Goal: Task Accomplishment & Management: Use online tool/utility

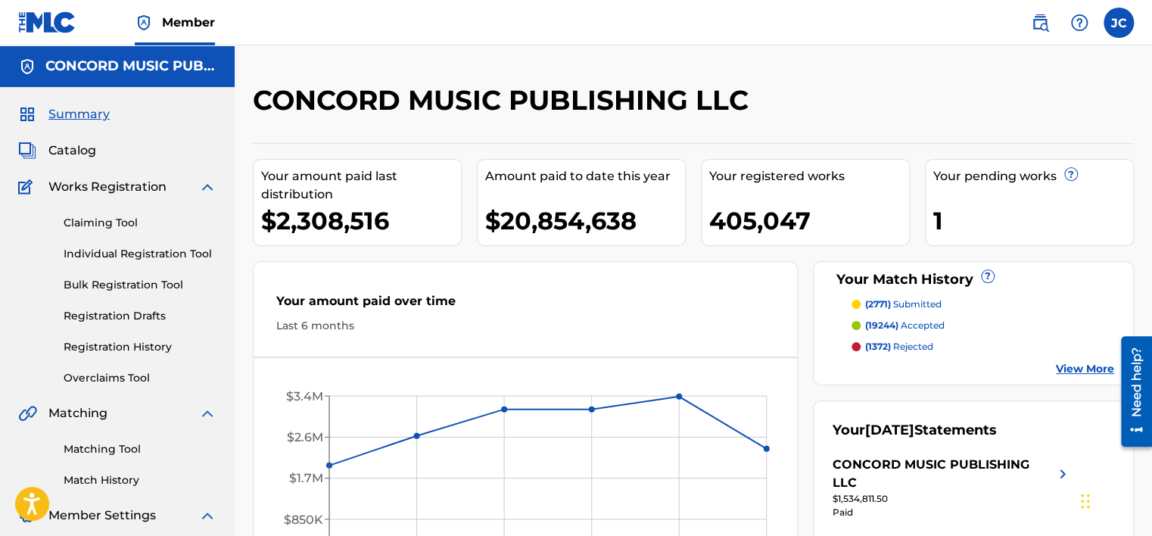
click at [106, 446] on link "Matching Tool" at bounding box center [140, 449] width 153 height 16
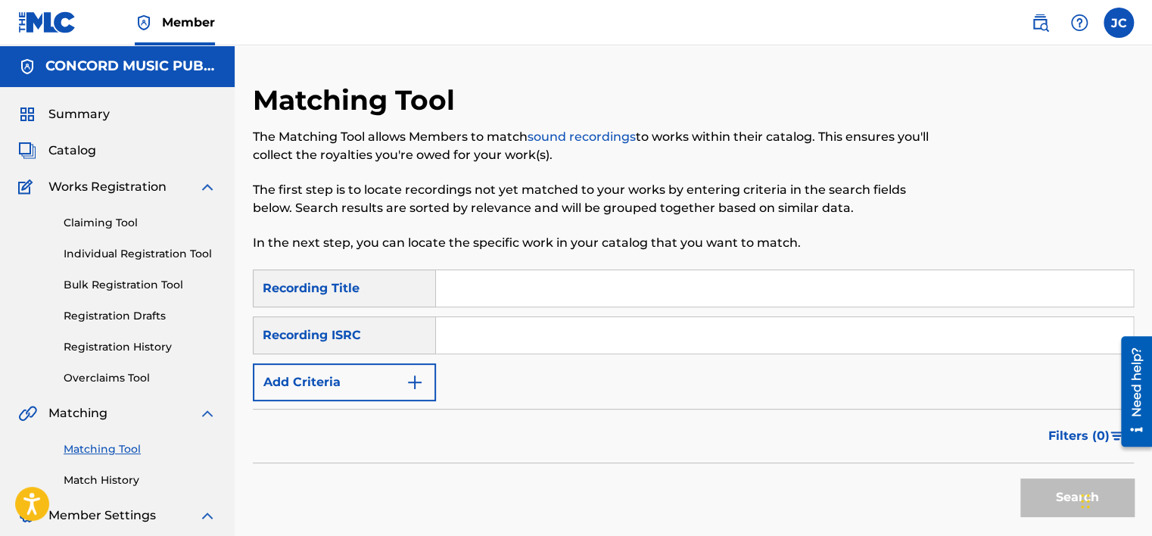
click at [485, 317] on input "Search Form" at bounding box center [784, 335] width 697 height 36
paste input "QZFZ42380507"
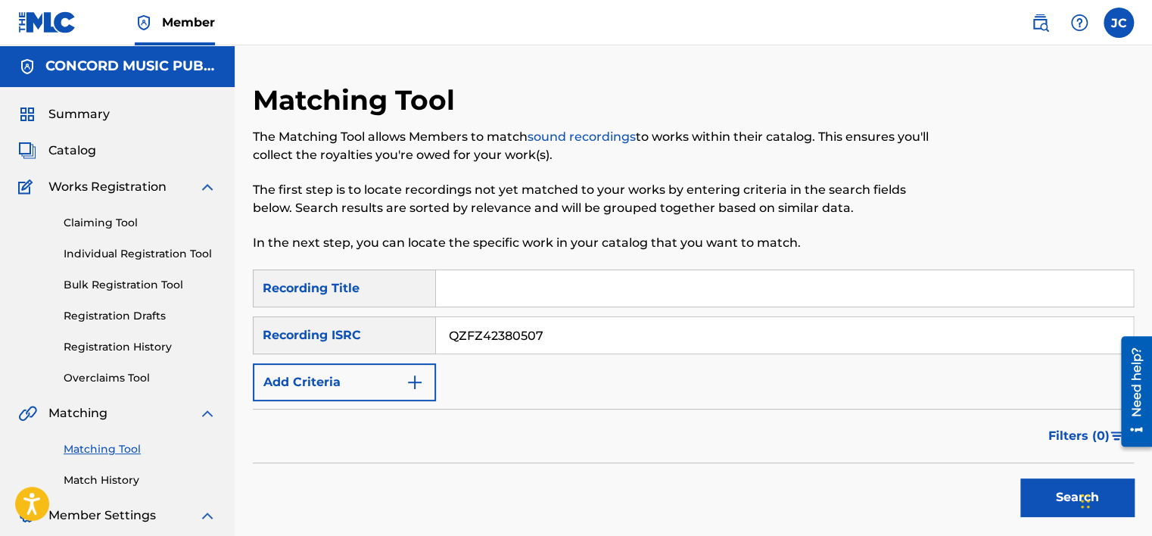
type input "QZFZ42380507"
click at [1020, 478] on button "Search" at bounding box center [1076, 497] width 113 height 38
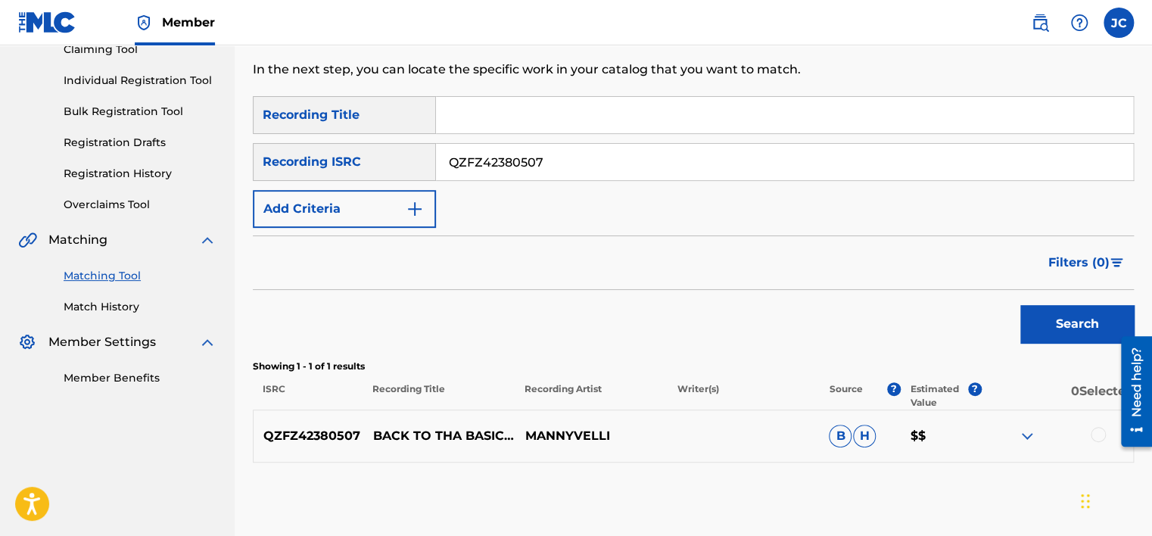
scroll to position [248, 0]
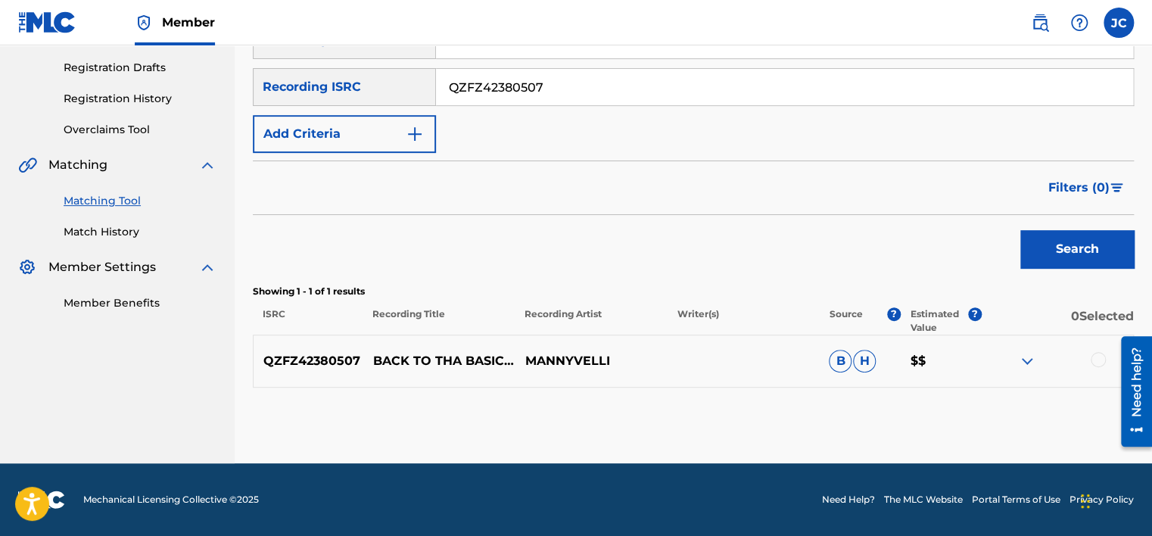
click at [1094, 363] on div at bounding box center [1097, 359] width 15 height 15
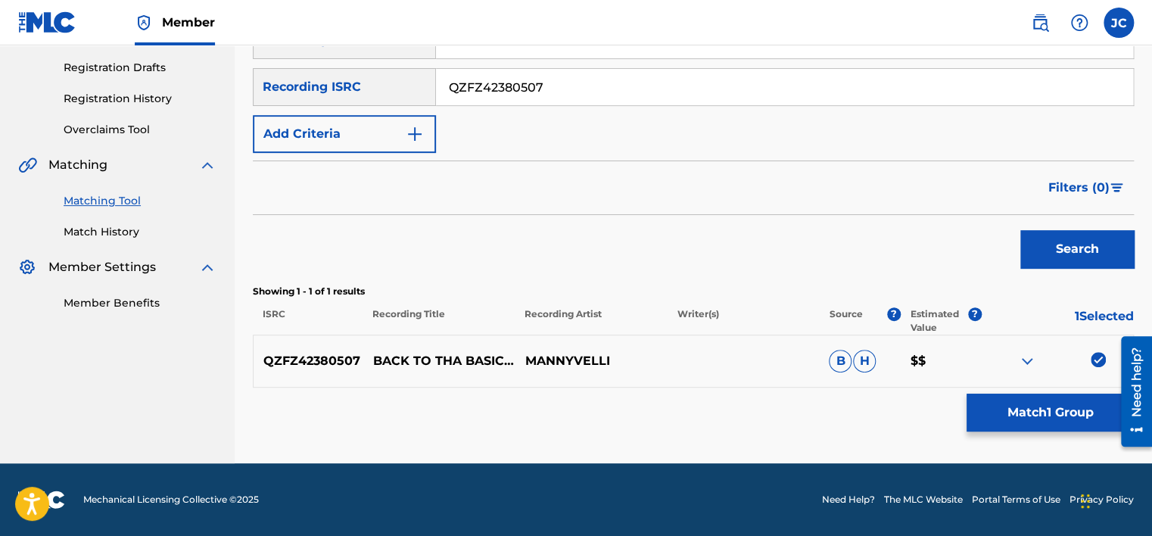
click at [1068, 407] on button "Match 1 Group" at bounding box center [1049, 412] width 167 height 38
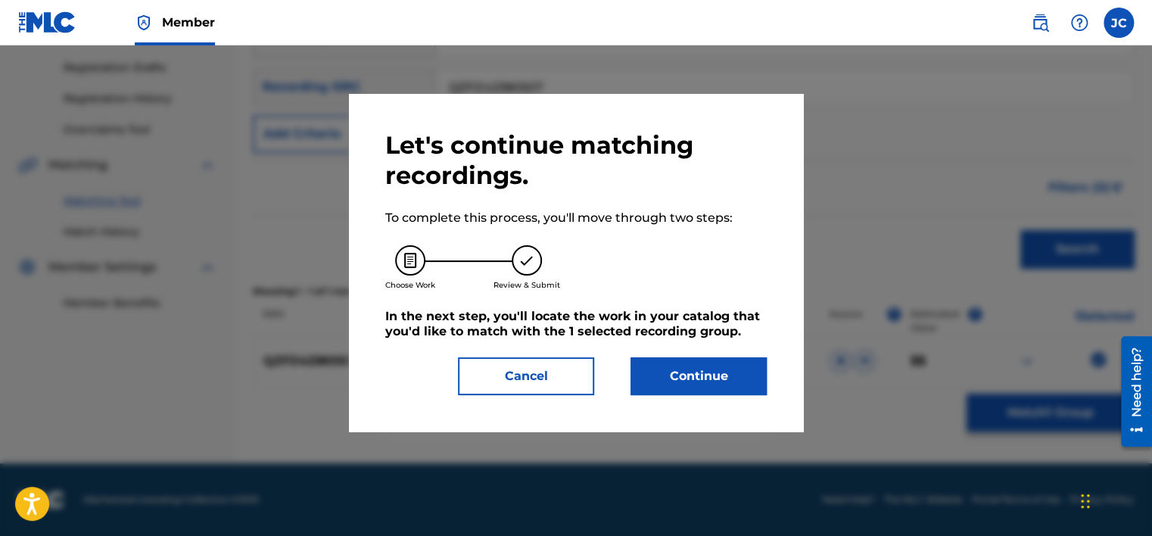
click at [710, 381] on button "Continue" at bounding box center [698, 376] width 136 height 38
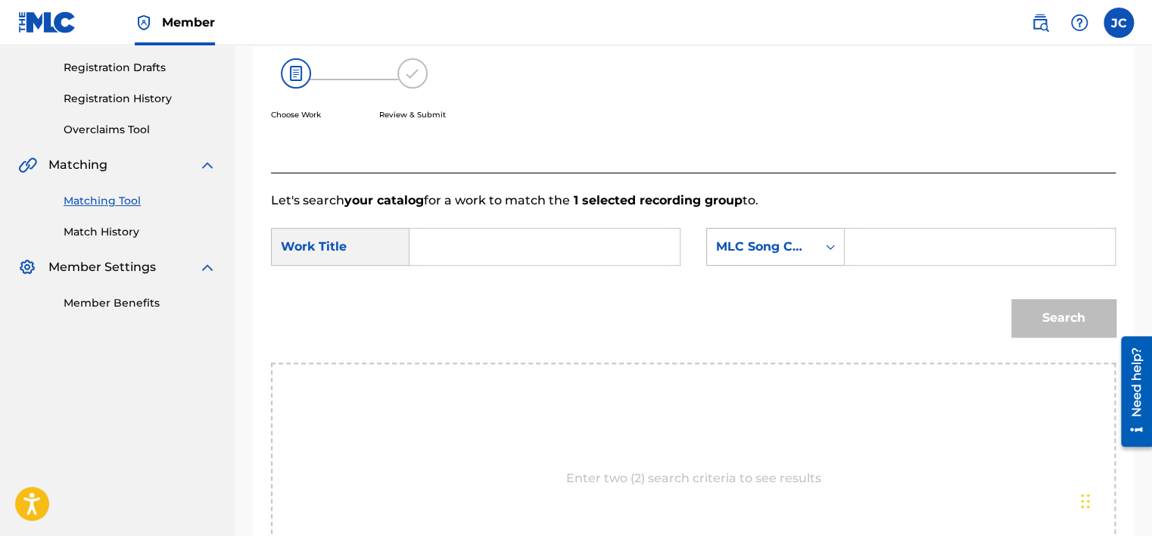
click at [807, 239] on div "MLC Song Code" at bounding box center [762, 246] width 110 height 29
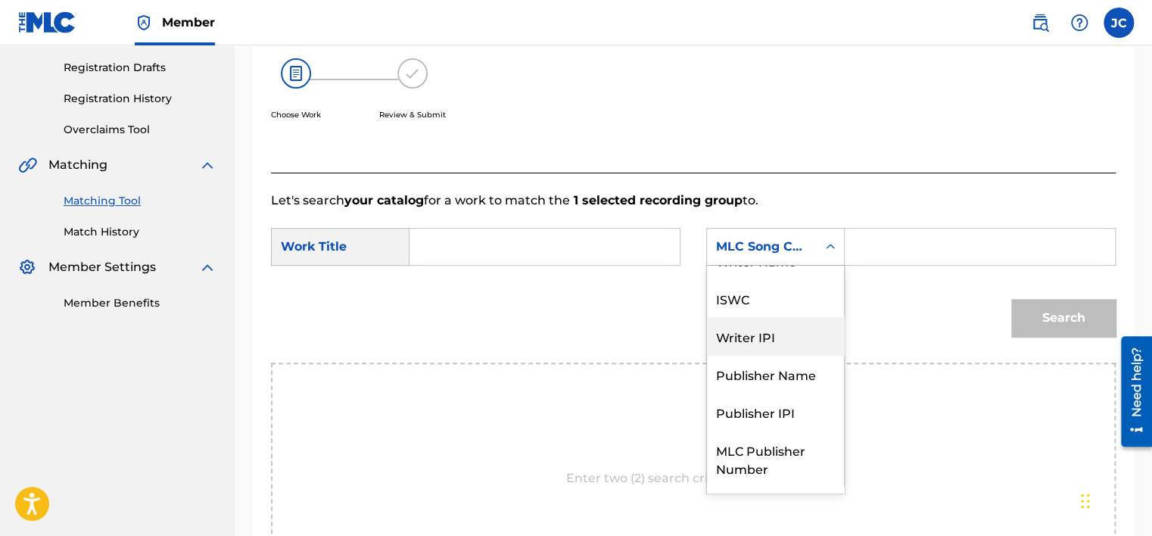
scroll to position [0, 0]
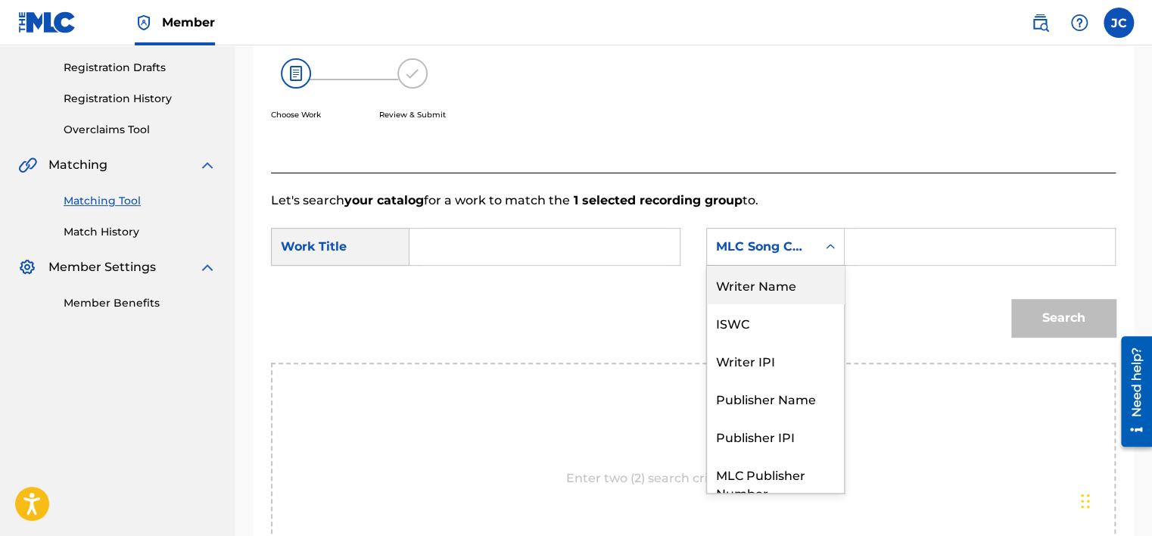
click at [775, 294] on div "Writer Name" at bounding box center [775, 285] width 137 height 38
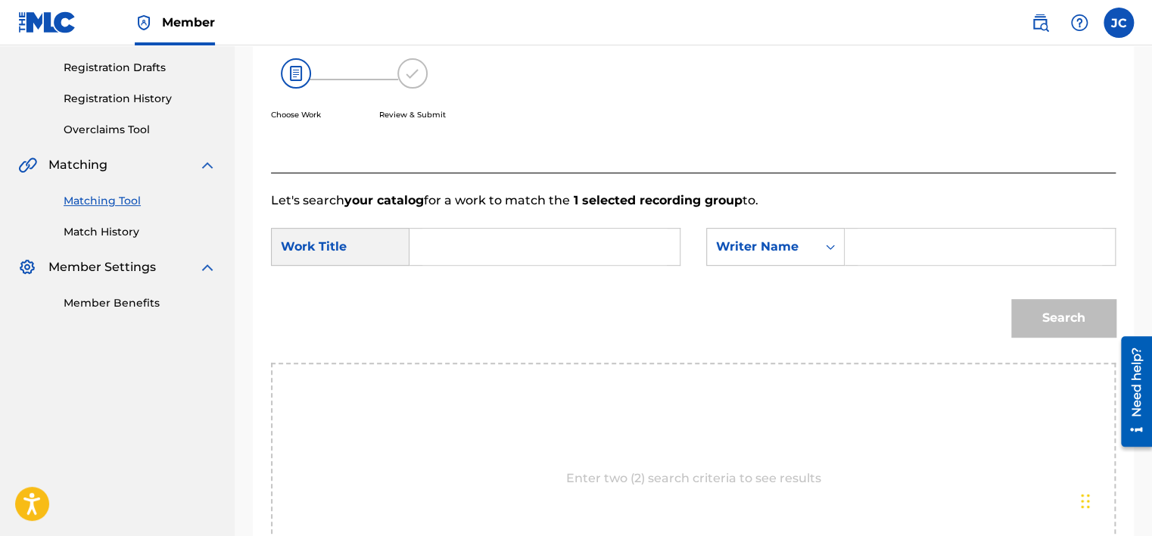
click at [511, 251] on input "Search Form" at bounding box center [544, 246] width 244 height 36
paste input "Back To Tha Basics"
type input "Back To Tha Basics"
click at [914, 245] on input "Search Form" at bounding box center [979, 246] width 244 height 36
paste input "Negero"
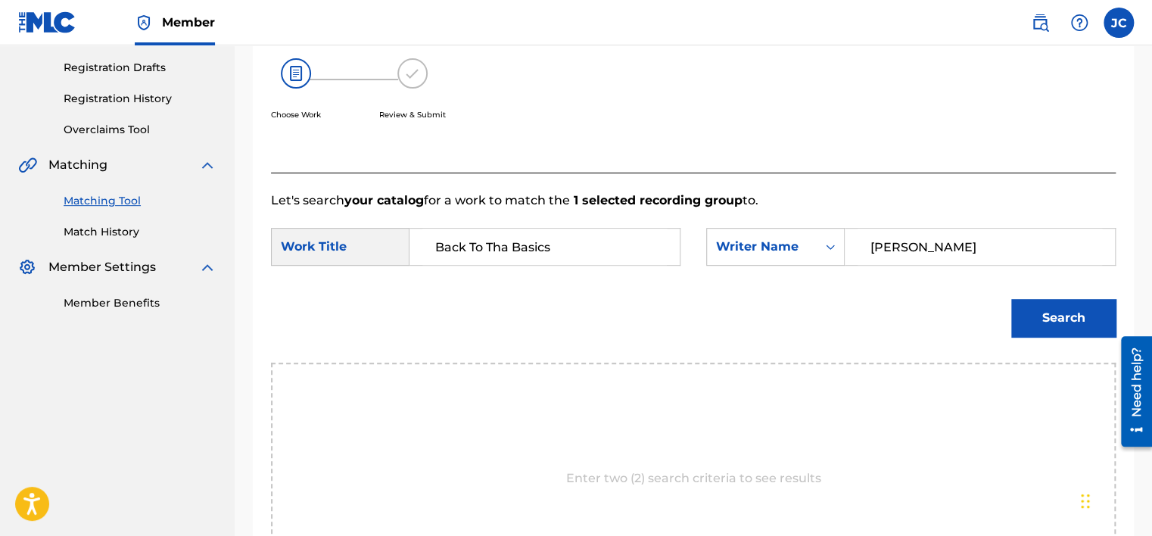
type input "Negero"
click at [1011, 299] on button "Search" at bounding box center [1063, 318] width 104 height 38
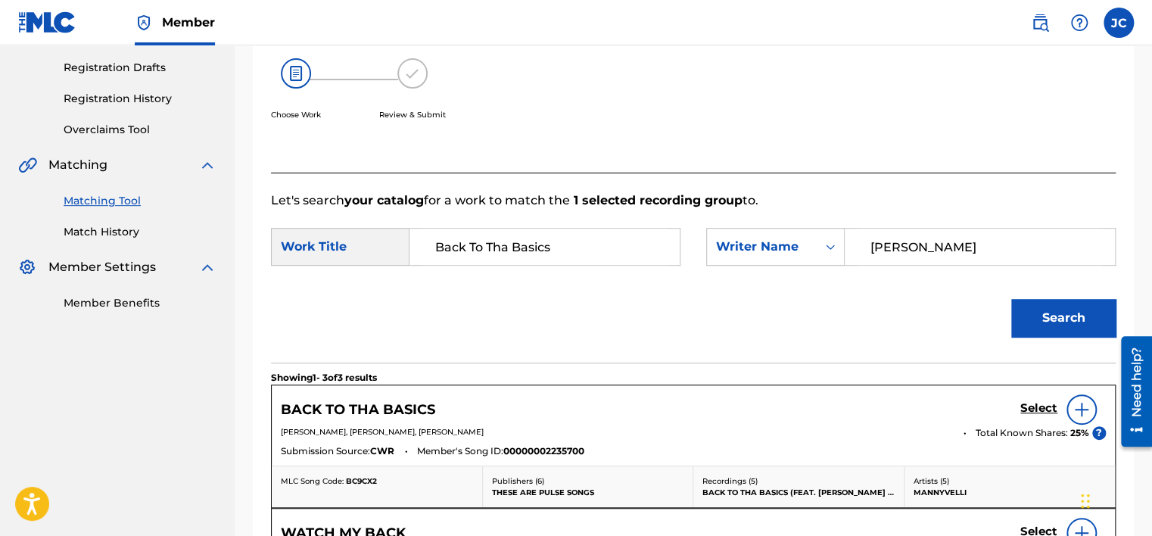
click at [1028, 409] on h5 "Select" at bounding box center [1038, 408] width 37 height 14
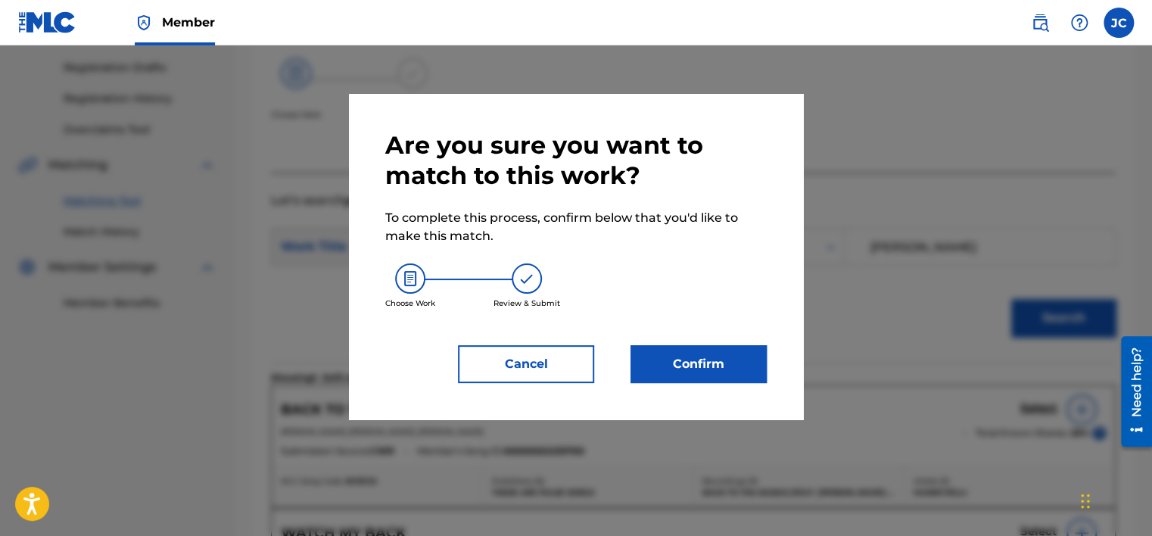
click at [672, 354] on button "Confirm" at bounding box center [698, 364] width 136 height 38
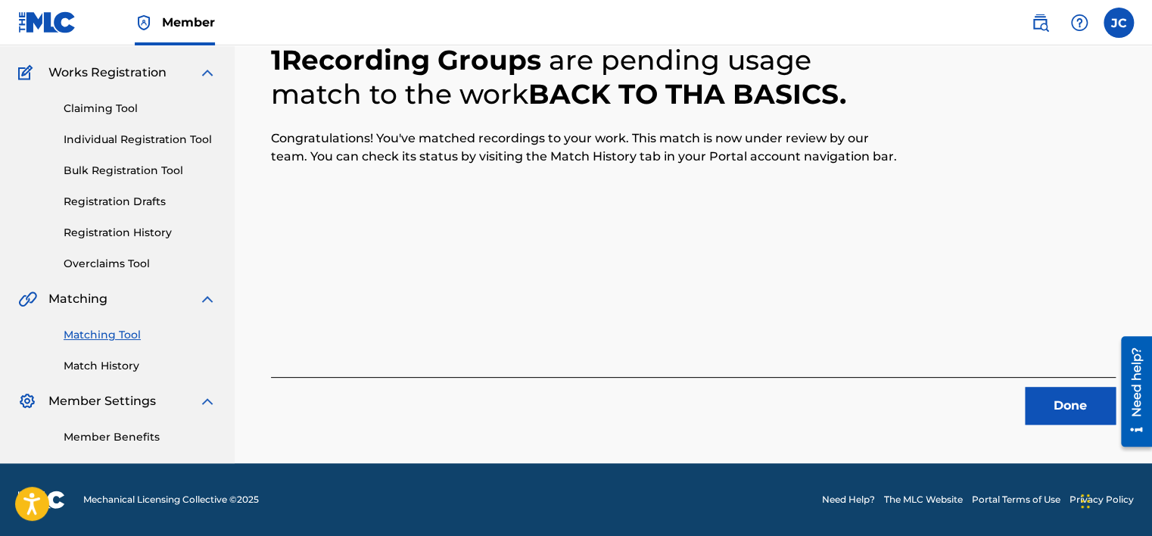
scroll to position [114, 0]
click at [1079, 413] on button "Done" at bounding box center [1069, 406] width 91 height 38
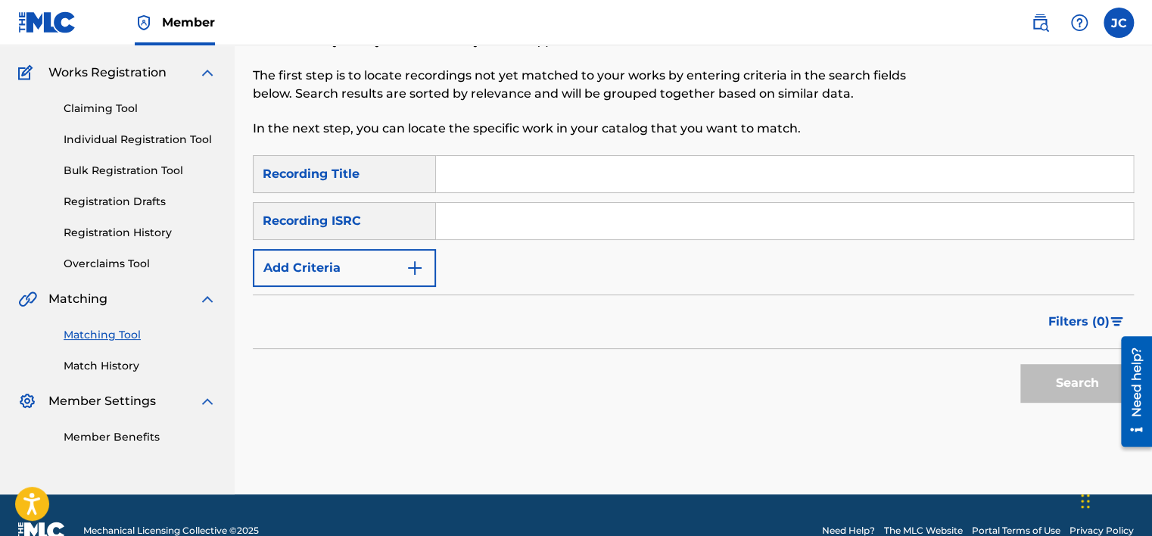
click at [548, 227] on input "Search Form" at bounding box center [784, 221] width 697 height 36
paste input "USG7D1656701"
type input "USG7D1656701"
click at [1020, 364] on button "Search" at bounding box center [1076, 383] width 113 height 38
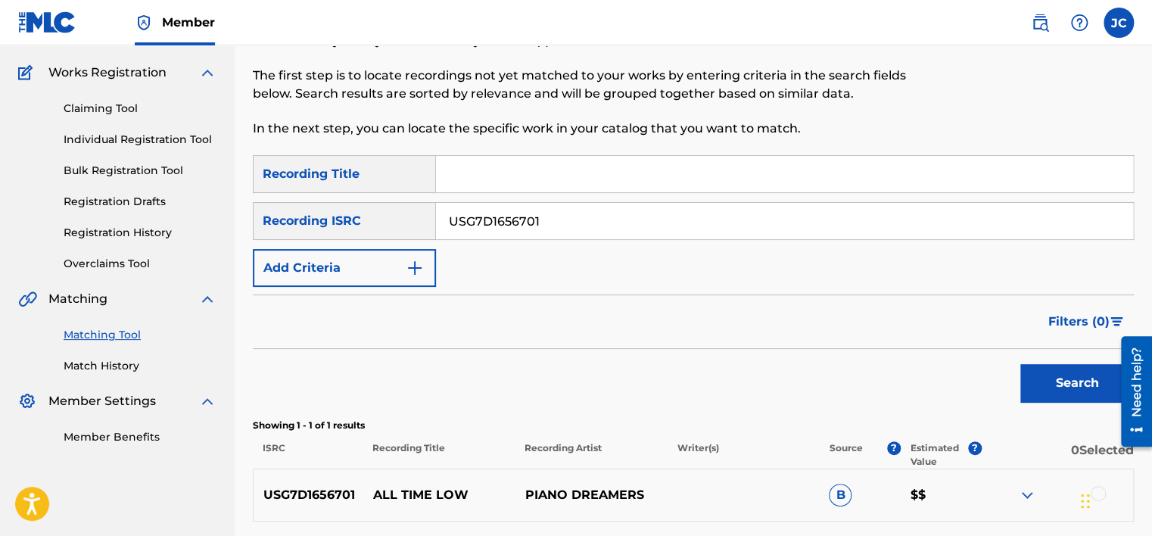
scroll to position [248, 0]
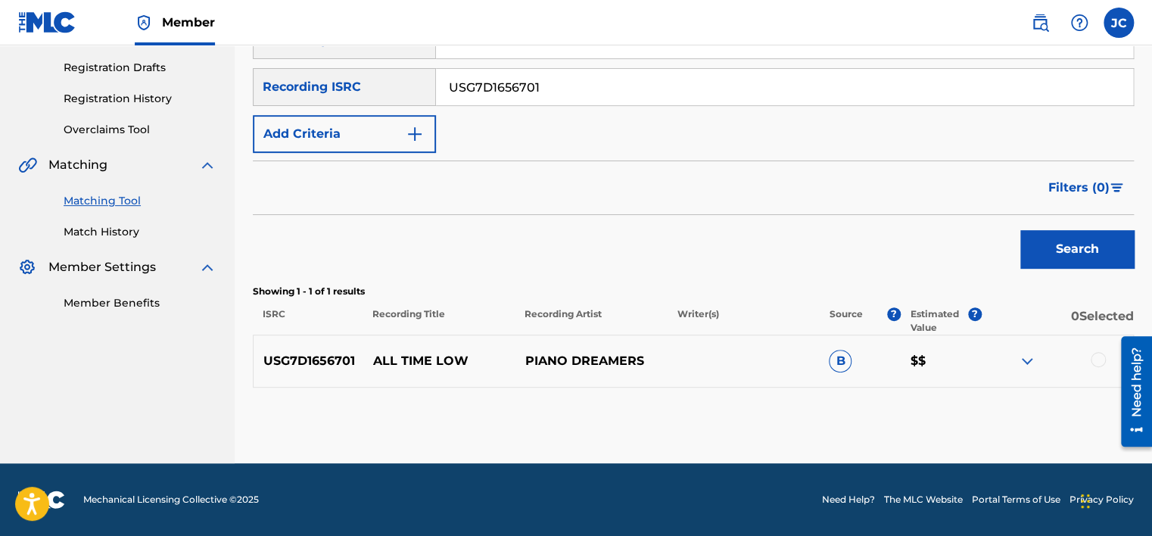
click at [1095, 357] on div at bounding box center [1097, 359] width 15 height 15
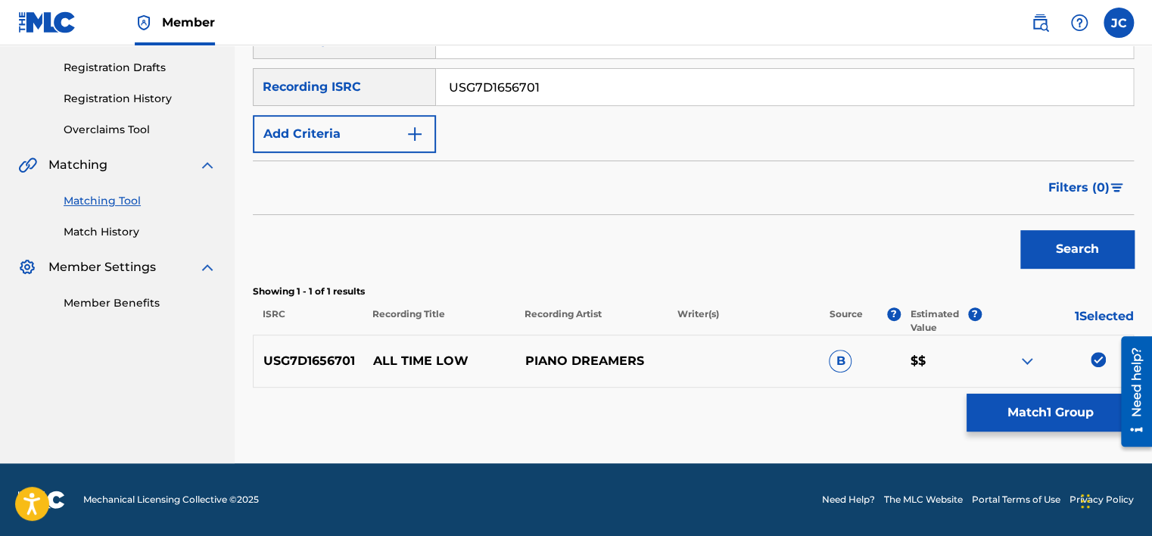
click at [1049, 412] on button "Match 1 Group" at bounding box center [1049, 412] width 167 height 38
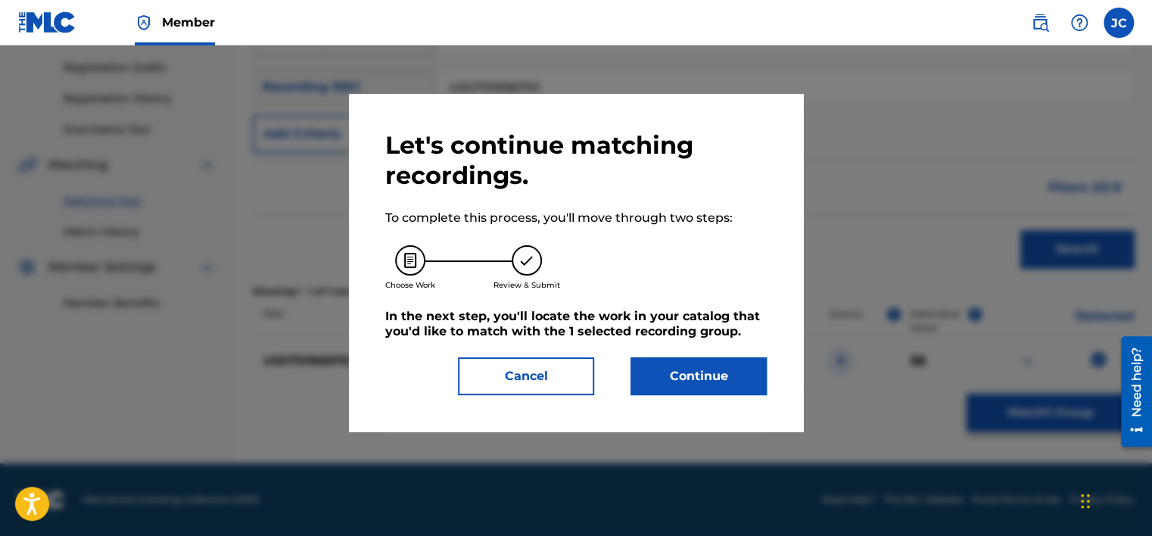
click at [663, 387] on button "Continue" at bounding box center [698, 376] width 136 height 38
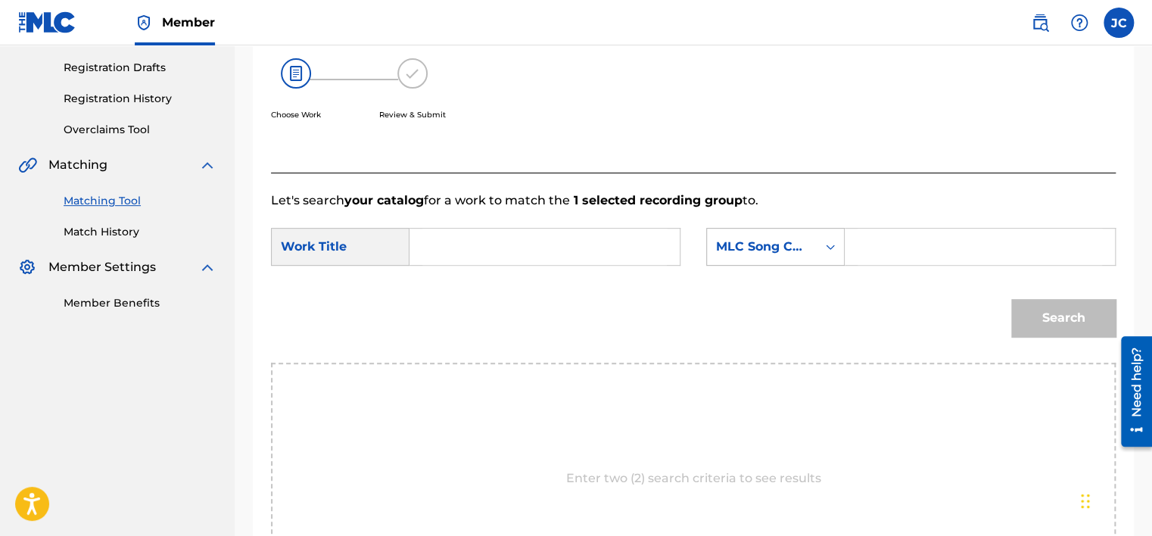
click at [809, 253] on div "MLC Song Code" at bounding box center [762, 246] width 110 height 29
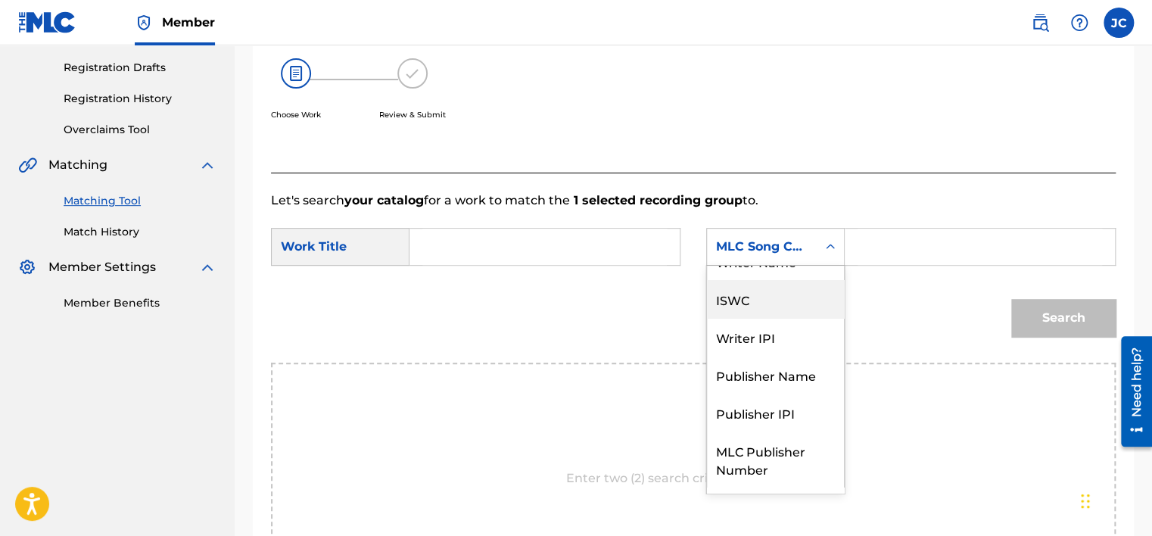
scroll to position [0, 0]
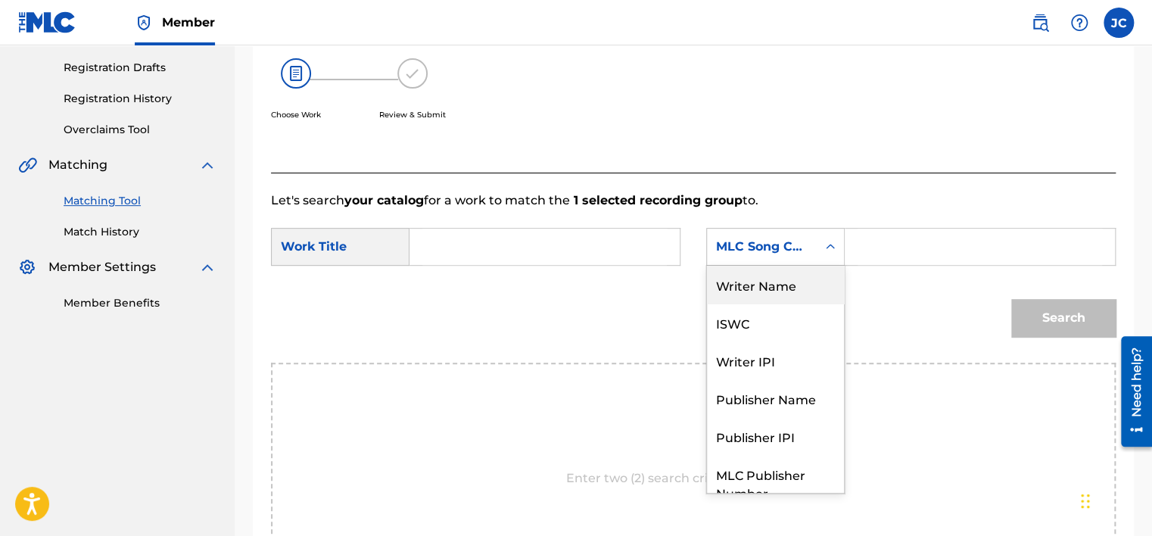
click at [751, 291] on div "Writer Name" at bounding box center [775, 285] width 137 height 38
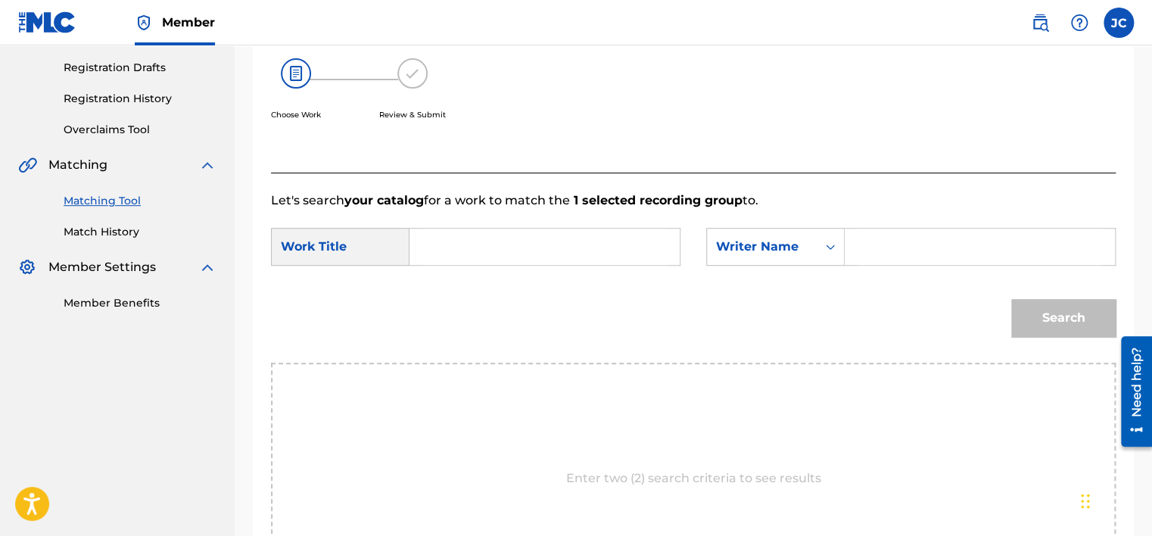
click at [537, 257] on input "Search Form" at bounding box center [544, 246] width 244 height 36
type input "ALL TIME LOW"
click at [890, 236] on input "Search Form" at bounding box center [979, 246] width 244 height 36
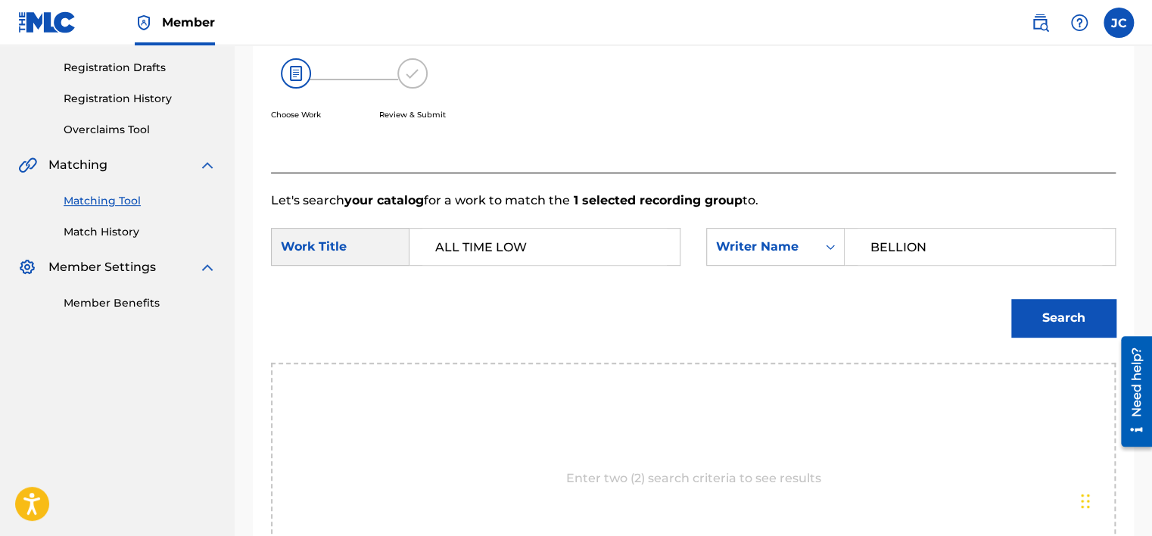
click at [1011, 299] on button "Search" at bounding box center [1063, 318] width 104 height 38
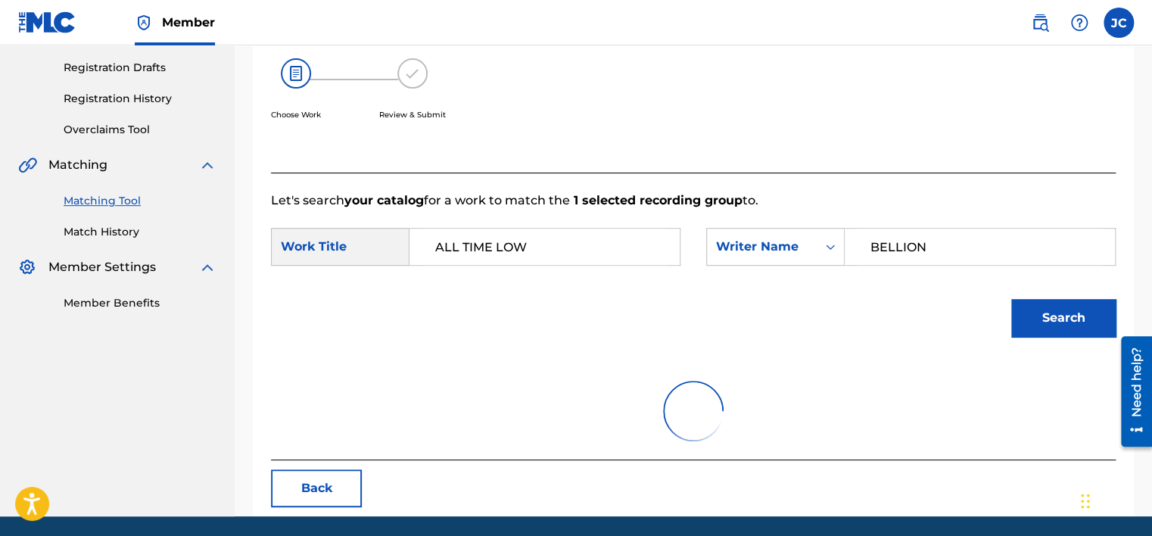
scroll to position [236, 0]
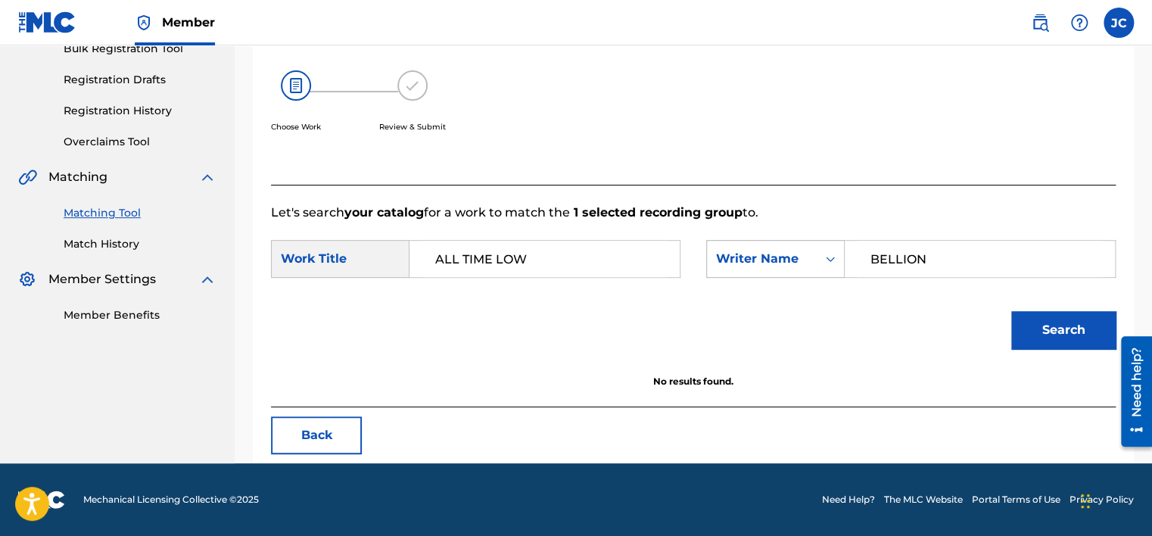
drag, startPoint x: 966, startPoint y: 263, endPoint x: 826, endPoint y: 248, distance: 140.7
click at [826, 248] on div "SearchWithCriteria67927b3d-072e-4232-bd4c-83d0feb0bcb8 Writer Name BELLION" at bounding box center [910, 259] width 409 height 38
click at [1011, 311] on button "Search" at bounding box center [1063, 330] width 104 height 38
click at [1026, 269] on input "MENDES" at bounding box center [979, 259] width 244 height 36
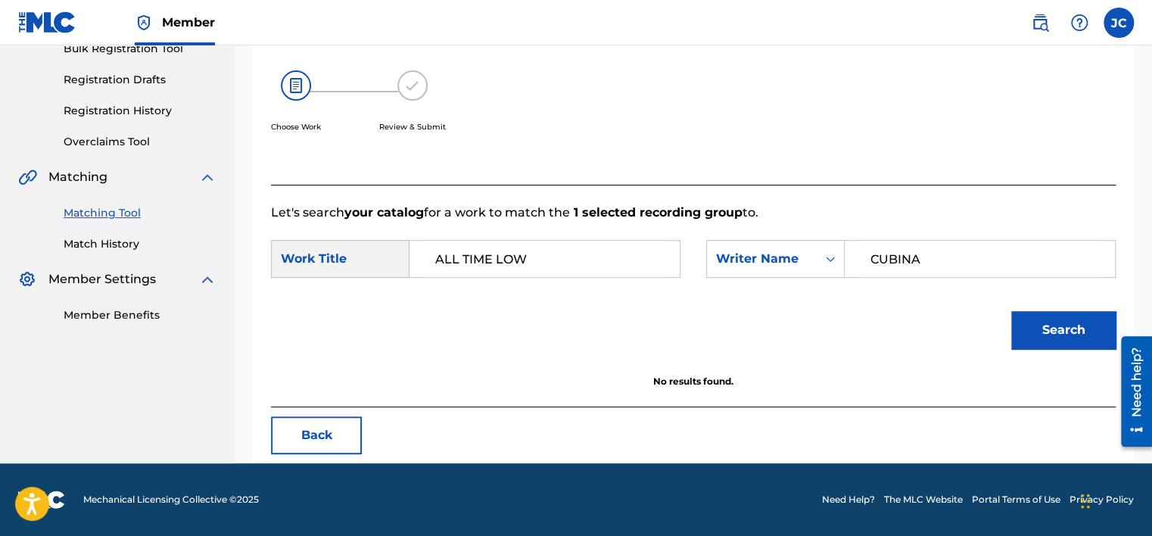
click at [1011, 311] on button "Search" at bounding box center [1063, 330] width 104 height 38
click at [959, 256] on input "CUBINA" at bounding box center [979, 259] width 244 height 36
type input "WILLIAMS"
click at [1011, 311] on button "Search" at bounding box center [1063, 330] width 104 height 38
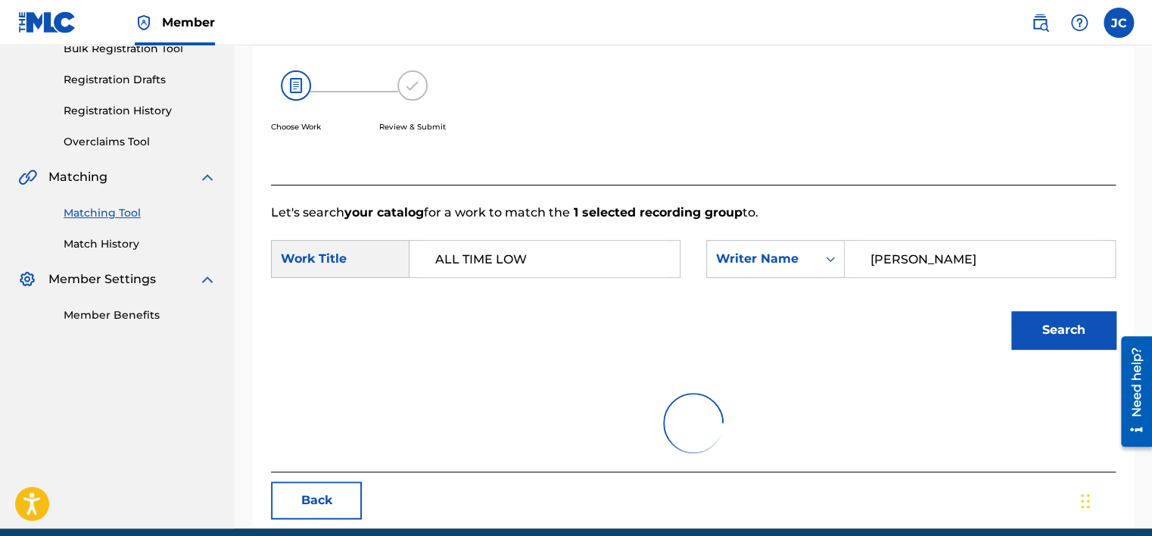
scroll to position [248, 0]
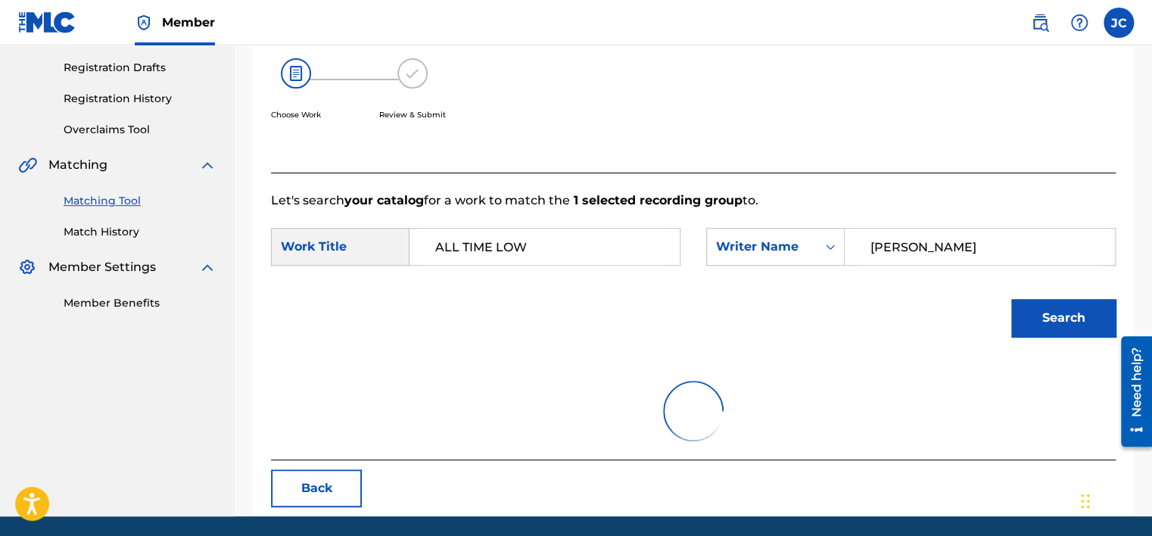
click at [1048, 322] on button "Search" at bounding box center [1063, 318] width 104 height 38
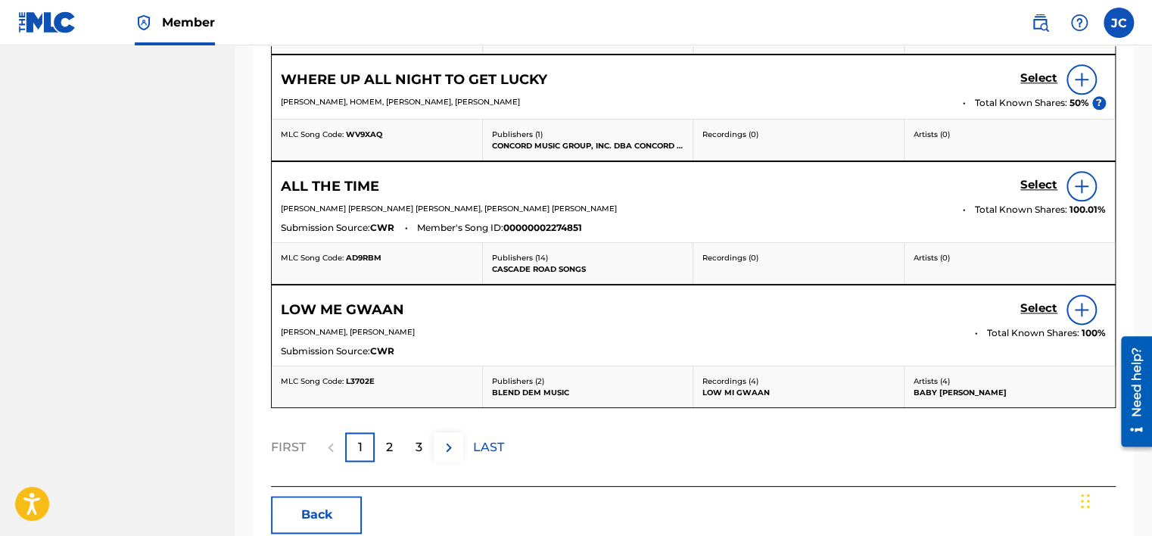
scroll to position [868, 0]
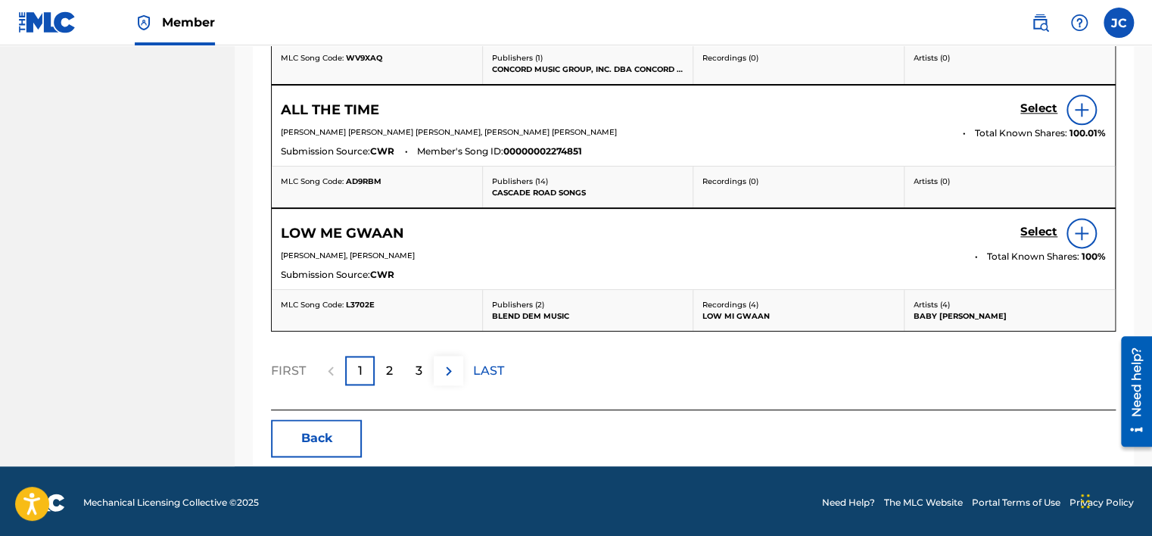
click at [309, 435] on button "Back" at bounding box center [316, 438] width 91 height 38
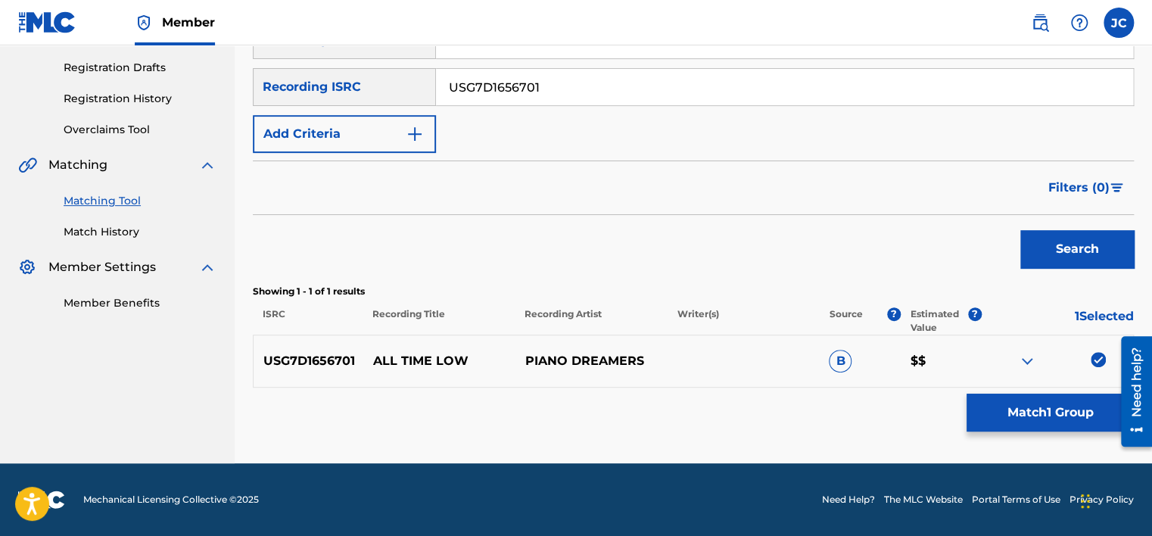
click at [1094, 356] on img at bounding box center [1097, 359] width 15 height 15
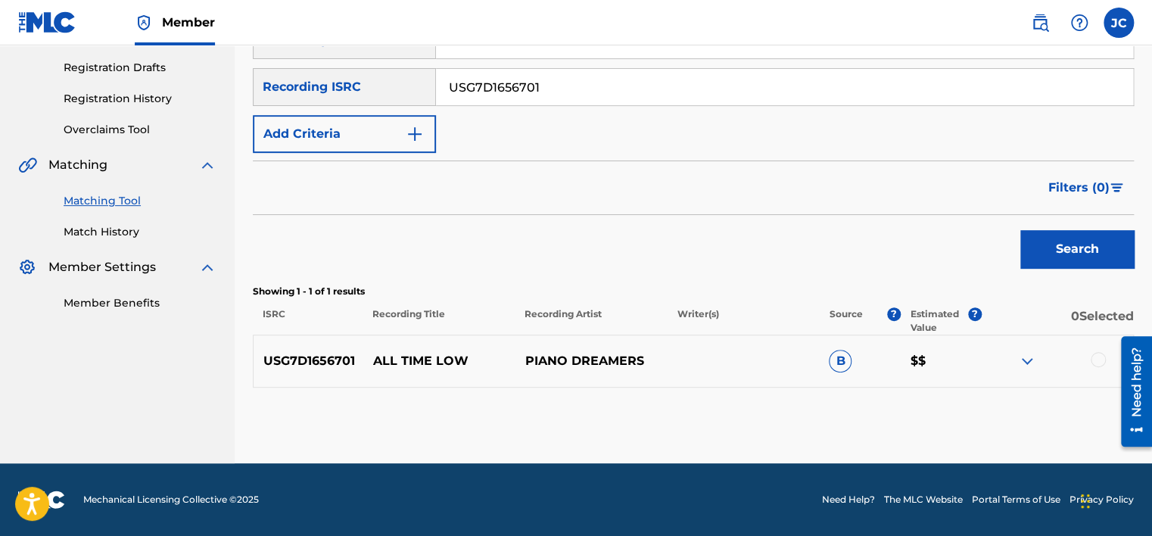
click at [604, 91] on input "USG7D1656701" at bounding box center [784, 87] width 697 height 36
paste input "USA370574093"
type input "USA370574093"
click at [1020, 230] on button "Search" at bounding box center [1076, 249] width 113 height 38
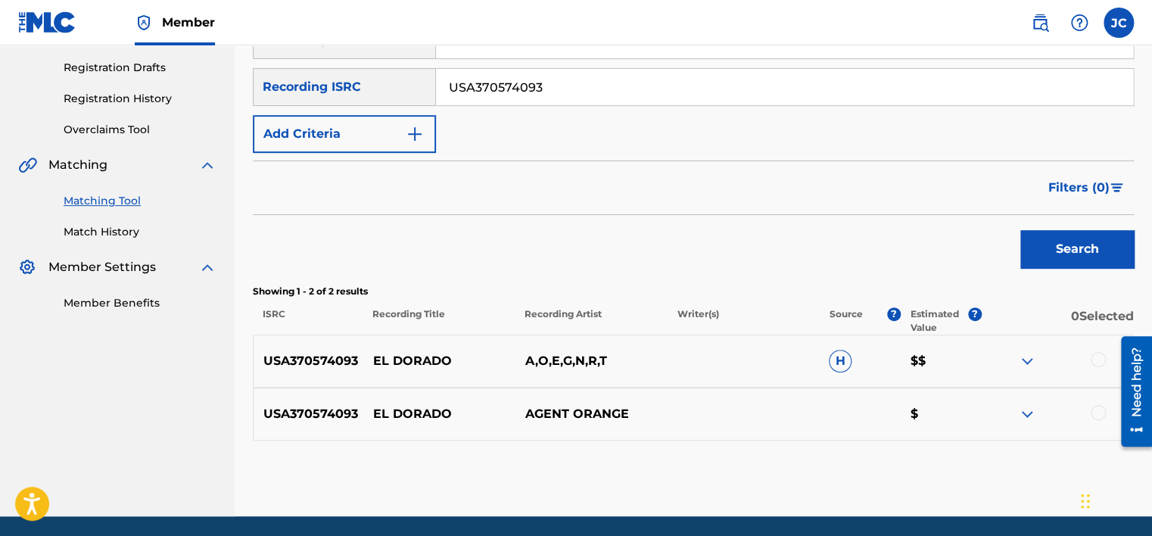
click at [1089, 409] on div at bounding box center [1057, 414] width 152 height 18
click at [1086, 415] on div at bounding box center [1057, 414] width 152 height 18
click at [1099, 410] on div at bounding box center [1097, 412] width 15 height 15
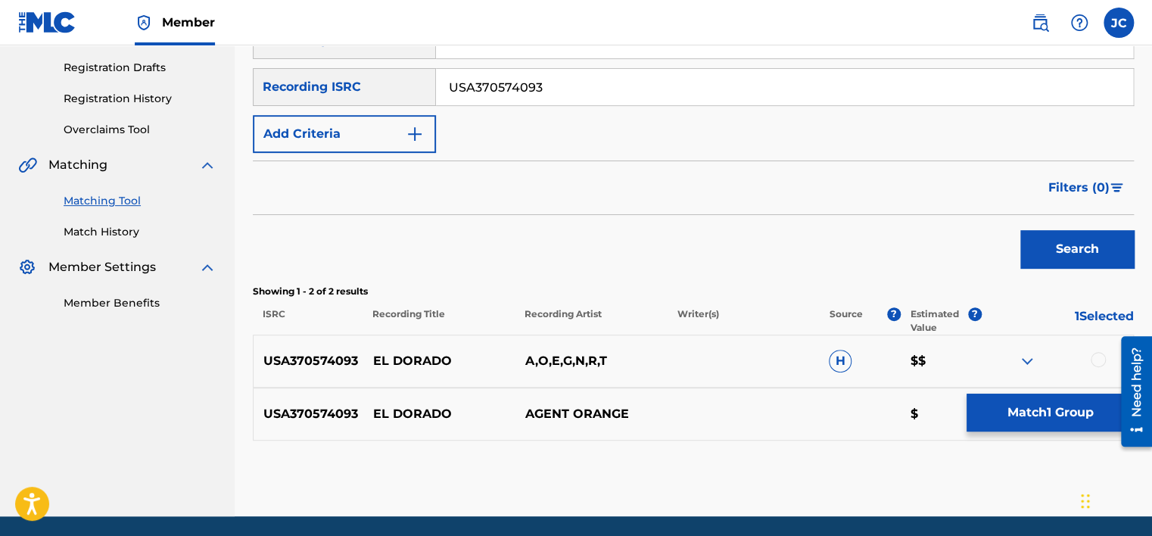
click at [1096, 356] on div at bounding box center [1097, 359] width 15 height 15
click at [1047, 416] on button "Match 2 Groups" at bounding box center [1049, 412] width 167 height 38
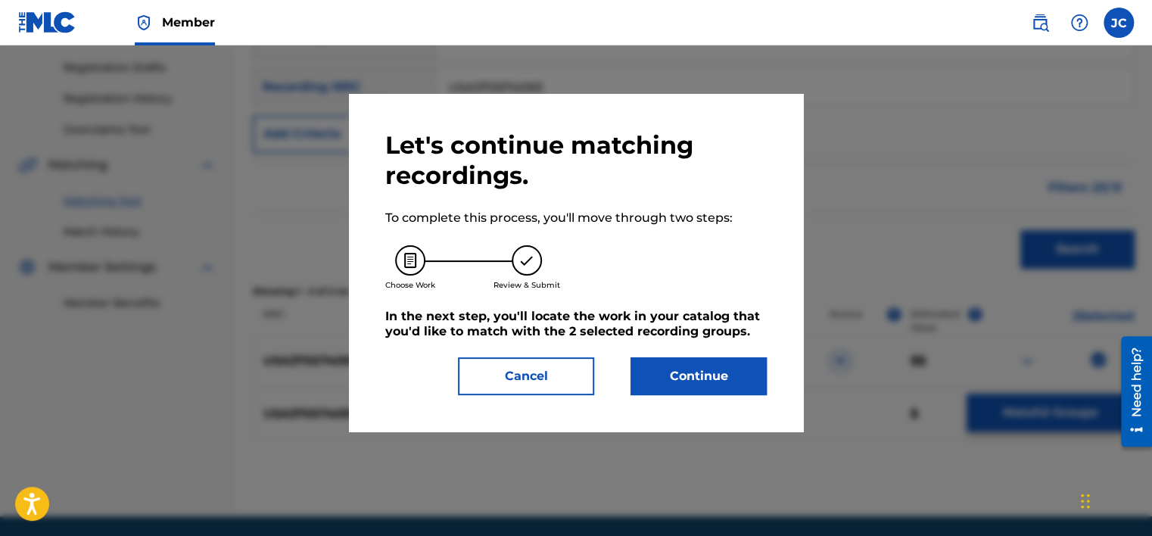
click at [682, 370] on button "Continue" at bounding box center [698, 376] width 136 height 38
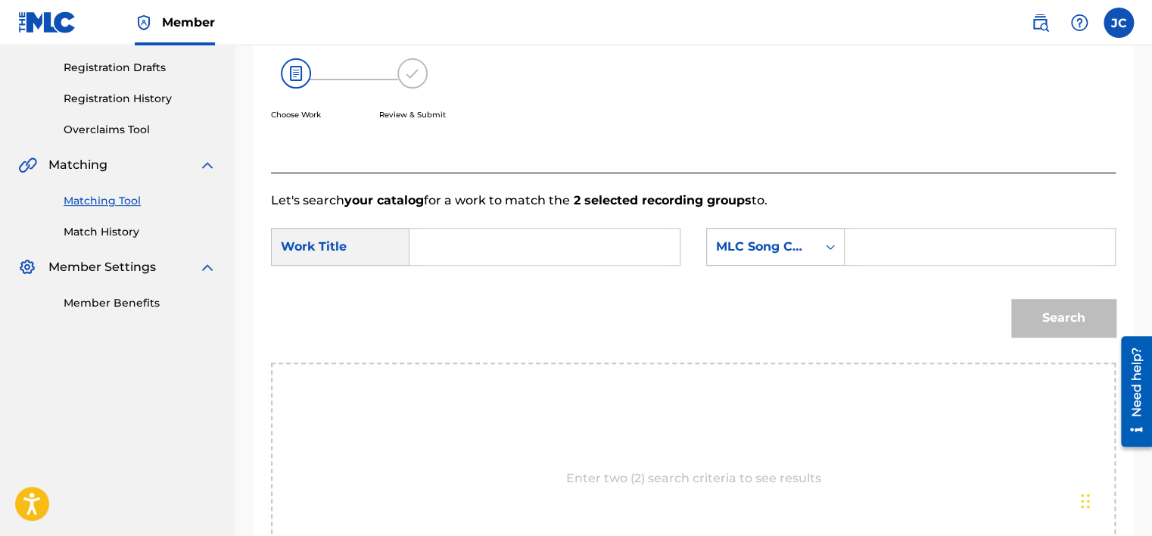
click at [757, 235] on div "MLC Song Code" at bounding box center [762, 246] width 110 height 29
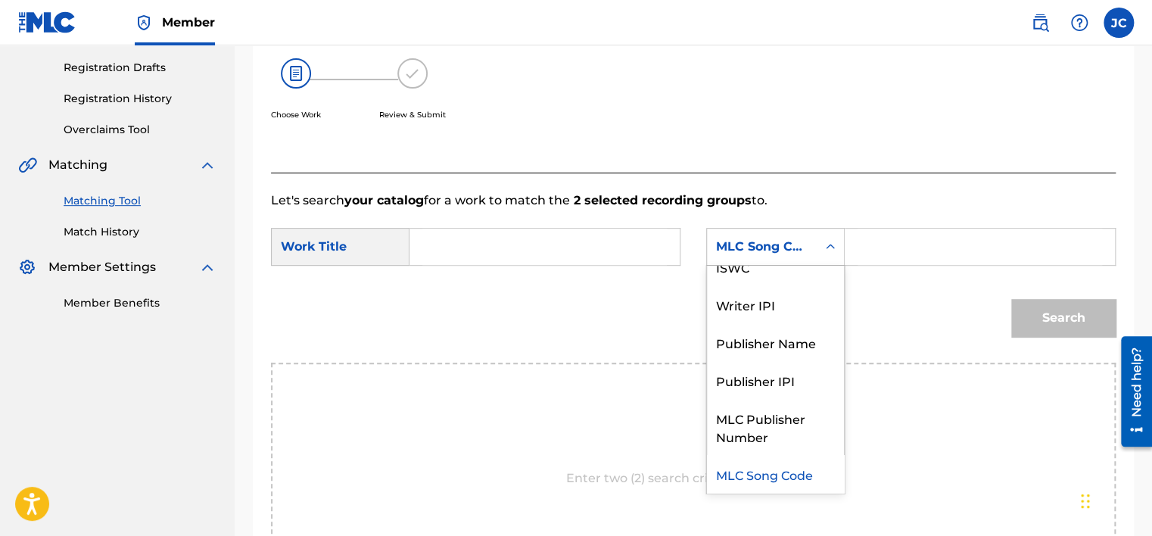
scroll to position [0, 0]
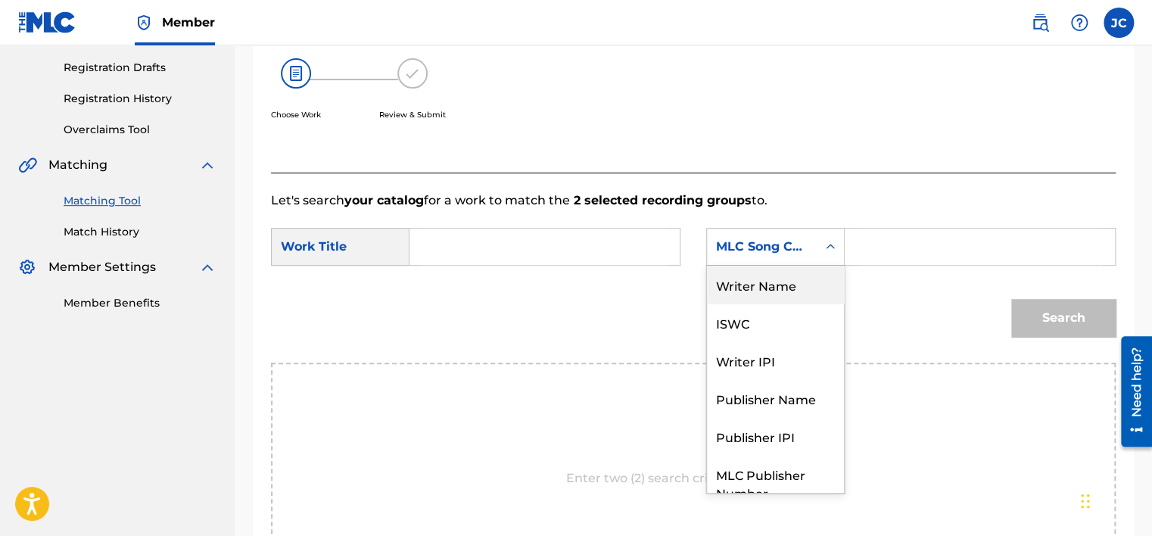
click at [772, 279] on div "Writer Name" at bounding box center [775, 285] width 137 height 38
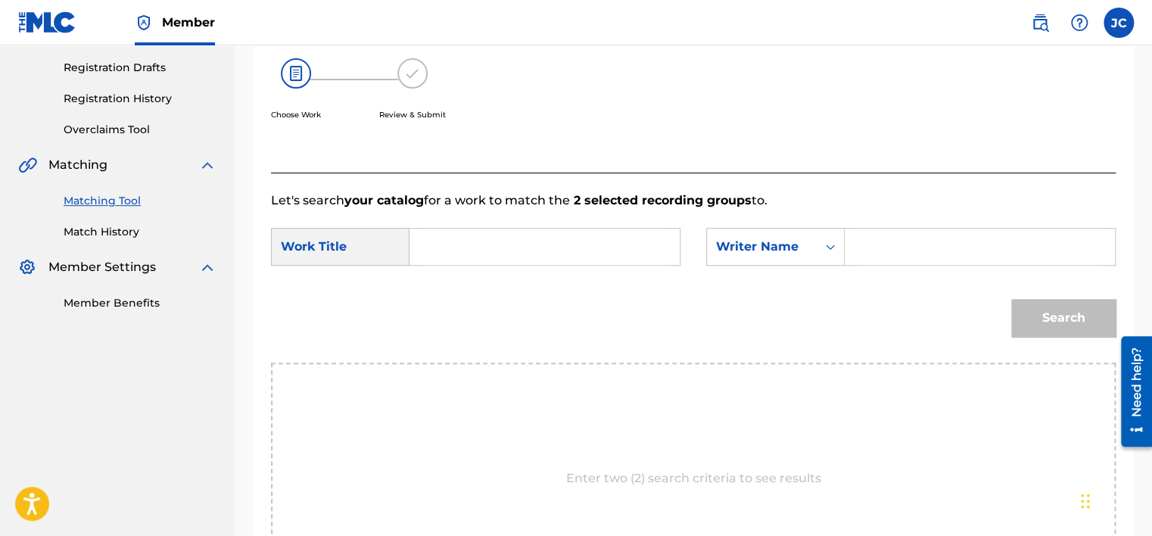
click at [626, 260] on input "Search Form" at bounding box center [544, 246] width 244 height 36
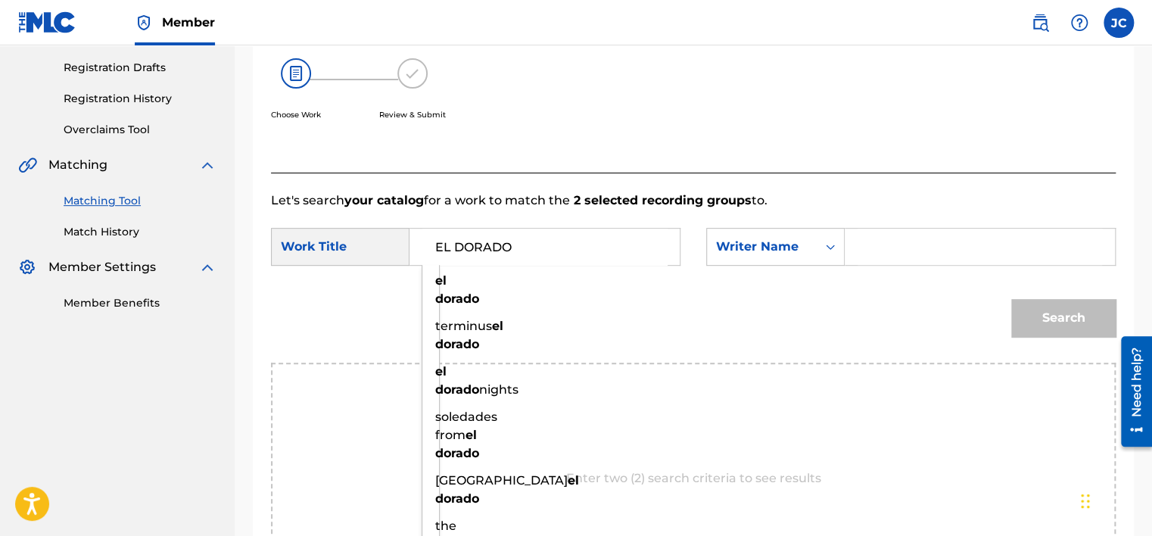
type input "EL DORADO"
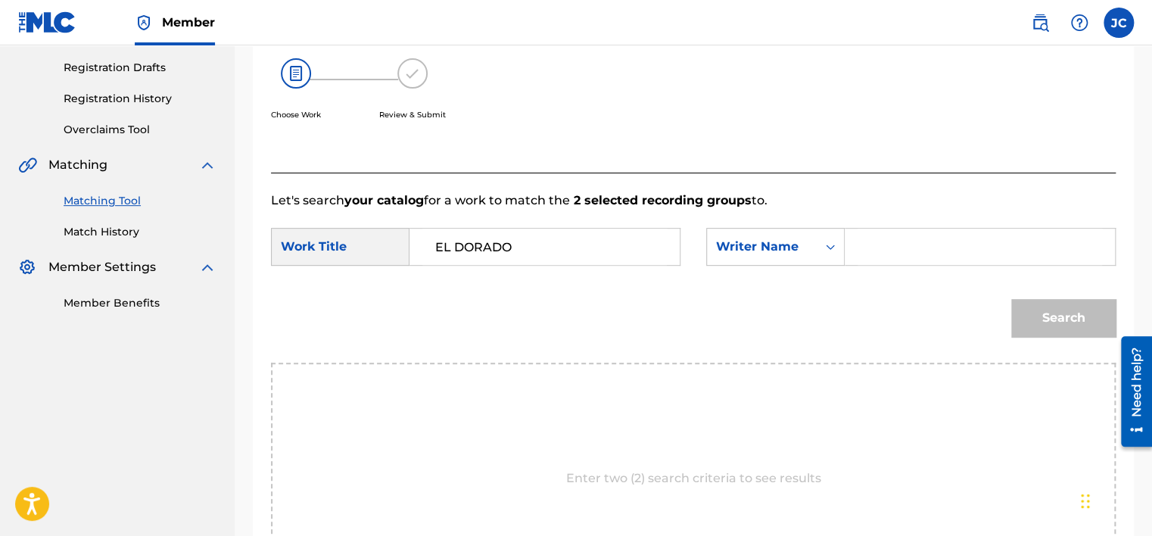
click at [871, 236] on input "Search Form" at bounding box center [979, 246] width 244 height 36
type input "PALM"
click at [1011, 299] on button "Search" at bounding box center [1063, 318] width 104 height 38
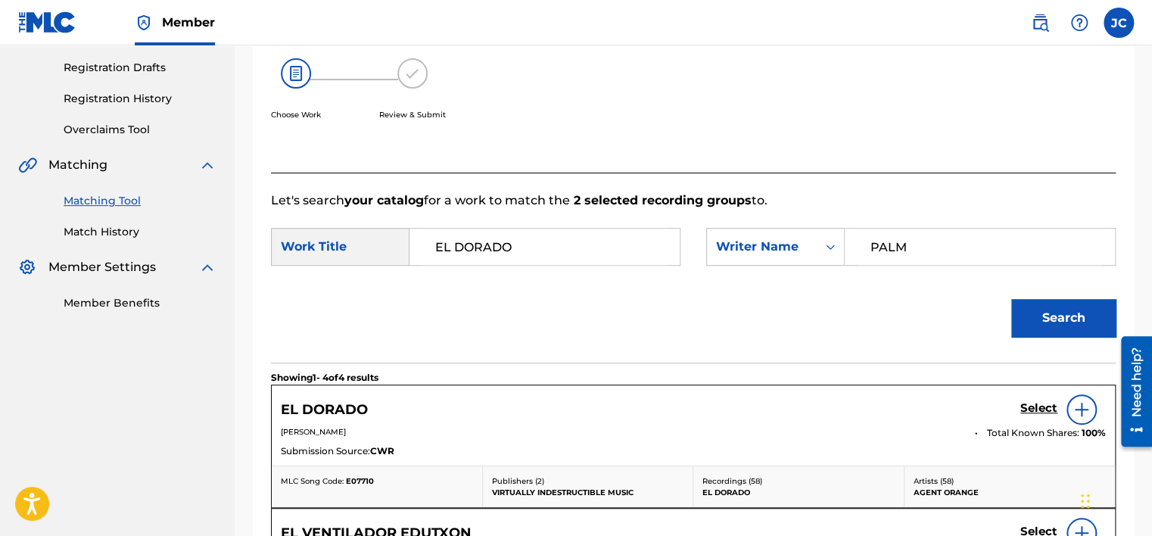
click at [1023, 405] on h5 "Select" at bounding box center [1038, 408] width 37 height 14
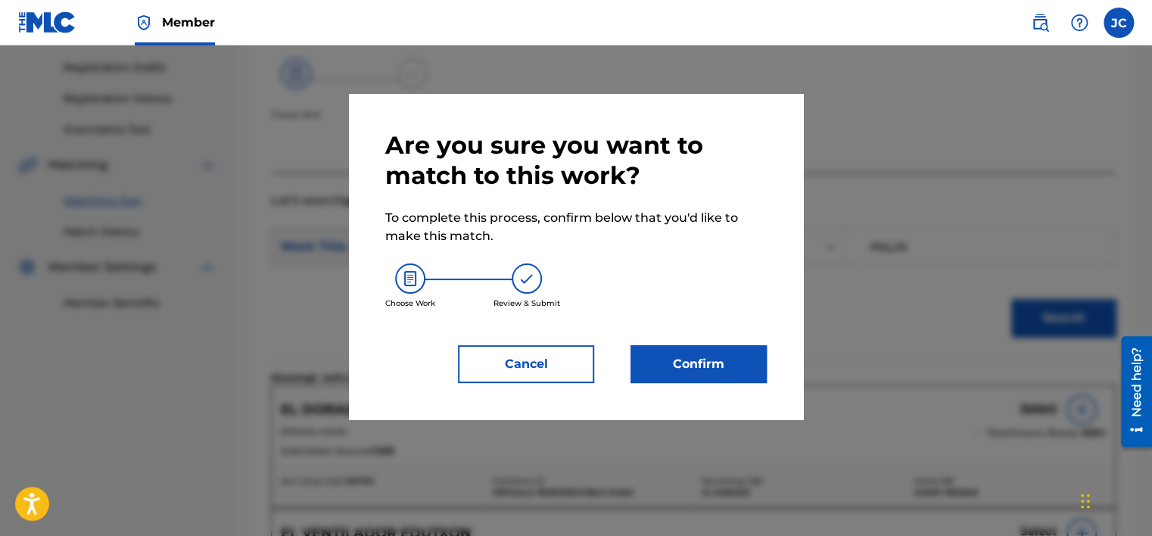
click at [654, 342] on div "Are you sure you want to match to this work? To complete this process, confirm …" at bounding box center [575, 256] width 381 height 253
click at [666, 371] on button "Confirm" at bounding box center [698, 364] width 136 height 38
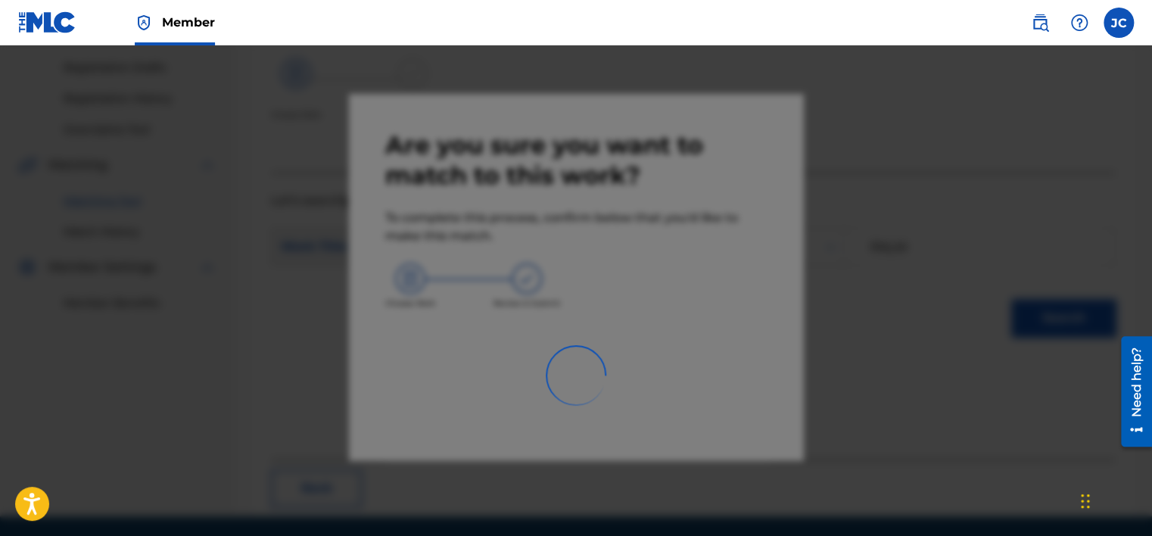
scroll to position [114, 0]
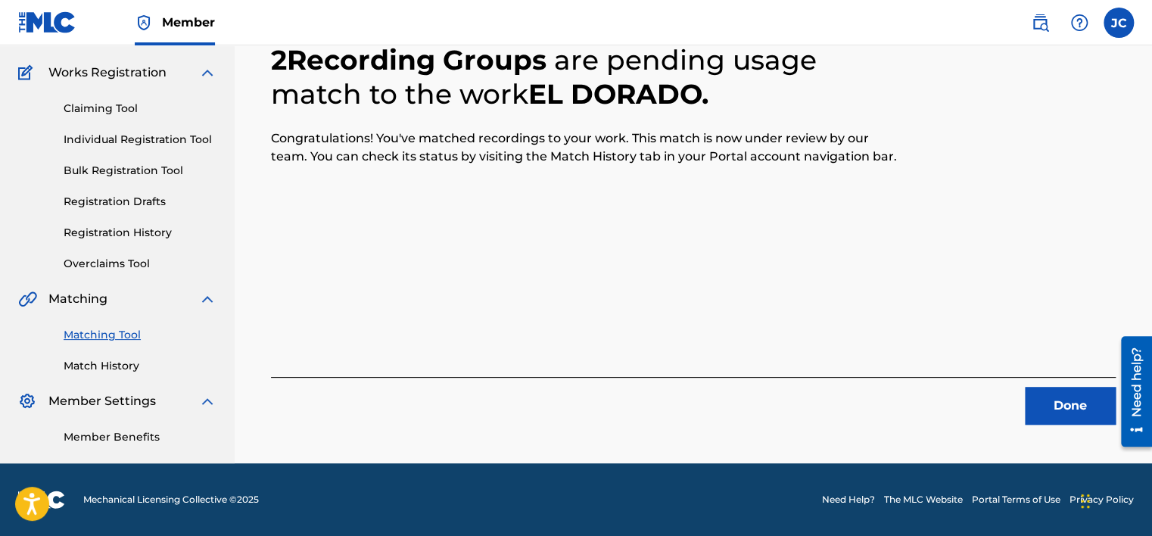
click at [1045, 412] on button "Done" at bounding box center [1069, 406] width 91 height 38
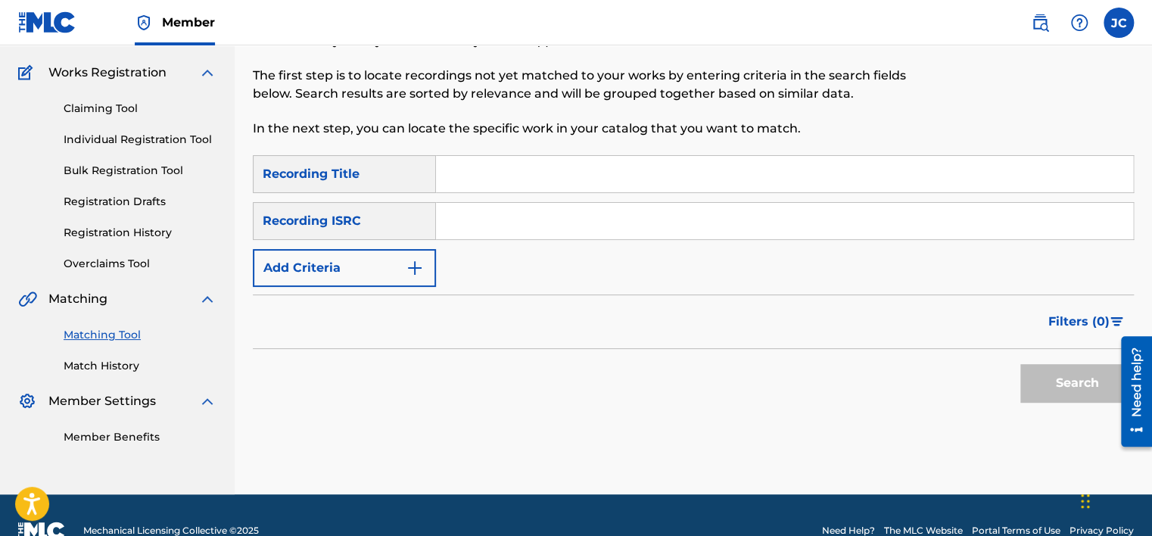
click at [546, 210] on input "Search Form" at bounding box center [784, 221] width 697 height 36
paste input "USDE10801011"
type input "USDE10801011"
click at [1071, 371] on button "Search" at bounding box center [1076, 383] width 113 height 38
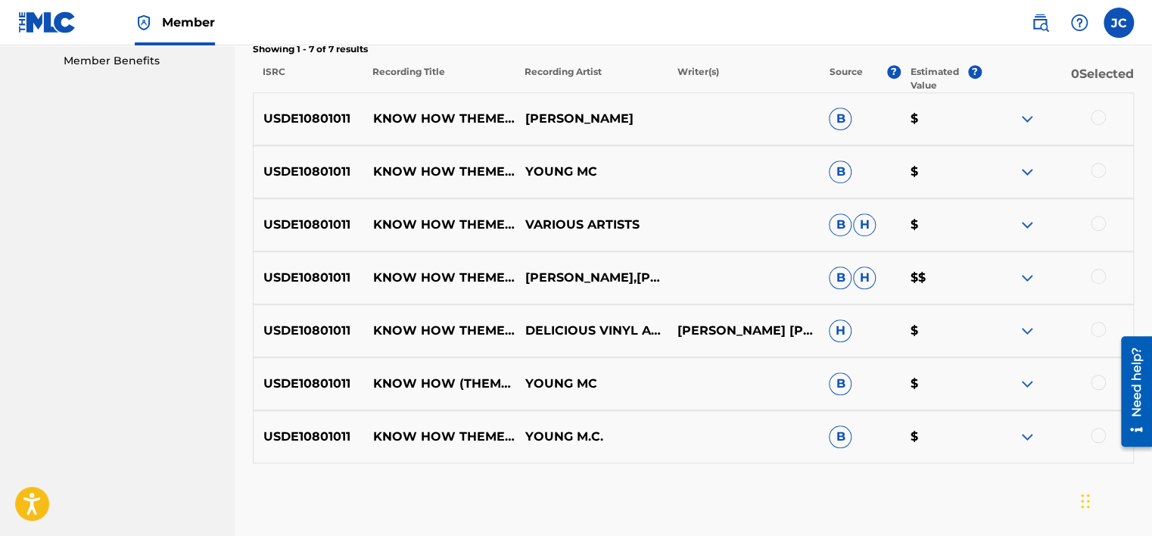
scroll to position [499, 0]
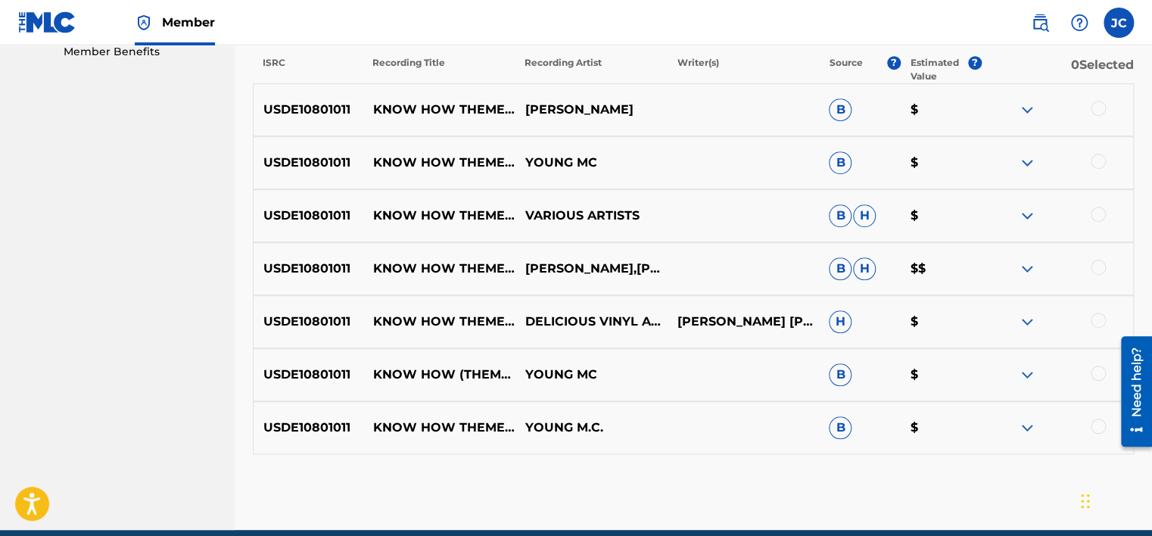
click at [1093, 427] on div at bounding box center [1097, 425] width 15 height 15
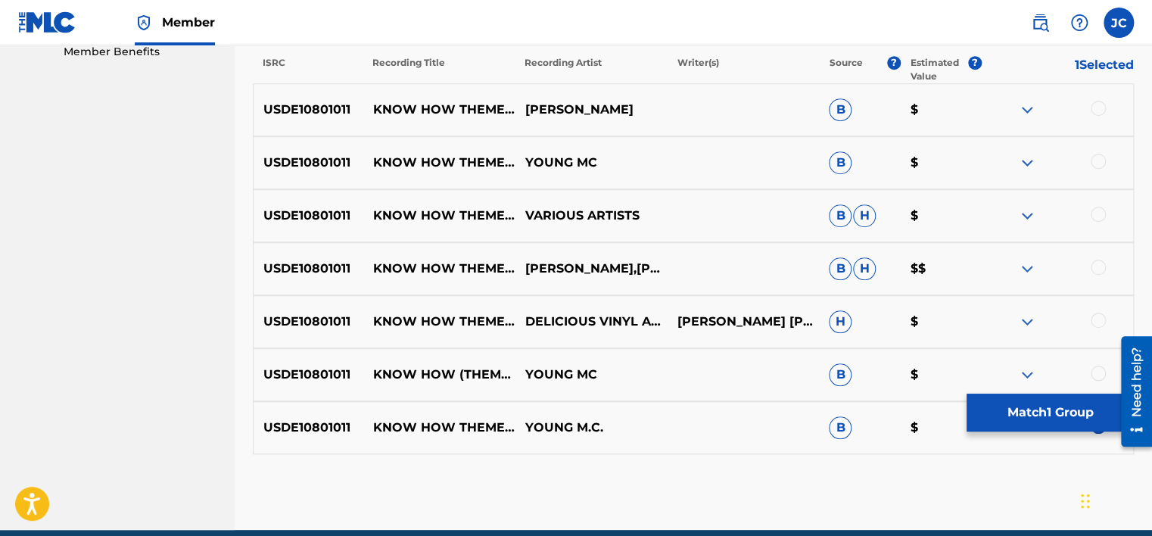
click at [1093, 367] on div at bounding box center [1097, 372] width 15 height 15
click at [1095, 324] on div at bounding box center [1097, 319] width 15 height 15
click at [1100, 269] on div at bounding box center [1097, 267] width 15 height 15
click at [1098, 213] on div at bounding box center [1097, 214] width 15 height 15
click at [1096, 158] on div at bounding box center [1097, 161] width 15 height 15
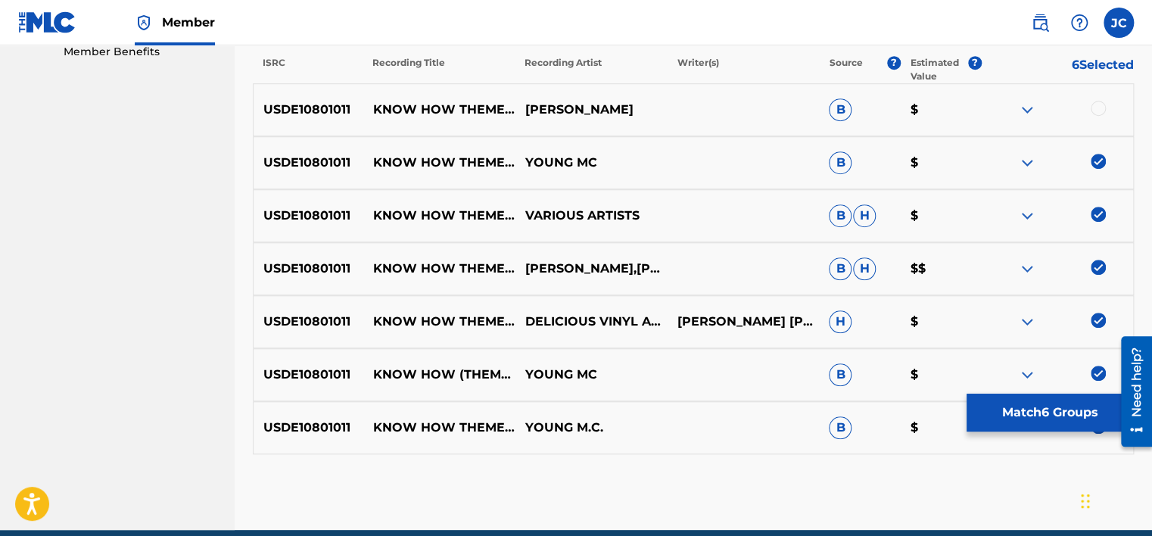
click at [1096, 98] on div "USDE10801011 KNOW HOW THEME FEAT. YOUNG MC AARON LACRATE B $" at bounding box center [693, 109] width 881 height 53
click at [1102, 109] on div at bounding box center [1097, 108] width 15 height 15
click at [1058, 412] on button "Match 7 Groups" at bounding box center [1049, 412] width 167 height 38
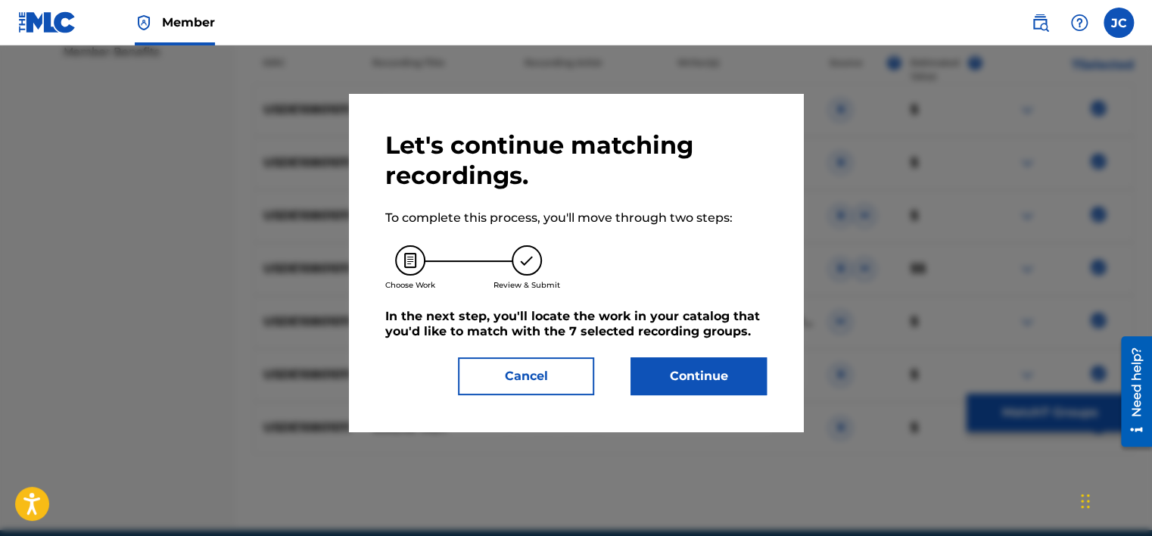
click at [710, 371] on button "Continue" at bounding box center [698, 376] width 136 height 38
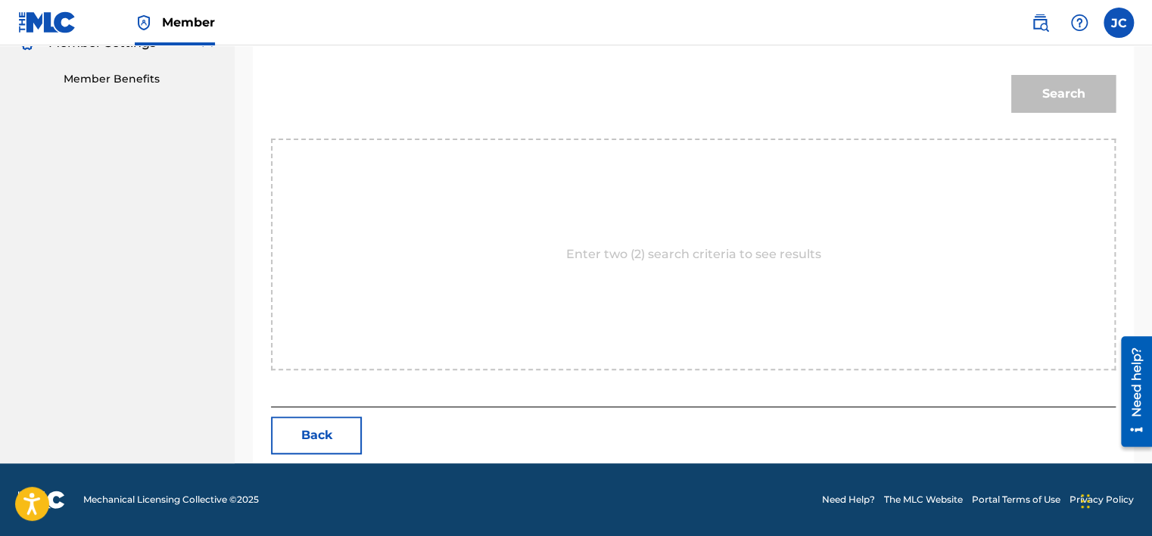
scroll to position [219, 0]
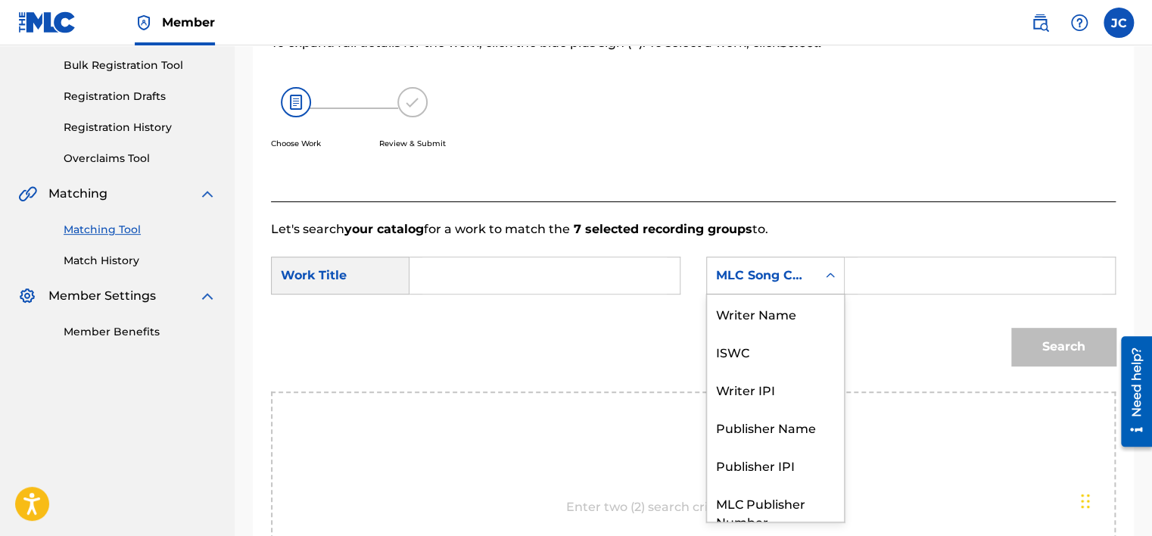
click at [803, 263] on div "MLC Song Code" at bounding box center [762, 275] width 110 height 29
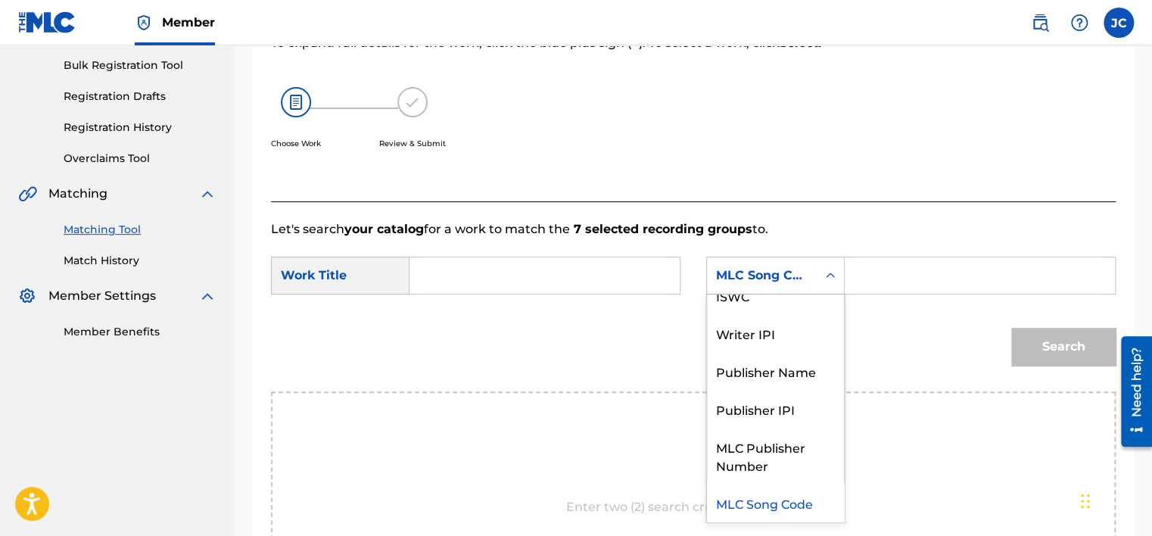
scroll to position [0, 0]
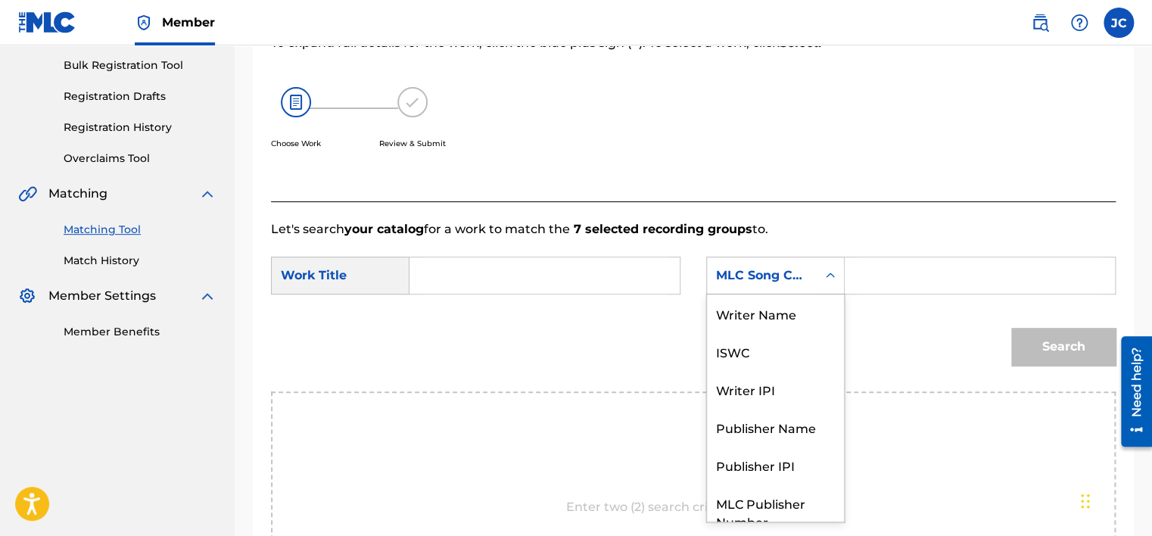
click at [802, 312] on div "Writer Name" at bounding box center [775, 313] width 137 height 38
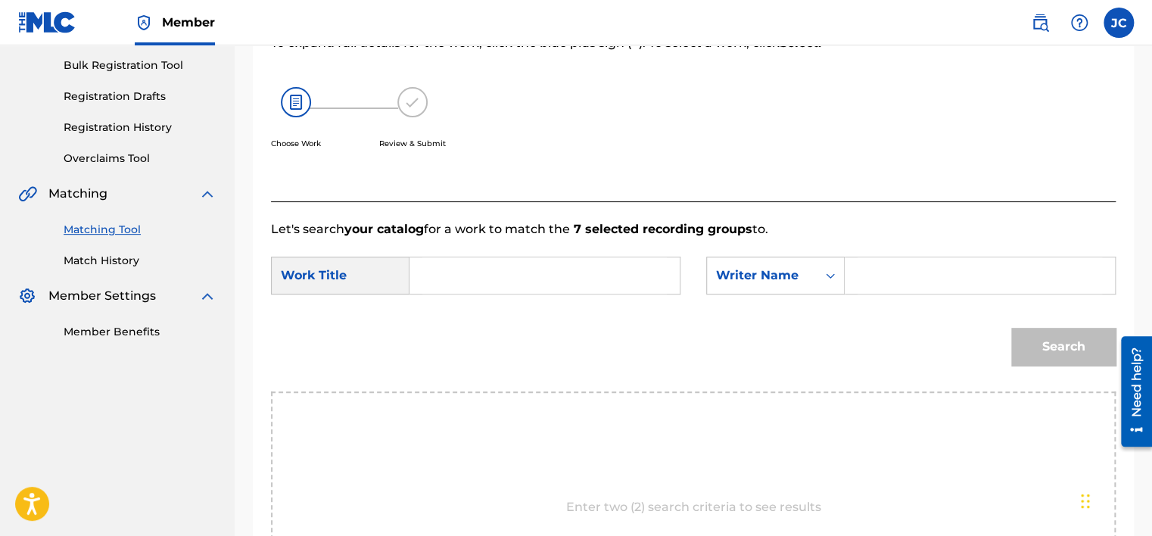
click at [565, 284] on input "Search Form" at bounding box center [544, 275] width 244 height 36
paste input "Know How Theme - Aaron LaCrate & Debonair Samir RMX"
type input "Know How Theme - Aaron LaCrate & Debonair Samir RMX"
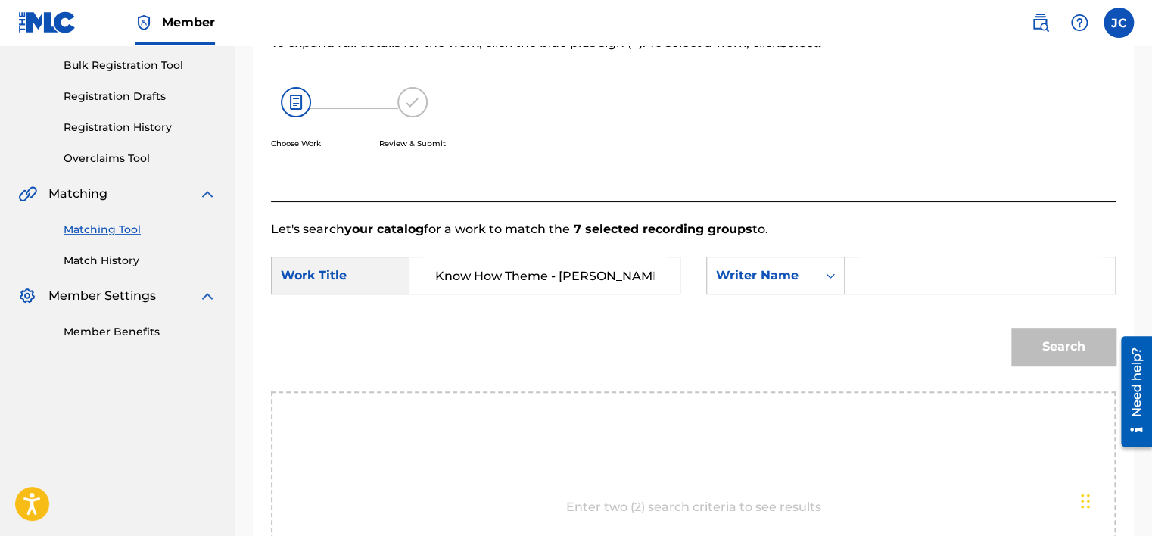
click at [906, 274] on input "Search Form" at bounding box center [979, 275] width 244 height 36
paste input "Lacrate"
type input "Lacrate"
click at [1011, 328] on button "Search" at bounding box center [1063, 347] width 104 height 38
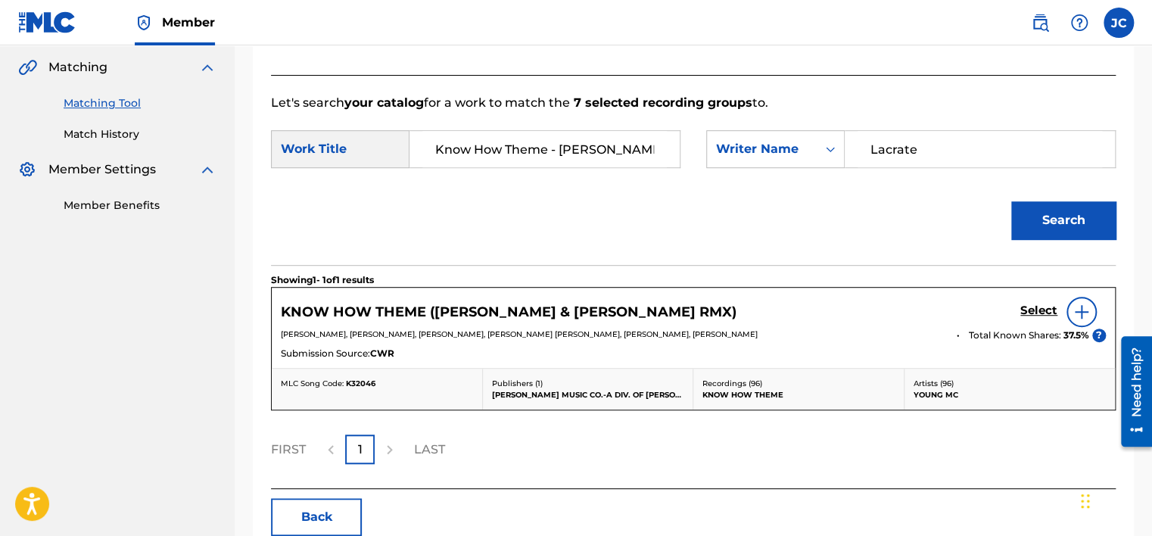
scroll to position [427, 0]
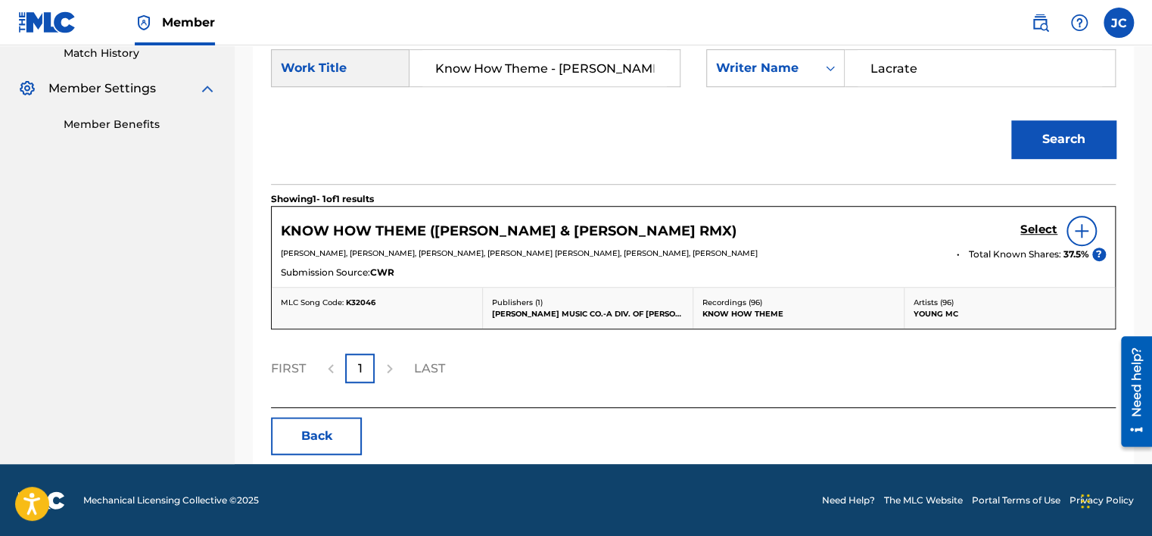
click at [1038, 233] on h5 "Select" at bounding box center [1038, 229] width 37 height 14
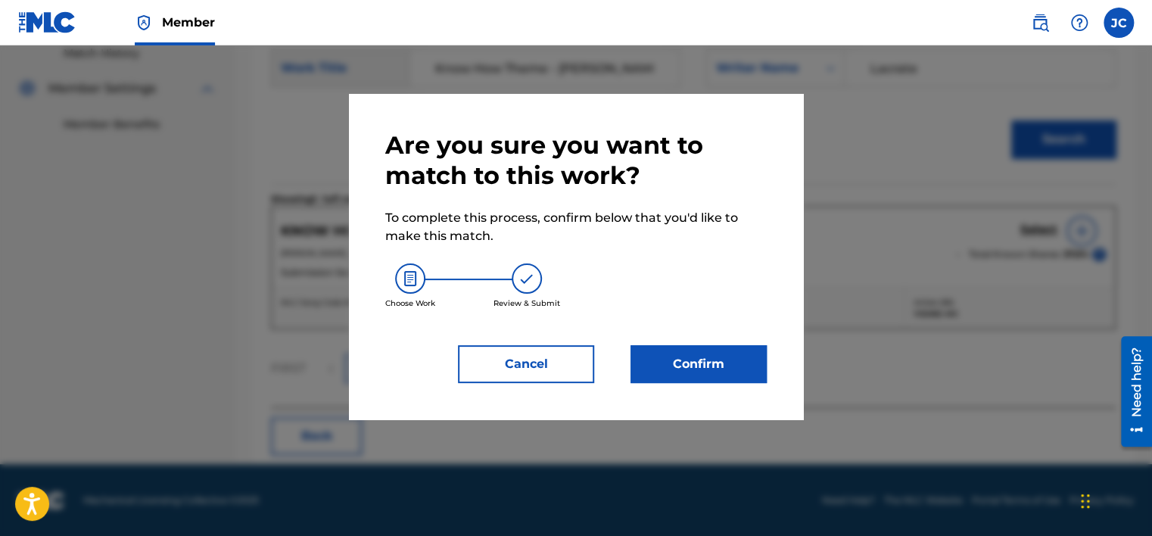
click at [735, 353] on button "Confirm" at bounding box center [698, 364] width 136 height 38
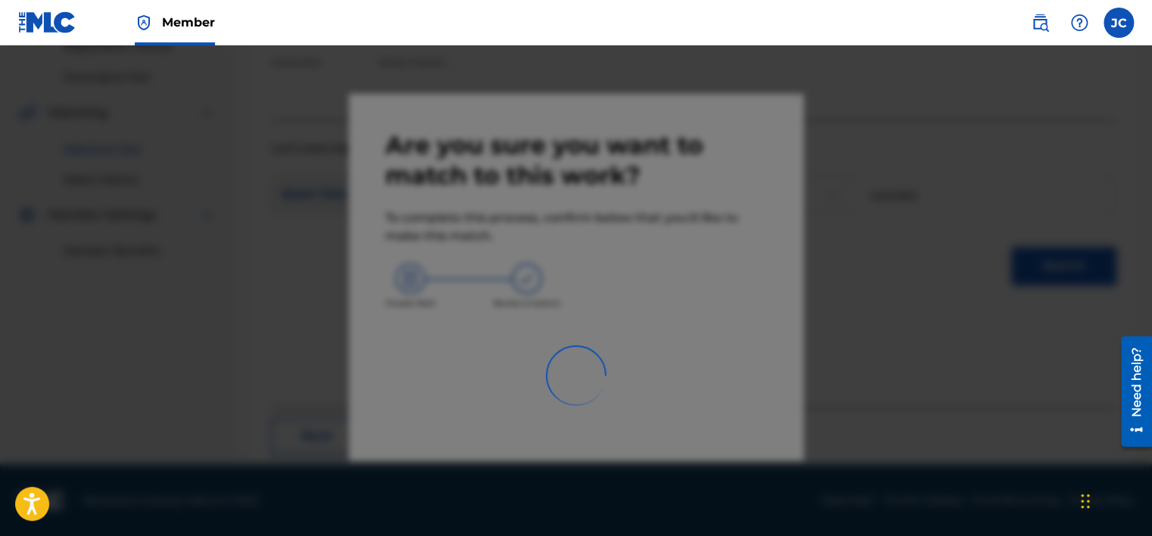
scroll to position [114, 0]
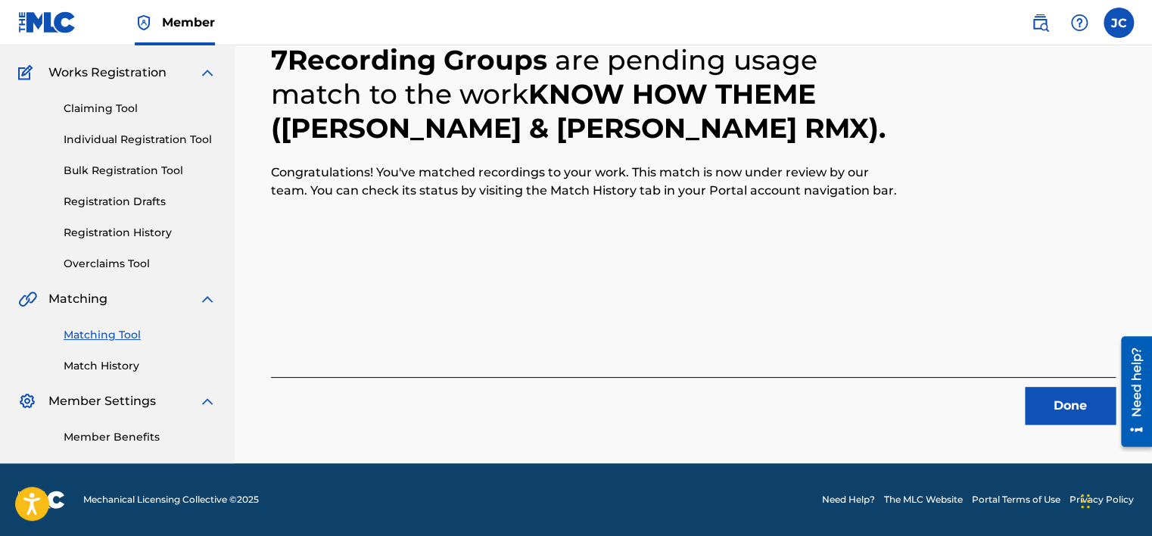
click at [1074, 406] on button "Done" at bounding box center [1069, 406] width 91 height 38
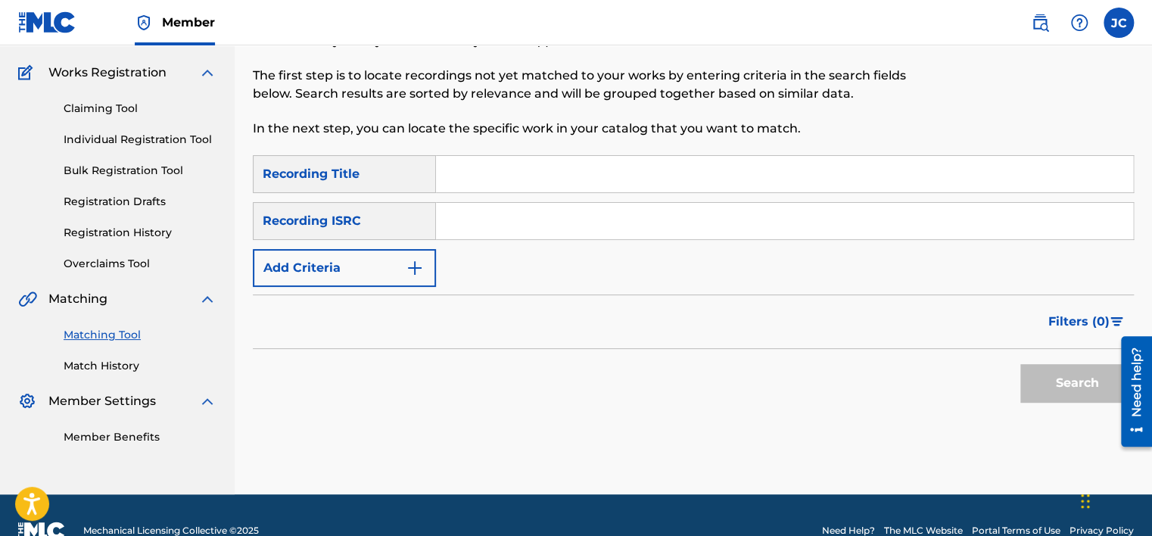
drag, startPoint x: 511, startPoint y: 238, endPoint x: 518, endPoint y: 230, distance: 9.7
click at [511, 238] on input "Search Form" at bounding box center [784, 221] width 697 height 36
paste input "GB2LD2310174"
type input "GB2LD2310174"
click at [1020, 364] on button "Search" at bounding box center [1076, 383] width 113 height 38
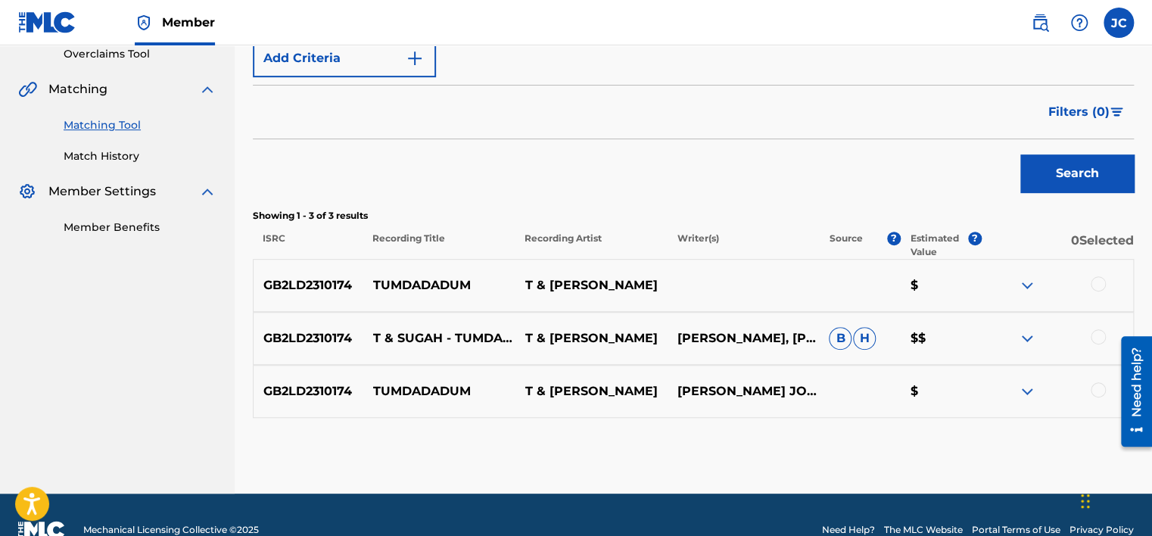
scroll to position [328, 0]
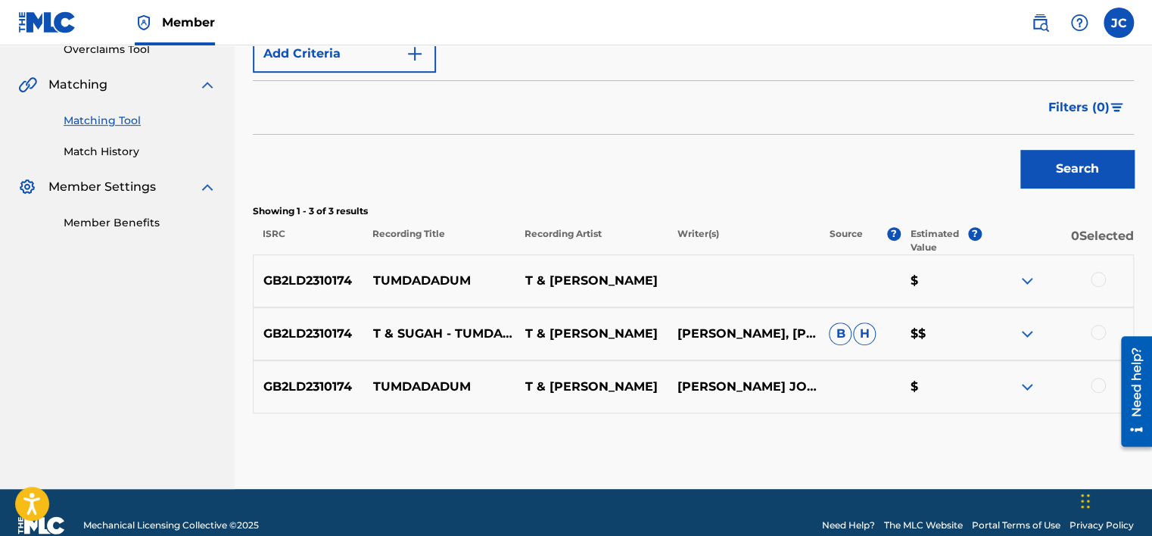
click at [1096, 382] on div at bounding box center [1097, 385] width 15 height 15
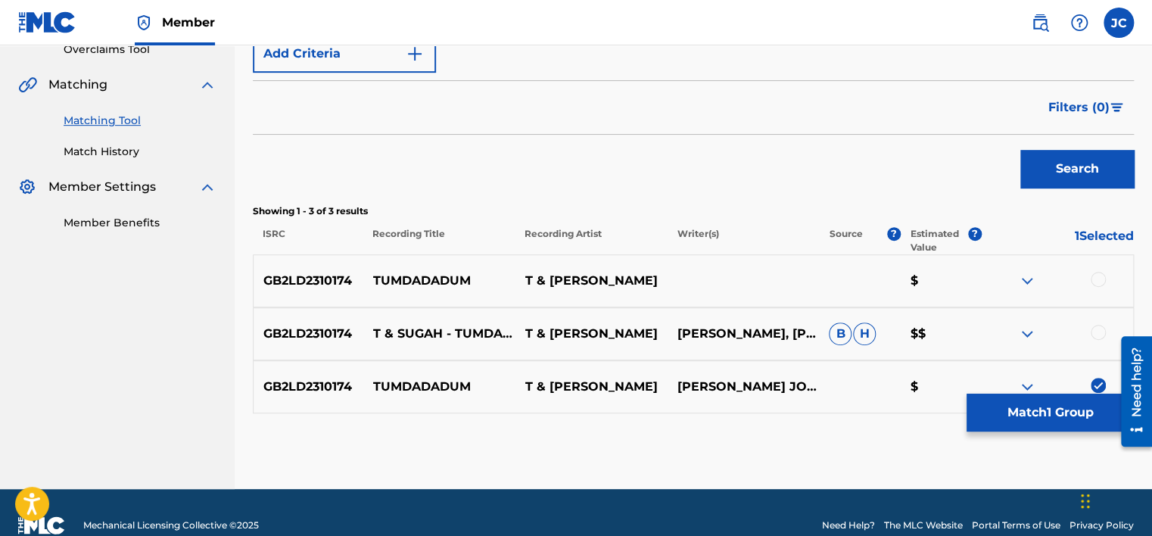
click at [1096, 331] on div at bounding box center [1097, 332] width 15 height 15
click at [1097, 278] on div at bounding box center [1097, 279] width 15 height 15
click at [1059, 409] on button "Match 3 Groups" at bounding box center [1049, 412] width 167 height 38
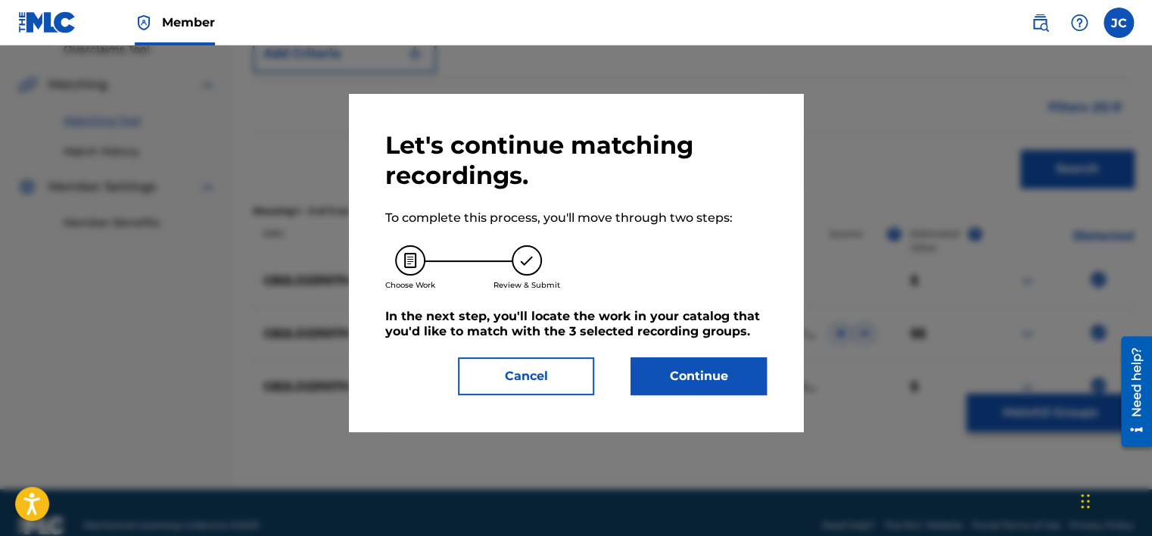
click at [713, 360] on button "Continue" at bounding box center [698, 376] width 136 height 38
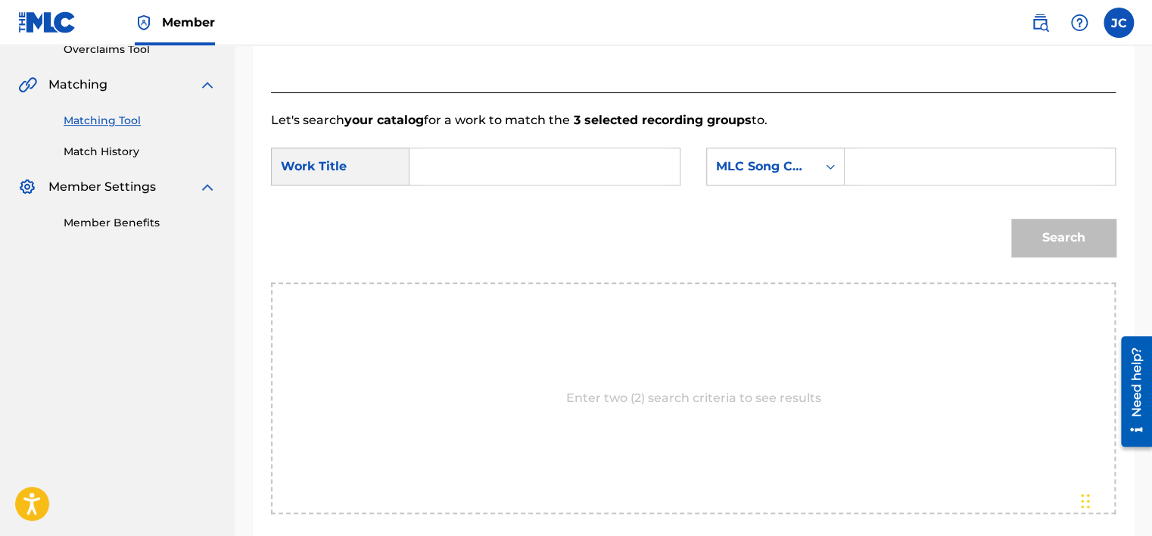
click at [815, 143] on form "SearchWithCriteriac05c5421-60b1-4e9d-be7b-7f68f0be6cf8 Work Title SearchWithCri…" at bounding box center [693, 205] width 844 height 153
click at [814, 169] on div "MLC Song Code" at bounding box center [762, 166] width 110 height 29
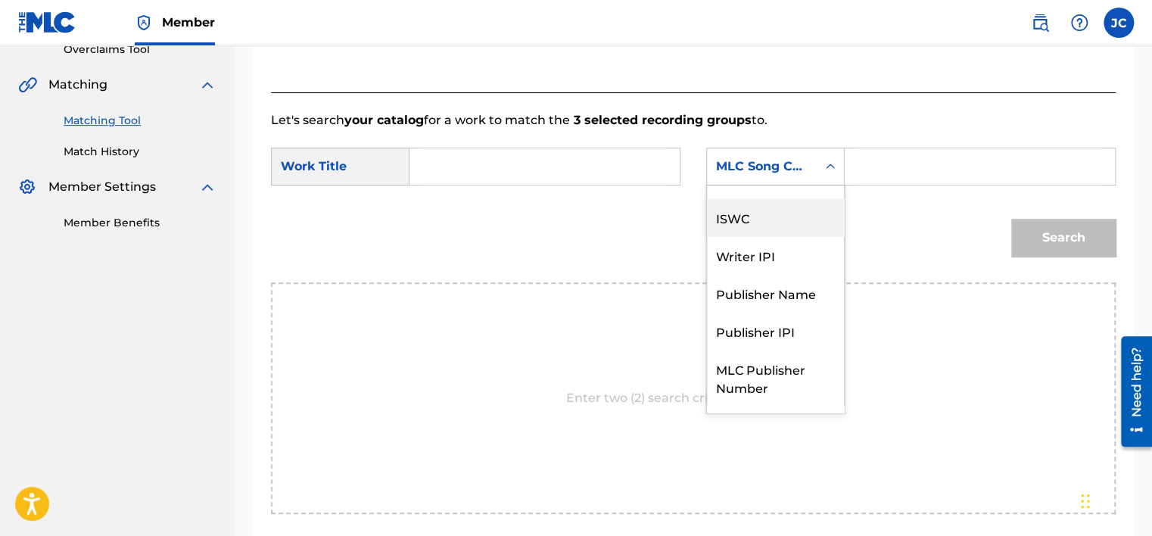
scroll to position [0, 0]
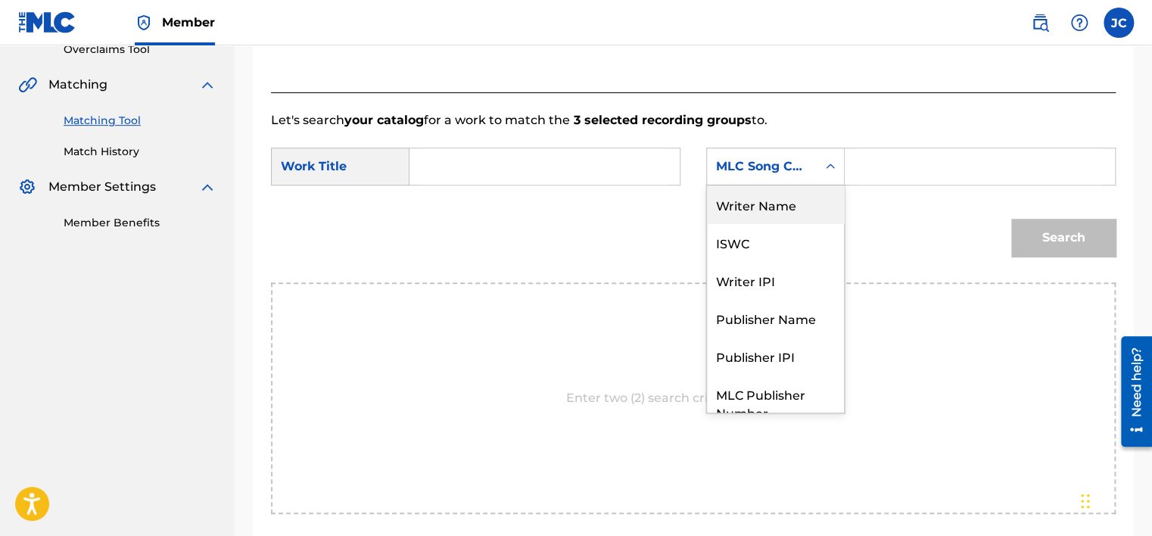
click at [793, 209] on div "Writer Name" at bounding box center [775, 204] width 137 height 38
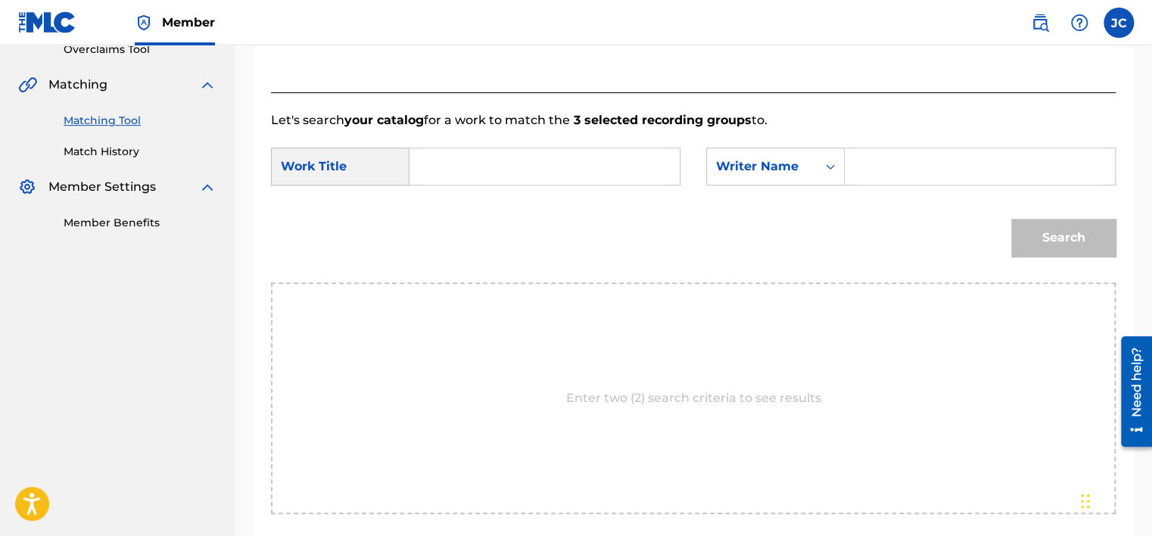
click at [586, 174] on input "Search Form" at bounding box center [544, 166] width 244 height 36
paste input "GB2LD2310174"
type input "GB2LD2310174"
drag, startPoint x: 586, startPoint y: 174, endPoint x: 427, endPoint y: 171, distance: 158.9
click at [427, 171] on input "GB2LD2310174" at bounding box center [544, 166] width 244 height 36
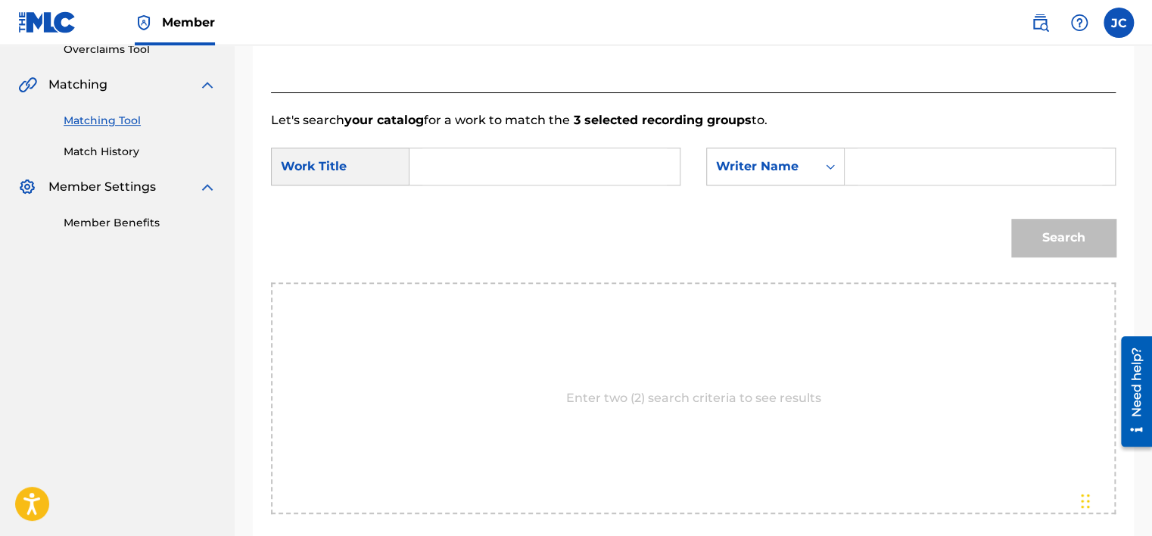
scroll to position [472, 0]
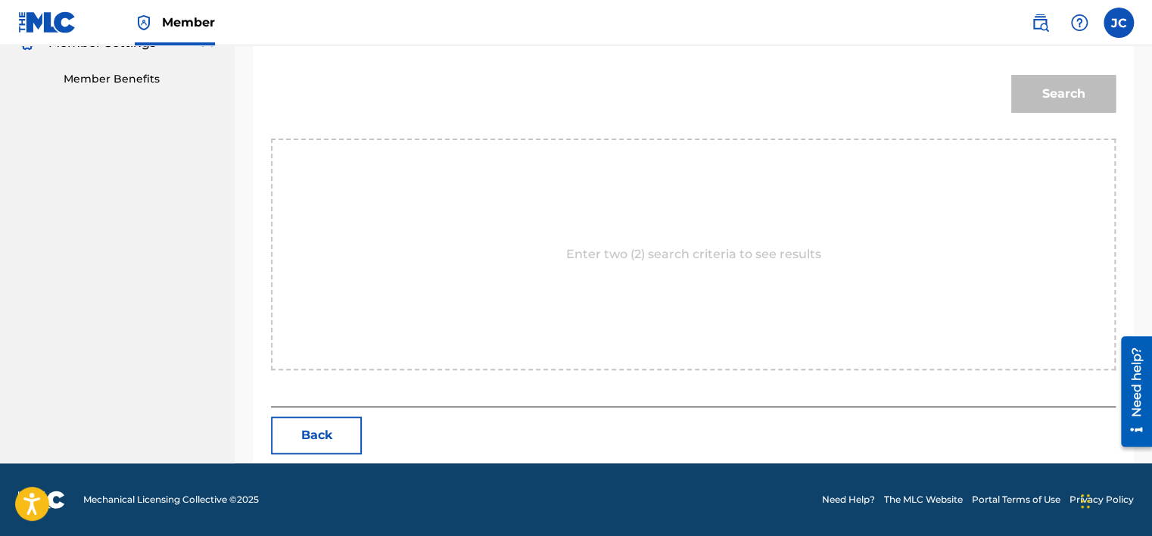
click at [338, 432] on button "Back" at bounding box center [316, 435] width 91 height 38
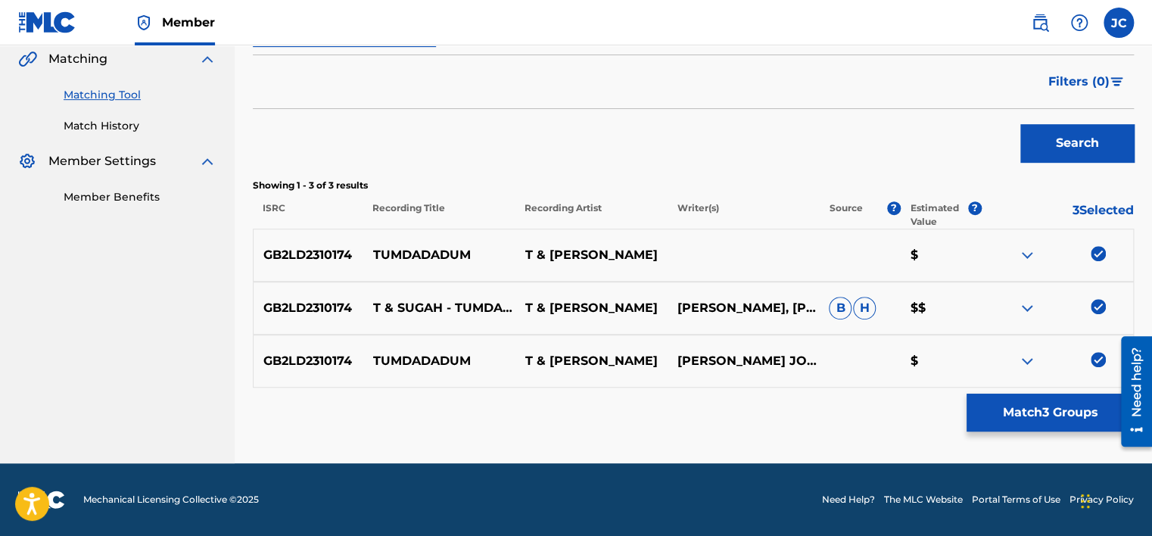
click at [1035, 396] on button "Match 3 Groups" at bounding box center [1049, 412] width 167 height 38
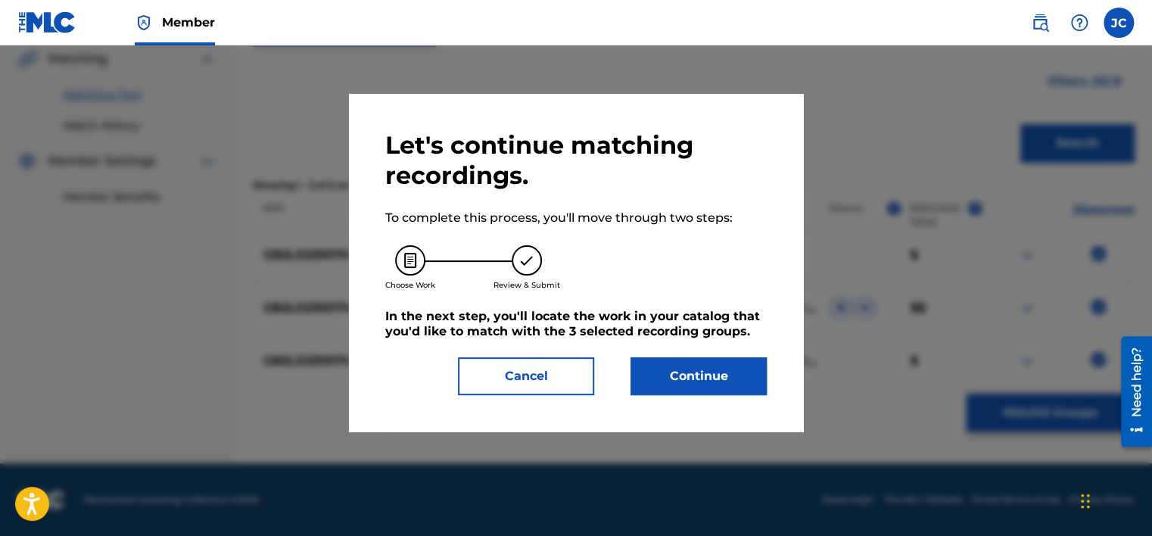
click at [729, 394] on button "Continue" at bounding box center [698, 376] width 136 height 38
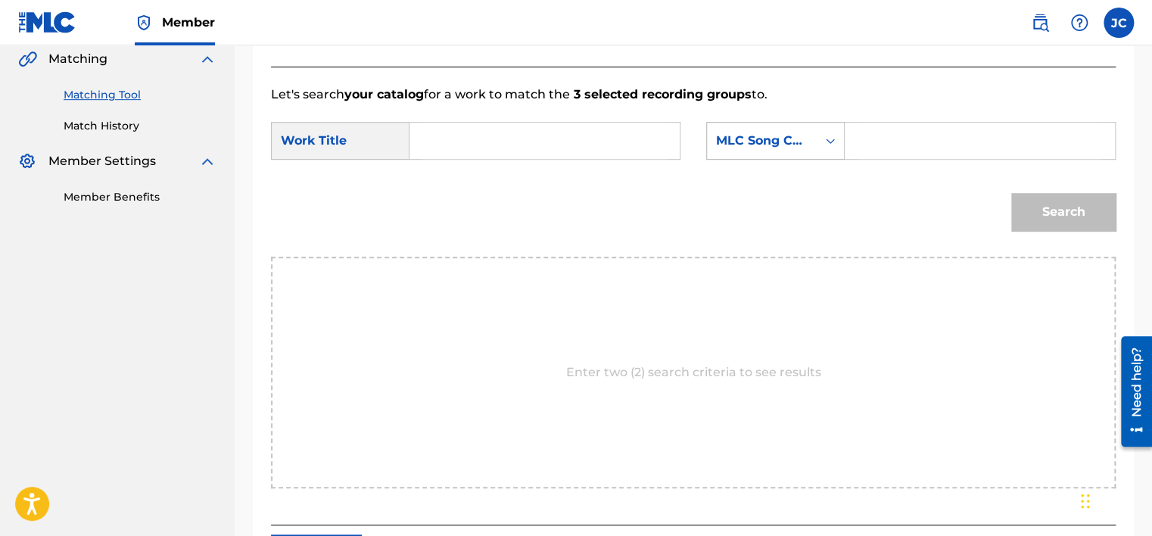
click at [781, 135] on div "MLC Song Code" at bounding box center [762, 141] width 92 height 18
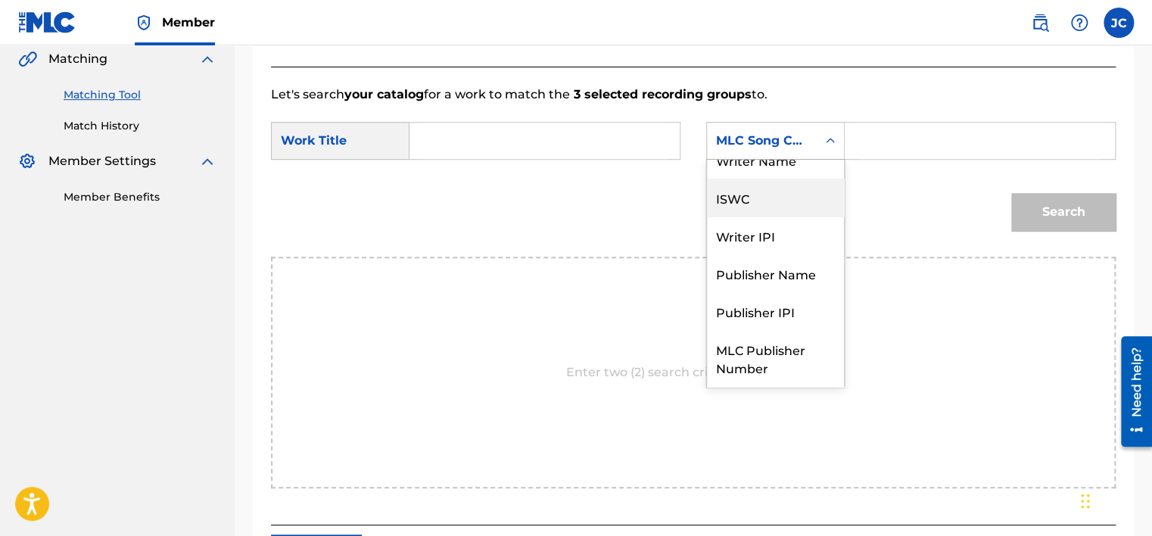
scroll to position [0, 0]
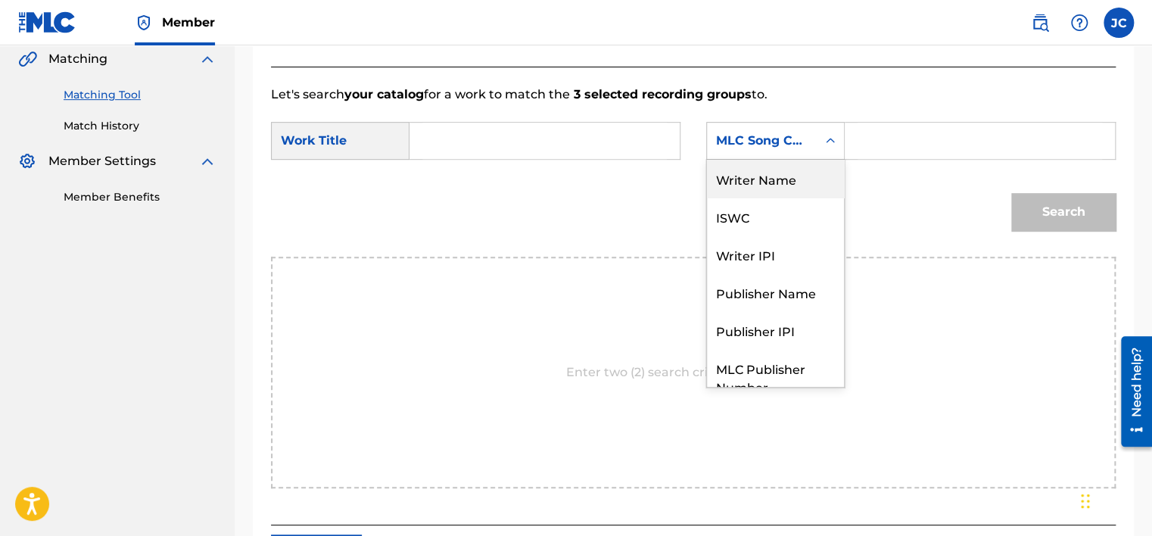
click at [804, 184] on div "Writer Name" at bounding box center [775, 179] width 137 height 38
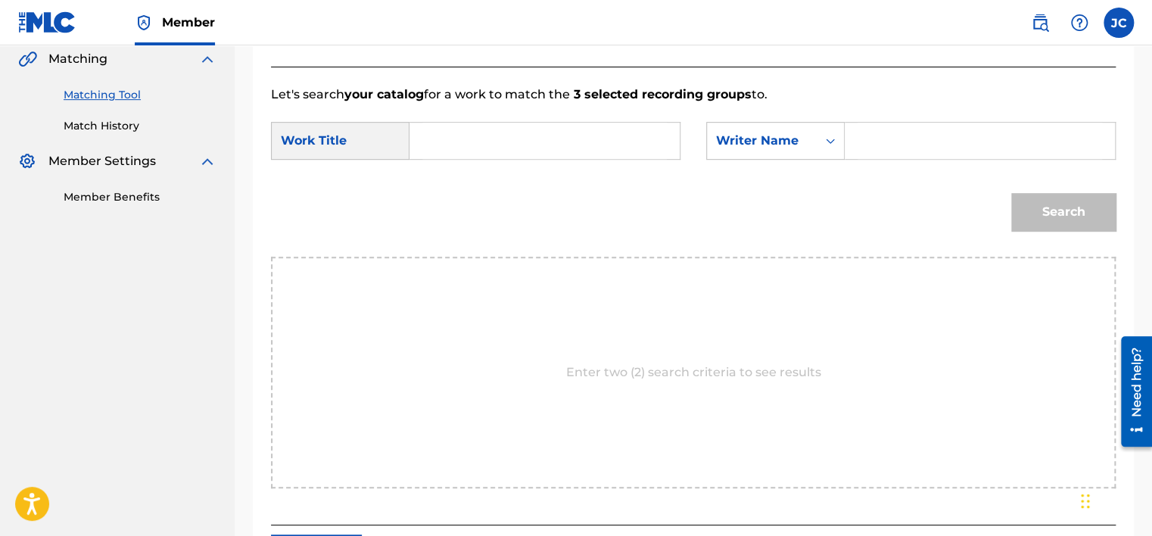
click at [458, 136] on input "Search Form" at bounding box center [544, 141] width 244 height 36
paste input "TumDaDaDum"
type input "TumDaDaDum"
click at [878, 138] on input "Search Form" at bounding box center [979, 141] width 244 height 36
paste input "van Kesteren"
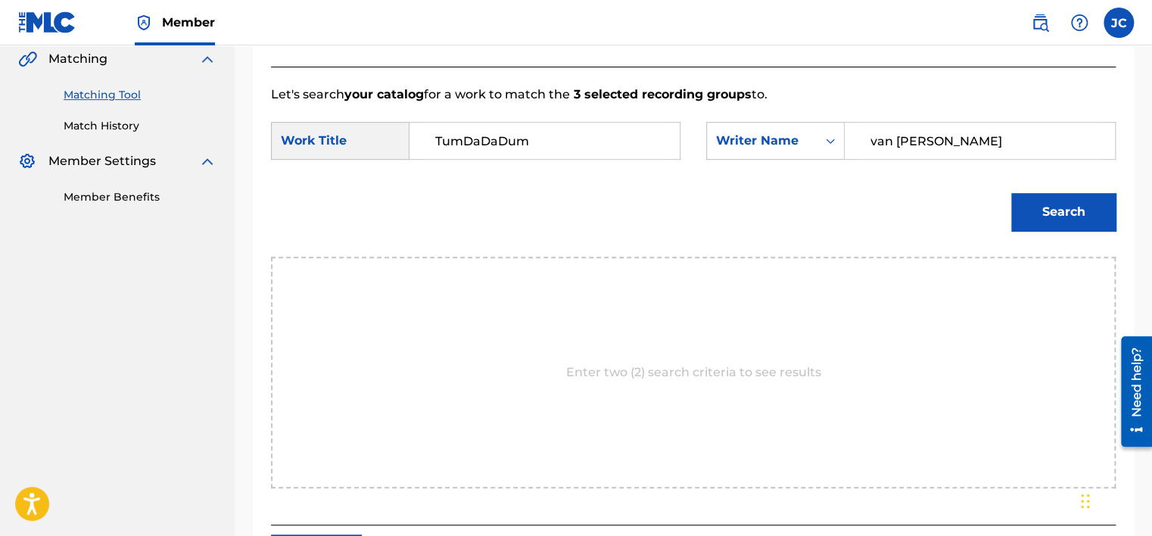
type input "van Kesteren"
click at [1011, 193] on button "Search" at bounding box center [1063, 212] width 104 height 38
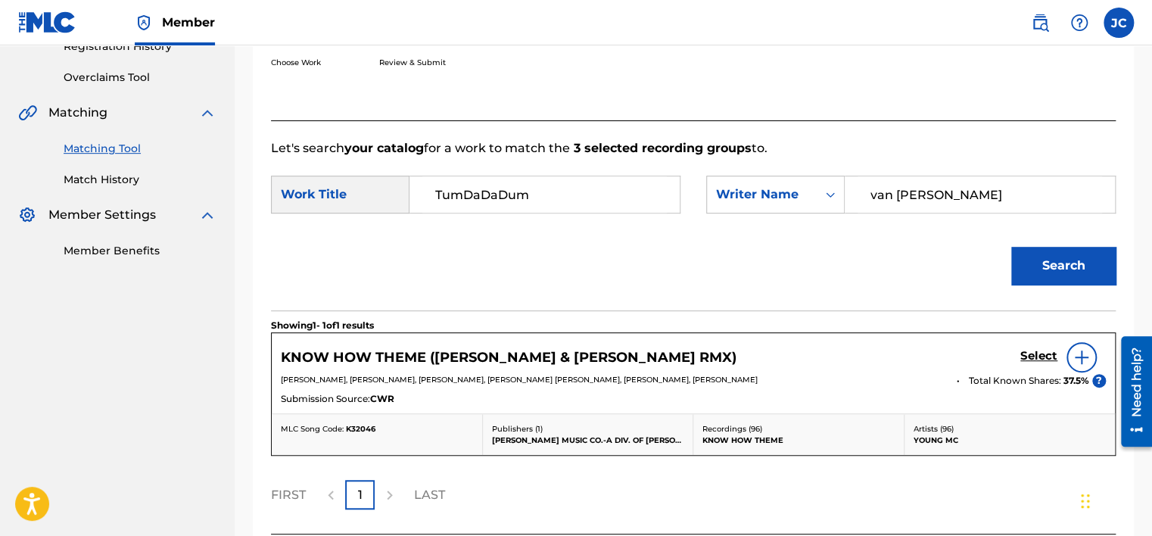
scroll to position [354, 0]
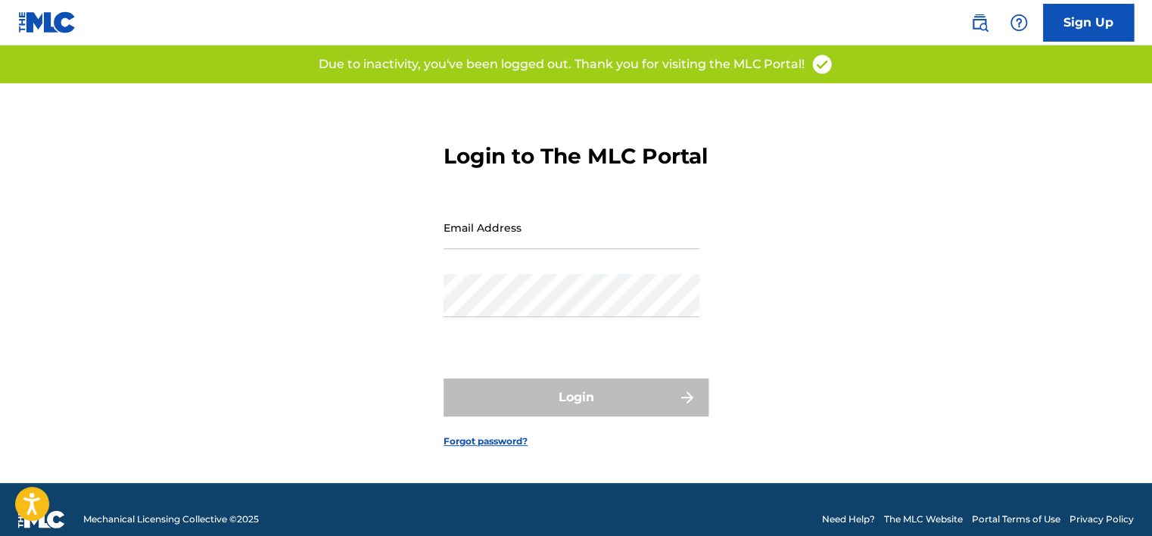
type input "[PERSON_NAME][EMAIL_ADDRESS][PERSON_NAME][DOMAIN_NAME]"
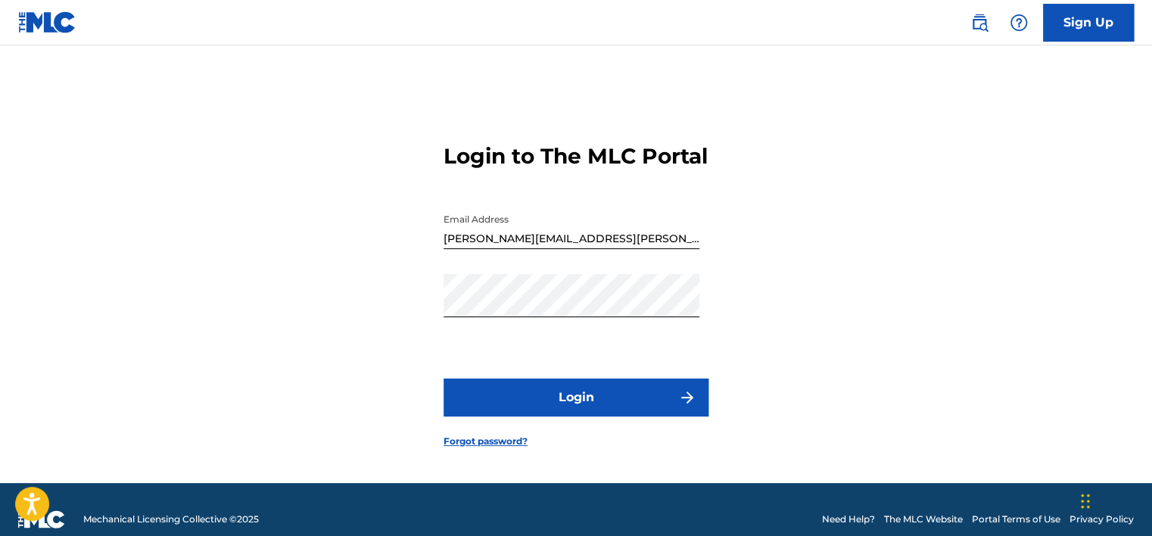
click at [815, 278] on div "Login to The MLC Portal Email Address james.craig@on-music.tv Password Login Fo…" at bounding box center [575, 282] width 1059 height 399
click at [682, 416] on button "Login" at bounding box center [575, 397] width 265 height 38
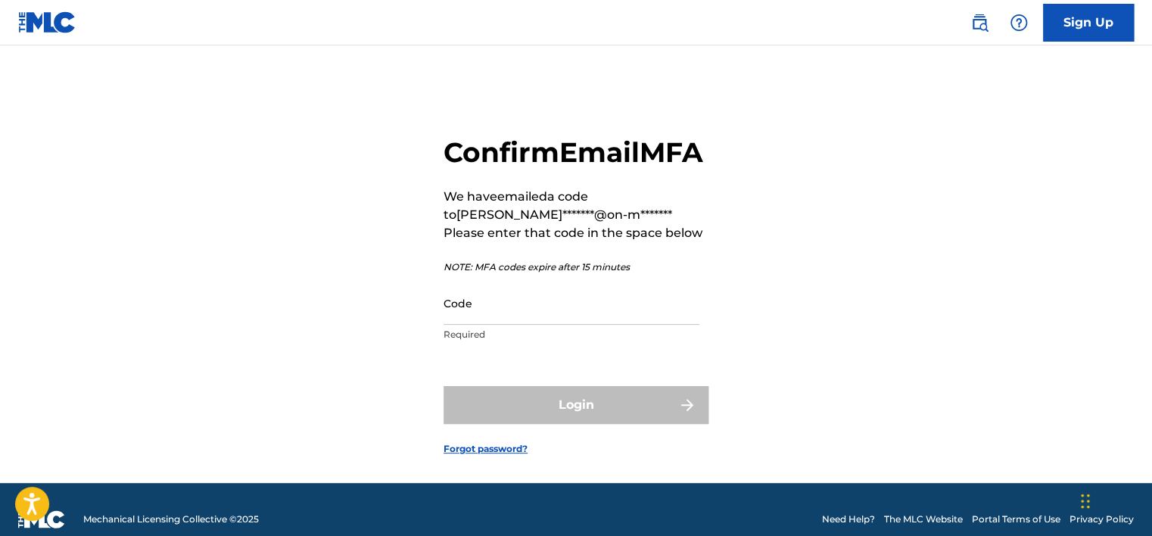
click at [543, 325] on input "Code" at bounding box center [571, 302] width 256 height 43
paste input "780167"
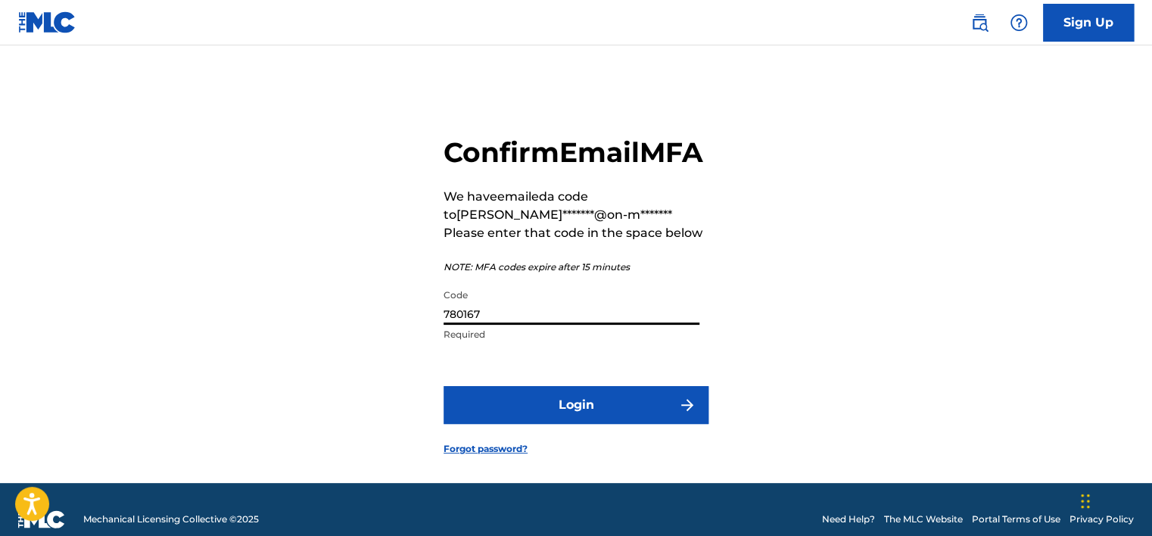
type input "780167"
click at [578, 424] on button "Login" at bounding box center [575, 405] width 265 height 38
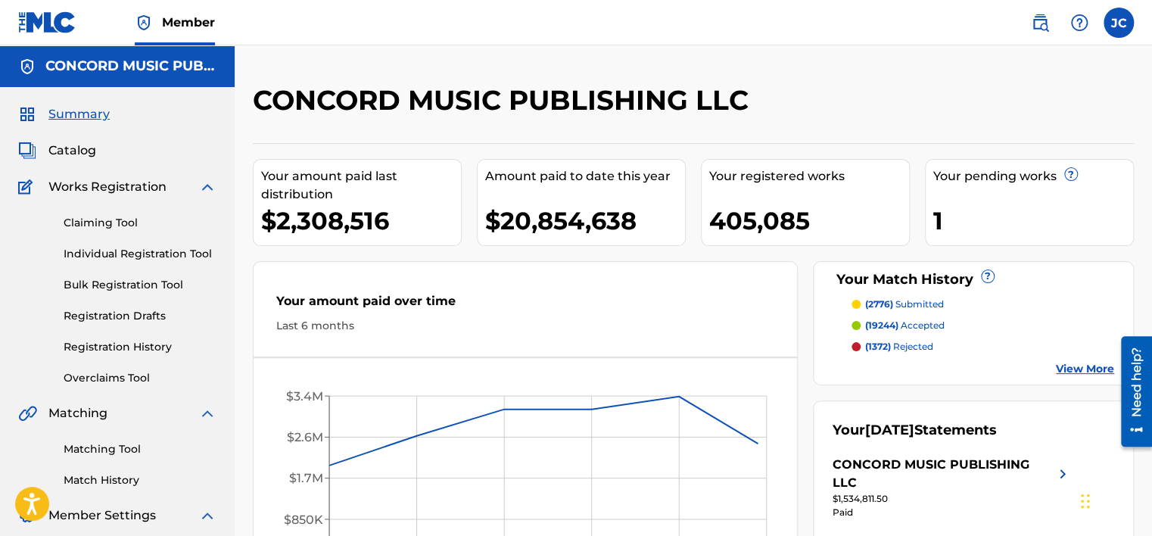
click at [113, 446] on link "Matching Tool" at bounding box center [140, 449] width 153 height 16
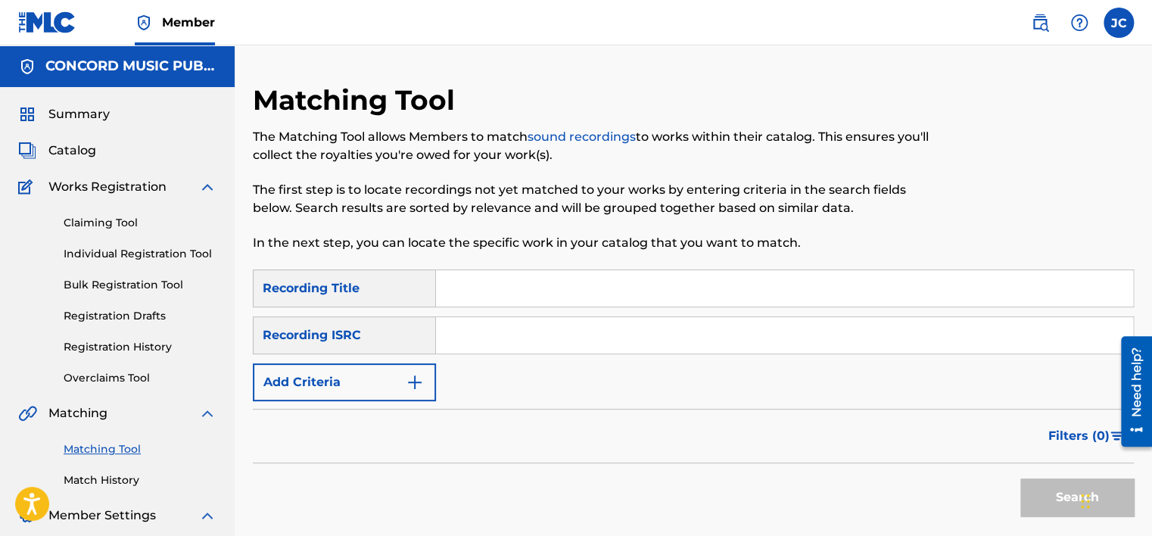
click at [466, 341] on input "Search Form" at bounding box center [784, 335] width 697 height 36
paste input "GB2LD2310174"
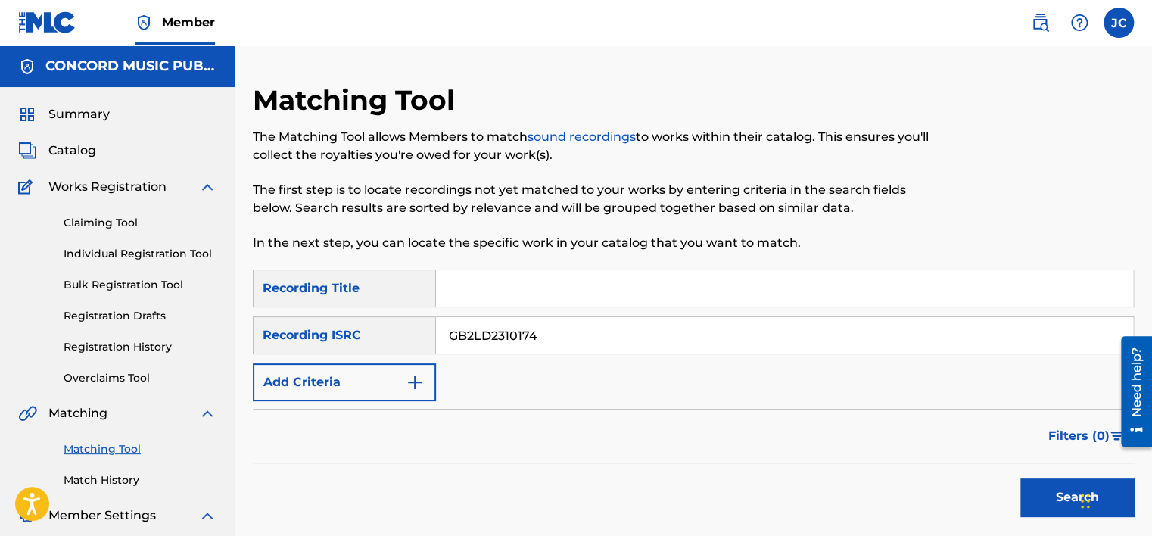
scroll to position [145, 0]
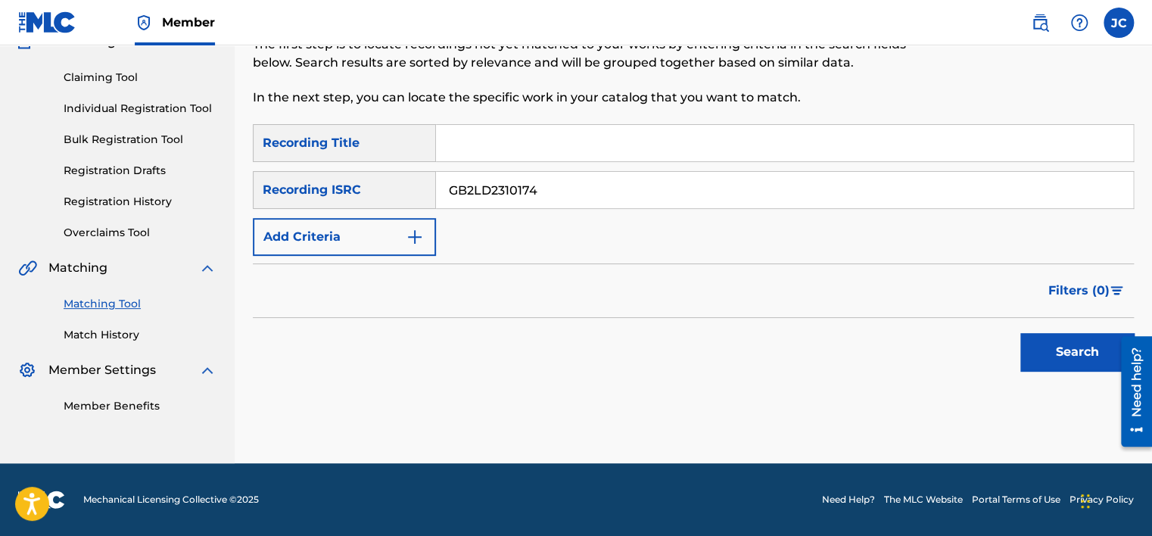
type input "GB2LD2310174"
click at [1020, 333] on button "Search" at bounding box center [1076, 352] width 113 height 38
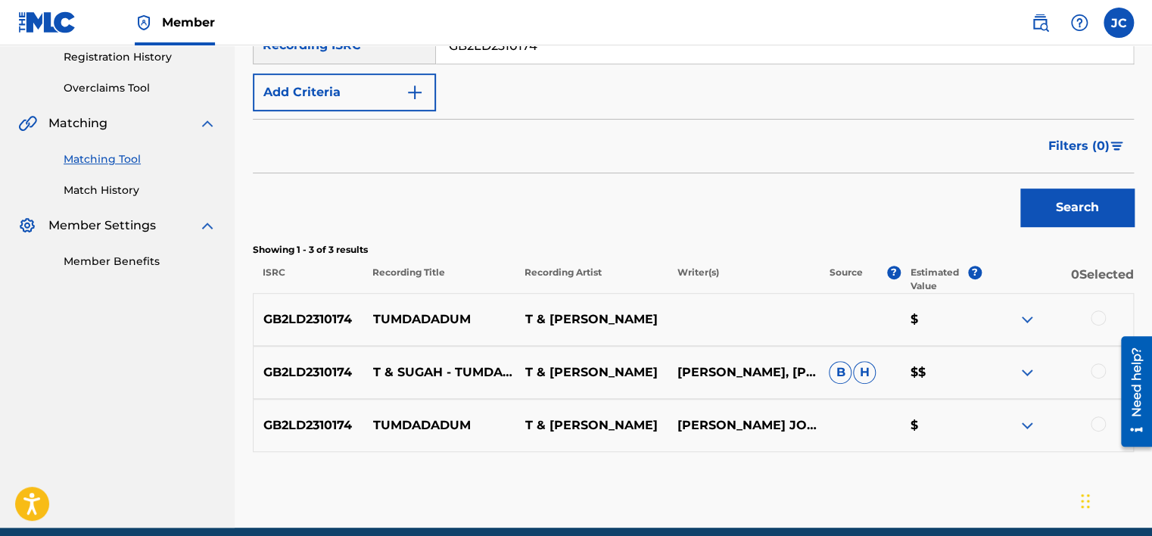
scroll to position [339, 0]
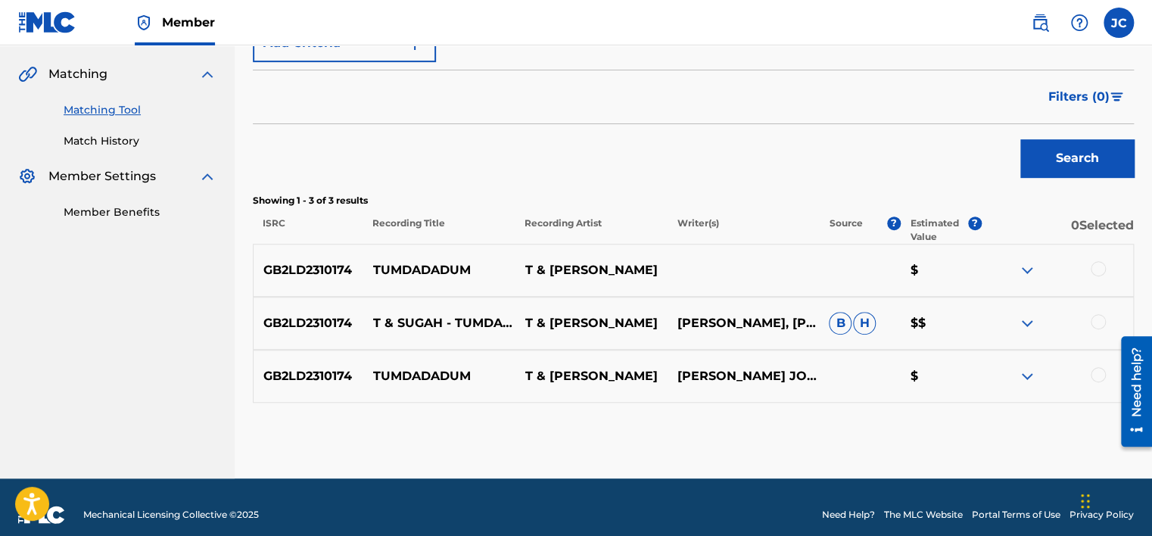
click at [1097, 369] on div at bounding box center [1097, 374] width 15 height 15
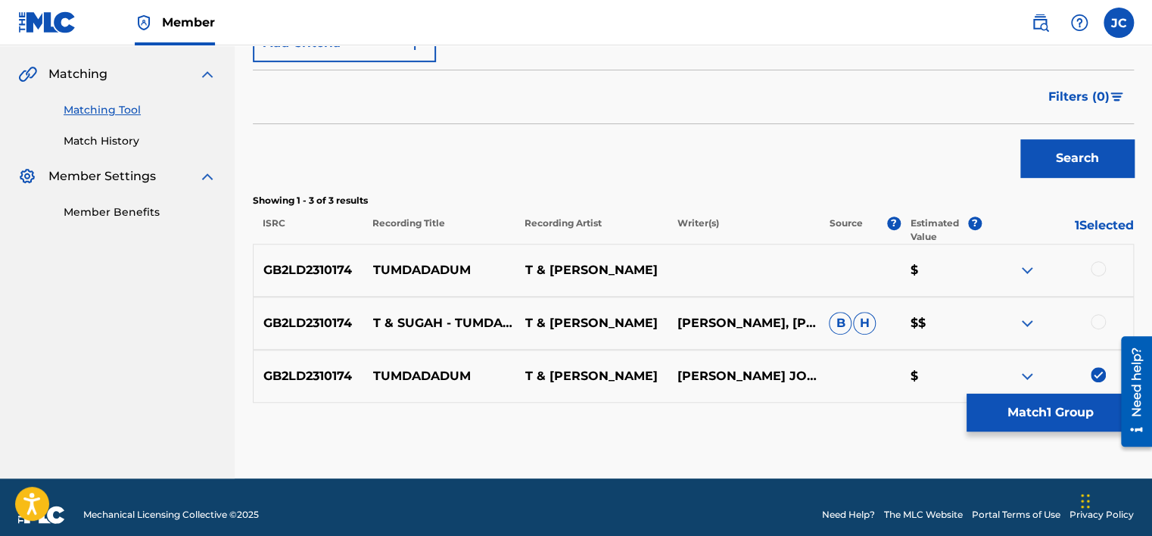
click at [1096, 324] on div at bounding box center [1097, 321] width 15 height 15
click at [1099, 275] on div at bounding box center [1057, 270] width 152 height 18
click at [1099, 266] on div at bounding box center [1097, 268] width 15 height 15
click at [1063, 418] on button "Match 3 Groups" at bounding box center [1049, 412] width 167 height 38
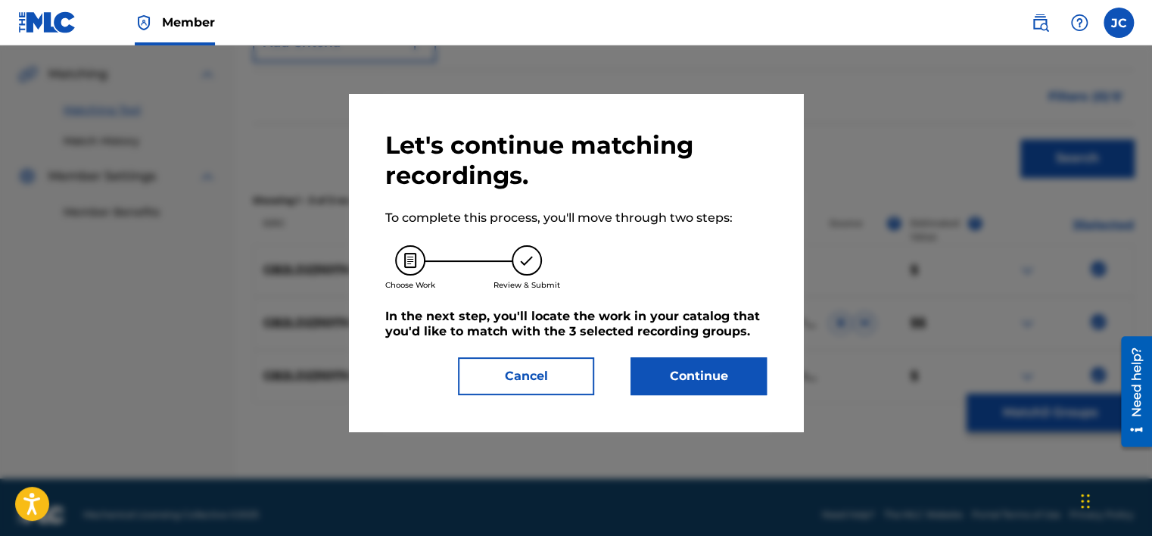
click at [733, 382] on button "Continue" at bounding box center [698, 376] width 136 height 38
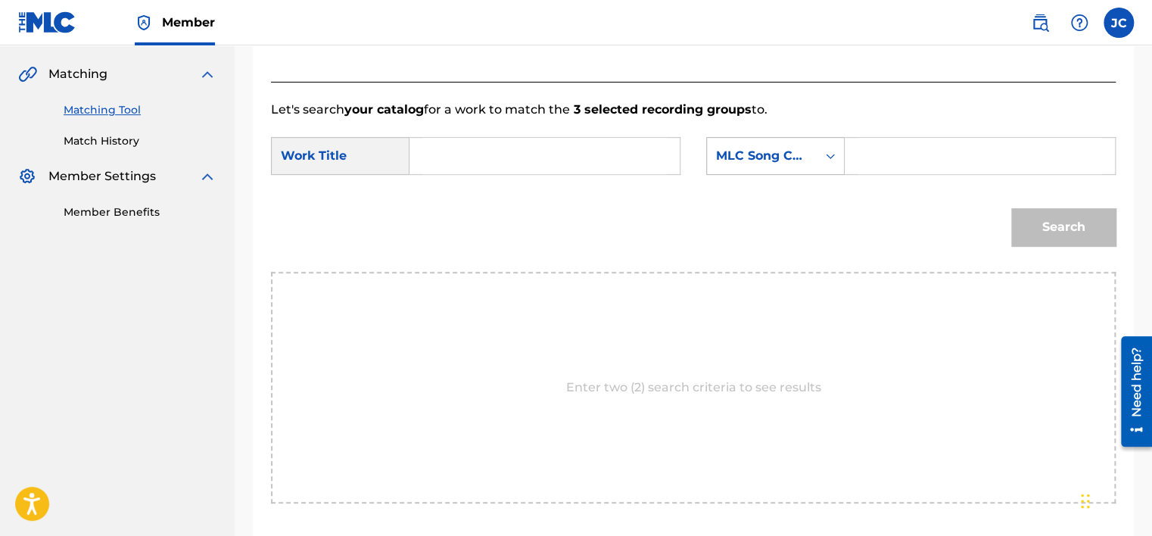
click at [790, 154] on div "MLC Song Code" at bounding box center [762, 156] width 92 height 18
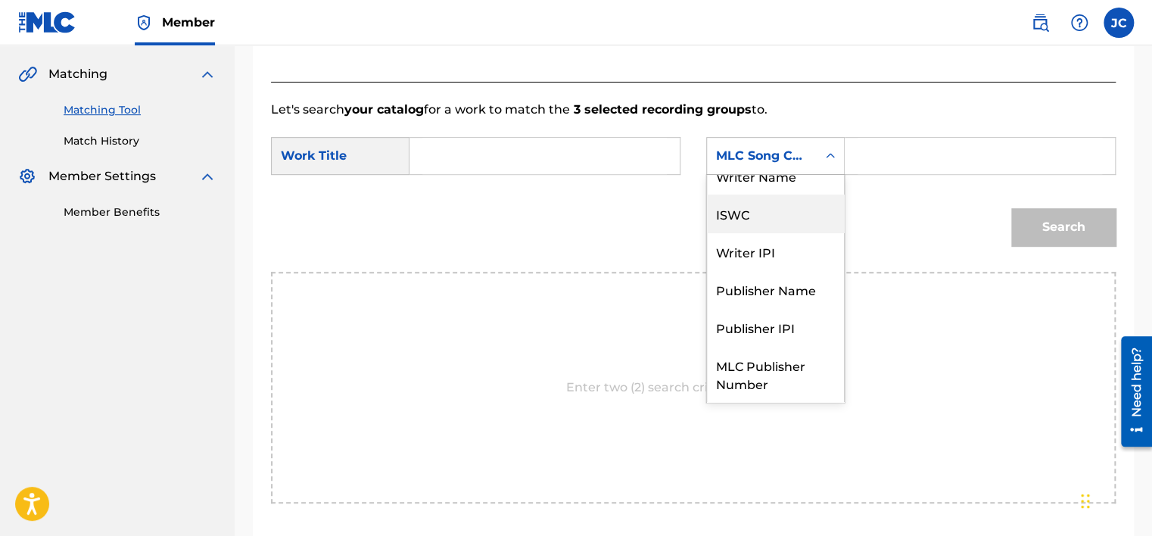
scroll to position [0, 0]
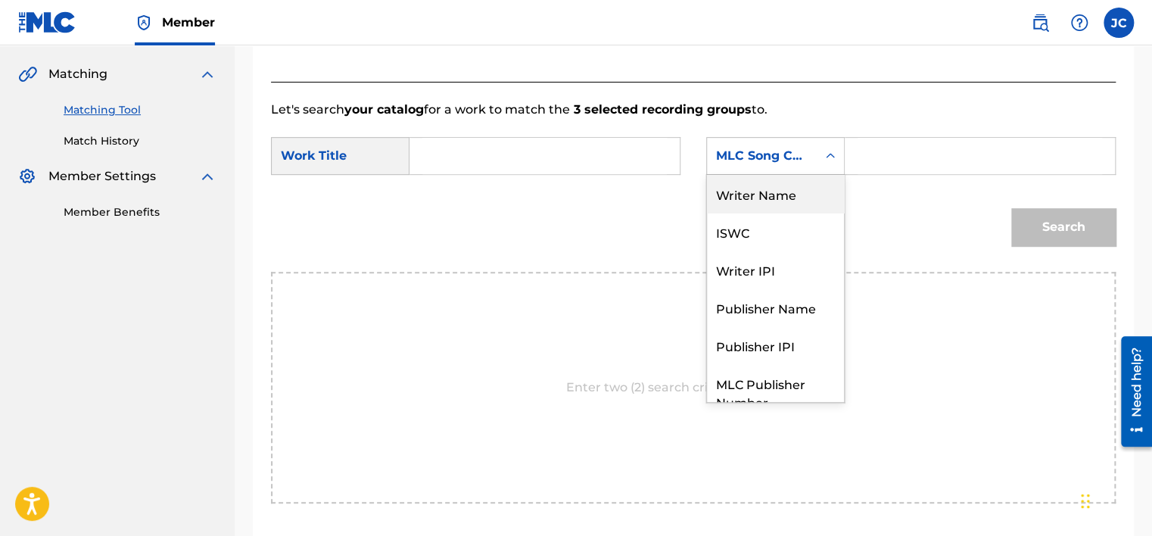
click at [784, 185] on div "Writer Name" at bounding box center [775, 194] width 137 height 38
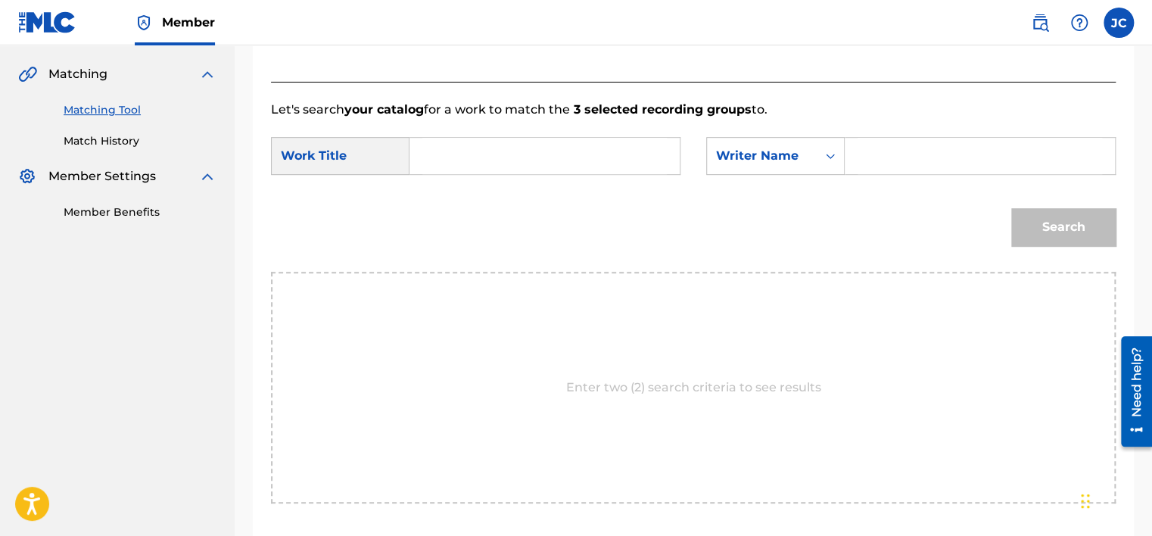
click at [572, 158] on input "Search Form" at bounding box center [544, 156] width 244 height 36
paste input "TumDaDaDum"
type input "TumDaDaDum"
click at [880, 156] on input "Search Form" at bounding box center [979, 156] width 244 height 36
paste input "van Kesteren"
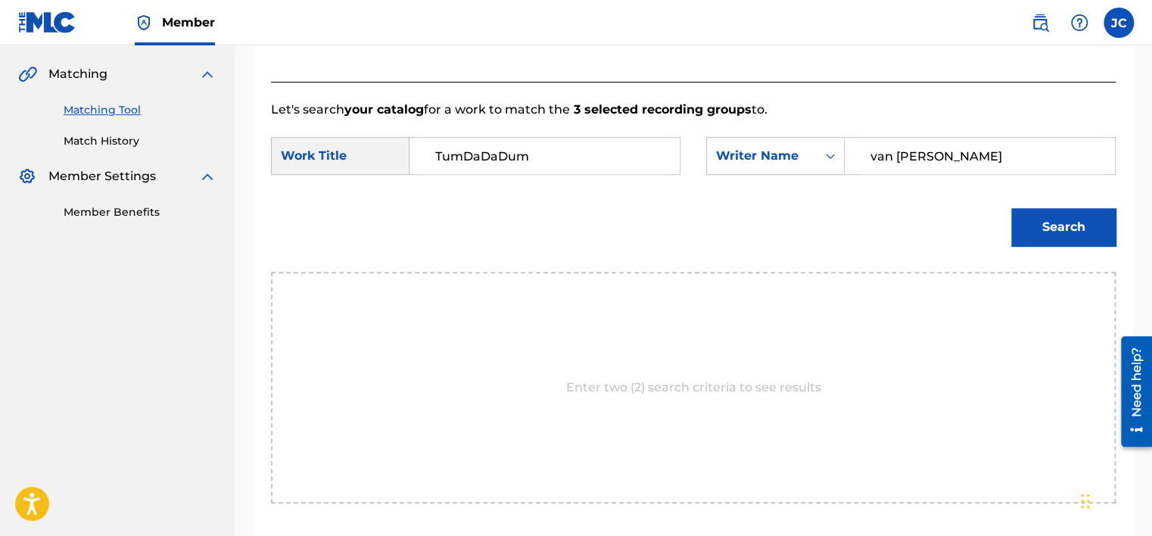
click at [1011, 208] on button "Search" at bounding box center [1063, 227] width 104 height 38
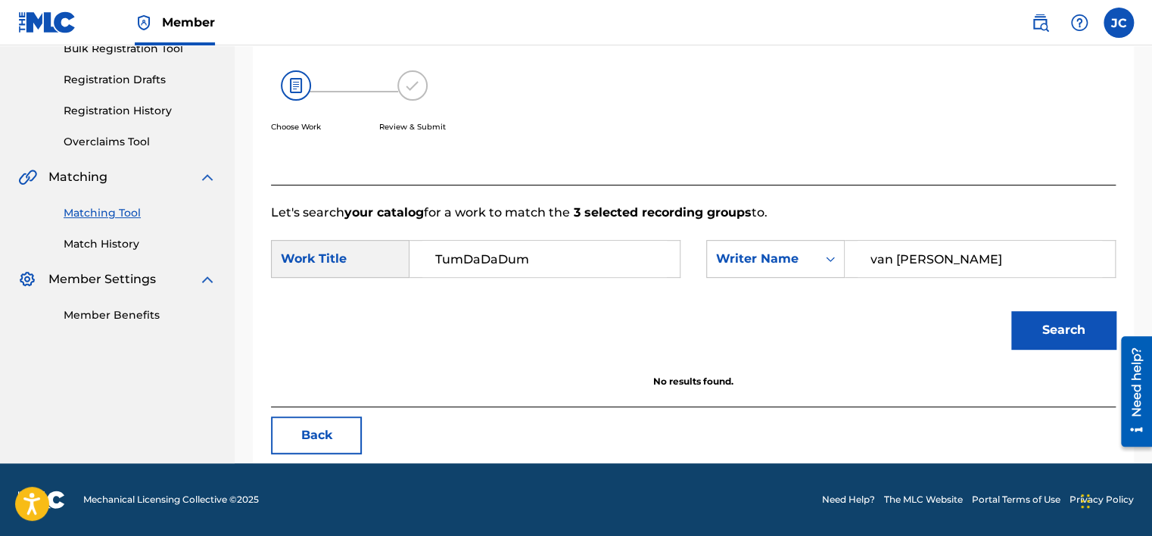
scroll to position [236, 0]
click at [884, 253] on input "van Kesteren" at bounding box center [979, 259] width 244 height 36
paste input "Jouneghani"
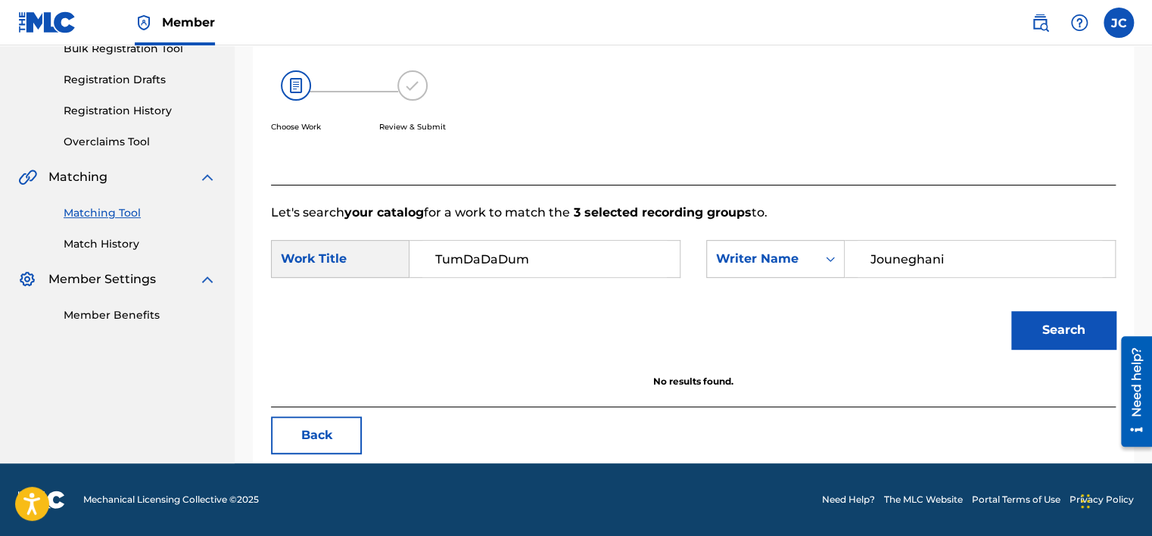
click at [1011, 311] on button "Search" at bounding box center [1063, 330] width 104 height 38
click at [963, 263] on input "Jouneghani" at bounding box center [979, 259] width 244 height 36
paste input "Storm"
click at [1011, 311] on button "Search" at bounding box center [1063, 330] width 104 height 38
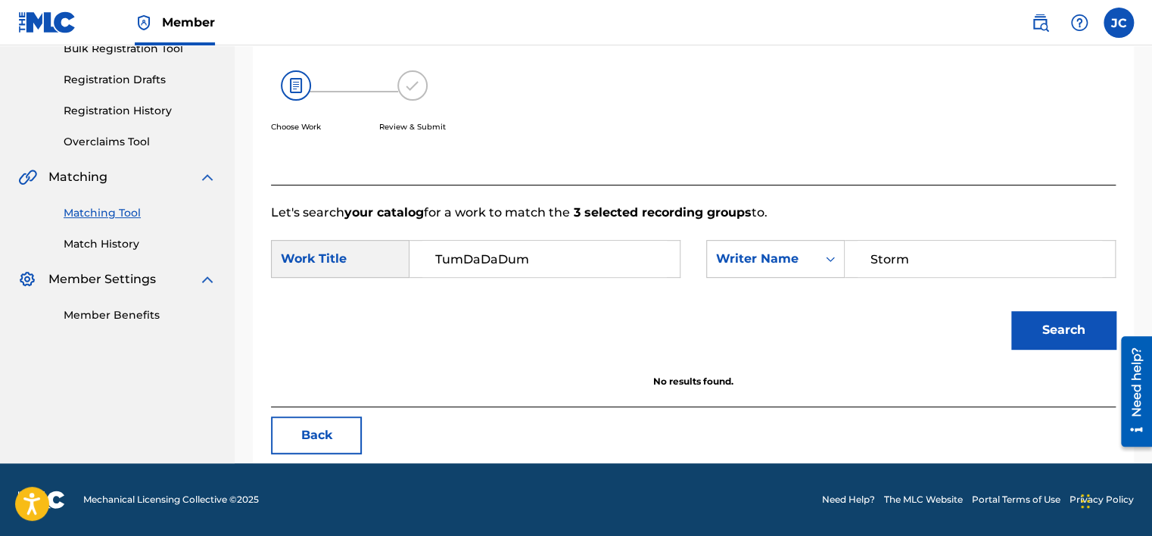
click at [895, 253] on input "Storm" at bounding box center [979, 259] width 244 height 36
paste input "chutte"
type input "Schutte"
click at [1011, 311] on button "Search" at bounding box center [1063, 330] width 104 height 38
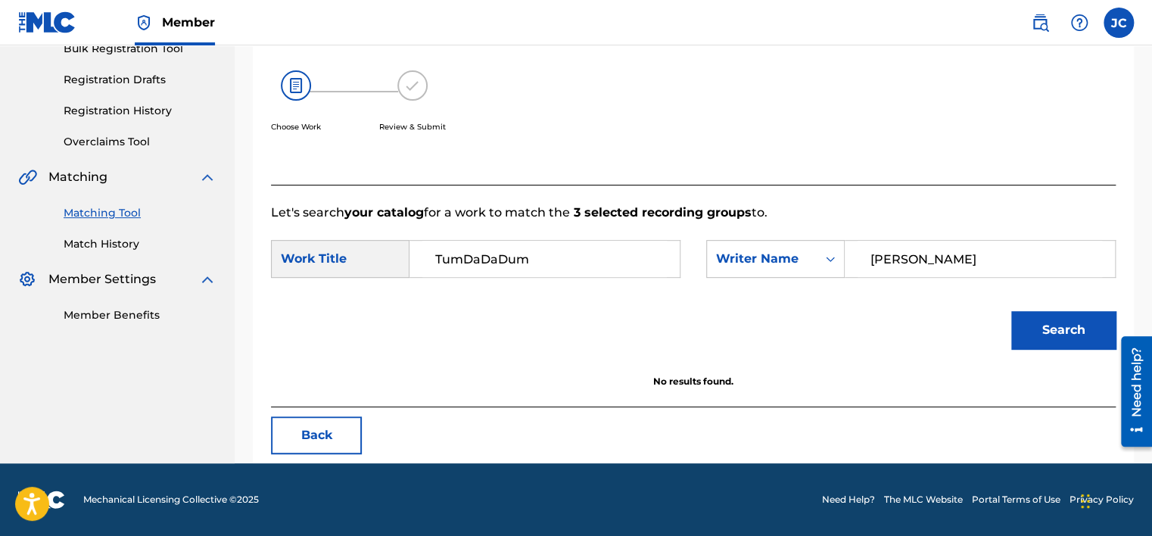
click at [331, 432] on button "Back" at bounding box center [316, 435] width 91 height 38
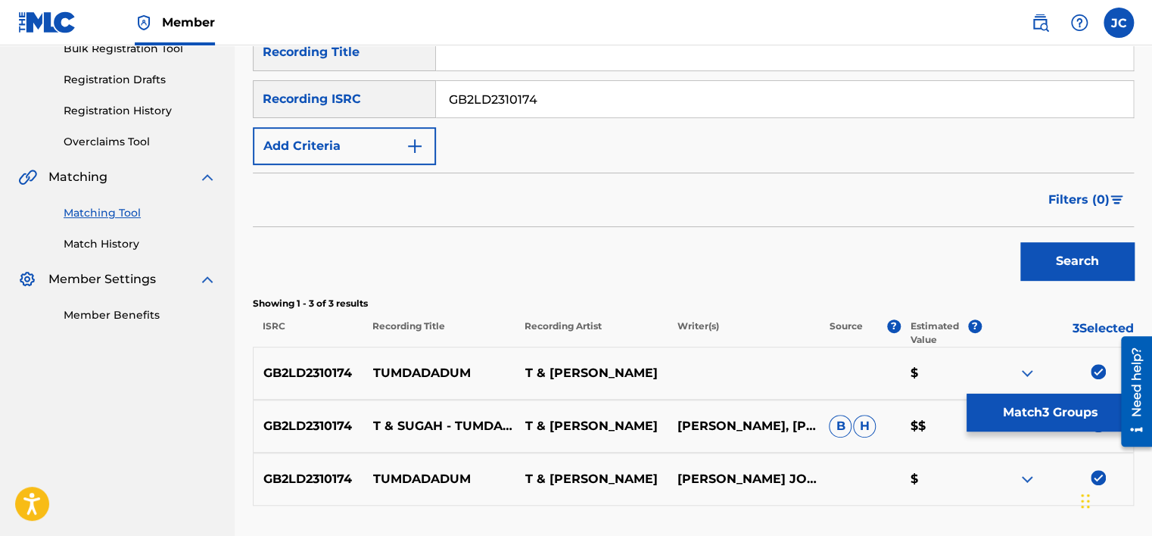
scroll to position [354, 0]
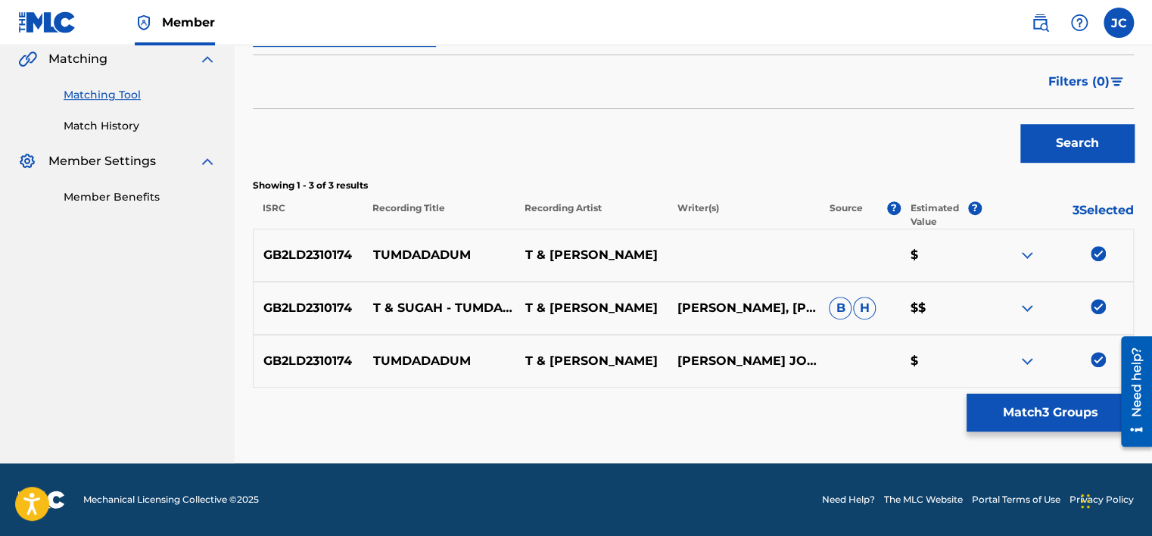
click at [1099, 357] on img at bounding box center [1097, 359] width 15 height 15
click at [1093, 308] on img at bounding box center [1097, 306] width 15 height 15
click at [1092, 251] on img at bounding box center [1097, 253] width 15 height 15
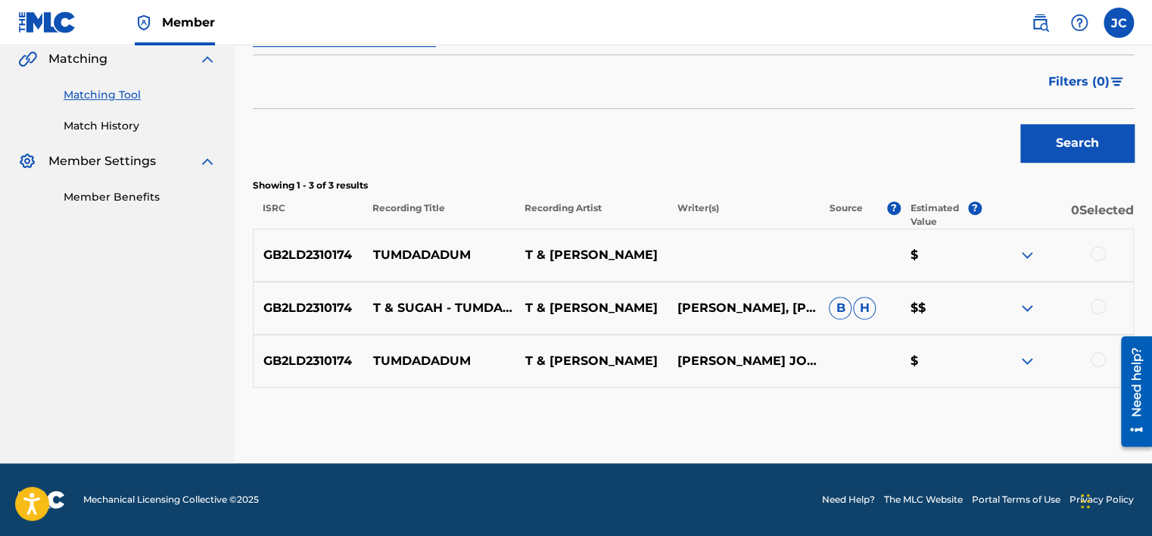
scroll to position [149, 0]
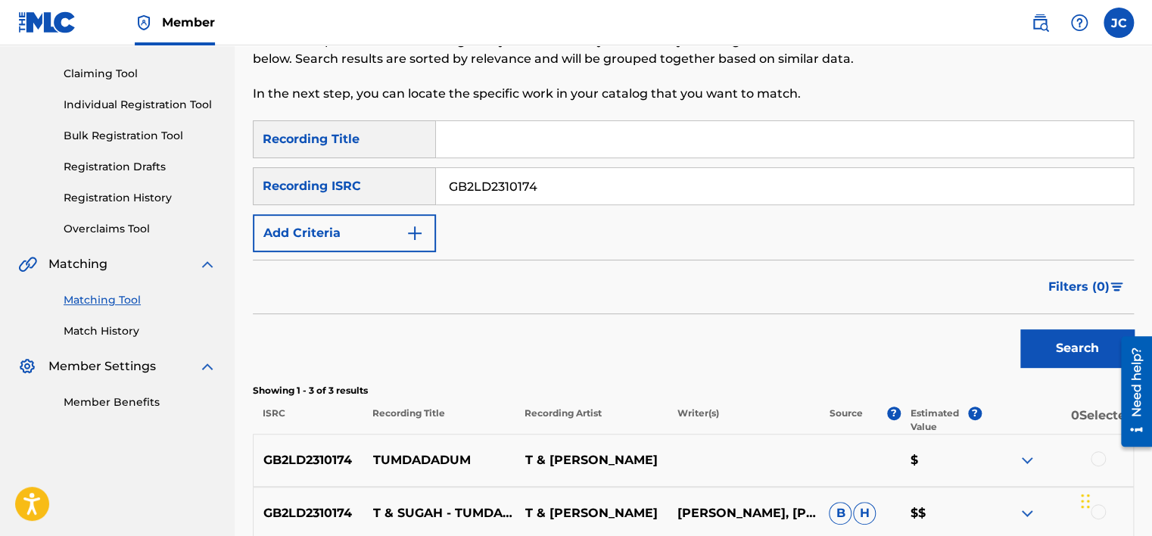
click at [714, 193] on input "GB2LD2310174" at bounding box center [784, 186] width 697 height 36
paste input "QM52F2000027"
type input "QM52F2000027"
click at [1020, 329] on button "Search" at bounding box center [1076, 348] width 113 height 38
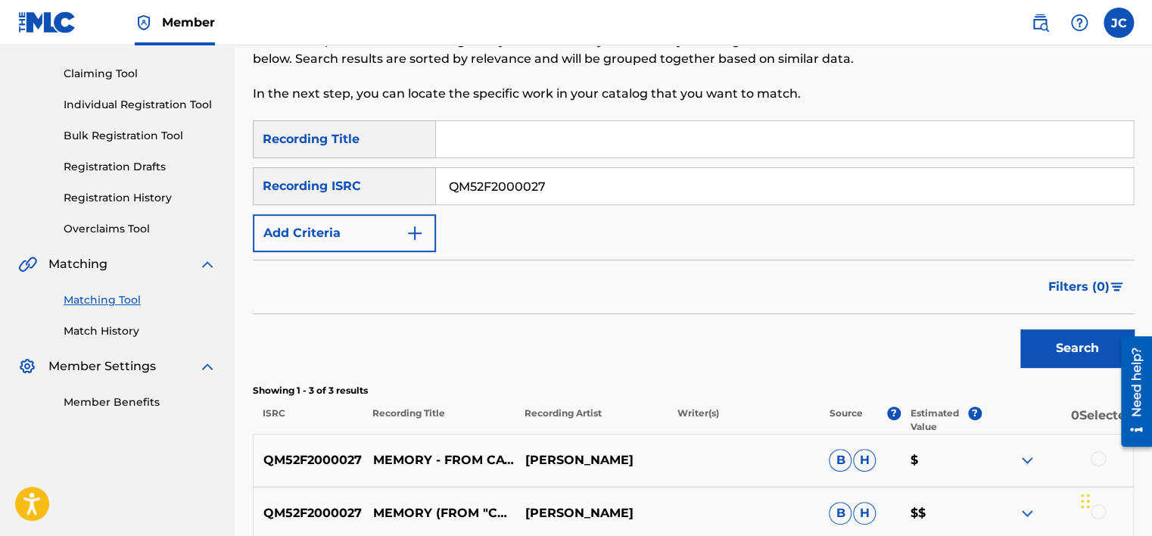
scroll to position [354, 0]
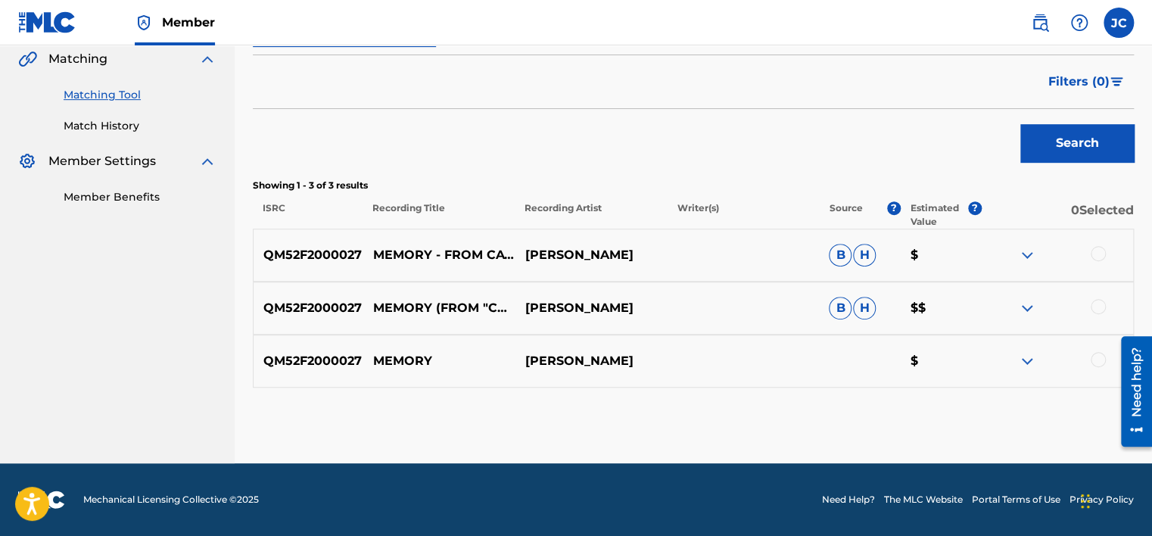
click at [1086, 364] on div at bounding box center [1057, 361] width 152 height 18
click at [1094, 356] on div at bounding box center [1097, 359] width 15 height 15
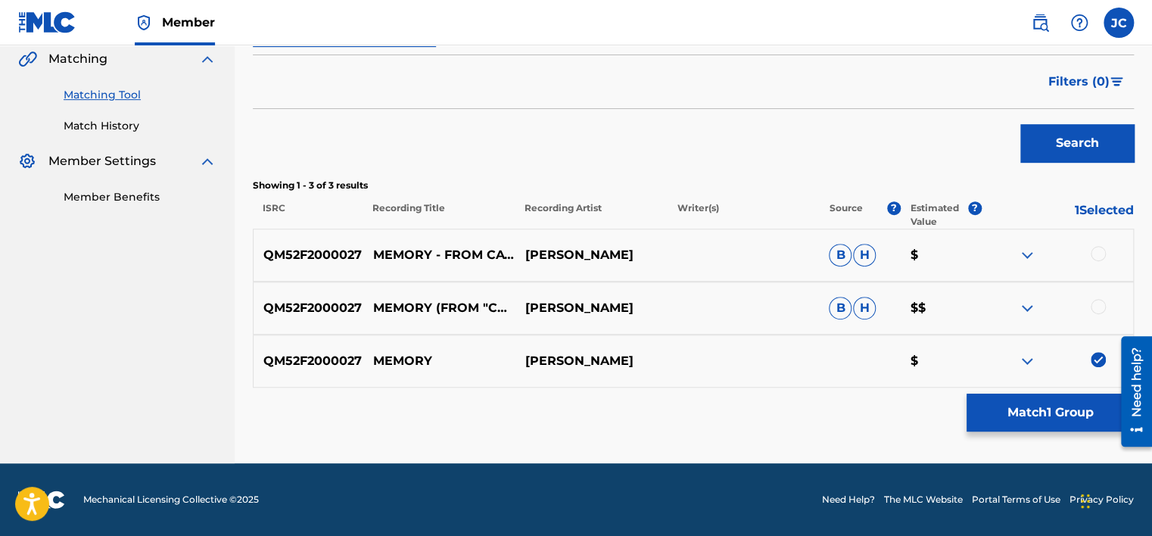
click at [1092, 305] on div at bounding box center [1097, 306] width 15 height 15
click at [1090, 256] on div at bounding box center [1057, 255] width 152 height 18
click at [1096, 252] on div at bounding box center [1097, 253] width 15 height 15
click at [1051, 412] on button "Match 3 Groups" at bounding box center [1049, 412] width 167 height 38
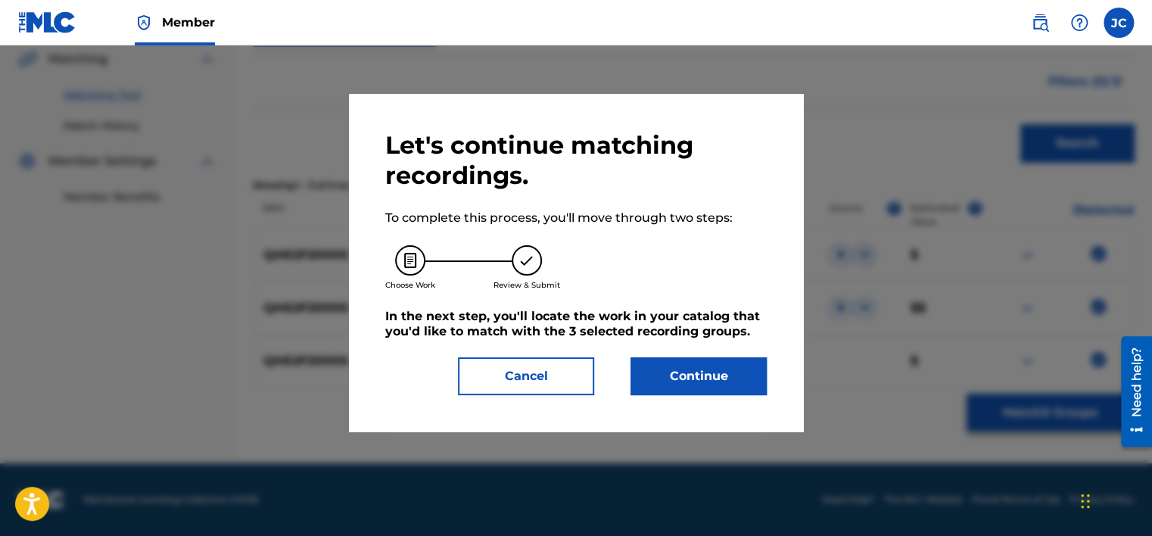
click at [689, 384] on button "Continue" at bounding box center [698, 376] width 136 height 38
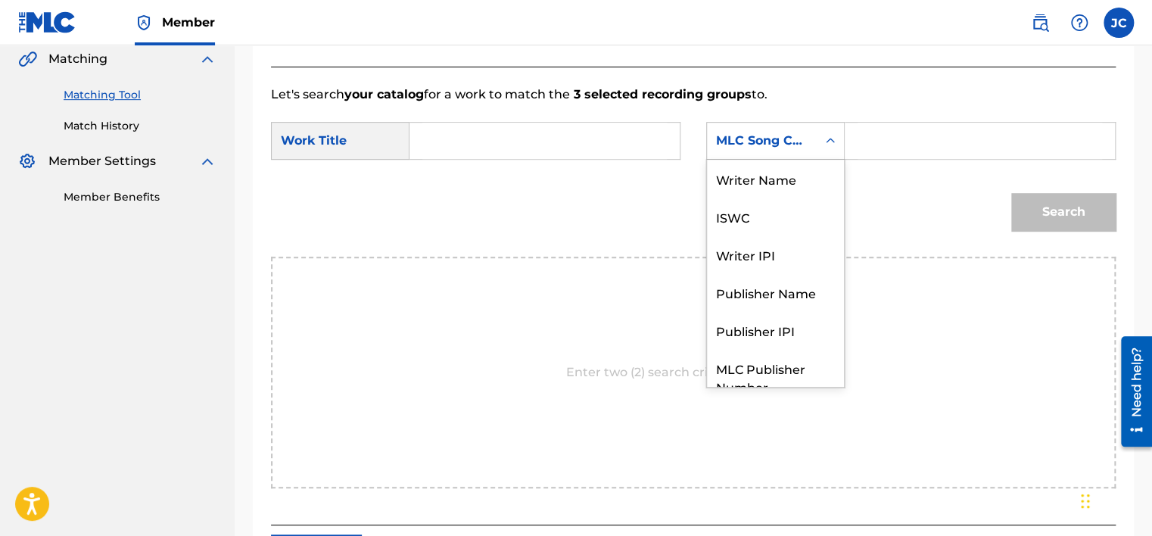
click at [770, 132] on div "MLC Song Code" at bounding box center [762, 141] width 92 height 18
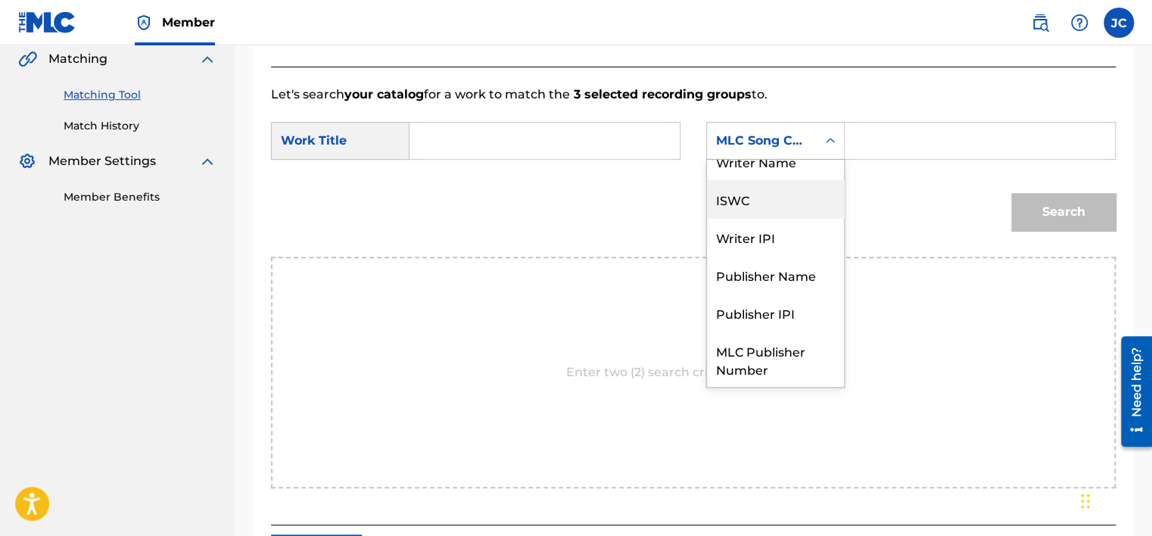
scroll to position [0, 0]
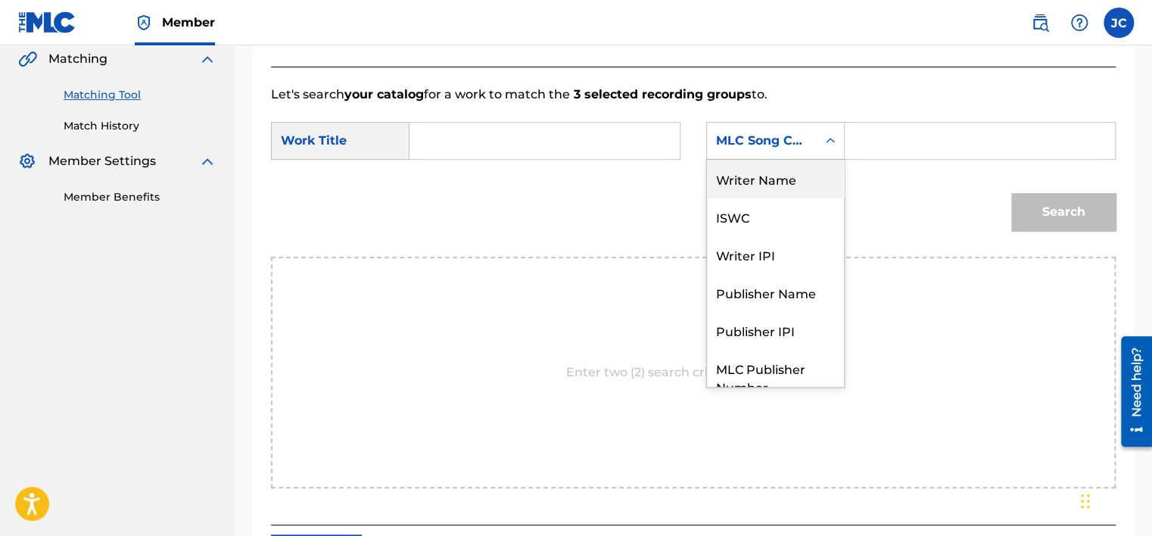
click at [775, 184] on div "Writer Name" at bounding box center [775, 179] width 137 height 38
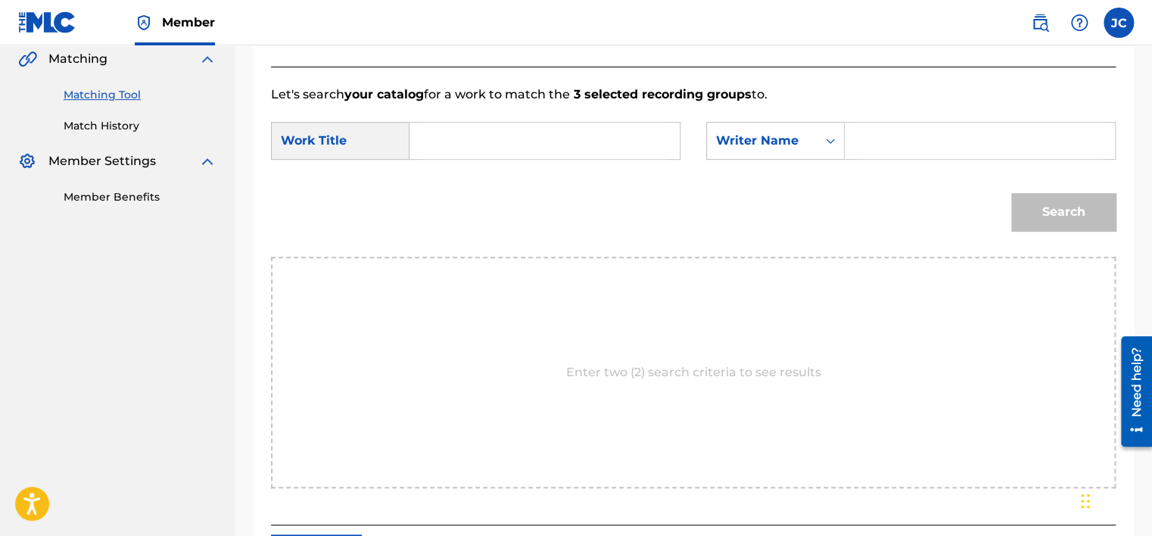
click at [651, 145] on input "Search Form" at bounding box center [544, 141] width 244 height 36
paste input "Memory"
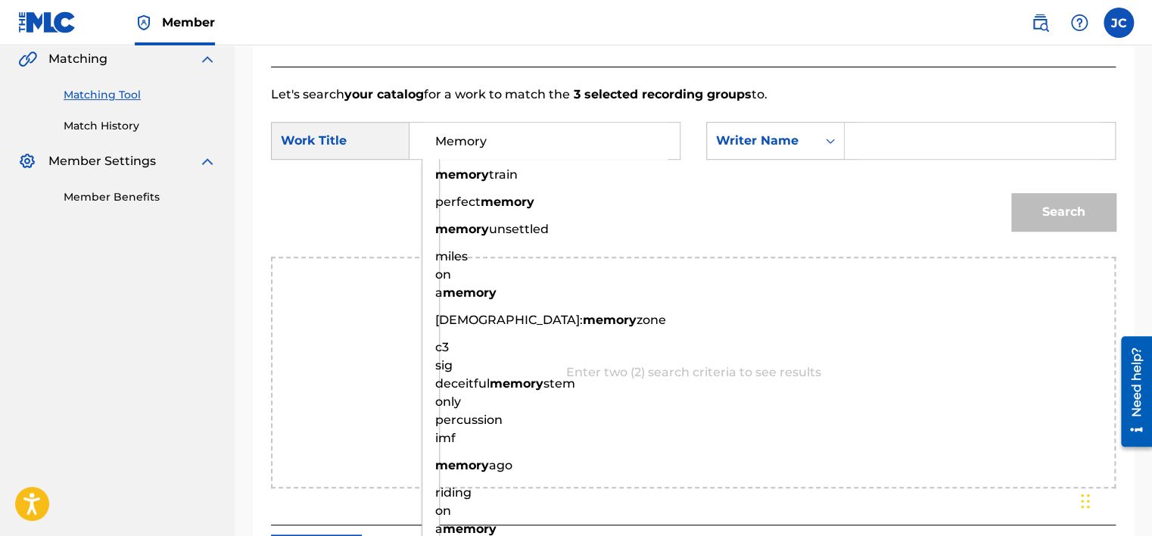
type input "Memory"
click at [894, 128] on input "Search Form" at bounding box center [979, 141] width 244 height 36
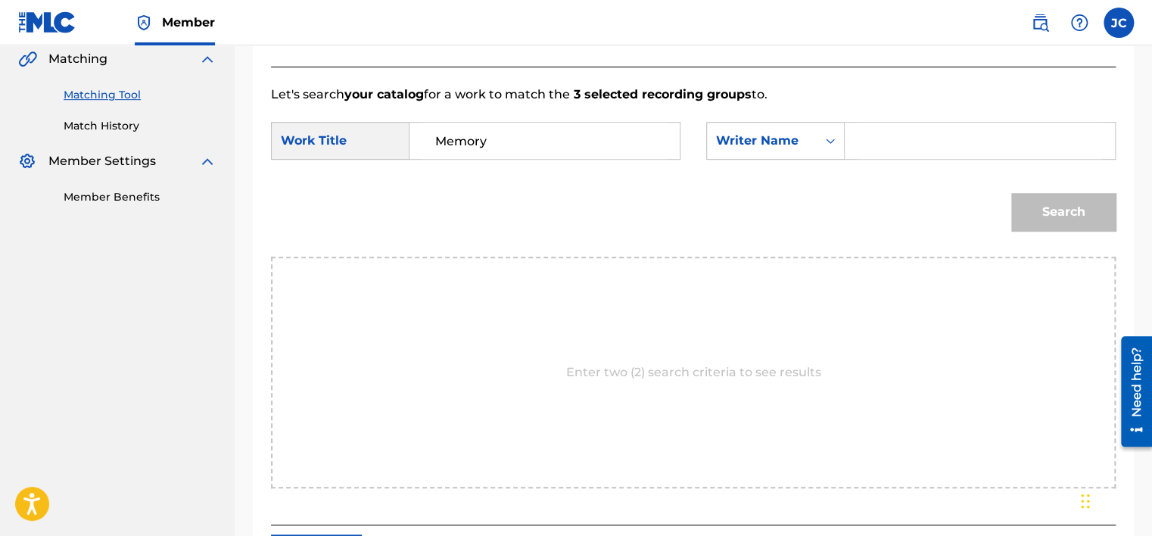
paste input "[PERSON_NAME]"
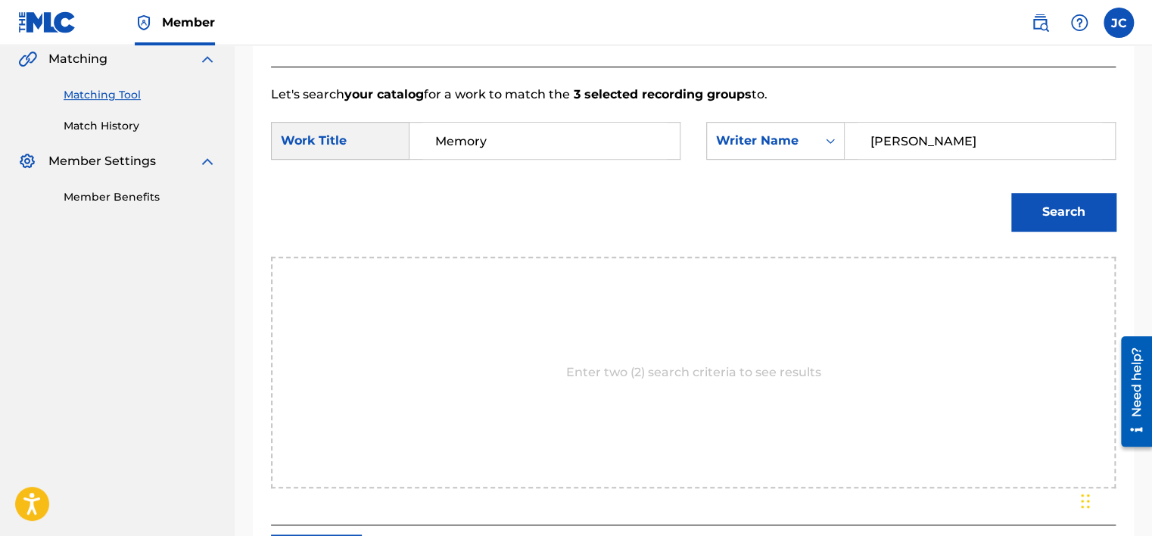
click at [1011, 193] on button "Search" at bounding box center [1063, 212] width 104 height 38
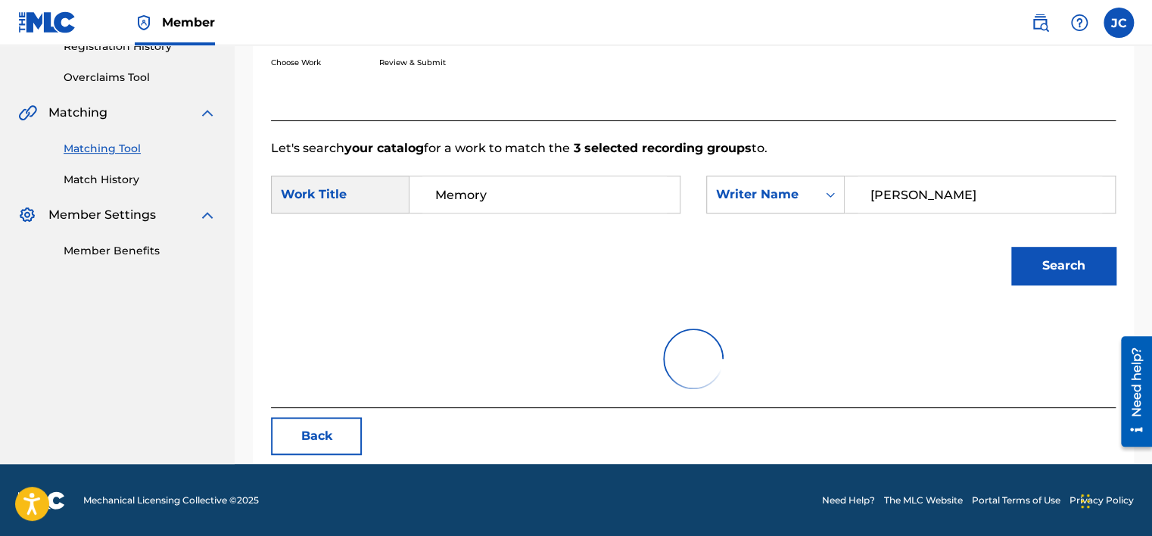
scroll to position [236, 0]
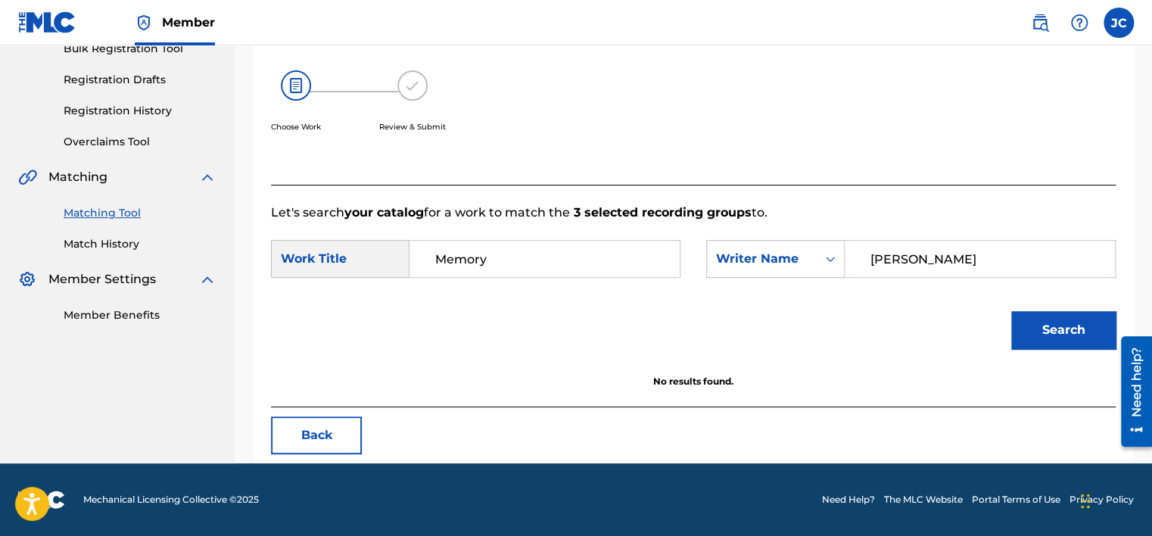
drag, startPoint x: 965, startPoint y: 263, endPoint x: 769, endPoint y: 280, distance: 197.5
click at [769, 280] on div "SearchWithCriteriaa6e16cf7-d259-459d-8ff6-555aa033fd18 Work Title Memory Search…" at bounding box center [693, 263] width 844 height 47
paste input "Eliot"
click at [1011, 311] on button "Search" at bounding box center [1063, 330] width 104 height 38
click at [914, 262] on input "Eliot" at bounding box center [979, 259] width 244 height 36
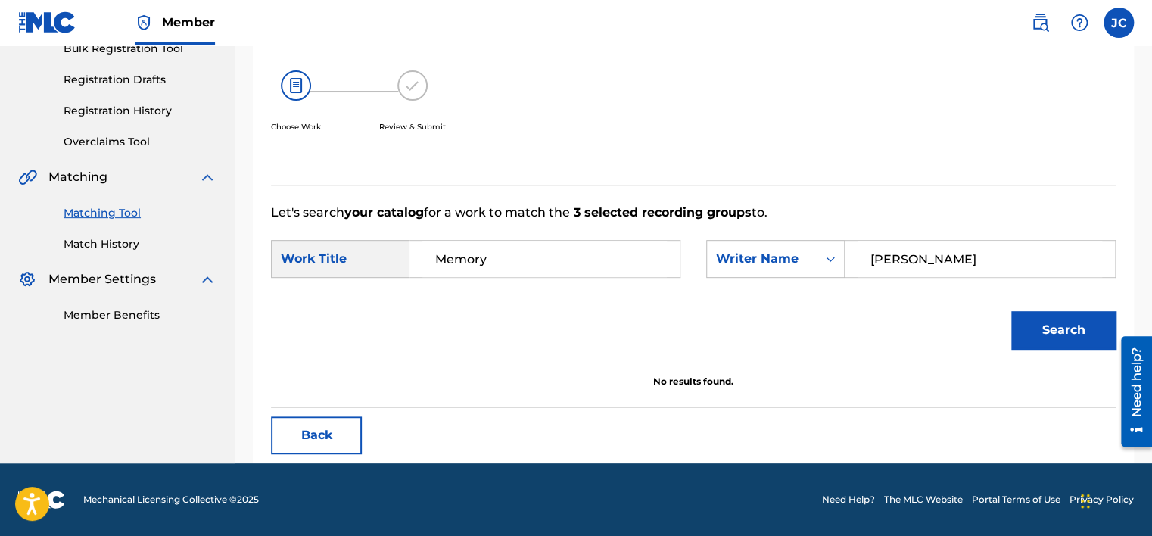
click at [914, 262] on input "Eliot" at bounding box center [979, 259] width 244 height 36
paste input "Nunn"
type input "Nunn"
click at [1011, 311] on button "Search" at bounding box center [1063, 330] width 104 height 38
click at [1069, 339] on button "Search" at bounding box center [1063, 330] width 104 height 38
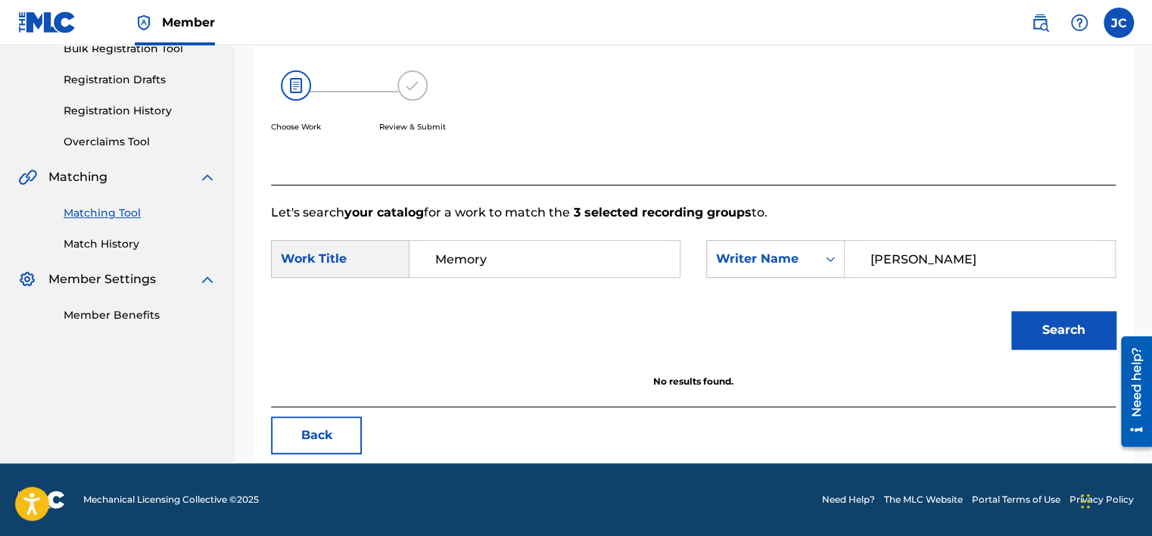
click at [321, 429] on button "Back" at bounding box center [316, 435] width 91 height 38
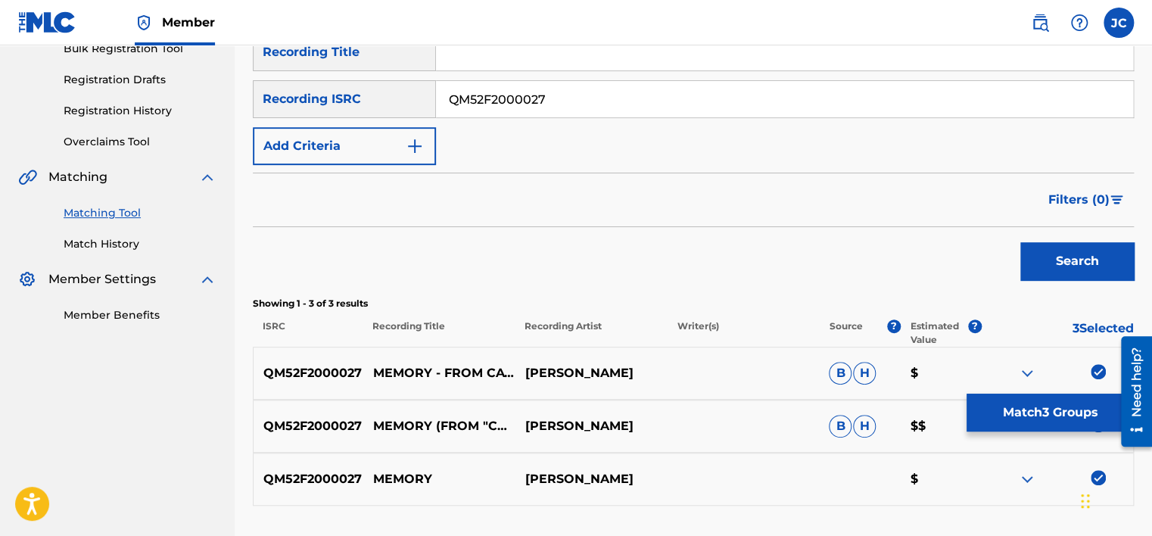
scroll to position [354, 0]
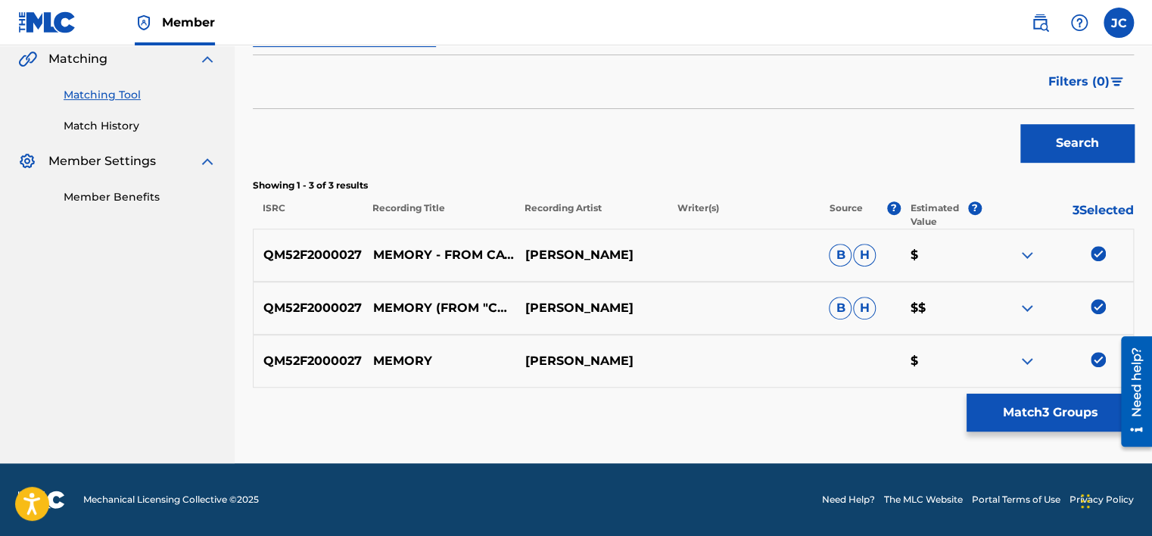
click at [1096, 357] on img at bounding box center [1097, 359] width 15 height 15
click at [1095, 313] on img at bounding box center [1097, 306] width 15 height 15
click at [1096, 253] on img at bounding box center [1097, 253] width 15 height 15
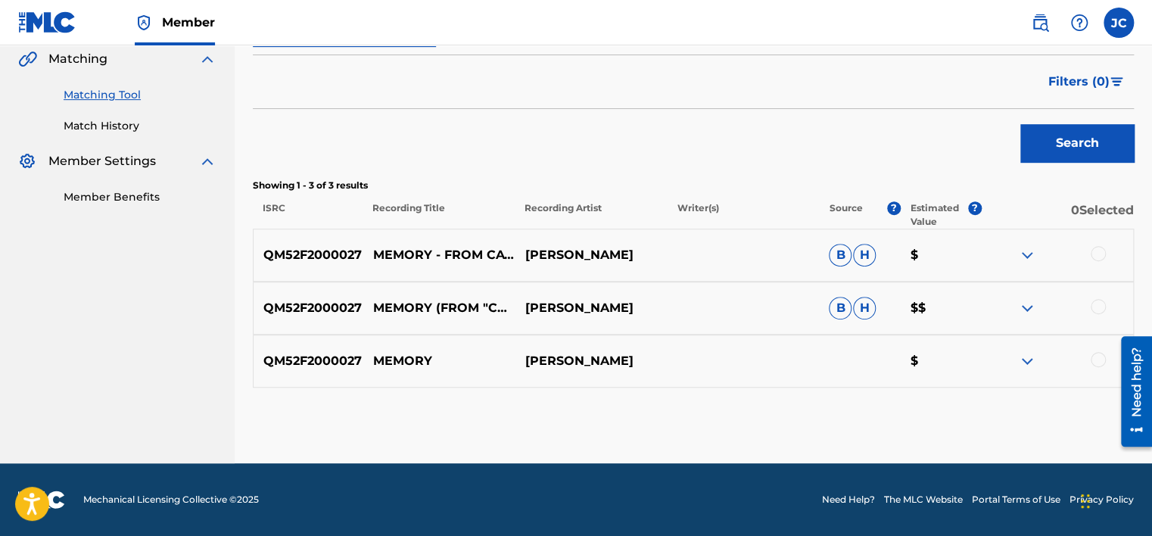
scroll to position [166, 0]
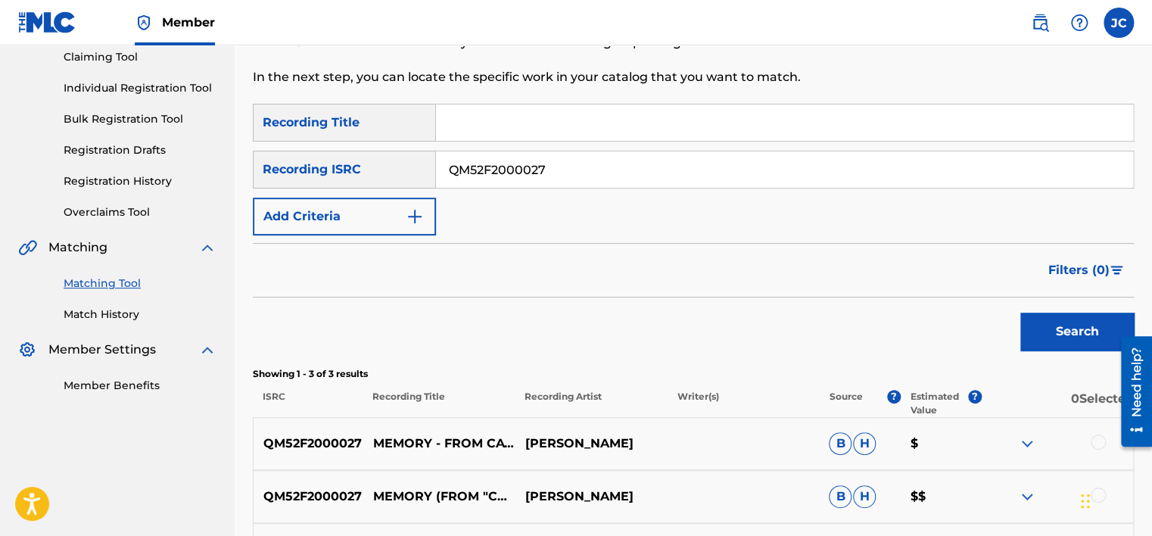
click at [713, 171] on input "QM52F2000027" at bounding box center [784, 169] width 697 height 36
paste input "DEF056120044"
click at [1020, 312] on button "Search" at bounding box center [1076, 331] width 113 height 38
click at [616, 166] on input "DEF056120044" at bounding box center [784, 169] width 697 height 36
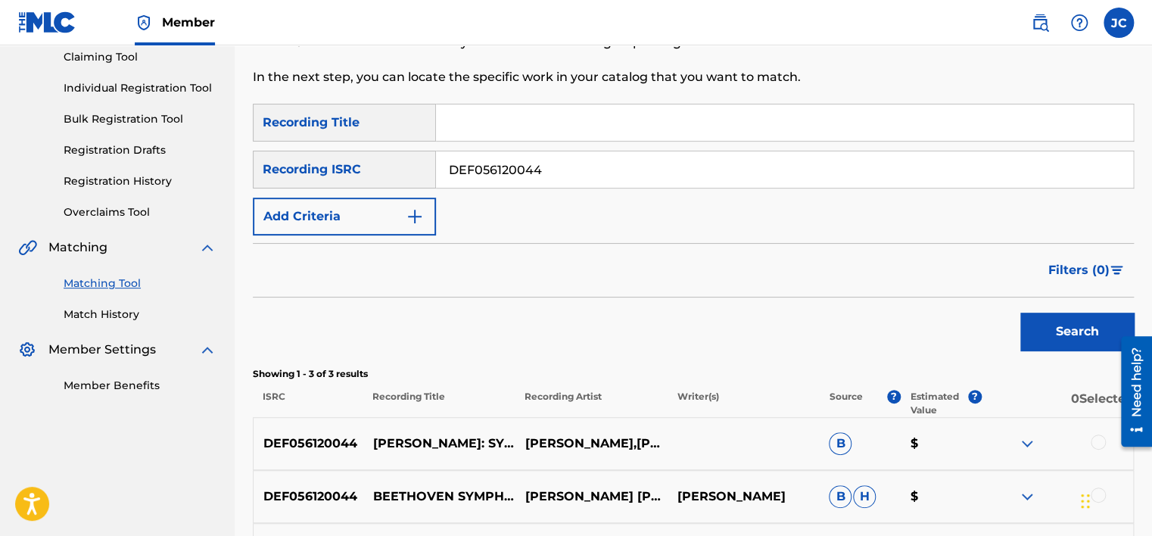
click at [616, 166] on input "DEF056120044" at bounding box center [784, 169] width 697 height 36
paste input "SE5XG2346106"
type input "SE5XG2346106"
click at [1020, 312] on button "Search" at bounding box center [1076, 331] width 113 height 38
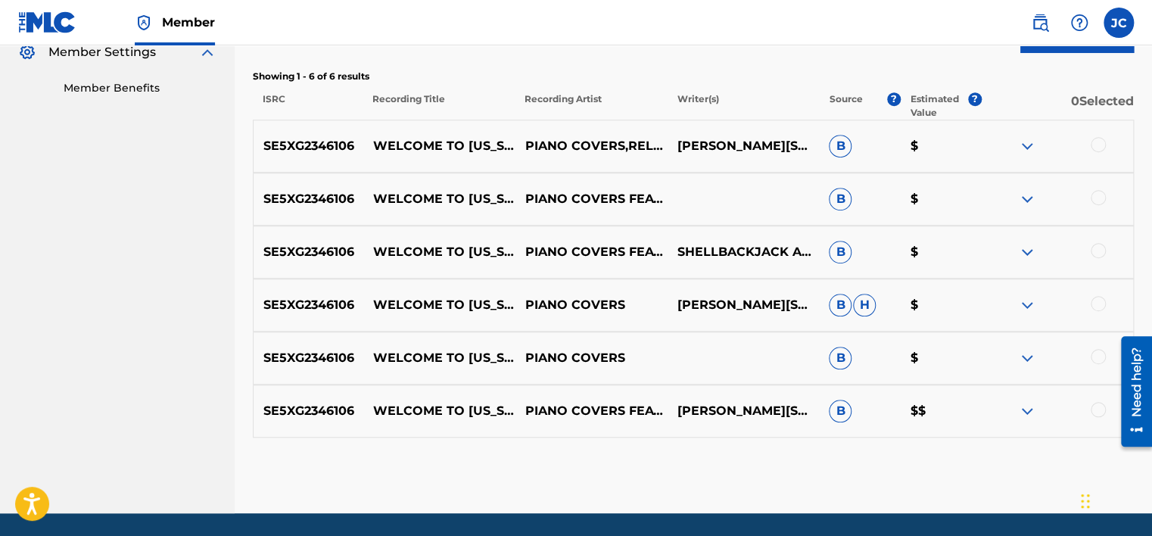
scroll to position [512, 0]
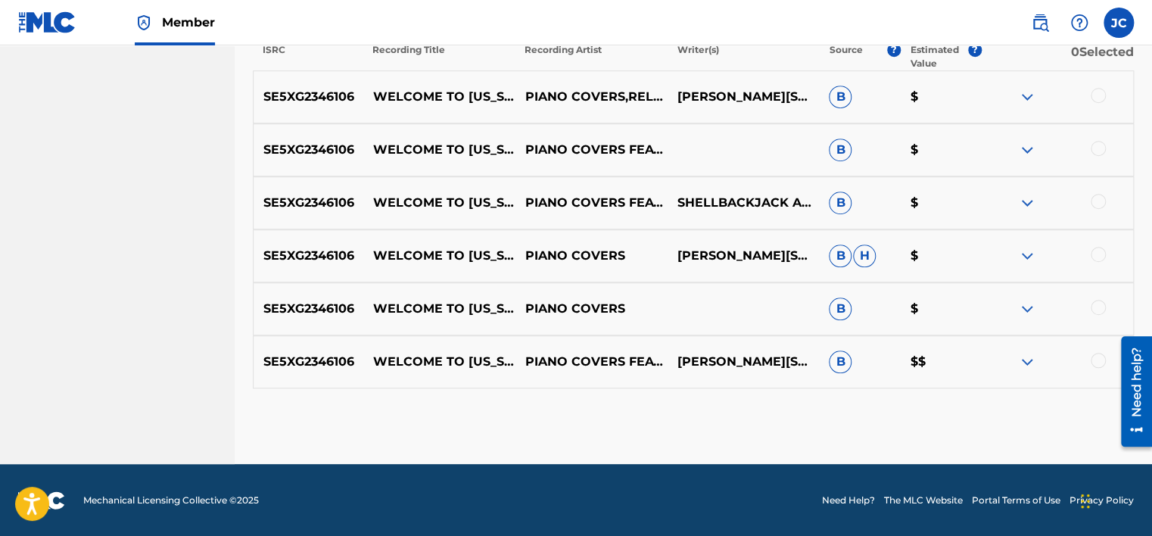
click at [1096, 358] on div at bounding box center [1097, 360] width 15 height 15
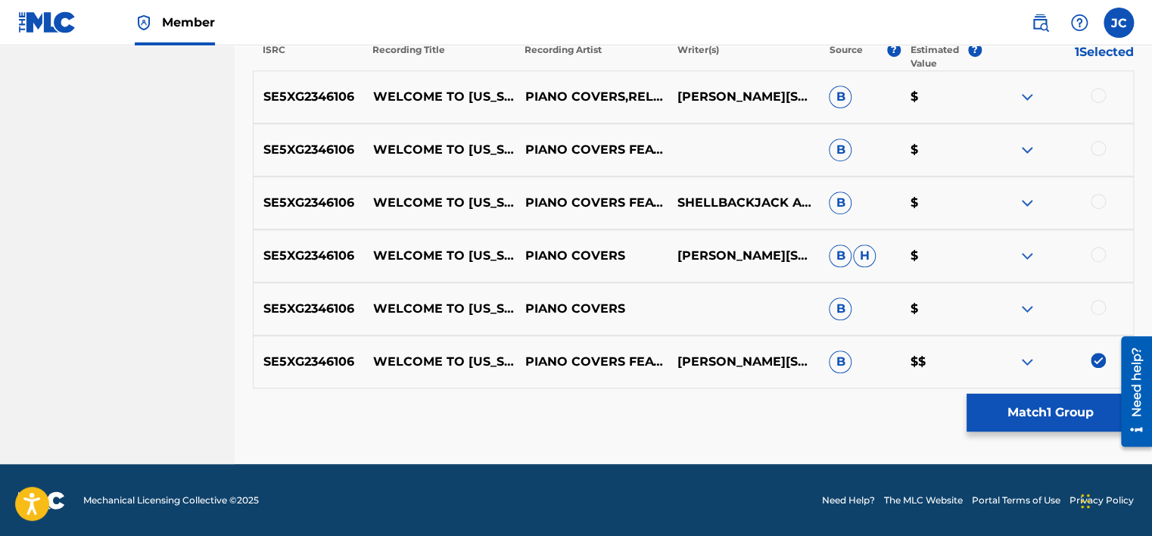
click at [1096, 306] on div at bounding box center [1097, 307] width 15 height 15
click at [1095, 257] on div at bounding box center [1097, 254] width 15 height 15
click at [1095, 204] on div at bounding box center [1097, 201] width 15 height 15
click at [1098, 147] on div at bounding box center [1097, 148] width 15 height 15
click at [1099, 102] on div at bounding box center [1057, 97] width 152 height 18
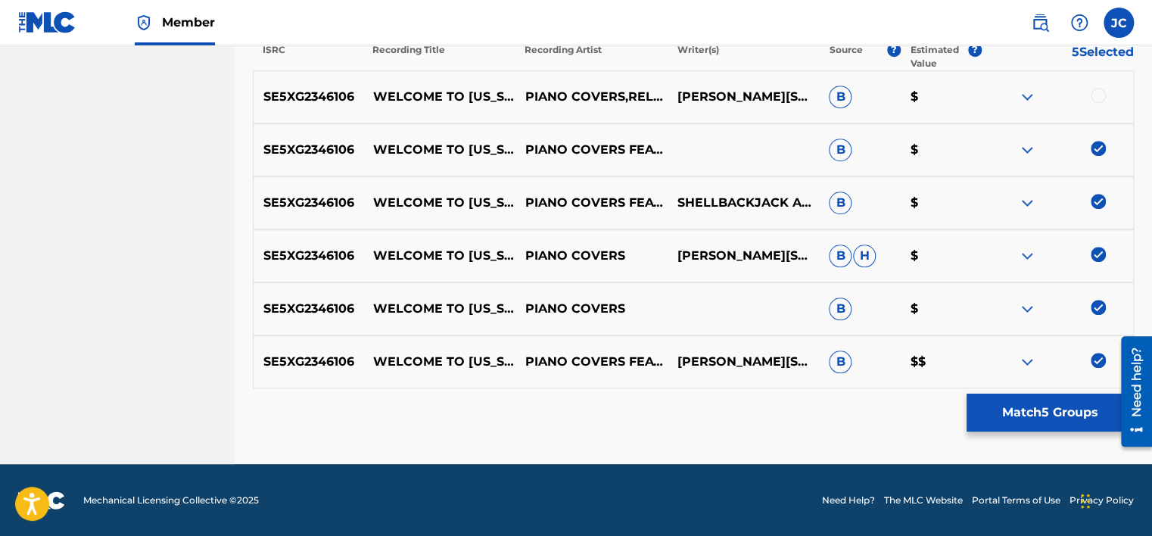
click at [1099, 100] on div at bounding box center [1097, 95] width 15 height 15
click at [1070, 415] on button "Match 6 Groups" at bounding box center [1049, 412] width 167 height 38
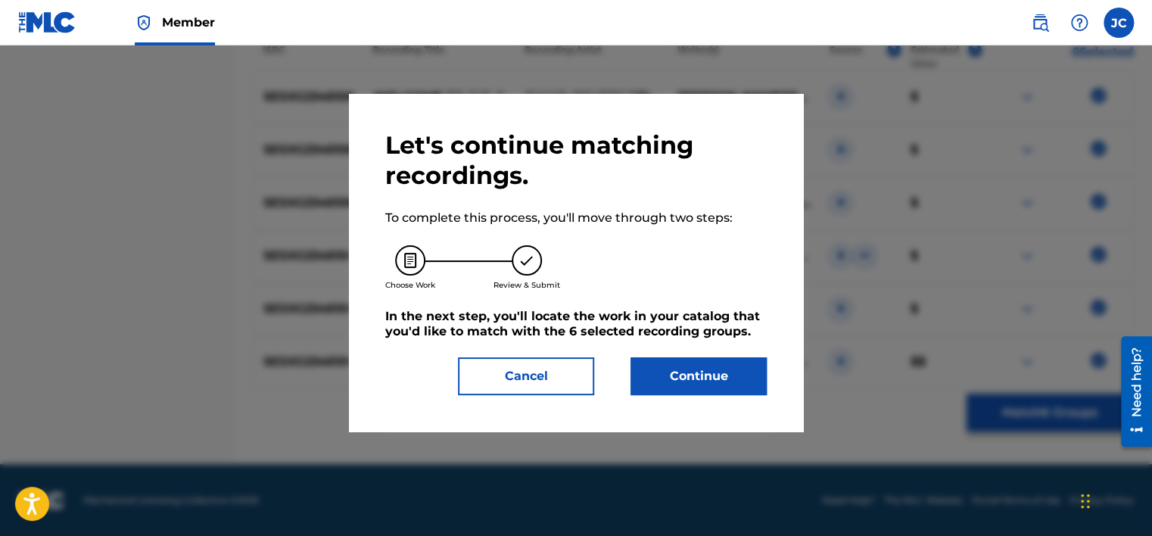
click at [683, 370] on button "Continue" at bounding box center [698, 376] width 136 height 38
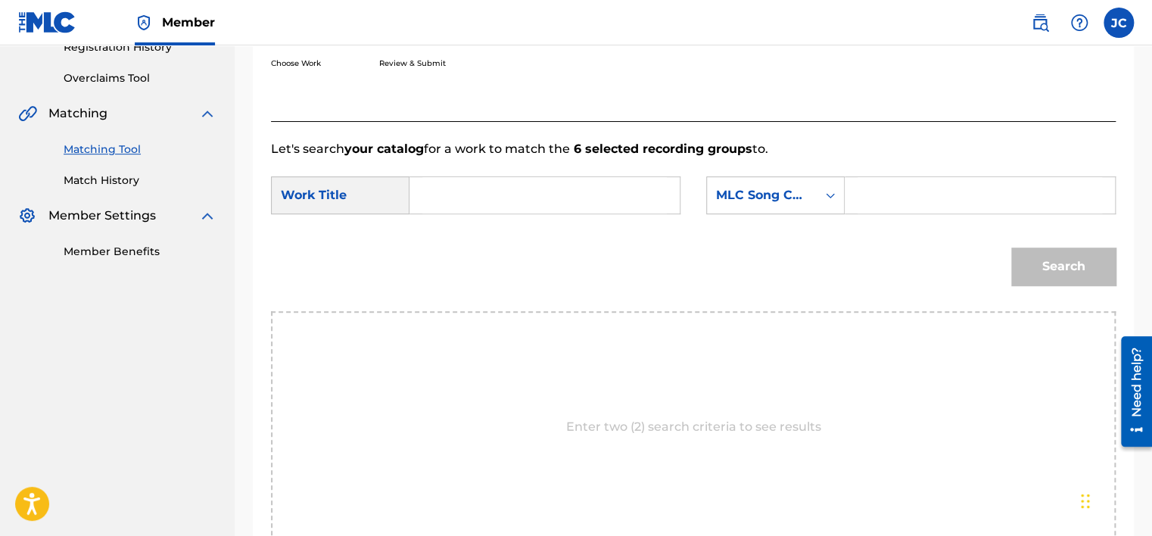
scroll to position [269, 0]
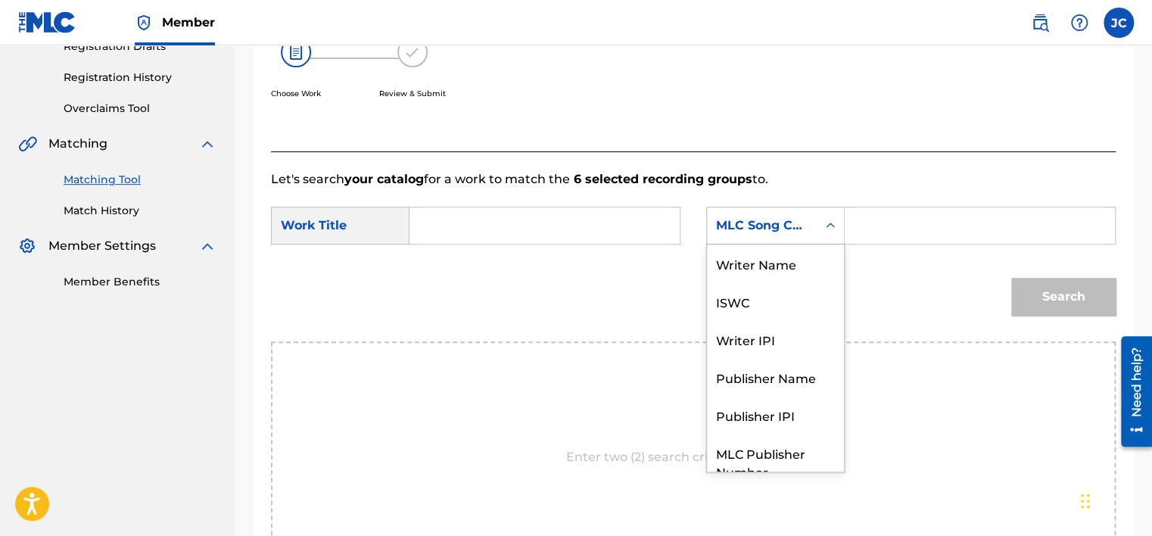
click at [782, 224] on div "MLC Song Code" at bounding box center [762, 225] width 92 height 18
click at [778, 266] on div "Writer Name" at bounding box center [775, 263] width 137 height 38
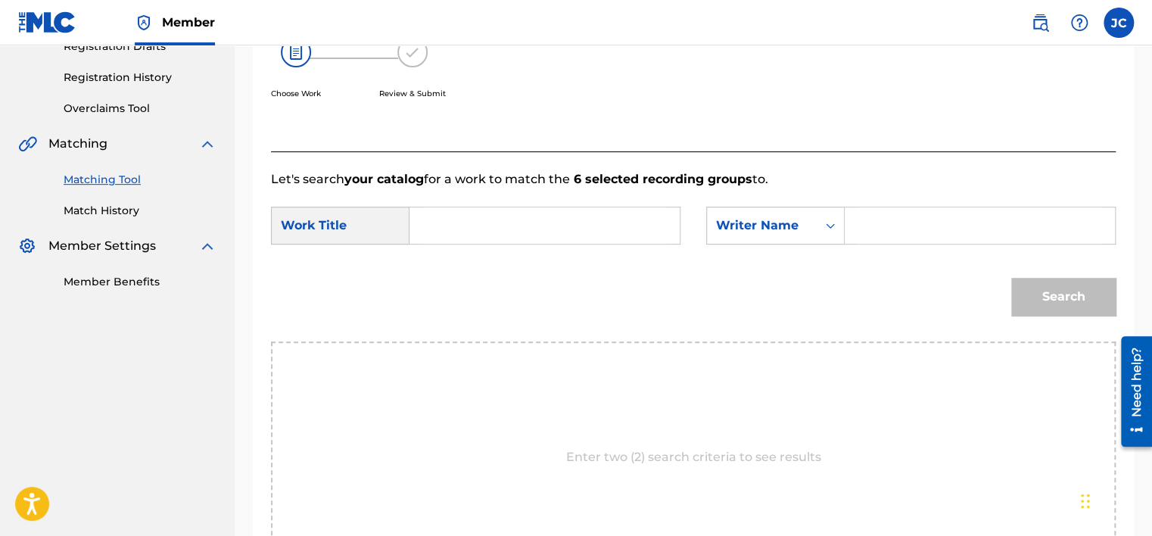
click at [544, 241] on input "Search Form" at bounding box center [544, 225] width 244 height 36
paste input "Welcome to New York"
type input "Welcome to New York"
click at [917, 210] on input "Search Form" at bounding box center [979, 225] width 244 height 36
paste input "Antanoff"
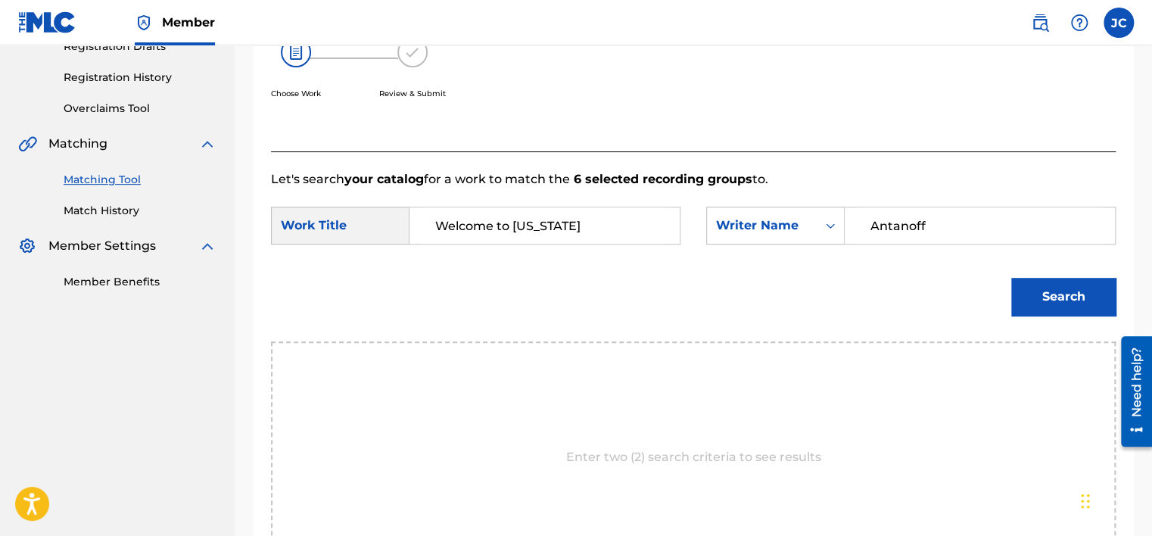
click at [1011, 278] on button "Search" at bounding box center [1063, 297] width 104 height 38
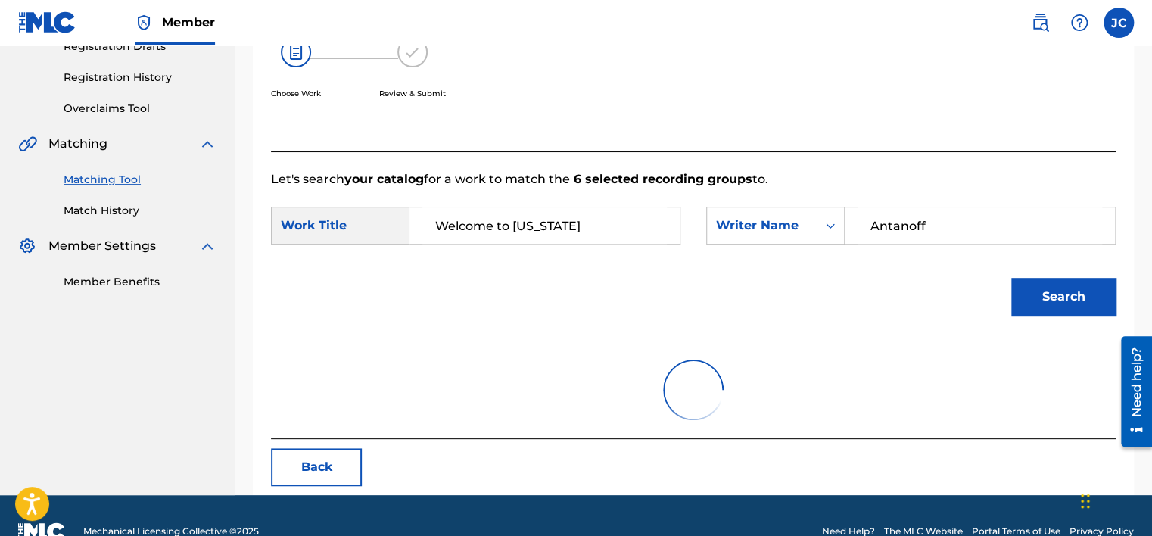
scroll to position [236, 0]
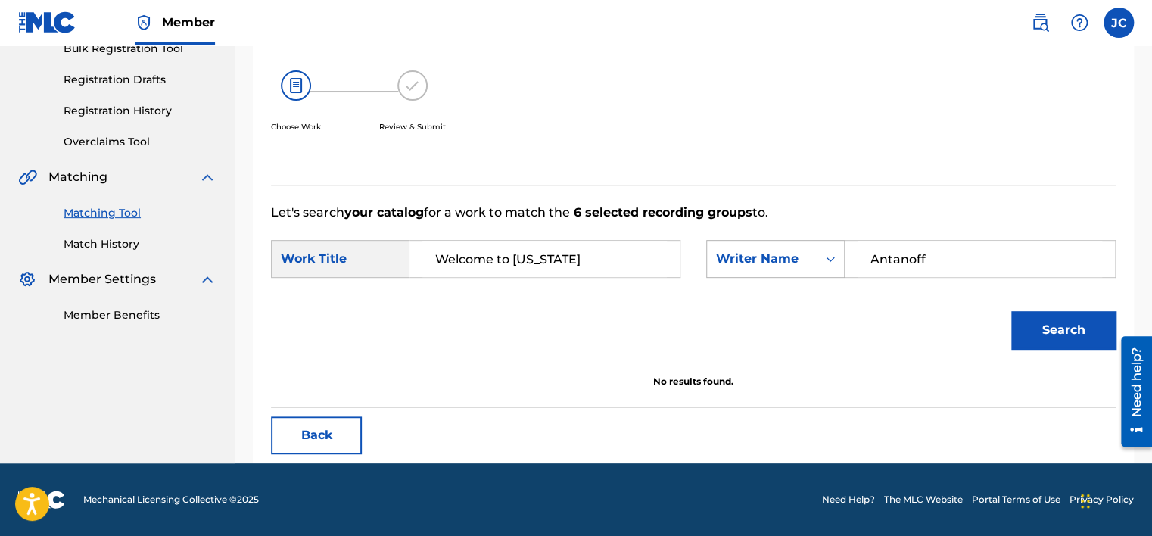
drag, startPoint x: 937, startPoint y: 256, endPoint x: 791, endPoint y: 274, distance: 147.1
click at [791, 274] on div "SearchWithCriteria7e3e855b-bd31-410d-80ab-b09f8e7cd111 Writer Name Antanoff" at bounding box center [910, 259] width 409 height 38
paste input "Martin"
click at [1011, 311] on button "Search" at bounding box center [1063, 330] width 104 height 38
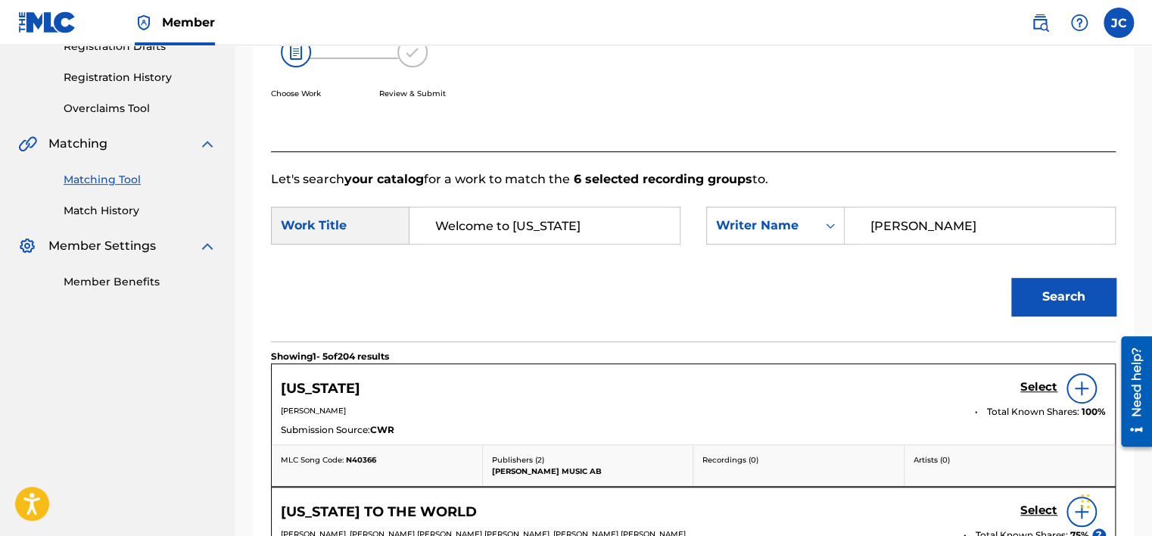
drag, startPoint x: 1005, startPoint y: 214, endPoint x: 759, endPoint y: 257, distance: 249.6
click at [759, 257] on form "SearchWithCriteriaa6e16cf7-d259-459d-8ff6-555aa033fd18 Work Title Welcome to Ne…" at bounding box center [693, 264] width 844 height 153
type input "TEDDER"
click at [1011, 278] on button "Search" at bounding box center [1063, 297] width 104 height 38
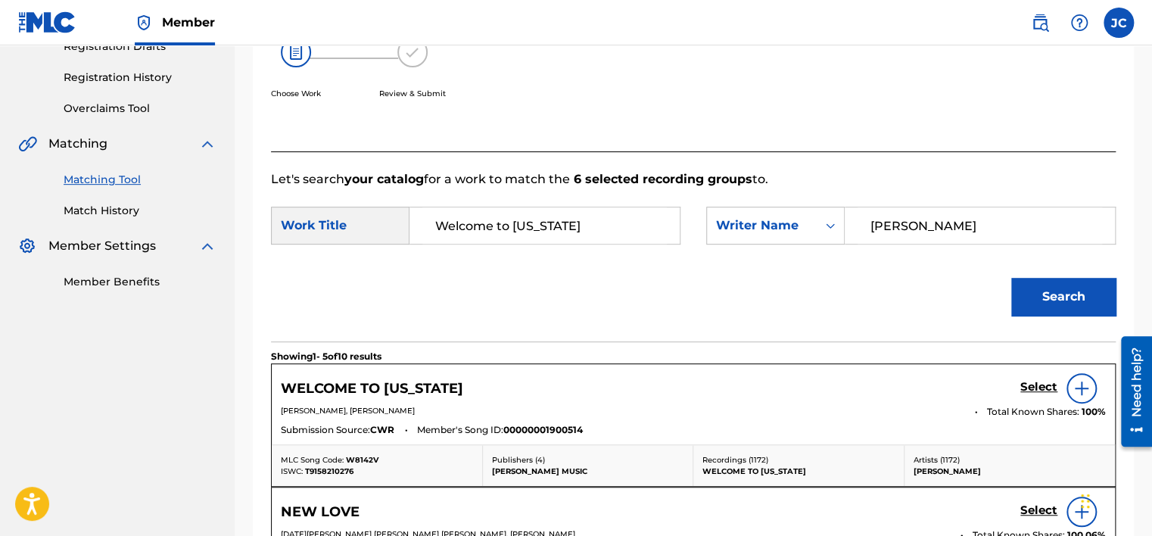
click at [1029, 383] on h5 "Select" at bounding box center [1038, 387] width 37 height 14
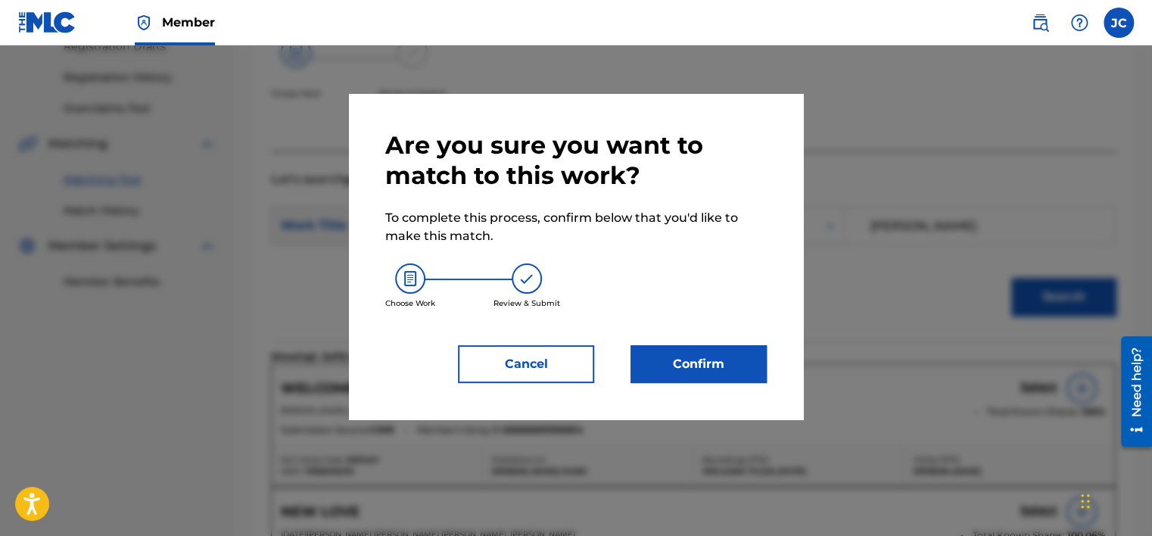
click at [678, 357] on button "Confirm" at bounding box center [698, 364] width 136 height 38
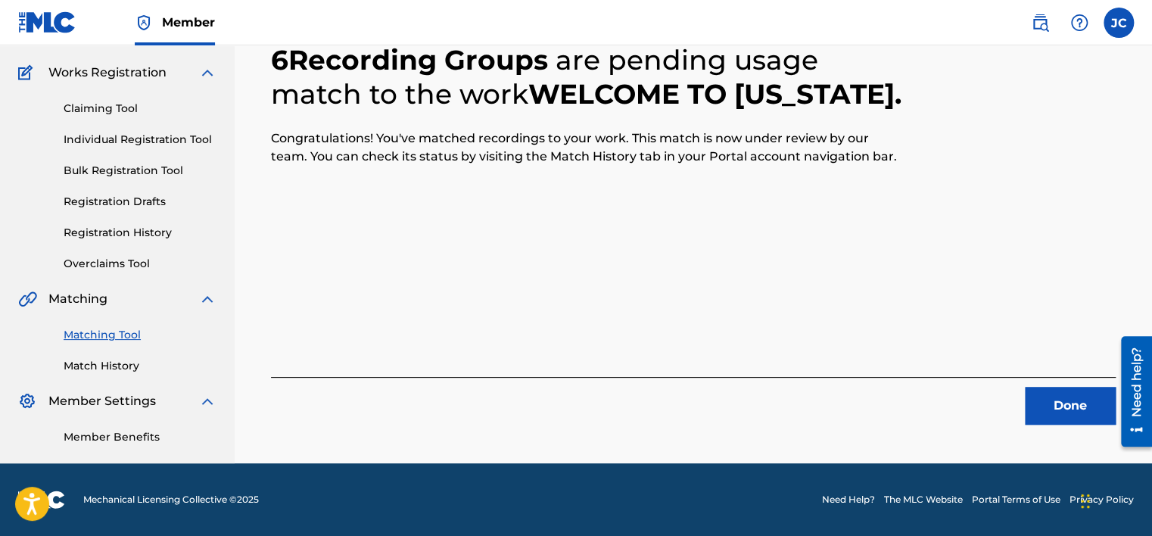
scroll to position [114, 0]
click at [1037, 405] on button "Done" at bounding box center [1069, 406] width 91 height 38
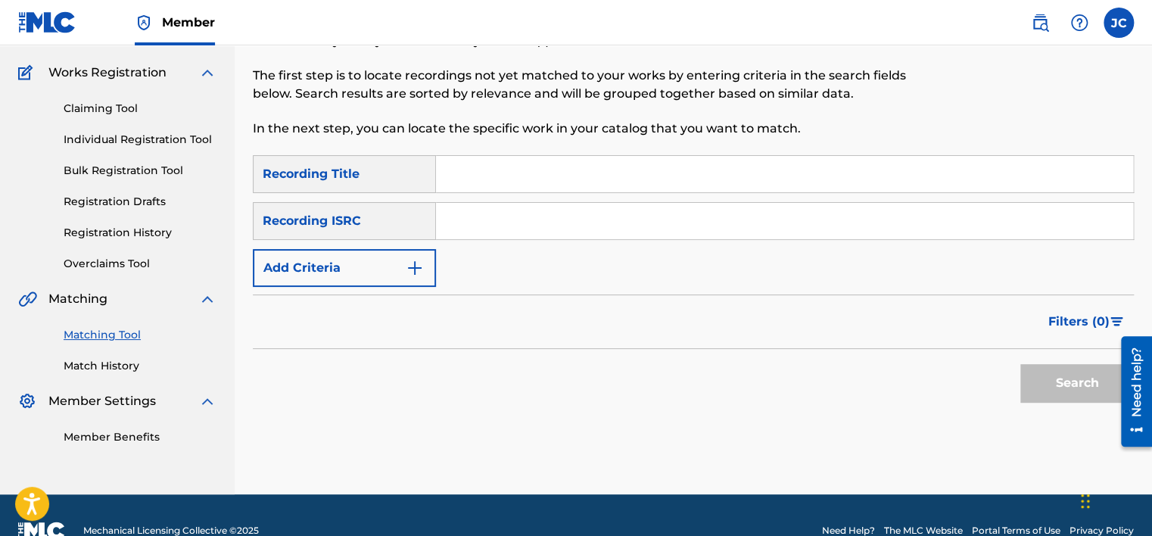
click at [508, 222] on input "Search Form" at bounding box center [784, 221] width 697 height 36
paste input "USL4Q0815825"
type input "USL4Q0815825"
click at [1020, 364] on button "Search" at bounding box center [1076, 383] width 113 height 38
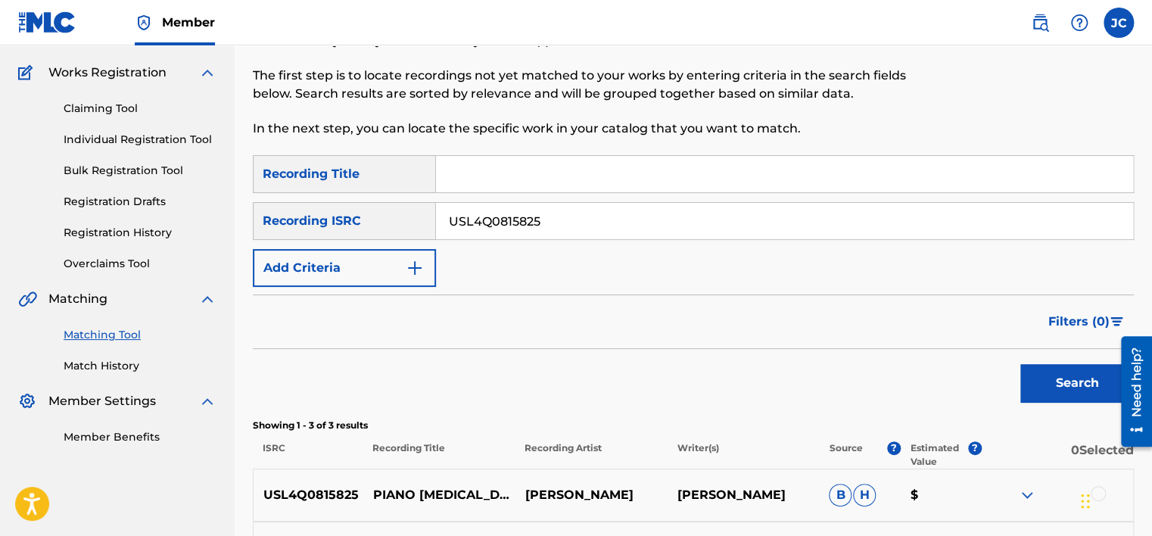
click at [558, 227] on input "USL4Q0815825" at bounding box center [784, 221] width 697 height 36
paste input "BGA471916283"
type input "BGA471916283"
click at [1020, 364] on button "Search" at bounding box center [1076, 383] width 113 height 38
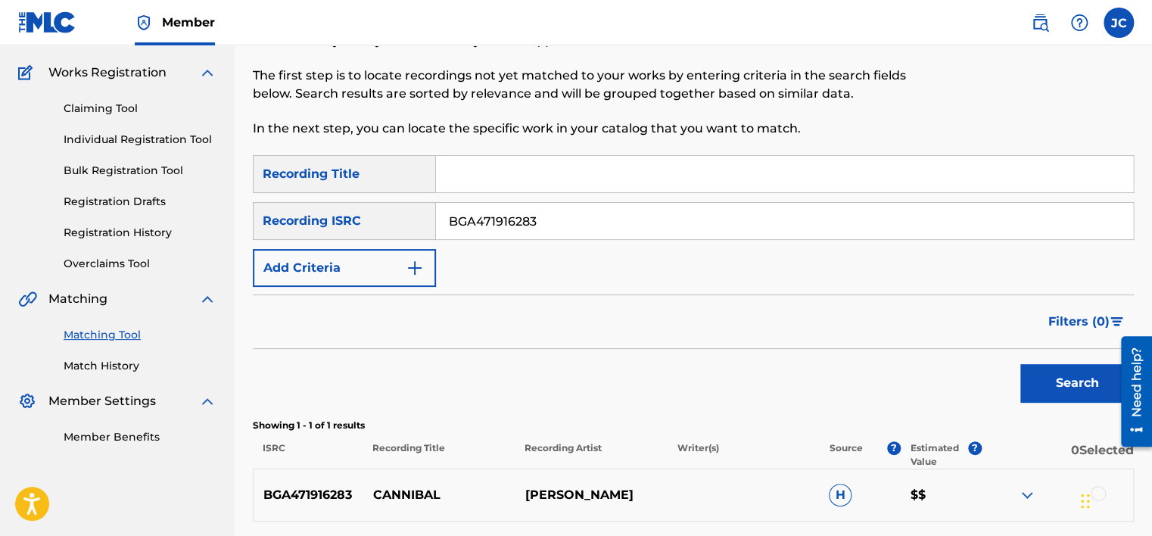
click at [418, 494] on p "CANNIBAL" at bounding box center [439, 495] width 152 height 18
copy p "CANNIBAL"
click at [536, 498] on p "HUBERT POLÁČEK" at bounding box center [590, 495] width 152 height 18
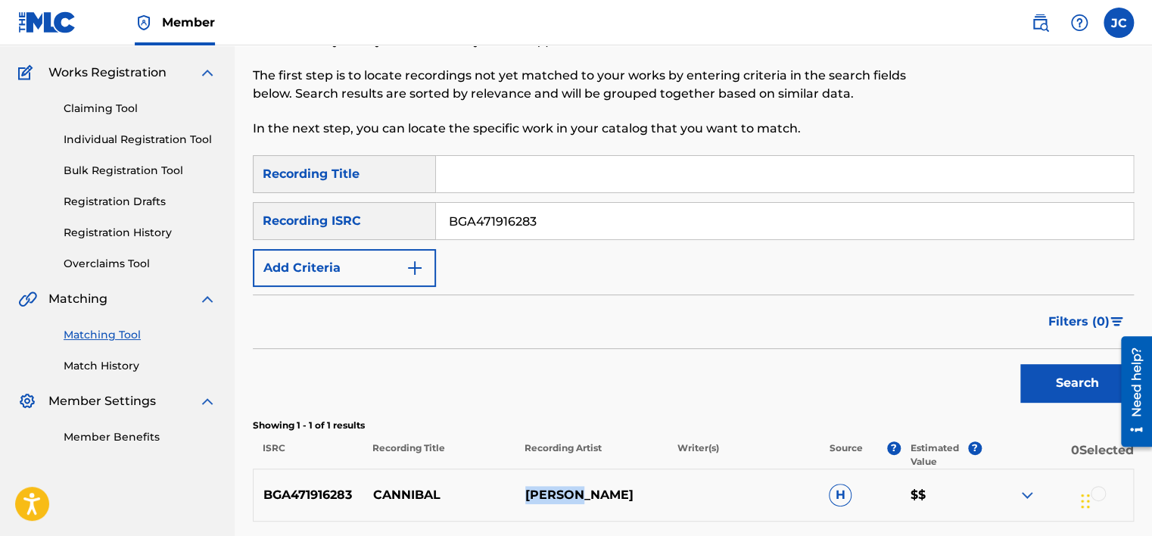
click at [536, 498] on p "HUBERT POLÁČEK" at bounding box center [590, 495] width 152 height 18
copy div "HUBERT POLÁČEK"
click at [552, 227] on input "BGA471916283" at bounding box center [784, 221] width 697 height 36
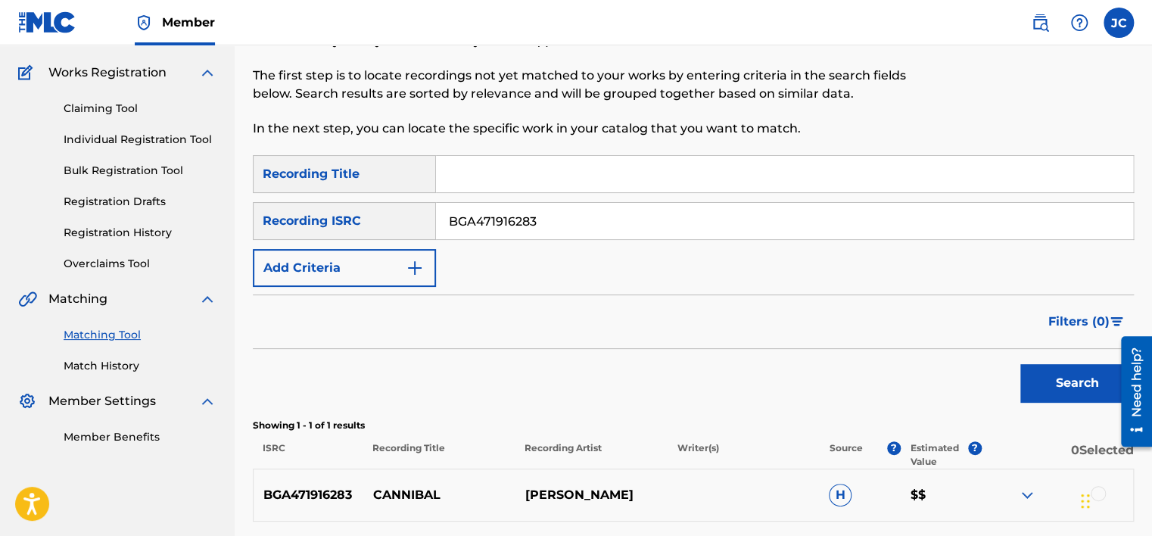
click at [552, 227] on input "BGA471916283" at bounding box center [784, 221] width 697 height 36
paste input "NLFL72400844"
type input "NLFL72400844"
click at [1020, 364] on button "Search" at bounding box center [1076, 383] width 113 height 38
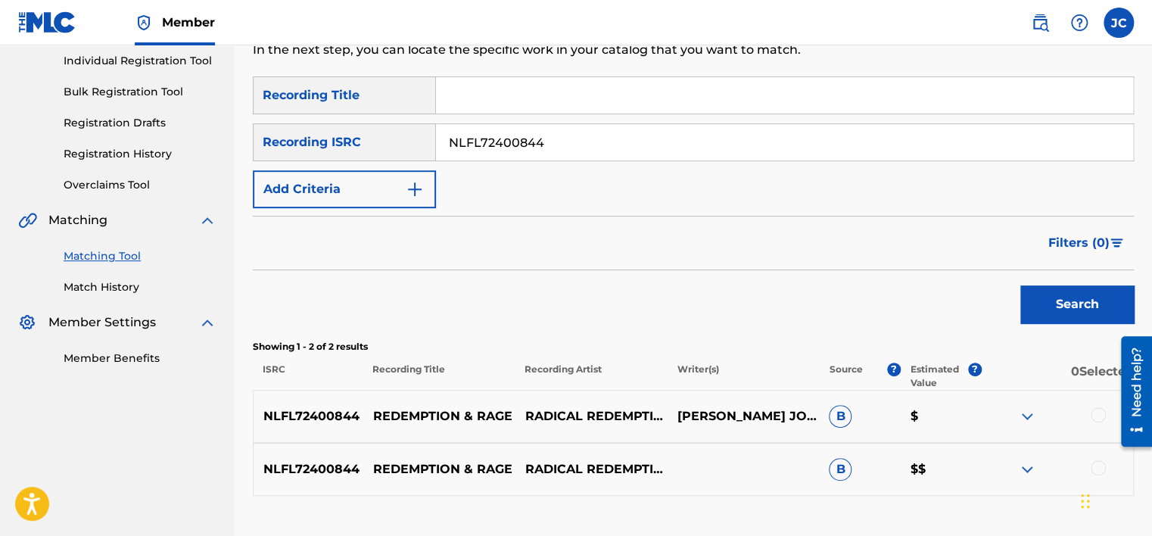
scroll to position [300, 0]
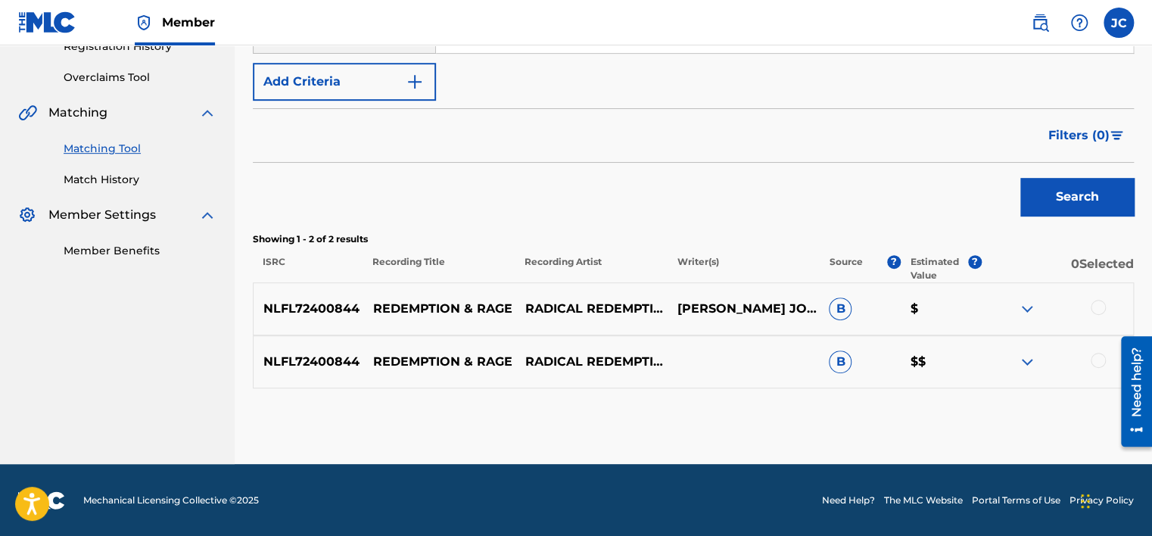
click at [1095, 354] on div at bounding box center [1097, 360] width 15 height 15
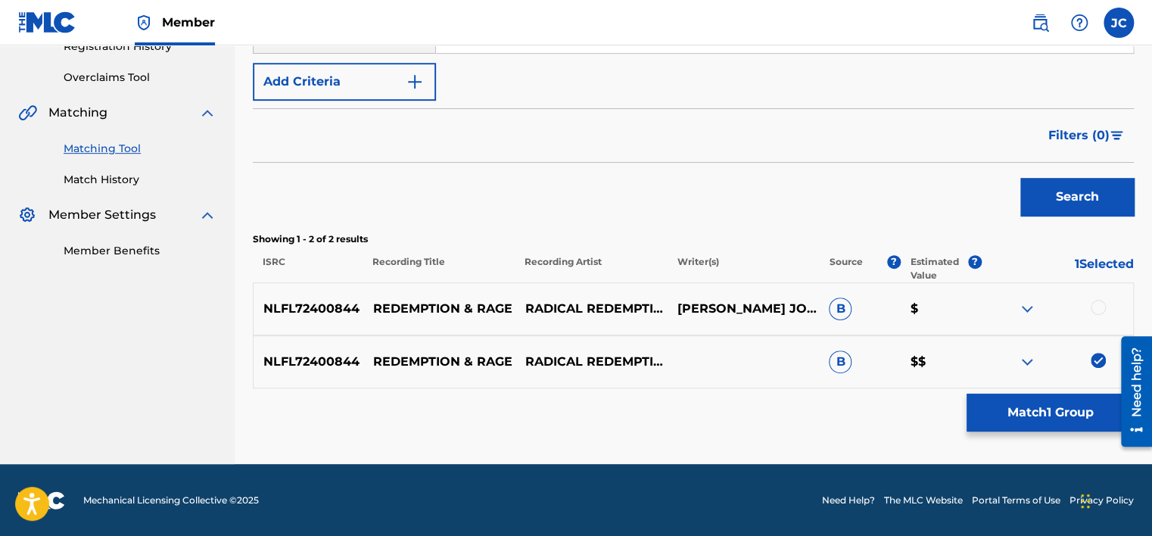
click at [1095, 300] on div at bounding box center [1097, 307] width 15 height 15
click at [1032, 414] on button "Match 2 Groups" at bounding box center [1049, 412] width 167 height 38
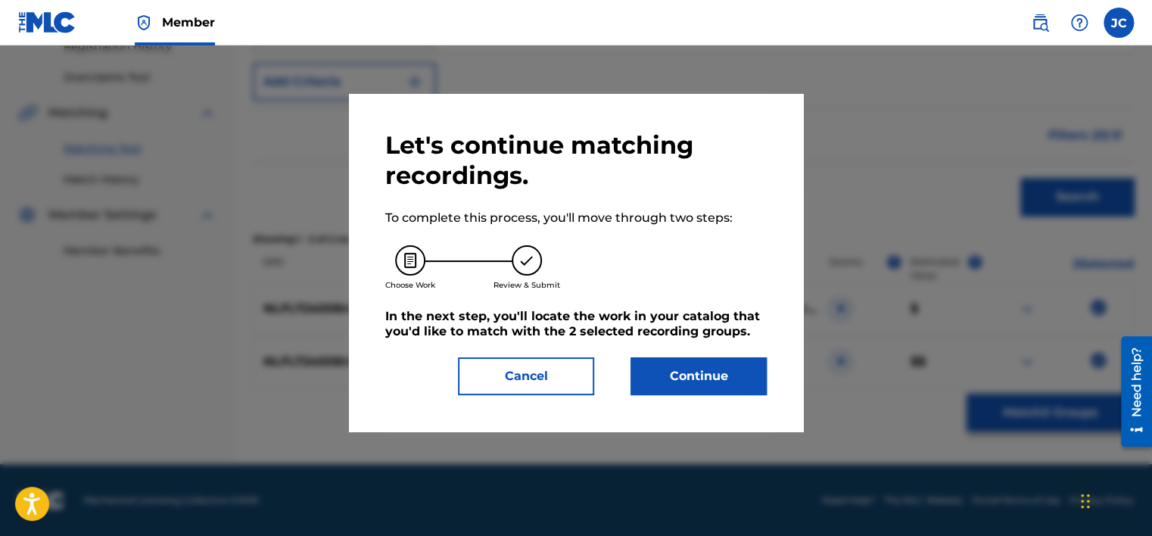
click at [671, 377] on button "Continue" at bounding box center [698, 376] width 136 height 38
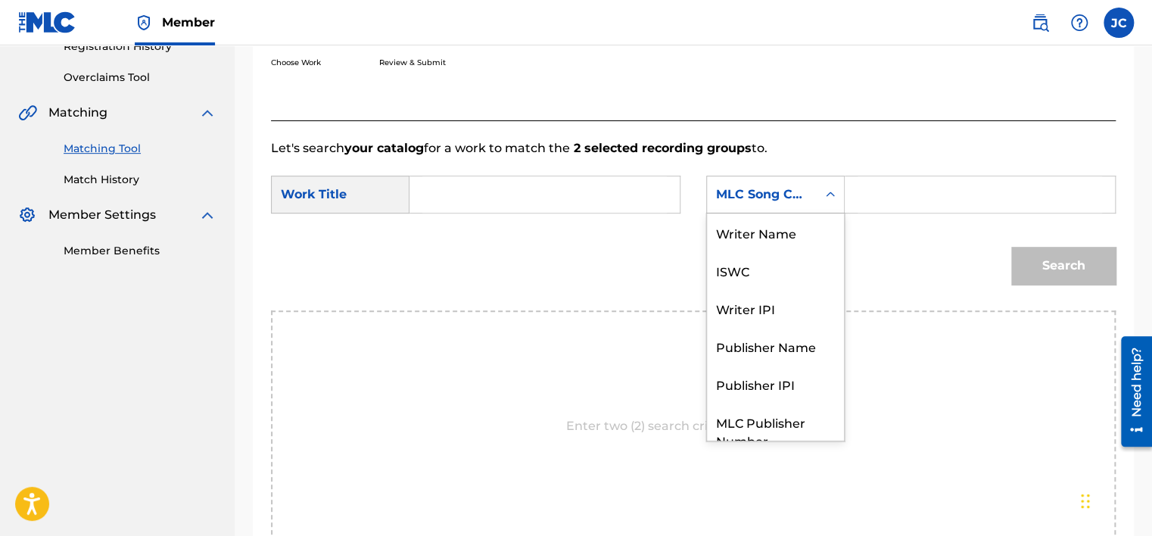
click at [813, 192] on div "MLC Song Code" at bounding box center [762, 194] width 110 height 29
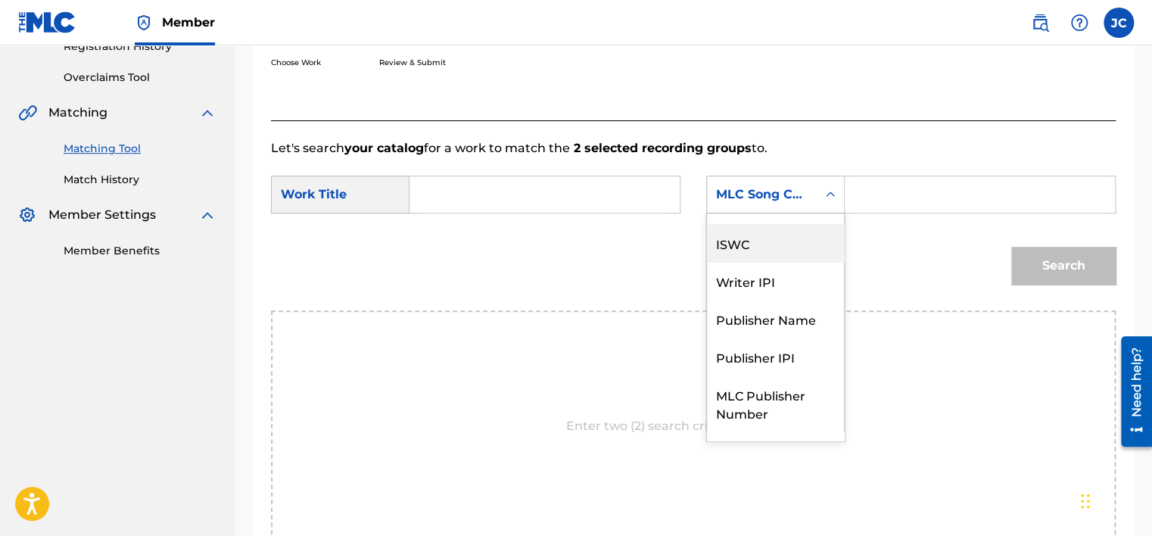
scroll to position [0, 0]
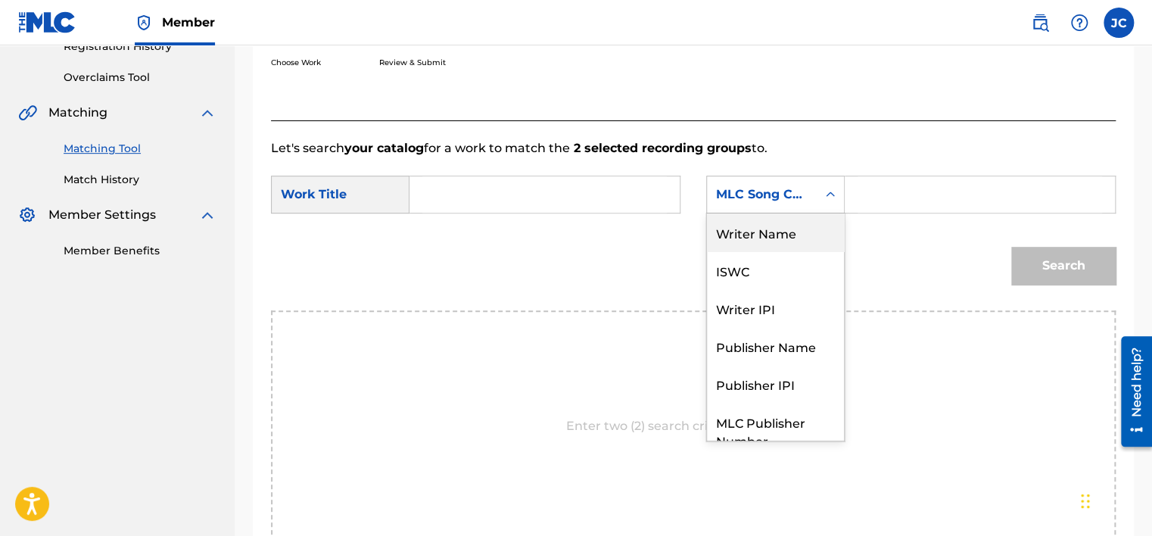
click at [772, 242] on div "Writer Name" at bounding box center [775, 232] width 137 height 38
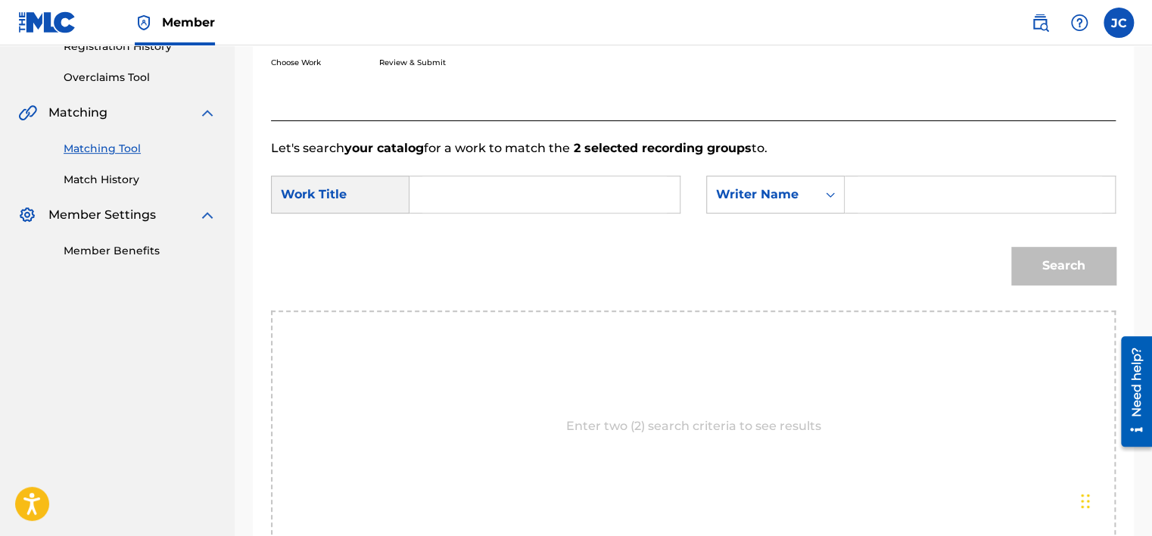
click at [636, 196] on input "Search Form" at bounding box center [544, 194] width 244 height 36
paste input "Redemption & Rage"
type input "Redemption & Rage"
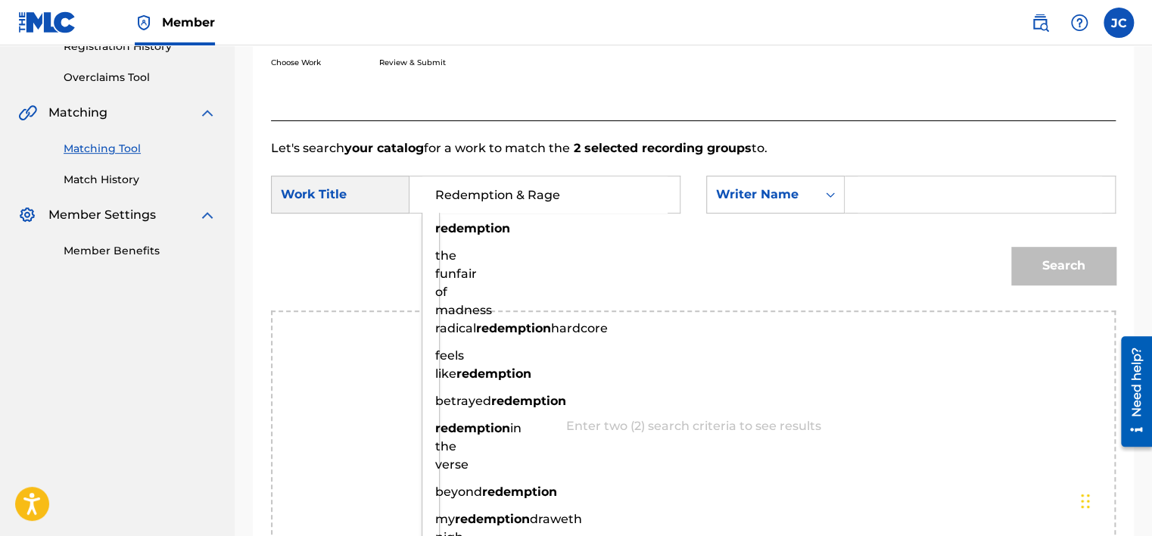
click at [894, 205] on input "Search Form" at bounding box center [979, 194] width 244 height 36
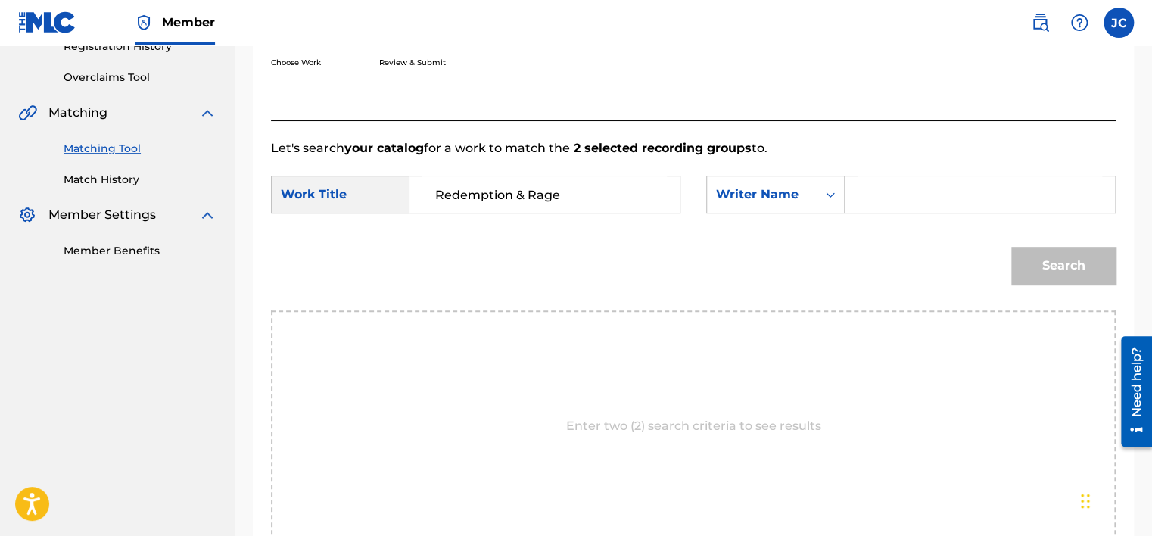
paste input "Journee"
click at [1011, 247] on button "Search" at bounding box center [1063, 266] width 104 height 38
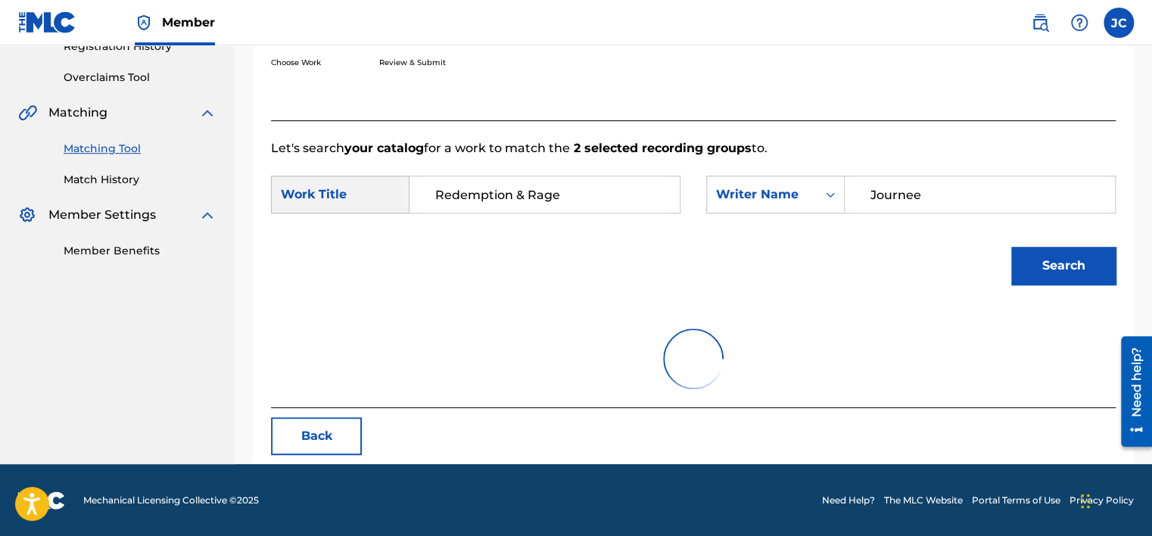
scroll to position [236, 0]
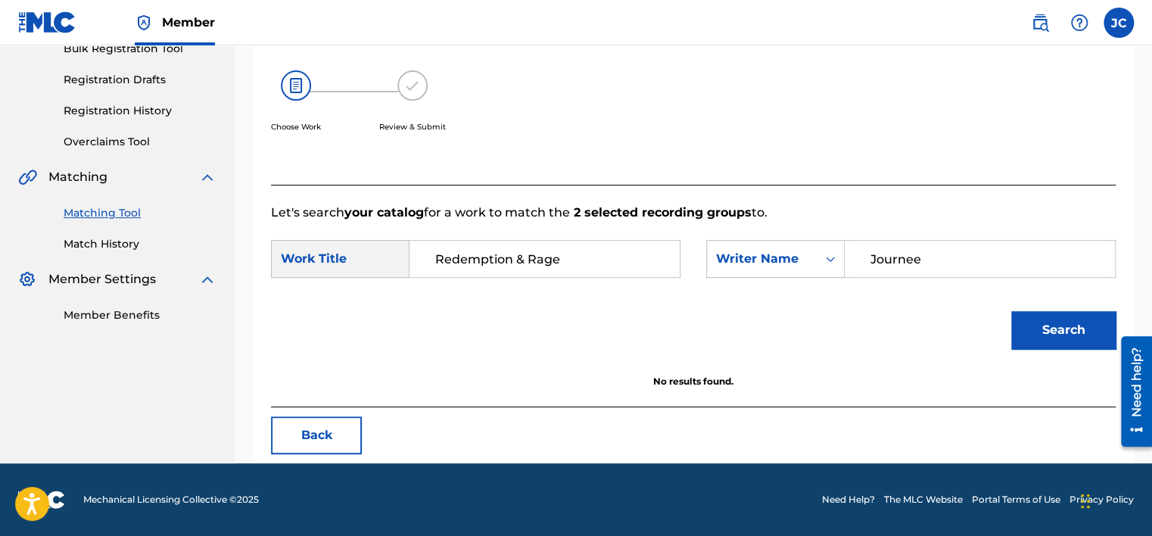
click at [1021, 252] on input "Journee" at bounding box center [979, 259] width 244 height 36
paste input "van Ingen"
click at [1011, 311] on button "Search" at bounding box center [1063, 330] width 104 height 38
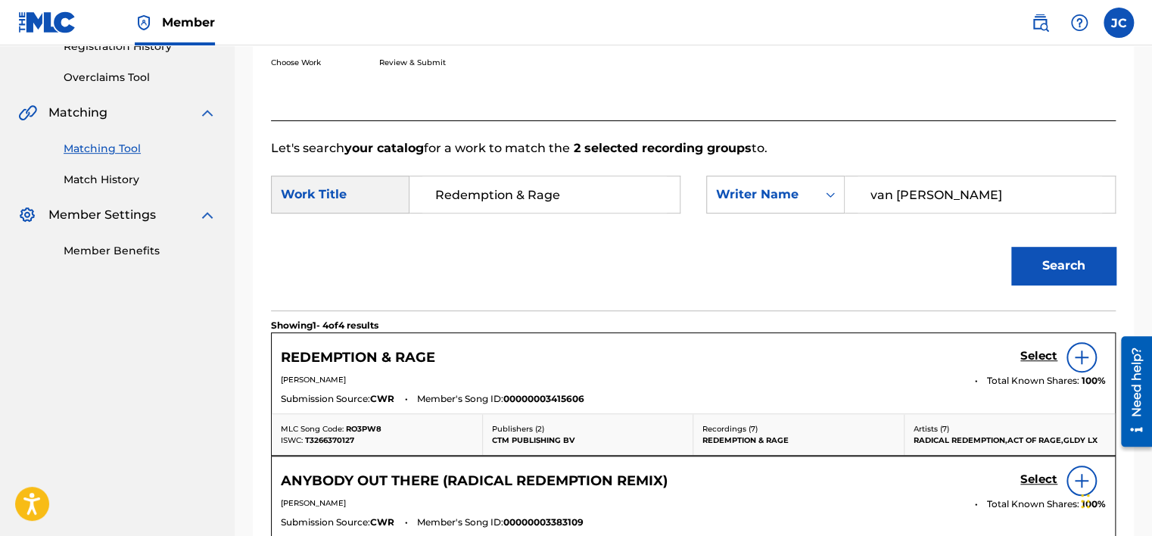
click at [959, 205] on input "van Ingen" at bounding box center [979, 194] width 244 height 36
paste input "Velberg"
click at [1011, 247] on button "Search" at bounding box center [1063, 266] width 104 height 38
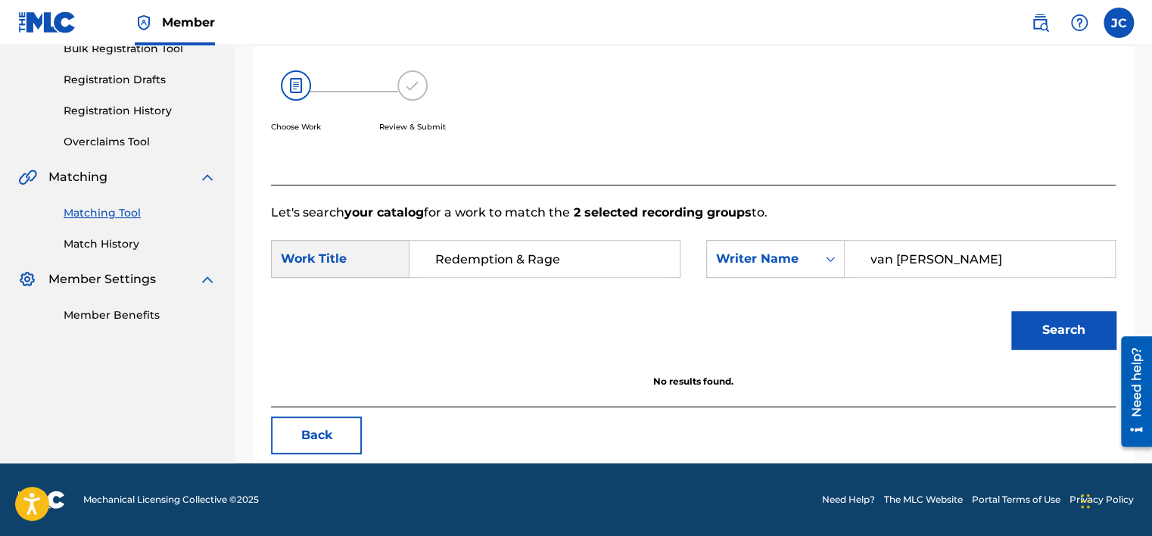
scroll to position [236, 0]
drag, startPoint x: 899, startPoint y: 255, endPoint x: 802, endPoint y: 254, distance: 96.8
click at [802, 254] on div "SearchWithCriteria2cf10b1d-7a98-4ab2-bd05-7445864c65bc Writer Name van Velberg" at bounding box center [910, 259] width 409 height 38
click at [1011, 311] on button "Search" at bounding box center [1063, 330] width 104 height 38
click at [959, 256] on input "Velberg" at bounding box center [979, 259] width 244 height 36
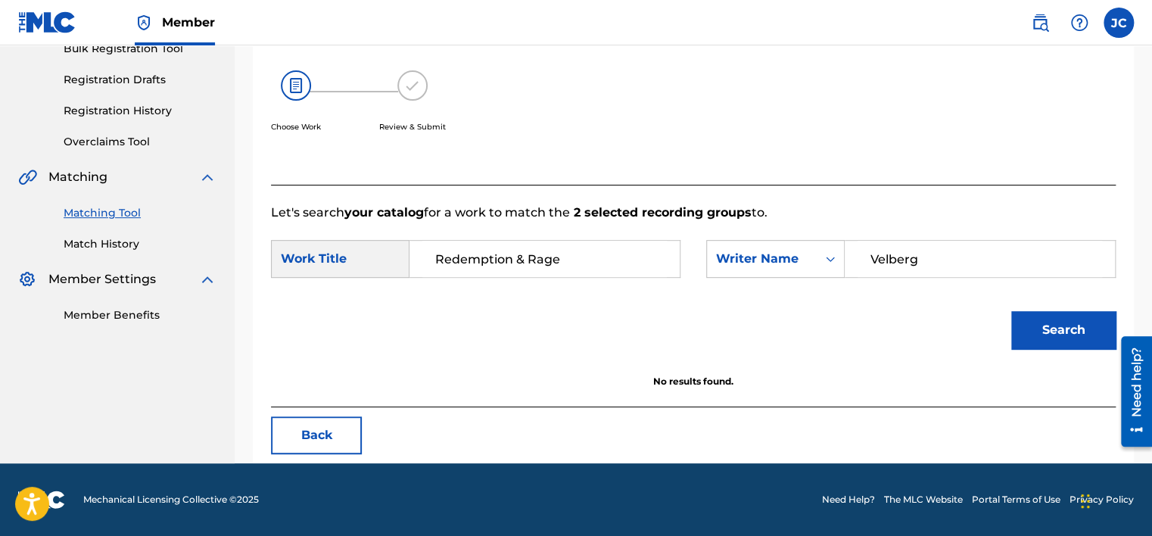
click at [959, 256] on input "Velberg" at bounding box center [979, 259] width 244 height 36
paste input "van Ingen"
type input "van Ingen"
click at [1011, 311] on button "Search" at bounding box center [1063, 330] width 104 height 38
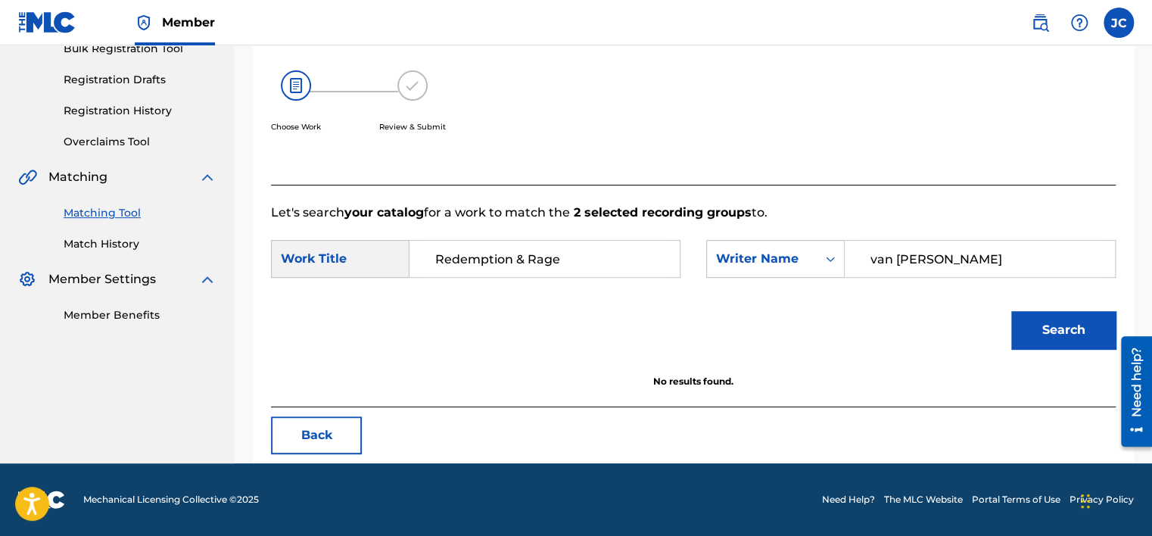
scroll to position [300, 0]
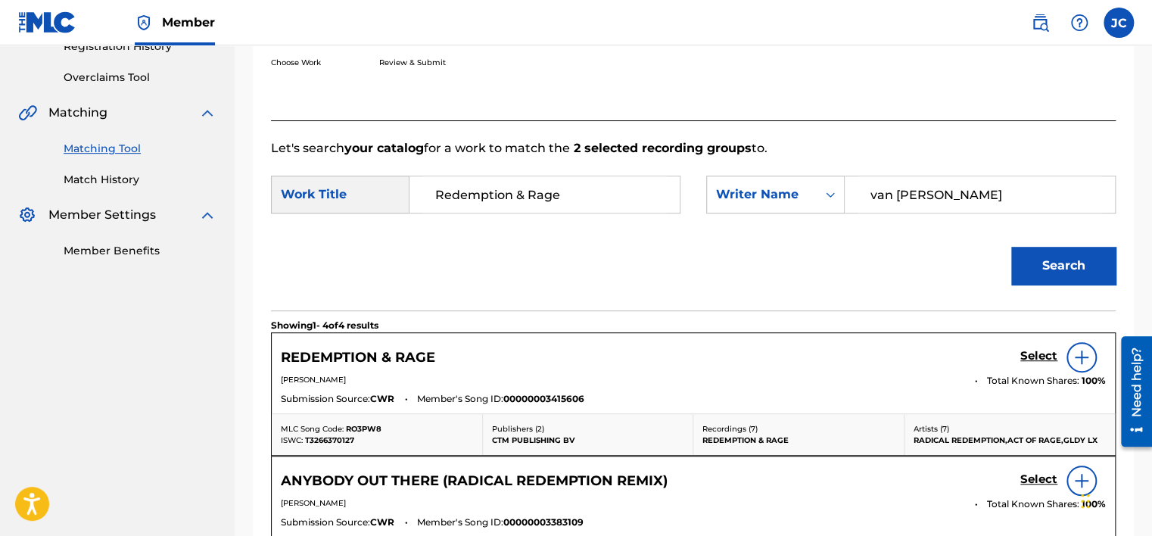
click at [1032, 349] on h5 "Select" at bounding box center [1038, 356] width 37 height 14
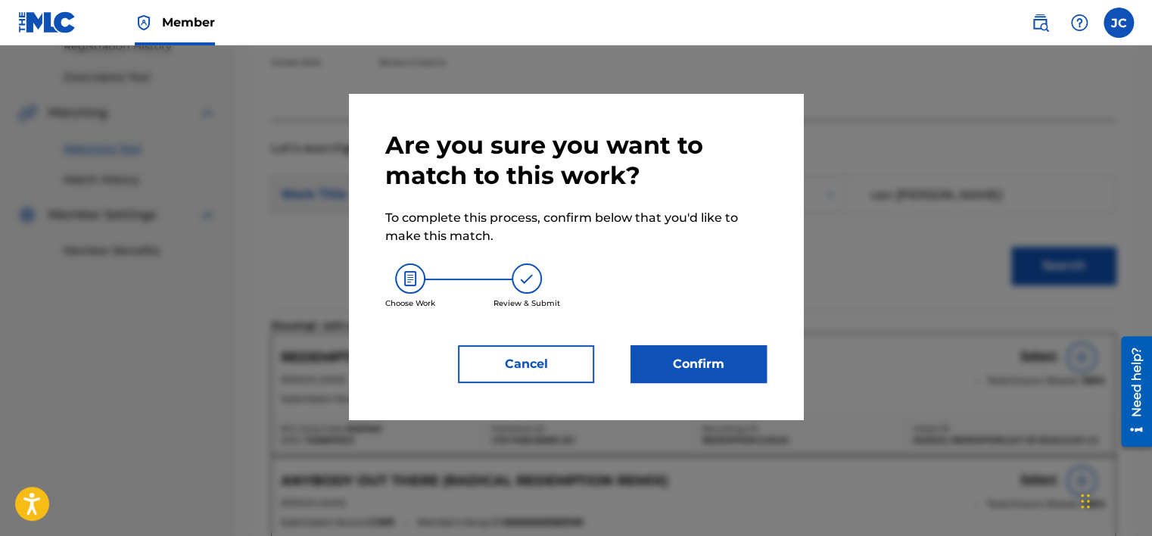
click at [696, 363] on button "Confirm" at bounding box center [698, 364] width 136 height 38
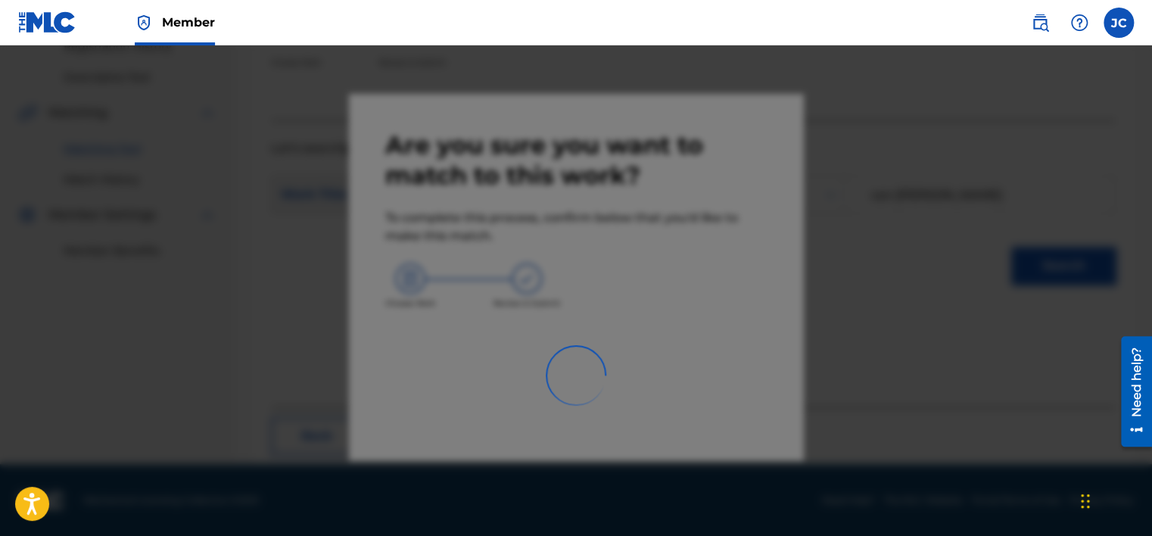
scroll to position [114, 0]
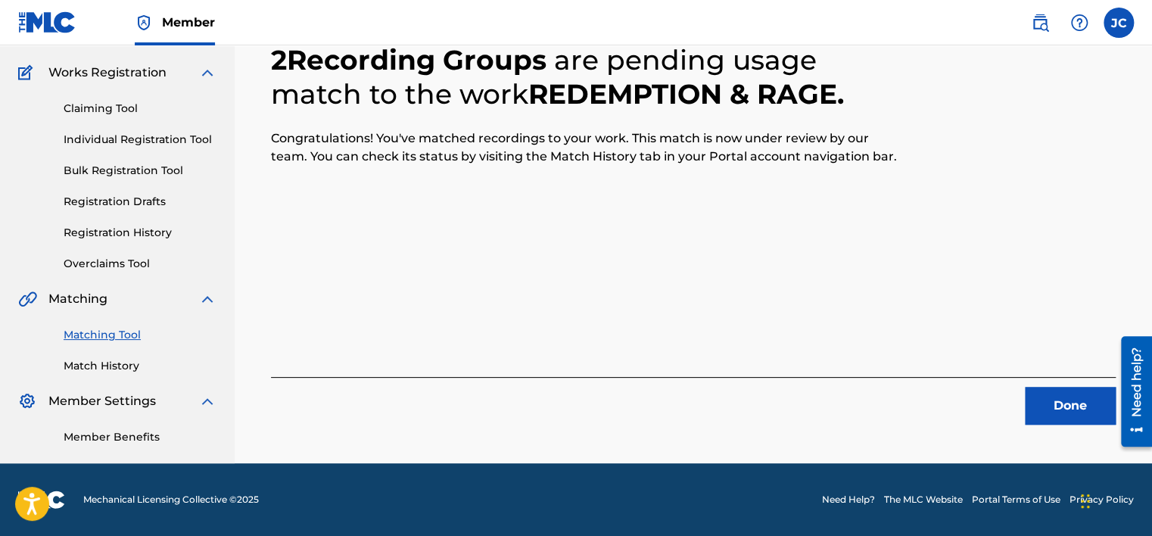
click at [1057, 411] on button "Done" at bounding box center [1069, 406] width 91 height 38
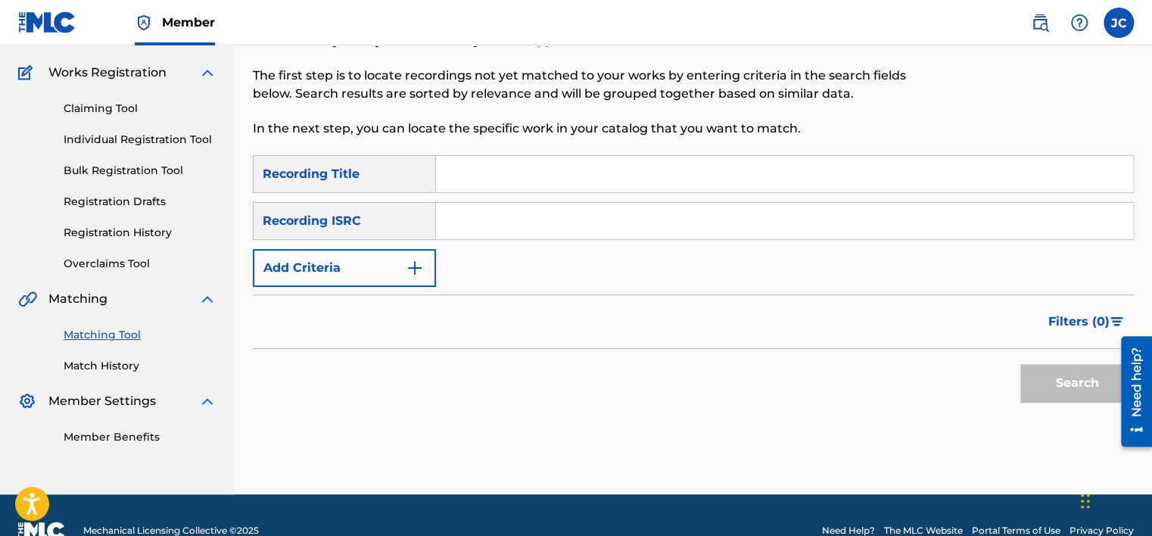
click at [551, 229] on input "Search Form" at bounding box center [784, 221] width 697 height 36
paste input "USSM11702334"
type input "USSM11702334"
click at [1020, 364] on button "Search" at bounding box center [1076, 383] width 113 height 38
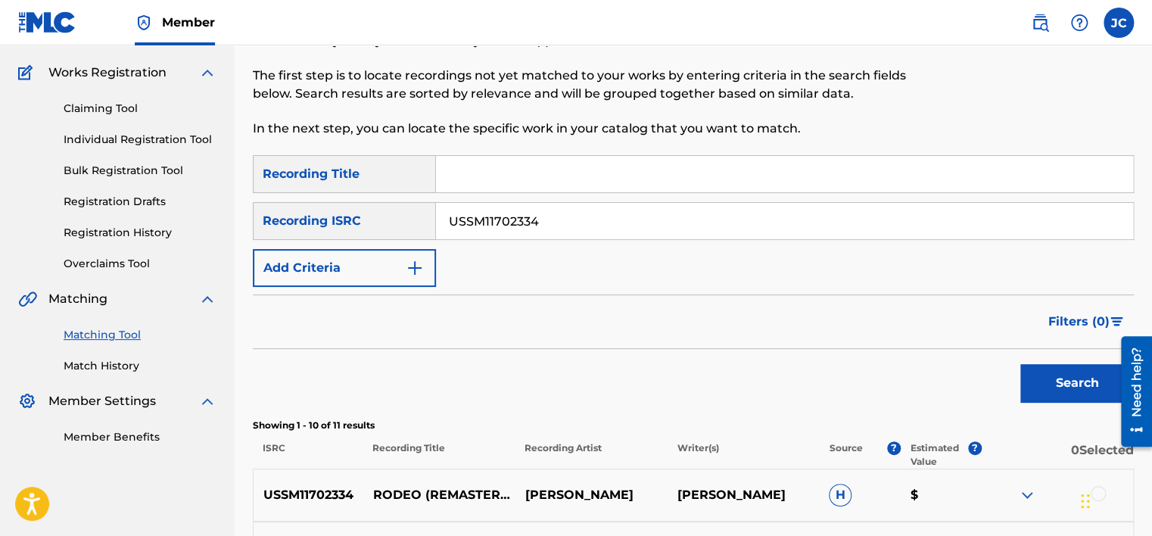
click at [769, 217] on input "USSM11702334" at bounding box center [784, 221] width 697 height 36
paste input "GBARS9700042"
type input "GBARS9700042"
click at [1020, 364] on button "Search" at bounding box center [1076, 383] width 113 height 38
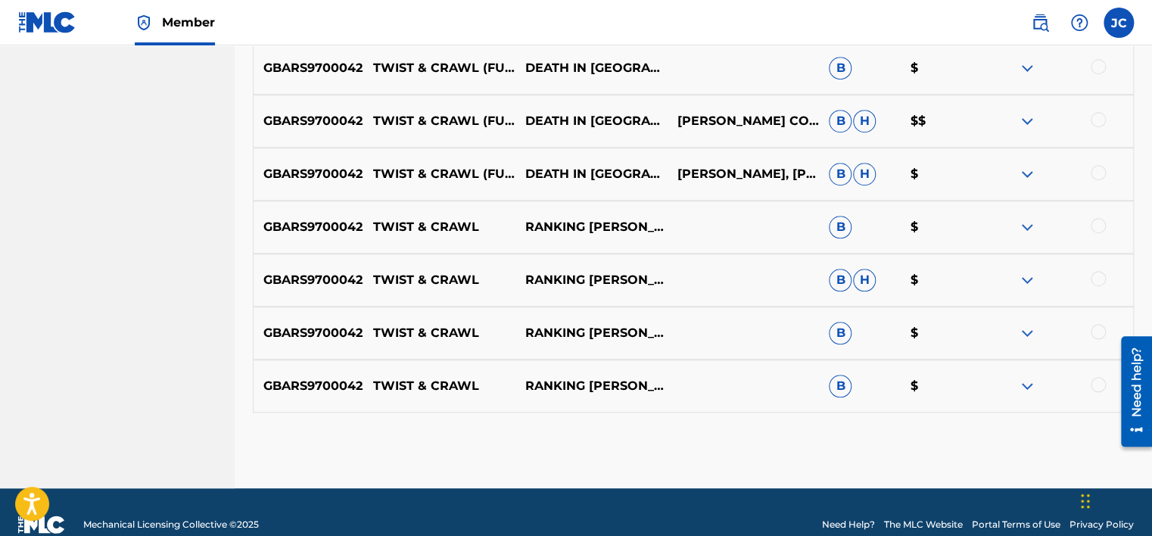
scroll to position [543, 0]
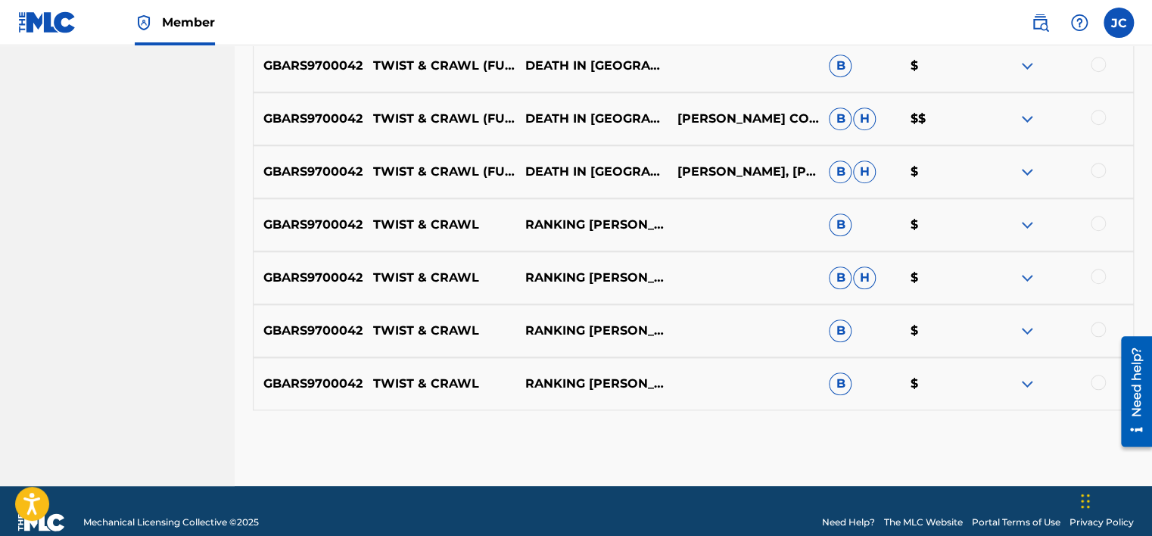
click at [1085, 384] on div at bounding box center [1057, 384] width 152 height 18
click at [1100, 378] on div at bounding box center [1097, 382] width 15 height 15
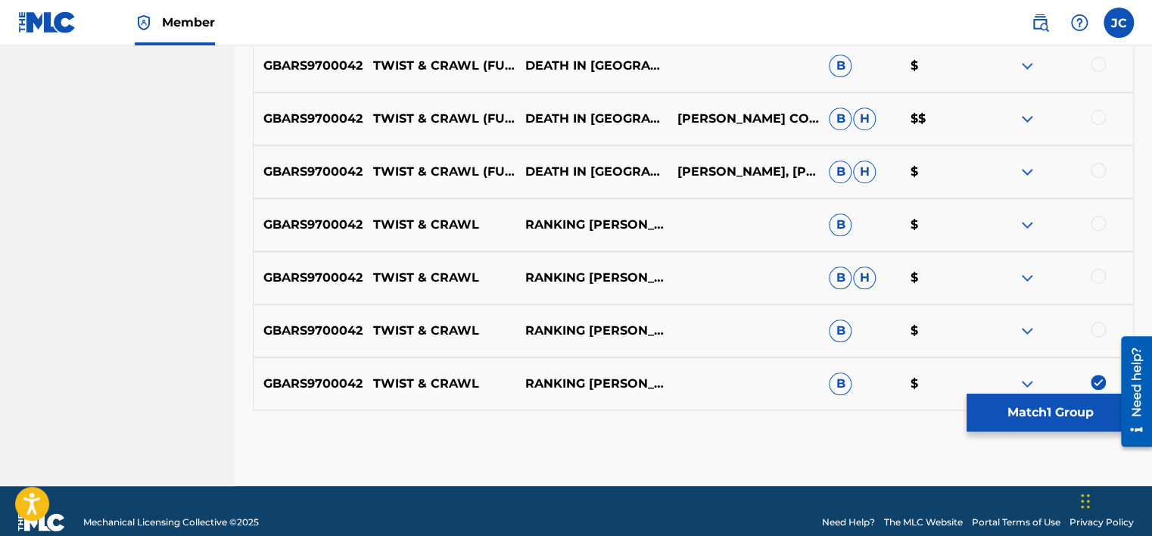
click at [1096, 331] on div at bounding box center [1097, 329] width 15 height 15
click at [1095, 272] on div at bounding box center [1097, 276] width 15 height 15
click at [1096, 219] on div at bounding box center [1097, 223] width 15 height 15
click at [1097, 172] on div at bounding box center [1097, 170] width 15 height 15
click at [1097, 110] on div at bounding box center [1097, 117] width 15 height 15
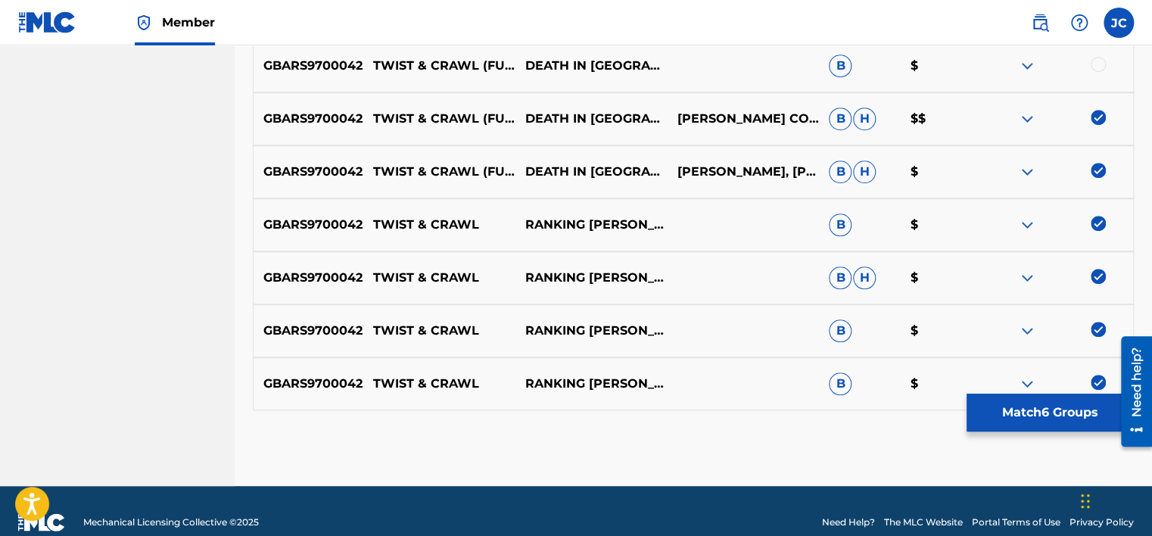
click at [1099, 64] on div at bounding box center [1097, 64] width 15 height 15
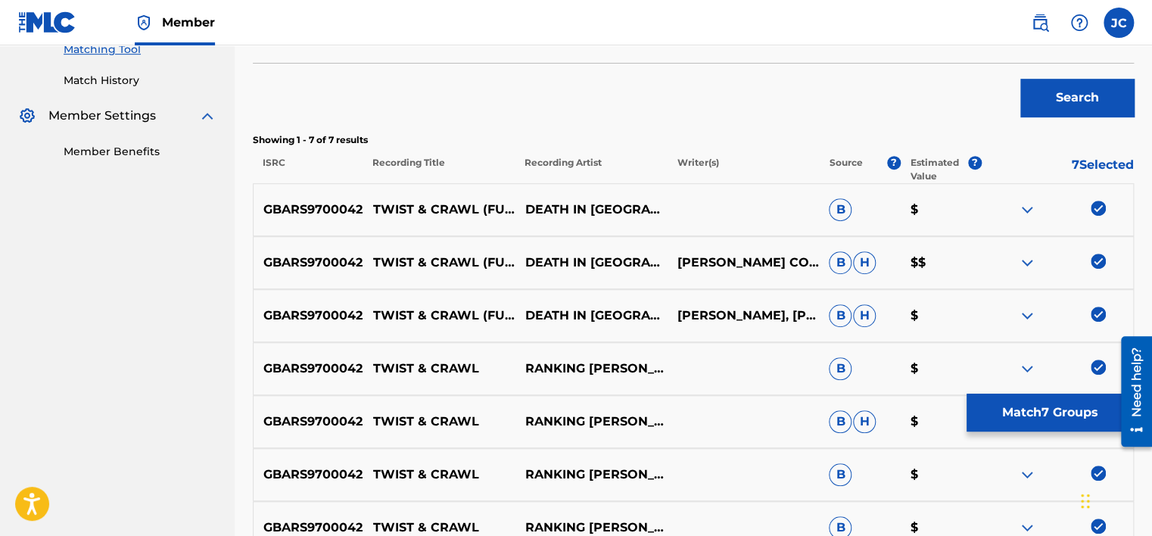
scroll to position [384, 0]
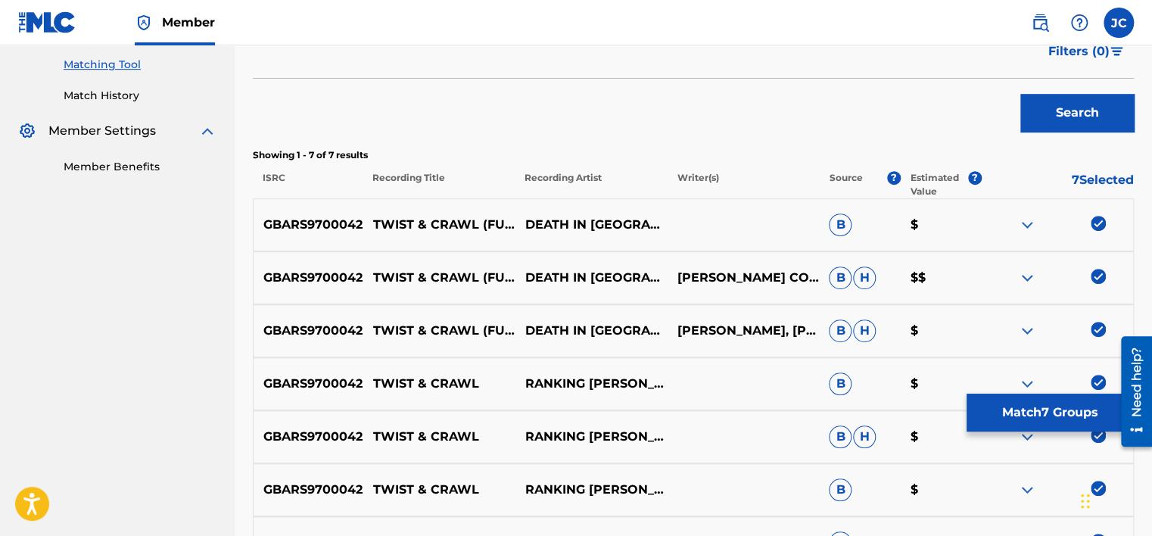
click at [1059, 419] on button "Match 7 Groups" at bounding box center [1049, 412] width 167 height 38
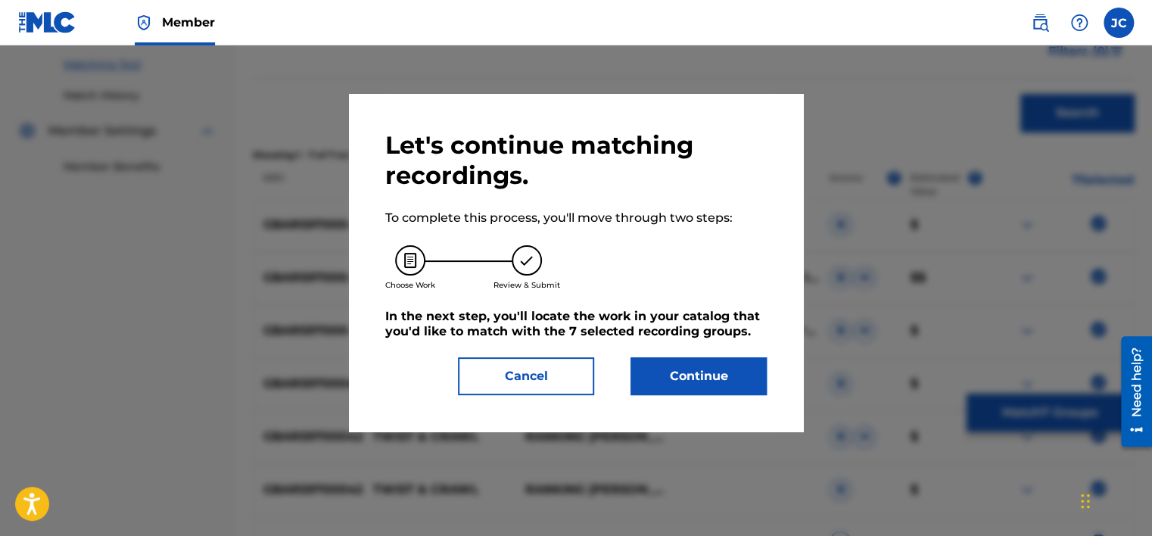
click at [732, 365] on button "Continue" at bounding box center [698, 376] width 136 height 38
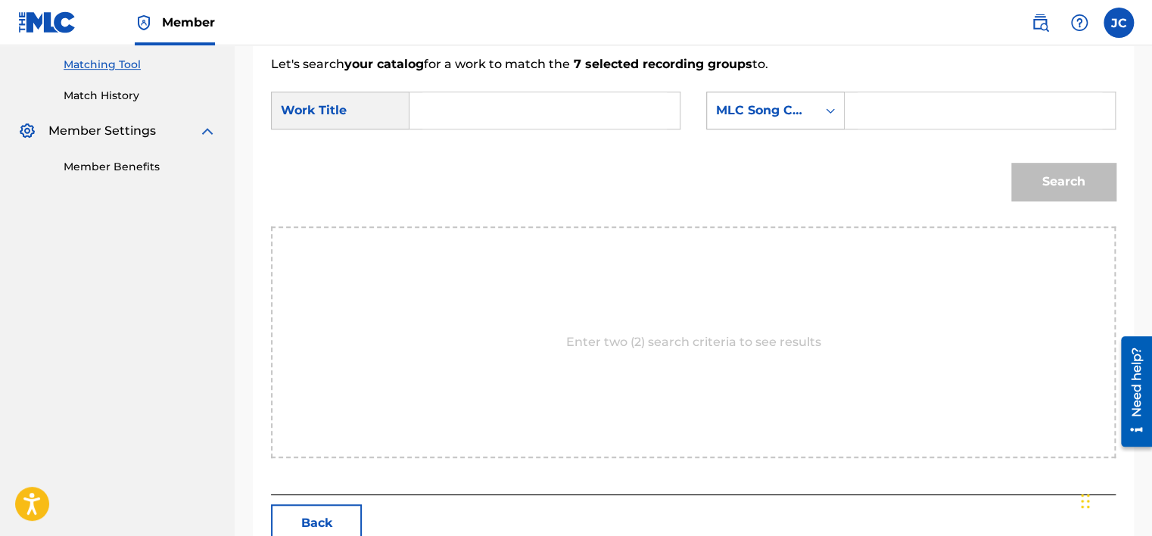
click at [784, 115] on div "MLC Song Code" at bounding box center [762, 110] width 92 height 18
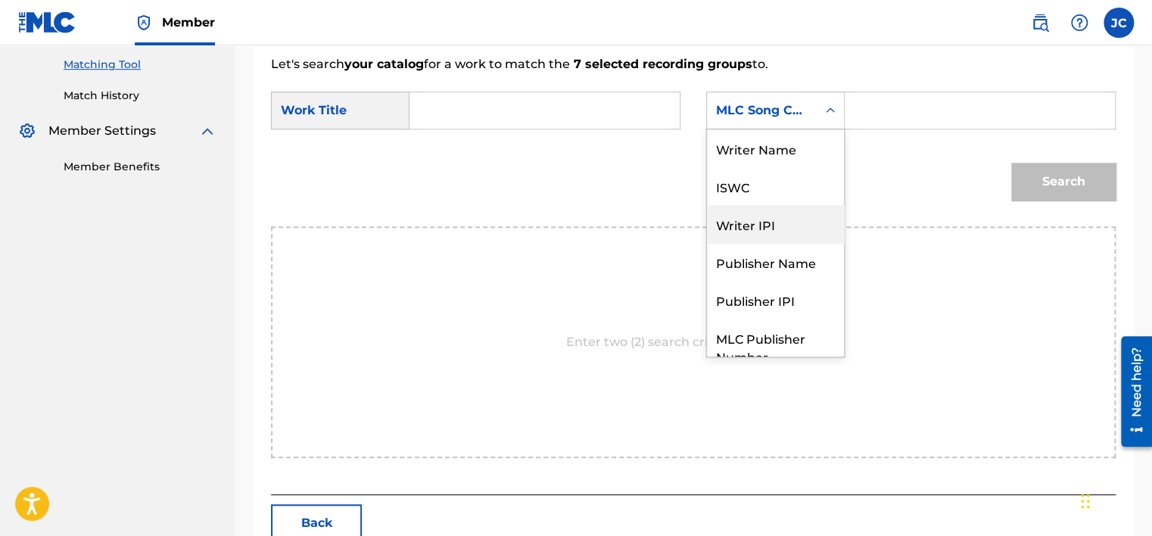
scroll to position [0, 0]
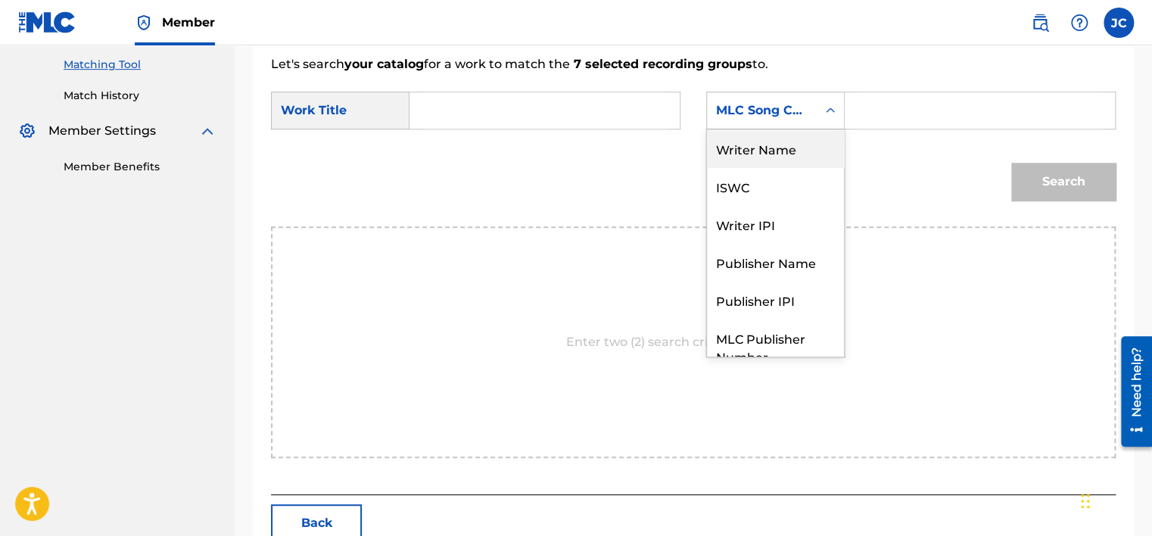
click at [790, 148] on div "Writer Name" at bounding box center [775, 148] width 137 height 38
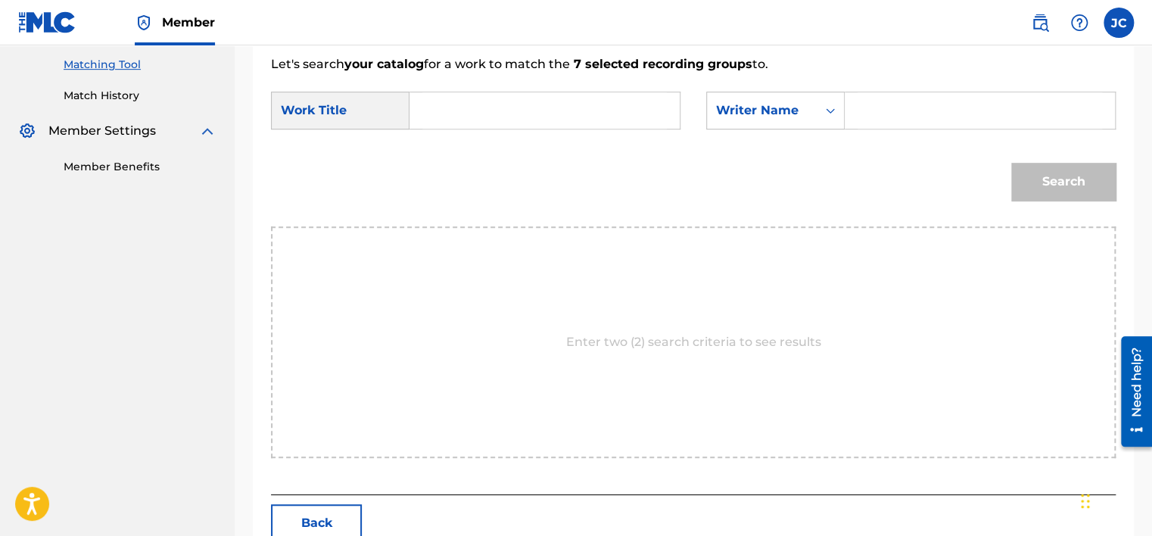
click at [493, 101] on input "Search Form" at bounding box center [544, 110] width 244 height 36
paste input "Twist & Crawl"
type input "Twist & Crawl"
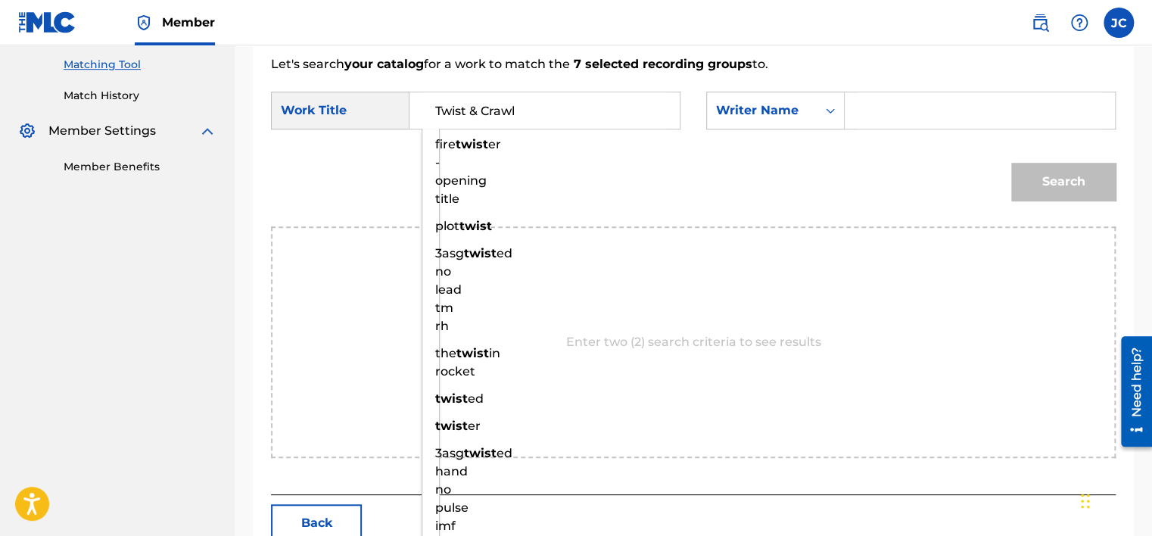
click at [968, 123] on input "Search Form" at bounding box center [979, 110] width 244 height 36
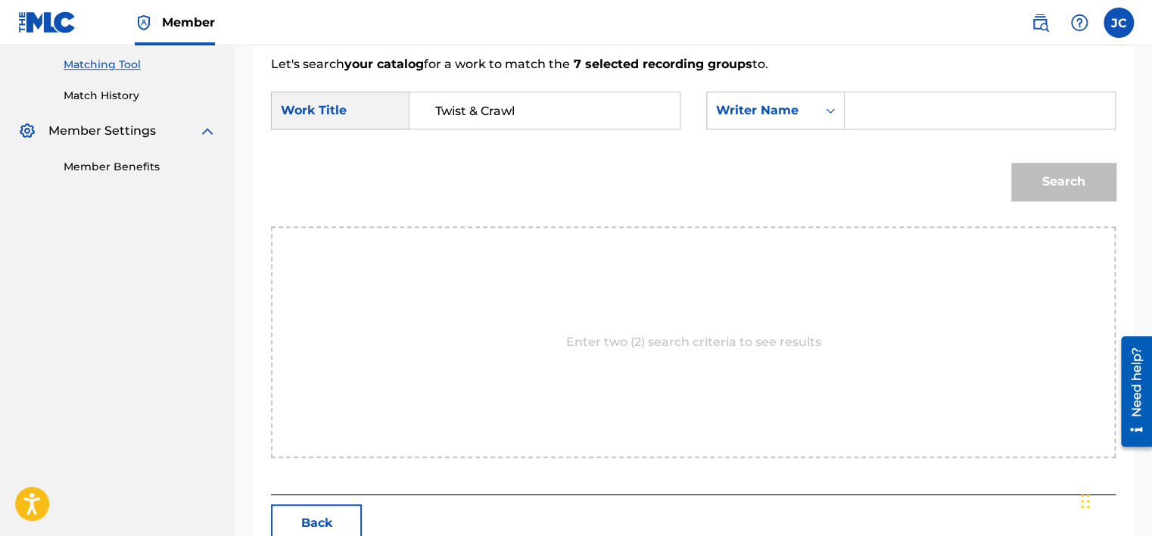
paste input "Cox"
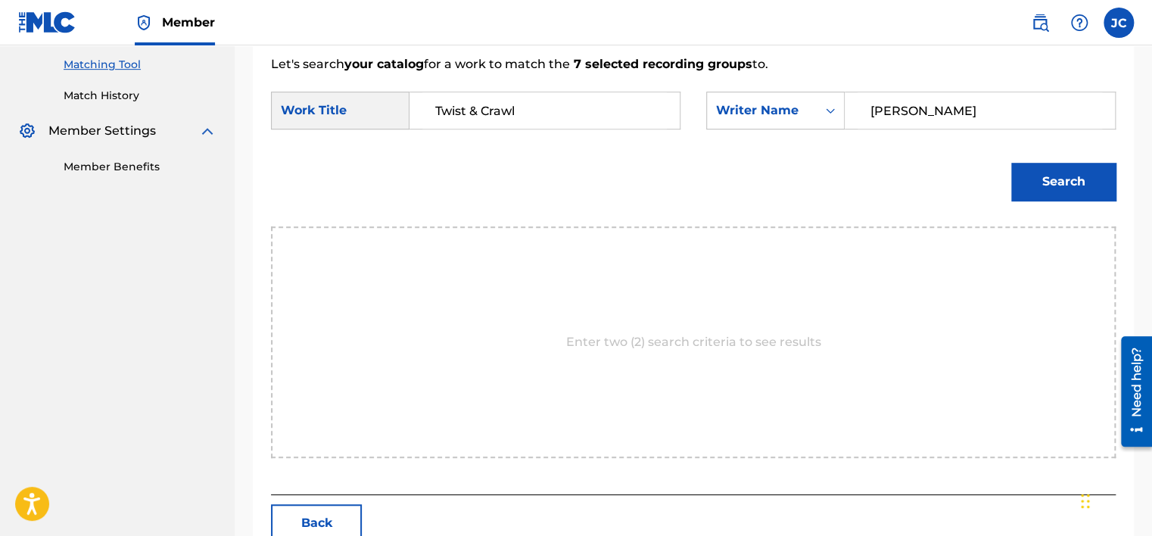
type input "Cox"
click at [1011, 163] on button "Search" at bounding box center [1063, 182] width 104 height 38
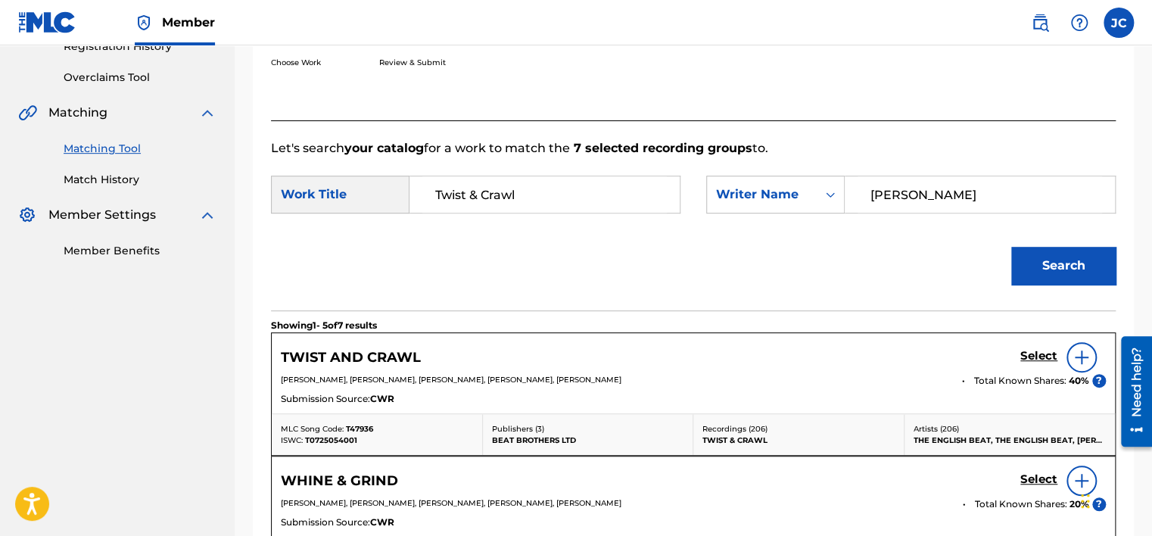
scroll to position [384, 0]
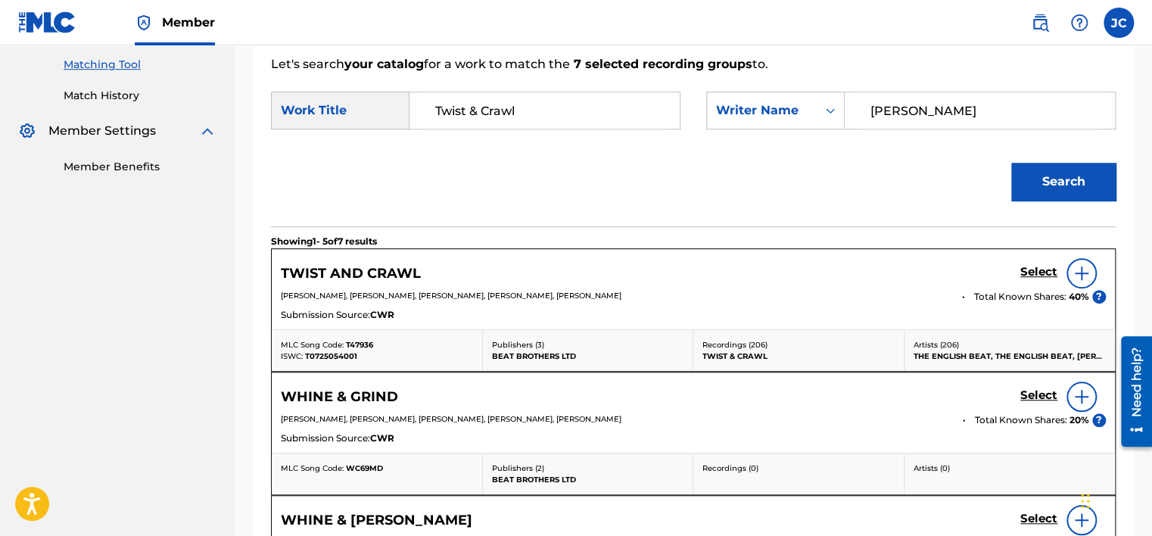
click at [1029, 272] on h5 "Select" at bounding box center [1038, 272] width 37 height 14
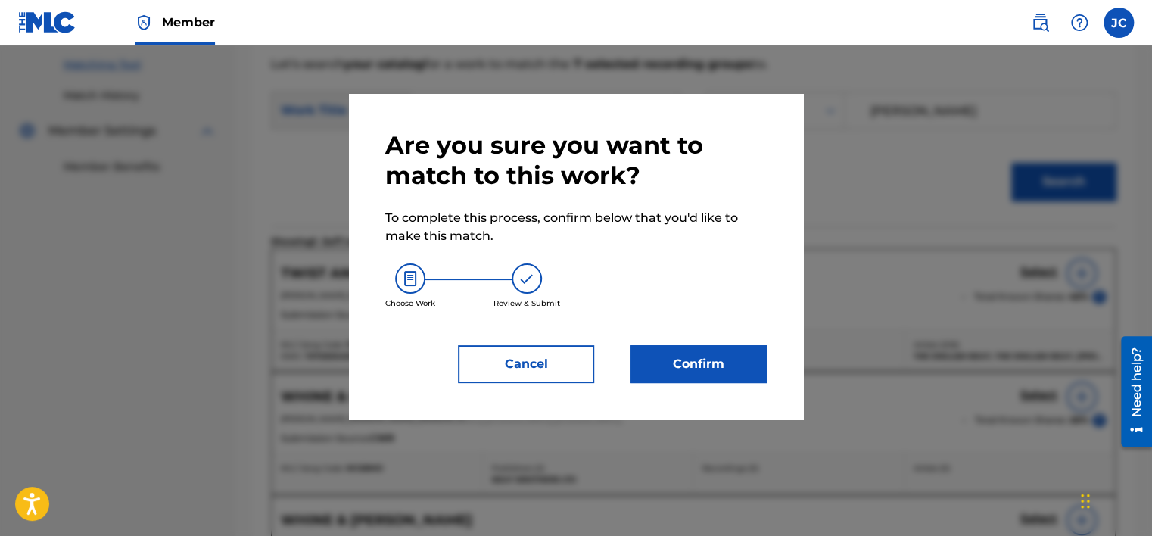
click at [726, 349] on button "Confirm" at bounding box center [698, 364] width 136 height 38
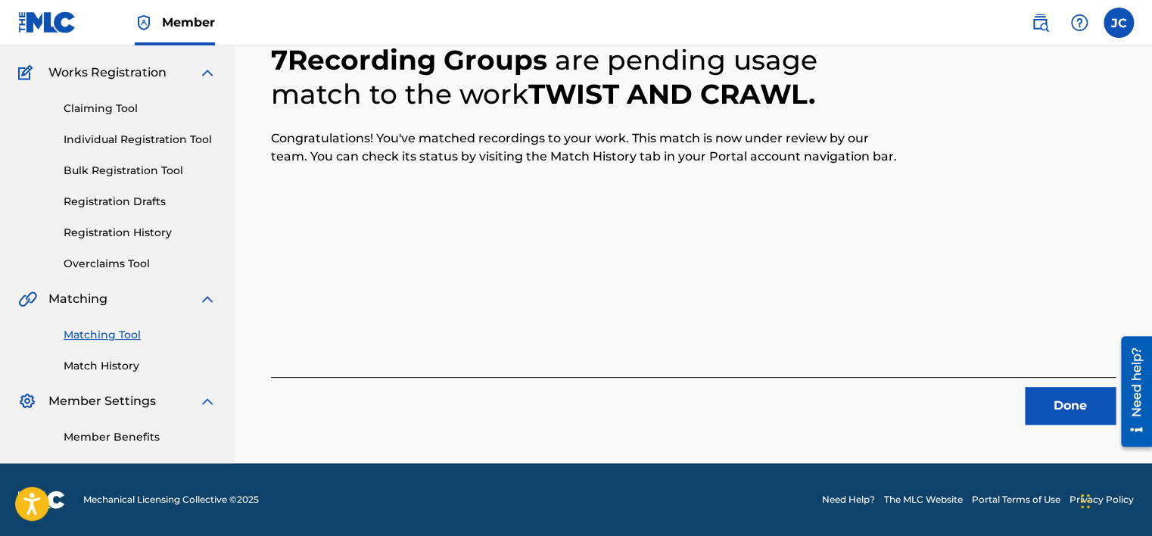
scroll to position [114, 0]
click at [1036, 401] on button "Done" at bounding box center [1069, 406] width 91 height 38
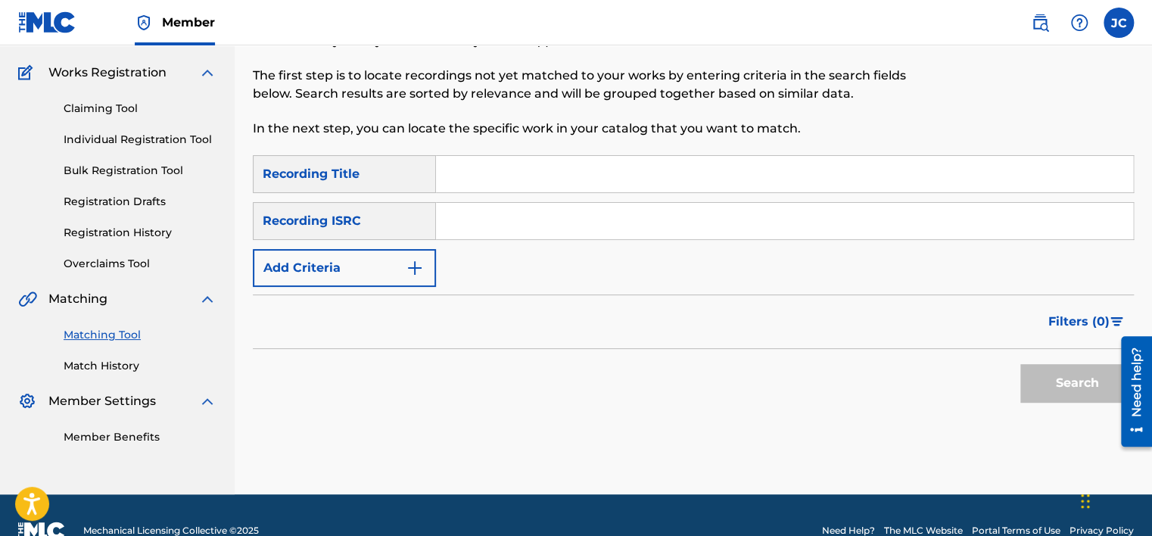
click at [518, 213] on input "Search Form" at bounding box center [784, 221] width 697 height 36
paste input "USDBB1600004"
type input "USDBB1600004"
click at [1020, 364] on button "Search" at bounding box center [1076, 383] width 113 height 38
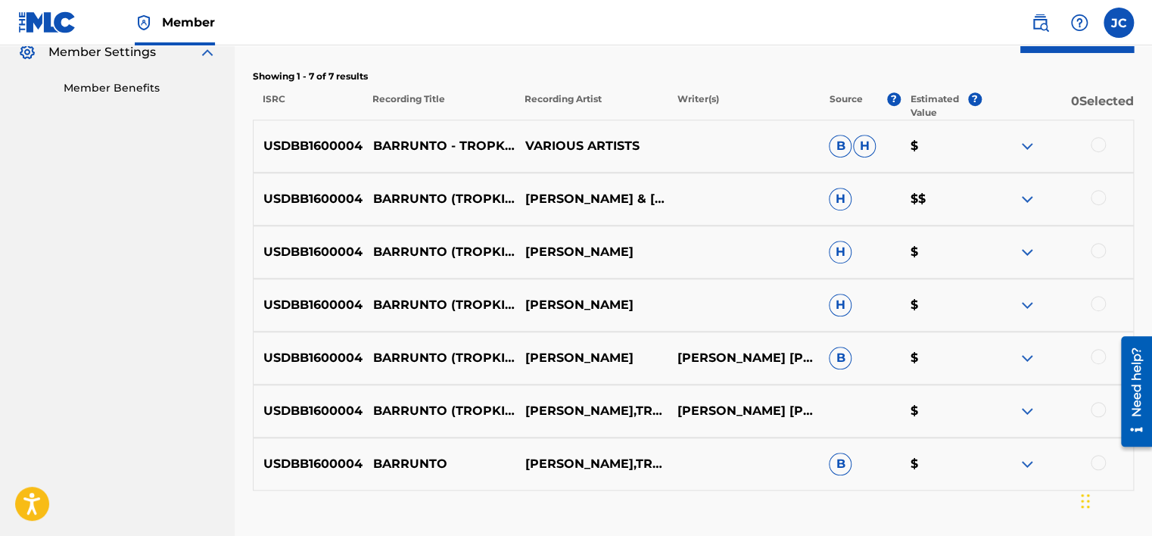
scroll to position [566, 0]
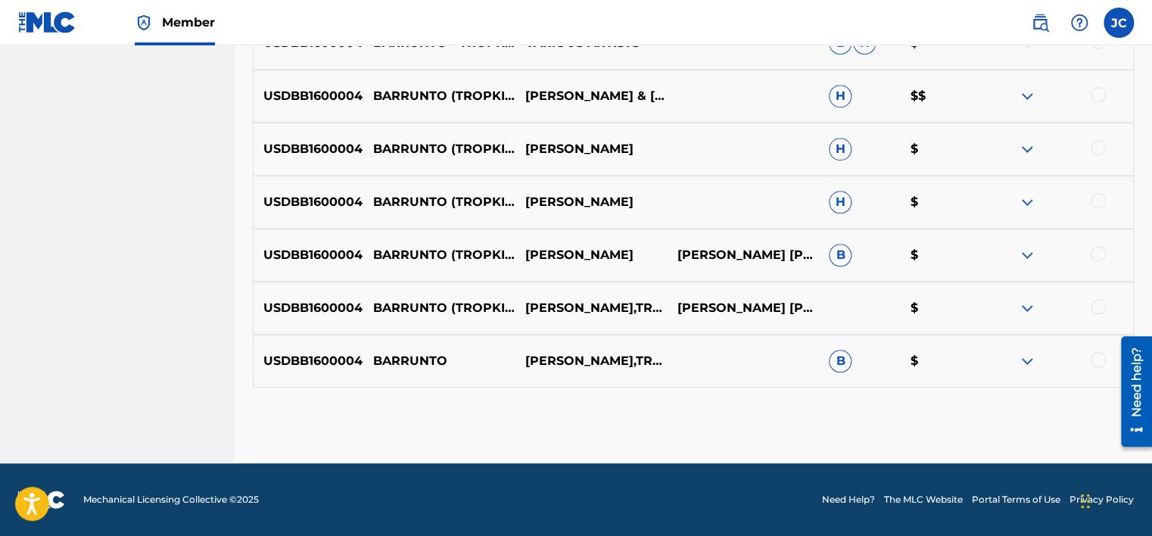
click at [1090, 356] on div at bounding box center [1097, 359] width 15 height 15
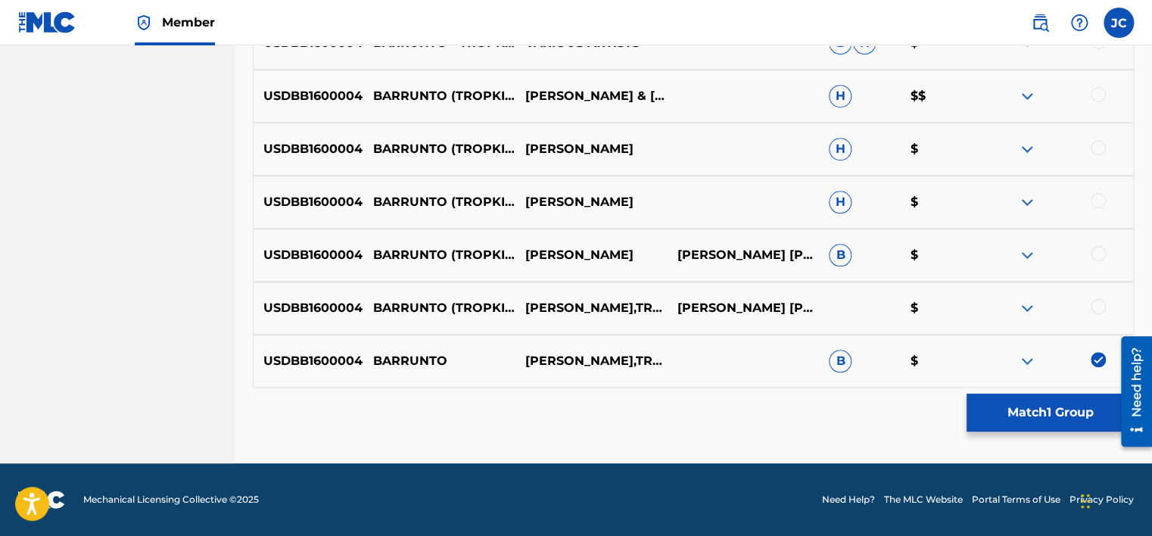
click at [1099, 303] on div at bounding box center [1097, 306] width 15 height 15
click at [1098, 244] on div "USDBB1600004 BARRUNTO (TROPKILLAZ REMIX) [FEAT. HÉCTOR LAVOE] WILLIE COLÓN C. C…" at bounding box center [693, 254] width 881 height 53
click at [1096, 250] on div at bounding box center [1097, 253] width 15 height 15
click at [1097, 200] on div at bounding box center [1097, 200] width 15 height 15
click at [1096, 148] on div at bounding box center [1097, 147] width 15 height 15
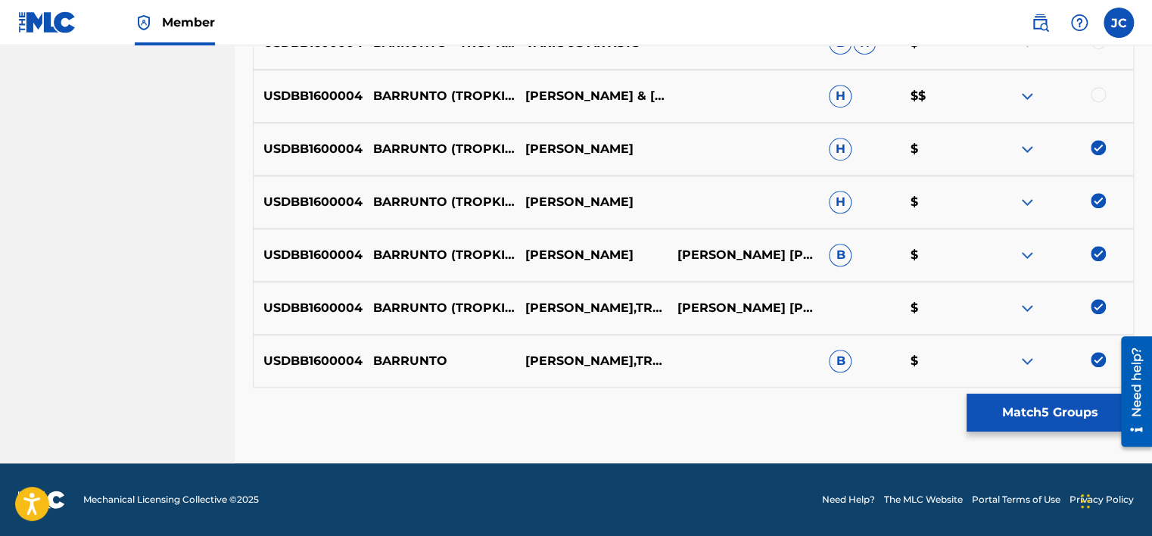
click at [1092, 92] on div at bounding box center [1097, 94] width 15 height 15
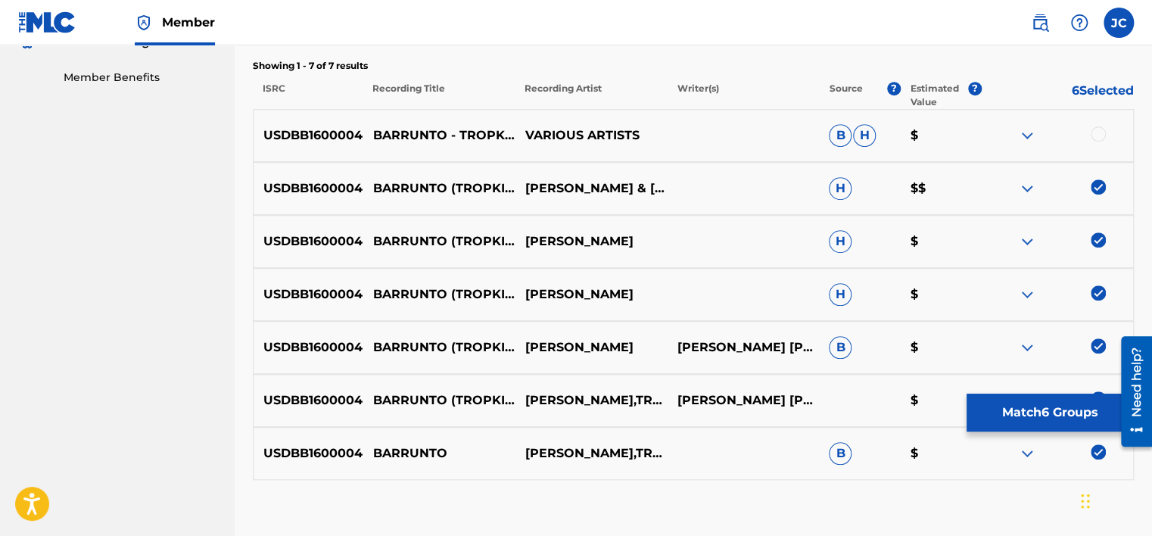
scroll to position [472, 0]
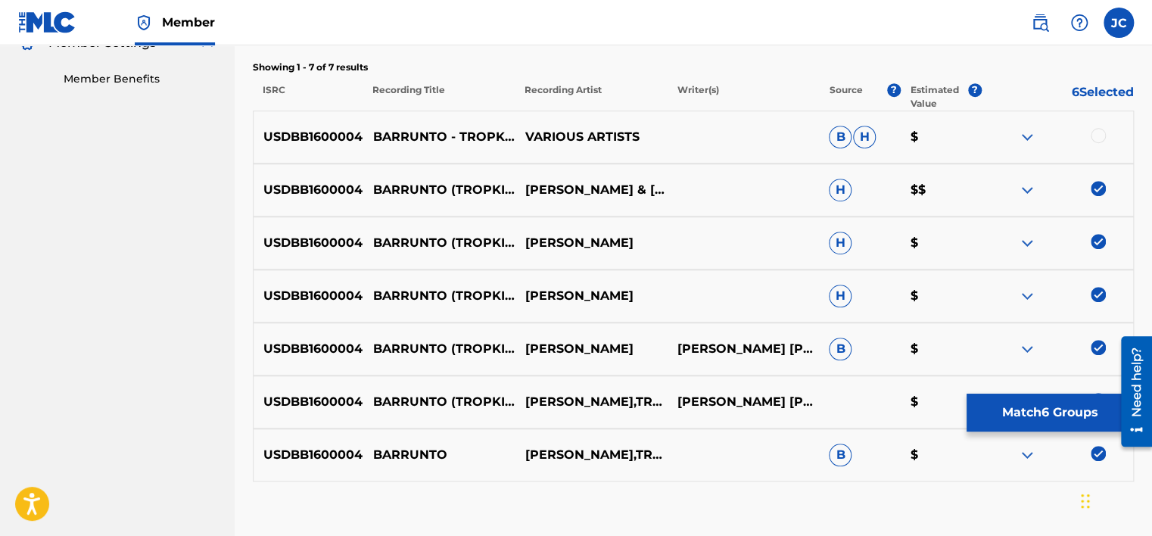
click at [1099, 139] on div at bounding box center [1097, 135] width 15 height 15
click at [1041, 411] on button "Match 7 Groups" at bounding box center [1049, 412] width 167 height 38
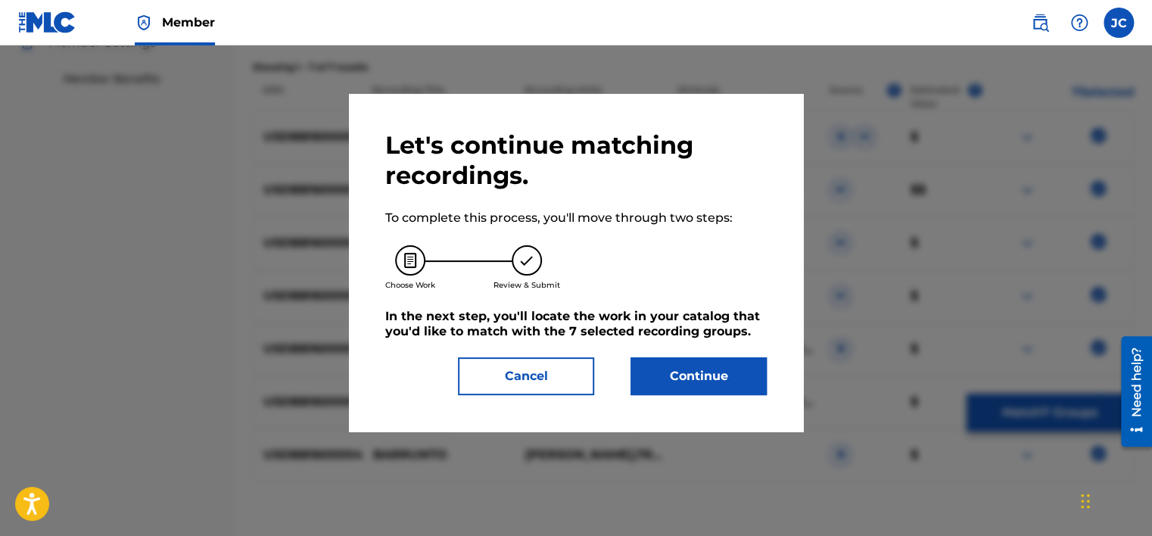
click at [709, 386] on button "Continue" at bounding box center [698, 376] width 136 height 38
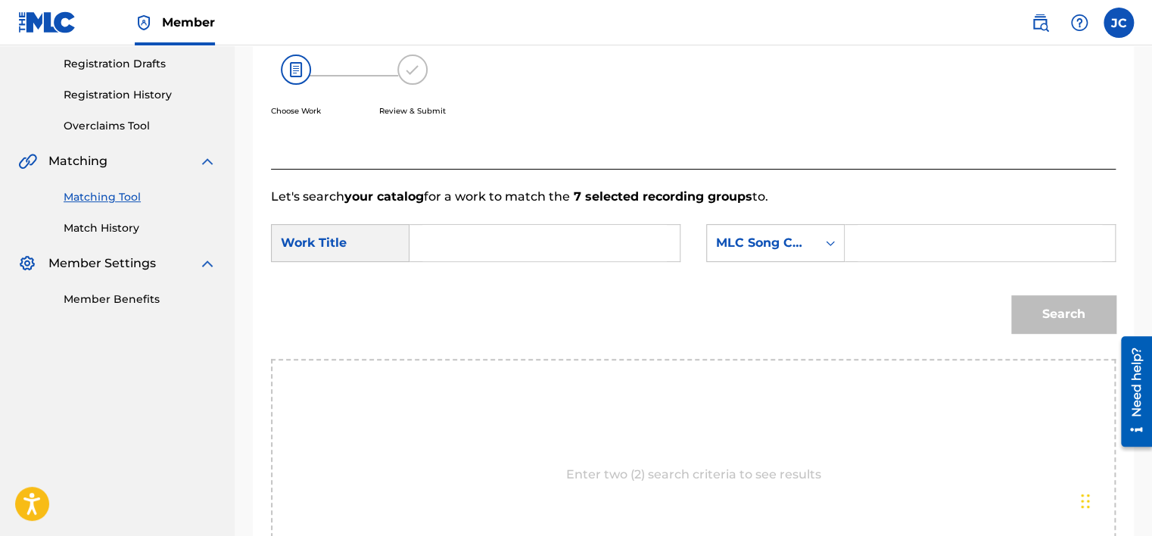
scroll to position [210, 0]
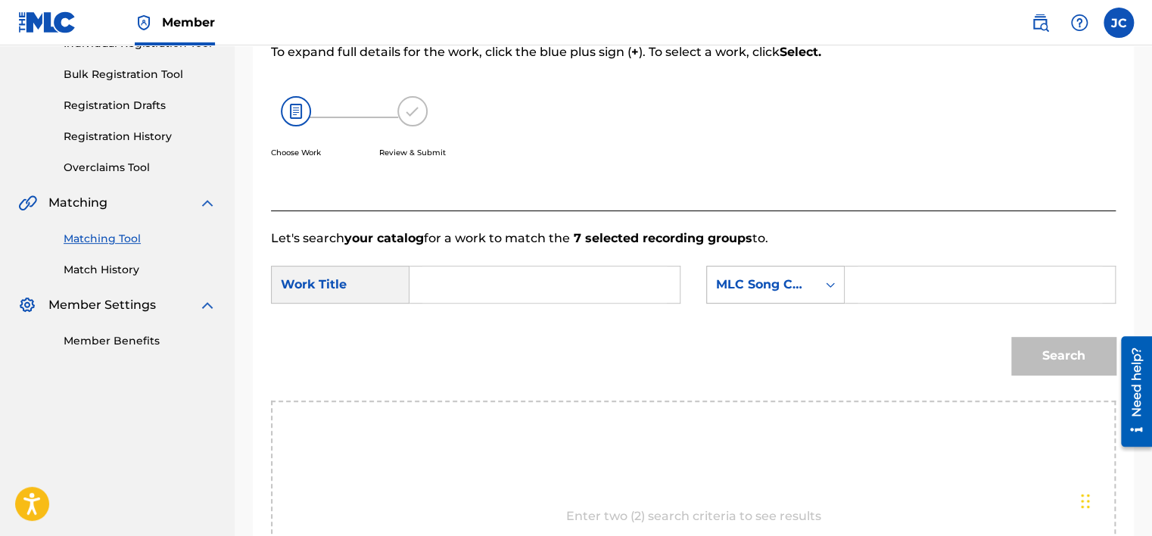
click at [788, 283] on div "MLC Song Code" at bounding box center [762, 284] width 92 height 18
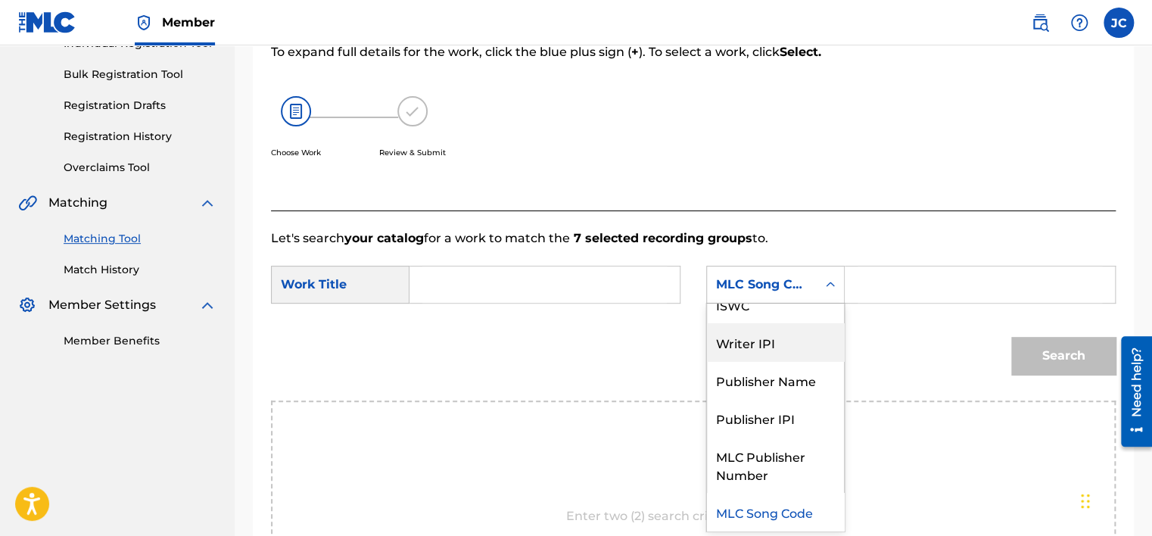
scroll to position [0, 0]
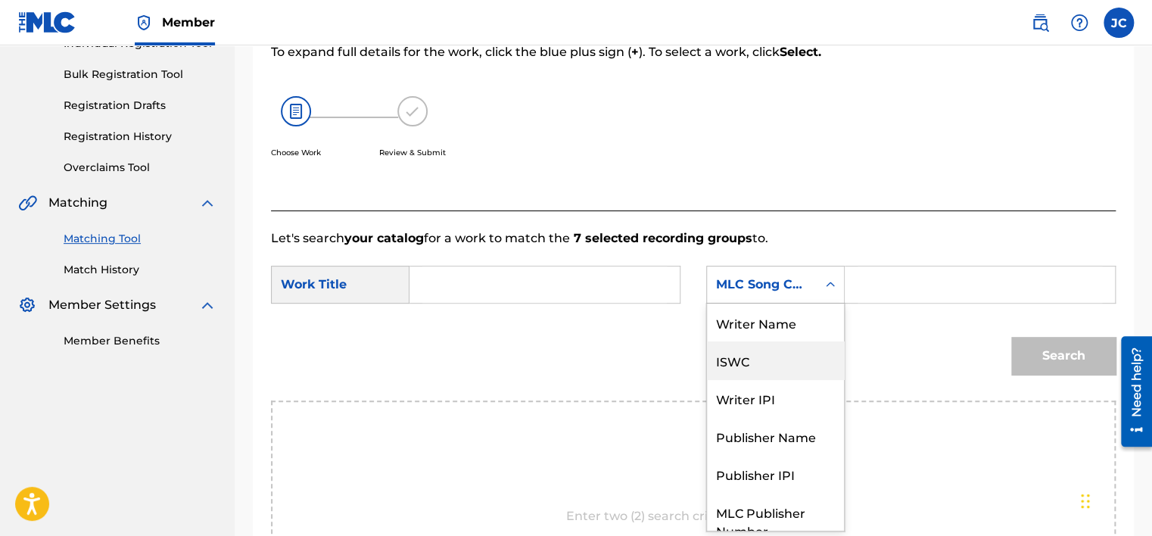
click at [737, 345] on div "ISWC" at bounding box center [775, 360] width 137 height 38
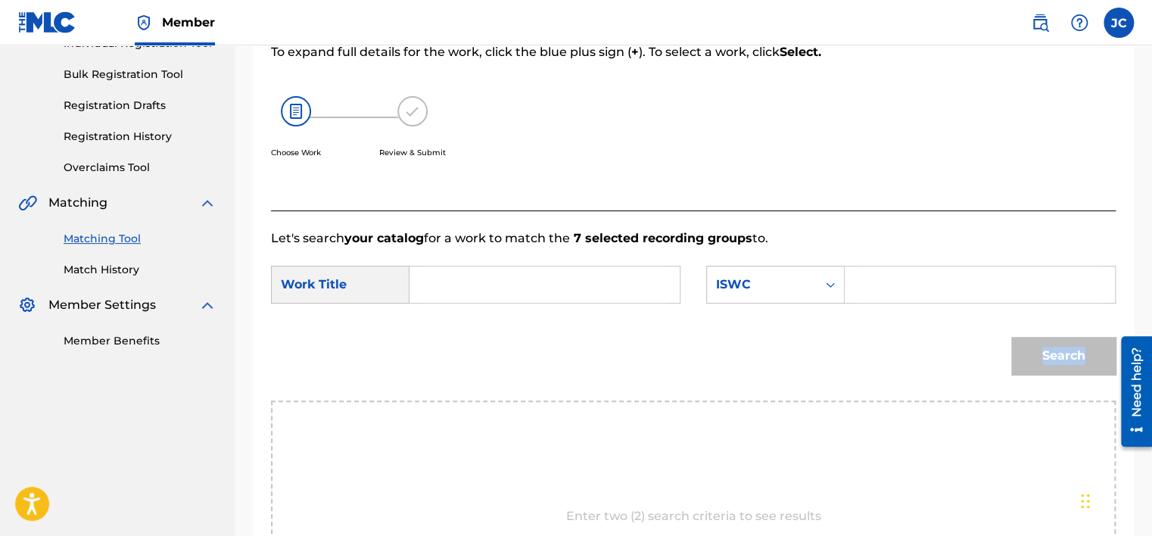
click at [737, 345] on div "Search" at bounding box center [693, 361] width 844 height 79
drag, startPoint x: 737, startPoint y: 345, endPoint x: 875, endPoint y: 223, distance: 183.8
click at [875, 223] on div "Let's search your catalog for a work to match the 7 selected recording groups t…" at bounding box center [693, 439] width 844 height 459
click at [790, 273] on div "ISWC" at bounding box center [762, 284] width 110 height 29
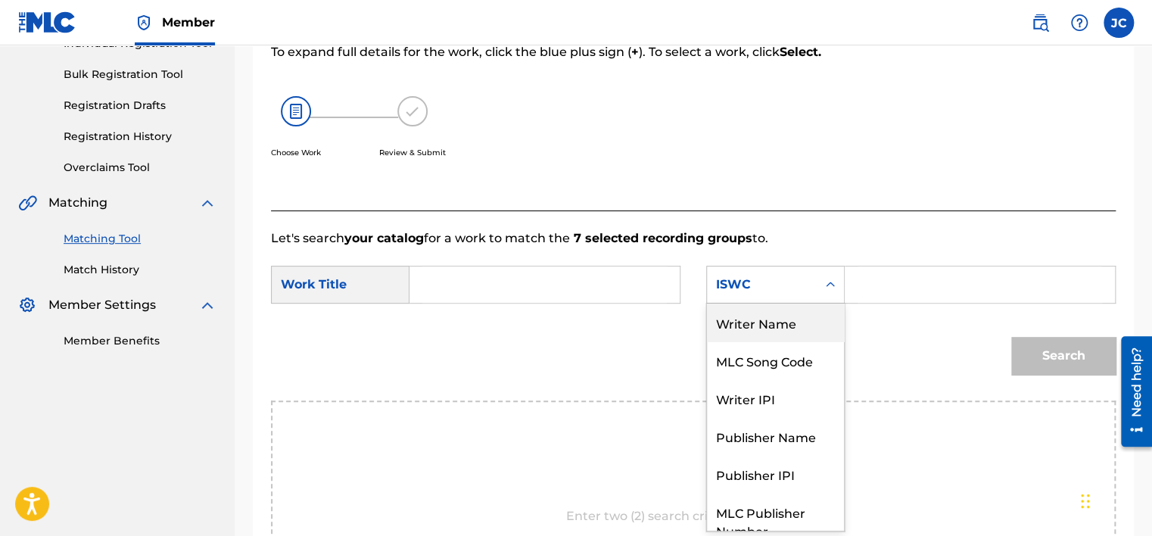
click at [762, 326] on div "Writer Name" at bounding box center [775, 322] width 137 height 38
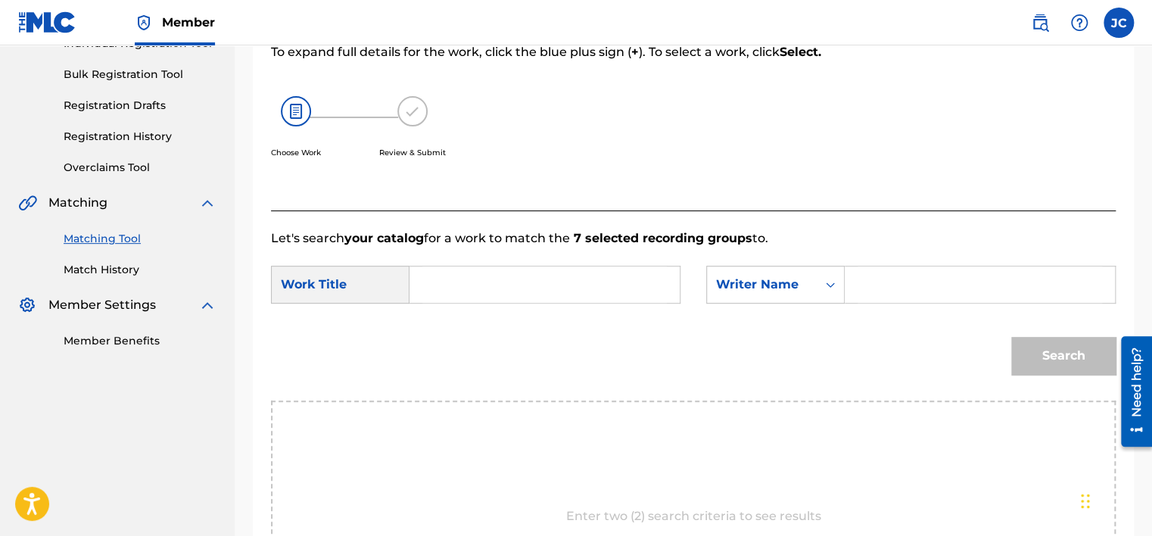
click at [601, 286] on input "Search Form" at bounding box center [544, 284] width 244 height 36
paste input "Barrunto - Tropkillaz Remix"
type input "Barrunto - Tropkillaz Remix"
click at [881, 300] on input "Search Form" at bounding box center [979, 284] width 244 height 36
paste input "Alonso"
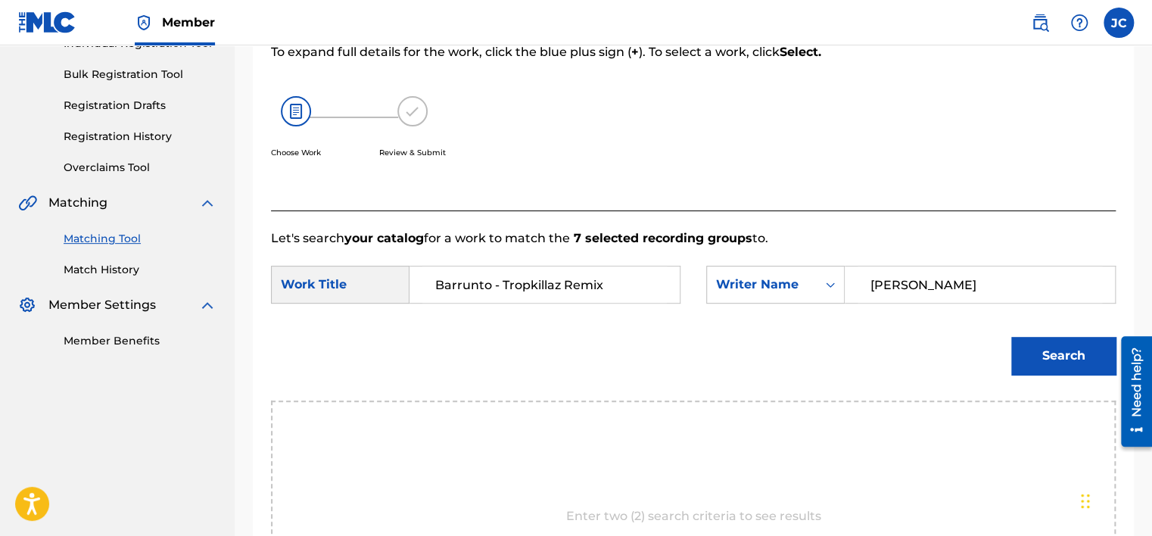
type input "Alonso"
click at [1011, 337] on button "Search" at bounding box center [1063, 356] width 104 height 38
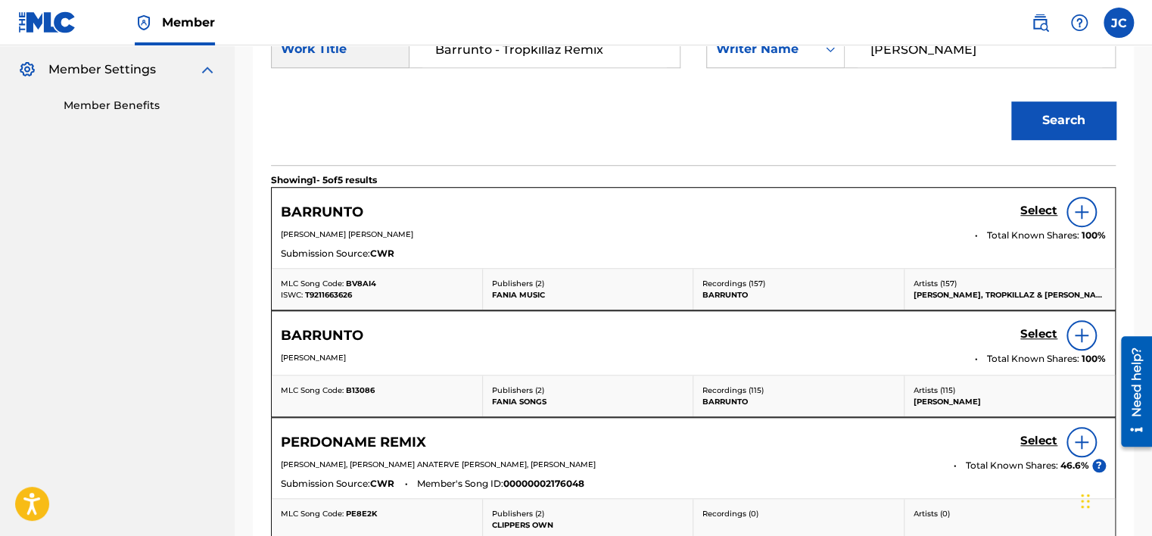
scroll to position [482, 0]
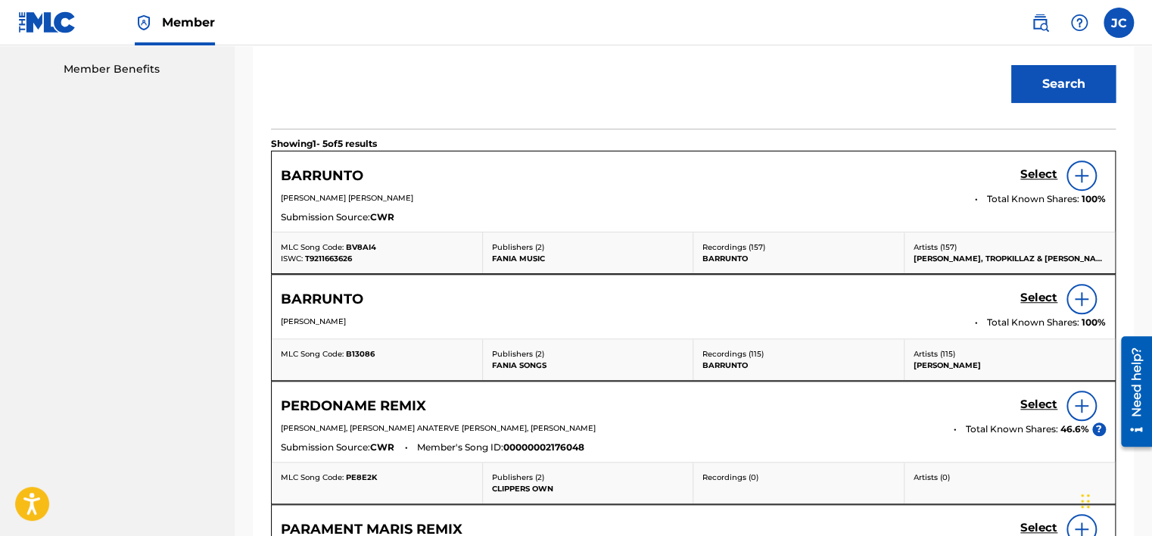
click at [1081, 176] on img at bounding box center [1081, 175] width 18 height 18
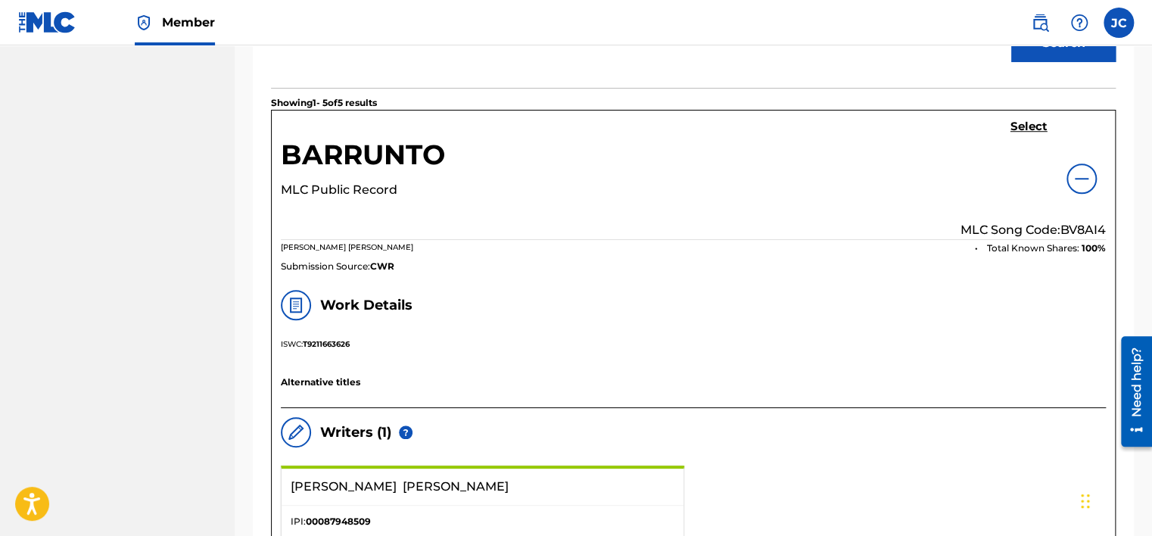
scroll to position [527, 0]
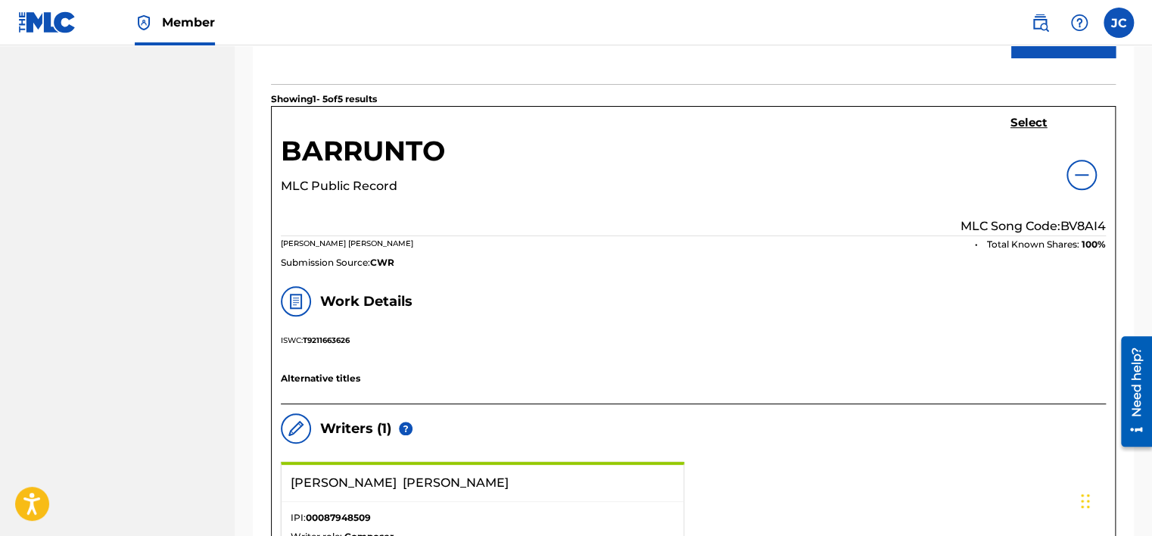
click at [1010, 121] on h5 "Select" at bounding box center [1028, 123] width 37 height 14
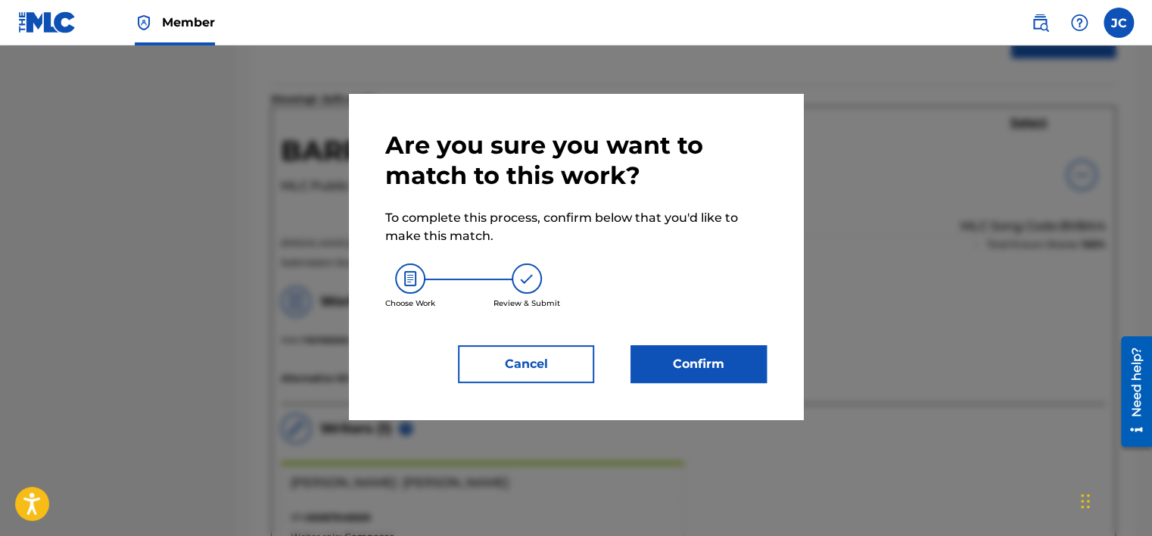
click at [685, 354] on button "Confirm" at bounding box center [698, 364] width 136 height 38
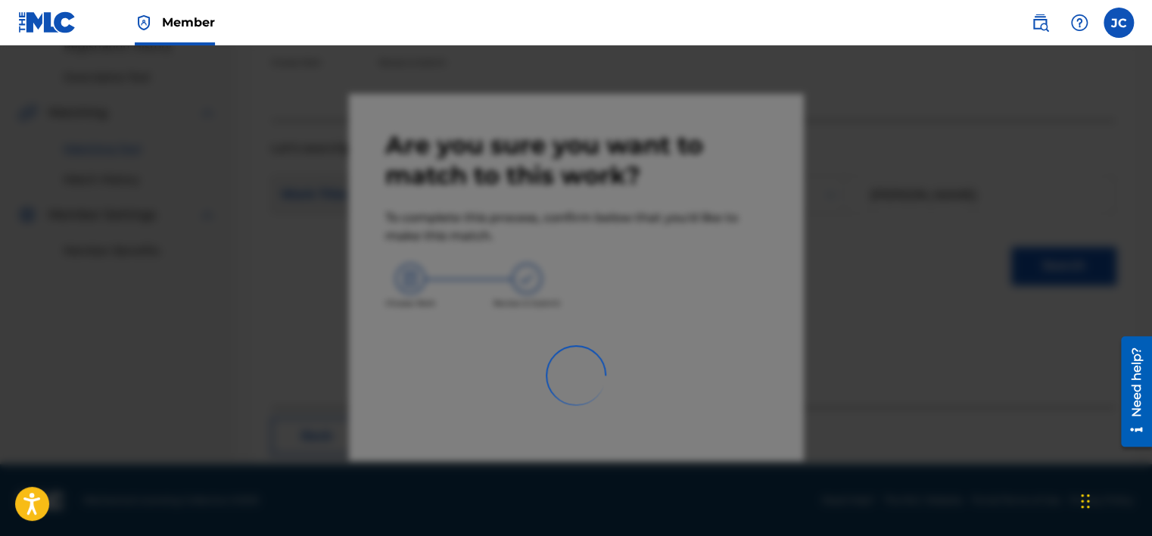
scroll to position [114, 0]
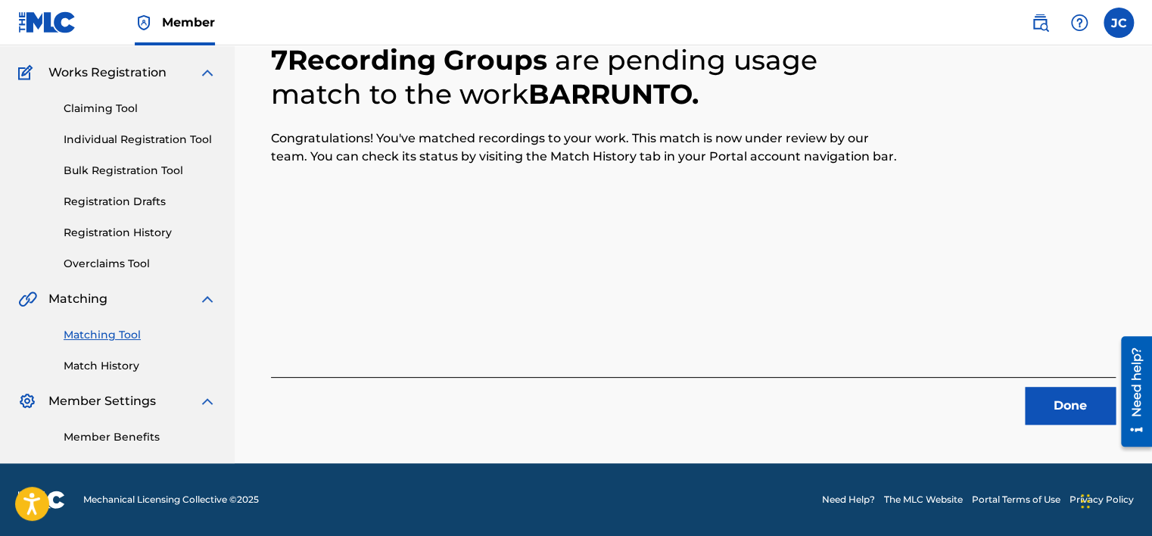
click at [1065, 417] on button "Done" at bounding box center [1069, 406] width 91 height 38
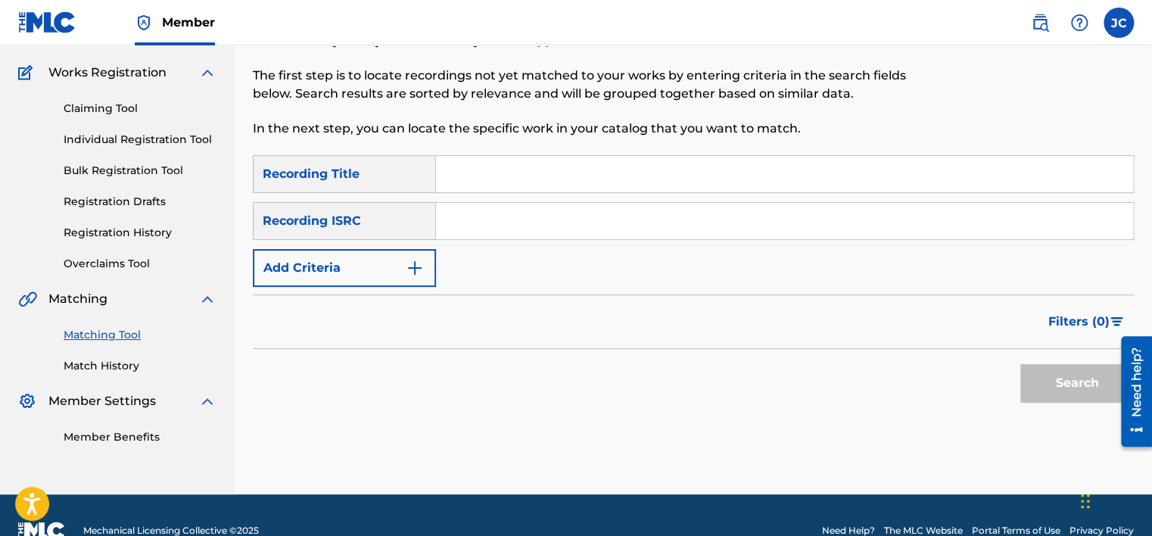
click at [587, 207] on input "Search Form" at bounding box center [784, 221] width 697 height 36
paste input "QMA271600040"
type input "QMA271600040"
click at [1020, 364] on button "Search" at bounding box center [1076, 383] width 113 height 38
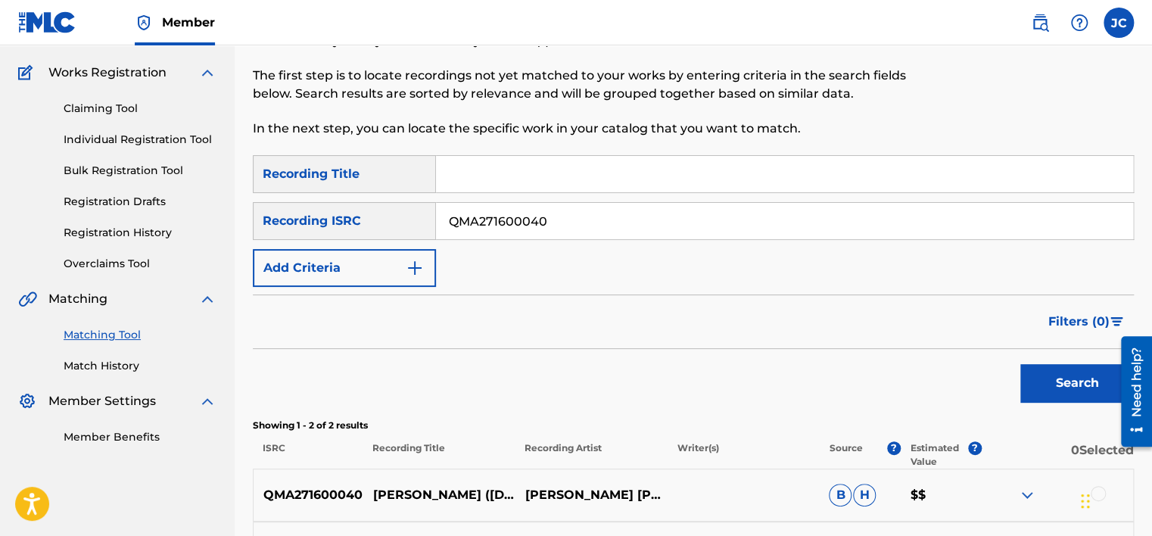
click at [566, 222] on input "QMA271600040" at bounding box center [784, 221] width 697 height 36
drag, startPoint x: 375, startPoint y: 462, endPoint x: 426, endPoint y: 460, distance: 50.7
click at [426, 486] on p "HIGGINS (05.23.15 CHILLICOTHE, ILLINOIS) [LIVE] [FEAT. JAMES GUITAR SHIELDS]" at bounding box center [439, 495] width 152 height 18
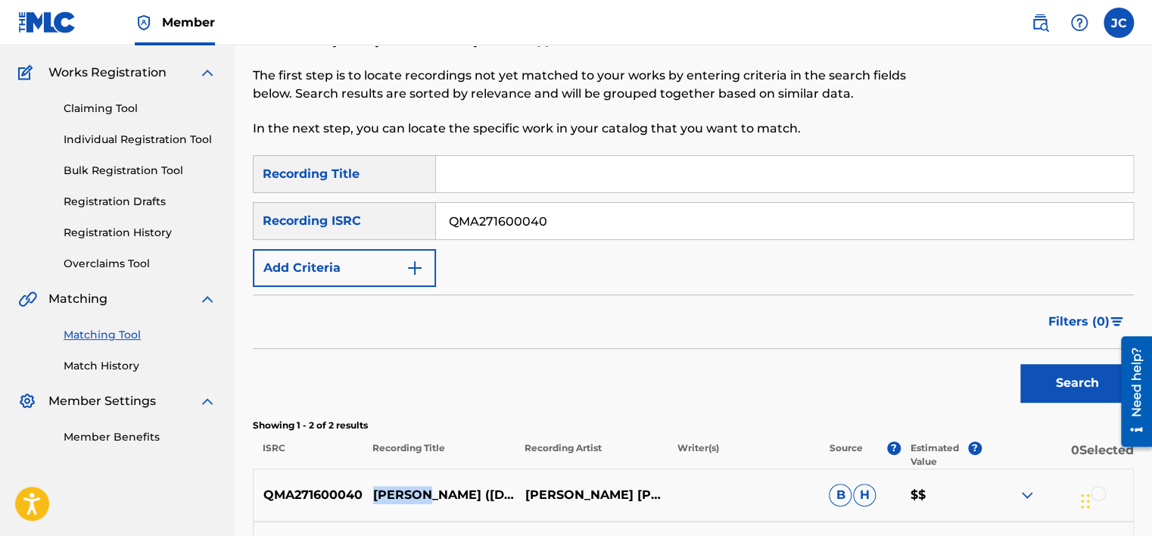
copy p "HIGGINS"
click at [567, 495] on p "UMPHREY'S MCGEE" at bounding box center [590, 495] width 152 height 18
copy div "UMPHREY'S MCGEE"
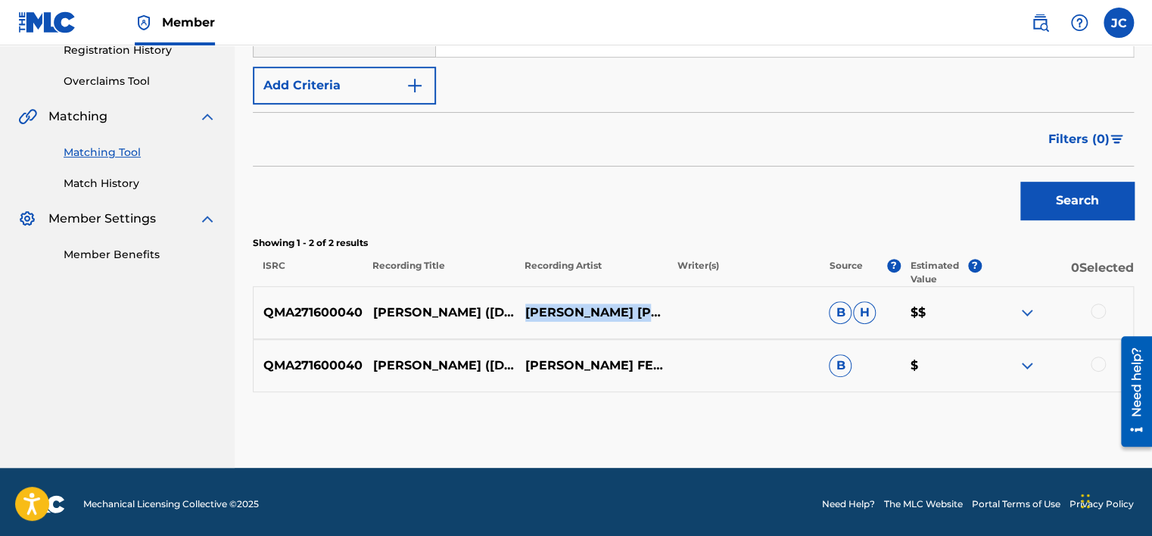
scroll to position [300, 0]
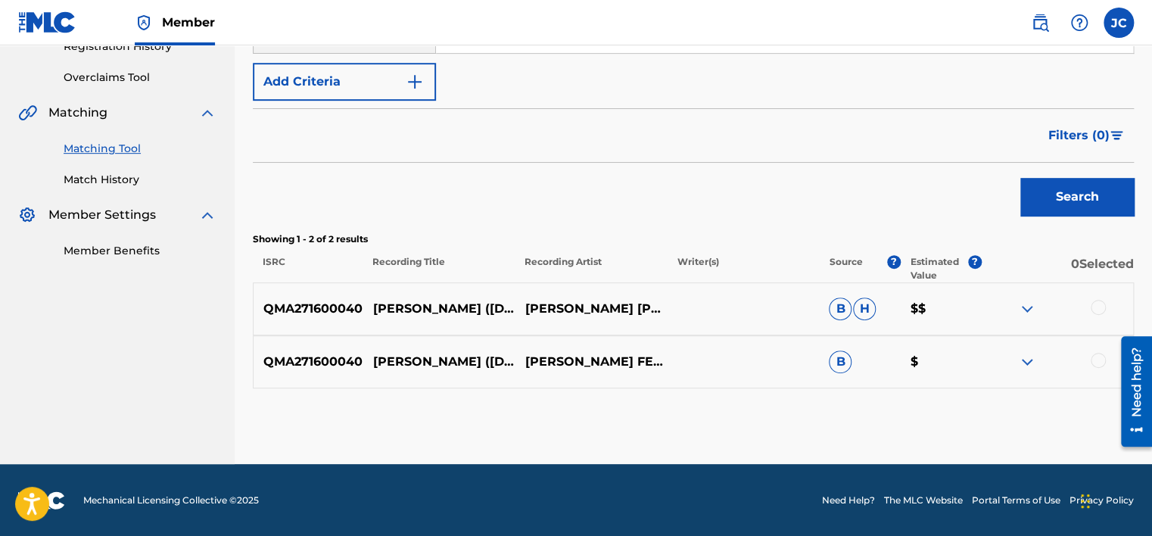
click at [1096, 355] on div at bounding box center [1097, 360] width 15 height 15
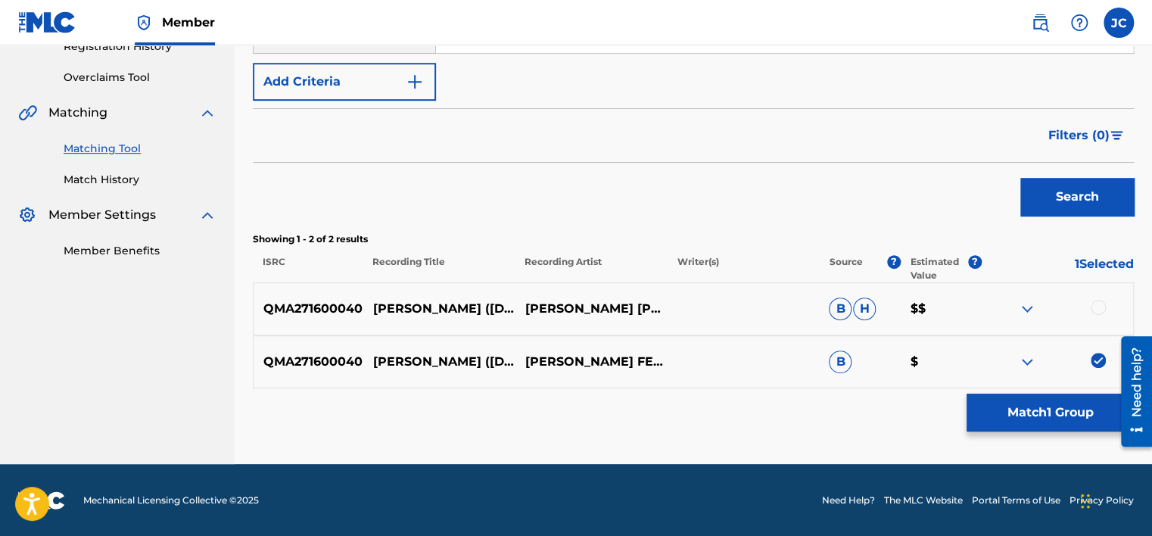
click at [1099, 300] on div at bounding box center [1097, 307] width 15 height 15
click at [1062, 412] on button "Match 2 Groups" at bounding box center [1049, 412] width 167 height 38
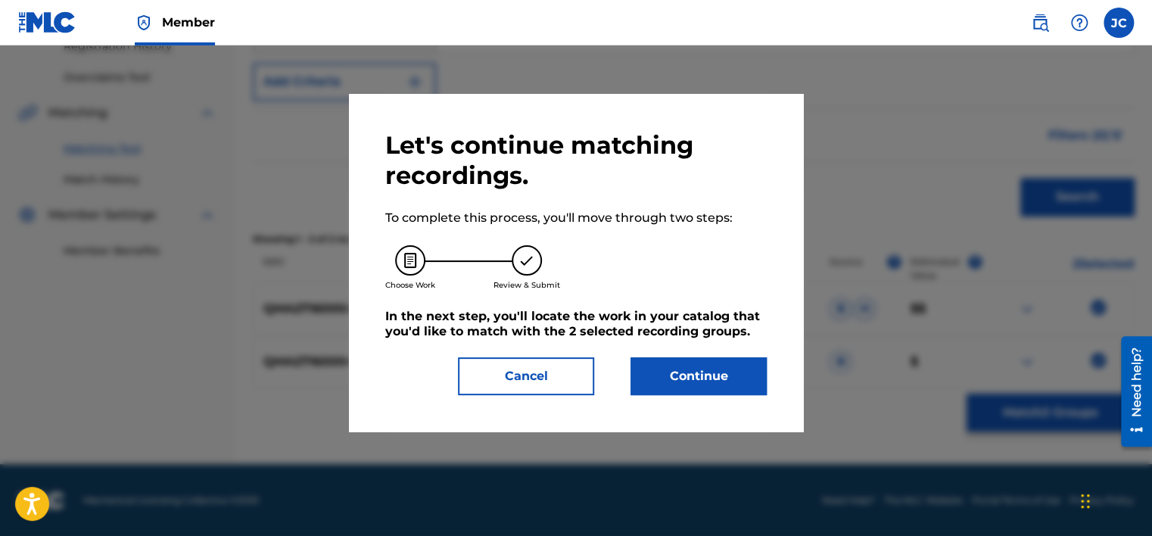
click at [741, 378] on button "Continue" at bounding box center [698, 376] width 136 height 38
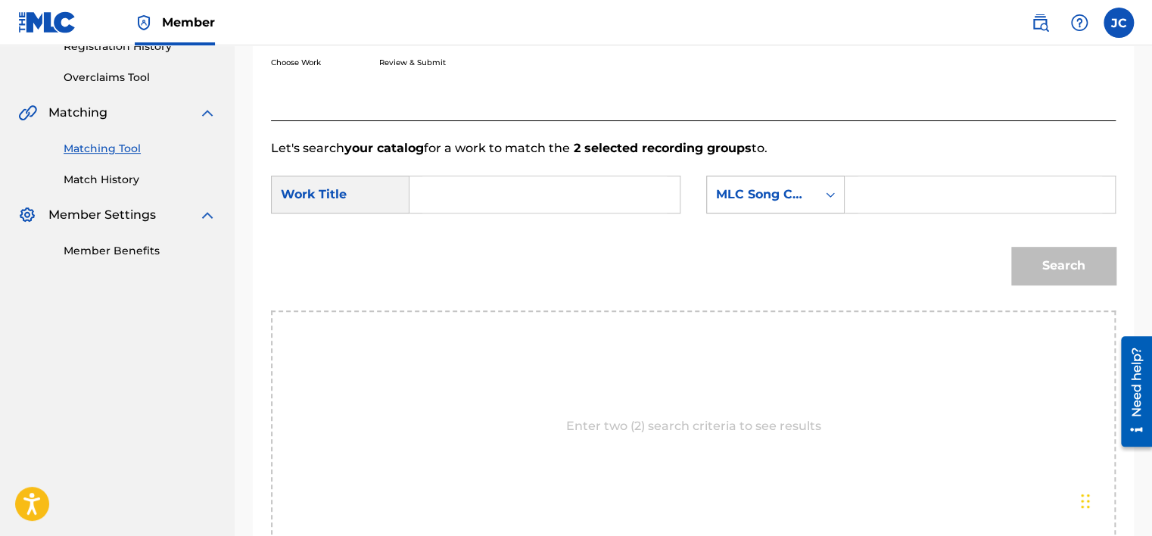
click at [782, 195] on div "MLC Song Code" at bounding box center [762, 194] width 92 height 18
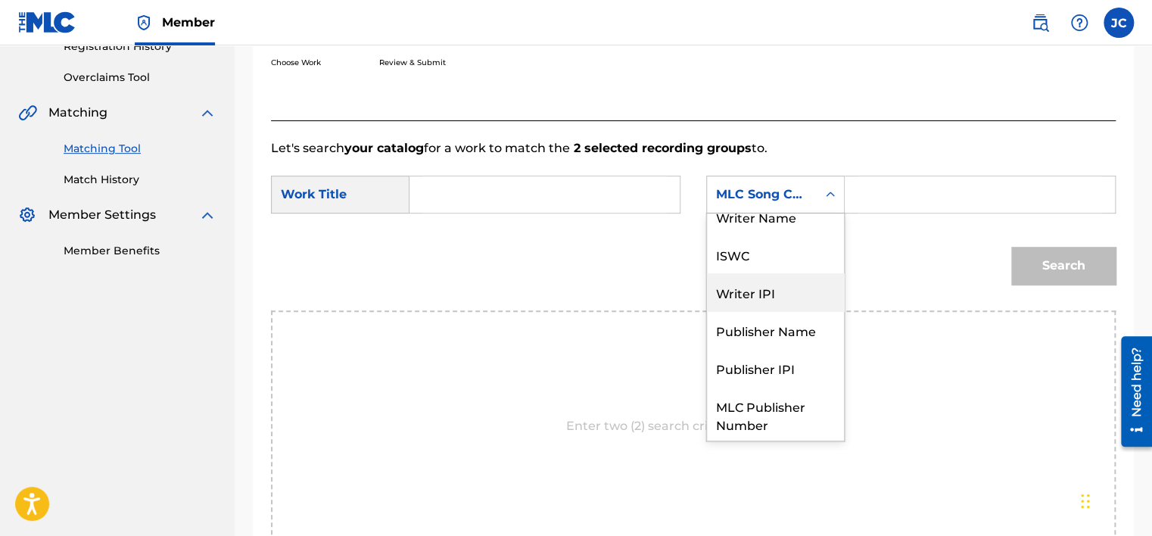
scroll to position [0, 0]
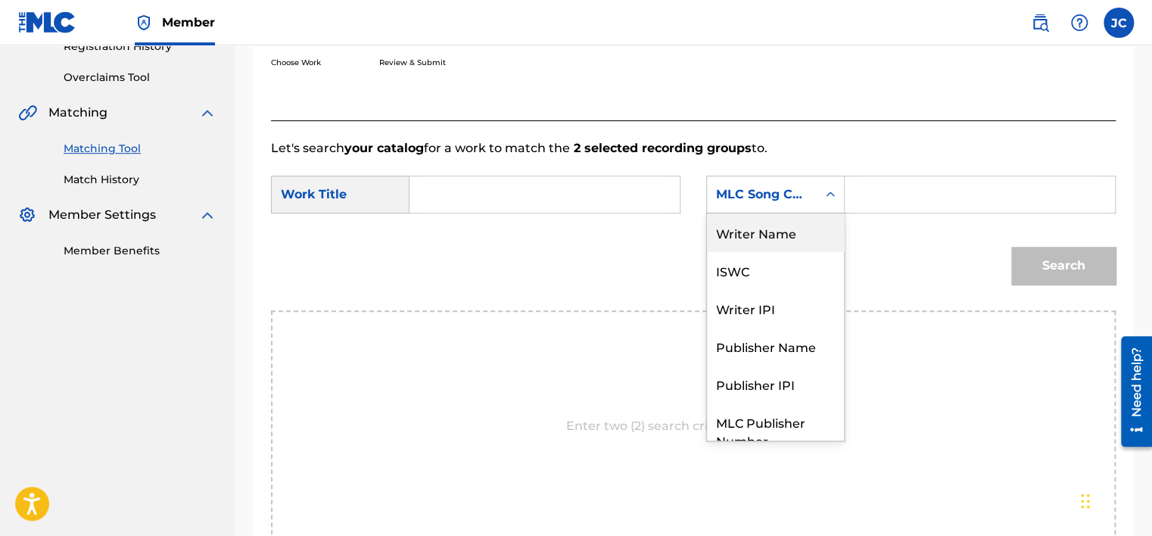
click at [784, 231] on div "Writer Name" at bounding box center [775, 232] width 137 height 38
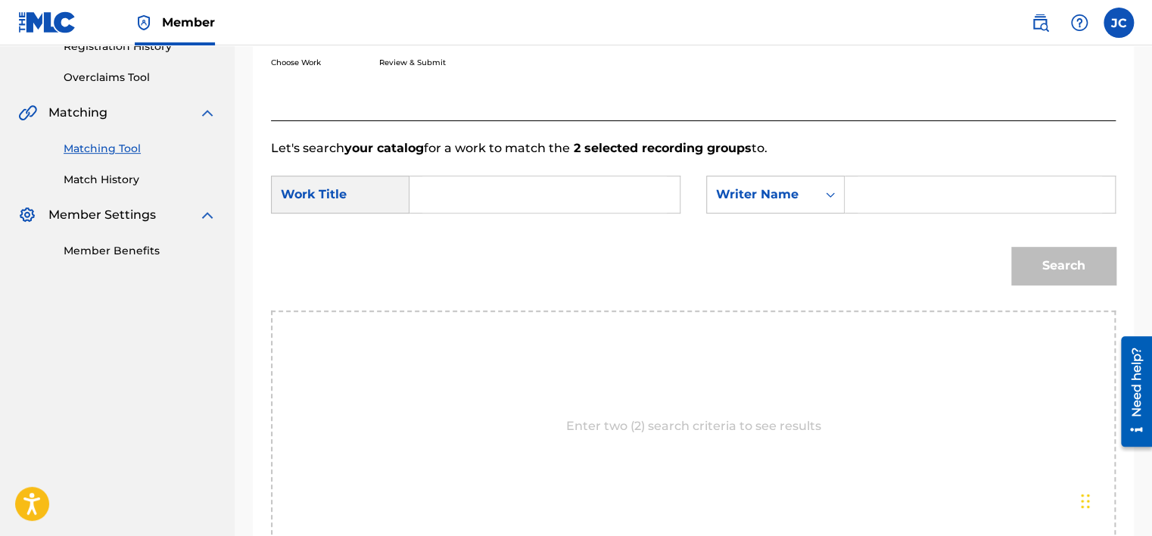
click at [575, 203] on input "Search Form" at bounding box center [544, 194] width 244 height 36
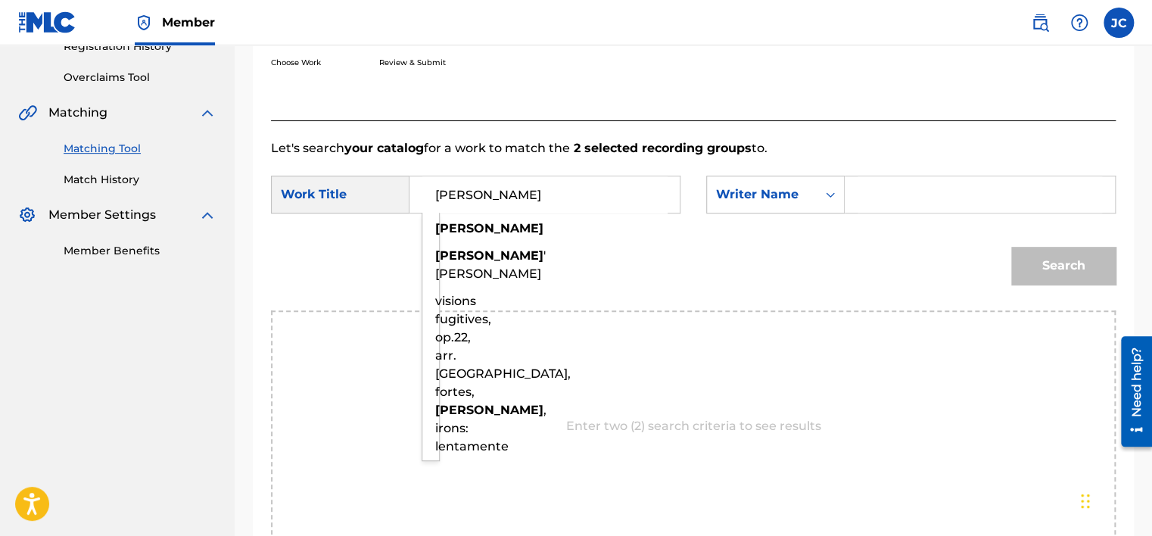
type input "HIGGINS"
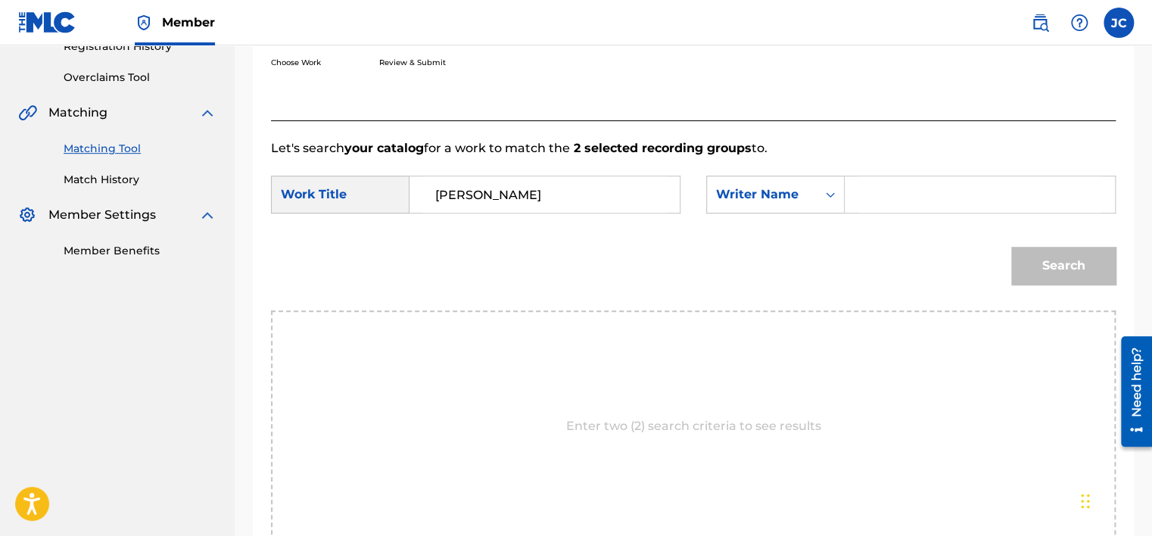
click at [892, 197] on input "Search Form" at bounding box center [979, 194] width 244 height 36
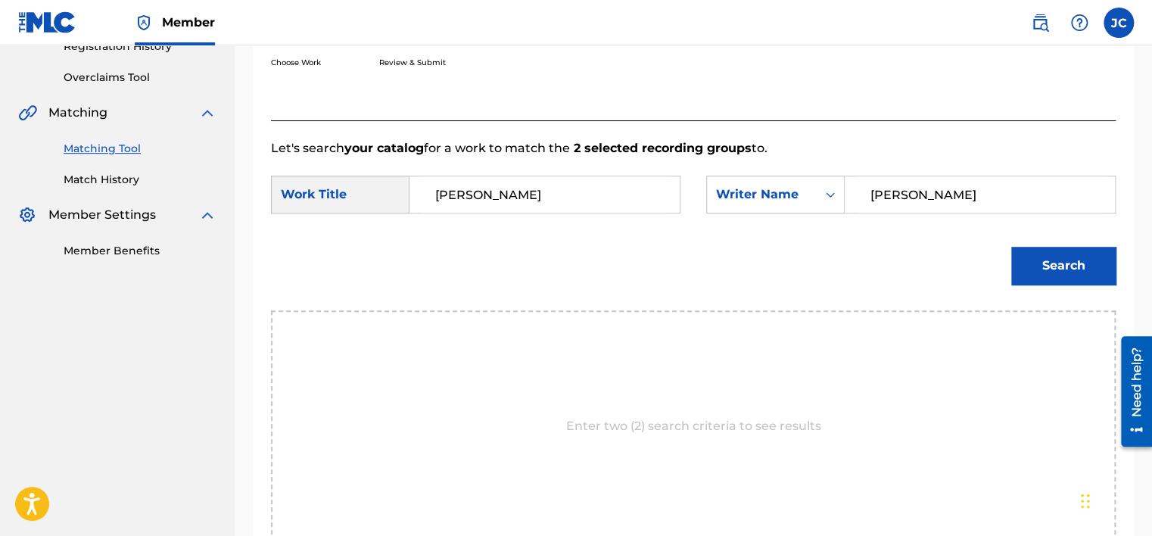
type input "BAYLISS"
click at [1011, 247] on button "Search" at bounding box center [1063, 266] width 104 height 38
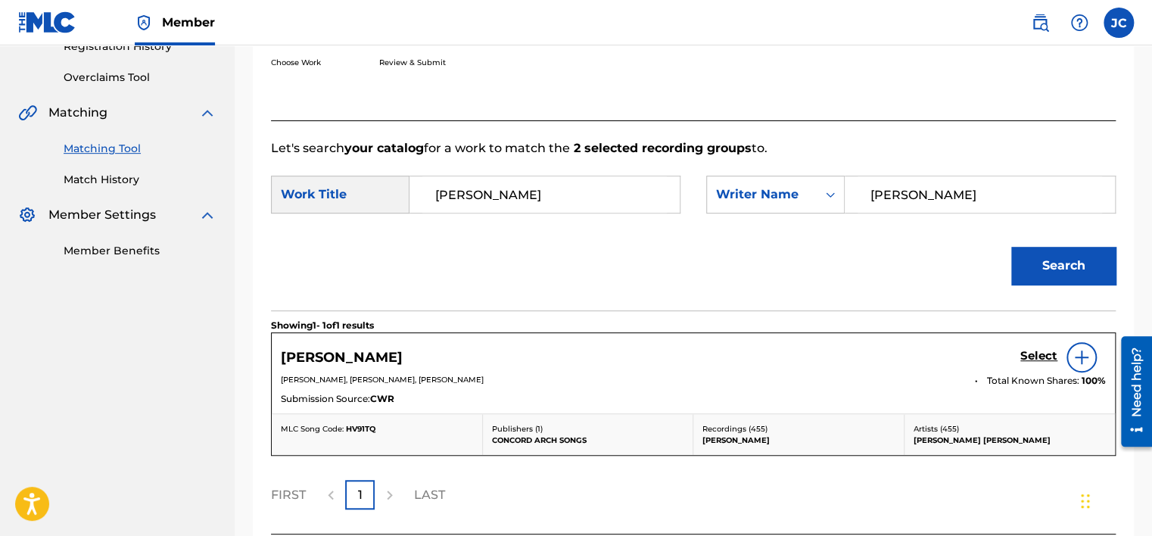
click at [1034, 356] on h5 "Select" at bounding box center [1038, 356] width 37 height 14
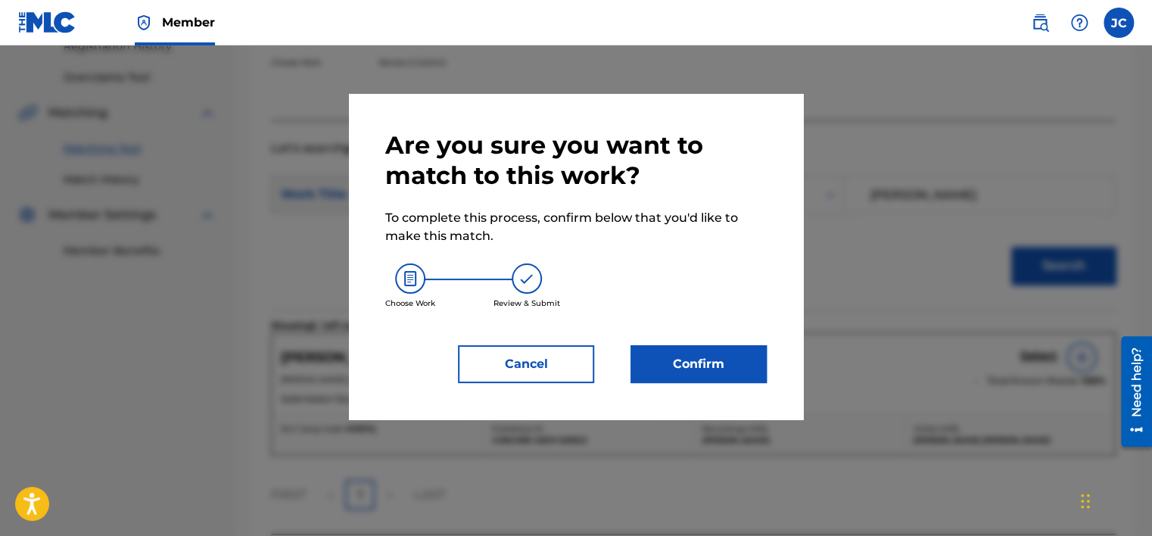
click at [696, 371] on button "Confirm" at bounding box center [698, 364] width 136 height 38
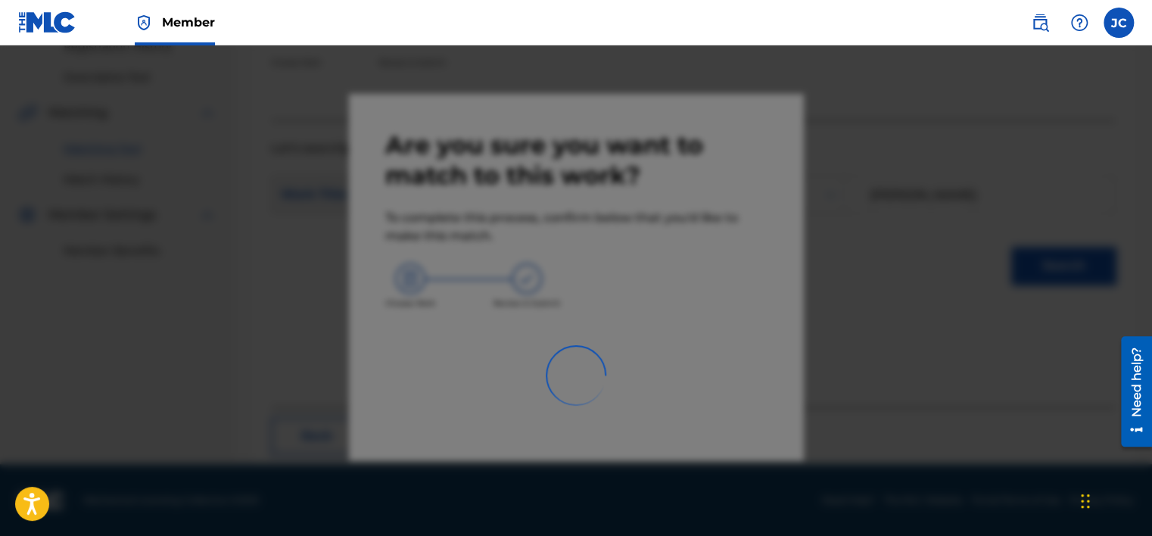
scroll to position [114, 0]
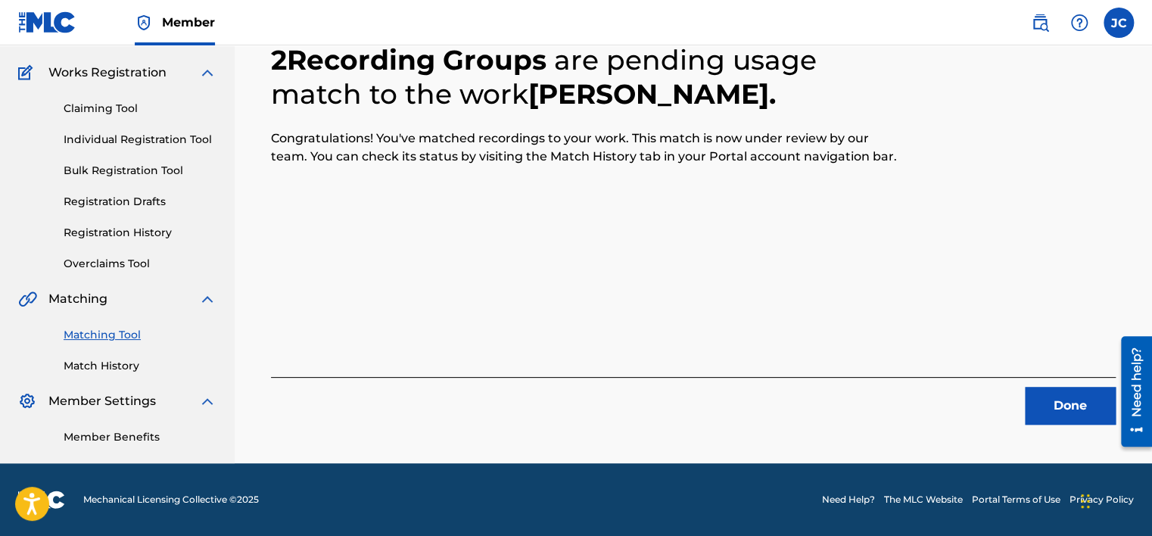
click at [1058, 411] on button "Done" at bounding box center [1069, 406] width 91 height 38
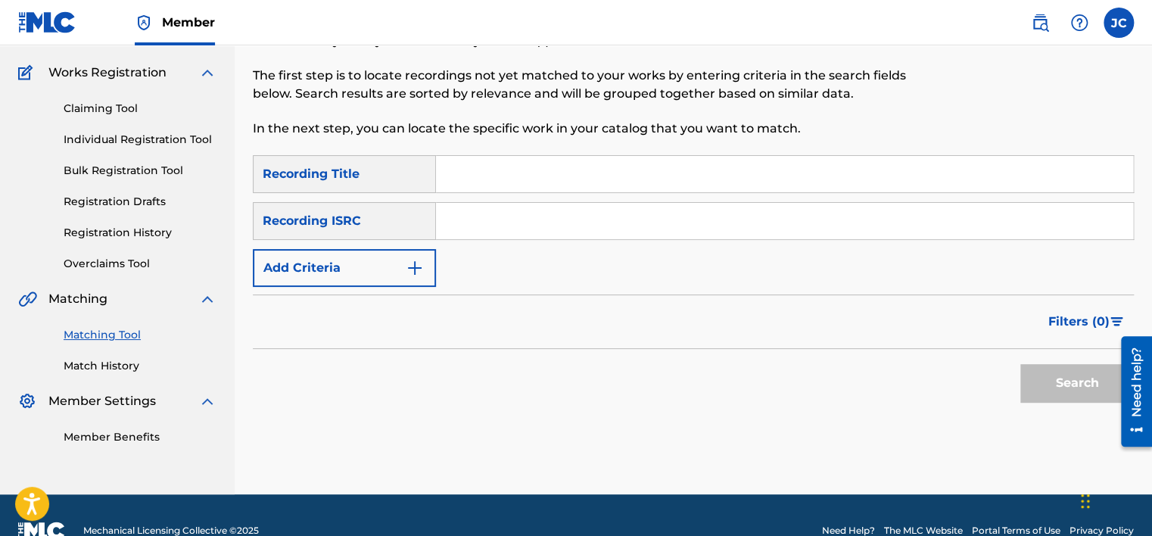
click at [517, 223] on input "Search Form" at bounding box center [784, 221] width 697 height 36
paste input "QZ4RL1600144"
type input "QZ4RL1600144"
click at [1020, 364] on button "Search" at bounding box center [1076, 383] width 113 height 38
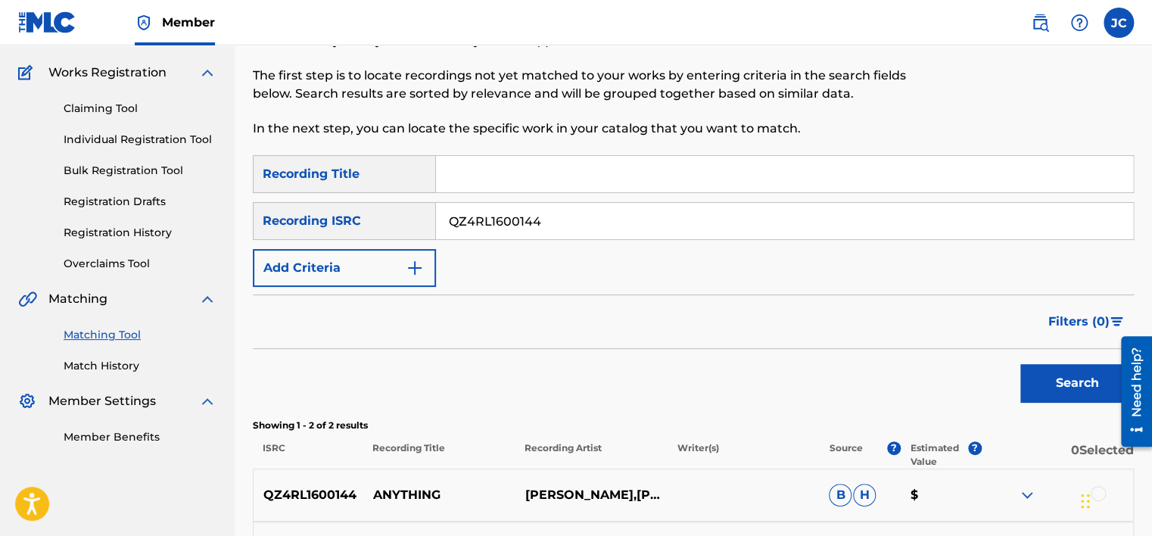
scroll to position [300, 0]
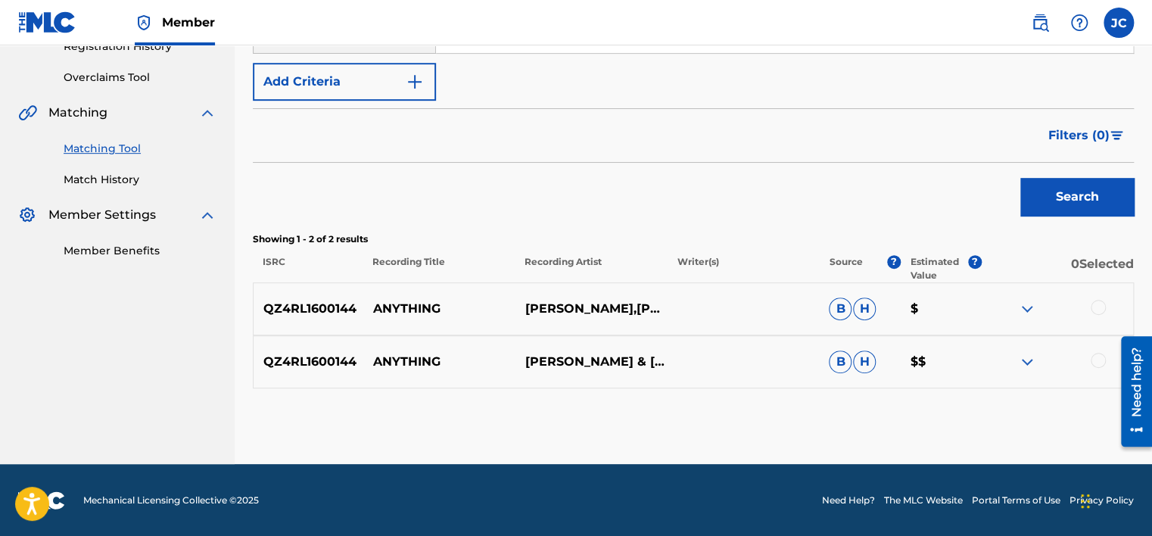
click at [1101, 356] on div at bounding box center [1097, 360] width 15 height 15
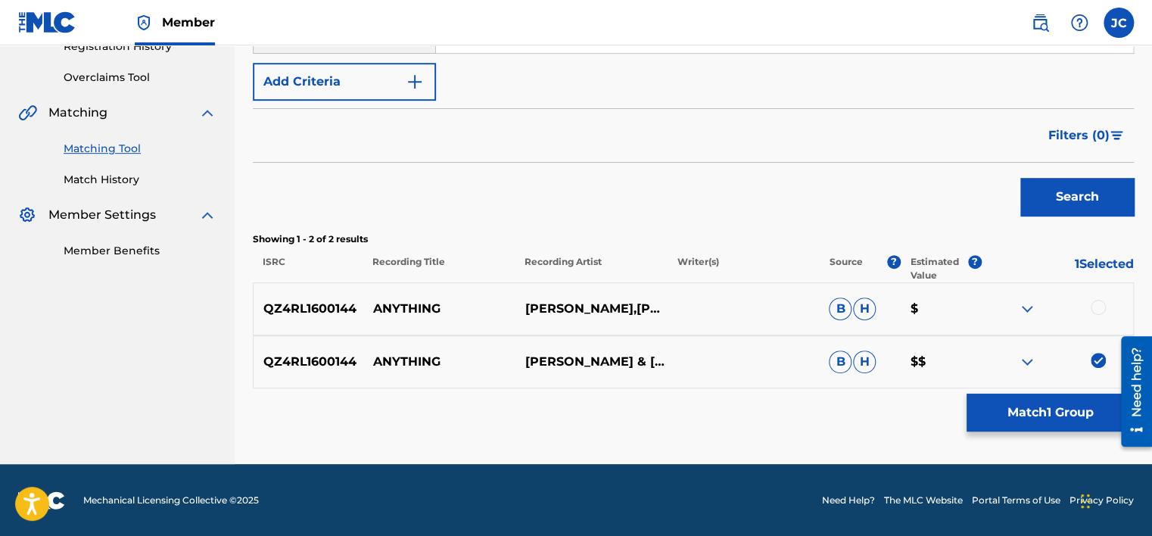
click at [1104, 305] on div at bounding box center [1097, 307] width 15 height 15
click at [1068, 410] on button "Match 2 Groups" at bounding box center [1049, 412] width 167 height 38
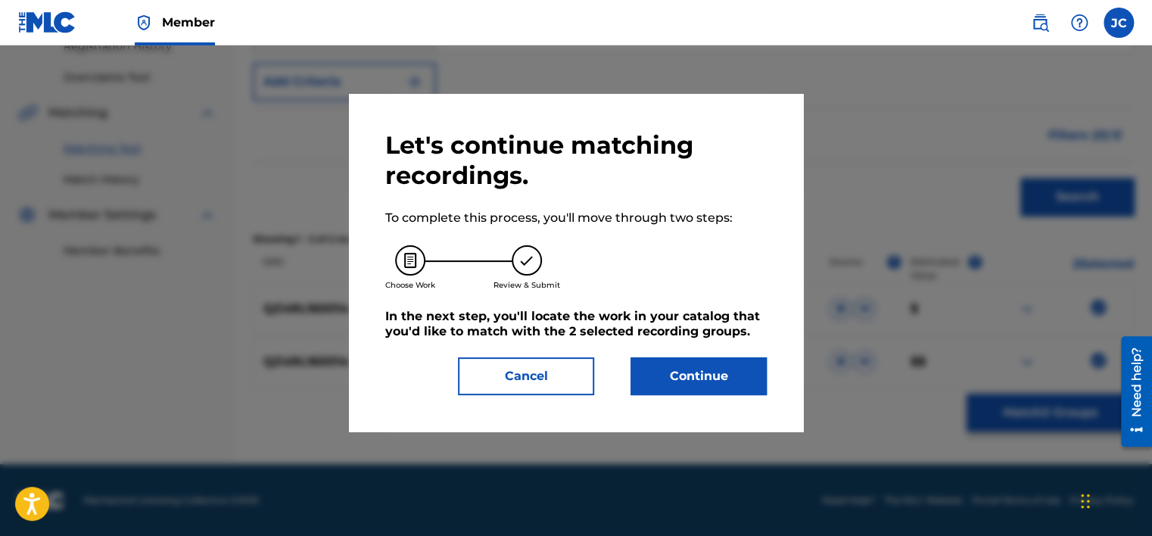
click at [716, 363] on button "Continue" at bounding box center [698, 376] width 136 height 38
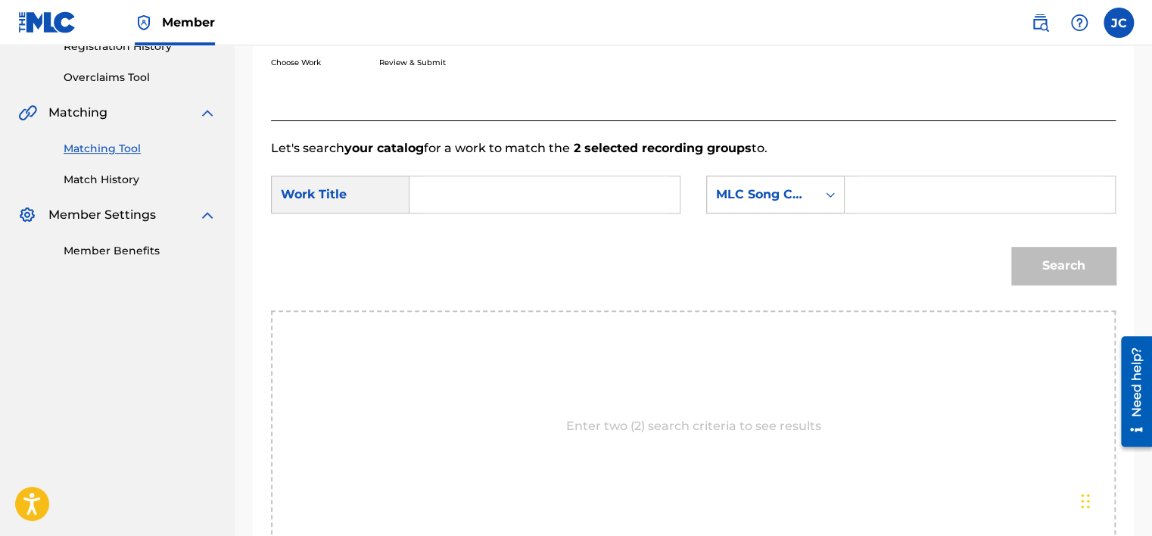
click at [796, 176] on div "MLC Song Code" at bounding box center [775, 195] width 138 height 38
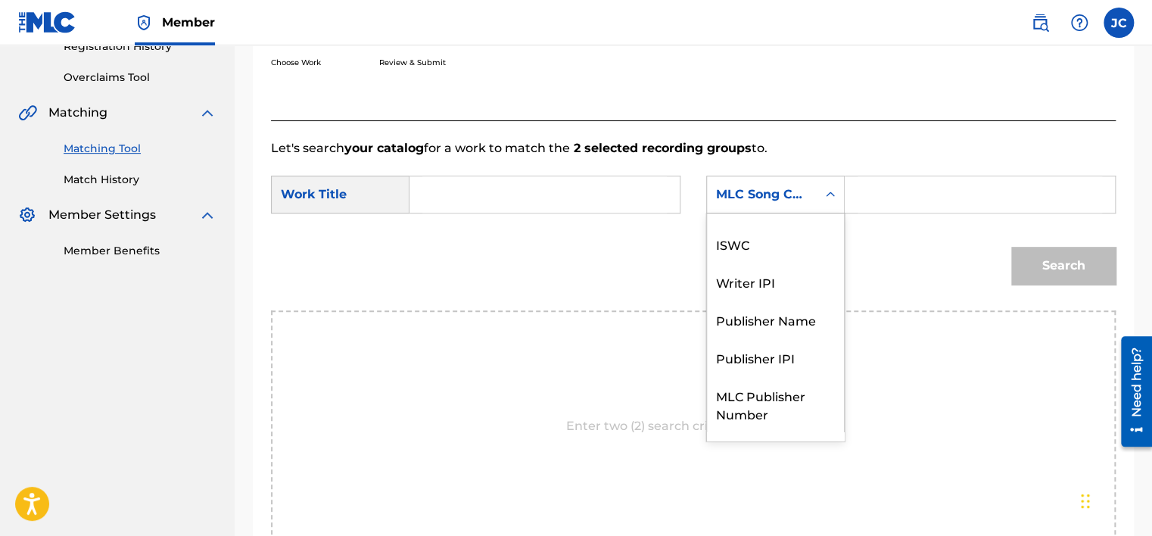
scroll to position [0, 0]
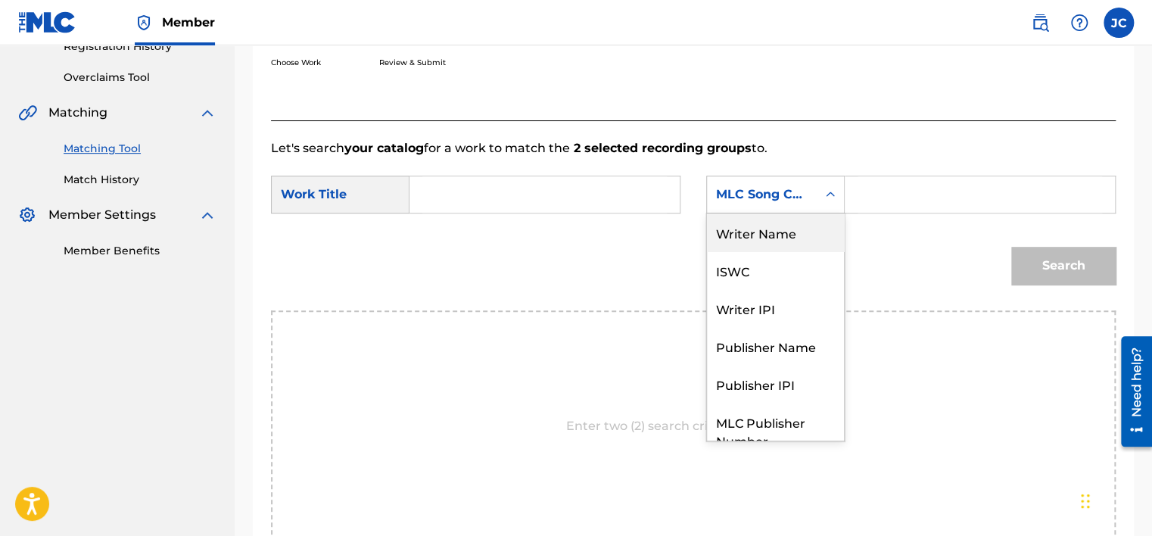
click at [773, 229] on div "Writer Name" at bounding box center [775, 232] width 137 height 38
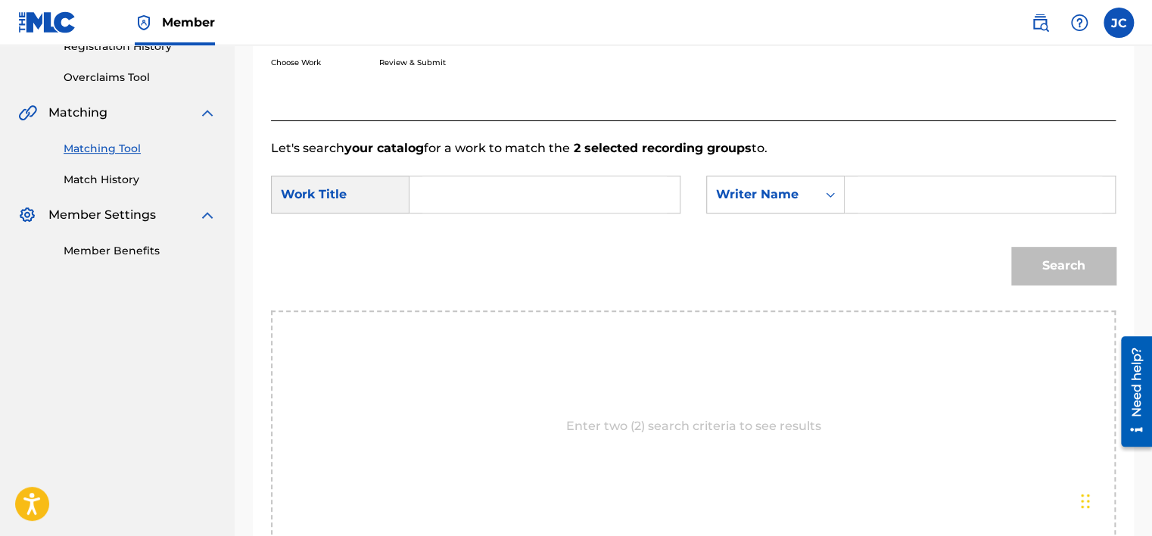
click at [900, 193] on input "Search Form" at bounding box center [979, 194] width 244 height 36
paste input "Register"
type input "Register"
click at [568, 200] on input "Search Form" at bounding box center [544, 194] width 244 height 36
paste input "Anything"
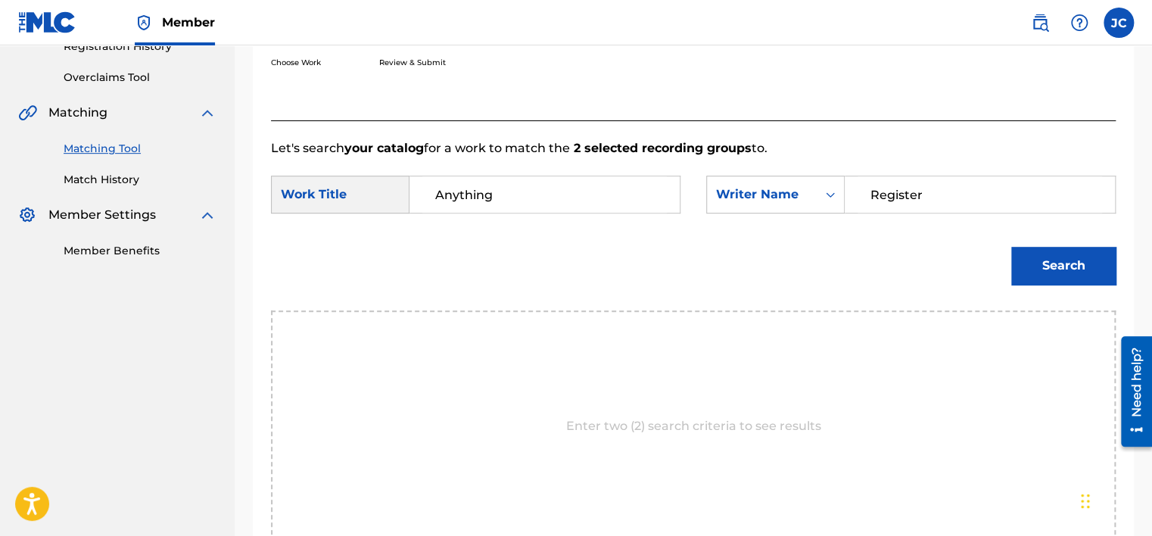
type input "Anything"
click at [1011, 247] on button "Search" at bounding box center [1063, 266] width 104 height 38
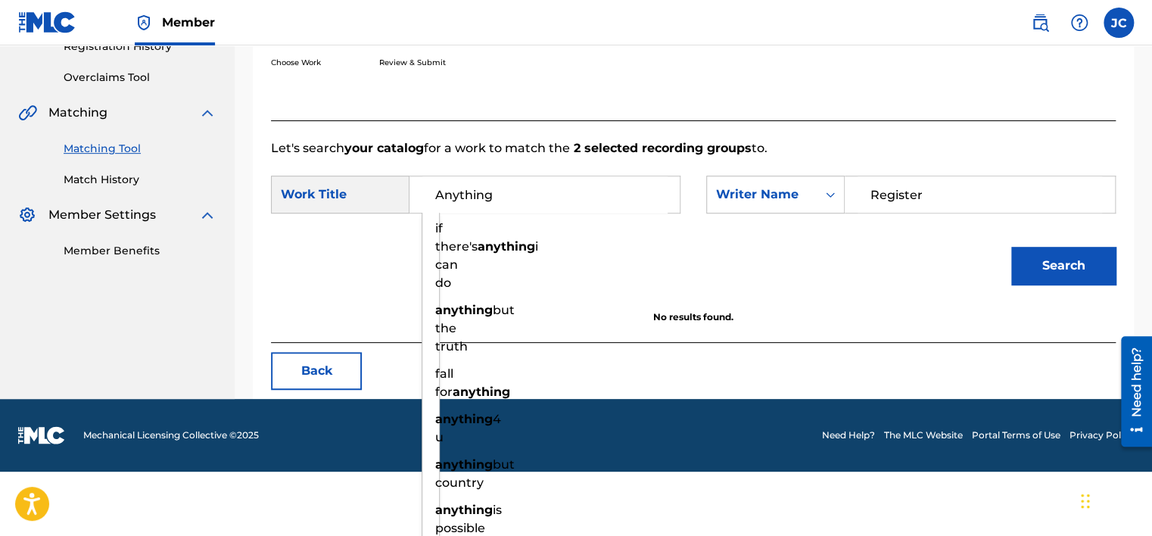
click at [708, 148] on div "Match Usage - Select Work In this step, you will locate the work you'd like to …" at bounding box center [693, 110] width 881 height 578
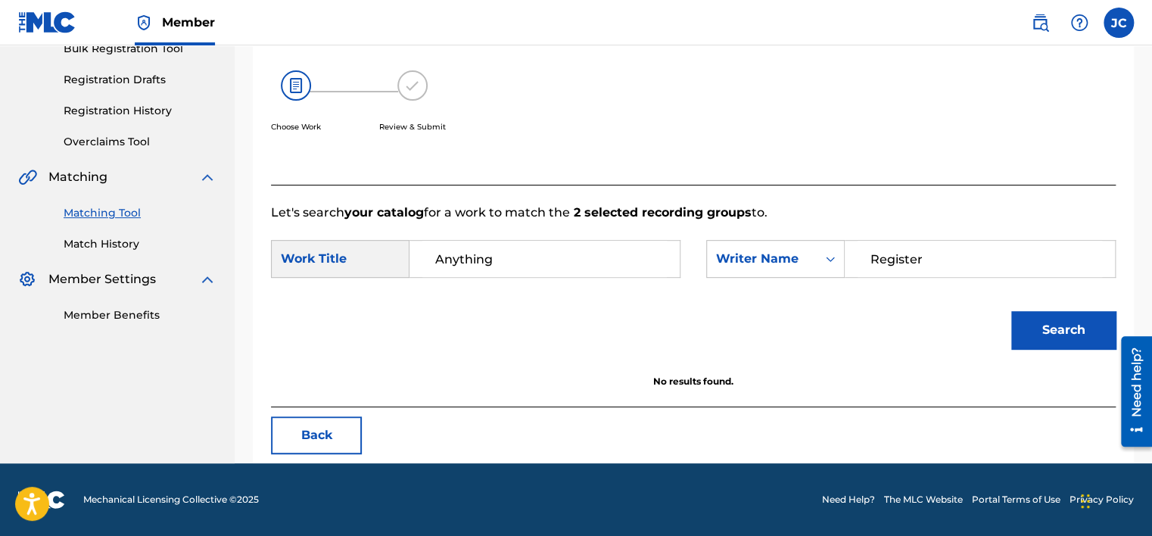
scroll to position [236, 0]
click at [1060, 337] on button "Search" at bounding box center [1063, 330] width 104 height 38
click at [315, 430] on button "Back" at bounding box center [316, 435] width 91 height 38
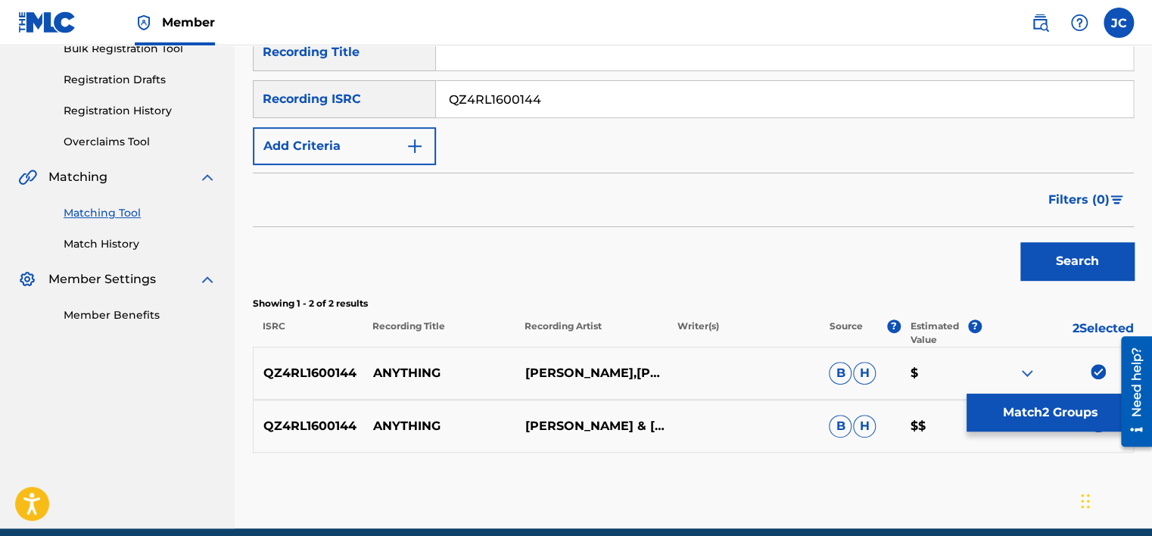
click at [1147, 294] on div "Matching Tool The Matching Tool allows Members to match sound recordings to wor…" at bounding box center [693, 187] width 917 height 681
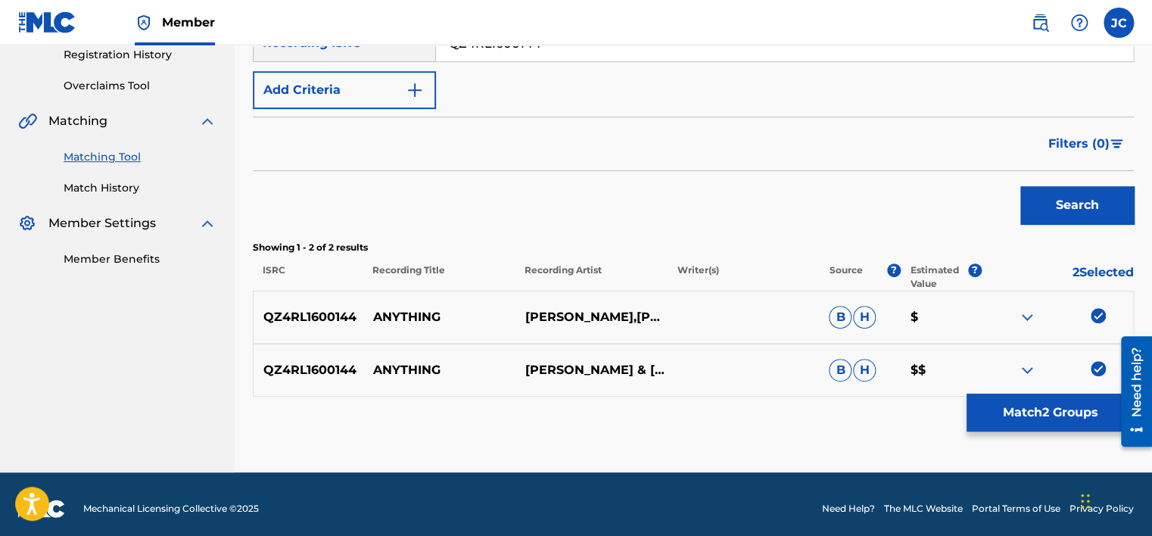
scroll to position [300, 0]
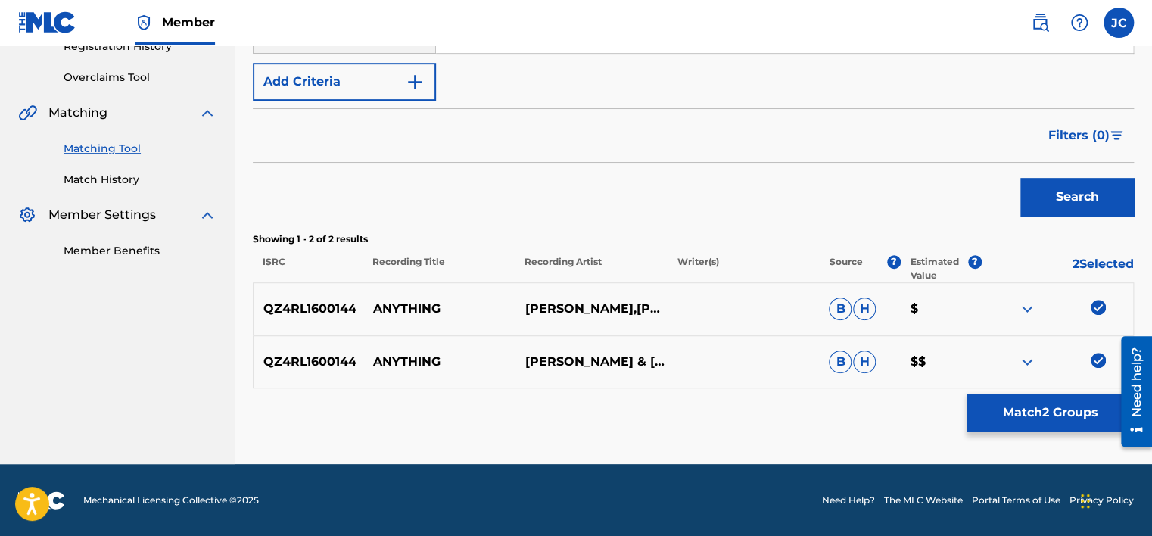
click at [1096, 359] on img at bounding box center [1097, 360] width 15 height 15
click at [1096, 300] on img at bounding box center [1097, 307] width 15 height 15
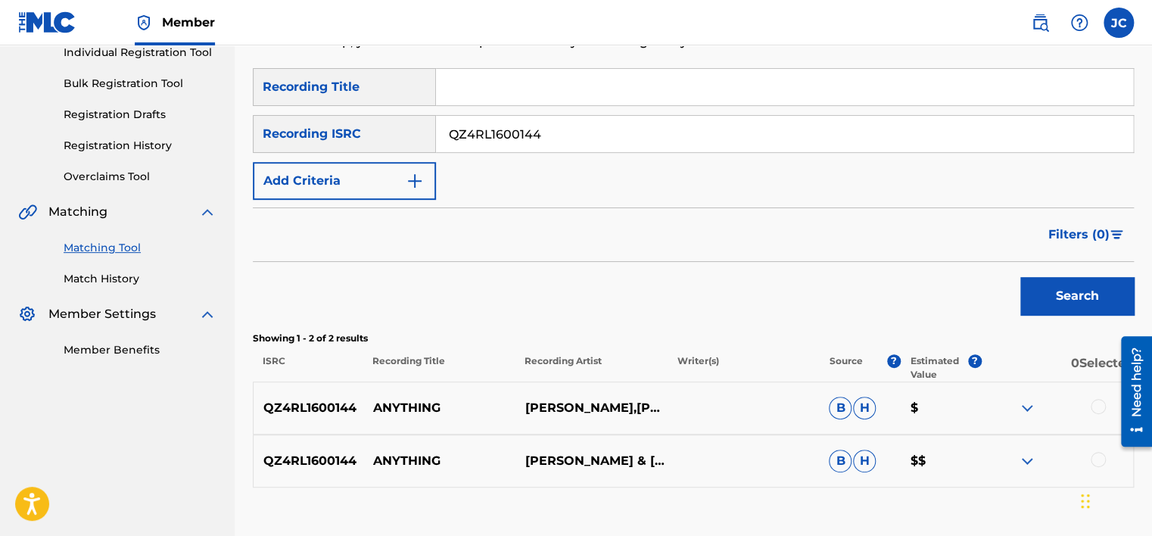
scroll to position [190, 0]
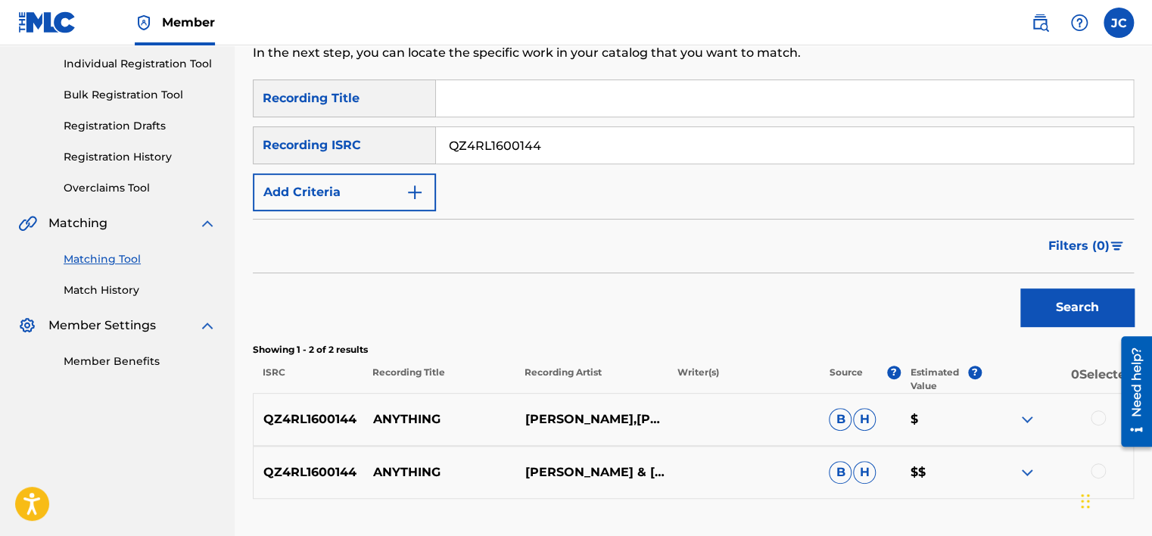
click at [717, 145] on input "QZ4RL1600144" at bounding box center [784, 145] width 697 height 36
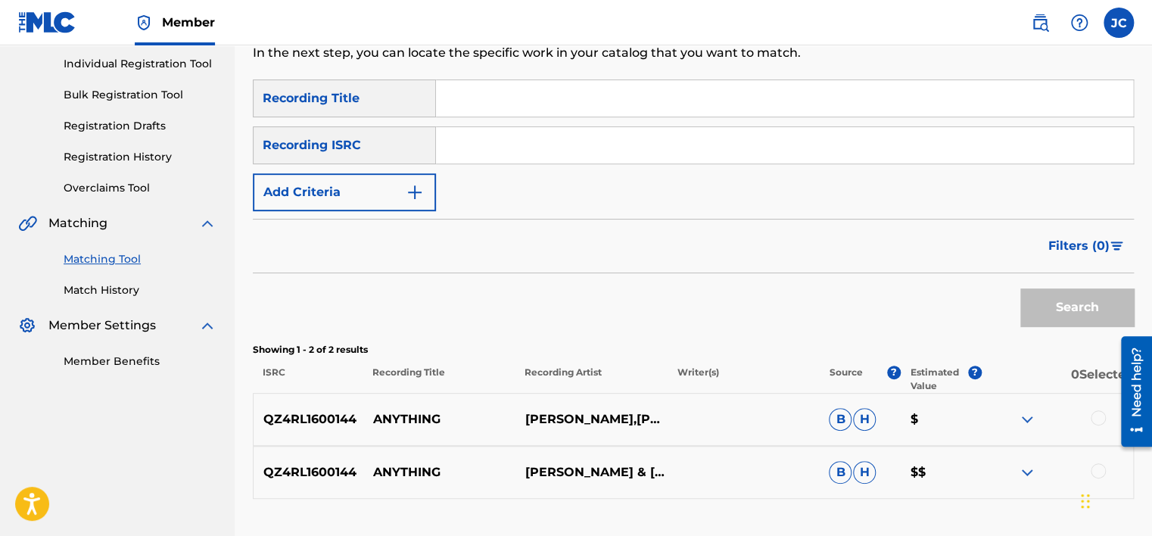
paste input "USUM72319167"
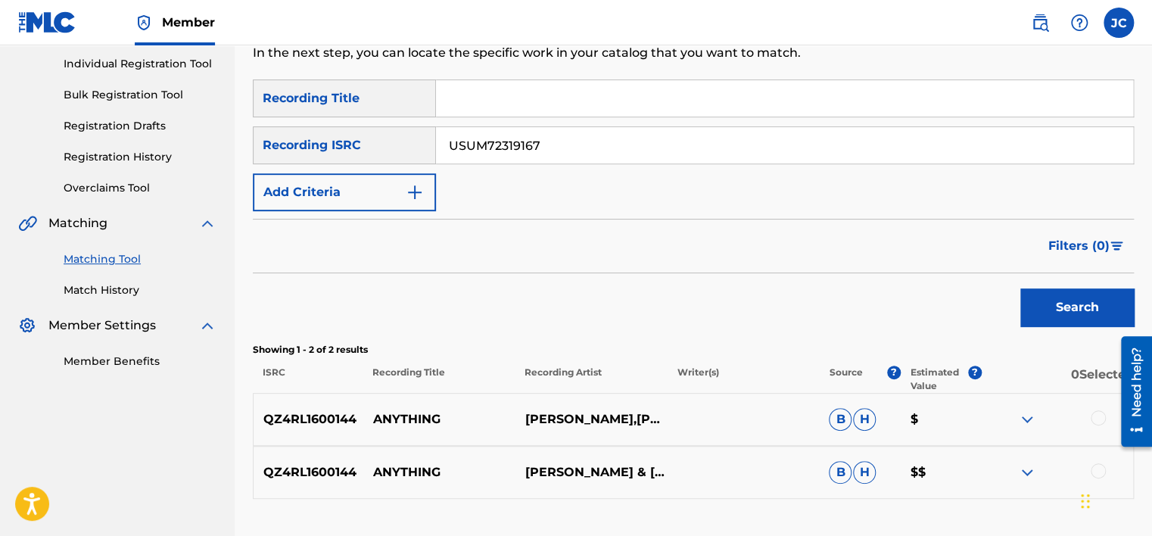
type input "USUM72319167"
click at [1020, 288] on button "Search" at bounding box center [1076, 307] width 113 height 38
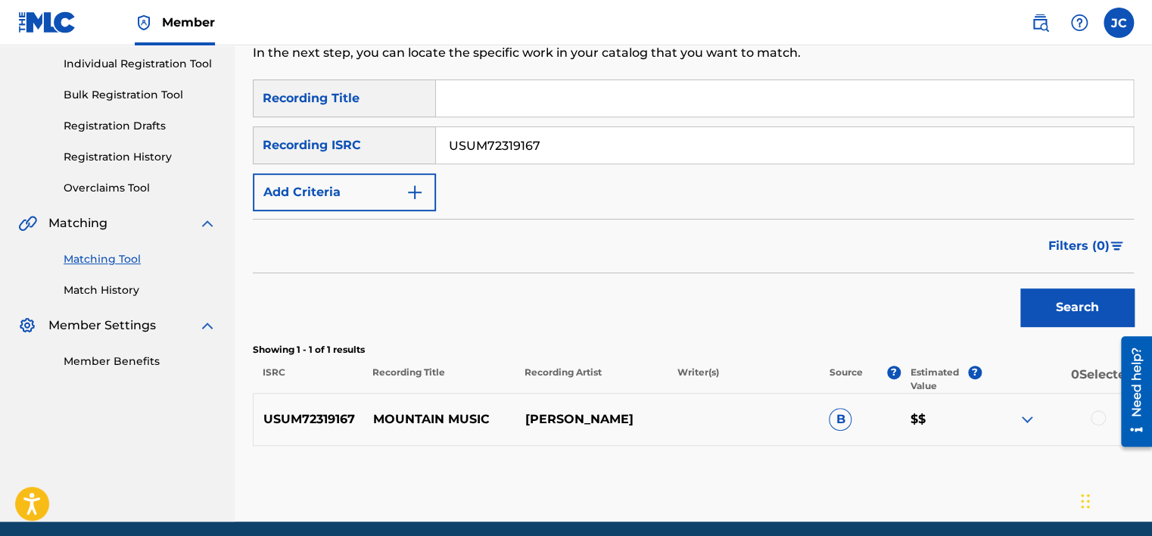
scroll to position [248, 0]
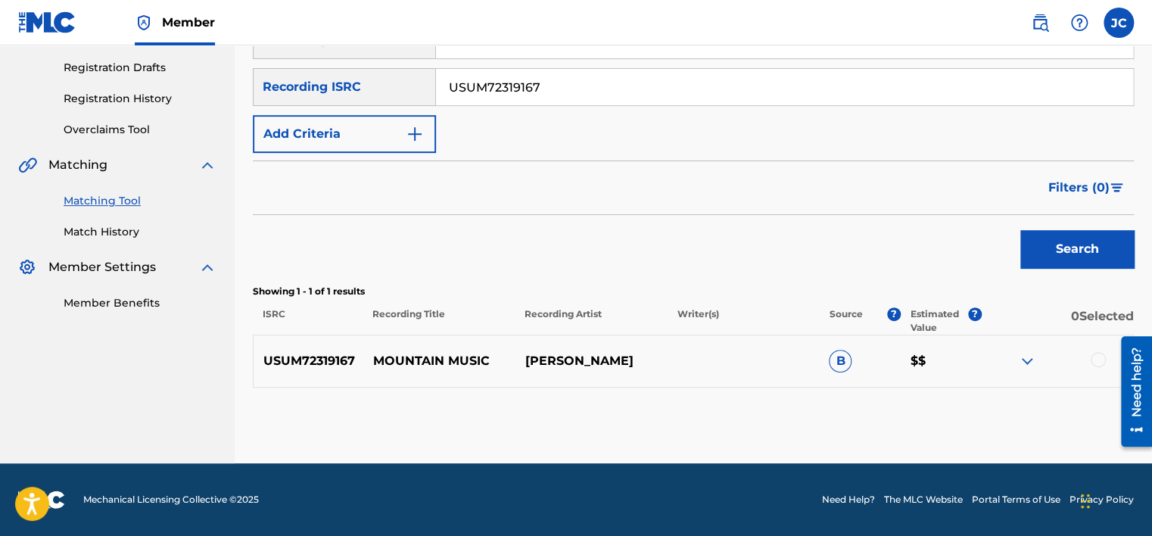
click at [1090, 360] on div at bounding box center [1097, 359] width 15 height 15
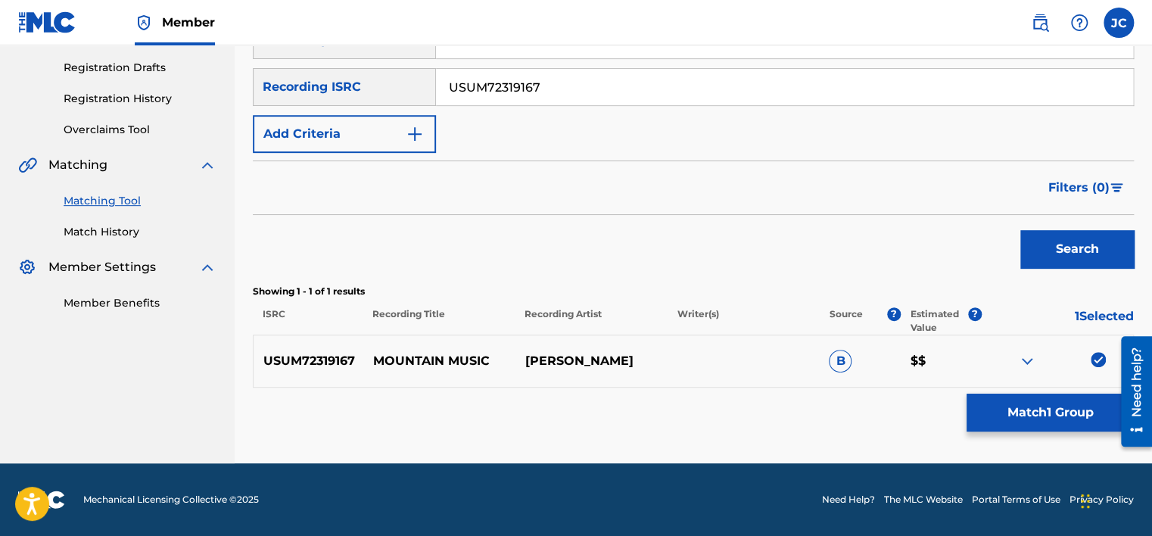
click at [1026, 407] on button "Match 1 Group" at bounding box center [1049, 412] width 167 height 38
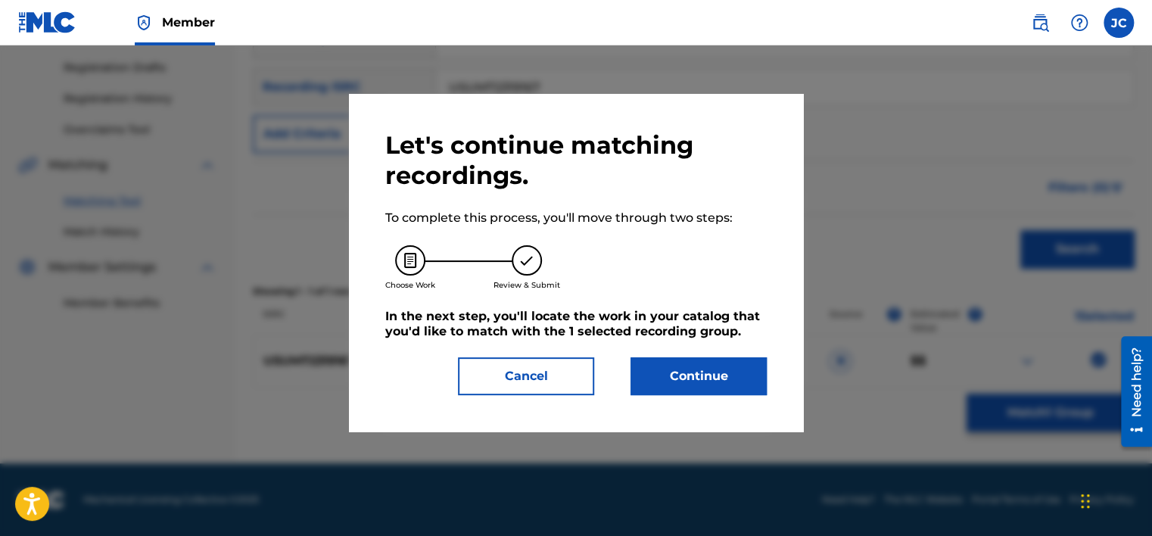
click at [732, 376] on button "Continue" at bounding box center [698, 376] width 136 height 38
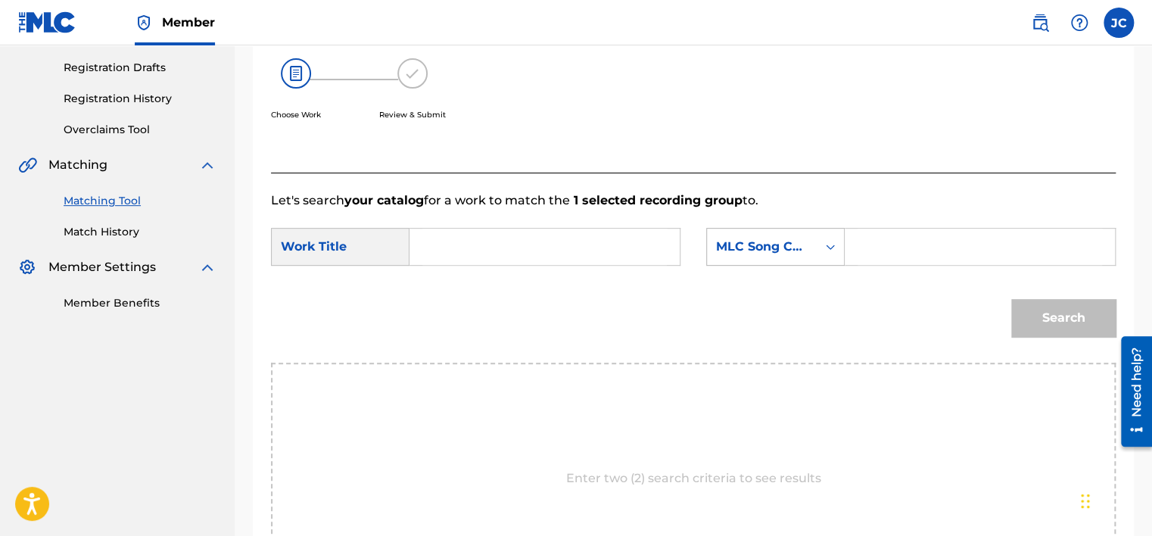
click at [762, 245] on div "MLC Song Code" at bounding box center [762, 247] width 92 height 18
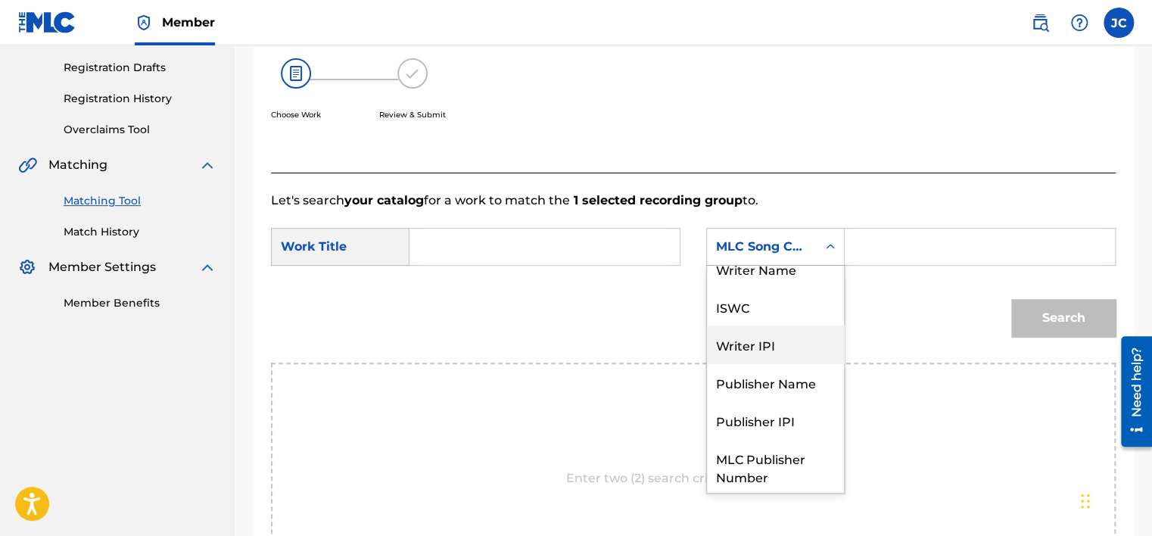
scroll to position [0, 0]
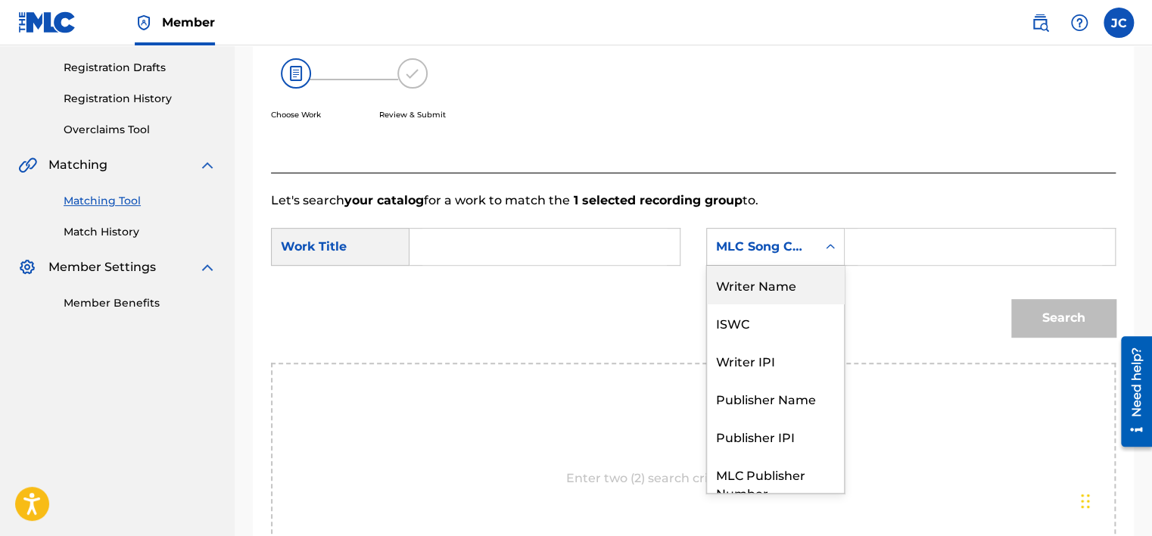
click at [774, 281] on div "Writer Name" at bounding box center [775, 285] width 137 height 38
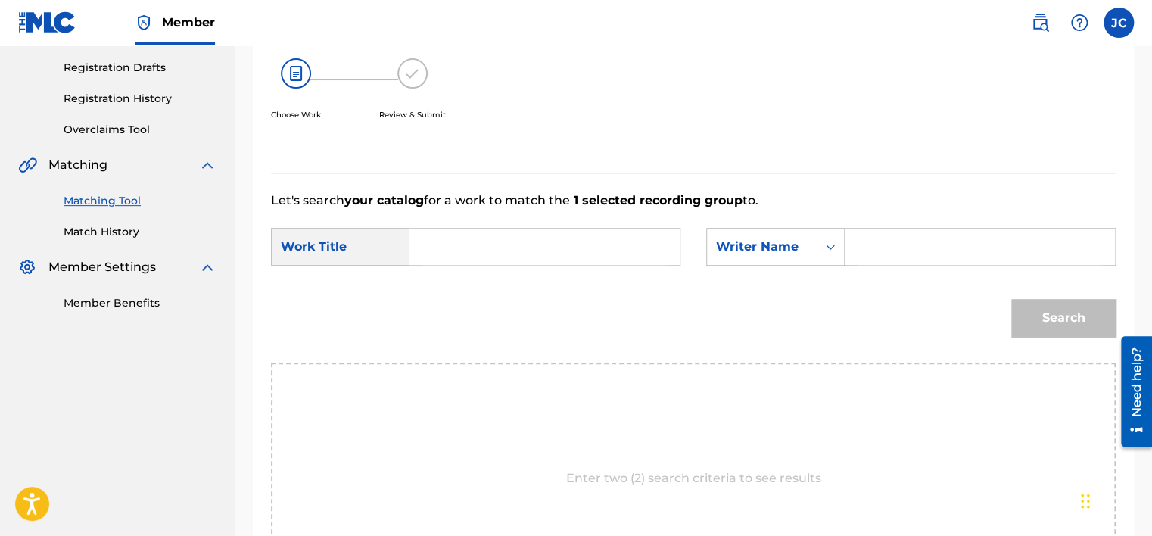
click at [468, 254] on input "Search Form" at bounding box center [544, 246] width 244 height 36
paste input "Mountain Music"
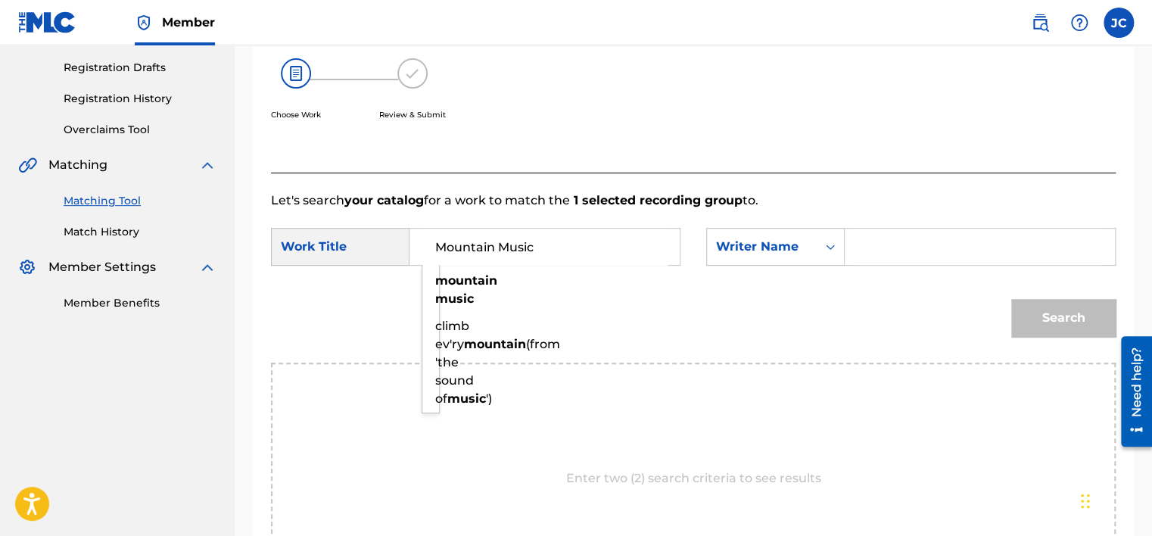
type input "Mountain Music"
click at [903, 240] on input "Search Form" at bounding box center [979, 246] width 244 height 36
paste input "Owen"
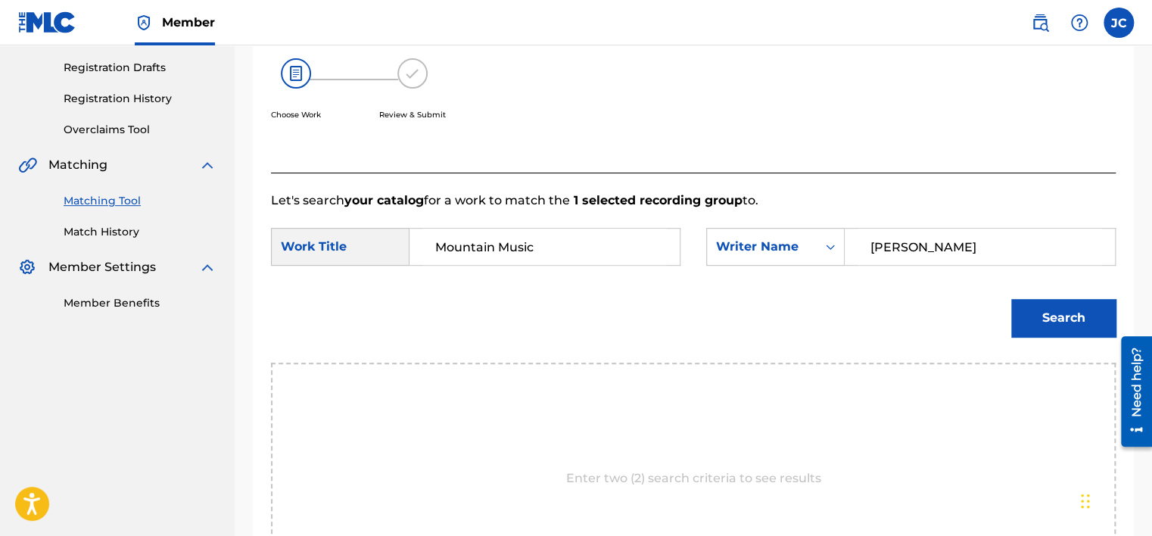
type input "Owen"
click at [1011, 299] on button "Search" at bounding box center [1063, 318] width 104 height 38
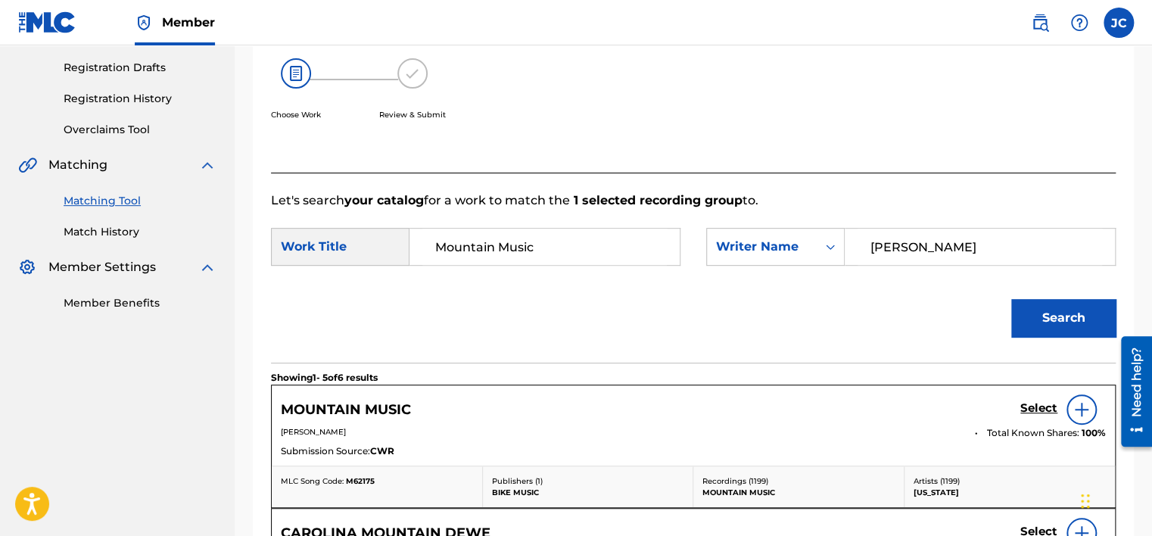
click at [1052, 411] on h5 "Select" at bounding box center [1038, 408] width 37 height 14
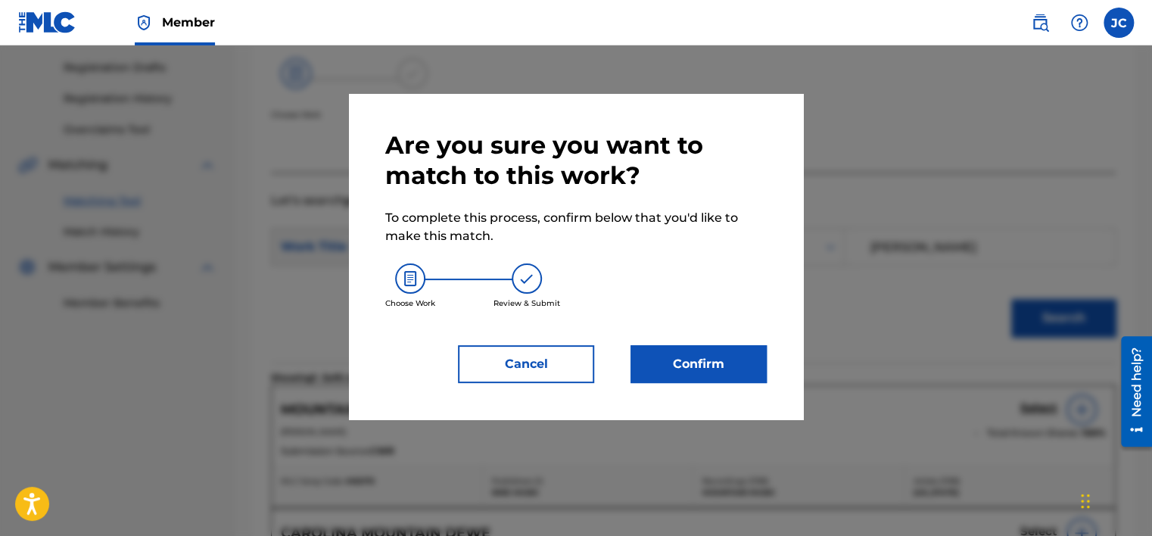
click at [714, 368] on button "Confirm" at bounding box center [698, 364] width 136 height 38
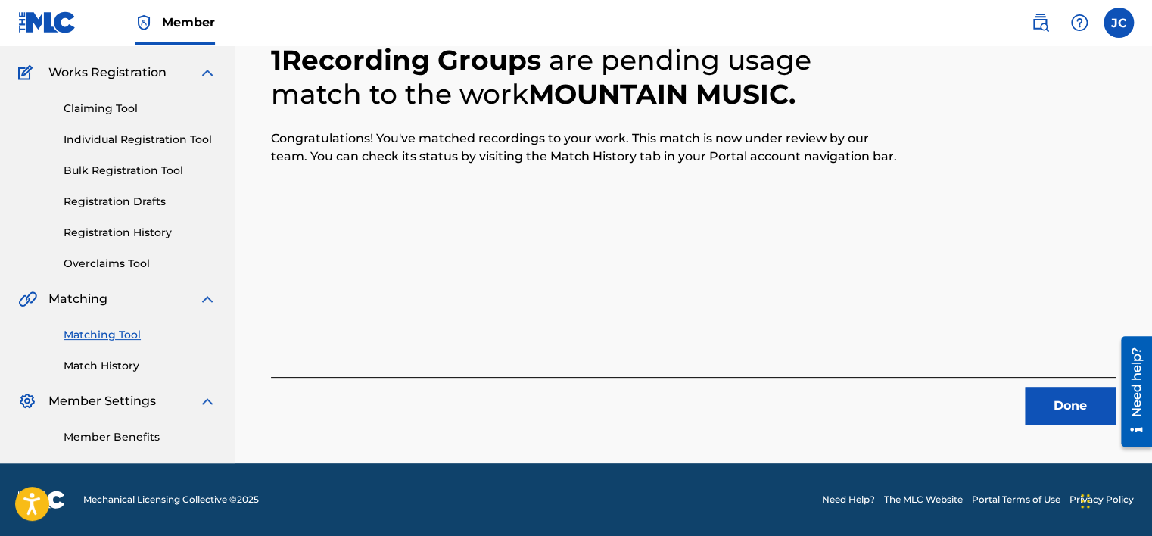
scroll to position [114, 0]
click at [1041, 408] on button "Done" at bounding box center [1069, 406] width 91 height 38
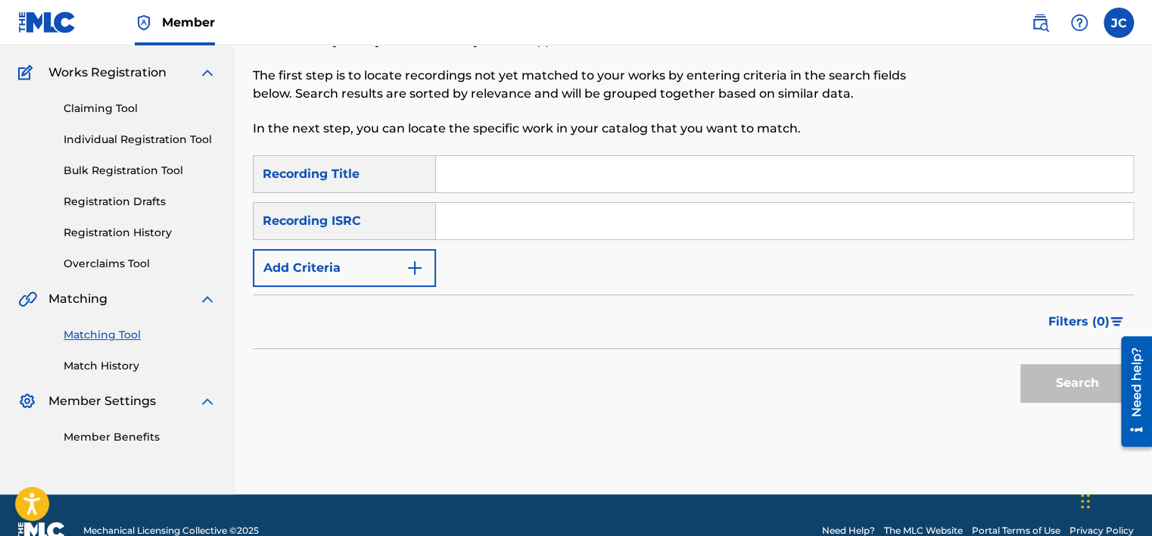
click at [483, 219] on input "Search Form" at bounding box center [784, 221] width 697 height 36
paste input "US3DF2139430"
type input "US3DF2139430"
click at [1020, 364] on button "Search" at bounding box center [1076, 383] width 113 height 38
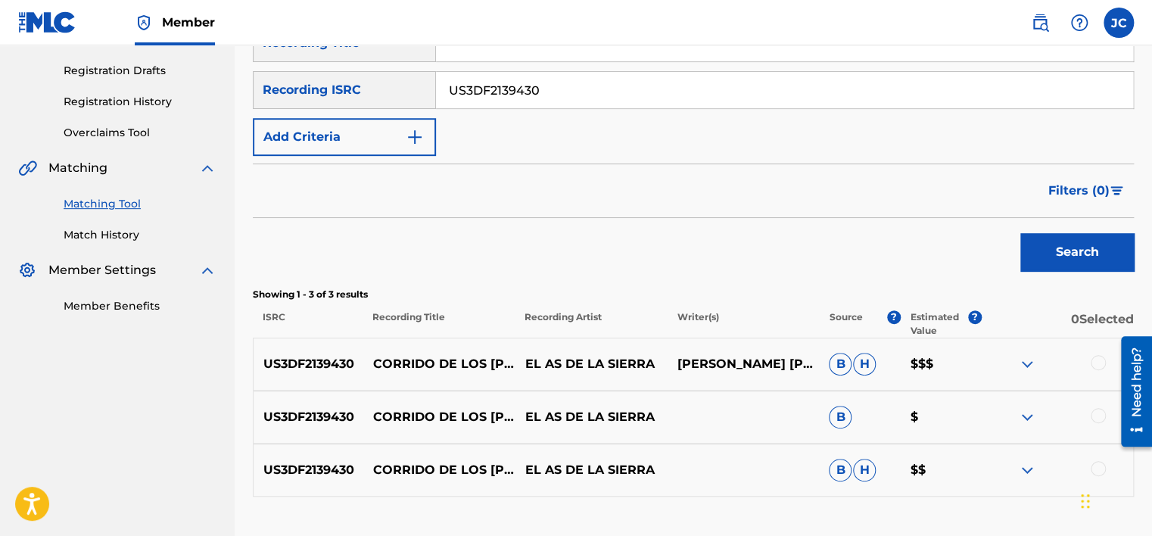
scroll to position [354, 0]
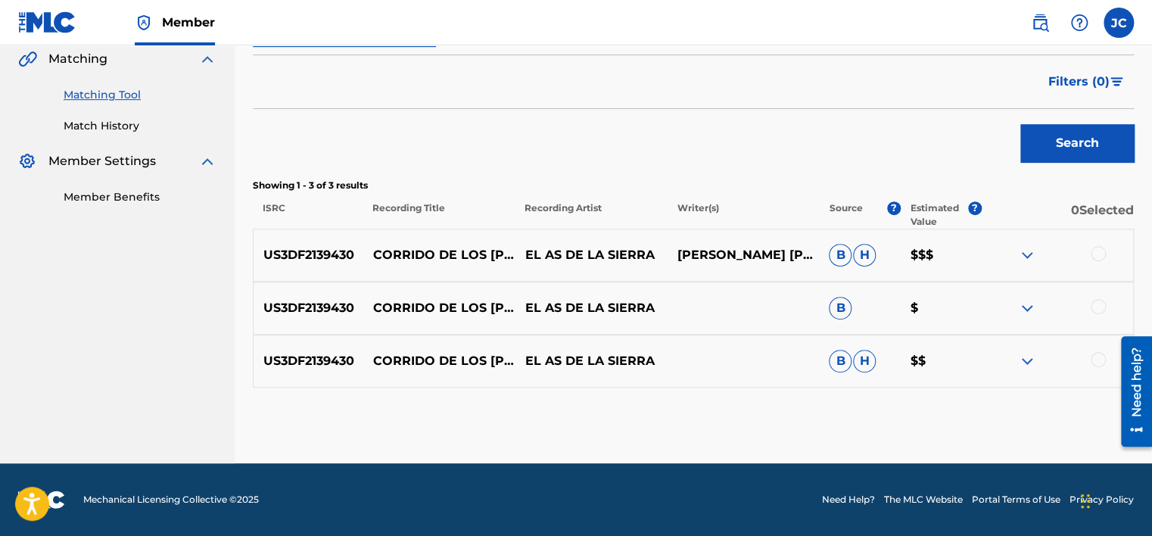
drag, startPoint x: 1155, startPoint y: 306, endPoint x: 1099, endPoint y: 366, distance: 82.5
click at [1099, 366] on div at bounding box center [1057, 361] width 152 height 18
click at [1095, 356] on div at bounding box center [1097, 359] width 15 height 15
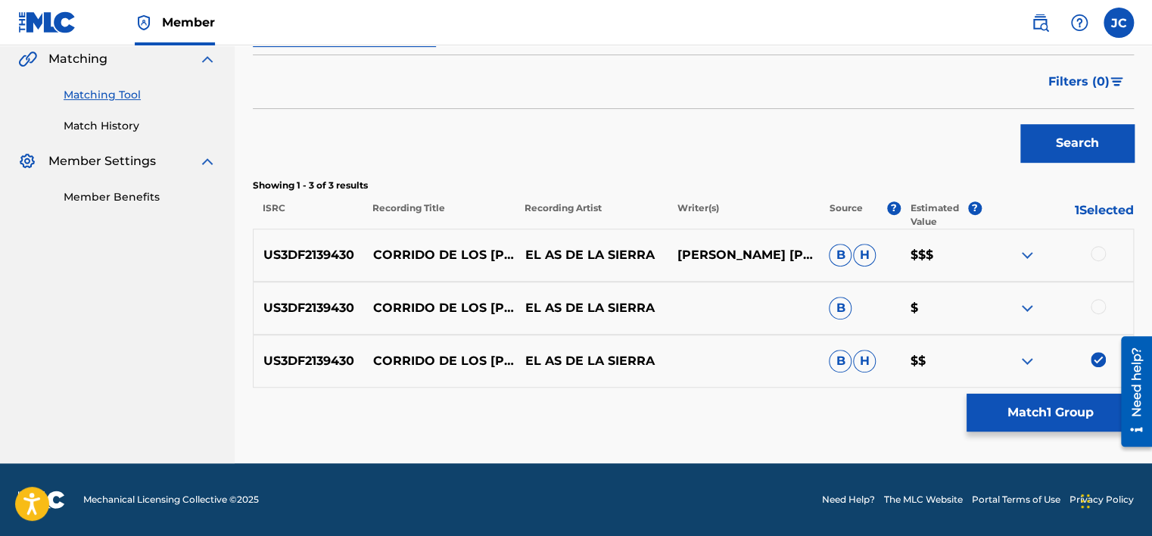
click at [1090, 308] on div at bounding box center [1097, 306] width 15 height 15
click at [1096, 253] on div at bounding box center [1097, 253] width 15 height 15
click at [1043, 403] on button "Match 3 Groups" at bounding box center [1049, 412] width 167 height 38
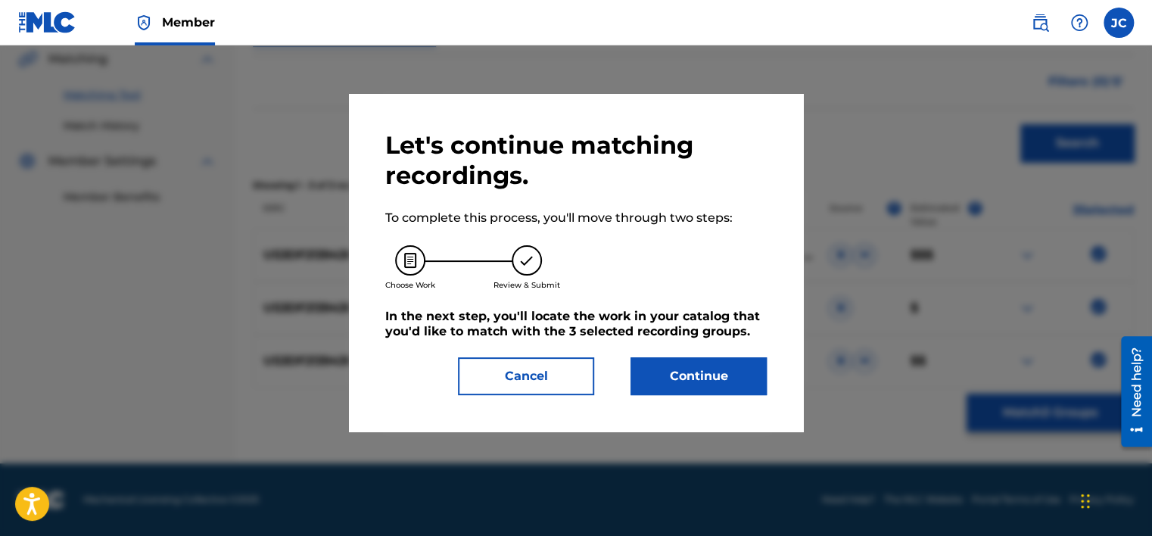
click at [715, 371] on button "Continue" at bounding box center [698, 376] width 136 height 38
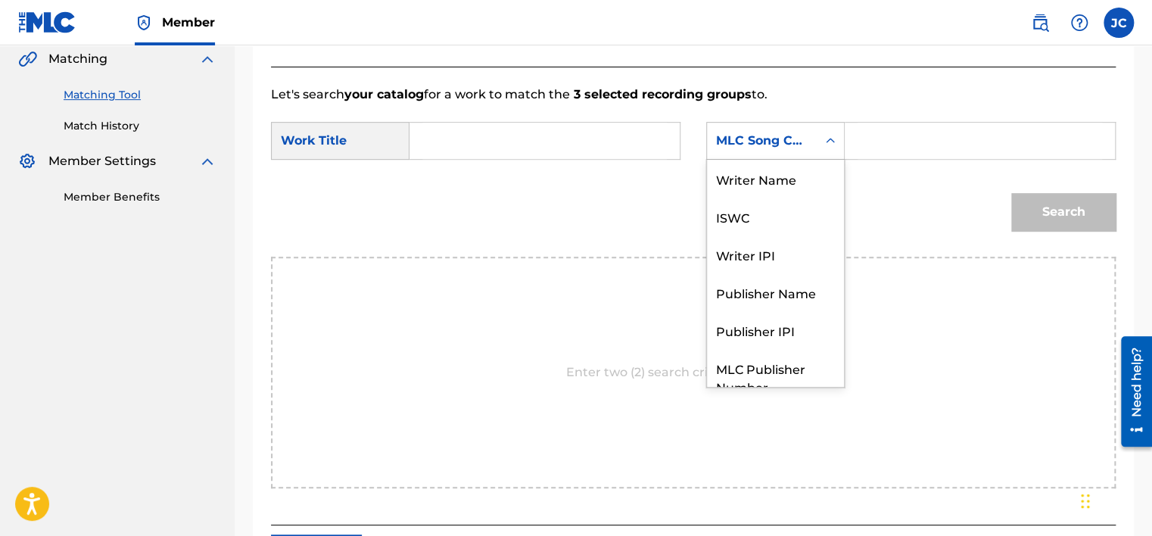
click at [786, 123] on div "MLC Song Code" at bounding box center [775, 141] width 138 height 38
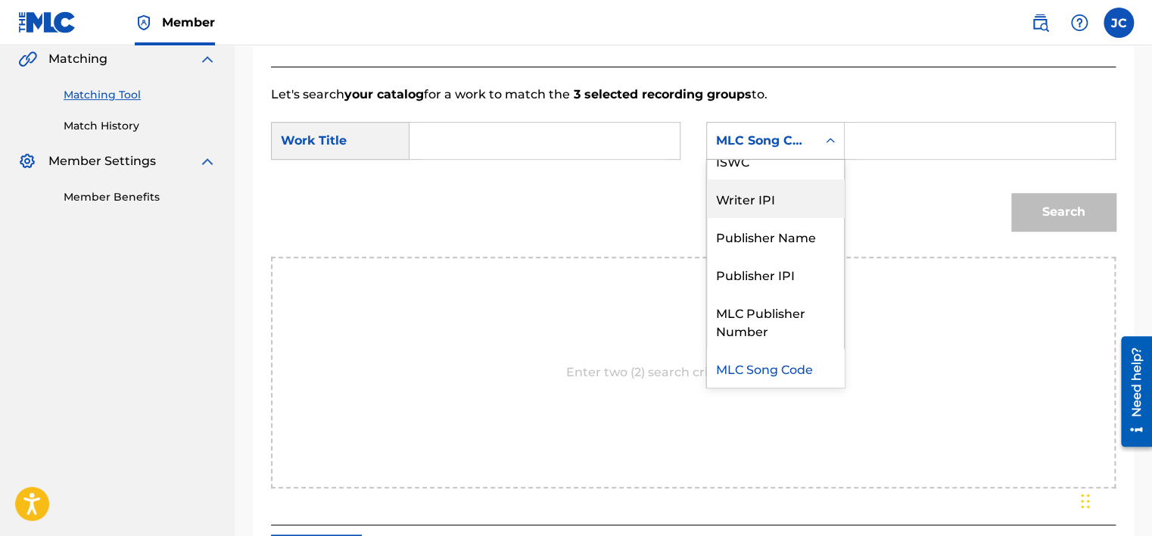
scroll to position [0, 0]
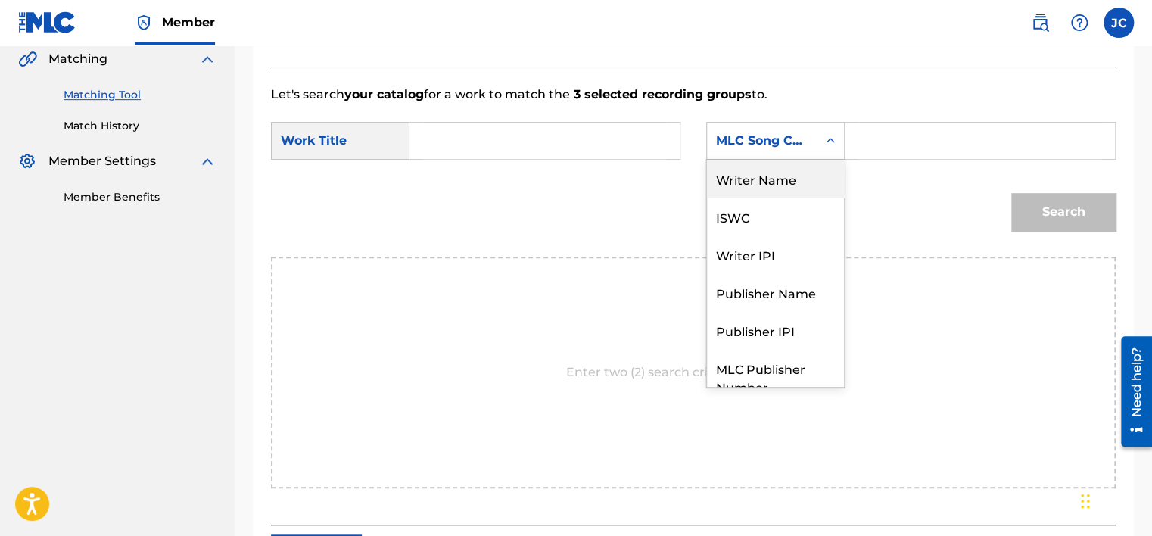
click at [780, 184] on div "Writer Name" at bounding box center [775, 179] width 137 height 38
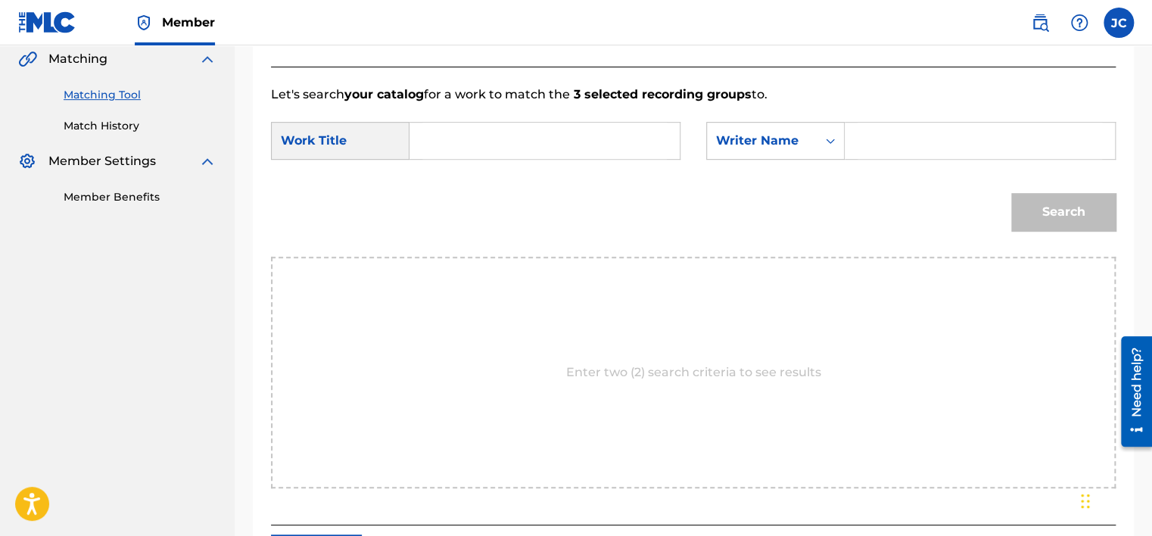
click at [584, 130] on input "Search Form" at bounding box center [544, 141] width 244 height 36
paste input "Corrido De Los Pérez"
type input "Corrido De Los Pérez"
click at [872, 143] on input "Search Form" at bounding box center [979, 141] width 244 height 36
paste input "Martinez"
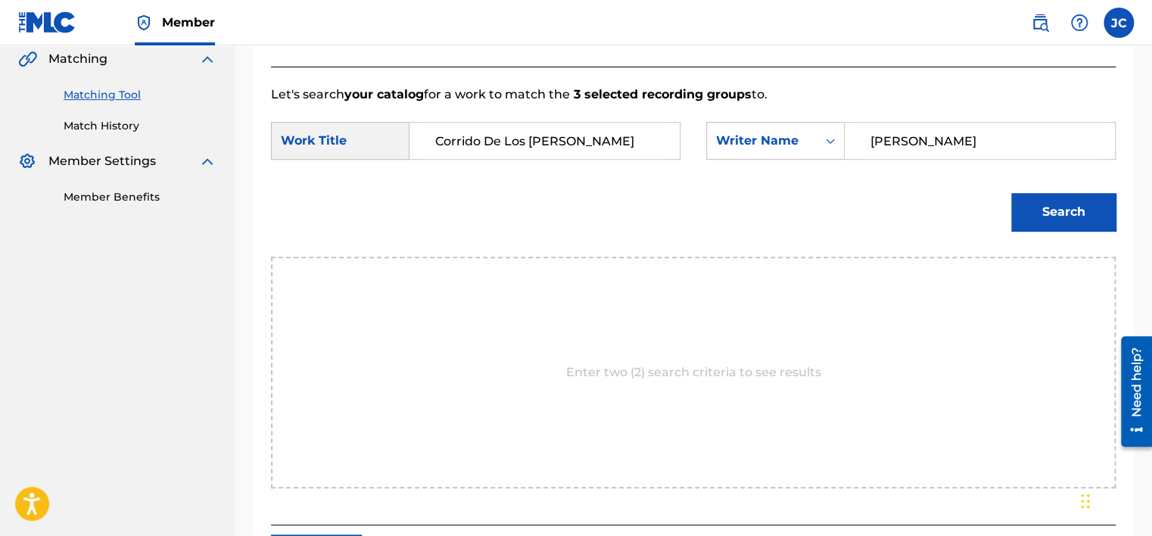
type input "Martinez"
click at [1011, 193] on button "Search" at bounding box center [1063, 212] width 104 height 38
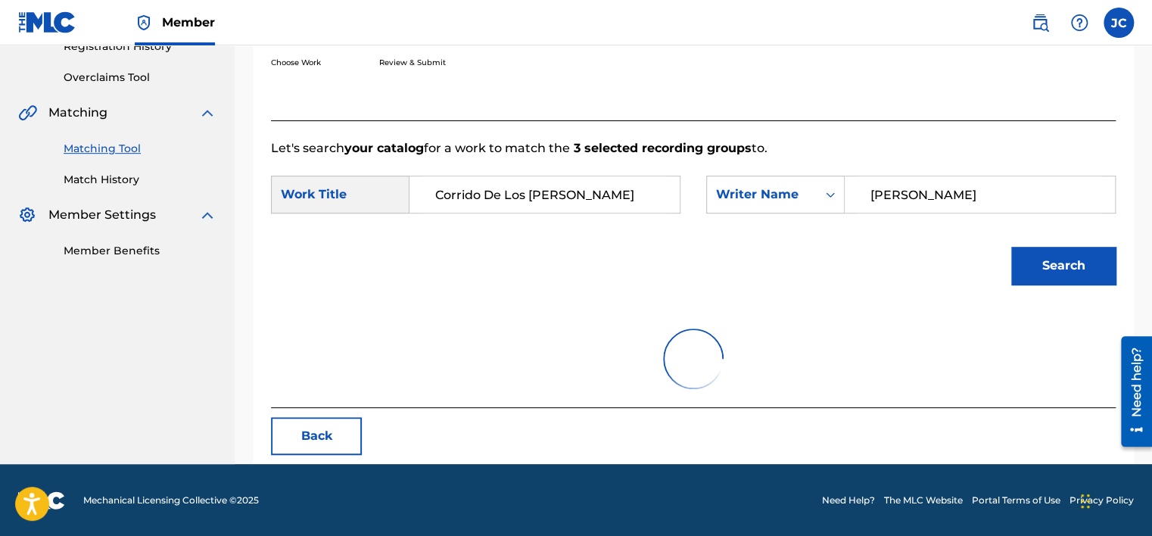
scroll to position [354, 0]
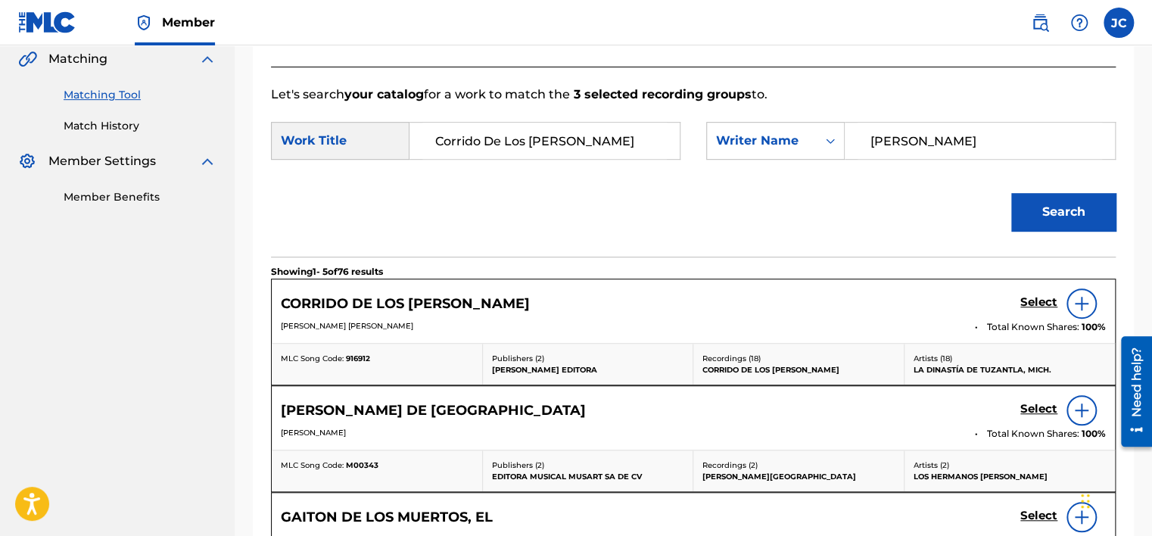
click at [1032, 299] on h5 "Select" at bounding box center [1038, 302] width 37 height 14
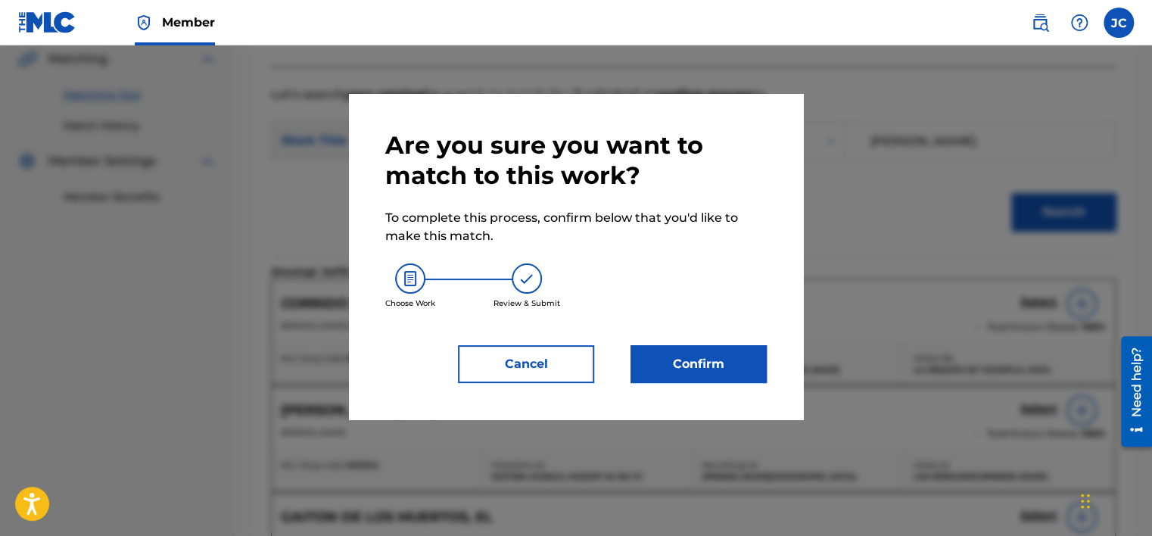
click at [687, 361] on button "Confirm" at bounding box center [698, 364] width 136 height 38
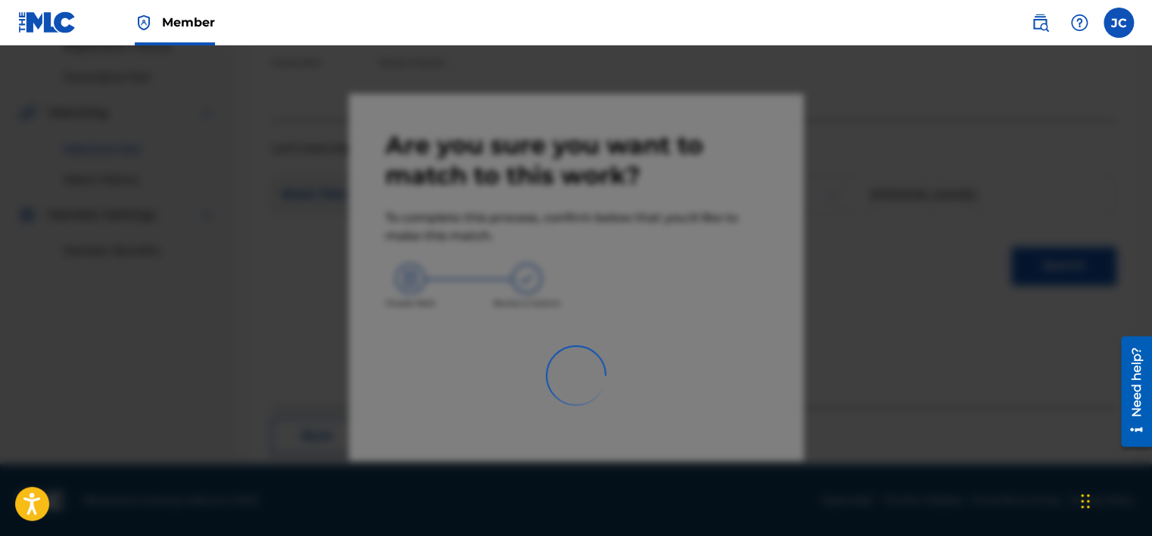
scroll to position [114, 0]
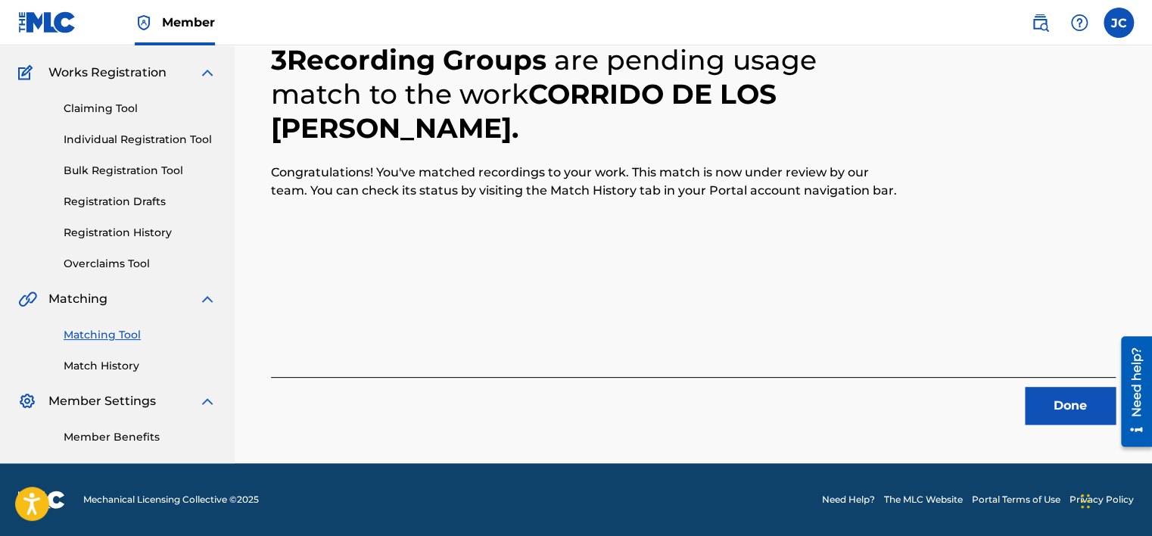
click at [1065, 401] on button "Done" at bounding box center [1069, 406] width 91 height 38
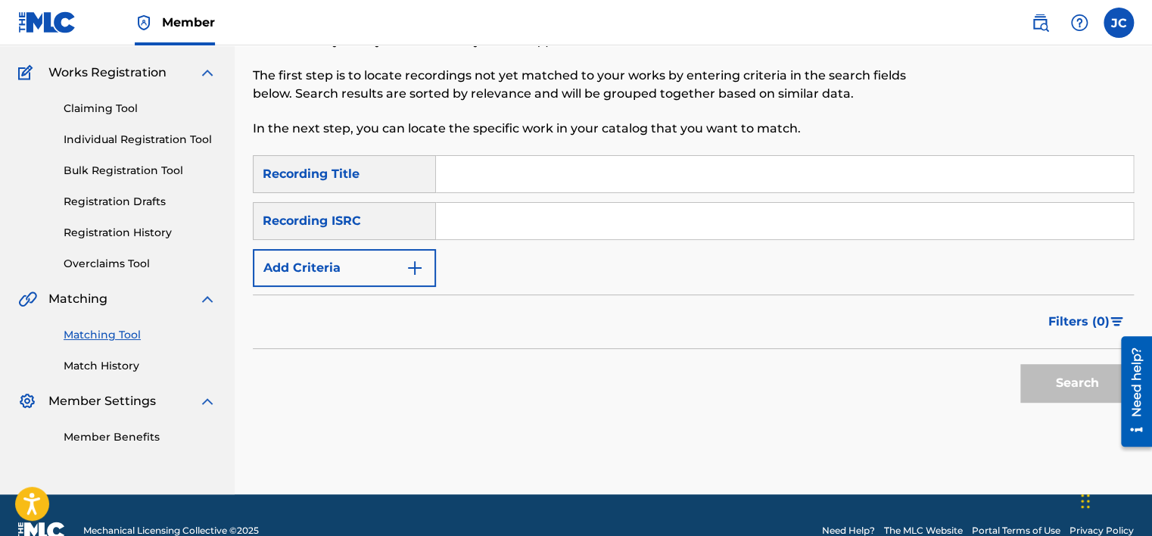
click at [536, 212] on input "Search Form" at bounding box center [784, 221] width 697 height 36
paste input "USME30902736"
type input "USME30902736"
click at [1020, 364] on button "Search" at bounding box center [1076, 383] width 113 height 38
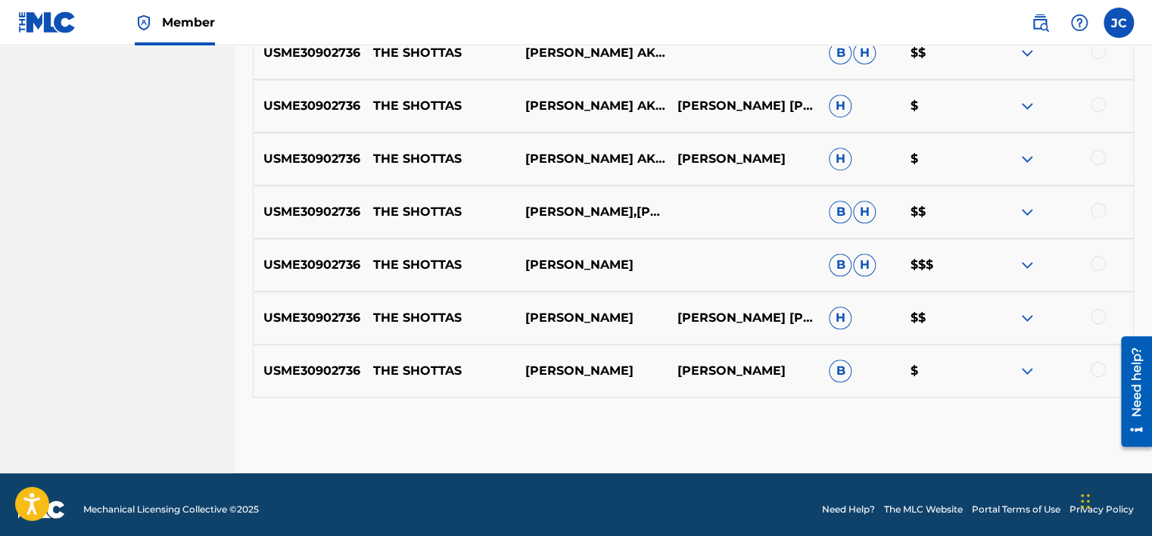
scroll to position [566, 0]
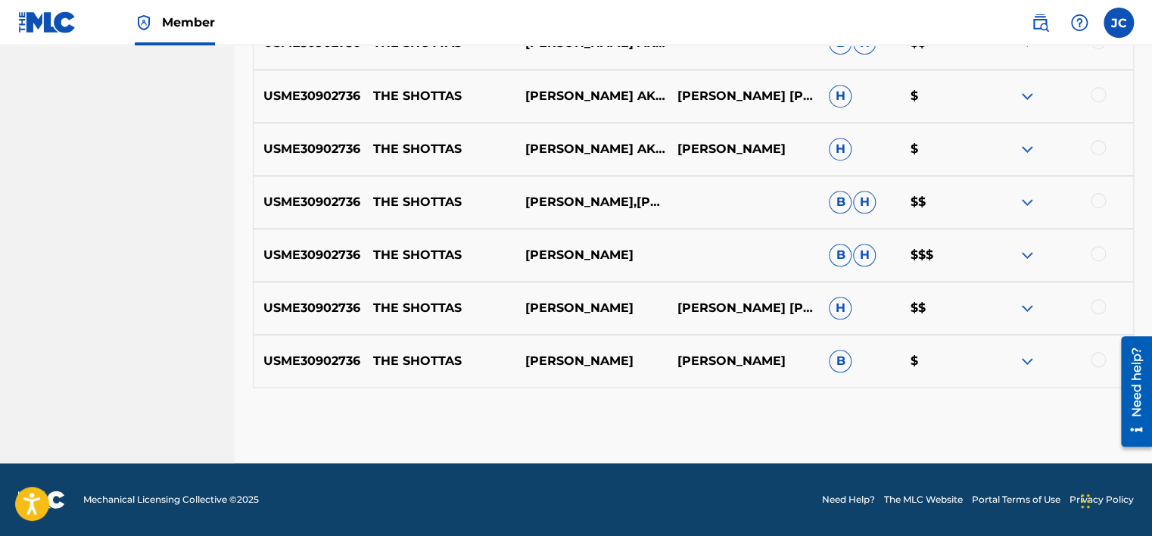
click at [1096, 362] on div at bounding box center [1097, 359] width 15 height 15
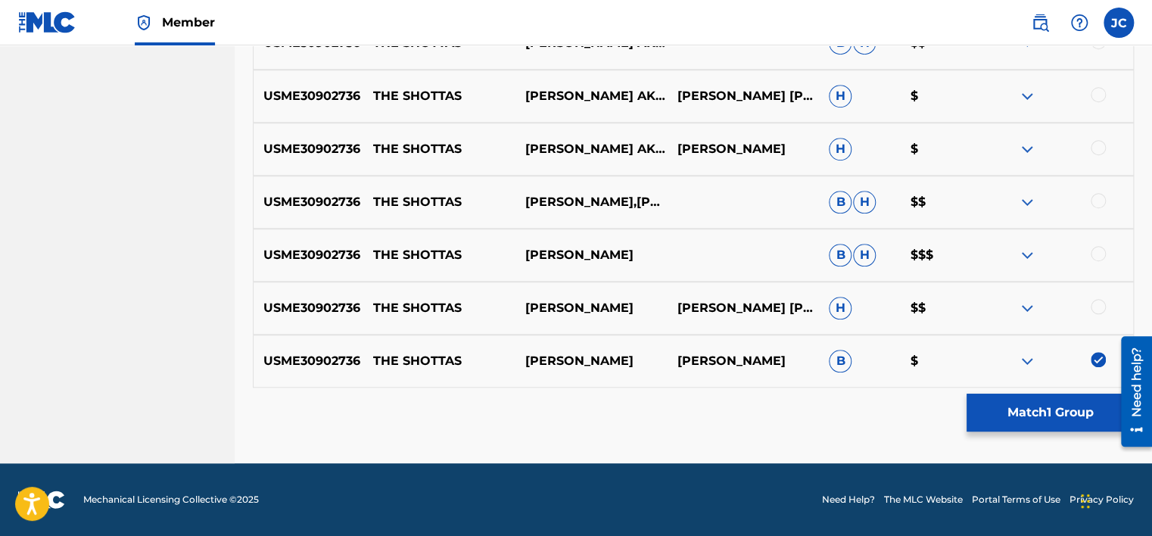
click at [1097, 308] on div at bounding box center [1097, 306] width 15 height 15
click at [1099, 250] on div at bounding box center [1097, 253] width 15 height 15
click at [1100, 206] on div at bounding box center [1097, 200] width 15 height 15
click at [1096, 145] on div at bounding box center [1097, 147] width 15 height 15
click at [1097, 90] on div at bounding box center [1097, 94] width 15 height 15
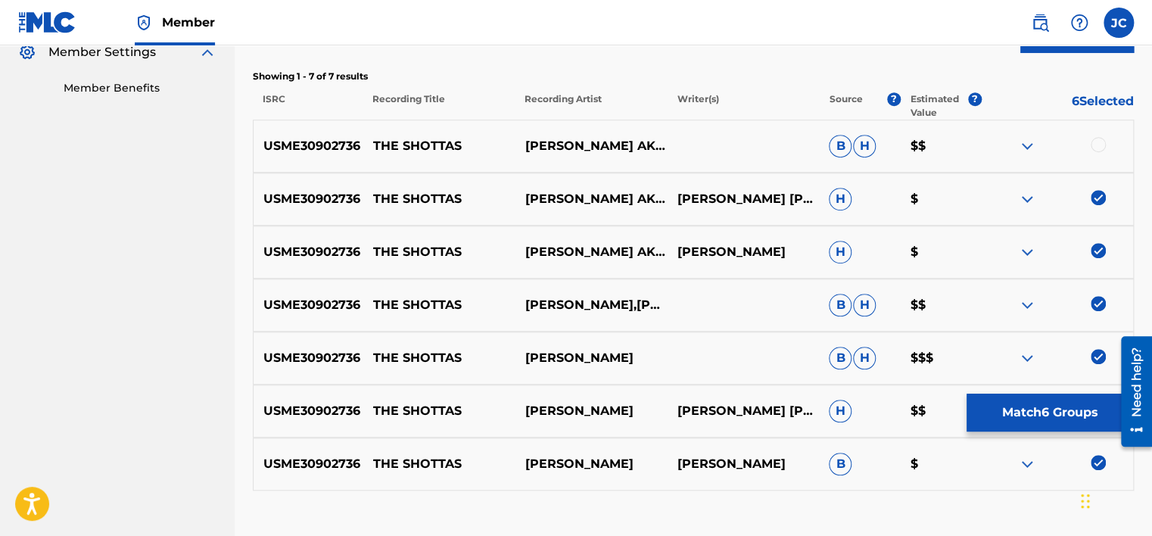
scroll to position [460, 0]
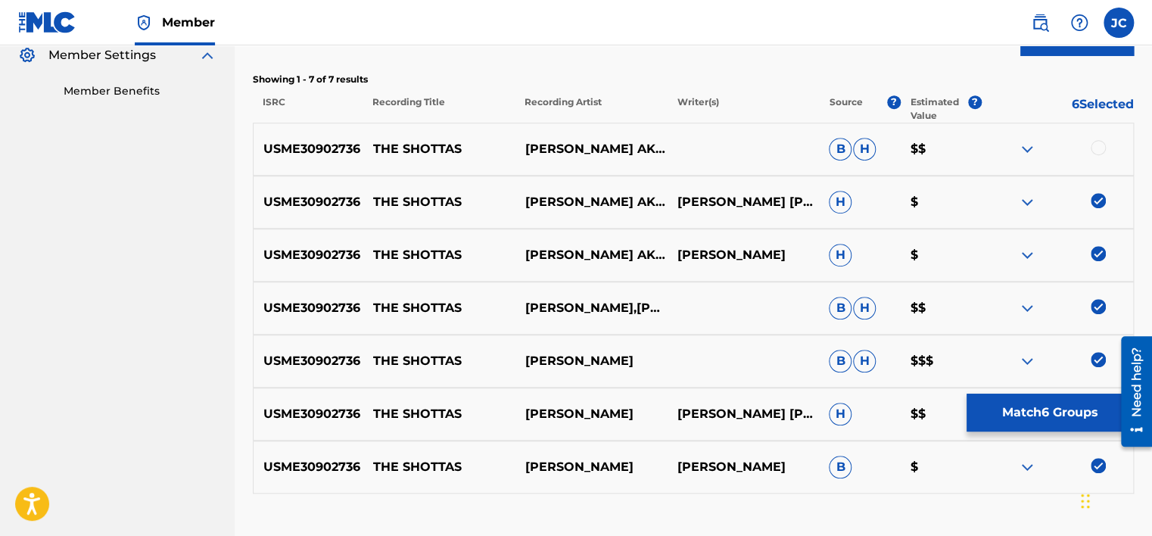
click at [1099, 145] on div at bounding box center [1097, 147] width 15 height 15
click at [1040, 406] on button "Match 7 Groups" at bounding box center [1049, 412] width 167 height 38
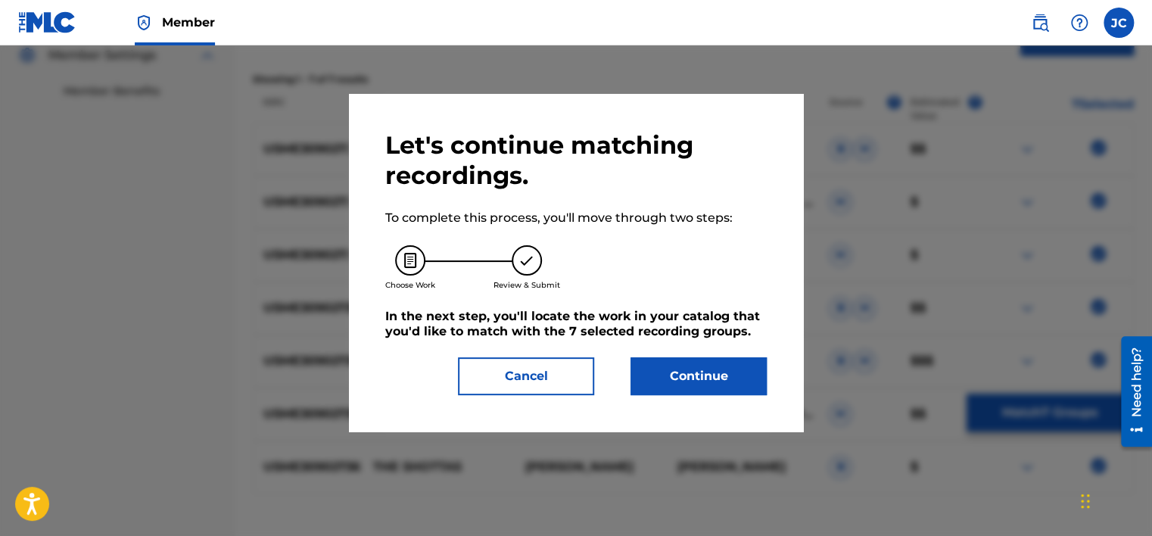
click at [748, 372] on button "Continue" at bounding box center [698, 376] width 136 height 38
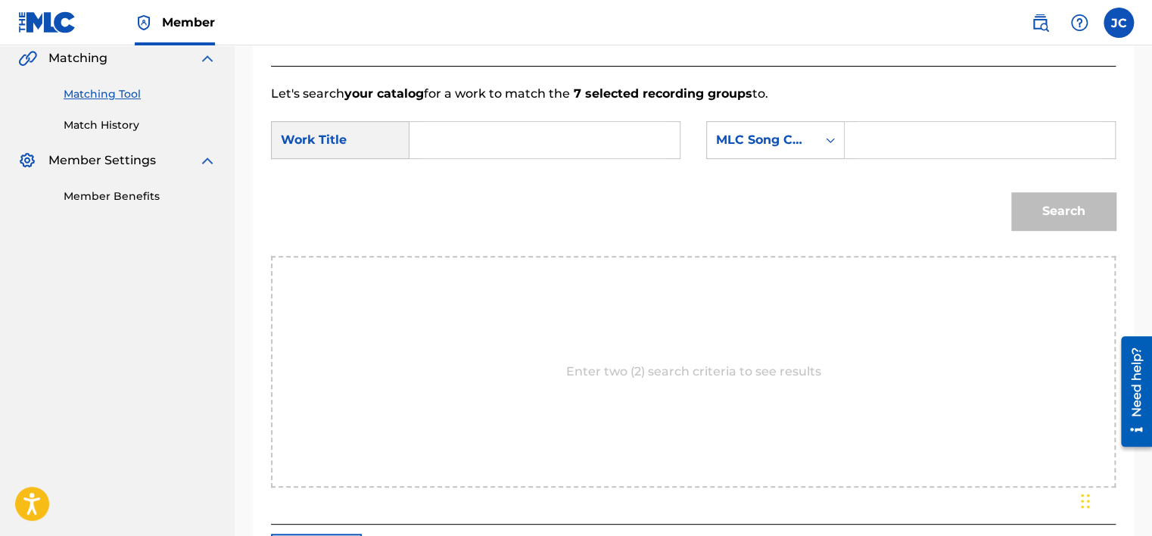
scroll to position [349, 0]
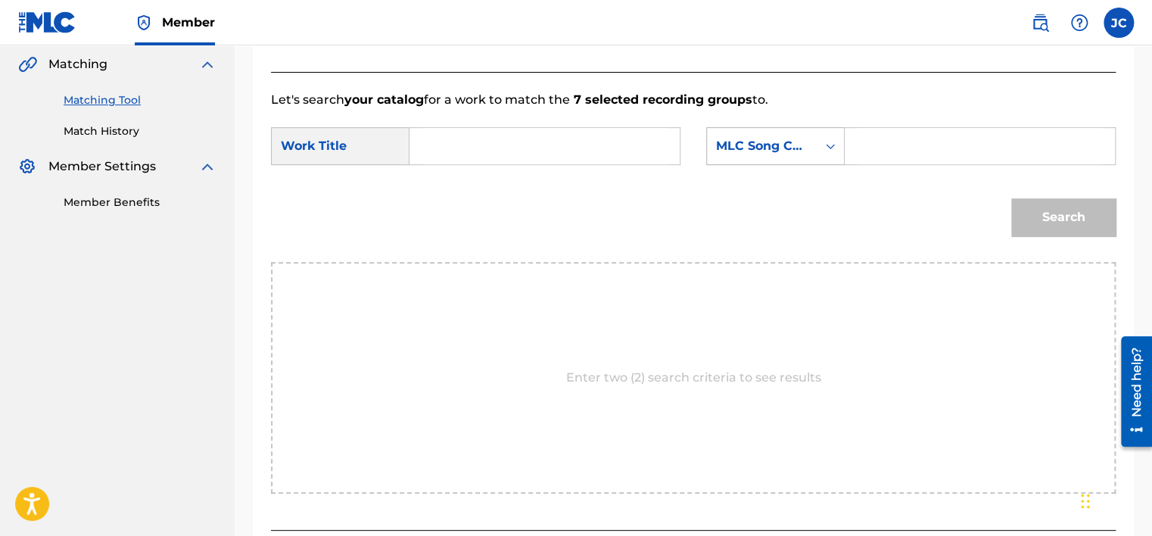
click at [748, 145] on div "MLC Song Code" at bounding box center [762, 146] width 92 height 18
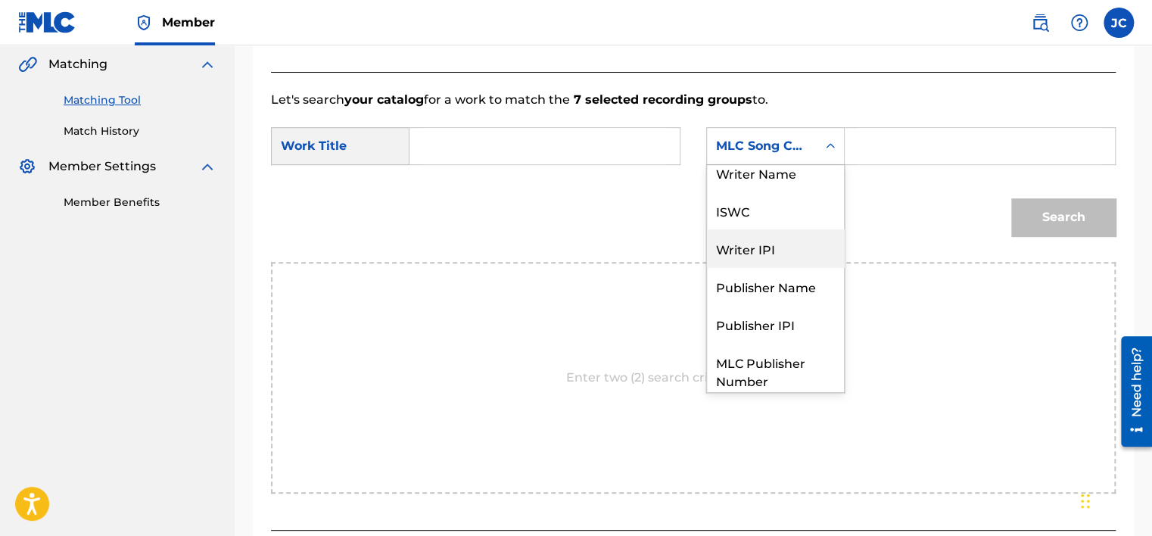
scroll to position [0, 0]
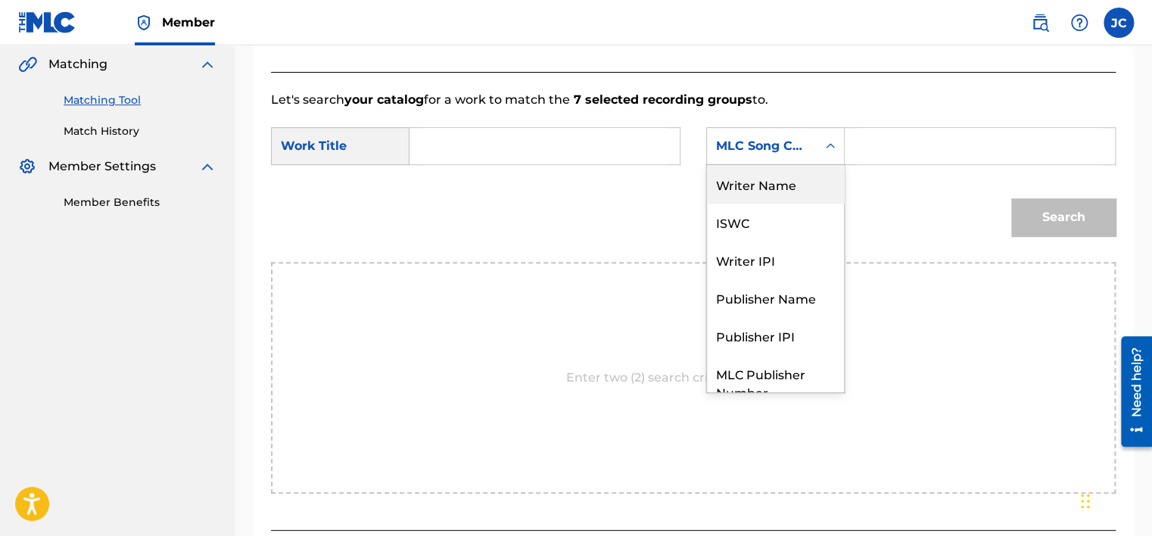
click at [768, 182] on div "Writer Name" at bounding box center [775, 184] width 137 height 38
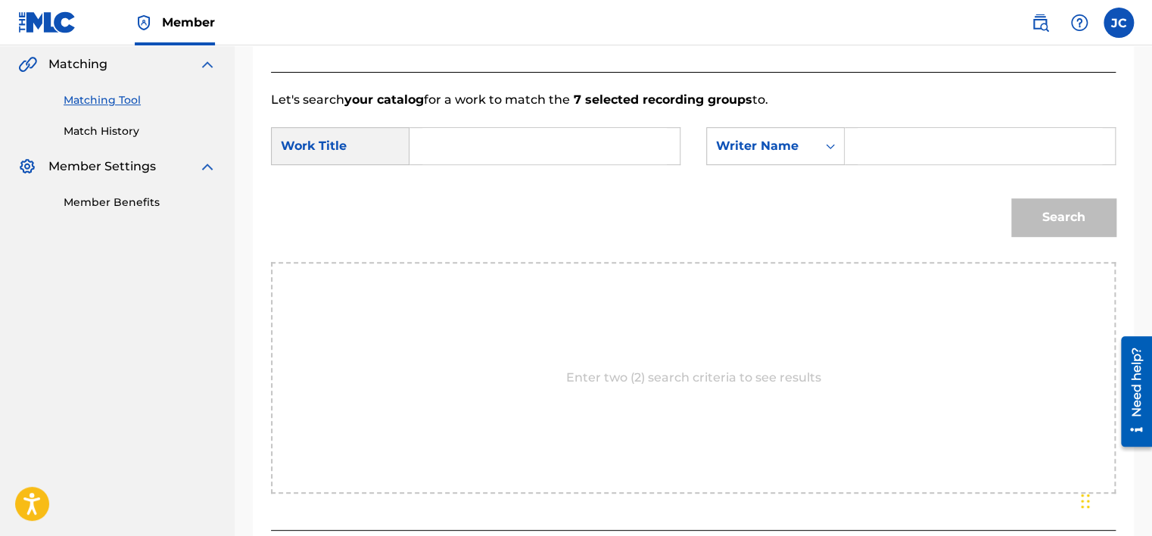
click at [528, 149] on input "Search Form" at bounding box center [544, 146] width 244 height 36
paste input "The Shottas"
type input "The Shottas"
click at [871, 142] on input "Search Form" at bounding box center [979, 146] width 244 height 36
paste input "Jean"
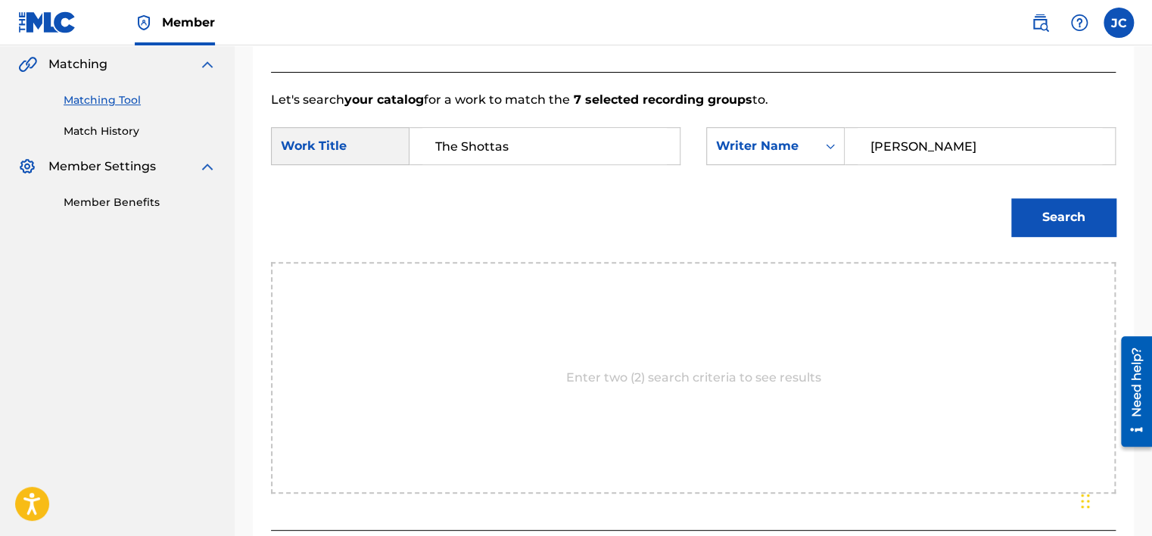
click at [1011, 198] on button "Search" at bounding box center [1063, 217] width 104 height 38
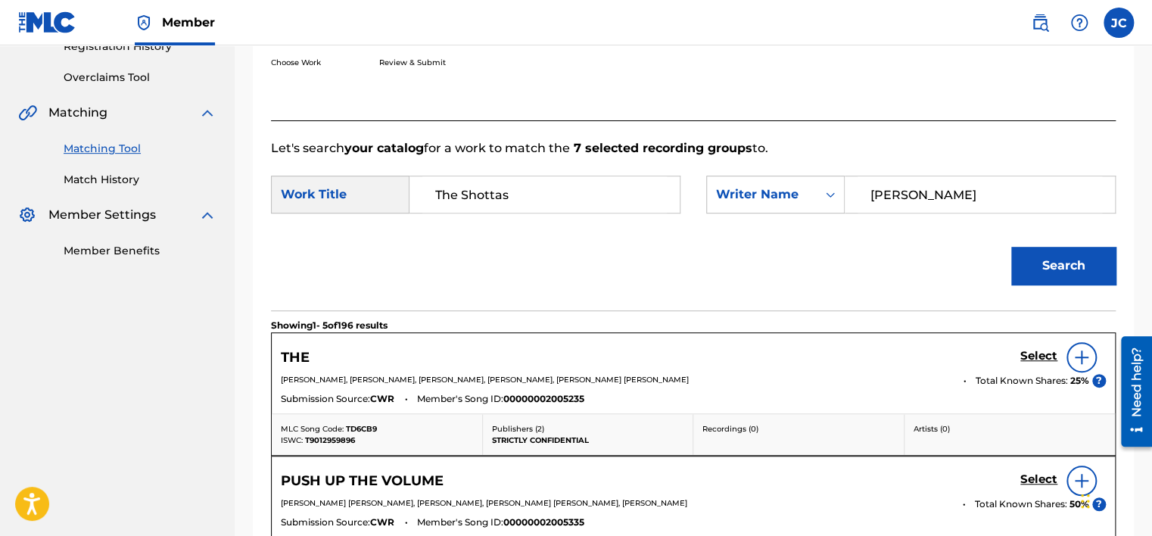
scroll to position [349, 0]
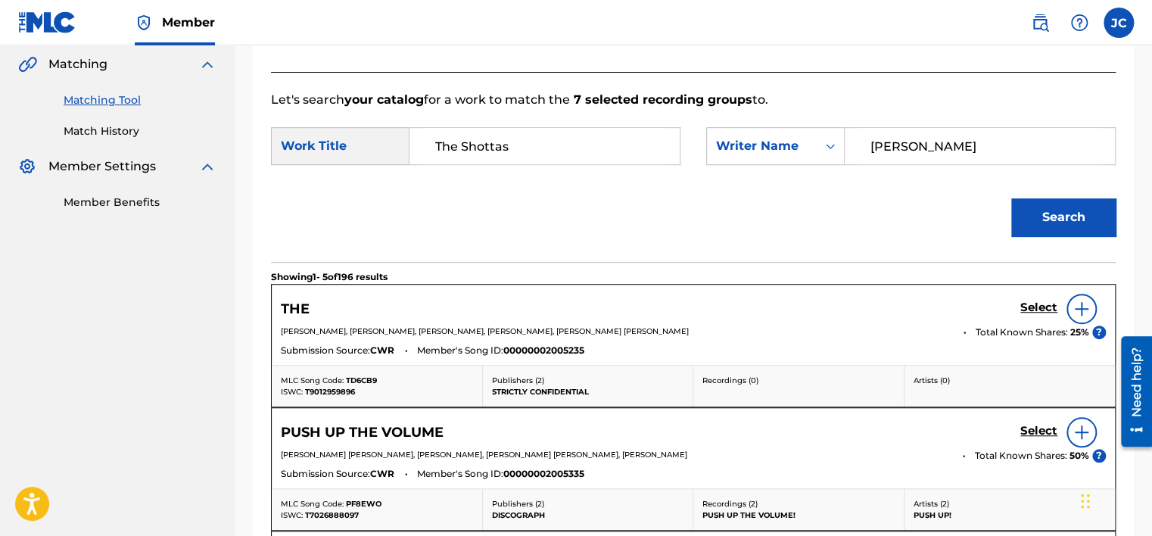
click at [943, 132] on input "Jean" at bounding box center [979, 146] width 244 height 36
paste input "Wyclef"
type input "Wyclef"
click at [1011, 198] on button "Search" at bounding box center [1063, 217] width 104 height 38
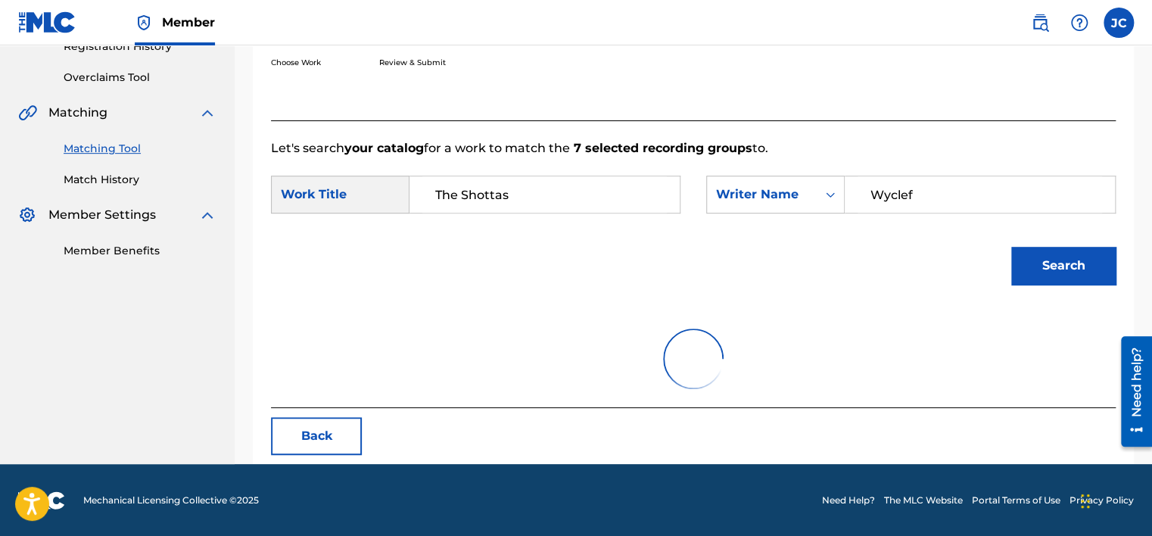
scroll to position [236, 0]
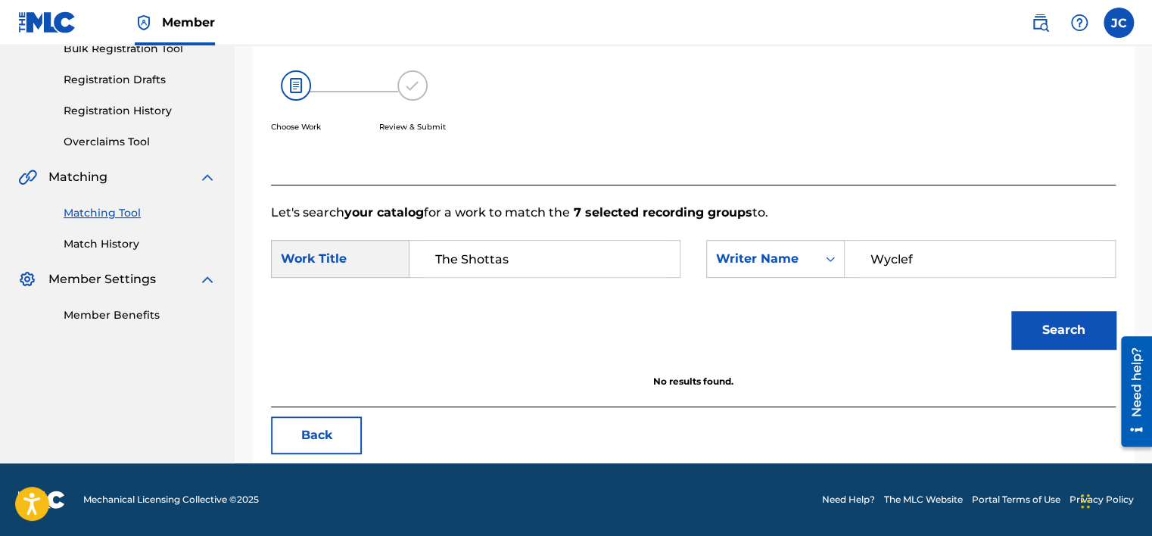
click at [325, 435] on button "Back" at bounding box center [316, 435] width 91 height 38
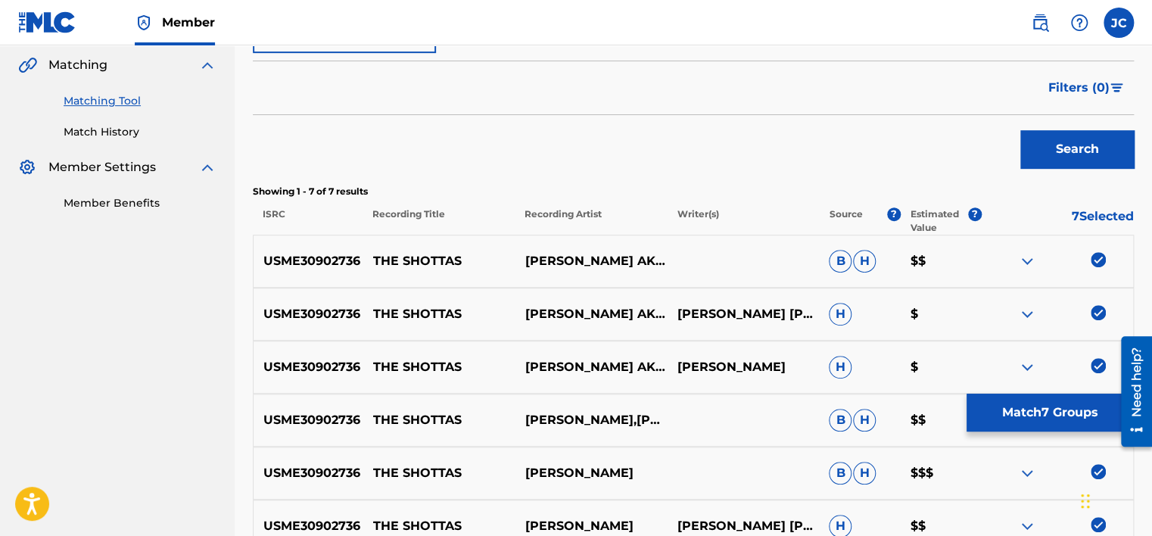
scroll to position [566, 0]
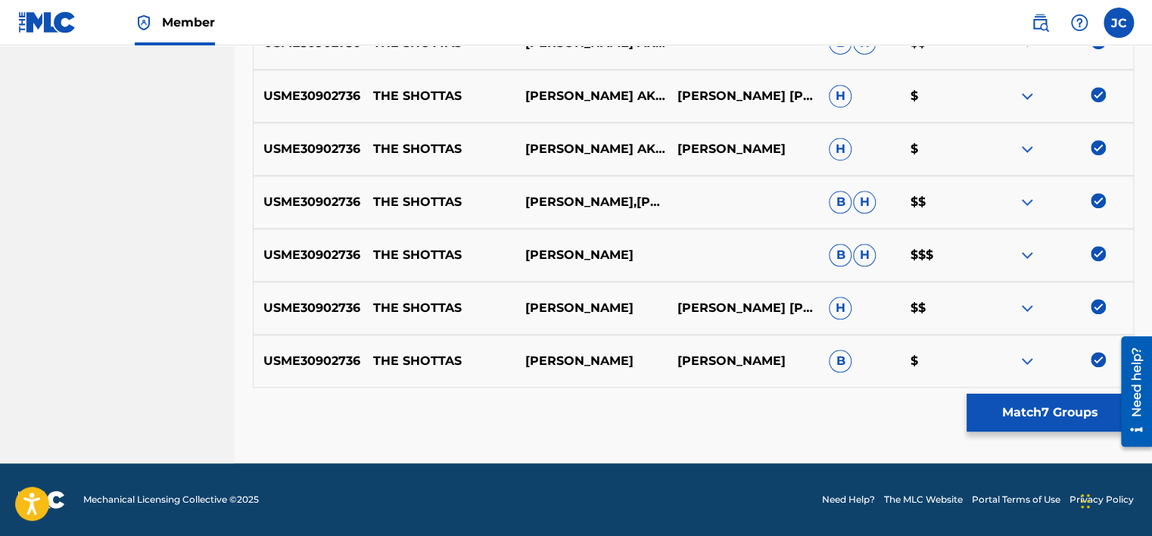
click at [1096, 359] on img at bounding box center [1097, 359] width 15 height 15
click at [1096, 300] on img at bounding box center [1097, 306] width 15 height 15
click at [1096, 256] on img at bounding box center [1097, 253] width 15 height 15
click at [1094, 194] on img at bounding box center [1097, 200] width 15 height 15
click at [1099, 141] on img at bounding box center [1097, 147] width 15 height 15
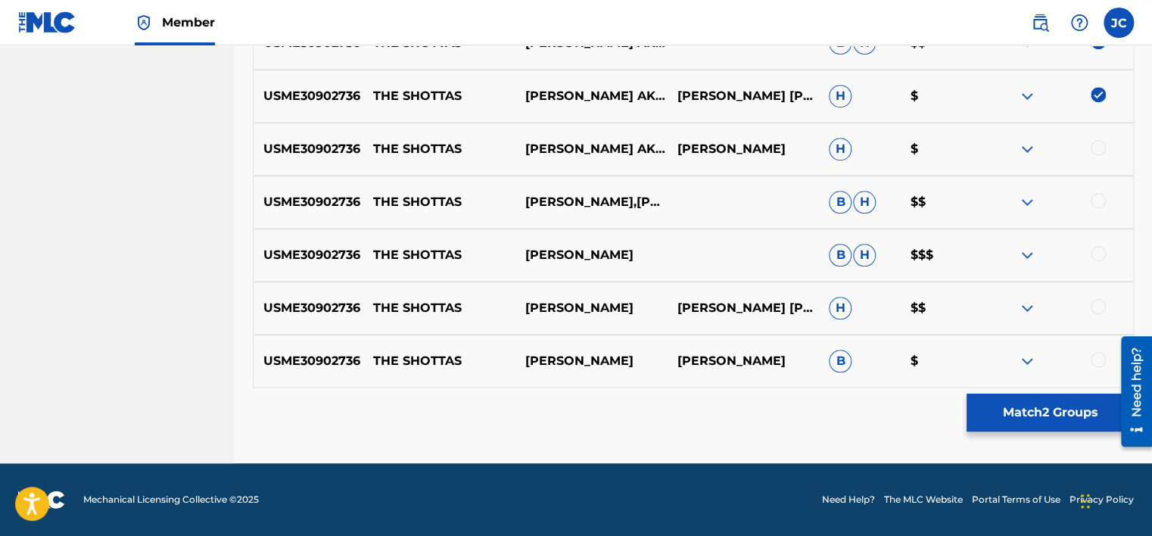
click at [1095, 97] on img at bounding box center [1097, 94] width 15 height 15
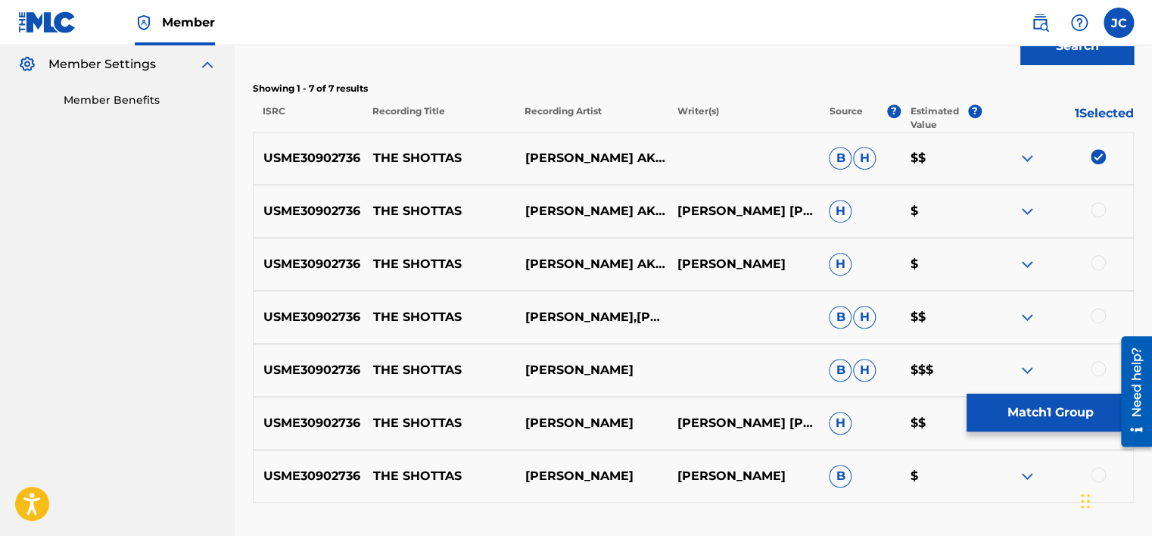
scroll to position [410, 0]
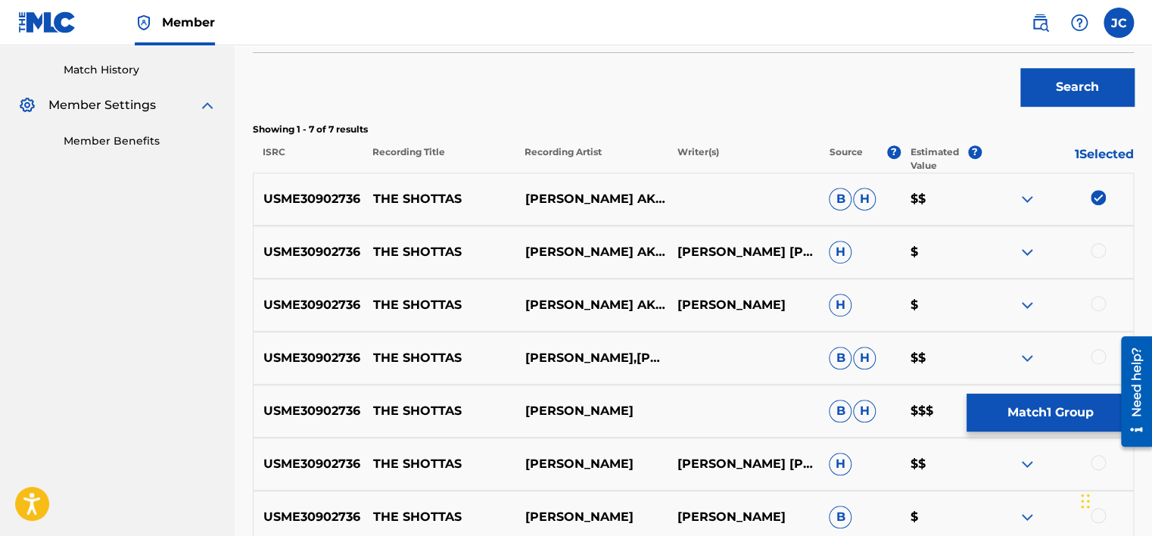
click at [1096, 197] on img at bounding box center [1097, 197] width 15 height 15
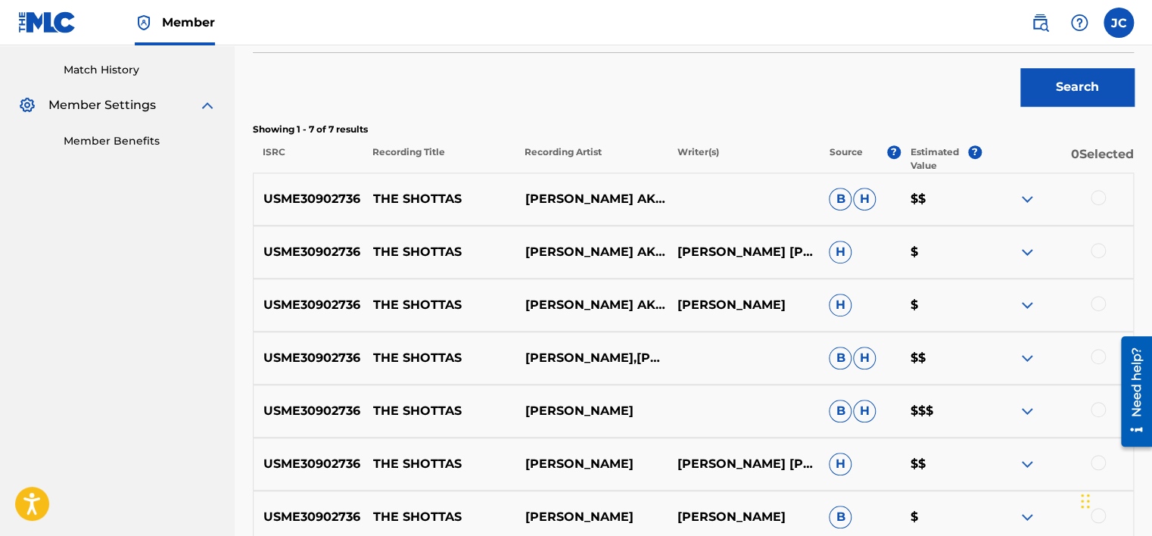
drag, startPoint x: 1152, startPoint y: 157, endPoint x: 1146, endPoint y: 84, distance: 73.6
click at [1146, 84] on div "Matching Tool The Matching Tool allows Members to match sound recordings to wor…" at bounding box center [693, 146] width 917 height 946
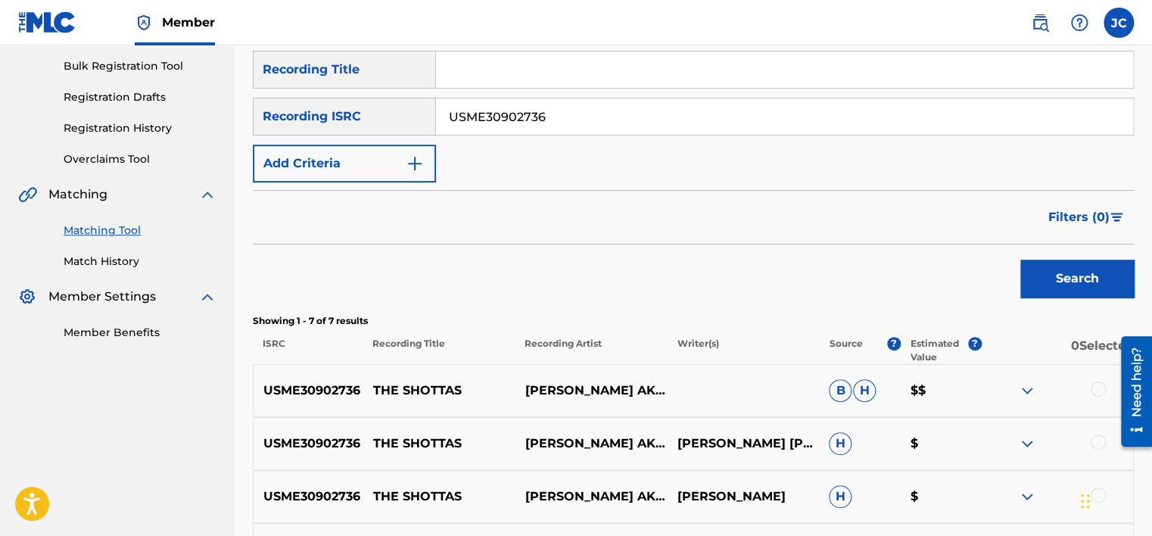
scroll to position [193, 0]
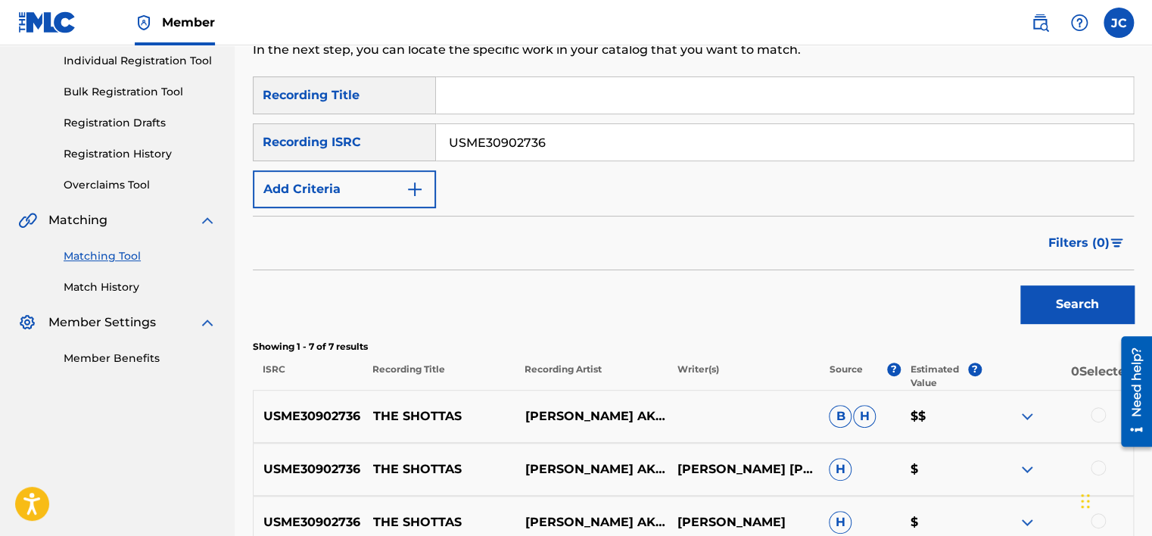
click at [657, 144] on input "USME30902736" at bounding box center [784, 142] width 697 height 36
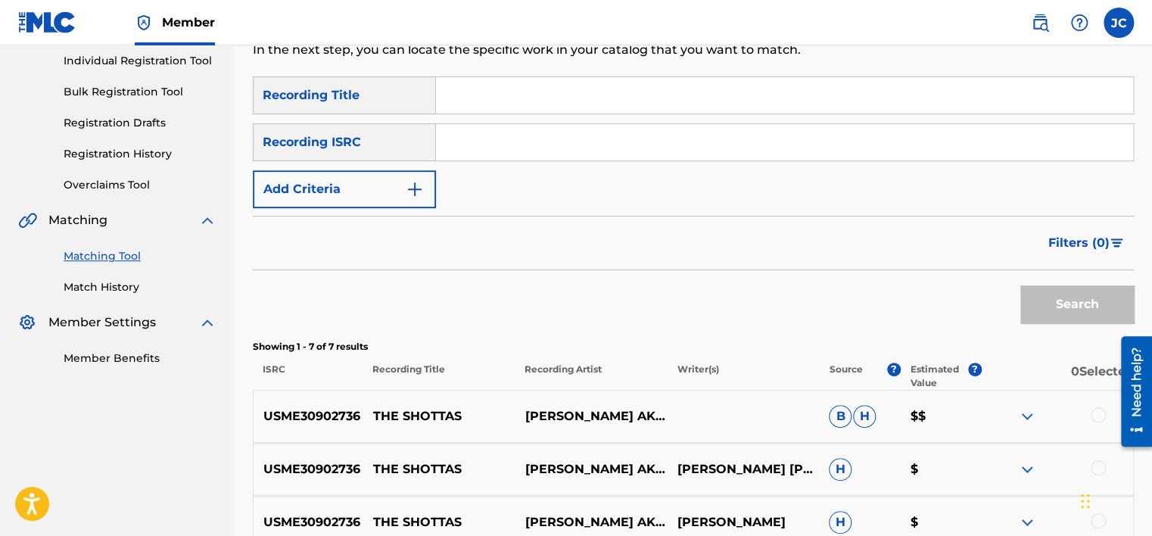
paste input "USA371243958"
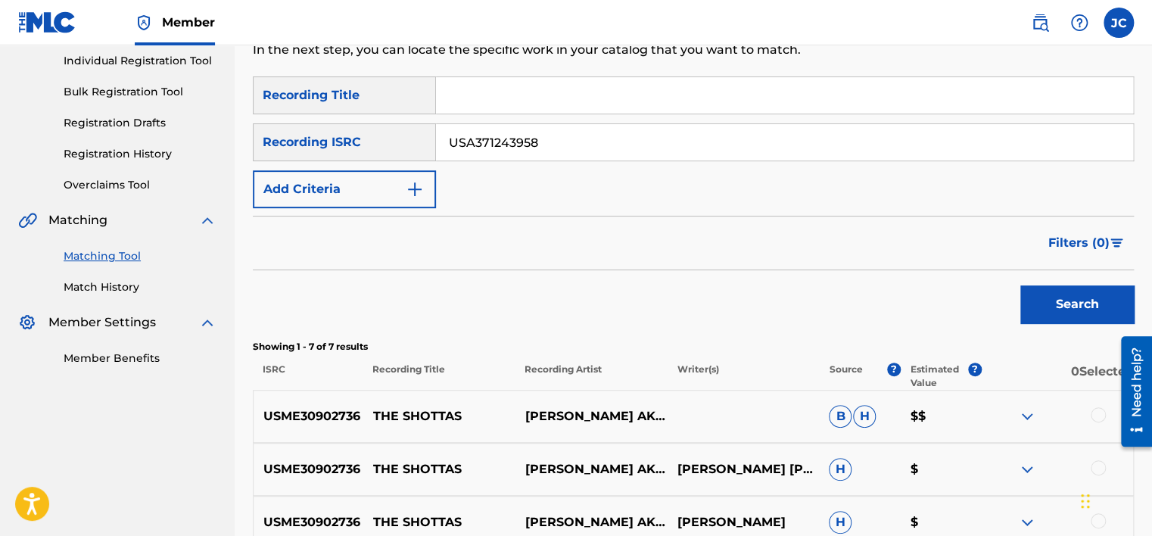
type input "USA371243958"
click at [1020, 285] on button "Search" at bounding box center [1076, 304] width 113 height 38
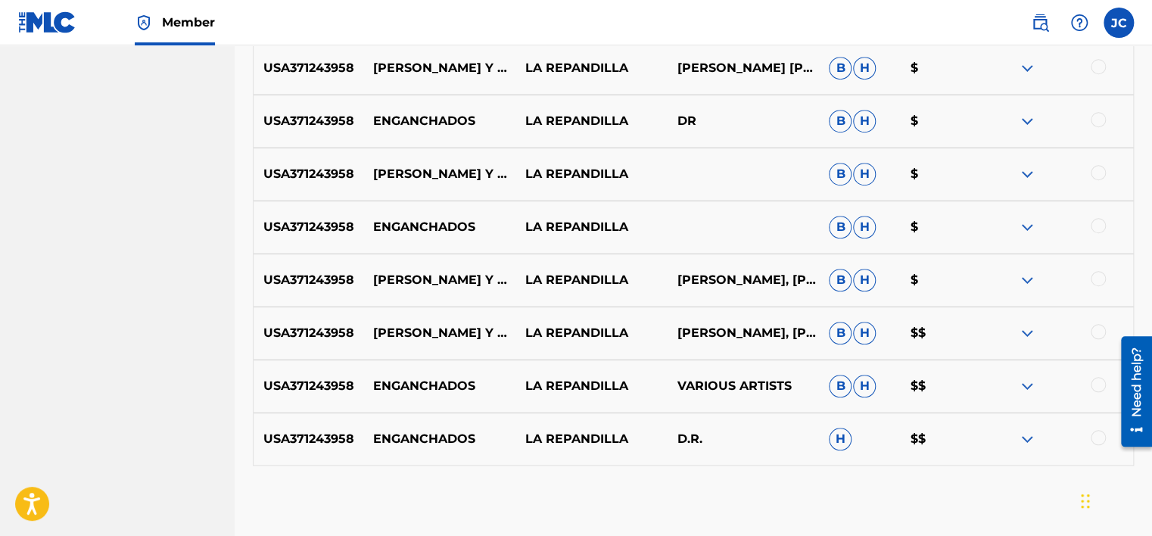
scroll to position [618, 0]
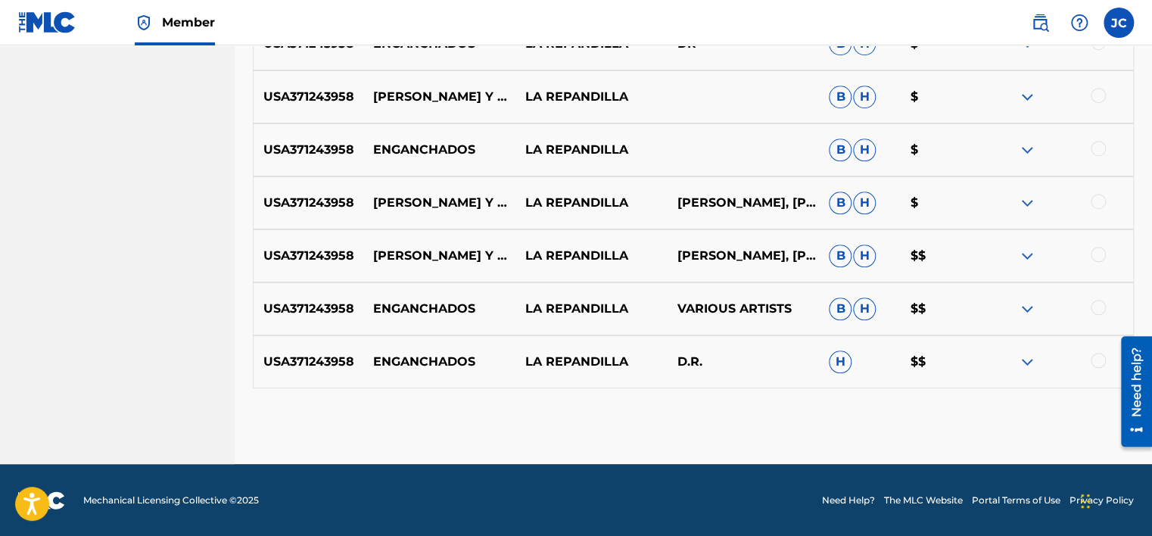
click at [1097, 359] on div at bounding box center [1097, 360] width 15 height 15
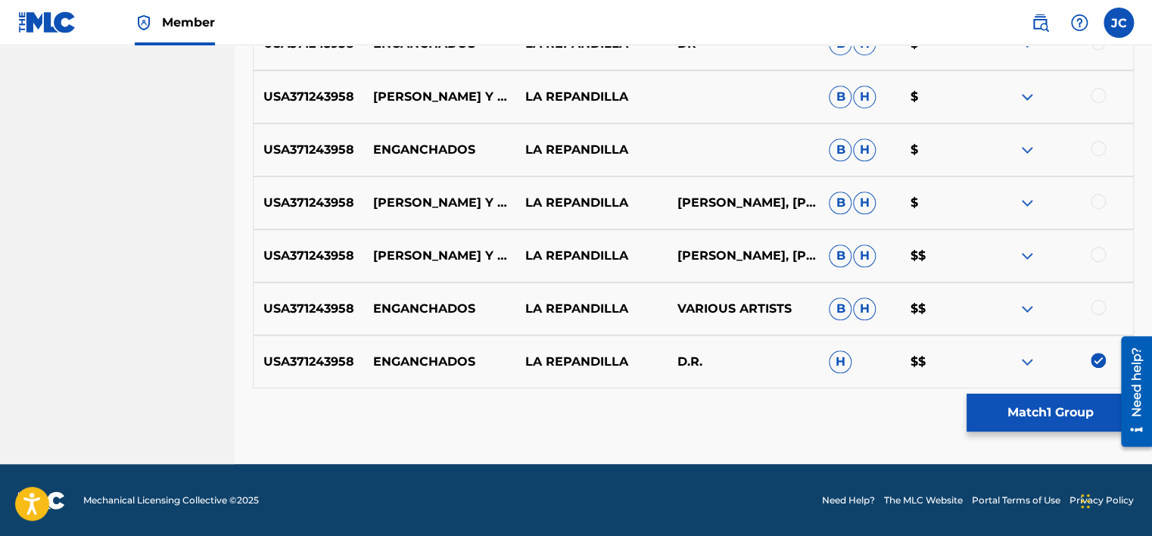
click at [1098, 303] on div at bounding box center [1097, 307] width 15 height 15
click at [1099, 256] on div at bounding box center [1097, 254] width 15 height 15
click at [1096, 204] on div at bounding box center [1097, 201] width 15 height 15
click at [1095, 141] on div at bounding box center [1097, 148] width 15 height 15
click at [1099, 101] on div at bounding box center [1097, 95] width 15 height 15
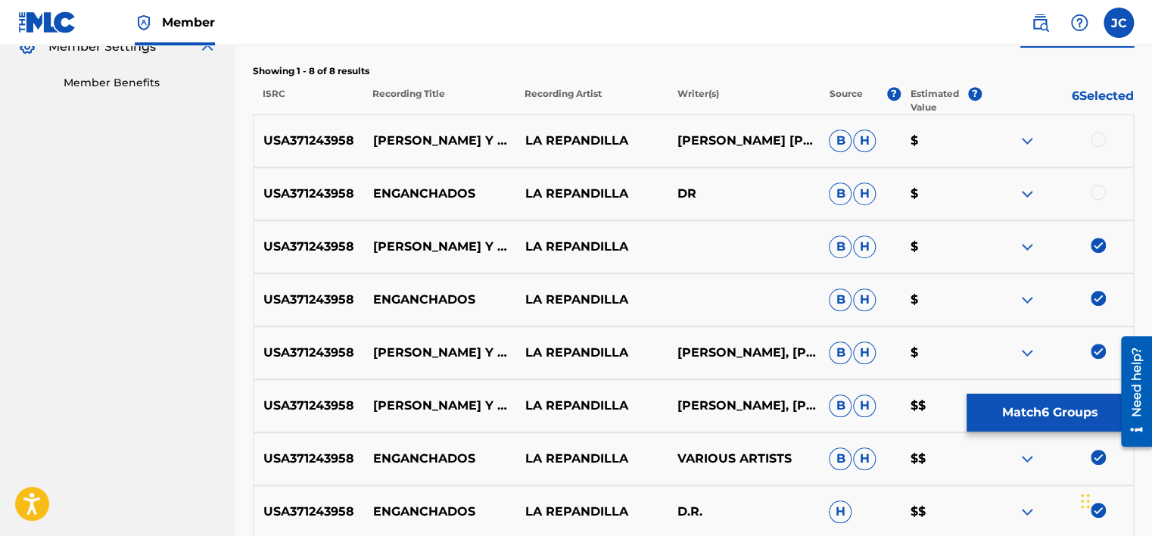
scroll to position [436, 0]
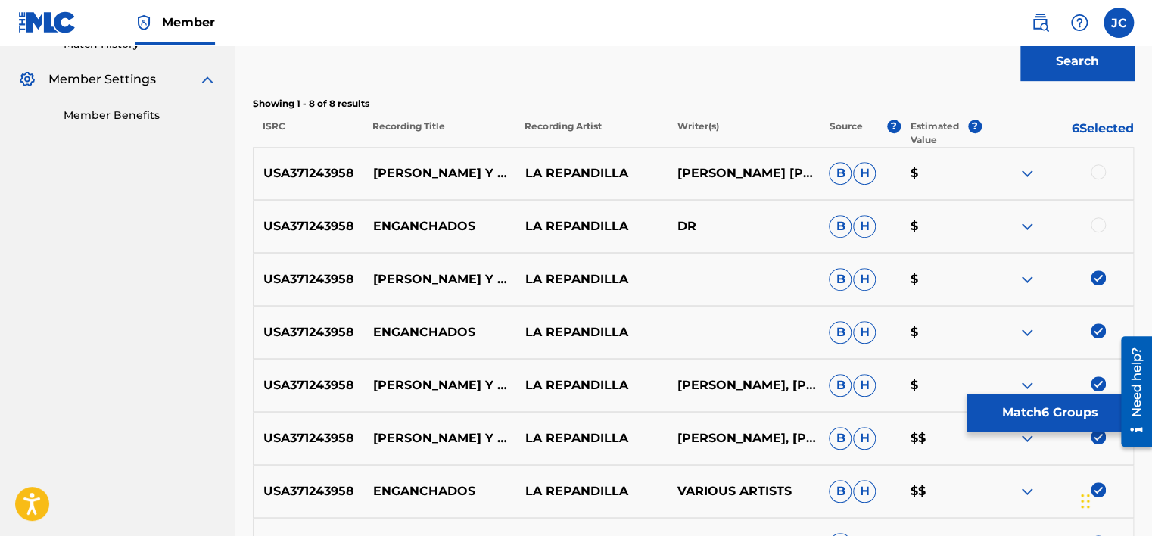
click at [1096, 226] on div at bounding box center [1097, 224] width 15 height 15
click at [1096, 172] on div at bounding box center [1097, 171] width 15 height 15
click at [1045, 399] on button "Match 8 Groups" at bounding box center [1049, 412] width 167 height 38
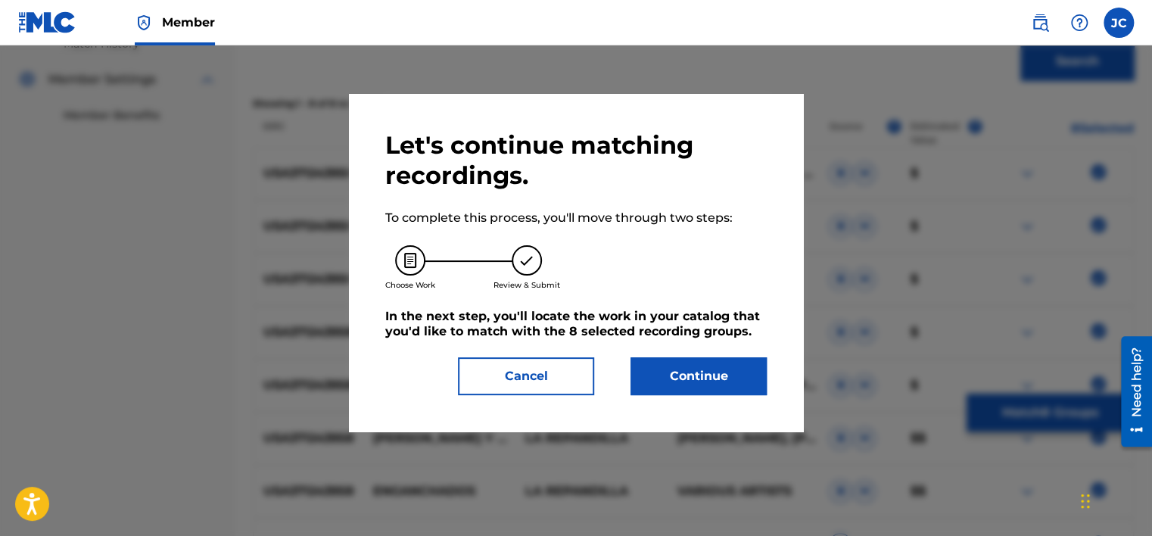
click at [720, 378] on button "Continue" at bounding box center [698, 376] width 136 height 38
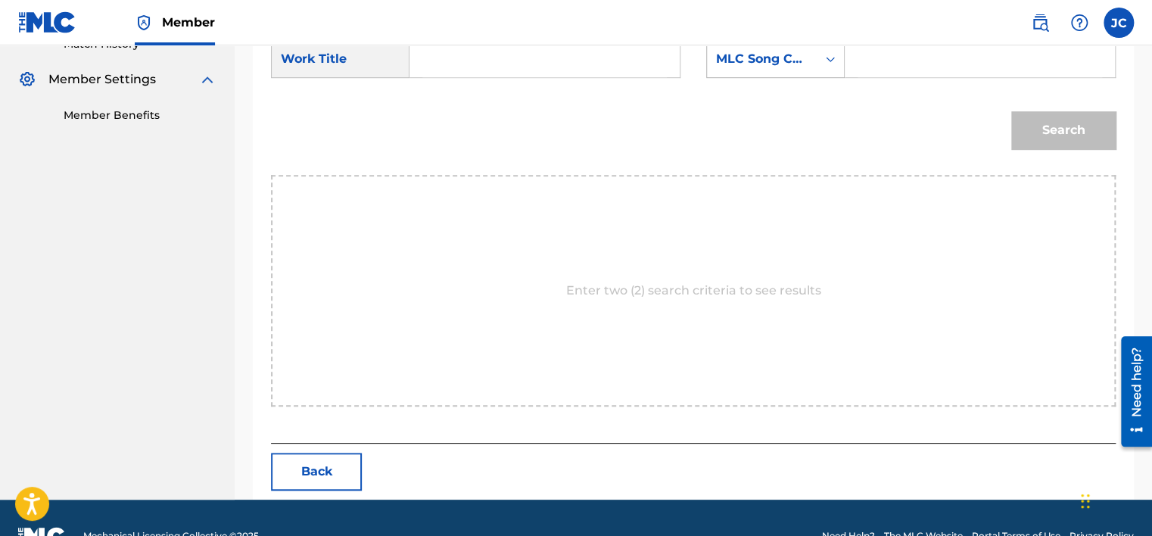
click at [791, 70] on div "MLC Song Code" at bounding box center [762, 59] width 110 height 29
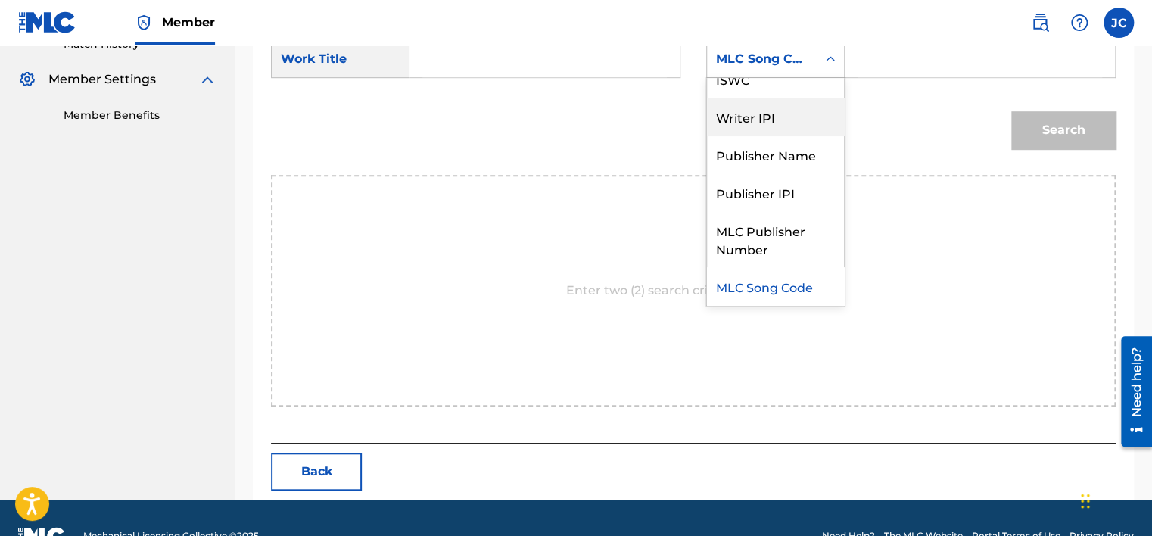
scroll to position [0, 0]
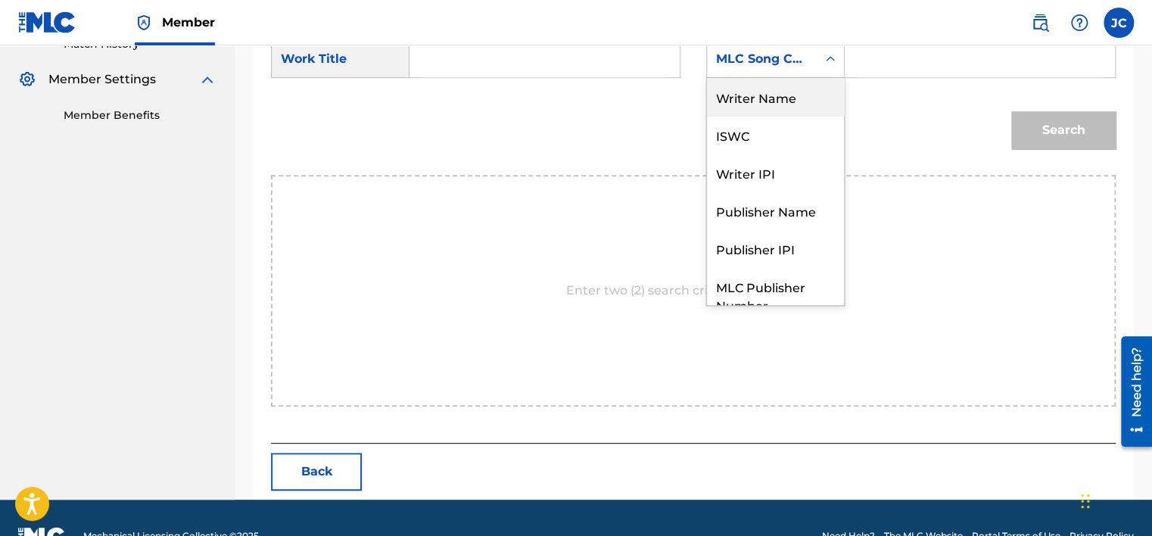
click at [755, 97] on div "Writer Name" at bounding box center [775, 97] width 137 height 38
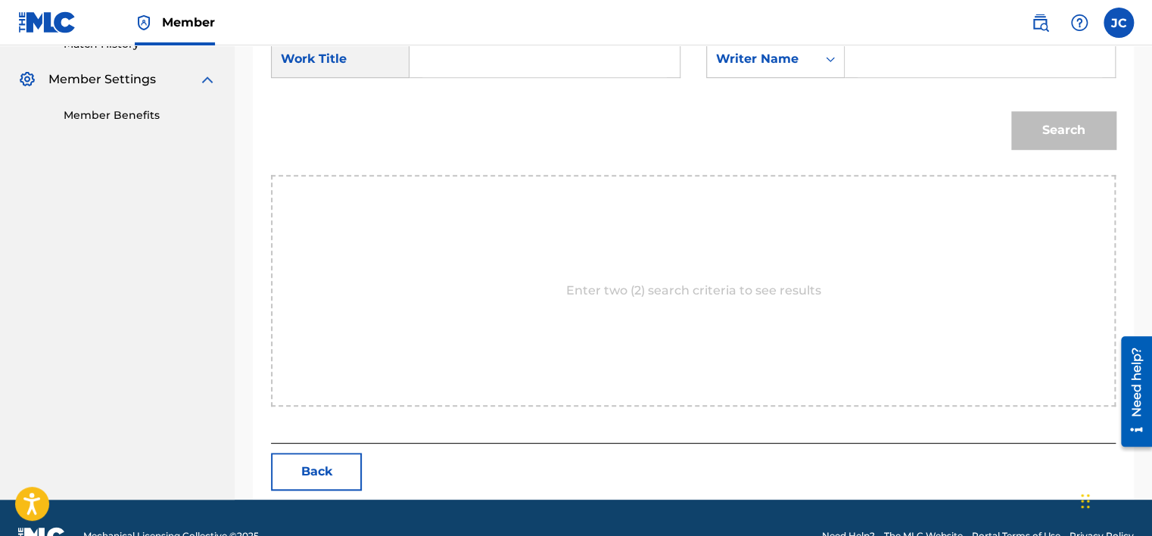
click at [561, 61] on input "Search Form" at bounding box center [544, 59] width 244 height 36
paste input "Bonita y Mentirosa / Loquito por Ti"
type input "Bonita y Mentirosa / Loquito por Ti"
click at [872, 73] on input "Search Form" at bounding box center [979, 59] width 244 height 36
paste input "Hernandez"
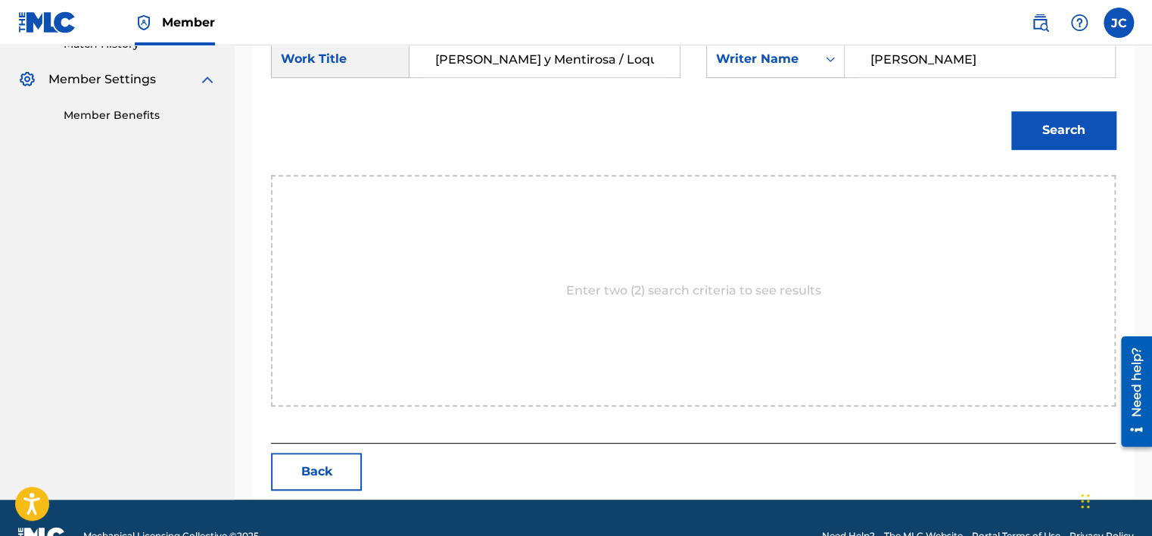
click at [1050, 134] on button "Search" at bounding box center [1063, 130] width 104 height 38
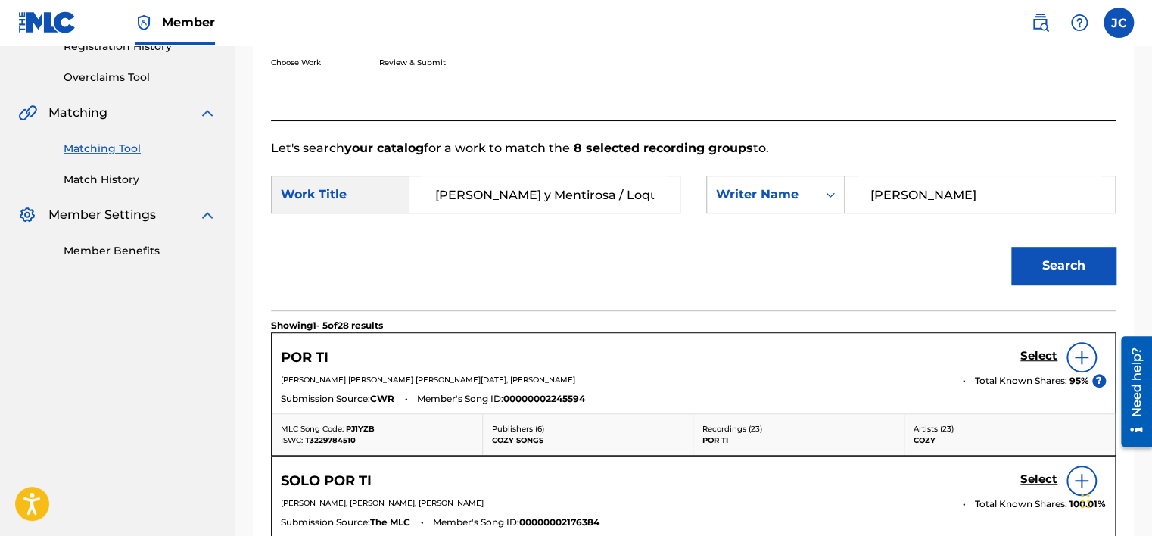
scroll to position [436, 0]
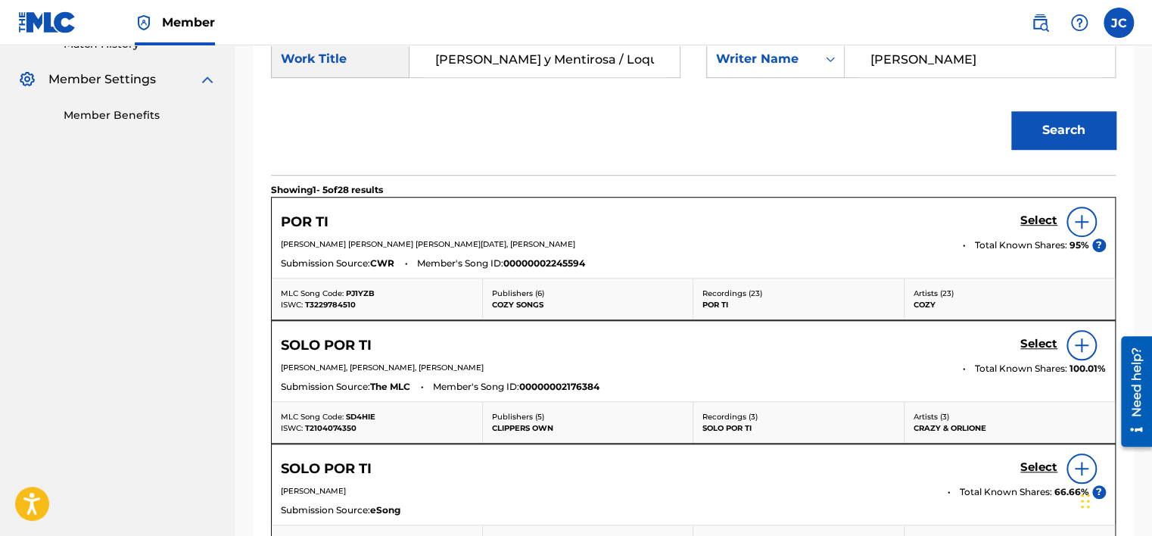
click at [956, 66] on input "Hernandez" at bounding box center [979, 59] width 244 height 36
paste input "Alcántara"
click at [1011, 111] on button "Search" at bounding box center [1063, 130] width 104 height 38
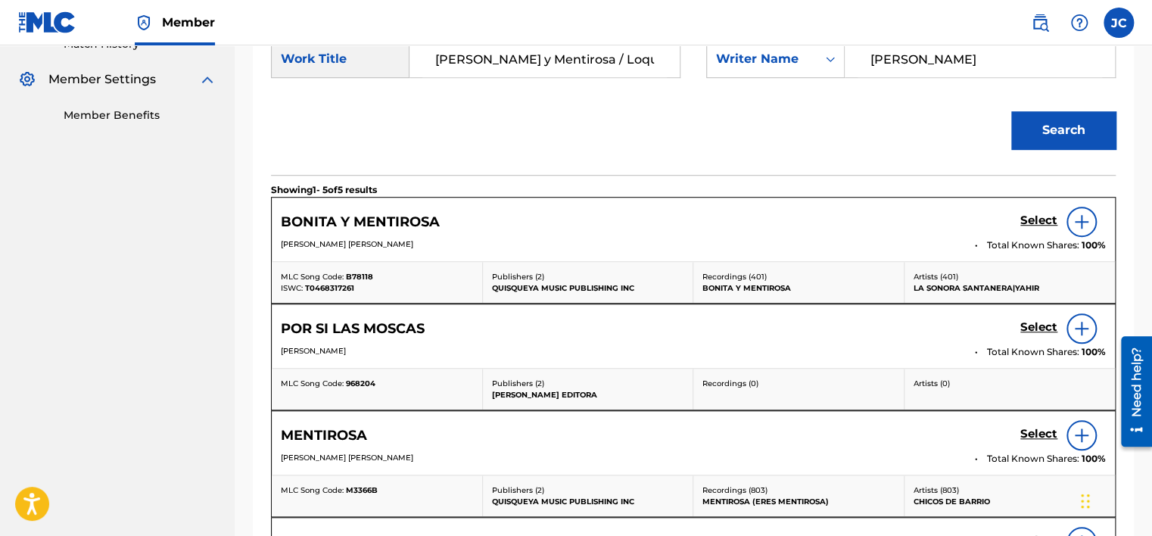
click at [959, 58] on input "Alcántara" at bounding box center [979, 59] width 244 height 36
paste input "Matrajt"
type input "Matrajt"
click at [1011, 111] on button "Search" at bounding box center [1063, 130] width 104 height 38
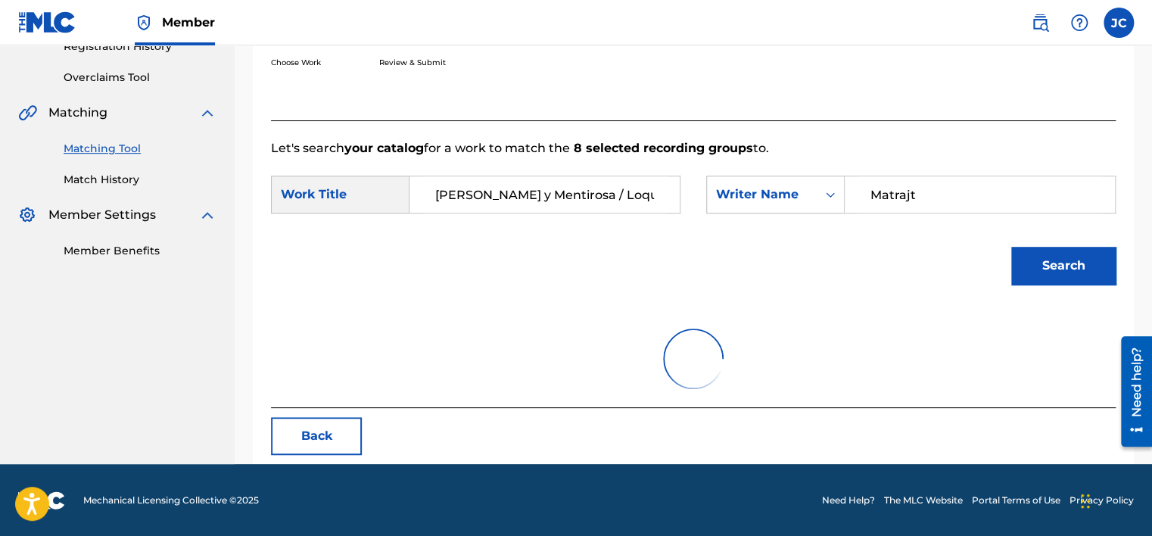
scroll to position [236, 0]
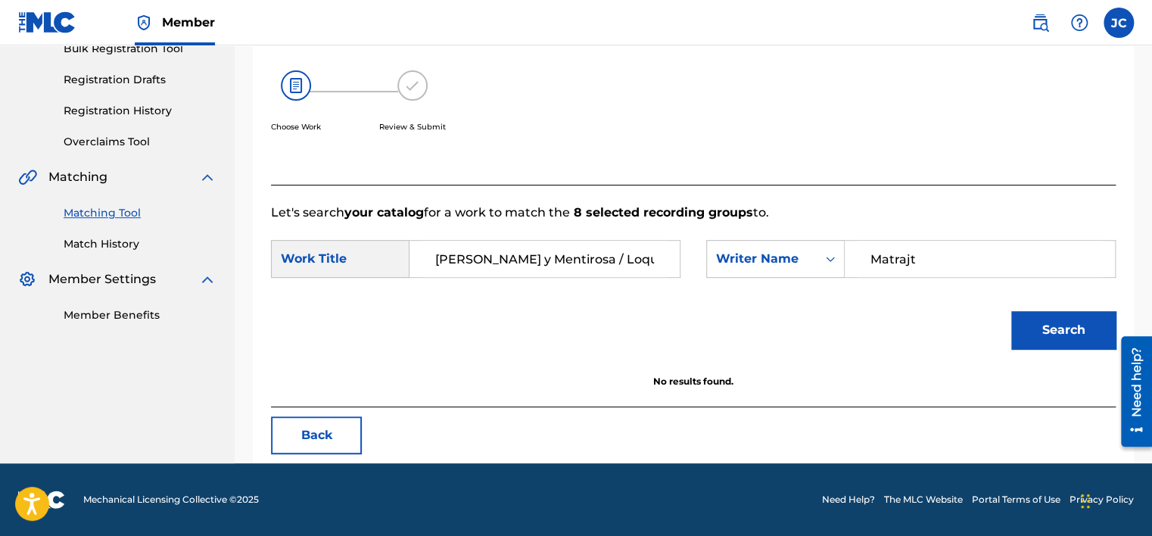
click at [321, 430] on button "Back" at bounding box center [316, 435] width 91 height 38
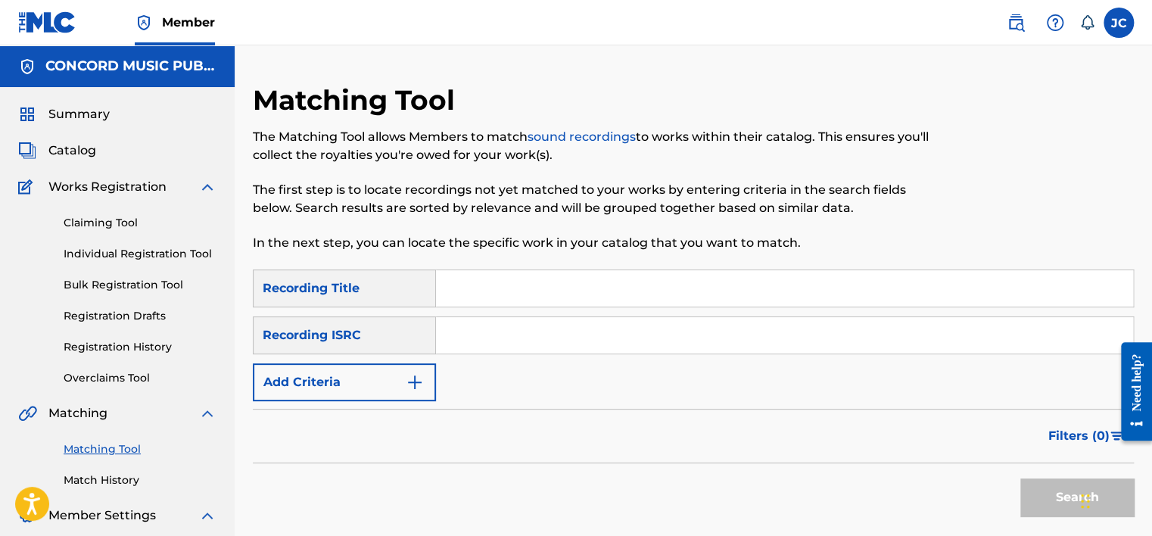
click at [472, 329] on input "Search Form" at bounding box center [784, 335] width 697 height 36
paste input "USG7D1400419"
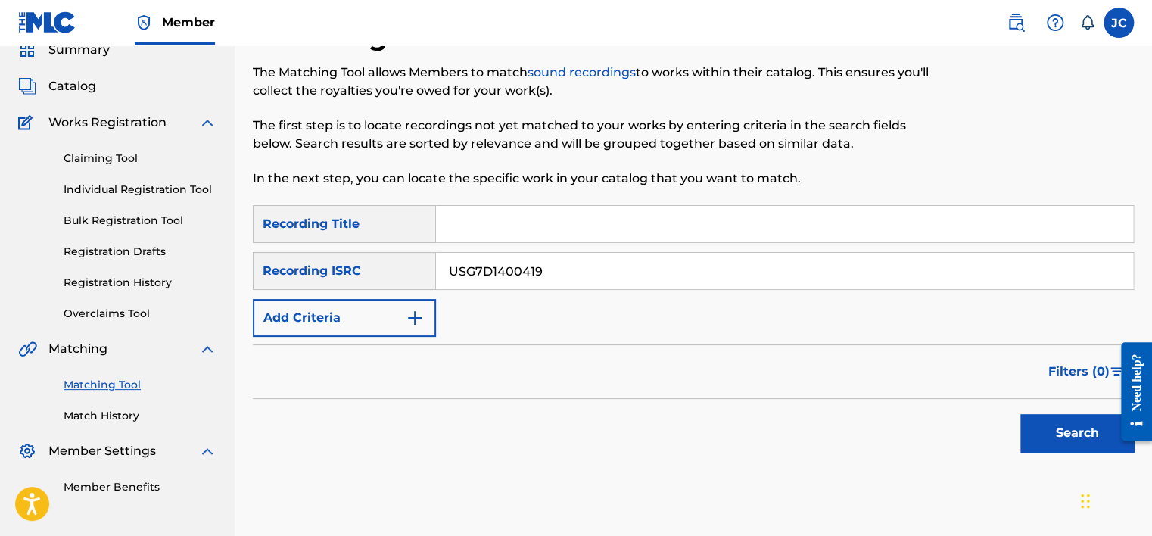
scroll to position [145, 0]
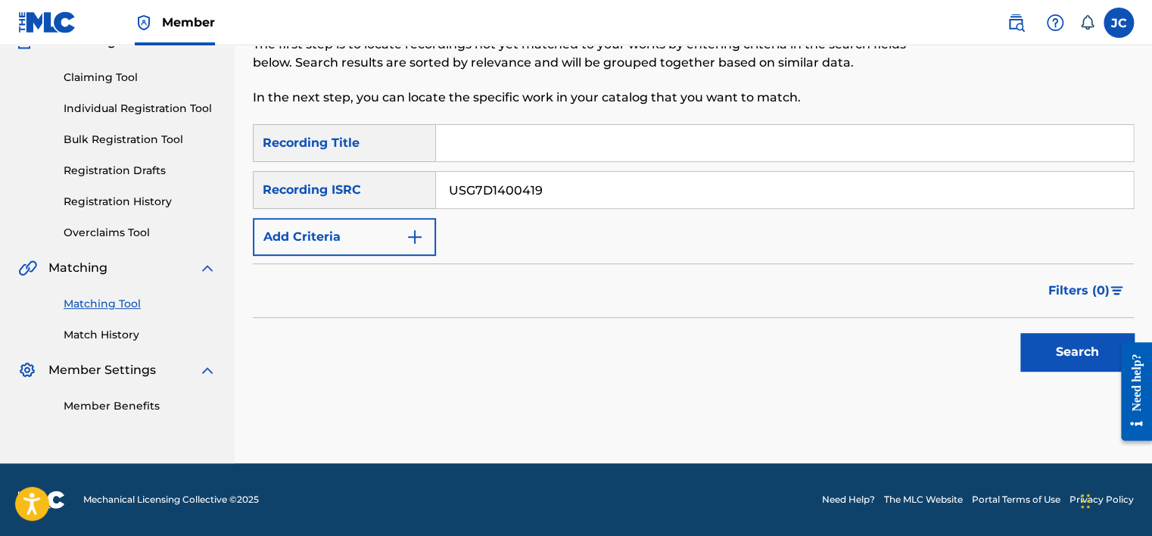
type input "USG7D1400419"
click at [1041, 347] on button "Search" at bounding box center [1076, 352] width 113 height 38
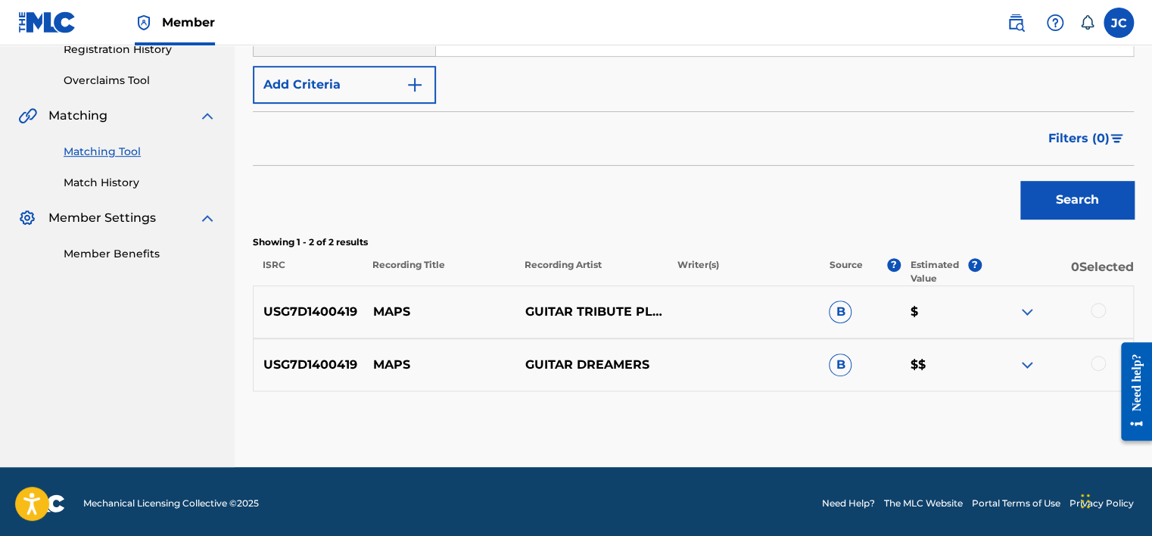
scroll to position [300, 0]
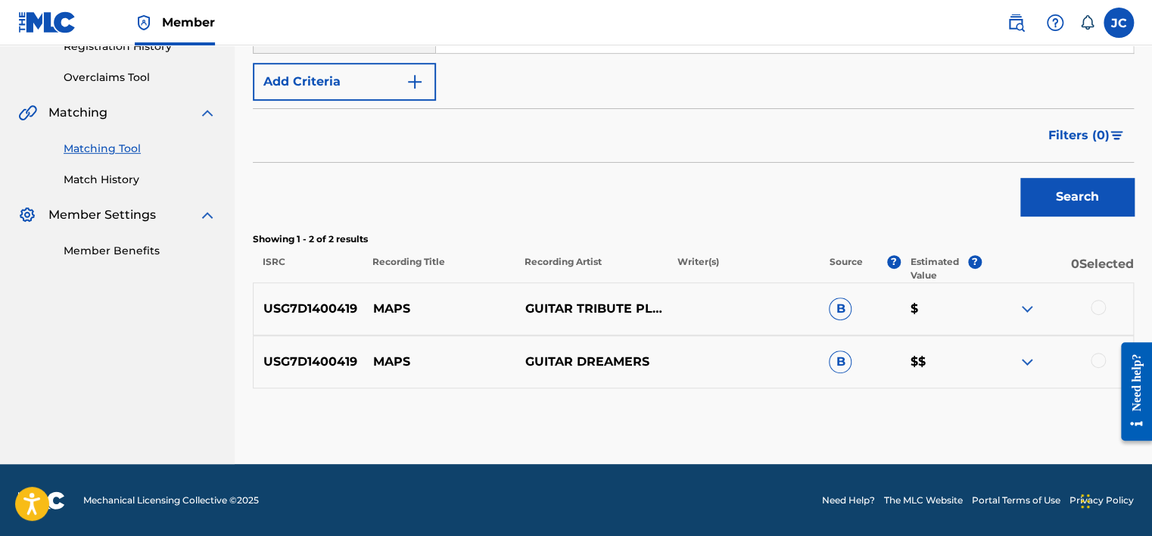
click at [1093, 357] on div at bounding box center [1097, 360] width 15 height 15
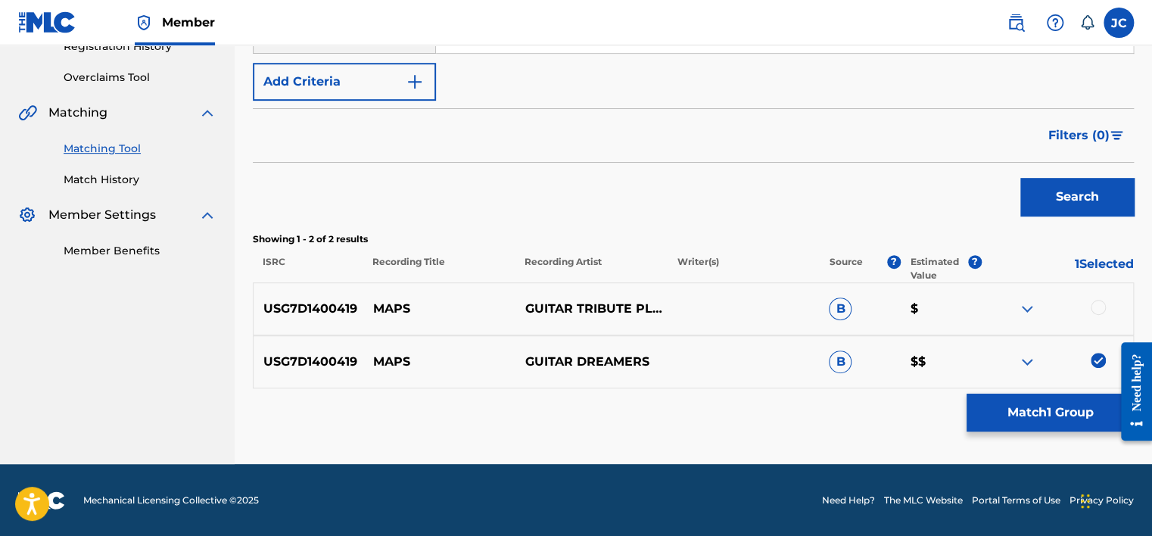
click at [1093, 306] on div at bounding box center [1097, 307] width 15 height 15
click at [1061, 408] on button "Match 2 Groups" at bounding box center [1049, 412] width 167 height 38
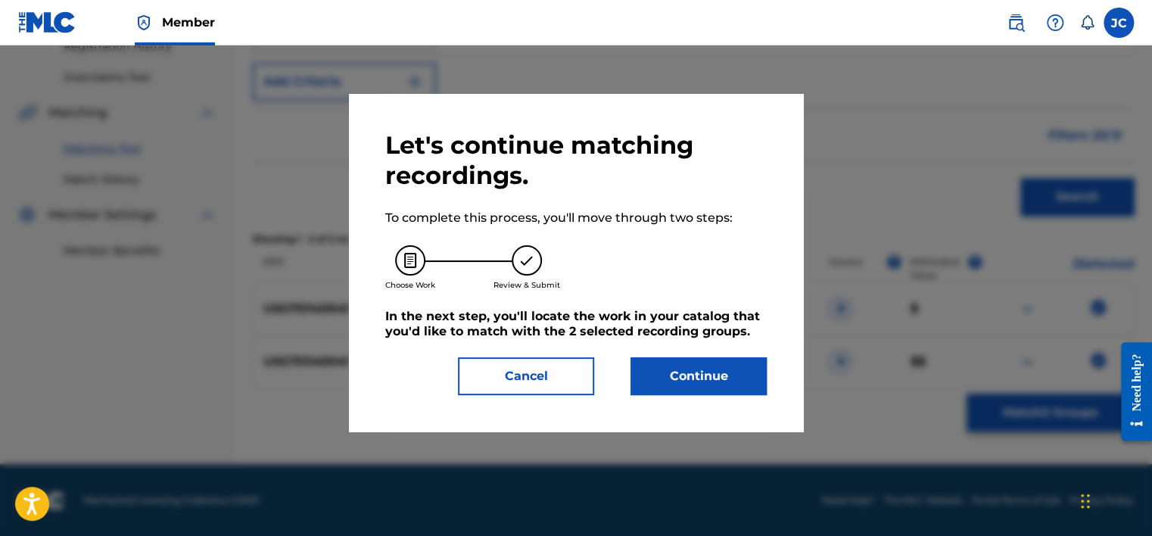
click at [740, 351] on div "Let's continue matching recordings. To complete this process, you'll move throu…" at bounding box center [575, 262] width 381 height 265
click at [735, 366] on button "Continue" at bounding box center [698, 376] width 136 height 38
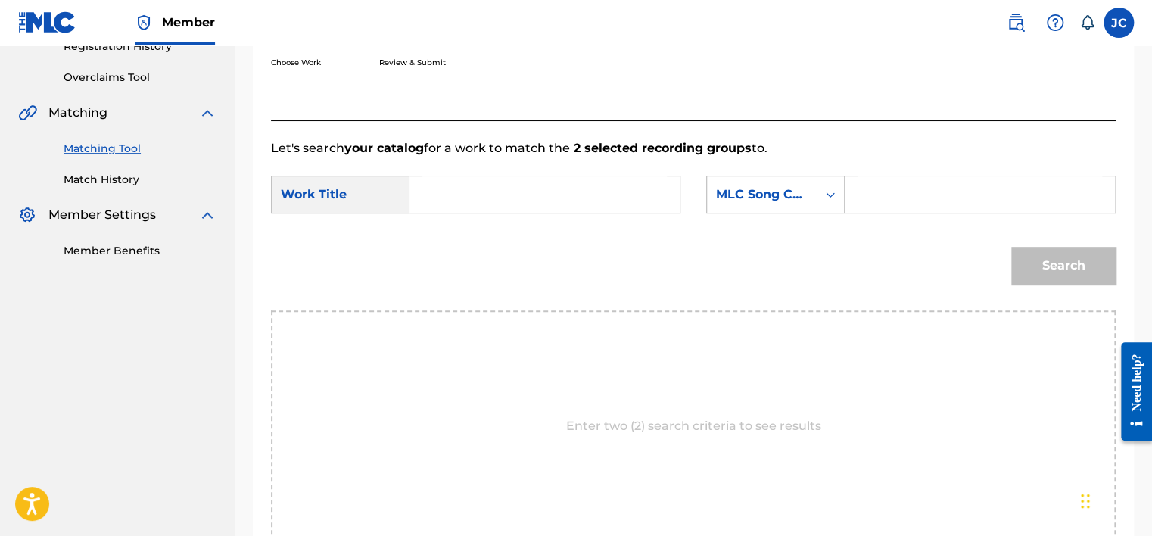
click at [776, 189] on div "MLC Song Code" at bounding box center [762, 194] width 92 height 18
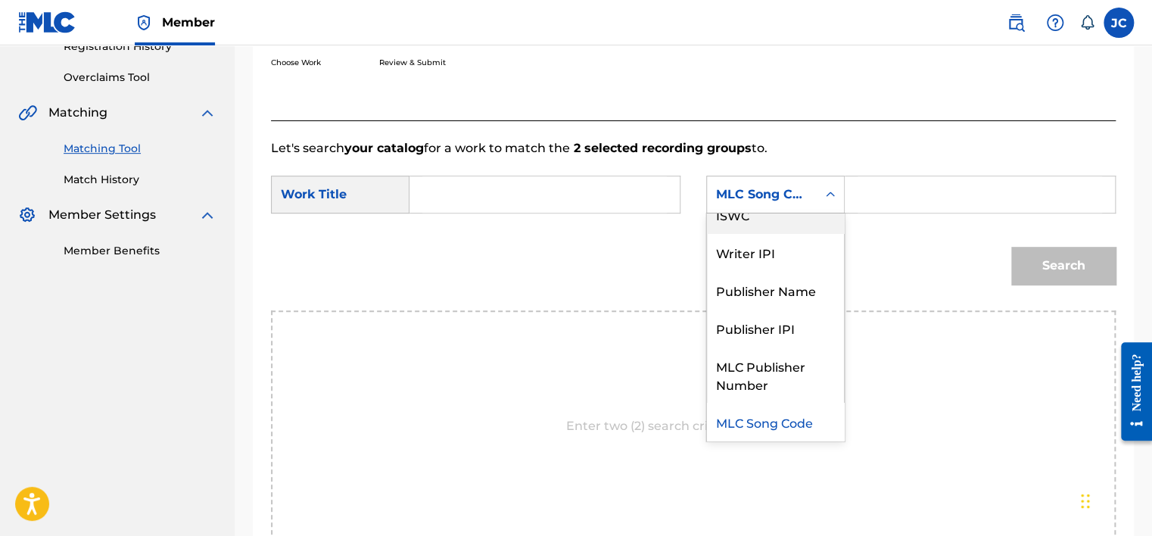
scroll to position [0, 0]
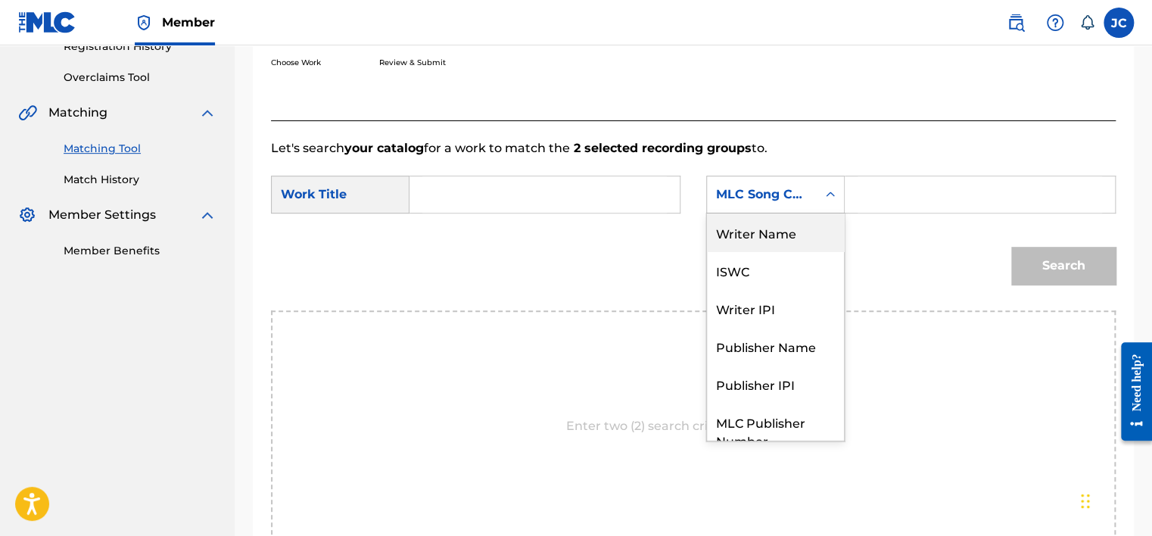
click at [779, 235] on div "Writer Name" at bounding box center [775, 232] width 137 height 38
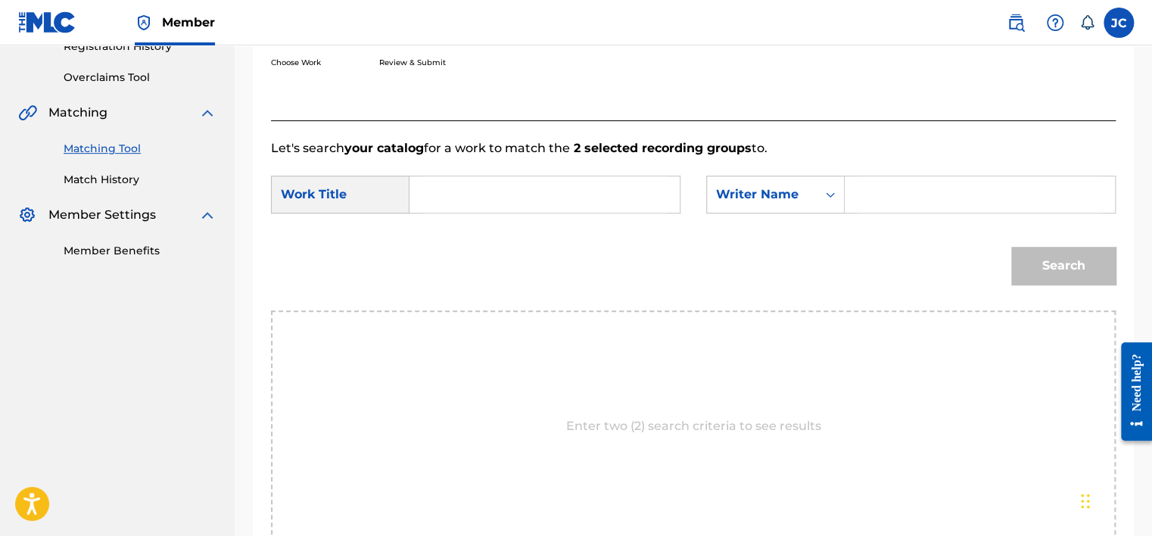
click at [608, 200] on input "Search Form" at bounding box center [544, 194] width 244 height 36
type input "MAPS"
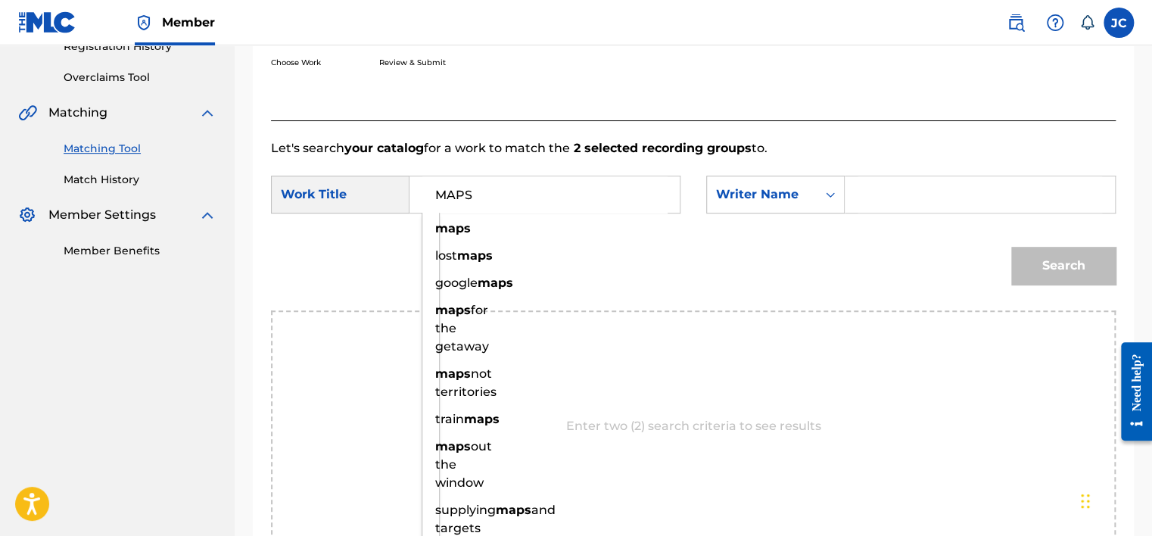
click at [901, 200] on input "Search Form" at bounding box center [979, 194] width 244 height 36
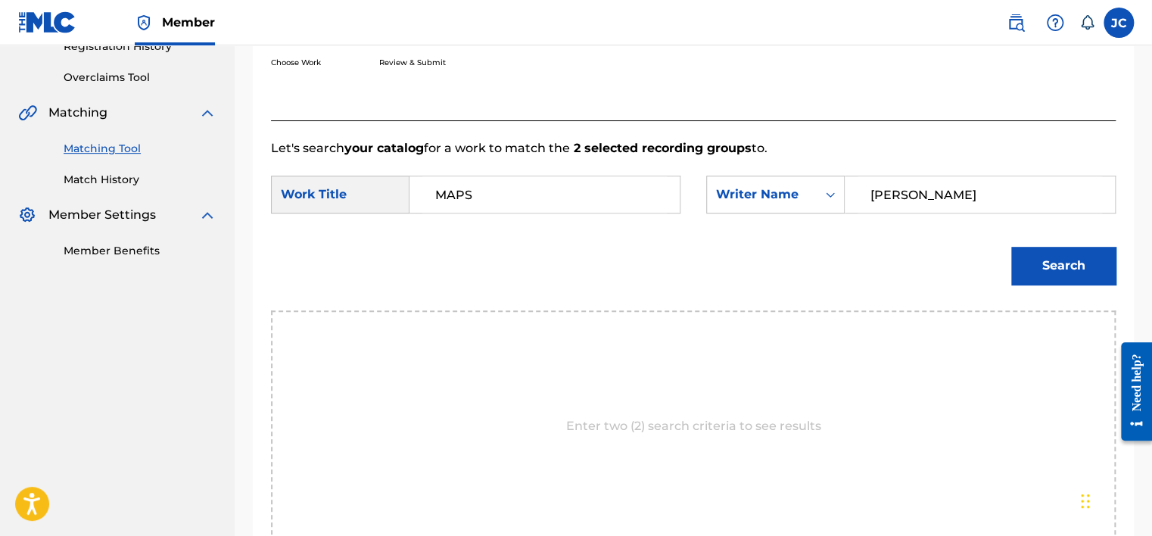
type input "[PERSON_NAME]"
click at [1011, 247] on button "Search" at bounding box center [1063, 266] width 104 height 38
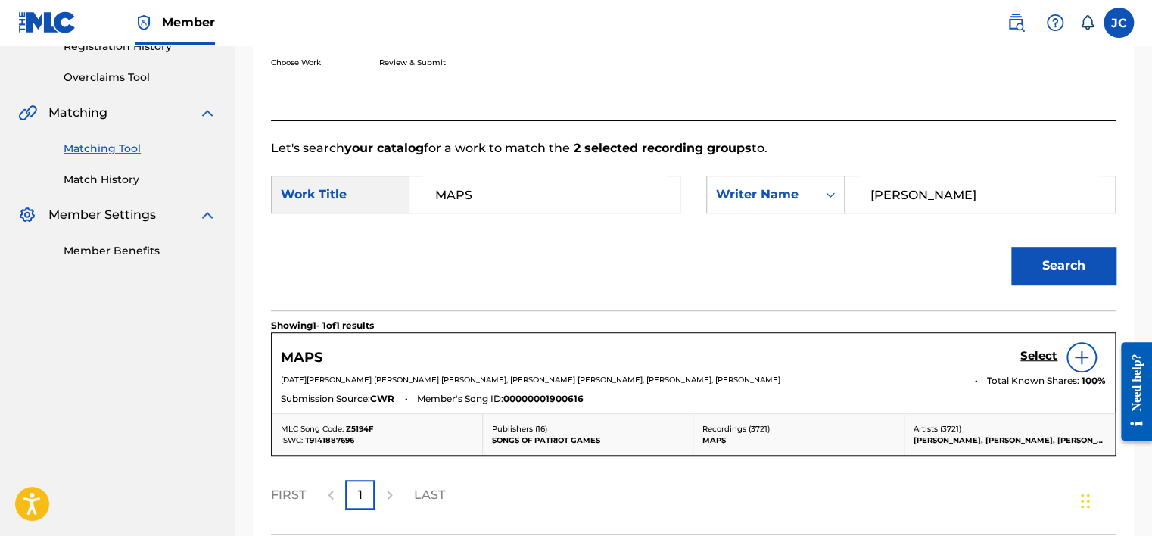
click at [1037, 354] on h5 "Select" at bounding box center [1038, 356] width 37 height 14
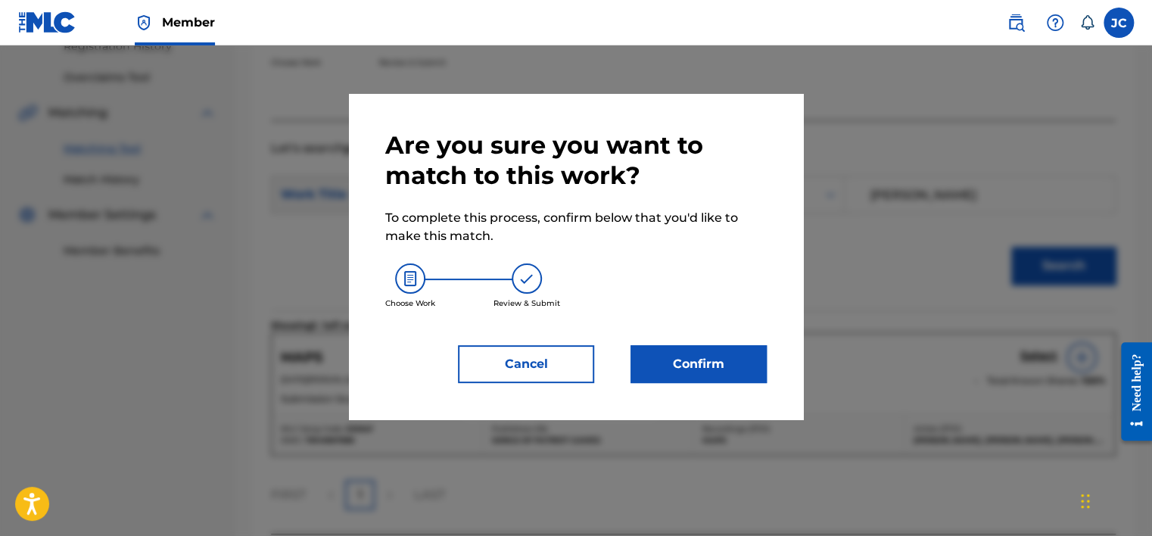
click at [738, 362] on button "Confirm" at bounding box center [698, 364] width 136 height 38
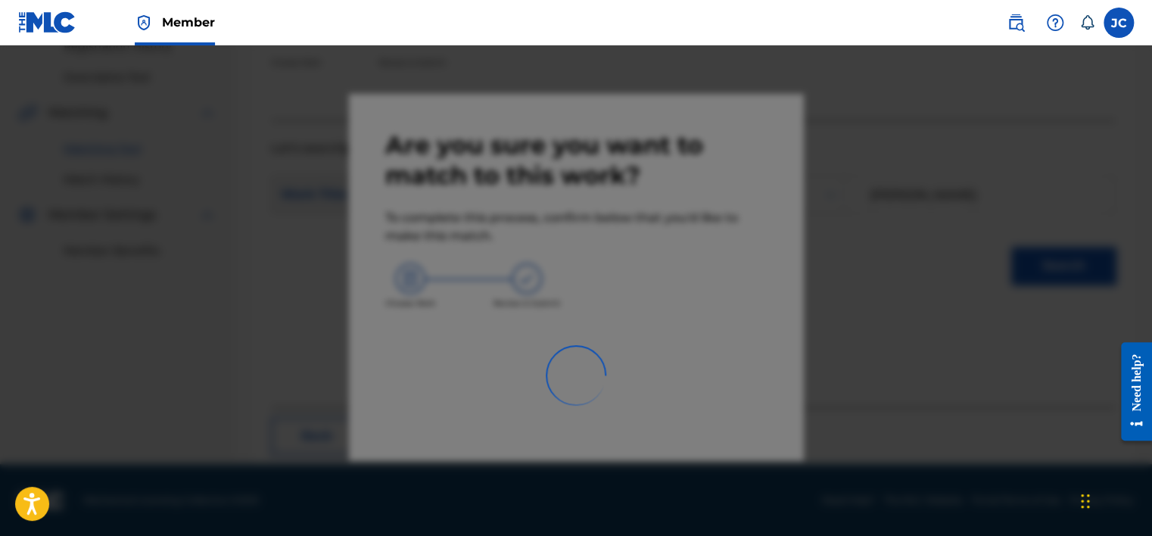
scroll to position [114, 0]
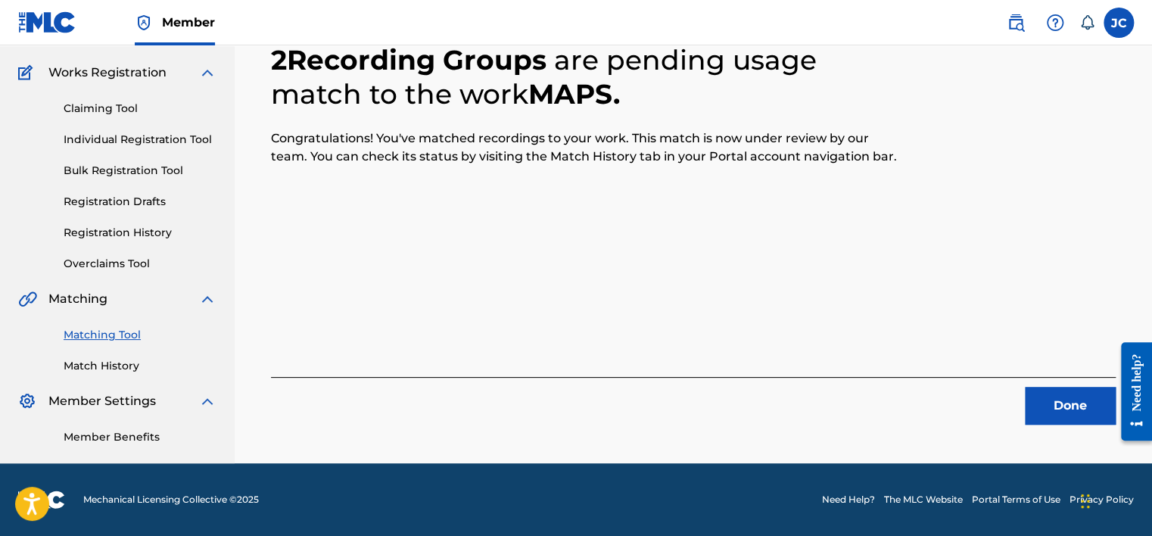
click at [1055, 418] on button "Done" at bounding box center [1069, 406] width 91 height 38
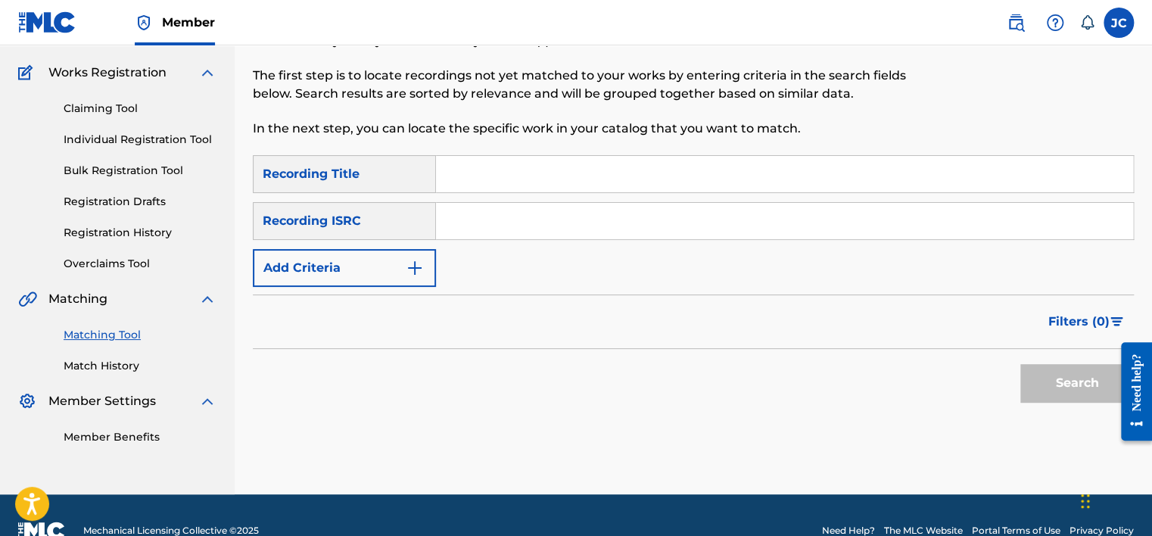
click at [524, 221] on input "Search Form" at bounding box center [784, 221] width 697 height 36
paste input "USC4R2218742"
type input "USC4R2218742"
click at [1020, 364] on button "Search" at bounding box center [1076, 383] width 113 height 38
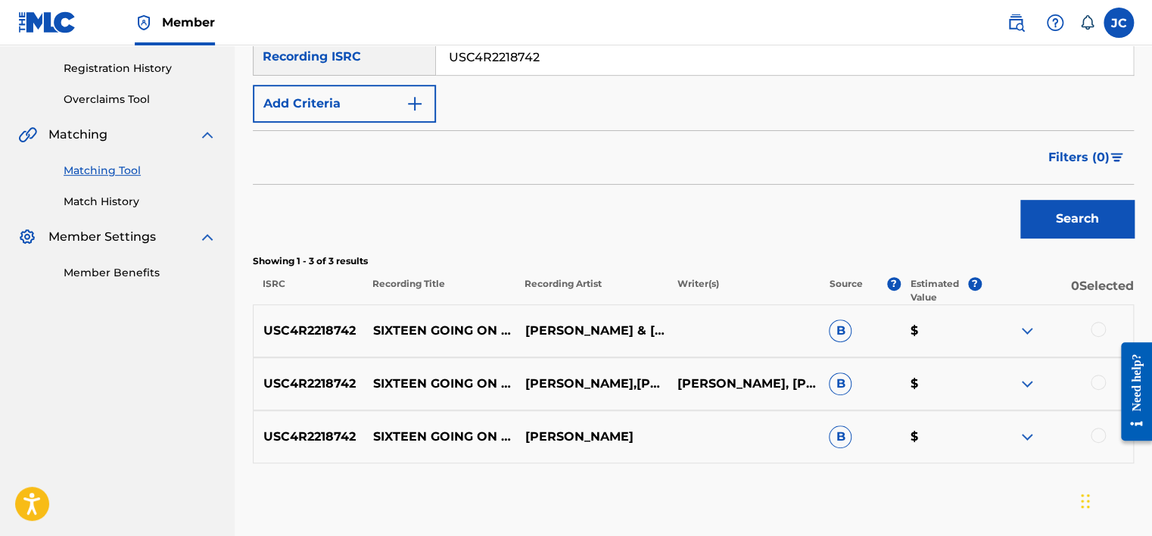
scroll to position [354, 0]
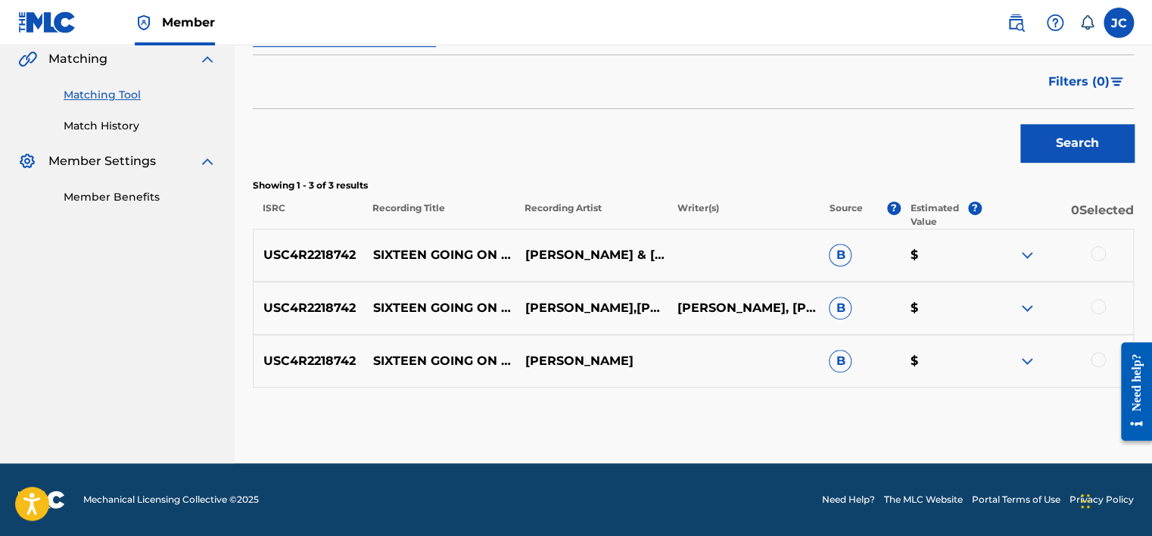
click at [1096, 360] on div at bounding box center [1097, 359] width 15 height 15
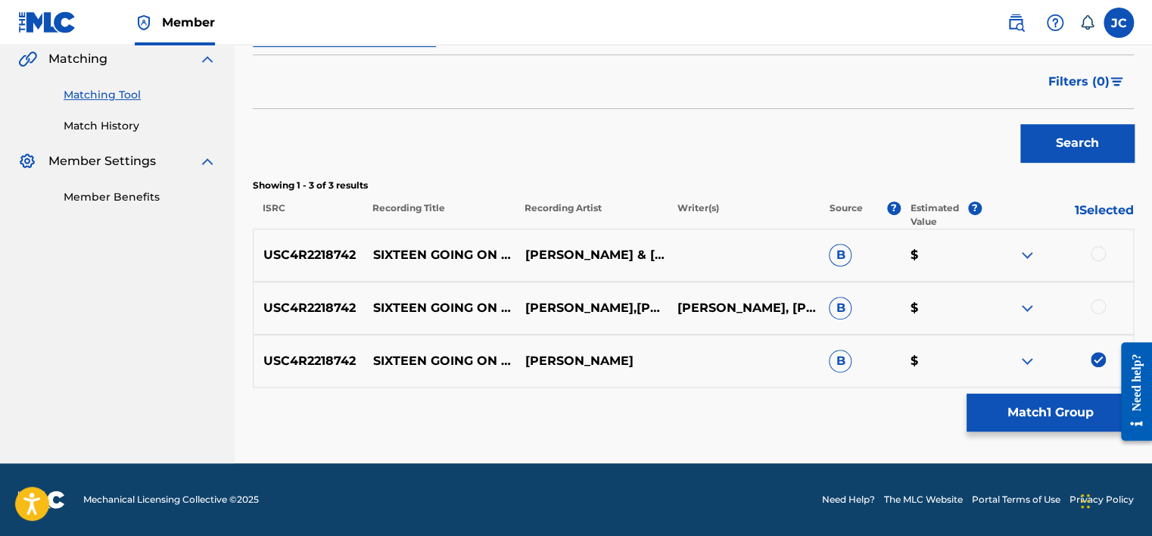
click at [1094, 303] on div at bounding box center [1097, 306] width 15 height 15
click at [1098, 250] on div at bounding box center [1097, 253] width 15 height 15
click at [1056, 406] on button "Match 3 Groups" at bounding box center [1049, 412] width 167 height 38
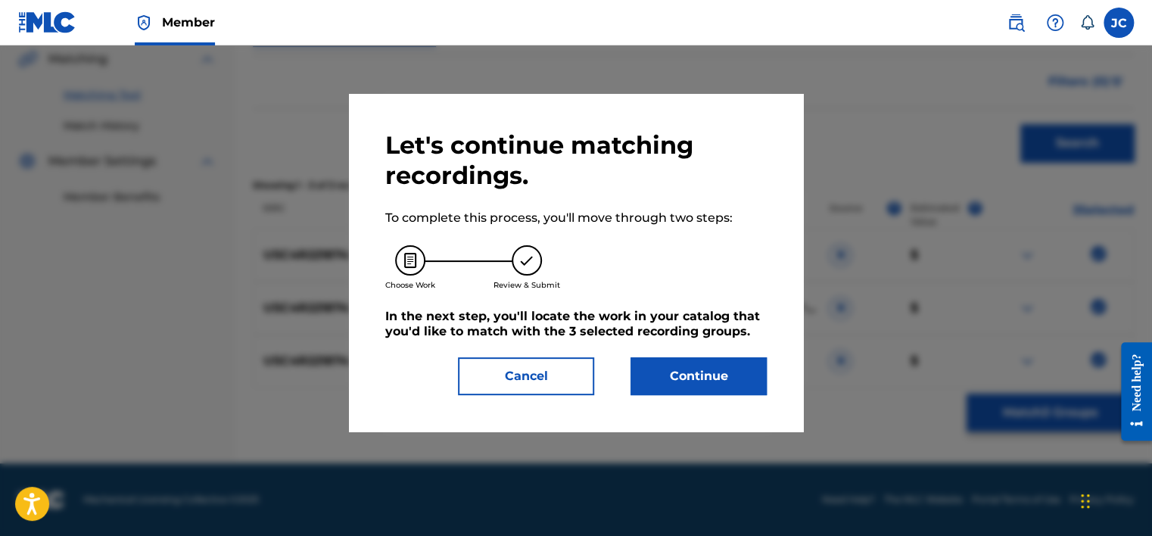
click at [713, 379] on button "Continue" at bounding box center [698, 376] width 136 height 38
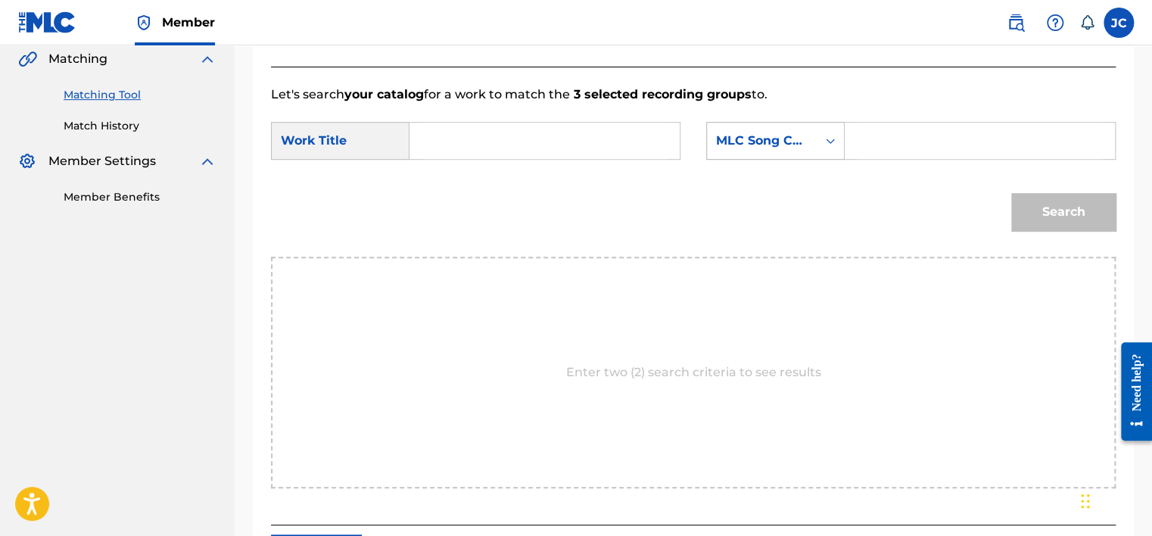
click at [761, 135] on div "MLC Song Code" at bounding box center [762, 141] width 92 height 18
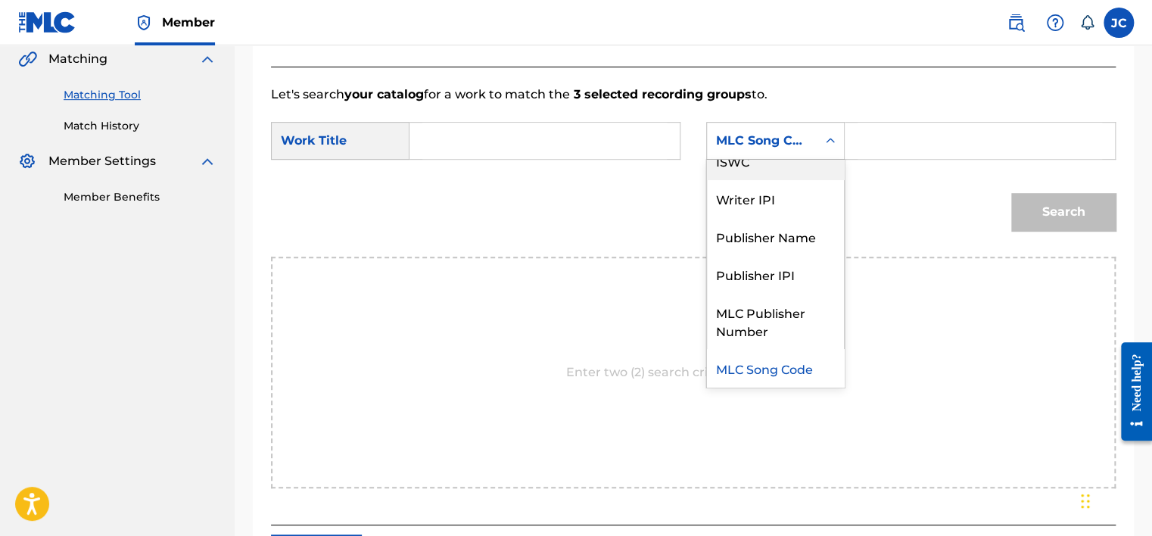
scroll to position [0, 0]
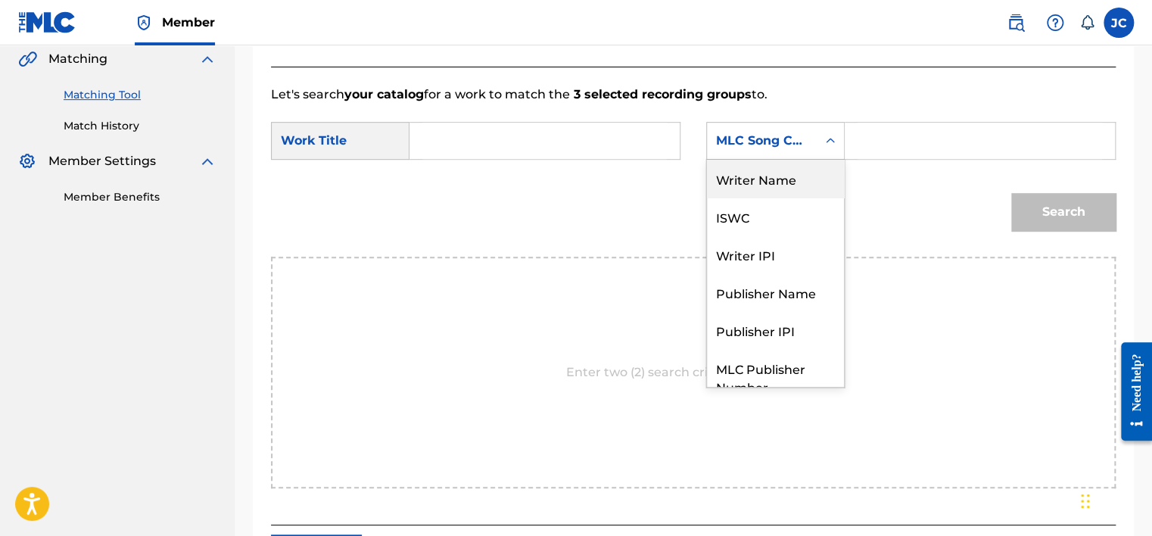
click at [769, 184] on div "Writer Name" at bounding box center [775, 179] width 137 height 38
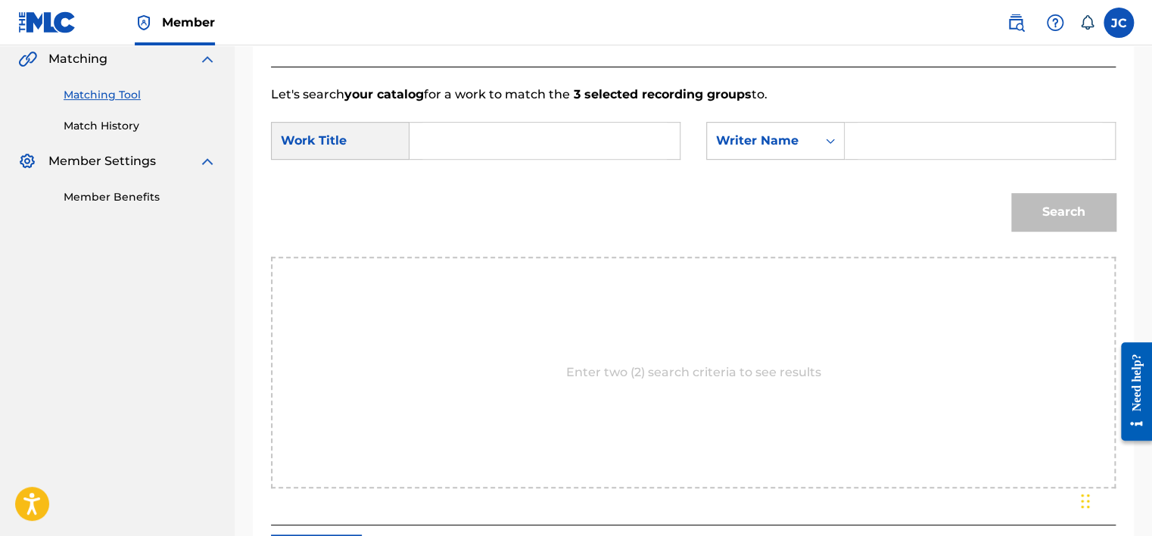
click at [495, 141] on input "Search Form" at bounding box center [544, 141] width 244 height 36
paste input "Sixteen Going On Seventeen"
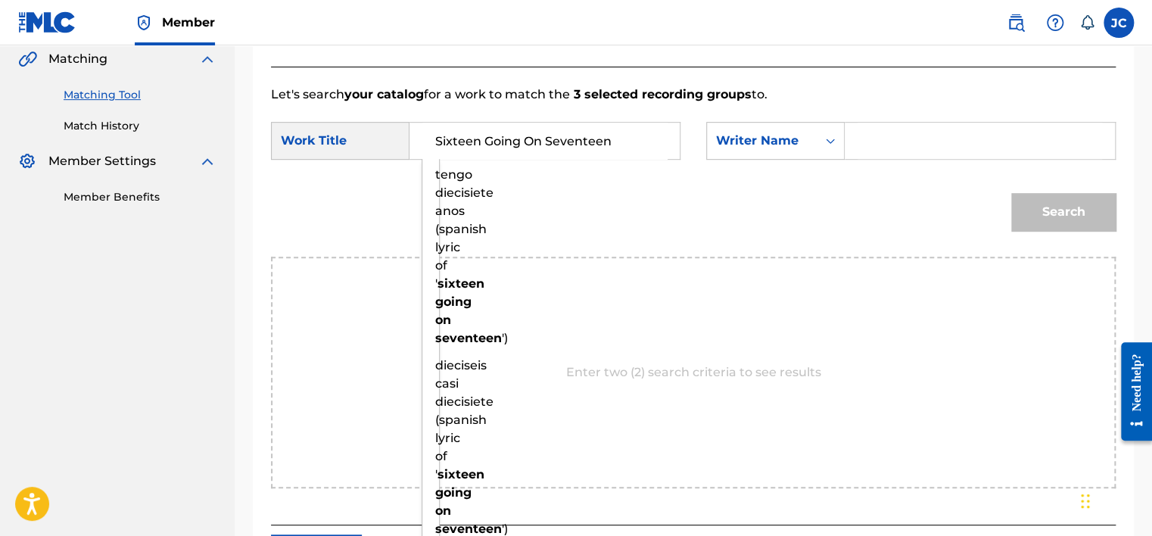
type input "Sixteen Going On Seventeen"
click at [851, 145] on div "Search Form" at bounding box center [979, 141] width 271 height 38
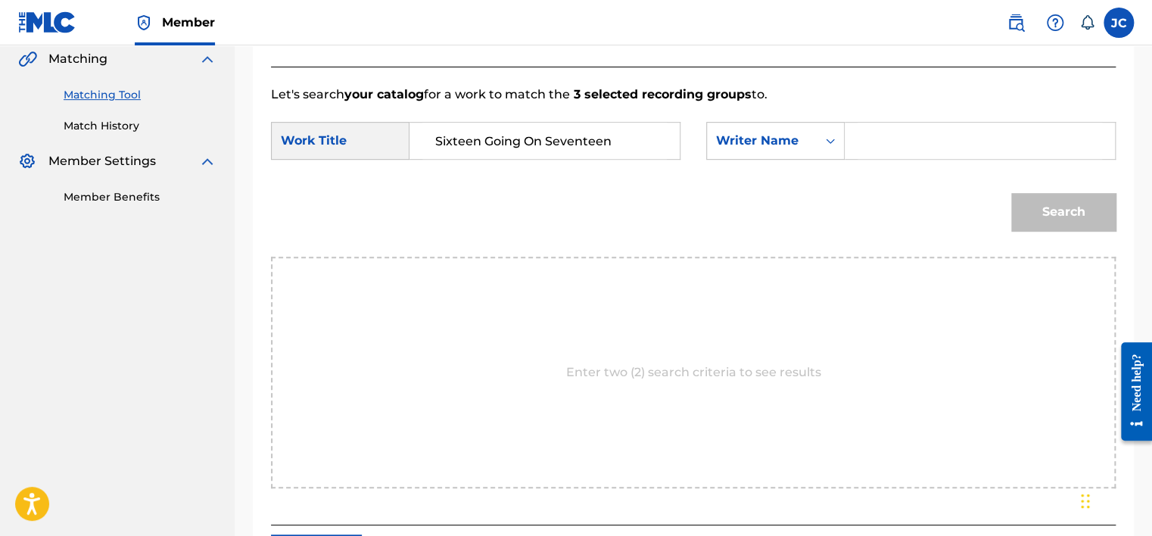
click at [897, 133] on input "Search Form" at bounding box center [979, 141] width 244 height 36
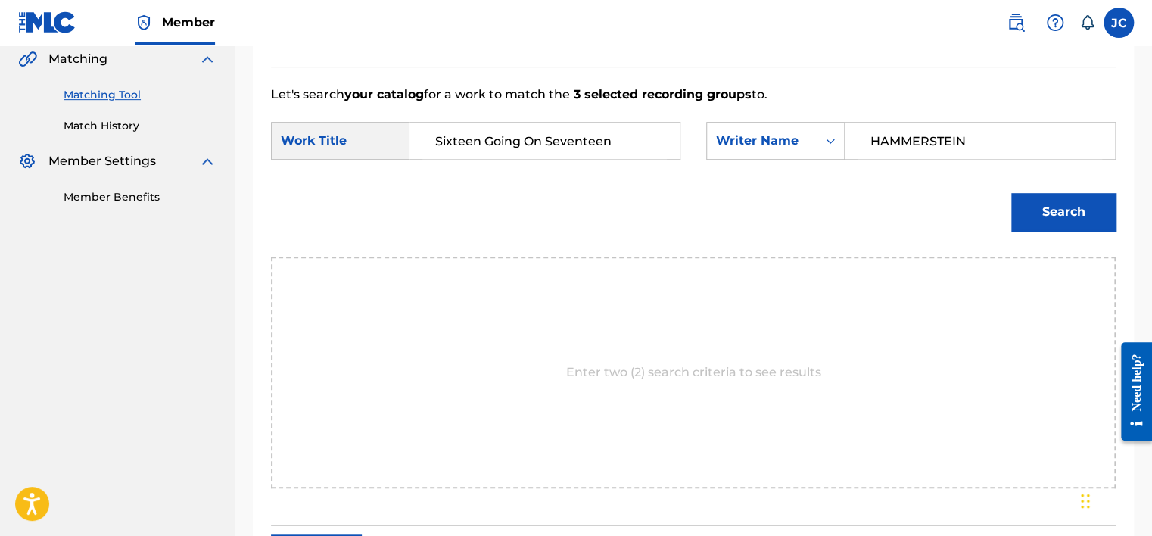
click at [1011, 193] on button "Search" at bounding box center [1063, 212] width 104 height 38
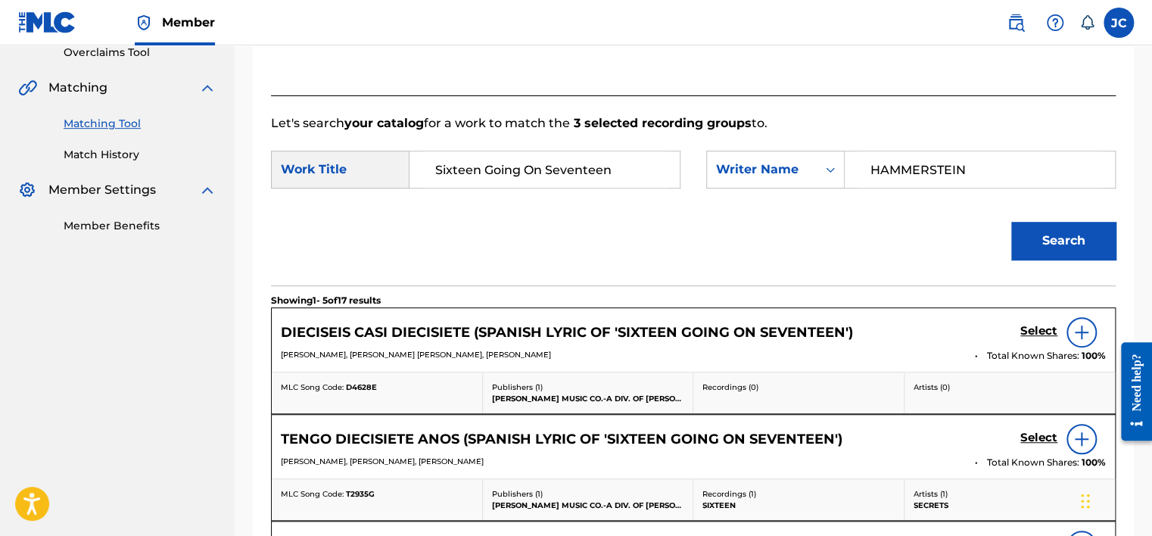
scroll to position [328, 0]
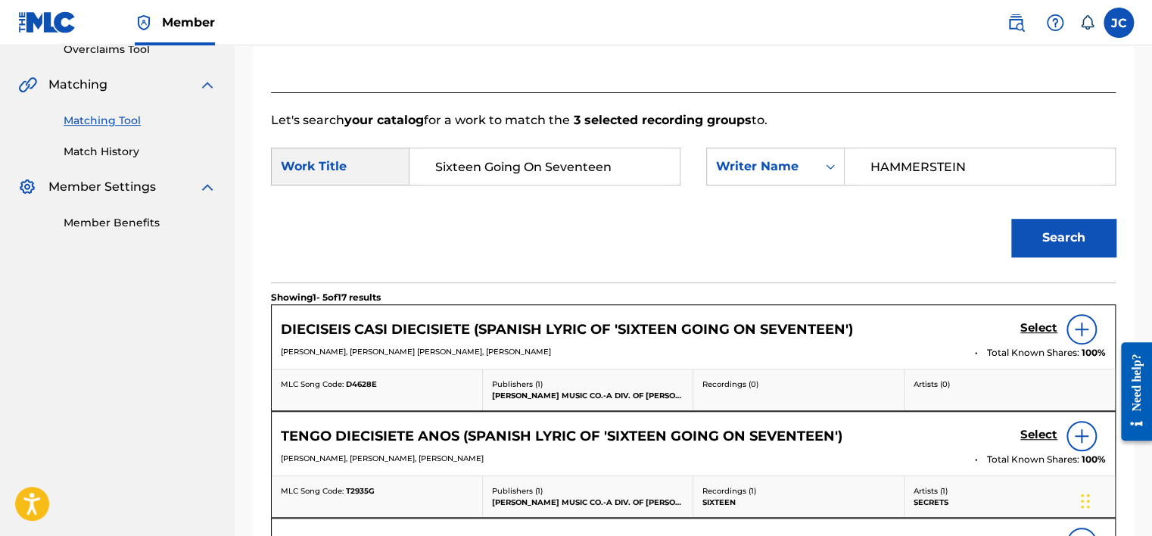
drag, startPoint x: 987, startPoint y: 169, endPoint x: 854, endPoint y: 160, distance: 133.5
click at [854, 160] on div "HAMMERSTEIN" at bounding box center [979, 167] width 271 height 38
type input "[PERSON_NAME]"
click at [1011, 219] on button "Search" at bounding box center [1063, 238] width 104 height 38
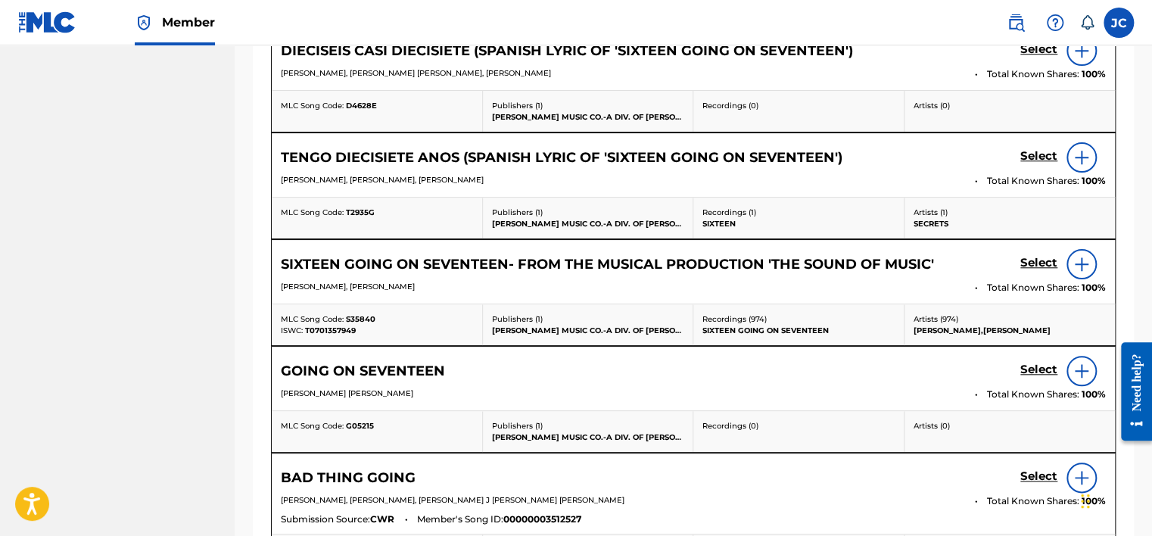
scroll to position [610, 0]
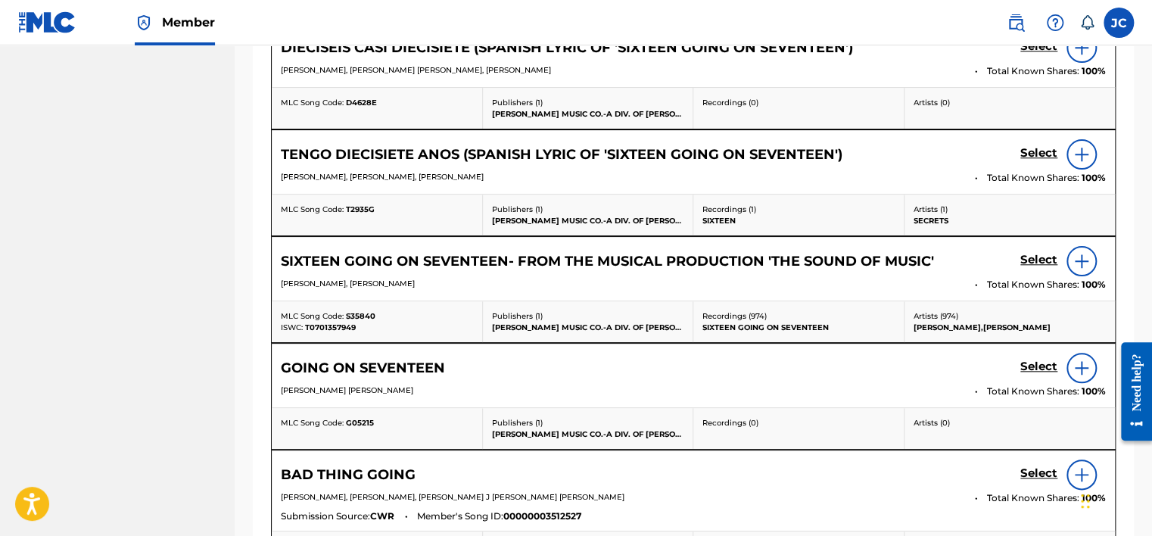
click at [1036, 54] on h5 "Select" at bounding box center [1038, 46] width 37 height 14
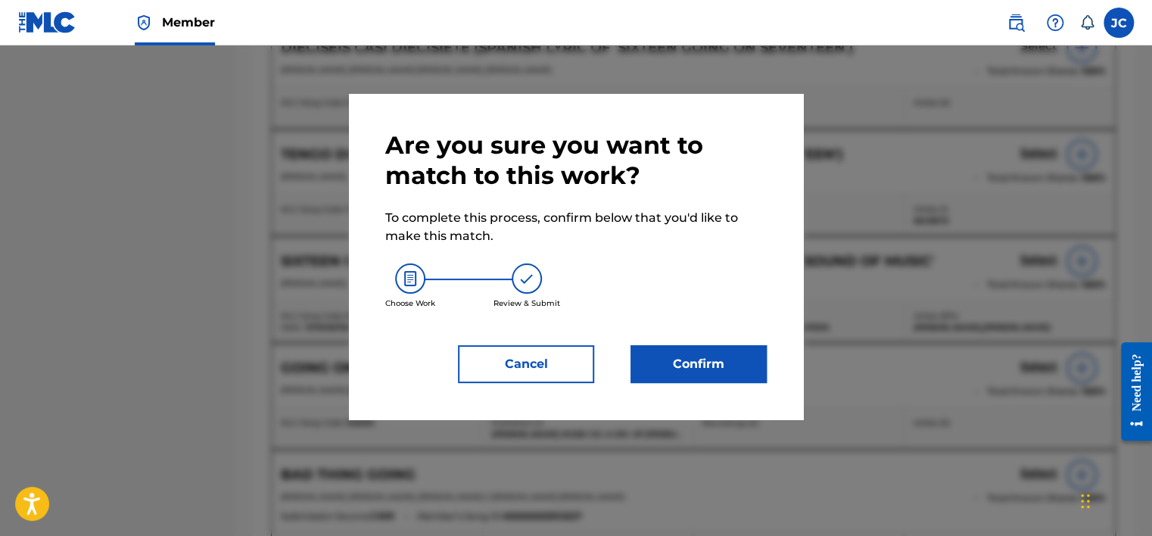
click at [704, 364] on button "Confirm" at bounding box center [698, 364] width 136 height 38
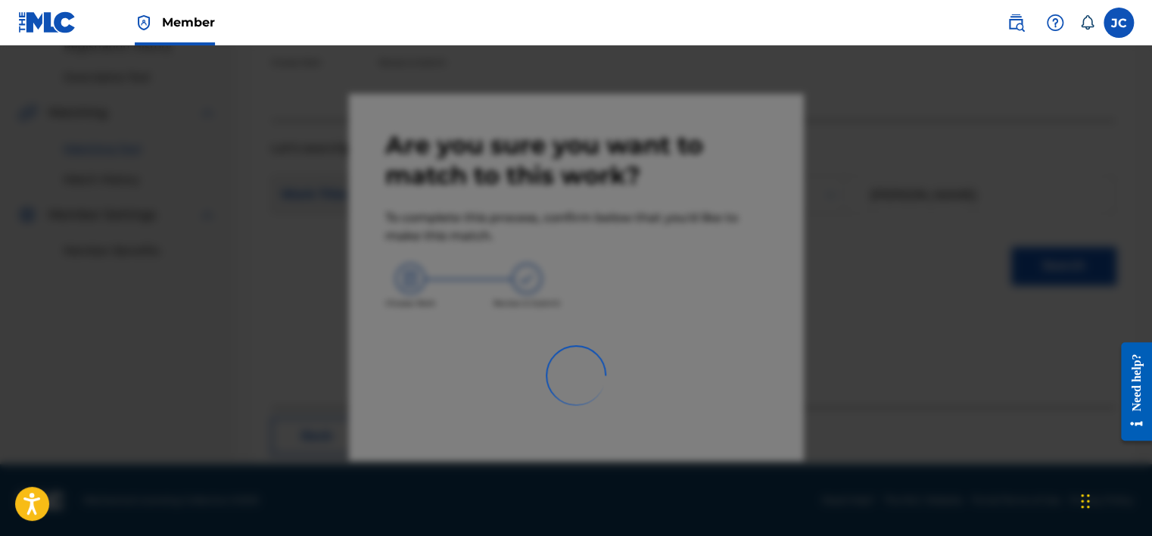
scroll to position [114, 0]
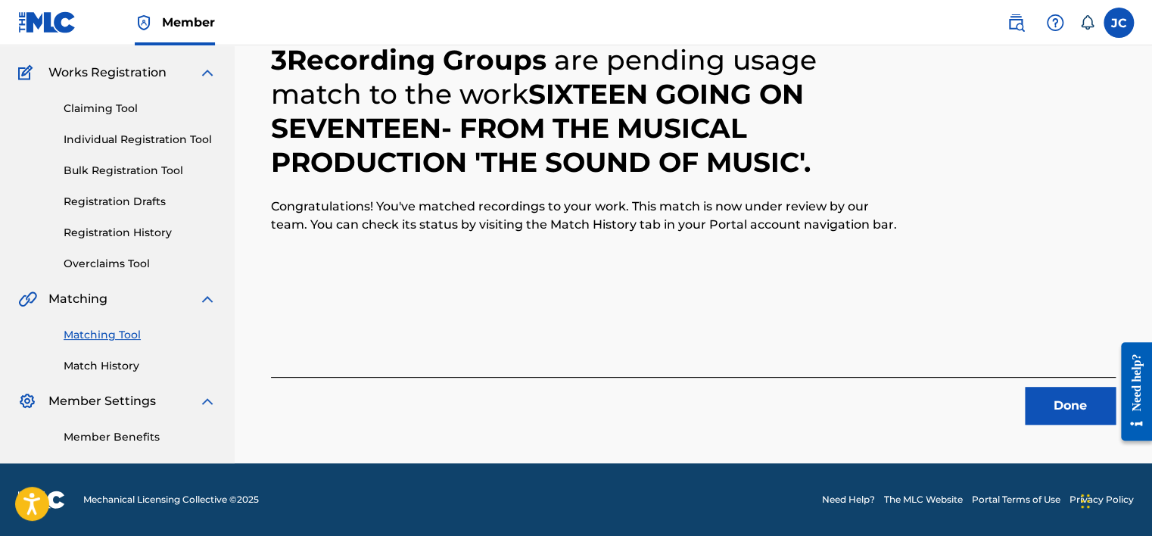
click at [1041, 403] on button "Done" at bounding box center [1069, 406] width 91 height 38
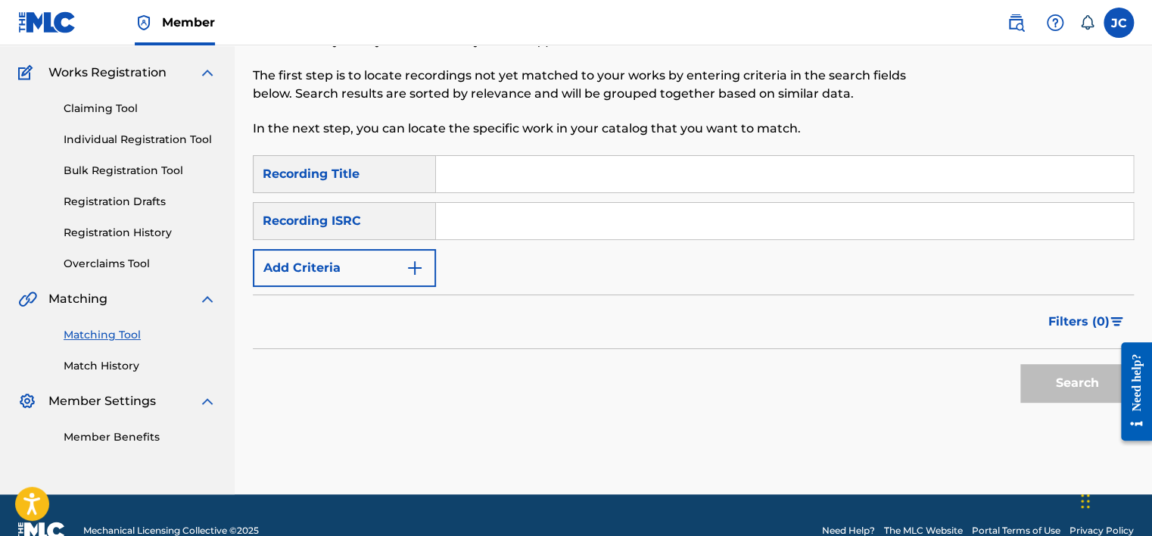
click at [542, 230] on input "Search Form" at bounding box center [784, 221] width 697 height 36
paste input "NLA507712217"
type input "NLA507712217"
click at [1020, 364] on button "Search" at bounding box center [1076, 383] width 113 height 38
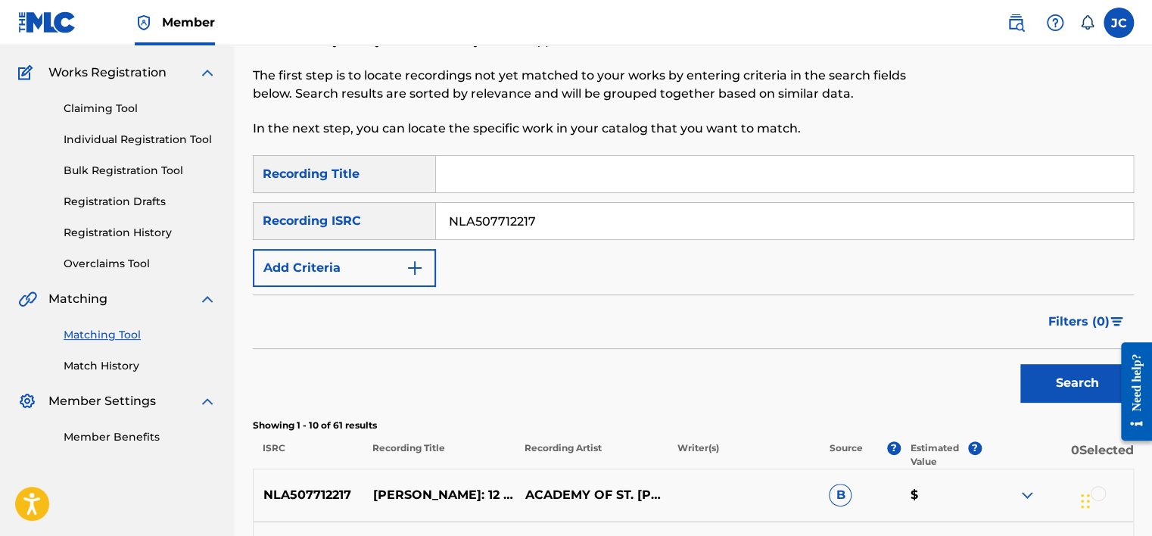
click at [536, 217] on input "NLA507712217" at bounding box center [784, 221] width 697 height 36
paste input "GBSMU4786942"
type input "GBSMU4786942"
click at [1020, 364] on button "Search" at bounding box center [1076, 383] width 113 height 38
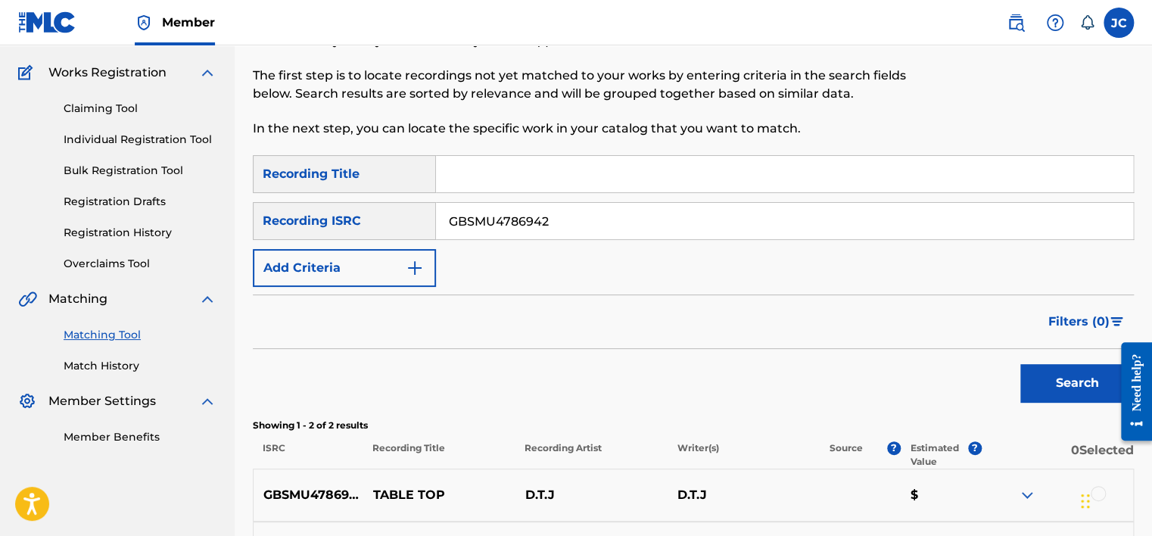
click at [611, 231] on input "GBSMU4786942" at bounding box center [784, 221] width 697 height 36
paste input "QM4TX2032479"
type input "QM4TX2032479"
click at [1020, 364] on button "Search" at bounding box center [1076, 383] width 113 height 38
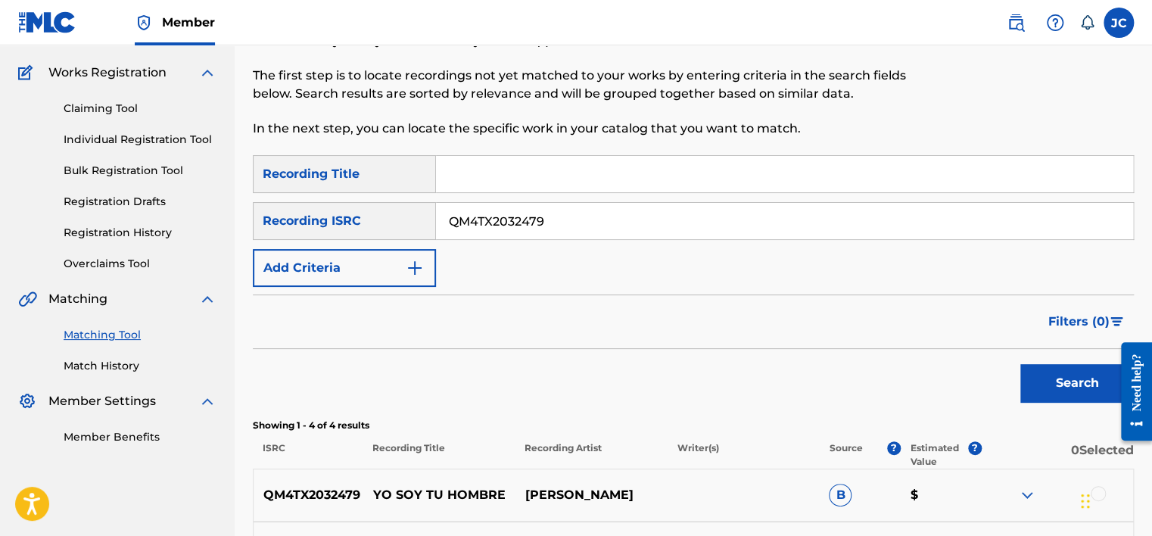
click at [1149, 132] on div "Matching Tool The Matching Tool allows Members to match sound recordings to wor…" at bounding box center [693, 362] width 917 height 787
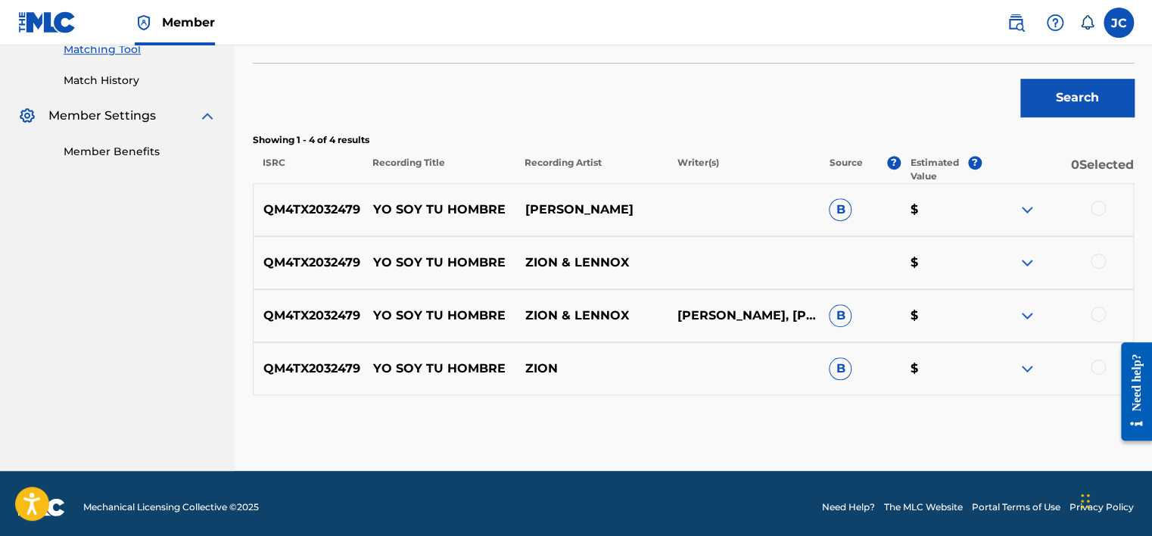
scroll to position [406, 0]
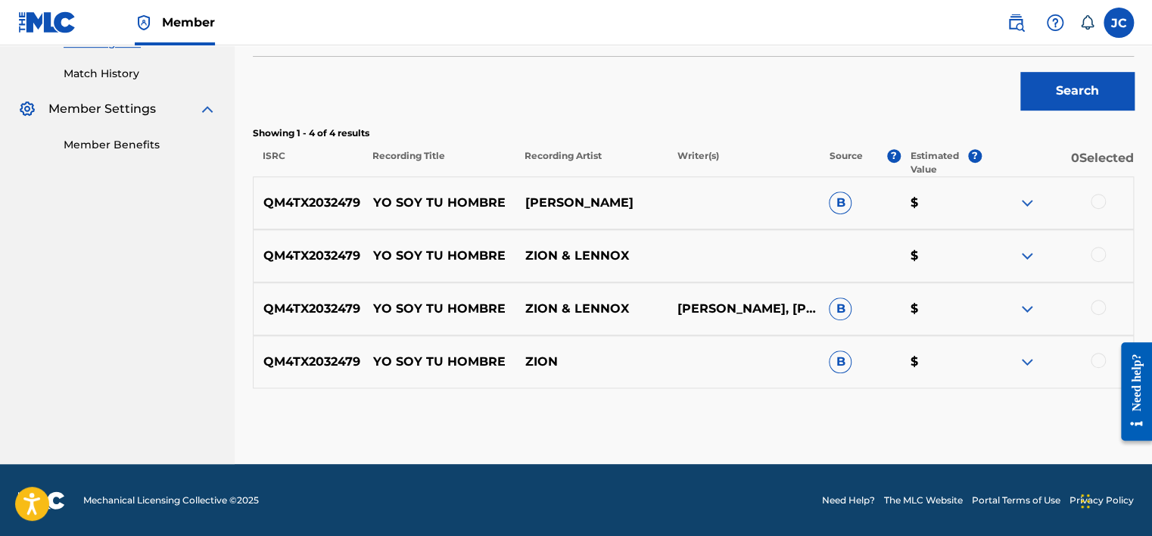
click at [1090, 353] on div at bounding box center [1057, 362] width 152 height 18
click at [1093, 357] on div at bounding box center [1097, 360] width 15 height 15
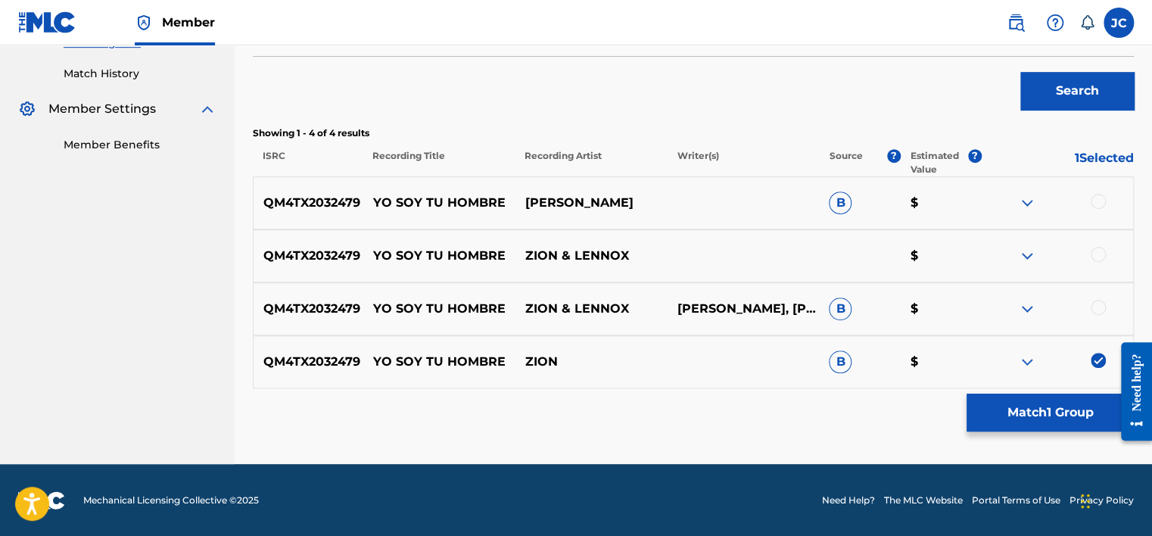
click at [1096, 303] on div at bounding box center [1097, 307] width 15 height 15
click at [1101, 247] on div at bounding box center [1097, 254] width 15 height 15
click at [1097, 197] on div at bounding box center [1097, 201] width 15 height 15
click at [1043, 400] on button "Match 4 Groups" at bounding box center [1049, 412] width 167 height 38
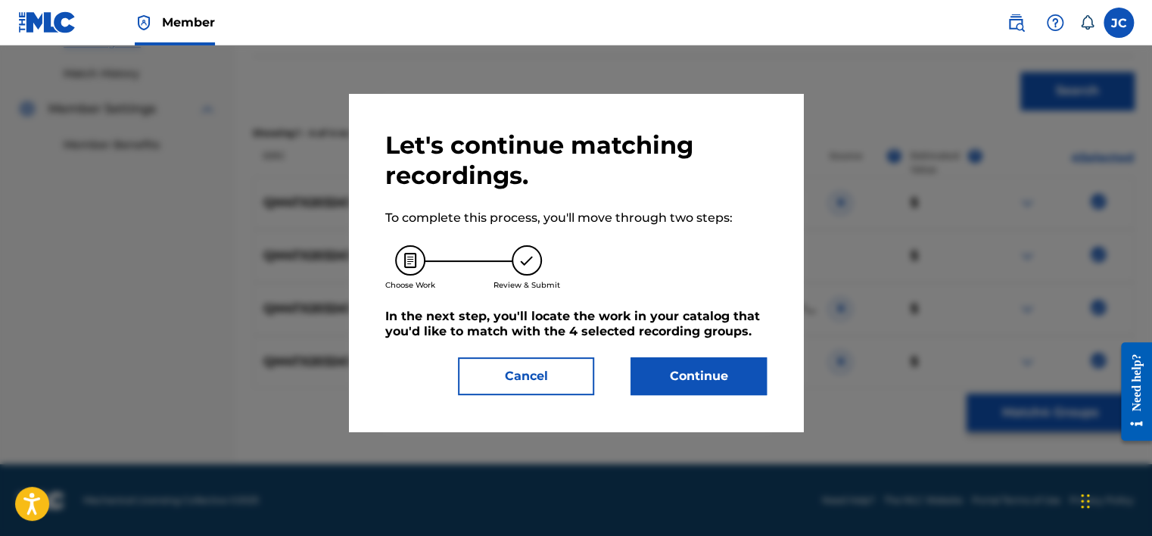
click at [733, 366] on button "Continue" at bounding box center [698, 376] width 136 height 38
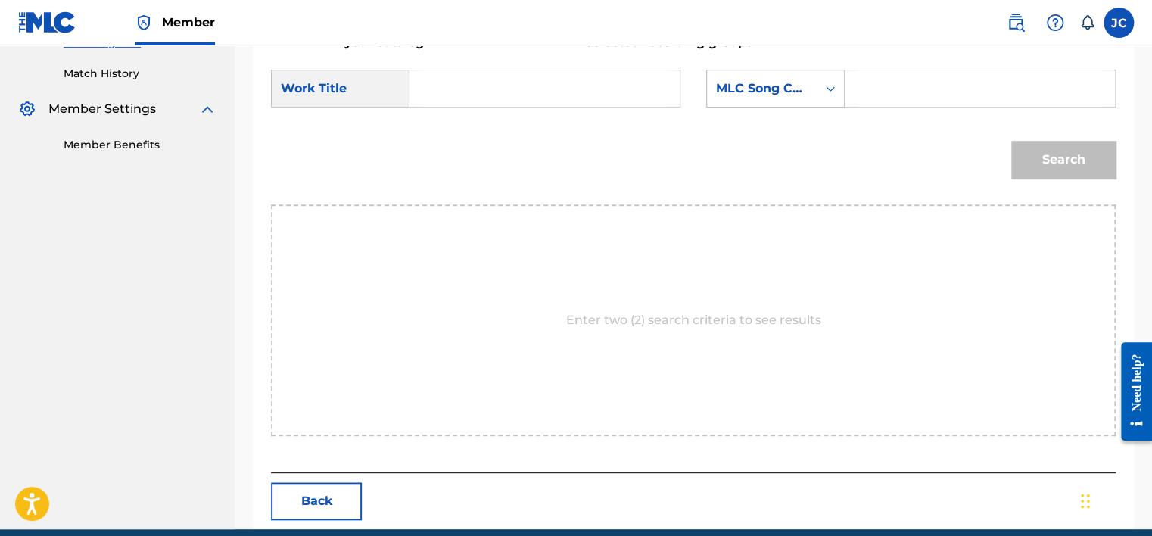
click at [778, 79] on div "MLC Song Code" at bounding box center [762, 88] width 92 height 18
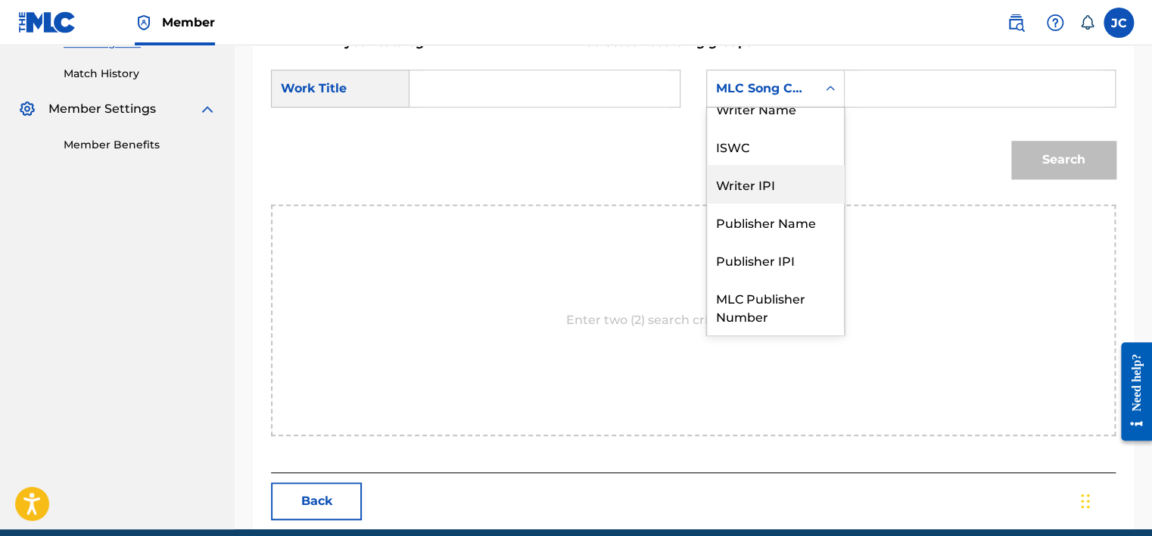
scroll to position [0, 0]
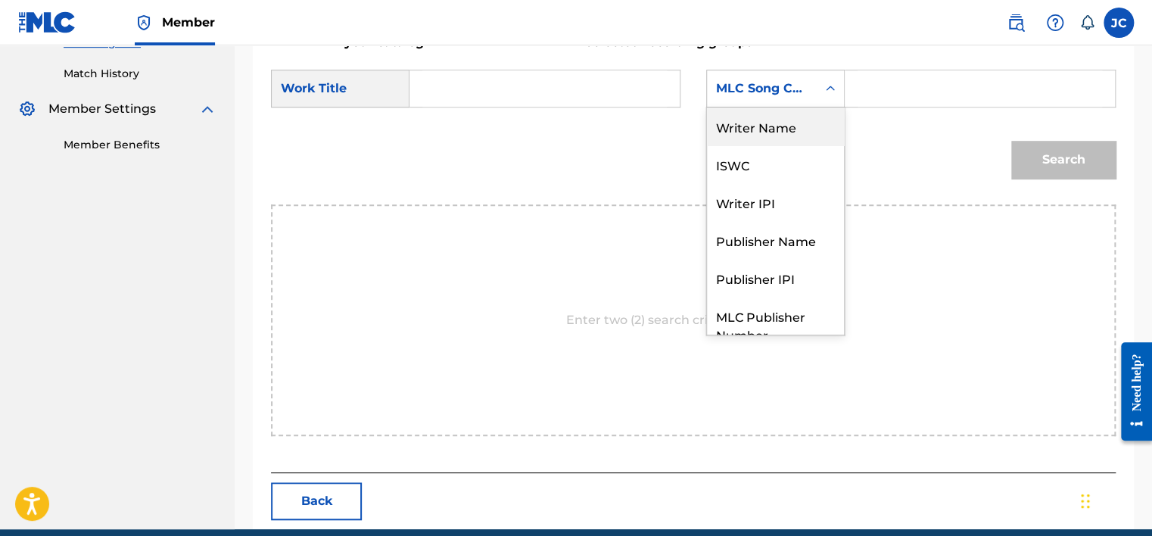
click at [759, 126] on div "Writer Name" at bounding box center [775, 126] width 137 height 38
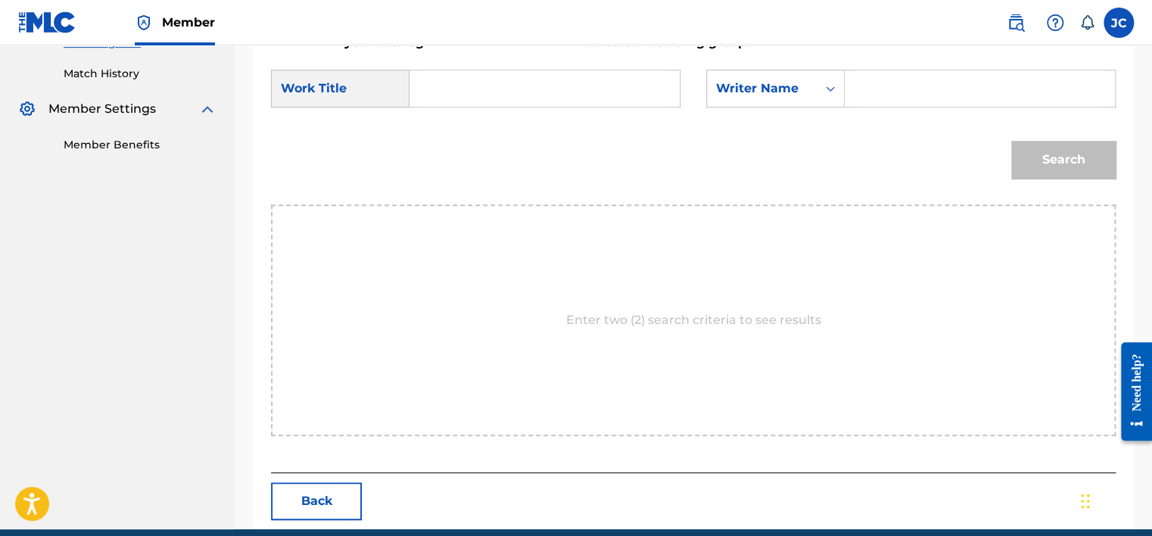
click at [610, 94] on input "Search Form" at bounding box center [544, 88] width 244 height 36
paste input "Yo Soy Tu Hombre"
type input "Yo Soy Tu Hombre"
click at [896, 97] on input "Search Form" at bounding box center [979, 88] width 244 height 36
paste input "[PERSON_NAME]"
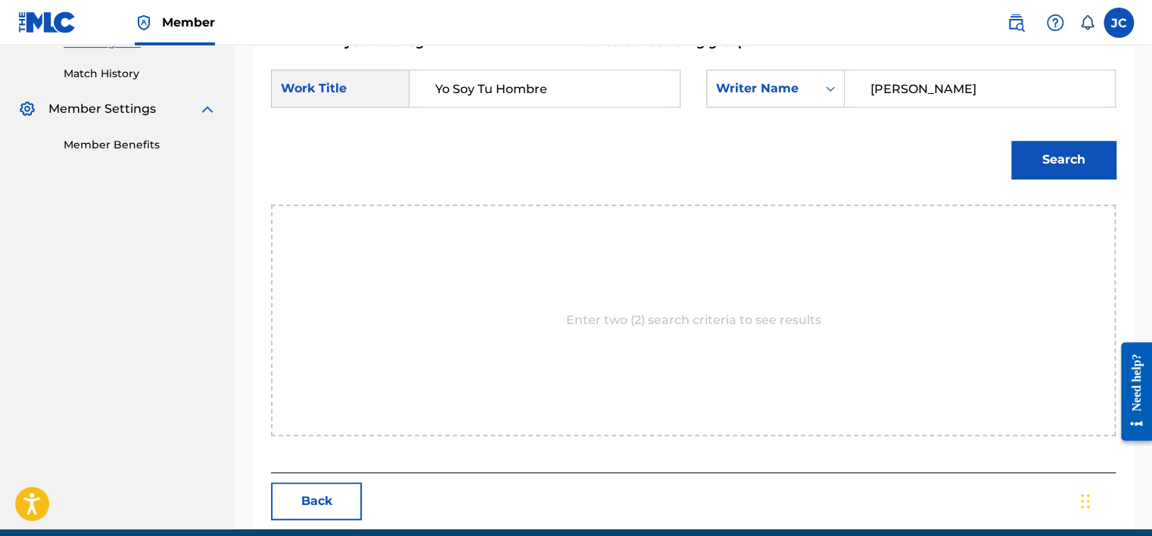
click at [1011, 141] on button "Search" at bounding box center [1063, 160] width 104 height 38
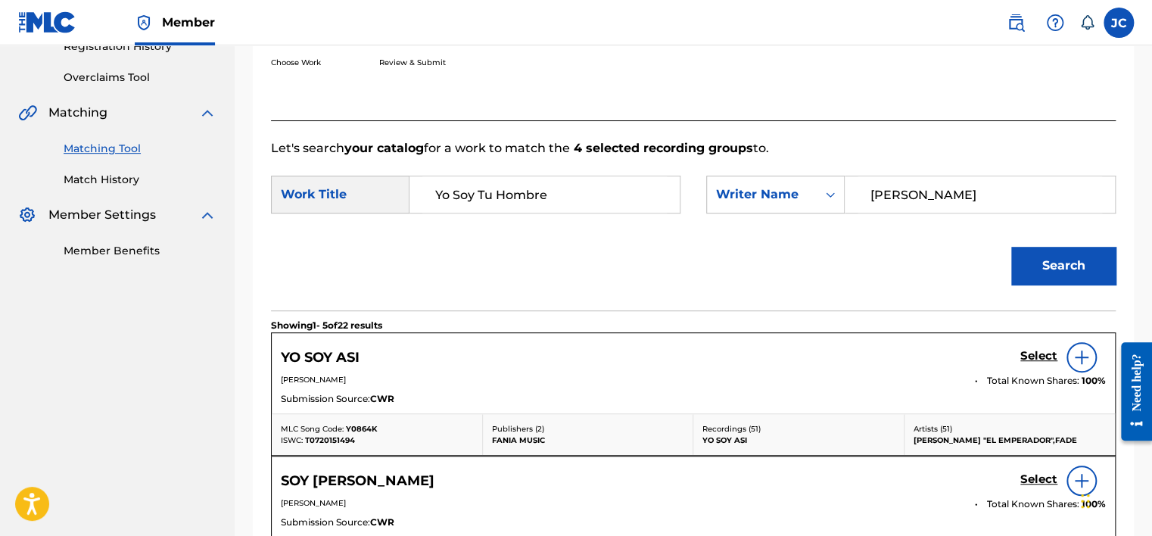
scroll to position [406, 0]
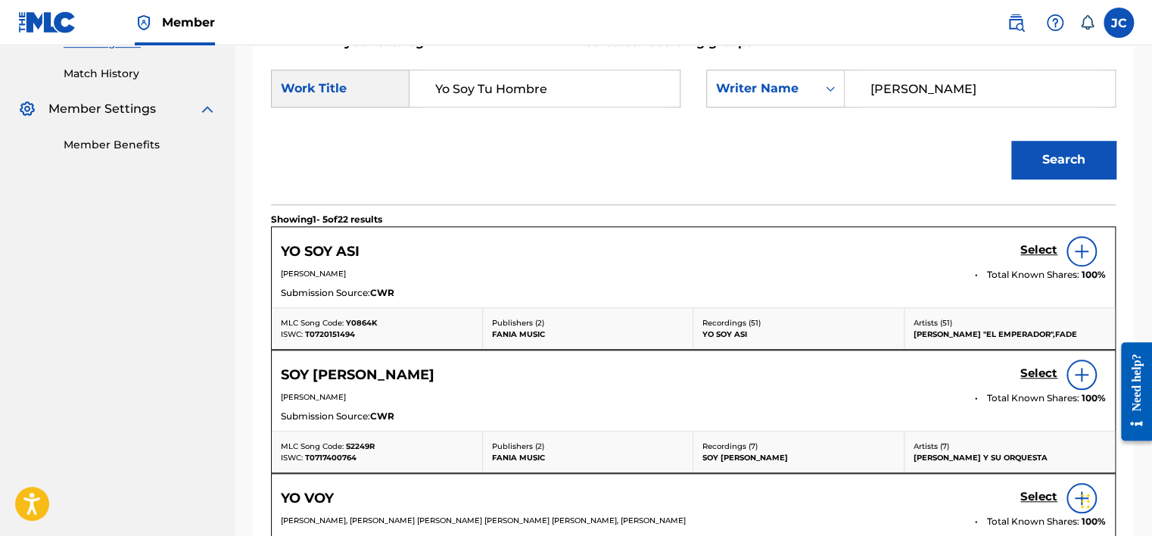
click at [932, 100] on input "[PERSON_NAME]" at bounding box center [979, 88] width 244 height 36
paste input "[PERSON_NAME]"
type input "[PERSON_NAME]"
click at [1011, 141] on button "Search" at bounding box center [1063, 160] width 104 height 38
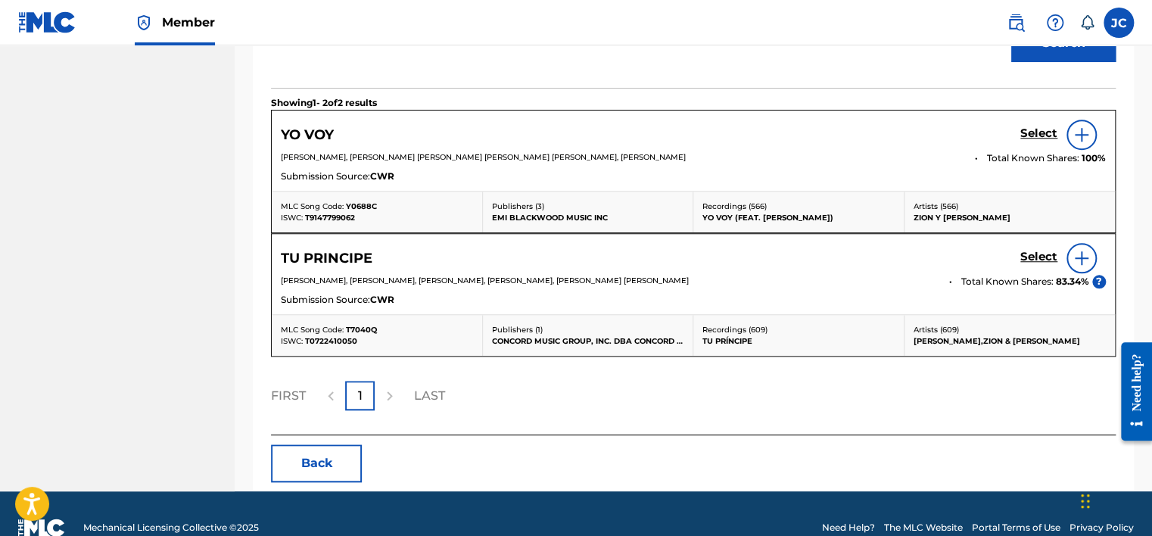
scroll to position [549, 0]
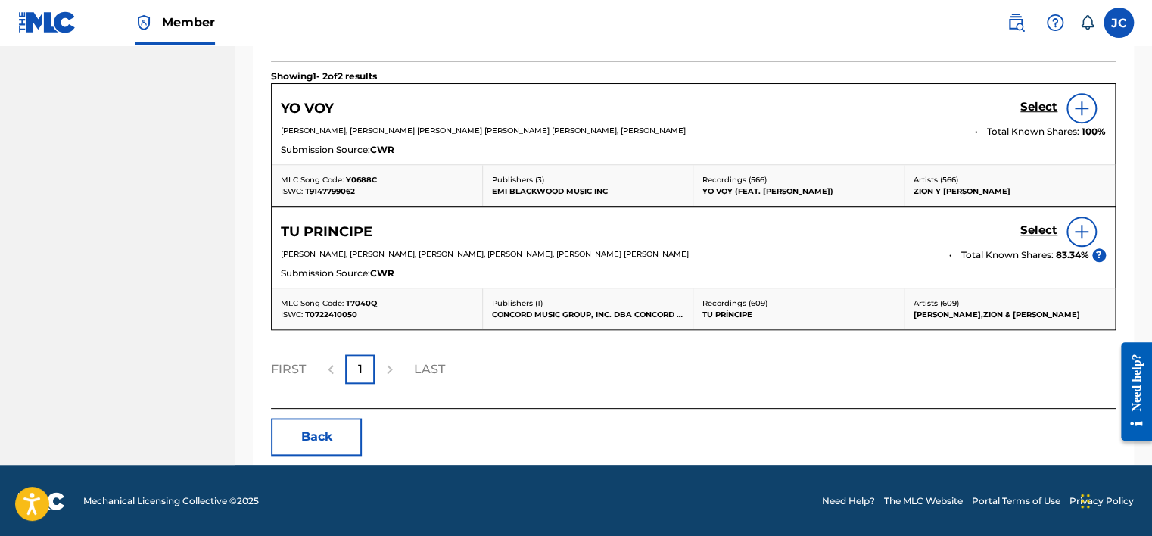
click at [318, 452] on button "Back" at bounding box center [316, 437] width 91 height 38
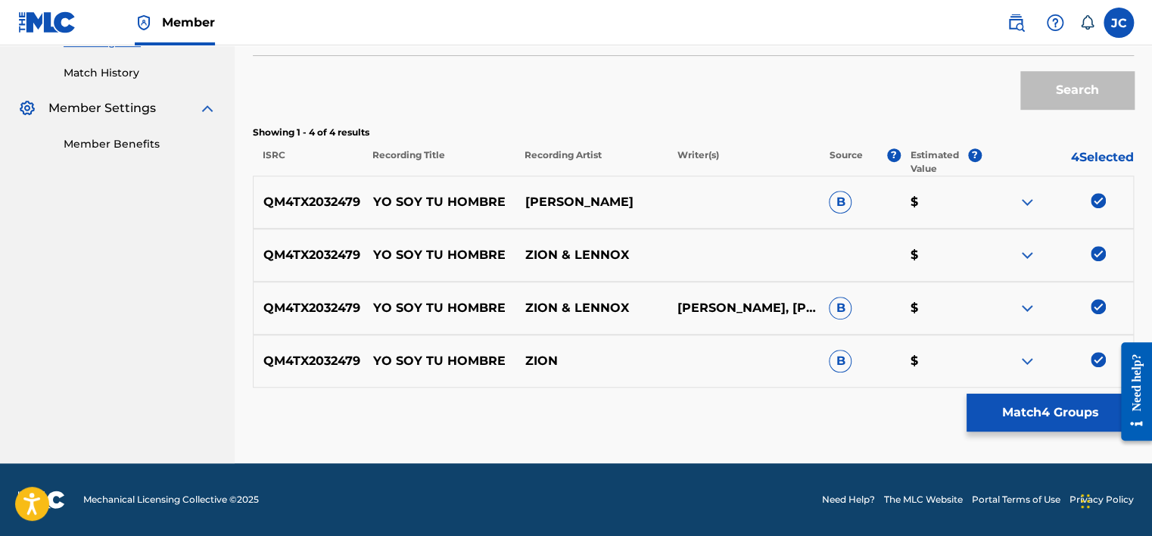
scroll to position [406, 0]
click at [1098, 357] on img at bounding box center [1097, 360] width 15 height 15
click at [1096, 303] on img at bounding box center [1097, 307] width 15 height 15
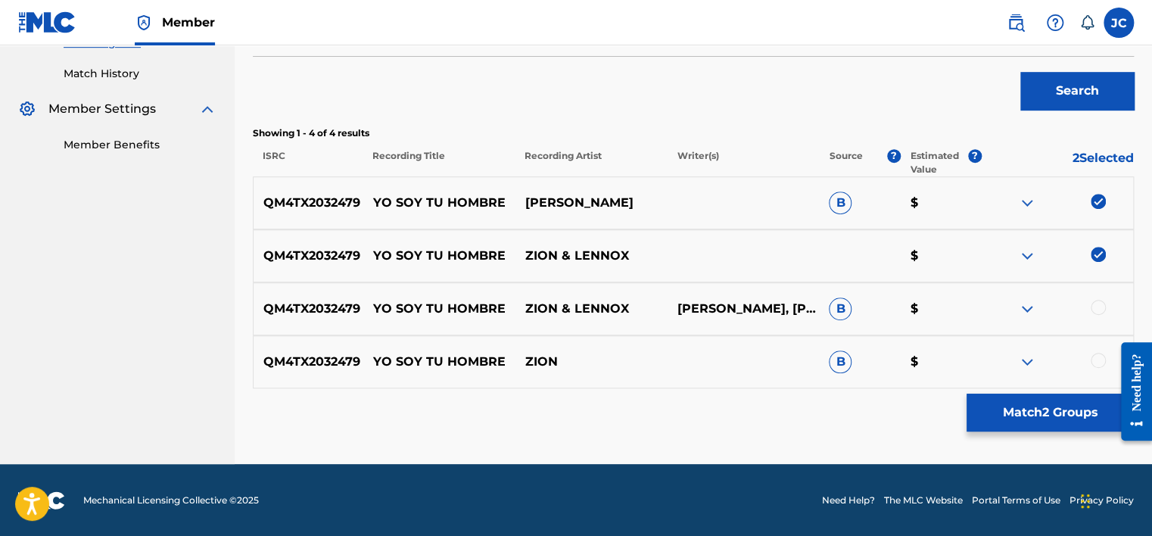
click at [1096, 254] on img at bounding box center [1097, 254] width 15 height 15
click at [1095, 196] on img at bounding box center [1097, 201] width 15 height 15
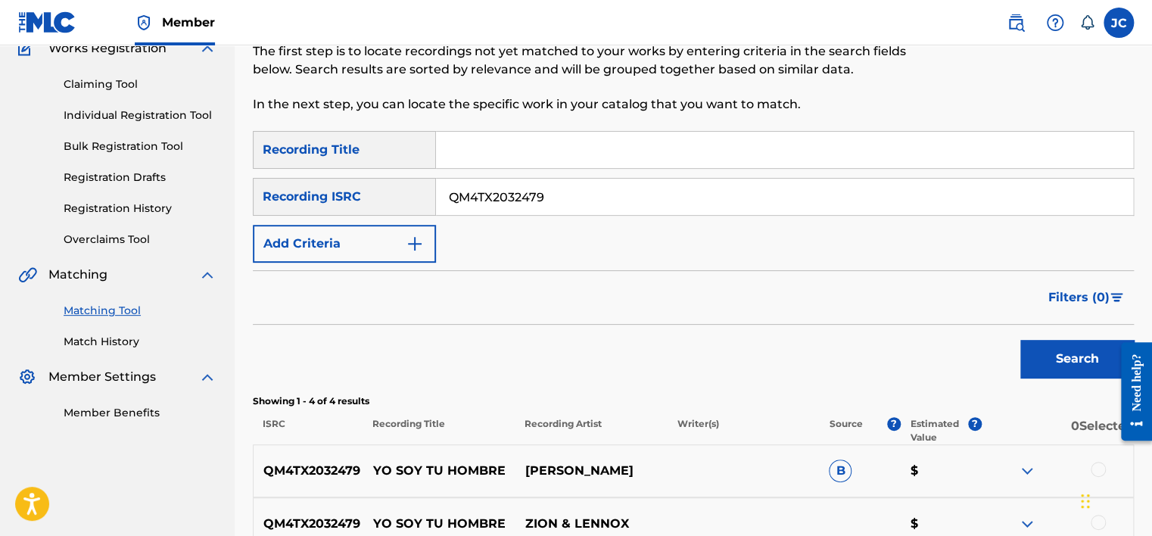
scroll to position [78, 0]
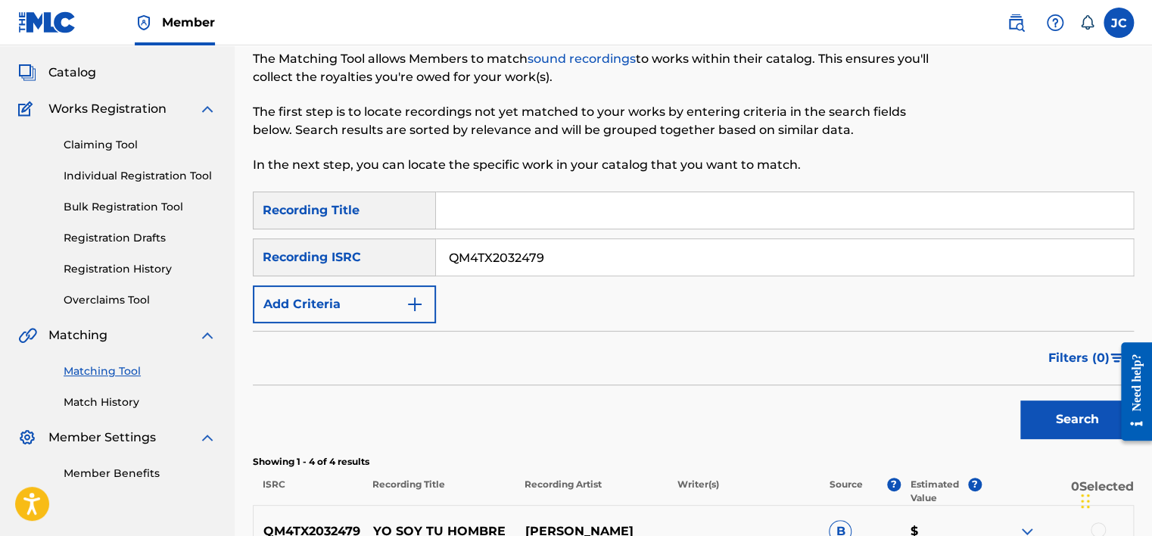
click at [661, 257] on input "QM4TX2032479" at bounding box center [784, 257] width 697 height 36
paste input "GBAHT1200548"
type input "GBAHT1200548"
click at [1020, 400] on button "Search" at bounding box center [1076, 419] width 113 height 38
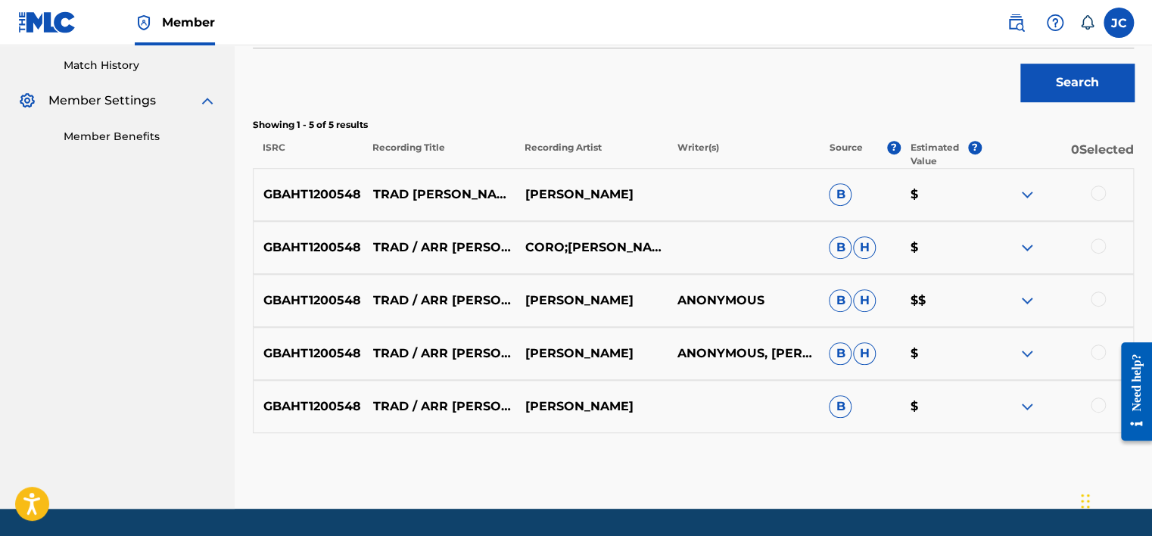
scroll to position [460, 0]
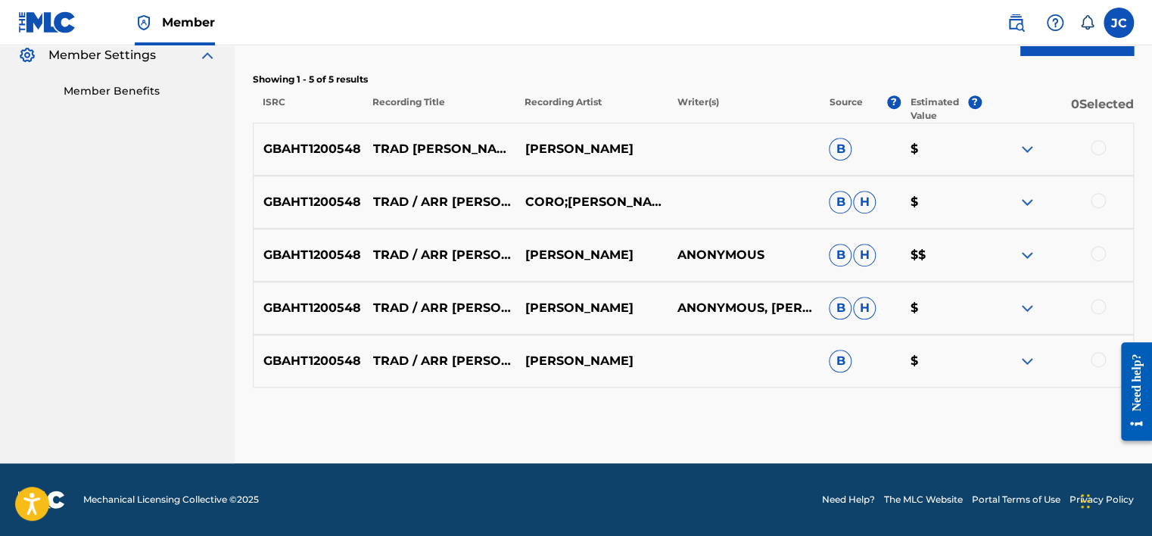
click at [1090, 356] on div at bounding box center [1097, 359] width 15 height 15
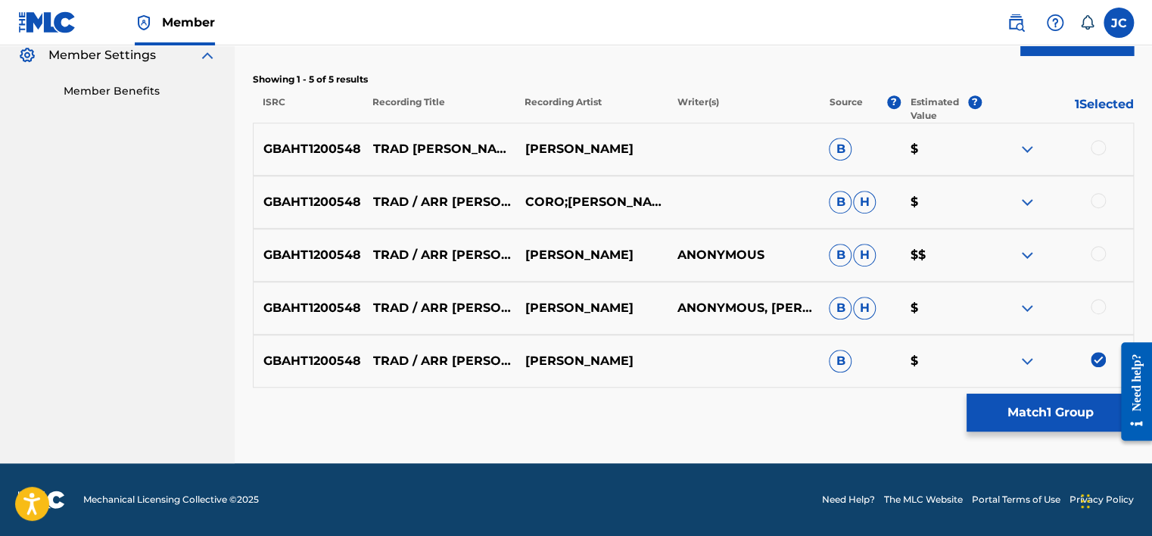
click at [1090, 312] on div at bounding box center [1057, 308] width 152 height 18
click at [1095, 306] on div at bounding box center [1097, 306] width 15 height 15
click at [1094, 253] on div at bounding box center [1097, 253] width 15 height 15
click at [1102, 201] on div at bounding box center [1097, 200] width 15 height 15
click at [1099, 148] on div at bounding box center [1097, 147] width 15 height 15
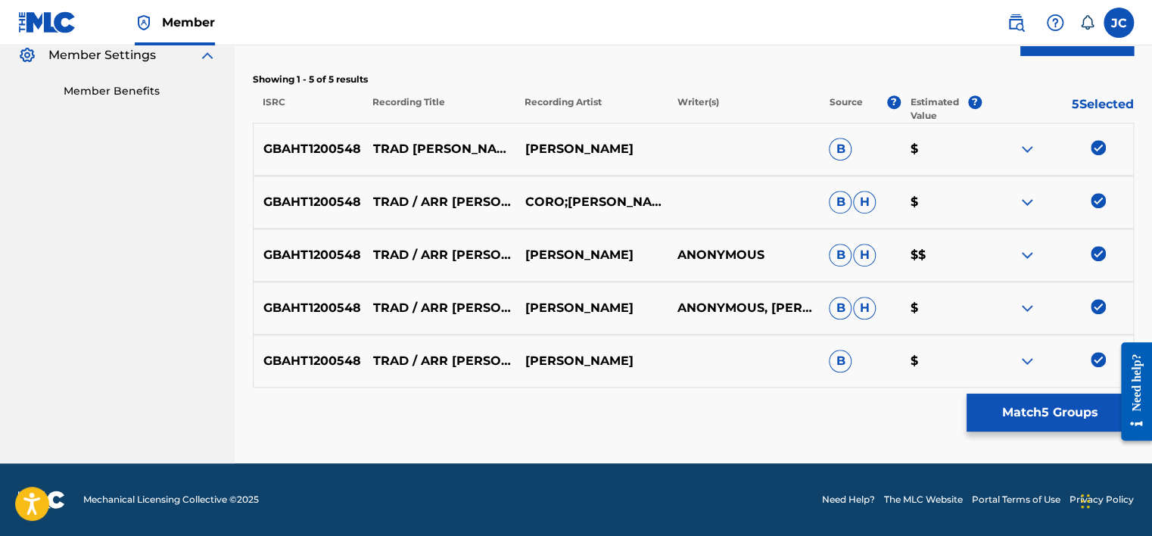
click at [1055, 410] on button "Match 5 Groups" at bounding box center [1049, 412] width 167 height 38
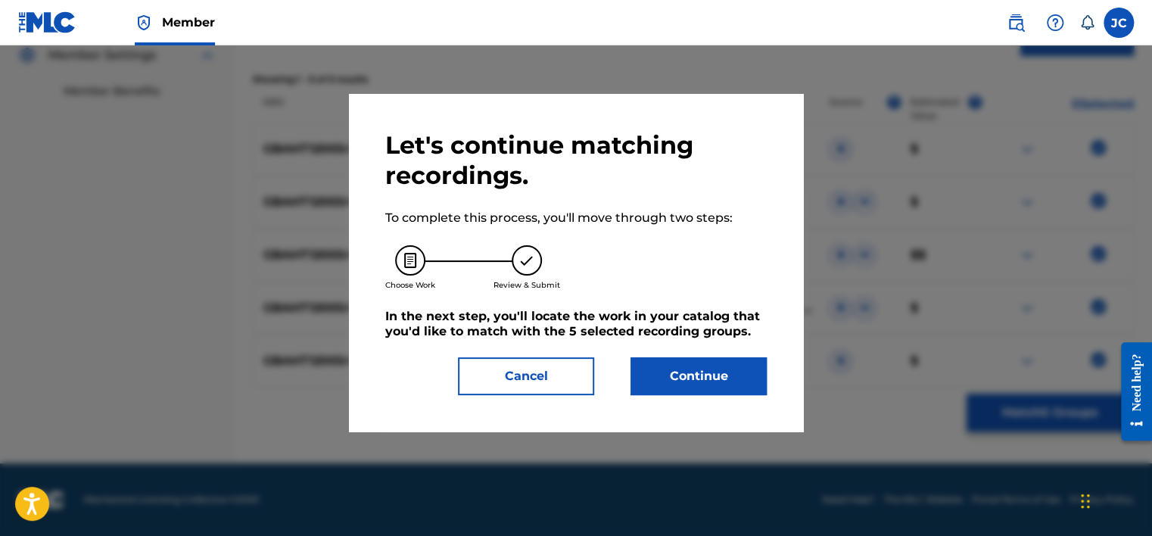
click at [735, 378] on button "Continue" at bounding box center [698, 376] width 136 height 38
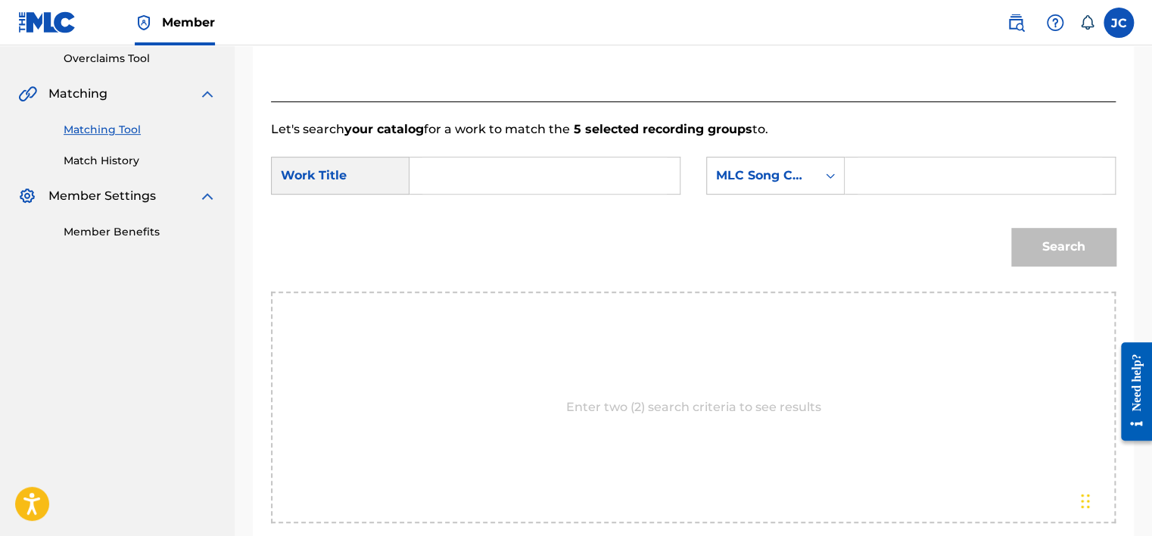
scroll to position [312, 0]
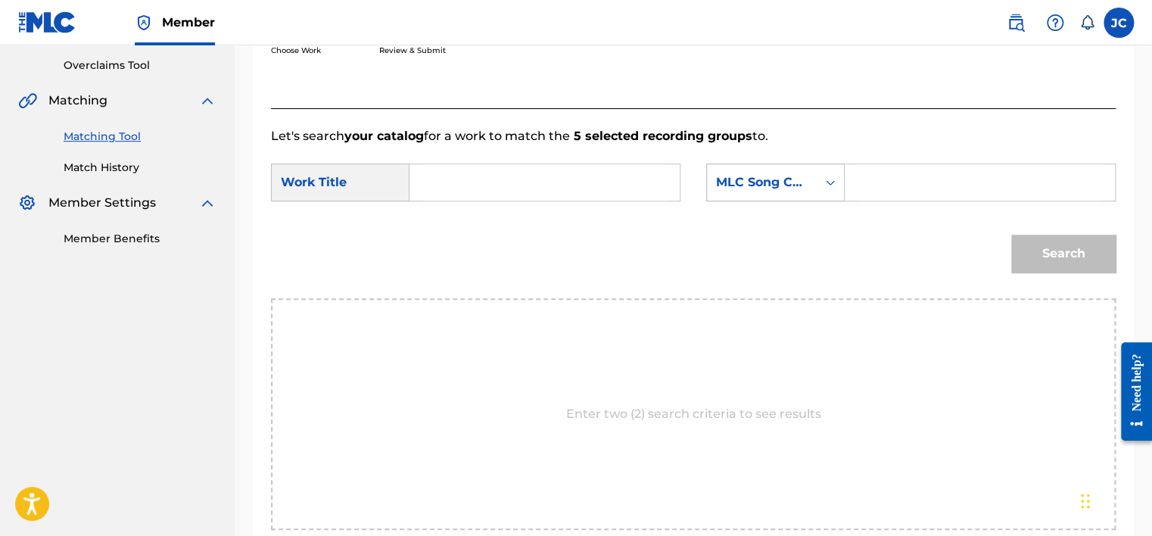
click at [825, 185] on icon "Search Form" at bounding box center [829, 182] width 15 height 15
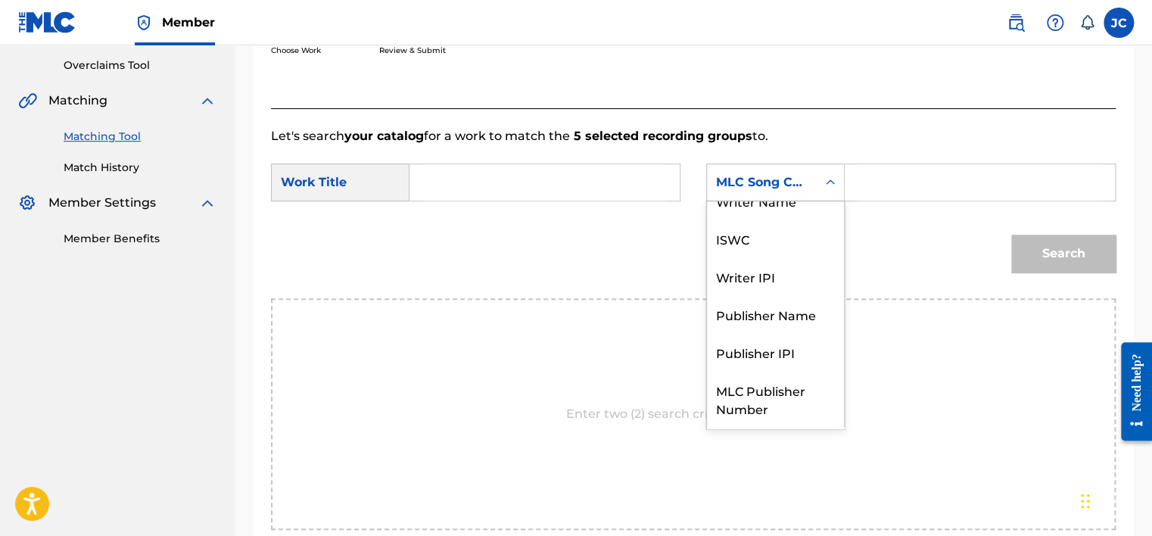
scroll to position [0, 0]
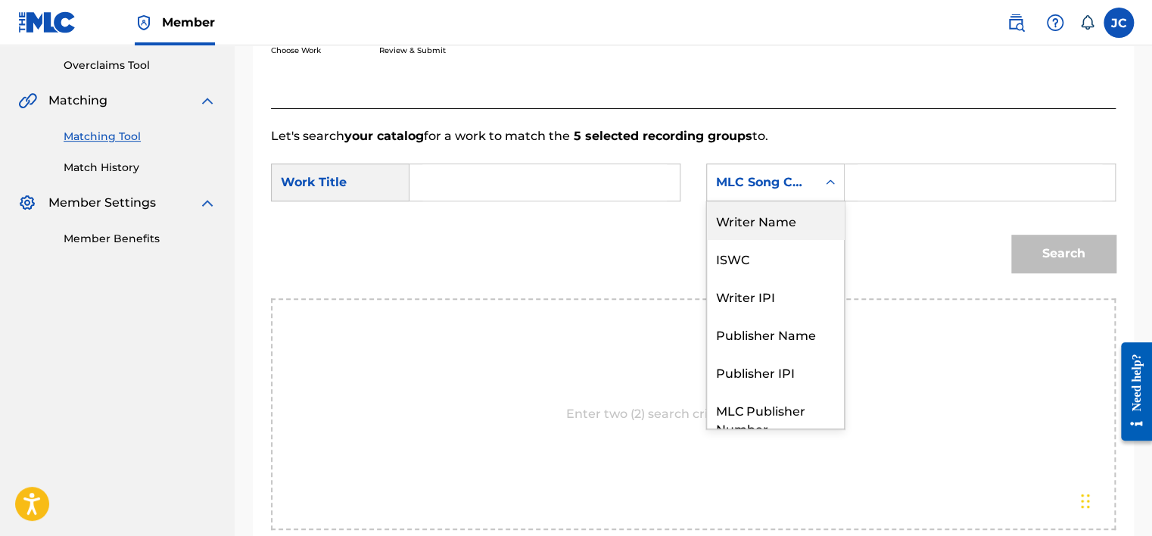
click at [809, 223] on div "Writer Name" at bounding box center [775, 220] width 137 height 38
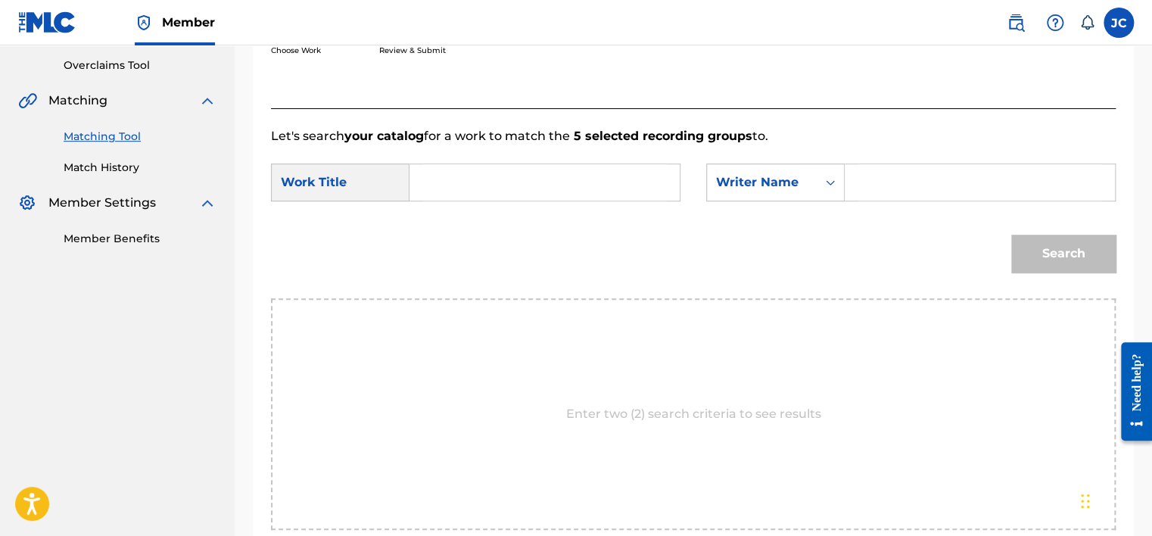
click at [593, 178] on input "Search Form" at bounding box center [544, 182] width 244 height 36
paste input "Away in a Manger"
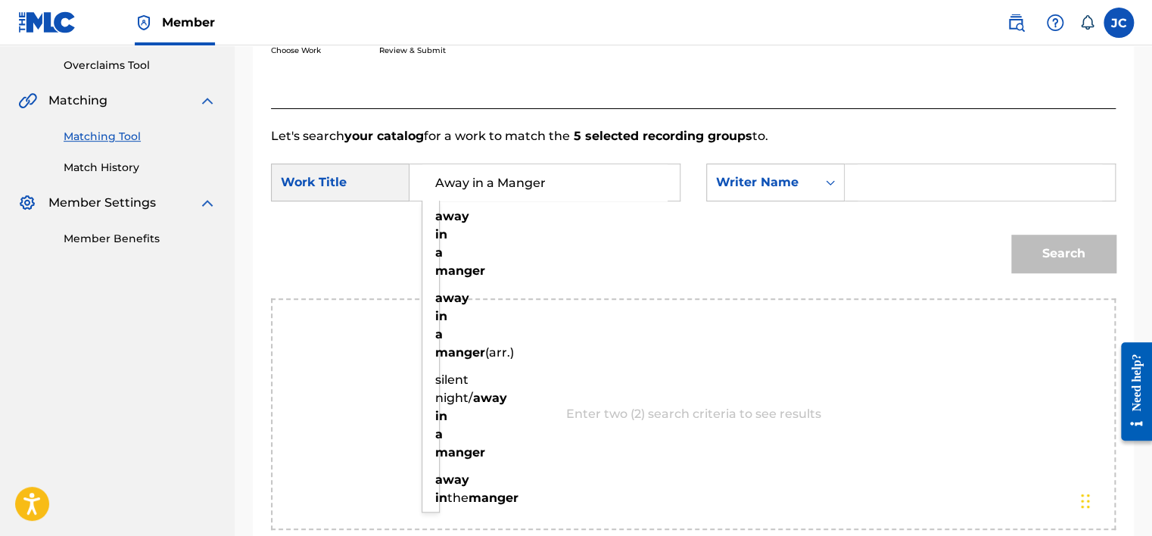
type input "Away in a Manger"
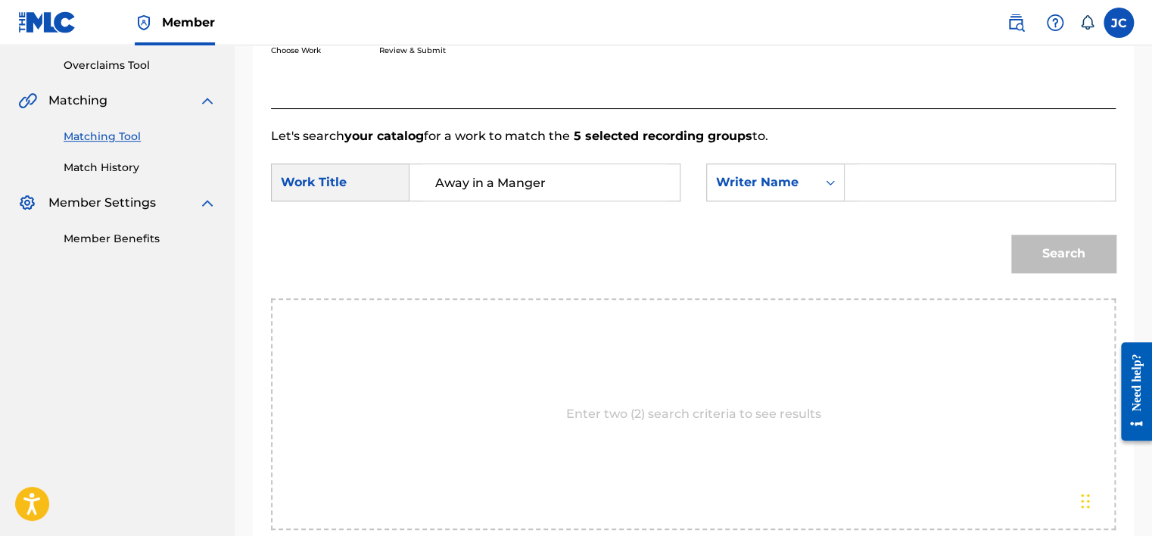
click at [890, 179] on input "Search Form" at bounding box center [979, 182] width 244 height 36
paste input "[PERSON_NAME]"
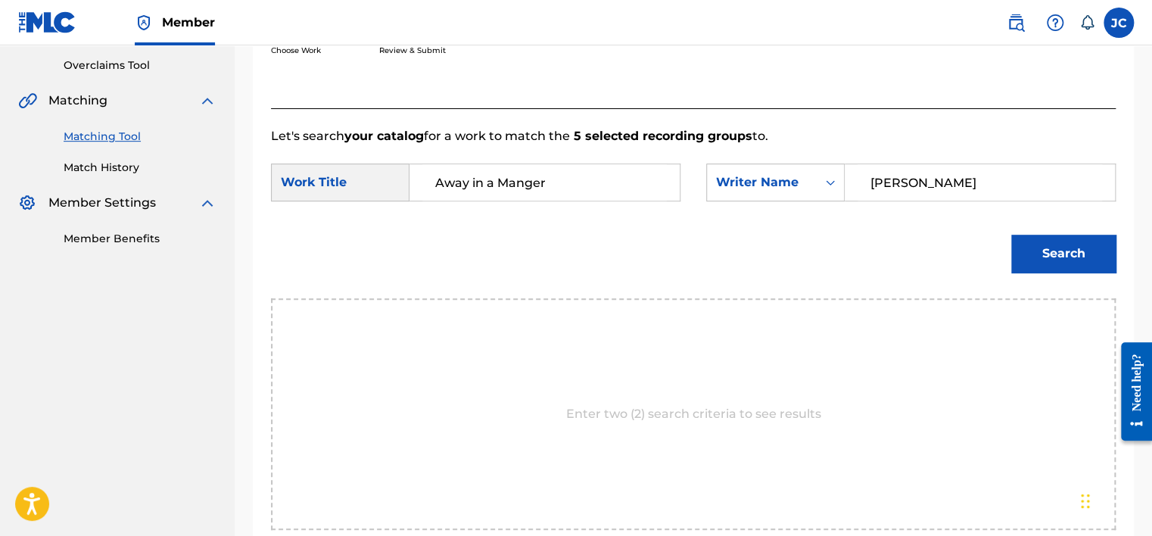
type input "[PERSON_NAME]"
click at [1011, 235] on button "Search" at bounding box center [1063, 254] width 104 height 38
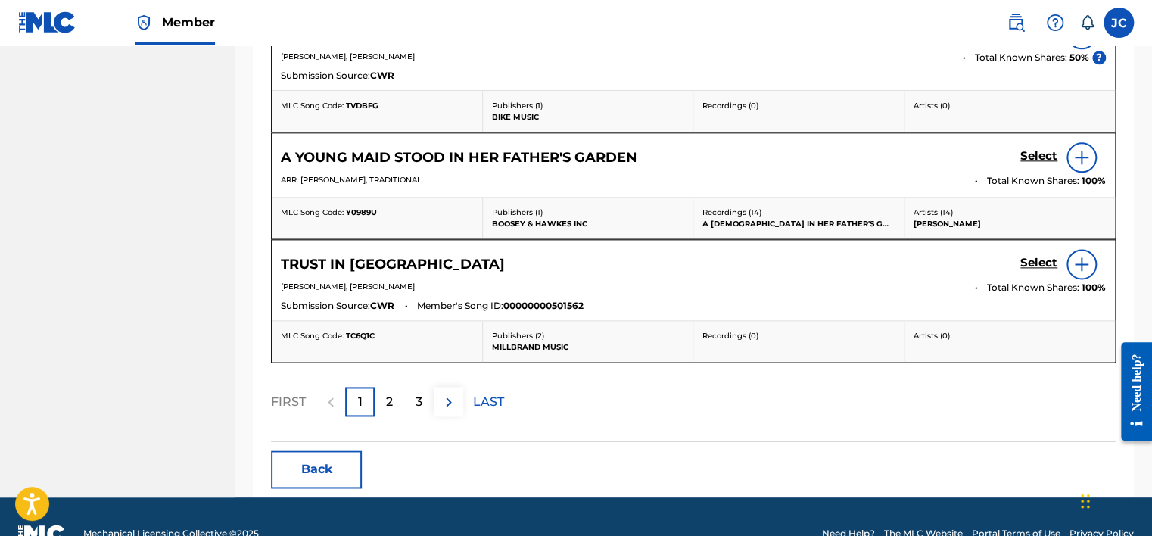
scroll to position [878, 0]
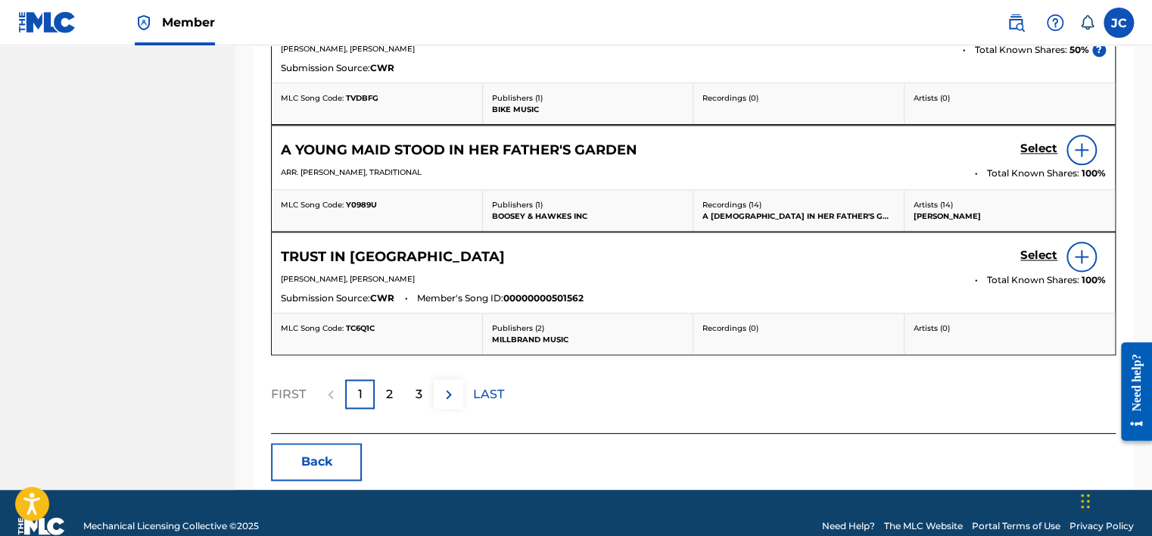
click at [321, 455] on button "Back" at bounding box center [316, 462] width 91 height 38
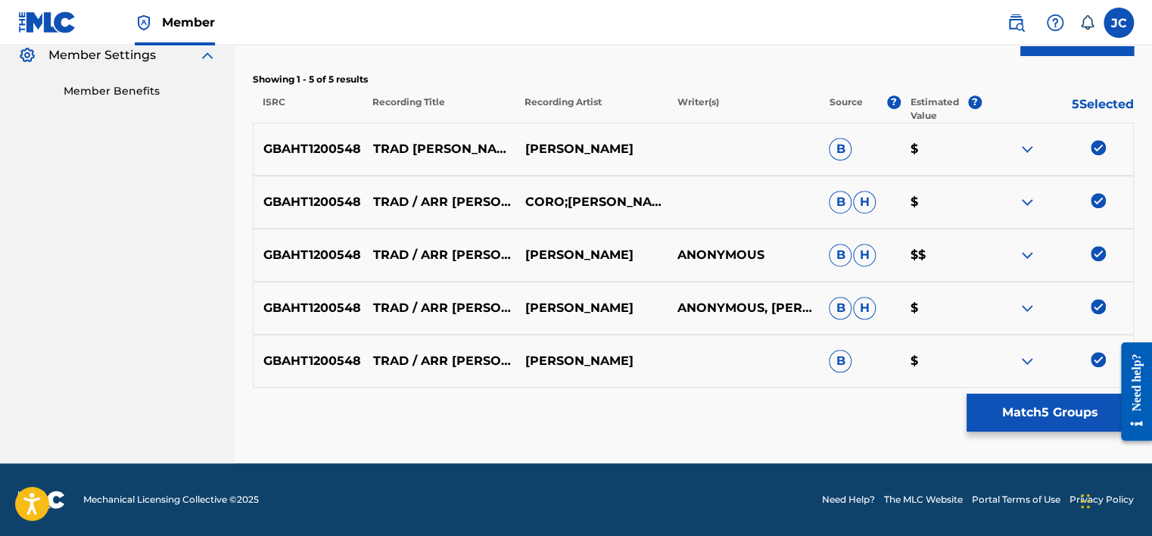
scroll to position [460, 0]
click at [1093, 358] on img at bounding box center [1097, 359] width 15 height 15
click at [1098, 305] on img at bounding box center [1097, 306] width 15 height 15
click at [1096, 254] on img at bounding box center [1097, 253] width 15 height 15
click at [1099, 197] on img at bounding box center [1097, 200] width 15 height 15
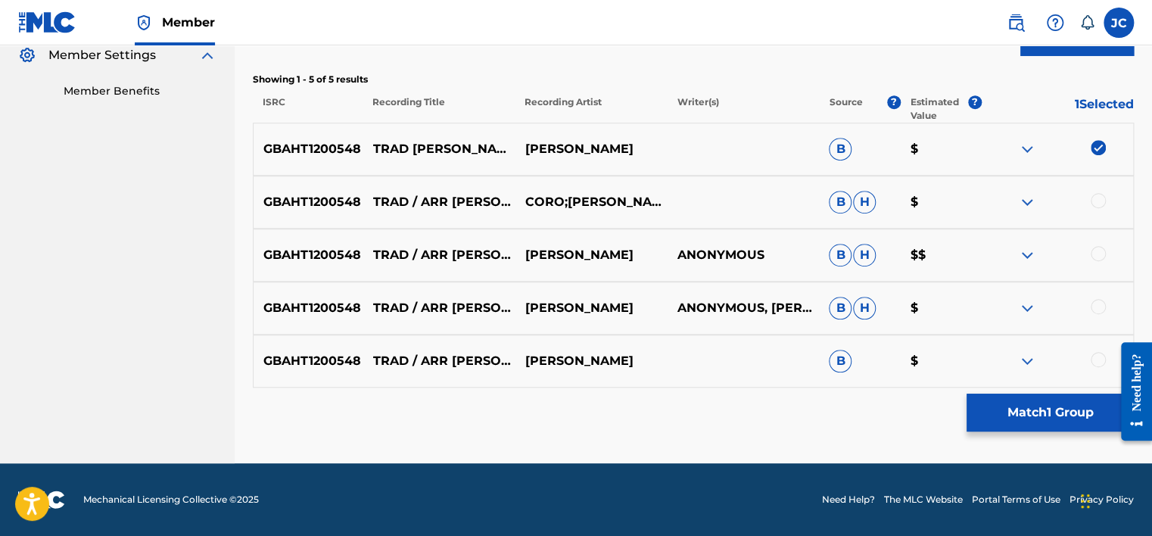
click at [1097, 148] on img at bounding box center [1097, 147] width 15 height 15
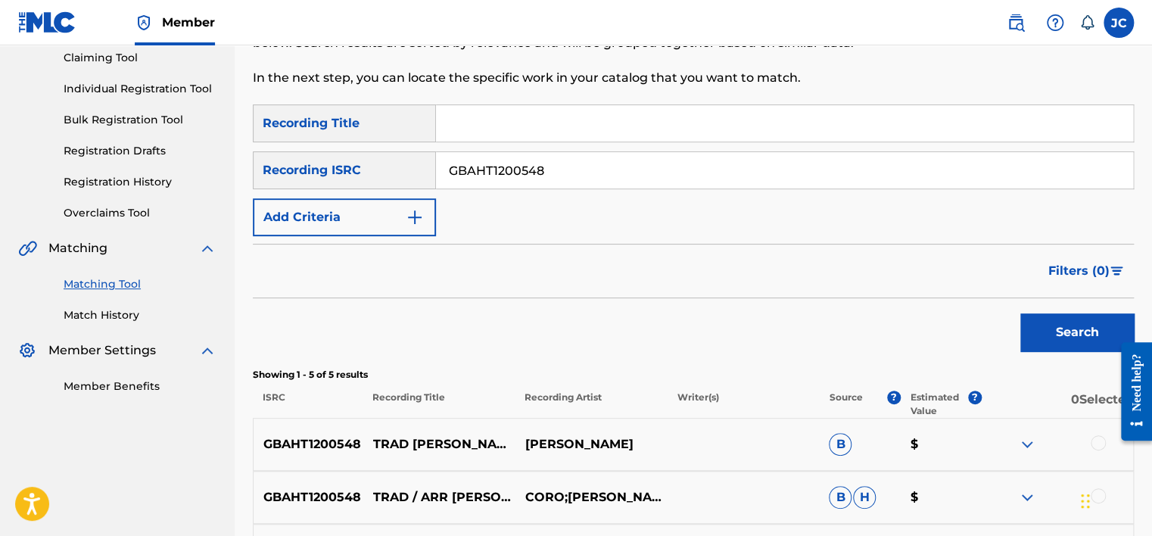
scroll to position [136, 0]
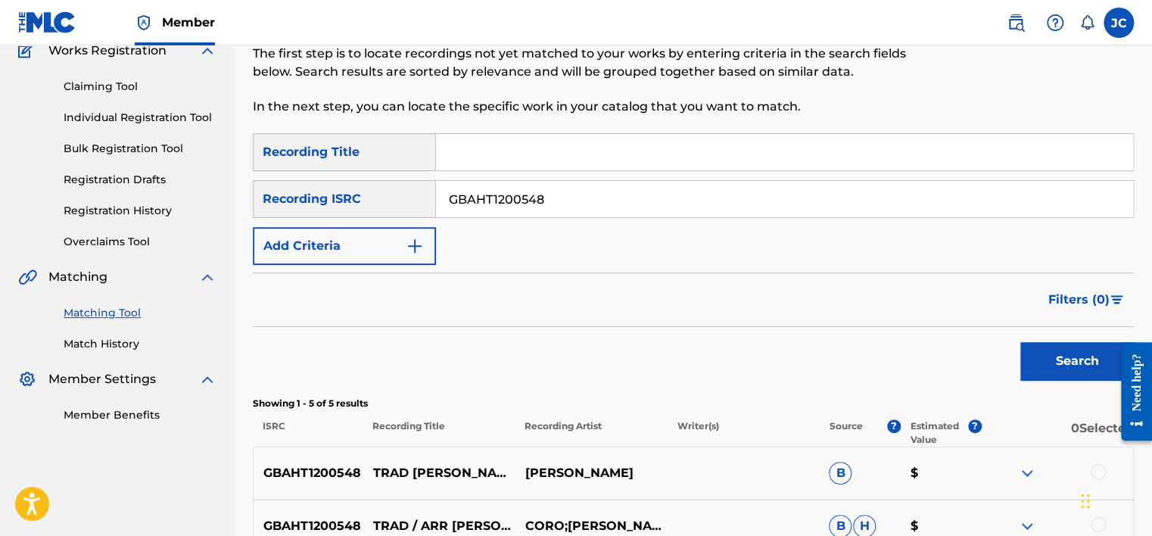
click at [626, 197] on input "GBAHT1200548" at bounding box center [784, 199] width 697 height 36
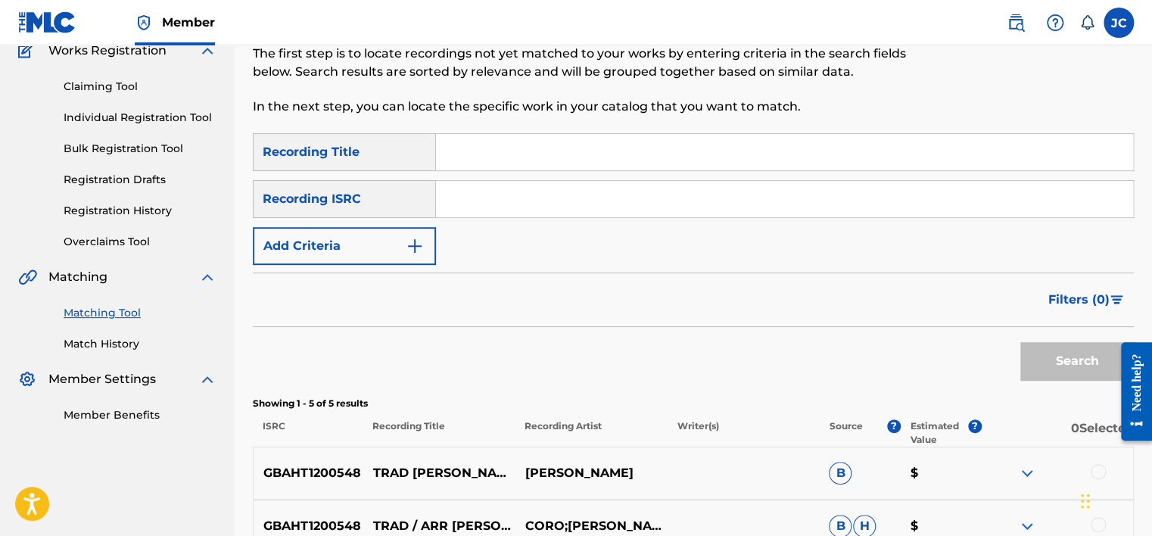
paste input "HKI199257830"
type input "HKI199257830"
click at [1020, 342] on button "Search" at bounding box center [1076, 361] width 113 height 38
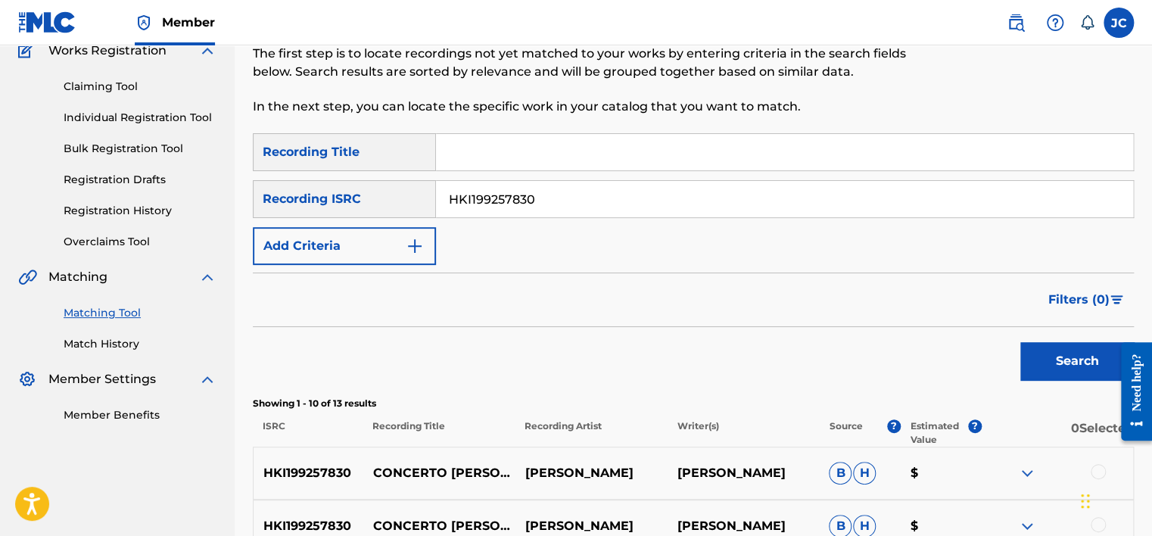
click at [572, 188] on input "HKI199257830" at bounding box center [784, 199] width 697 height 36
paste input "US4T71312111"
type input "US4T71312111"
click at [1020, 342] on button "Search" at bounding box center [1076, 361] width 113 height 38
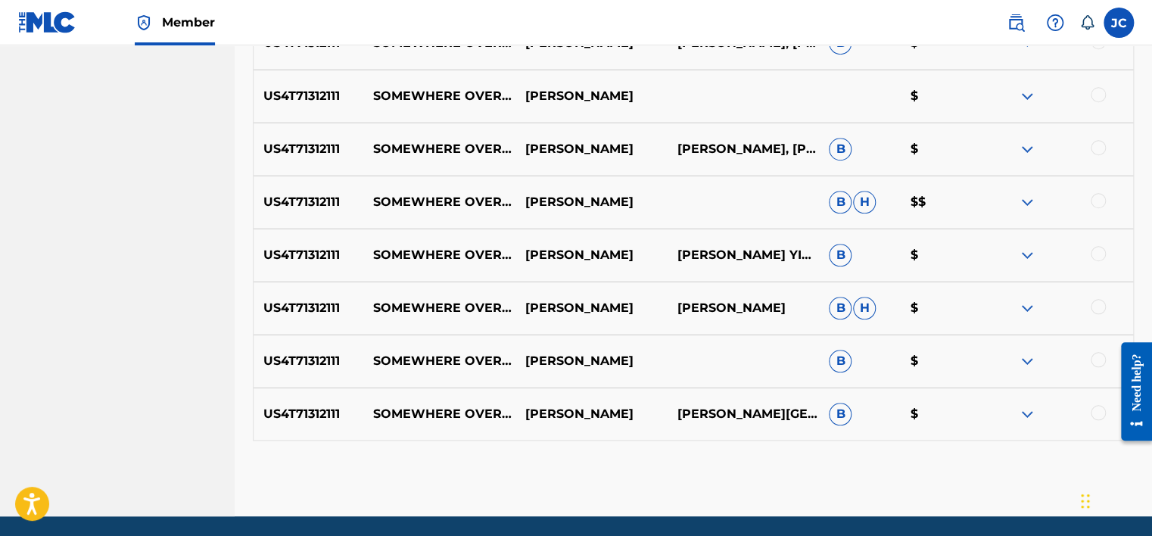
scroll to position [578, 0]
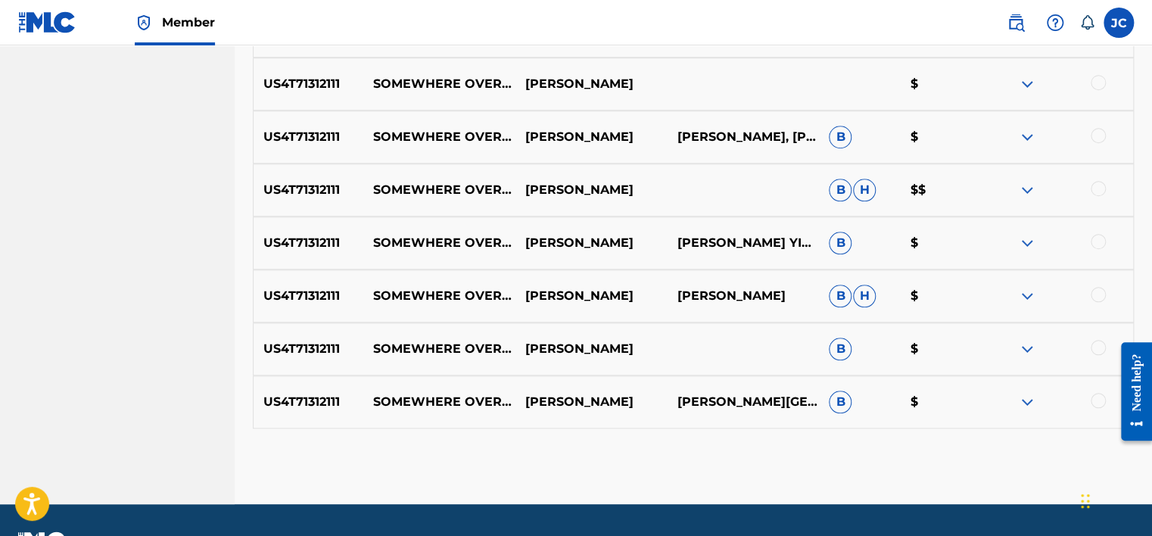
click at [1088, 398] on div at bounding box center [1057, 402] width 152 height 18
click at [1090, 399] on div at bounding box center [1097, 400] width 15 height 15
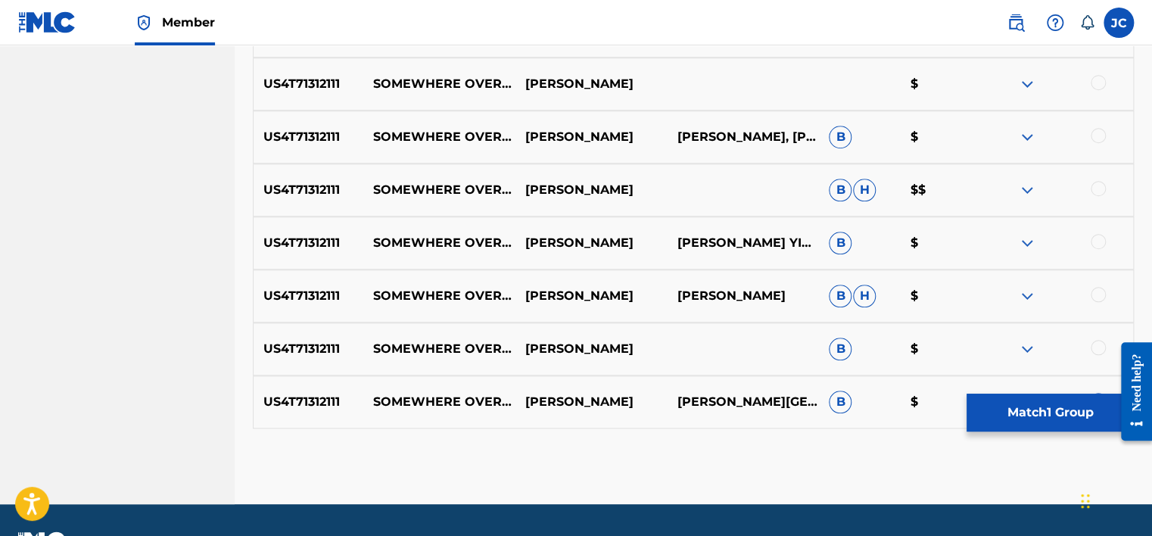
click at [1094, 356] on div at bounding box center [1057, 349] width 152 height 18
click at [1090, 353] on div at bounding box center [1057, 349] width 152 height 18
click at [1096, 348] on div at bounding box center [1097, 347] width 15 height 15
click at [1102, 296] on div at bounding box center [1097, 294] width 15 height 15
click at [1096, 239] on div at bounding box center [1097, 241] width 15 height 15
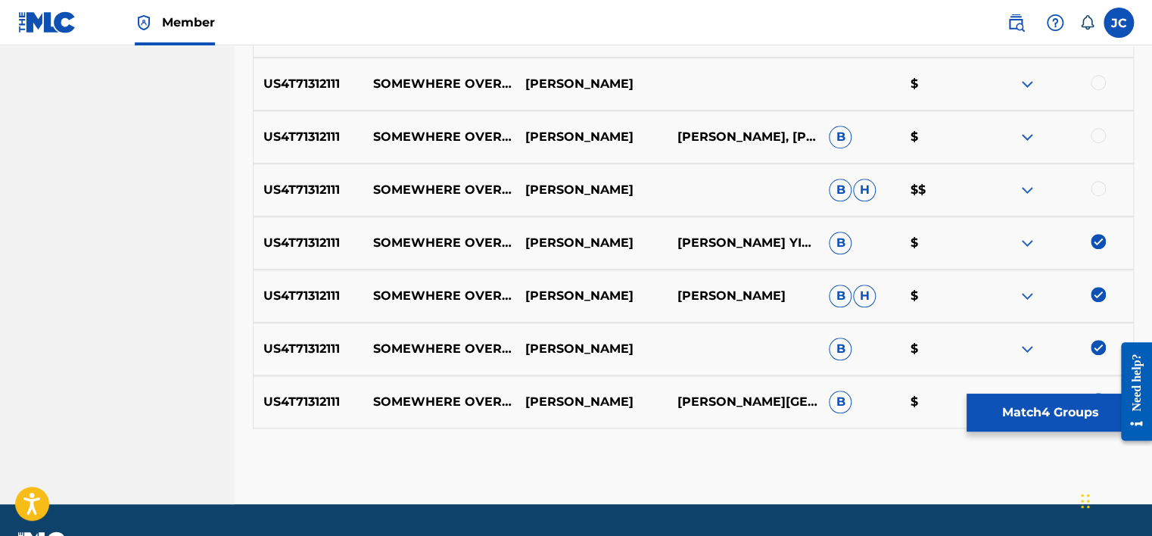
click at [1099, 183] on div at bounding box center [1097, 188] width 15 height 15
click at [1099, 137] on div at bounding box center [1097, 135] width 15 height 15
click at [1096, 83] on div at bounding box center [1097, 82] width 15 height 15
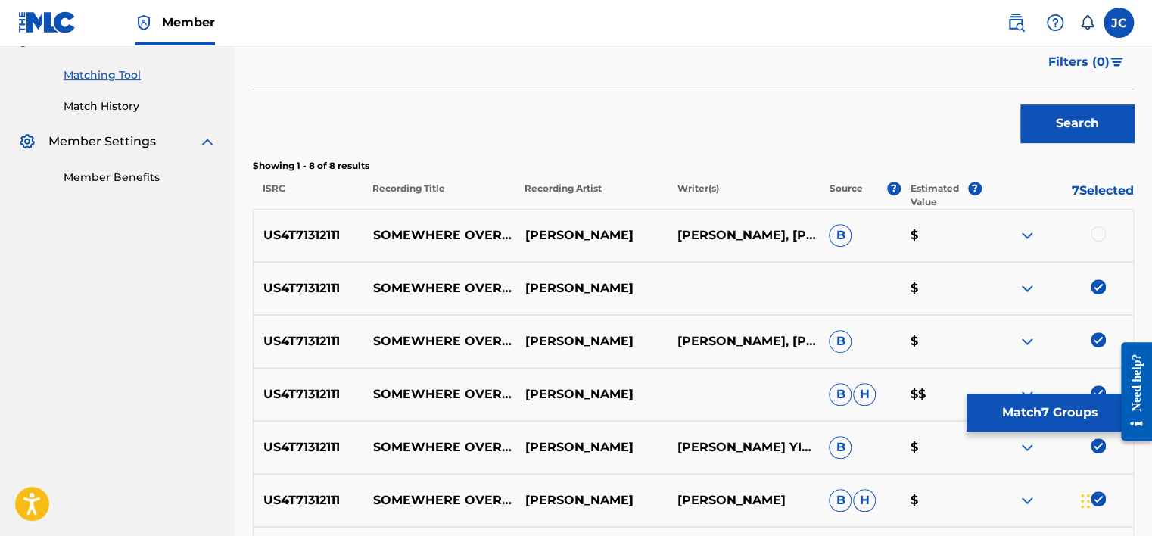
scroll to position [368, 0]
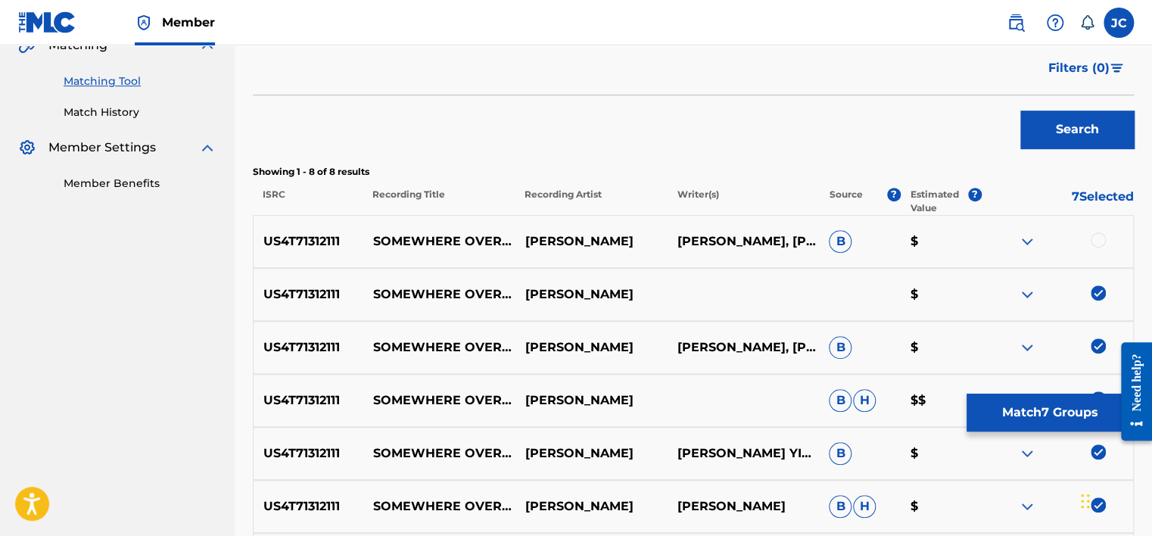
click at [1093, 240] on div at bounding box center [1097, 239] width 15 height 15
click at [1049, 421] on button "Match 8 Groups" at bounding box center [1049, 412] width 167 height 38
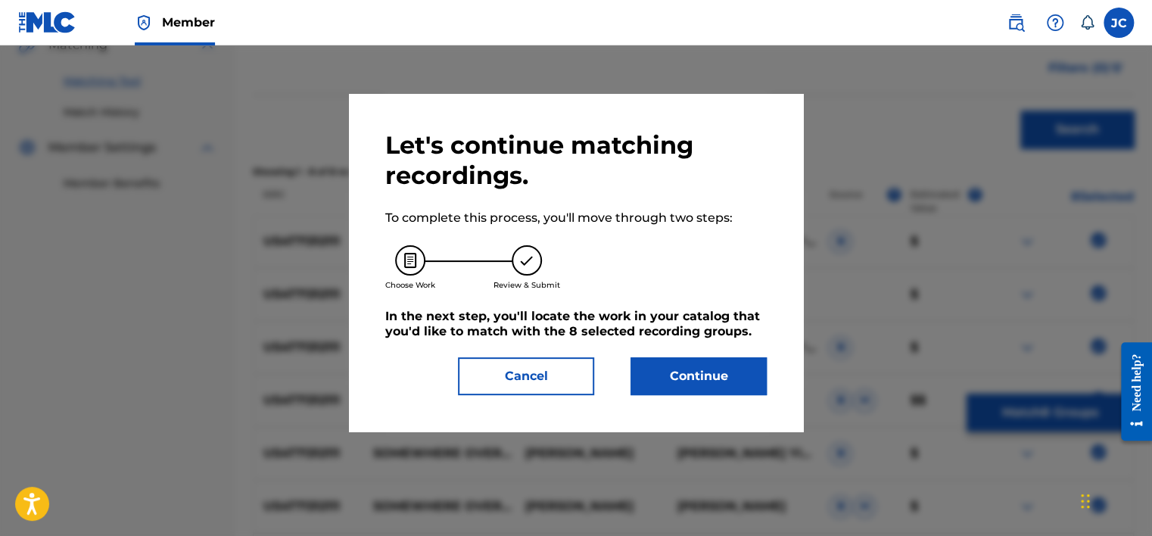
click at [678, 362] on button "Continue" at bounding box center [698, 376] width 136 height 38
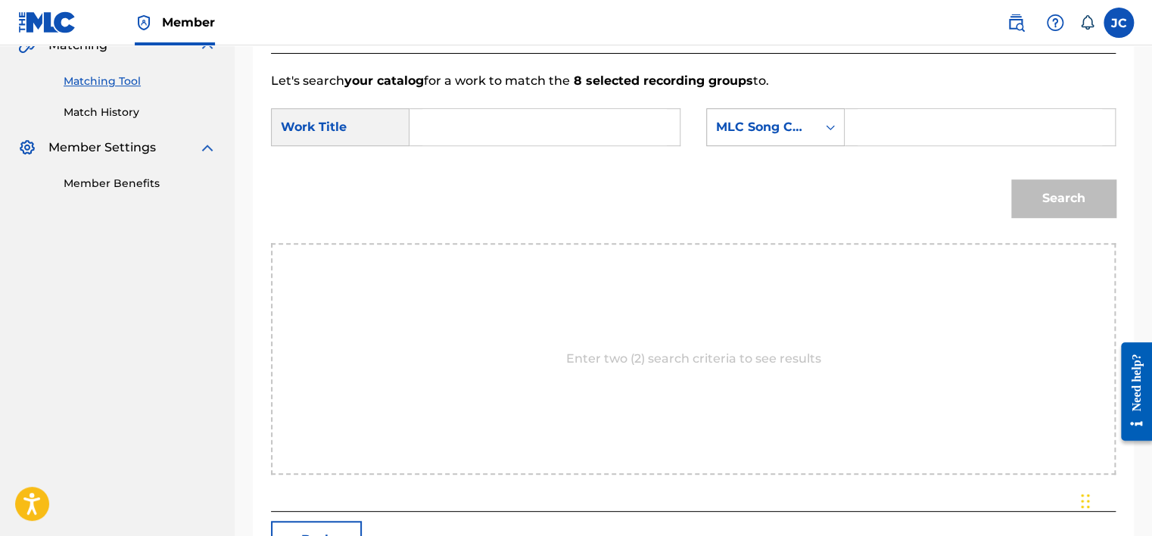
click at [779, 113] on div "MLC Song Code" at bounding box center [762, 127] width 110 height 29
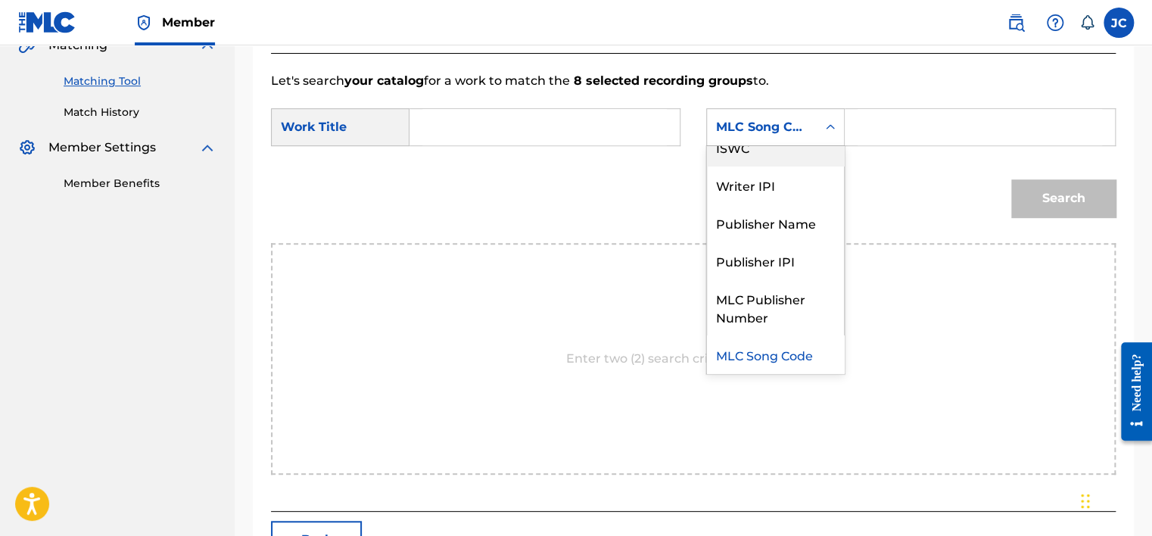
scroll to position [0, 0]
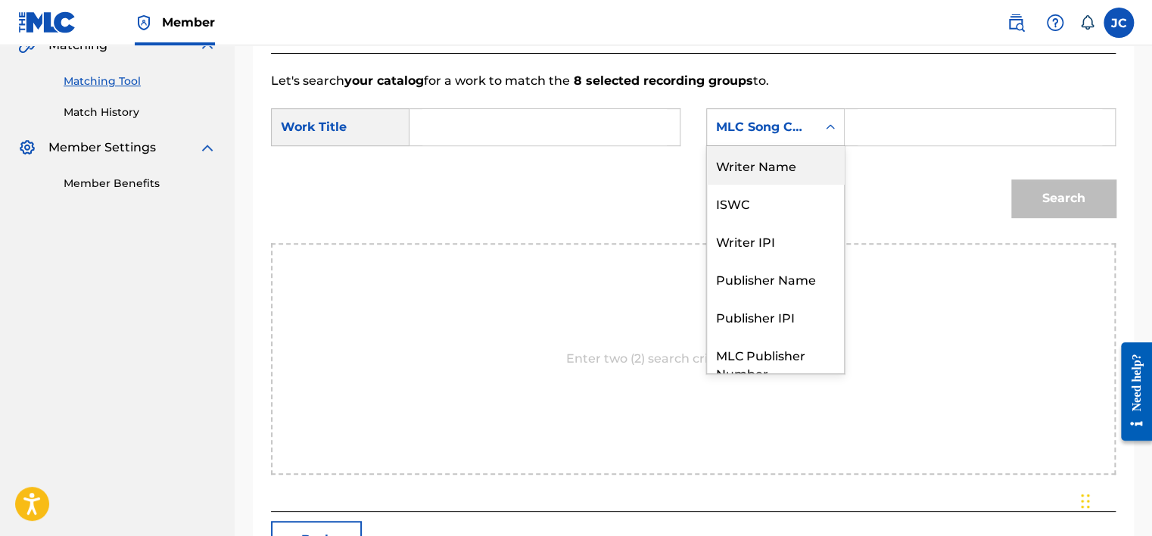
click at [774, 166] on div "Writer Name" at bounding box center [775, 165] width 137 height 38
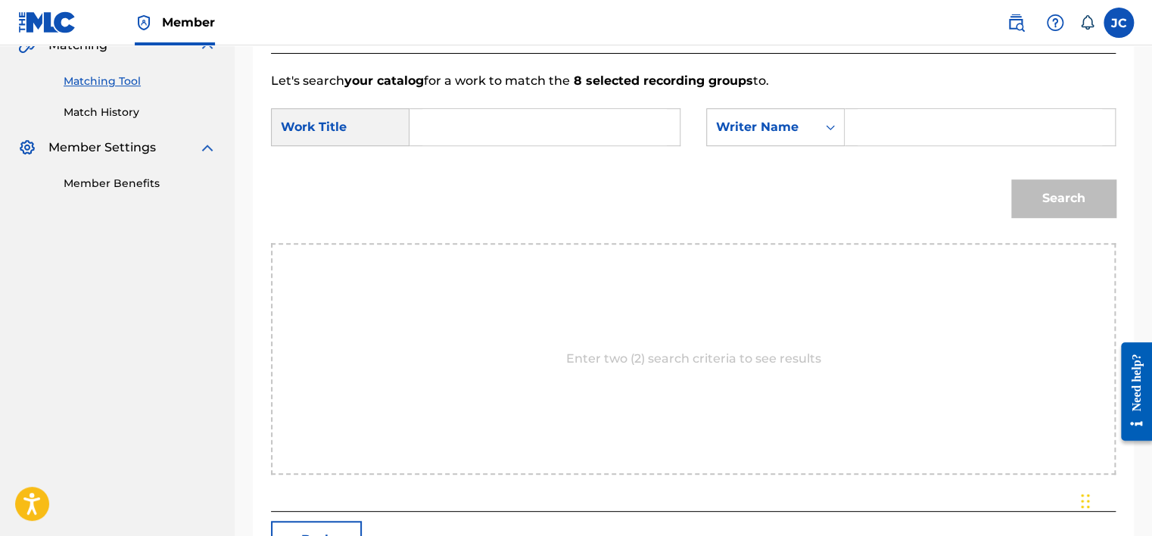
click at [582, 134] on input "Search Form" at bounding box center [544, 127] width 244 height 36
paste input "Somewhere Over the Rainbow / What a Wonderful World"
type input "Somewhere Over the Rainbow / What a Wonderful World"
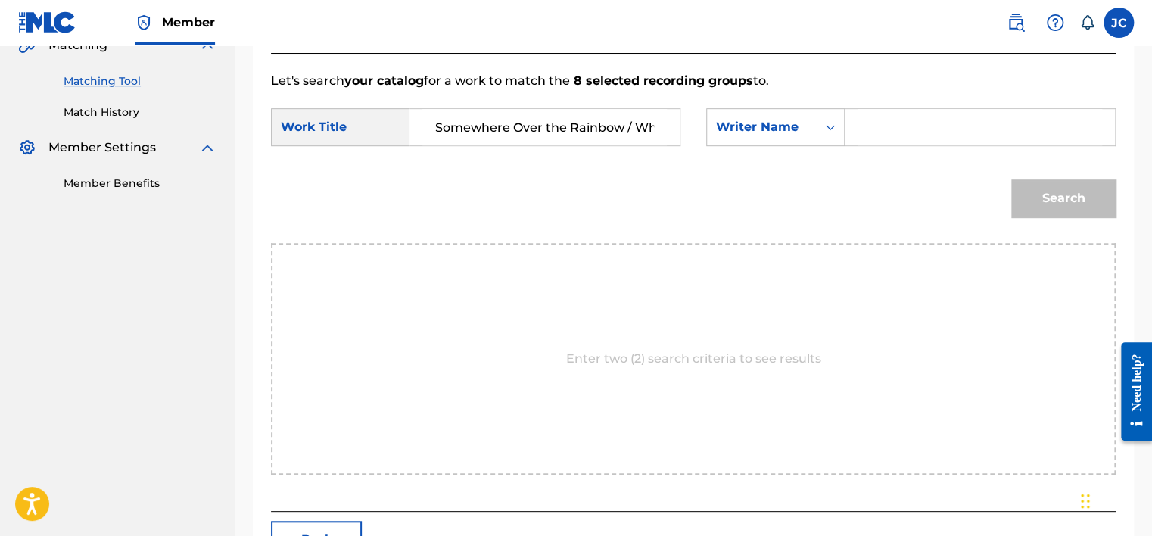
click at [901, 138] on input "Search Form" at bounding box center [979, 127] width 244 height 36
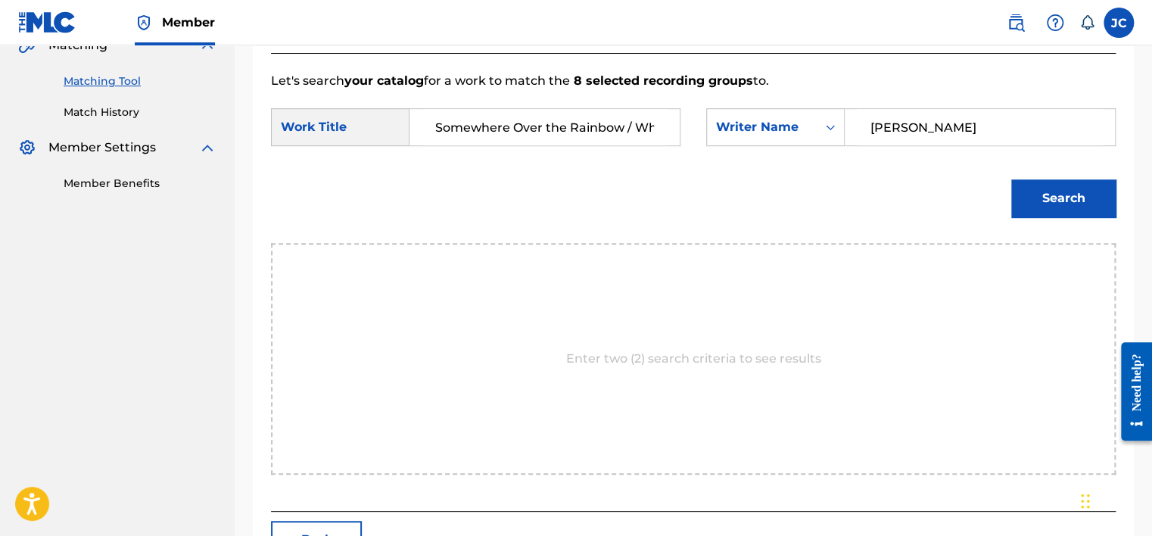
type input "[PERSON_NAME]"
click at [1011, 179] on button "Search" at bounding box center [1063, 198] width 104 height 38
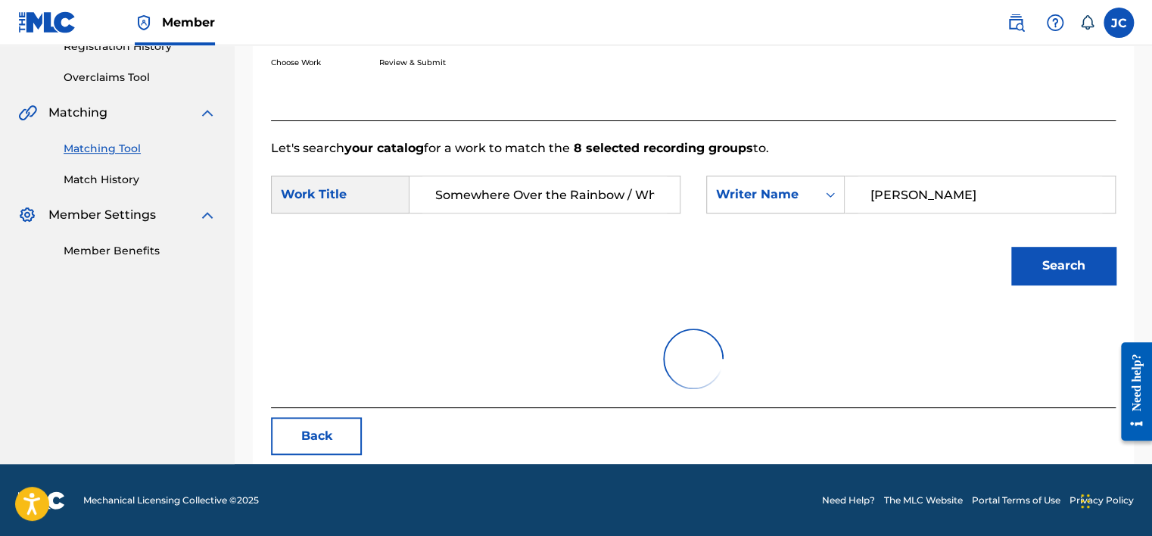
scroll to position [368, 0]
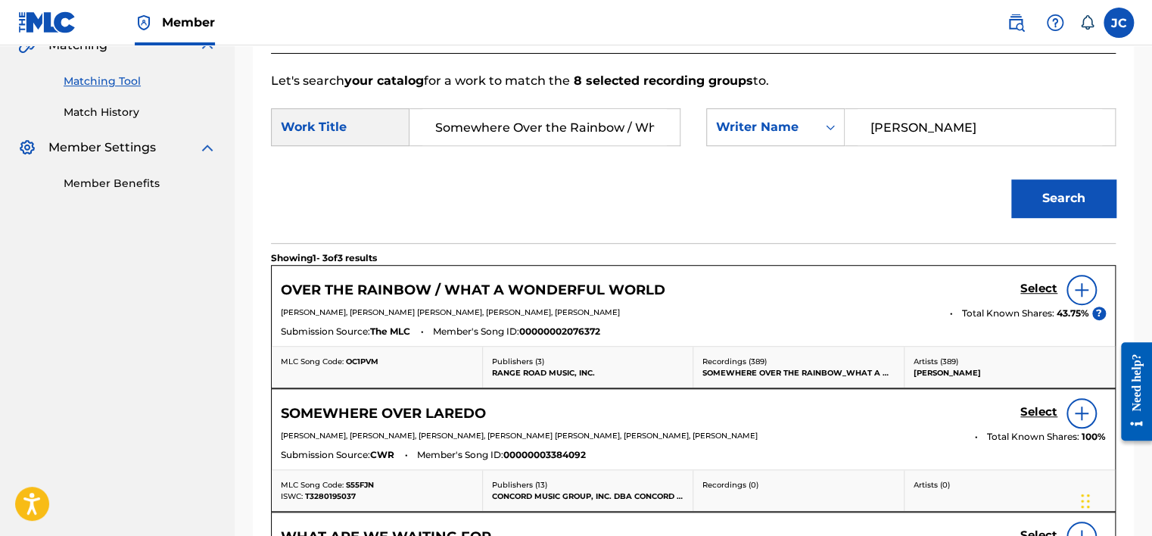
click at [1027, 288] on h5 "Select" at bounding box center [1038, 288] width 37 height 14
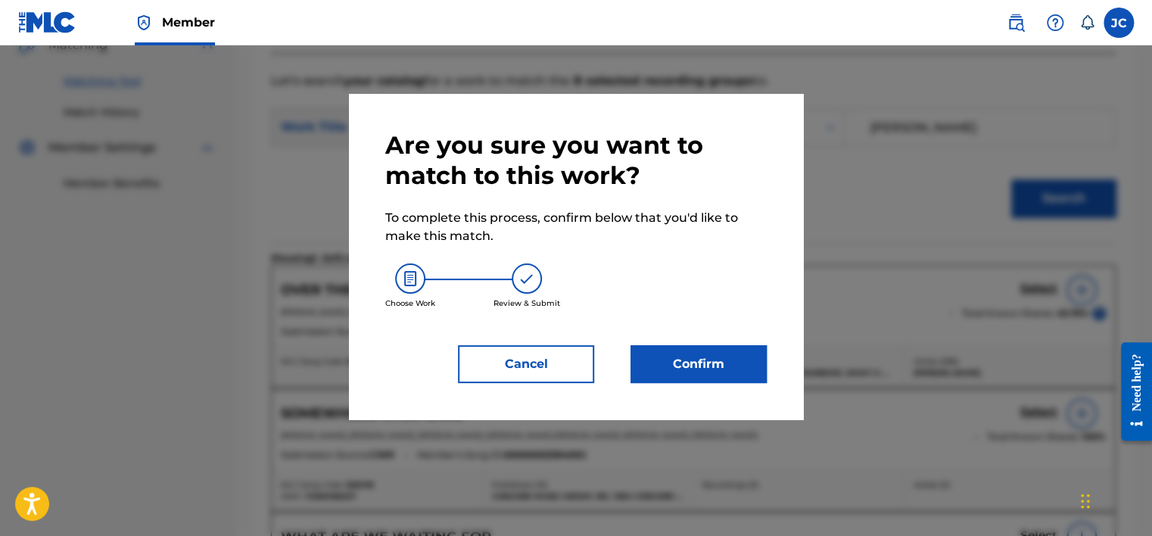
click at [673, 366] on button "Confirm" at bounding box center [698, 364] width 136 height 38
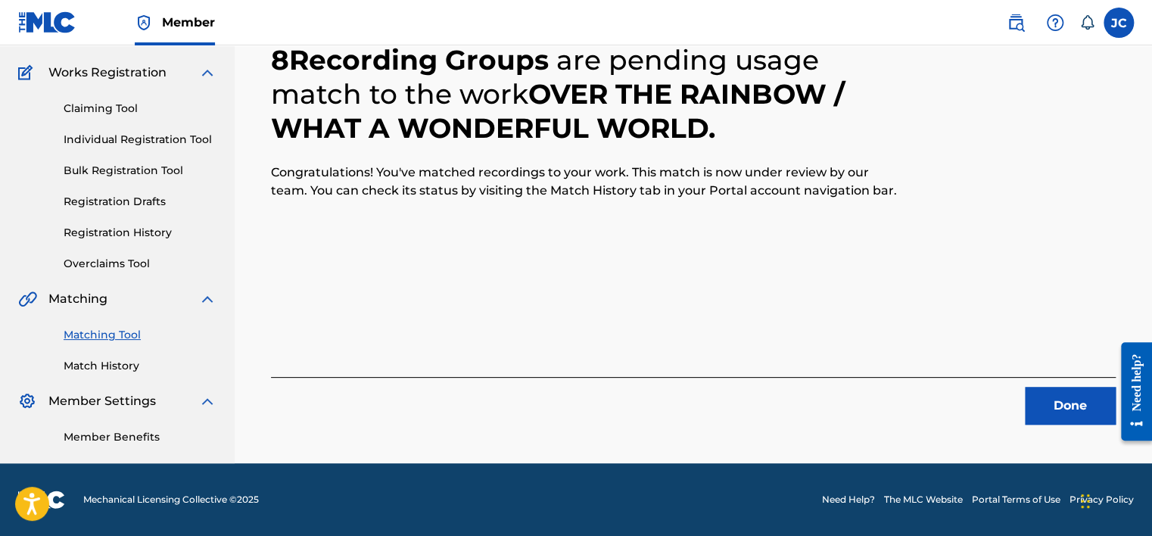
scroll to position [114, 0]
click at [1040, 412] on button "Done" at bounding box center [1069, 406] width 91 height 38
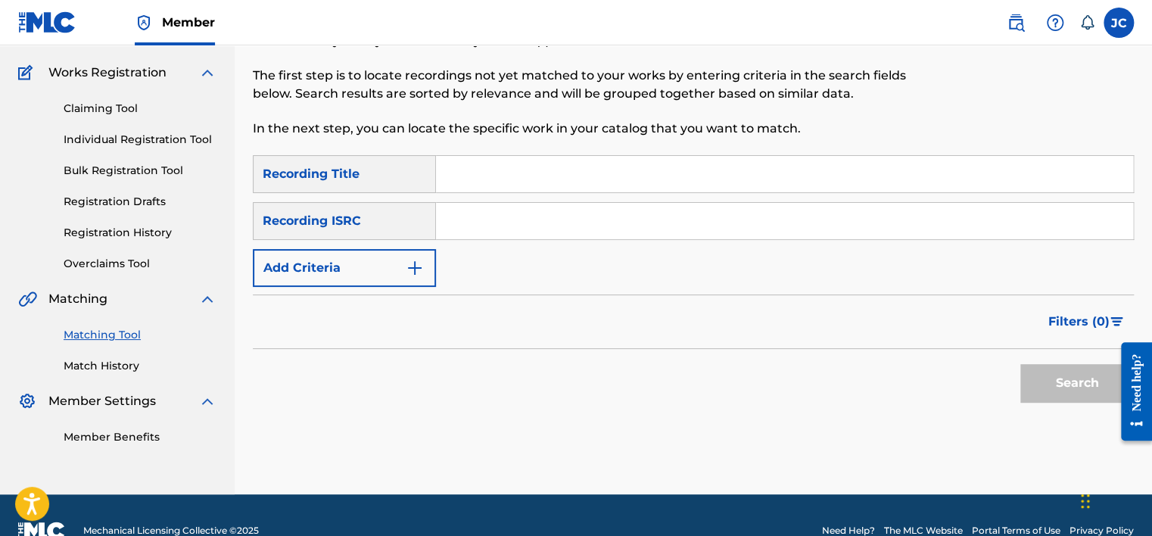
click at [567, 215] on input "Search Form" at bounding box center [784, 221] width 697 height 36
paste input "FR96X1670500"
type input "FR96X1670500"
click at [1020, 364] on button "Search" at bounding box center [1076, 383] width 113 height 38
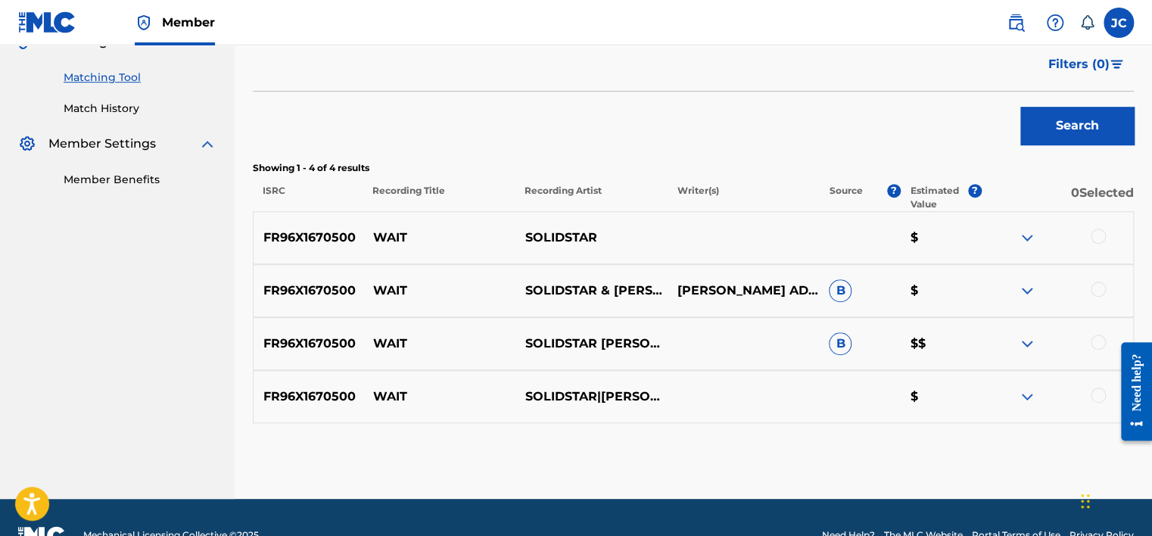
scroll to position [406, 0]
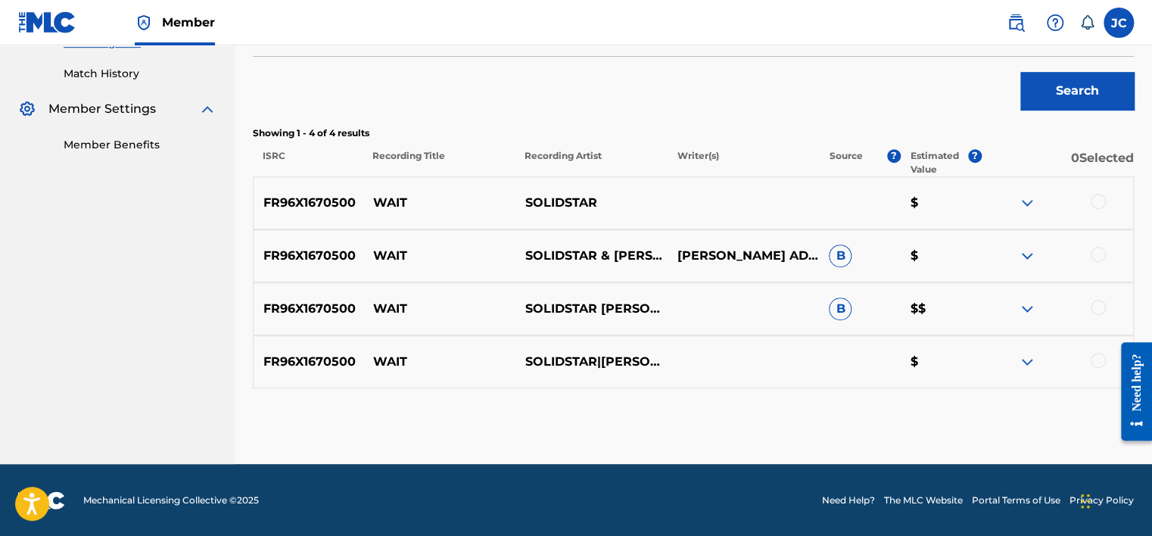
click at [1093, 356] on div at bounding box center [1097, 360] width 15 height 15
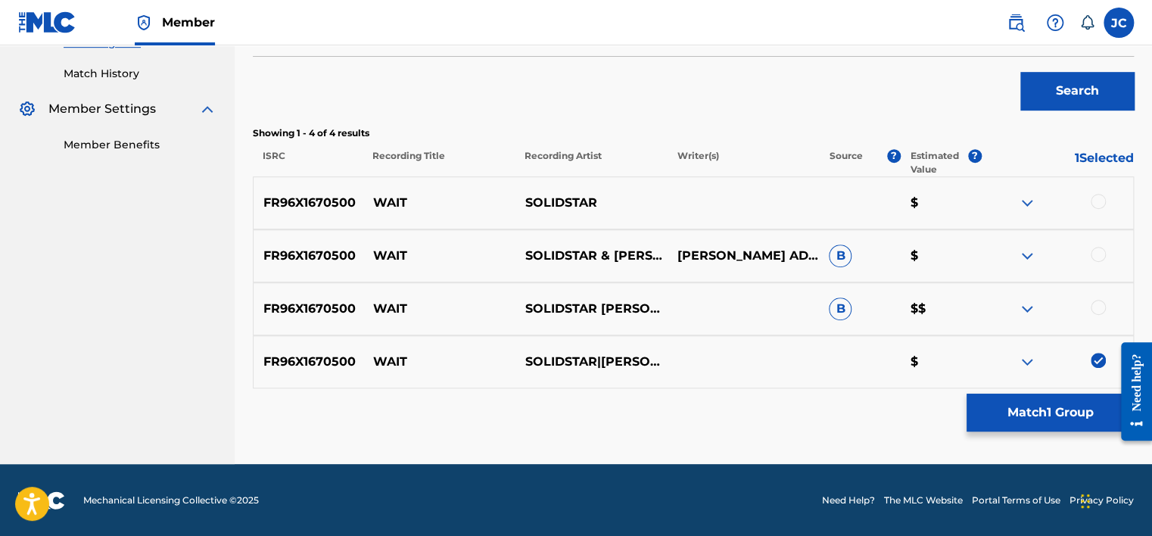
click at [1096, 300] on div at bounding box center [1097, 307] width 15 height 15
click at [1099, 249] on div at bounding box center [1097, 254] width 15 height 15
click at [1096, 201] on div at bounding box center [1097, 201] width 15 height 15
click at [1068, 395] on button "Match 4 Groups" at bounding box center [1049, 412] width 167 height 38
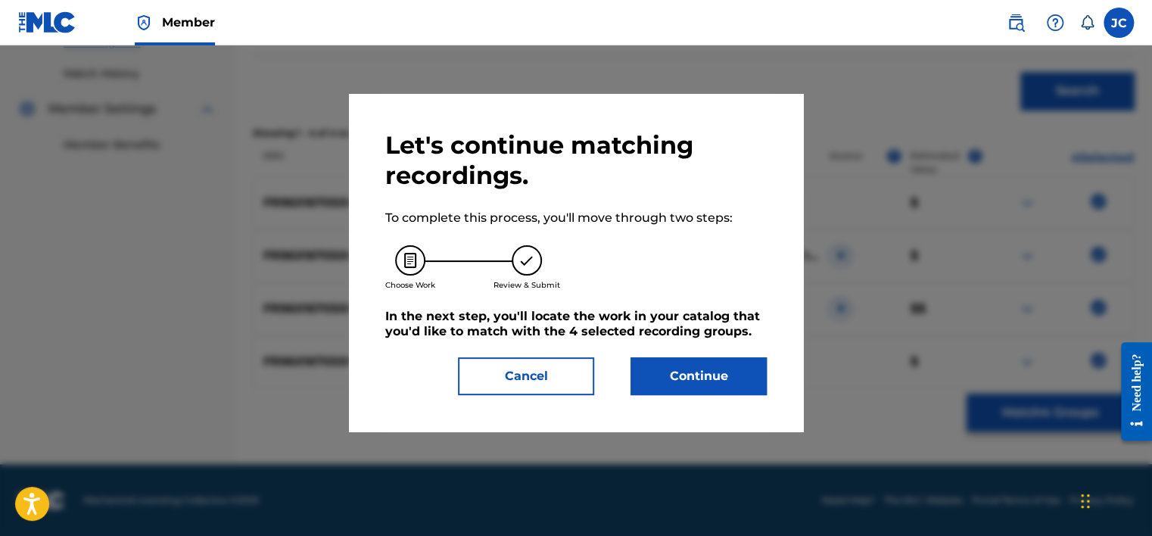
click at [738, 381] on button "Continue" at bounding box center [698, 376] width 136 height 38
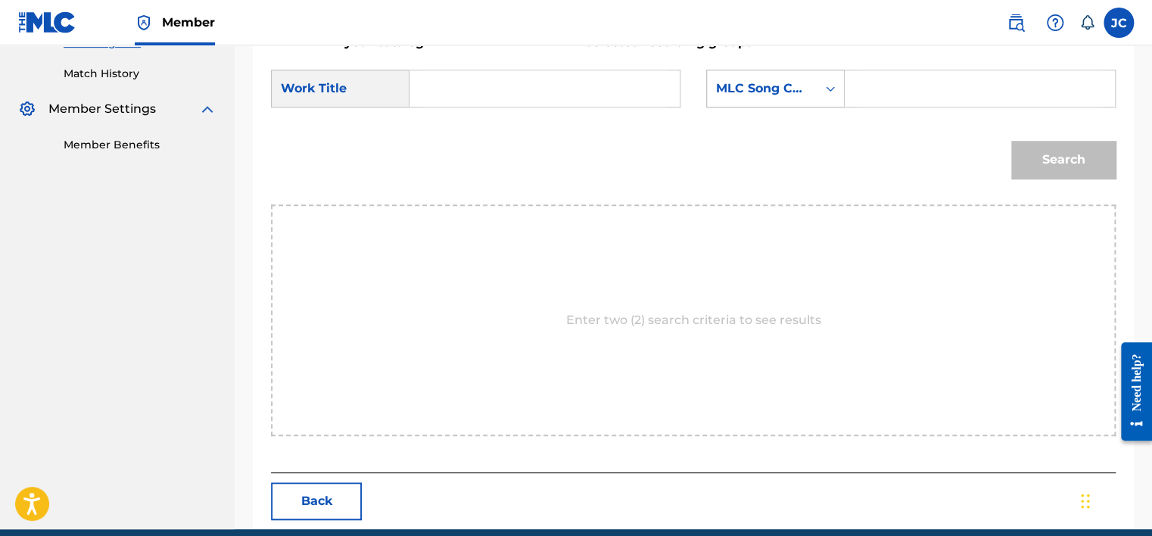
click at [777, 87] on div "MLC Song Code" at bounding box center [762, 88] width 92 height 18
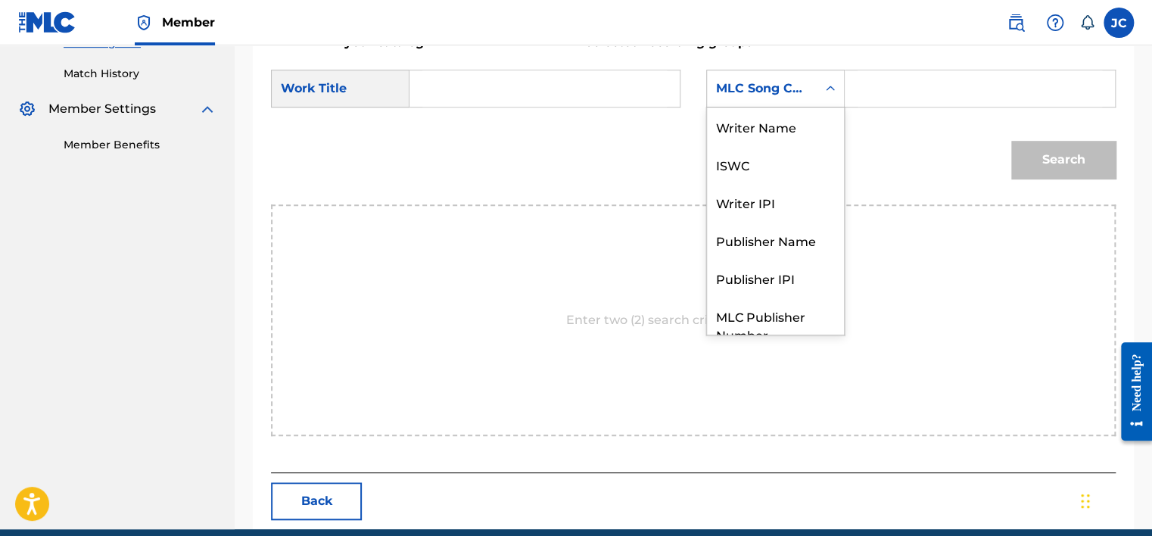
scroll to position [56, 0]
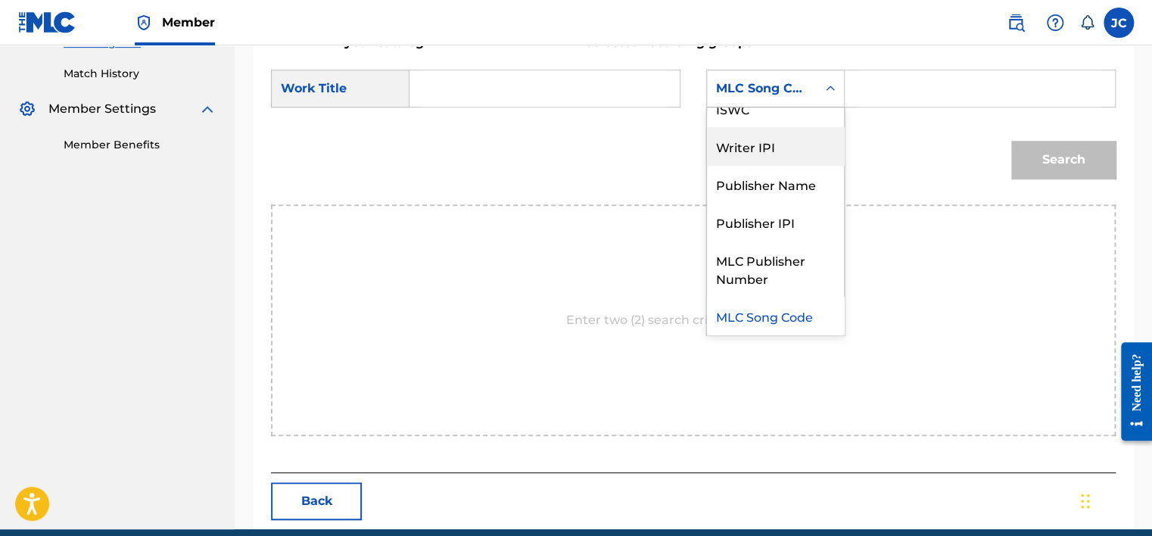
click at [843, 124] on div "Writer Name ISWC Writer IPI Publisher Name Publisher IPI MLC Publisher Number M…" at bounding box center [775, 220] width 137 height 227
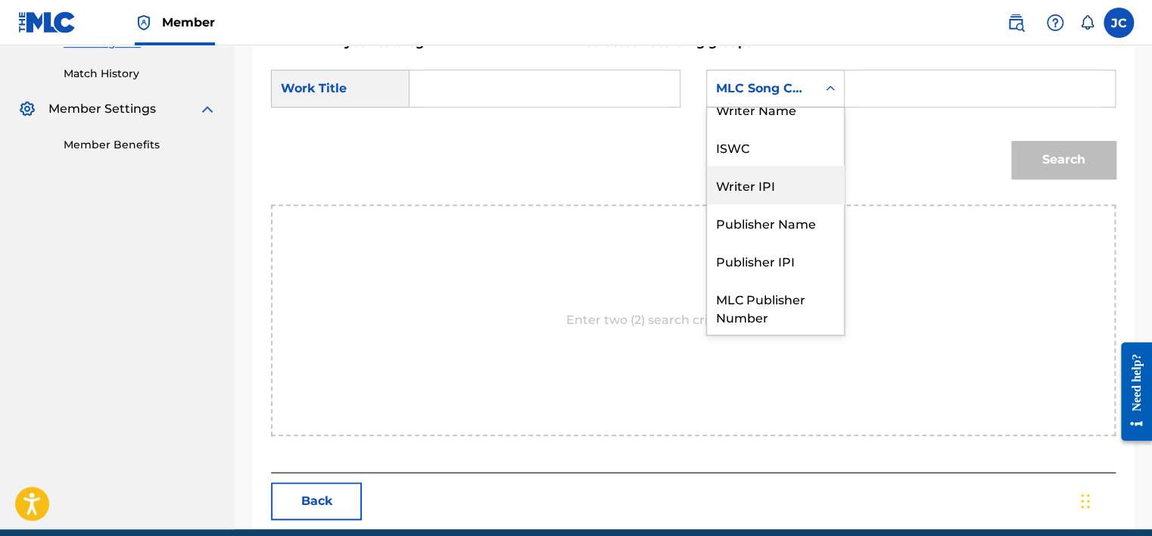
scroll to position [0, 0]
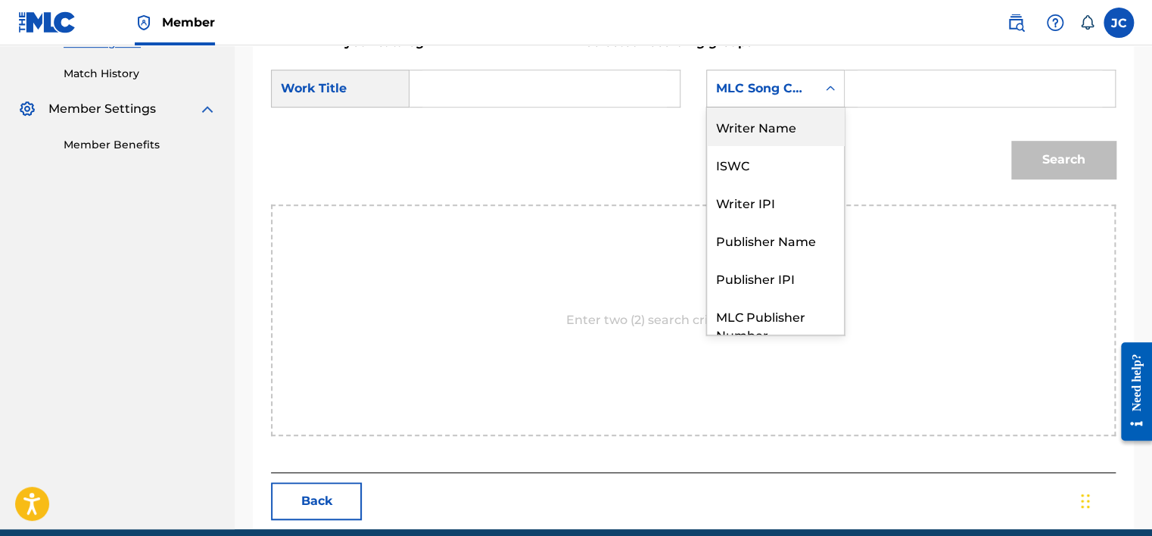
click at [730, 124] on div "Writer Name" at bounding box center [775, 126] width 137 height 38
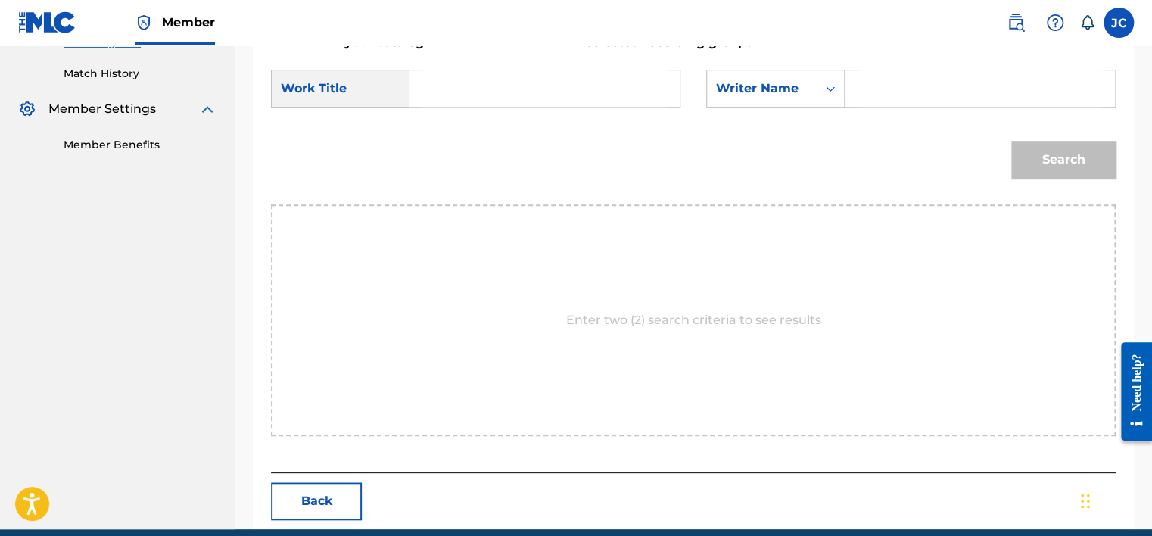
click at [605, 93] on input "Search Form" at bounding box center [544, 88] width 244 height 36
paste input "Wait"
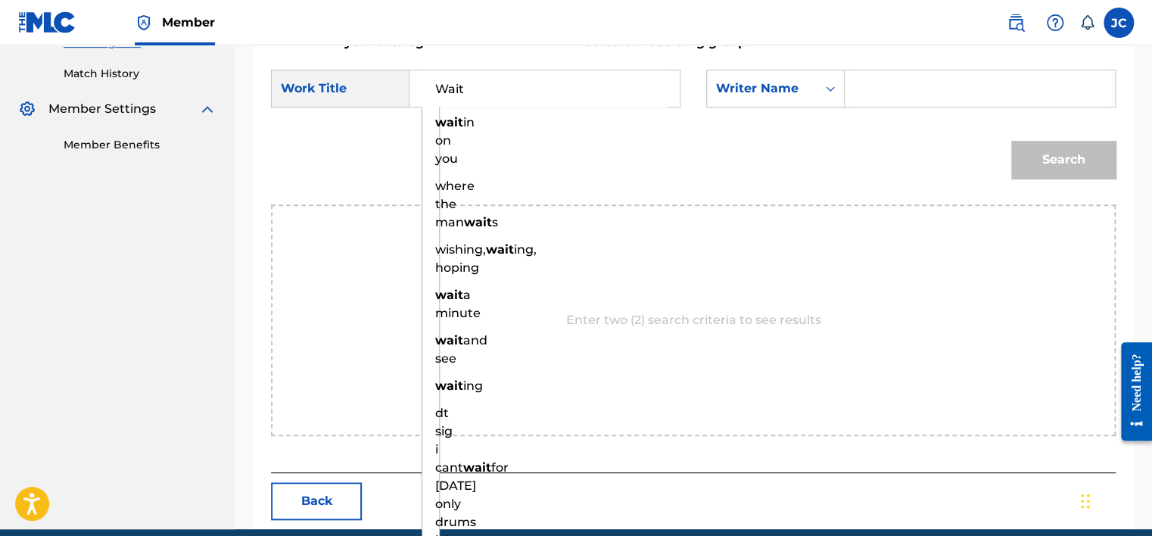
type input "Wait"
click at [871, 85] on input "Search Form" at bounding box center [979, 88] width 244 height 36
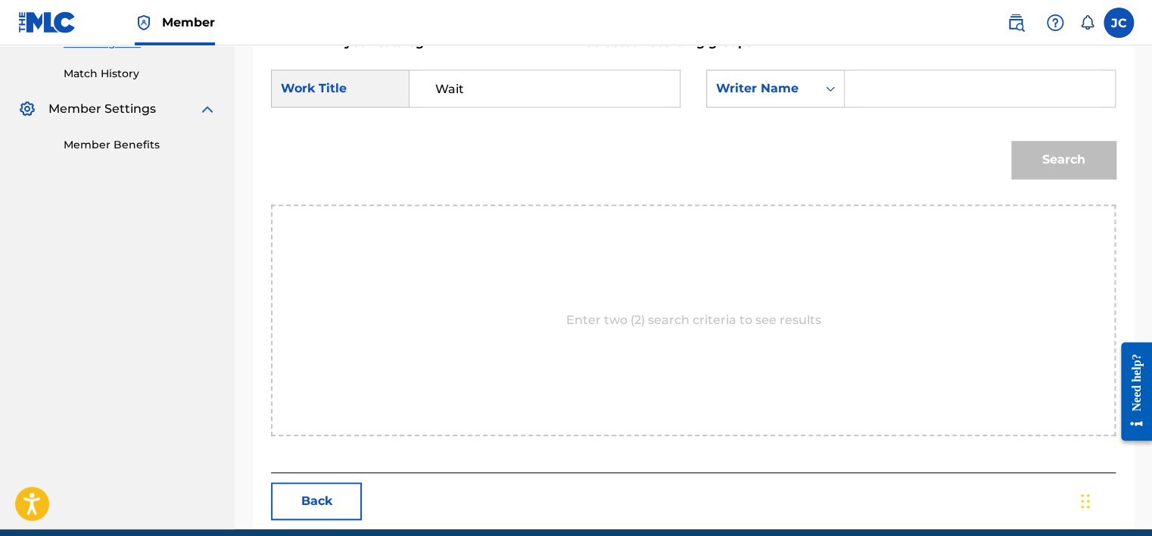
paste input "Adeleke"
type input "Adeleke"
click at [1011, 141] on button "Search" at bounding box center [1063, 160] width 104 height 38
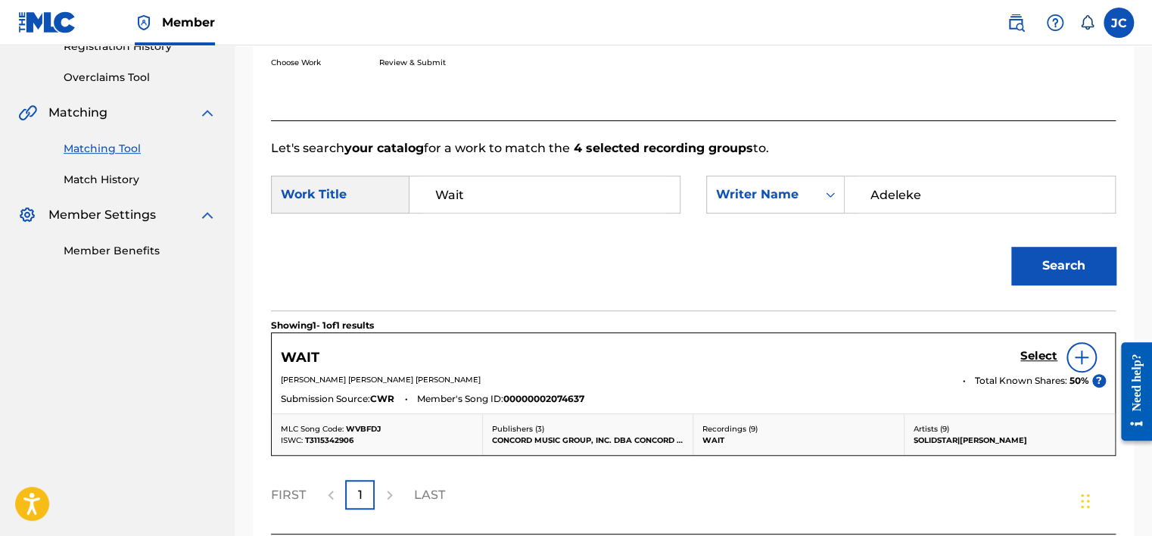
scroll to position [406, 0]
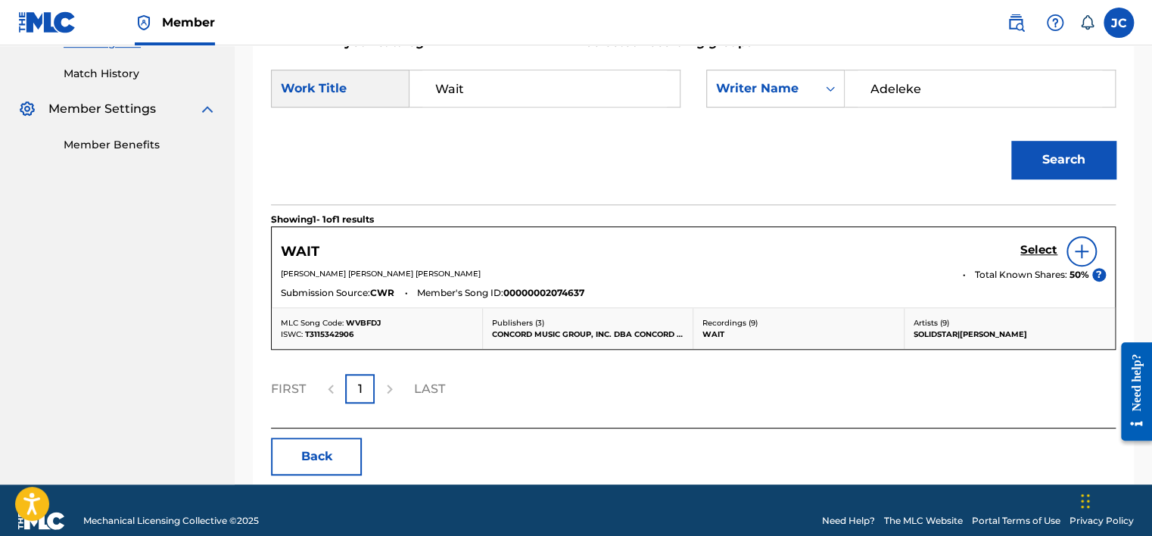
click at [1040, 248] on h5 "Select" at bounding box center [1038, 250] width 37 height 14
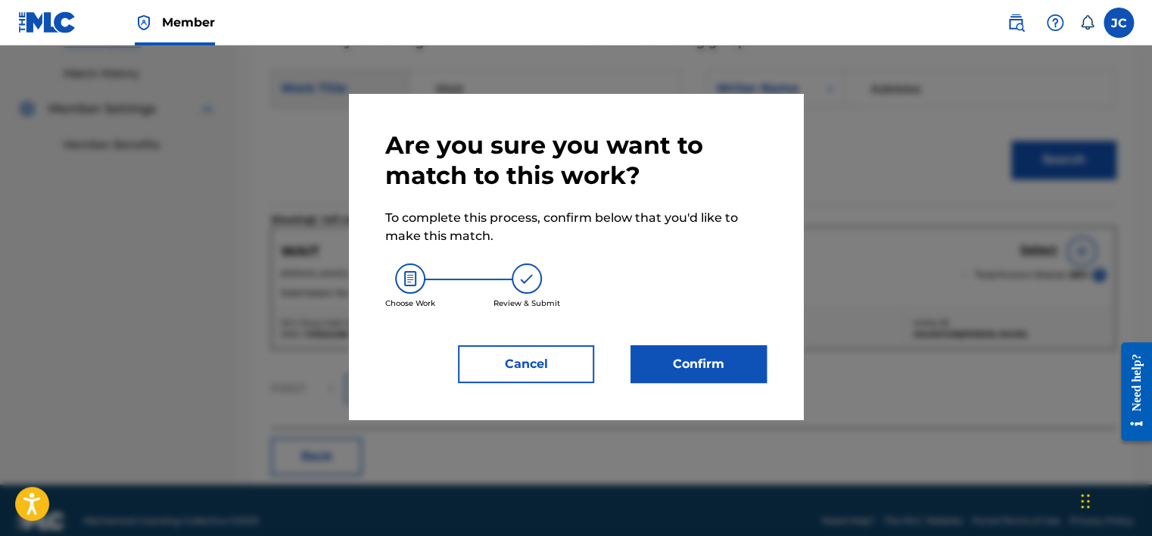
click at [681, 364] on button "Confirm" at bounding box center [698, 364] width 136 height 38
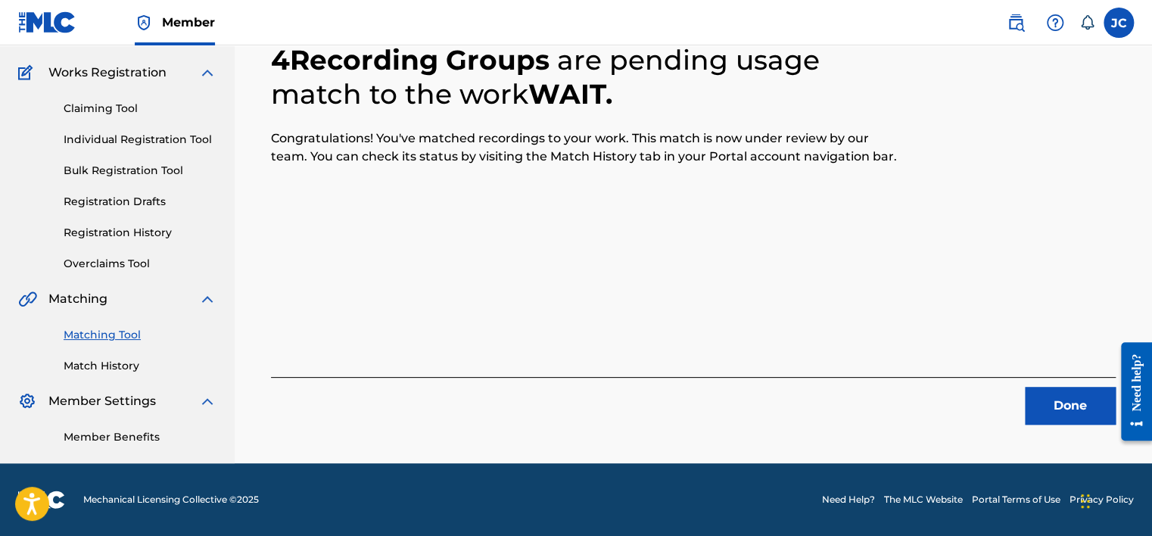
scroll to position [114, 0]
click at [1039, 410] on button "Done" at bounding box center [1069, 406] width 91 height 38
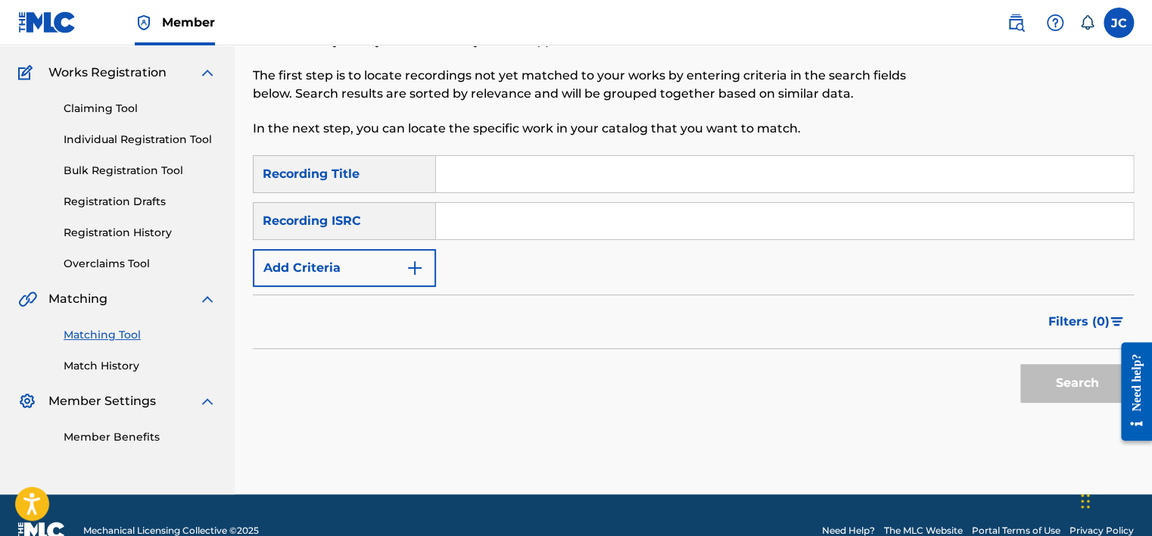
click at [566, 207] on input "Search Form" at bounding box center [784, 221] width 697 height 36
paste input "USASX0807910"
type input "USASX0807910"
click at [1020, 364] on button "Search" at bounding box center [1076, 383] width 113 height 38
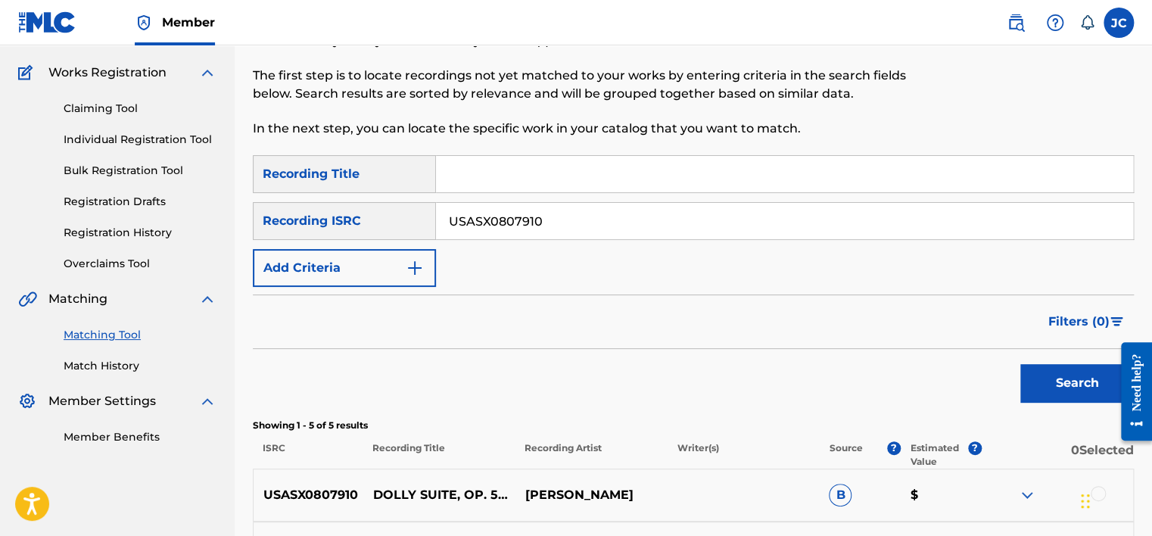
click at [587, 219] on input "USASX0807910" at bounding box center [784, 221] width 697 height 36
paste input "US2649898306"
type input "US2649898306"
click at [1020, 364] on button "Search" at bounding box center [1076, 383] width 113 height 38
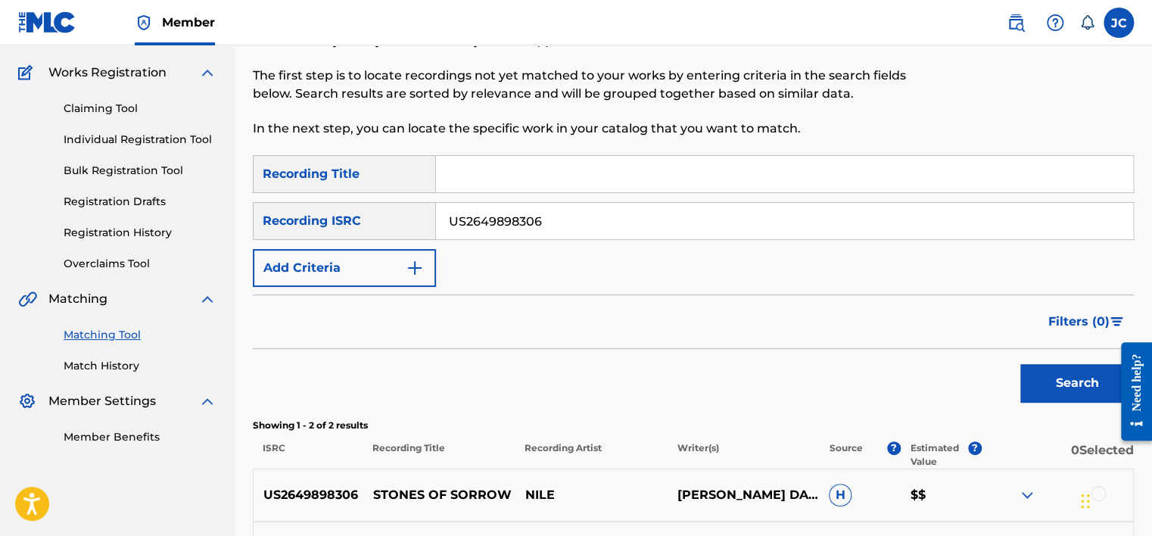
click at [572, 222] on input "US2649898306" at bounding box center [784, 221] width 697 height 36
paste input "USSM11409246"
type input "USSM11409246"
click at [1020, 364] on button "Search" at bounding box center [1076, 383] width 113 height 38
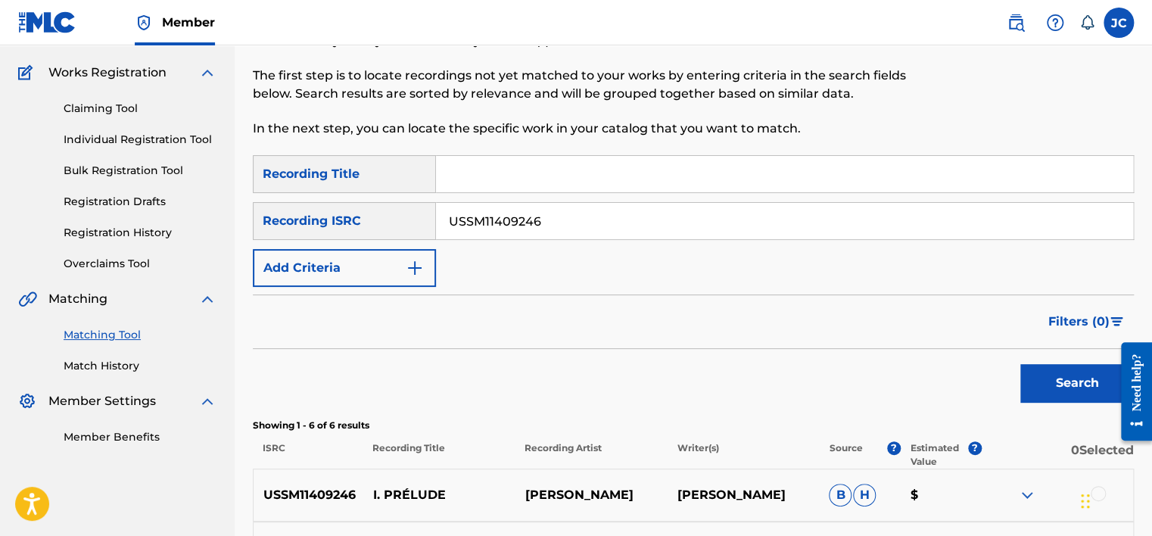
click at [572, 228] on input "USSM11409246" at bounding box center [784, 221] width 697 height 36
paste input "DEF059203832"
type input "DEF059203832"
click at [1020, 364] on button "Search" at bounding box center [1076, 383] width 113 height 38
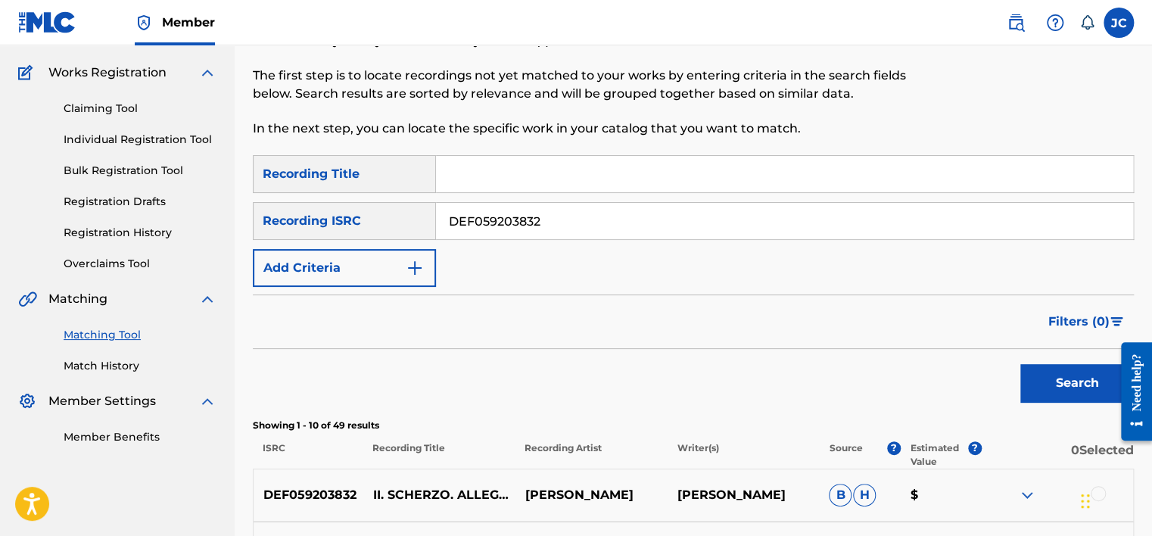
click at [622, 225] on input "DEF059203832" at bounding box center [784, 221] width 697 height 36
paste input "FR6V82139284"
type input "FR6V82139284"
click at [1020, 364] on button "Search" at bounding box center [1076, 383] width 113 height 38
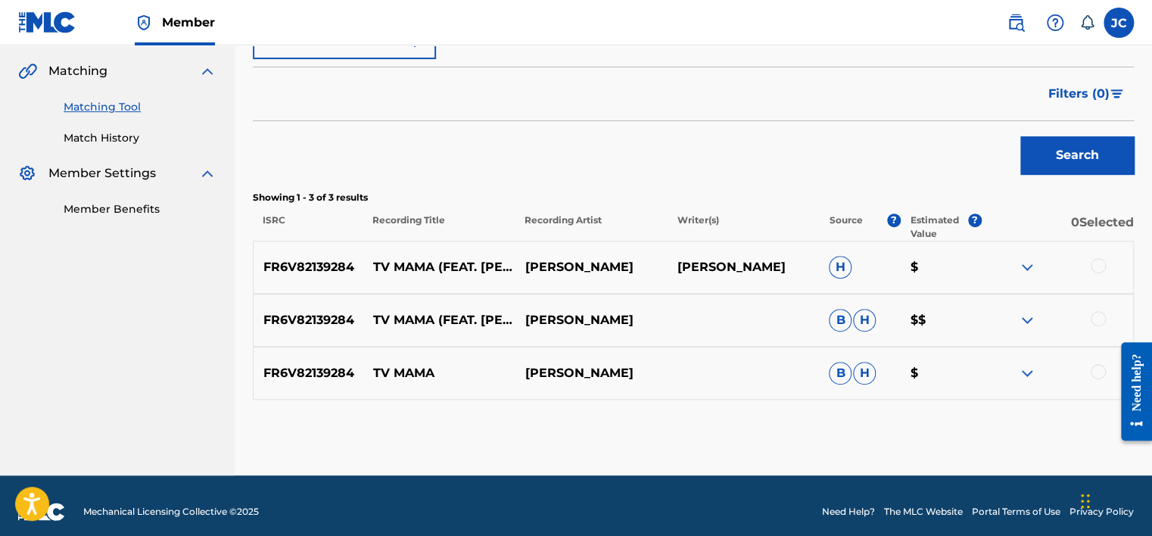
scroll to position [354, 0]
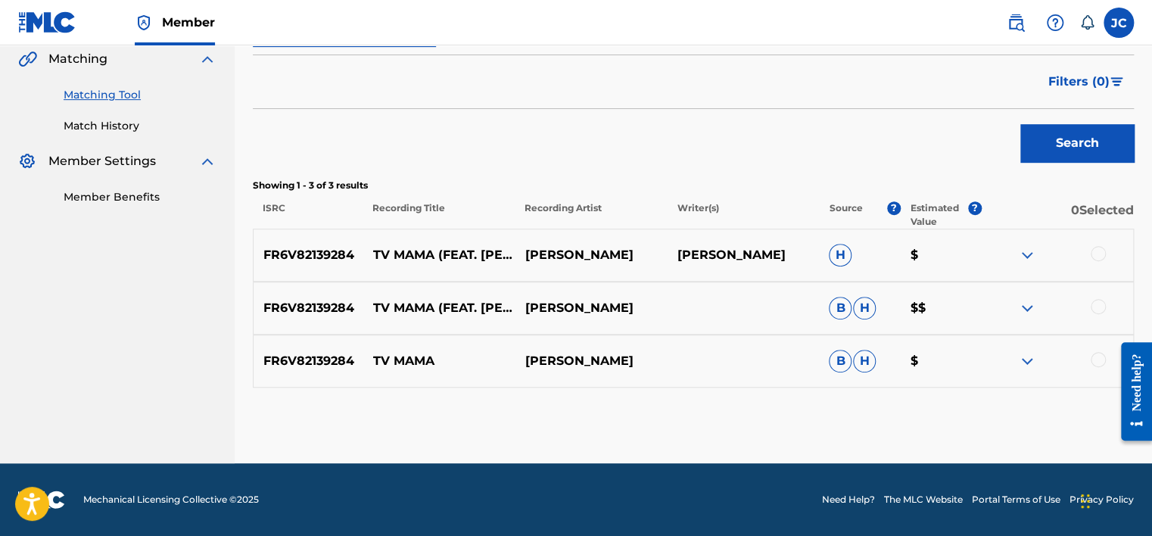
click at [1093, 358] on div at bounding box center [1097, 359] width 15 height 15
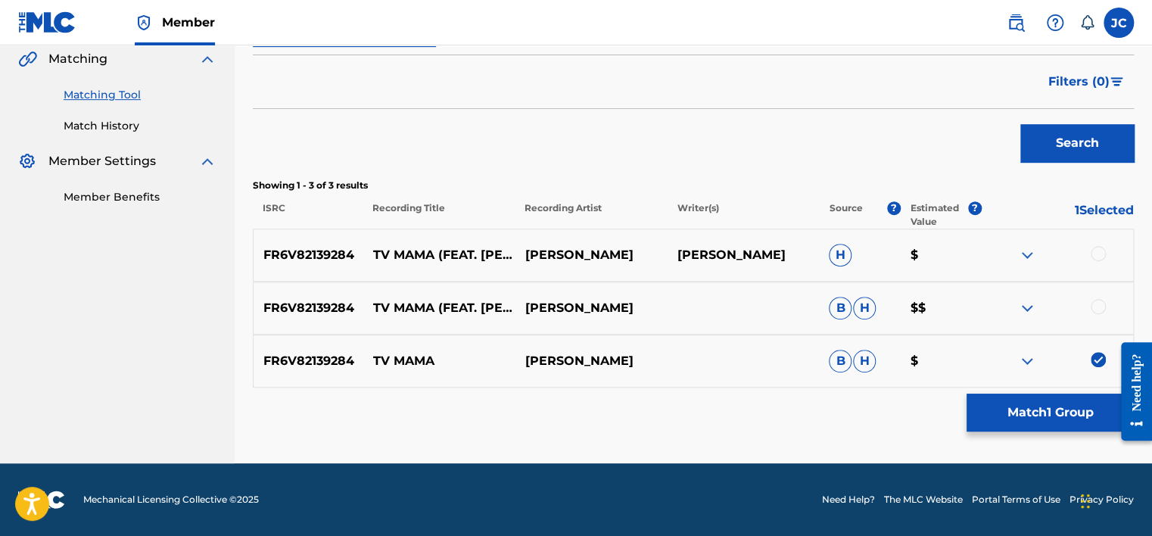
click at [1094, 310] on div at bounding box center [1097, 306] width 15 height 15
click at [1096, 251] on div at bounding box center [1097, 253] width 15 height 15
click at [1063, 390] on div "Matching Tool The Matching Tool allows Members to match sound recordings to wor…" at bounding box center [693, 96] width 881 height 734
click at [1060, 406] on button "Match 3 Groups" at bounding box center [1049, 412] width 167 height 38
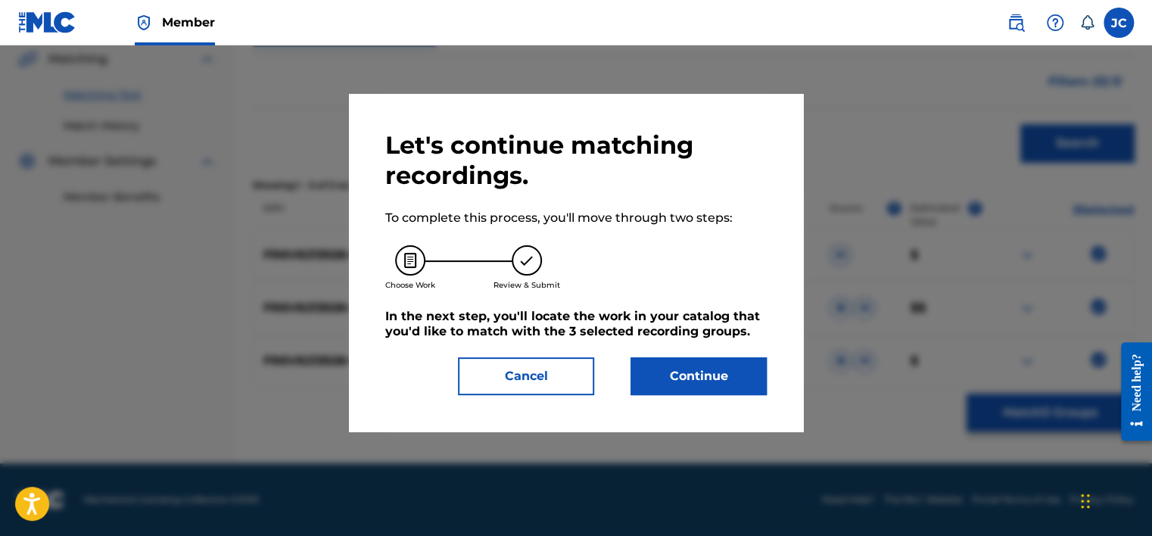
click at [696, 378] on button "Continue" at bounding box center [698, 376] width 136 height 38
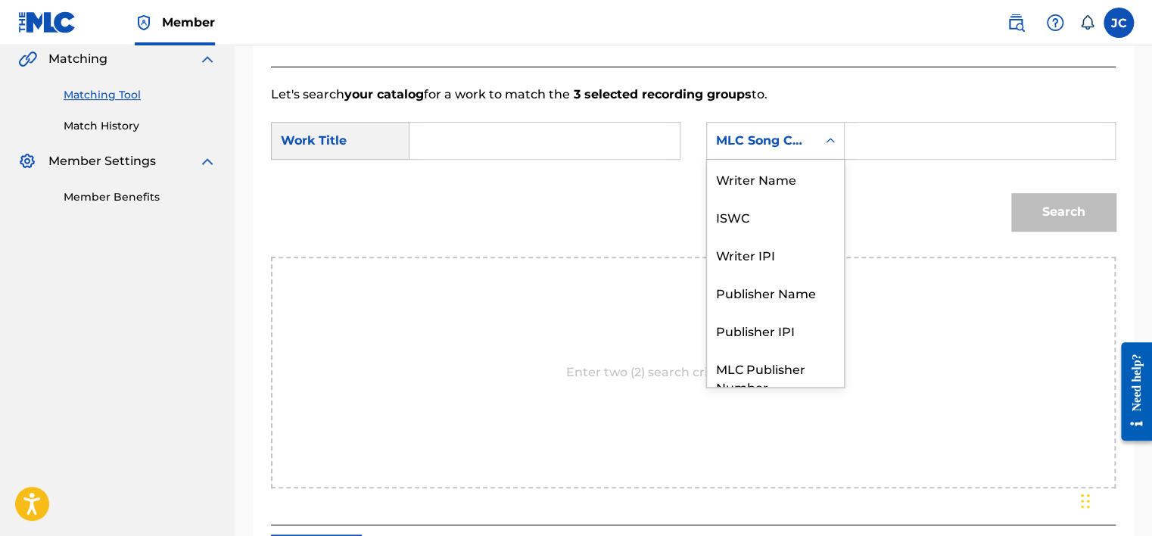
click at [800, 139] on div "MLC Song Code" at bounding box center [762, 141] width 92 height 18
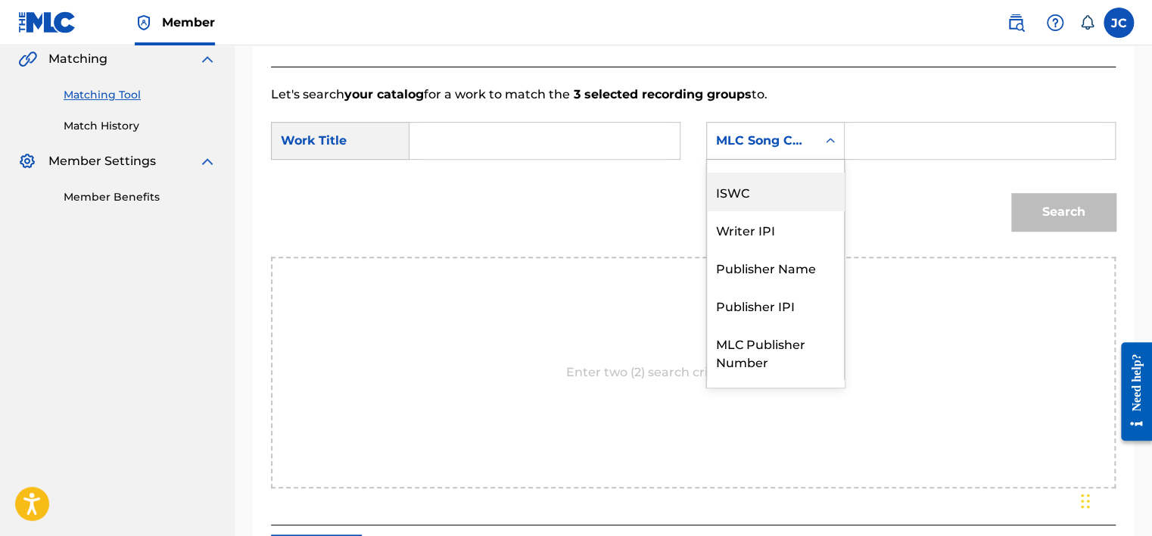
scroll to position [0, 0]
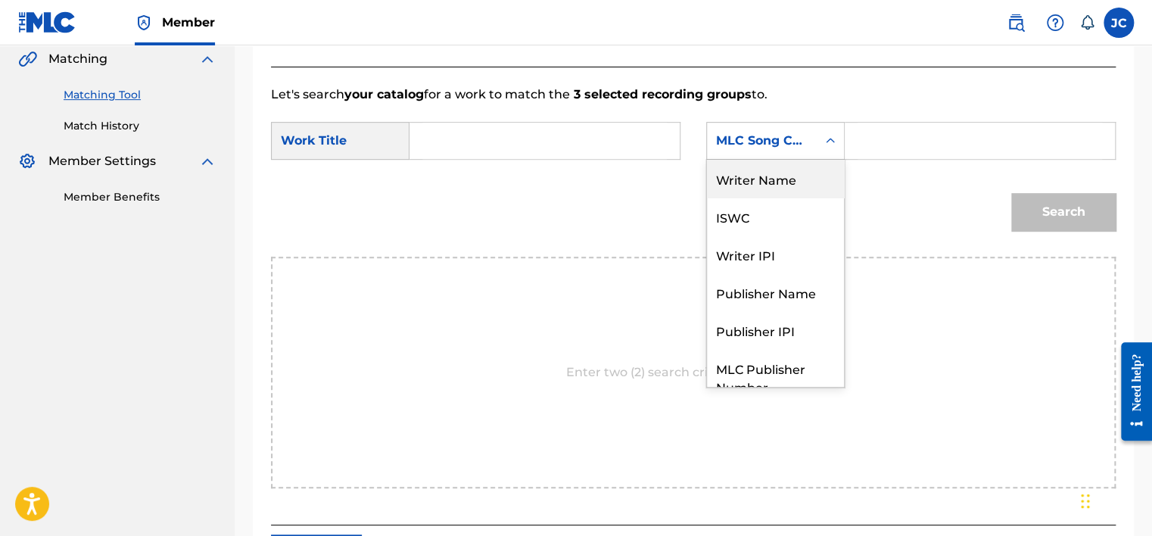
click at [778, 185] on div "Writer Name" at bounding box center [775, 179] width 137 height 38
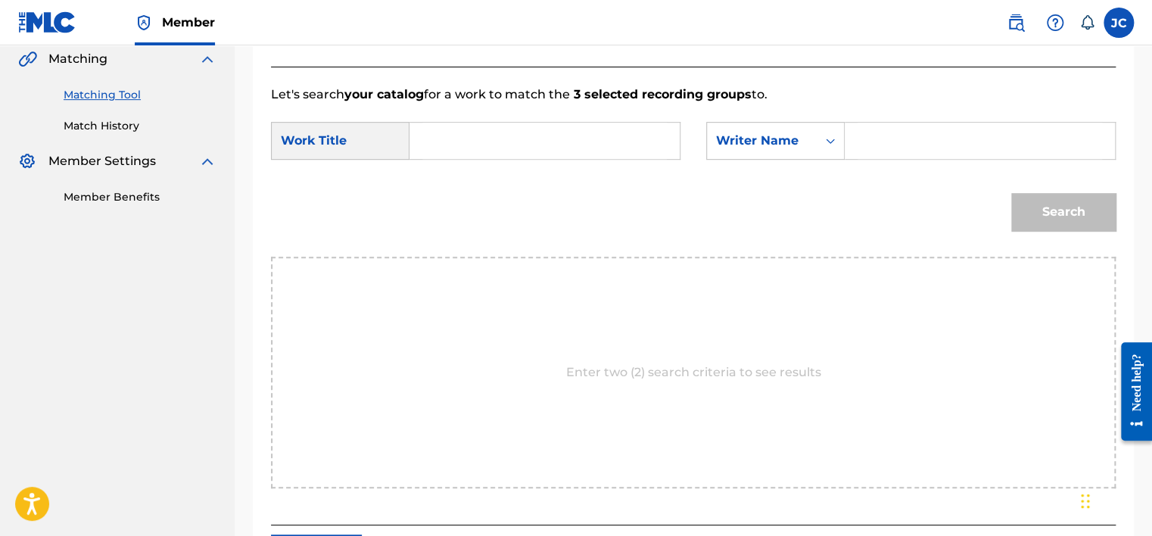
click at [586, 154] on input "Search Form" at bounding box center [544, 141] width 244 height 36
paste input "TV Mama"
type input "TV Mama"
click at [875, 157] on input "Search Form" at bounding box center [979, 141] width 244 height 36
paste input "[PERSON_NAME]"
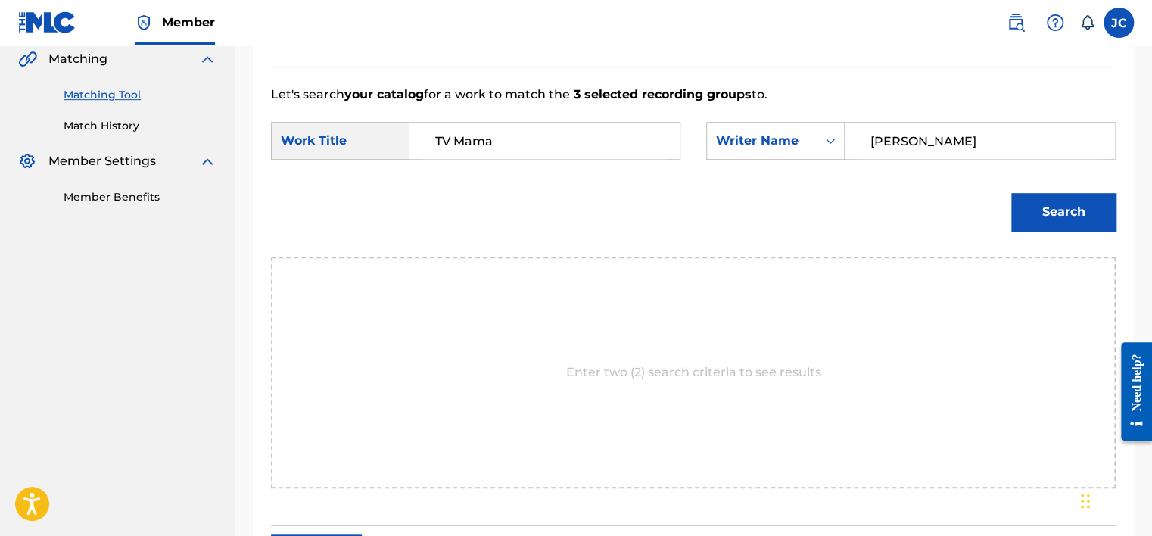
type input "[PERSON_NAME]"
click at [1011, 193] on button "Search" at bounding box center [1063, 212] width 104 height 38
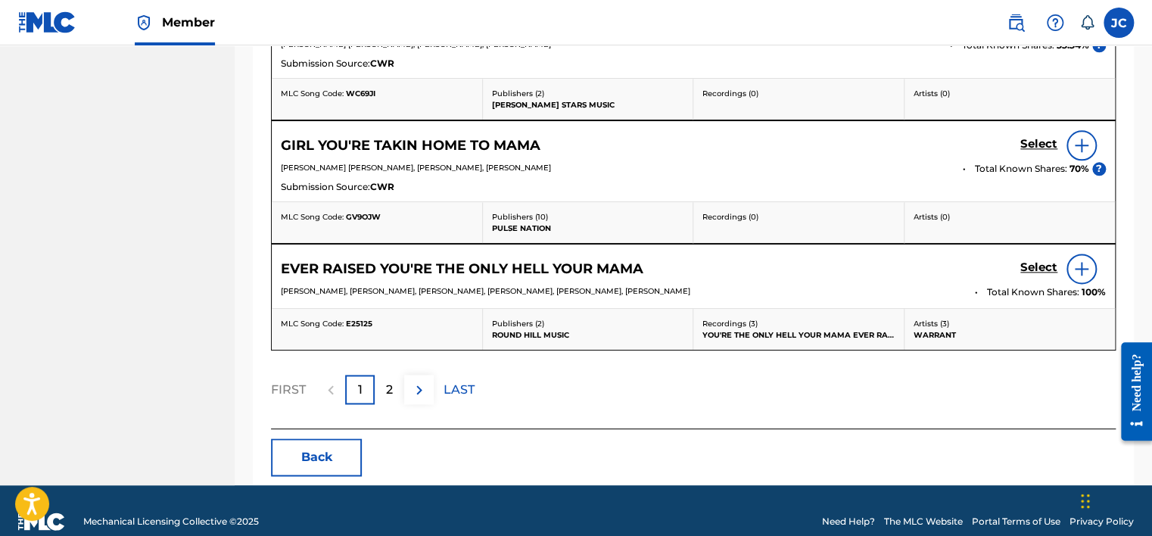
scroll to position [867, 0]
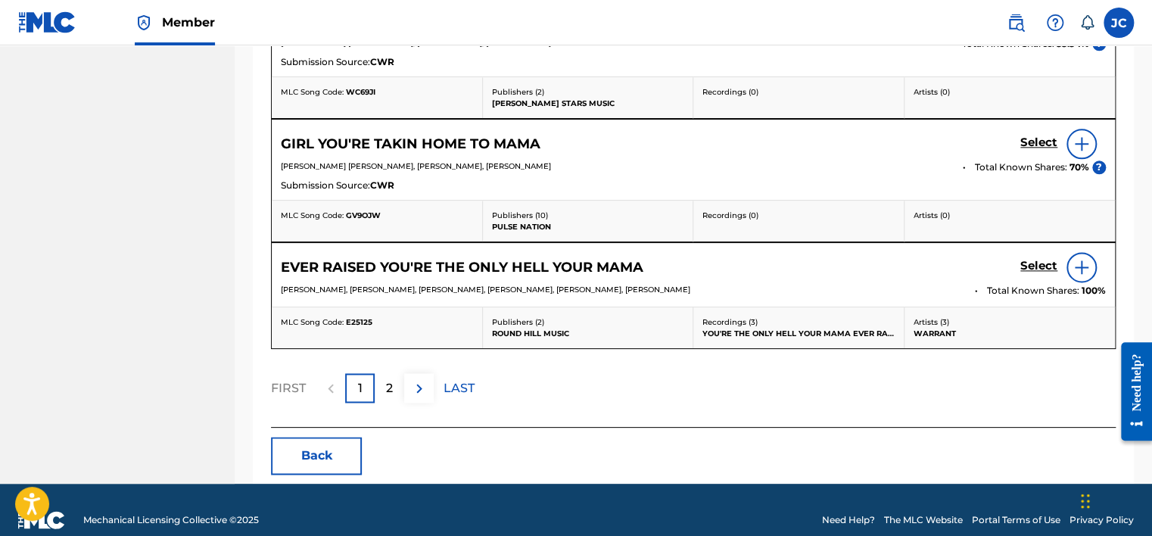
click at [304, 460] on button "Back" at bounding box center [316, 456] width 91 height 38
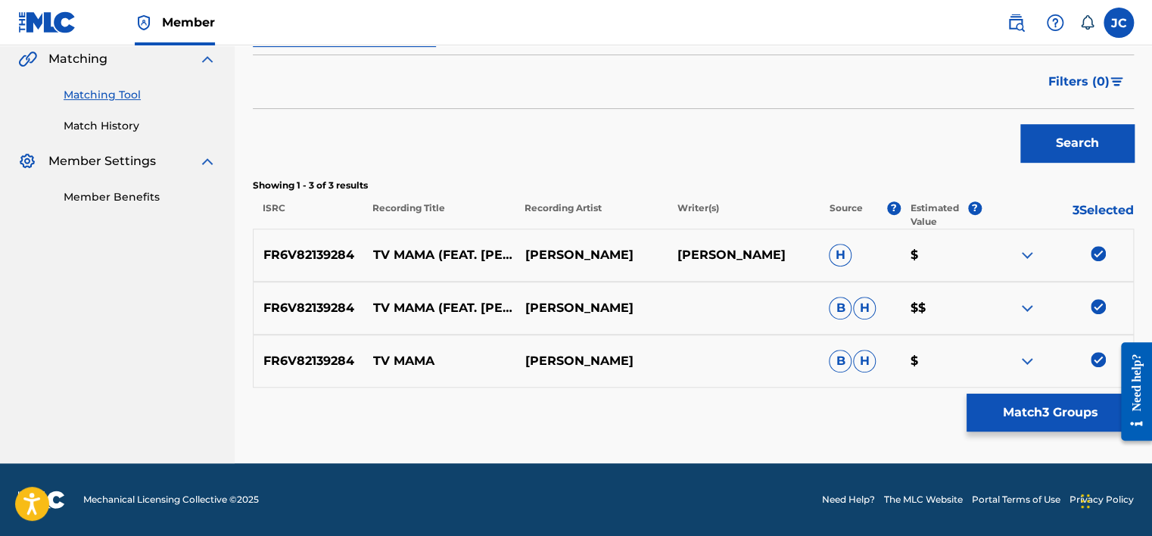
scroll to position [354, 0]
click at [1099, 363] on img at bounding box center [1097, 359] width 15 height 15
click at [1093, 299] on img at bounding box center [1097, 306] width 15 height 15
click at [1099, 254] on img at bounding box center [1097, 253] width 15 height 15
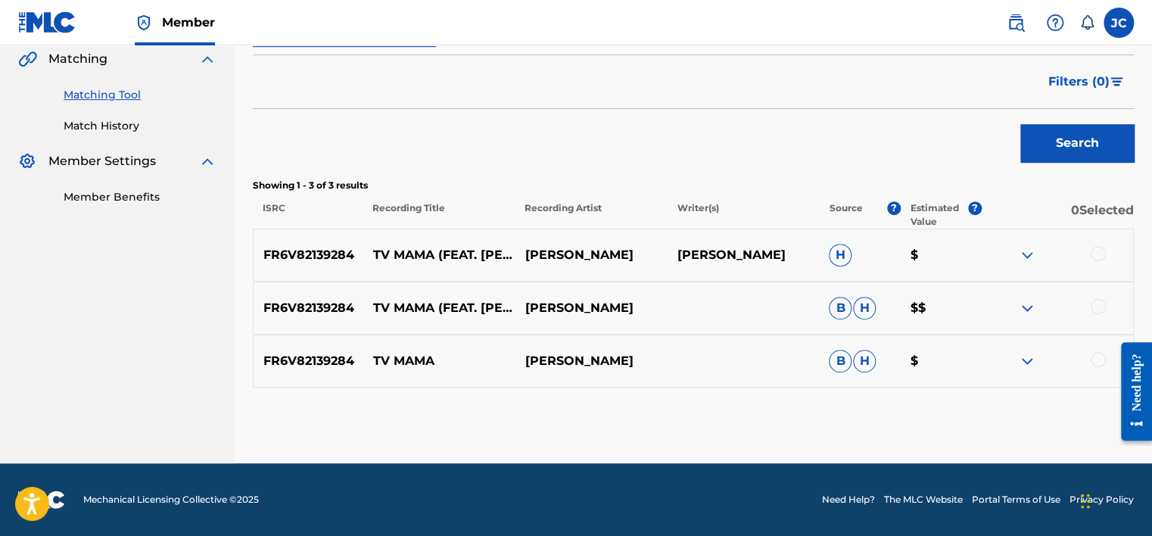
scroll to position [176, 0]
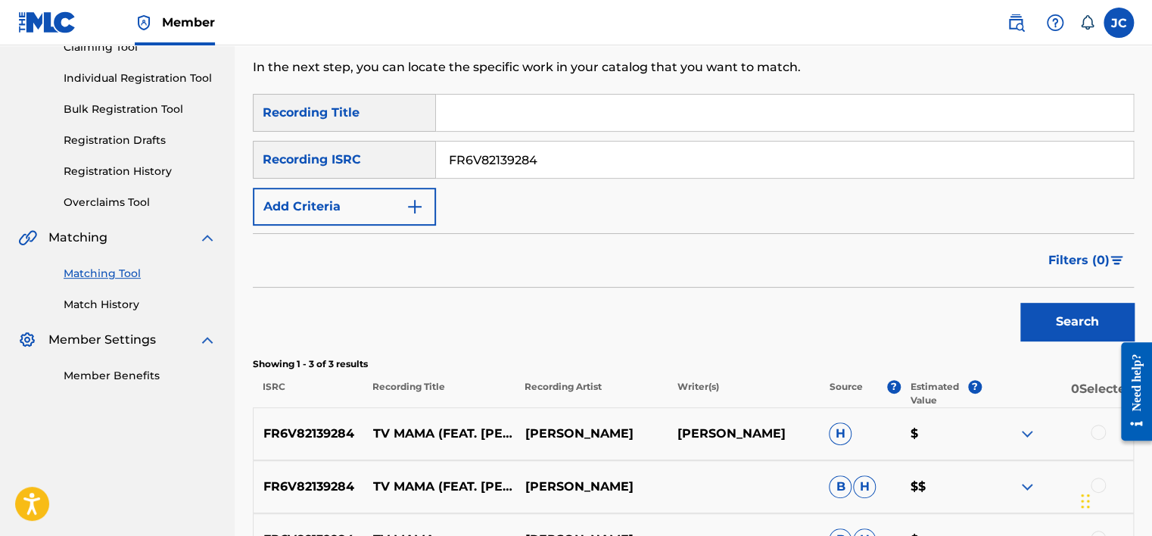
click at [690, 163] on input "FR6V82139284" at bounding box center [784, 159] width 697 height 36
paste input "ITB220710168"
type input "ITB220710168"
click at [1020, 303] on button "Search" at bounding box center [1076, 322] width 113 height 38
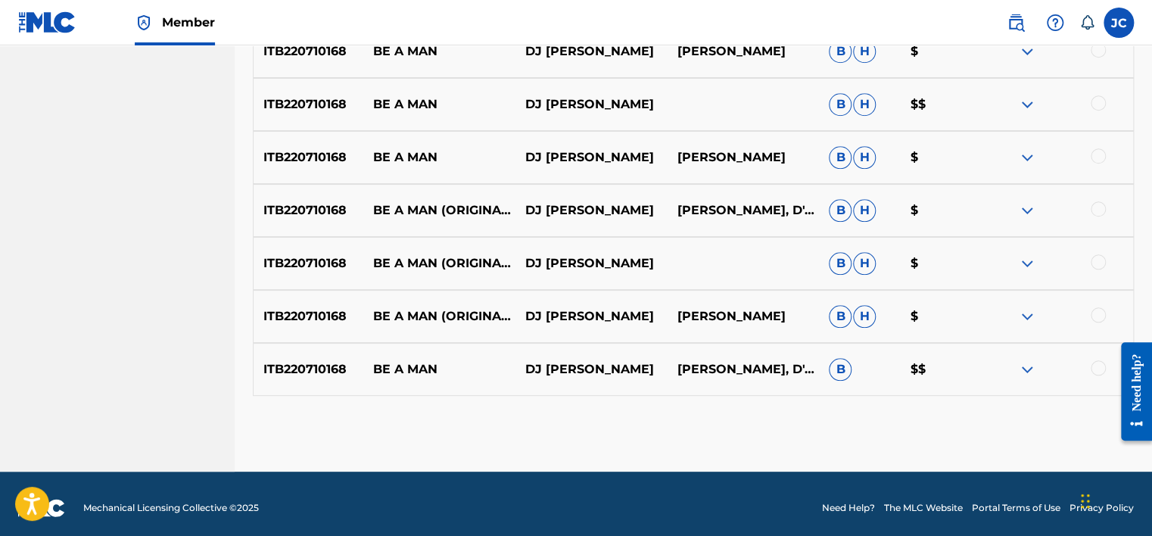
scroll to position [618, 0]
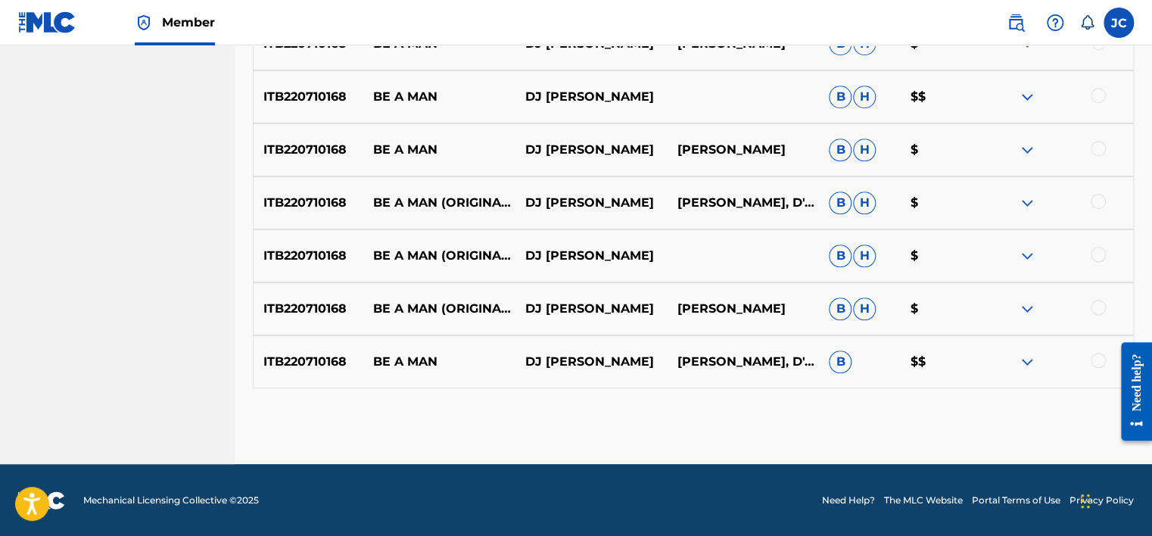
click at [1099, 356] on div at bounding box center [1097, 360] width 15 height 15
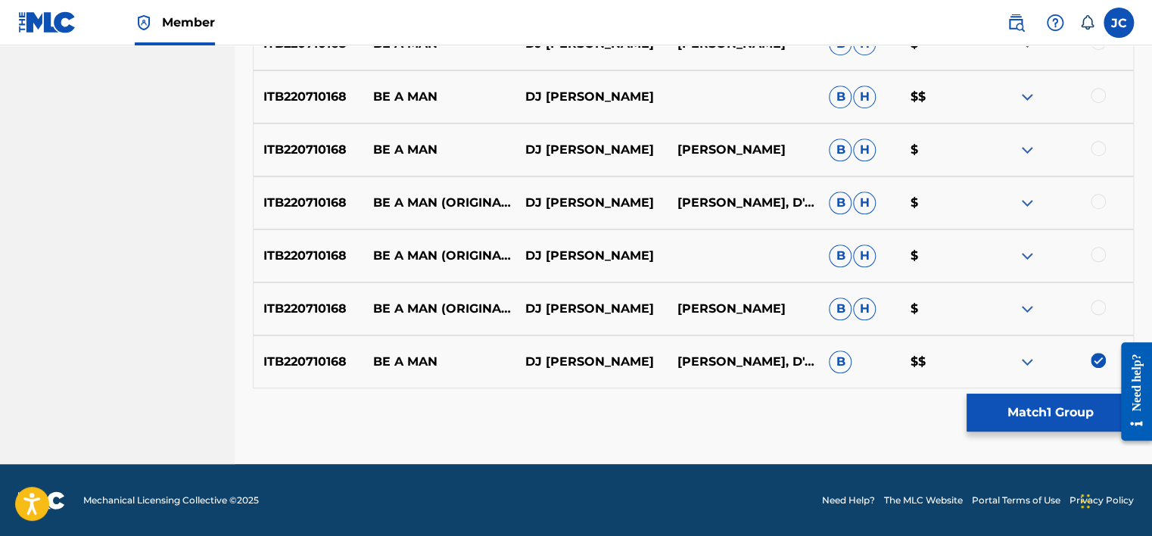
click at [1099, 309] on div at bounding box center [1097, 307] width 15 height 15
click at [1096, 254] on div at bounding box center [1097, 254] width 15 height 15
click at [1099, 201] on div at bounding box center [1097, 201] width 15 height 15
click at [1096, 145] on div at bounding box center [1097, 148] width 15 height 15
click at [1096, 98] on div at bounding box center [1097, 95] width 15 height 15
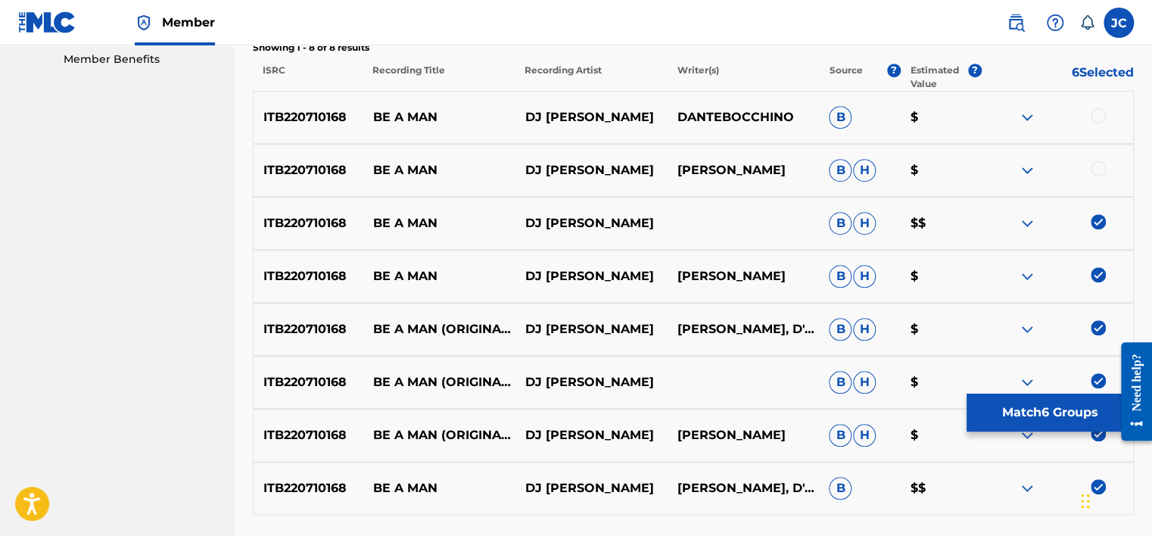
scroll to position [450, 0]
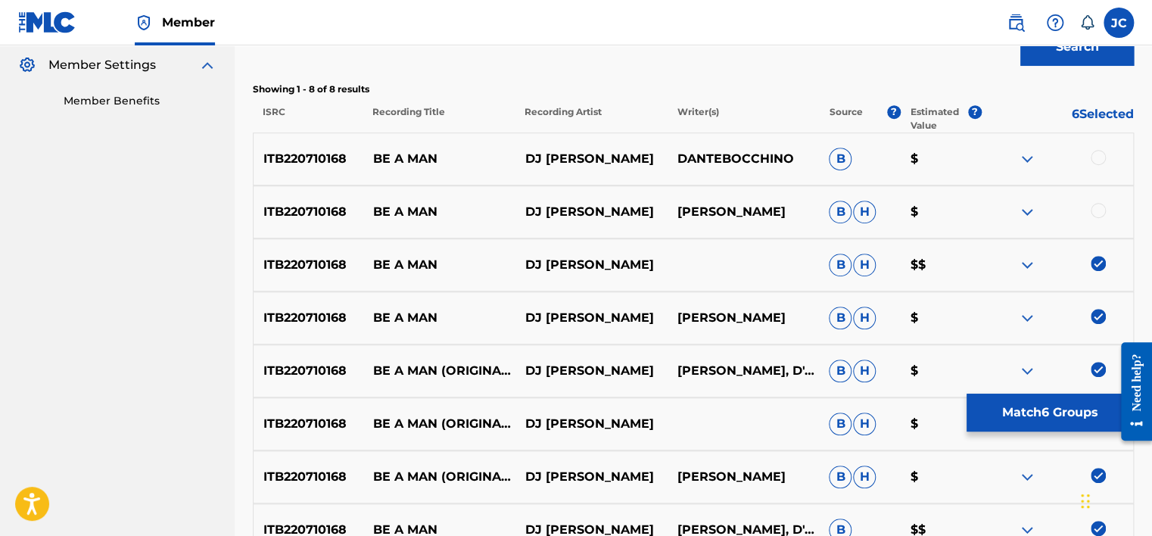
click at [1099, 210] on div at bounding box center [1097, 210] width 15 height 15
click at [1097, 156] on div at bounding box center [1097, 157] width 15 height 15
click at [1062, 400] on button "Match 8 Groups" at bounding box center [1049, 412] width 167 height 38
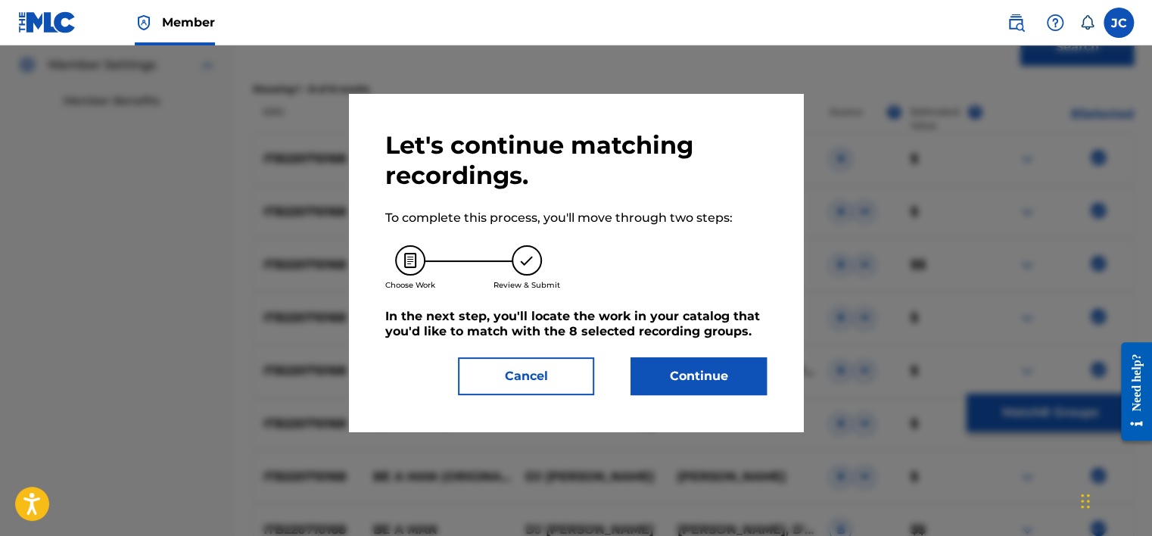
click at [715, 360] on button "Continue" at bounding box center [698, 376] width 136 height 38
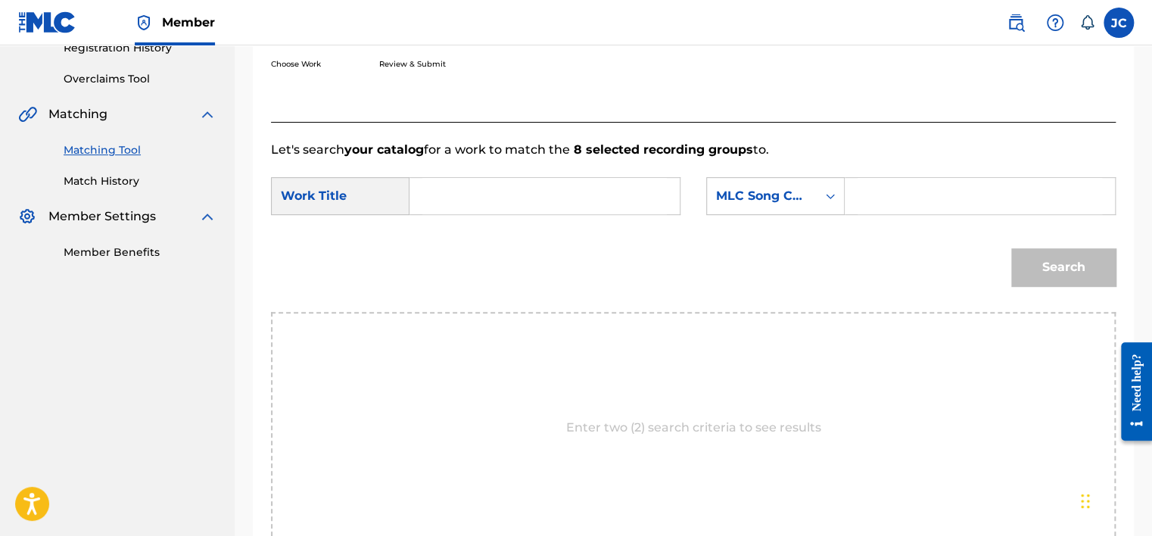
scroll to position [295, 0]
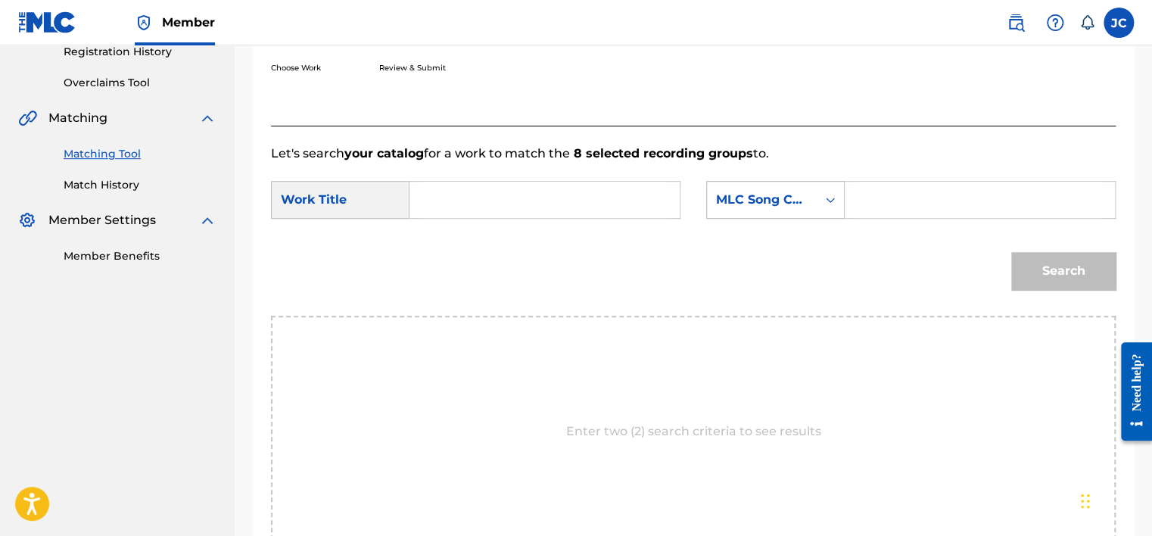
click at [761, 202] on div "MLC Song Code" at bounding box center [762, 200] width 92 height 18
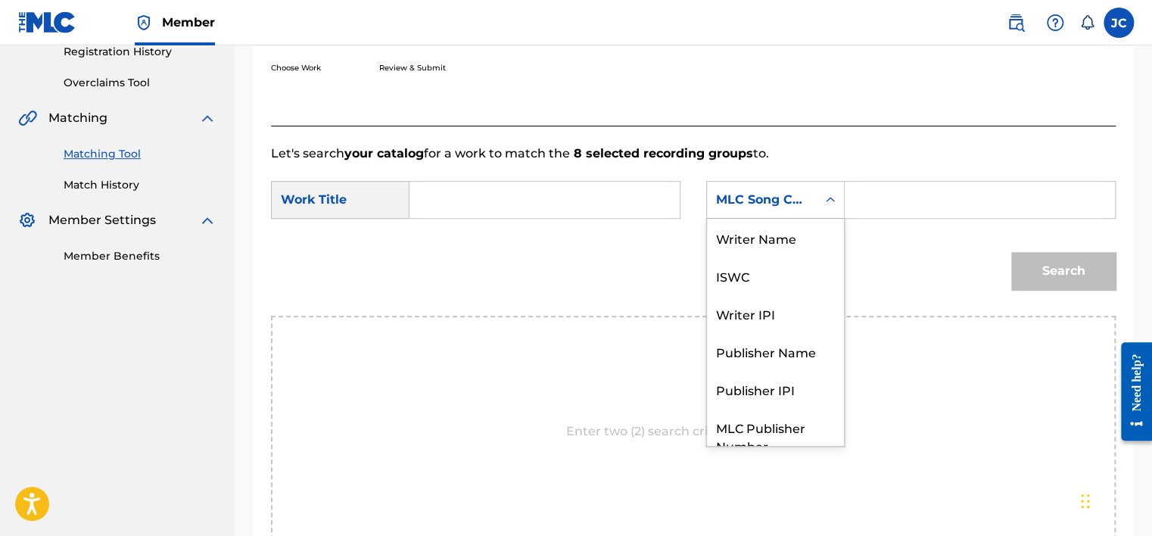
scroll to position [56, 0]
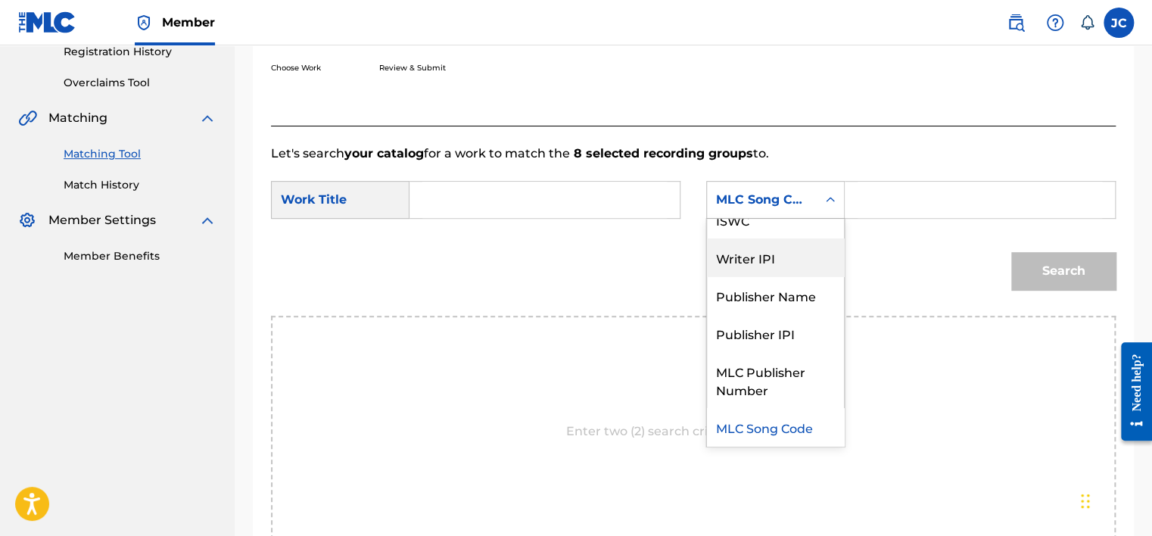
click at [844, 239] on div "Writer Name ISWC Writer IPI Publisher Name Publisher IPI MLC Publisher Number M…" at bounding box center [775, 333] width 138 height 228
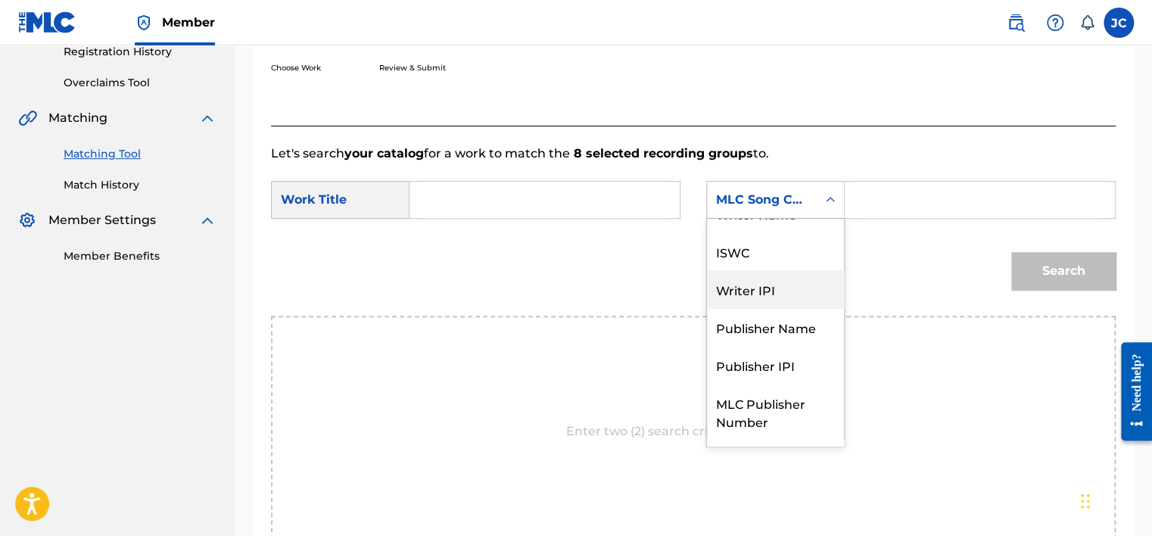
scroll to position [0, 0]
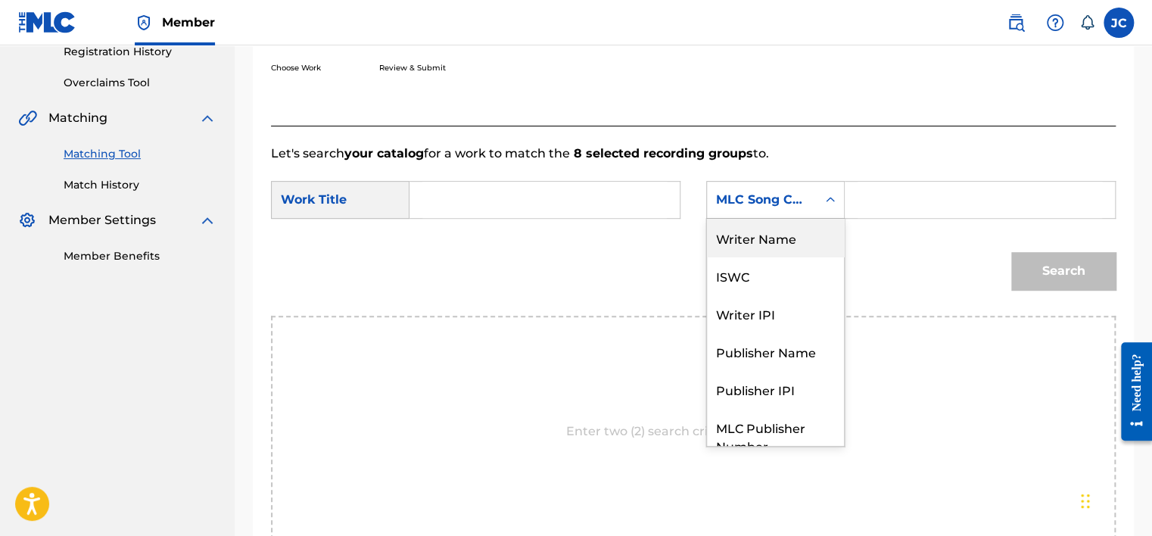
click at [794, 234] on div "Writer Name" at bounding box center [775, 238] width 137 height 38
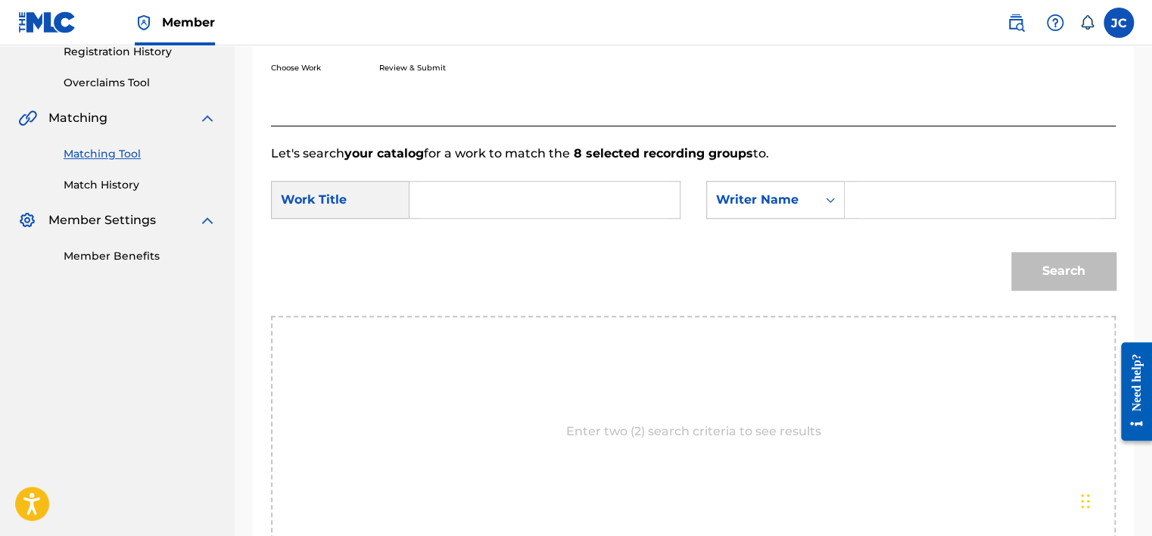
click at [524, 189] on input "Search Form" at bounding box center [544, 200] width 244 height 36
paste input "Be A Man"
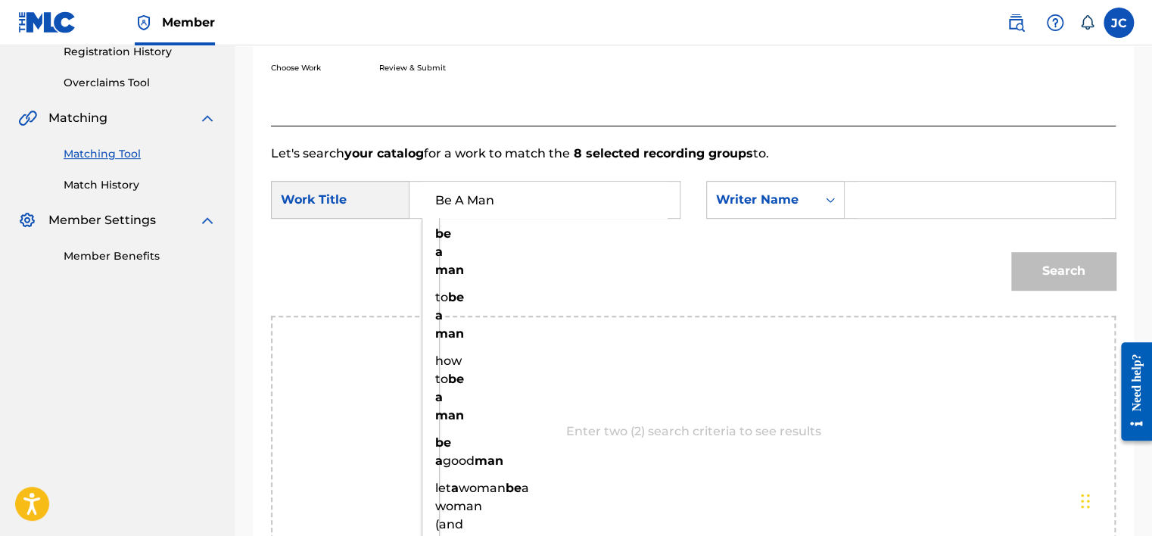
type input "Be A Man"
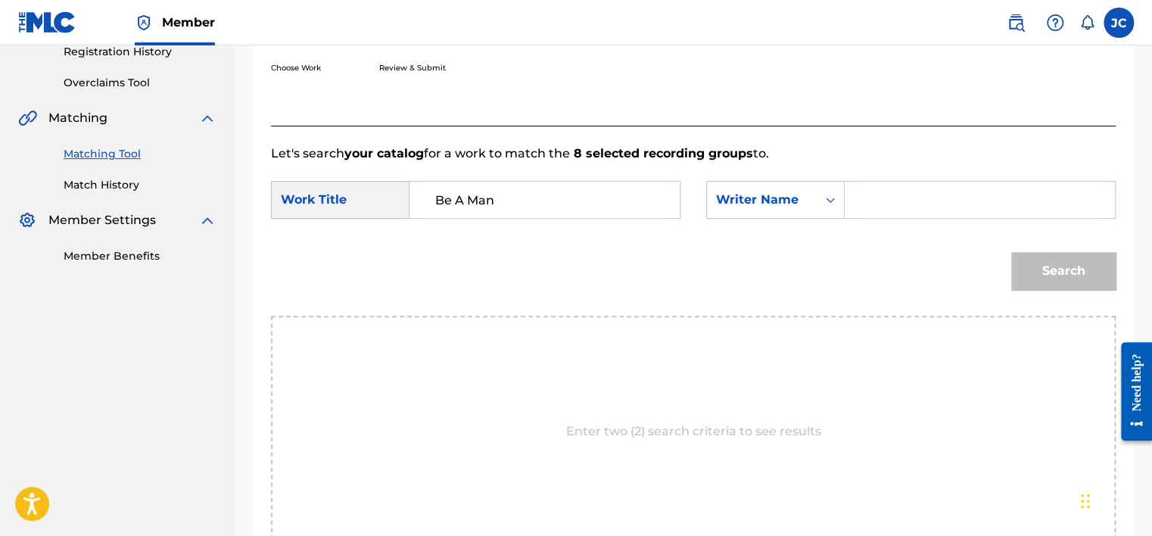
click at [934, 194] on input "Search Form" at bounding box center [979, 200] width 244 height 36
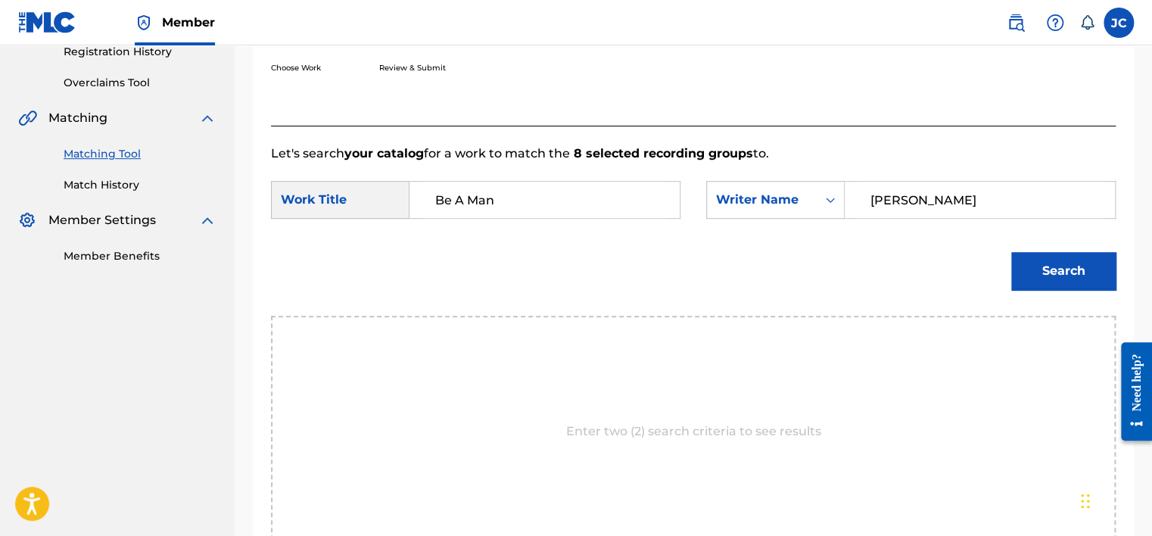
click at [1011, 252] on button "Search" at bounding box center [1063, 271] width 104 height 38
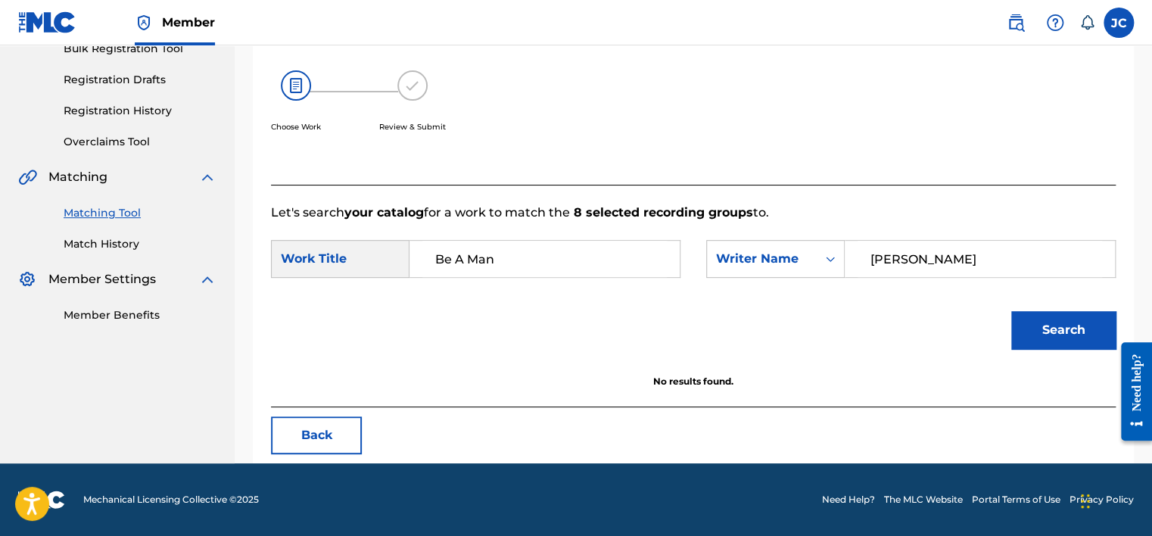
scroll to position [236, 0]
drag, startPoint x: 953, startPoint y: 251, endPoint x: 811, endPoint y: 267, distance: 143.1
click at [811, 267] on div "SearchWithCriteria17e1d859-073f-42fb-83e7-c29c8d510dca Writer Name [PERSON_NAME]" at bounding box center [910, 259] width 409 height 38
click at [1011, 311] on button "Search" at bounding box center [1063, 330] width 104 height 38
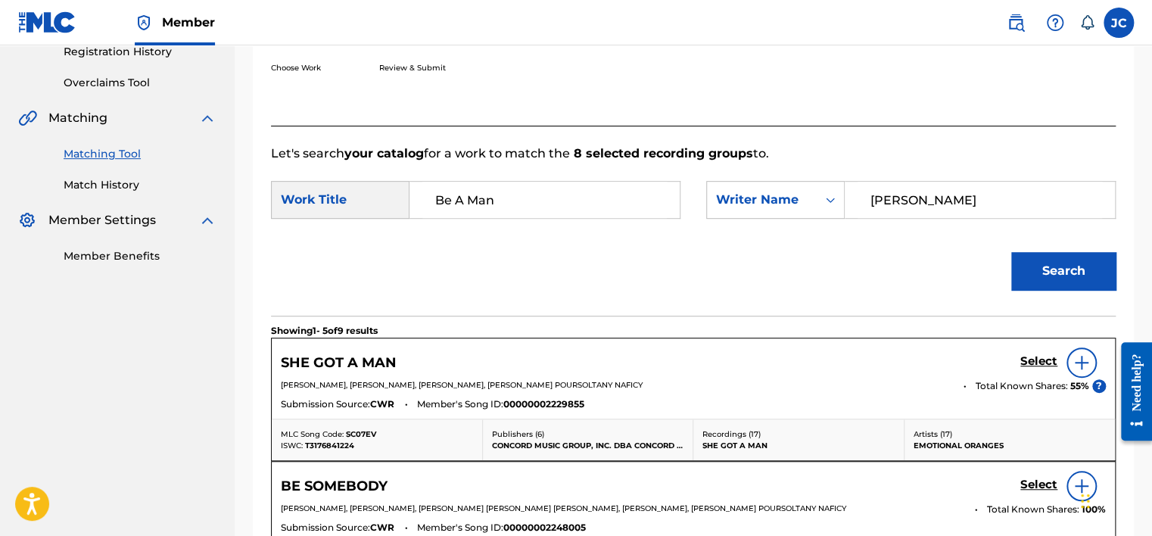
click at [881, 200] on input "[PERSON_NAME]" at bounding box center [979, 200] width 244 height 36
click at [1011, 252] on button "Search" at bounding box center [1063, 271] width 104 height 38
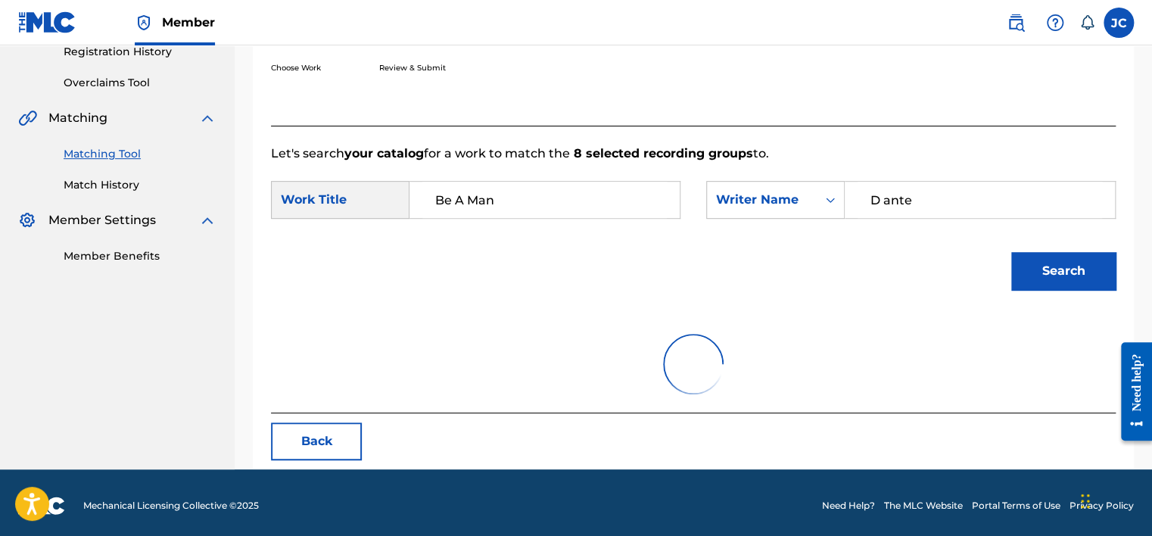
scroll to position [236, 0]
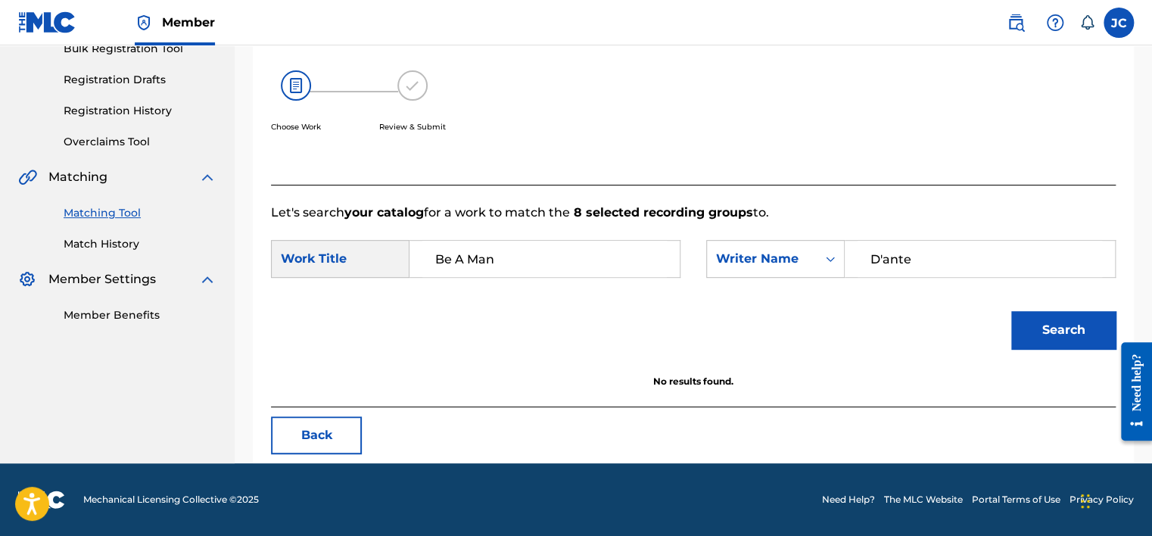
type input "D'ante"
click at [1011, 311] on button "Search" at bounding box center [1063, 330] width 104 height 38
click at [343, 433] on button "Back" at bounding box center [316, 435] width 91 height 38
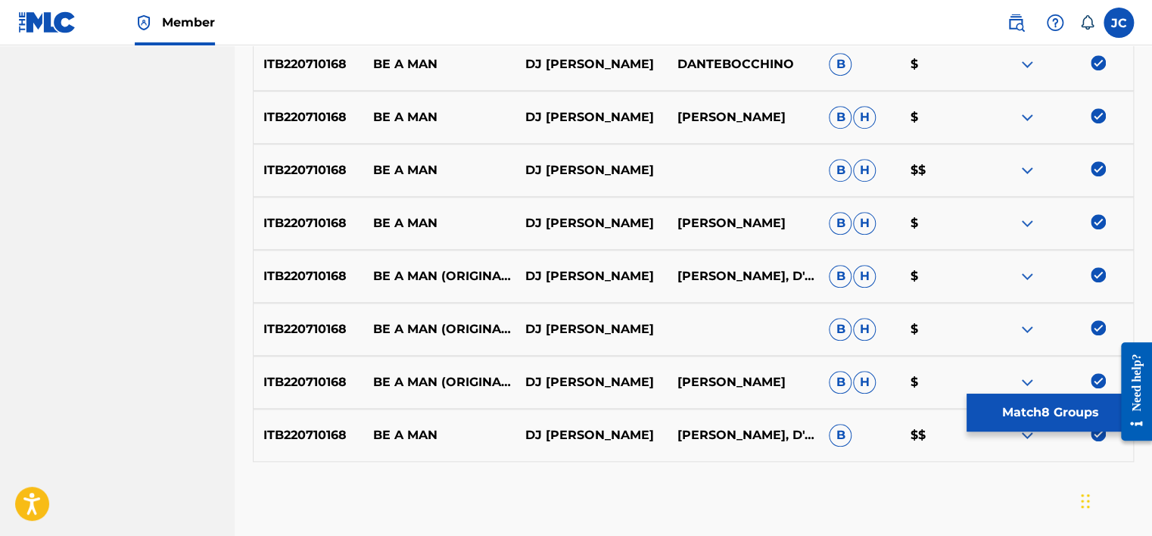
scroll to position [618, 0]
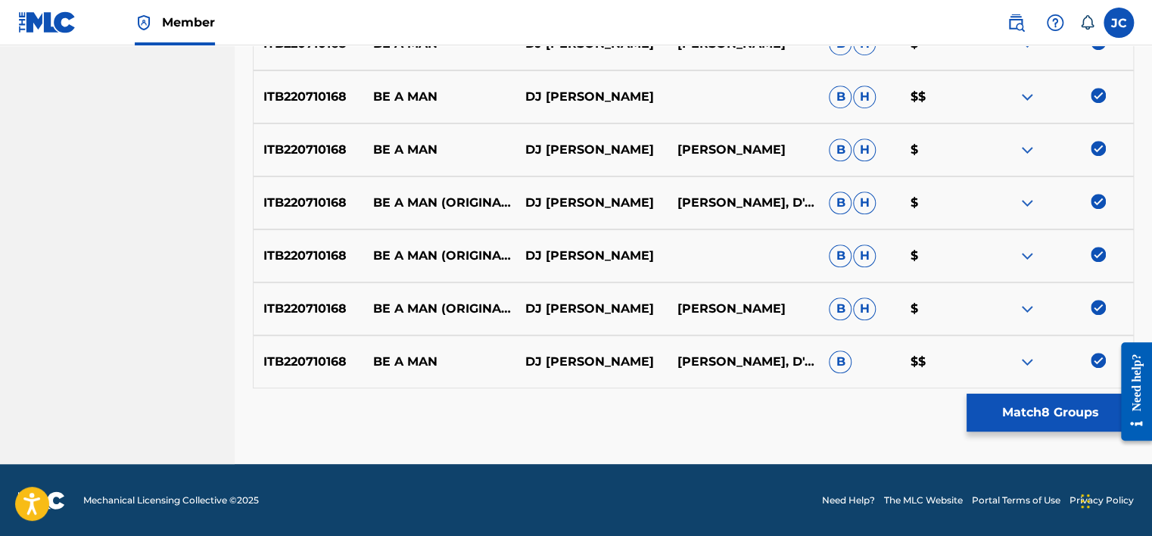
click at [1093, 350] on div "ITB220710168 BE A MAN DJ [PERSON_NAME], D'ANTE B $$" at bounding box center [693, 361] width 881 height 53
click at [1093, 357] on img at bounding box center [1097, 360] width 15 height 15
click at [1099, 306] on img at bounding box center [1097, 307] width 15 height 15
click at [1093, 261] on div at bounding box center [1057, 256] width 152 height 18
click at [1096, 245] on div "ITB220710168 BE A MAN (ORIGINAL MIX) DJ [PERSON_NAME]" at bounding box center [693, 255] width 881 height 53
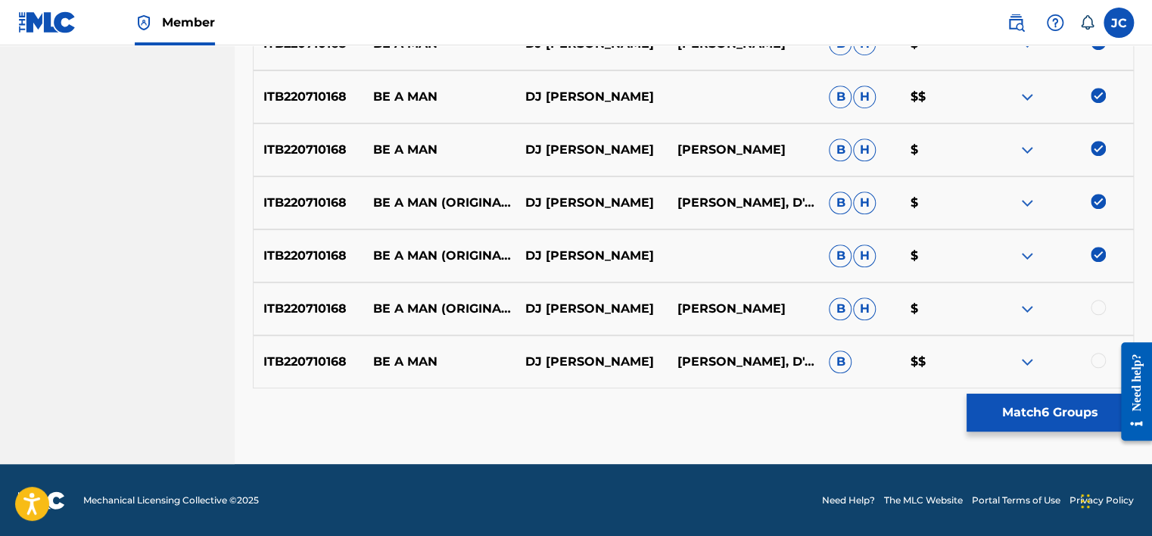
click at [1096, 250] on img at bounding box center [1097, 254] width 15 height 15
click at [1102, 200] on img at bounding box center [1097, 201] width 15 height 15
click at [1096, 144] on img at bounding box center [1097, 148] width 15 height 15
click at [1093, 99] on img at bounding box center [1097, 95] width 15 height 15
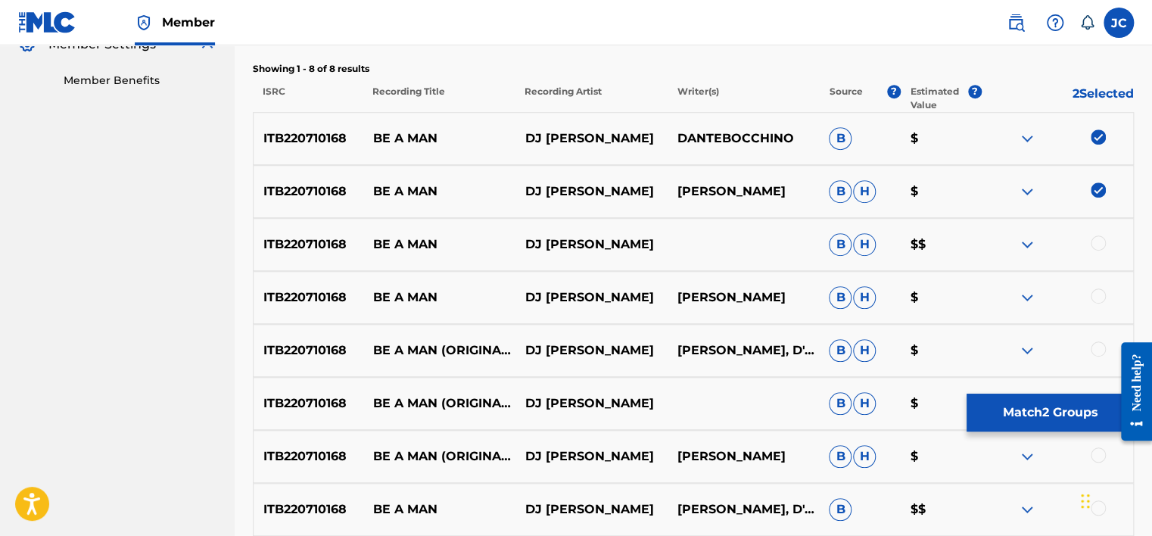
scroll to position [415, 0]
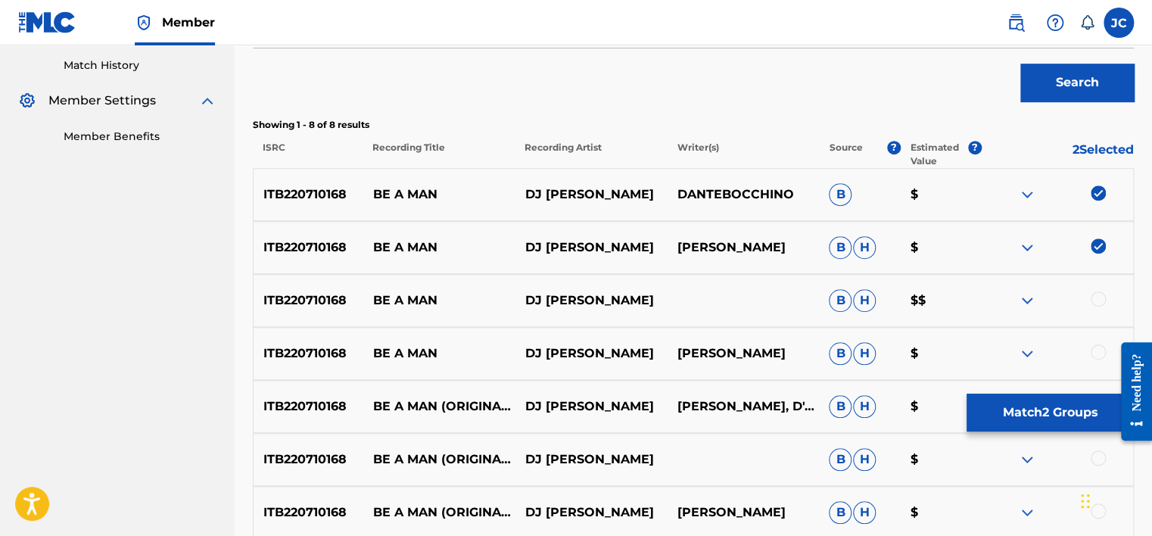
click at [1101, 241] on img at bounding box center [1097, 245] width 15 height 15
click at [1099, 189] on img at bounding box center [1097, 192] width 15 height 15
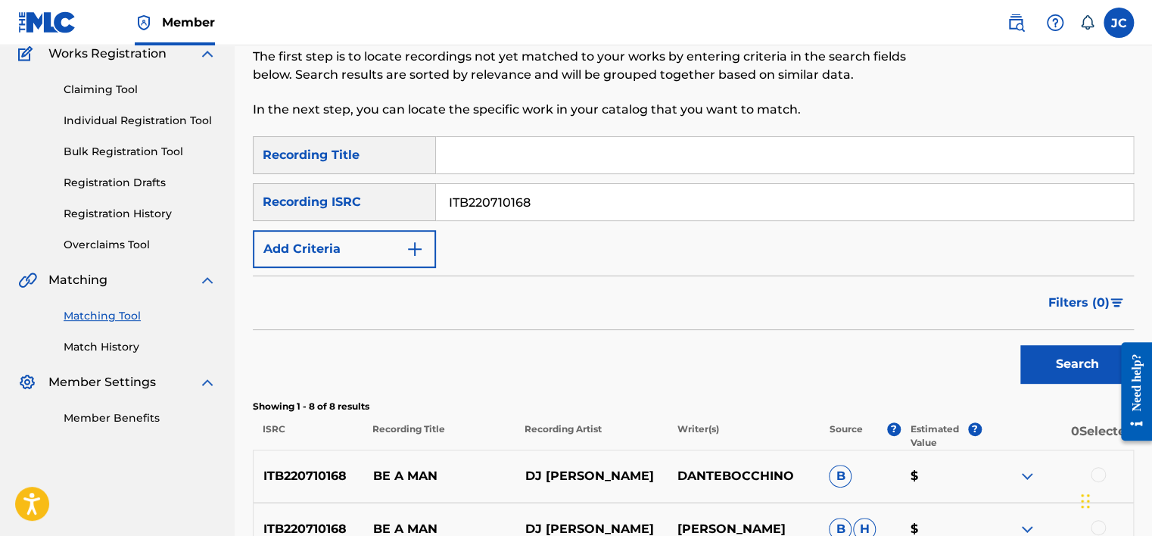
scroll to position [130, 0]
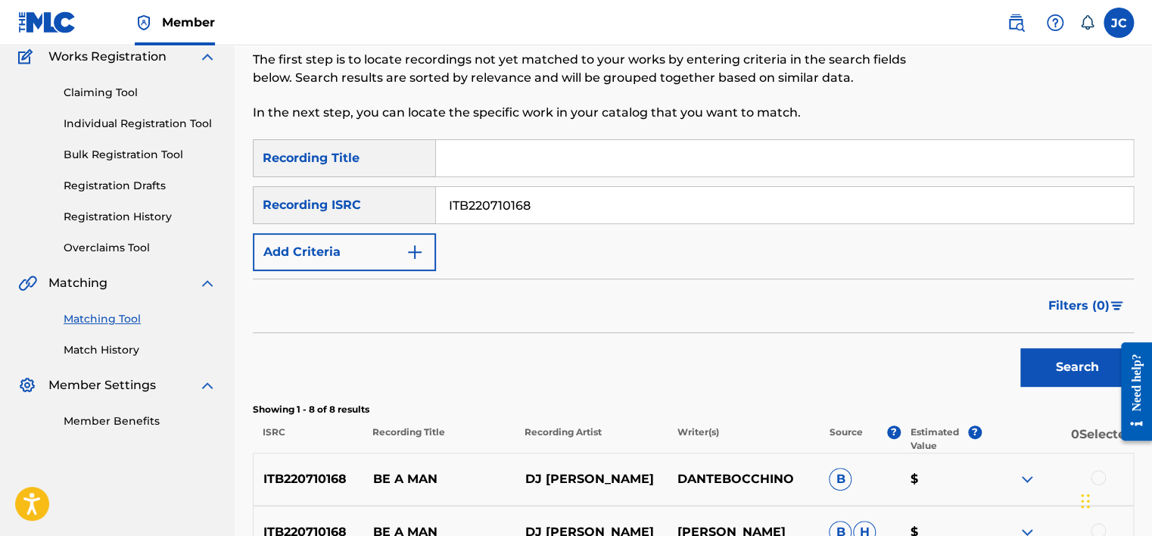
click at [635, 203] on input "ITB220710168" at bounding box center [784, 205] width 697 height 36
paste input "GBEWA2205355"
type input "GBEWA2205355"
click at [1020, 348] on button "Search" at bounding box center [1076, 367] width 113 height 38
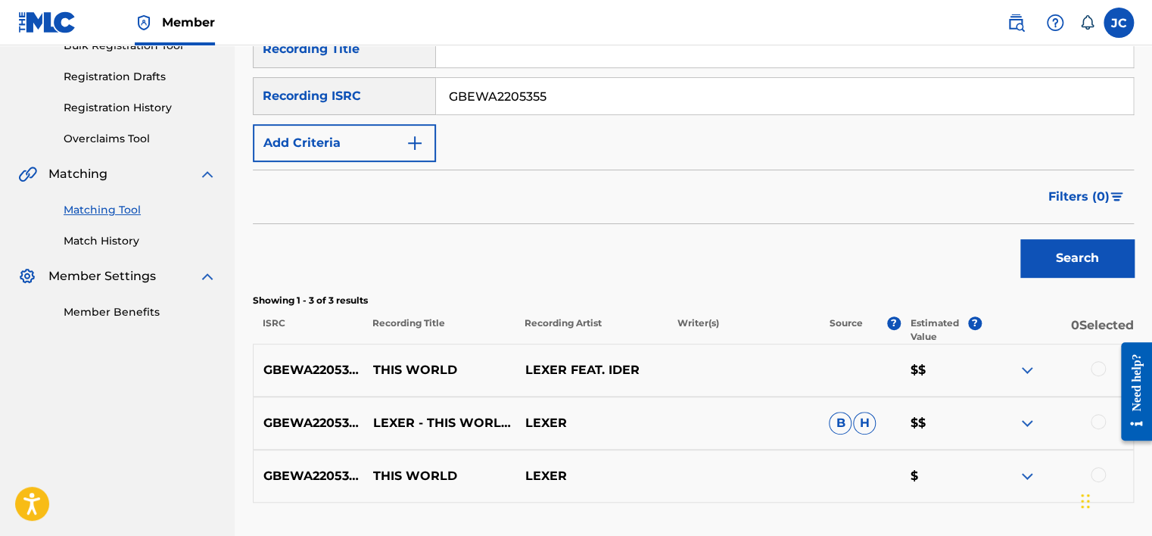
scroll to position [354, 0]
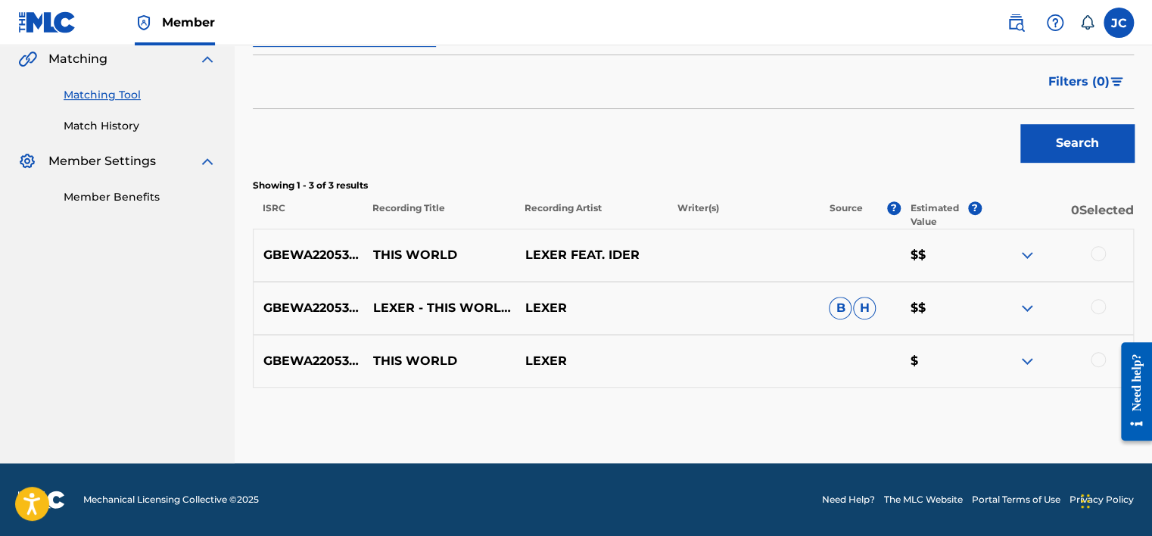
click at [1092, 359] on div at bounding box center [1097, 359] width 15 height 15
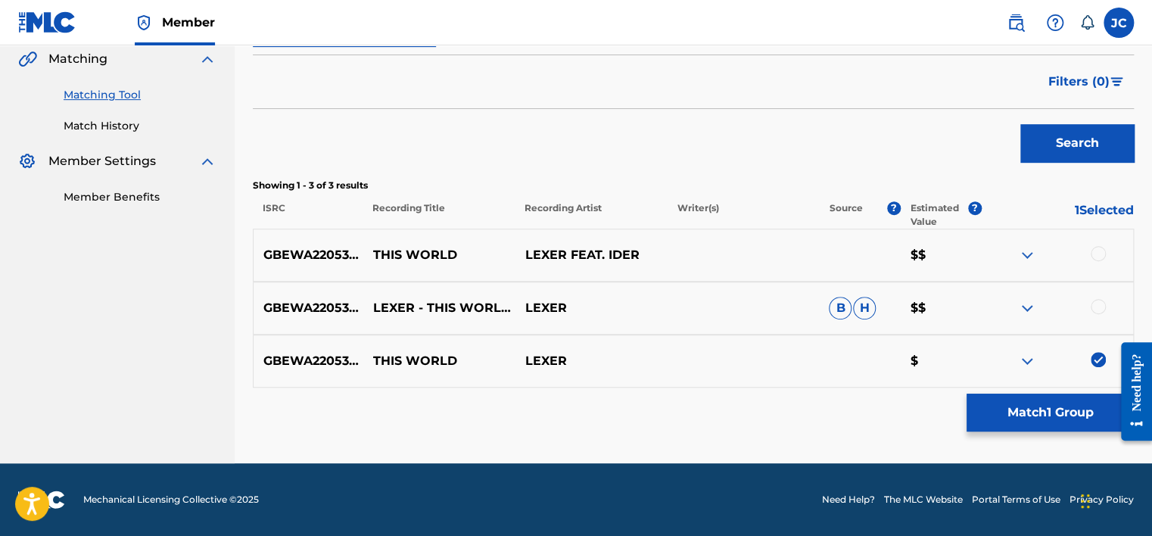
click at [1094, 301] on div at bounding box center [1097, 306] width 15 height 15
click at [1099, 250] on div at bounding box center [1097, 253] width 15 height 15
click at [1056, 415] on button "Match 3 Groups" at bounding box center [1049, 412] width 167 height 38
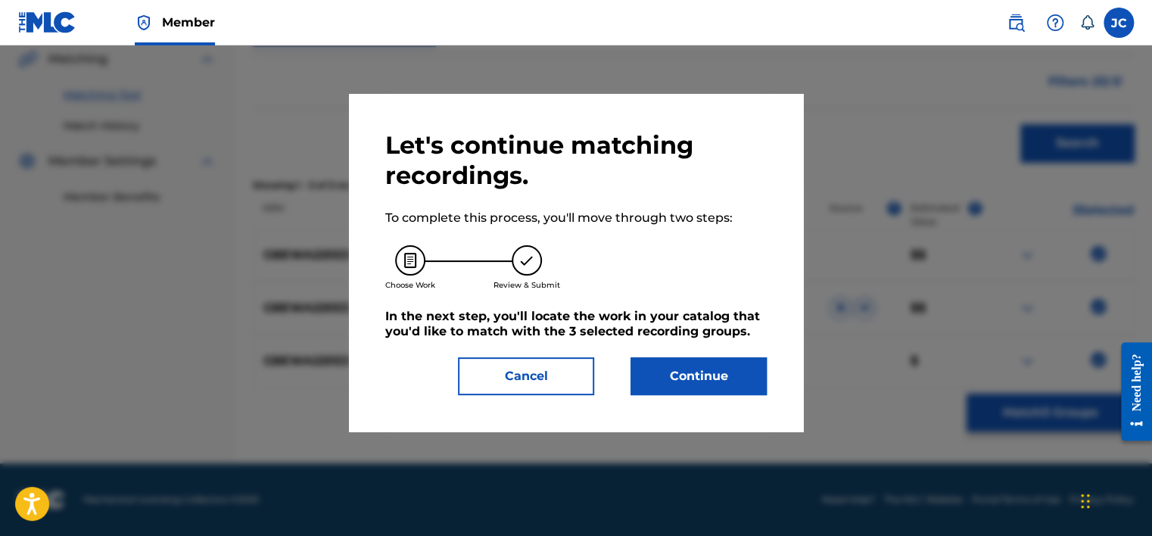
click at [726, 361] on button "Continue" at bounding box center [698, 376] width 136 height 38
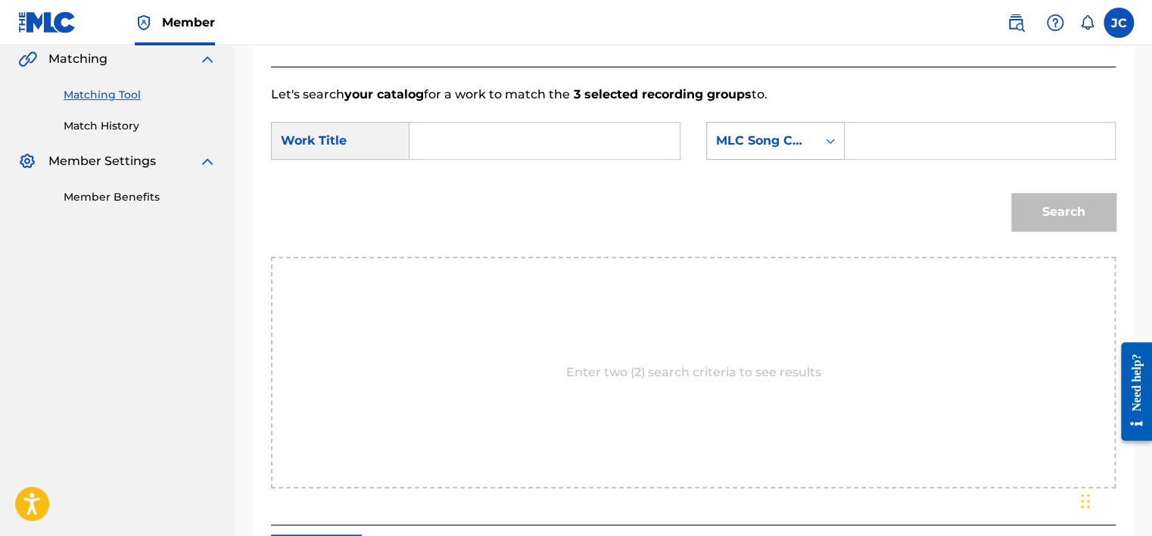
click at [783, 148] on div "MLC Song Code" at bounding box center [762, 141] width 92 height 18
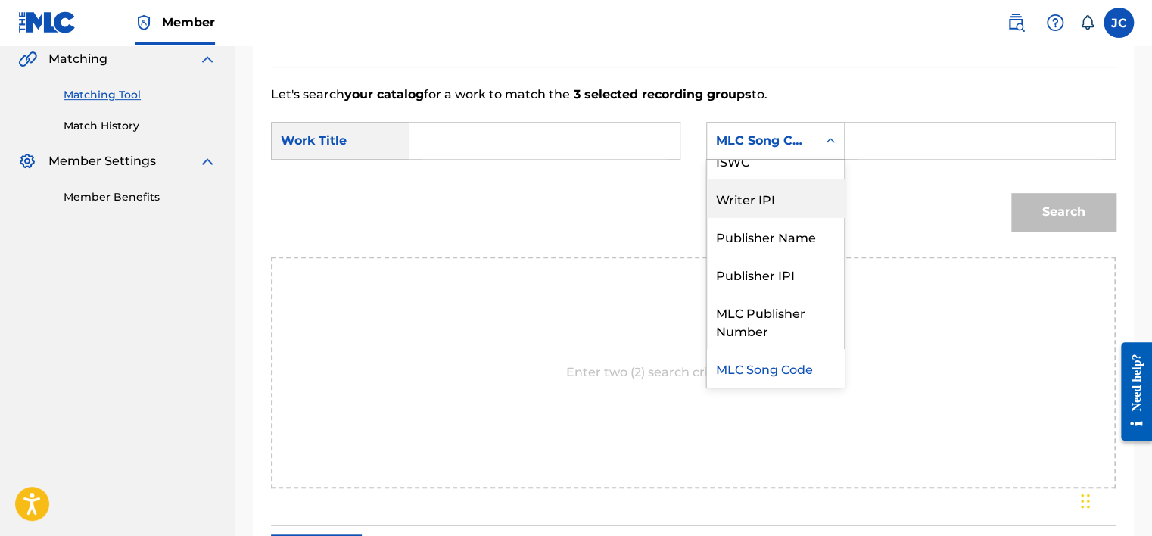
scroll to position [0, 0]
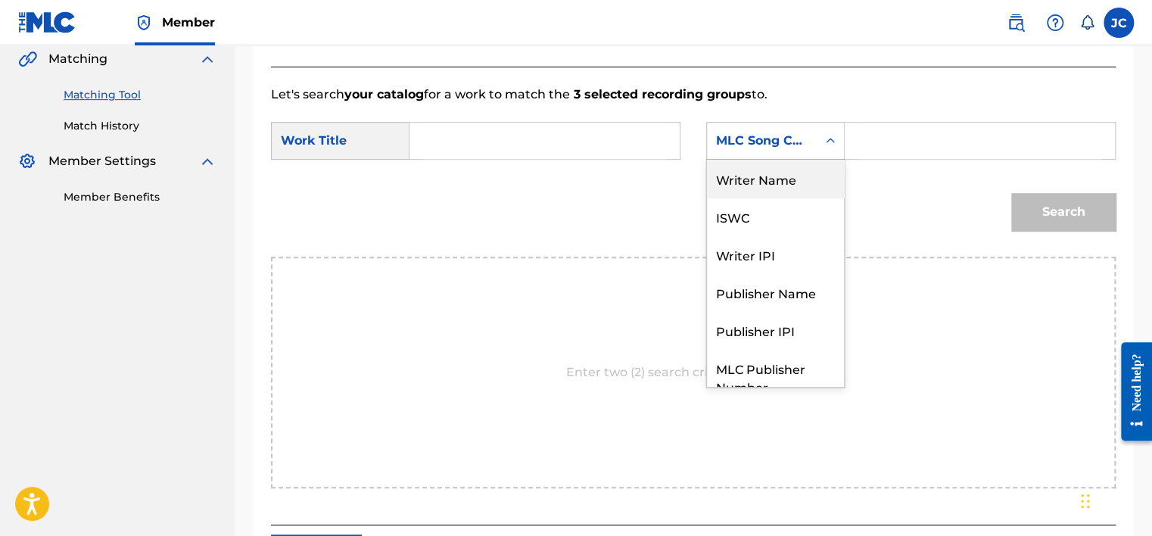
click at [786, 179] on div "Writer Name" at bounding box center [775, 179] width 137 height 38
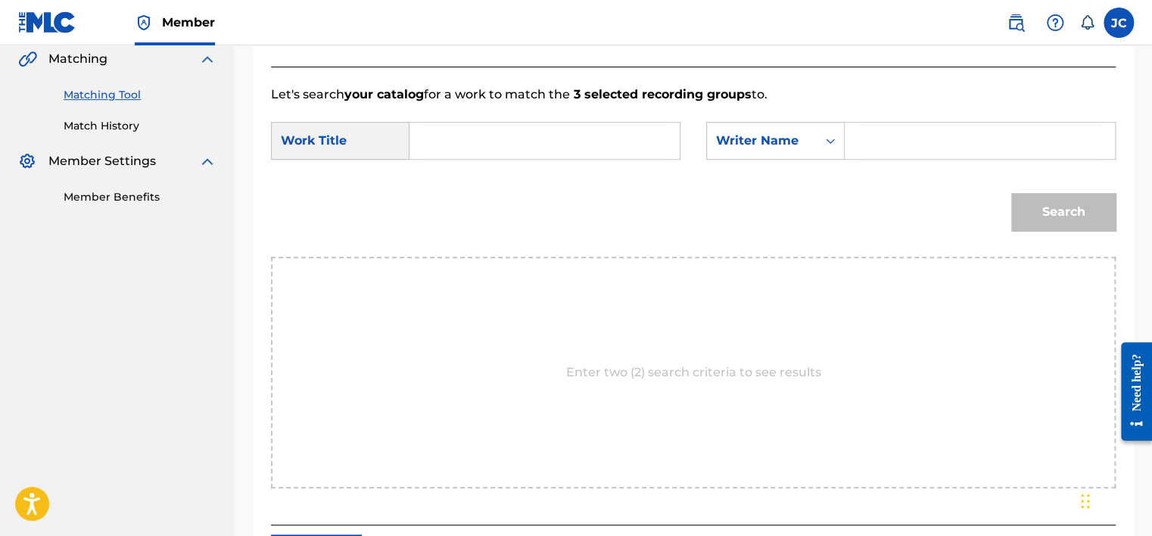
click at [571, 136] on input "Search Form" at bounding box center [544, 141] width 244 height 36
paste input "This World"
type input "This World"
click at [873, 130] on input "Search Form" at bounding box center [979, 141] width 244 height 36
paste input "[PERSON_NAME]"
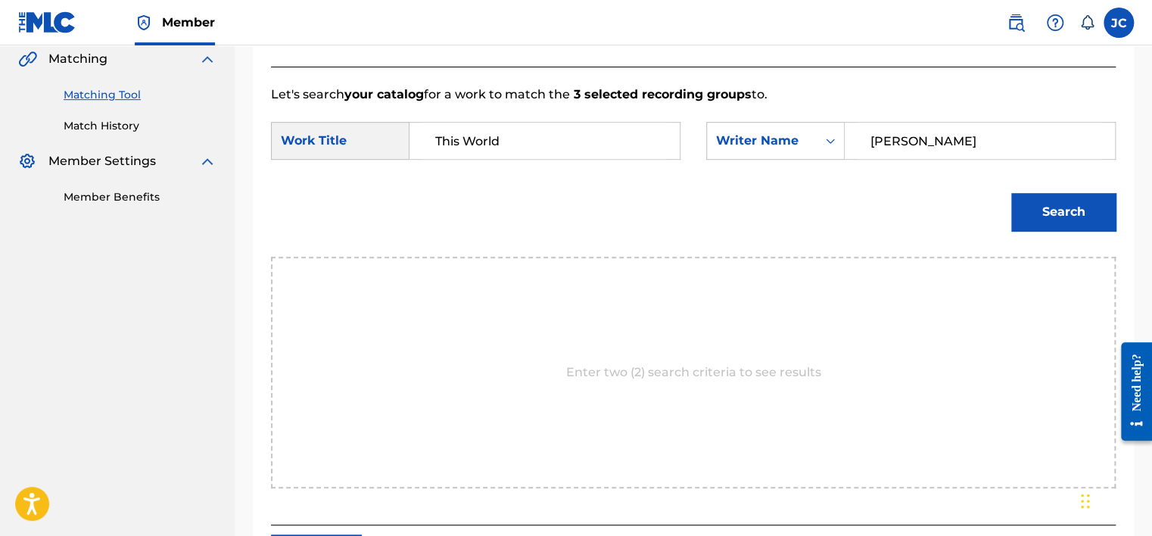
click at [1011, 193] on button "Search" at bounding box center [1063, 212] width 104 height 38
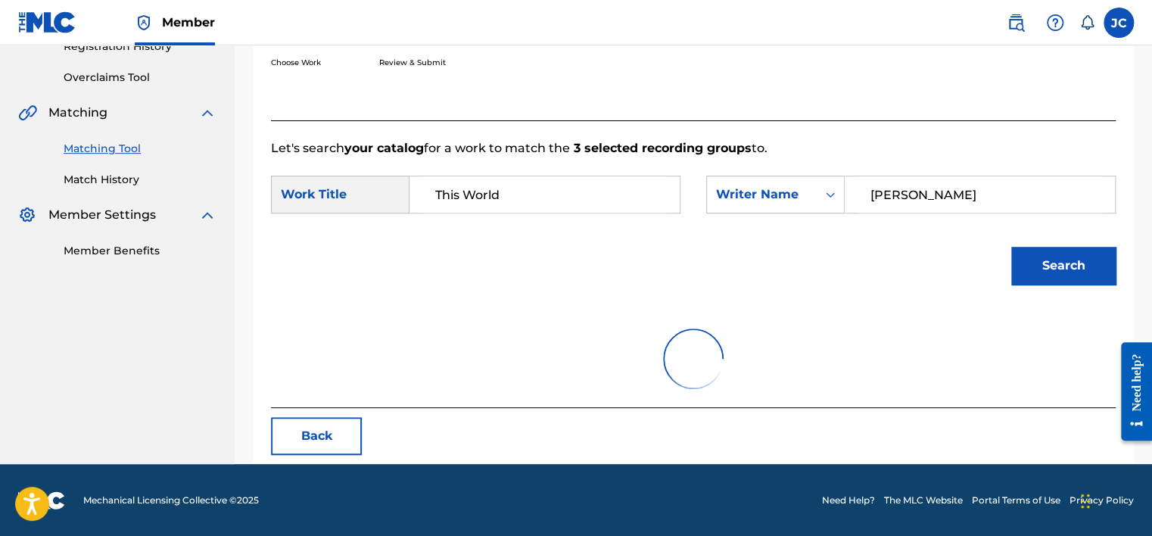
scroll to position [236, 0]
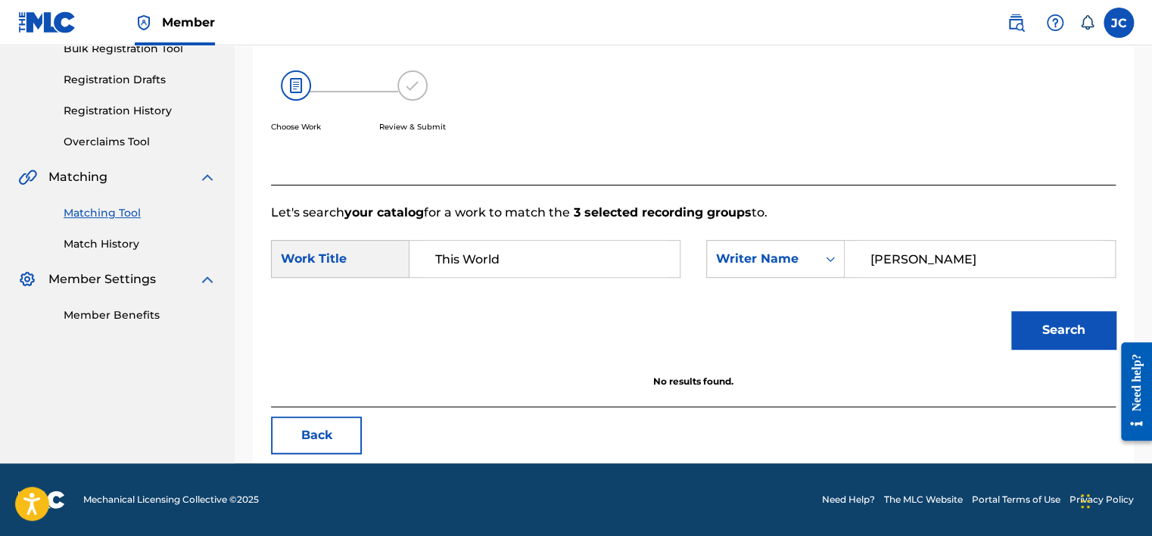
click at [922, 263] on input "[PERSON_NAME]" at bounding box center [979, 259] width 244 height 36
paste input "Somerville"
click at [1011, 311] on button "Search" at bounding box center [1063, 330] width 104 height 38
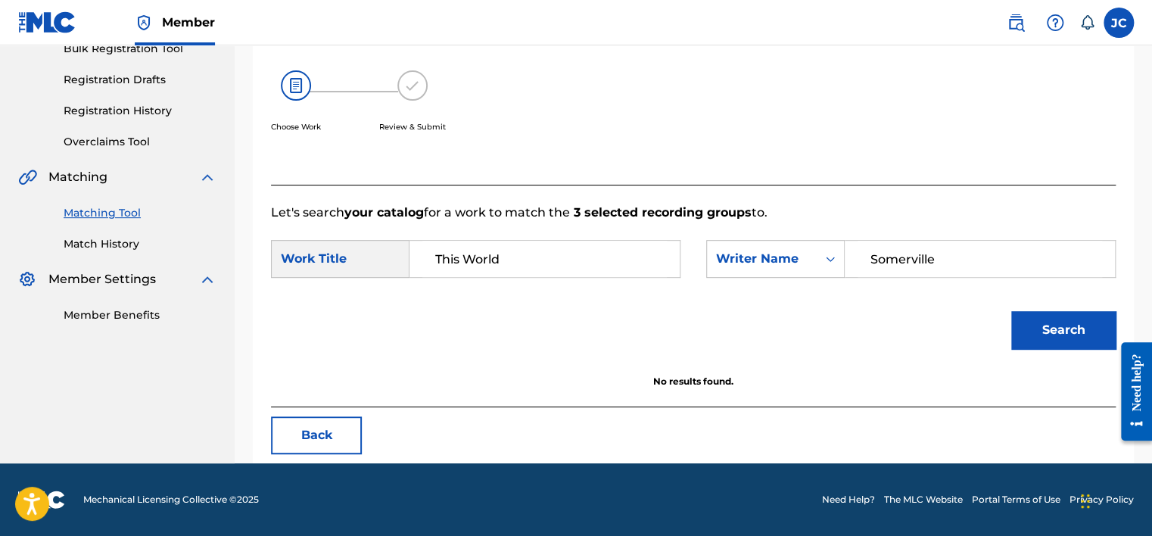
click at [940, 257] on input "Somerville" at bounding box center [979, 259] width 244 height 36
paste input "Markwick"
type input "Markwick"
click at [1011, 311] on button "Search" at bounding box center [1063, 330] width 104 height 38
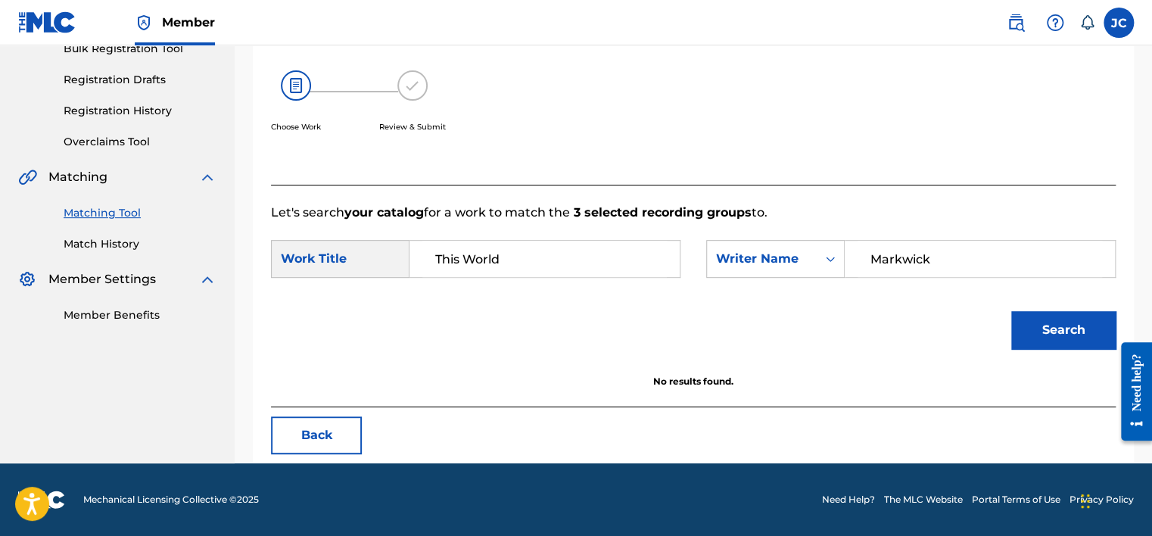
click at [338, 425] on button "Back" at bounding box center [316, 435] width 91 height 38
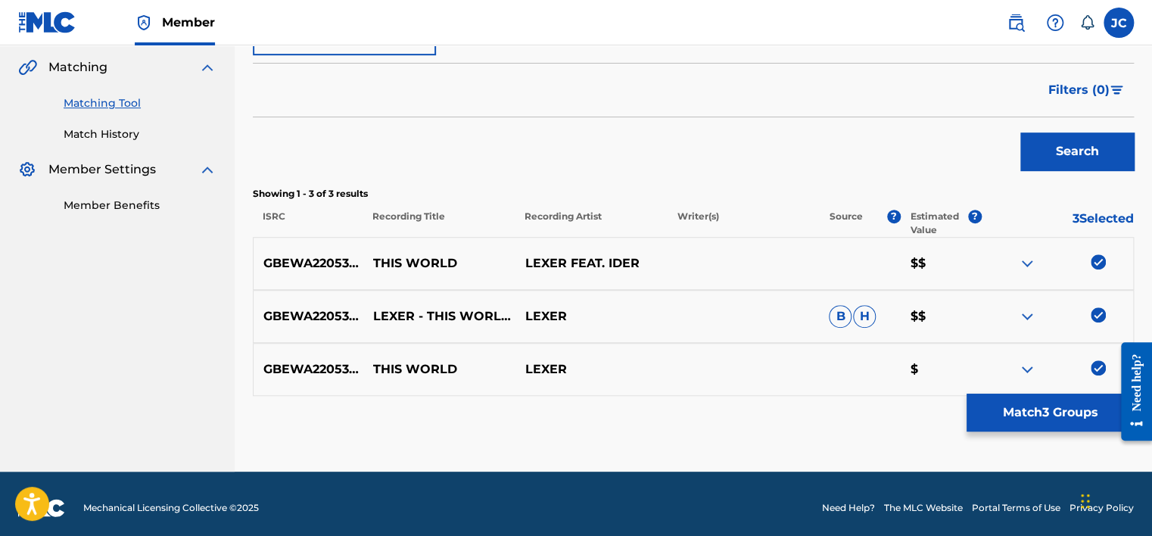
scroll to position [354, 0]
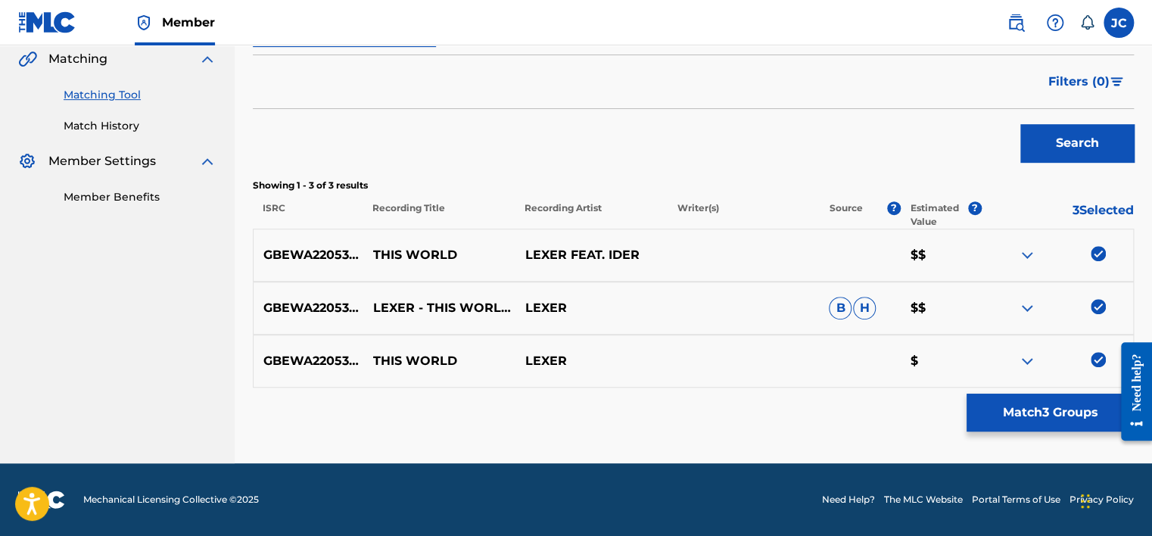
click at [1097, 356] on img at bounding box center [1097, 359] width 15 height 15
click at [1096, 303] on img at bounding box center [1097, 306] width 15 height 15
click at [1095, 257] on img at bounding box center [1097, 253] width 15 height 15
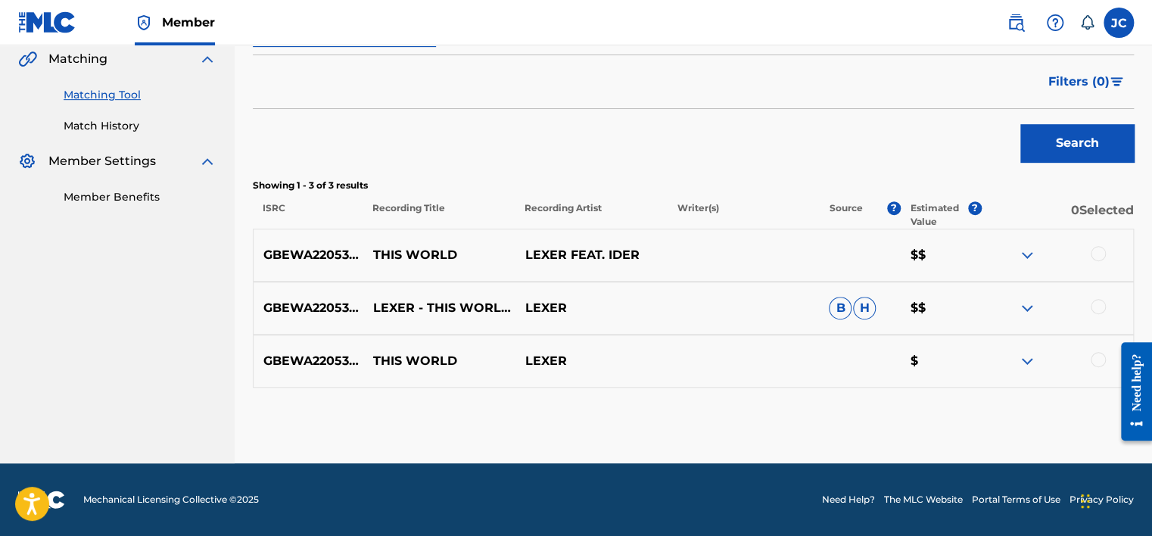
scroll to position [124, 0]
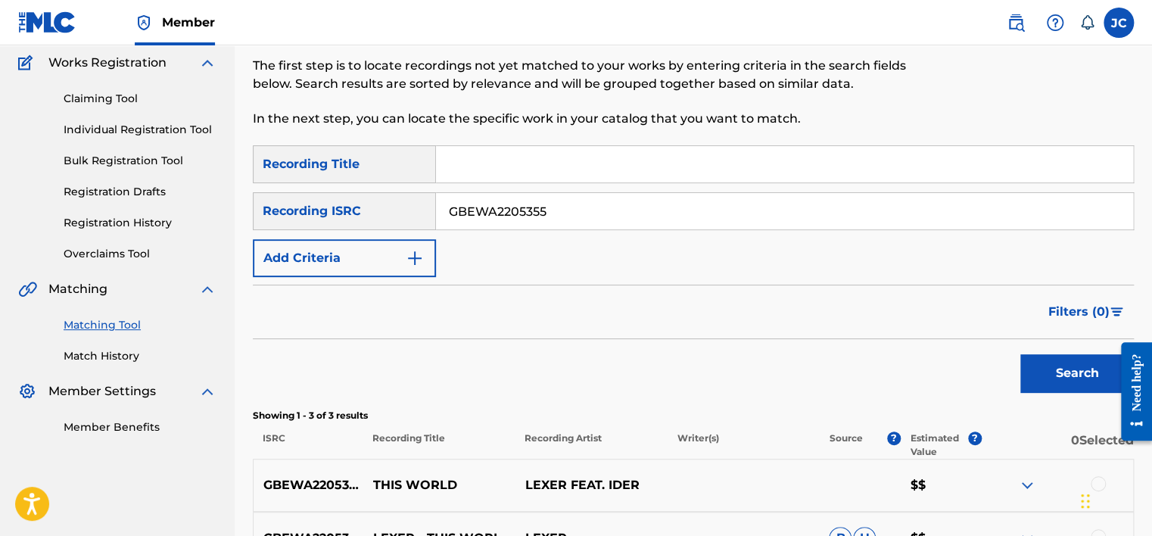
click at [649, 212] on input "GBEWA2205355" at bounding box center [784, 211] width 697 height 36
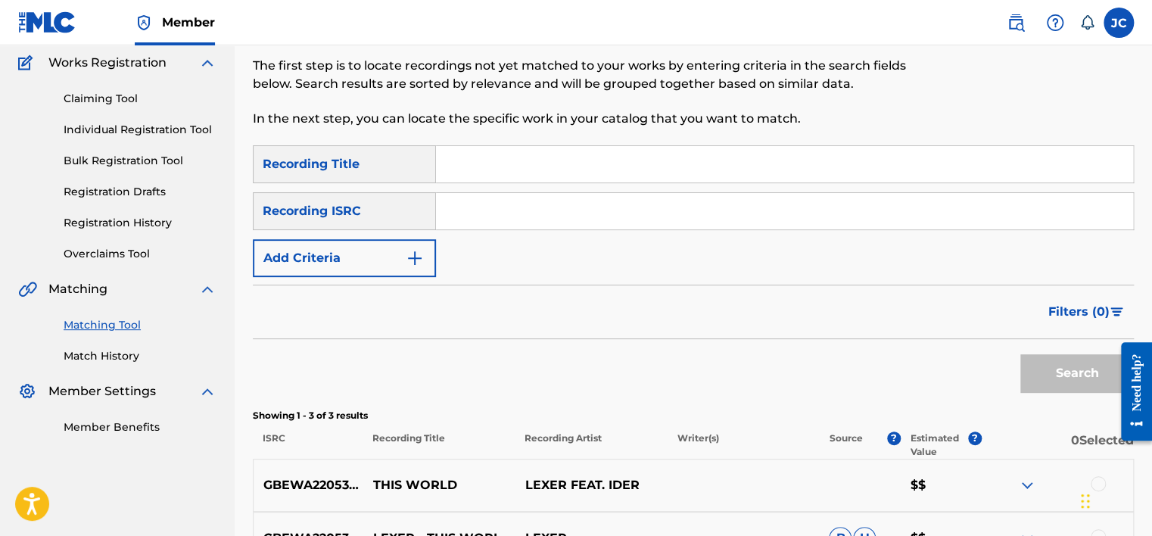
paste input "USVR90240410"
type input "USVR90240410"
click at [1020, 354] on button "Search" at bounding box center [1076, 373] width 113 height 38
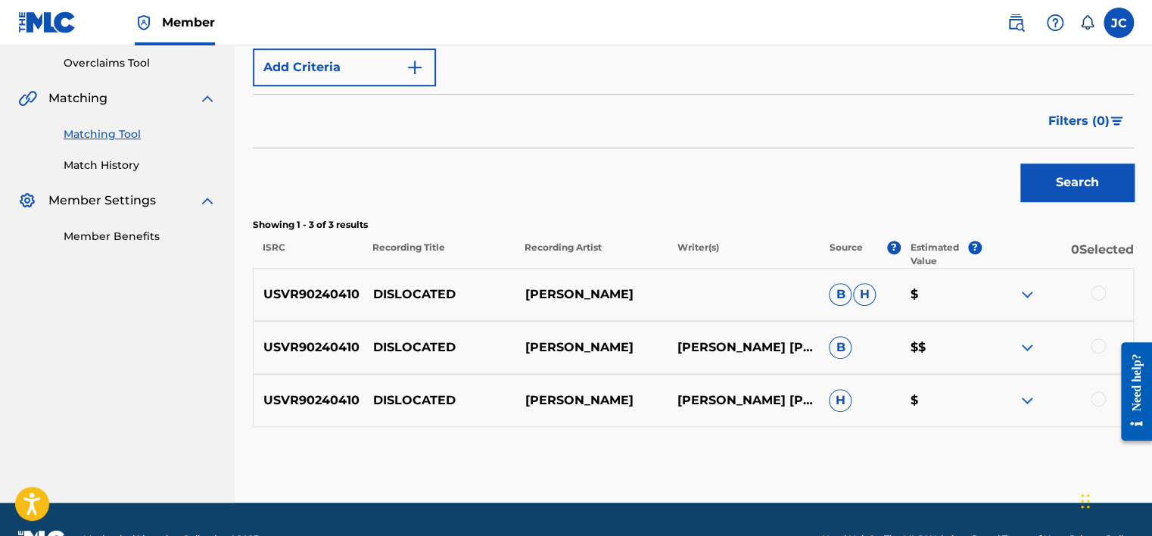
scroll to position [354, 0]
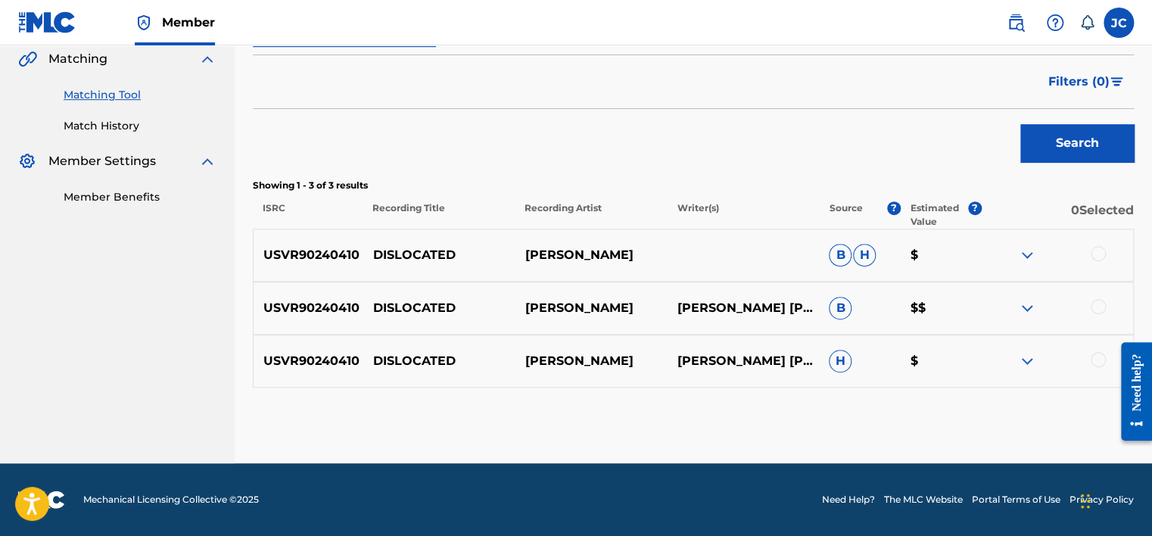
click at [1093, 360] on div at bounding box center [1097, 359] width 15 height 15
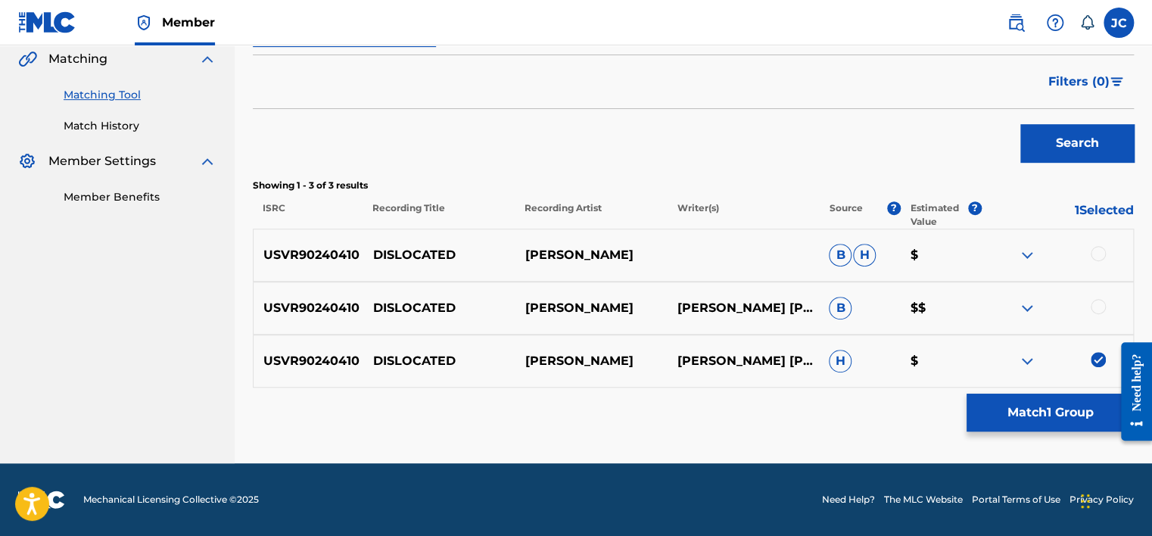
click at [1097, 309] on div at bounding box center [1097, 306] width 15 height 15
click at [1099, 257] on div at bounding box center [1097, 253] width 15 height 15
click at [1086, 398] on button "Match 3 Groups" at bounding box center [1049, 412] width 167 height 38
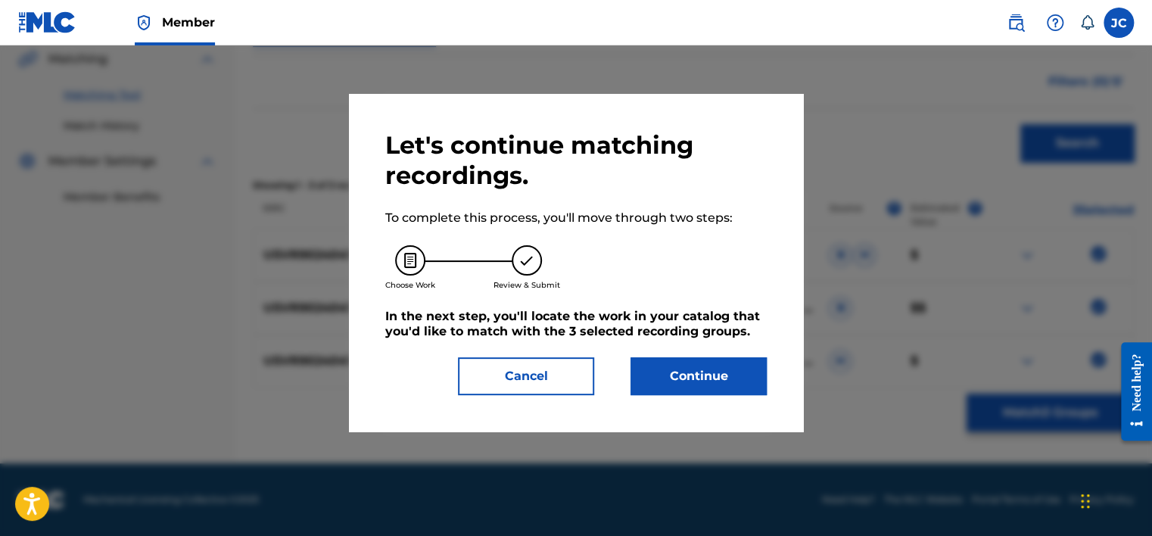
click at [702, 356] on div "Let's continue matching recordings. To complete this process, you'll move throu…" at bounding box center [575, 262] width 381 height 265
click at [696, 374] on button "Continue" at bounding box center [698, 376] width 136 height 38
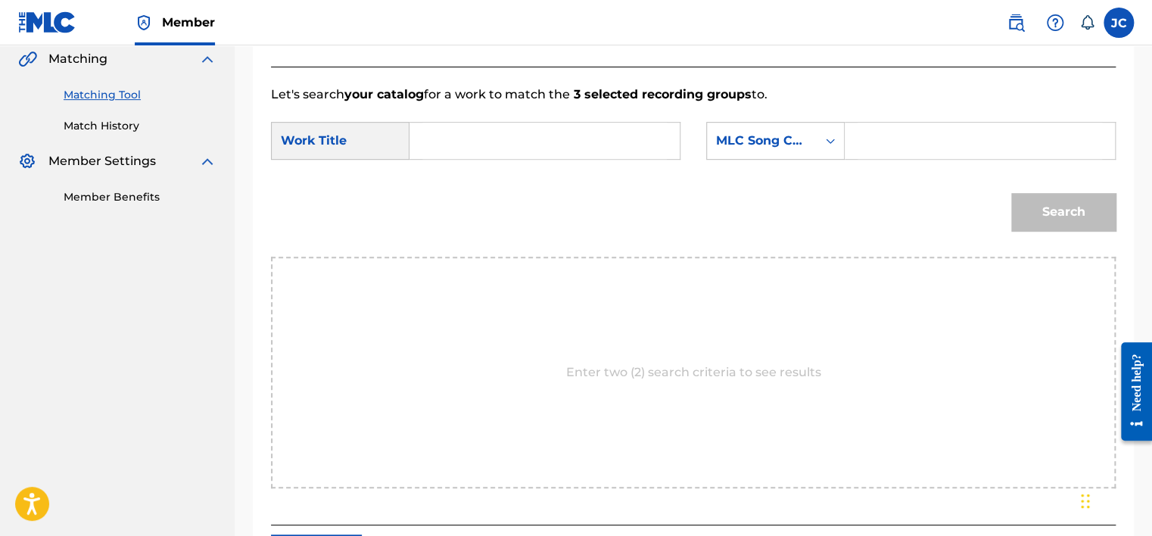
click at [826, 115] on form "SearchWithCriteria0bb26394-50e7-4e7b-99a4-5eda161a9c1a Work Title SearchWithCri…" at bounding box center [693, 180] width 844 height 153
click at [821, 138] on div "Search Form" at bounding box center [829, 140] width 27 height 27
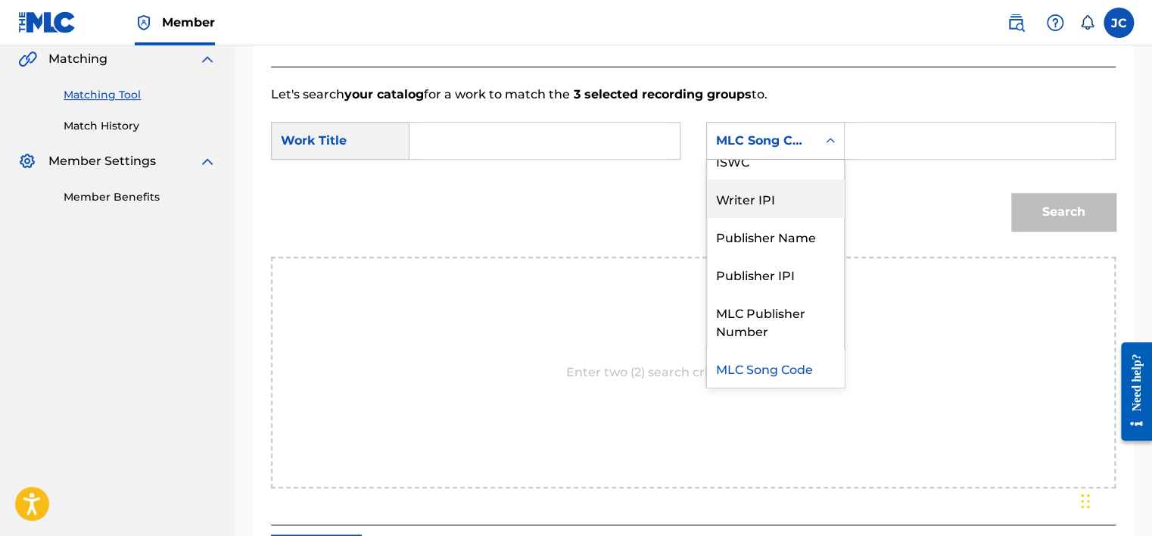
scroll to position [0, 0]
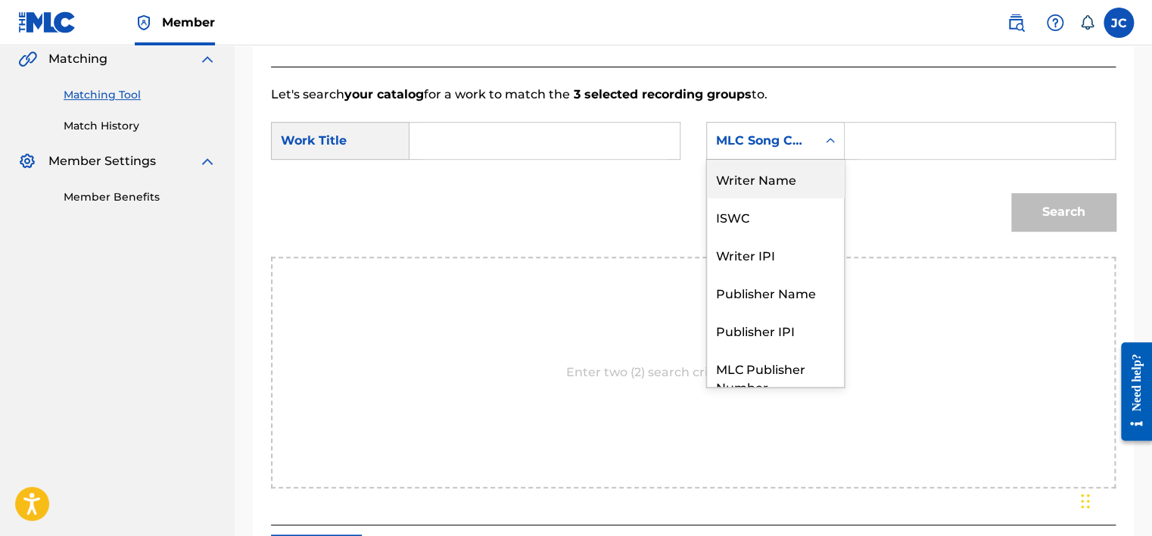
click at [760, 179] on div "Writer Name" at bounding box center [775, 179] width 137 height 38
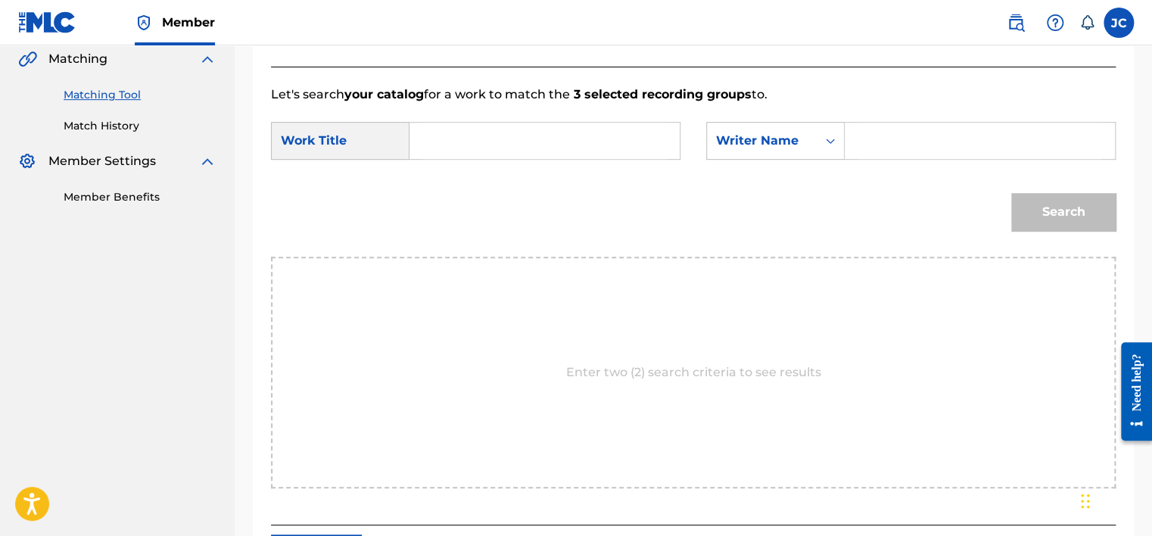
click at [566, 144] on input "Search Form" at bounding box center [544, 141] width 244 height 36
paste input "Dislocated"
type input "Dislocated"
click at [959, 136] on input "Search Form" at bounding box center [979, 141] width 244 height 36
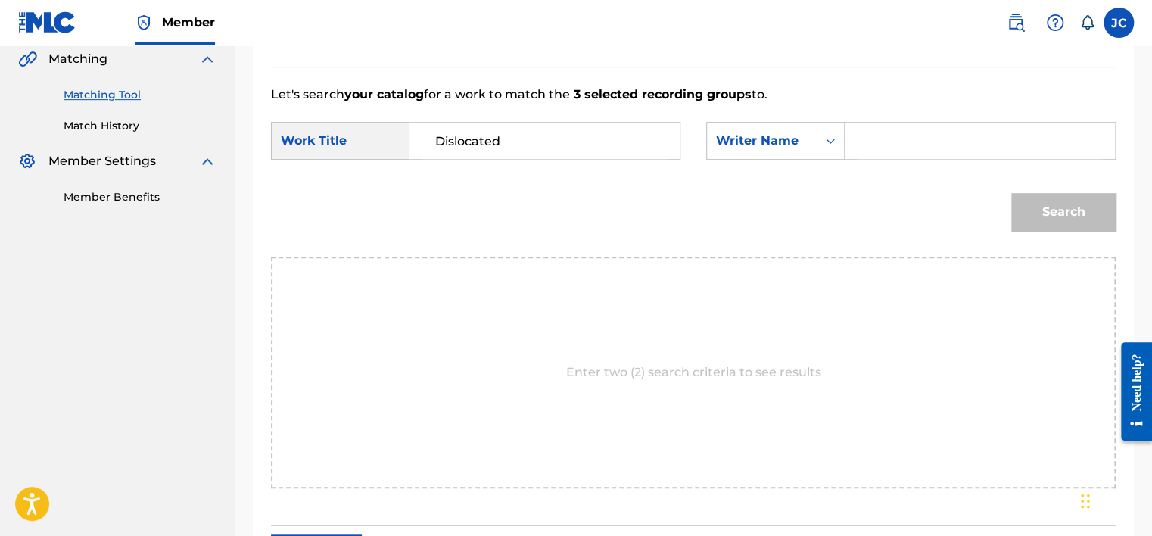
paste input "[PERSON_NAME]"
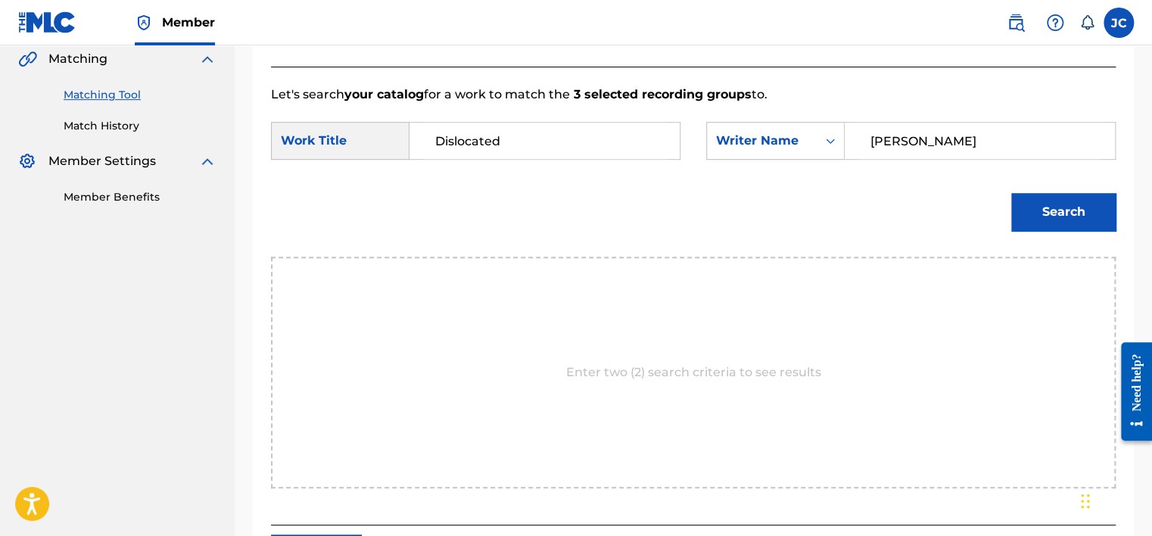
click at [1011, 193] on button "Search" at bounding box center [1063, 212] width 104 height 38
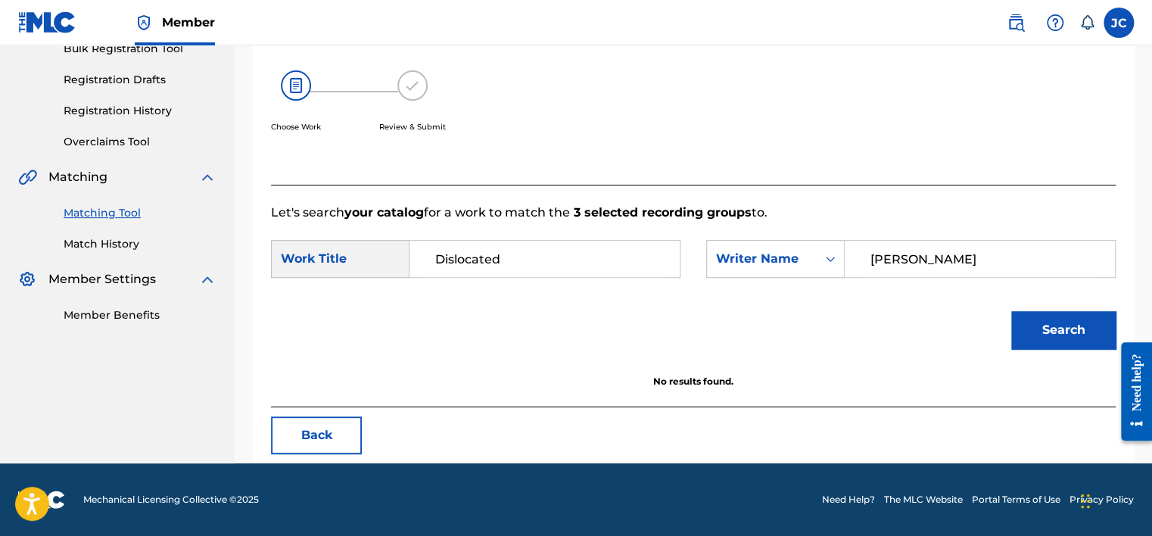
scroll to position [236, 0]
click at [937, 244] on input "[PERSON_NAME]" at bounding box center [979, 259] width 244 height 36
paste input "[PERSON_NAME]"
click at [1011, 311] on button "Search" at bounding box center [1063, 330] width 104 height 38
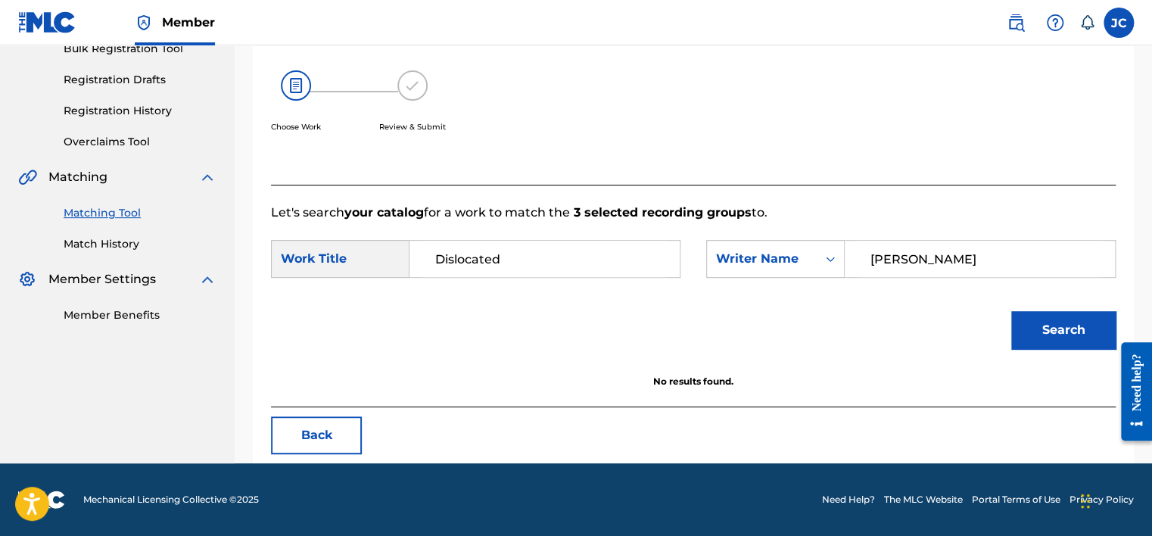
click at [952, 242] on input "[PERSON_NAME]" at bounding box center [979, 259] width 244 height 36
paste input "[PERSON_NAME]"
click at [1011, 311] on button "Search" at bounding box center [1063, 330] width 104 height 38
click at [919, 236] on form "SearchWithCriteria0bb26394-50e7-4e7b-99a4-5eda161a9c1a Work Title Dislocated Se…" at bounding box center [693, 298] width 844 height 153
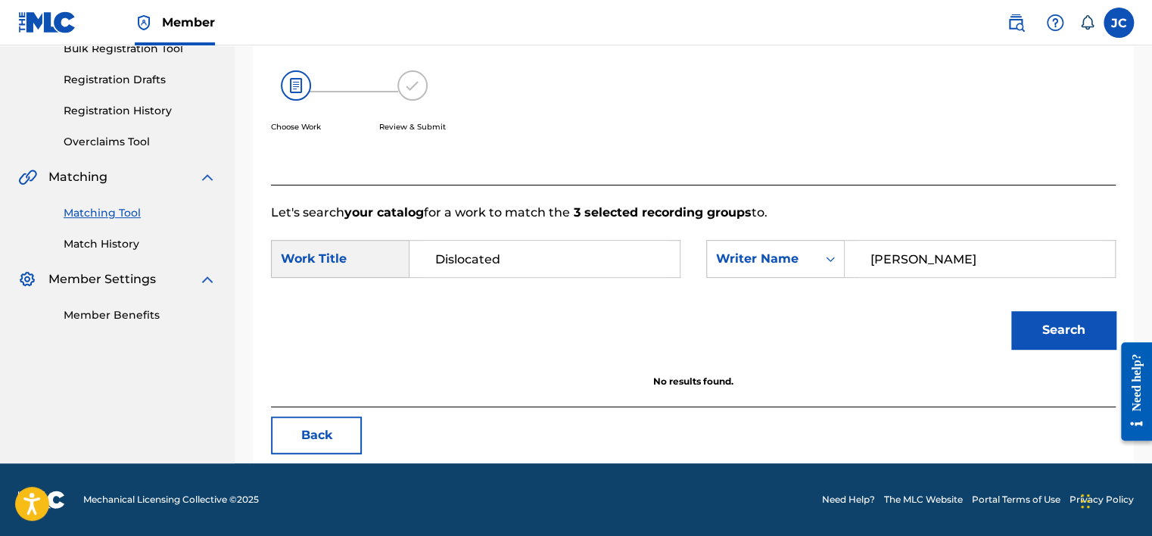
click at [918, 255] on input "[PERSON_NAME]" at bounding box center [979, 259] width 244 height 36
paste input "reen"
type input "[PERSON_NAME]"
click at [1011, 311] on button "Search" at bounding box center [1063, 330] width 104 height 38
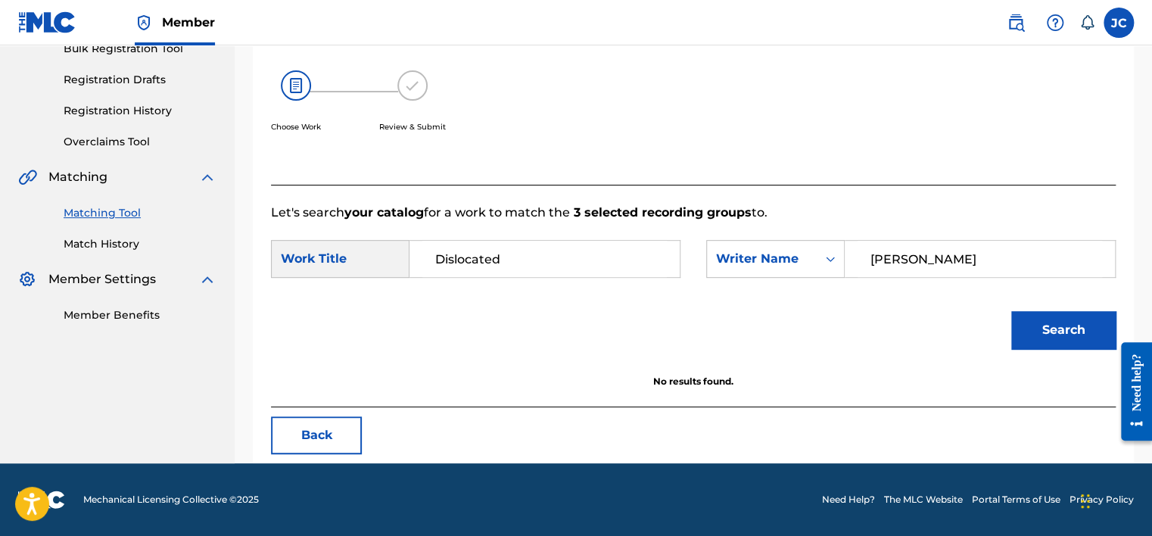
click at [334, 422] on button "Back" at bounding box center [316, 435] width 91 height 38
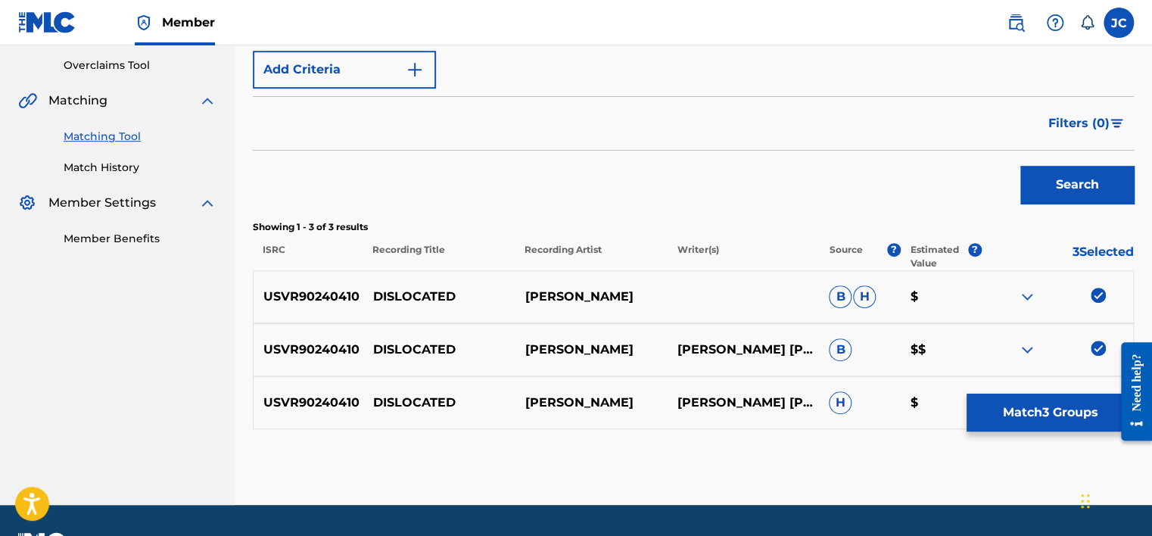
scroll to position [354, 0]
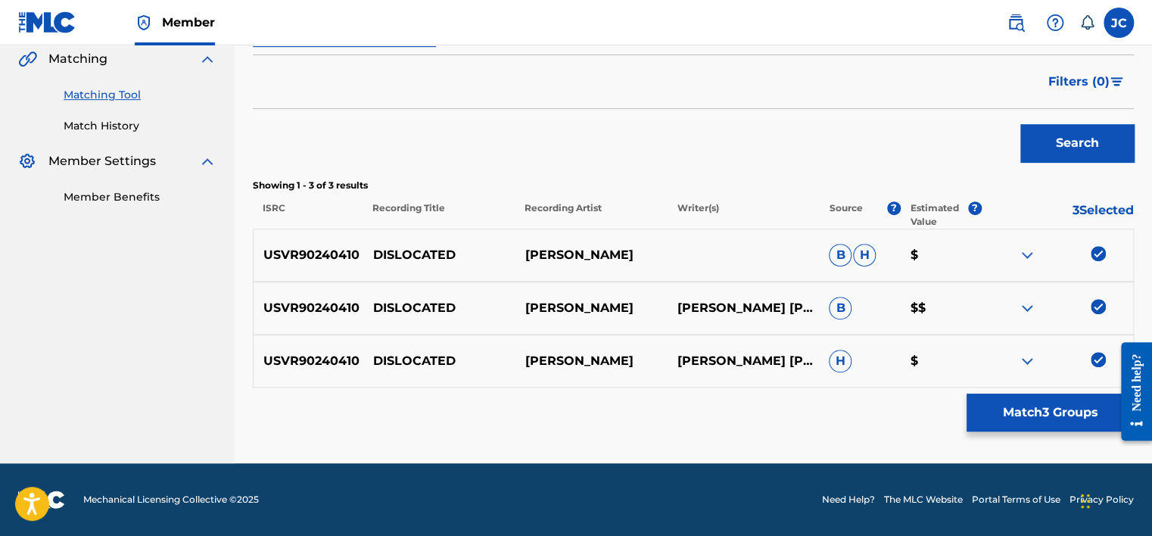
click at [1099, 356] on img at bounding box center [1097, 359] width 15 height 15
click at [1091, 301] on img at bounding box center [1097, 306] width 15 height 15
click at [1098, 260] on img at bounding box center [1097, 253] width 15 height 15
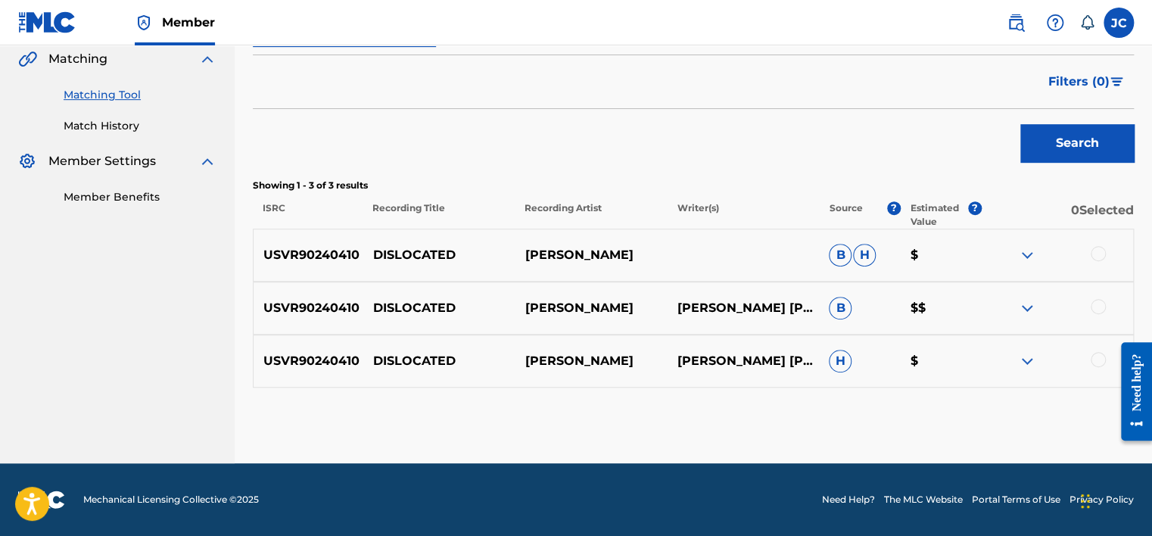
scroll to position [173, 0]
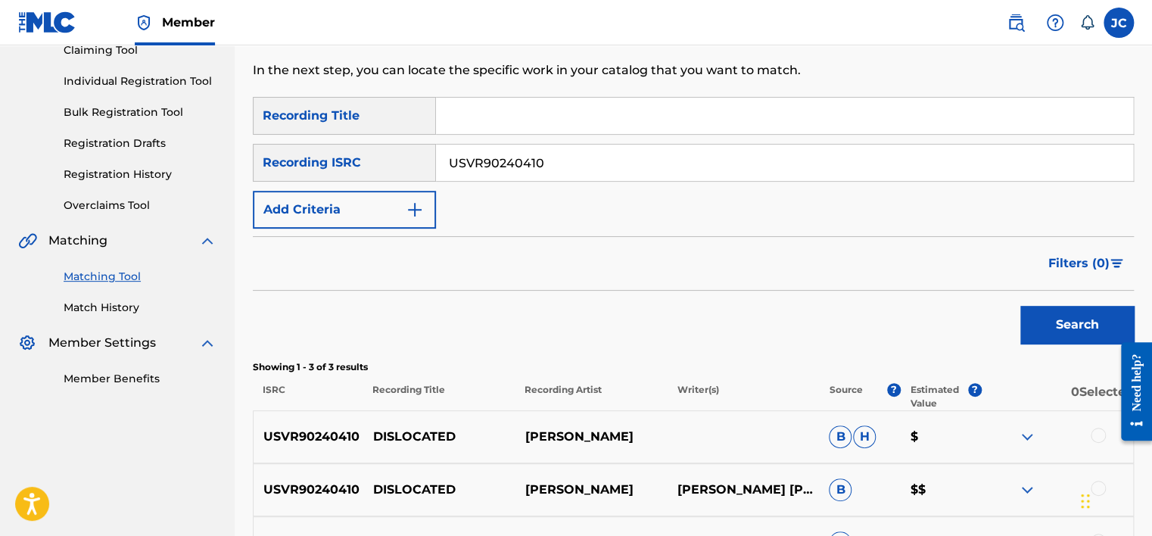
click at [629, 163] on input "USVR90240410" at bounding box center [784, 163] width 697 height 36
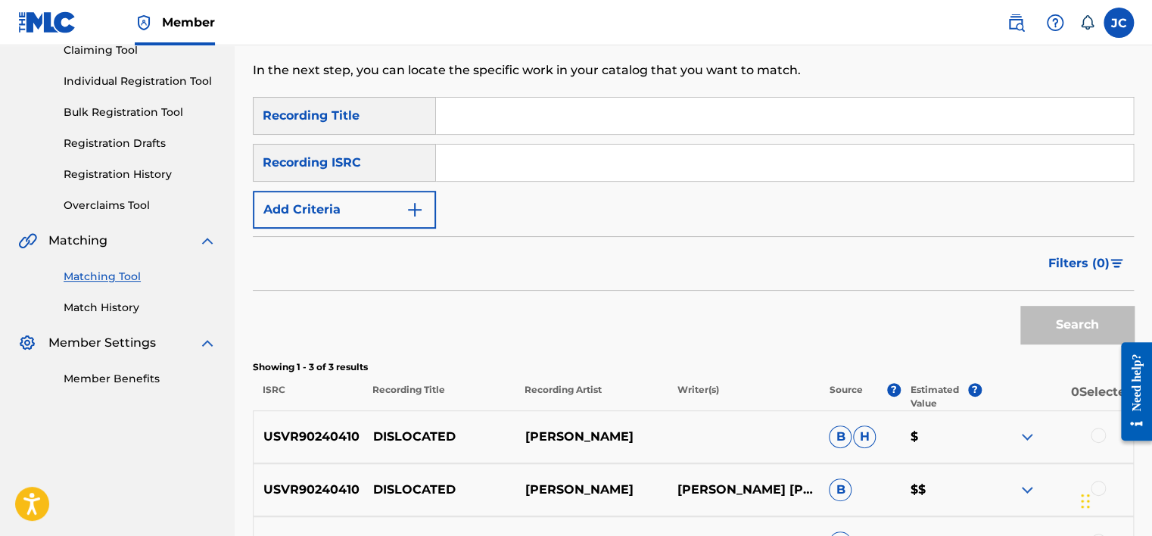
paste input "FR9W12432483"
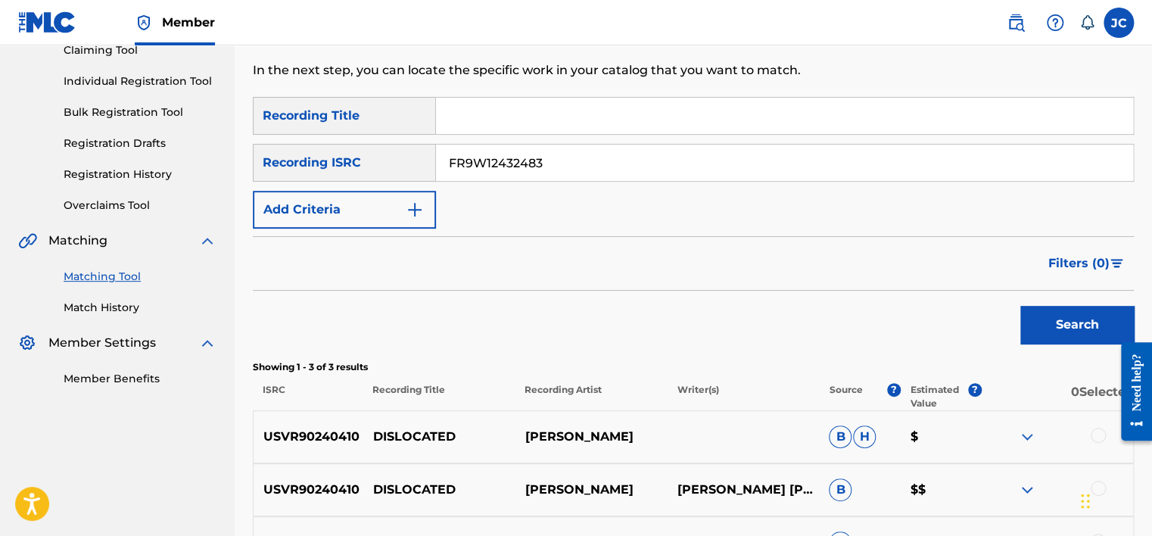
type input "FR9W12432483"
click at [1020, 306] on button "Search" at bounding box center [1076, 325] width 113 height 38
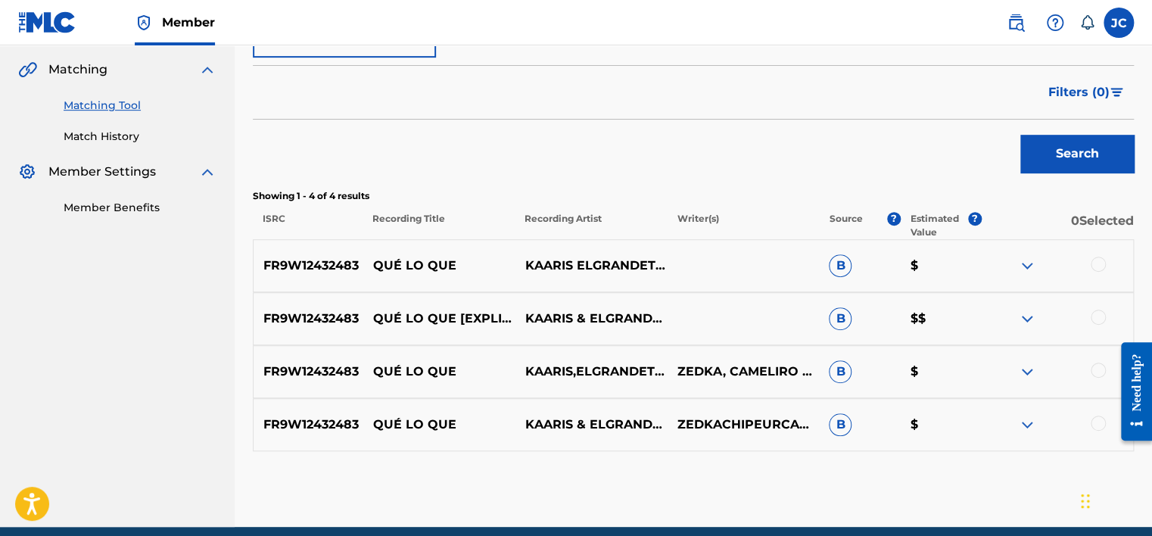
scroll to position [406, 0]
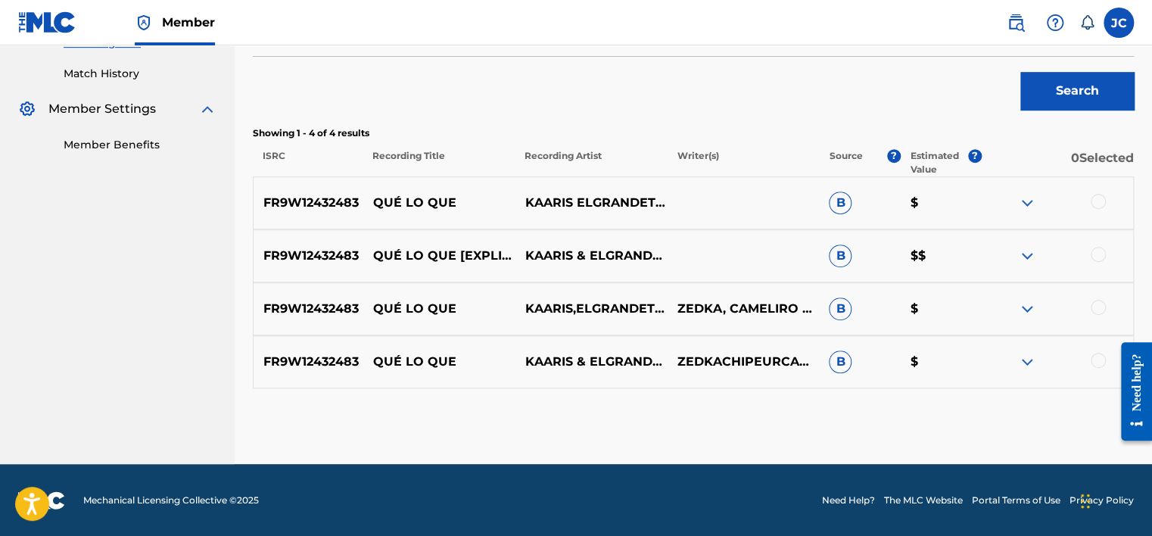
click at [1095, 354] on div at bounding box center [1097, 360] width 15 height 15
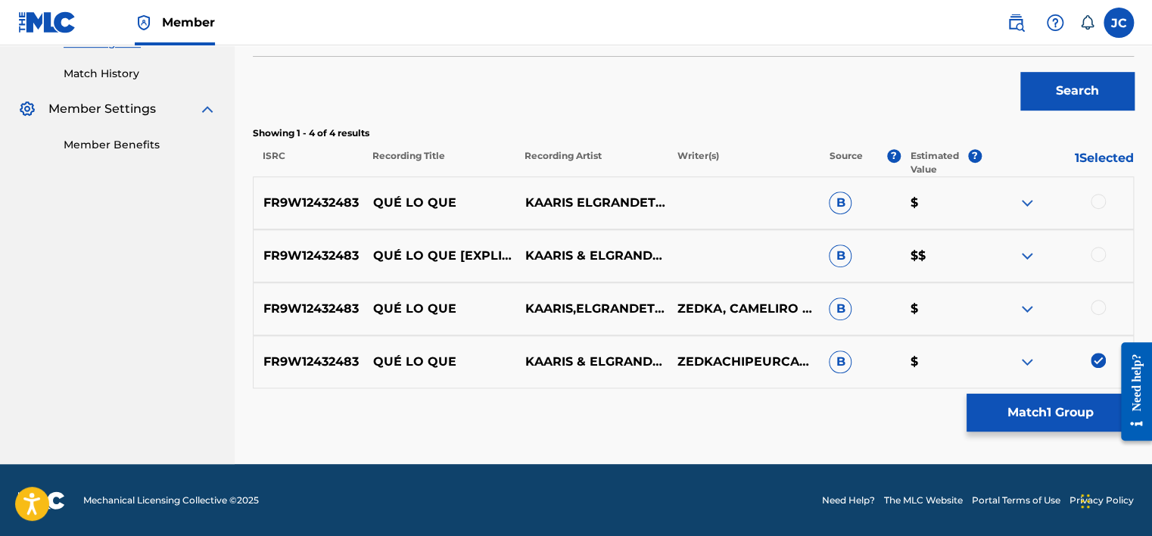
click at [1098, 305] on div at bounding box center [1097, 307] width 15 height 15
click at [1097, 253] on div at bounding box center [1097, 254] width 15 height 15
click at [1094, 206] on div at bounding box center [1097, 201] width 15 height 15
click at [1045, 410] on button "Match 4 Groups" at bounding box center [1049, 412] width 167 height 38
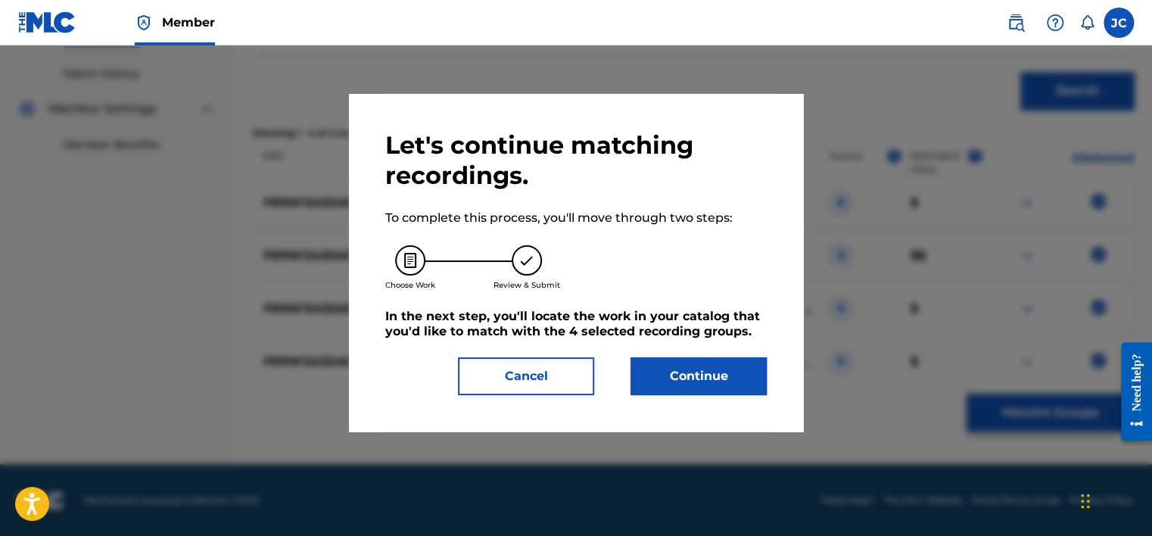
click at [738, 385] on button "Continue" at bounding box center [698, 376] width 136 height 38
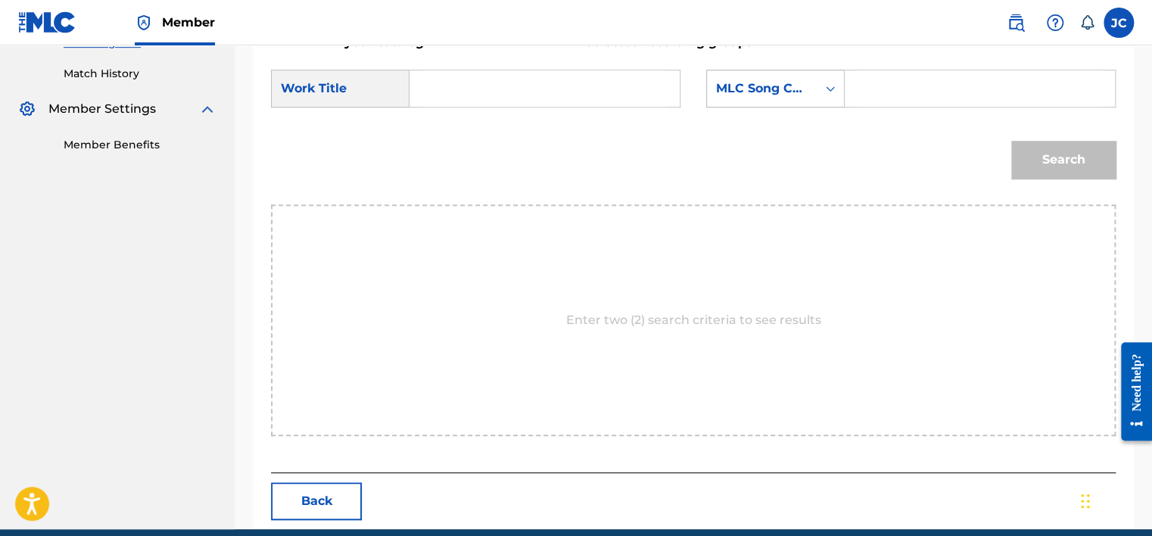
click at [822, 84] on icon "Search Form" at bounding box center [829, 88] width 15 height 15
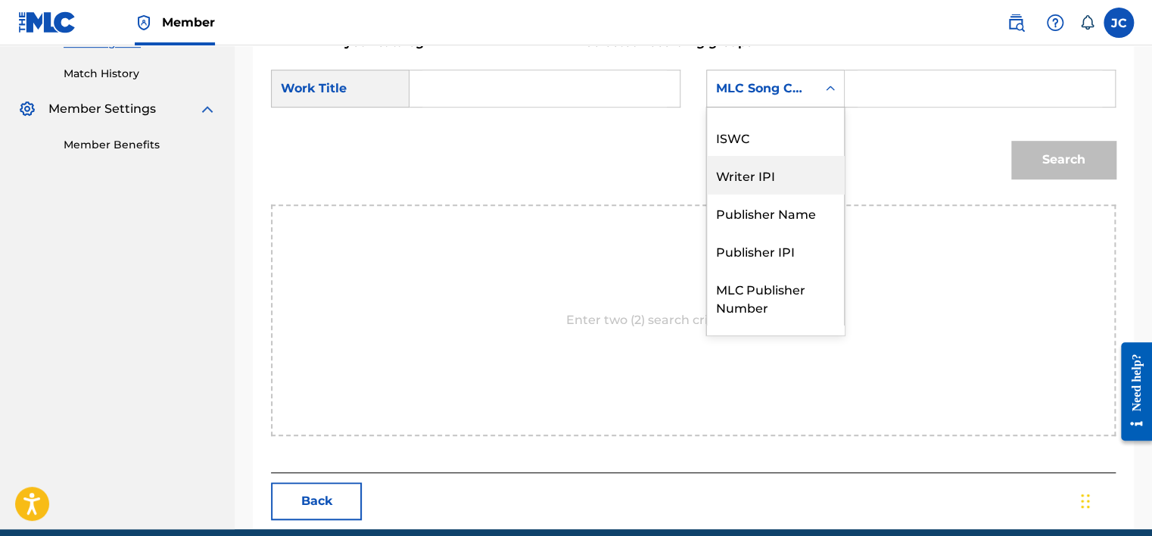
scroll to position [0, 0]
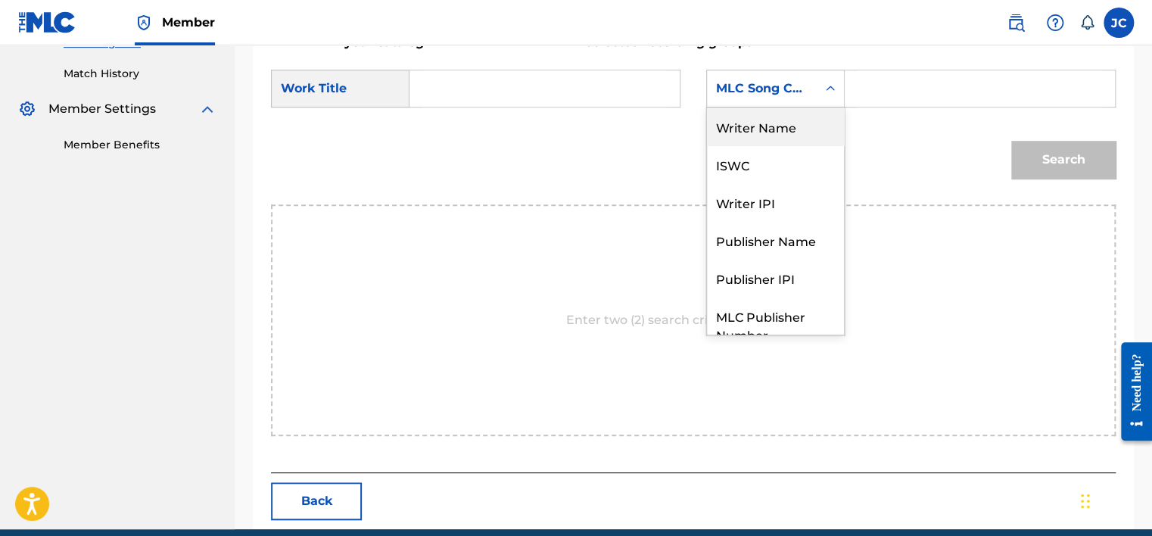
click at [793, 134] on div "Writer Name" at bounding box center [775, 126] width 137 height 38
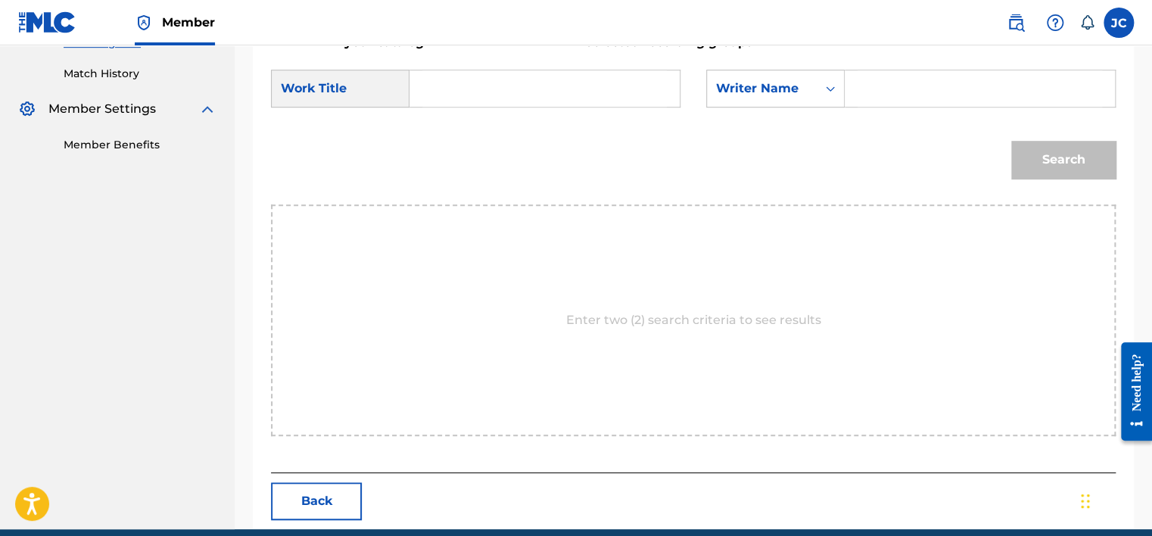
click at [865, 103] on input "Search Form" at bounding box center [979, 88] width 244 height 36
paste input "Okou"
type input "Okou"
click at [533, 88] on input "Search Form" at bounding box center [544, 88] width 244 height 36
paste input "QUÉ LO QUE"
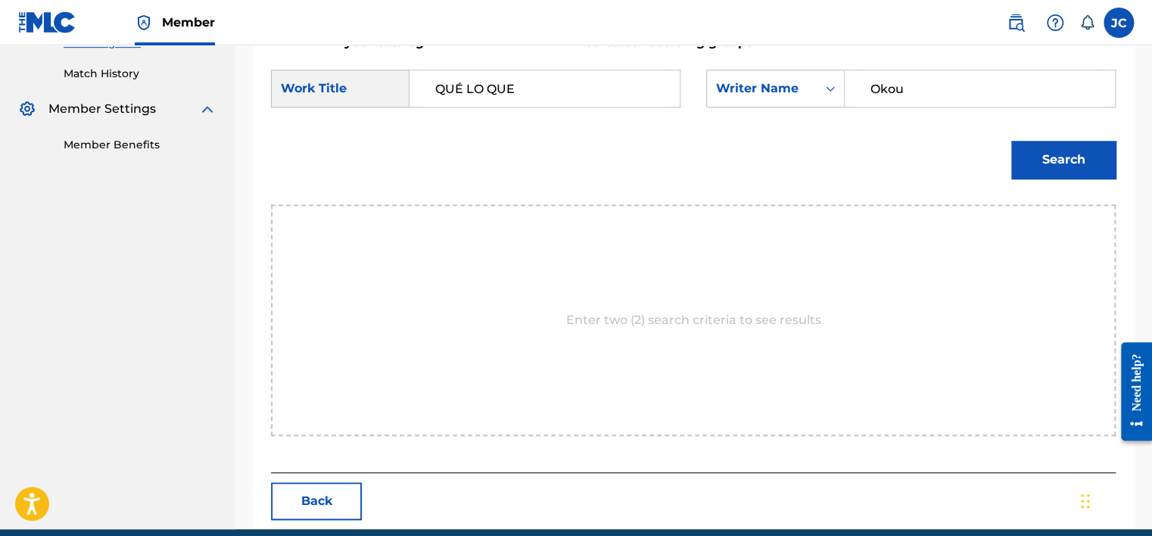
type input "QUÉ LO QUE"
click at [1011, 141] on button "Search" at bounding box center [1063, 160] width 104 height 38
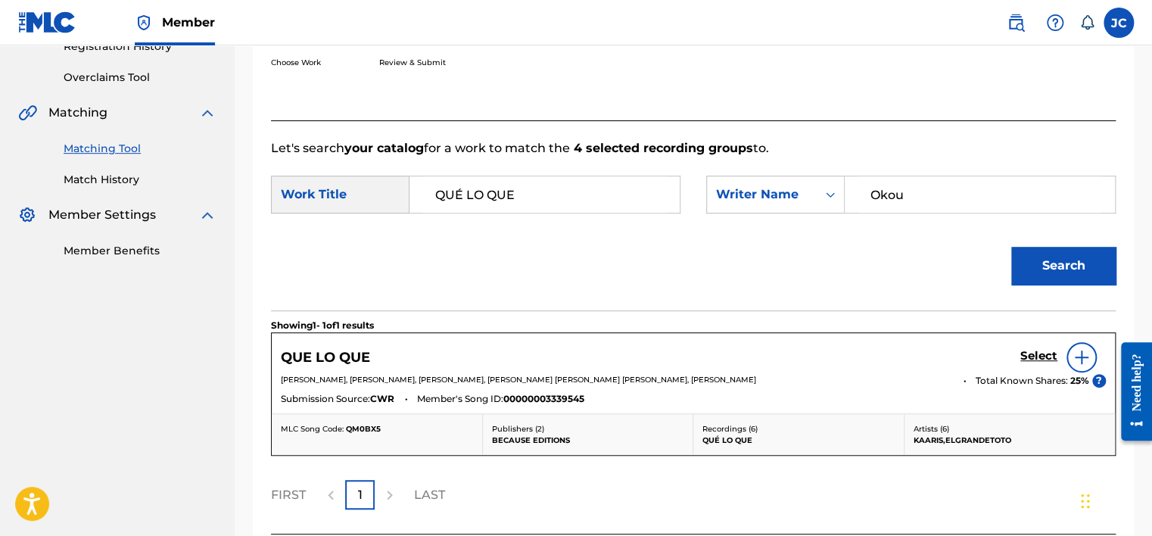
scroll to position [406, 0]
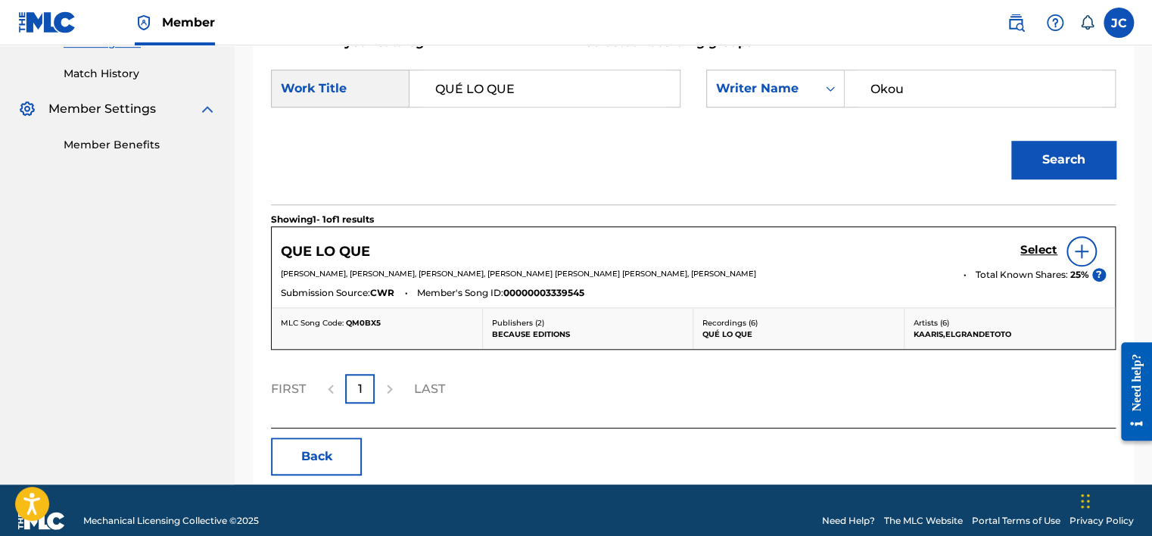
click at [1029, 249] on h5 "Select" at bounding box center [1038, 250] width 37 height 14
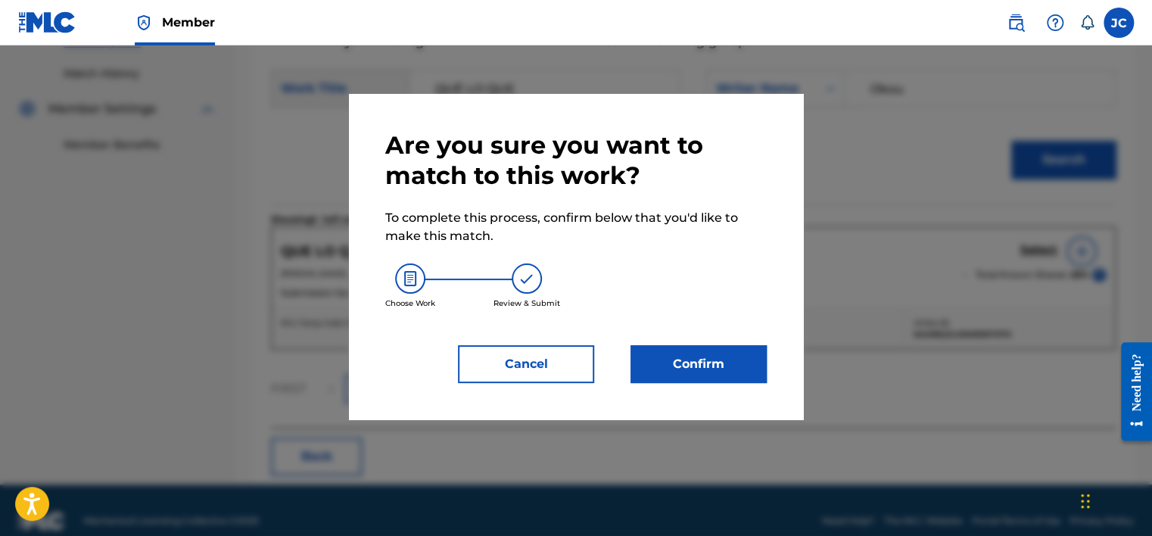
click at [677, 360] on button "Confirm" at bounding box center [698, 364] width 136 height 38
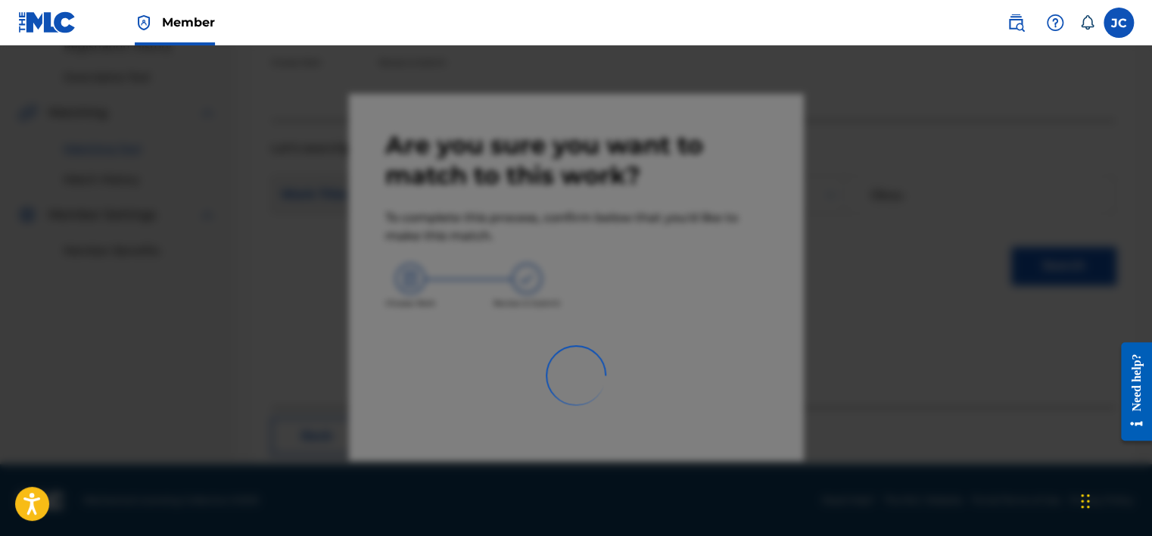
scroll to position [114, 0]
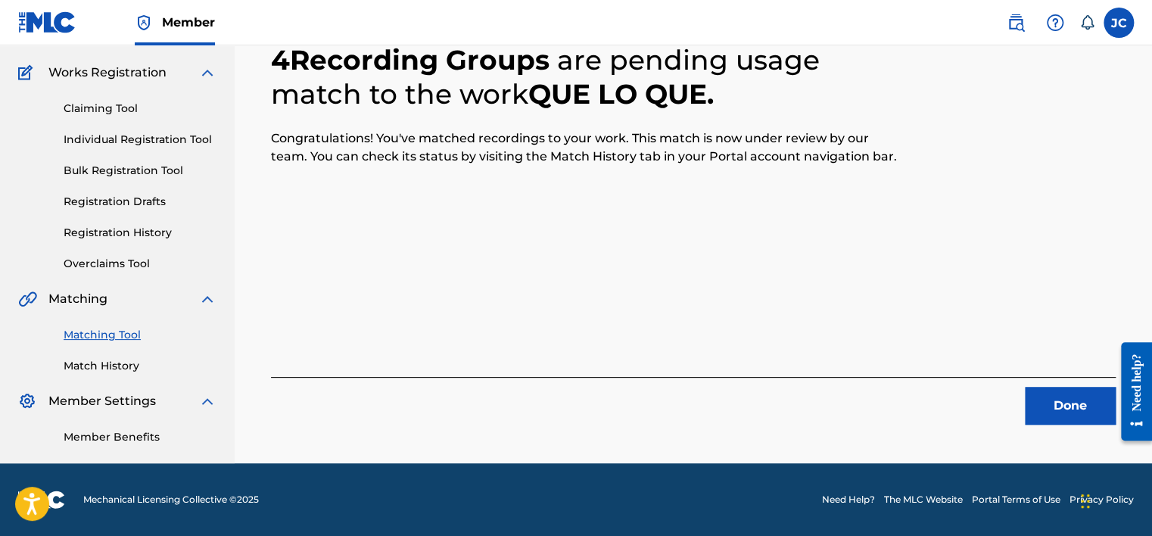
click at [1055, 415] on button "Done" at bounding box center [1069, 406] width 91 height 38
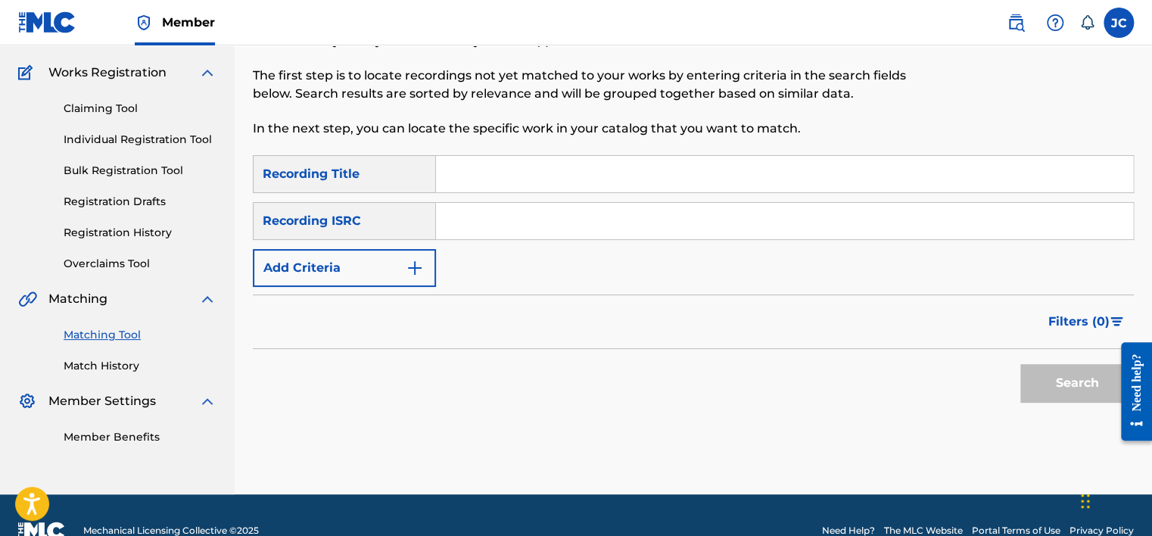
click at [527, 229] on input "Search Form" at bounding box center [784, 221] width 697 height 36
paste input "QZNWX2105086"
type input "QZNWX2105086"
click at [1020, 364] on button "Search" at bounding box center [1076, 383] width 113 height 38
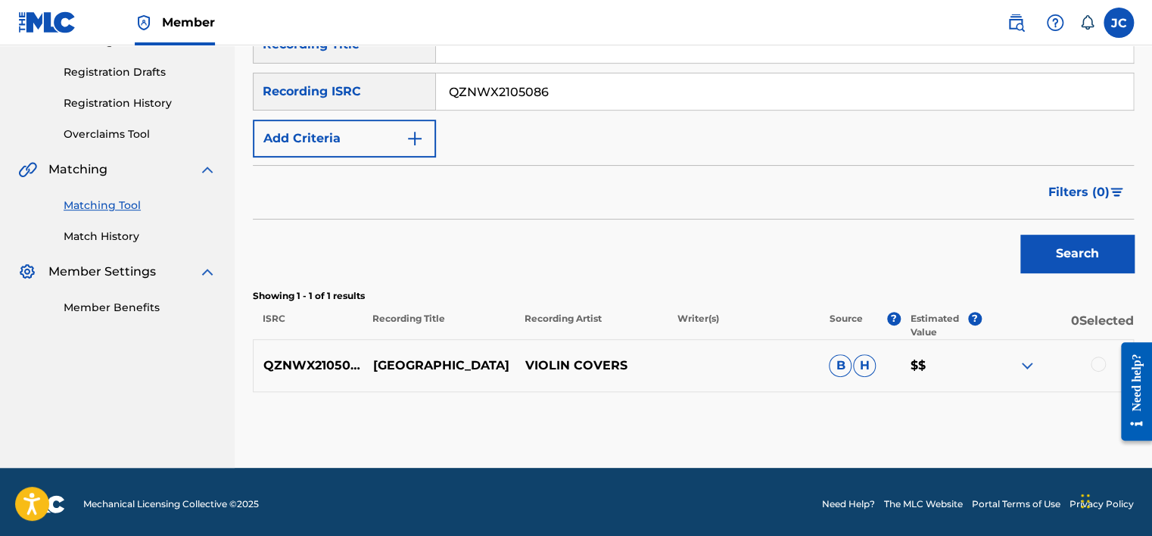
scroll to position [248, 0]
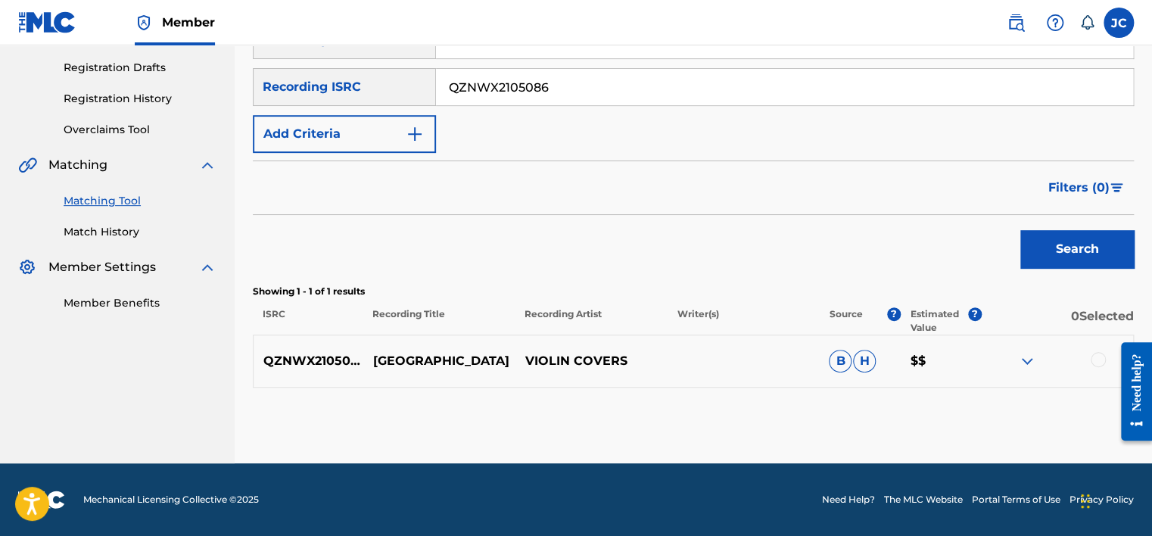
click at [1093, 357] on div at bounding box center [1097, 359] width 15 height 15
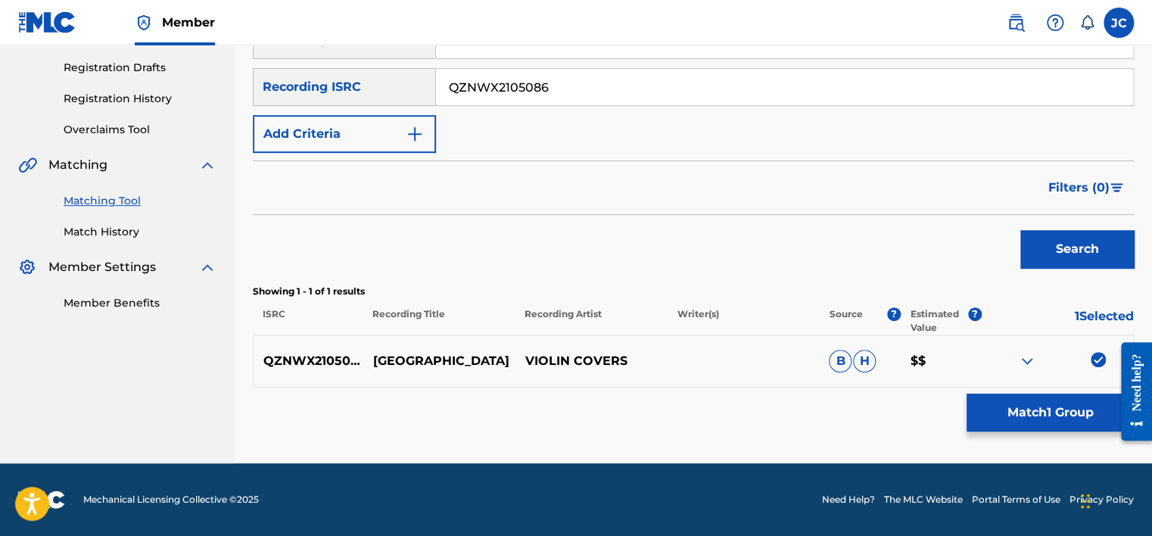
click at [1068, 397] on button "Match 1 Group" at bounding box center [1049, 412] width 167 height 38
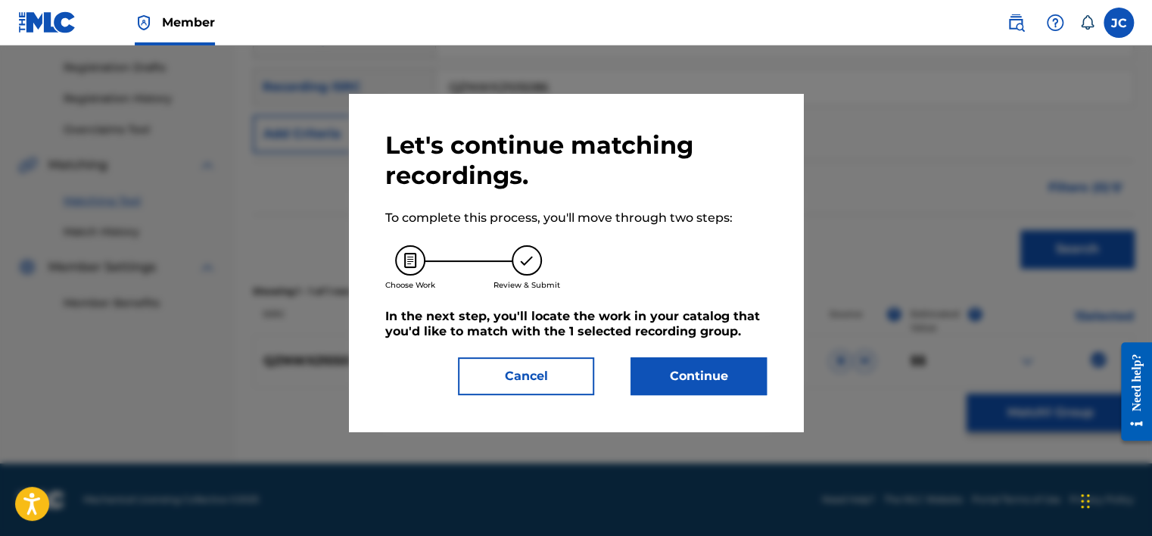
click at [674, 381] on button "Continue" at bounding box center [698, 376] width 136 height 38
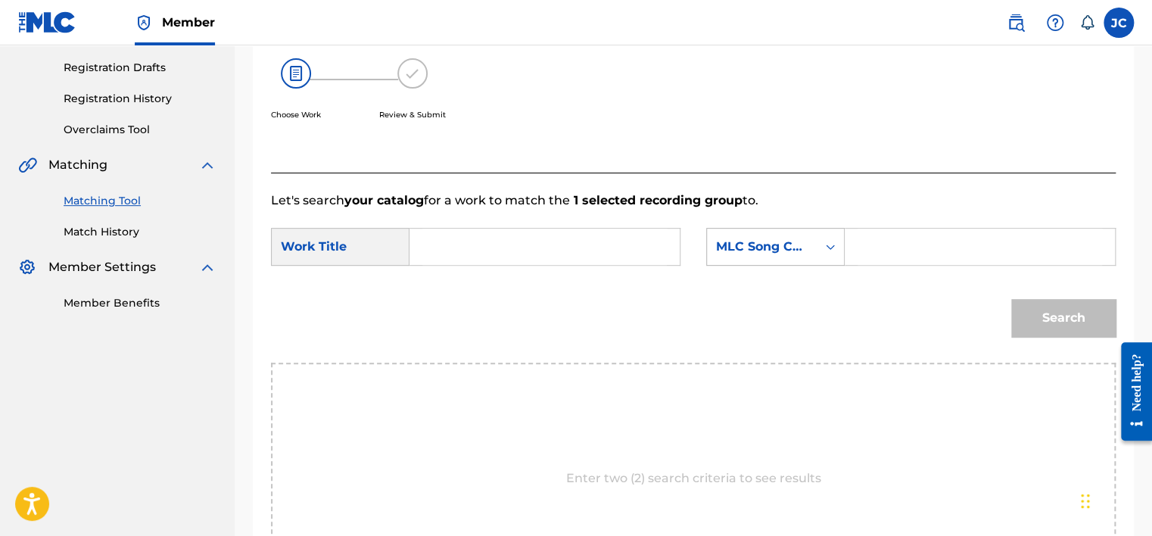
click at [777, 259] on div "MLC Song Code" at bounding box center [762, 246] width 110 height 29
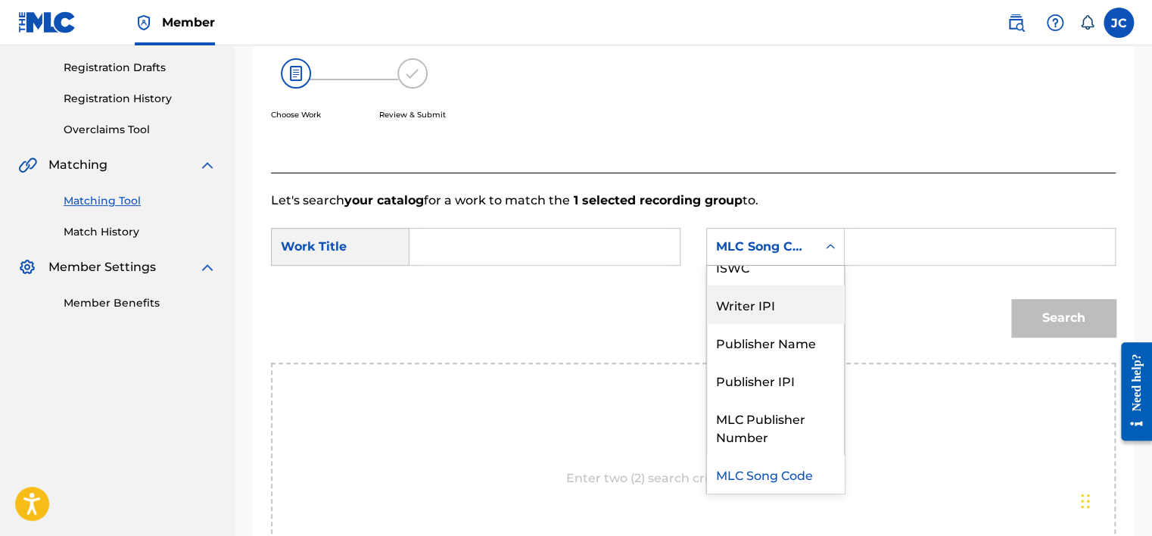
scroll to position [0, 0]
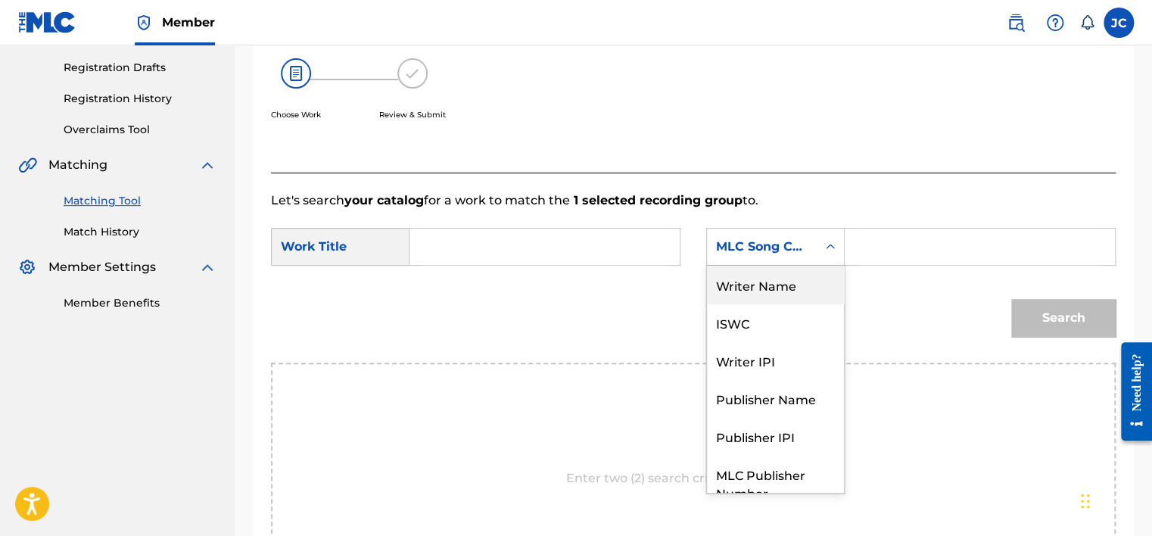
click at [777, 290] on div "Writer Name" at bounding box center [775, 285] width 137 height 38
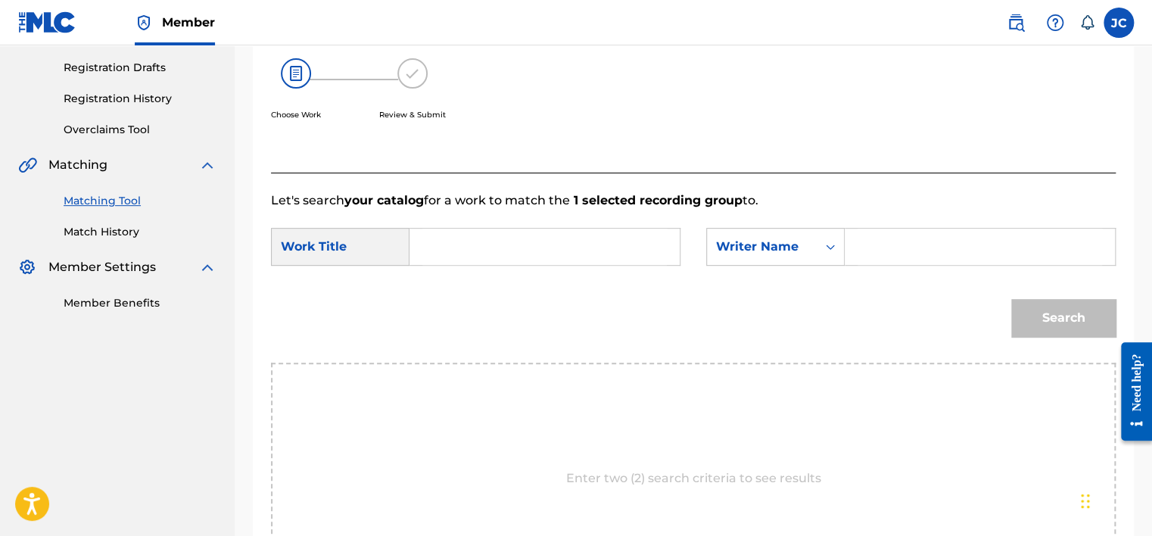
click at [514, 240] on input "Search Form" at bounding box center [544, 246] width 244 height 36
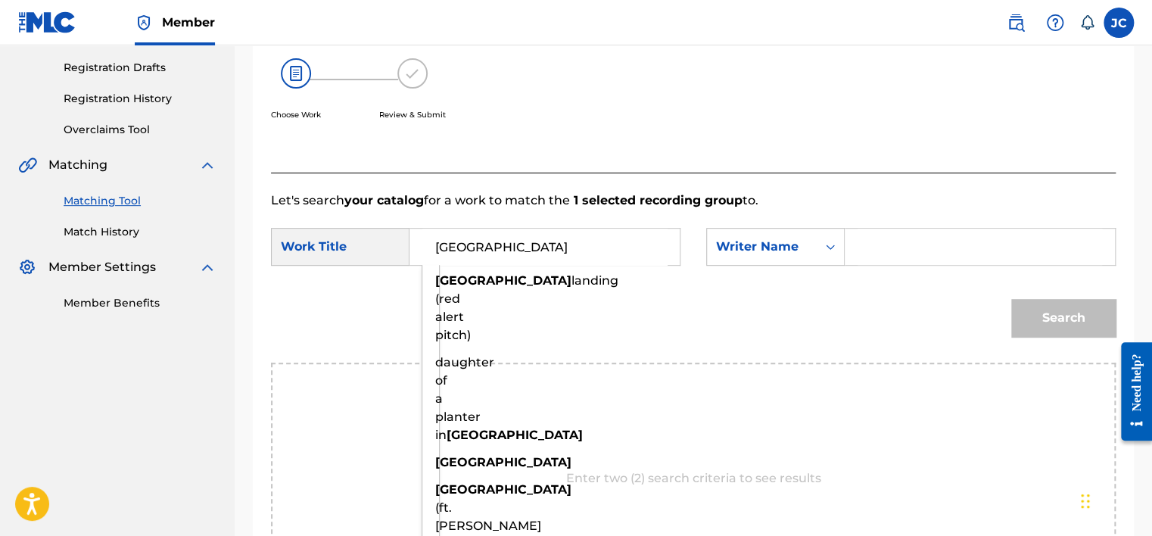
type input "[GEOGRAPHIC_DATA]"
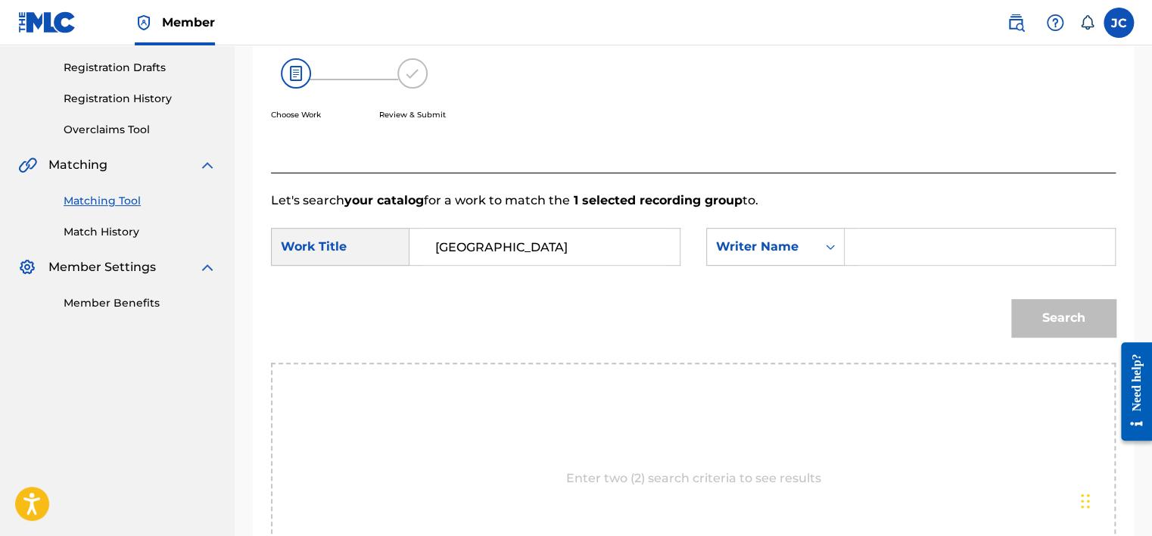
click at [909, 247] on input "Search Form" at bounding box center [979, 246] width 244 height 36
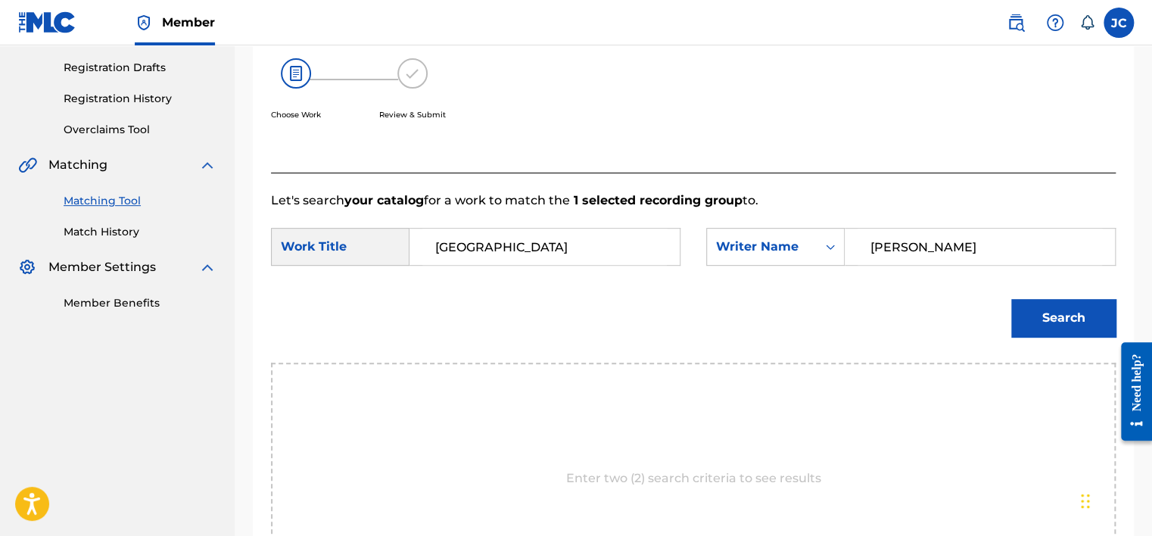
type input "[PERSON_NAME]"
click at [1011, 299] on button "Search" at bounding box center [1063, 318] width 104 height 38
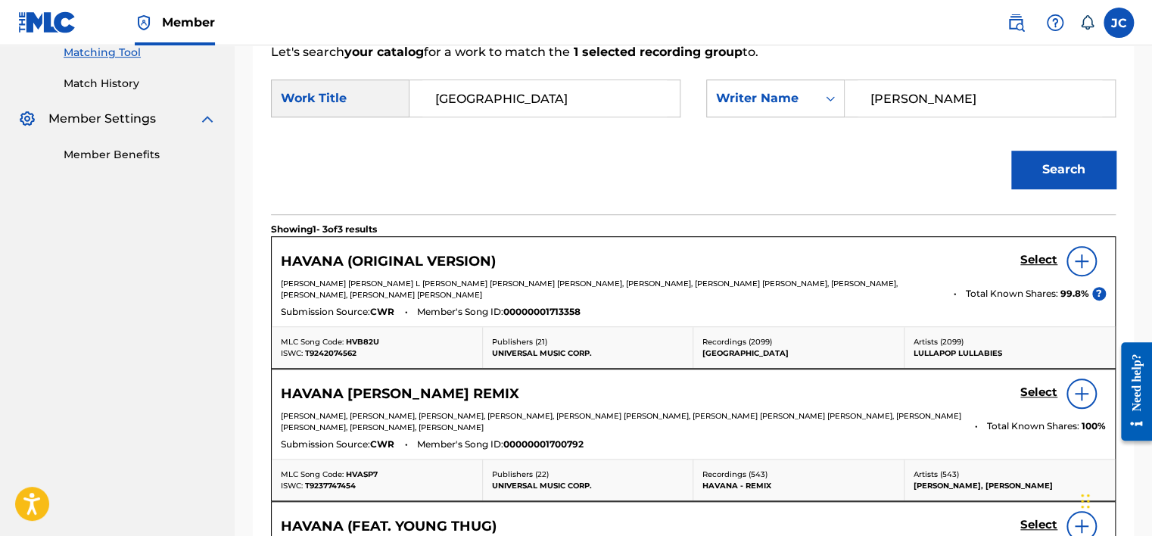
scroll to position [387, 0]
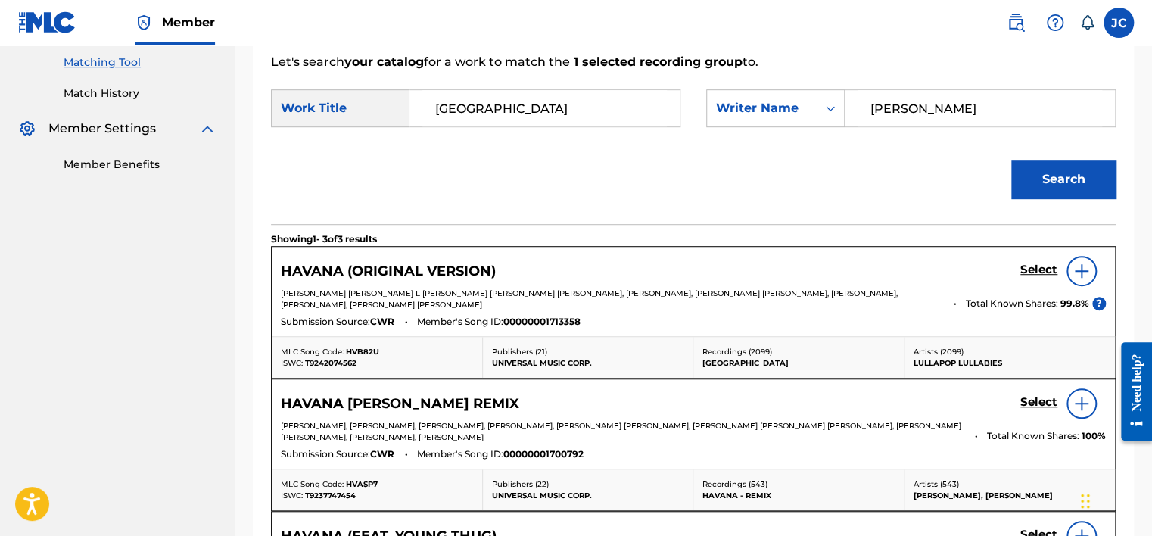
click at [1035, 272] on h5 "Select" at bounding box center [1038, 270] width 37 height 14
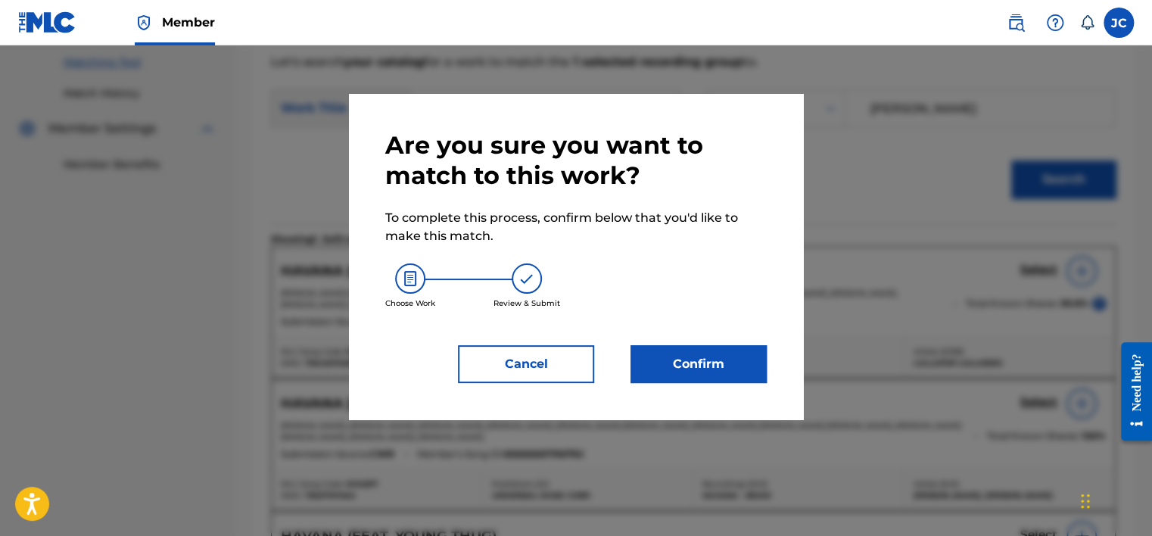
click at [713, 362] on button "Confirm" at bounding box center [698, 364] width 136 height 38
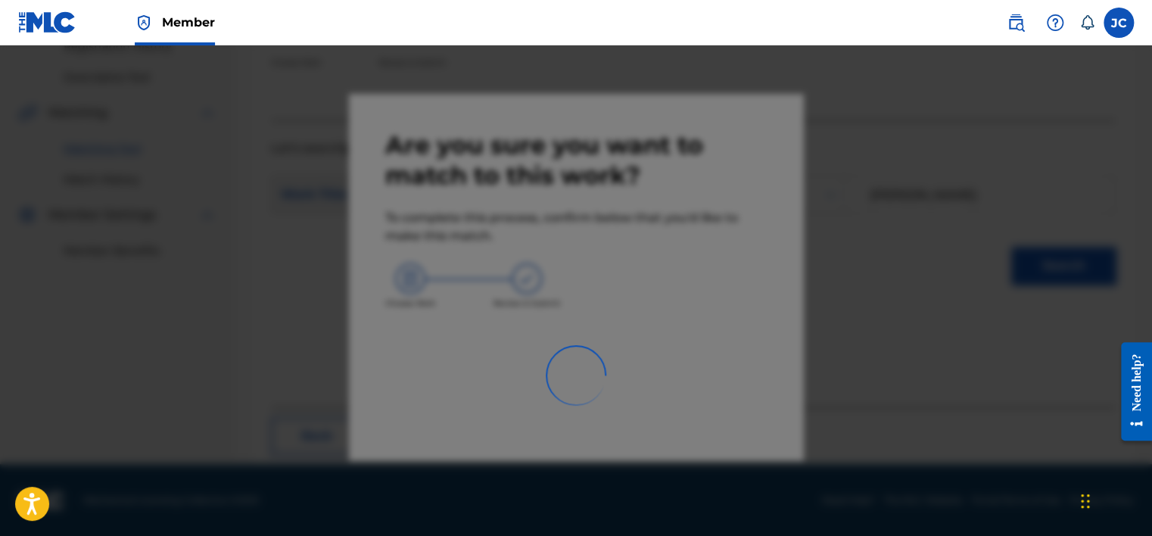
scroll to position [114, 0]
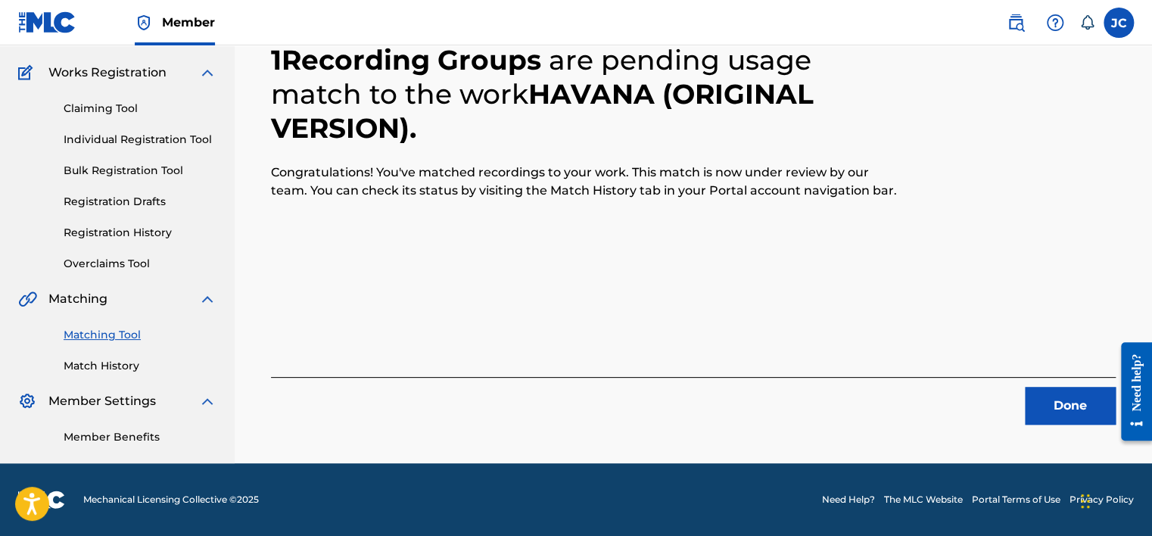
click at [1071, 411] on button "Done" at bounding box center [1069, 406] width 91 height 38
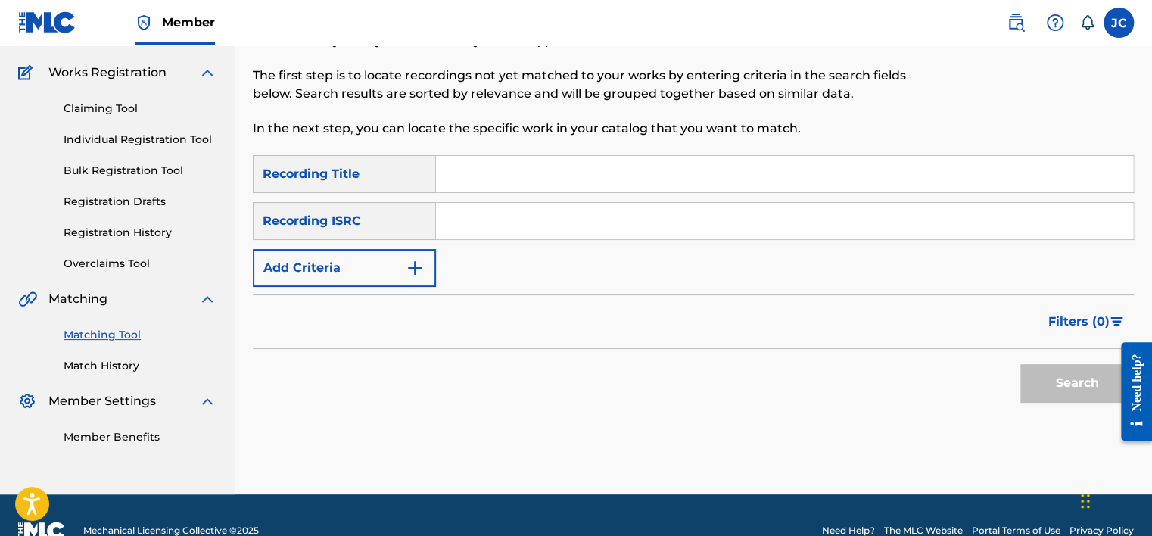
click at [565, 214] on input "Search Form" at bounding box center [784, 221] width 697 height 36
paste input "USXQS1100009"
type input "USXQS1100009"
click at [1020, 364] on button "Search" at bounding box center [1076, 383] width 113 height 38
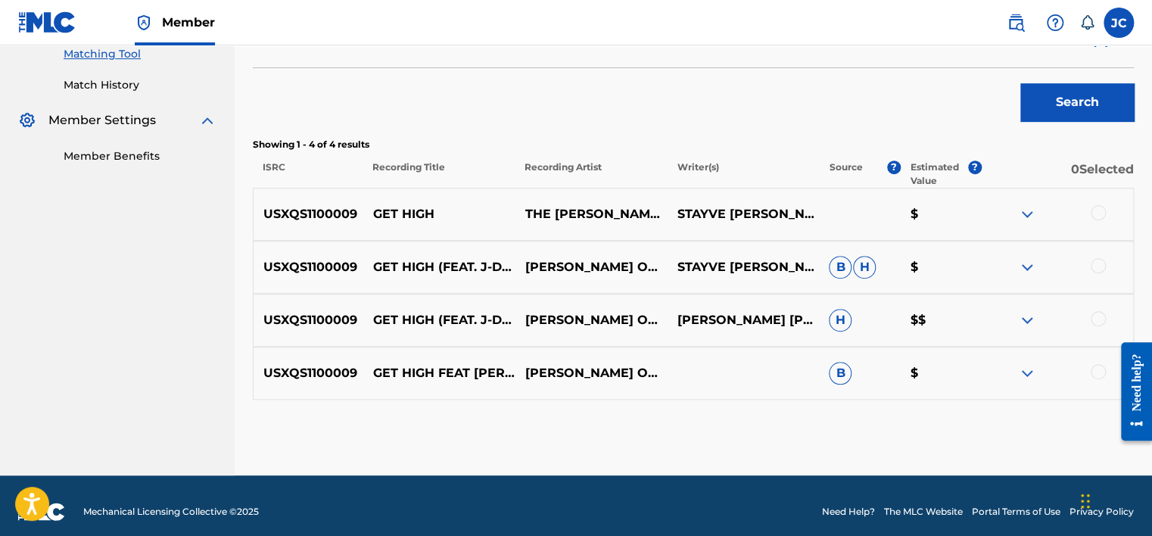
scroll to position [406, 0]
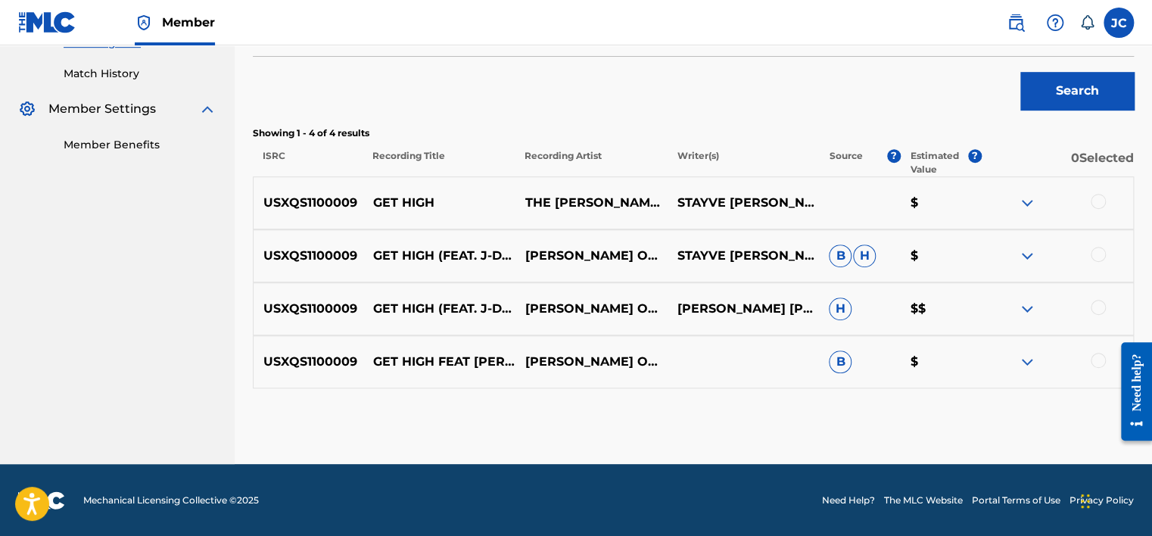
click at [1093, 360] on div at bounding box center [1097, 360] width 15 height 15
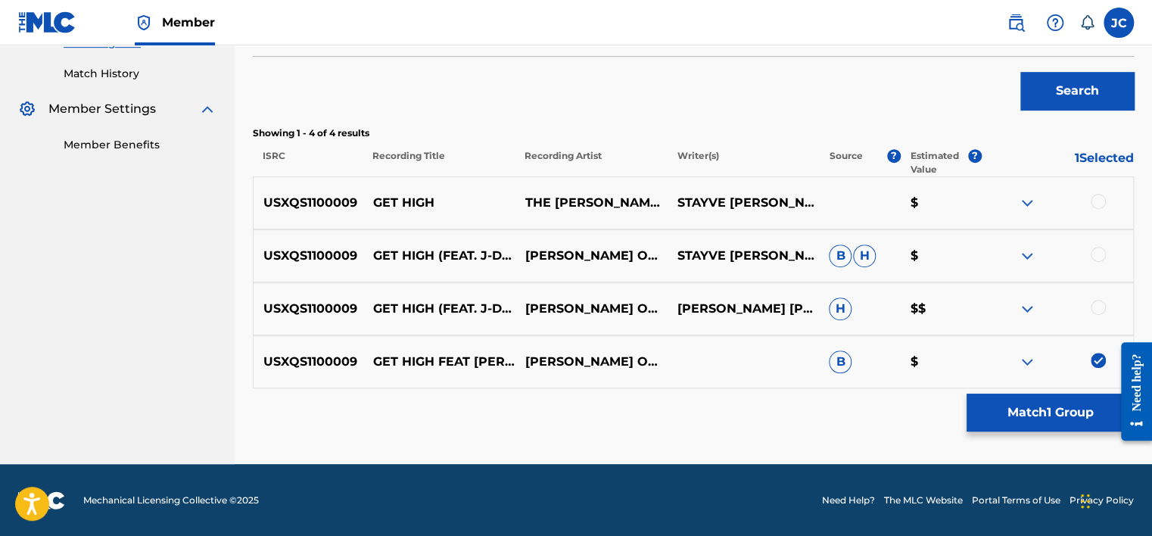
click at [1093, 306] on div at bounding box center [1097, 307] width 15 height 15
click at [1097, 248] on div at bounding box center [1097, 254] width 15 height 15
click at [1099, 194] on div at bounding box center [1097, 201] width 15 height 15
click at [1008, 412] on button "Match 4 Groups" at bounding box center [1049, 412] width 167 height 38
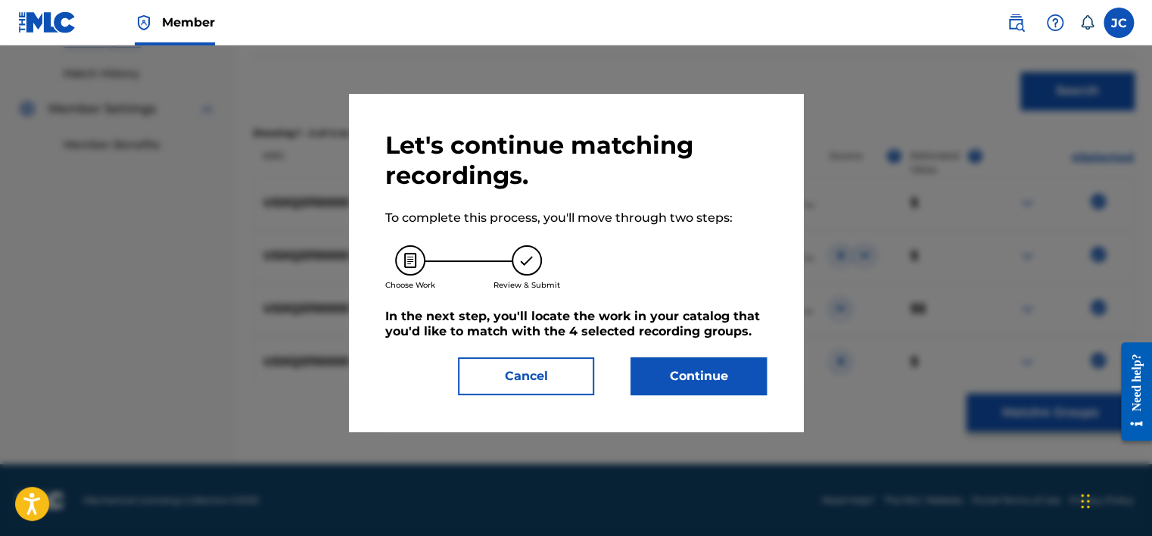
click at [674, 369] on button "Continue" at bounding box center [698, 376] width 136 height 38
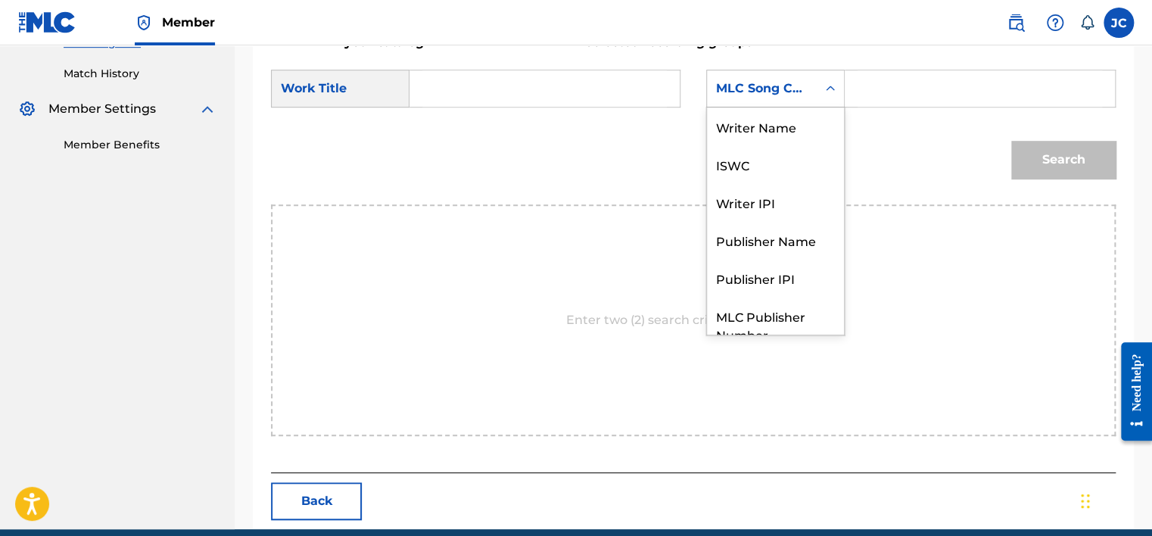
click at [773, 85] on div "MLC Song Code" at bounding box center [762, 88] width 92 height 18
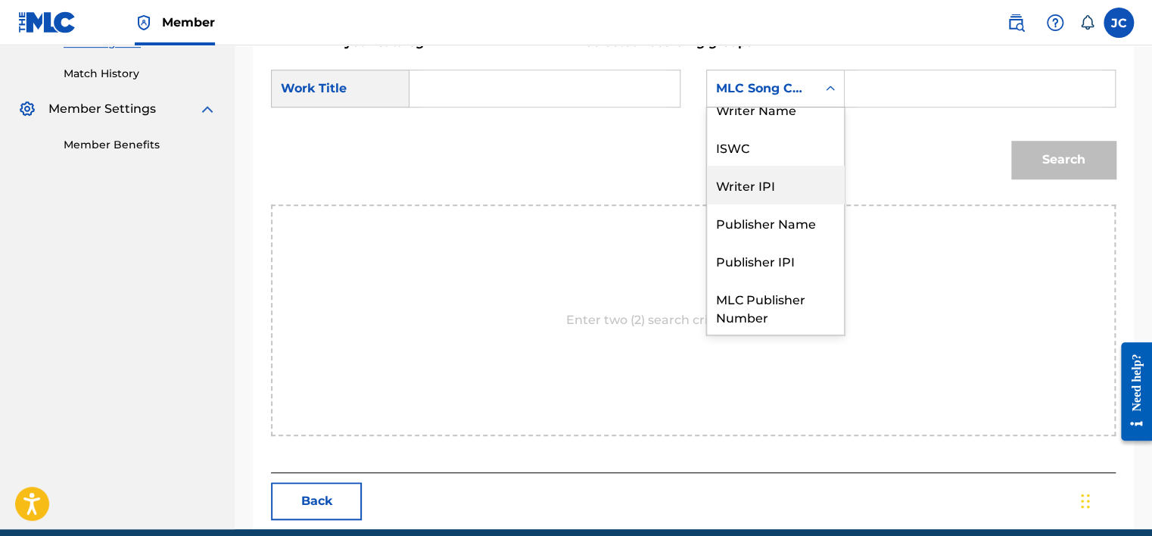
scroll to position [0, 0]
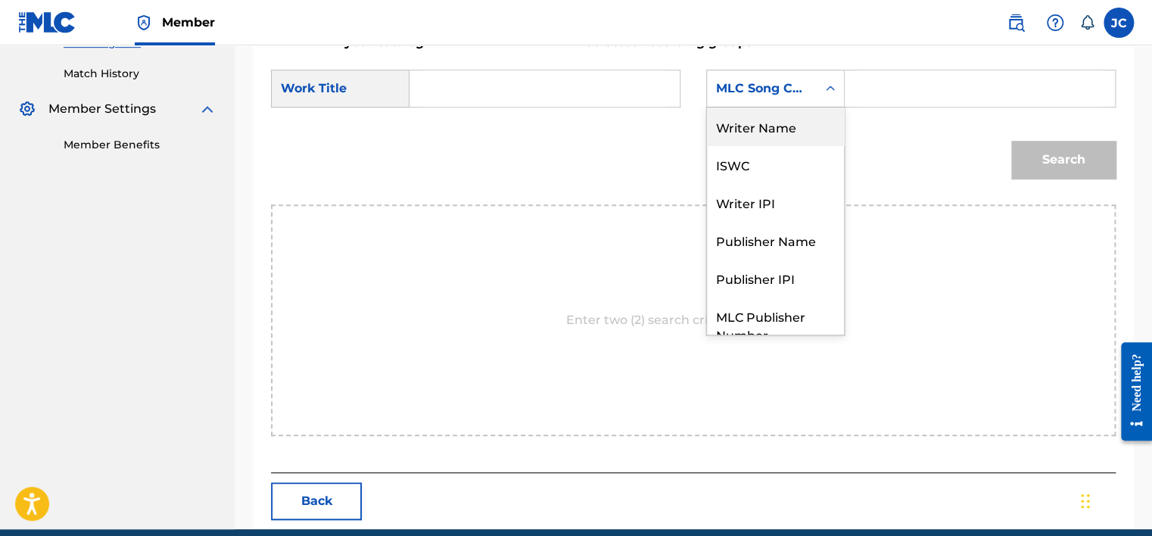
click at [776, 138] on div "Writer Name" at bounding box center [775, 126] width 137 height 38
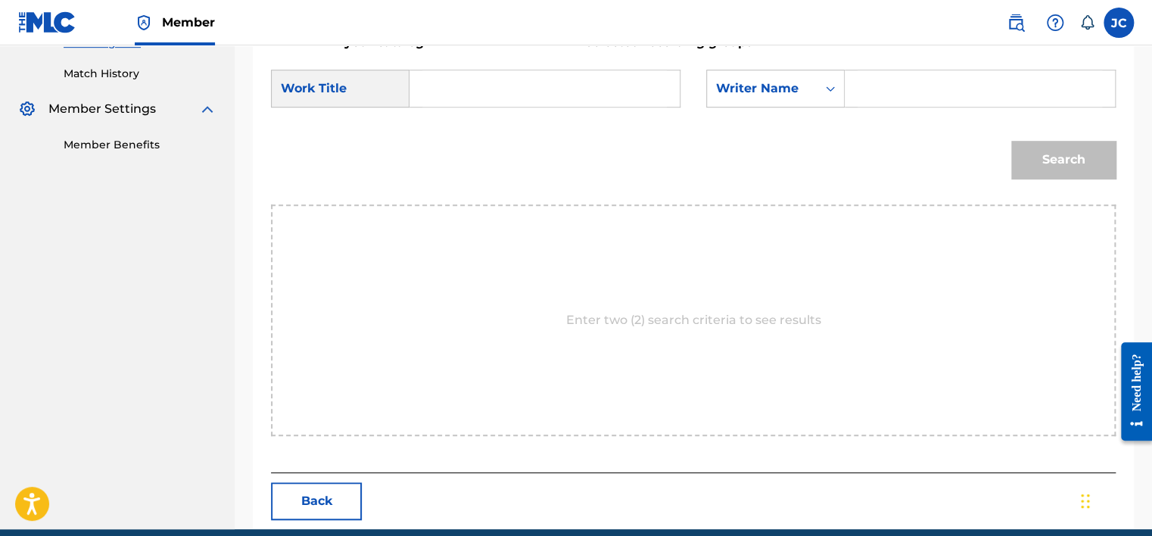
click at [602, 101] on input "Search Form" at bounding box center [544, 88] width 244 height 36
paste input "Get High"
type input "Get High"
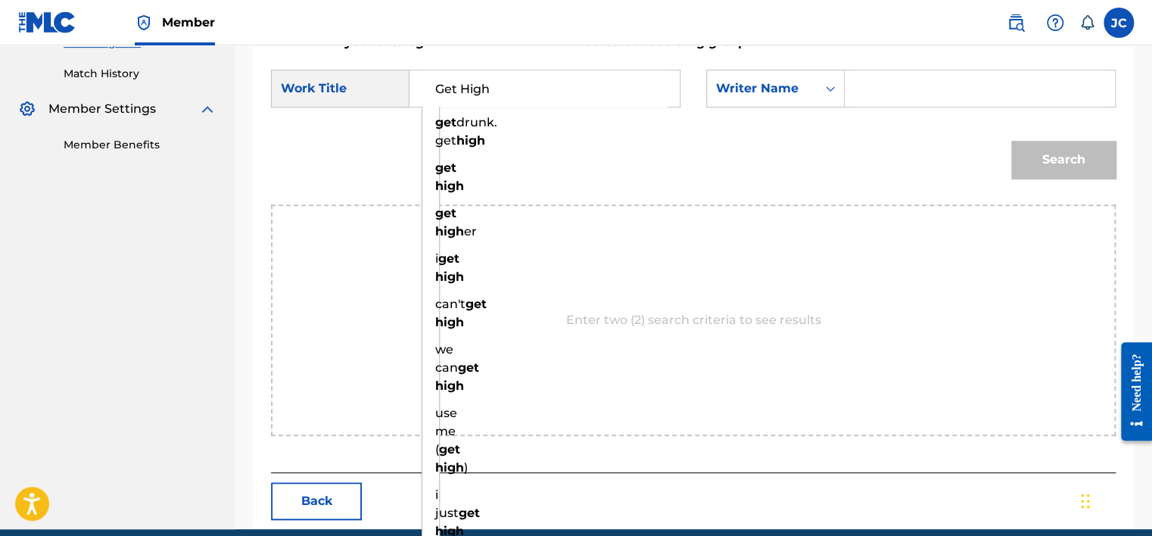
click at [884, 102] on input "Search Form" at bounding box center [979, 88] width 244 height 36
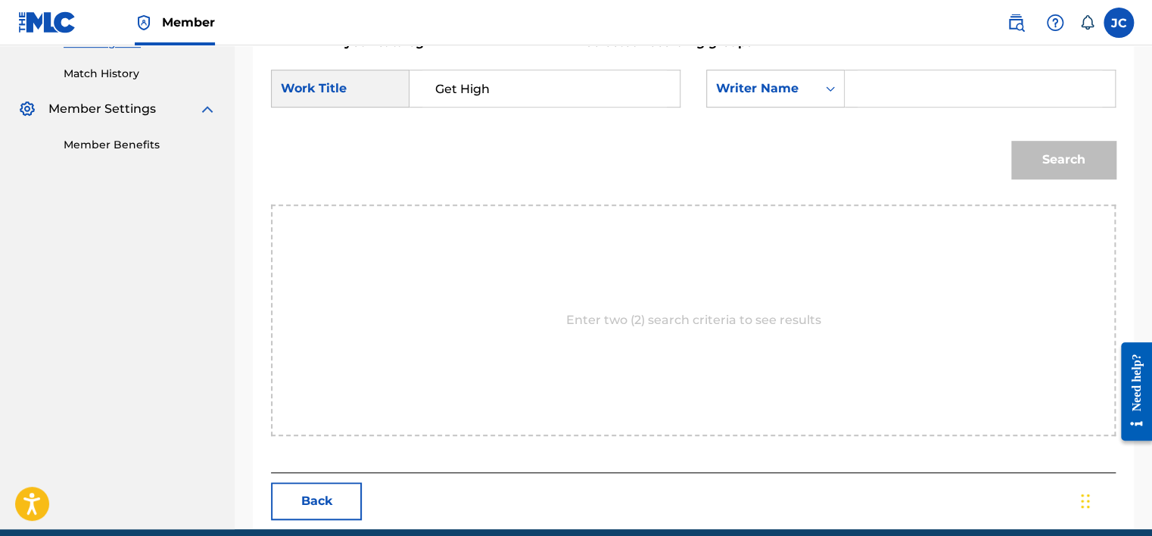
paste input "[PERSON_NAME]"
click at [1011, 141] on button "Search" at bounding box center [1063, 160] width 104 height 38
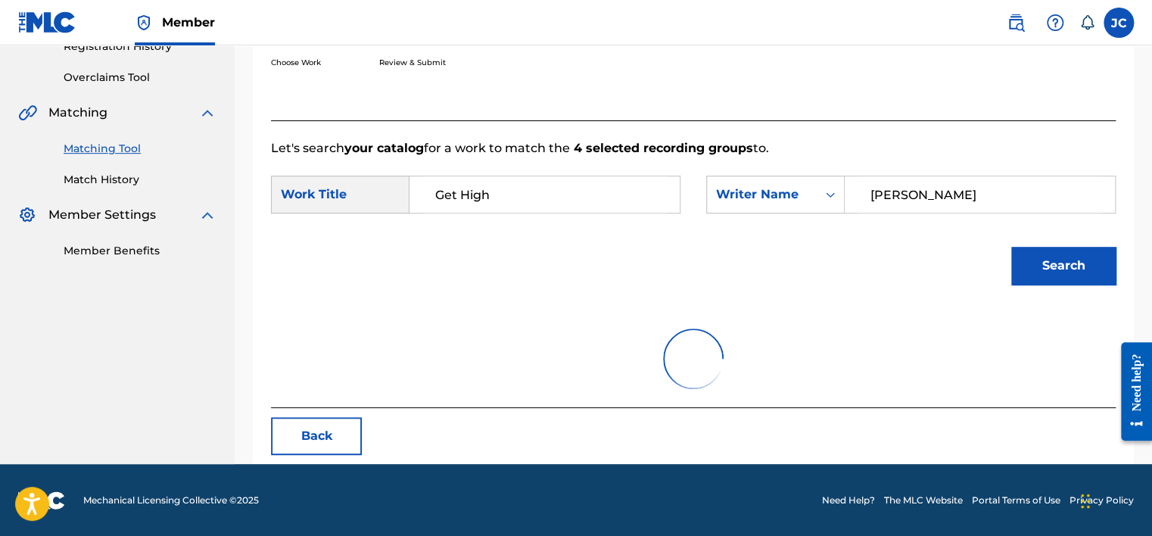
scroll to position [406, 0]
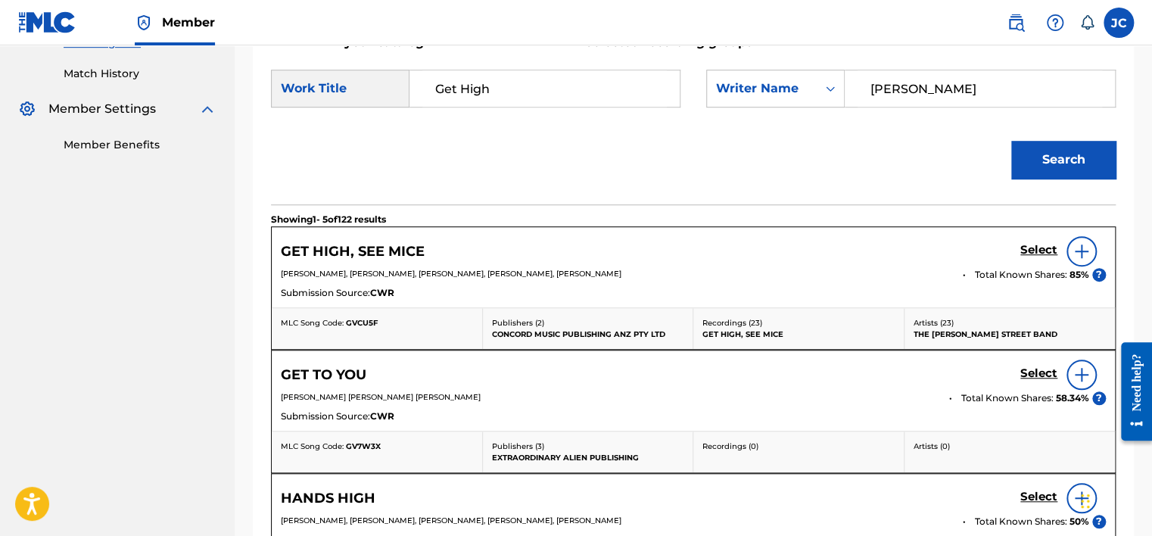
click at [925, 87] on input "[PERSON_NAME]" at bounding box center [979, 88] width 244 height 36
paste input "[PERSON_NAME]"
click at [1011, 141] on button "Search" at bounding box center [1063, 160] width 104 height 38
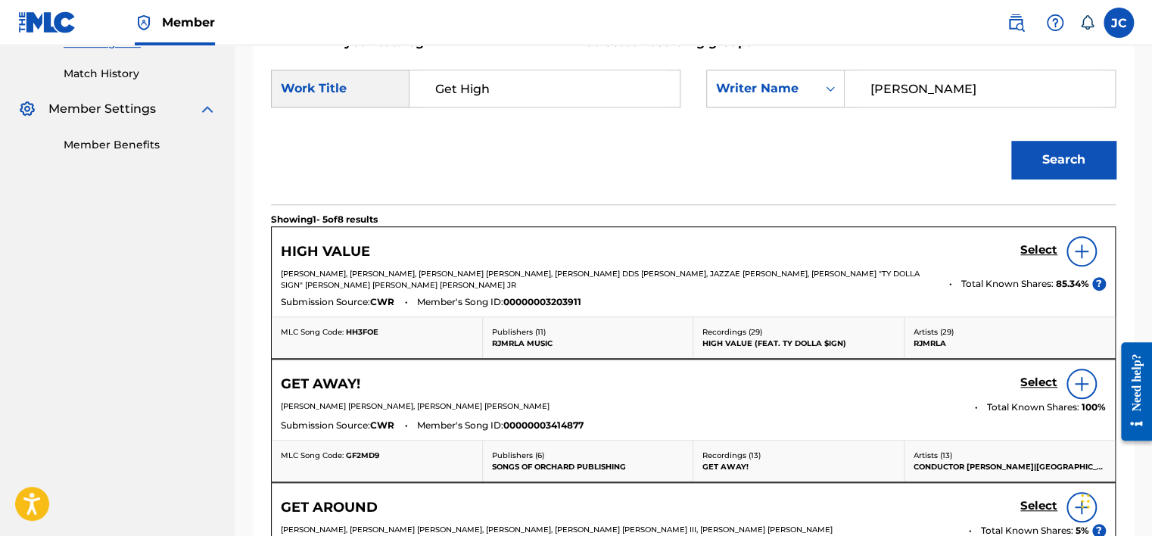
click at [959, 95] on input "[PERSON_NAME]" at bounding box center [979, 88] width 244 height 36
paste input "Stayv"
type input "Stayve"
click at [1011, 141] on button "Search" at bounding box center [1063, 160] width 104 height 38
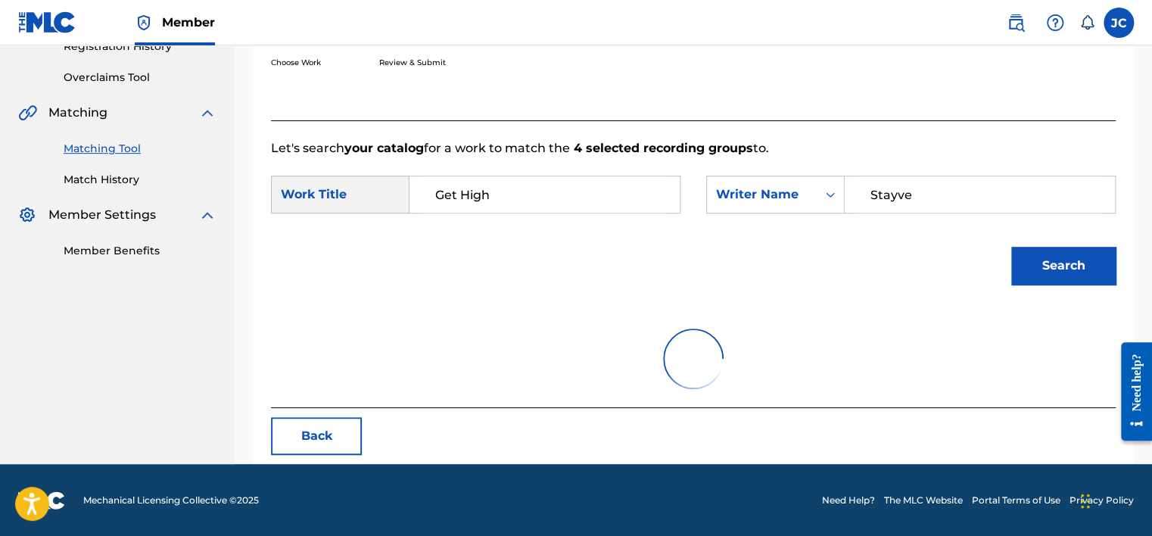
scroll to position [236, 0]
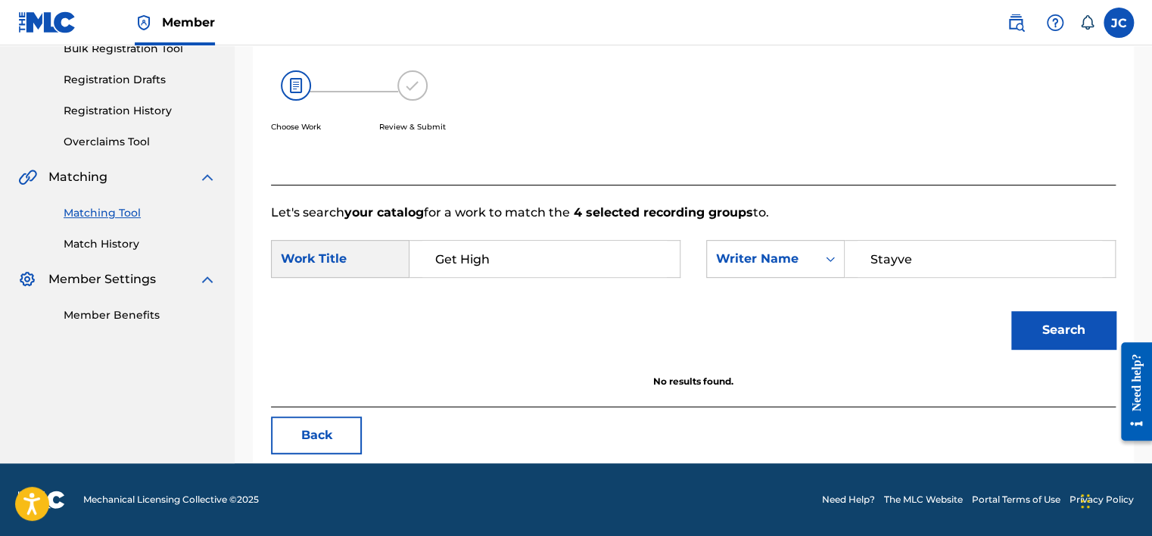
click at [340, 436] on button "Back" at bounding box center [316, 435] width 91 height 38
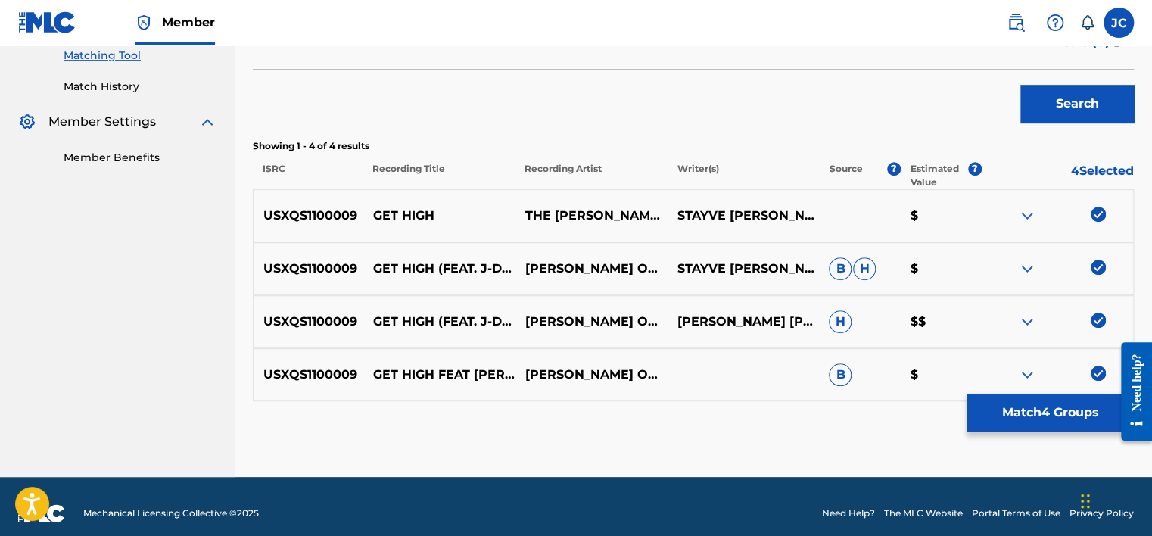
scroll to position [406, 0]
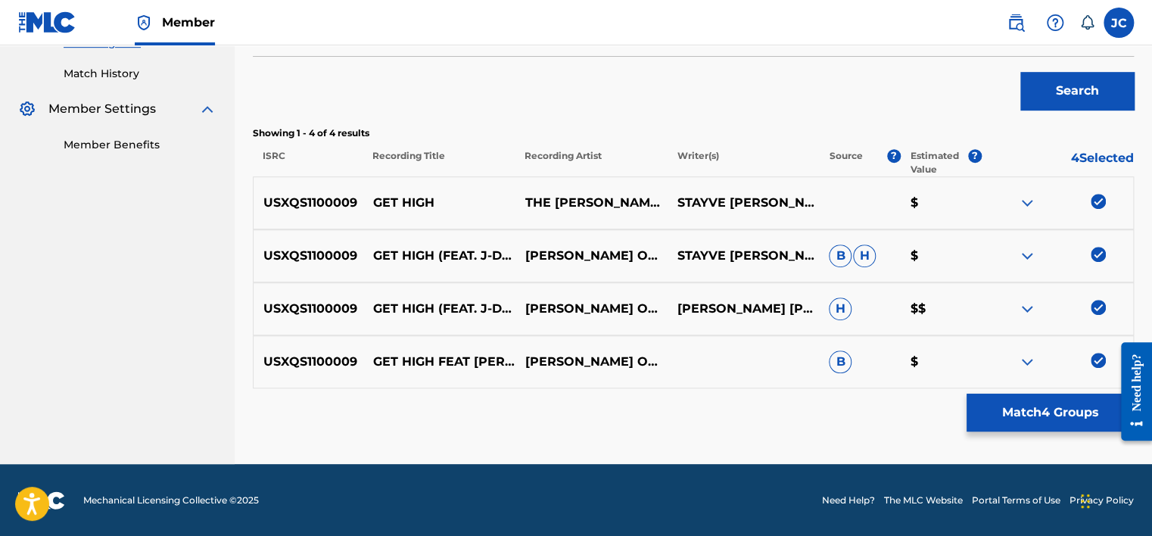
click at [1098, 360] on img at bounding box center [1097, 360] width 15 height 15
click at [1093, 306] on img at bounding box center [1097, 307] width 15 height 15
click at [1095, 256] on img at bounding box center [1097, 254] width 15 height 15
click at [1093, 205] on img at bounding box center [1097, 201] width 15 height 15
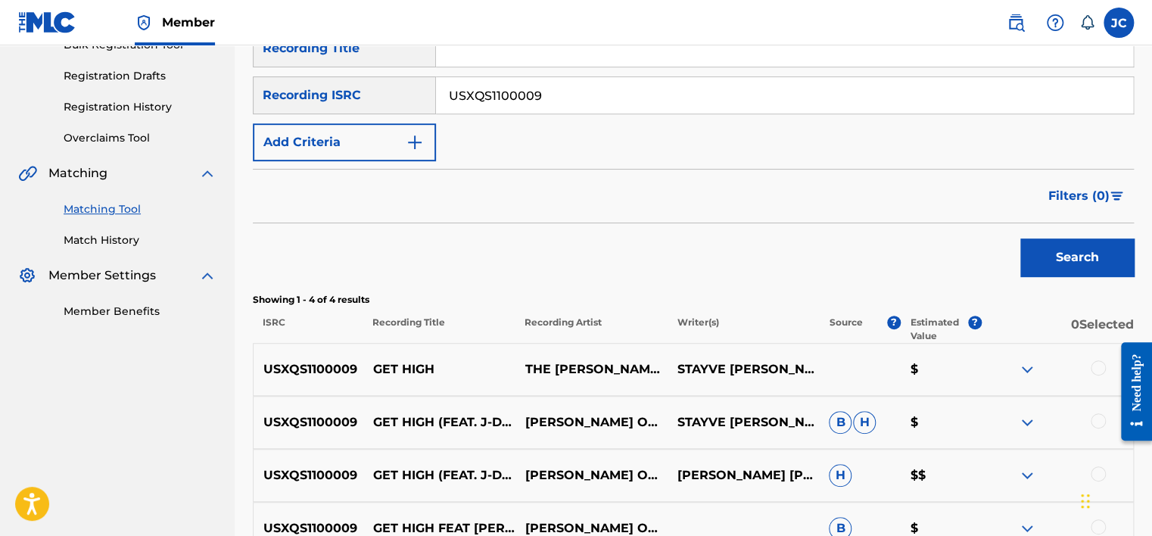
scroll to position [174, 0]
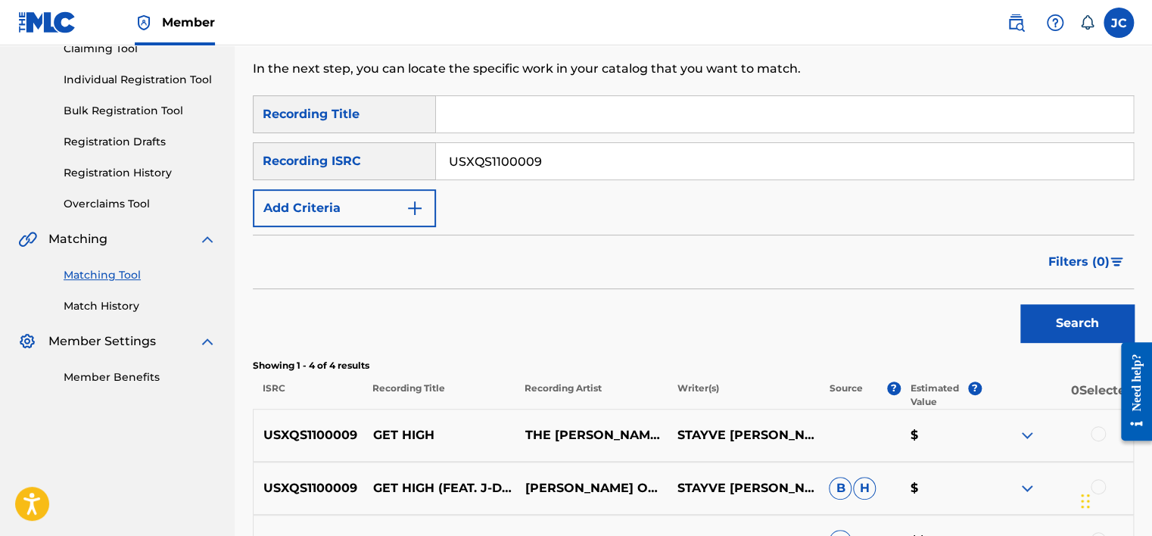
click at [808, 160] on input "USXQS1100009" at bounding box center [784, 161] width 697 height 36
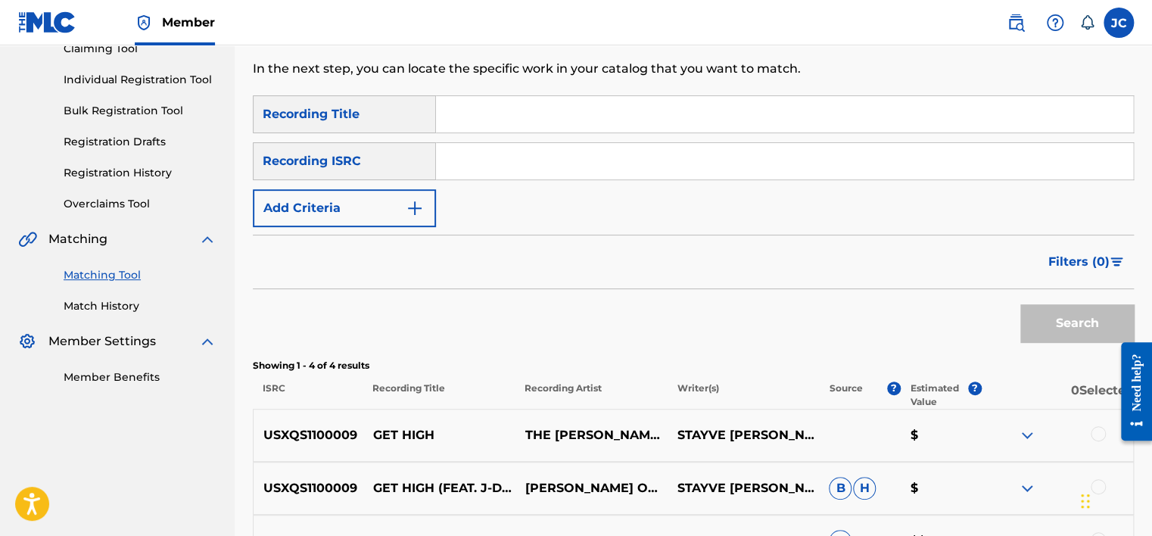
paste input "NLS762200490"
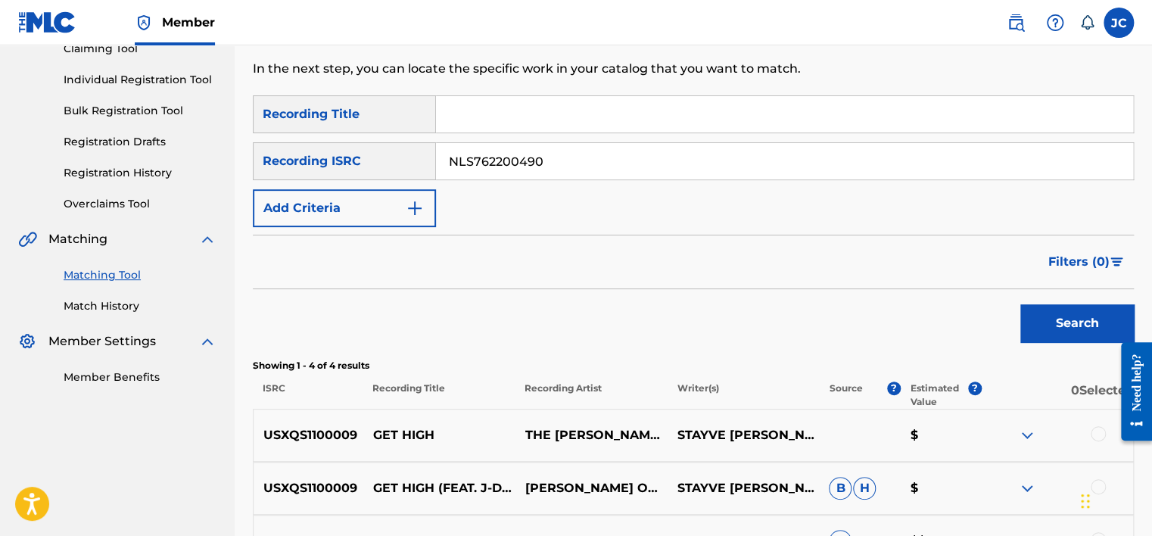
type input "NLS762200490"
click at [1020, 304] on button "Search" at bounding box center [1076, 323] width 113 height 38
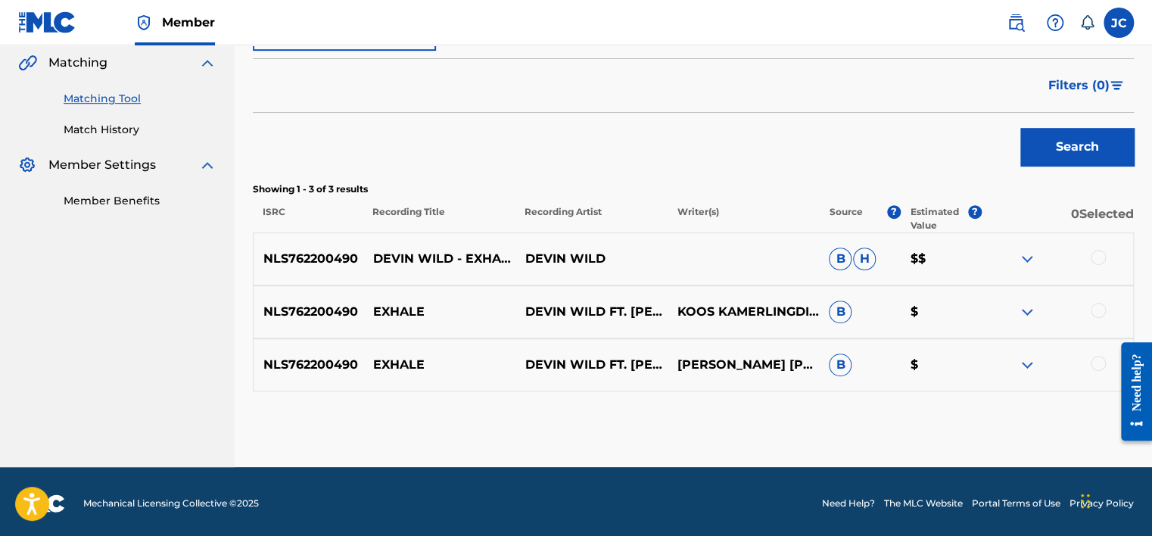
scroll to position [354, 0]
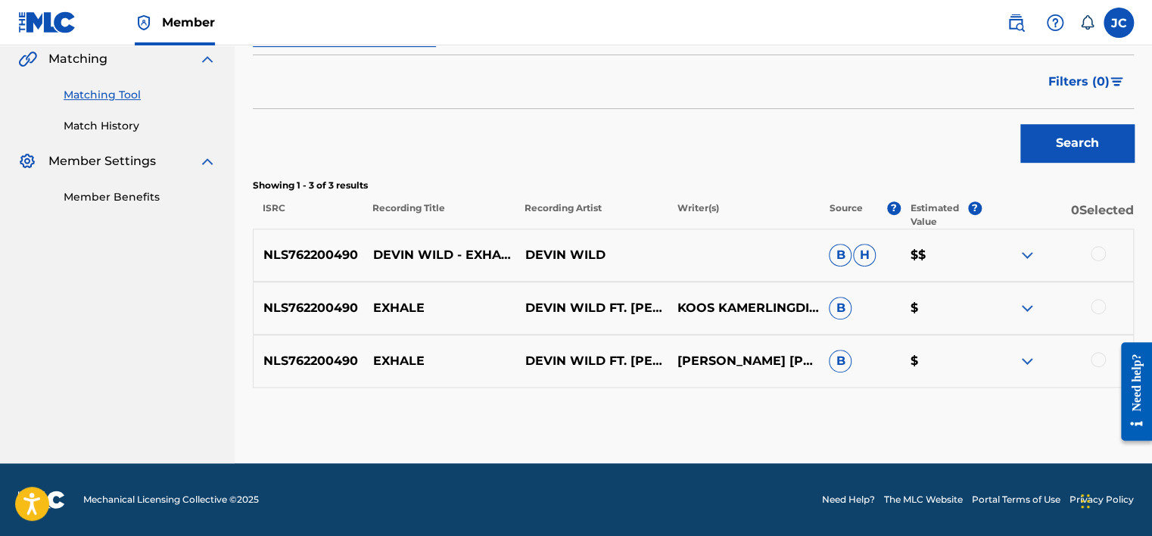
click at [1100, 357] on div at bounding box center [1097, 359] width 15 height 15
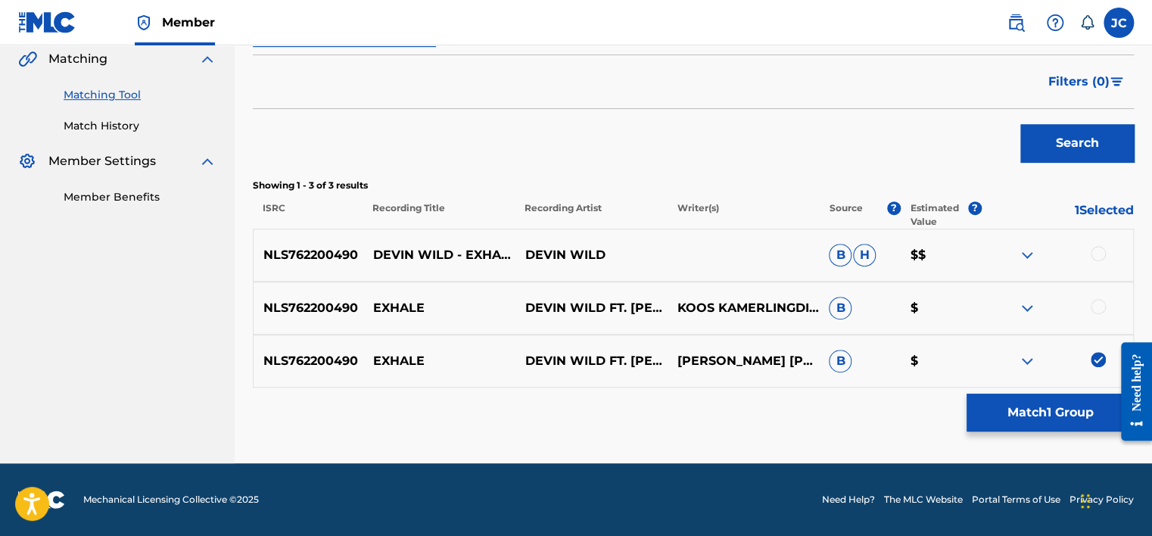
click at [1099, 307] on div at bounding box center [1097, 306] width 15 height 15
click at [1096, 256] on div at bounding box center [1097, 253] width 15 height 15
click at [1049, 414] on button "Match 3 Groups" at bounding box center [1049, 412] width 167 height 38
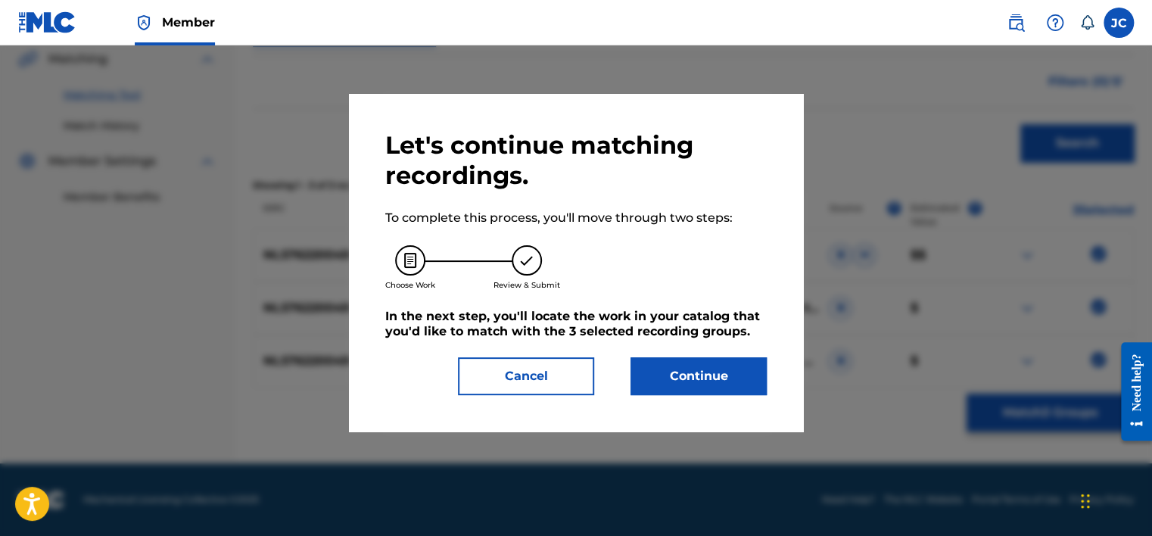
click at [723, 356] on div "Let's continue matching recordings. To complete this process, you'll move throu…" at bounding box center [575, 262] width 381 height 265
click at [717, 375] on button "Continue" at bounding box center [698, 376] width 136 height 38
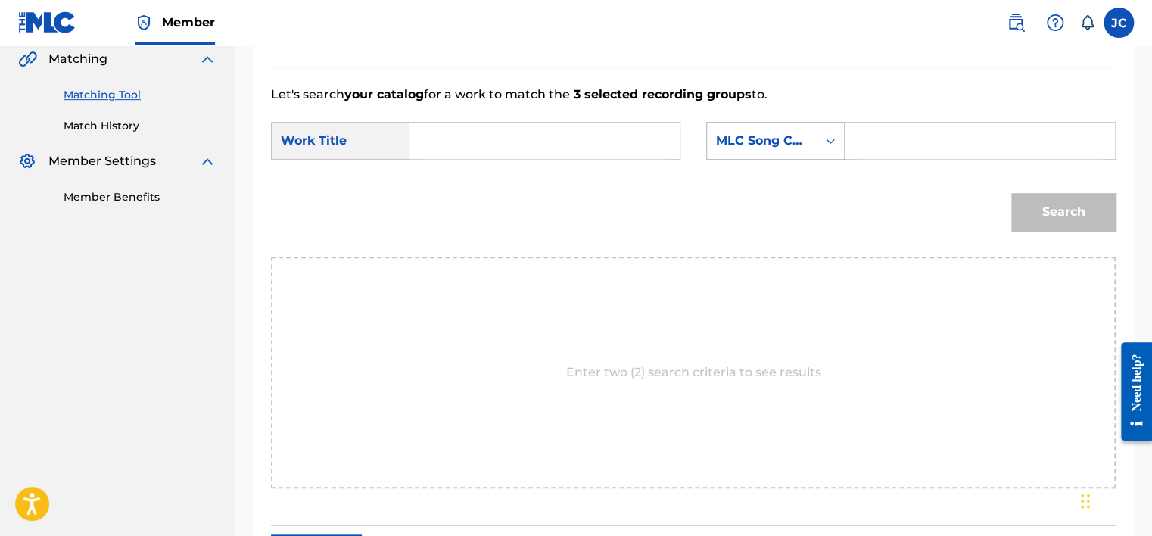
click at [820, 145] on div "Search Form" at bounding box center [829, 140] width 27 height 27
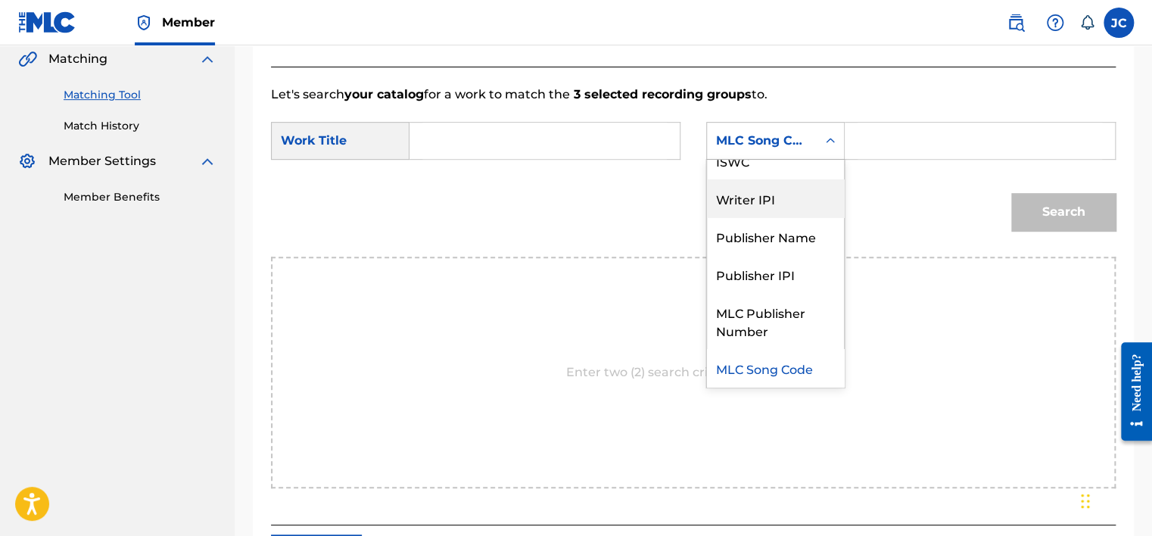
scroll to position [0, 0]
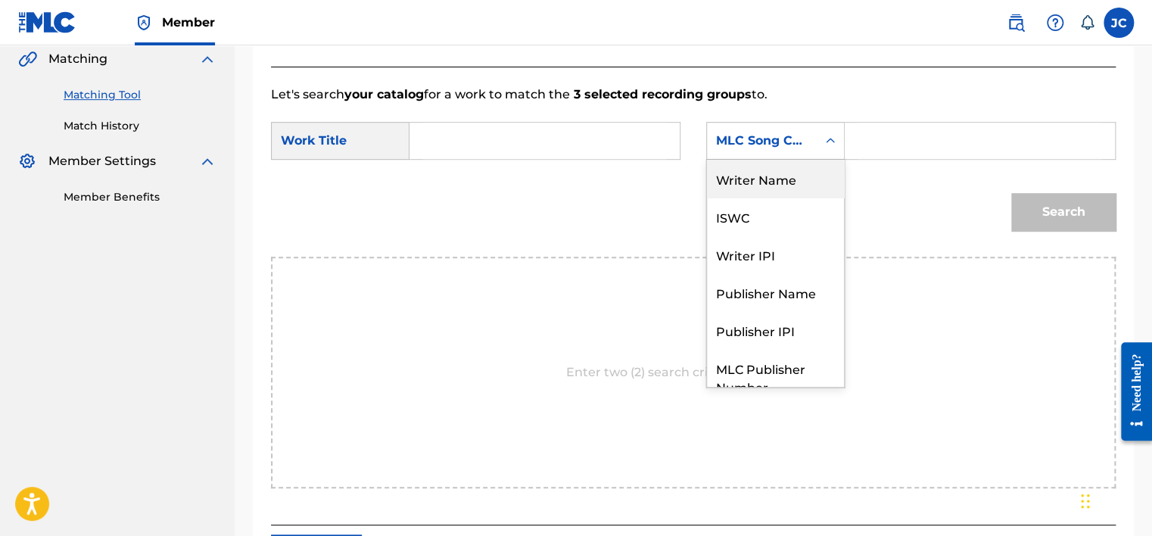
click at [779, 182] on div "Writer Name" at bounding box center [775, 179] width 137 height 38
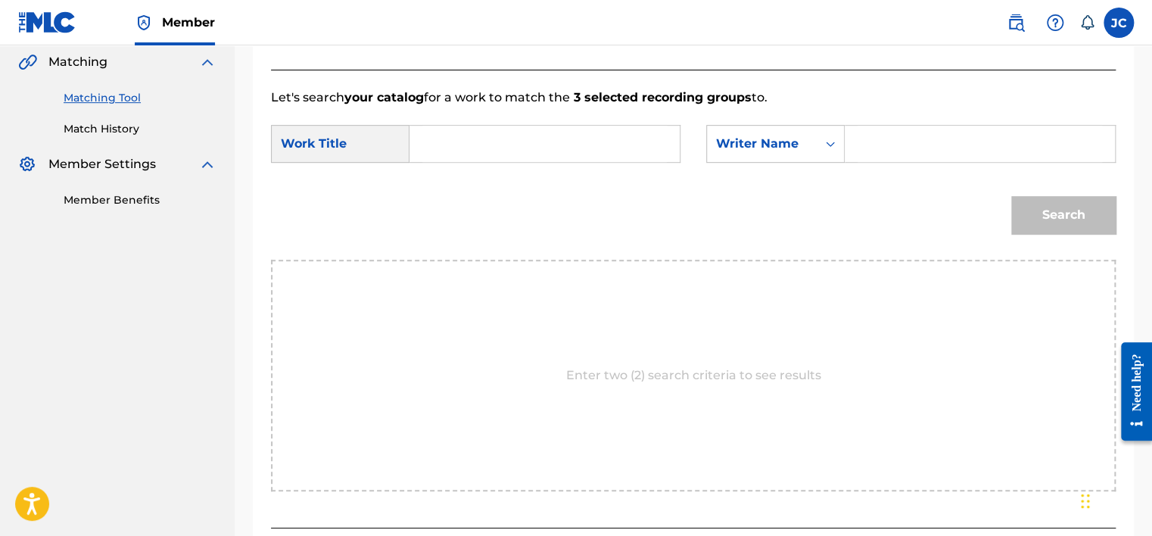
scroll to position [351, 0]
click at [614, 147] on input "Search Form" at bounding box center [544, 144] width 244 height 36
paste input "Exhale"
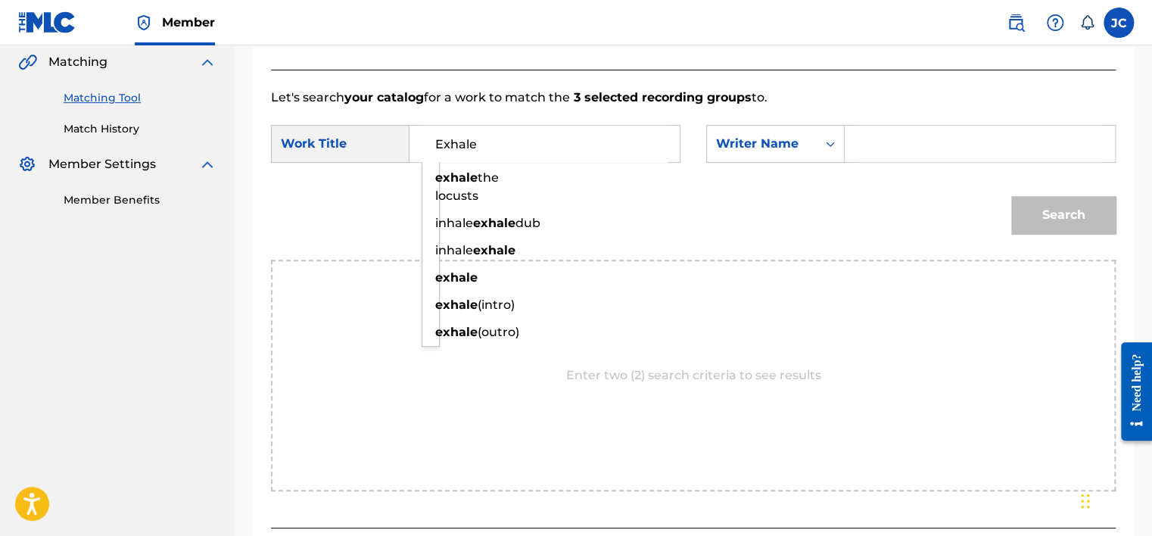
type input "Exhale"
click at [922, 161] on input "Search Form" at bounding box center [979, 144] width 244 height 36
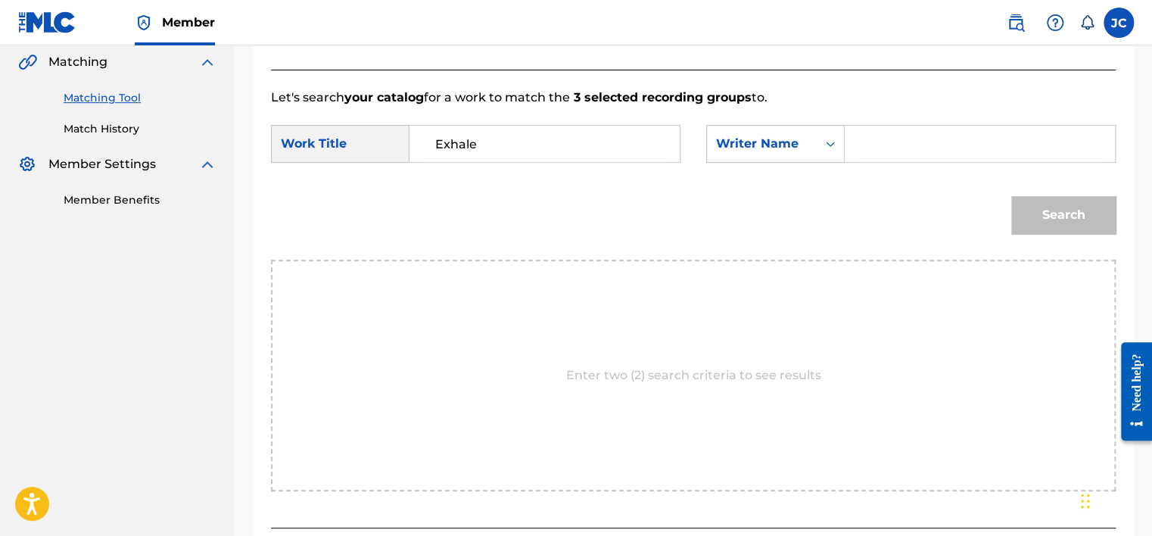
paste input "Mons"
click at [1070, 223] on button "Search" at bounding box center [1063, 215] width 104 height 38
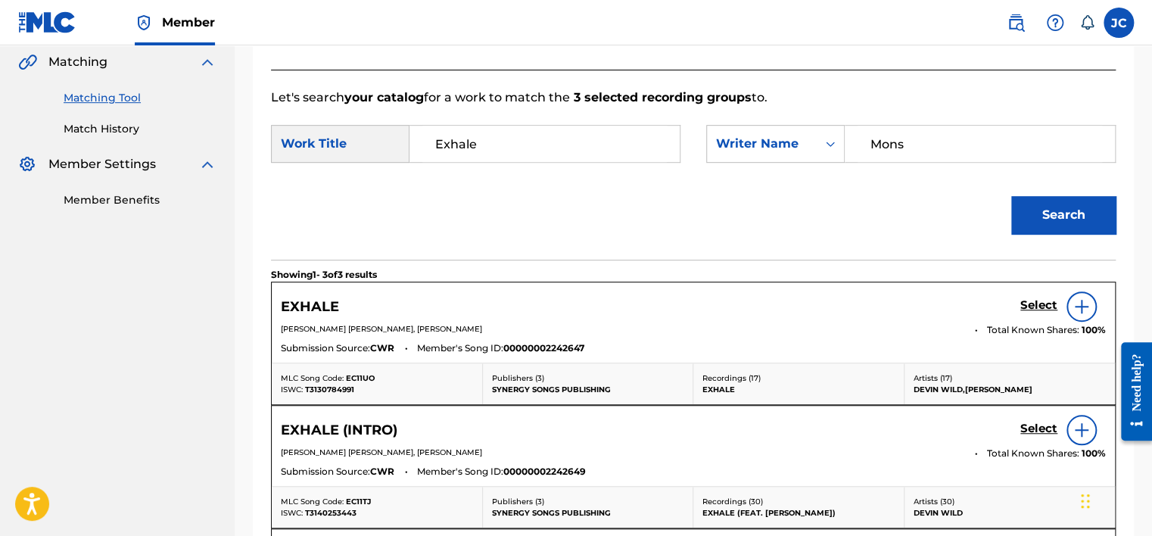
click at [899, 157] on input "Mons" at bounding box center [979, 144] width 244 height 36
paste input "Kamerling"
type input "Kamerling"
click at [1021, 209] on button "Search" at bounding box center [1063, 215] width 104 height 38
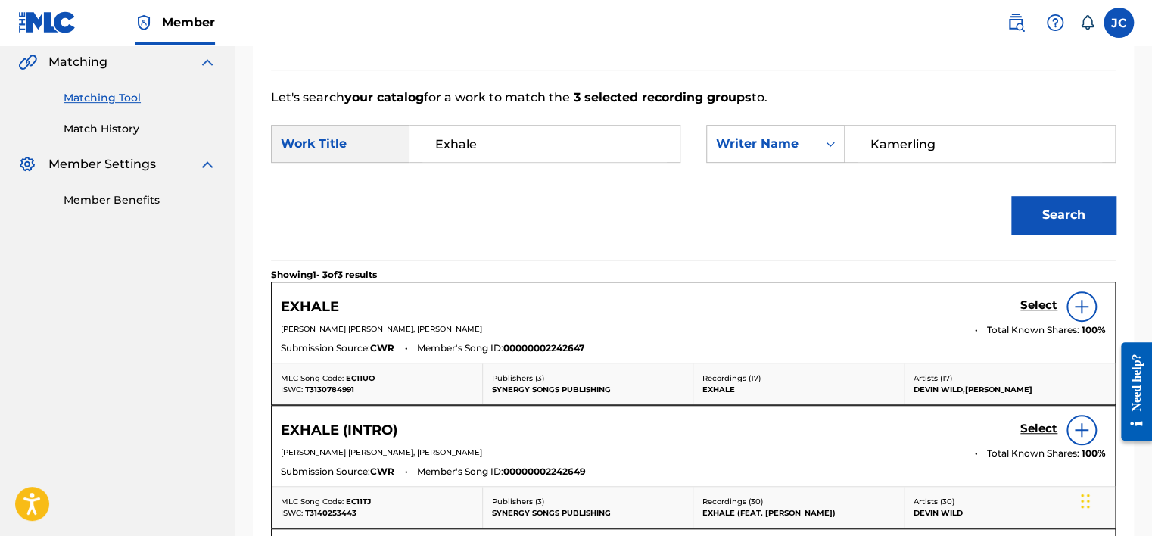
click at [1030, 297] on div "Select" at bounding box center [1062, 306] width 85 height 30
click at [1033, 306] on h5 "Select" at bounding box center [1038, 305] width 37 height 14
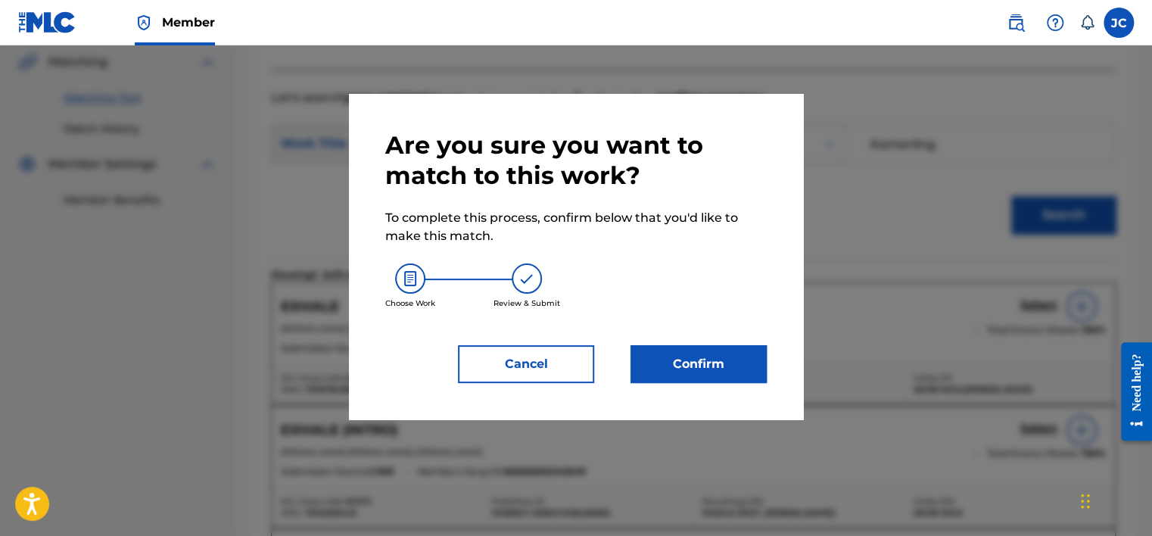
click at [705, 361] on button "Confirm" at bounding box center [698, 364] width 136 height 38
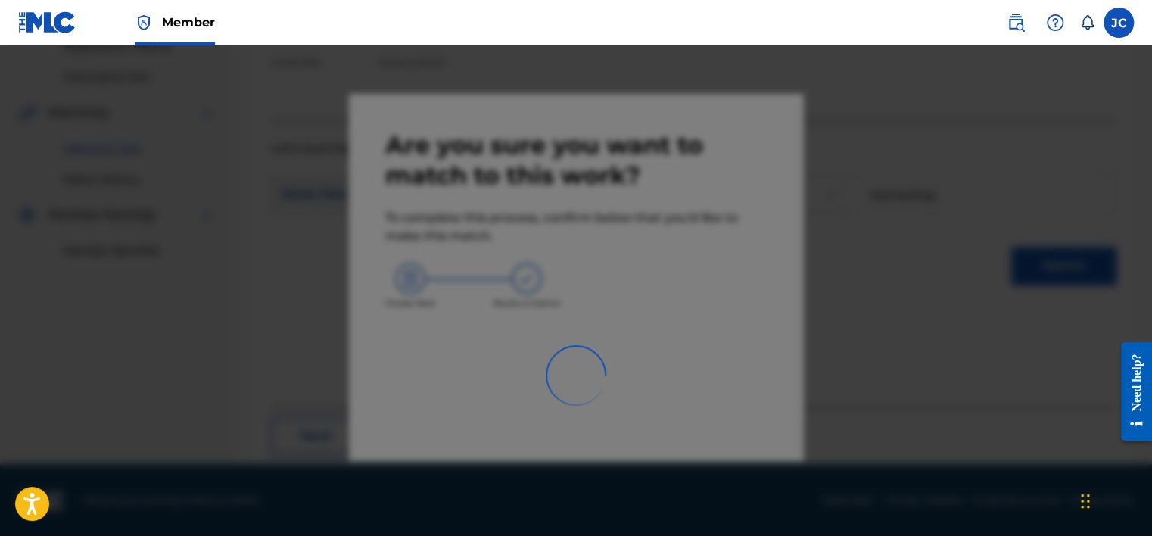
scroll to position [114, 0]
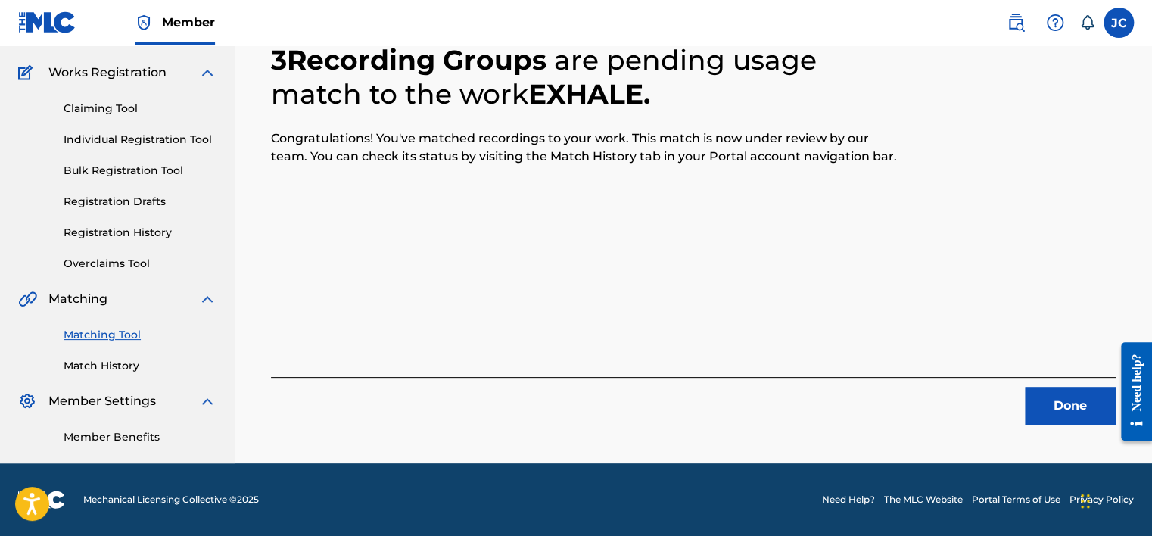
click at [1061, 412] on button "Done" at bounding box center [1069, 406] width 91 height 38
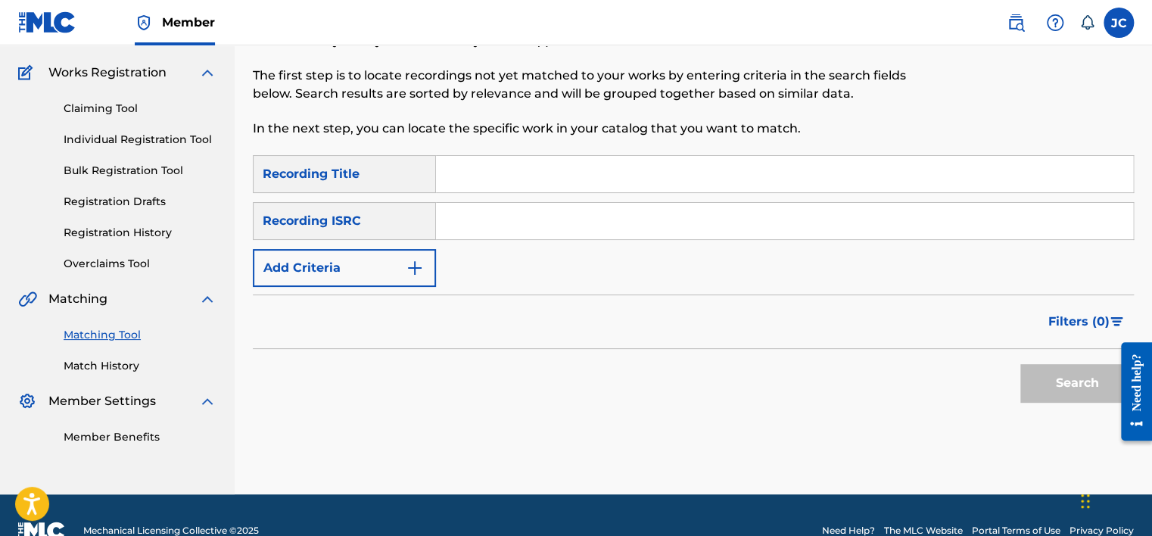
click at [540, 237] on input "Search Form" at bounding box center [784, 221] width 697 height 36
paste input "USGES2402002"
type input "USGES2402002"
click at [1020, 364] on button "Search" at bounding box center [1076, 383] width 113 height 38
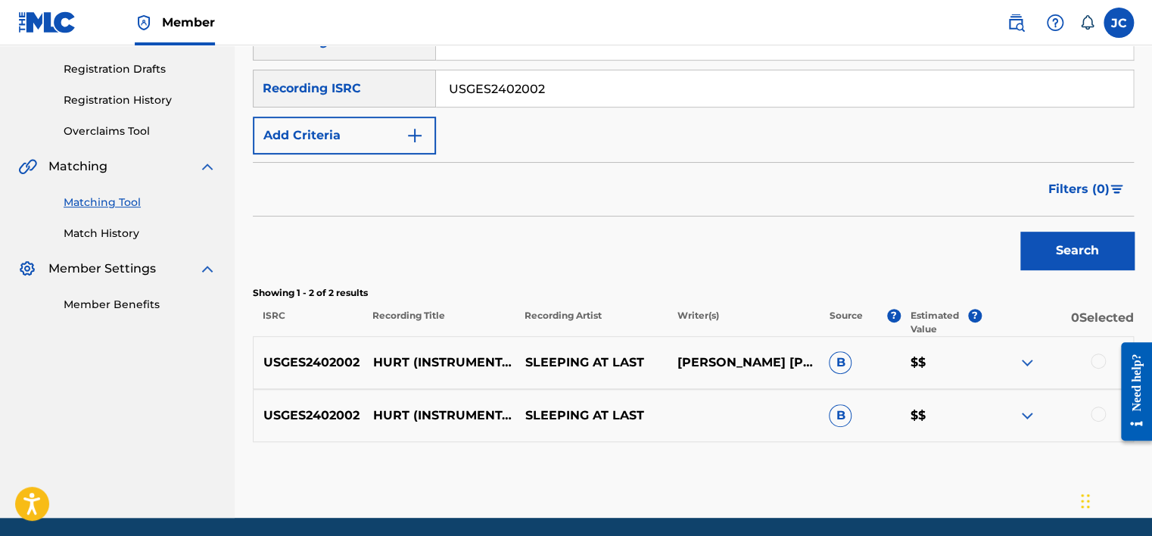
scroll to position [300, 0]
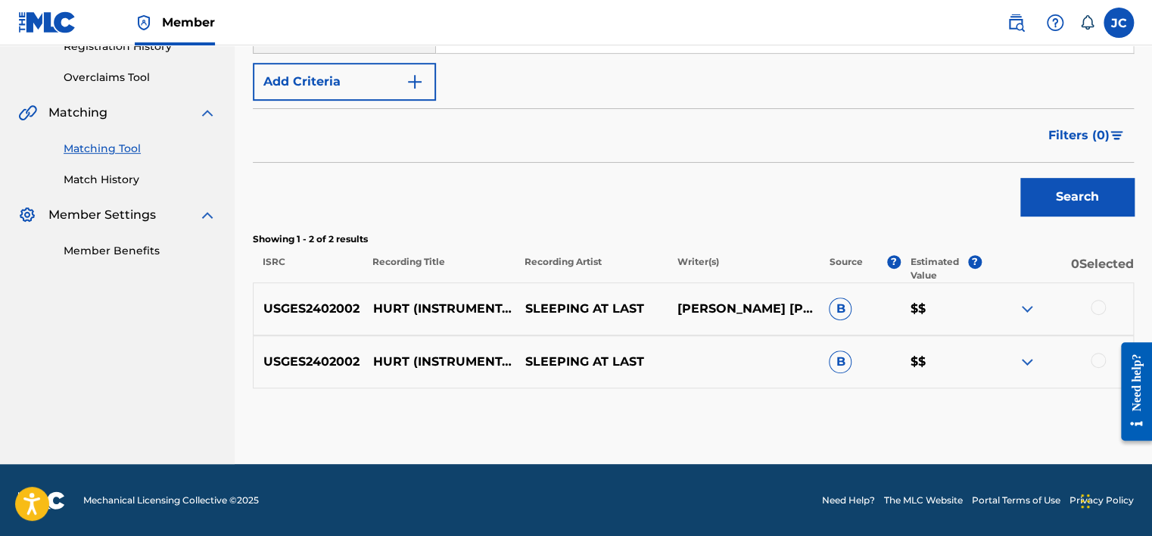
click at [1096, 359] on div at bounding box center [1097, 360] width 15 height 15
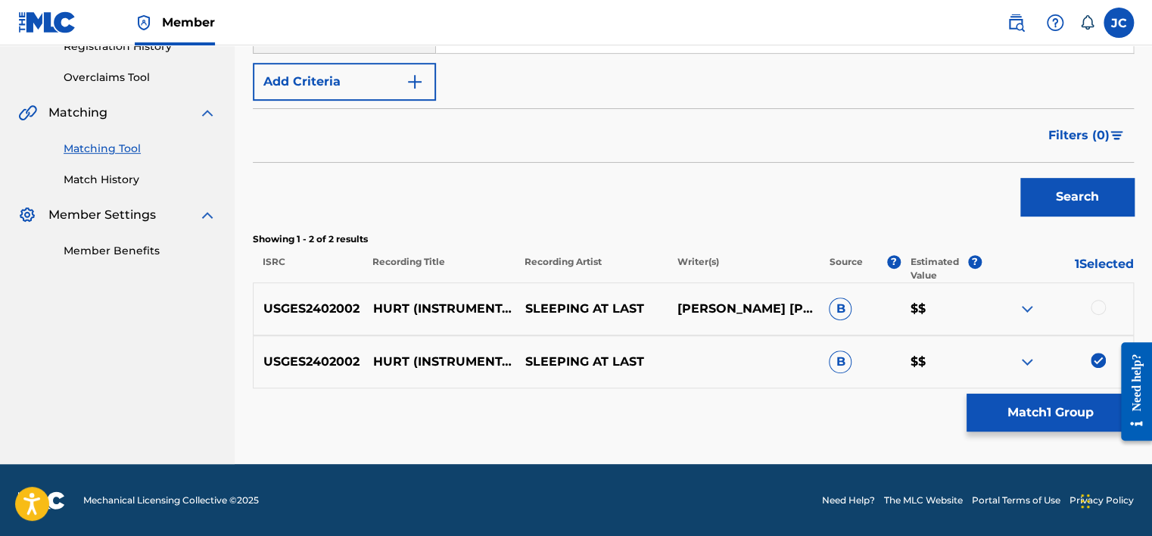
click at [1099, 306] on div at bounding box center [1097, 307] width 15 height 15
click at [1063, 406] on button "Match 2 Groups" at bounding box center [1049, 412] width 167 height 38
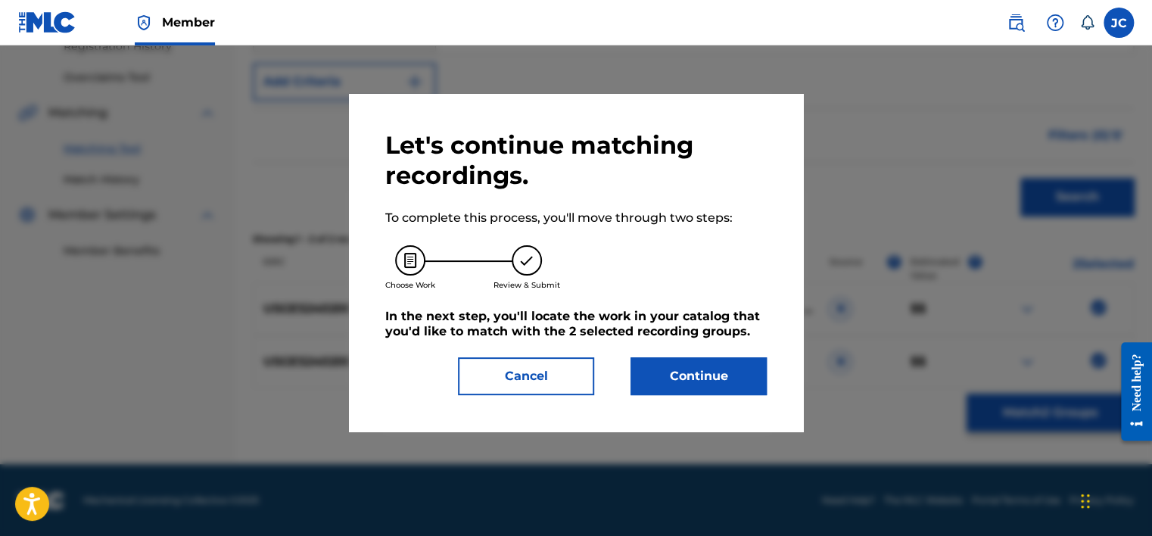
click at [732, 384] on button "Continue" at bounding box center [698, 376] width 136 height 38
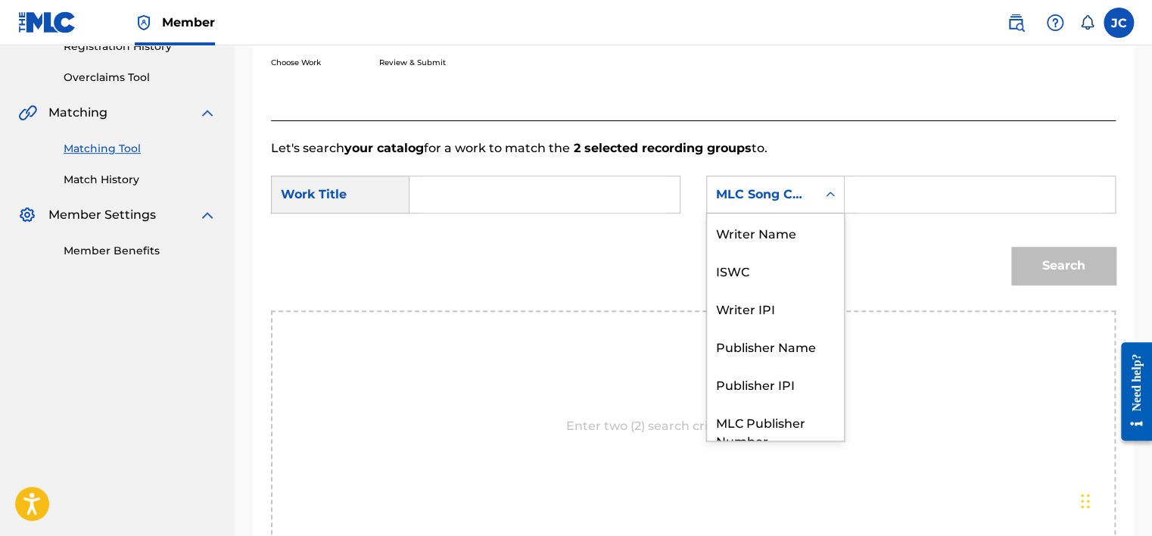
click at [797, 207] on div "MLC Song Code" at bounding box center [762, 194] width 110 height 29
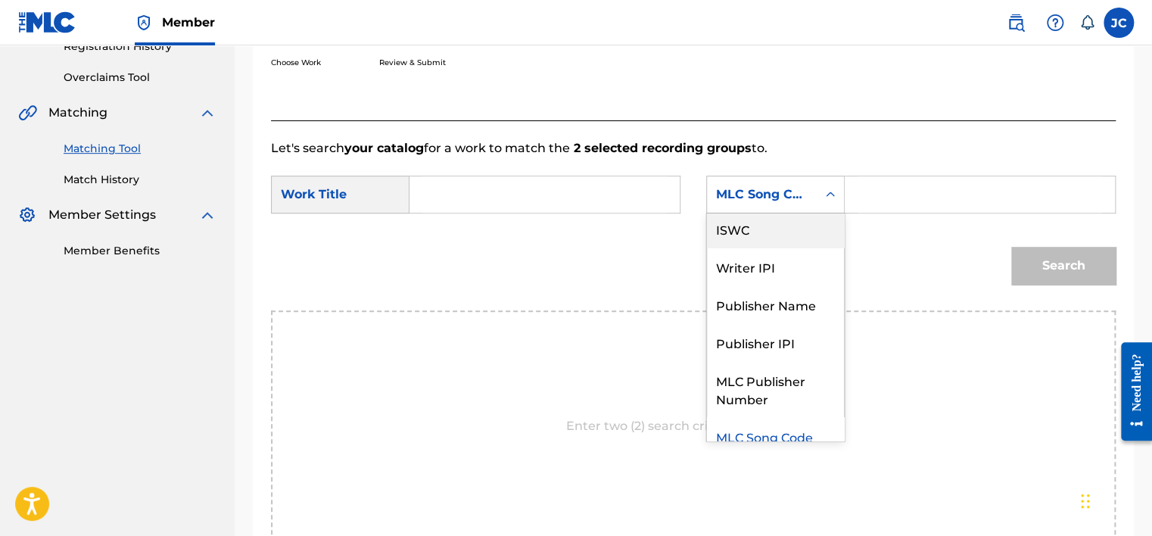
scroll to position [0, 0]
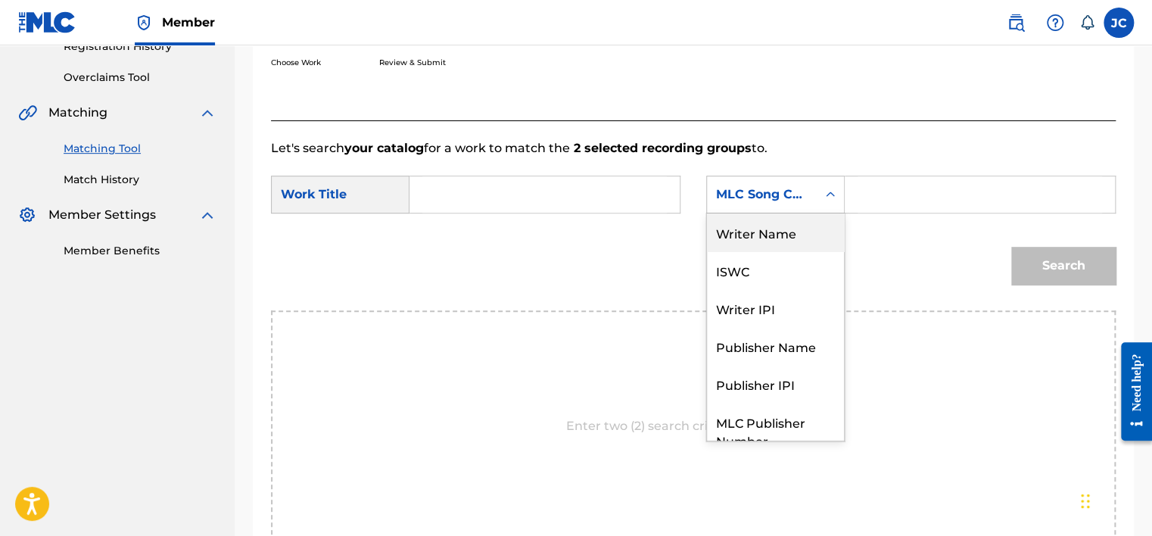
click at [818, 229] on div "Writer Name" at bounding box center [775, 232] width 137 height 38
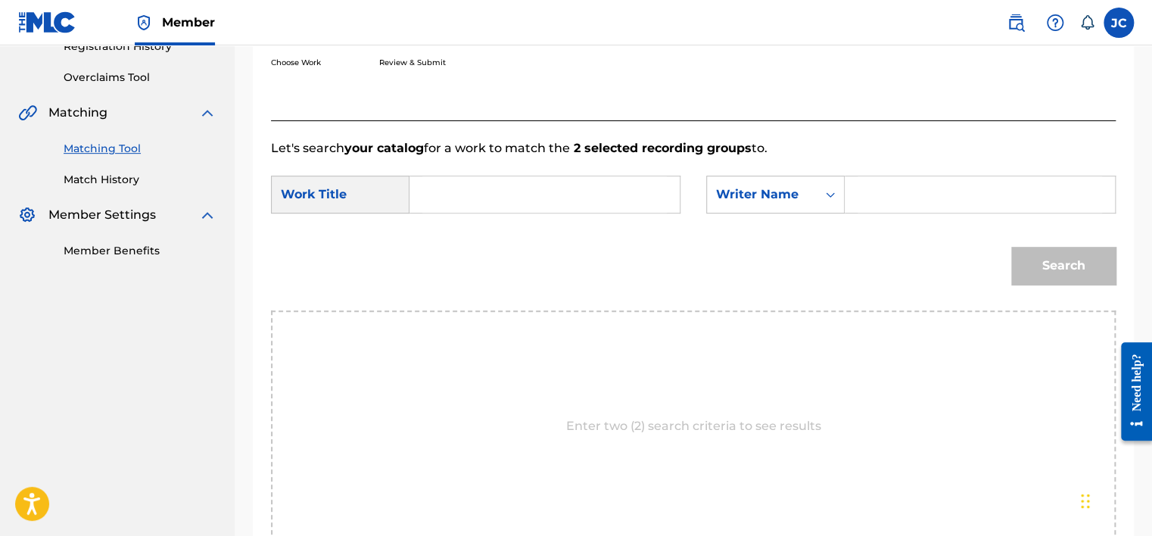
click at [636, 195] on input "Search Form" at bounding box center [544, 194] width 244 height 36
paste input "Hurt"
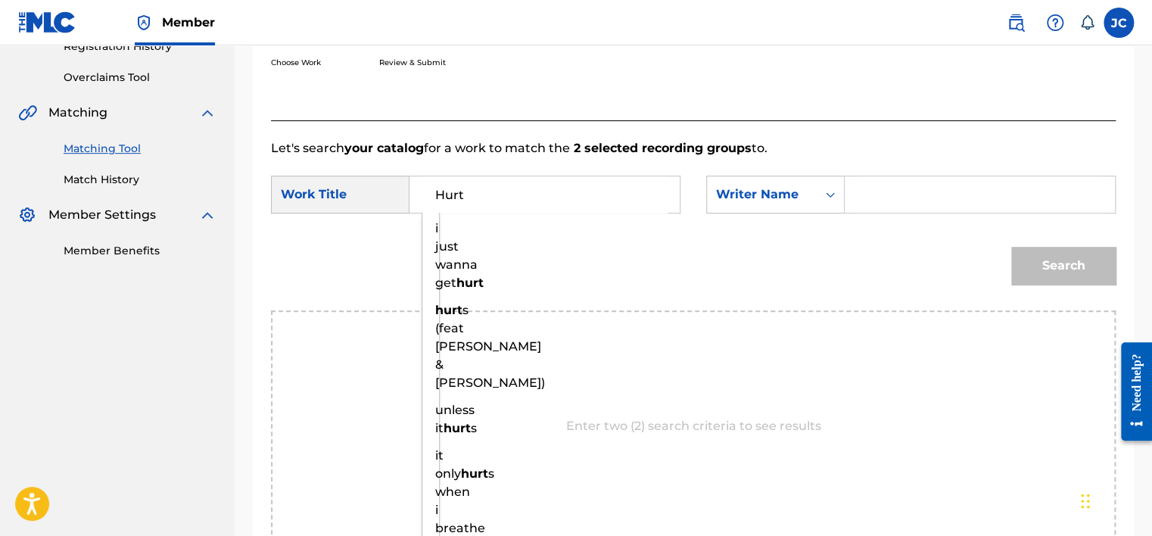
type input "Hurt"
click at [881, 200] on input "Search Form" at bounding box center [979, 194] width 244 height 36
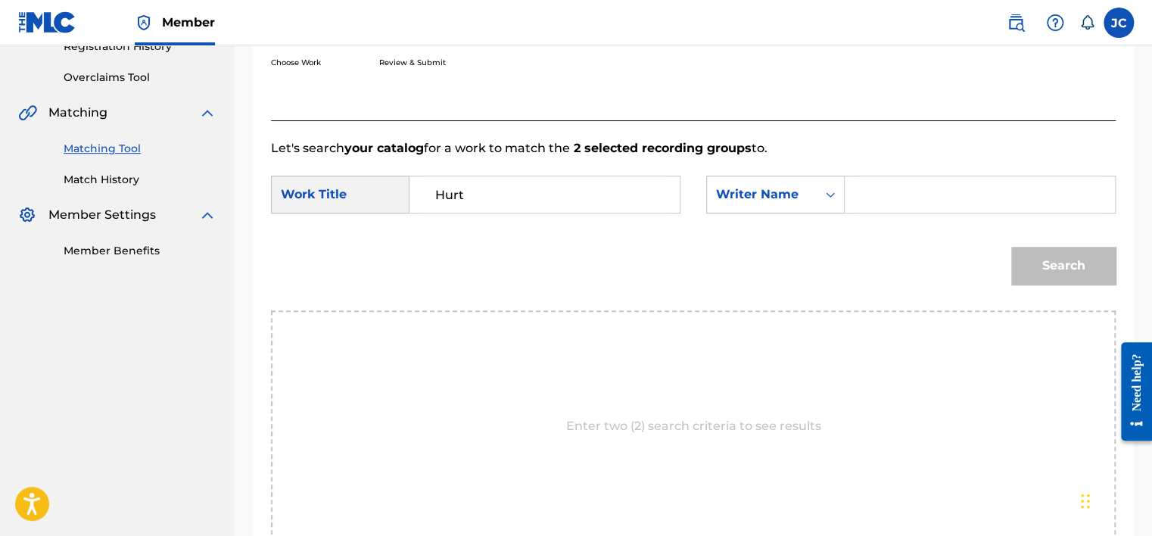
paste input "[PERSON_NAME]"
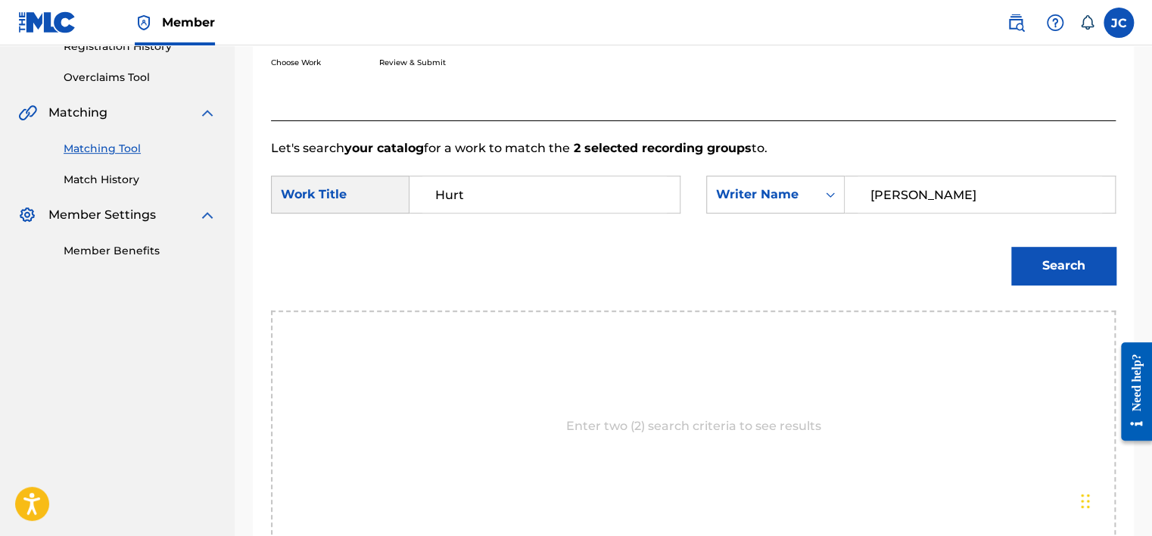
type input "[PERSON_NAME]"
click at [1011, 247] on button "Search" at bounding box center [1063, 266] width 104 height 38
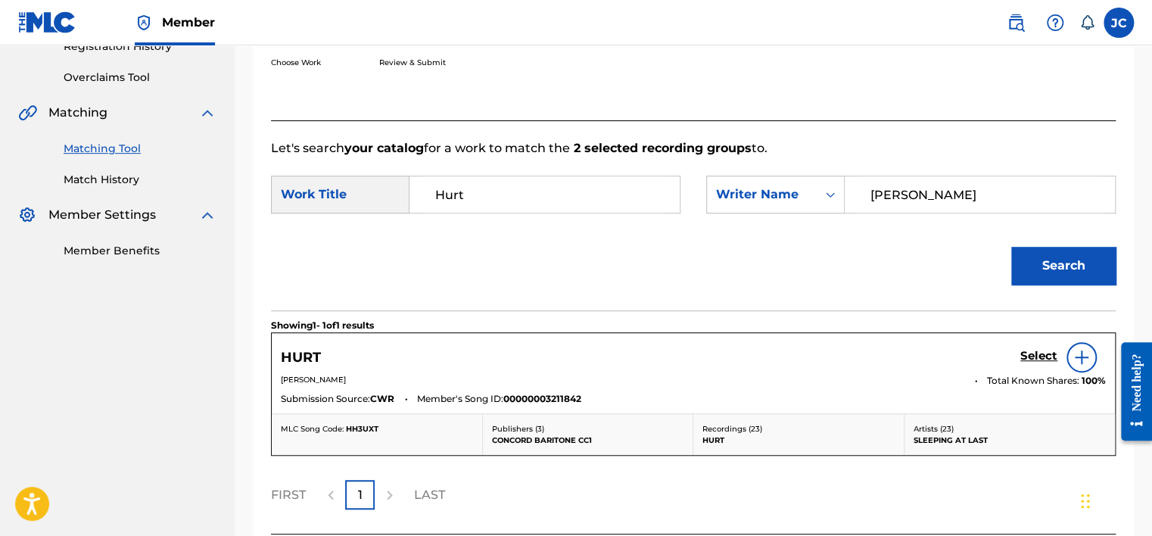
click at [1030, 353] on h5 "Select" at bounding box center [1038, 356] width 37 height 14
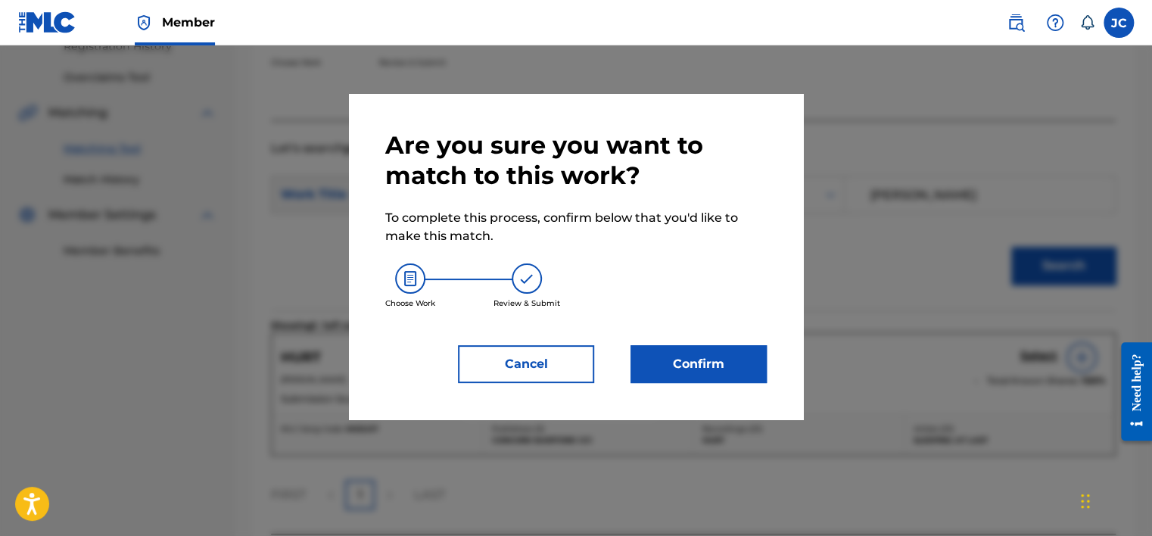
click at [723, 354] on button "Confirm" at bounding box center [698, 364] width 136 height 38
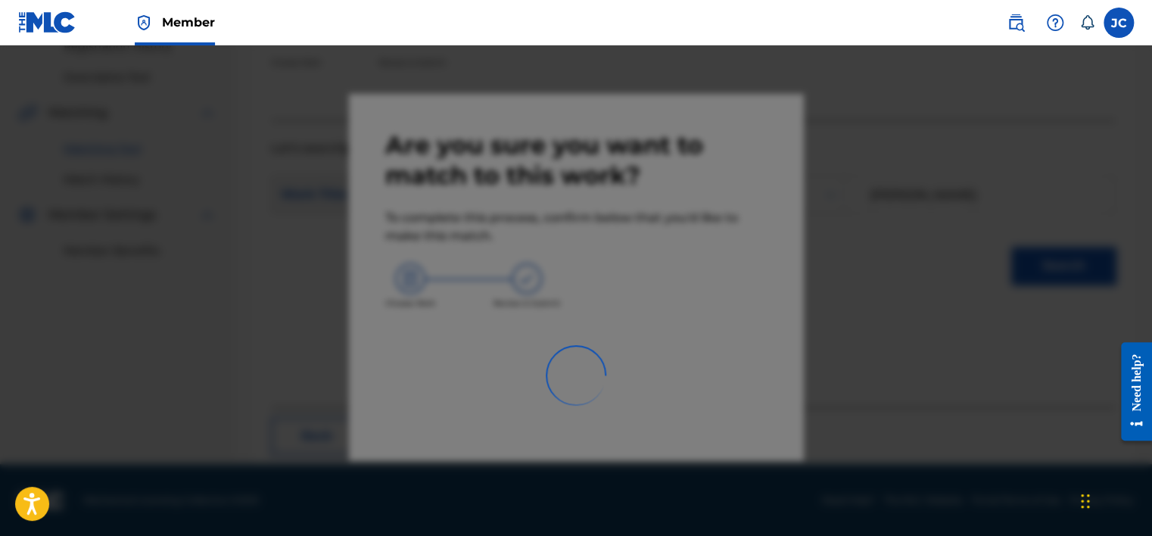
scroll to position [114, 0]
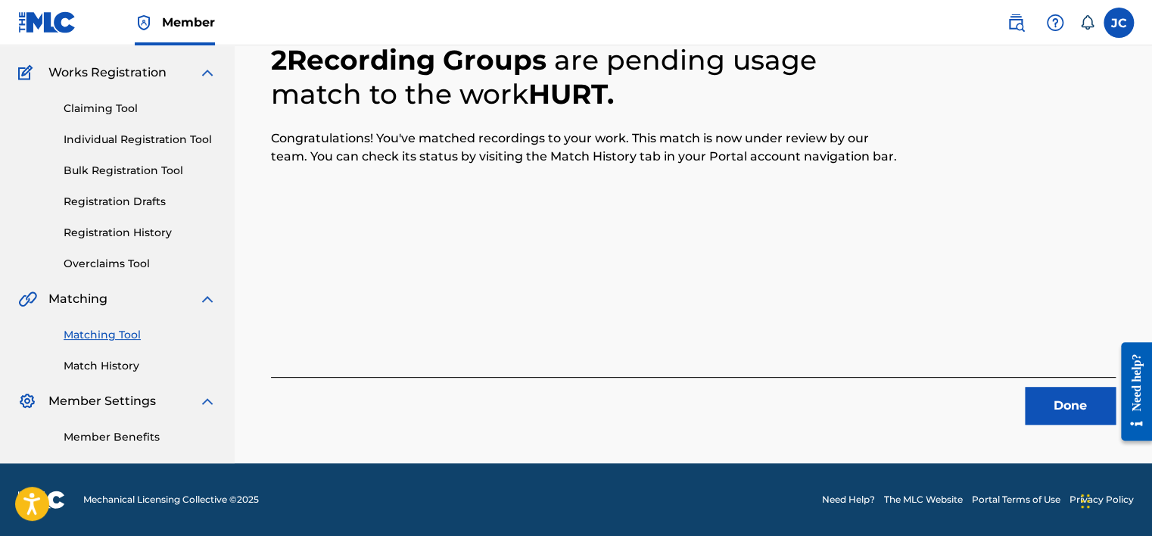
click at [1065, 403] on button "Done" at bounding box center [1069, 406] width 91 height 38
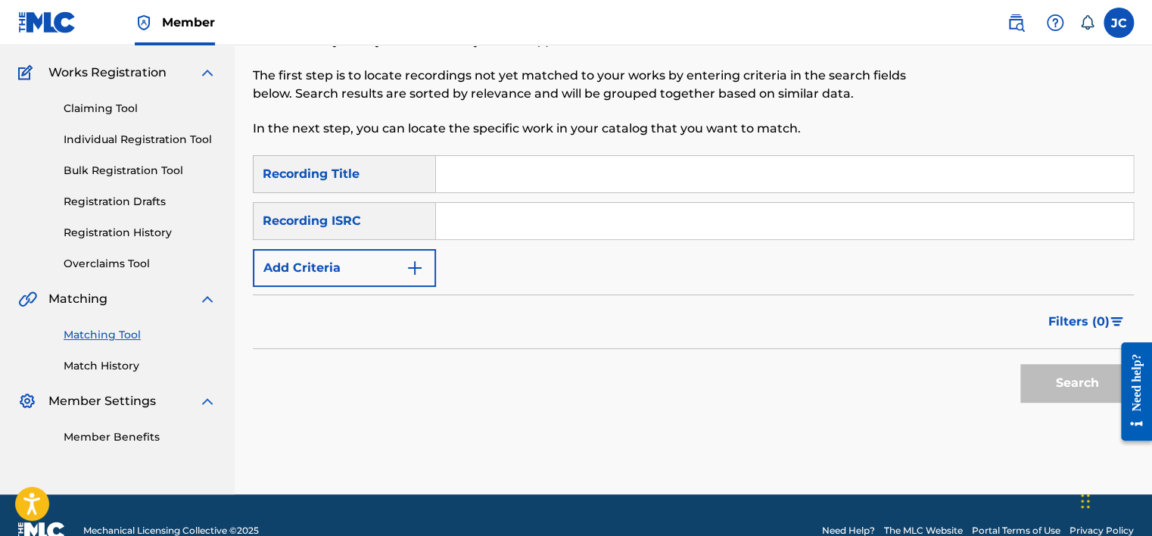
click at [505, 222] on input "Search Form" at bounding box center [784, 221] width 697 height 36
paste input "GBBBA0000955"
type input "GBBBA0000955"
click at [1020, 364] on button "Search" at bounding box center [1076, 383] width 113 height 38
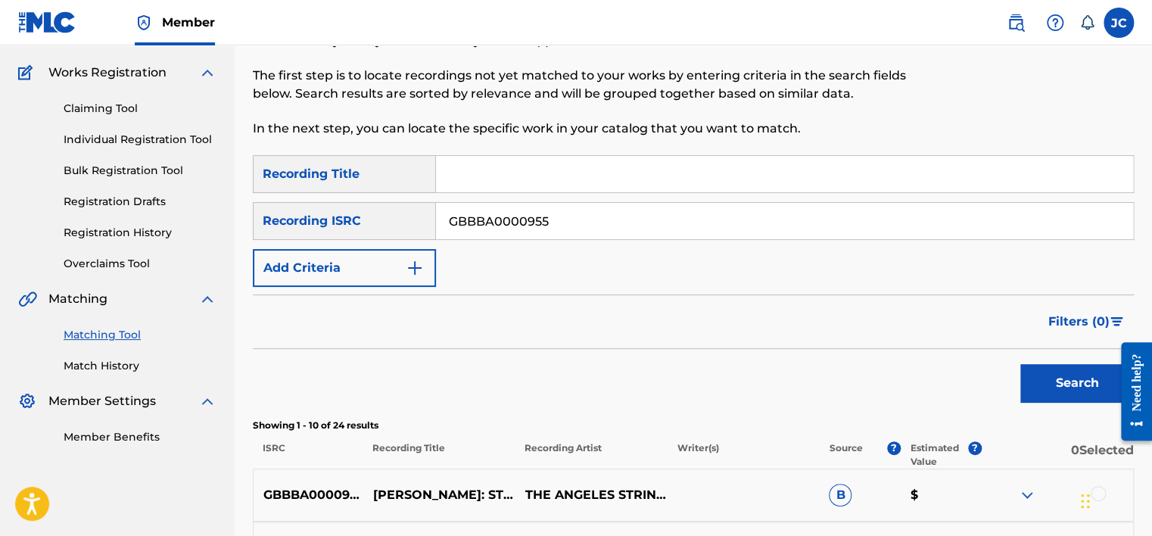
click at [557, 231] on input "GBBBA0000955" at bounding box center [784, 221] width 697 height 36
paste input "USG7D1767304"
type input "USG7D1767304"
click at [1020, 364] on button "Search" at bounding box center [1076, 383] width 113 height 38
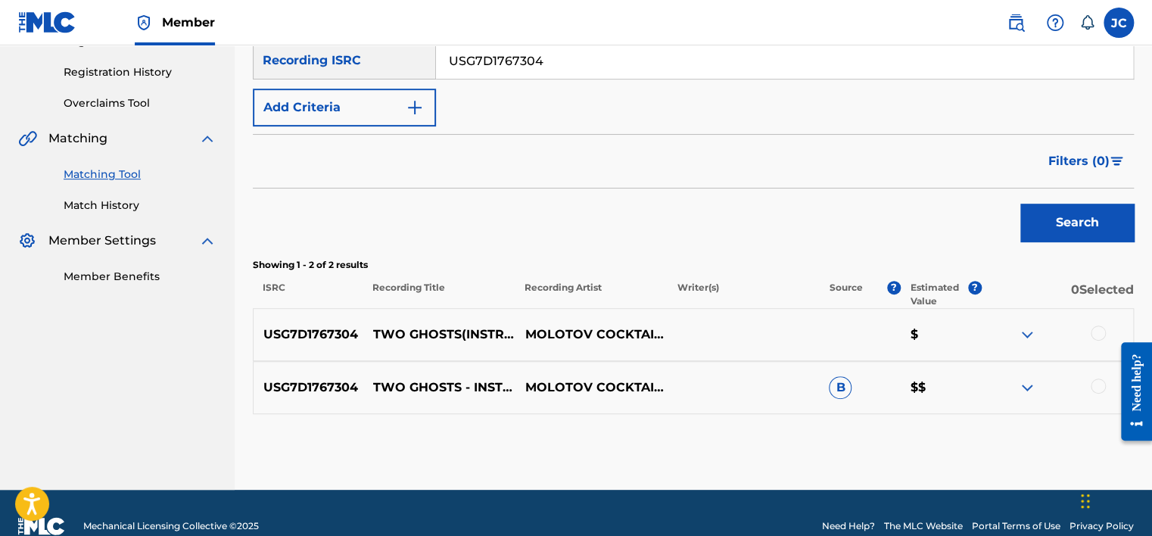
scroll to position [275, 0]
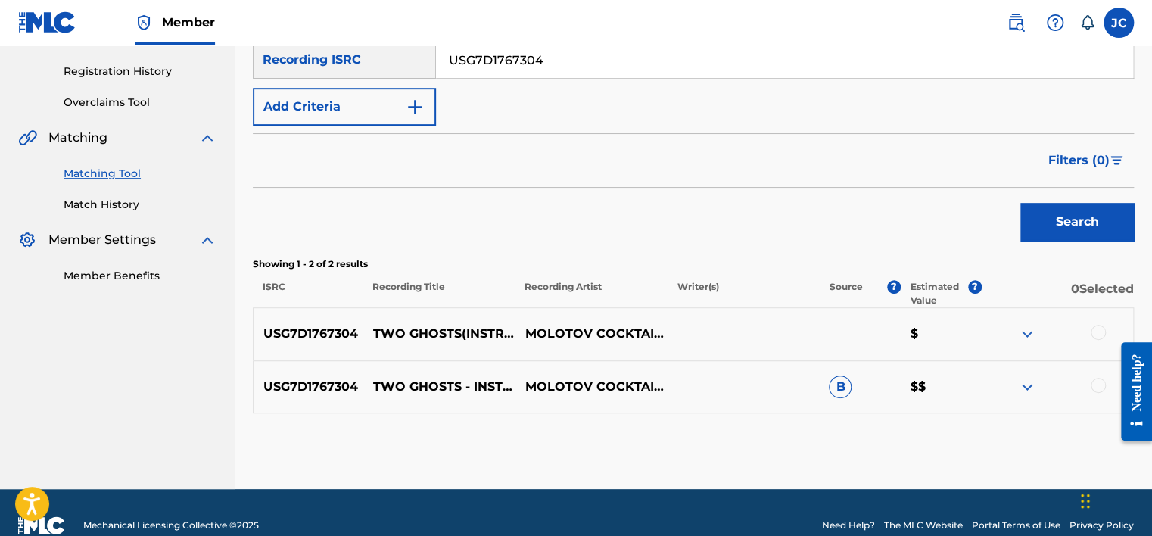
click at [1086, 387] on div at bounding box center [1057, 387] width 152 height 18
click at [1086, 378] on div at bounding box center [1057, 387] width 152 height 18
click at [1099, 386] on div at bounding box center [1097, 385] width 15 height 15
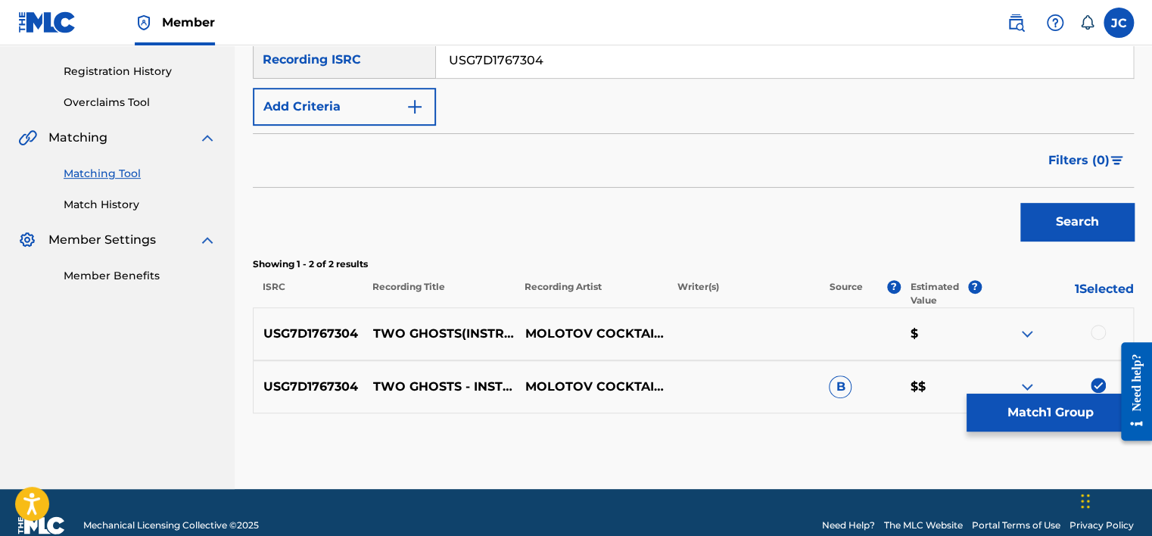
click at [1099, 335] on div at bounding box center [1097, 332] width 15 height 15
click at [1051, 421] on button "Match 2 Groups" at bounding box center [1049, 412] width 167 height 38
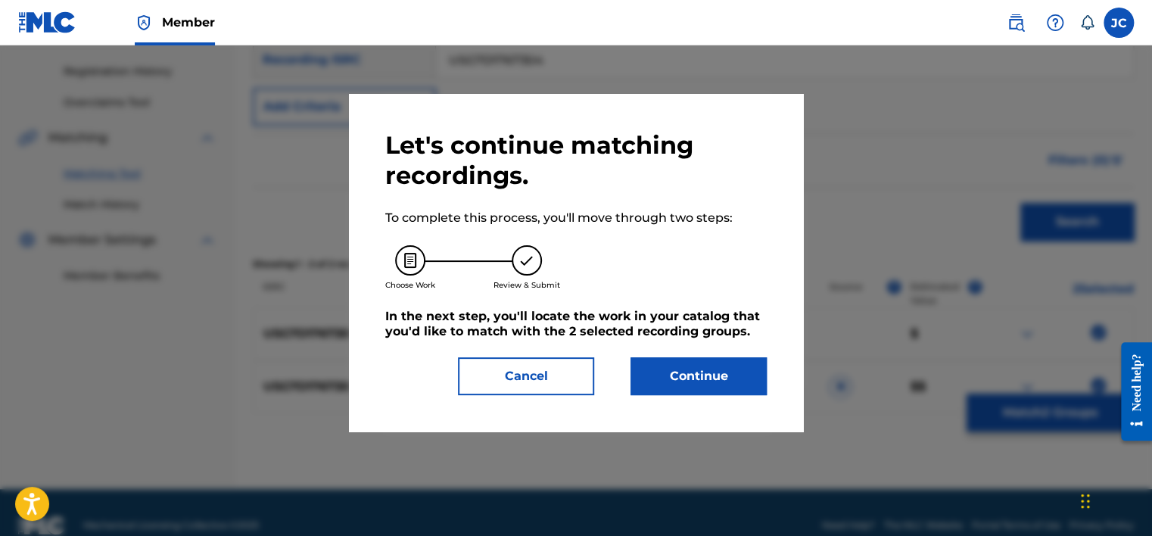
click at [717, 383] on button "Continue" at bounding box center [698, 376] width 136 height 38
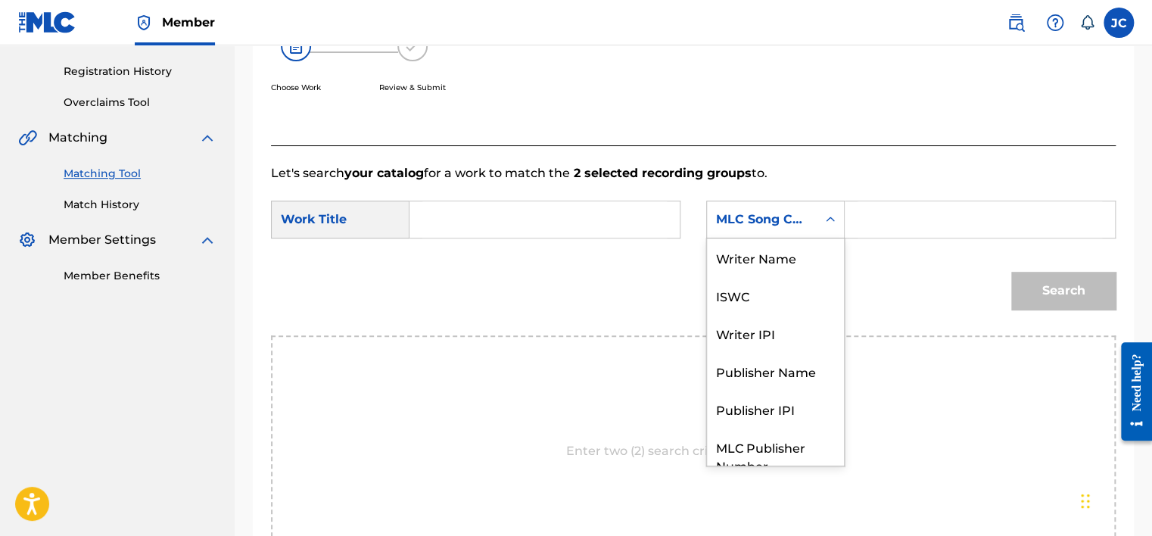
click at [772, 213] on div "MLC Song Code" at bounding box center [762, 219] width 92 height 18
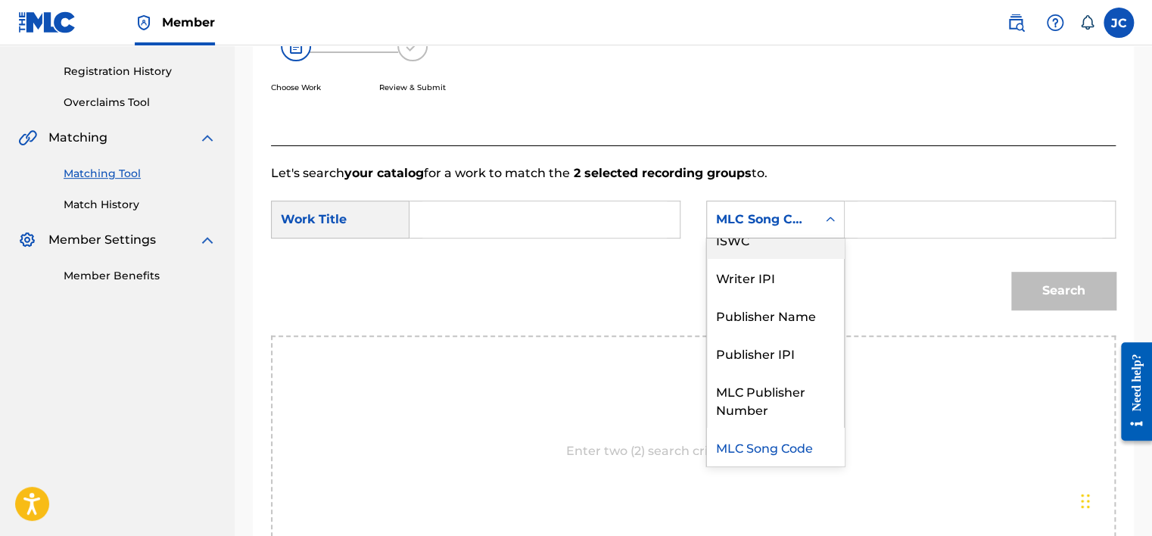
scroll to position [0, 0]
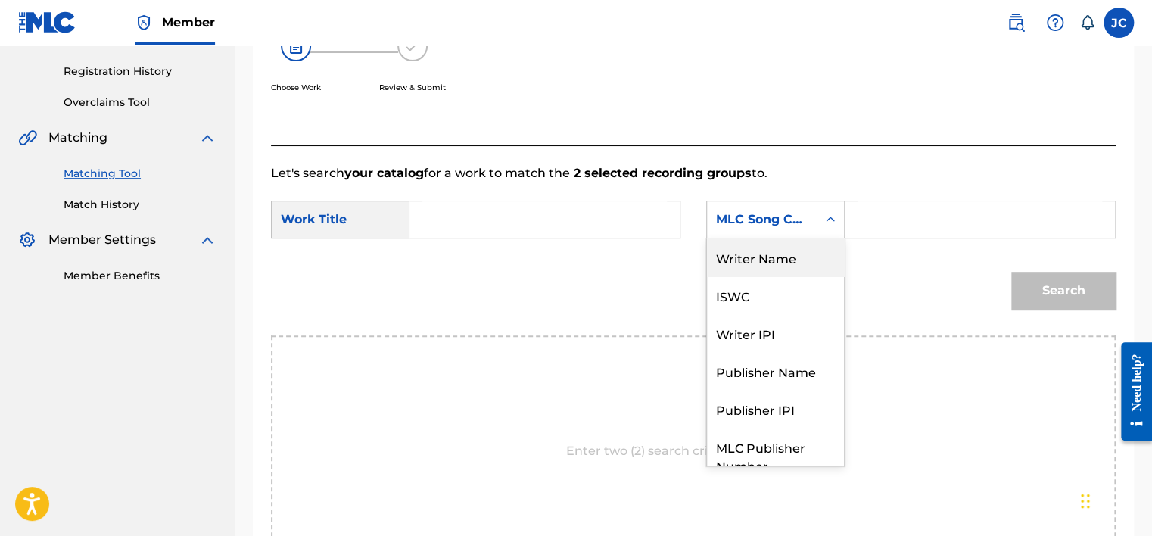
click at [796, 255] on div "Writer Name" at bounding box center [775, 257] width 137 height 38
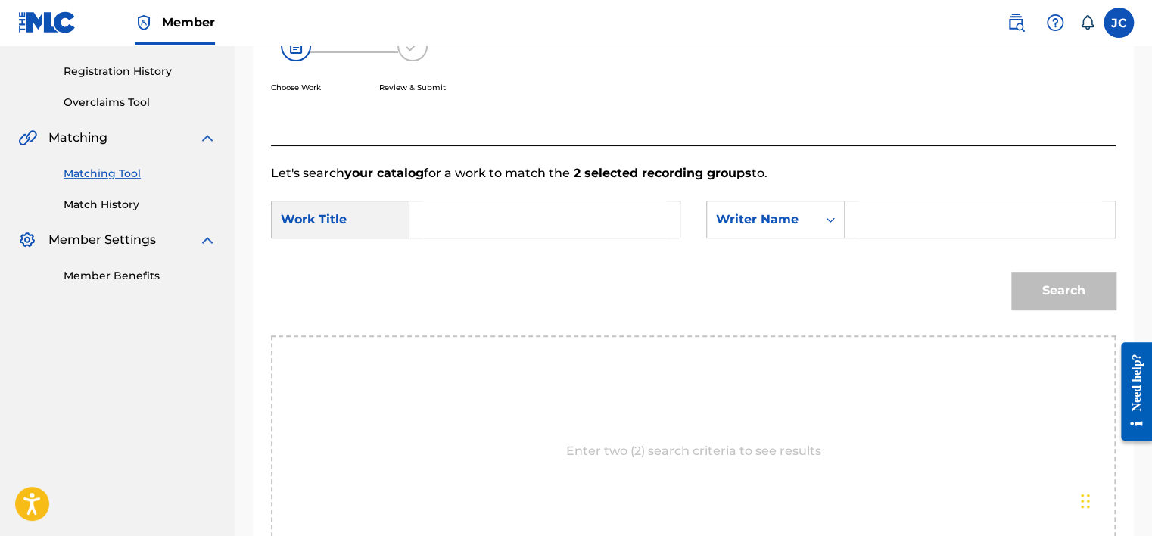
click at [529, 233] on input "Search Form" at bounding box center [544, 219] width 244 height 36
type input "TWO GHOSTS"
click at [878, 233] on input "Search Form" at bounding box center [979, 219] width 244 height 36
type input "STYLES"
click at [1011, 272] on button "Search" at bounding box center [1063, 291] width 104 height 38
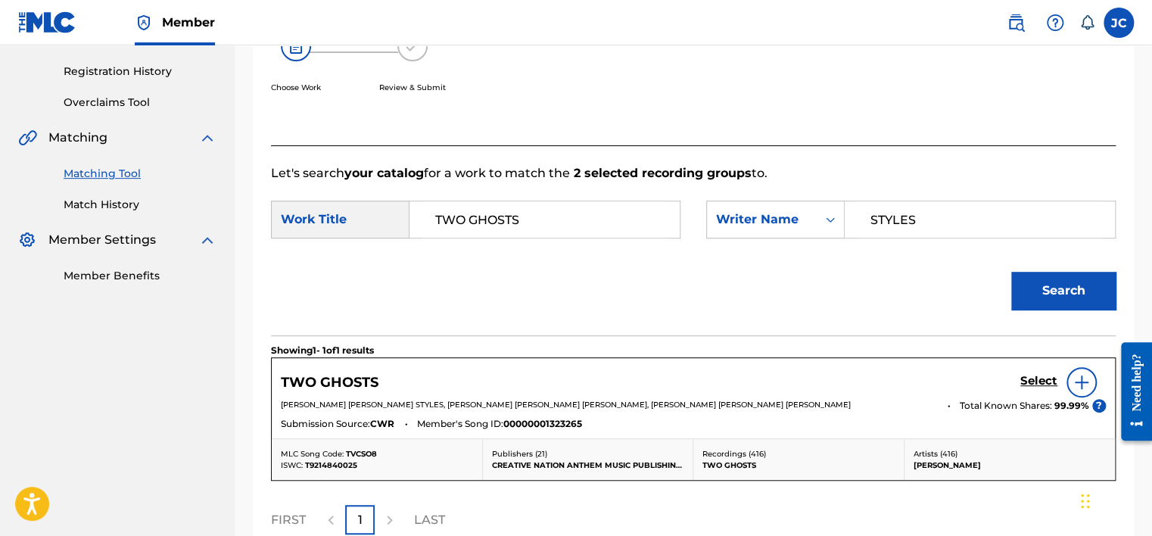
click at [1032, 384] on h5 "Select" at bounding box center [1038, 381] width 37 height 14
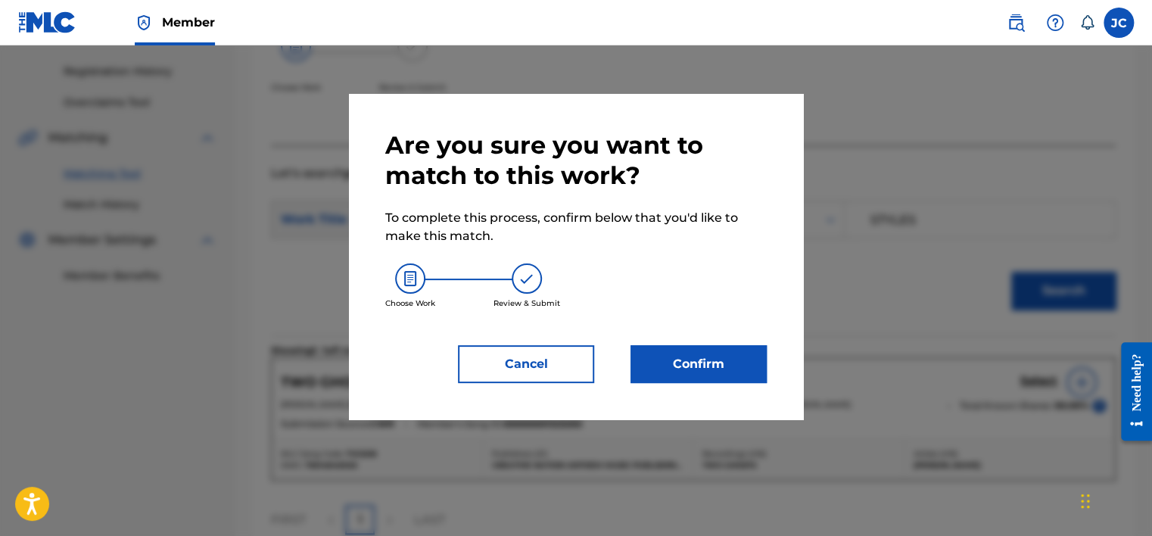
click at [687, 365] on button "Confirm" at bounding box center [698, 364] width 136 height 38
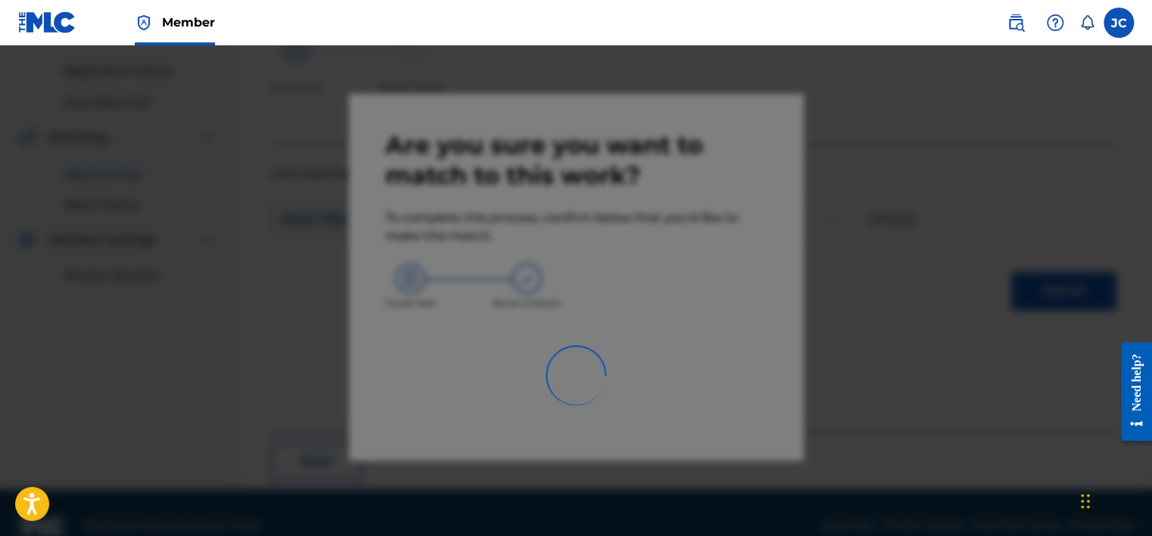
scroll to position [114, 0]
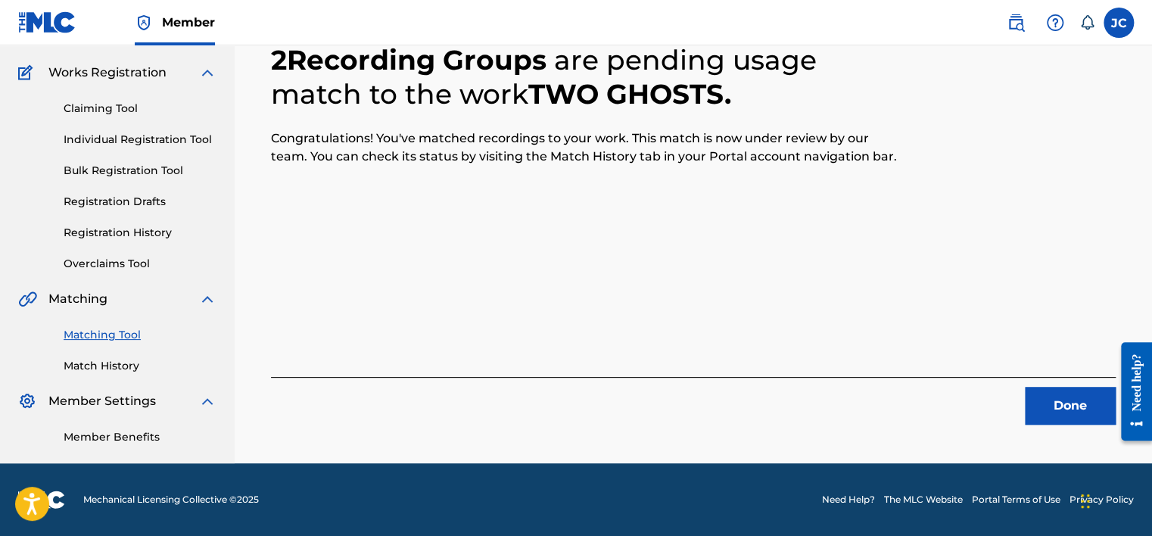
click at [1077, 412] on button "Done" at bounding box center [1069, 406] width 91 height 38
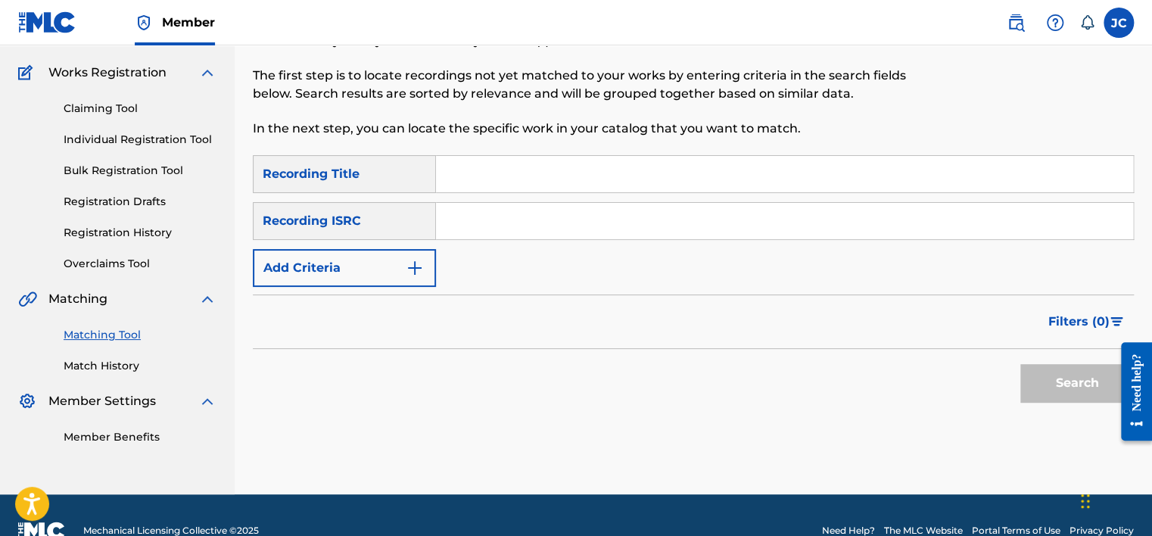
click at [534, 220] on input "Search Form" at bounding box center [784, 221] width 697 height 36
paste input "USG7D1767301"
type input "USG7D1767301"
click at [1020, 364] on button "Search" at bounding box center [1076, 383] width 113 height 38
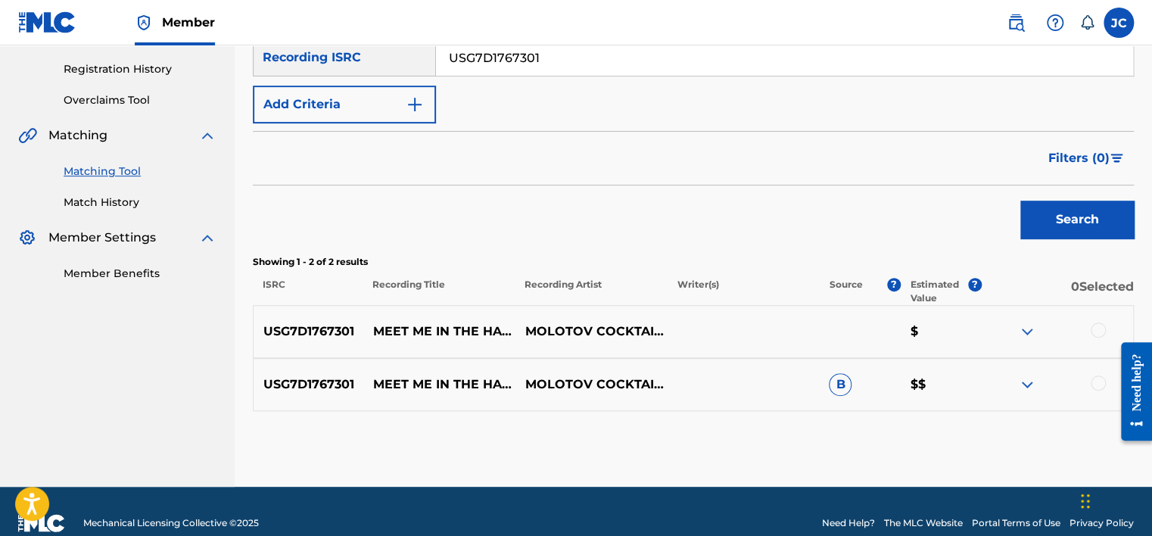
scroll to position [300, 0]
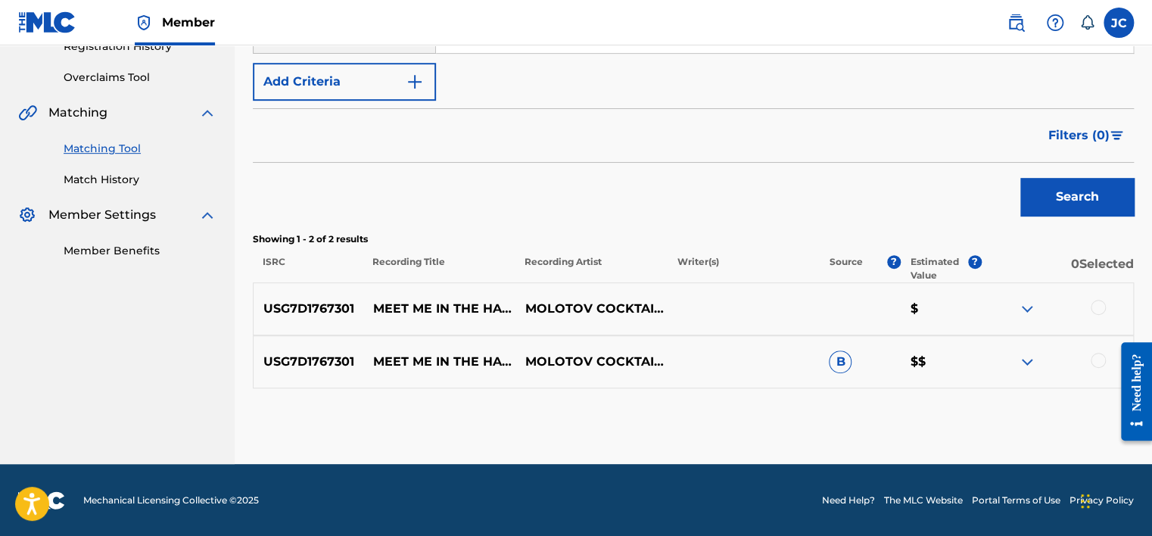
click at [1093, 360] on div at bounding box center [1097, 360] width 15 height 15
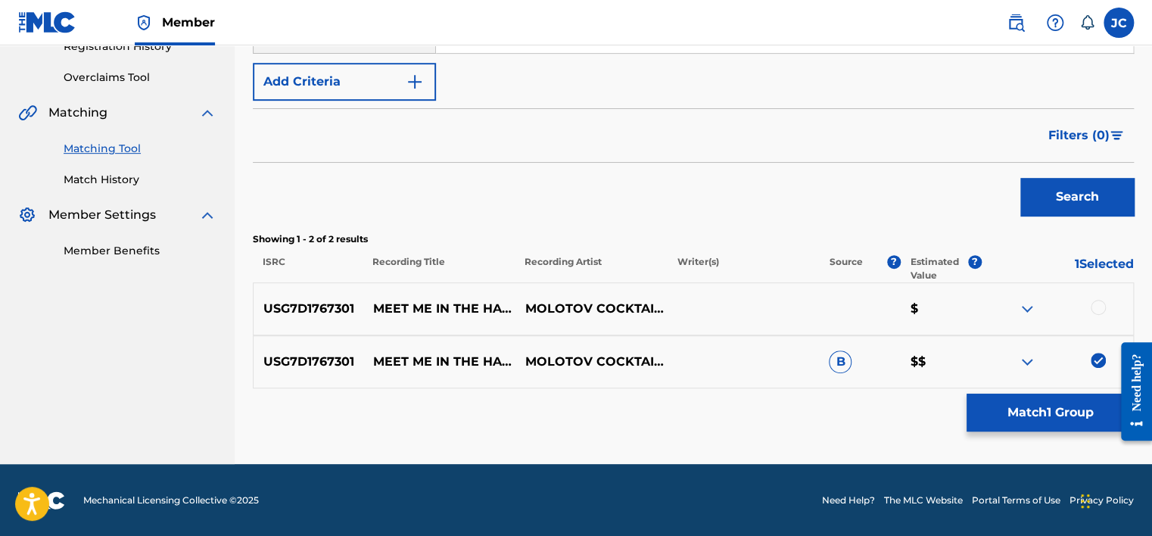
click at [1098, 309] on div at bounding box center [1097, 307] width 15 height 15
click at [1059, 417] on button "Match 2 Groups" at bounding box center [1049, 412] width 167 height 38
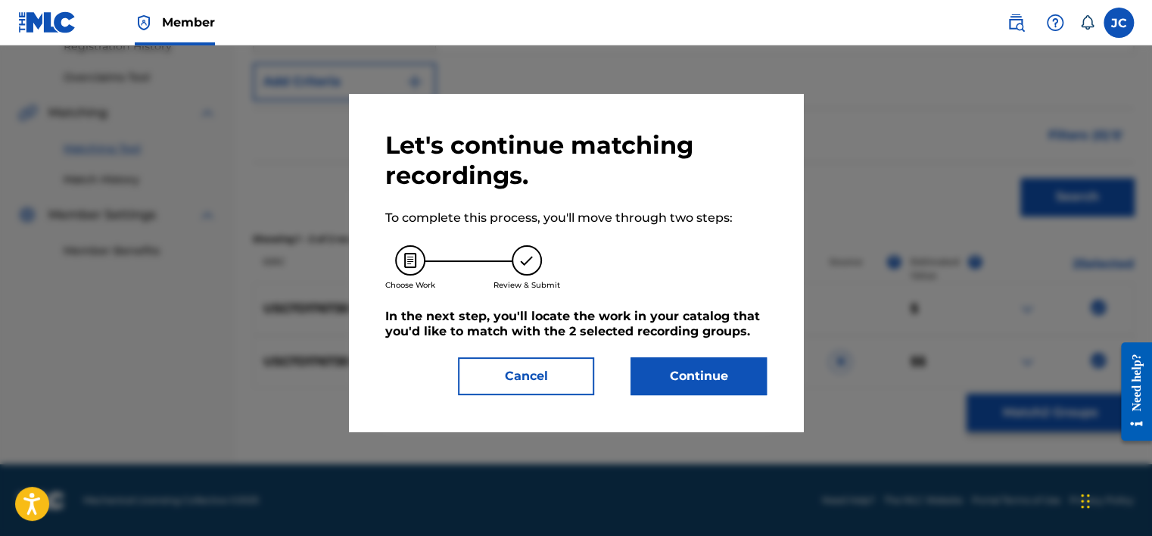
click at [688, 387] on button "Continue" at bounding box center [698, 376] width 136 height 38
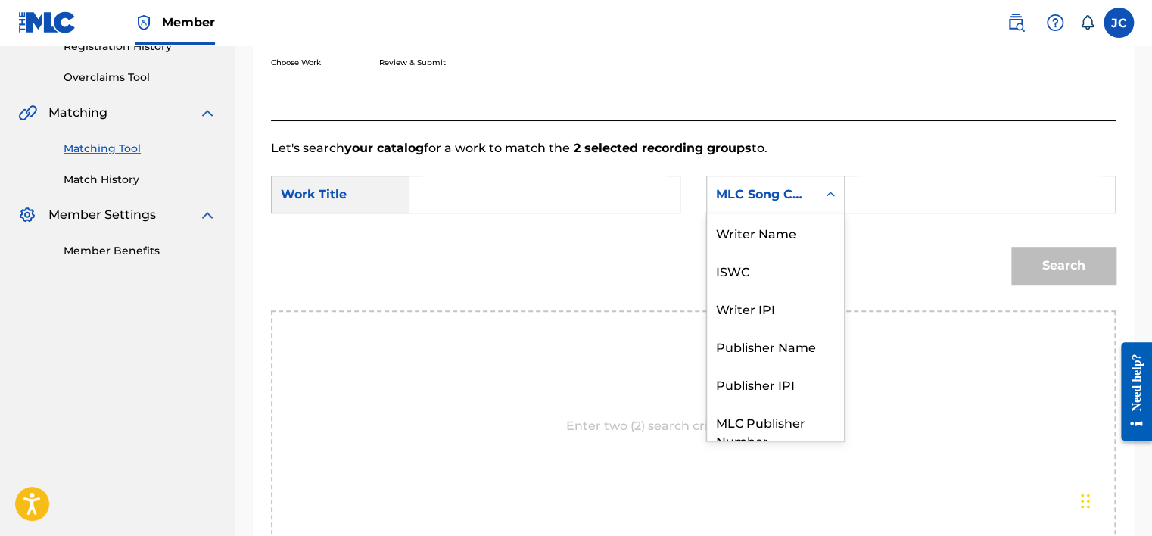
click at [780, 180] on div "MLC Song Code" at bounding box center [762, 194] width 110 height 29
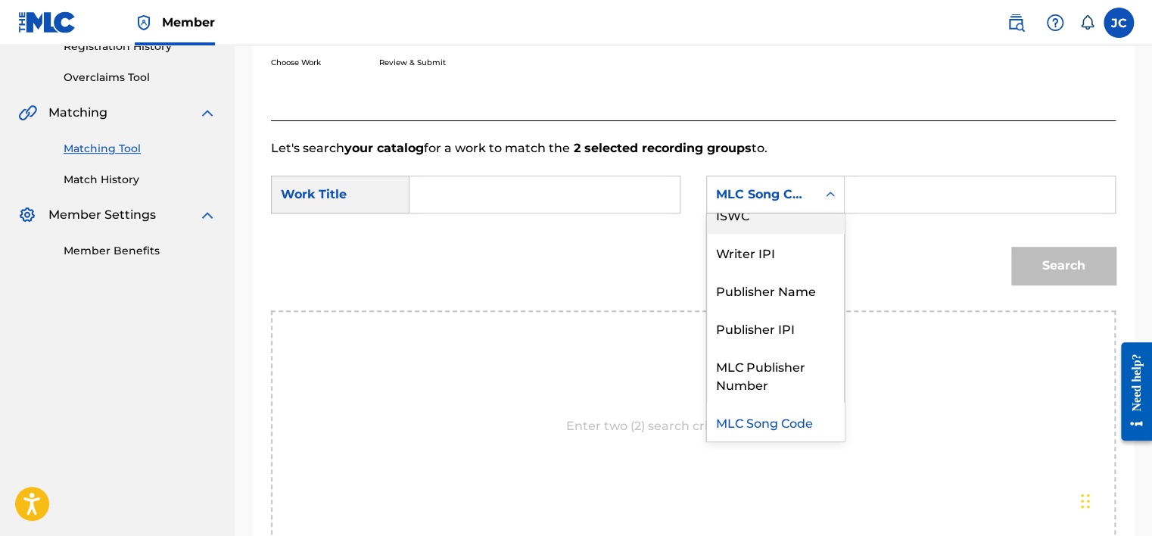
scroll to position [0, 0]
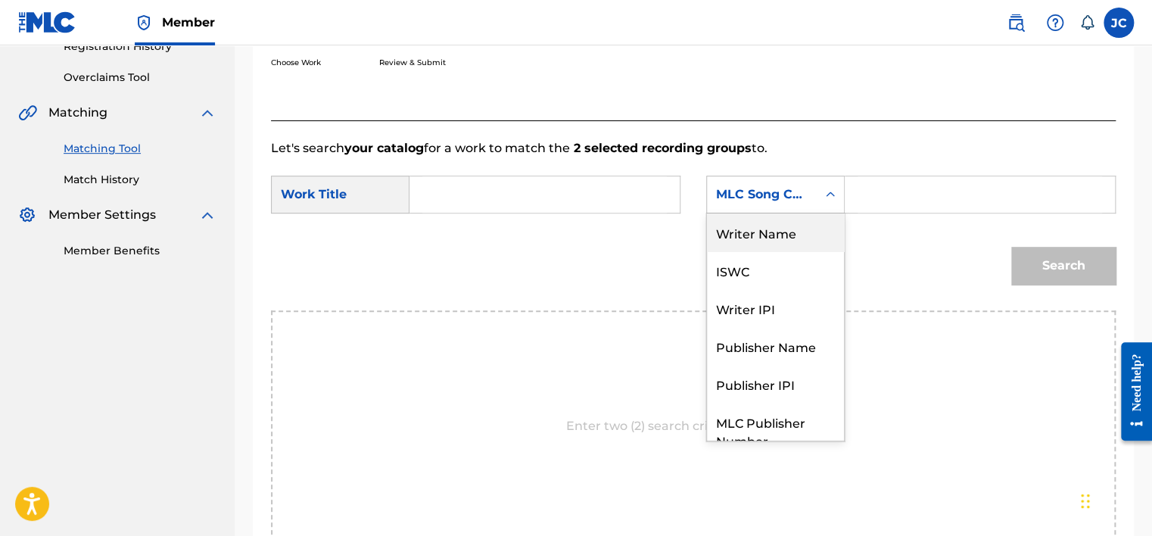
click at [815, 232] on div "Writer Name" at bounding box center [775, 232] width 137 height 38
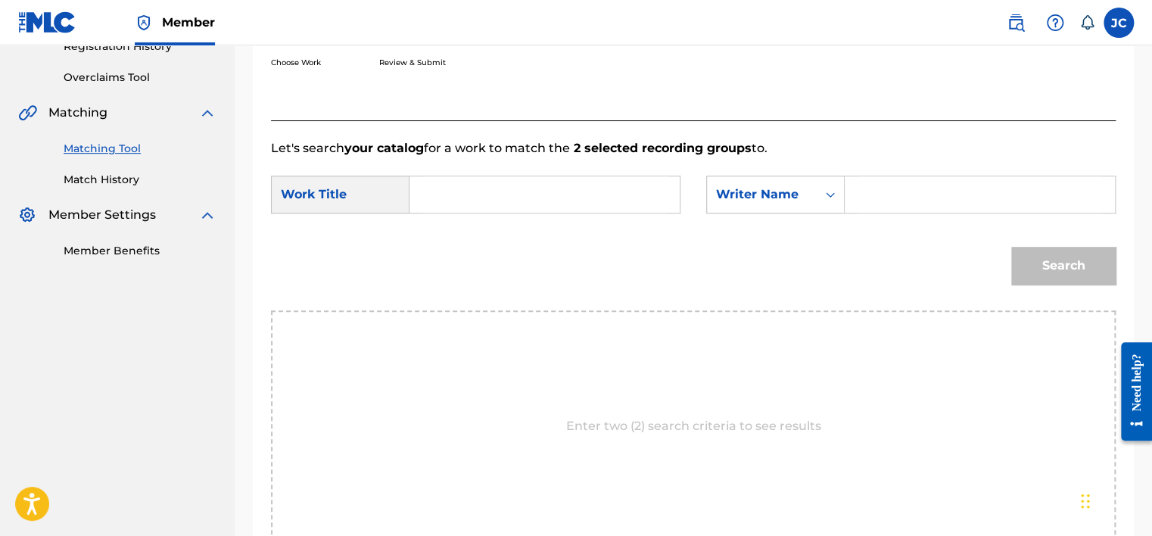
click at [517, 212] on div "Search Form" at bounding box center [544, 195] width 271 height 38
click at [512, 200] on input "Search Form" at bounding box center [544, 194] width 244 height 36
paste input "Meet Me in the Hallway"
type input "Meet Me in the Hallway"
click at [894, 185] on input "Search Form" at bounding box center [979, 194] width 244 height 36
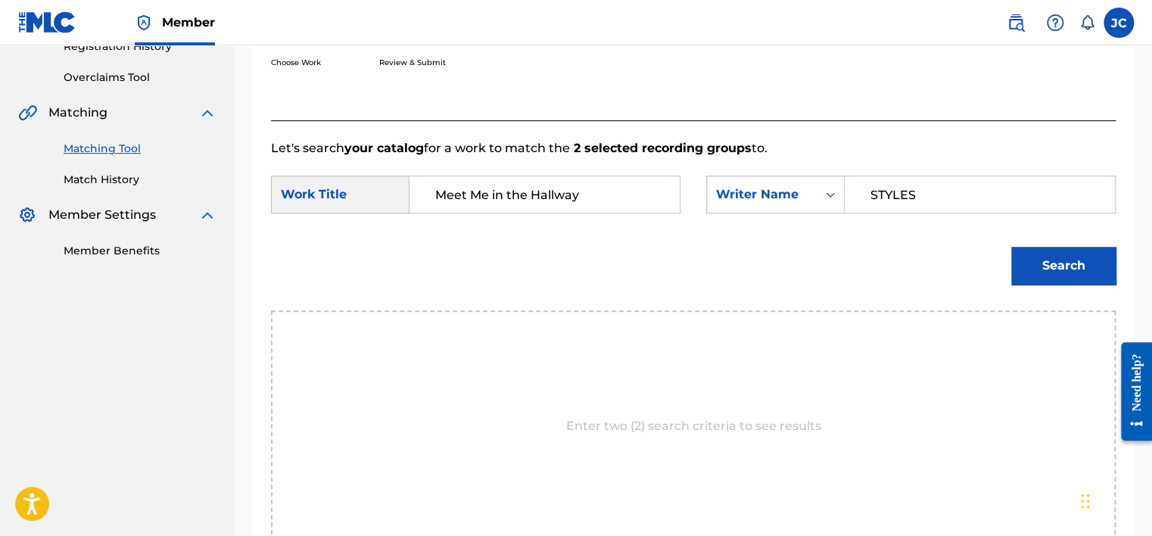
type input "STYLES"
click at [1011, 247] on button "Search" at bounding box center [1063, 266] width 104 height 38
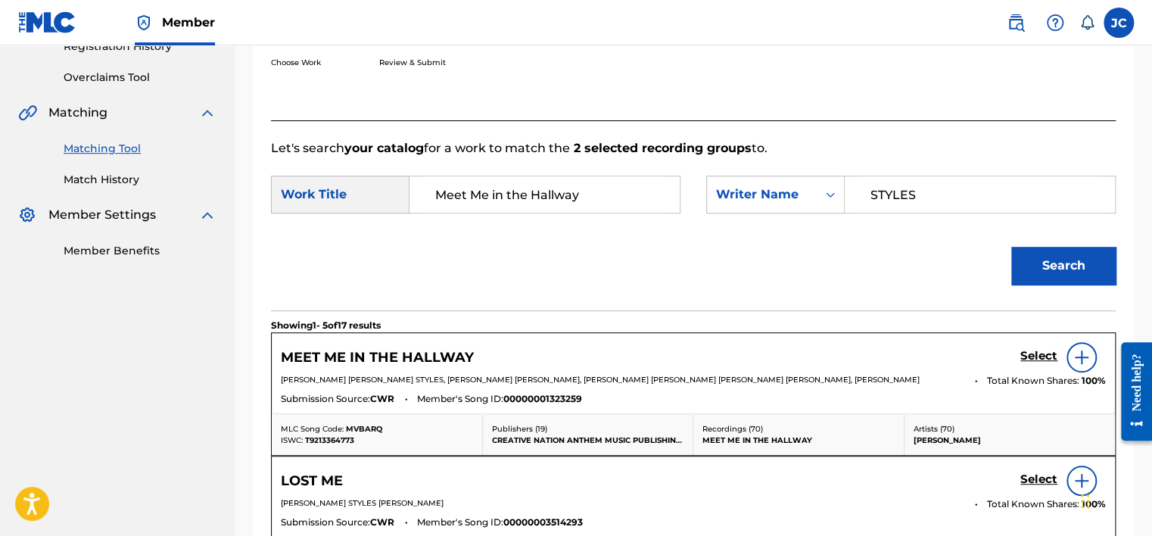
click at [1021, 351] on h5 "Select" at bounding box center [1038, 356] width 37 height 14
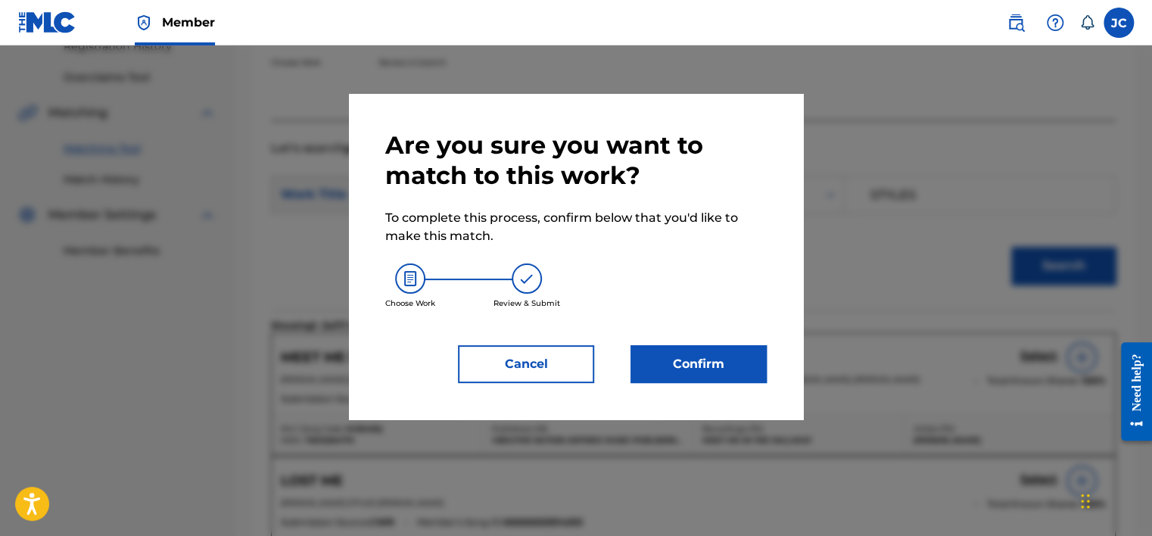
click at [706, 360] on button "Confirm" at bounding box center [698, 364] width 136 height 38
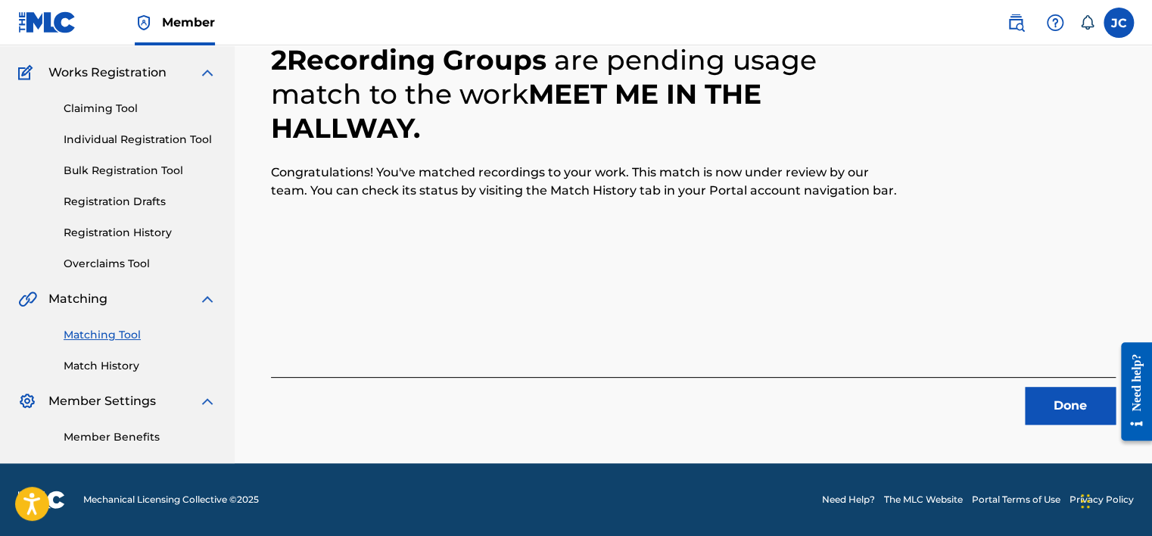
scroll to position [114, 0]
click at [1065, 413] on button "Done" at bounding box center [1069, 406] width 91 height 38
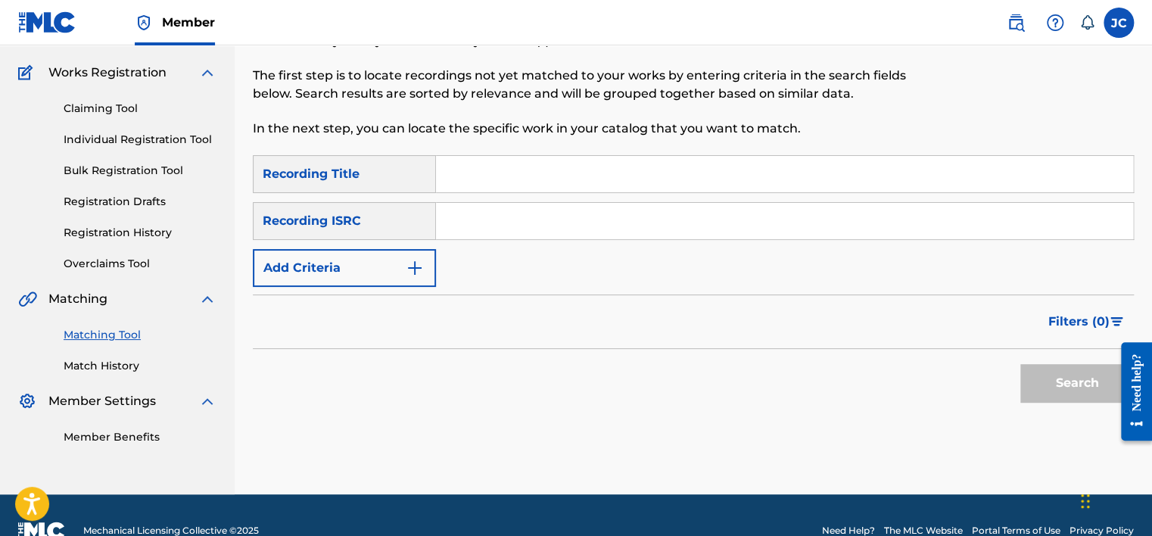
click at [499, 220] on input "Search Form" at bounding box center [784, 221] width 697 height 36
paste input "USWD11468954"
type input "USWD11468954"
click at [1020, 364] on button "Search" at bounding box center [1076, 383] width 113 height 38
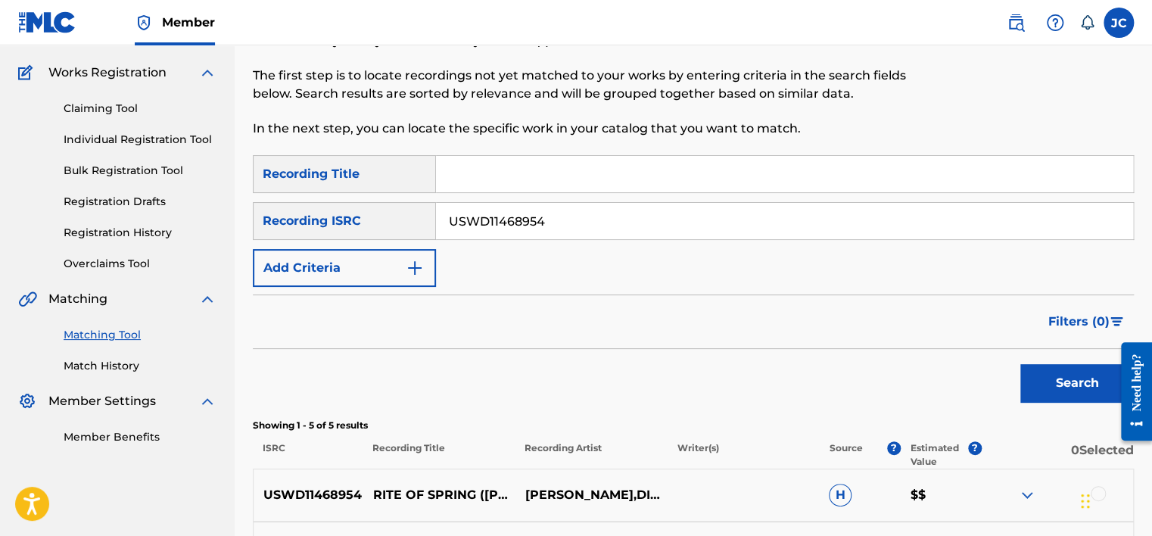
click at [578, 221] on input "USWD11468954" at bounding box center [784, 221] width 697 height 36
paste input "MXF366611928"
type input "MXF366611928"
click at [1020, 364] on button "Search" at bounding box center [1076, 383] width 113 height 38
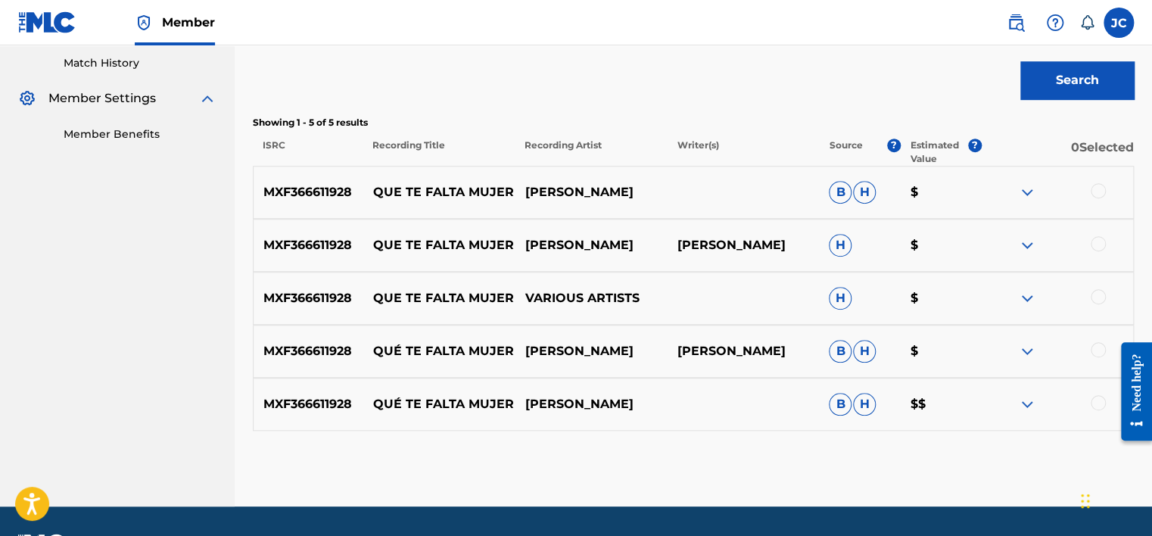
scroll to position [460, 0]
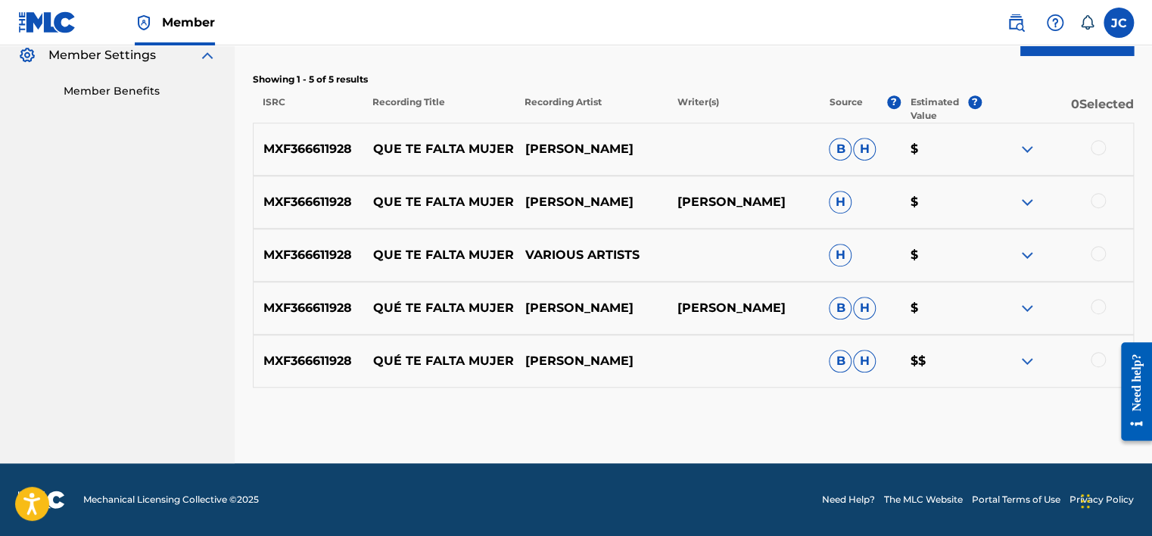
click at [1096, 357] on div at bounding box center [1097, 359] width 15 height 15
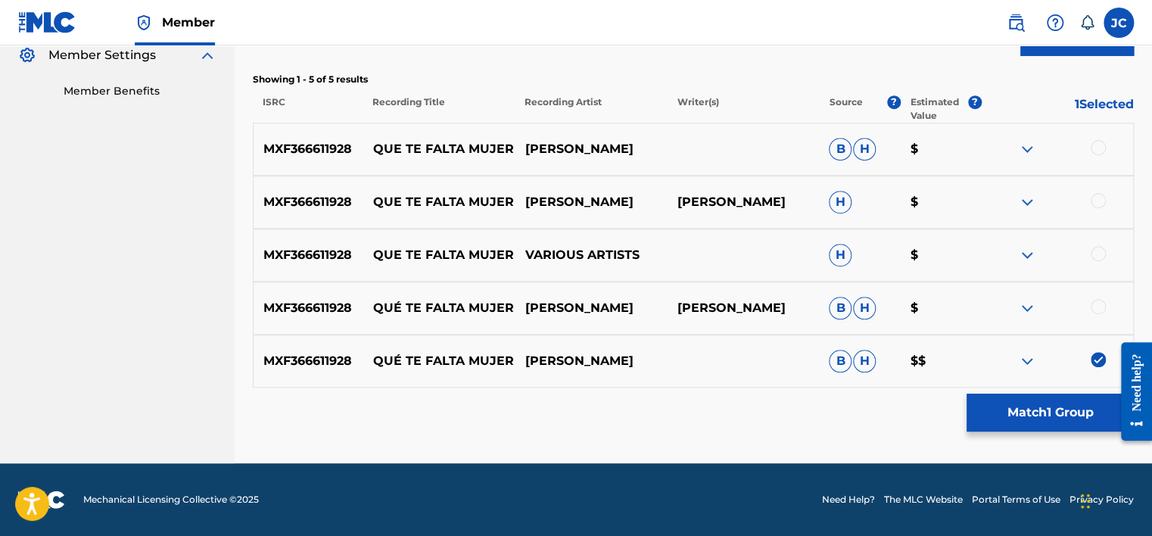
click at [1099, 306] on div at bounding box center [1097, 306] width 15 height 15
click at [1094, 253] on div at bounding box center [1097, 253] width 15 height 15
click at [1096, 207] on div at bounding box center [1057, 202] width 152 height 18
click at [1095, 203] on div at bounding box center [1097, 200] width 15 height 15
click at [1099, 142] on div at bounding box center [1097, 147] width 15 height 15
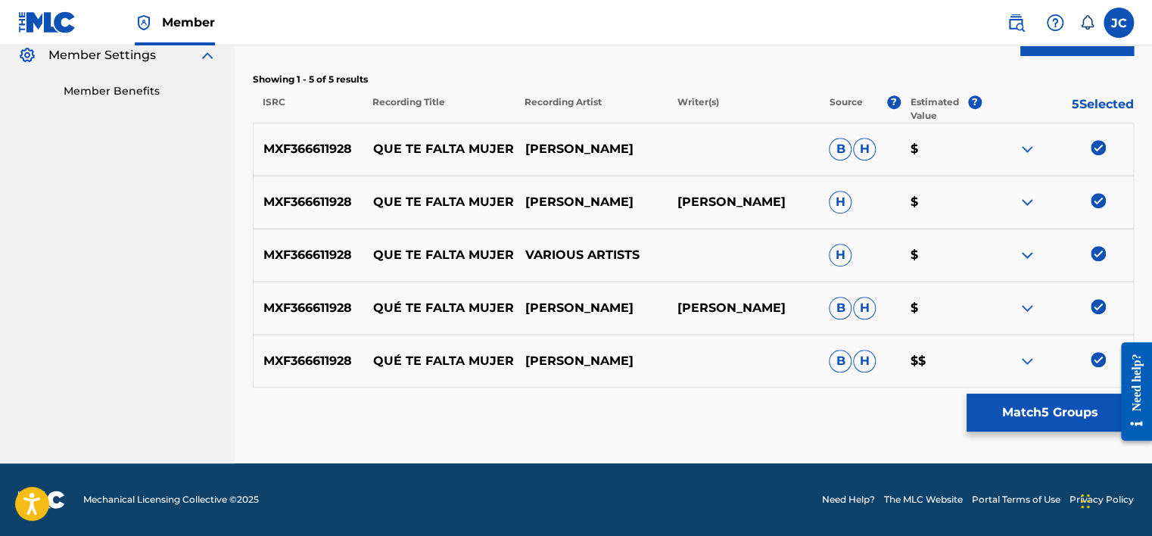
click at [1037, 424] on button "Match 5 Groups" at bounding box center [1049, 412] width 167 height 38
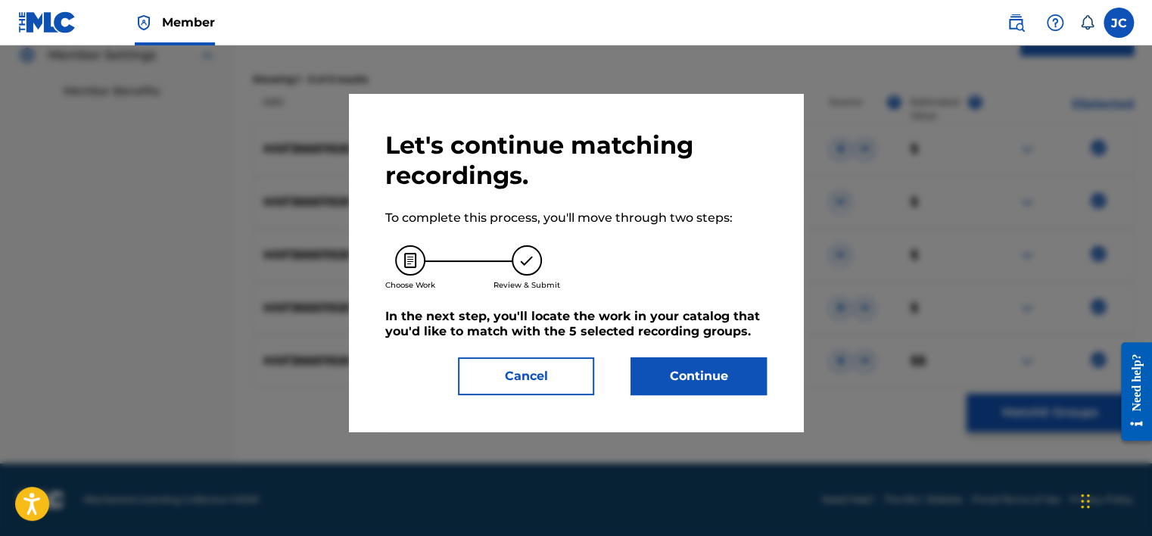
click at [672, 366] on button "Continue" at bounding box center [698, 376] width 136 height 38
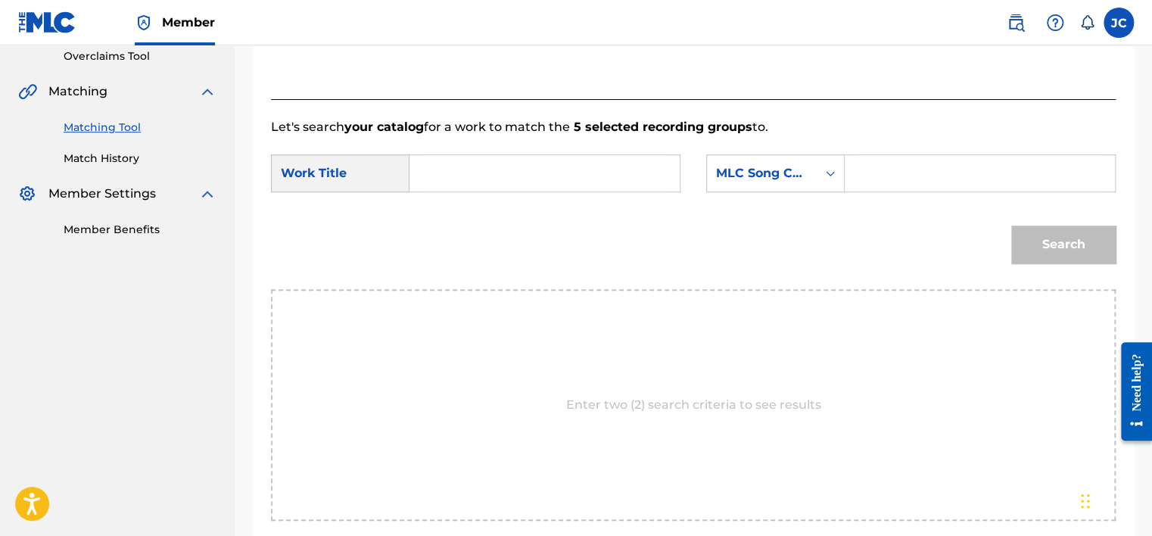
scroll to position [314, 0]
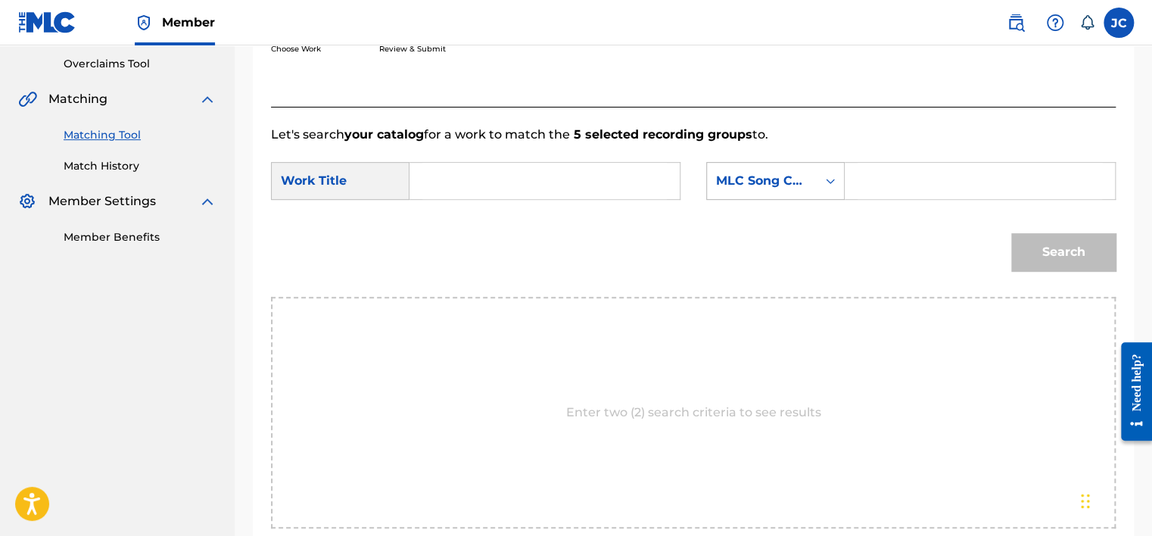
click at [794, 185] on div "MLC Song Code" at bounding box center [762, 181] width 92 height 18
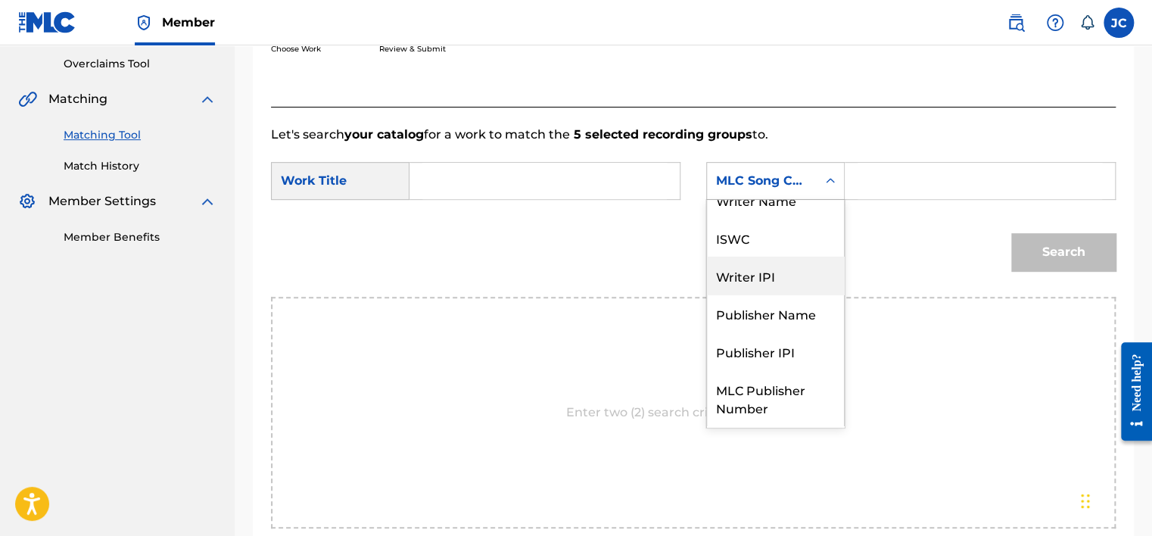
scroll to position [0, 0]
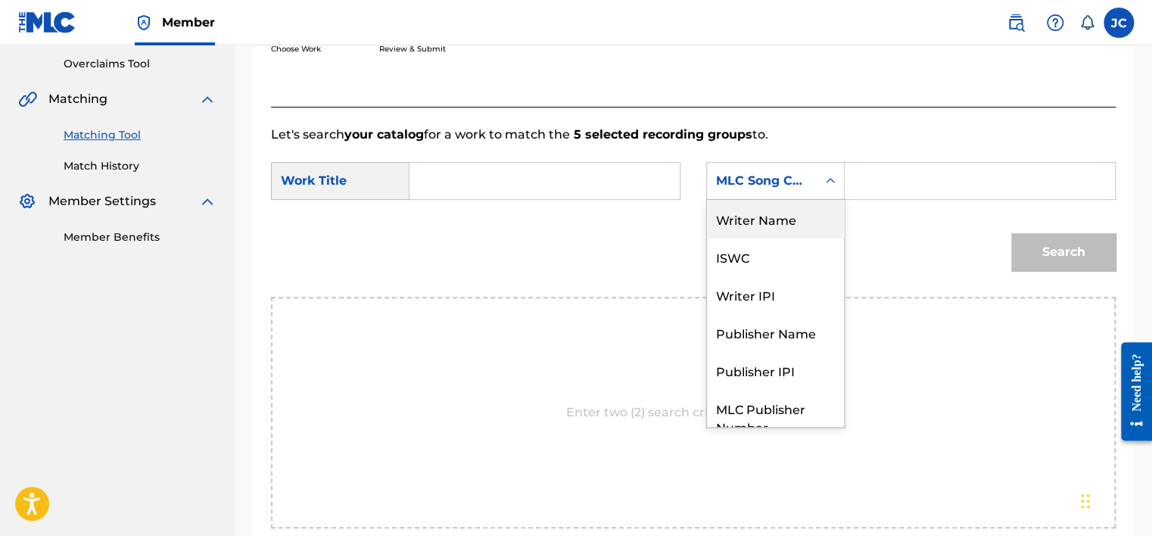
click at [776, 225] on div "Writer Name" at bounding box center [775, 219] width 137 height 38
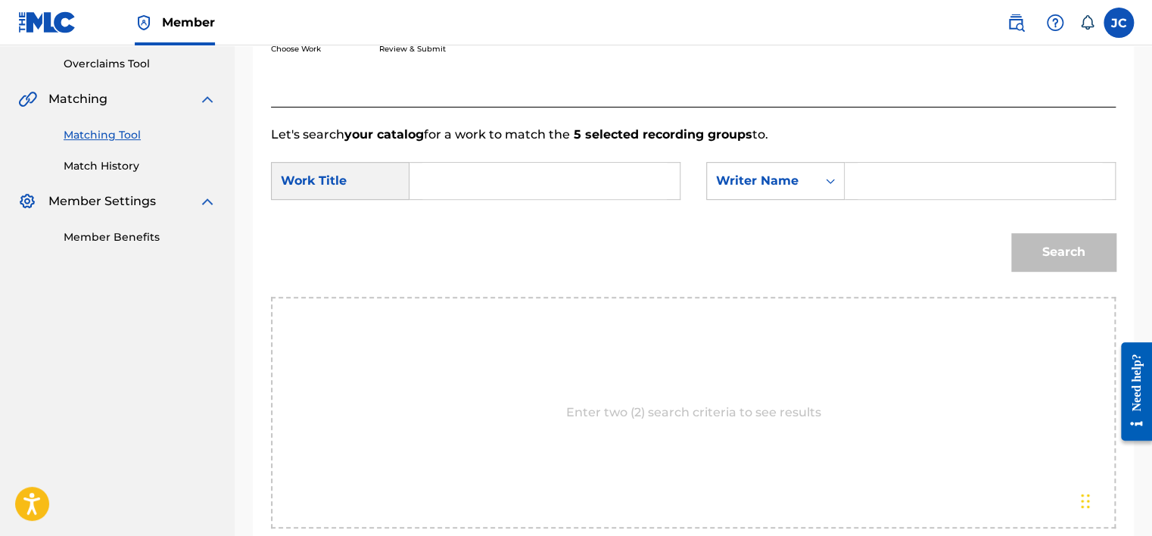
click at [563, 188] on input "Search Form" at bounding box center [544, 181] width 244 height 36
paste input "Qué Te Falta Mujer"
type input "Qué Te Falta Mujer"
click at [921, 170] on input "Search Form" at bounding box center [979, 181] width 244 height 36
paste input "[PERSON_NAME]"
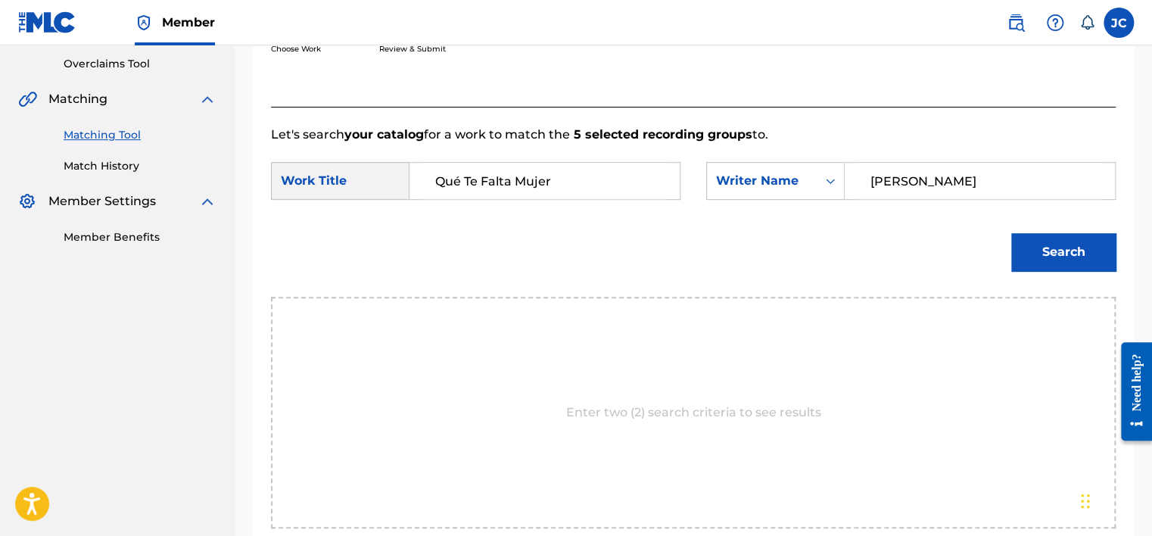
type input "[PERSON_NAME]"
click at [1011, 233] on button "Search" at bounding box center [1063, 252] width 104 height 38
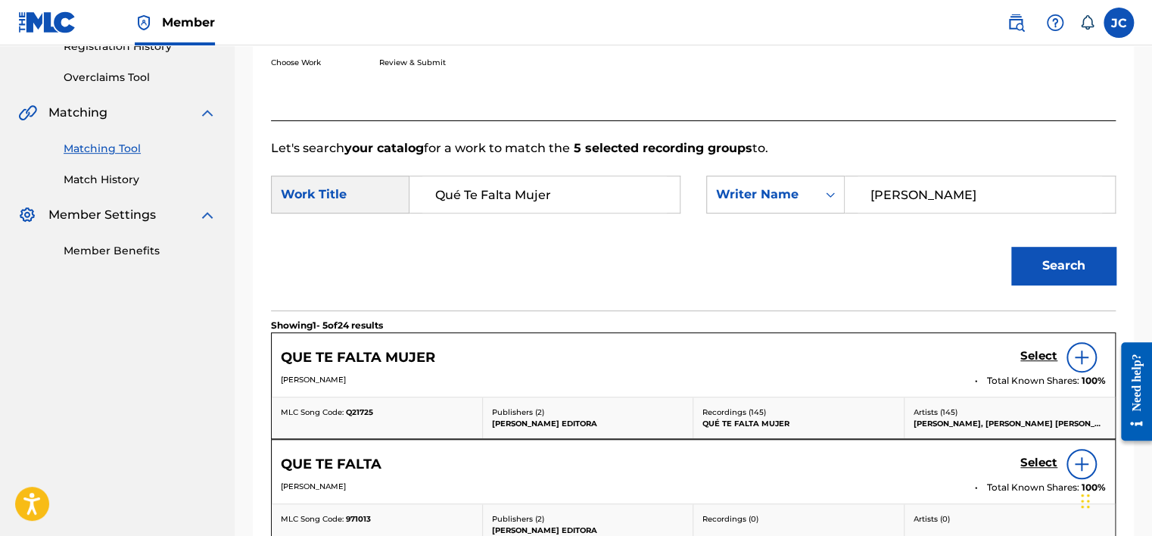
scroll to position [314, 0]
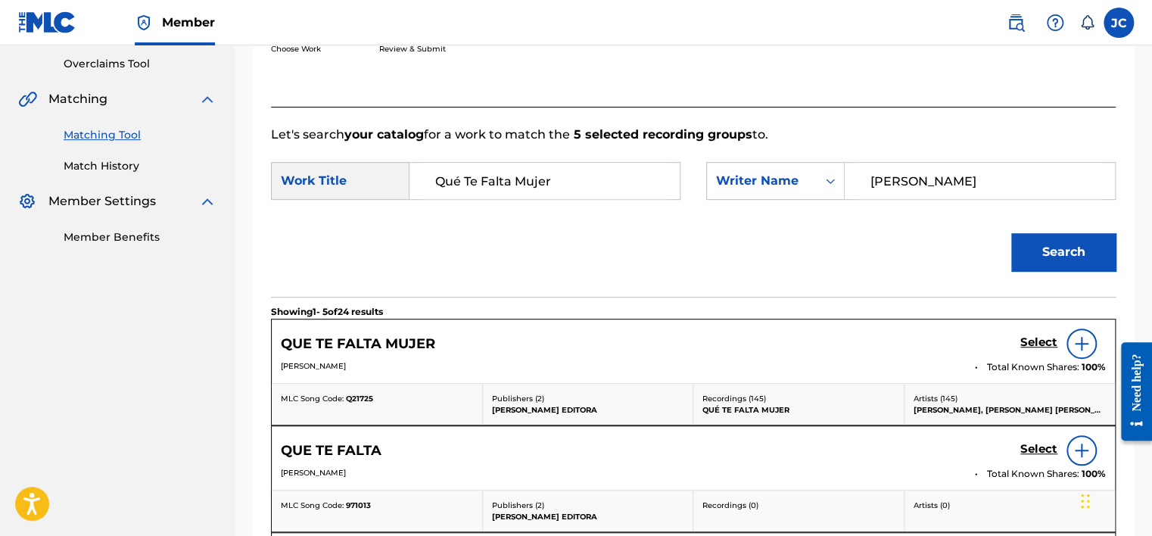
click at [1083, 353] on div at bounding box center [1081, 343] width 30 height 30
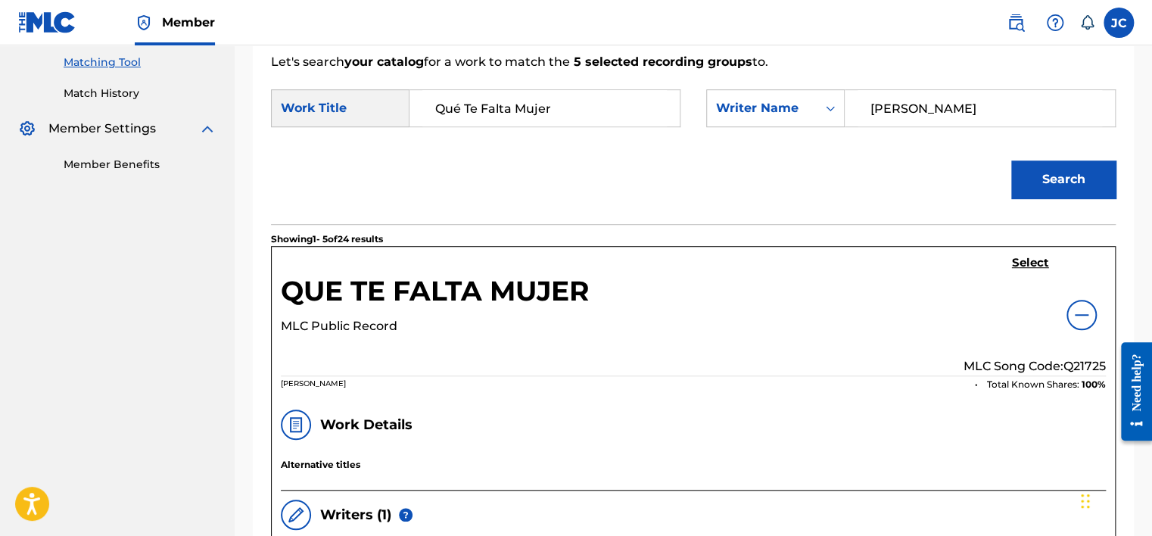
scroll to position [400, 0]
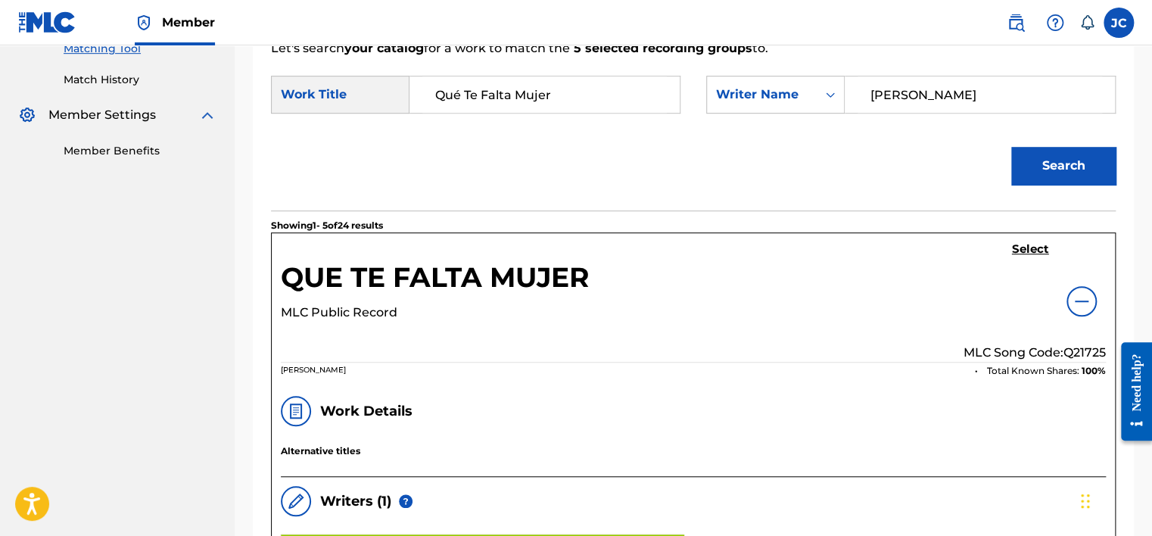
click at [1083, 294] on img at bounding box center [1081, 301] width 18 height 18
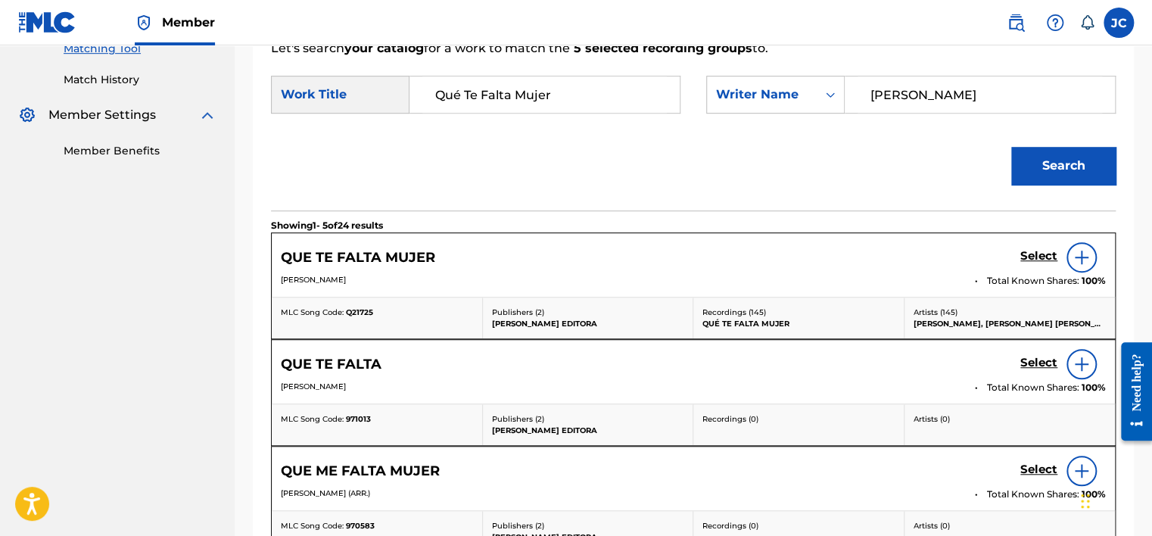
click at [1046, 261] on h5 "Select" at bounding box center [1038, 256] width 37 height 14
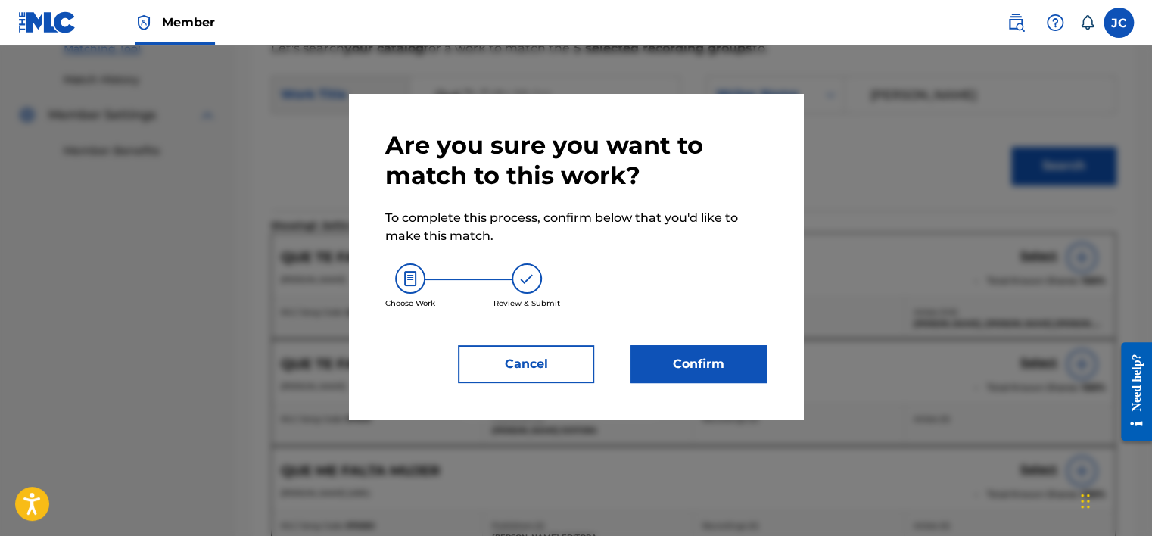
click at [692, 366] on button "Confirm" at bounding box center [698, 364] width 136 height 38
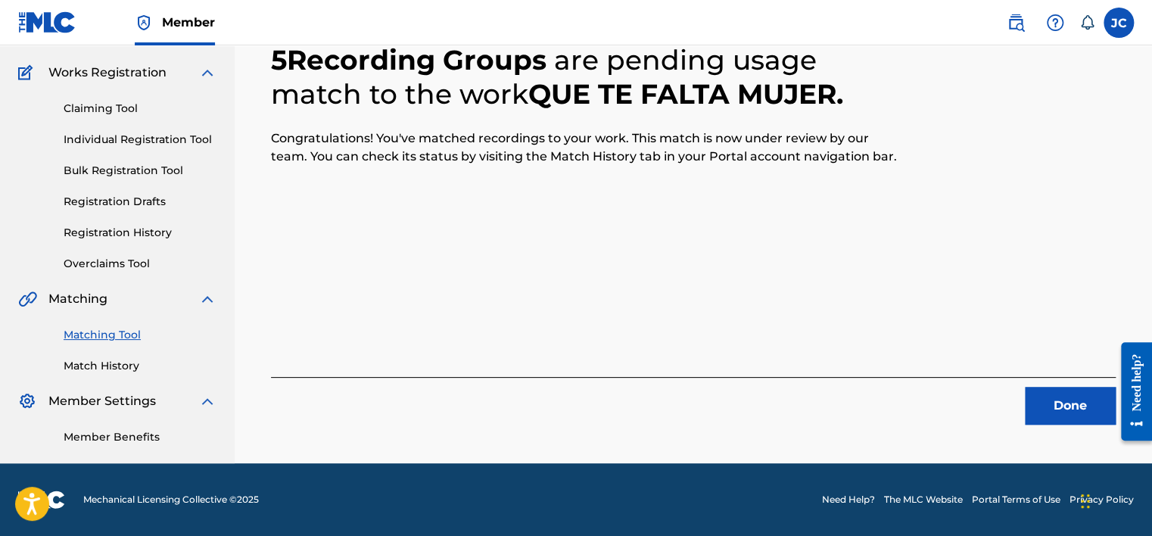
scroll to position [114, 0]
click at [1032, 398] on button "Done" at bounding box center [1069, 406] width 91 height 38
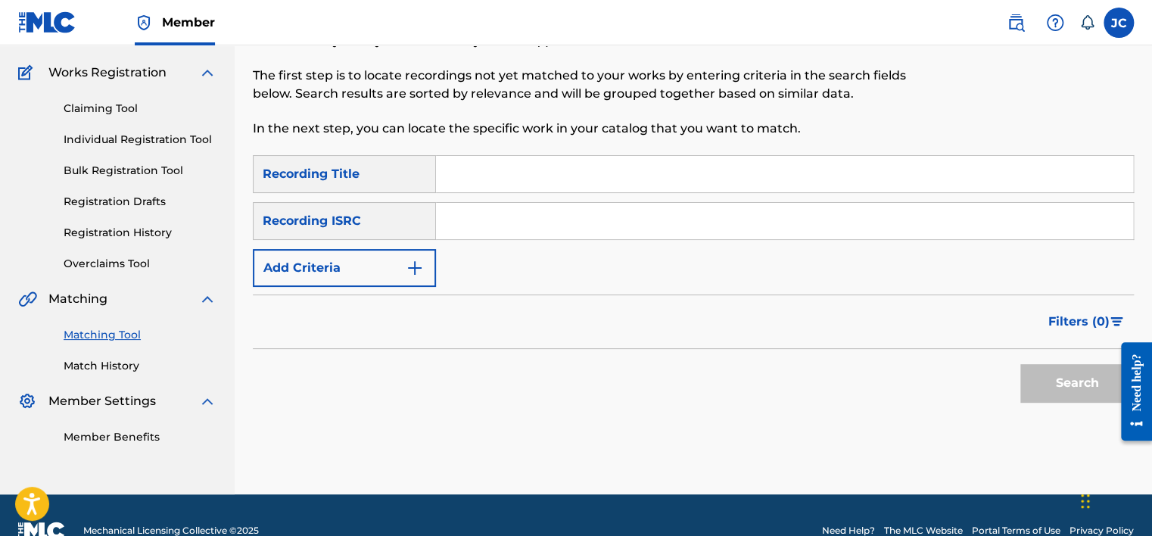
click at [1032, 398] on div "Matching Tool The Matching Tool allows Members to match sound recordings to wor…" at bounding box center [693, 231] width 881 height 525
click at [569, 221] on input "Search Form" at bounding box center [784, 221] width 697 height 36
paste input "ES7930211412"
click at [1020, 364] on button "Search" at bounding box center [1076, 383] width 113 height 38
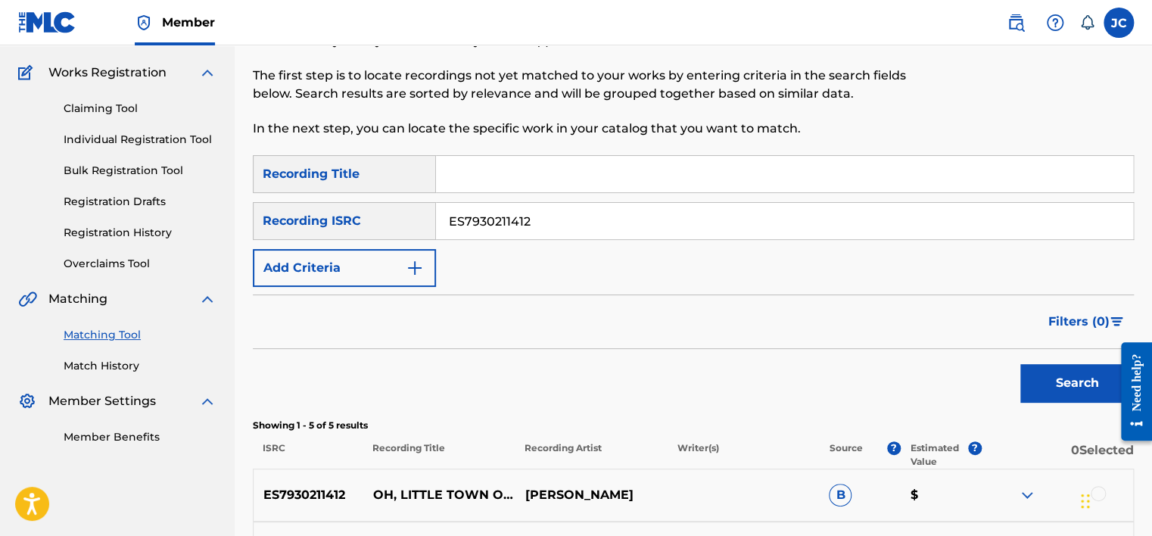
click at [552, 222] on input "ES7930211412" at bounding box center [784, 221] width 697 height 36
paste input "DEN120103024"
type input "DEN120103024"
click at [1020, 364] on button "Search" at bounding box center [1076, 383] width 113 height 38
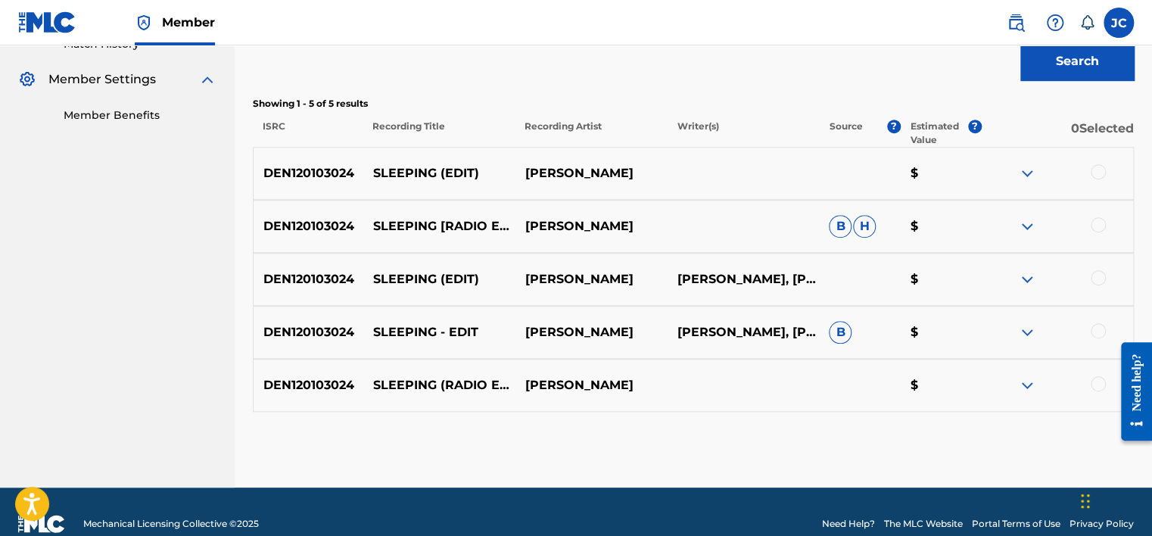
scroll to position [460, 0]
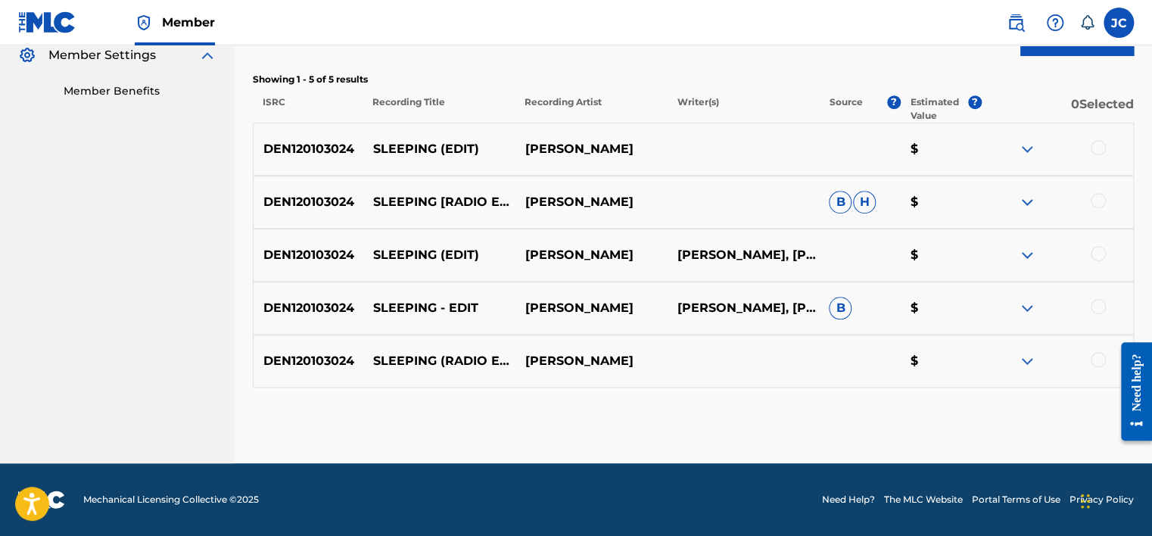
click at [1090, 357] on div at bounding box center [1097, 359] width 15 height 15
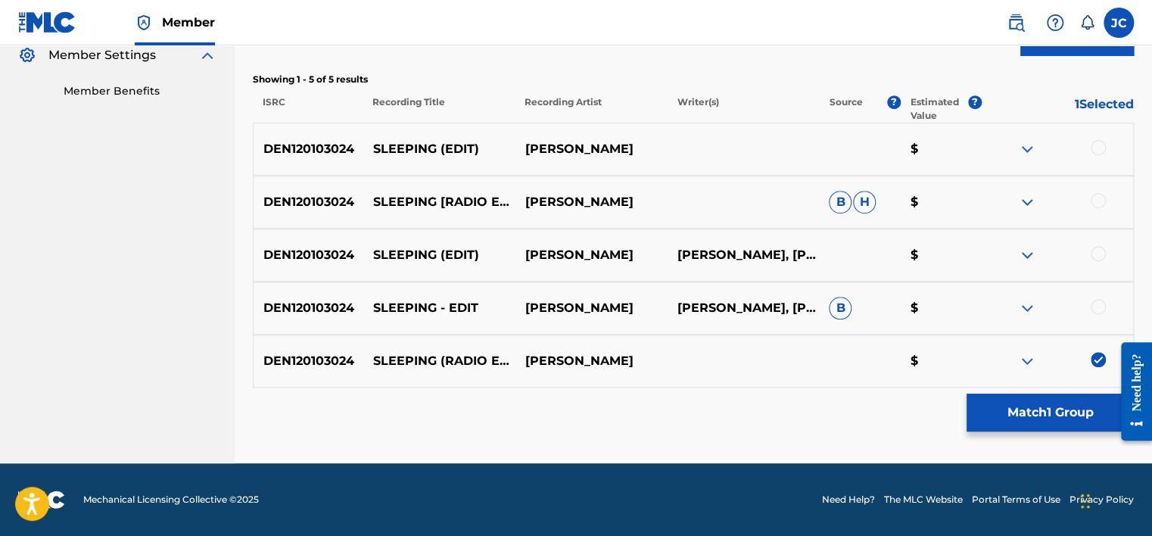
click at [1093, 306] on div at bounding box center [1097, 306] width 15 height 15
click at [1096, 260] on div at bounding box center [1097, 253] width 15 height 15
click at [1099, 197] on div at bounding box center [1097, 200] width 15 height 15
click at [1095, 140] on div at bounding box center [1097, 147] width 15 height 15
click at [1016, 408] on button "Match 5 Groups" at bounding box center [1049, 412] width 167 height 38
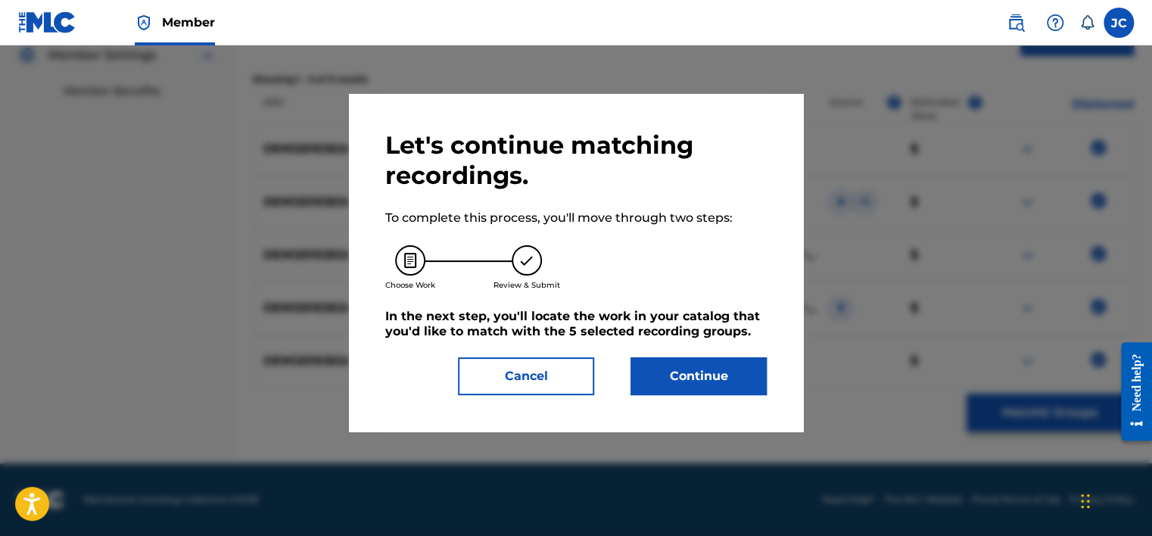
click at [557, 374] on button "Cancel" at bounding box center [526, 376] width 136 height 38
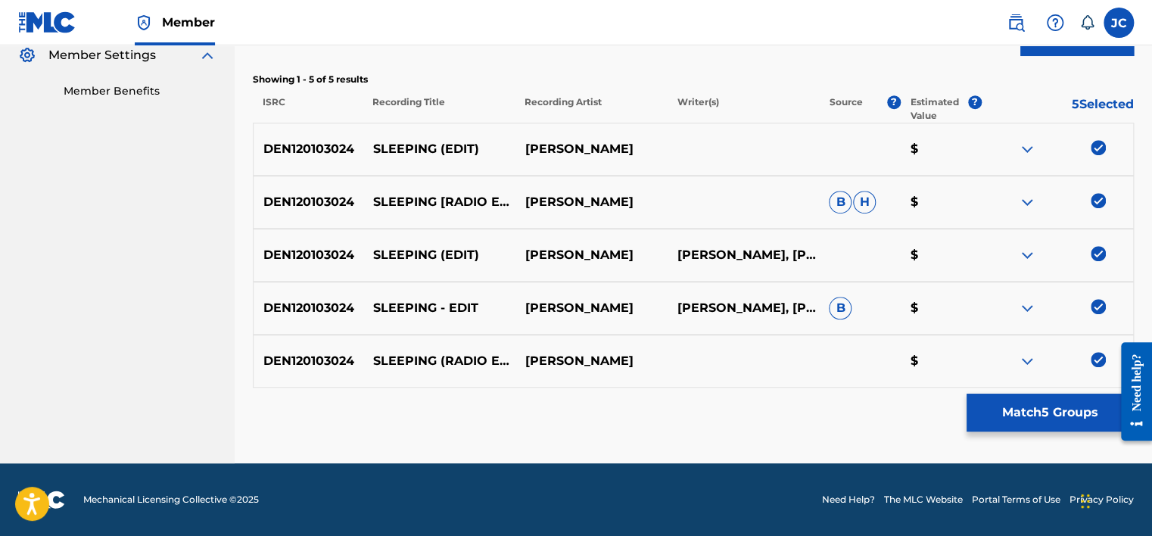
click at [1047, 416] on button "Match 5 Groups" at bounding box center [1049, 412] width 167 height 38
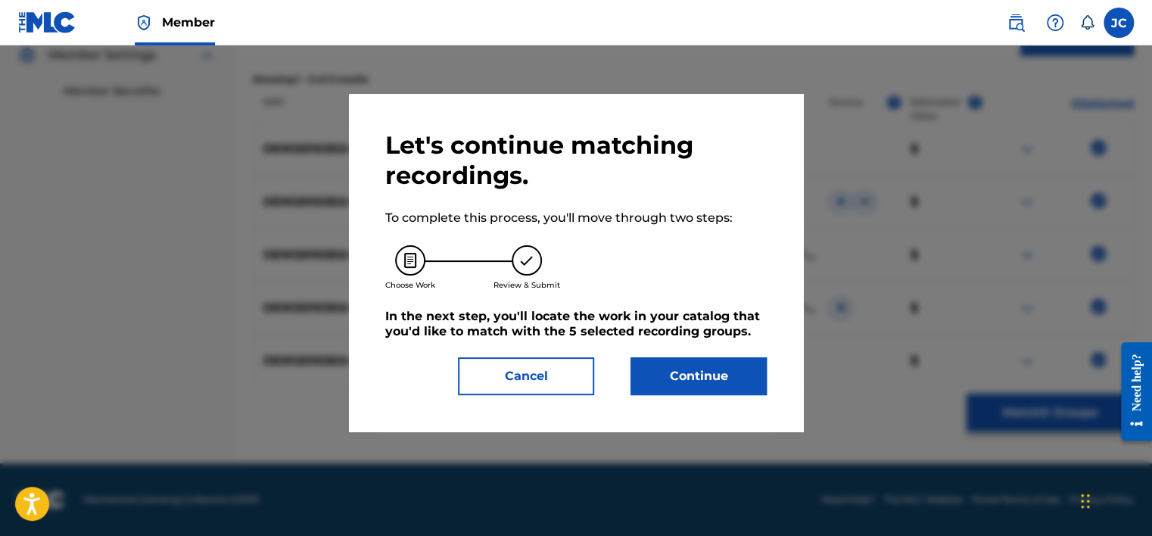
click at [669, 375] on button "Continue" at bounding box center [698, 376] width 136 height 38
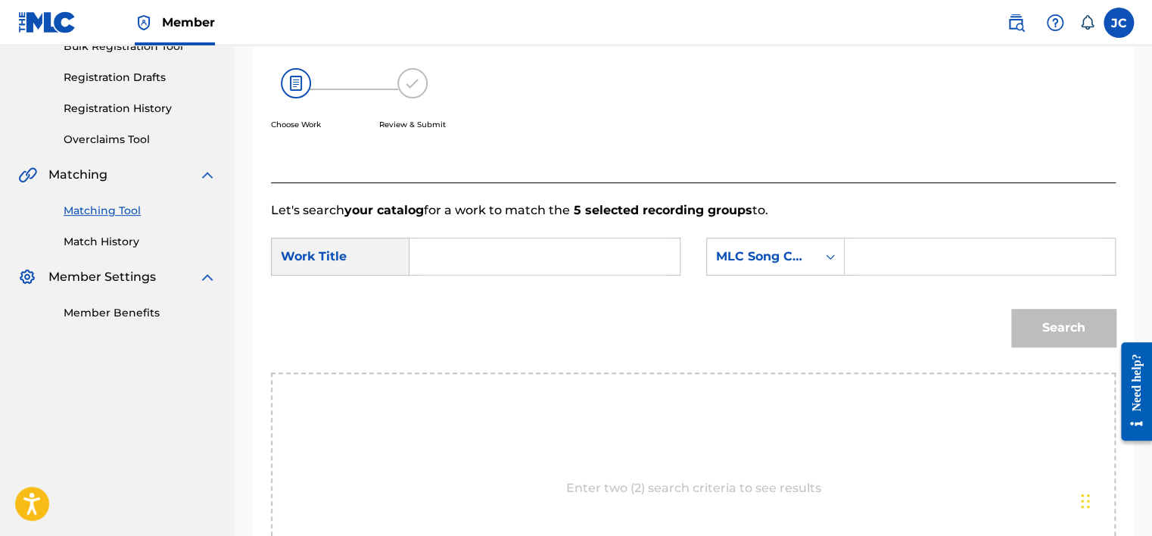
scroll to position [232, 0]
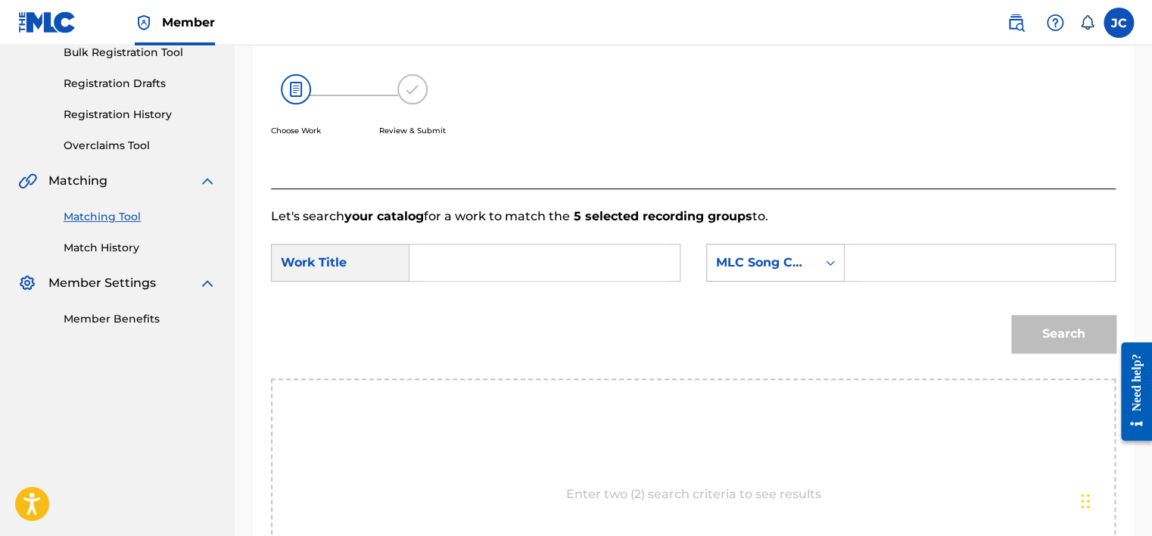
click at [783, 266] on div "MLC Song Code" at bounding box center [762, 262] width 92 height 18
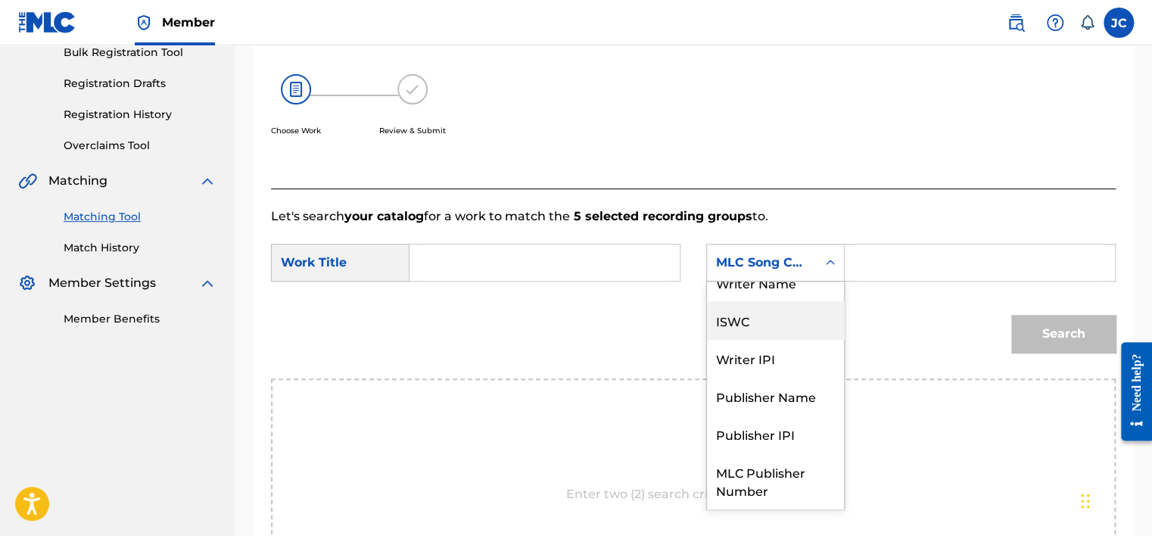
scroll to position [0, 0]
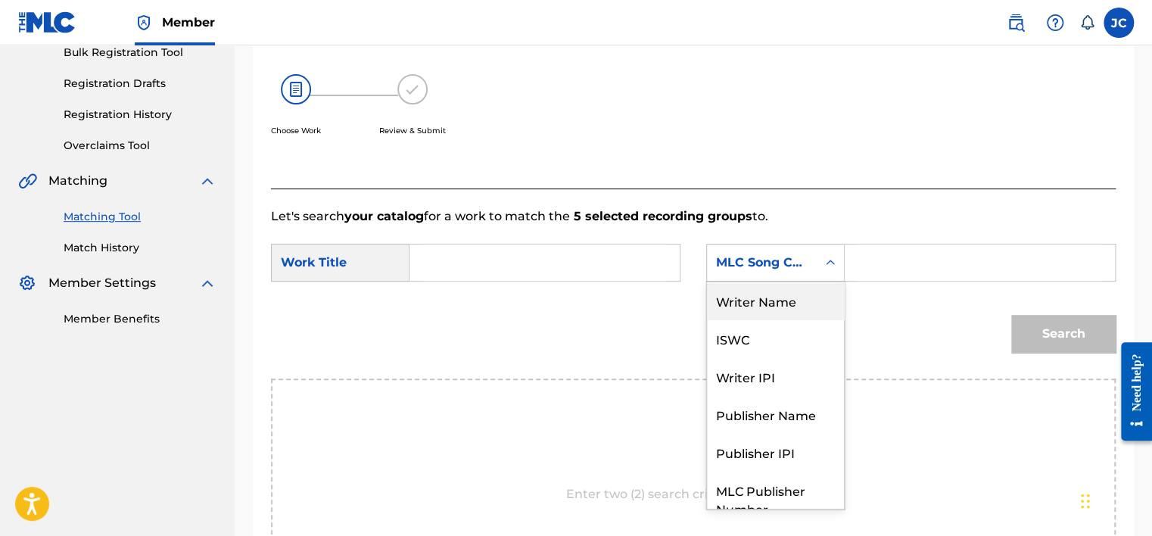
click at [751, 305] on div "Writer Name" at bounding box center [775, 300] width 137 height 38
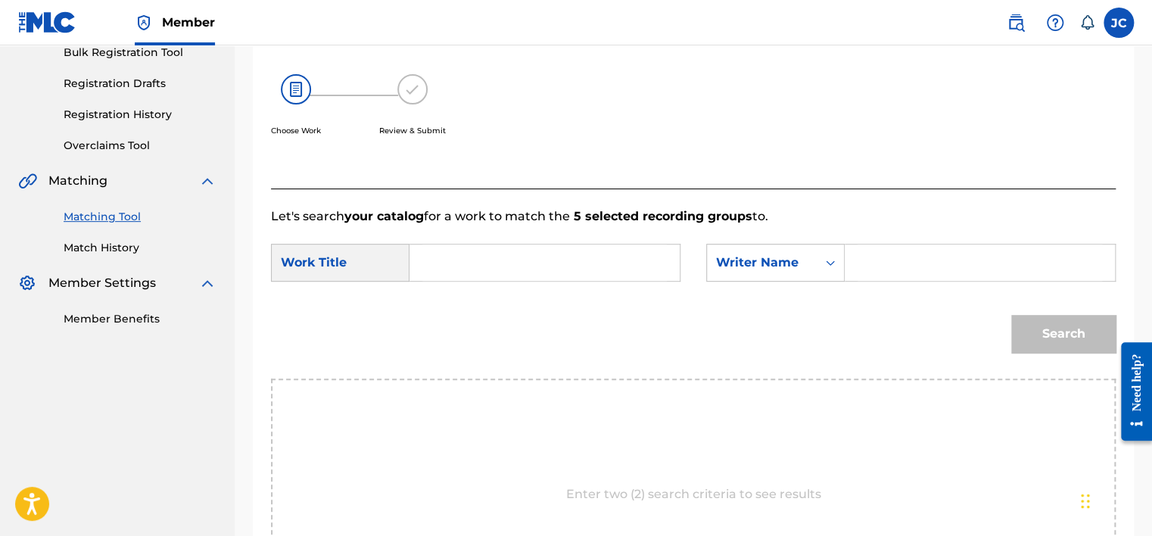
click at [514, 257] on input "Search Form" at bounding box center [544, 262] width 244 height 36
paste input "Sleeping"
type input "Sleeping"
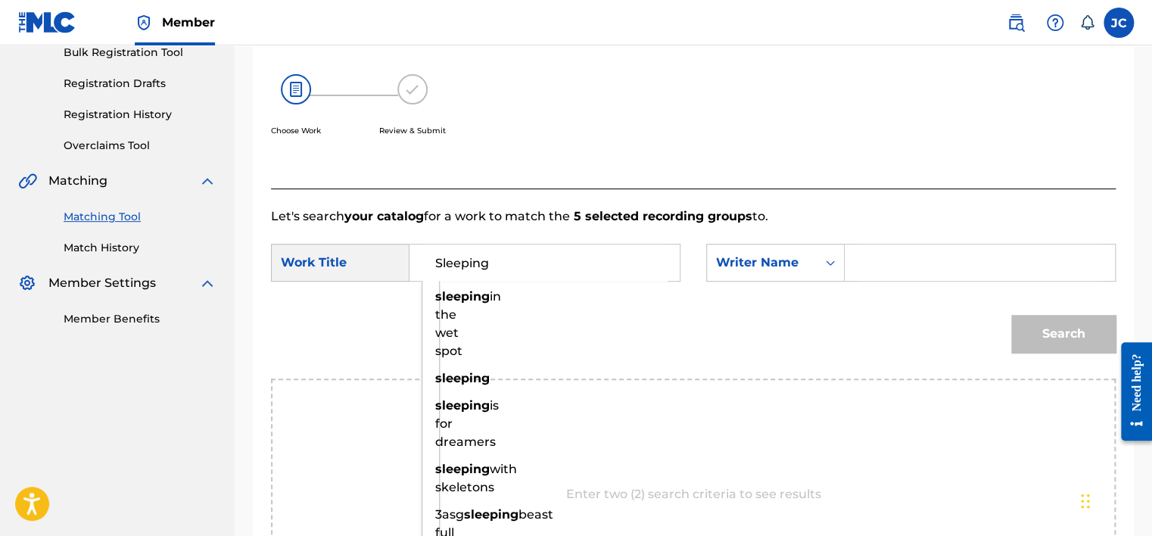
click at [915, 278] on input "Search Form" at bounding box center [979, 262] width 244 height 36
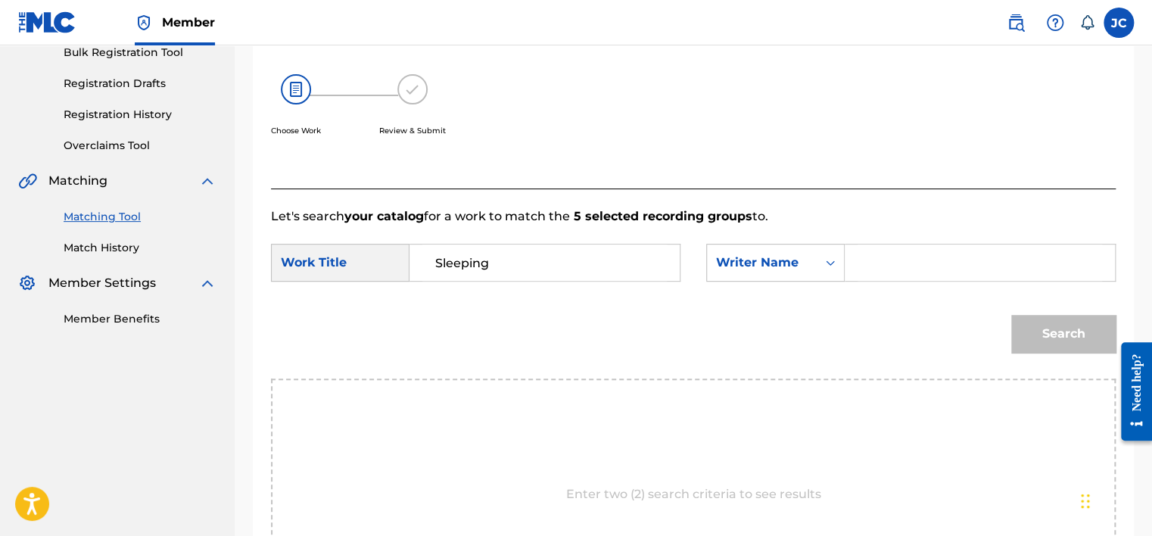
paste input "Astley"
click at [1011, 315] on button "Search" at bounding box center [1063, 334] width 104 height 38
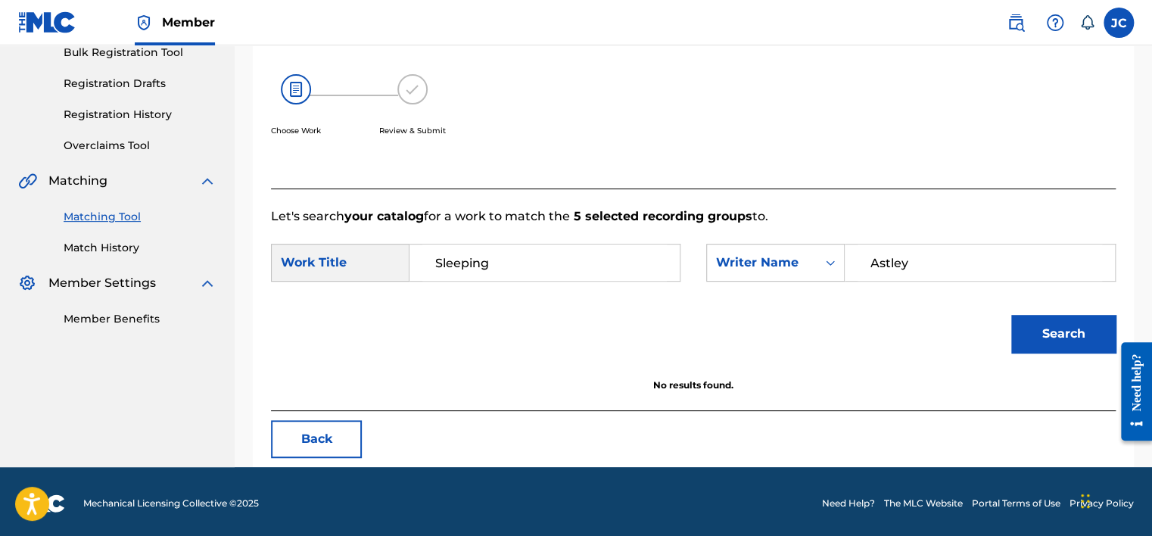
click at [938, 278] on input "Astley" at bounding box center [979, 262] width 244 height 36
click at [934, 258] on input "Astley" at bounding box center [979, 262] width 244 height 36
paste input "Braide"
click at [1011, 315] on button "Search" at bounding box center [1063, 334] width 104 height 38
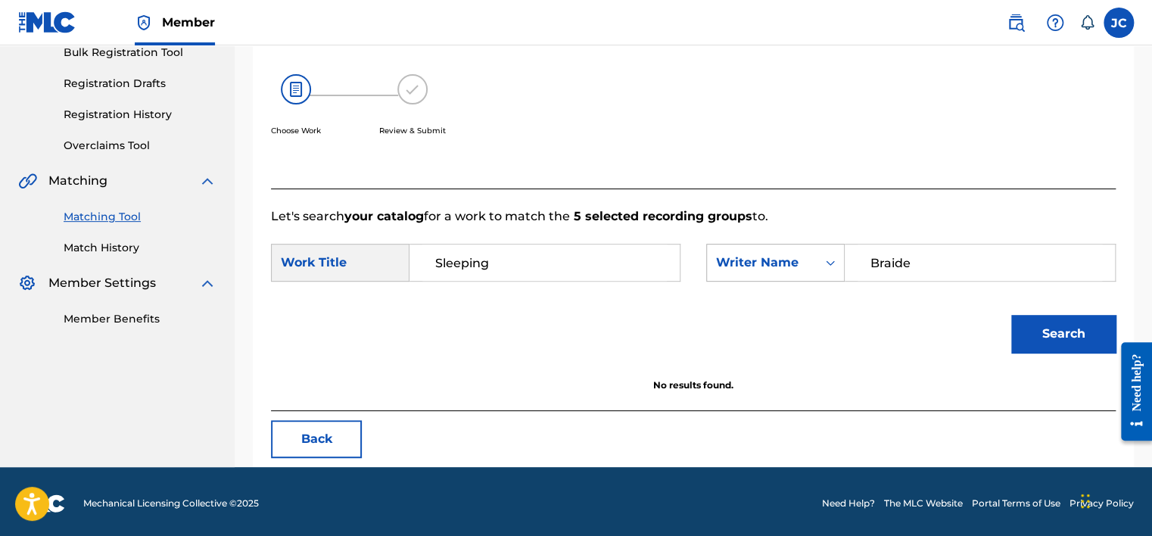
drag, startPoint x: 985, startPoint y: 260, endPoint x: 814, endPoint y: 274, distance: 171.5
click at [814, 274] on div "SearchWithCriteria336b62c4-22b3-4612-a69f-629dc4d24d4e Writer Name Braide" at bounding box center [910, 263] width 409 height 38
type input "ASTLEY"
click at [1011, 315] on button "Search" at bounding box center [1063, 334] width 104 height 38
click at [329, 433] on button "Back" at bounding box center [316, 439] width 91 height 38
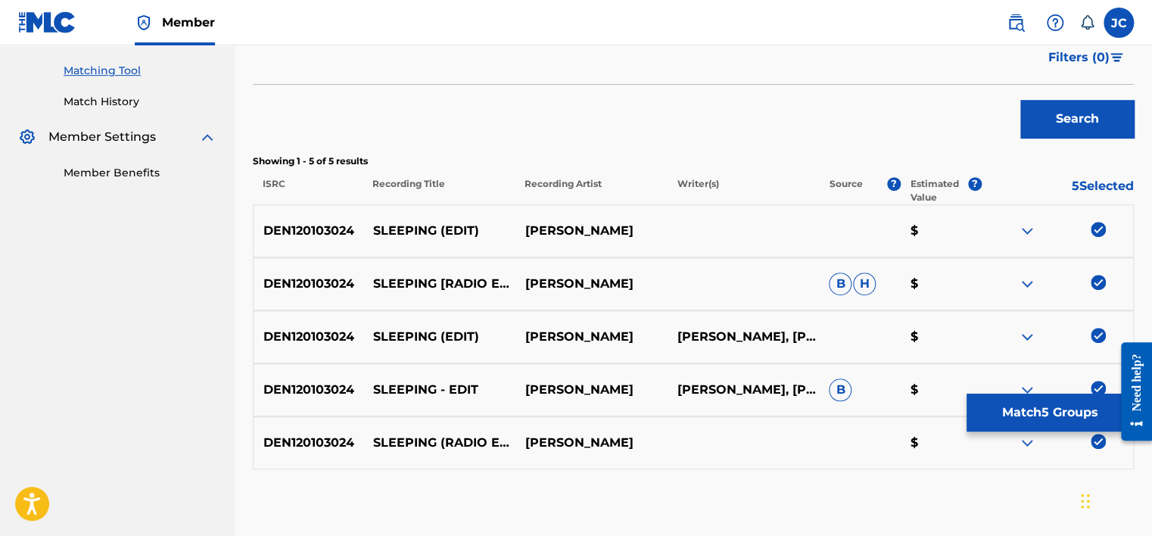
scroll to position [460, 0]
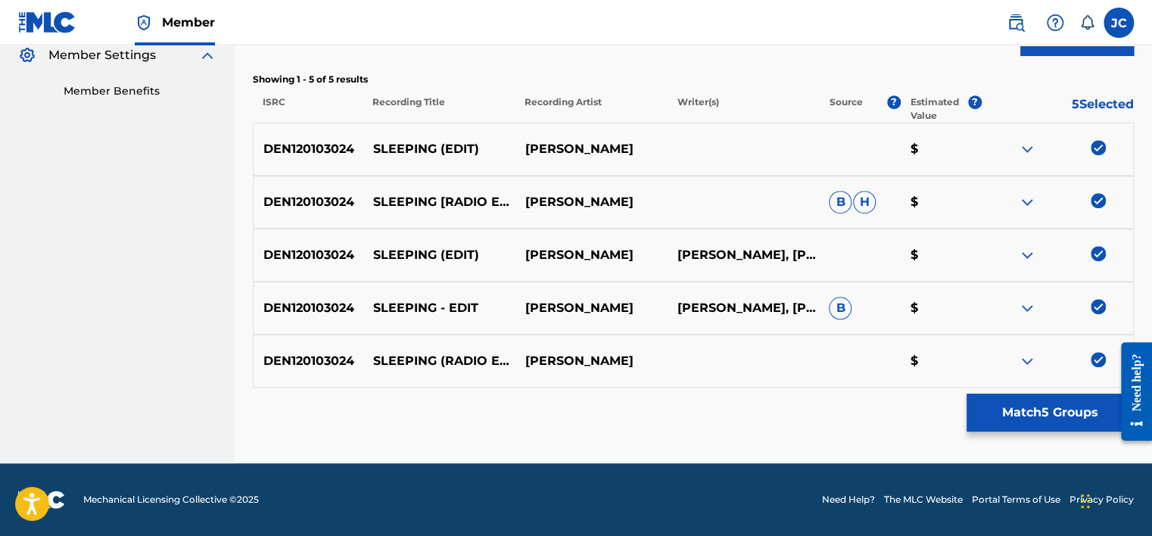
click at [1093, 362] on img at bounding box center [1097, 359] width 15 height 15
click at [1097, 305] on img at bounding box center [1097, 306] width 15 height 15
click at [1093, 244] on div "DEN120103024 SLEEPING (EDIT) [PERSON_NAME] [PERSON_NAME], [PERSON_NAME] $" at bounding box center [693, 254] width 881 height 53
click at [1095, 251] on img at bounding box center [1097, 253] width 15 height 15
click at [1094, 200] on img at bounding box center [1097, 200] width 15 height 15
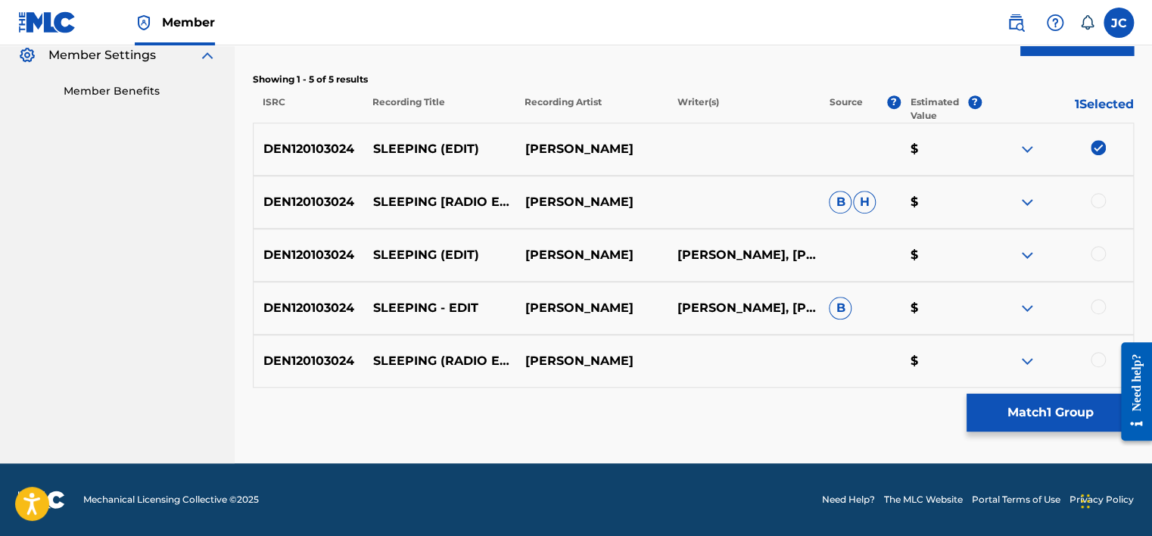
click at [1099, 149] on img at bounding box center [1097, 147] width 15 height 15
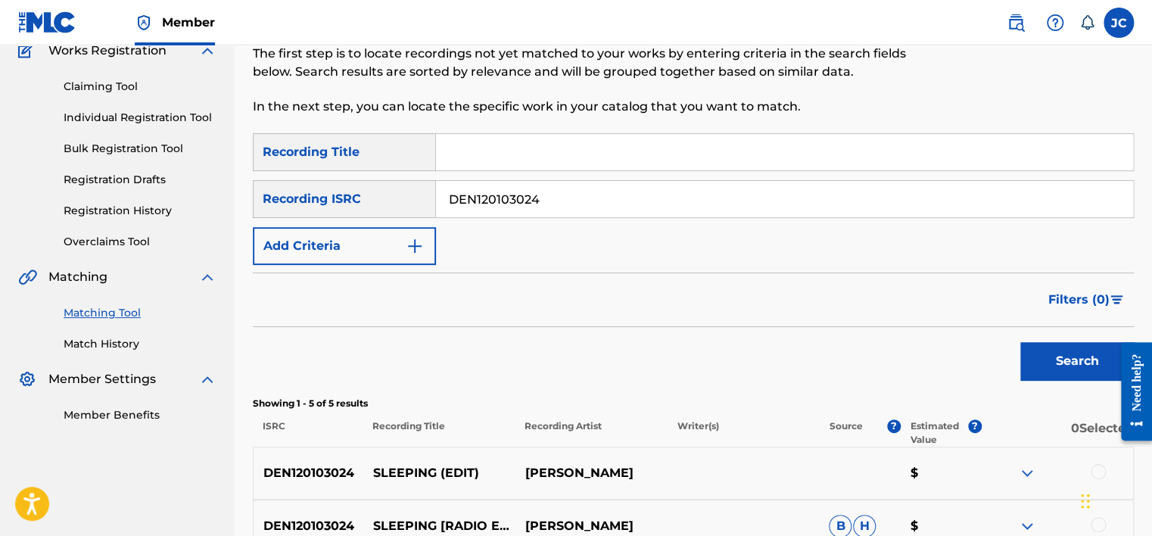
scroll to position [97, 0]
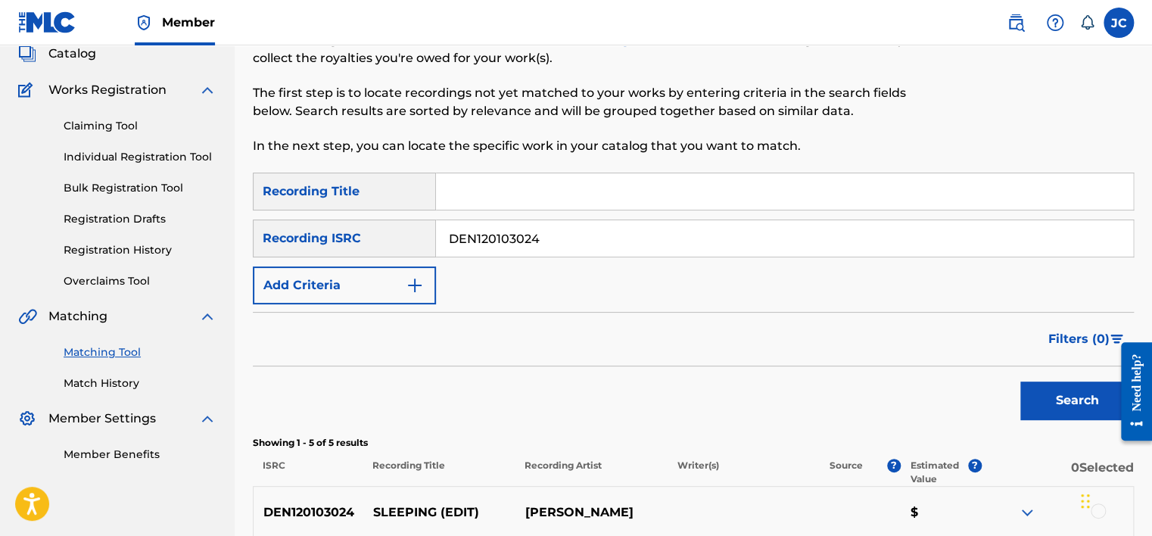
click at [740, 232] on input "DEN120103024" at bounding box center [784, 238] width 697 height 36
paste input "GBELX0702257"
type input "GBELX0702257"
click at [1020, 381] on button "Search" at bounding box center [1076, 400] width 113 height 38
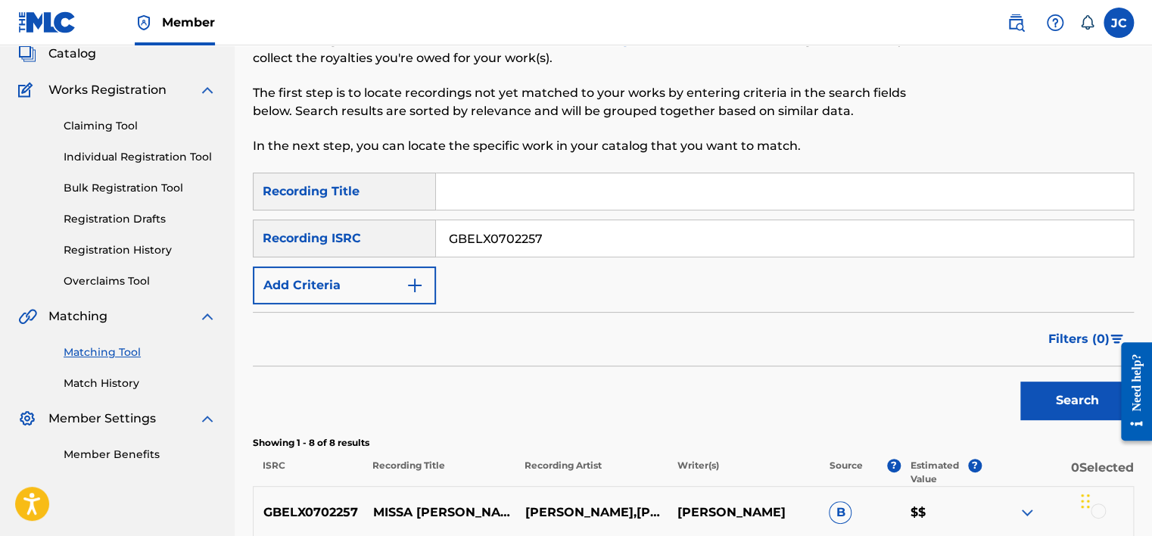
click at [595, 239] on input "GBELX0702257" at bounding box center [784, 238] width 697 height 36
paste input "GBAYC9803208"
type input "GBAYC9803208"
click at [1020, 381] on button "Search" at bounding box center [1076, 400] width 113 height 38
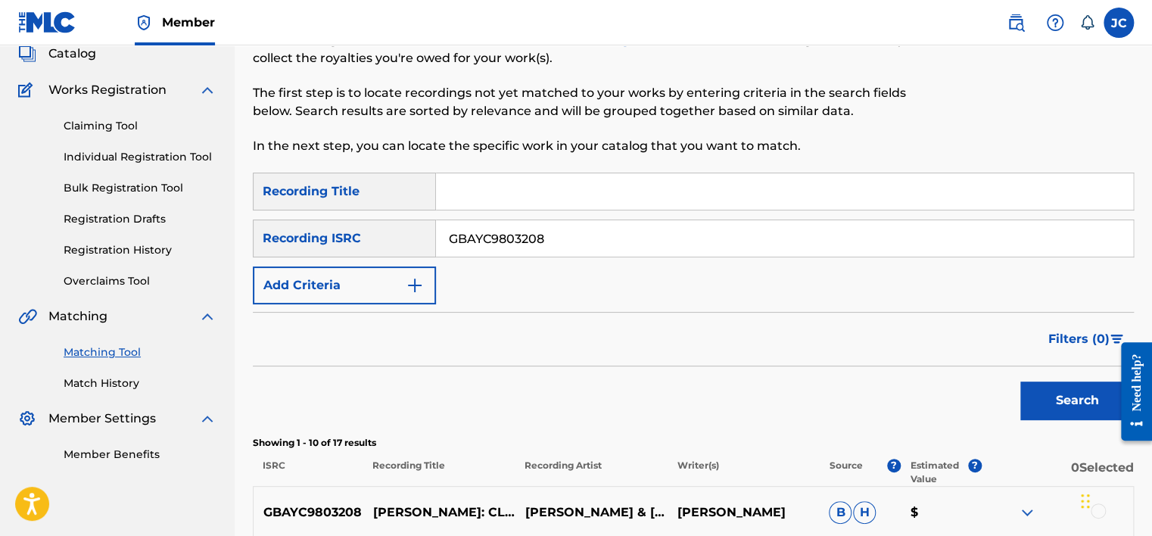
click at [561, 241] on input "GBAYC9803208" at bounding box center [784, 238] width 697 height 36
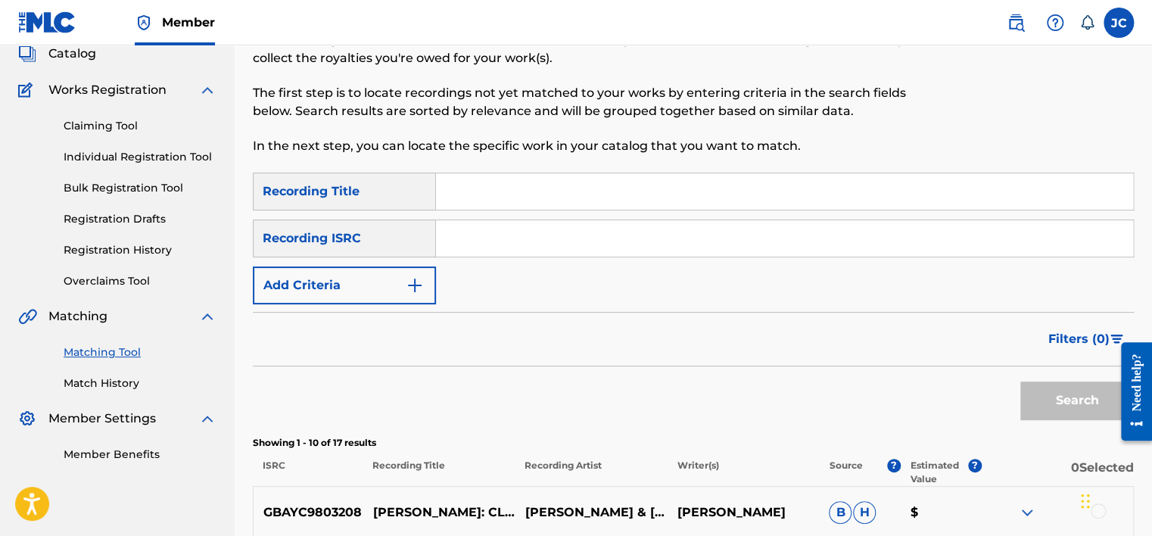
paste input "GBF076110213"
type input "GBF076110213"
click at [1020, 381] on button "Search" at bounding box center [1076, 400] width 113 height 38
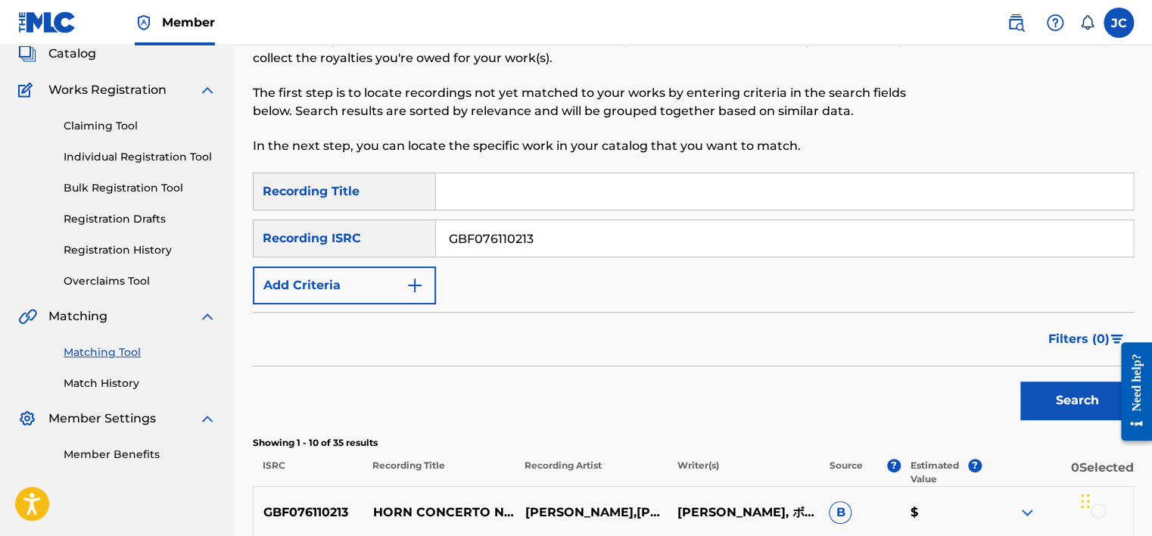
click at [547, 231] on input "GBF076110213" at bounding box center [784, 238] width 697 height 36
paste input "GBRKQ2151050"
type input "GBRKQ2151050"
click at [1020, 381] on button "Search" at bounding box center [1076, 400] width 113 height 38
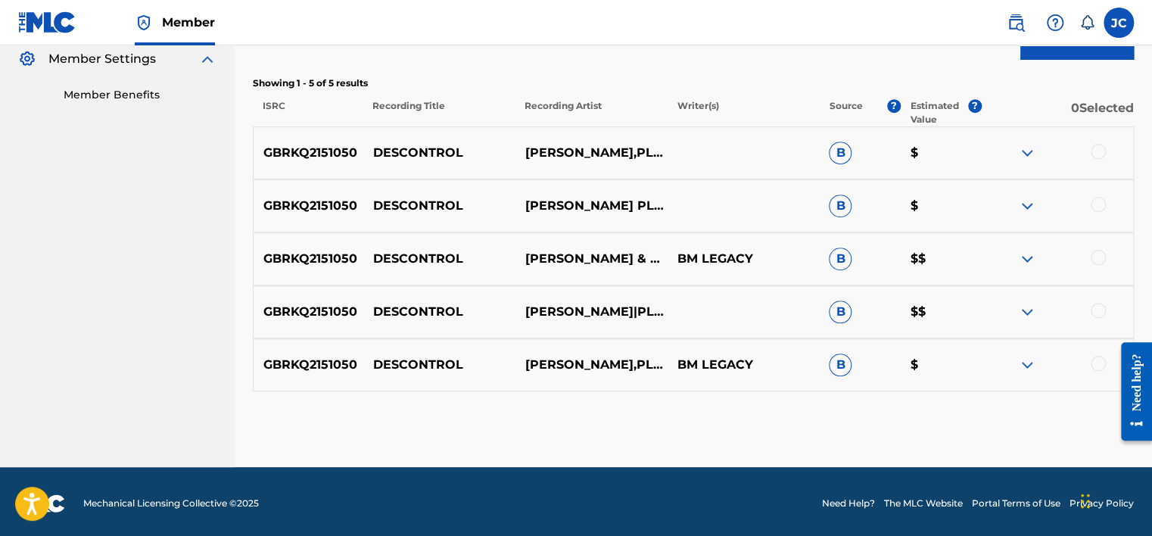
scroll to position [460, 0]
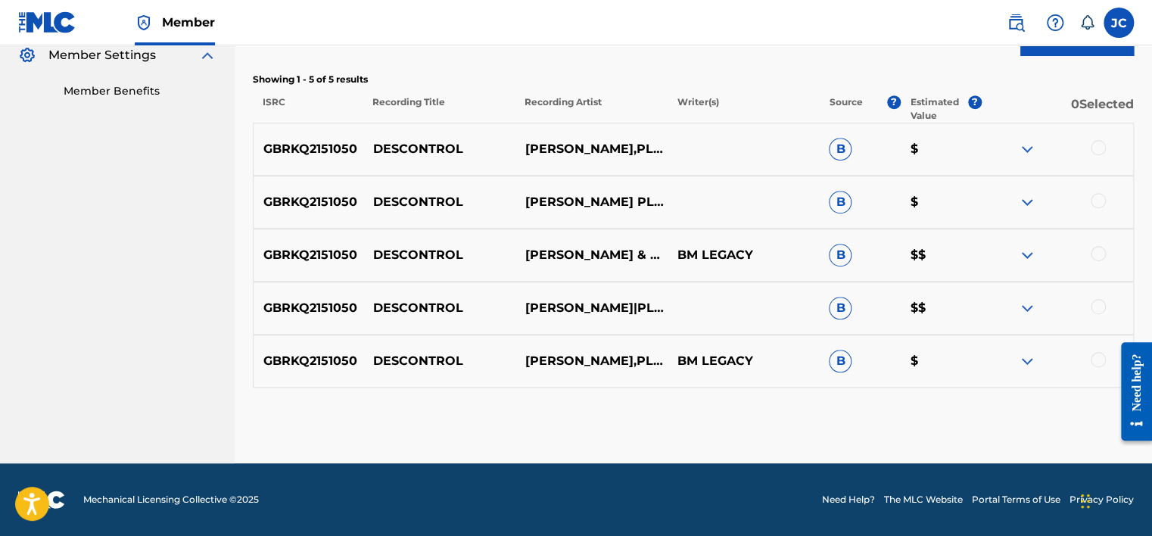
click at [1101, 359] on div at bounding box center [1097, 359] width 15 height 15
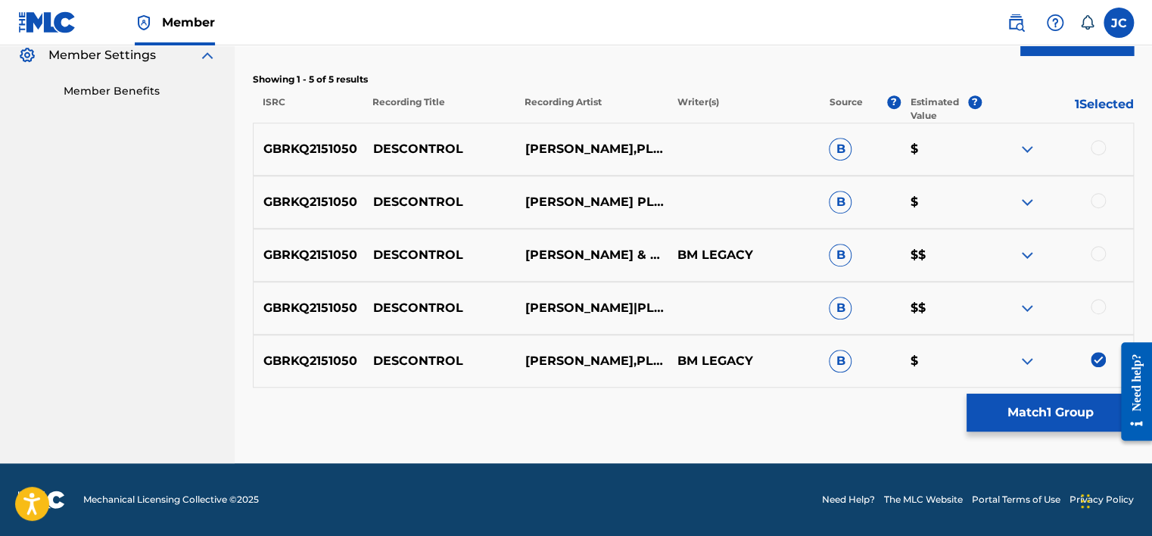
click at [1093, 306] on div at bounding box center [1097, 306] width 15 height 15
click at [1098, 254] on div at bounding box center [1097, 253] width 15 height 15
click at [1098, 205] on div at bounding box center [1097, 200] width 15 height 15
click at [1094, 151] on div at bounding box center [1097, 147] width 15 height 15
click at [1035, 411] on button "Match 5 Groups" at bounding box center [1049, 412] width 167 height 38
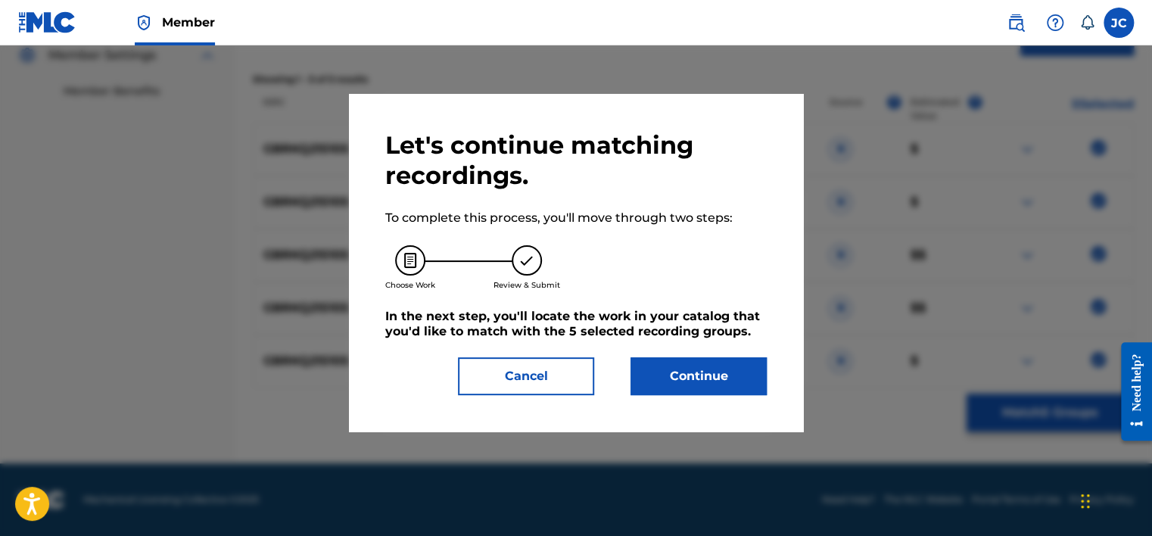
click at [711, 366] on button "Continue" at bounding box center [698, 376] width 136 height 38
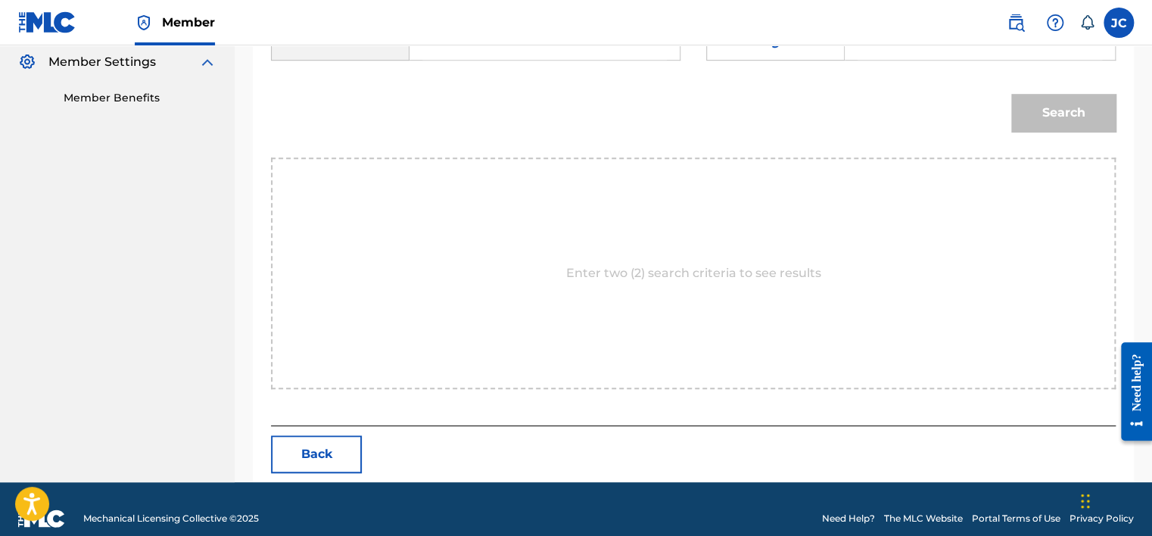
scroll to position [275, 0]
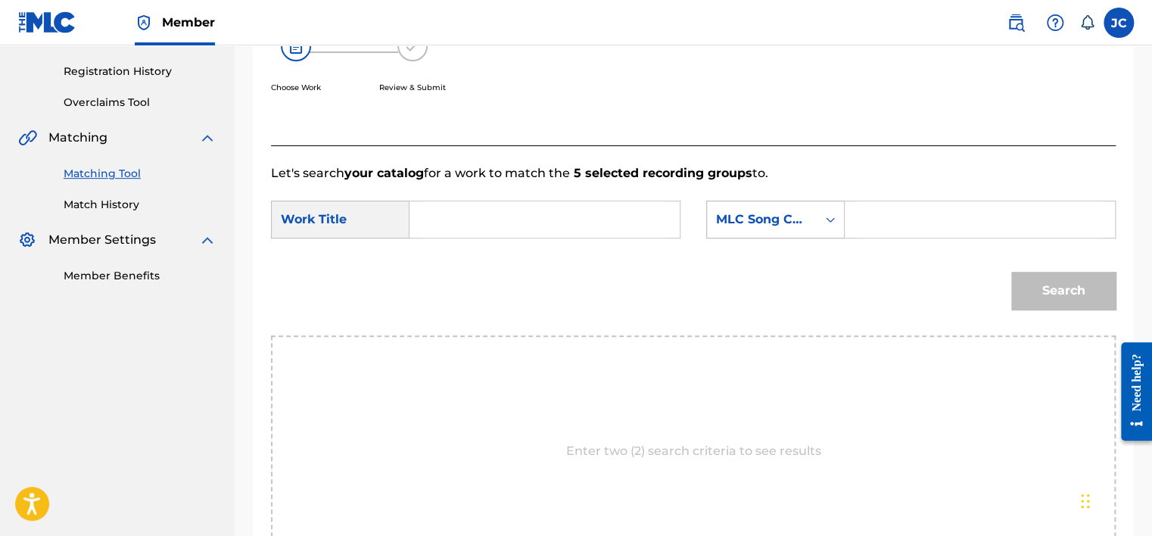
click at [789, 210] on div "MLC Song Code" at bounding box center [762, 219] width 92 height 18
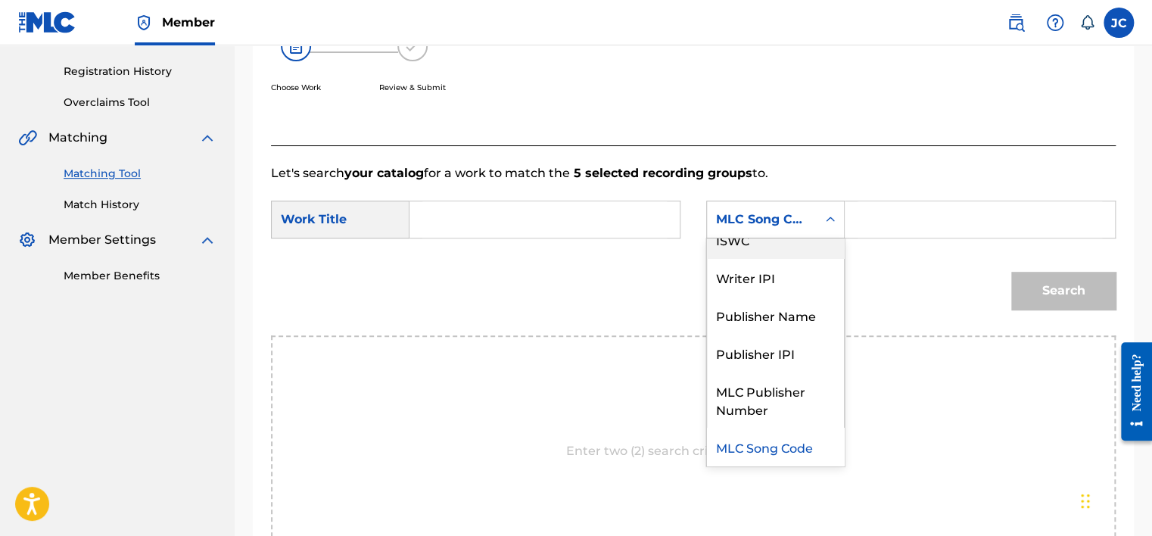
scroll to position [0, 0]
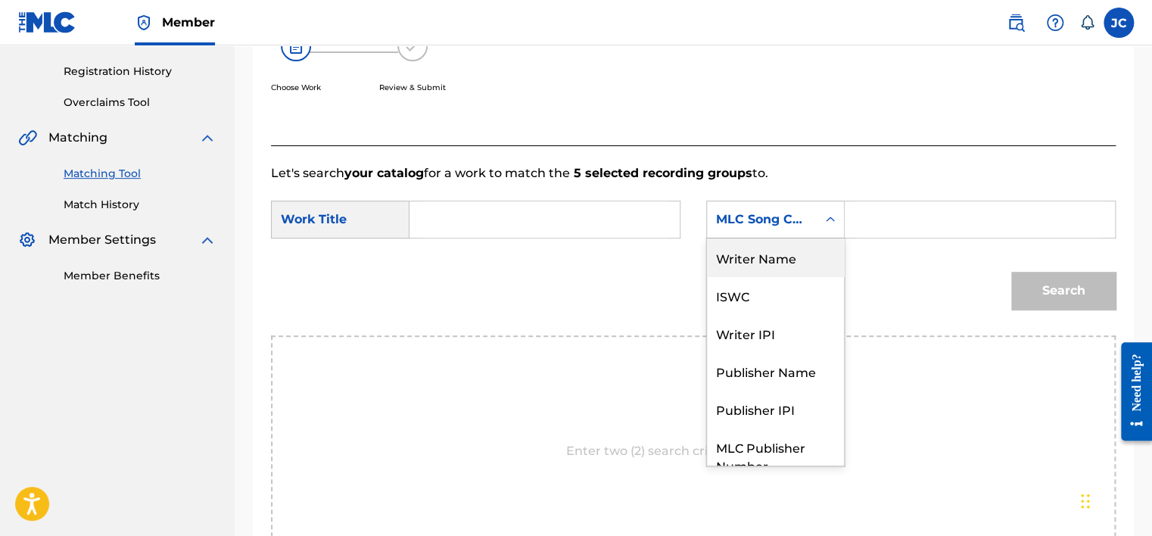
click at [775, 260] on div "Writer Name" at bounding box center [775, 257] width 137 height 38
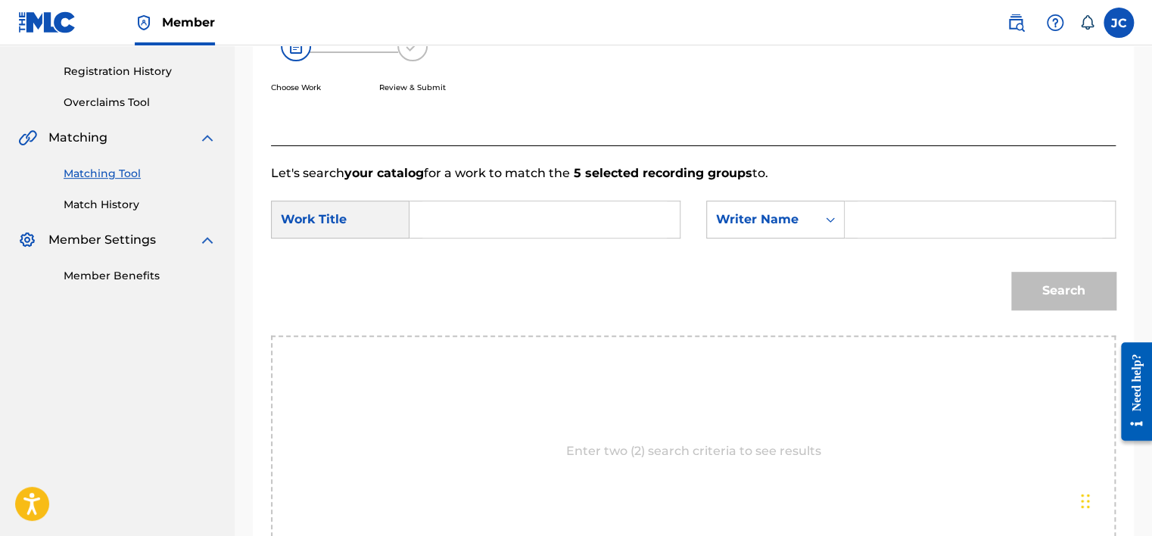
click at [606, 235] on input "Search Form" at bounding box center [544, 219] width 244 height 36
paste input "Descontrol"
type input "Descontrol"
click at [887, 230] on input "Search Form" at bounding box center [979, 219] width 244 height 36
paste input "[PERSON_NAME]"
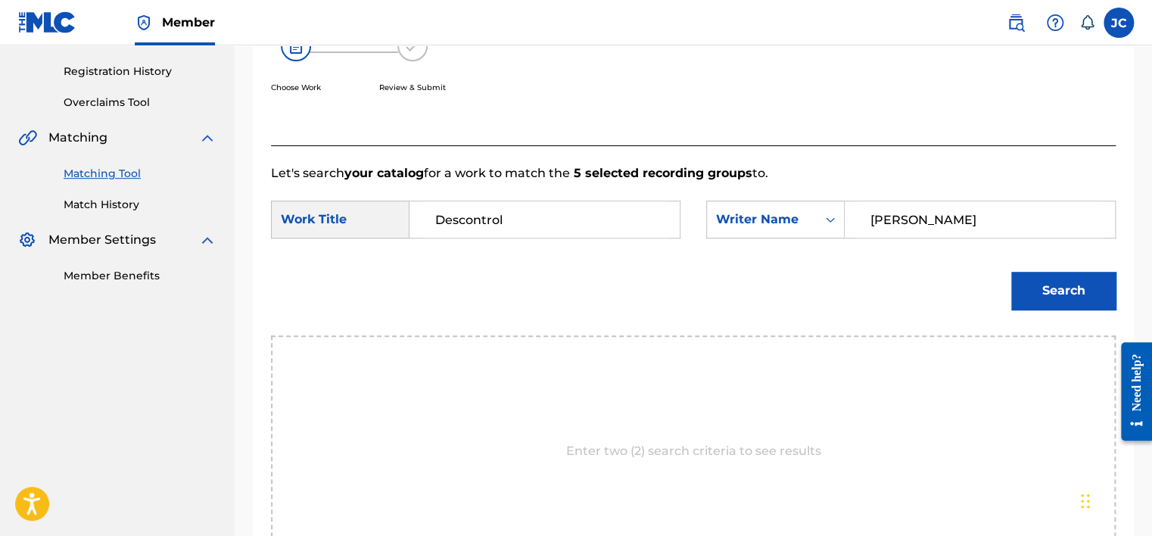
type input "[PERSON_NAME]"
click at [1011, 272] on button "Search" at bounding box center [1063, 291] width 104 height 38
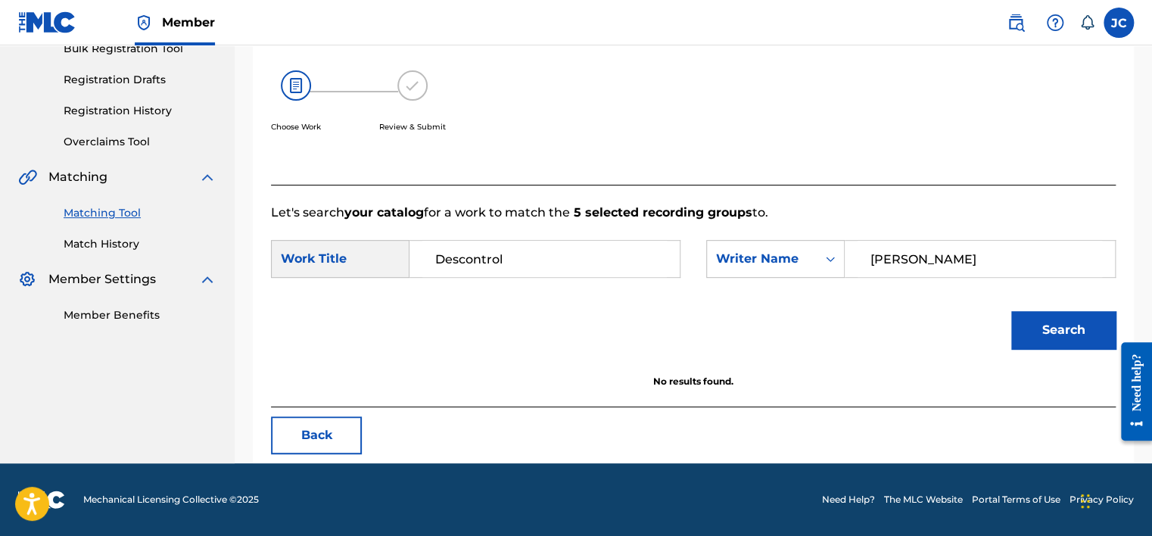
scroll to position [236, 0]
click at [333, 444] on button "Back" at bounding box center [316, 435] width 91 height 38
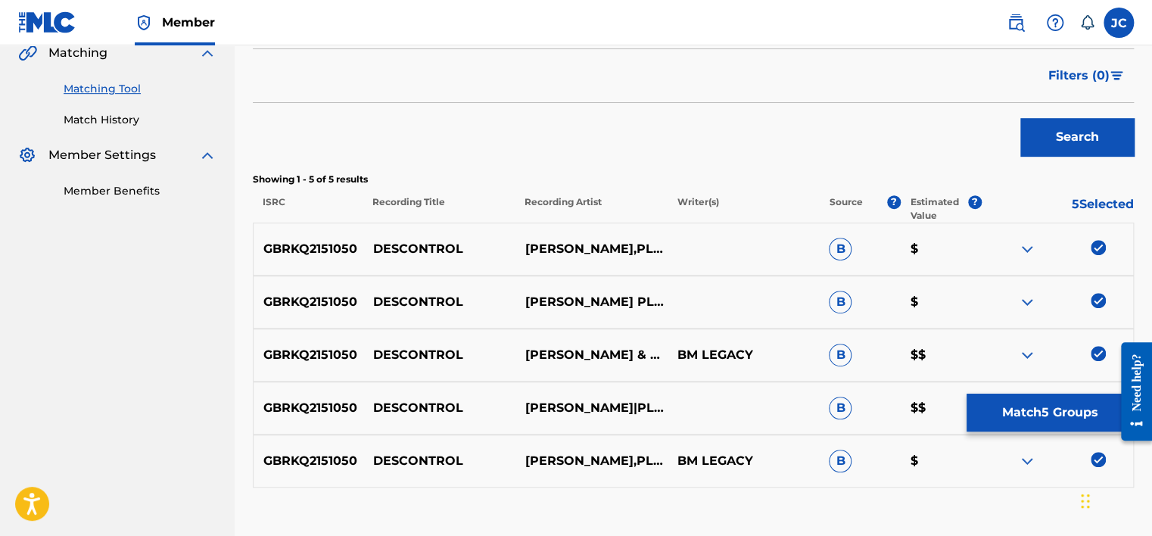
scroll to position [460, 0]
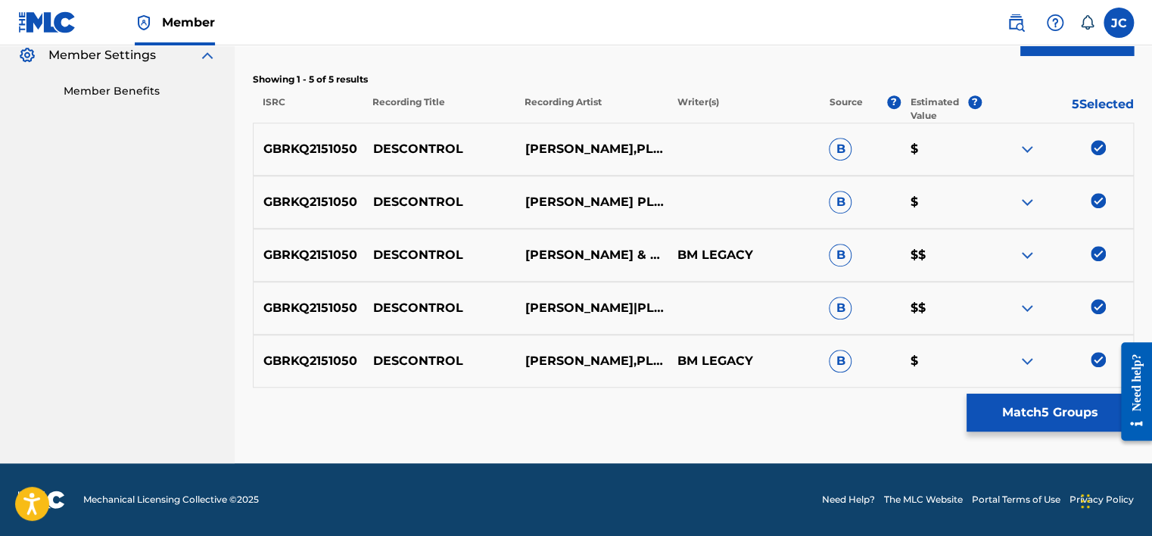
click at [1100, 366] on div at bounding box center [1057, 361] width 152 height 18
click at [1099, 356] on img at bounding box center [1097, 359] width 15 height 15
click at [1096, 305] on img at bounding box center [1097, 306] width 15 height 15
click at [1099, 255] on img at bounding box center [1097, 253] width 15 height 15
click at [1099, 202] on img at bounding box center [1097, 200] width 15 height 15
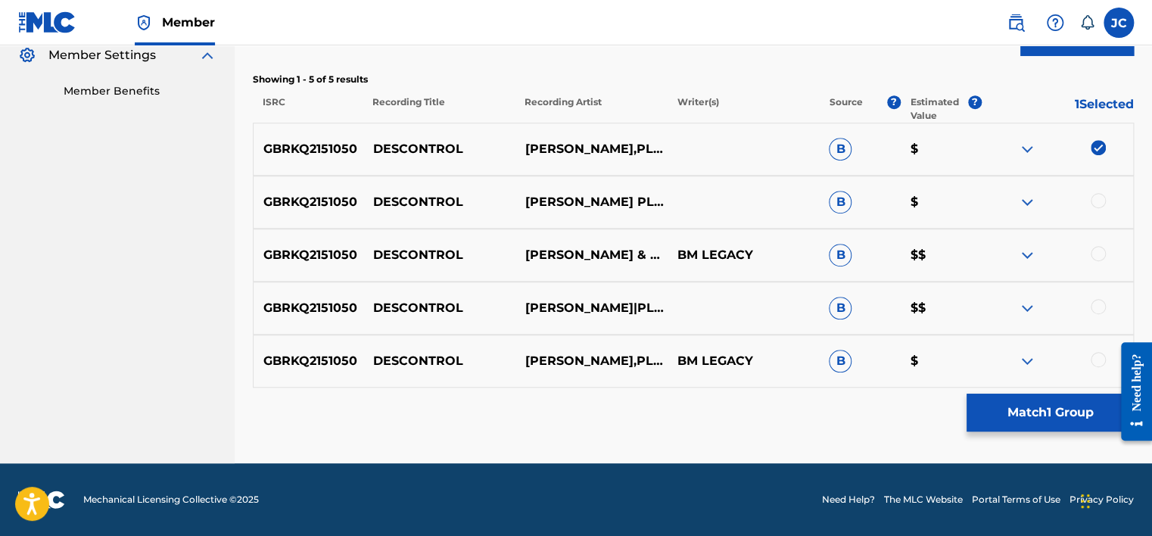
click at [1096, 150] on img at bounding box center [1097, 147] width 15 height 15
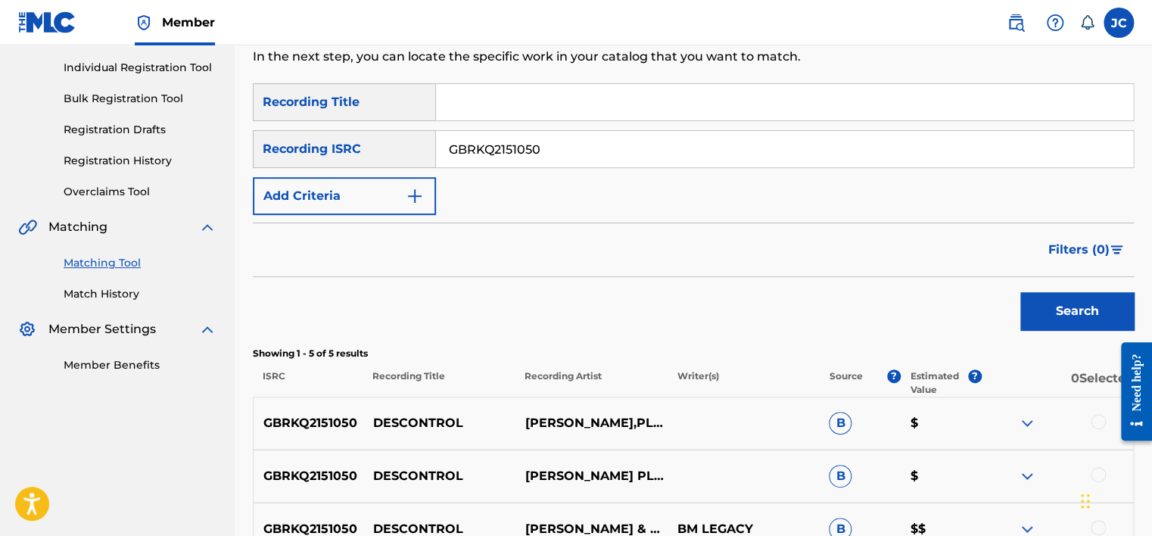
scroll to position [133, 0]
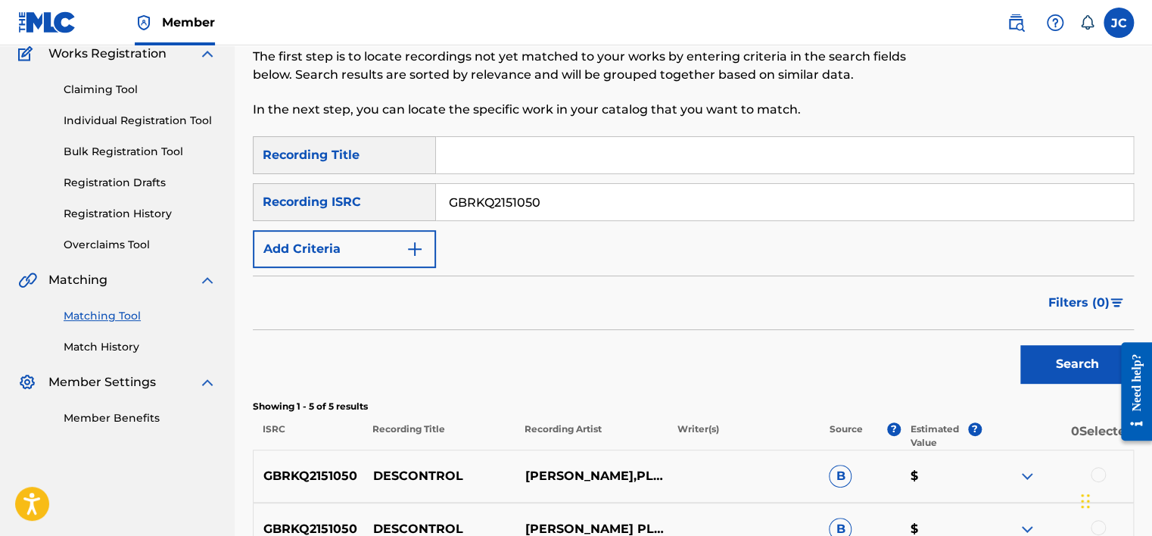
click at [838, 204] on input "GBRKQ2151050" at bounding box center [784, 202] width 697 height 36
paste input "DEF057803301"
type input "DEF057803301"
click at [1020, 345] on button "Search" at bounding box center [1076, 364] width 113 height 38
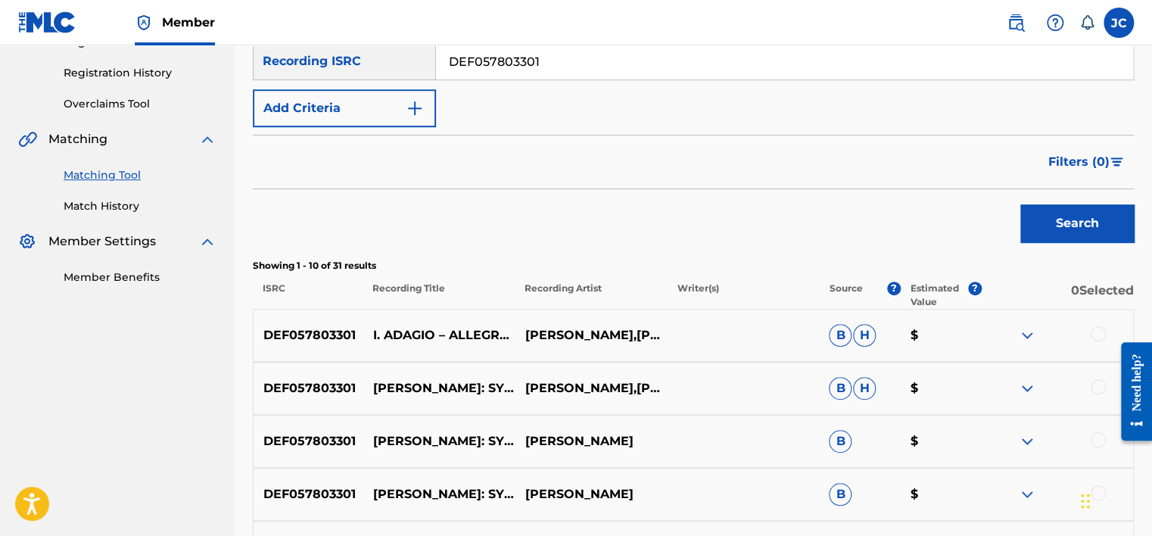
scroll to position [179, 0]
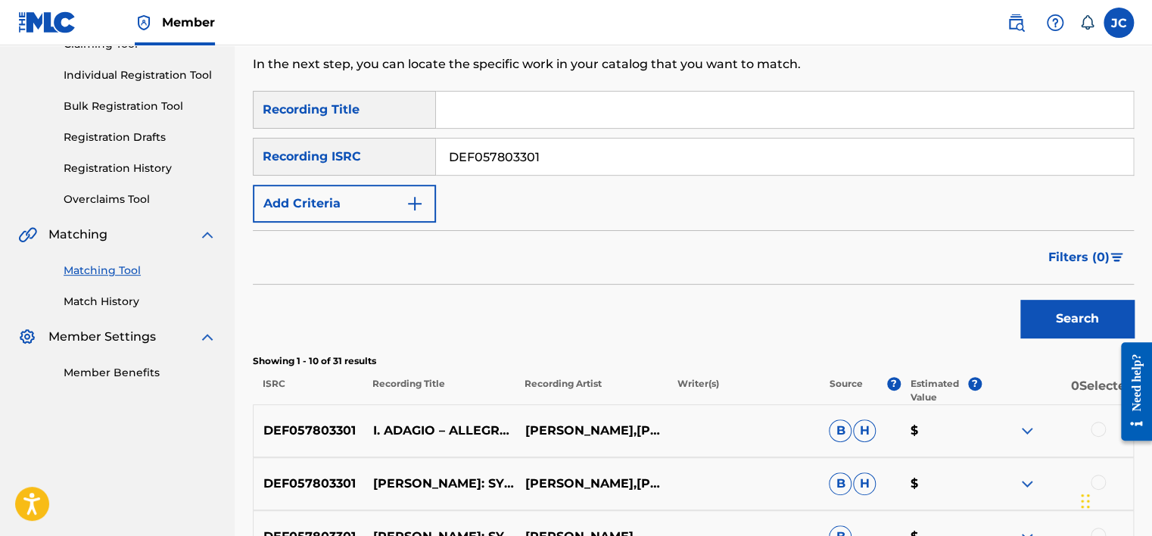
click at [808, 159] on input "DEF057803301" at bounding box center [784, 156] width 697 height 36
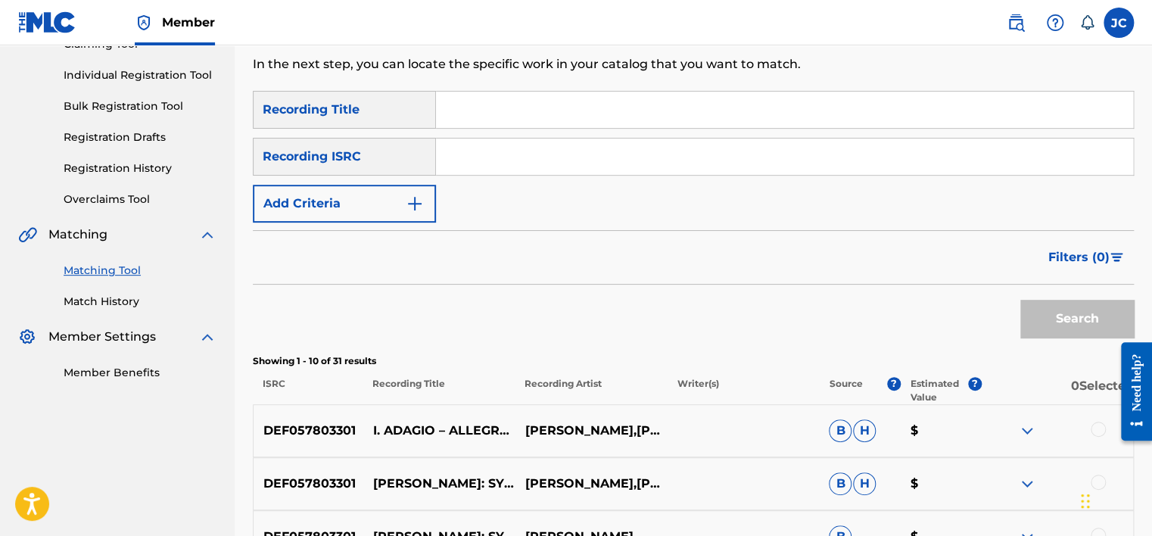
paste input "DEF059405002"
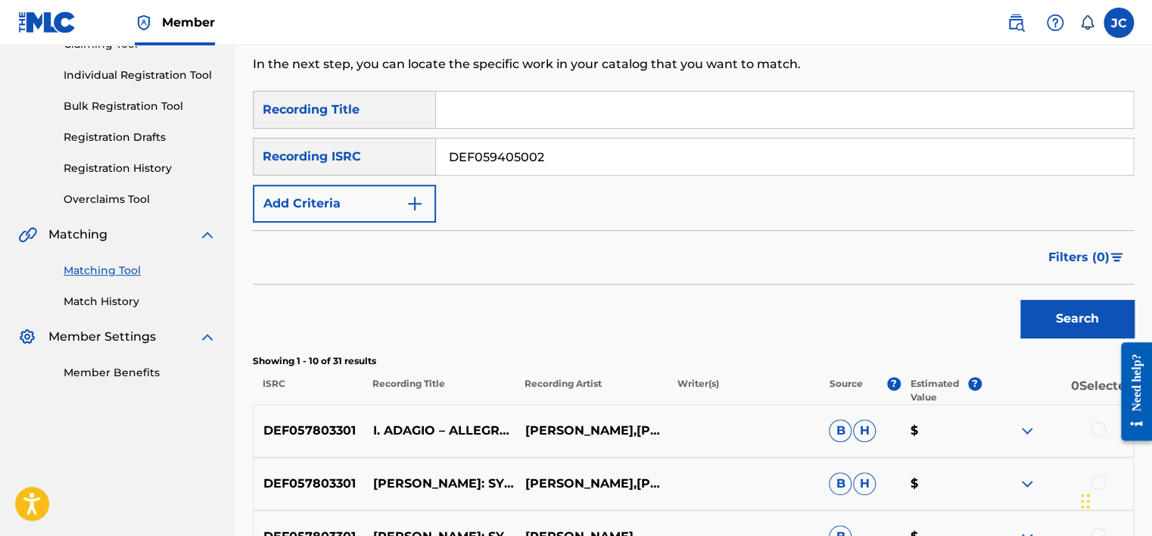
type input "DEF059405002"
click at [1020, 300] on button "Search" at bounding box center [1076, 319] width 113 height 38
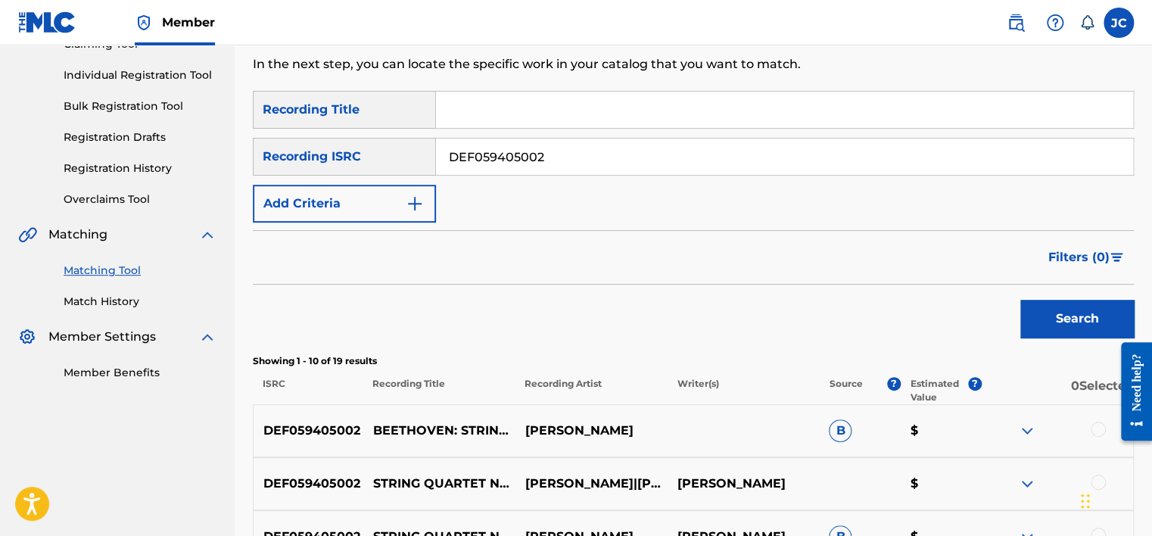
click at [684, 165] on input "DEF059405002" at bounding box center [784, 156] width 697 height 36
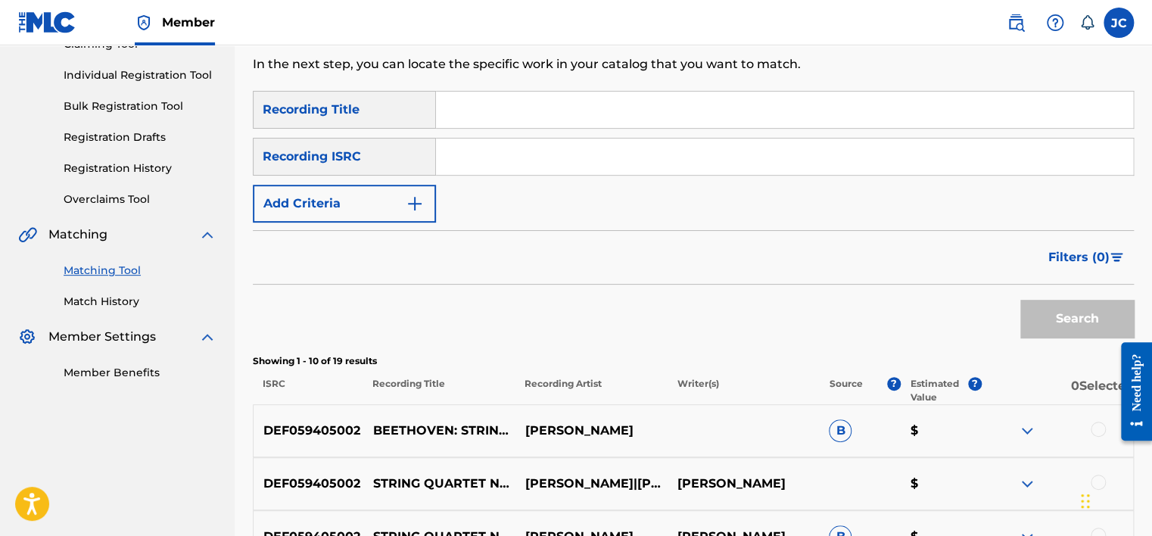
paste input "FRZ149769070"
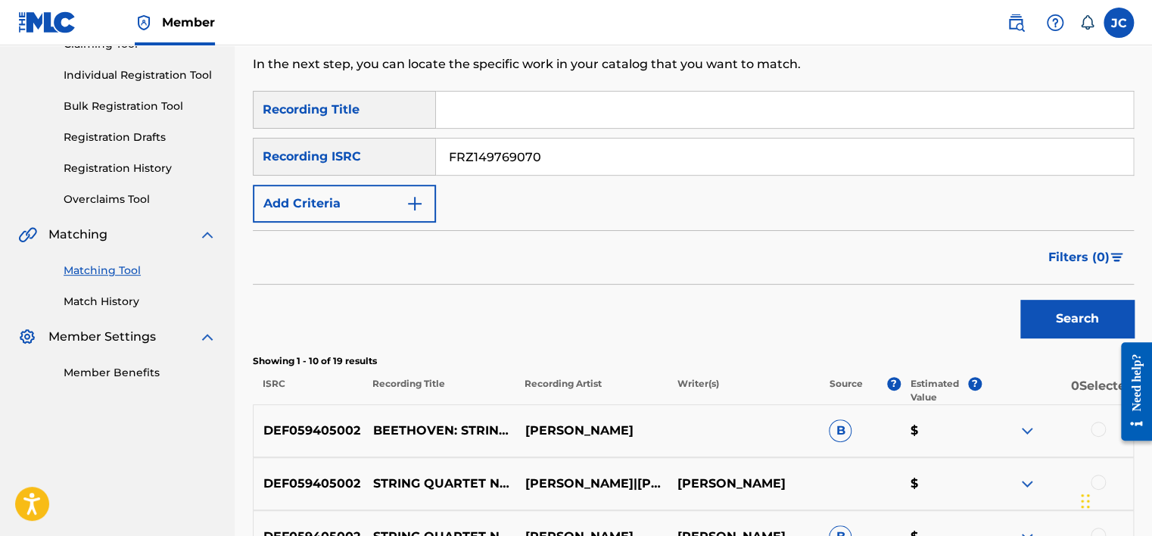
type input "FRZ149769070"
click at [1020, 300] on button "Search" at bounding box center [1076, 319] width 113 height 38
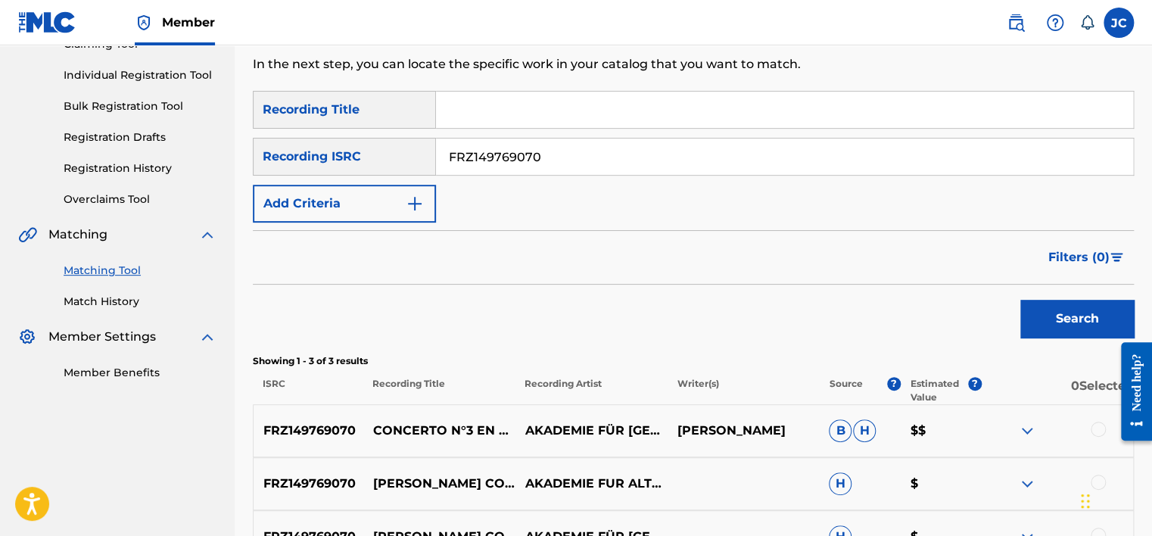
click at [581, 171] on input "FRZ149769070" at bounding box center [784, 156] width 697 height 36
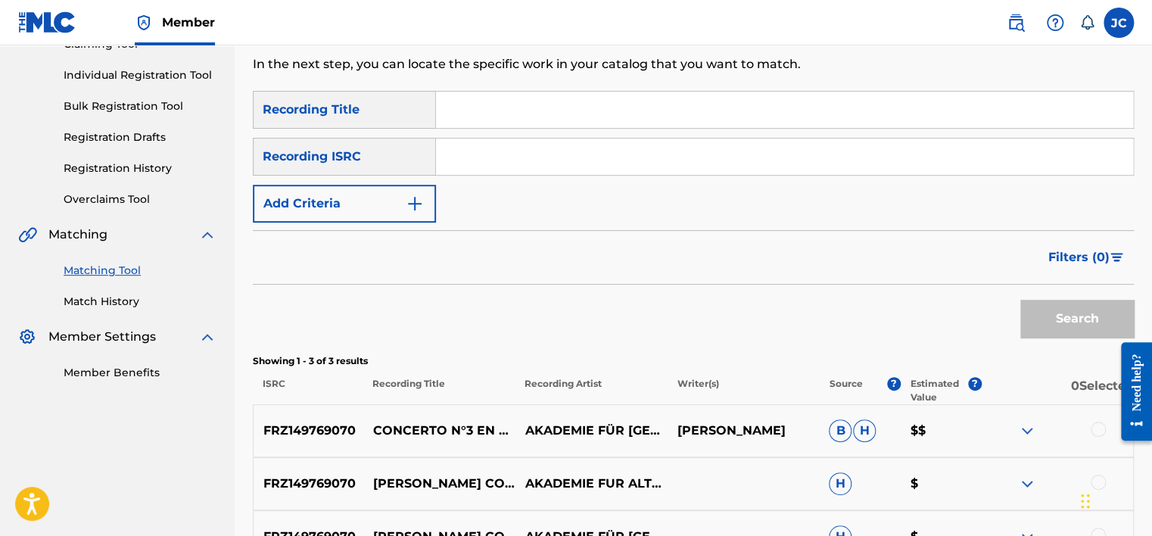
paste input "TCACL1672594"
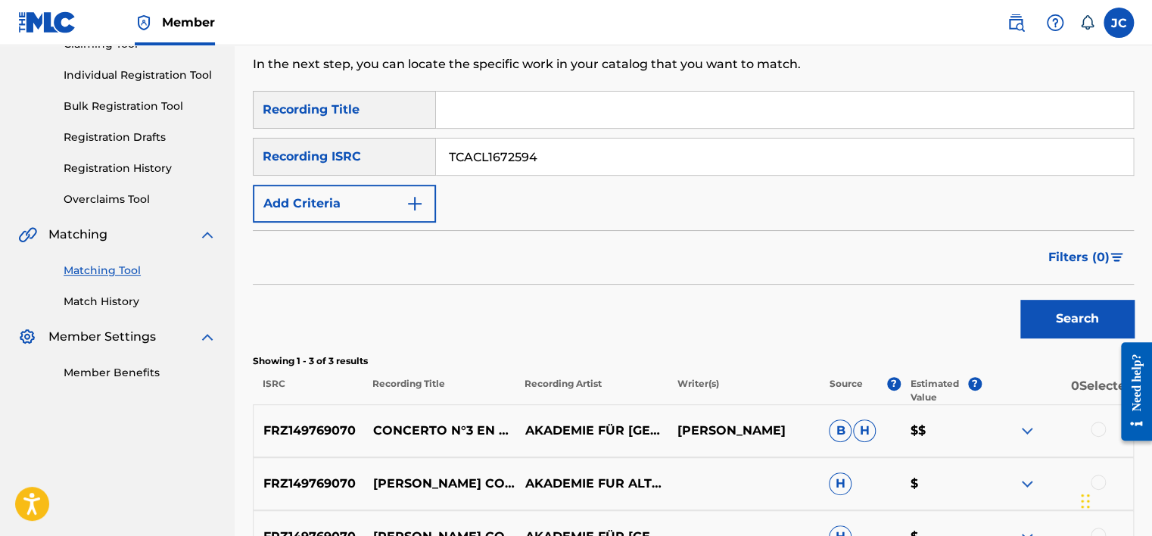
type input "TCACL1672594"
click at [1020, 300] on button "Search" at bounding box center [1076, 319] width 113 height 38
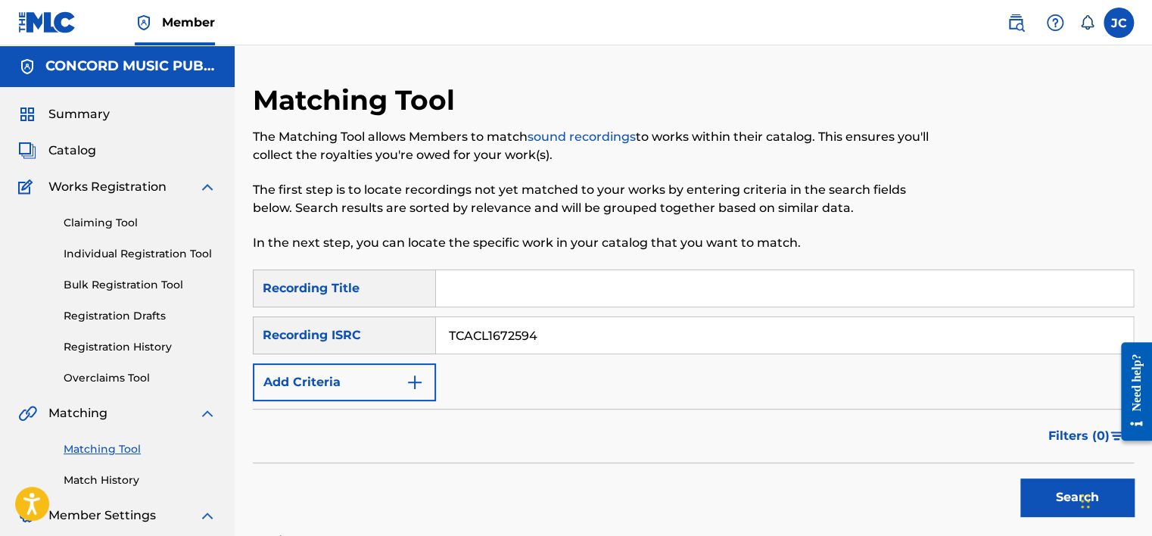
scroll to position [354, 0]
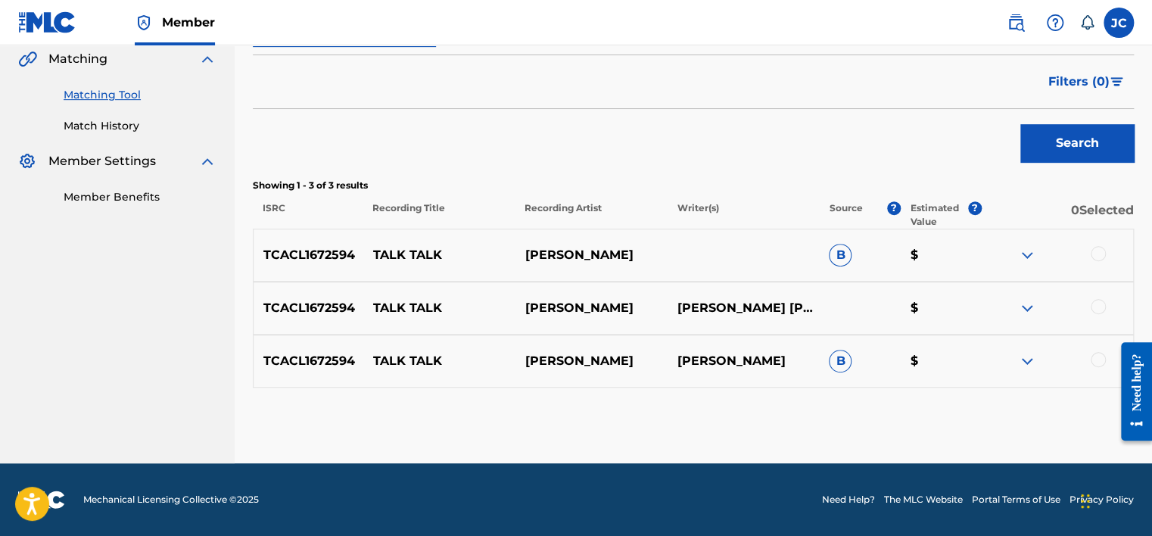
click at [1094, 356] on div at bounding box center [1097, 359] width 15 height 15
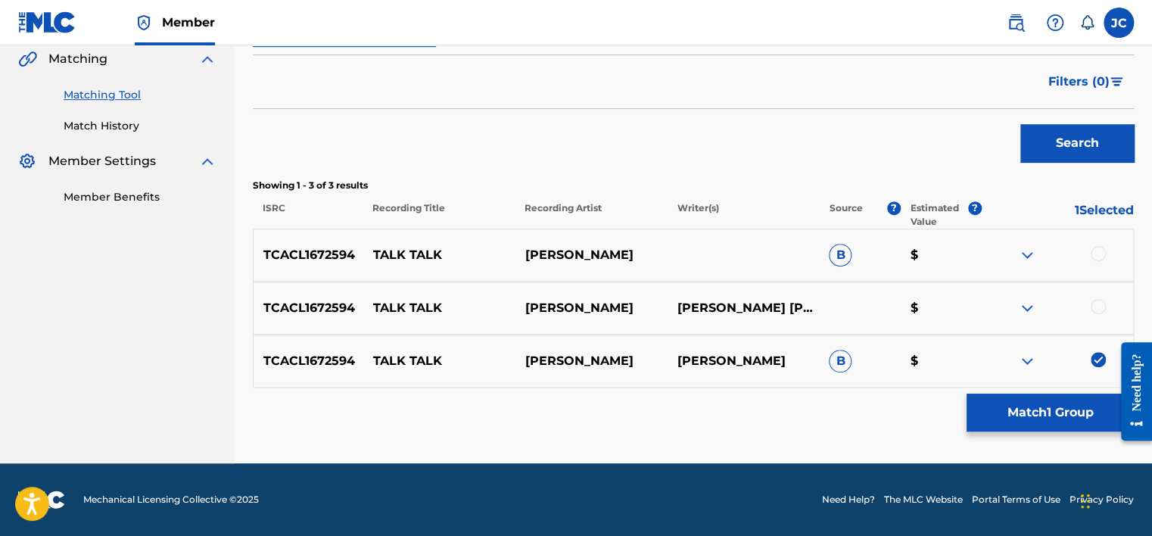
click at [1096, 305] on div at bounding box center [1097, 306] width 15 height 15
click at [1099, 253] on div at bounding box center [1097, 253] width 15 height 15
click at [1034, 409] on button "Match 3 Groups" at bounding box center [1049, 412] width 167 height 38
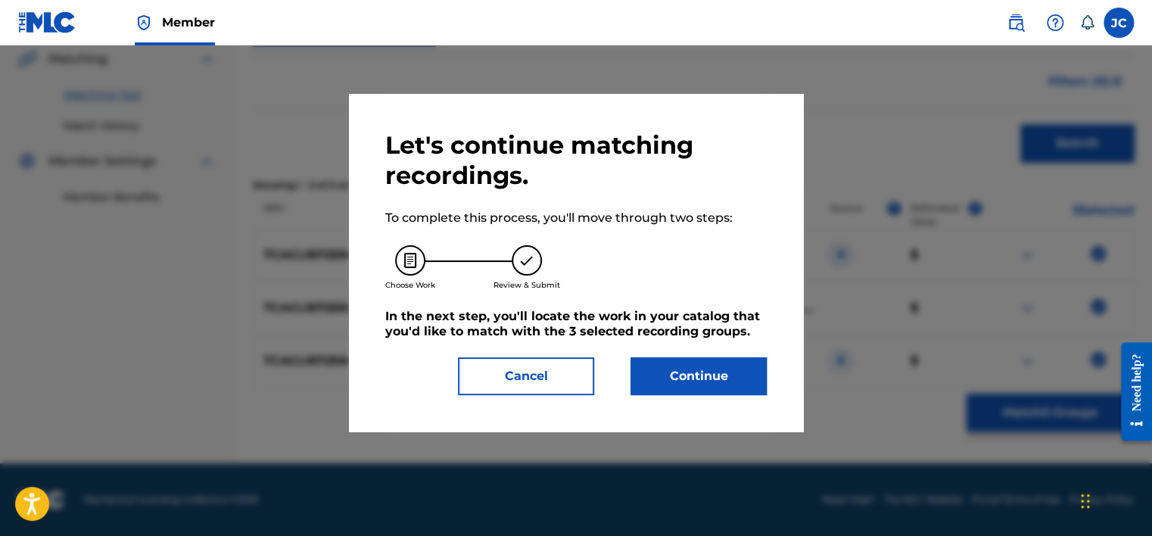
click at [738, 373] on button "Continue" at bounding box center [698, 376] width 136 height 38
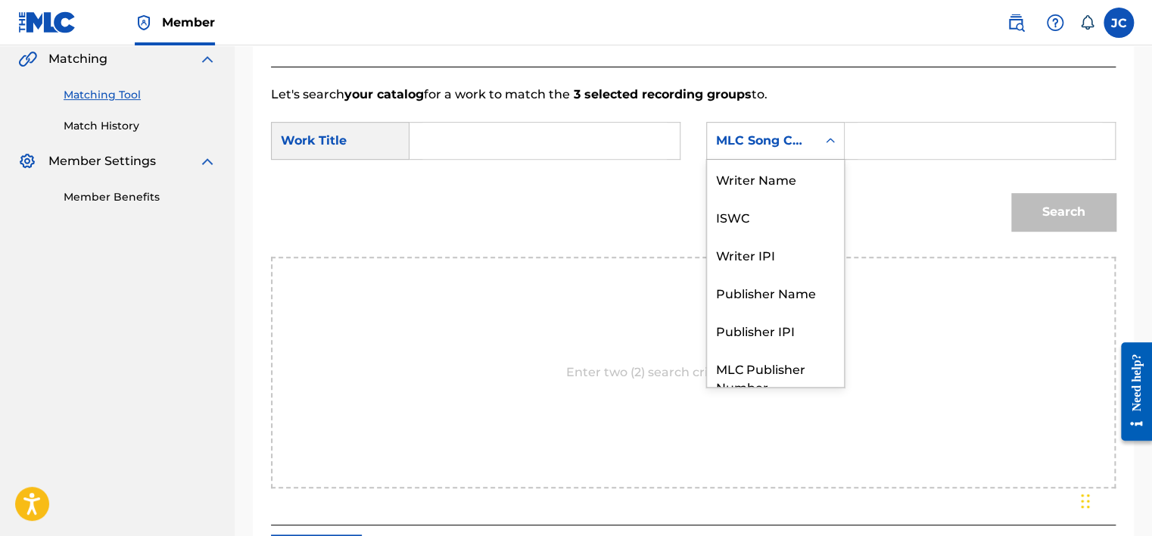
click at [826, 124] on div "Search Form" at bounding box center [829, 141] width 27 height 36
click at [767, 184] on div "Writer Name" at bounding box center [775, 179] width 137 height 38
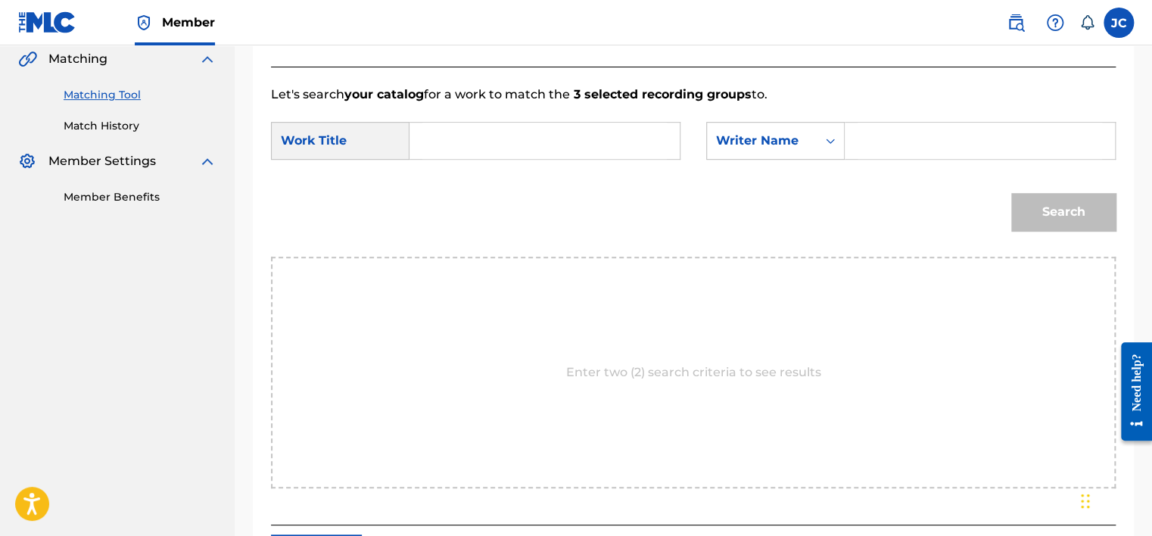
click at [614, 145] on input "Search Form" at bounding box center [544, 141] width 244 height 36
paste input "Talk Talk"
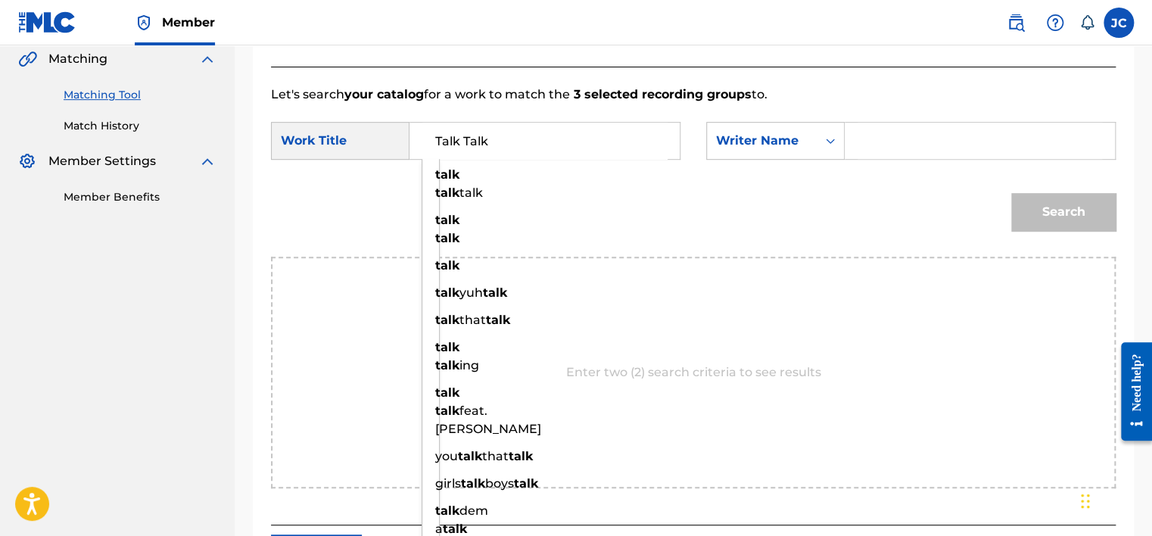
type input "Talk Talk"
click at [868, 136] on input "Search Form" at bounding box center [979, 141] width 244 height 36
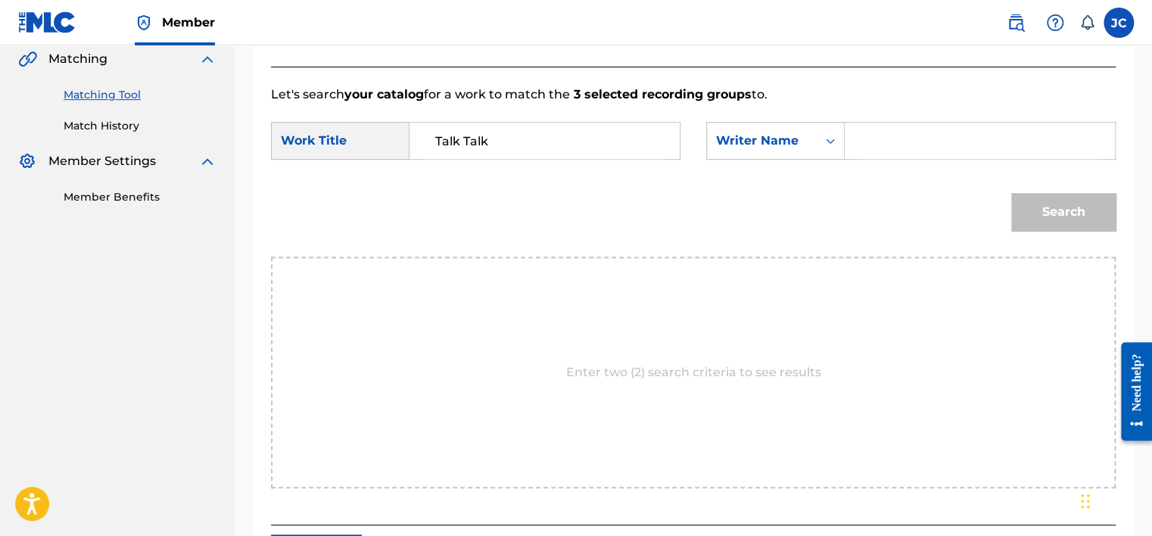
paste input "[PERSON_NAME]"
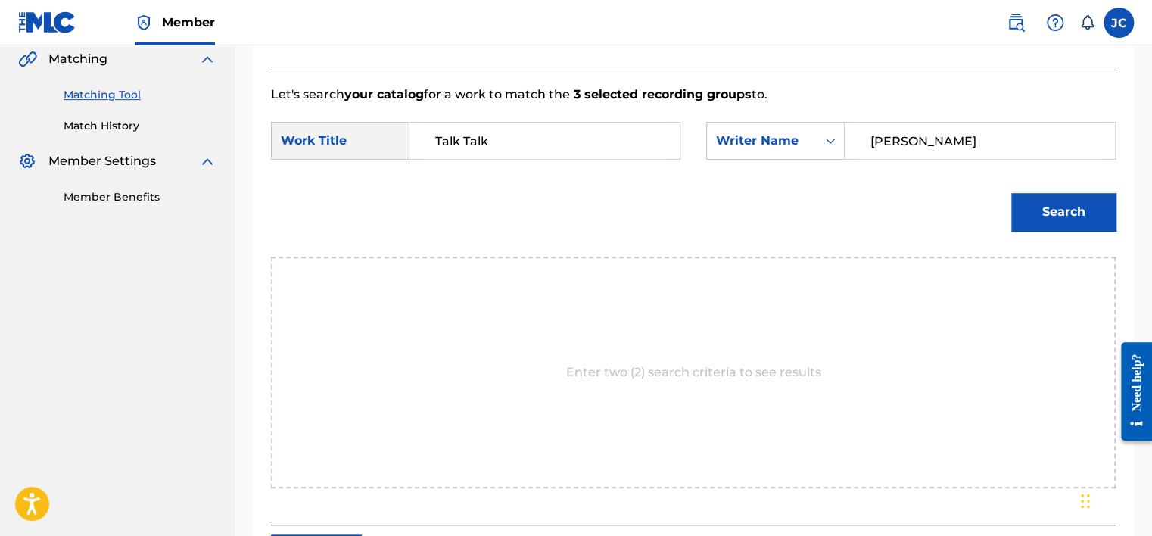
click at [1011, 193] on button "Search" at bounding box center [1063, 212] width 104 height 38
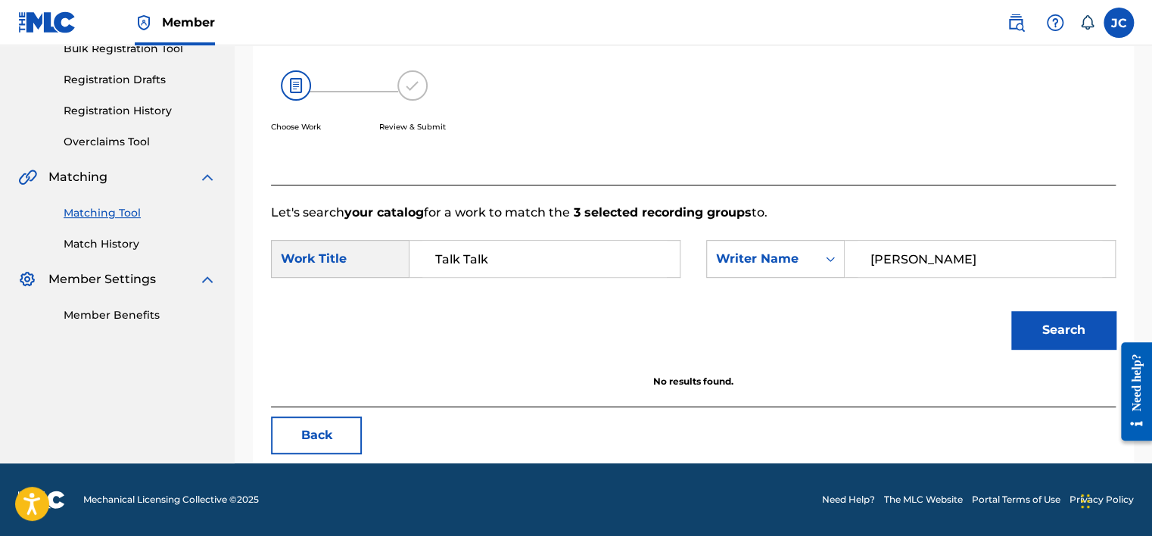
scroll to position [236, 0]
click at [940, 253] on input "[PERSON_NAME]" at bounding box center [979, 259] width 244 height 36
paste input "Arm"
type input "[PERSON_NAME]"
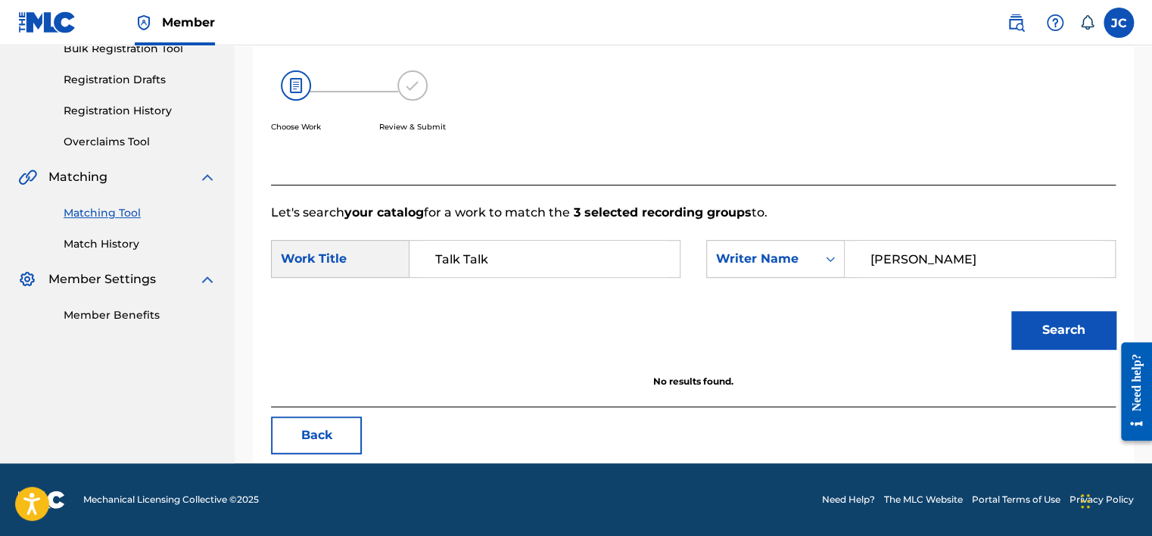
click at [1011, 311] on button "Search" at bounding box center [1063, 330] width 104 height 38
click at [343, 428] on button "Back" at bounding box center [316, 435] width 91 height 38
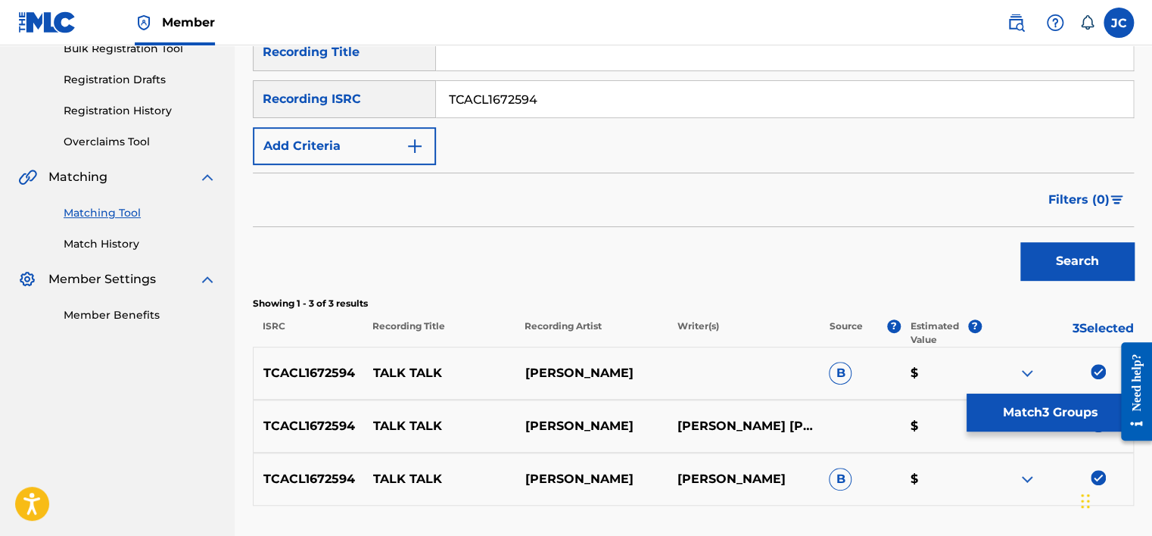
scroll to position [354, 0]
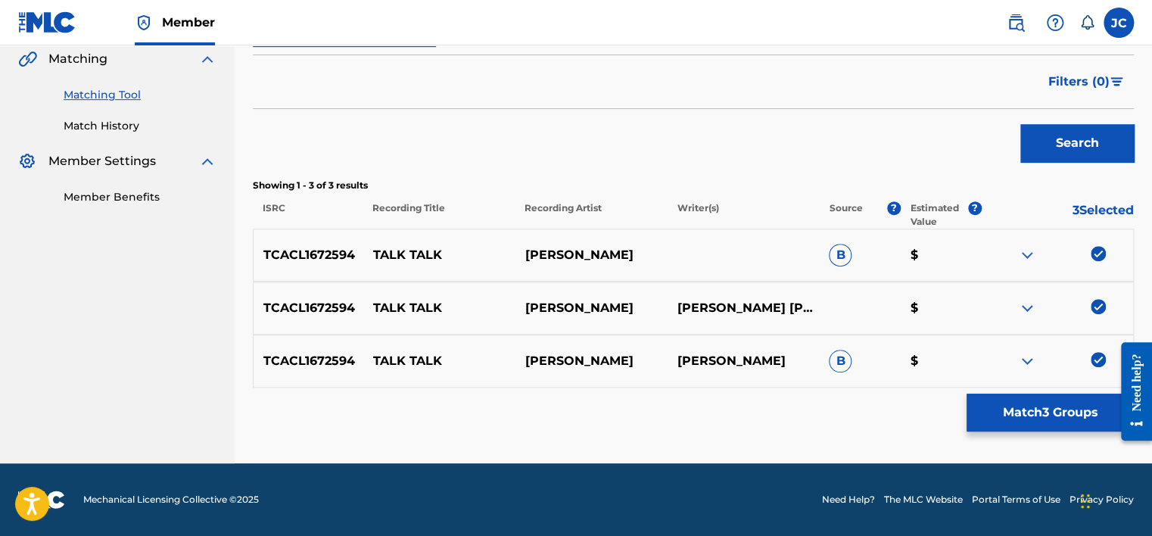
click at [1097, 360] on img at bounding box center [1097, 359] width 15 height 15
click at [1096, 299] on img at bounding box center [1097, 306] width 15 height 15
click at [1094, 240] on div "TCACL1672594 TALK TALK SHATTA WALE B $" at bounding box center [693, 254] width 881 height 53
click at [1102, 255] on img at bounding box center [1097, 253] width 15 height 15
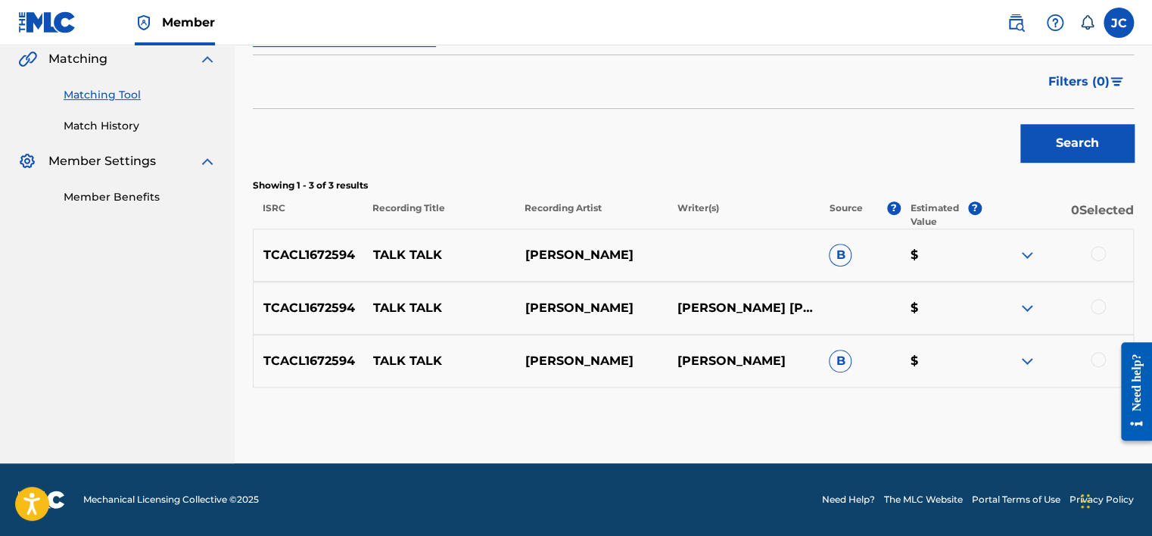
drag, startPoint x: 1150, startPoint y: 249, endPoint x: 1152, endPoint y: 190, distance: 59.1
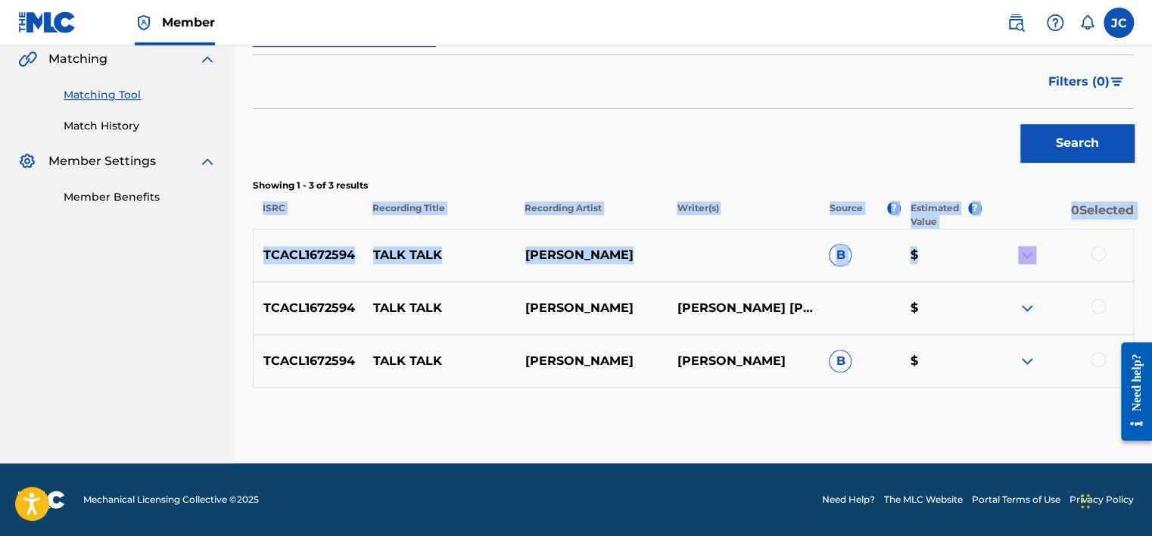
drag, startPoint x: 1152, startPoint y: 190, endPoint x: 1114, endPoint y: 253, distance: 74.0
click at [1114, 253] on div at bounding box center [1057, 255] width 152 height 18
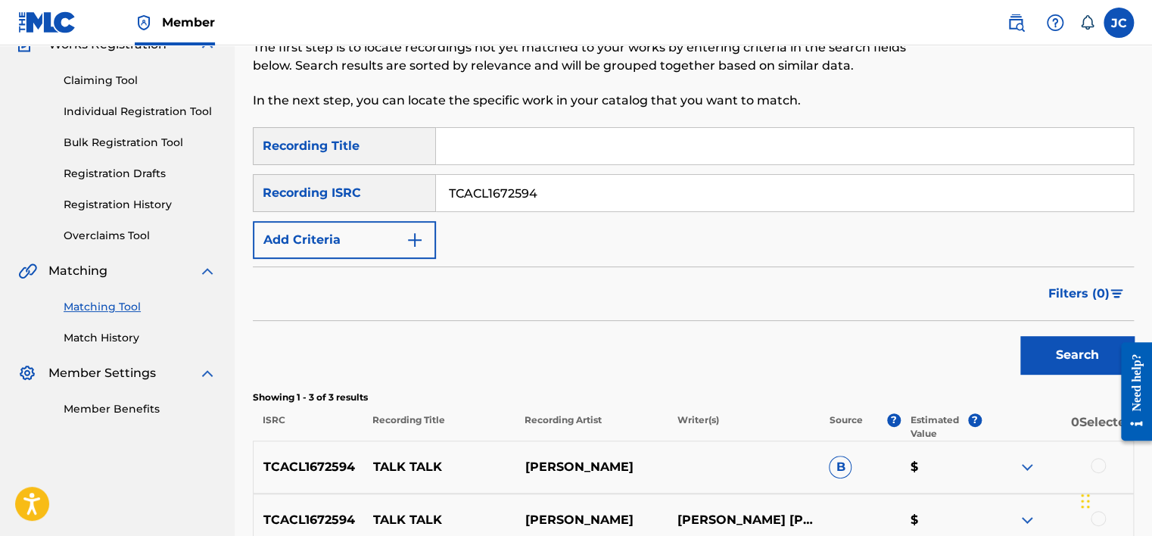
scroll to position [136, 0]
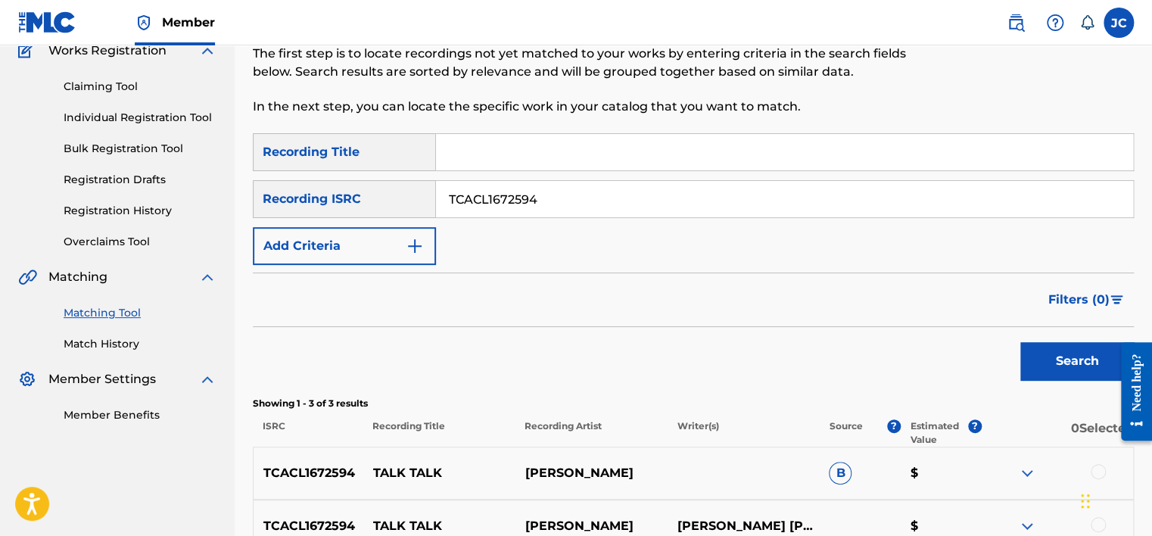
click at [537, 210] on input "TCACL1672594" at bounding box center [784, 199] width 697 height 36
paste input "QZ7361804323"
type input "QZ7361804323"
click at [1020, 342] on button "Search" at bounding box center [1076, 361] width 113 height 38
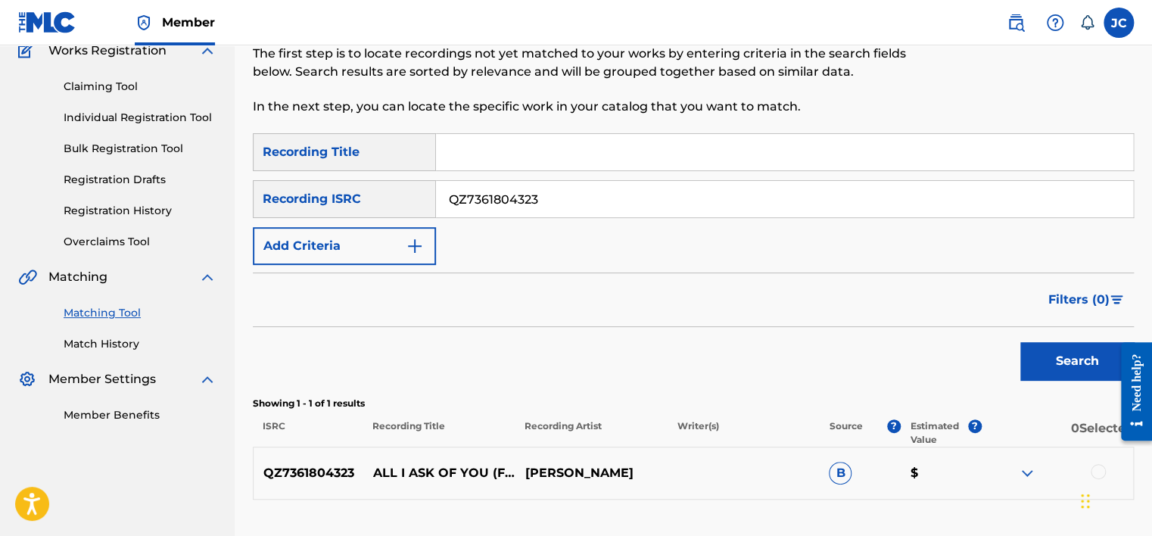
scroll to position [248, 0]
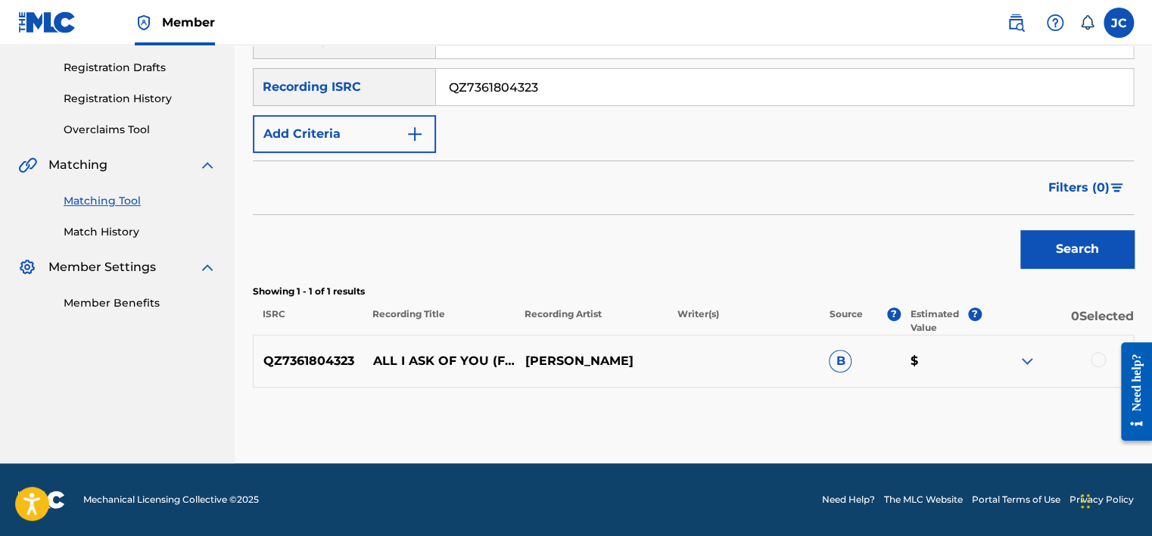
click at [1096, 359] on div at bounding box center [1097, 359] width 15 height 15
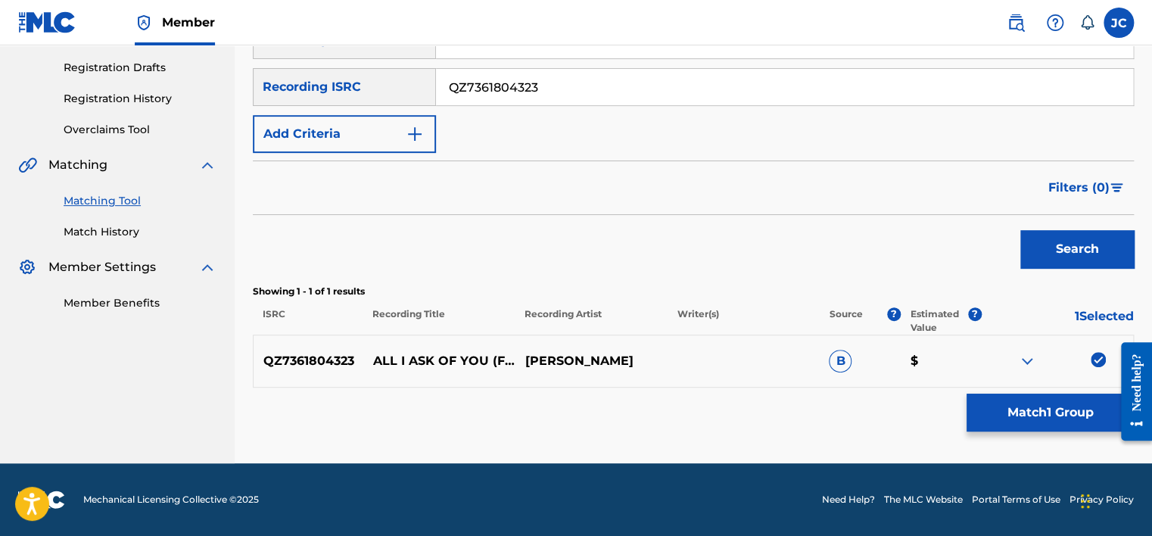
click at [1052, 421] on button "Match 1 Group" at bounding box center [1049, 412] width 167 height 38
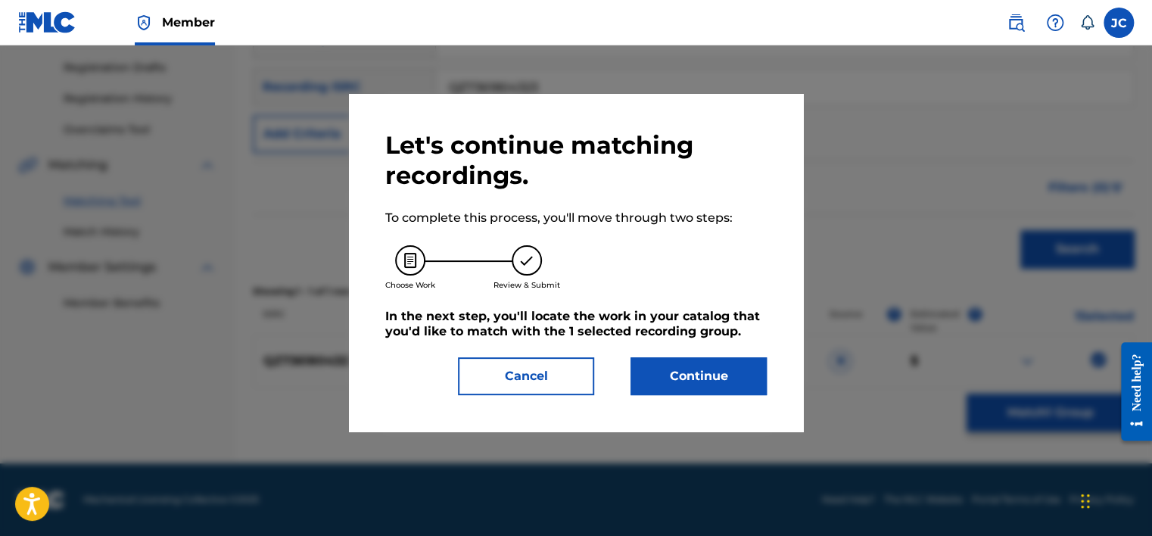
click at [732, 378] on button "Continue" at bounding box center [698, 376] width 136 height 38
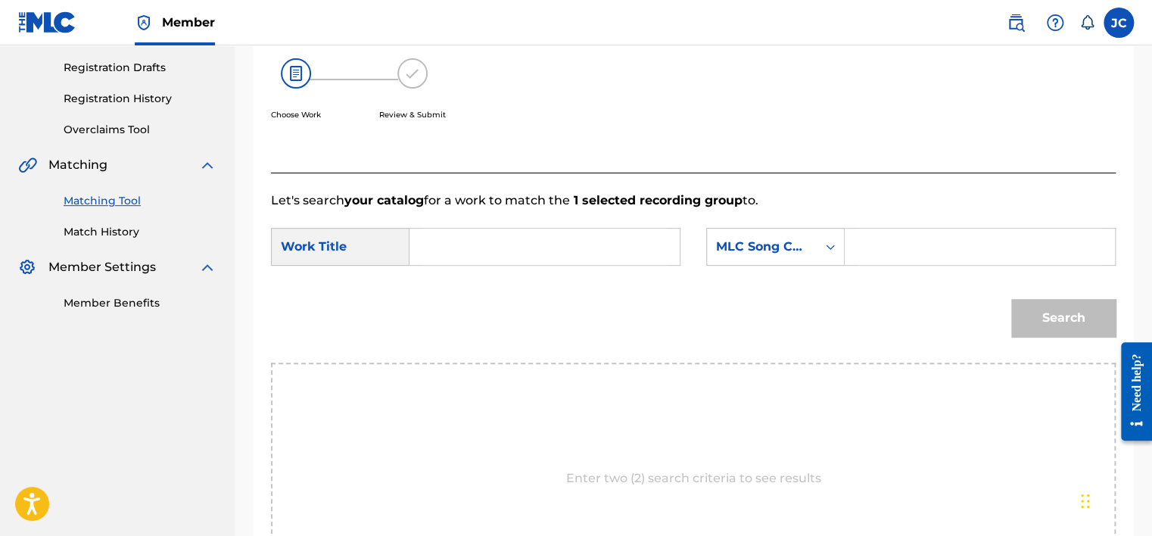
click at [770, 227] on form "SearchWithCriteria0bb26394-50e7-4e7b-99a4-5eda161a9c1a Work Title SearchWithCri…" at bounding box center [693, 286] width 844 height 153
click at [769, 235] on div "MLC Song Code" at bounding box center [762, 246] width 110 height 29
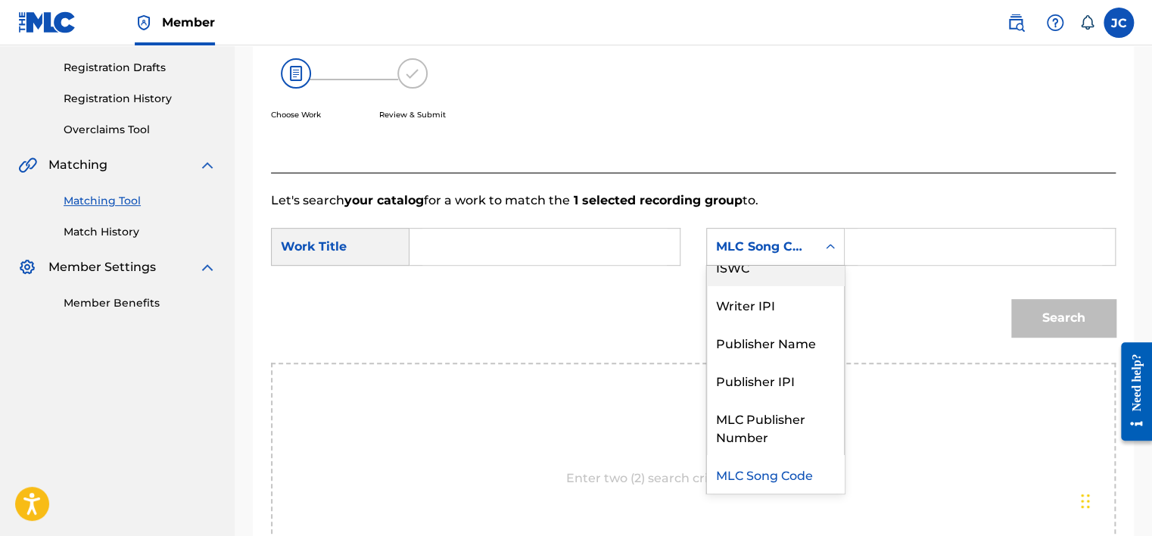
scroll to position [0, 0]
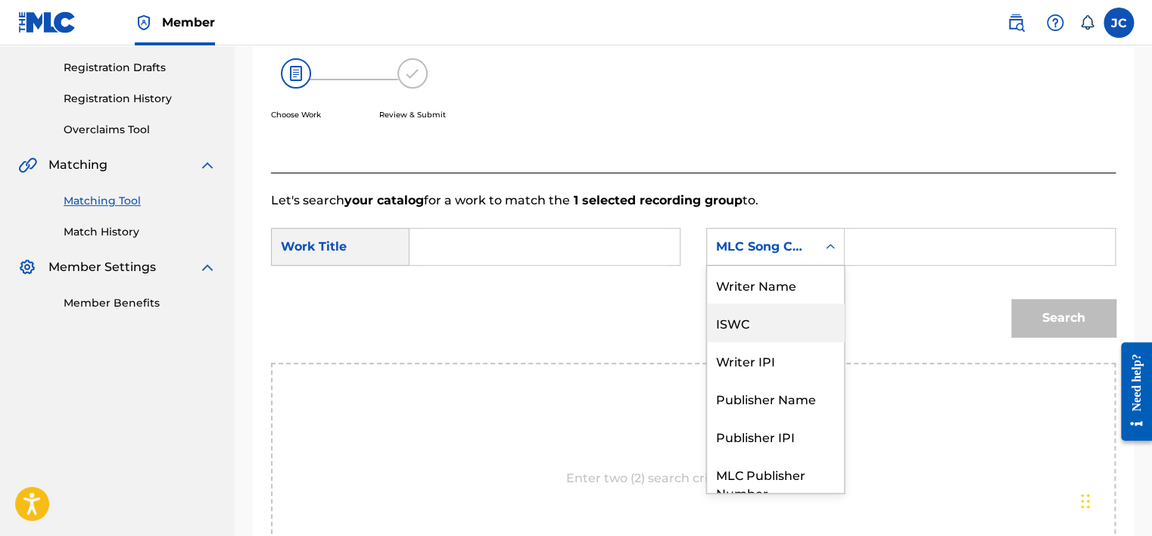
click at [772, 287] on div "Writer Name" at bounding box center [775, 285] width 137 height 38
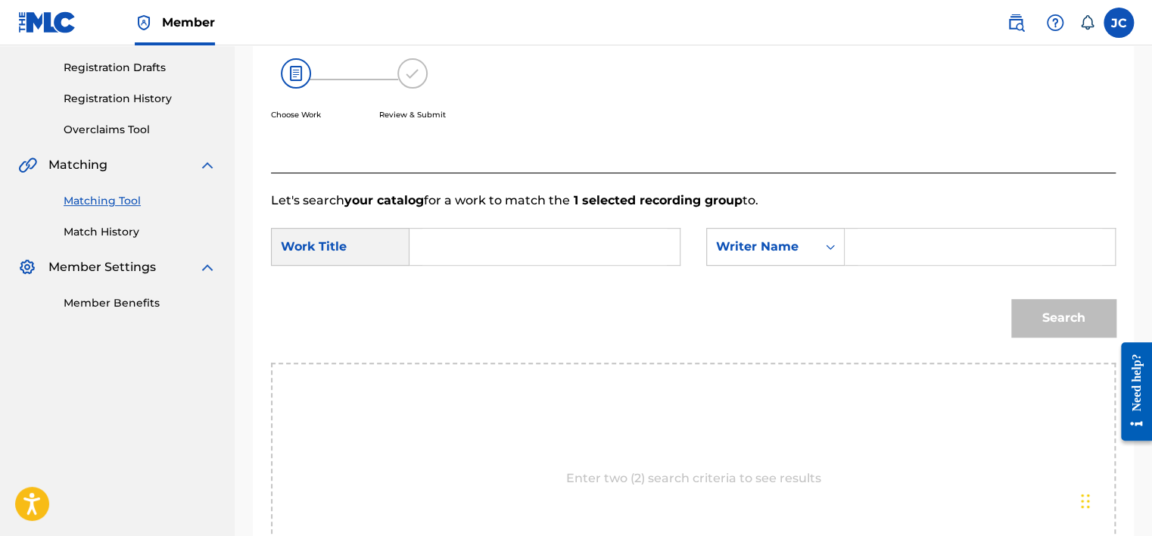
click at [657, 251] on input "Search Form" at bounding box center [544, 246] width 244 height 36
paste input "All I Ask of You"
type input "All I Ask of You"
click at [572, 101] on div "Choose Work Review & Submit" at bounding box center [596, 97] width 650 height 115
click at [869, 237] on input "Search Form" at bounding box center [979, 246] width 244 height 36
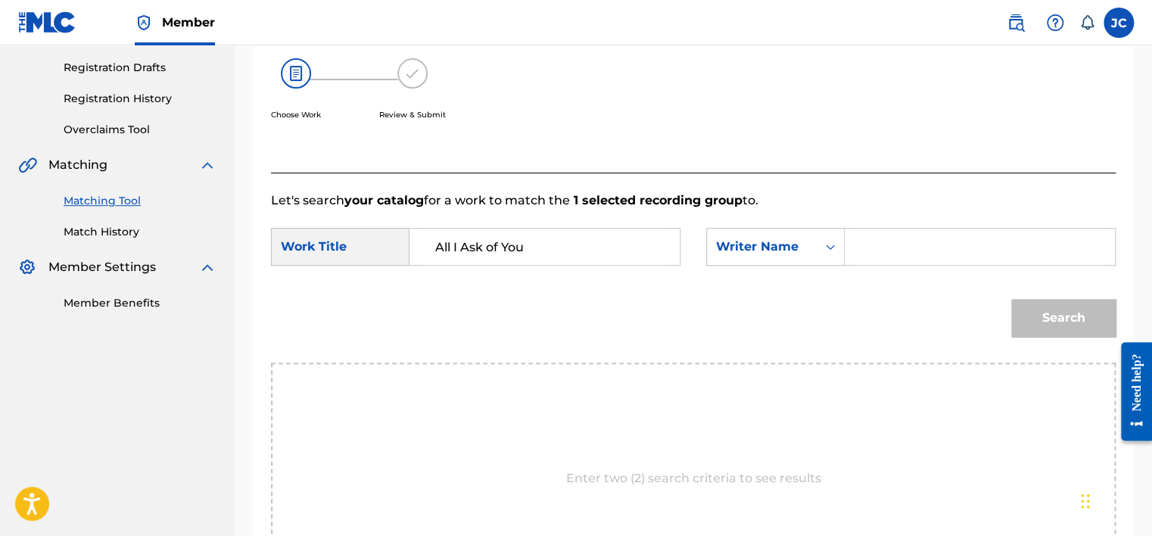
paste input "[PERSON_NAME]"
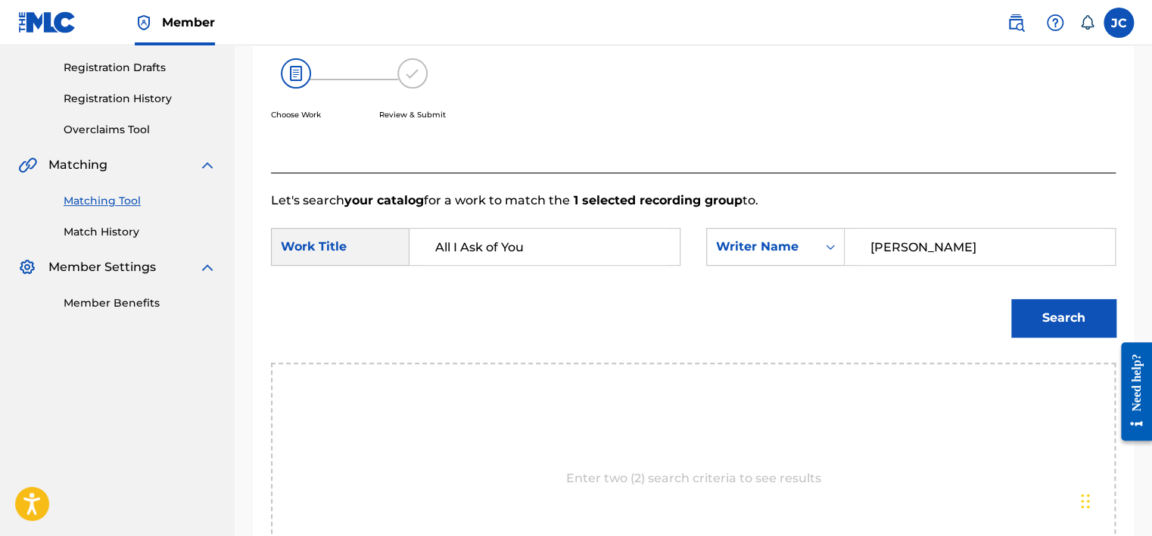
click at [1011, 299] on button "Search" at bounding box center [1063, 318] width 104 height 38
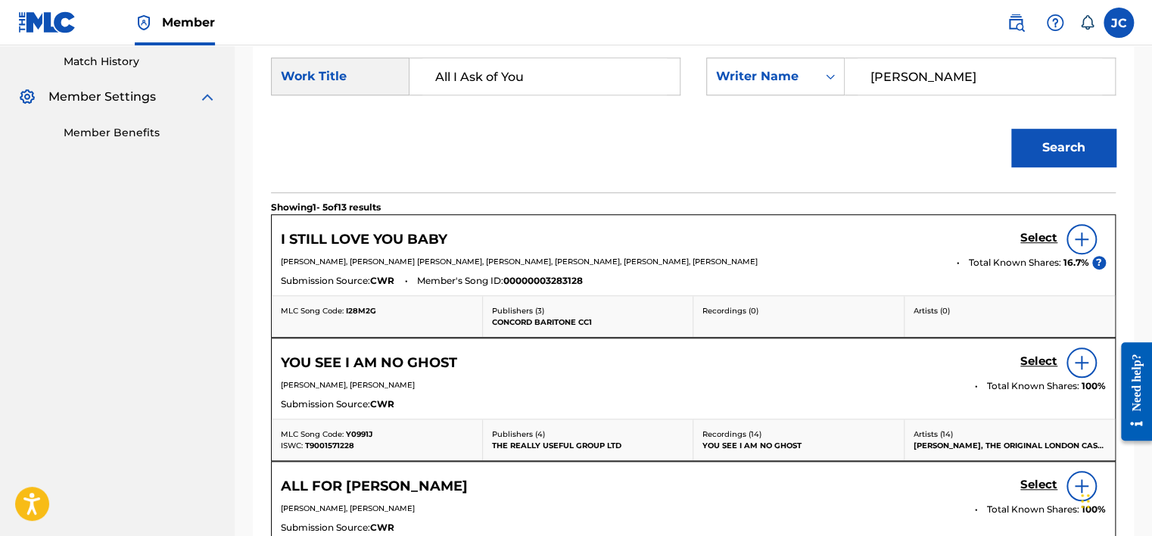
scroll to position [415, 0]
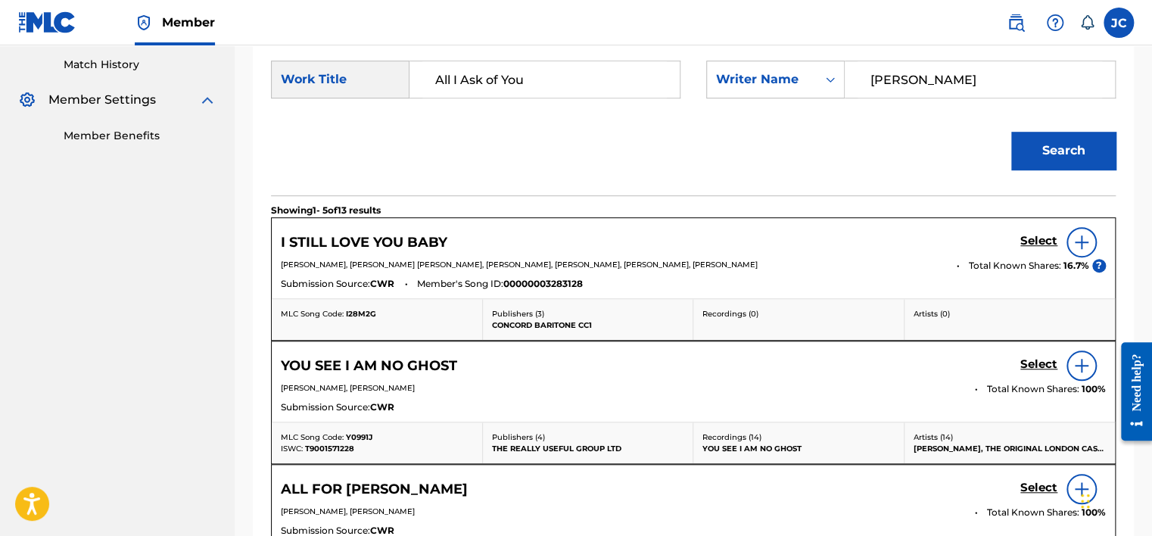
click at [1150, 208] on div "Match Usage - Select Work In this step, you will locate the work you'd like to …" at bounding box center [693, 318] width 917 height 1301
click at [533, 70] on input "All I Ask of You" at bounding box center [544, 79] width 244 height 36
click at [928, 81] on input "[PERSON_NAME]" at bounding box center [979, 79] width 244 height 36
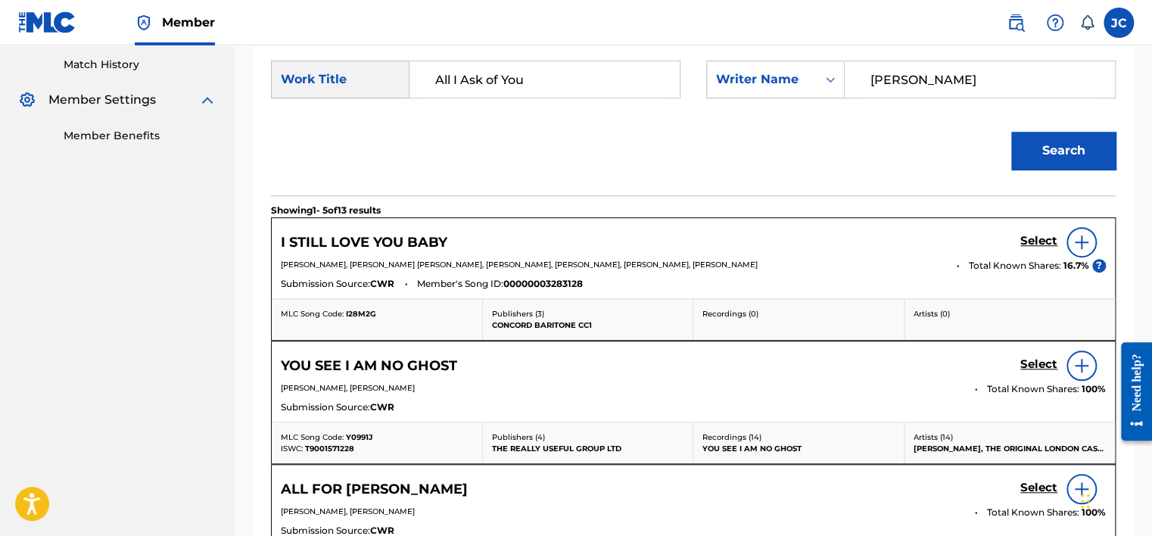
click at [928, 81] on input "[PERSON_NAME]" at bounding box center [979, 79] width 244 height 36
click at [1011, 132] on button "Search" at bounding box center [1063, 151] width 104 height 38
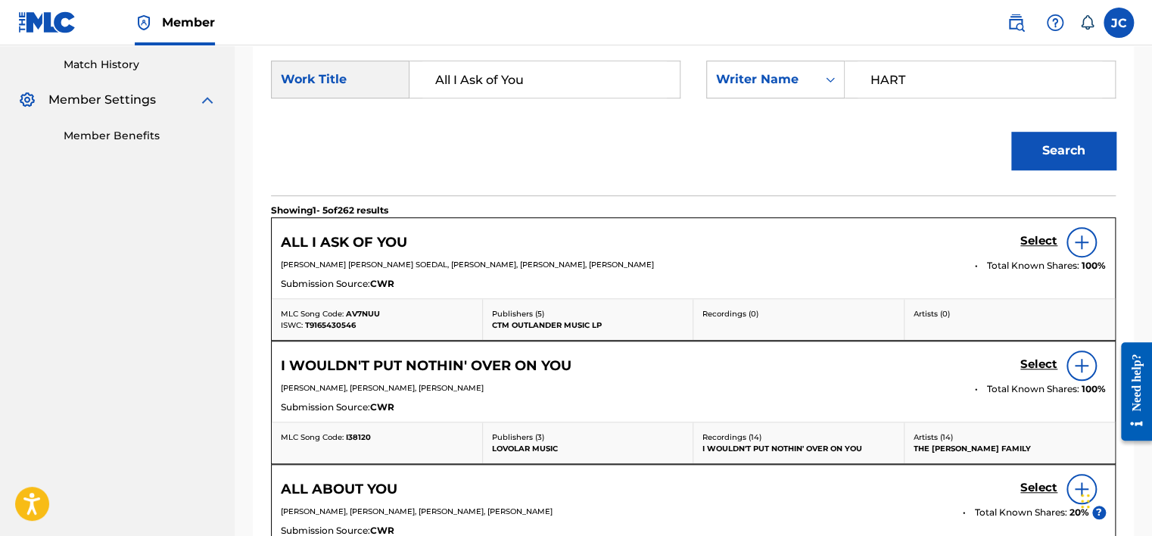
click at [937, 84] on input "HART" at bounding box center [979, 79] width 244 height 36
type input "STILGOE"
click at [1011, 132] on button "Search" at bounding box center [1063, 151] width 104 height 38
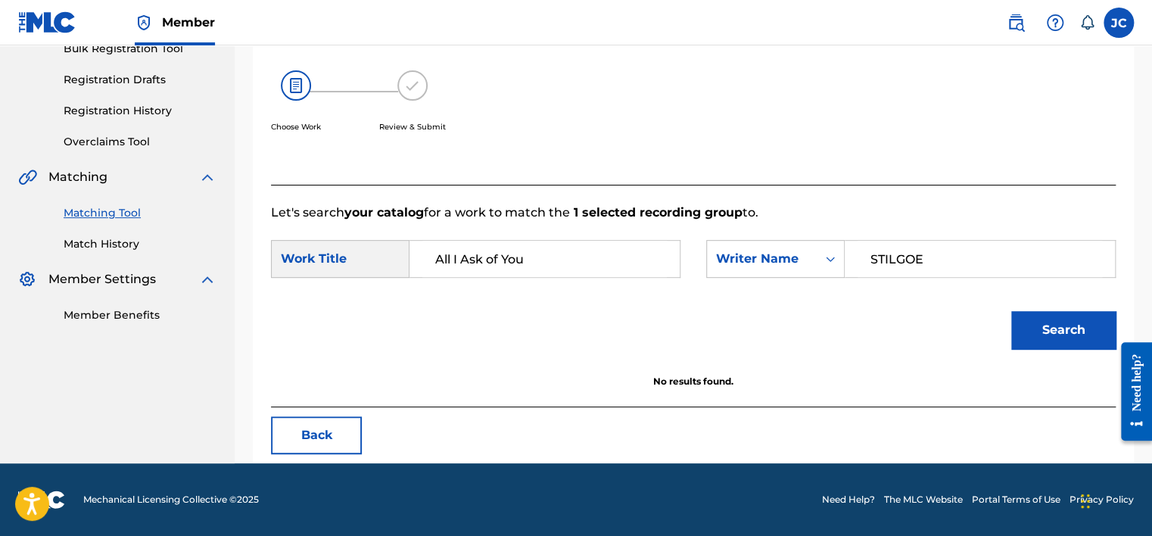
scroll to position [236, 0]
click at [336, 438] on button "Back" at bounding box center [316, 435] width 91 height 38
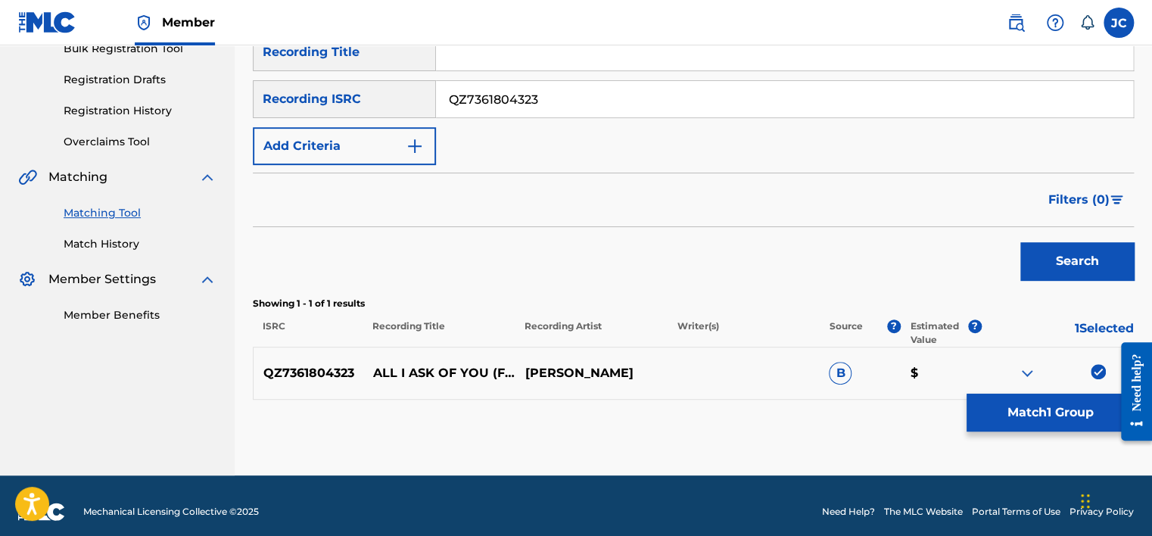
click at [1099, 368] on img at bounding box center [1097, 371] width 15 height 15
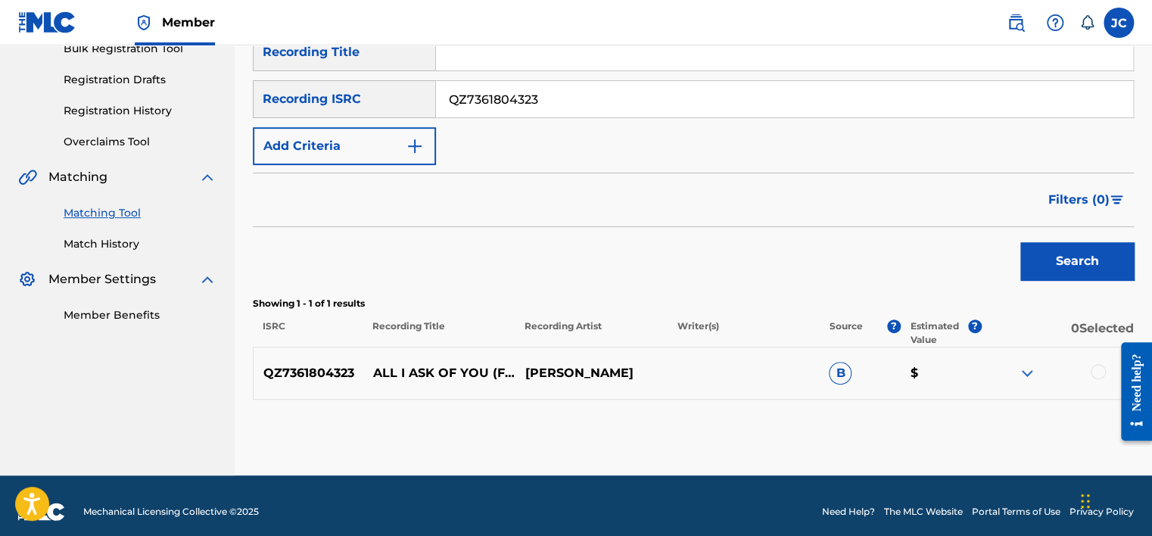
scroll to position [139, 0]
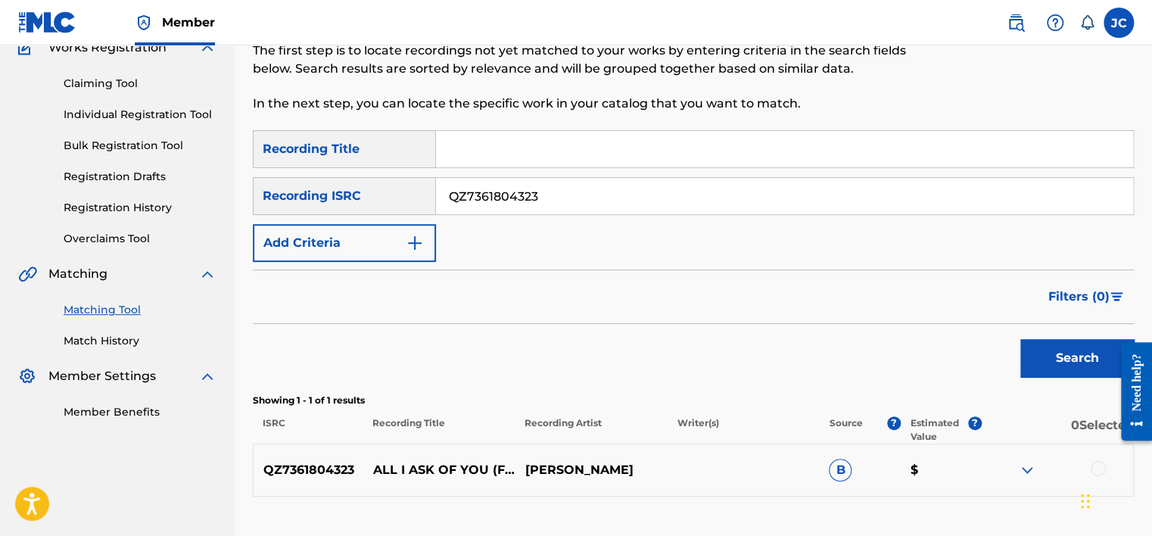
click at [666, 206] on input "QZ7361804323" at bounding box center [784, 196] width 697 height 36
paste input "QZDQH2009357"
type input "QZDQH2009357"
click at [1020, 339] on button "Search" at bounding box center [1076, 358] width 113 height 38
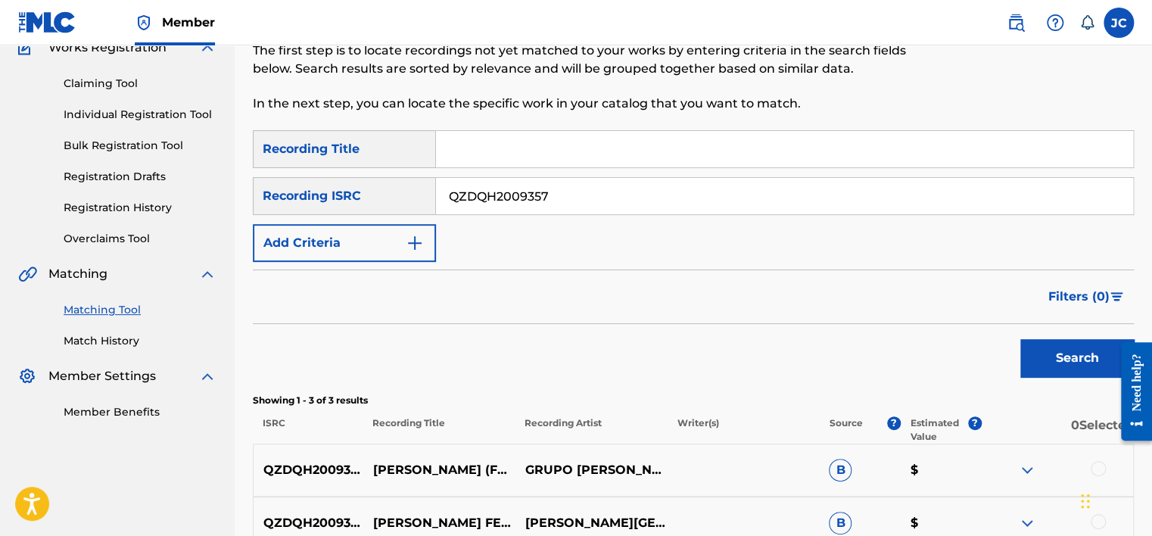
scroll to position [354, 0]
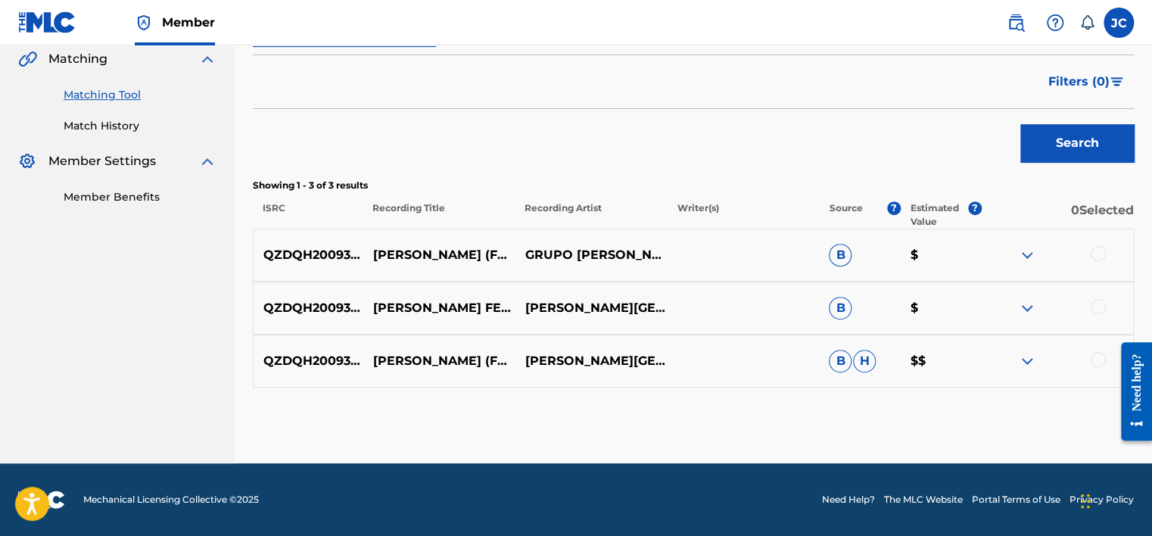
click at [1096, 360] on div at bounding box center [1097, 359] width 15 height 15
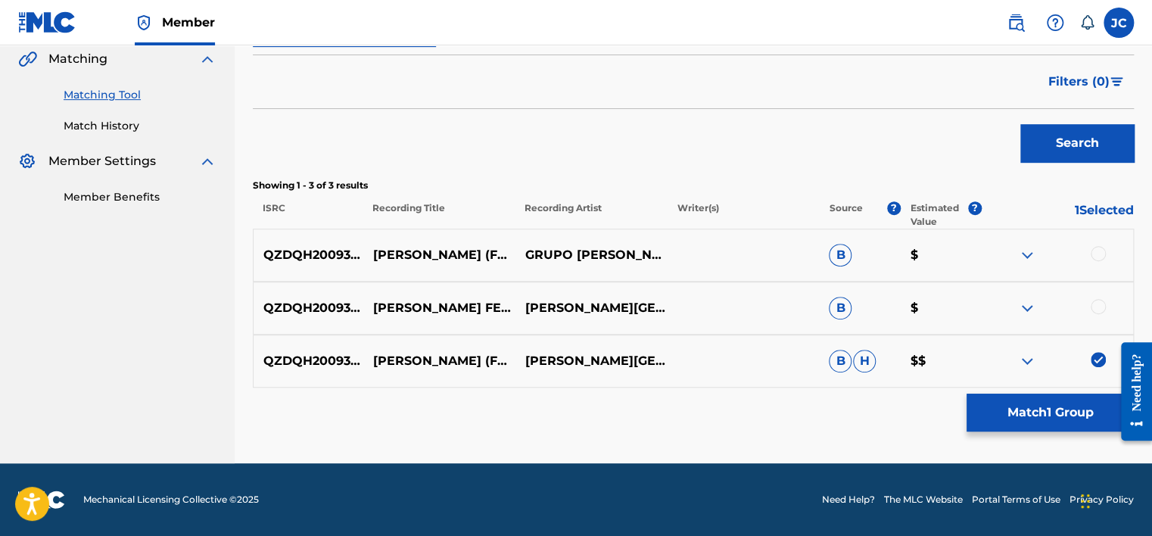
click at [1095, 305] on div at bounding box center [1097, 306] width 15 height 15
click at [1096, 256] on div at bounding box center [1097, 253] width 15 height 15
click at [1060, 425] on button "Match 3 Groups" at bounding box center [1049, 412] width 167 height 38
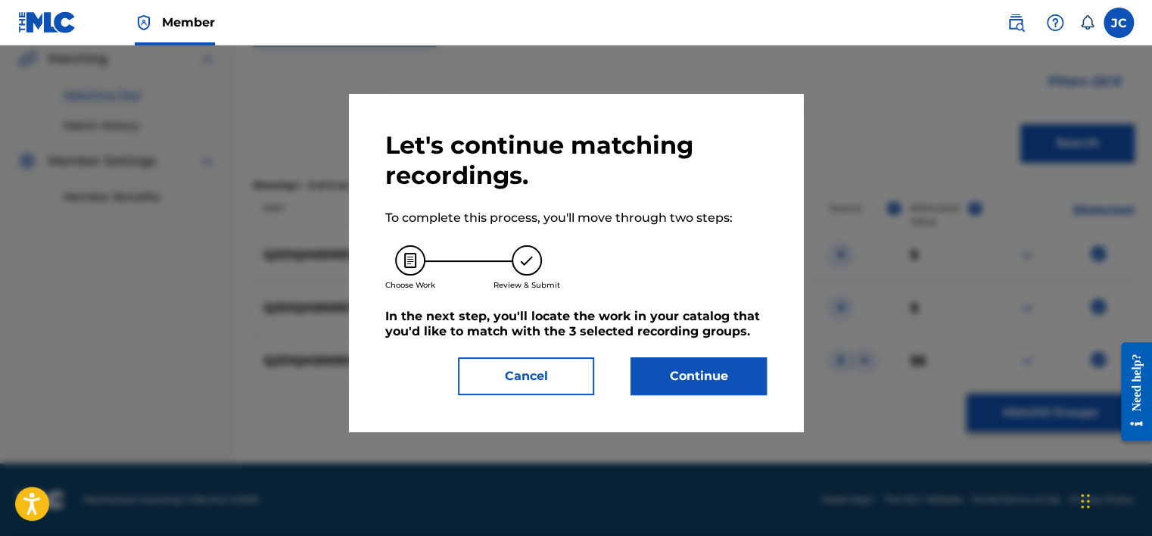
click at [651, 387] on button "Continue" at bounding box center [698, 376] width 136 height 38
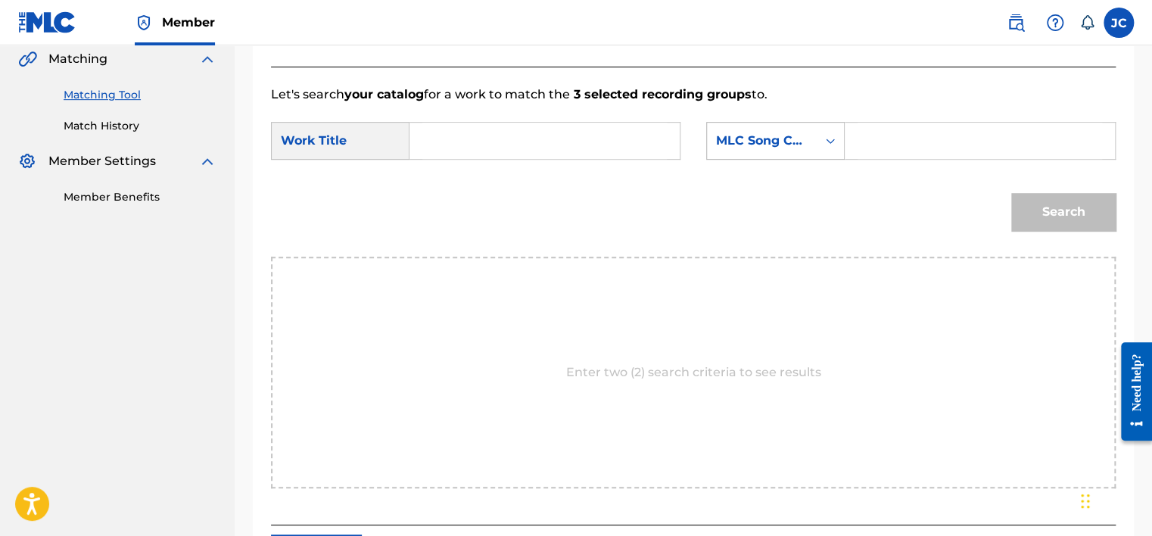
click at [760, 142] on div "MLC Song Code" at bounding box center [762, 141] width 92 height 18
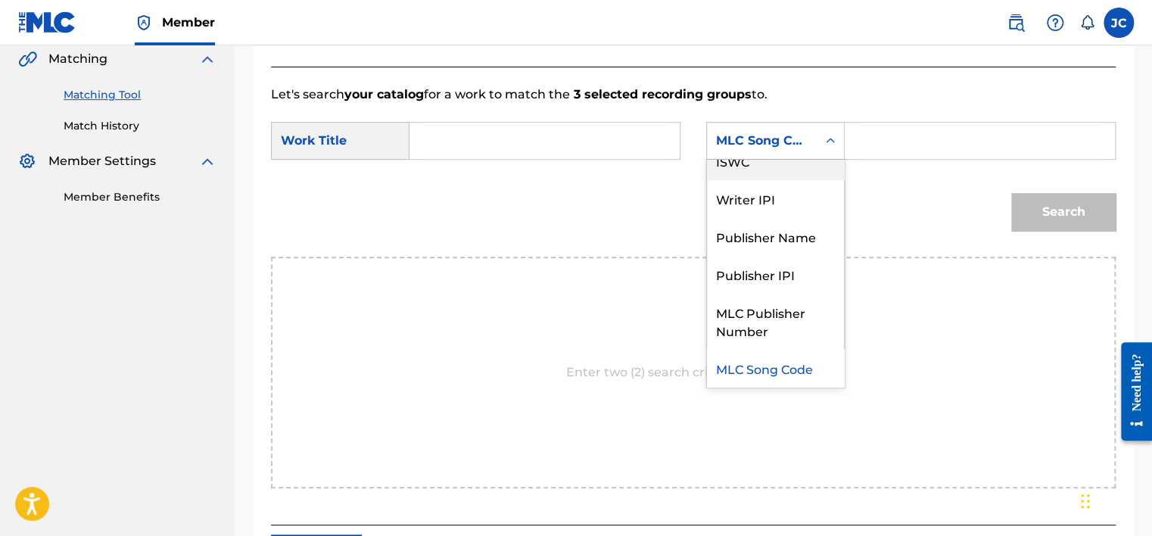
scroll to position [0, 0]
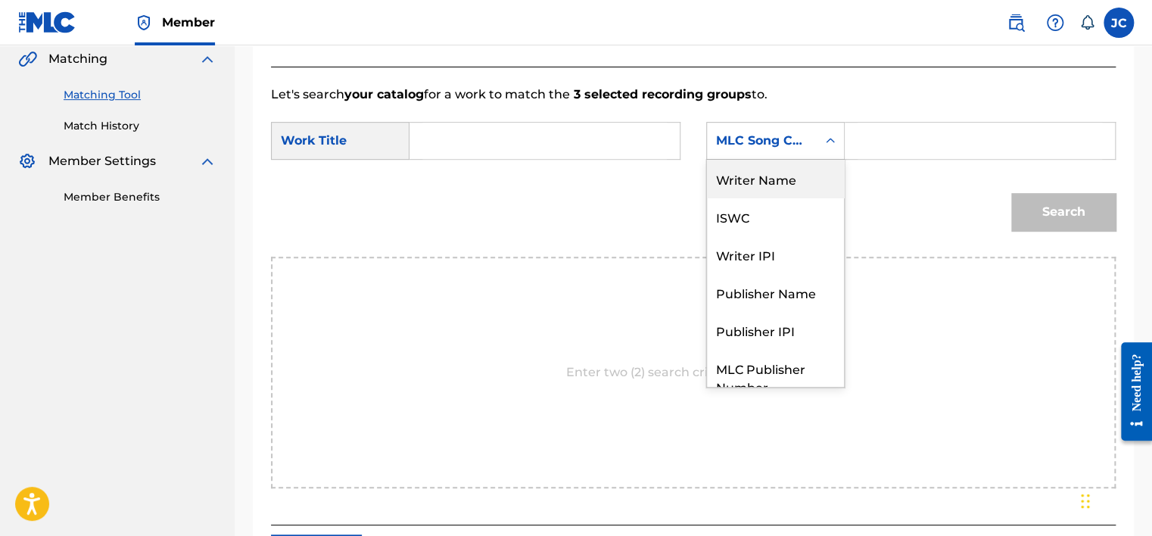
click at [772, 176] on div "Writer Name" at bounding box center [775, 179] width 137 height 38
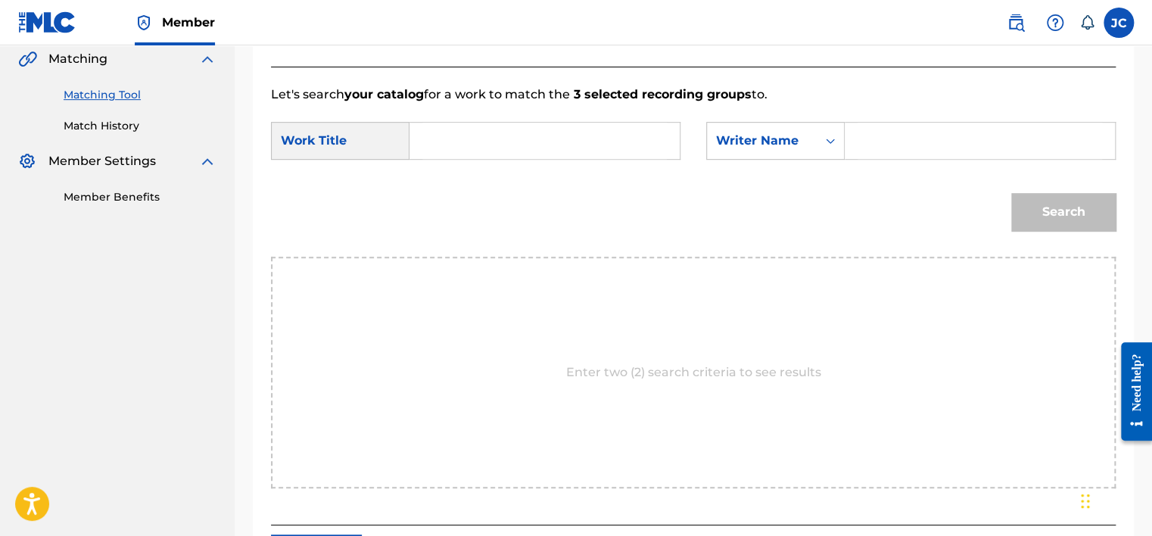
click at [551, 138] on input "Search Form" at bounding box center [544, 141] width 244 height 36
paste input "[PERSON_NAME]"
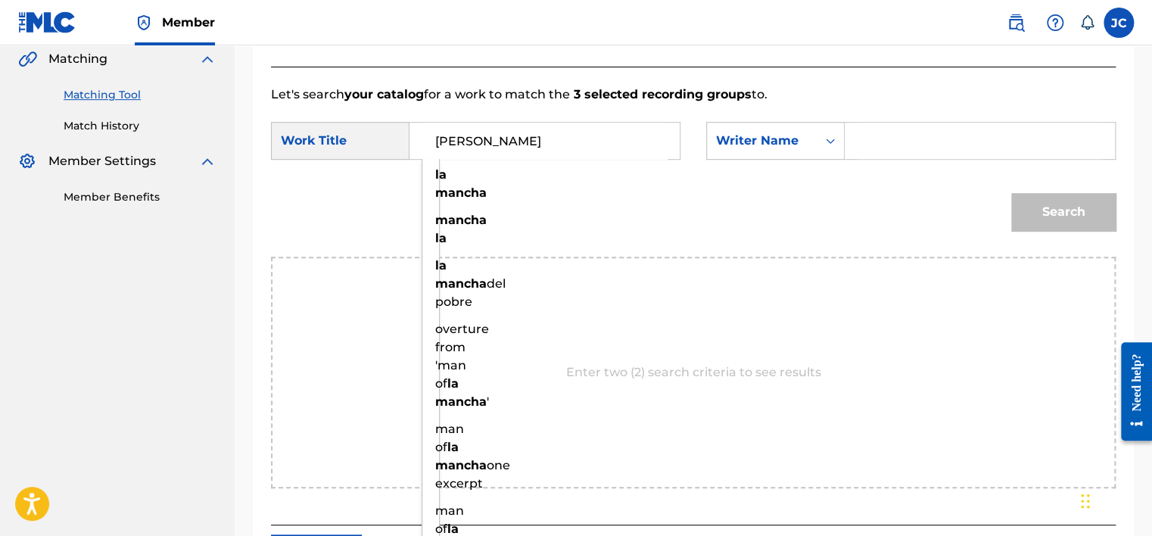
type input "[PERSON_NAME]"
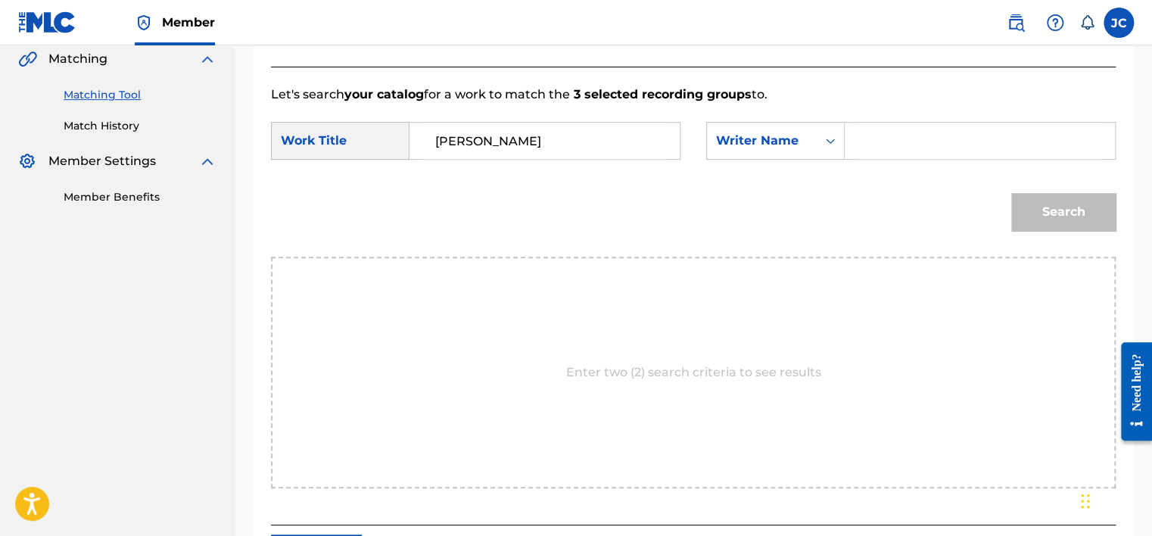
click at [860, 141] on input "Search Form" at bounding box center [979, 141] width 244 height 36
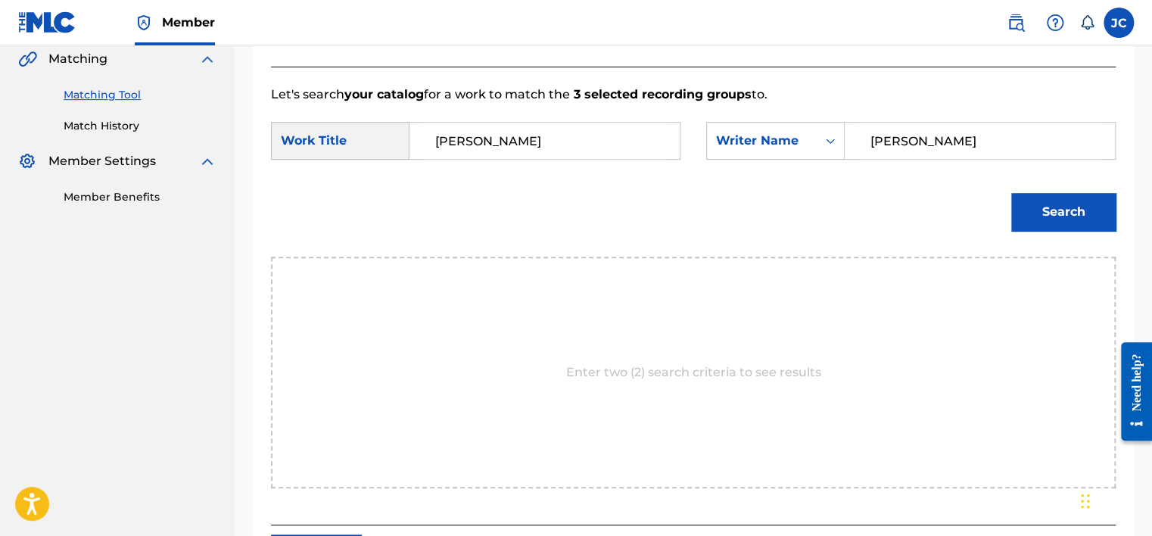
type input "[PERSON_NAME]"
click at [1011, 193] on button "Search" at bounding box center [1063, 212] width 104 height 38
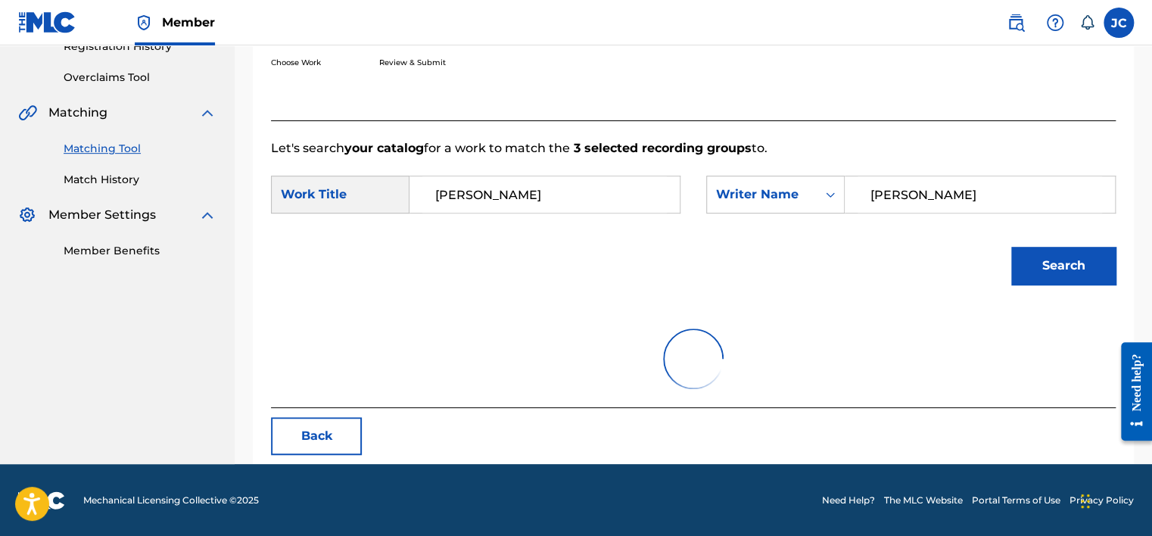
scroll to position [354, 0]
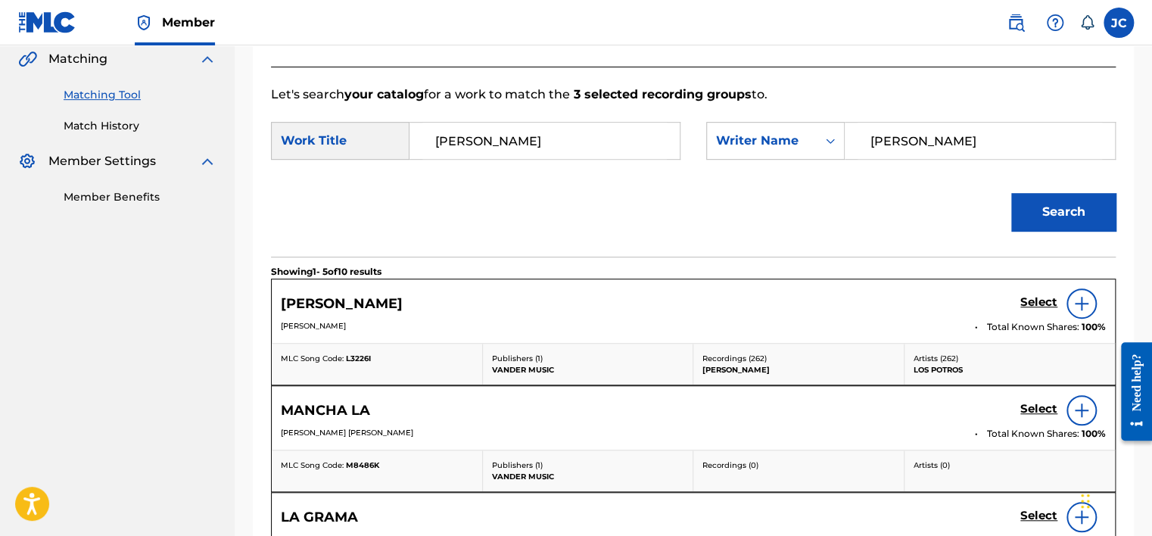
click at [1028, 300] on h5 "Select" at bounding box center [1038, 302] width 37 height 14
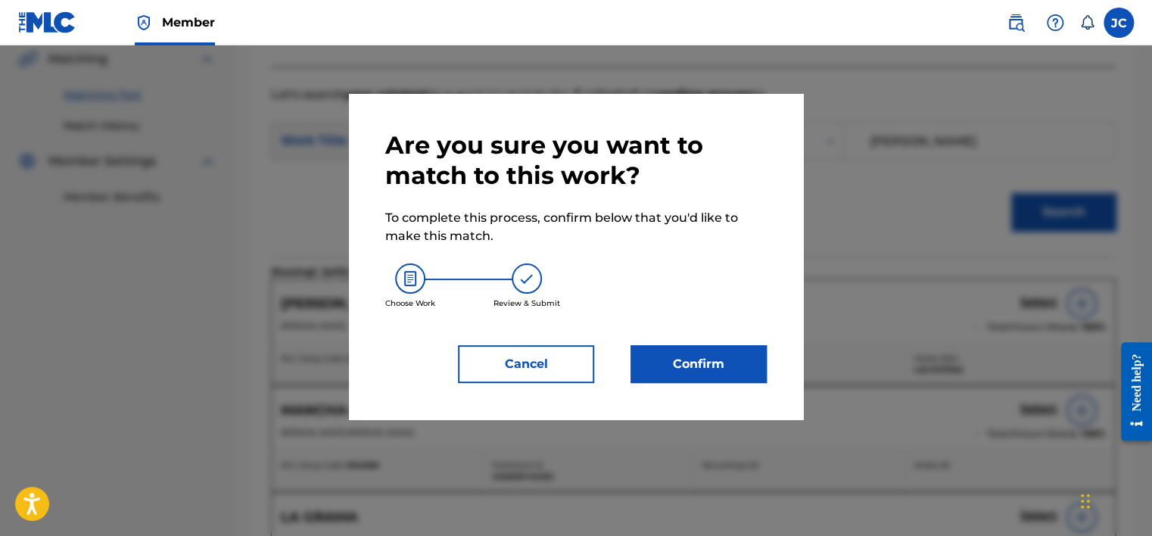
click at [885, 275] on div at bounding box center [576, 313] width 1152 height 536
click at [522, 381] on button "Cancel" at bounding box center [526, 364] width 136 height 38
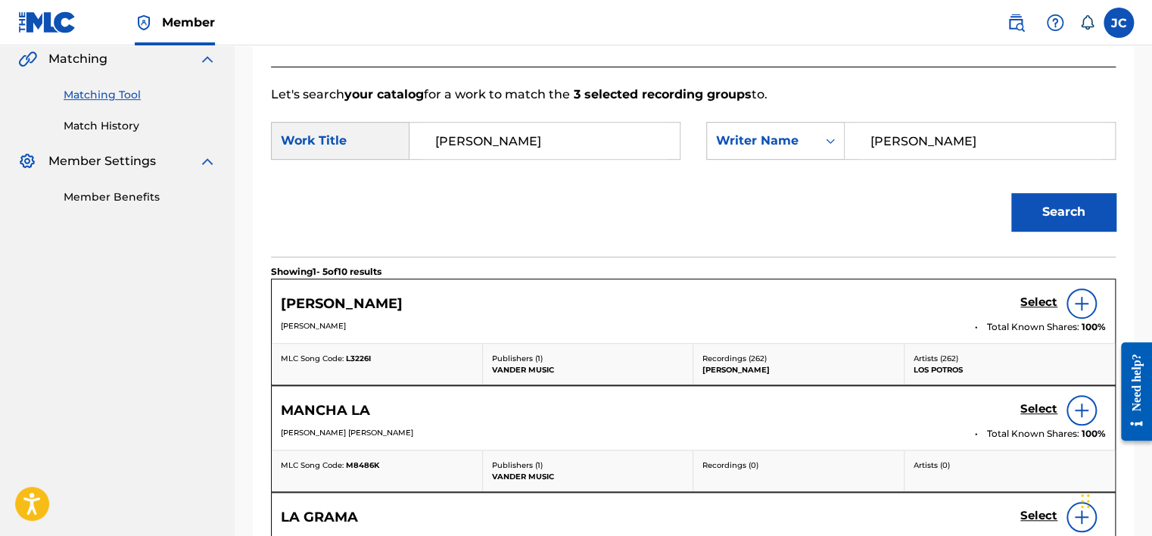
click at [1078, 306] on img at bounding box center [1081, 303] width 18 height 18
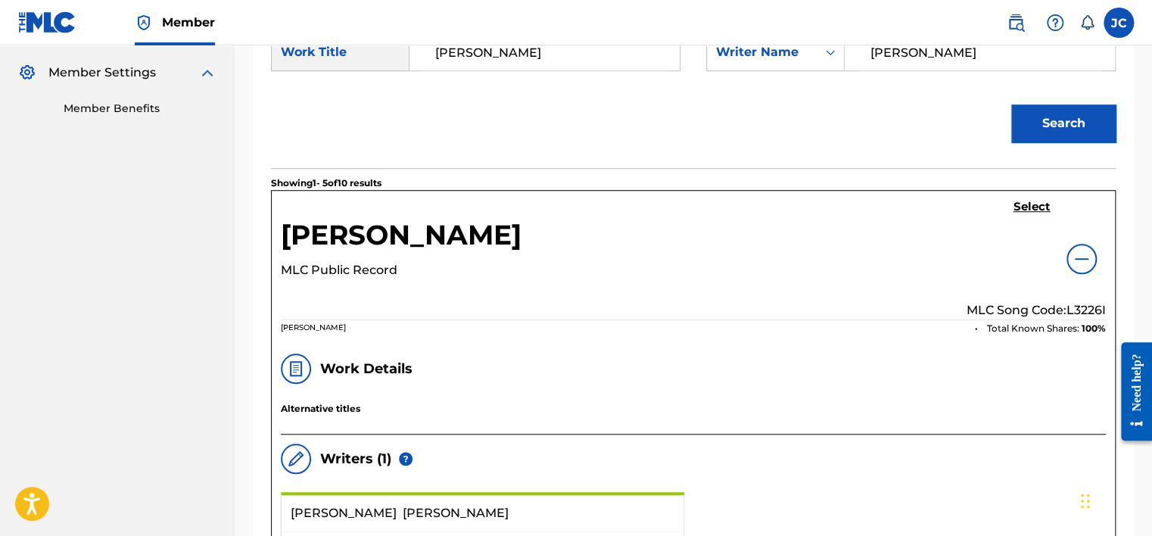
scroll to position [387, 0]
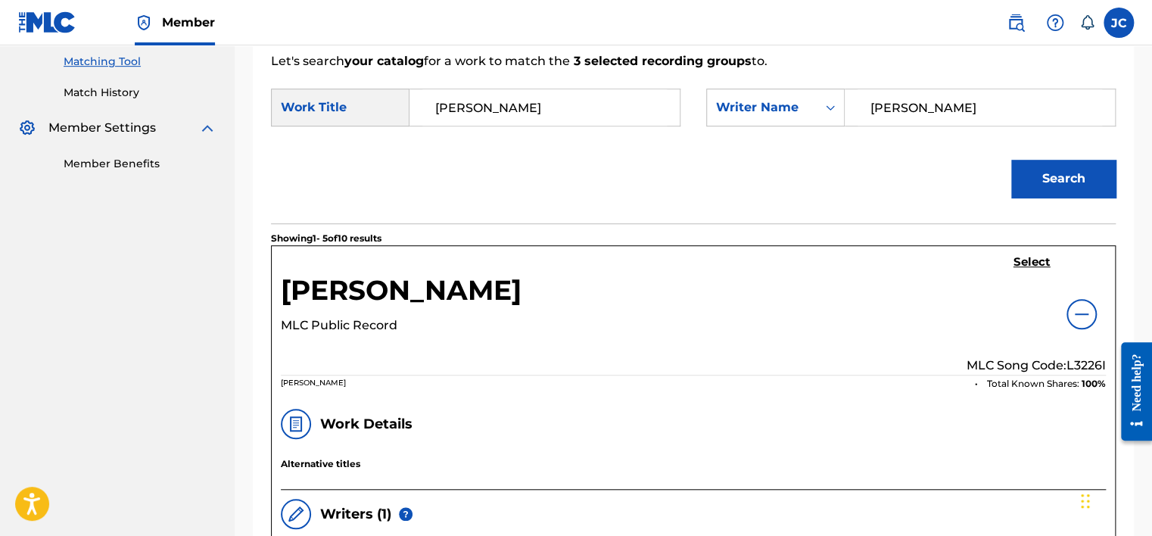
click at [1032, 260] on h5 "Select" at bounding box center [1031, 262] width 37 height 14
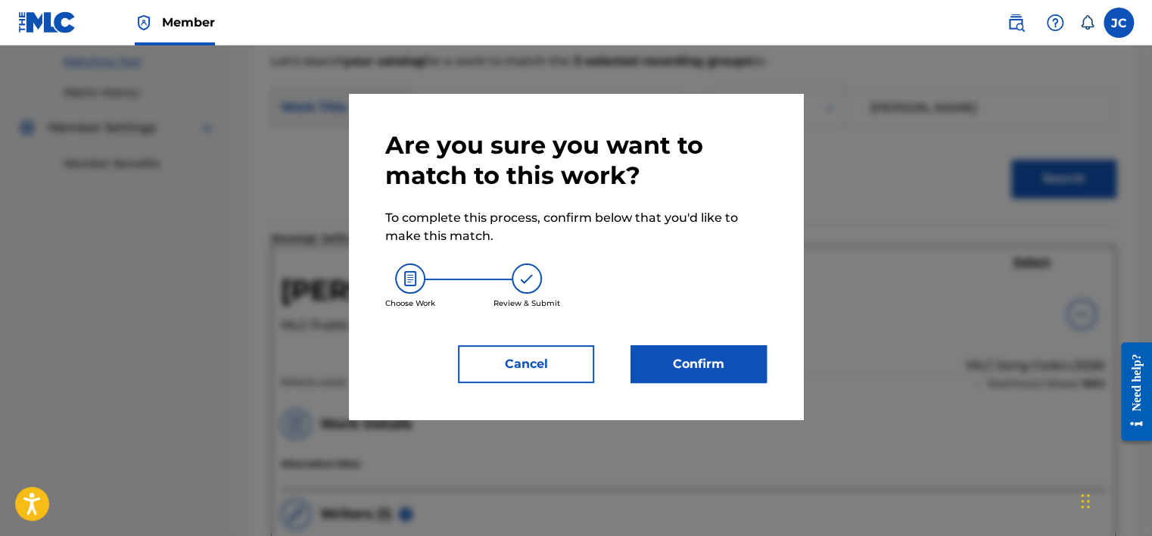
click at [685, 380] on button "Confirm" at bounding box center [698, 364] width 136 height 38
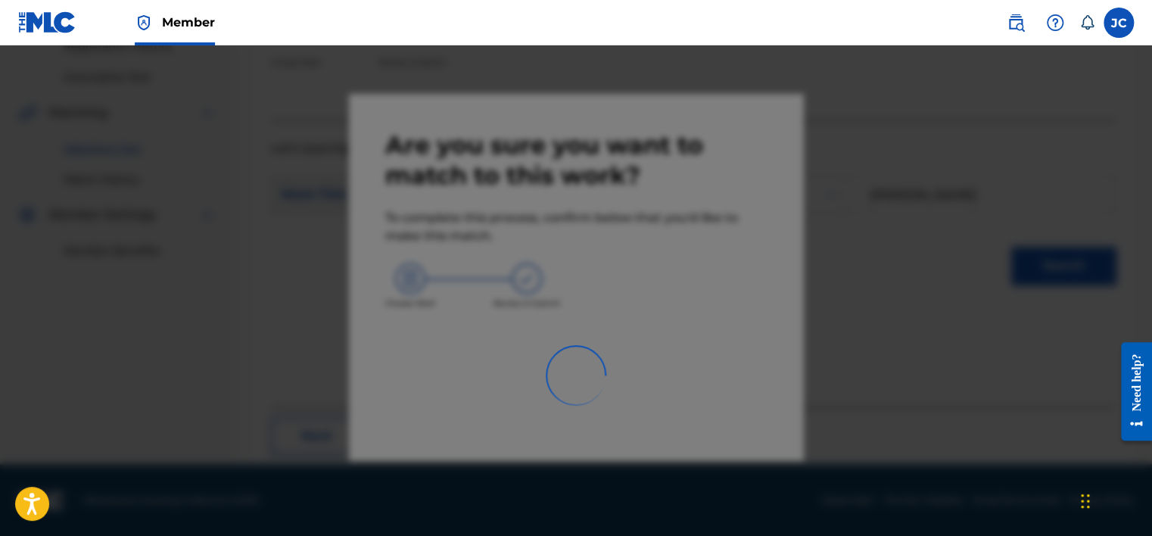
scroll to position [114, 0]
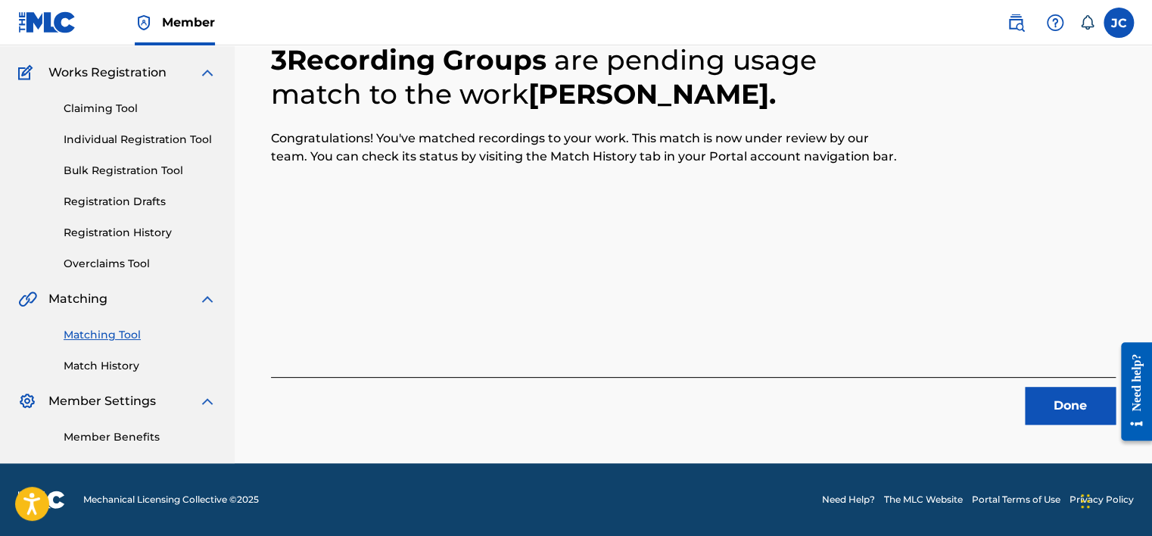
click at [1037, 404] on button "Done" at bounding box center [1069, 406] width 91 height 38
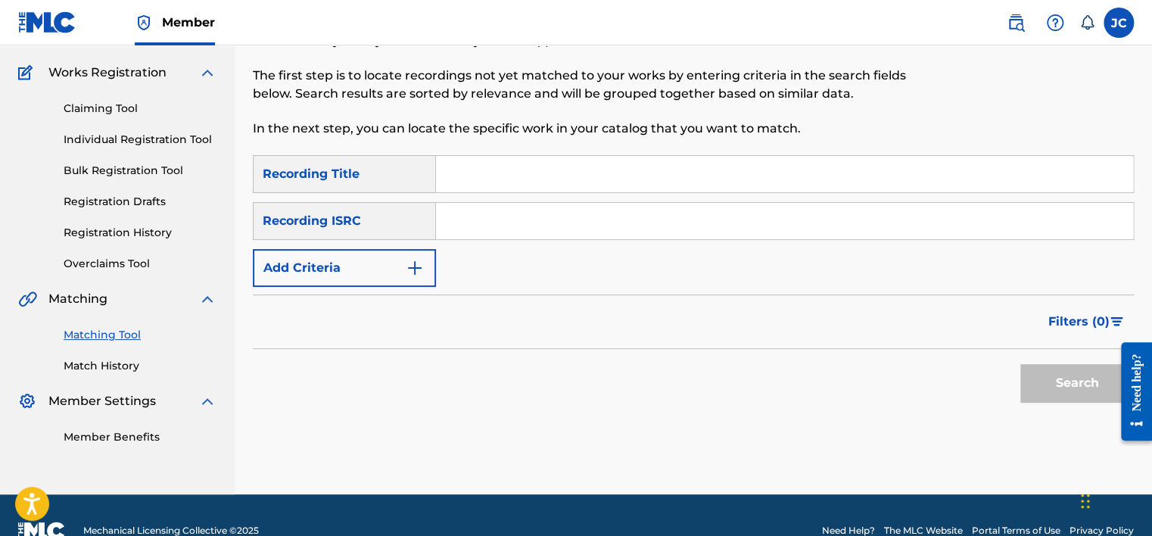
click at [536, 232] on input "Search Form" at bounding box center [784, 221] width 697 height 36
paste input "USKO10901713"
type input "USKO10901713"
click at [1020, 364] on button "Search" at bounding box center [1076, 383] width 113 height 38
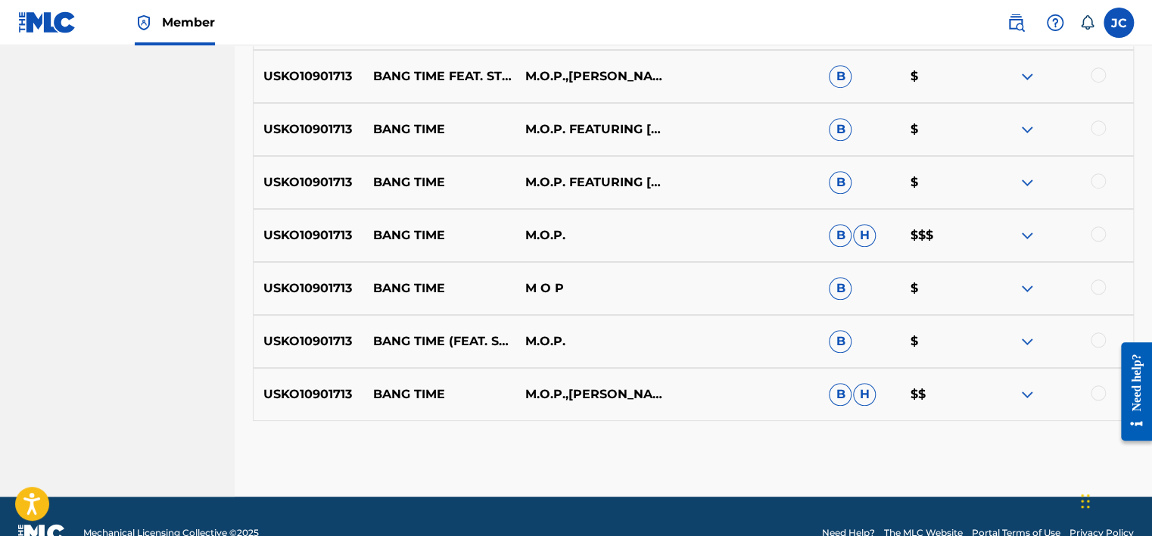
scroll to position [638, 0]
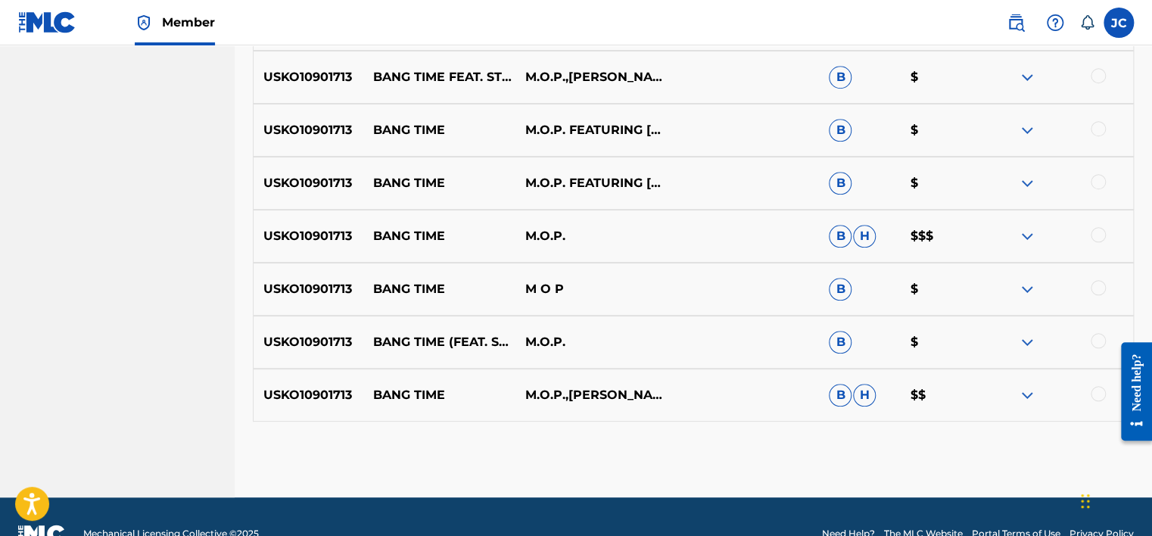
click at [1096, 393] on div at bounding box center [1097, 393] width 15 height 15
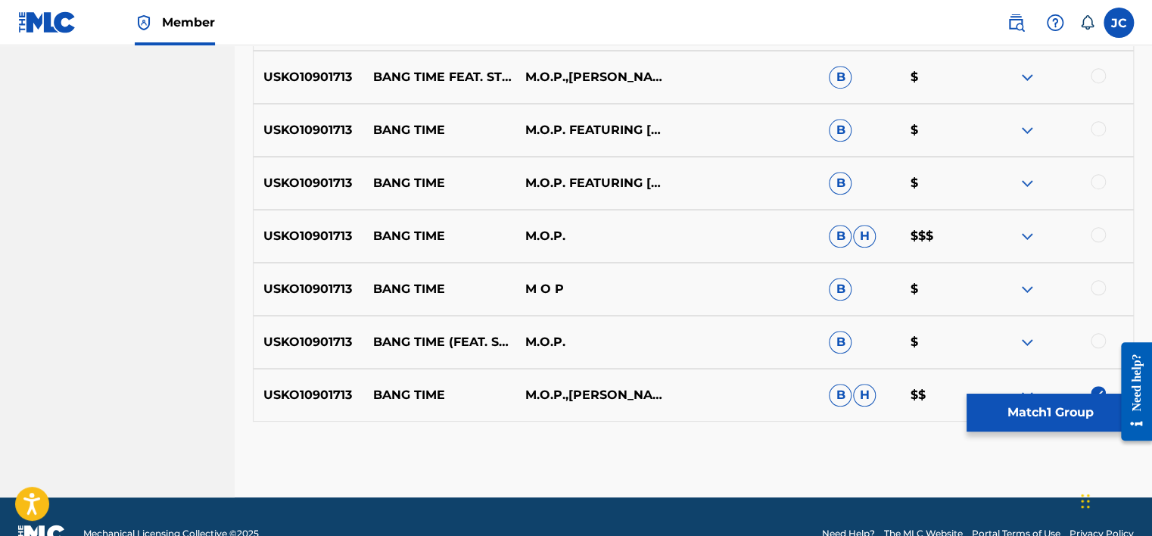
click at [1093, 333] on div at bounding box center [1097, 340] width 15 height 15
click at [1096, 280] on div at bounding box center [1097, 287] width 15 height 15
click at [1096, 236] on div at bounding box center [1097, 234] width 15 height 15
click at [1096, 186] on div at bounding box center [1097, 181] width 15 height 15
click at [1096, 129] on div at bounding box center [1097, 128] width 15 height 15
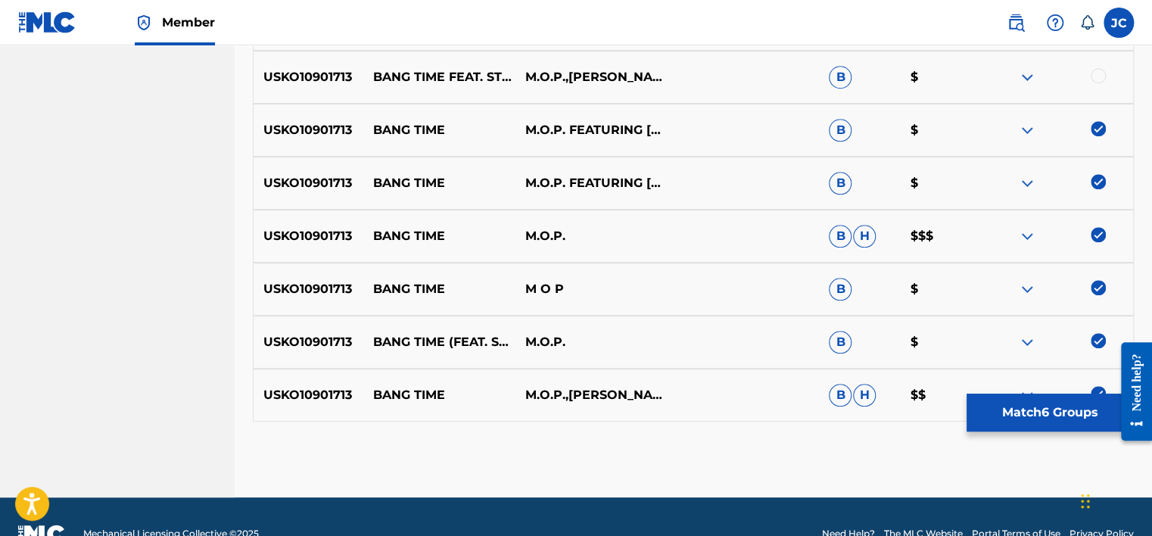
click at [1099, 75] on div at bounding box center [1097, 75] width 15 height 15
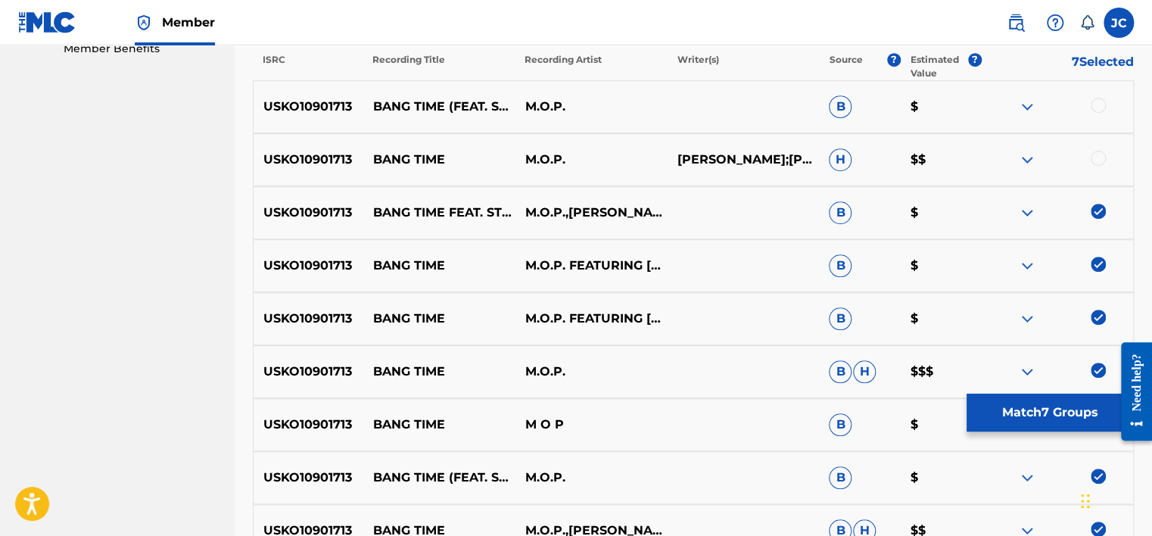
scroll to position [499, 0]
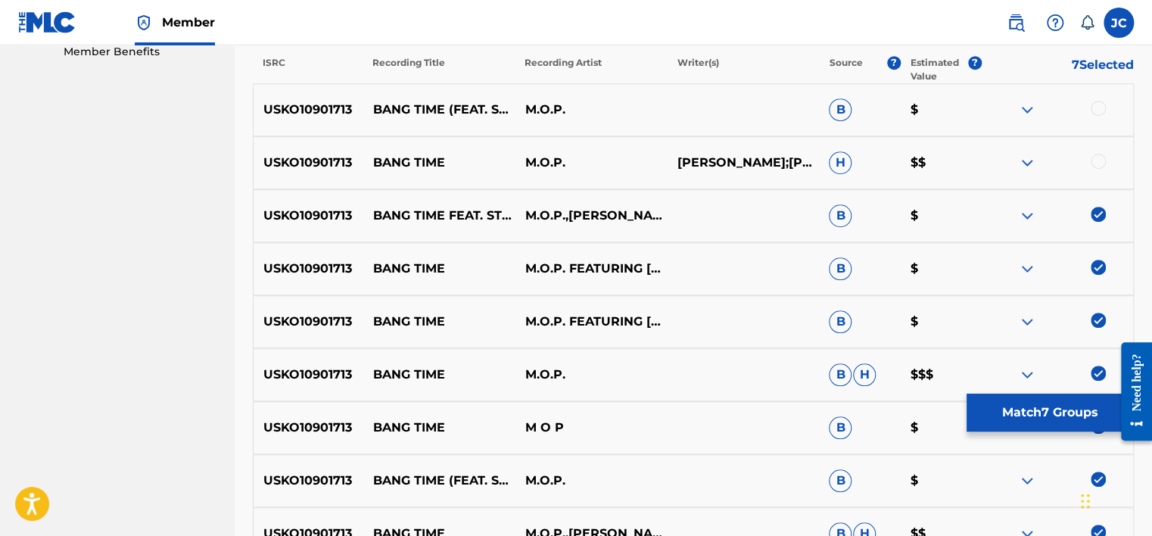
click at [1099, 164] on div at bounding box center [1097, 161] width 15 height 15
click at [1096, 110] on div at bounding box center [1097, 108] width 15 height 15
click at [1034, 412] on button "Match 9 Groups" at bounding box center [1049, 412] width 167 height 38
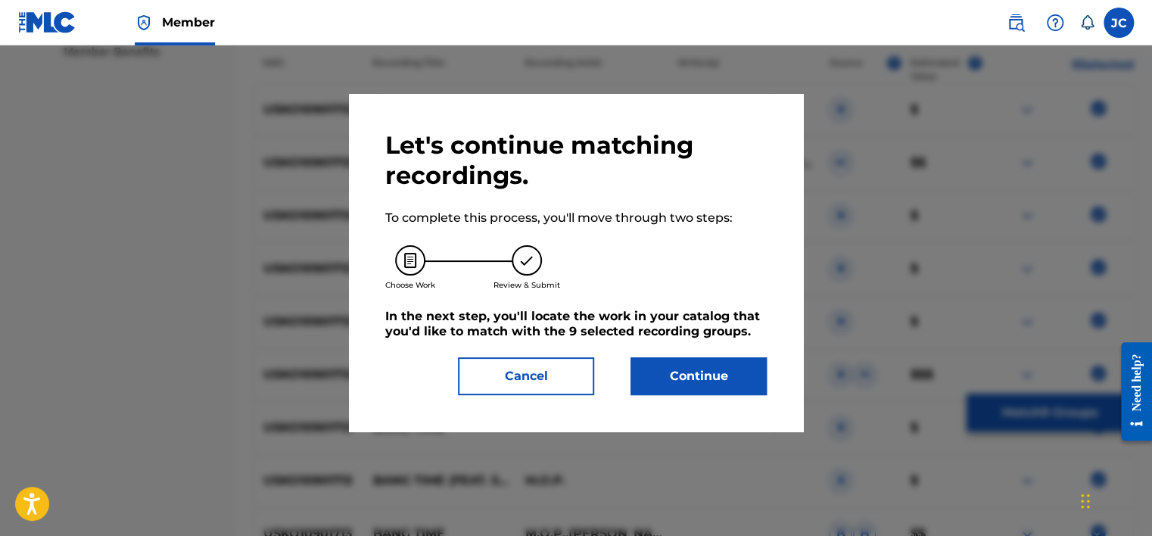
click at [718, 374] on button "Continue" at bounding box center [698, 376] width 136 height 38
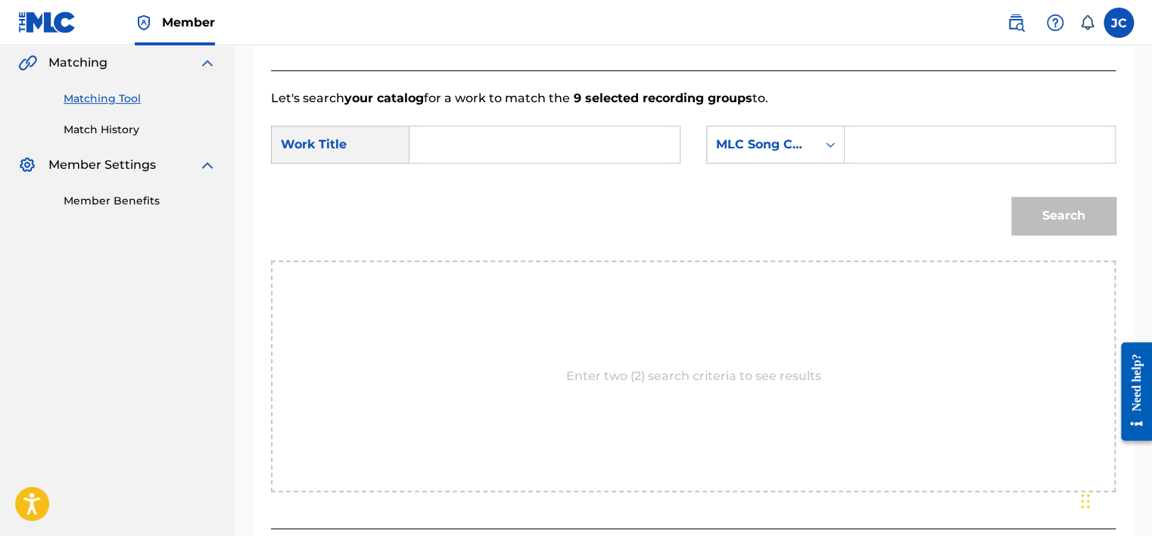
scroll to position [345, 0]
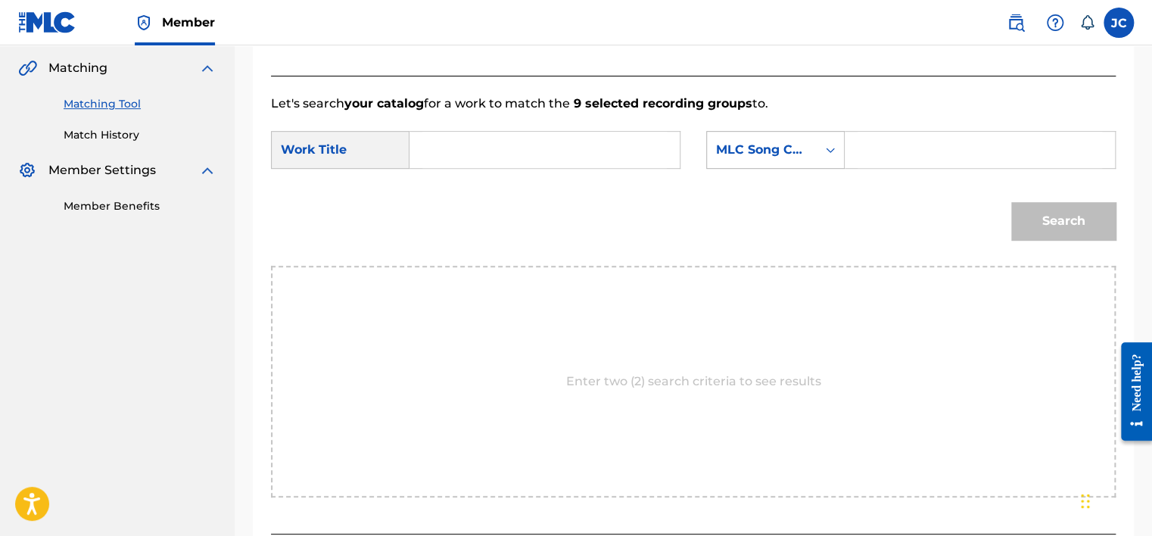
click at [763, 150] on div "MLC Song Code" at bounding box center [762, 150] width 92 height 18
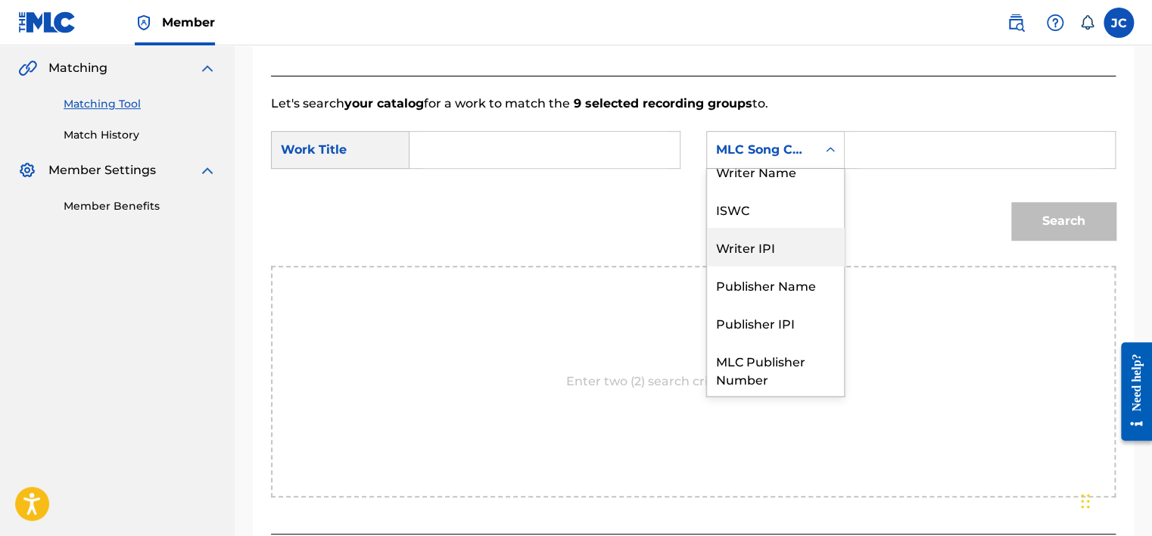
scroll to position [0, 0]
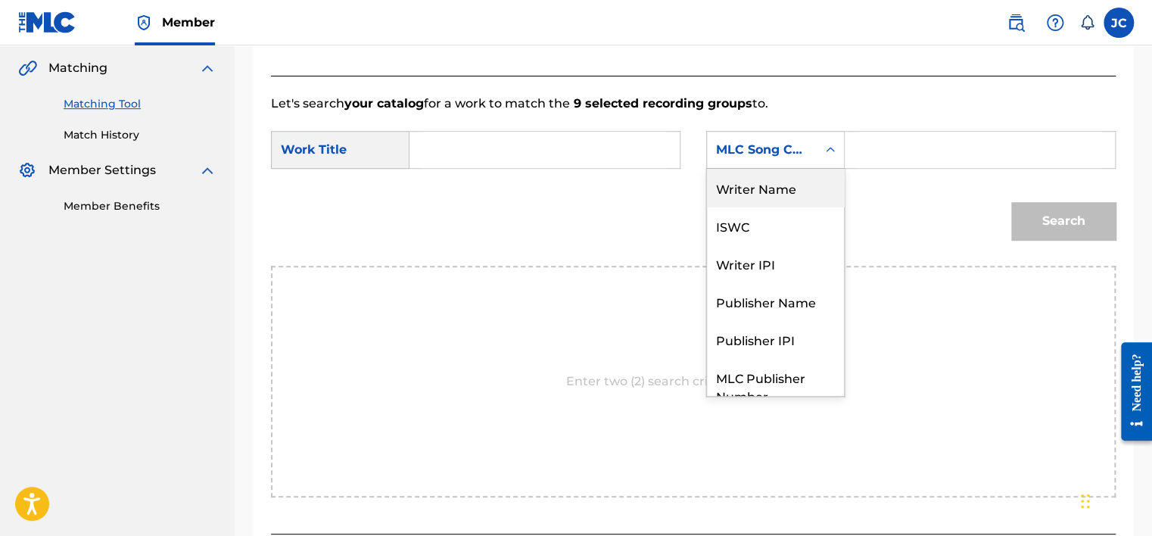
click at [762, 183] on div "Writer Name" at bounding box center [775, 188] width 137 height 38
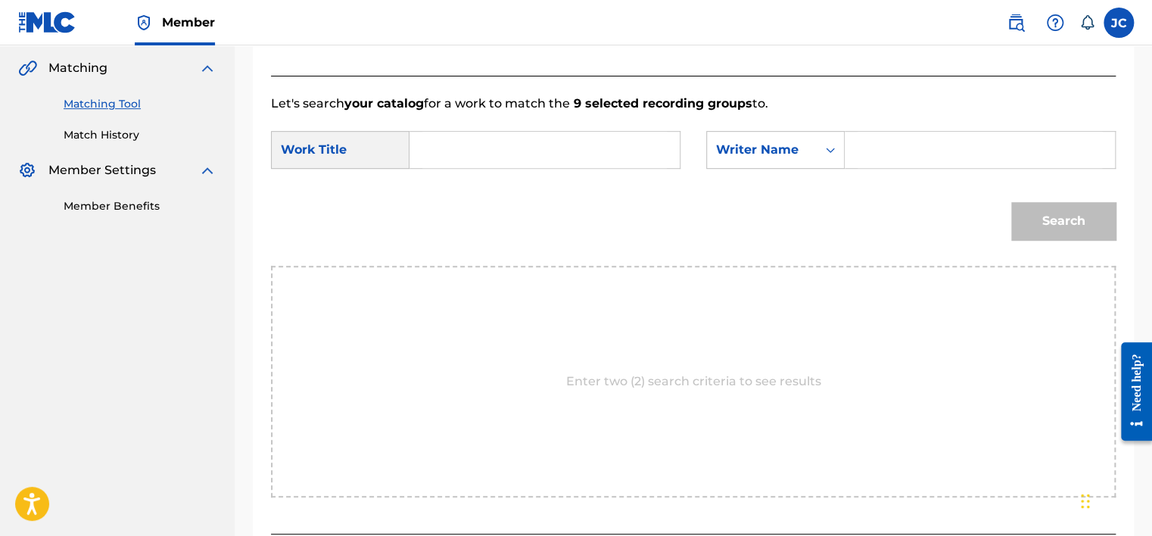
click at [561, 145] on input "Search Form" at bounding box center [544, 150] width 244 height 36
type input "BANG TIME"
click at [874, 158] on input "Search Form" at bounding box center [979, 150] width 244 height 36
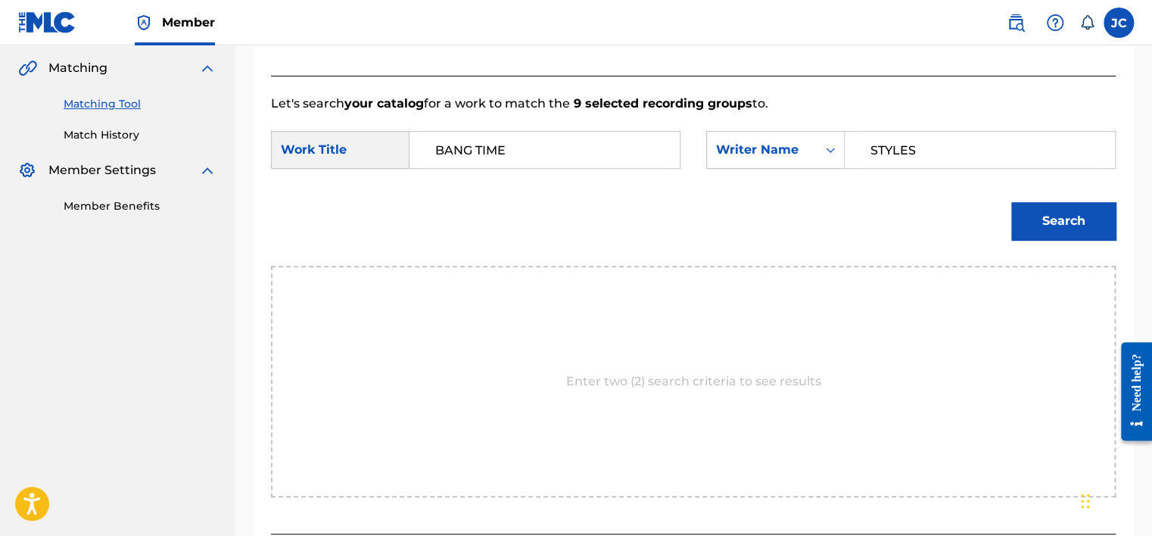
click at [1018, 203] on button "Search" at bounding box center [1063, 221] width 104 height 38
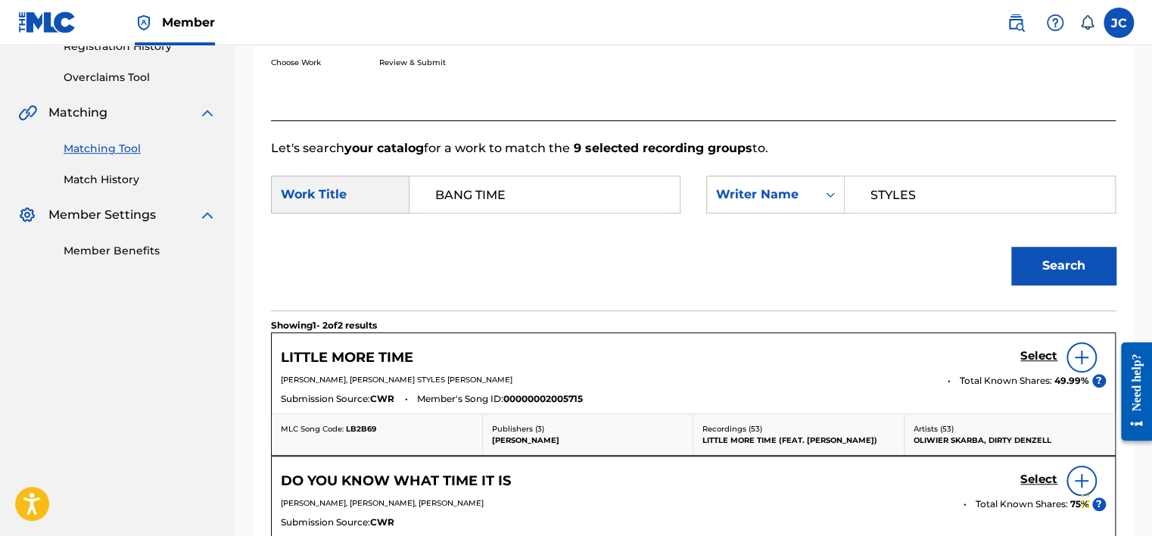
scroll to position [345, 0]
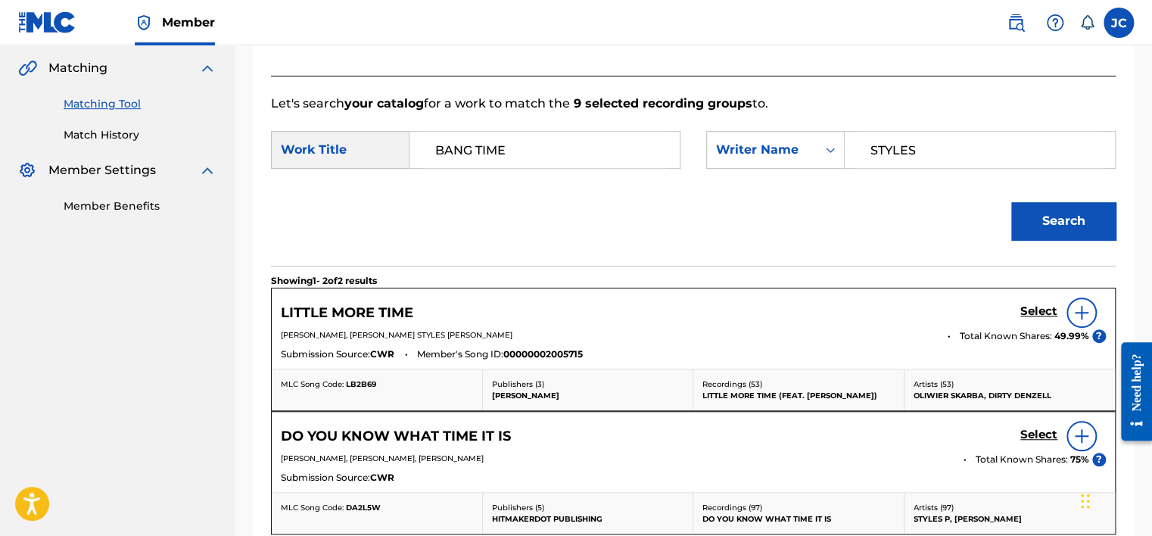
click at [926, 157] on input "STYLES" at bounding box center [979, 150] width 244 height 36
click at [1011, 202] on button "Search" at bounding box center [1063, 221] width 104 height 38
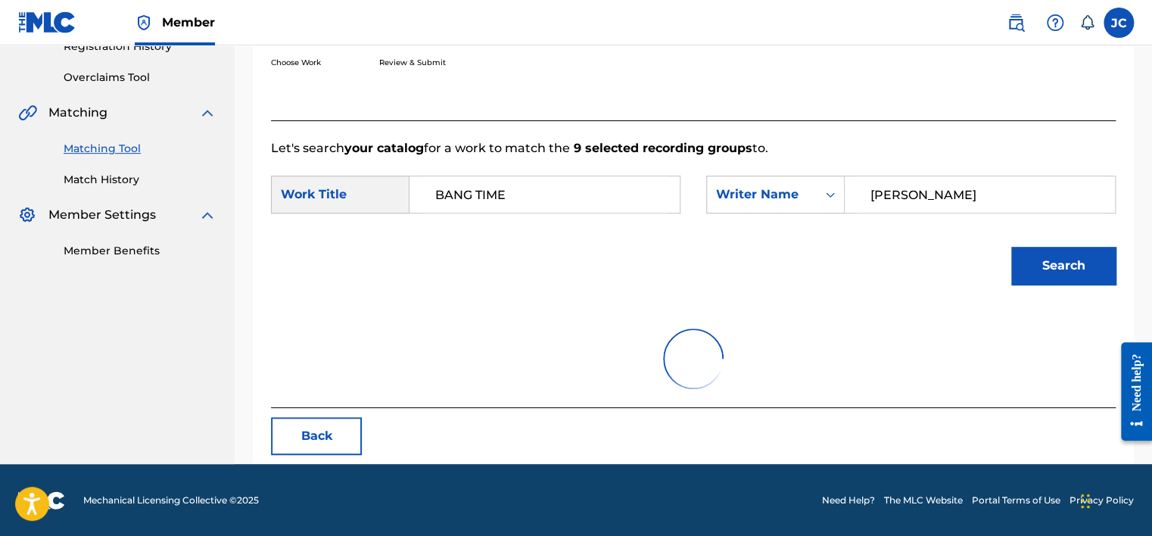
scroll to position [236, 0]
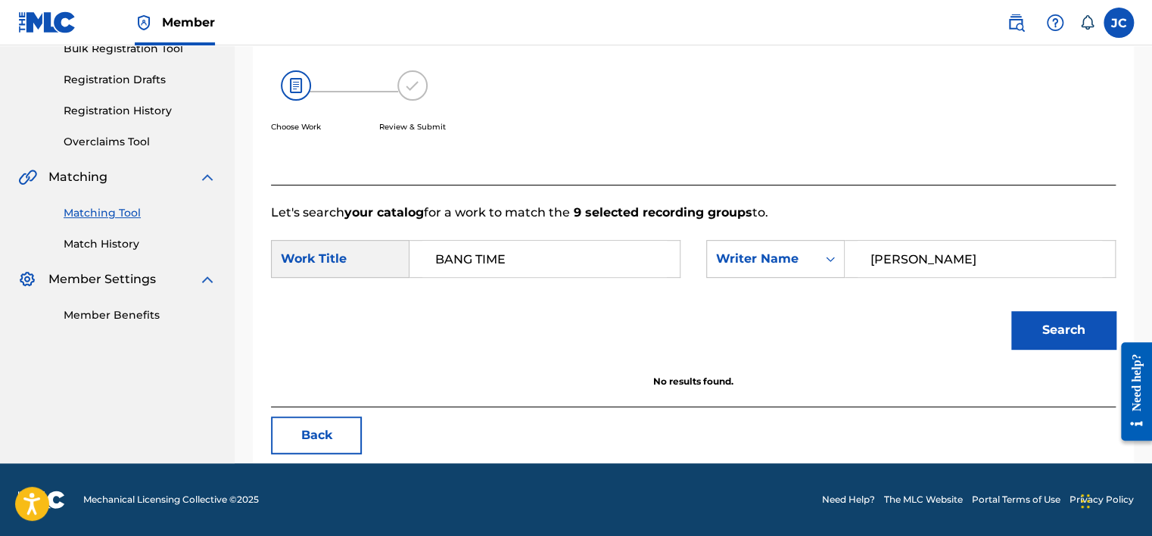
click at [950, 268] on input "[PERSON_NAME]" at bounding box center [979, 259] width 244 height 36
click at [1011, 311] on button "Search" at bounding box center [1063, 330] width 104 height 38
click at [934, 255] on input "[PERSON_NAME]" at bounding box center [979, 259] width 244 height 36
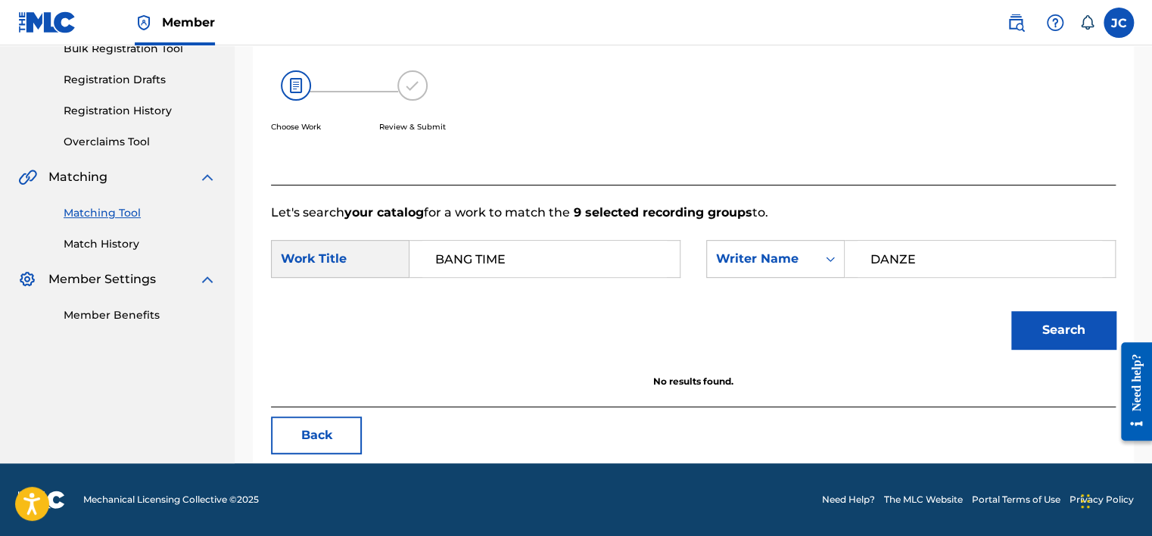
type input "DANZE"
click at [1011, 311] on button "Search" at bounding box center [1063, 330] width 104 height 38
click at [306, 443] on button "Back" at bounding box center [316, 435] width 91 height 38
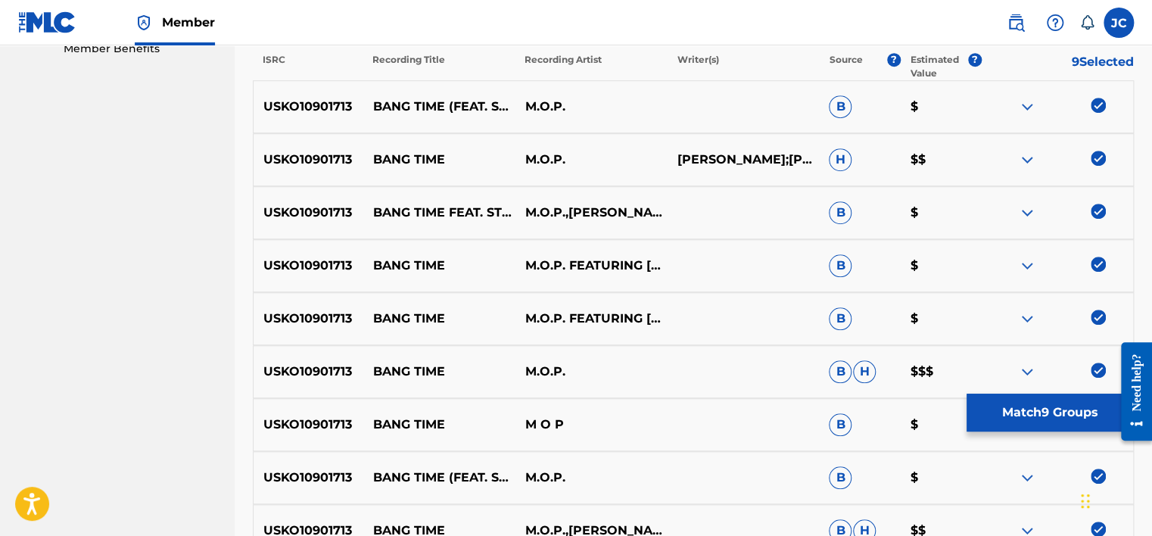
scroll to position [672, 0]
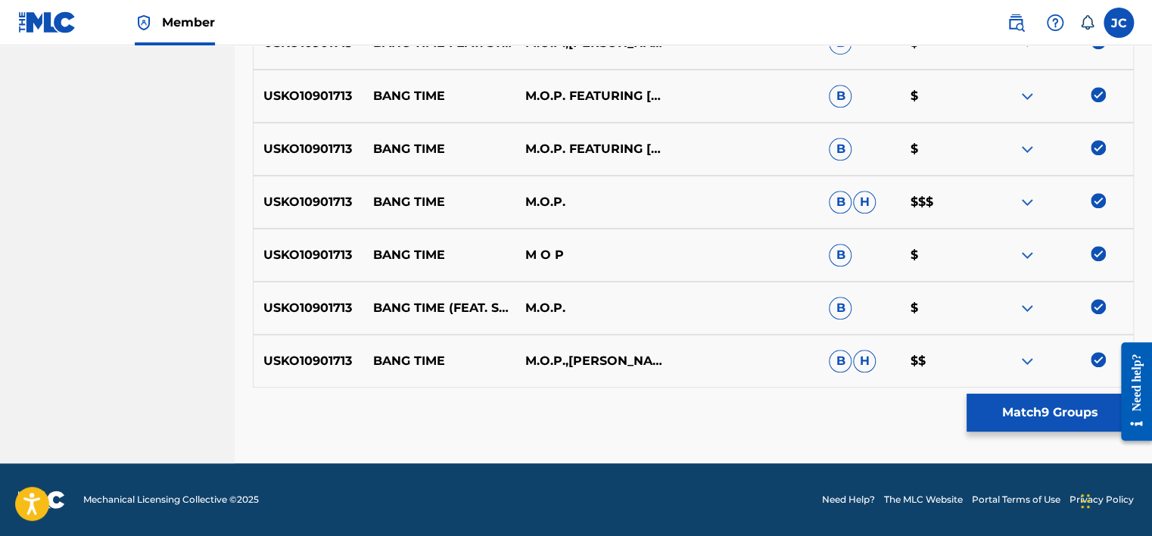
click at [1101, 359] on img at bounding box center [1097, 359] width 15 height 15
click at [1098, 306] on img at bounding box center [1097, 306] width 15 height 15
click at [1095, 256] on img at bounding box center [1097, 253] width 15 height 15
click at [1096, 191] on div "USKO10901713 BANG TIME M.O.P. B H $$$" at bounding box center [693, 202] width 881 height 53
click at [1095, 198] on img at bounding box center [1097, 200] width 15 height 15
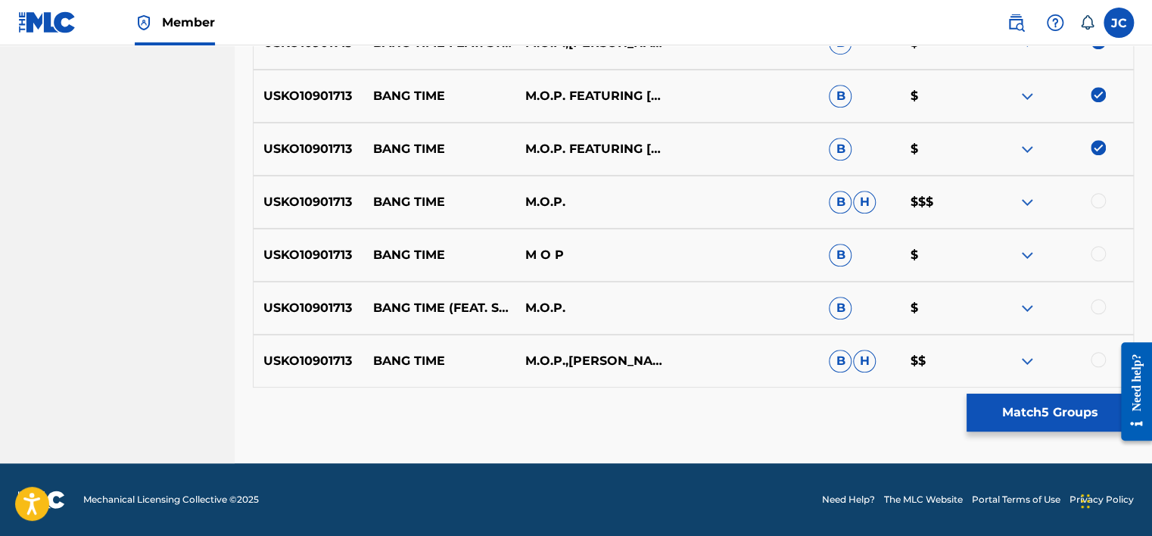
click at [1093, 148] on img at bounding box center [1097, 147] width 15 height 15
click at [1091, 88] on img at bounding box center [1097, 94] width 15 height 15
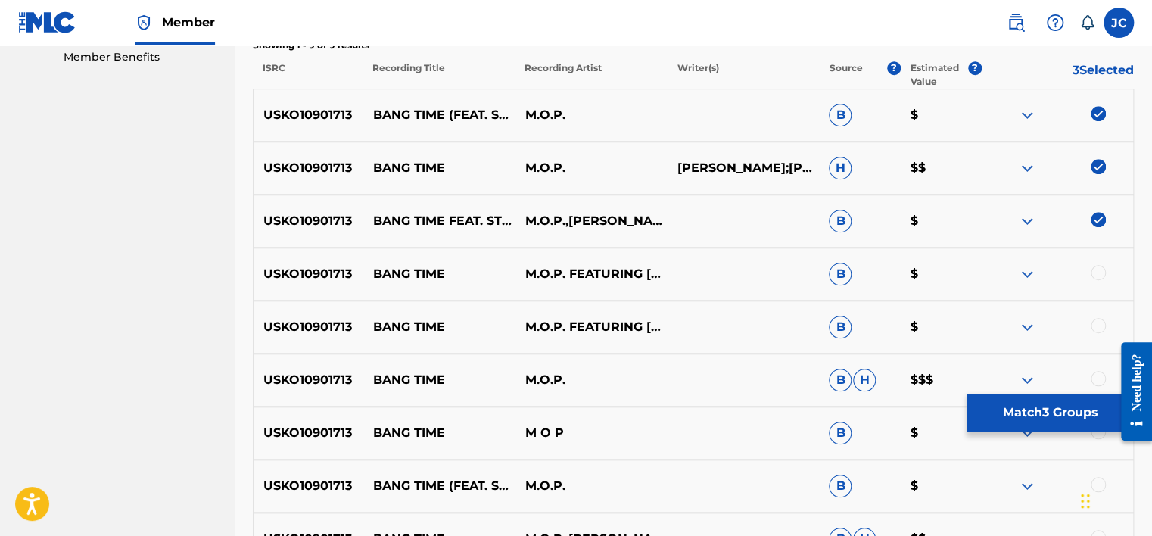
scroll to position [481, 0]
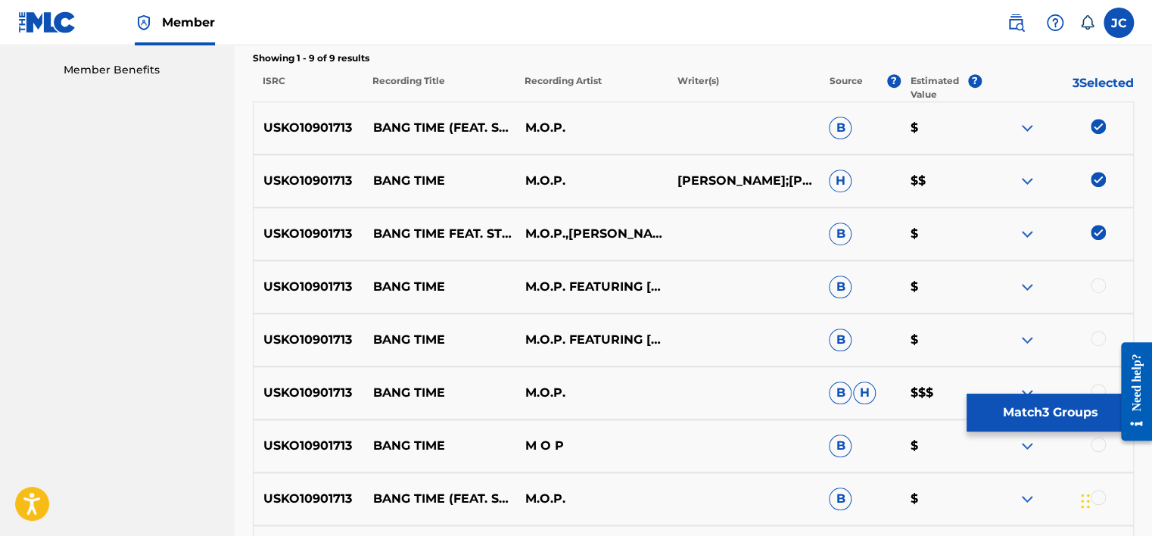
click at [1096, 230] on img at bounding box center [1097, 232] width 15 height 15
click at [1099, 182] on img at bounding box center [1097, 179] width 15 height 15
click at [1096, 130] on img at bounding box center [1097, 126] width 15 height 15
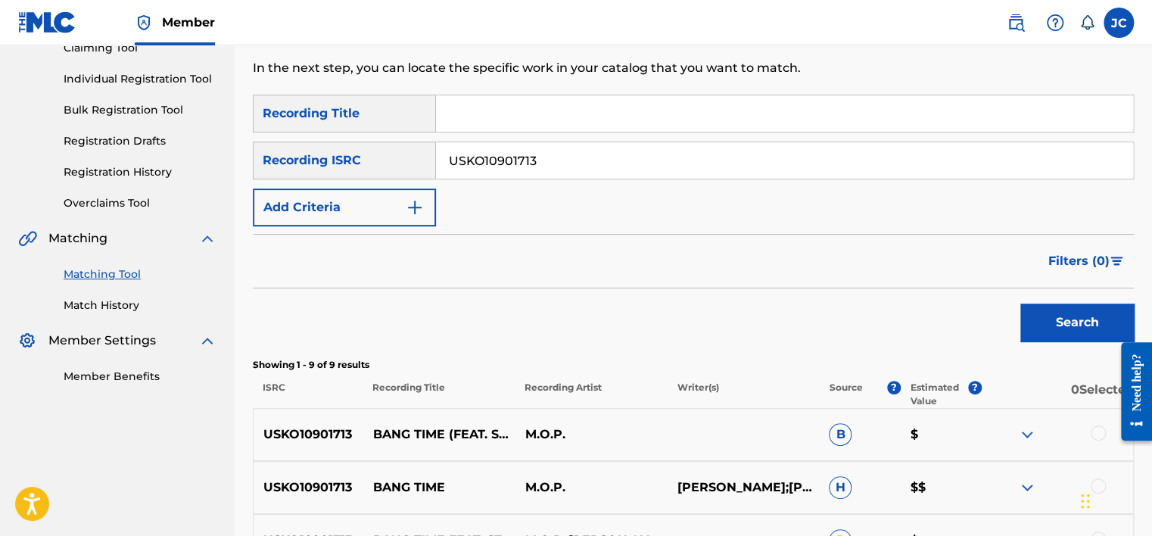
scroll to position [143, 0]
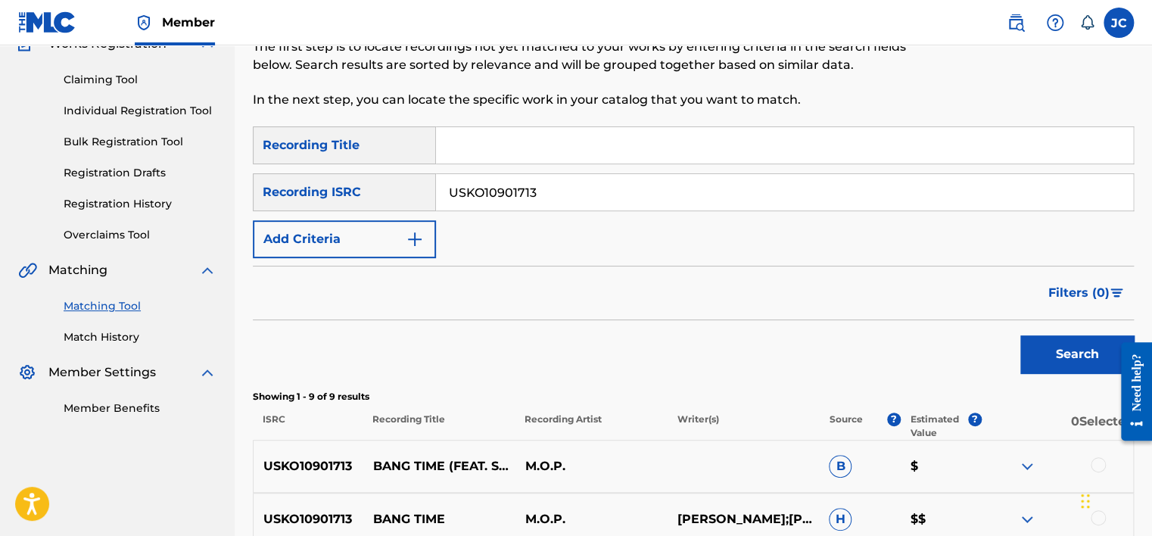
click at [772, 181] on input "USKO10901713" at bounding box center [784, 192] width 697 height 36
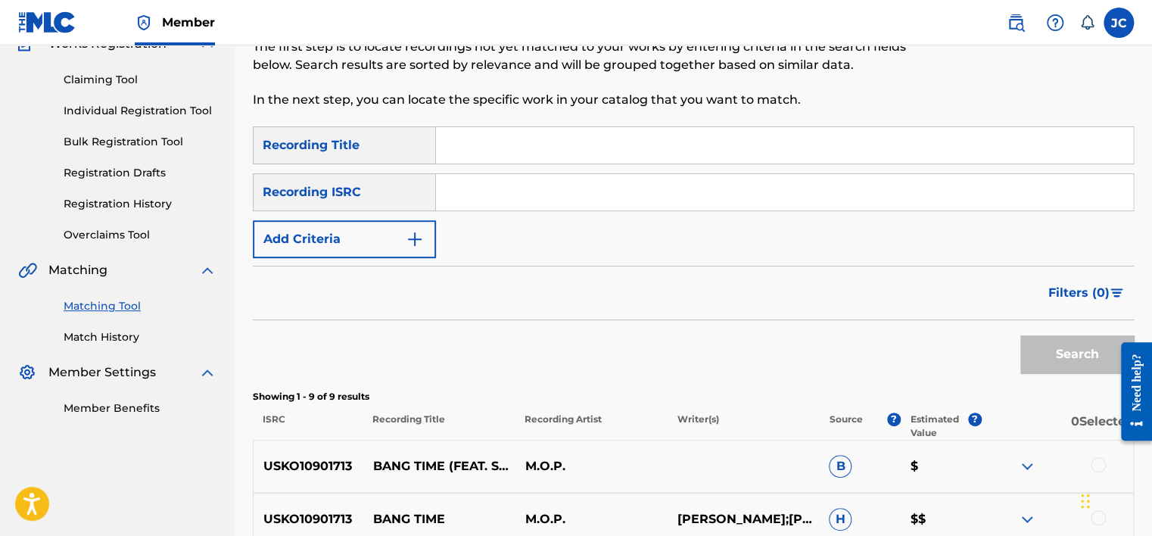
paste input "UKN6K1901848"
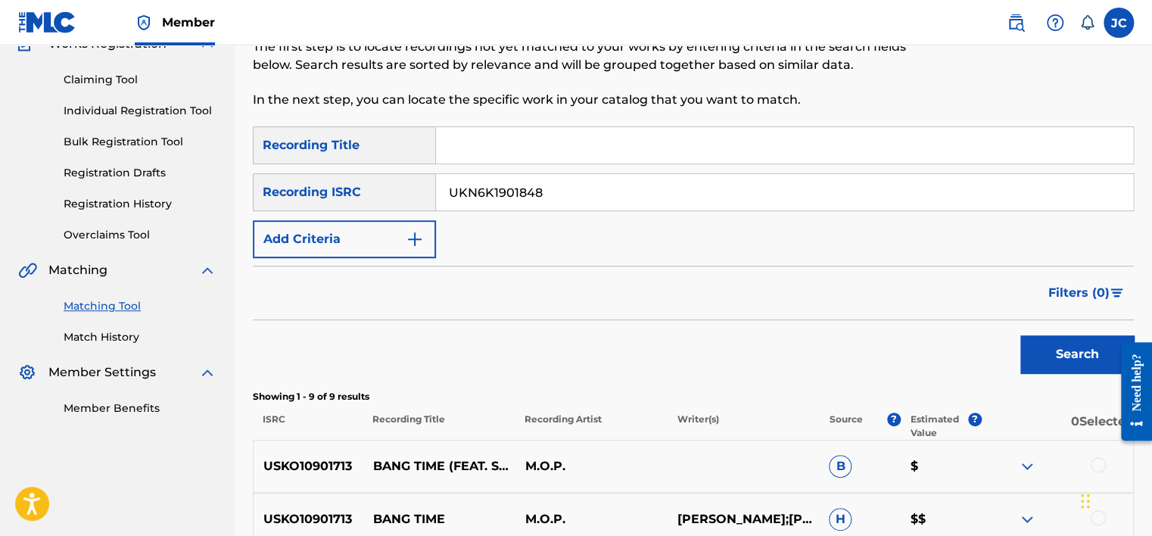
click at [1020, 335] on button "Search" at bounding box center [1076, 354] width 113 height 38
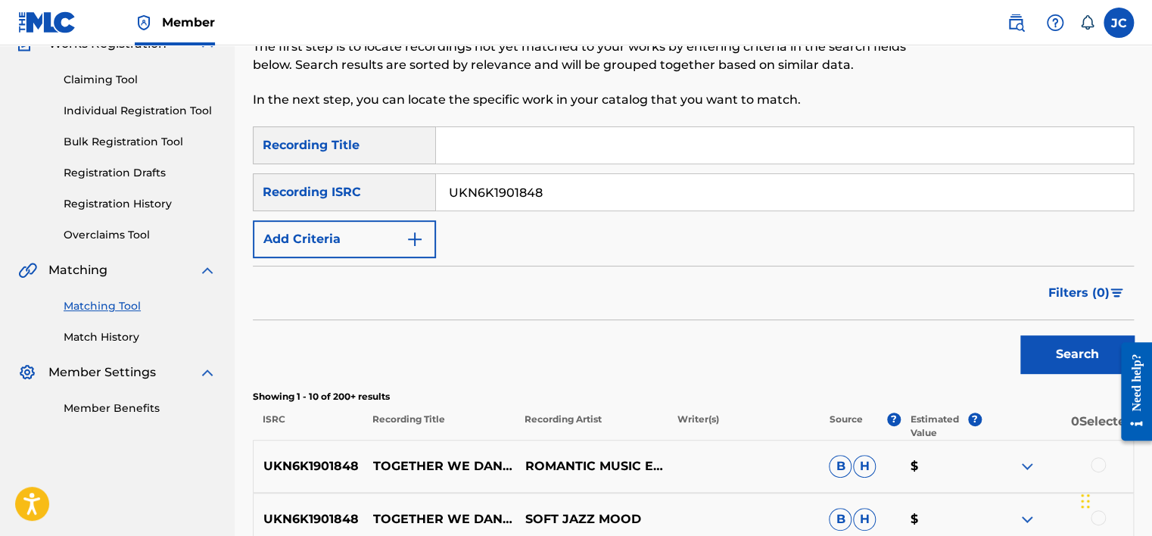
click at [560, 194] on input "UKN6K1901848" at bounding box center [784, 192] width 697 height 36
paste input "SE24X1200104"
type input "SE24X1200104"
click at [1020, 335] on button "Search" at bounding box center [1076, 354] width 113 height 38
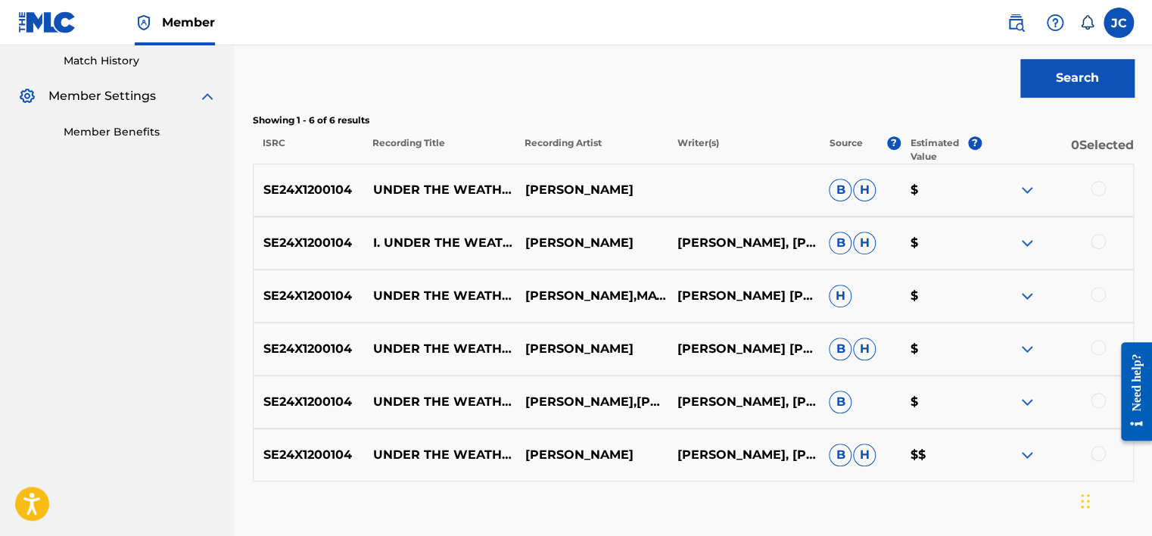
scroll to position [512, 0]
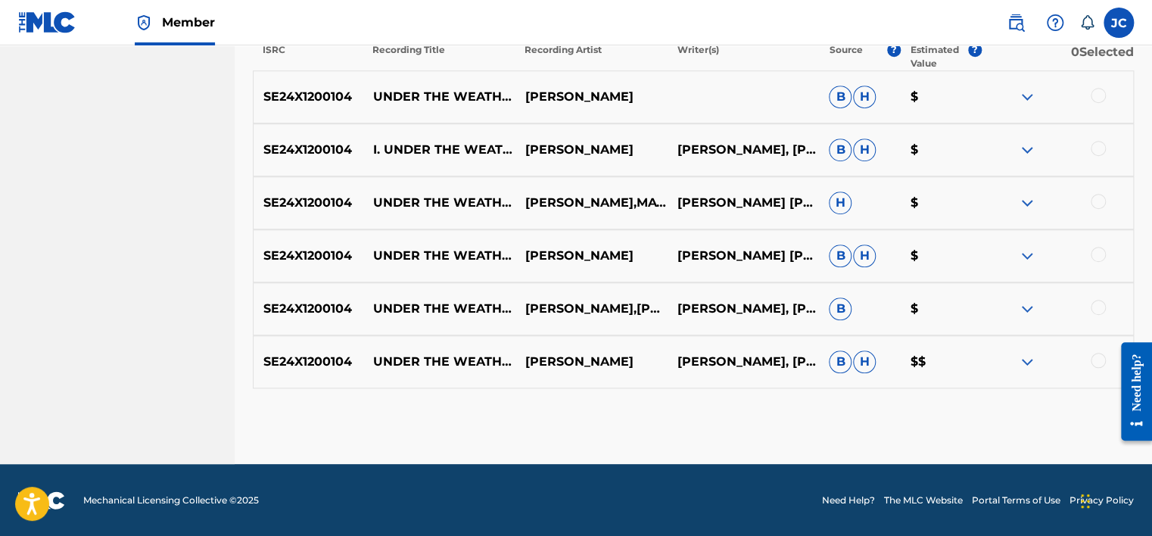
click at [1095, 361] on div at bounding box center [1097, 360] width 15 height 15
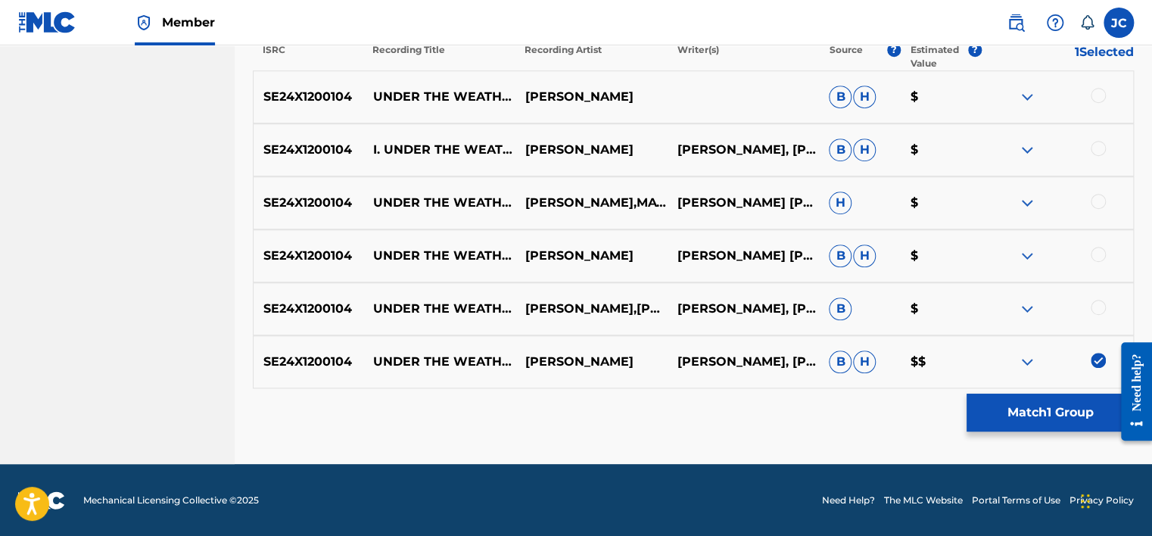
click at [1093, 302] on div at bounding box center [1097, 307] width 15 height 15
click at [1094, 255] on div at bounding box center [1097, 254] width 15 height 15
click at [1100, 206] on div at bounding box center [1097, 201] width 15 height 15
click at [1096, 147] on div at bounding box center [1097, 148] width 15 height 15
click at [1093, 97] on div at bounding box center [1097, 95] width 15 height 15
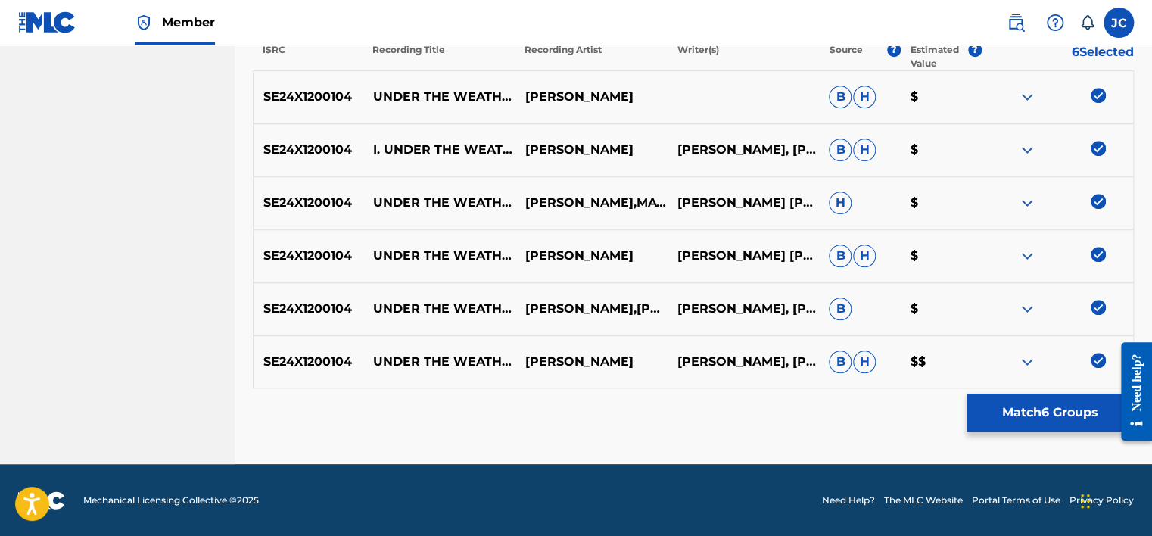
click at [1046, 411] on button "Match 6 Groups" at bounding box center [1049, 412] width 167 height 38
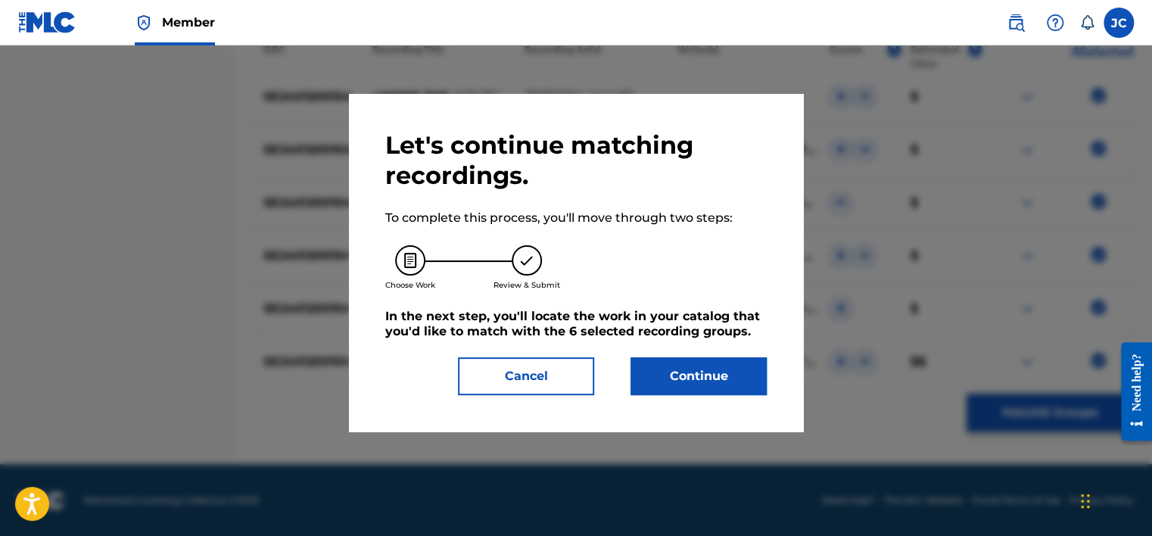
click at [691, 375] on button "Continue" at bounding box center [698, 376] width 136 height 38
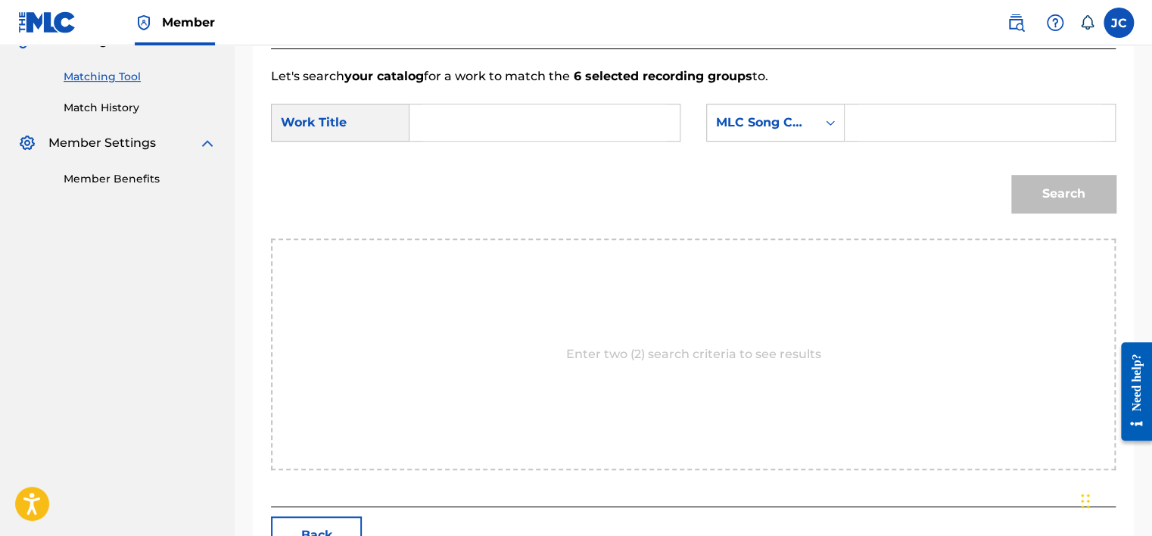
scroll to position [317, 0]
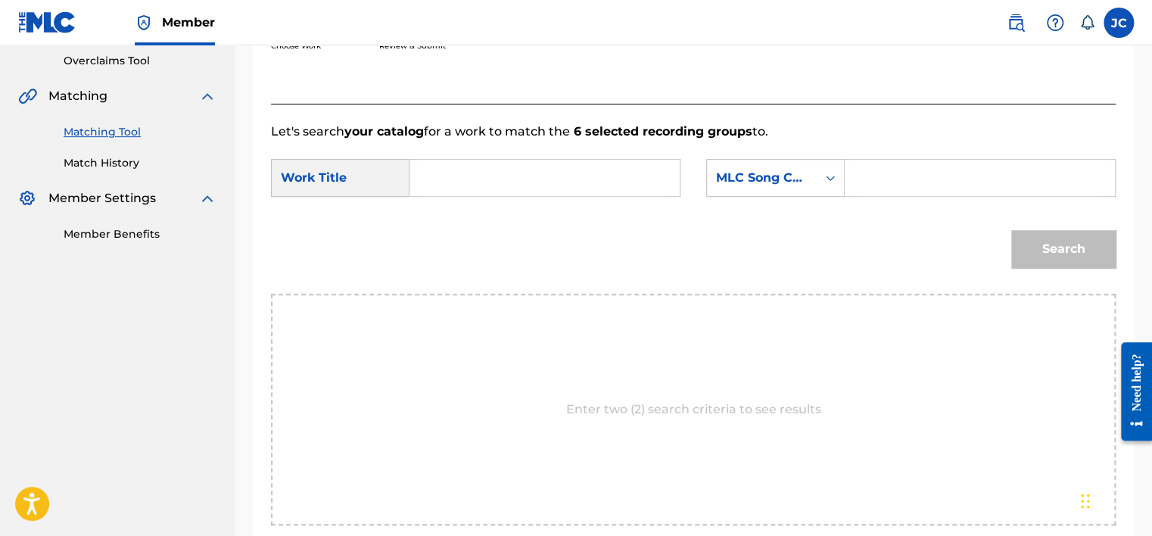
click at [1149, 176] on div "Match Usage - Select Work In this step, you will locate the work you'd like to …" at bounding box center [693, 192] width 917 height 852
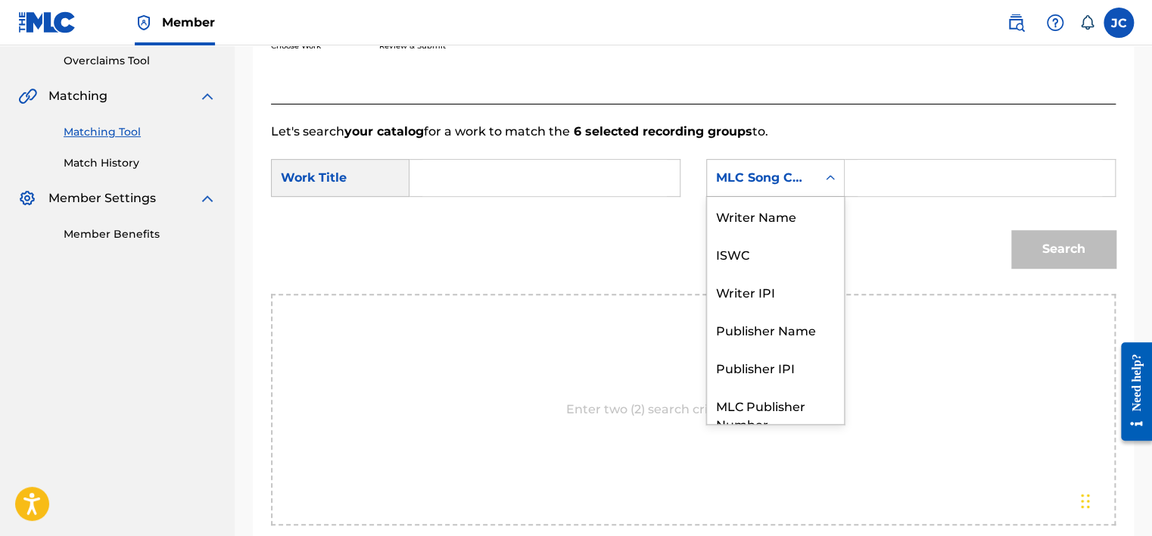
click at [800, 177] on div "MLC Song Code" at bounding box center [762, 178] width 92 height 18
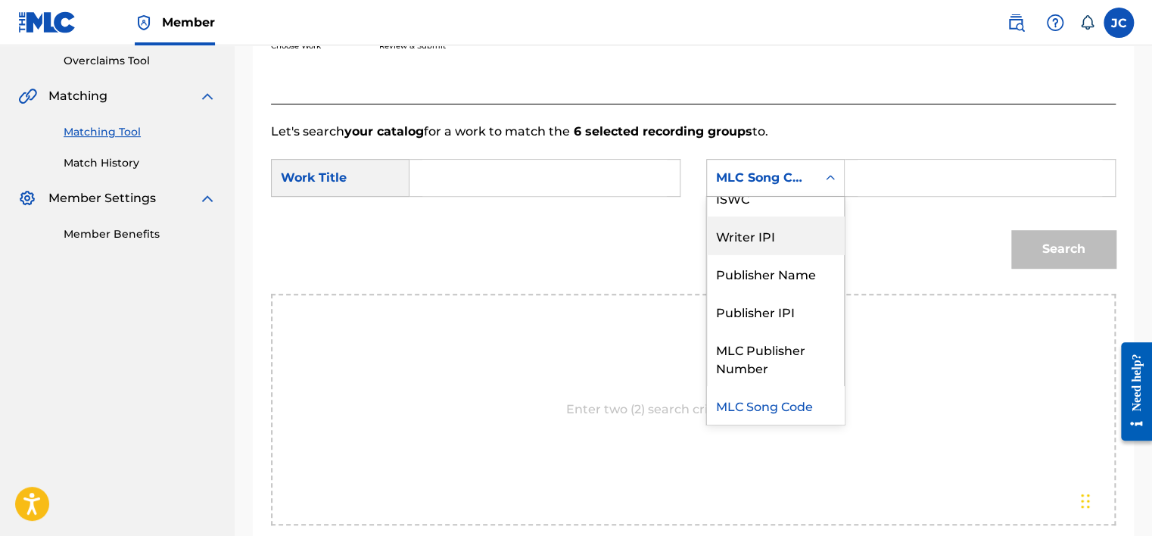
scroll to position [0, 0]
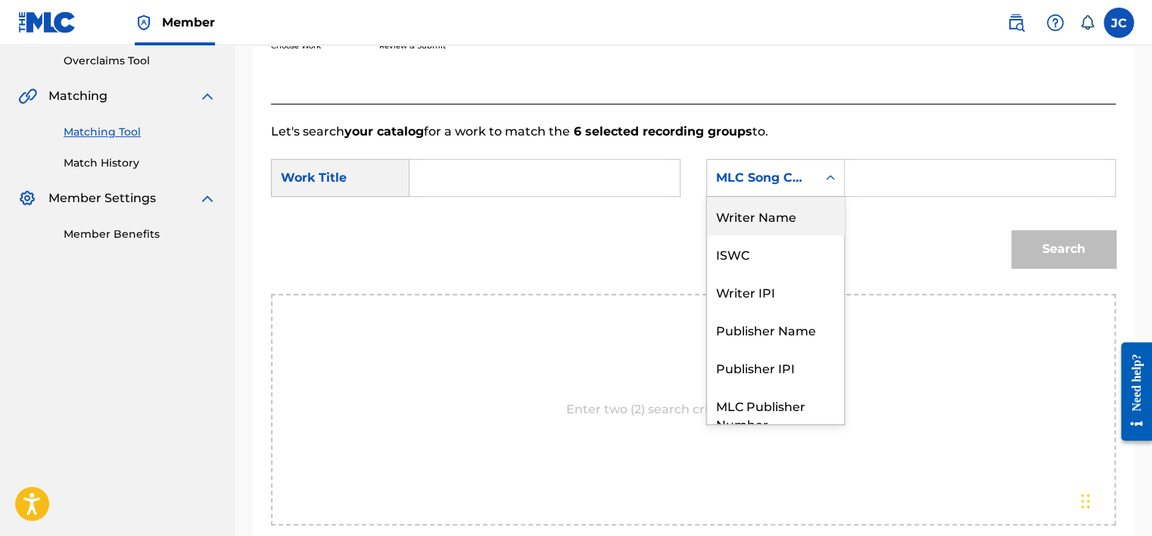
click at [800, 216] on div "Writer Name" at bounding box center [775, 216] width 137 height 38
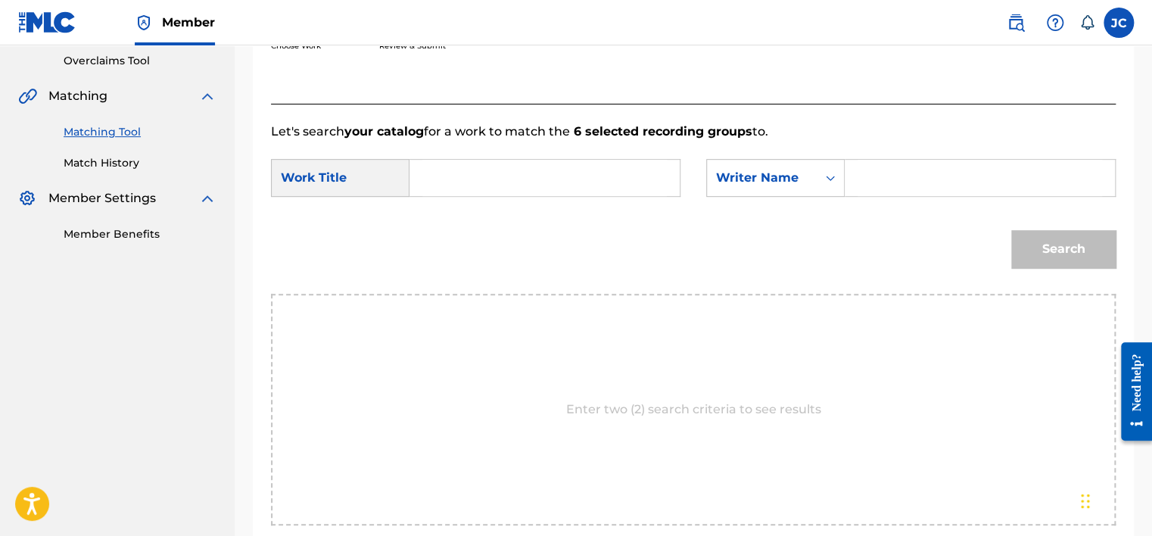
click at [537, 176] on input "Search Form" at bounding box center [544, 178] width 244 height 36
paste input "Under the Weather MIX (Electric Counterpoint Remix)"
type input "Under the Weather MIX (Electric Counterpoint Remix)"
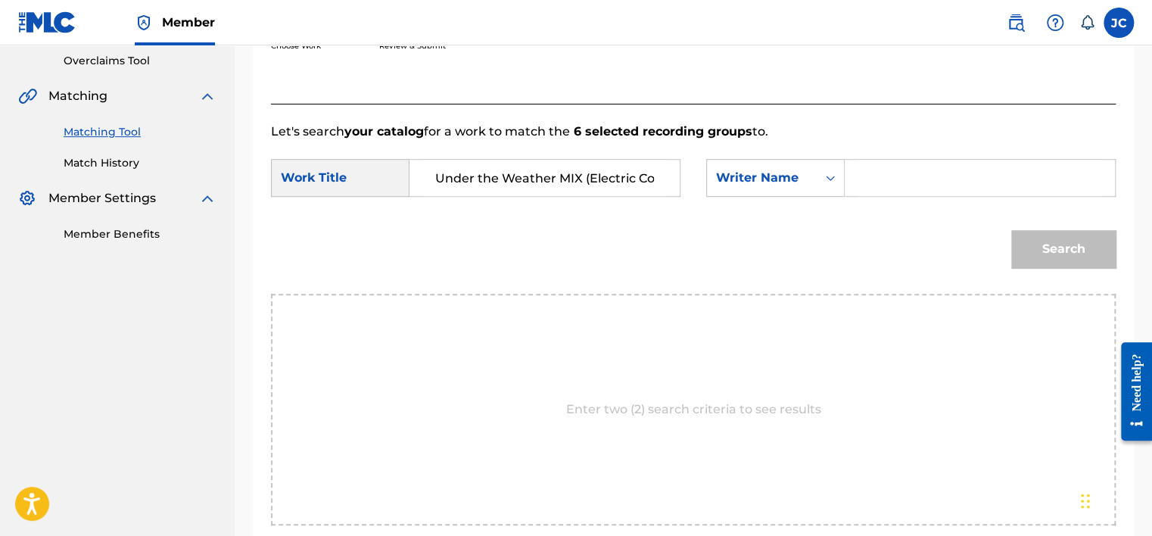
click at [891, 184] on input "Search Form" at bounding box center [979, 178] width 244 height 36
paste input "[PERSON_NAME]"
click at [1011, 230] on button "Search" at bounding box center [1063, 249] width 104 height 38
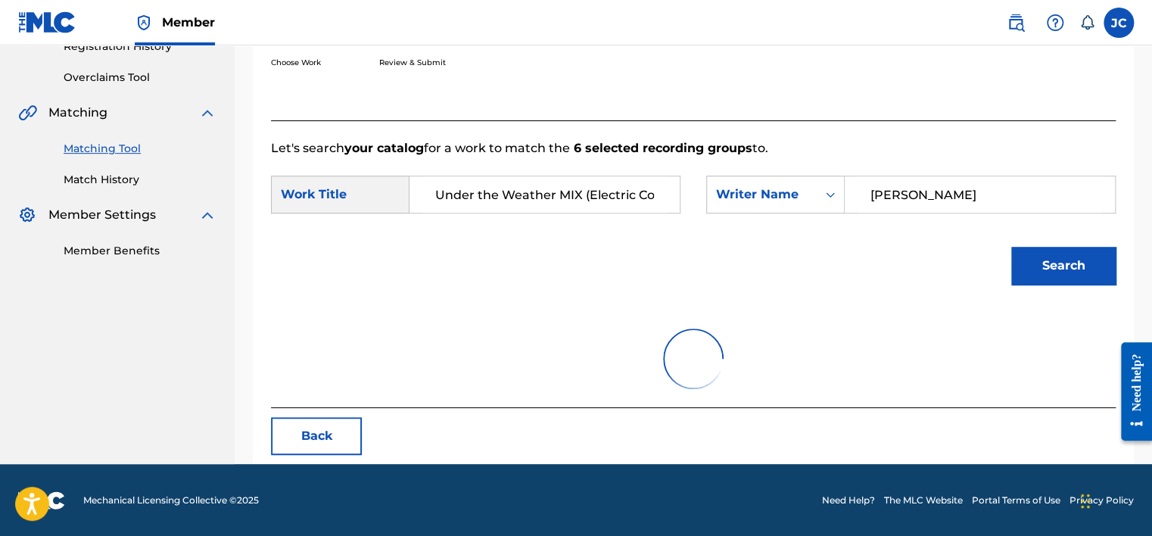
scroll to position [317, 0]
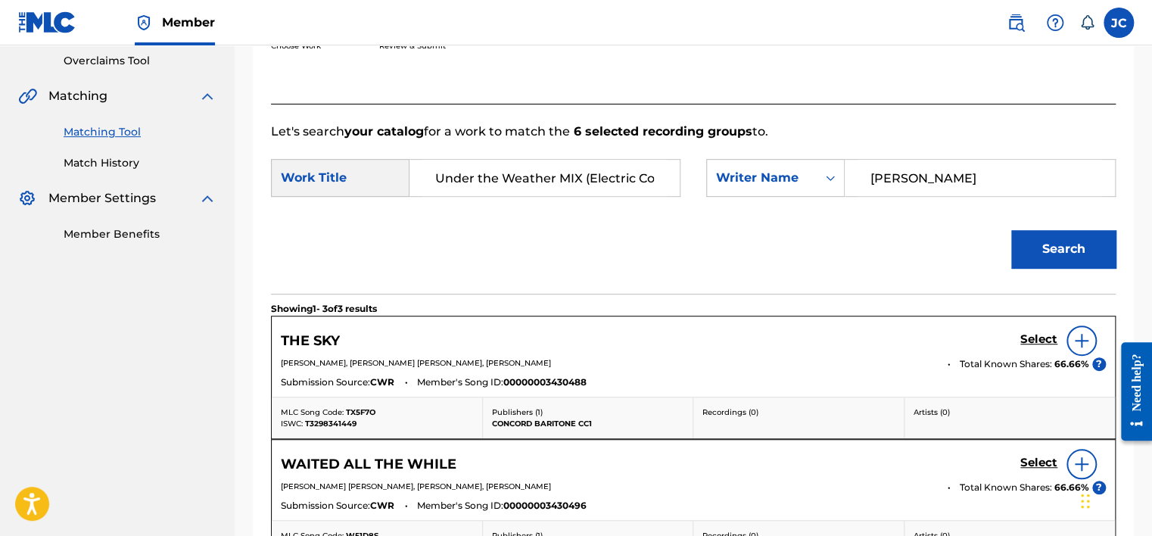
click at [910, 185] on input "[PERSON_NAME]" at bounding box center [979, 178] width 244 height 36
paste input "Frykberg"
click at [1011, 230] on button "Search" at bounding box center [1063, 249] width 104 height 38
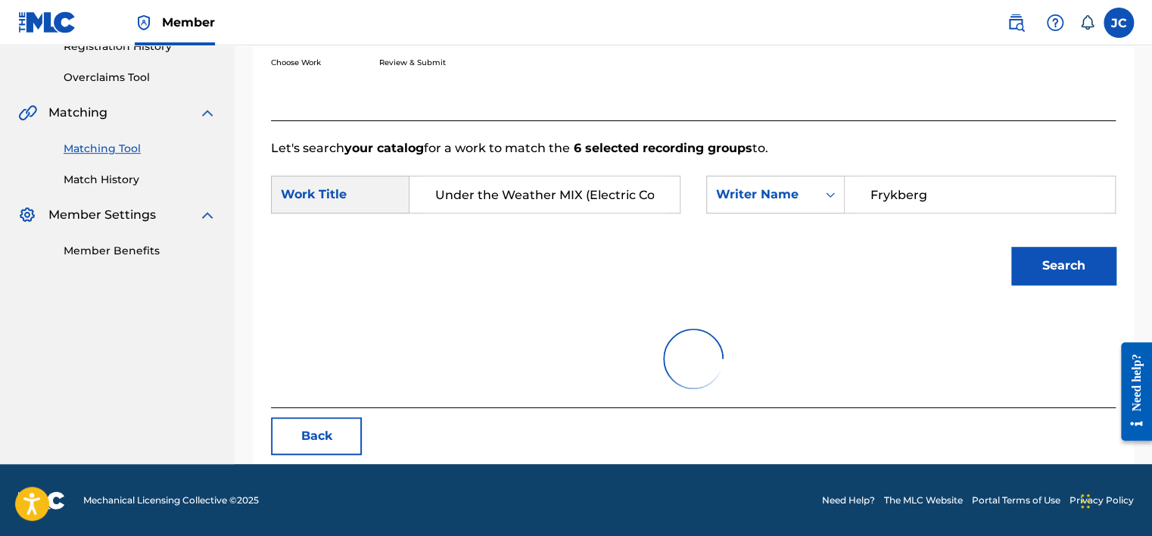
scroll to position [236, 0]
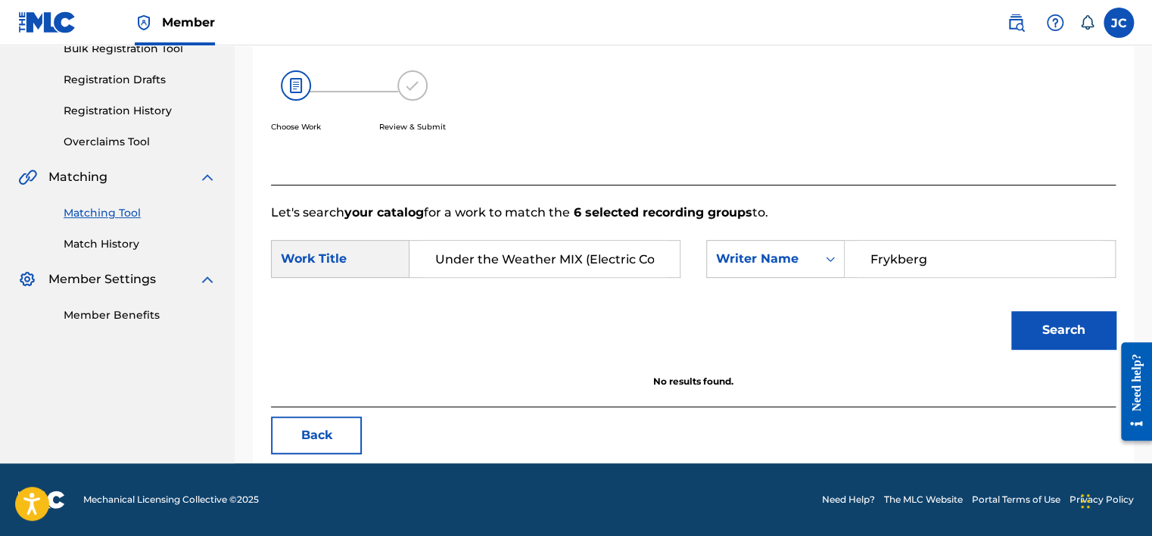
click at [914, 265] on input "Frykberg" at bounding box center [979, 259] width 244 height 36
paste input "[PERSON_NAME]"
click at [1011, 311] on button "Search" at bounding box center [1063, 330] width 104 height 38
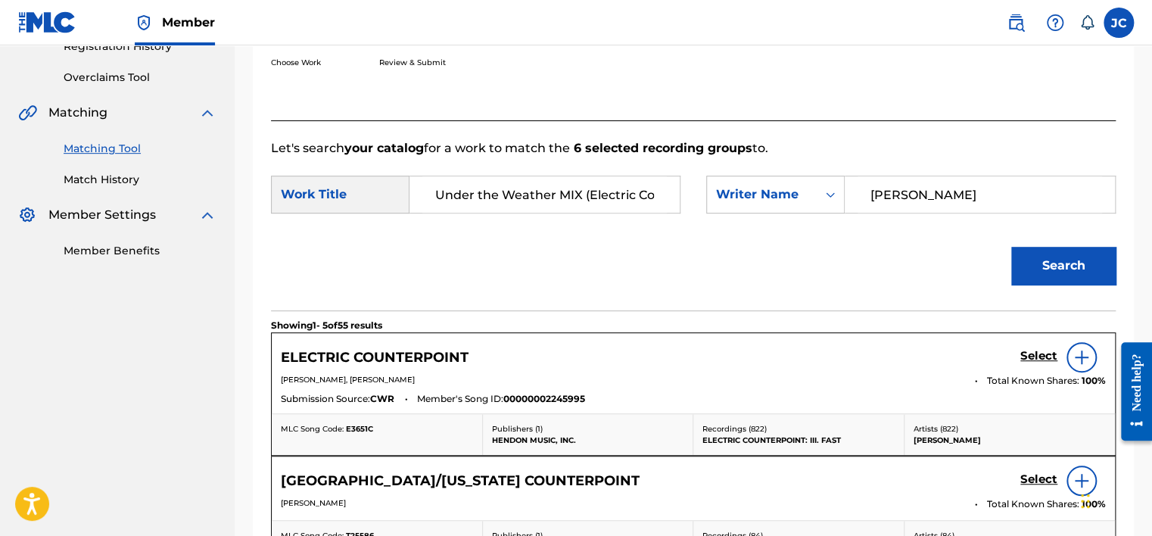
scroll to position [317, 0]
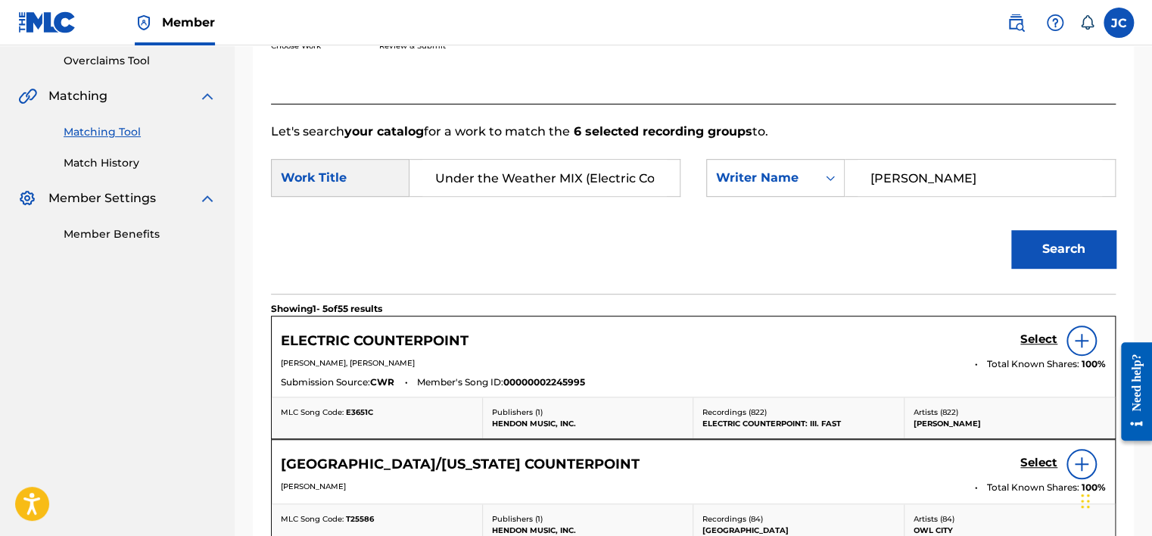
click at [899, 180] on input "[PERSON_NAME]" at bounding box center [979, 178] width 244 height 36
paste input "Frykberg"
click at [1011, 230] on button "Search" at bounding box center [1063, 249] width 104 height 38
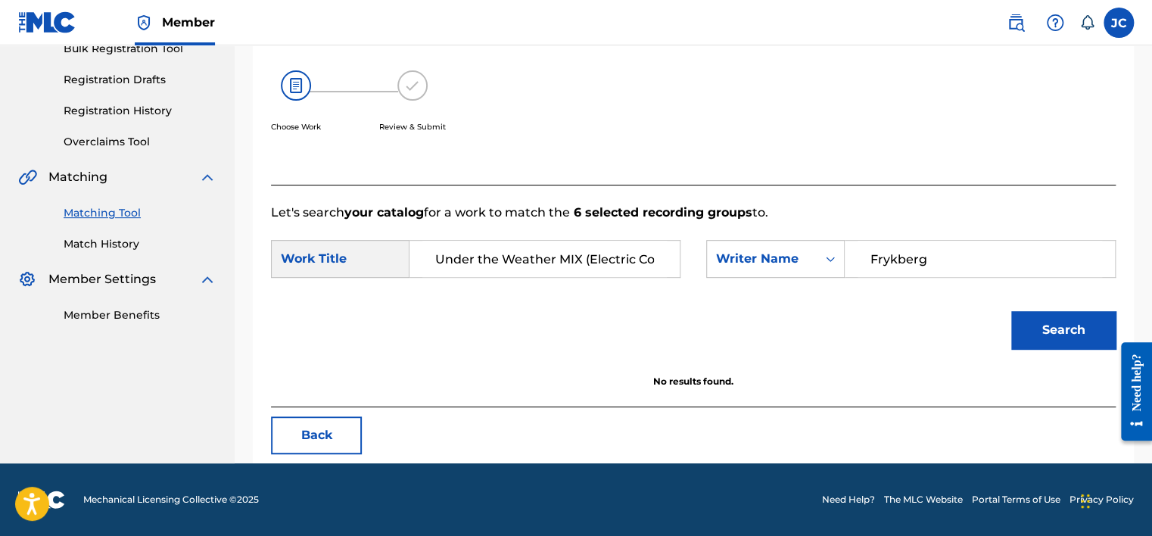
scroll to position [236, 0]
click at [902, 263] on input "Frykberg" at bounding box center [979, 259] width 244 height 36
paste input "[PERSON_NAME]"
type input "[PERSON_NAME]"
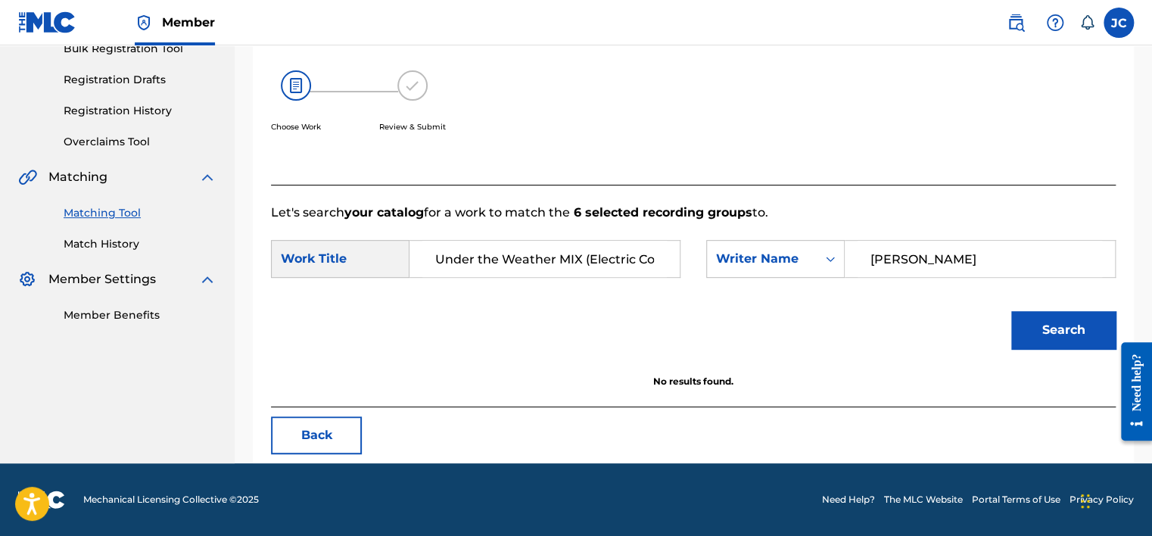
click at [1011, 311] on button "Search" at bounding box center [1063, 330] width 104 height 38
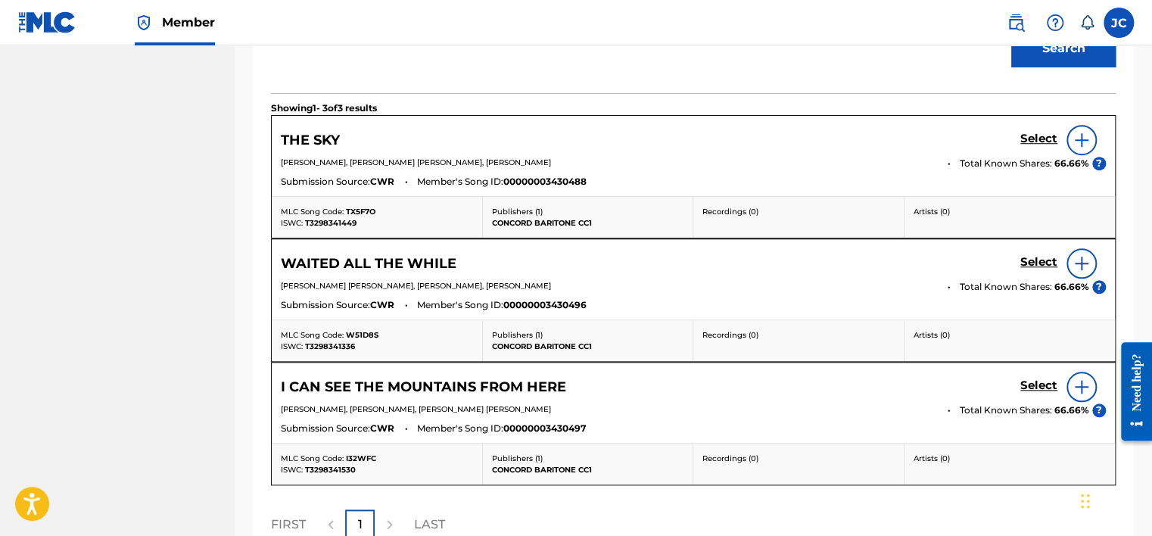
scroll to position [672, 0]
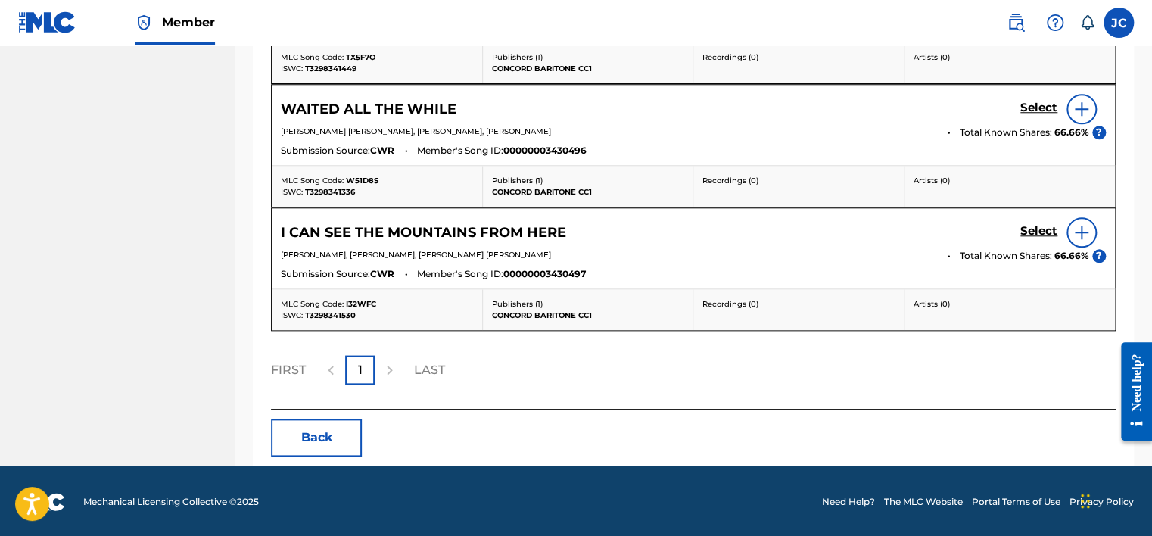
click at [333, 445] on button "Back" at bounding box center [316, 437] width 91 height 38
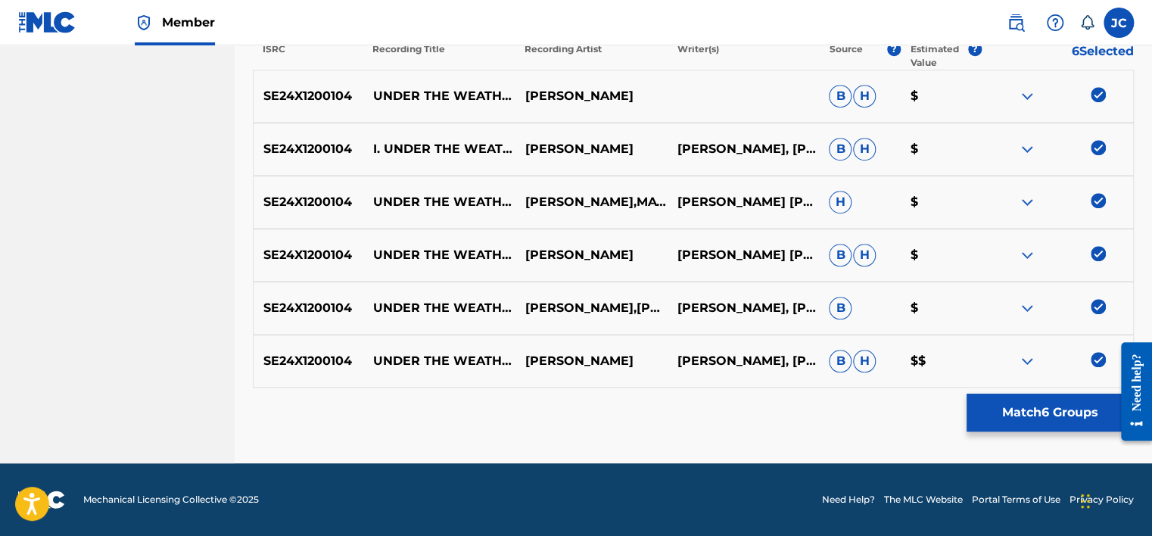
scroll to position [512, 0]
click at [1102, 360] on img at bounding box center [1097, 360] width 15 height 15
click at [1096, 303] on img at bounding box center [1097, 307] width 15 height 15
click at [1096, 254] on img at bounding box center [1097, 254] width 15 height 15
click at [1096, 201] on img at bounding box center [1097, 201] width 15 height 15
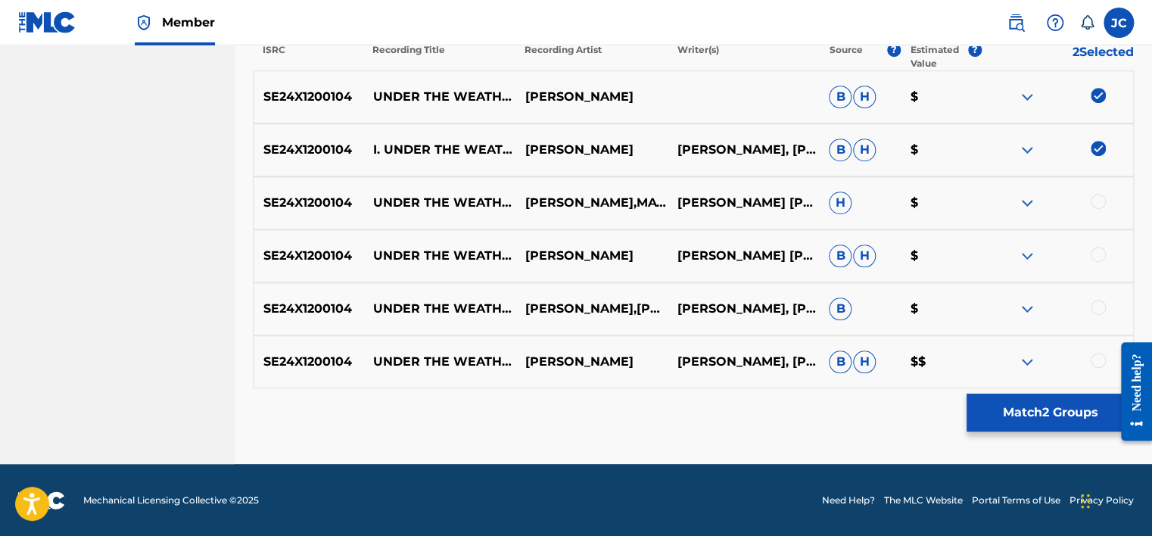
click at [1097, 151] on img at bounding box center [1097, 148] width 15 height 15
click at [1095, 98] on img at bounding box center [1097, 95] width 15 height 15
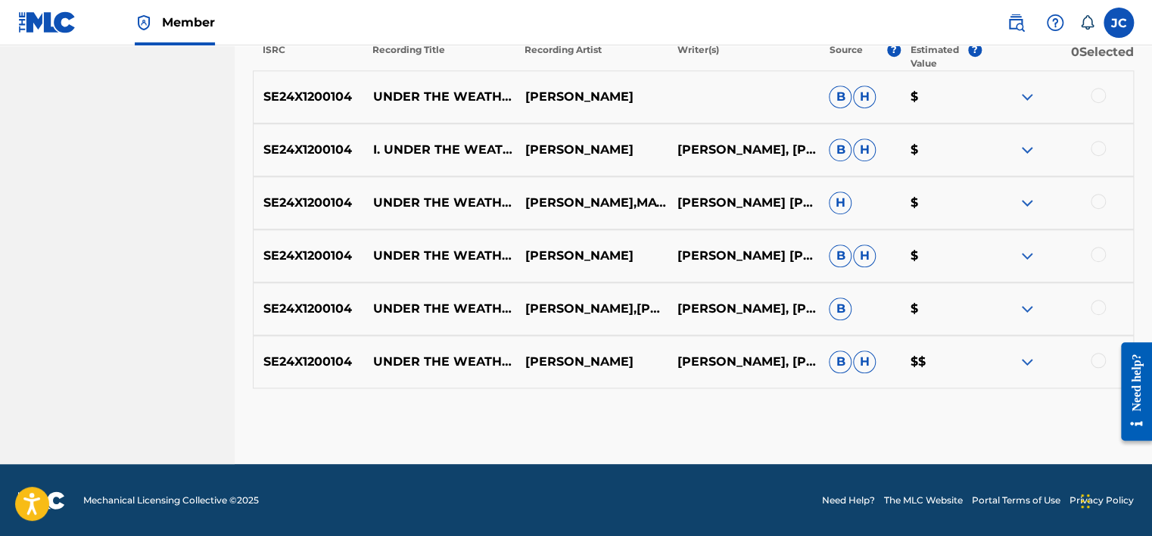
click at [1149, 137] on div "Matching Tool The Matching Tool allows Members to match sound recordings to wor…" at bounding box center [693, 17] width 917 height 893
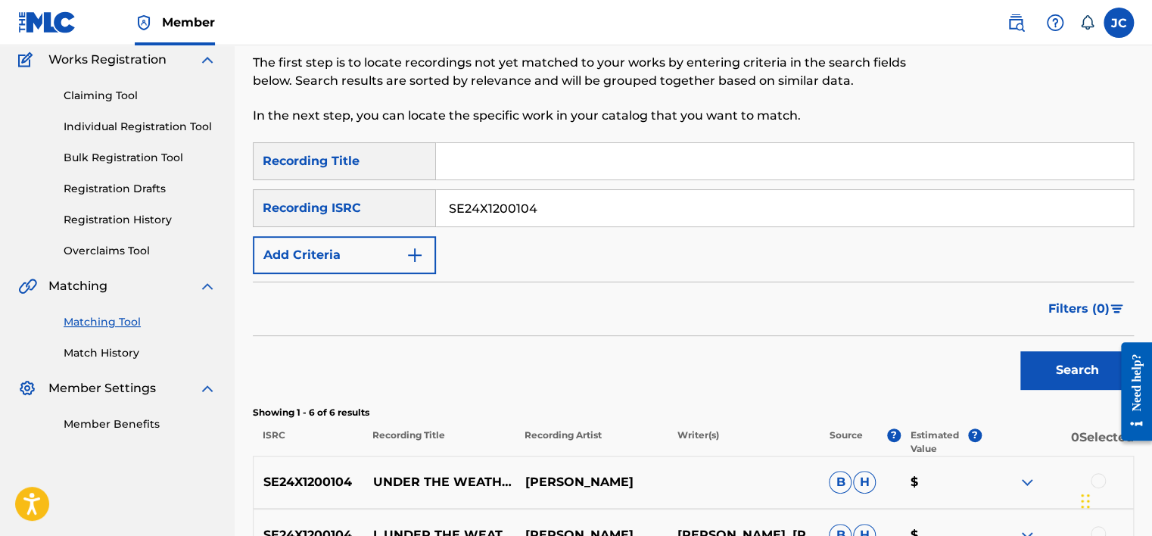
scroll to position [130, 0]
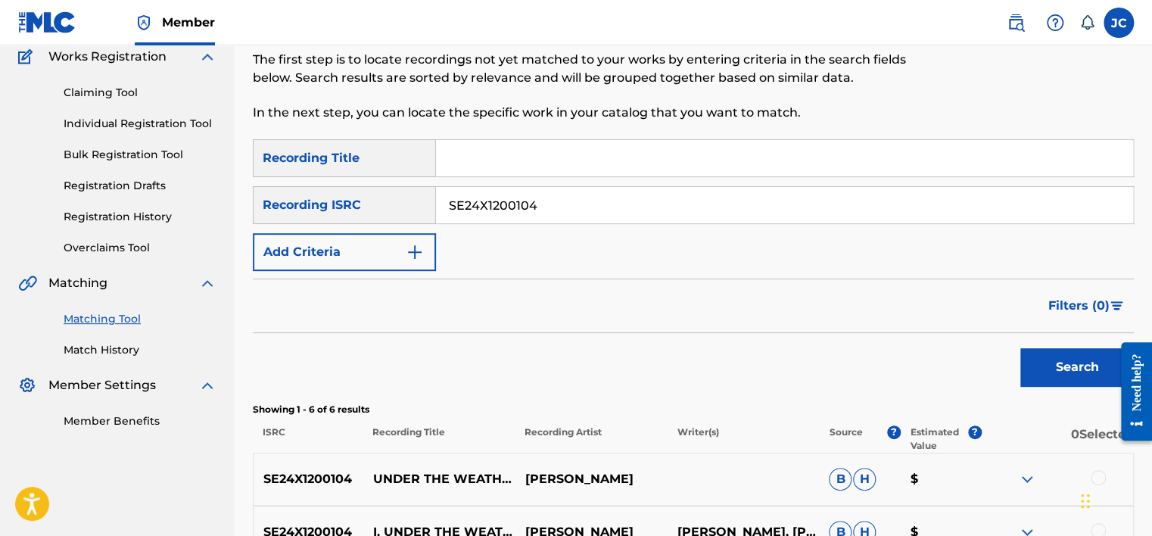
click at [797, 201] on input "SE24X1200104" at bounding box center [784, 205] width 697 height 36
click at [511, 216] on input "Search Form" at bounding box center [784, 205] width 697 height 36
paste input "USB4U0651290"
type input "USB4U0651290"
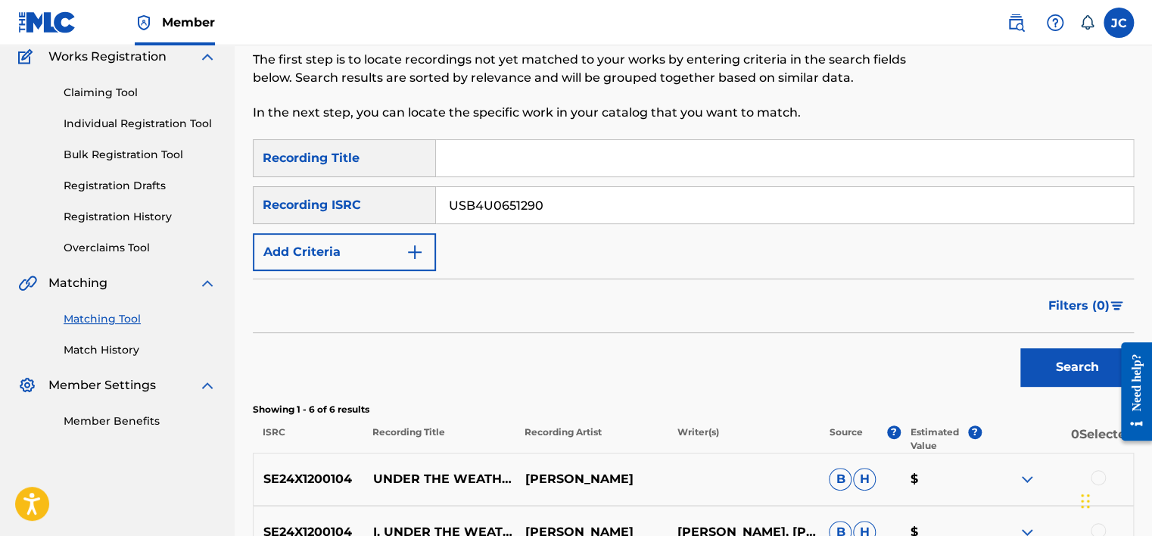
click at [1020, 348] on button "Search" at bounding box center [1076, 367] width 113 height 38
click at [645, 210] on input "USB4U0651290" at bounding box center [784, 205] width 697 height 36
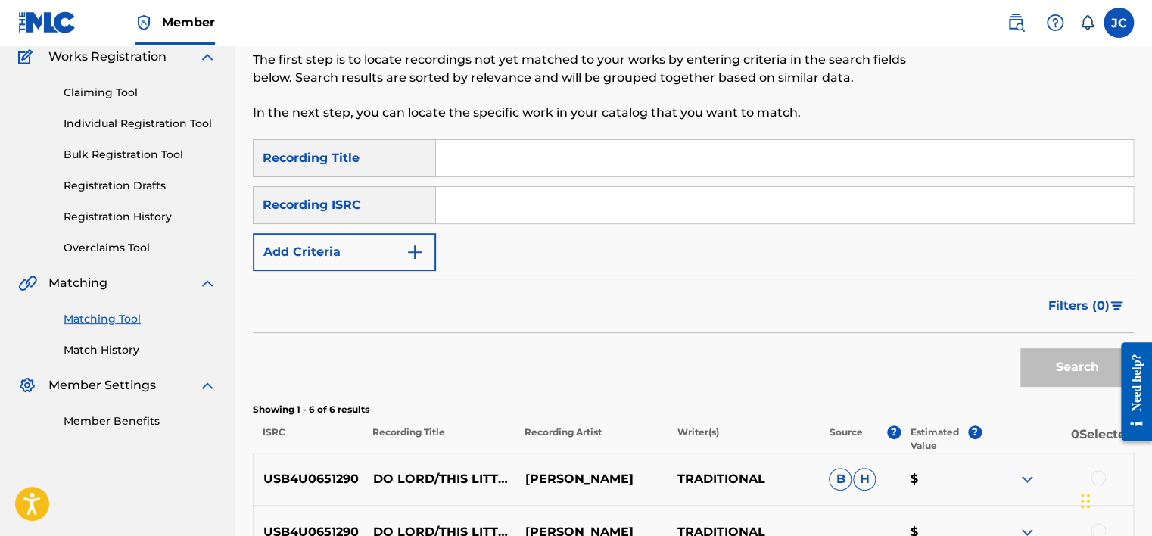
paste input "USUS70300075"
type input "USUS70300075"
click at [1020, 348] on button "Search" at bounding box center [1076, 367] width 113 height 38
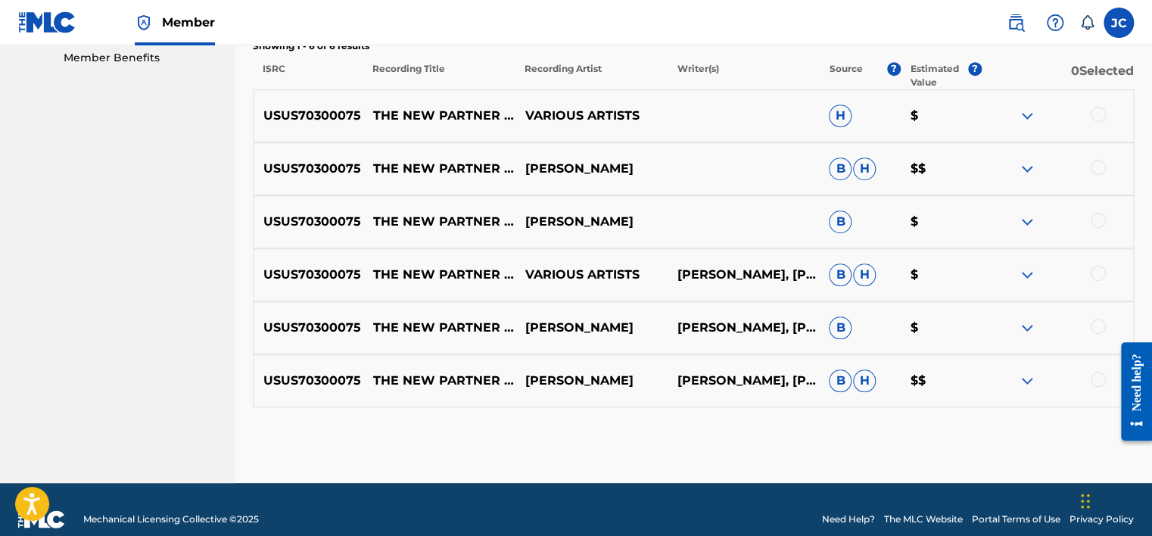
scroll to position [496, 0]
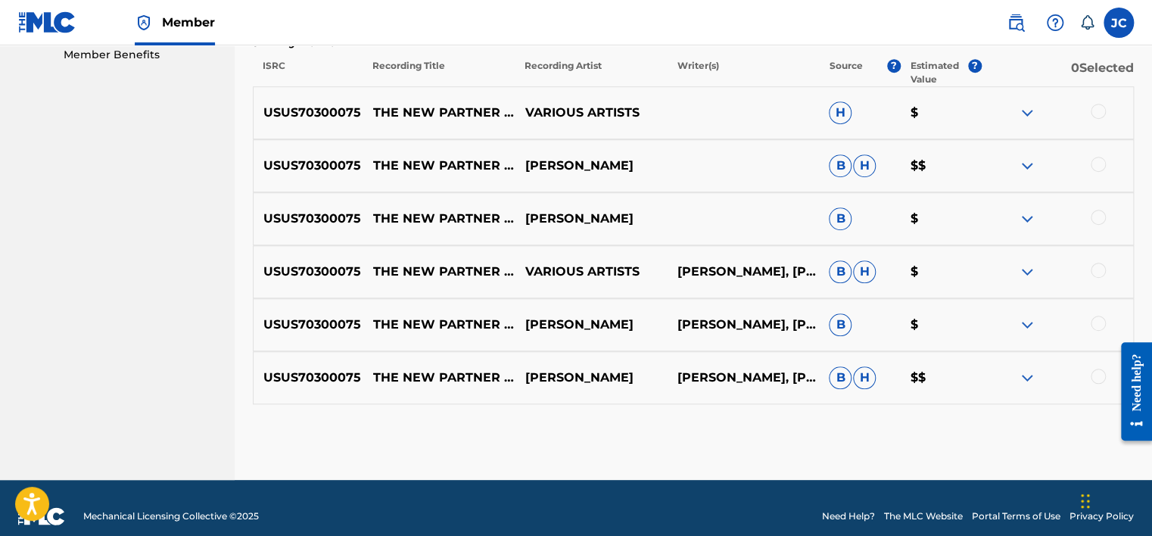
click at [1092, 370] on div at bounding box center [1097, 375] width 15 height 15
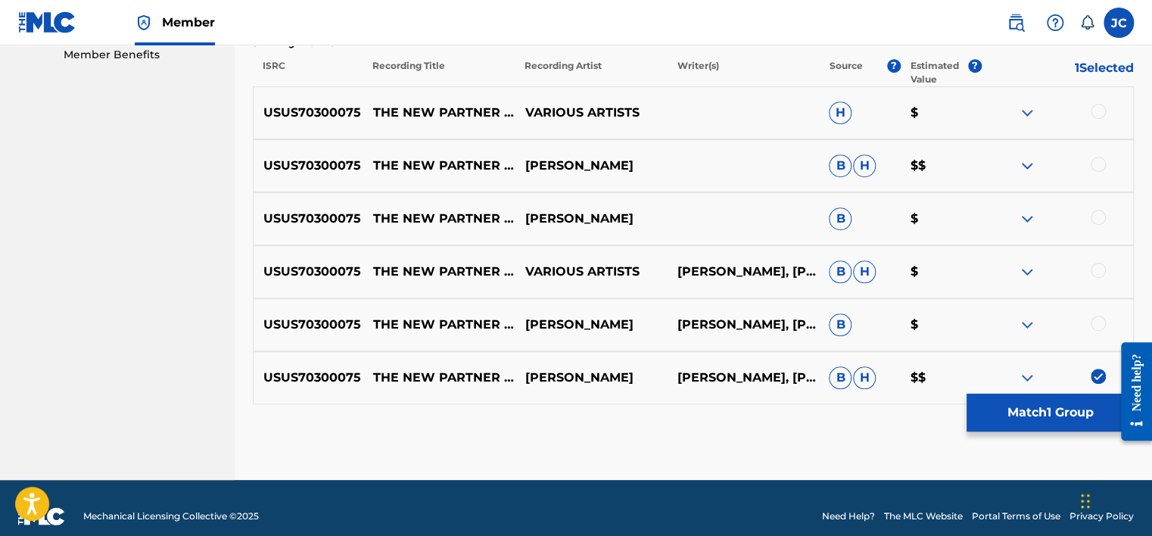
click at [1093, 327] on div at bounding box center [1097, 323] width 15 height 15
click at [1097, 266] on div at bounding box center [1097, 270] width 15 height 15
click at [1095, 219] on div at bounding box center [1097, 217] width 15 height 15
click at [1099, 163] on div at bounding box center [1097, 164] width 15 height 15
click at [1099, 109] on div at bounding box center [1097, 111] width 15 height 15
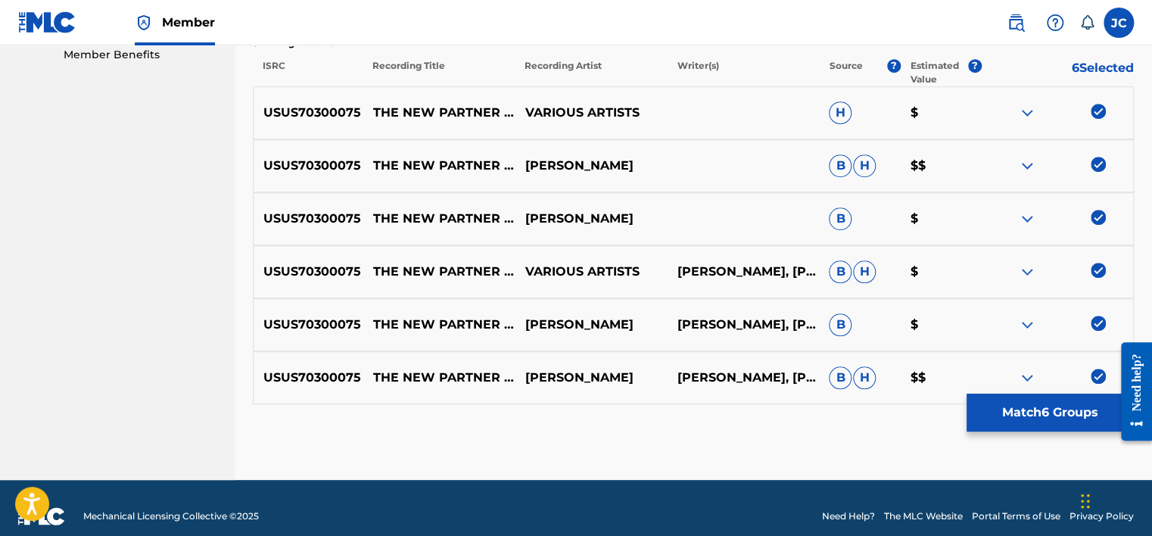
click at [1052, 406] on button "Match 6 Groups" at bounding box center [1049, 412] width 167 height 38
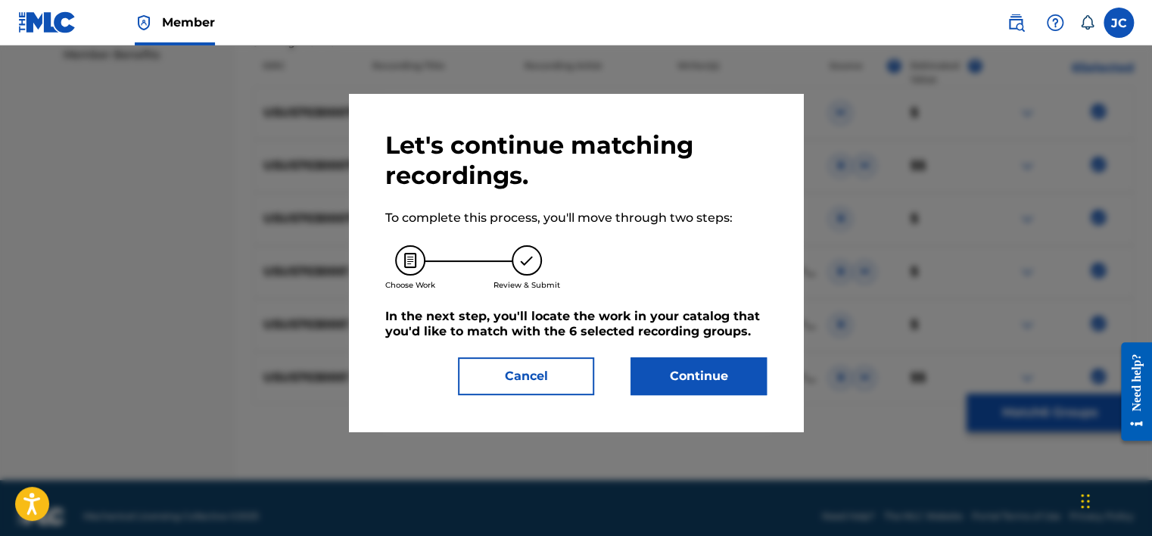
click at [730, 367] on button "Continue" at bounding box center [698, 376] width 136 height 38
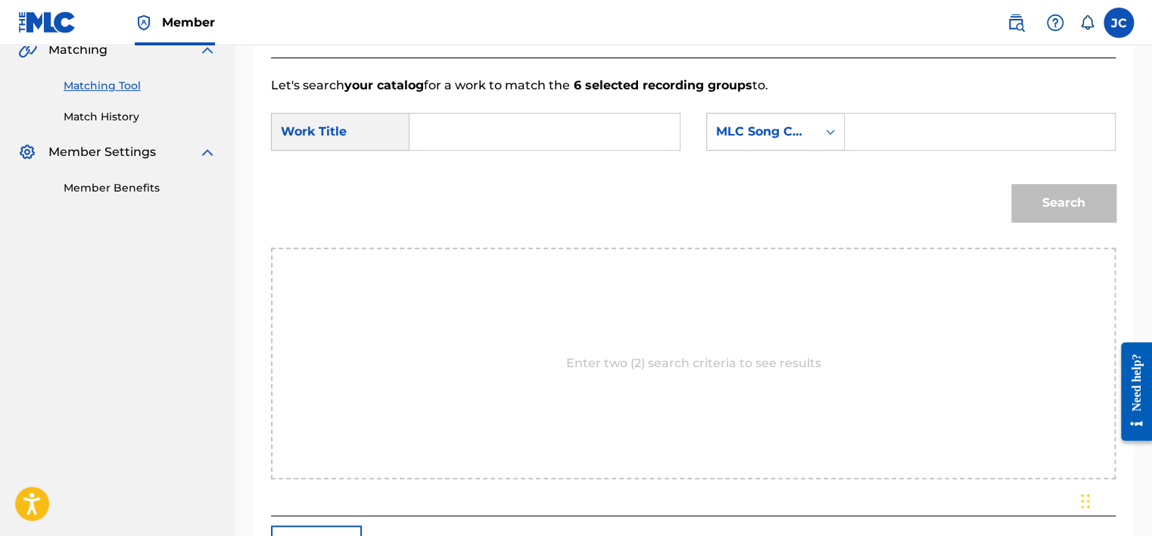
scroll to position [358, 0]
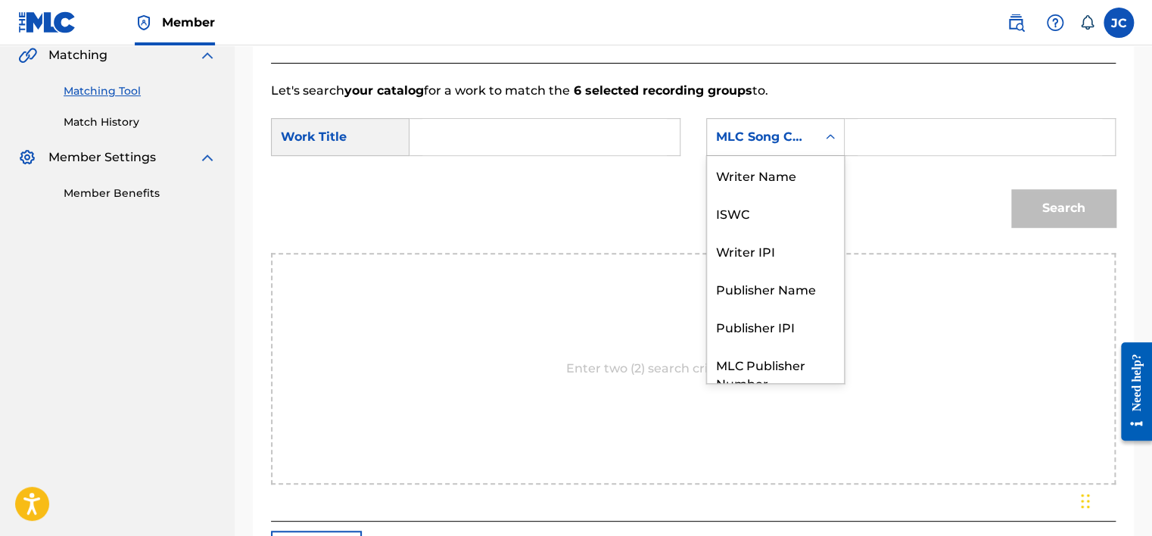
click at [781, 142] on div "MLC Song Code" at bounding box center [762, 137] width 92 height 18
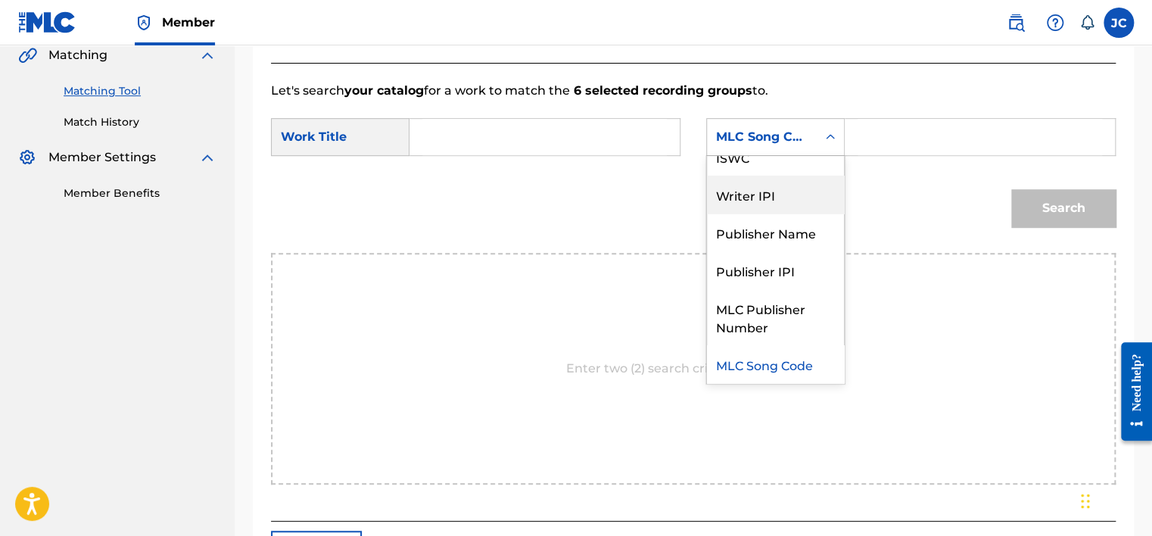
scroll to position [0, 0]
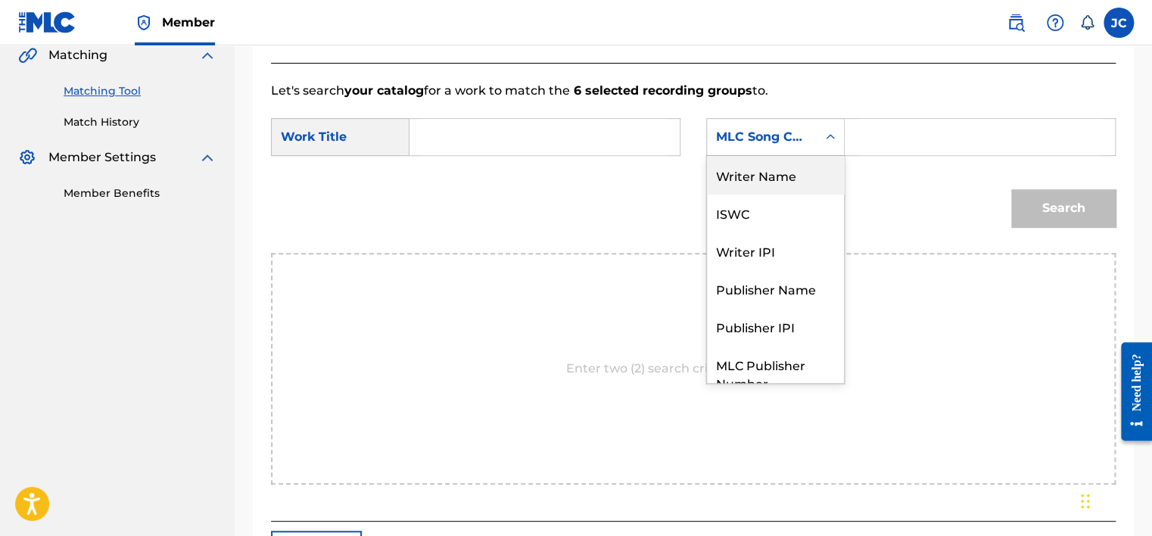
click at [788, 176] on div "Writer Name" at bounding box center [775, 175] width 137 height 38
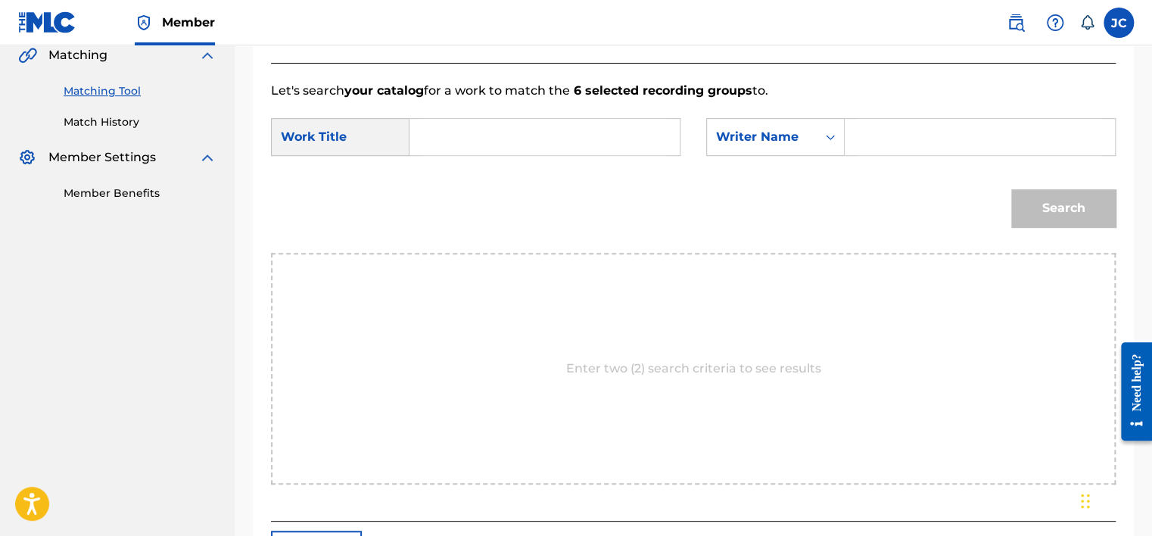
click at [609, 142] on input "Search Form" at bounding box center [544, 137] width 244 height 36
paste input "The New Partner Waltz"
type input "The New Partner Waltz"
click at [861, 127] on input "Search Form" at bounding box center [979, 137] width 244 height 36
paste input "Louvin"
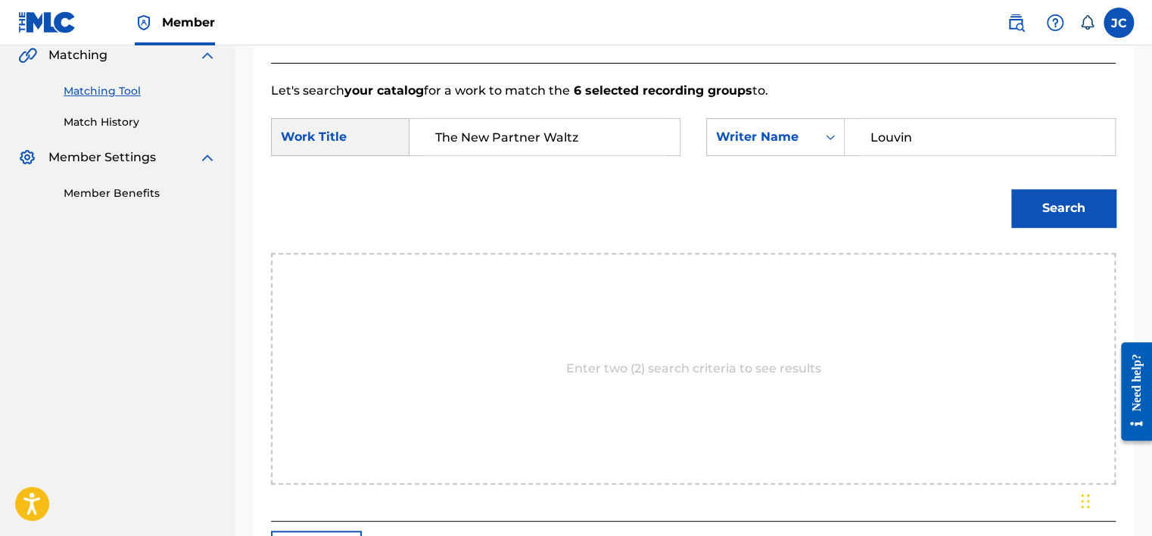
type input "Louvin"
click at [1011, 189] on button "Search" at bounding box center [1063, 208] width 104 height 38
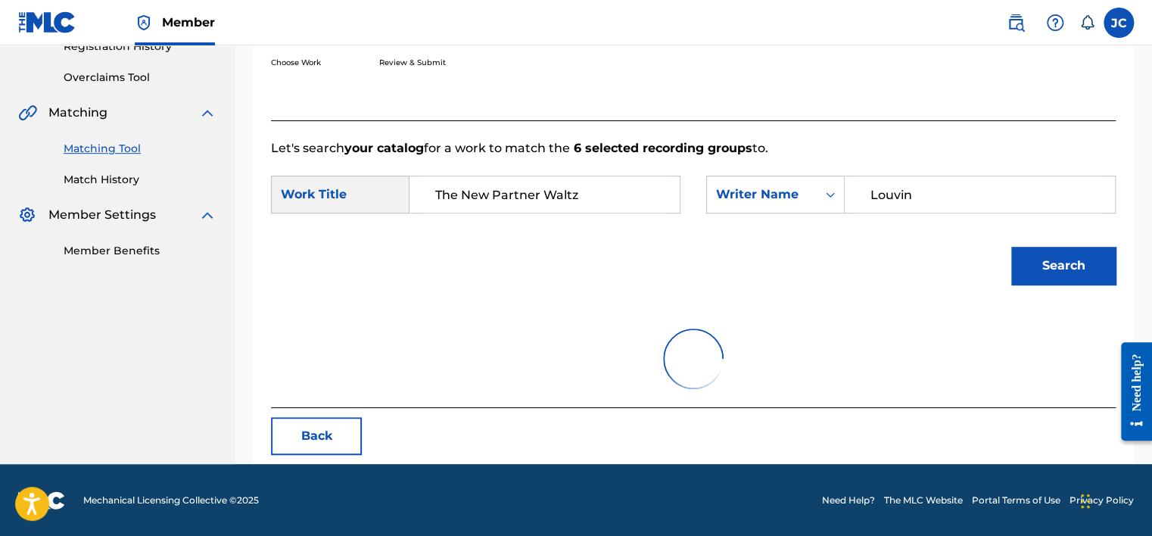
scroll to position [358, 0]
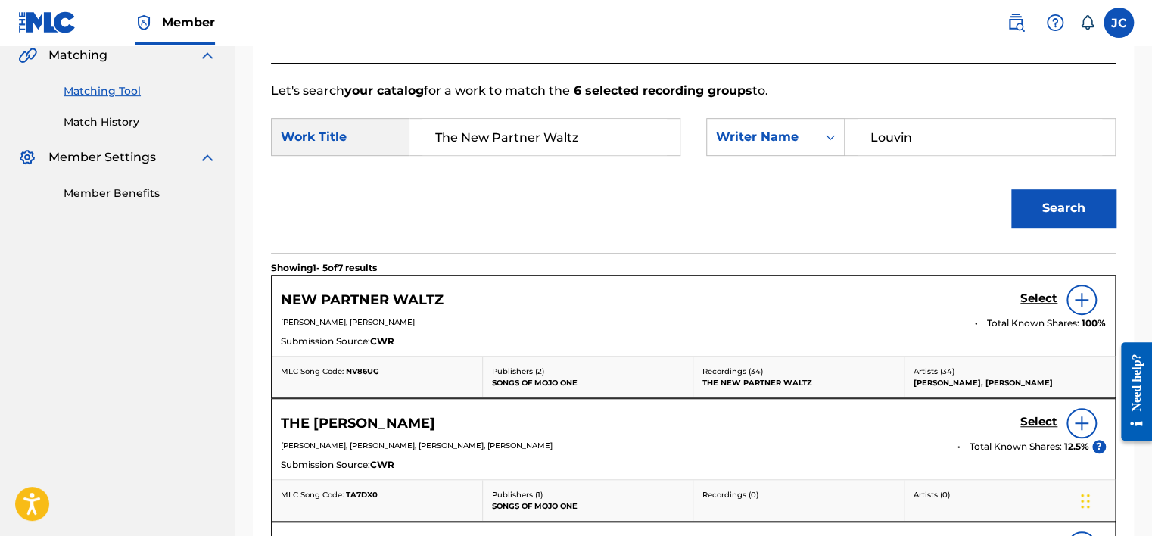
click at [1019, 301] on div "NEW PARTNER WALTZ Select" at bounding box center [693, 299] width 825 height 30
click at [1030, 297] on h5 "Select" at bounding box center [1038, 298] width 37 height 14
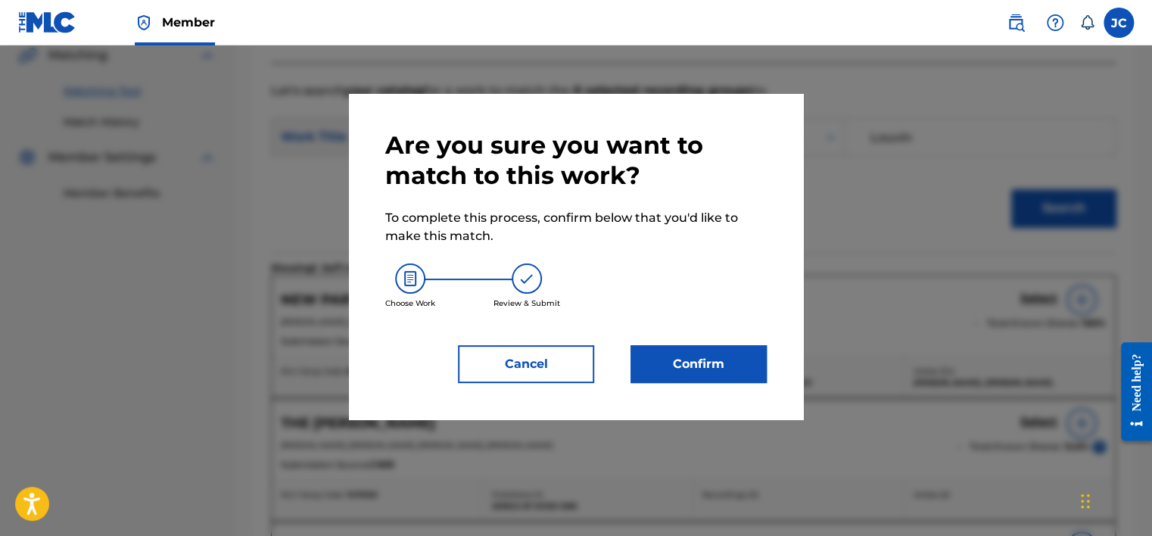
click at [687, 363] on button "Confirm" at bounding box center [698, 364] width 136 height 38
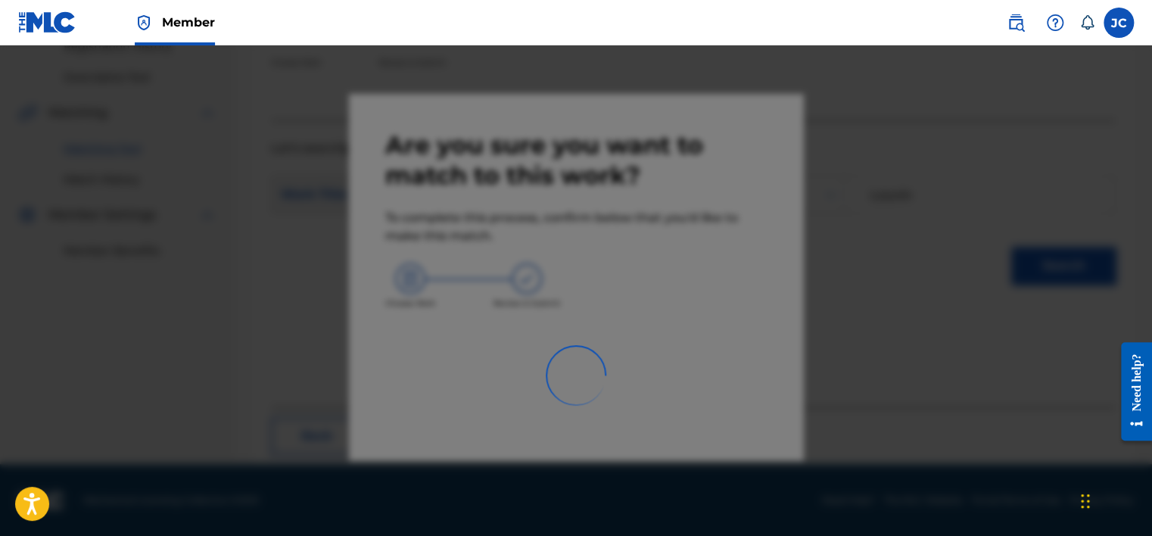
scroll to position [114, 0]
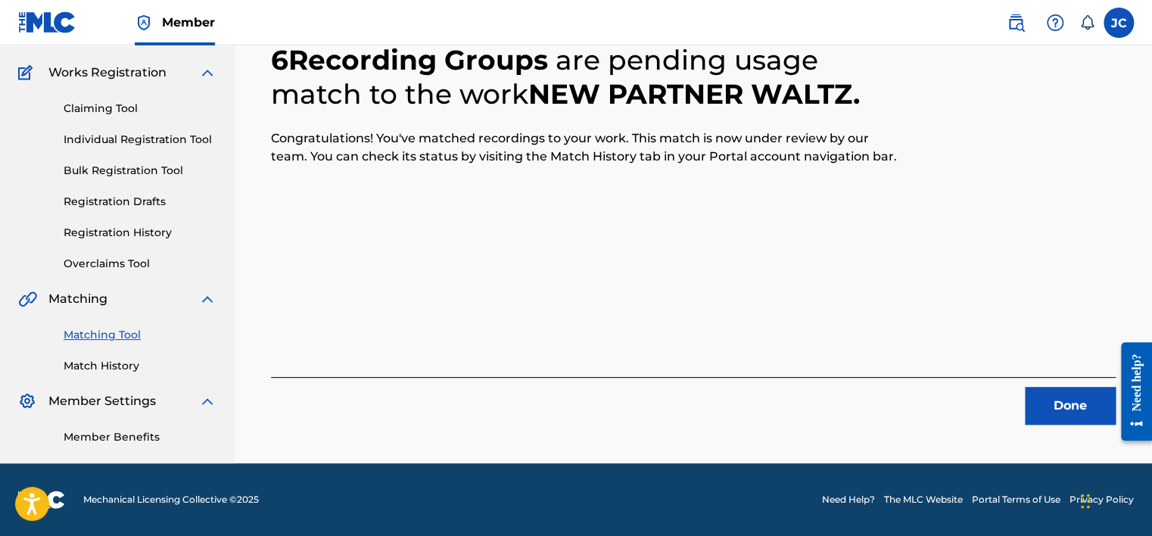
click at [1069, 394] on button "Done" at bounding box center [1069, 406] width 91 height 38
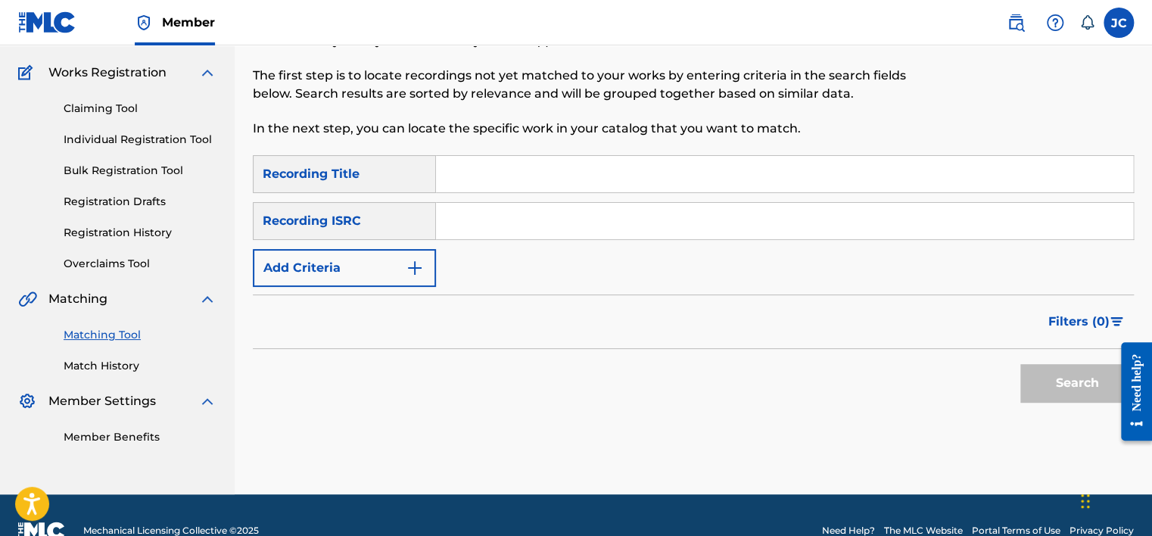
click at [527, 232] on input "Search Form" at bounding box center [784, 221] width 697 height 36
paste input "US4K30700005"
type input "US4K30700005"
click at [1020, 364] on button "Search" at bounding box center [1076, 383] width 113 height 38
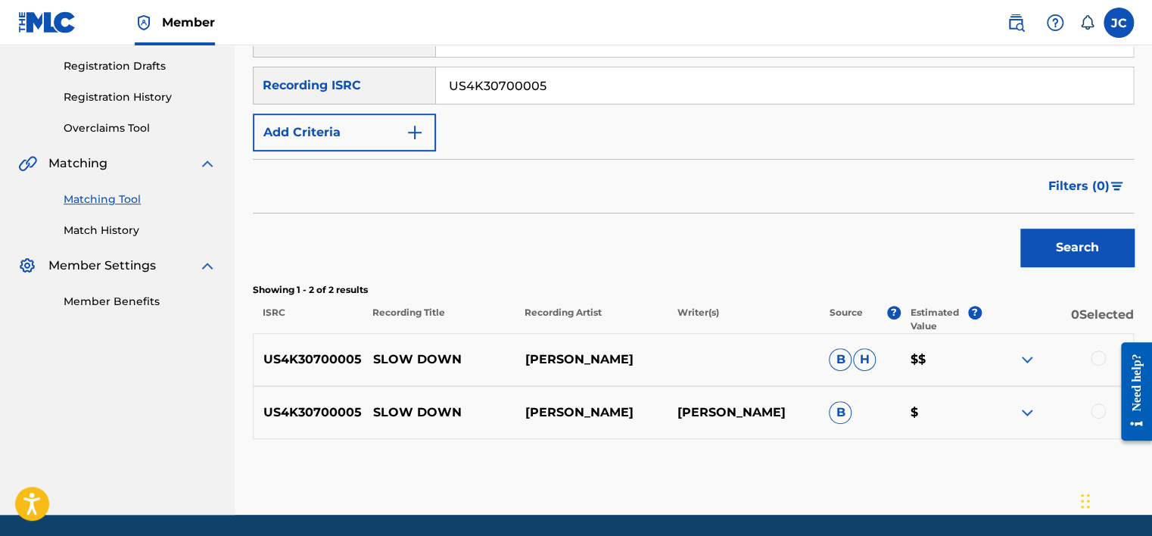
scroll to position [300, 0]
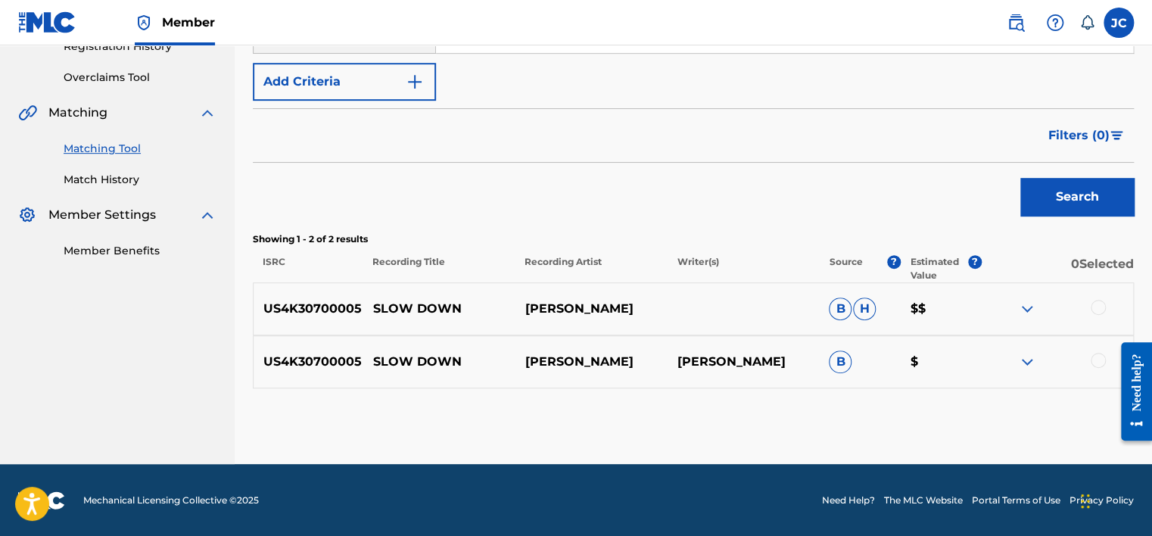
click at [1101, 353] on div at bounding box center [1097, 360] width 15 height 15
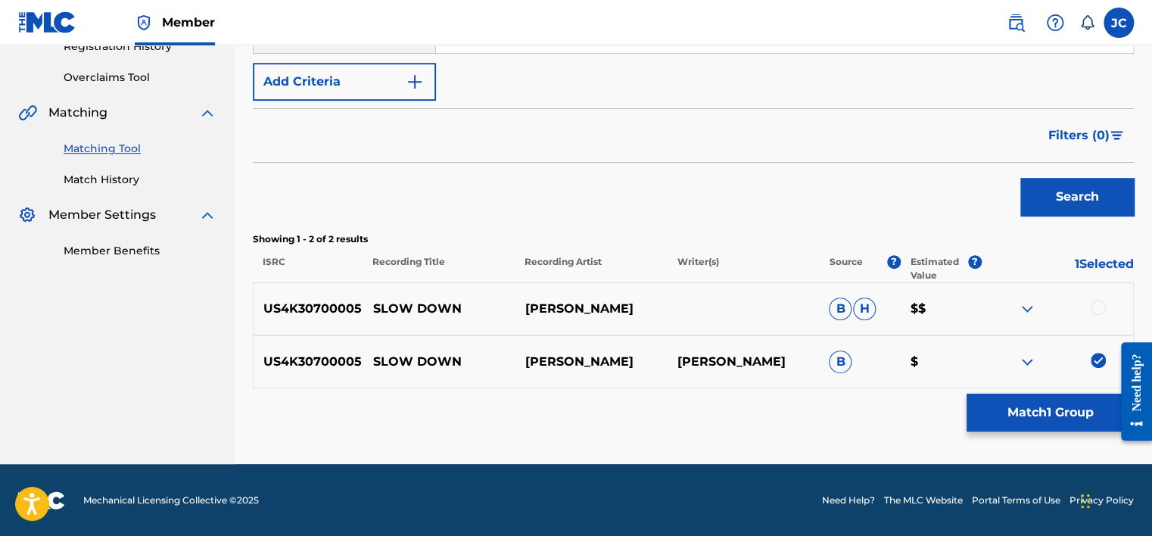
click at [1096, 300] on div at bounding box center [1097, 307] width 15 height 15
click at [1065, 396] on button "Match 2 Groups" at bounding box center [1049, 412] width 167 height 38
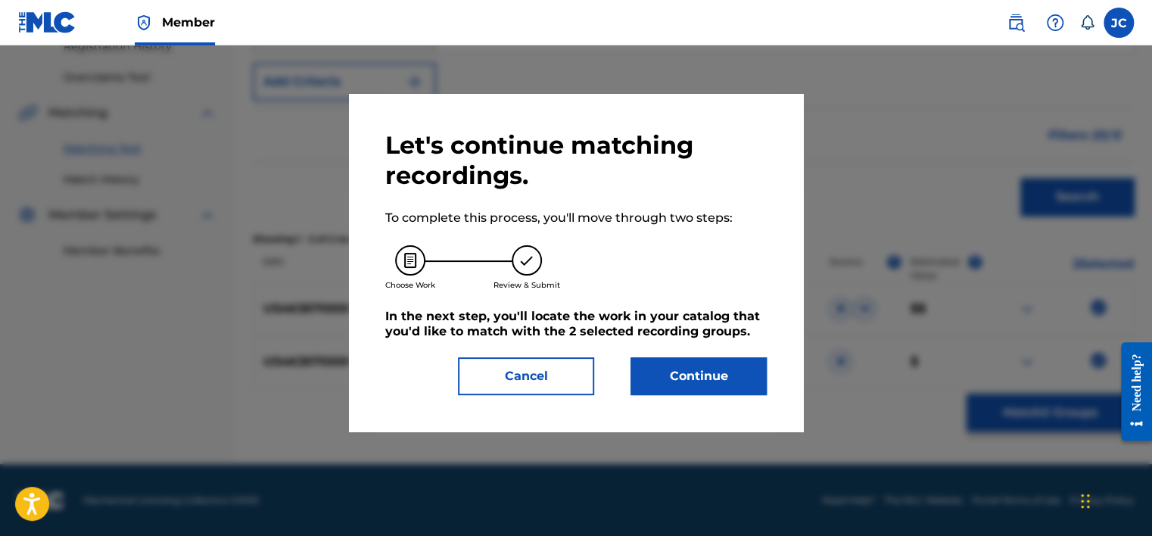
click at [675, 382] on button "Continue" at bounding box center [698, 376] width 136 height 38
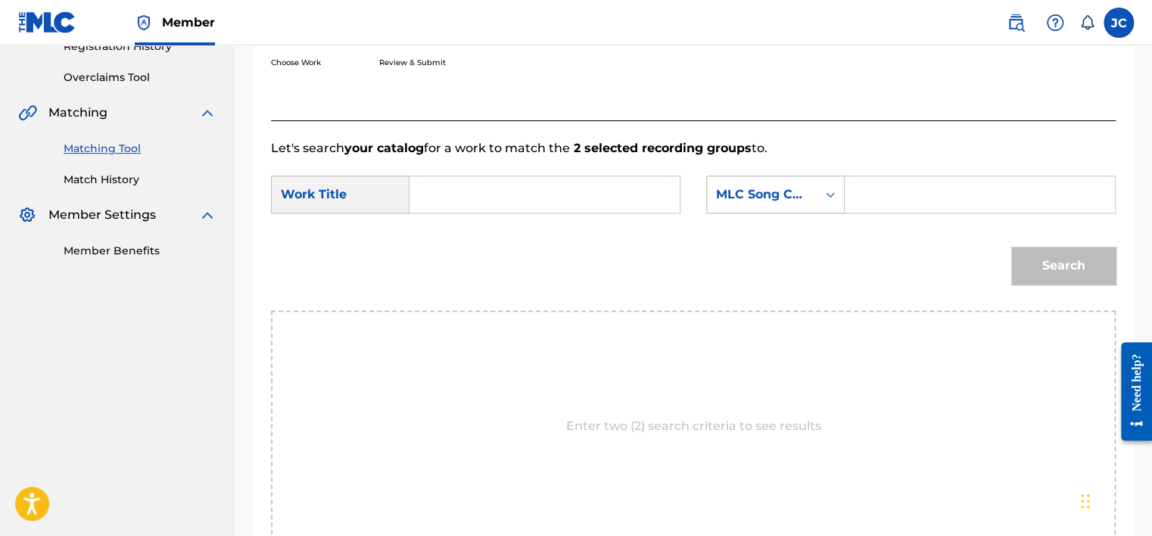
click at [775, 194] on div "MLC Song Code" at bounding box center [762, 194] width 92 height 18
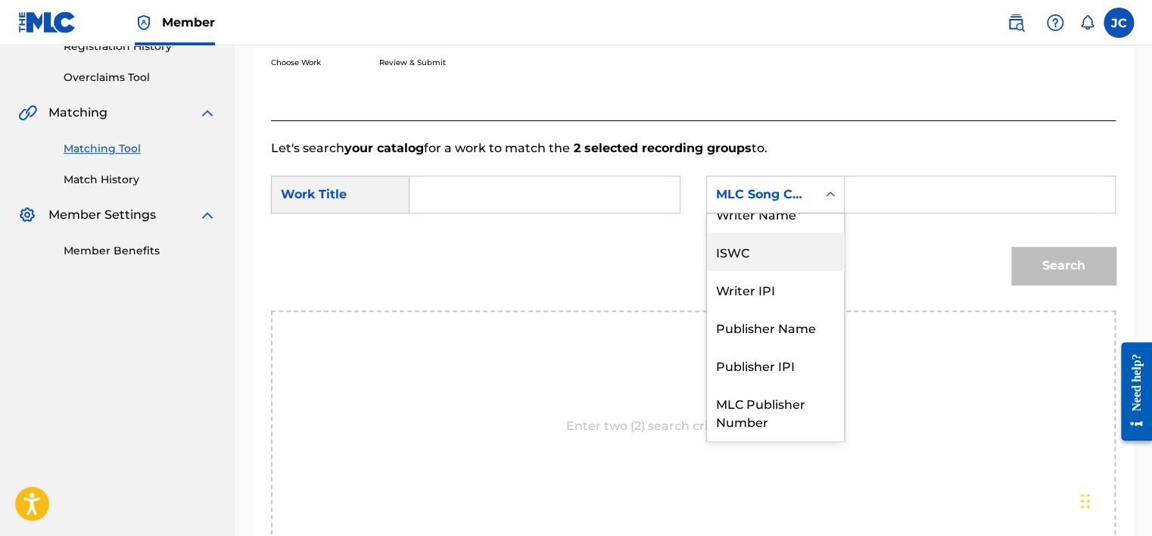
scroll to position [0, 0]
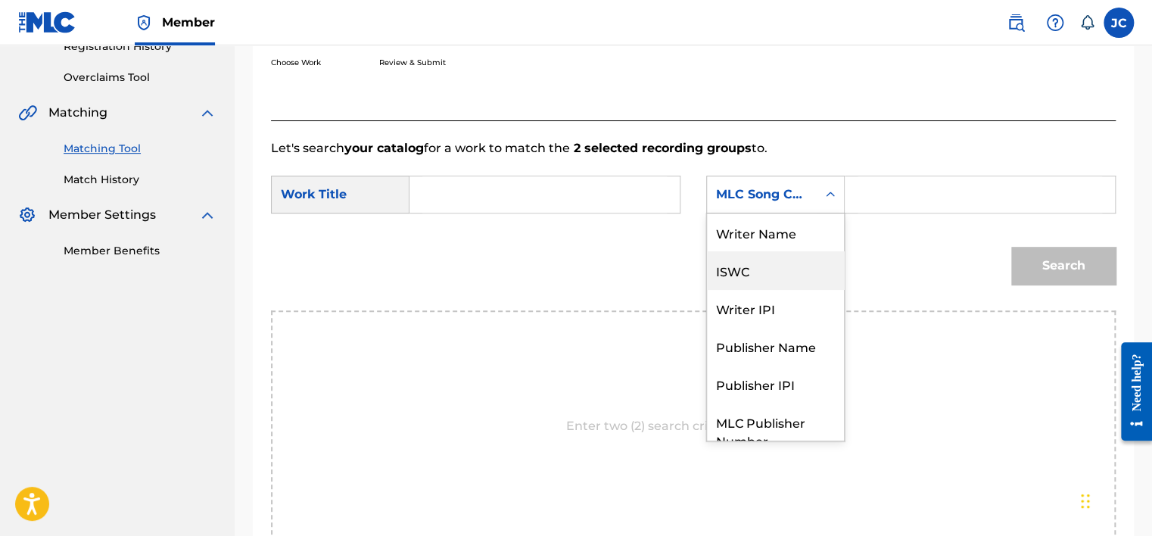
click at [785, 237] on div "Writer Name" at bounding box center [775, 232] width 137 height 38
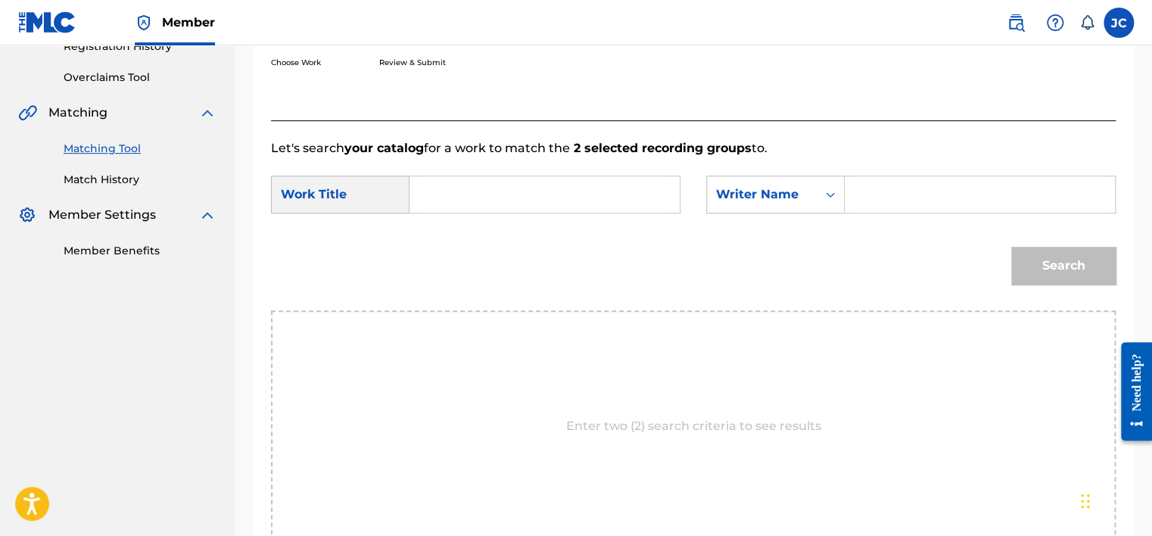
click at [655, 194] on input "Search Form" at bounding box center [544, 194] width 244 height 36
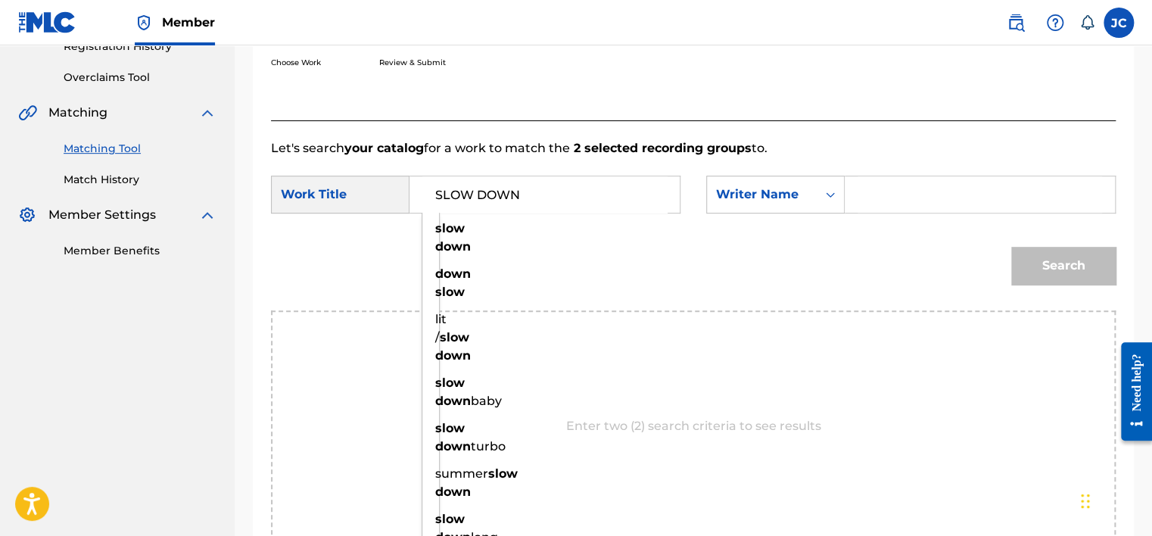
type input "SLOW DOWN"
click at [888, 189] on input "Search Form" at bounding box center [979, 194] width 244 height 36
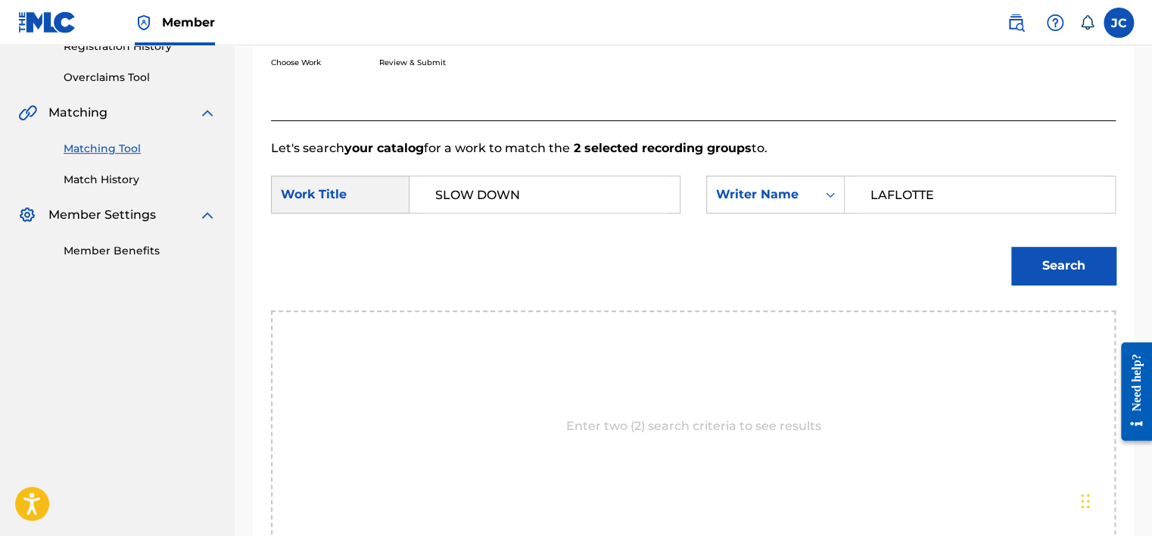
type input "LAFLOTTE"
click at [1011, 247] on button "Search" at bounding box center [1063, 266] width 104 height 38
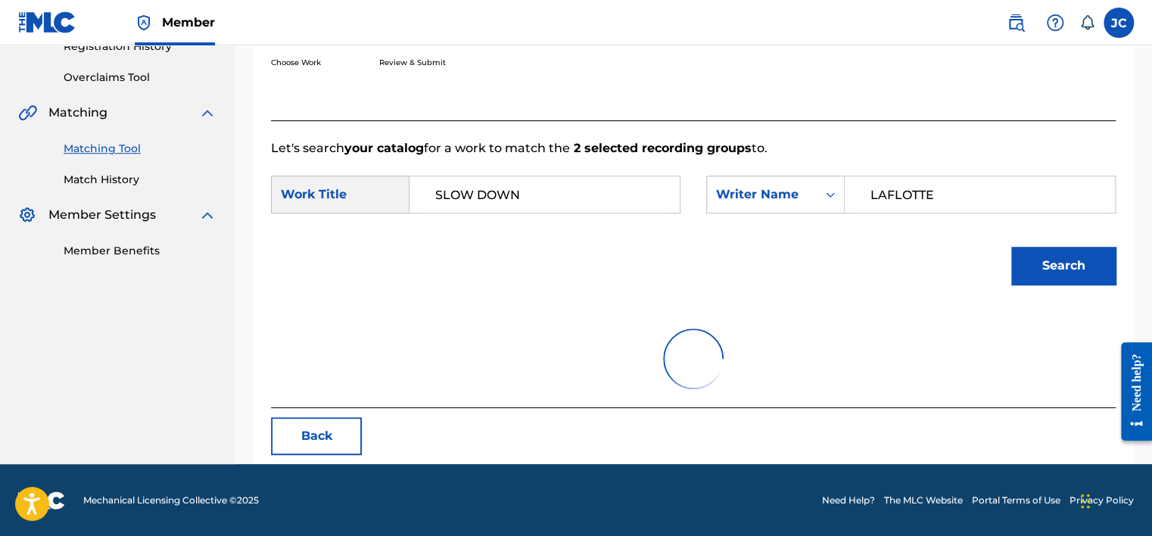
scroll to position [236, 0]
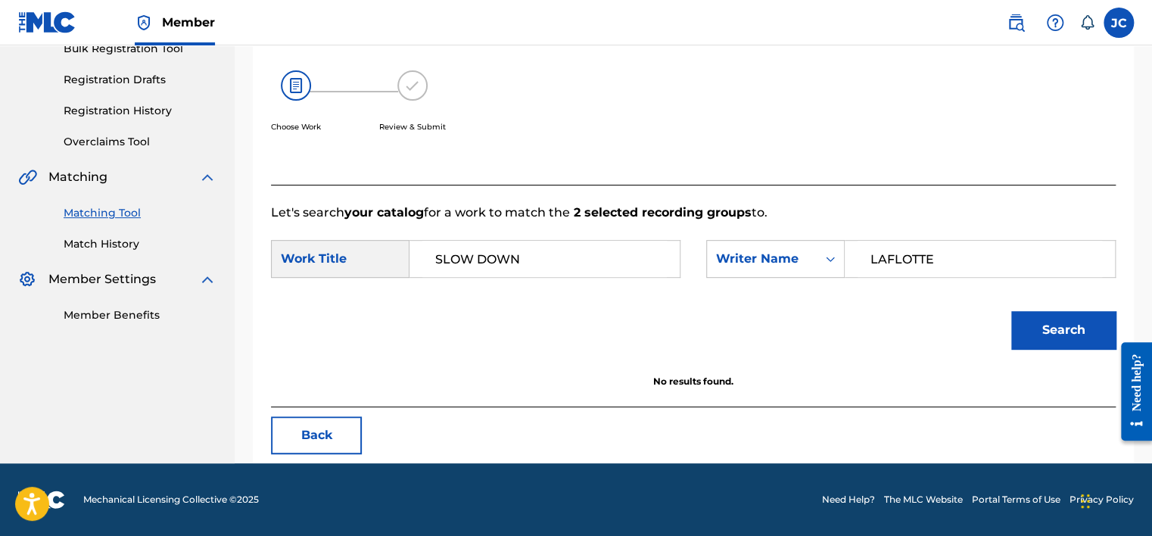
click at [338, 427] on button "Back" at bounding box center [316, 435] width 91 height 38
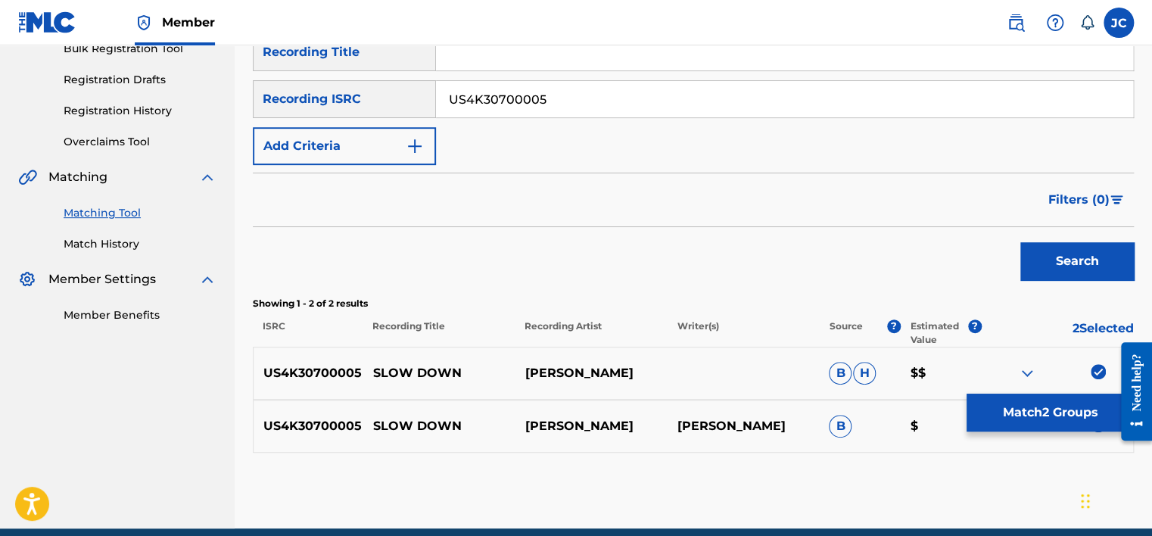
scroll to position [300, 0]
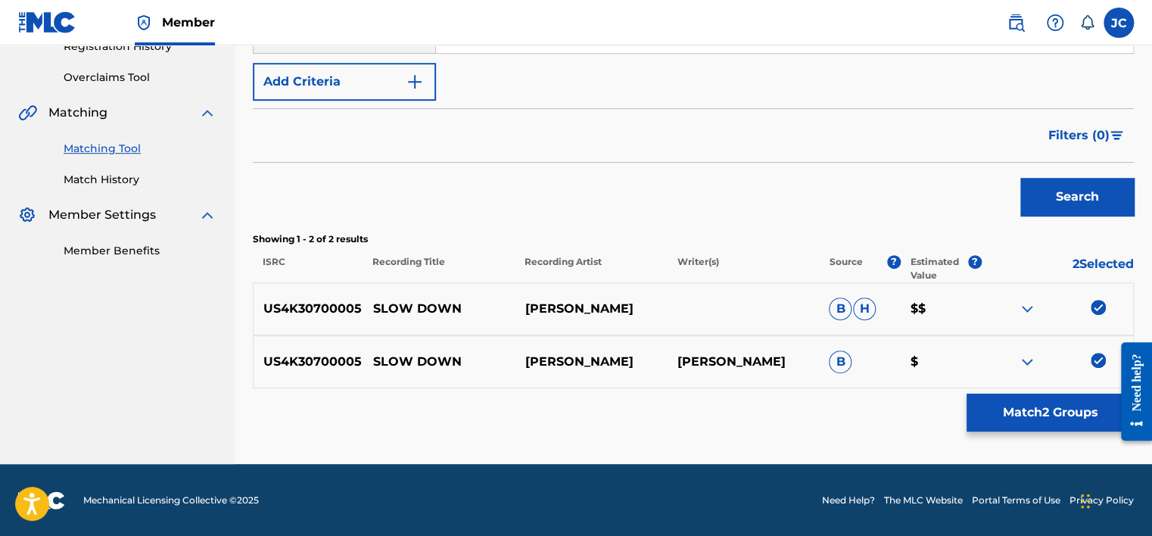
click at [1095, 362] on img at bounding box center [1097, 360] width 15 height 15
click at [1099, 306] on img at bounding box center [1097, 307] width 15 height 15
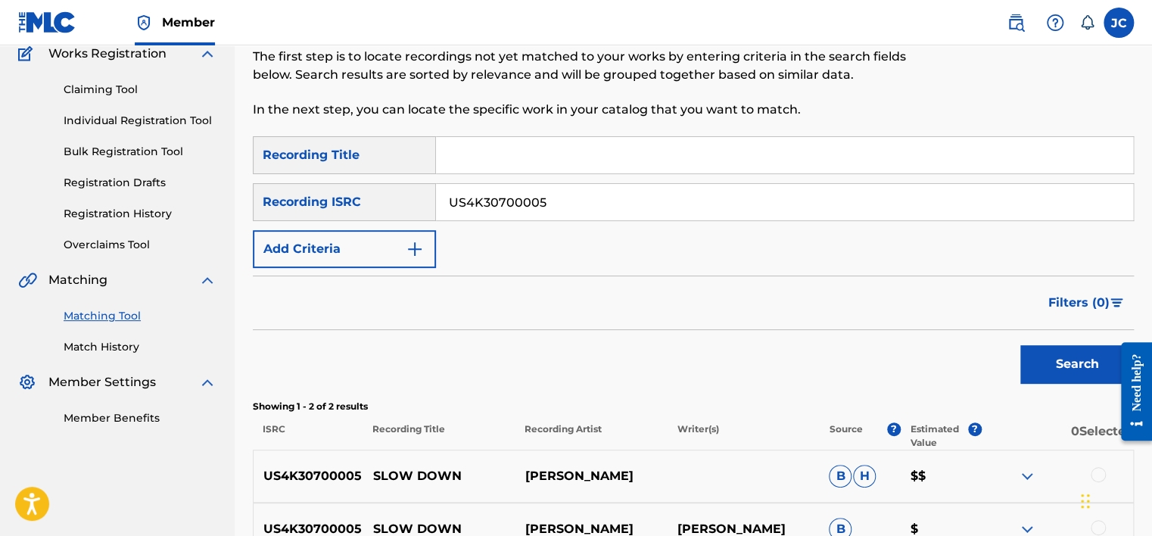
scroll to position [121, 0]
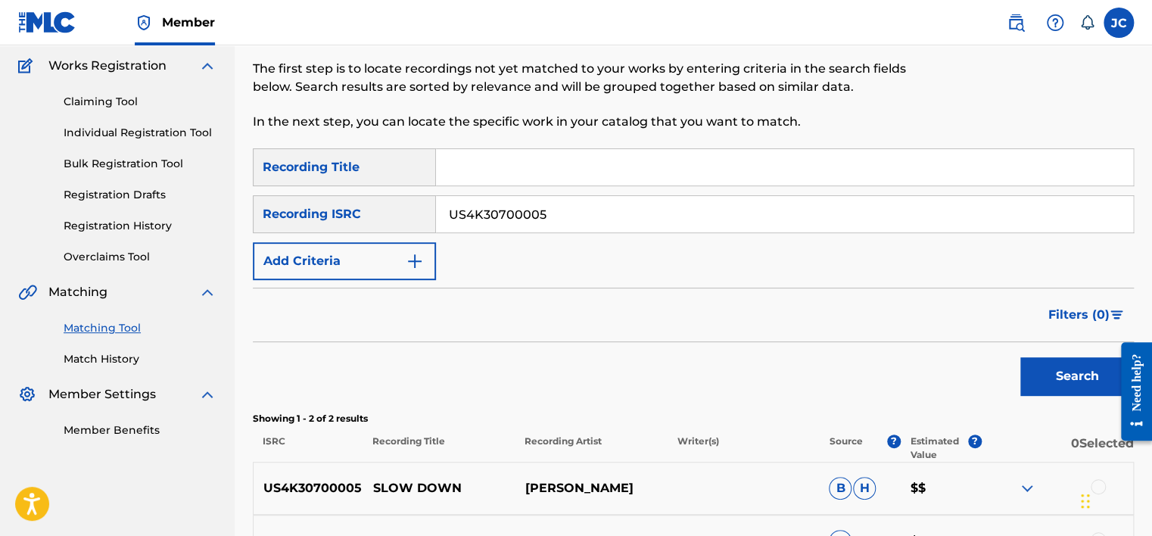
click at [878, 188] on div "SearchWithCriteria85558095-1271-459b-bf32-9c340ef61381 Recording Title SearchWi…" at bounding box center [693, 214] width 881 height 132
click at [880, 216] on input "US4K30700005" at bounding box center [784, 214] width 697 height 36
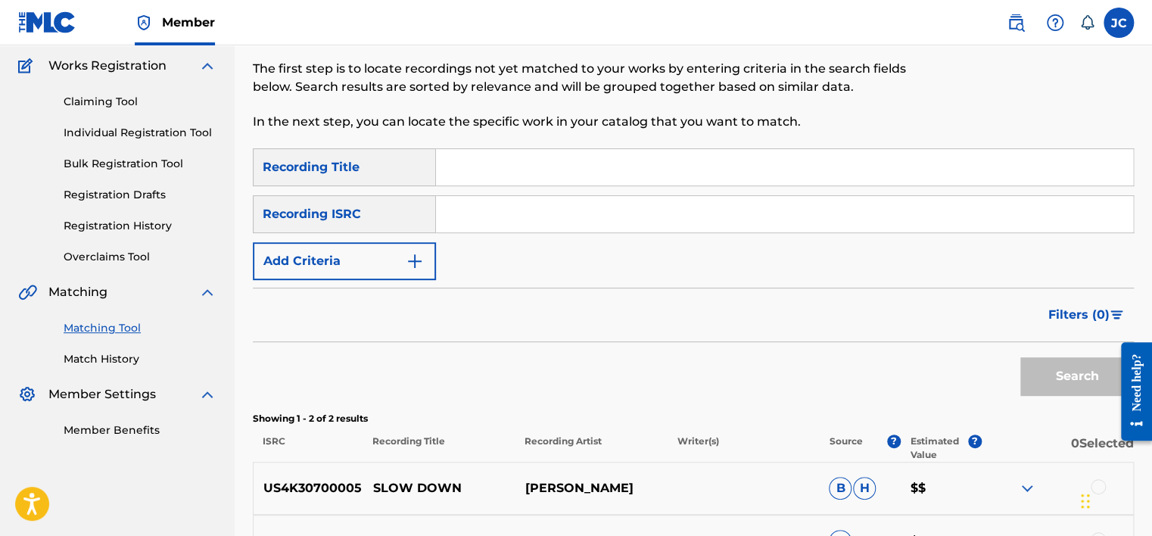
paste input "GBF077740202"
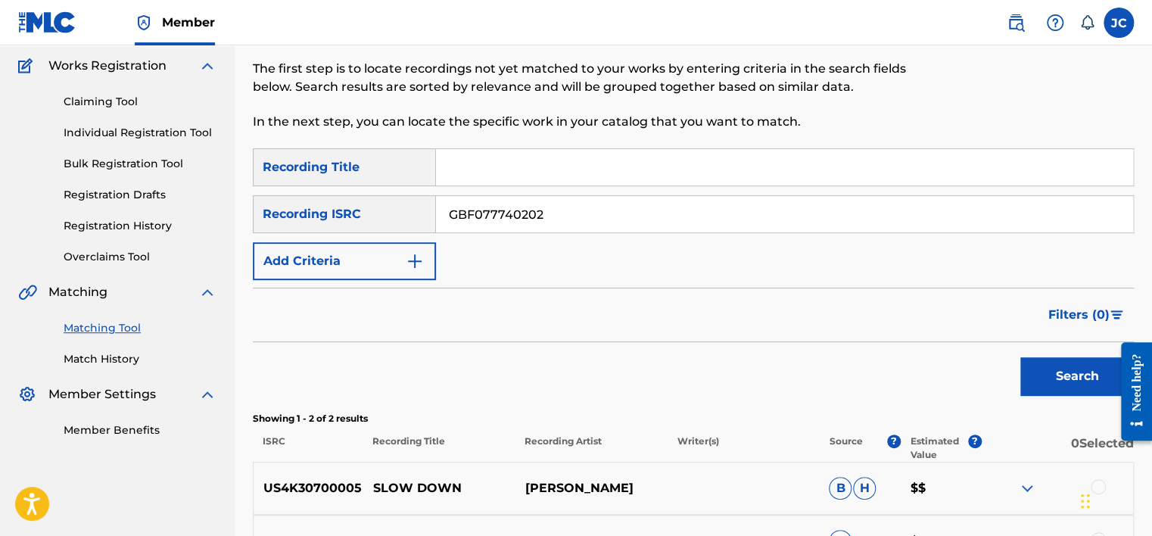
type input "GBF077740202"
click at [1020, 357] on button "Search" at bounding box center [1076, 376] width 113 height 38
click at [553, 208] on input "GBF077740202" at bounding box center [784, 214] width 697 height 36
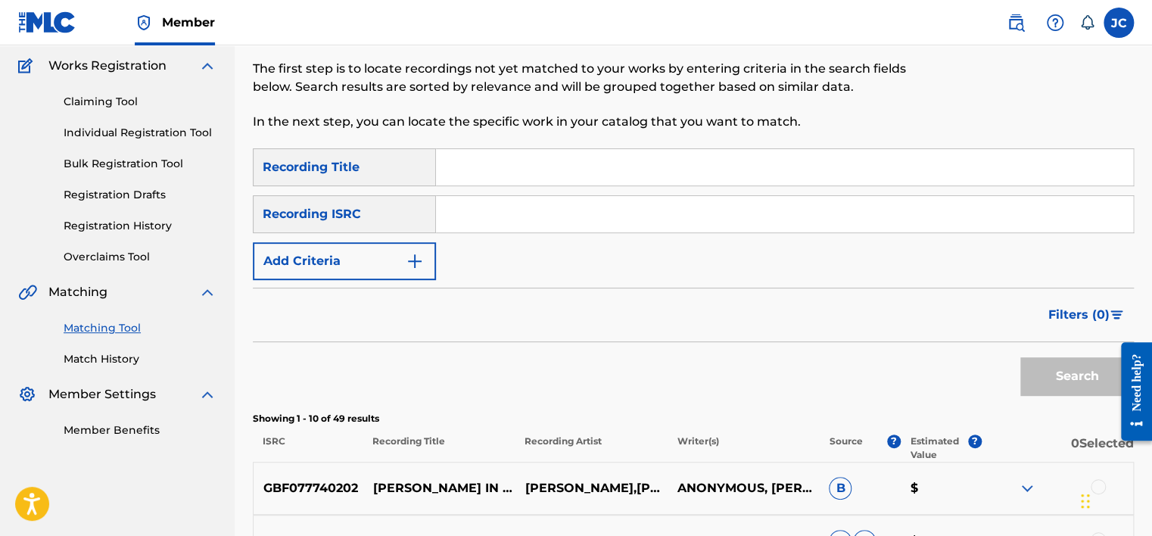
paste
type input "USVX72100001"
click at [1020, 357] on button "Search" at bounding box center [1076, 376] width 113 height 38
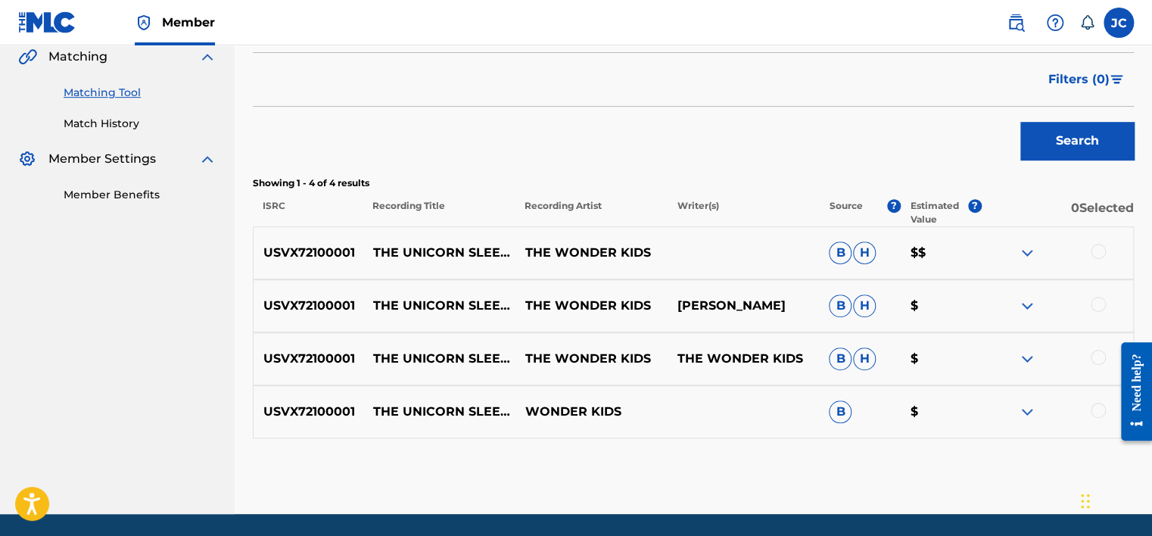
scroll to position [406, 0]
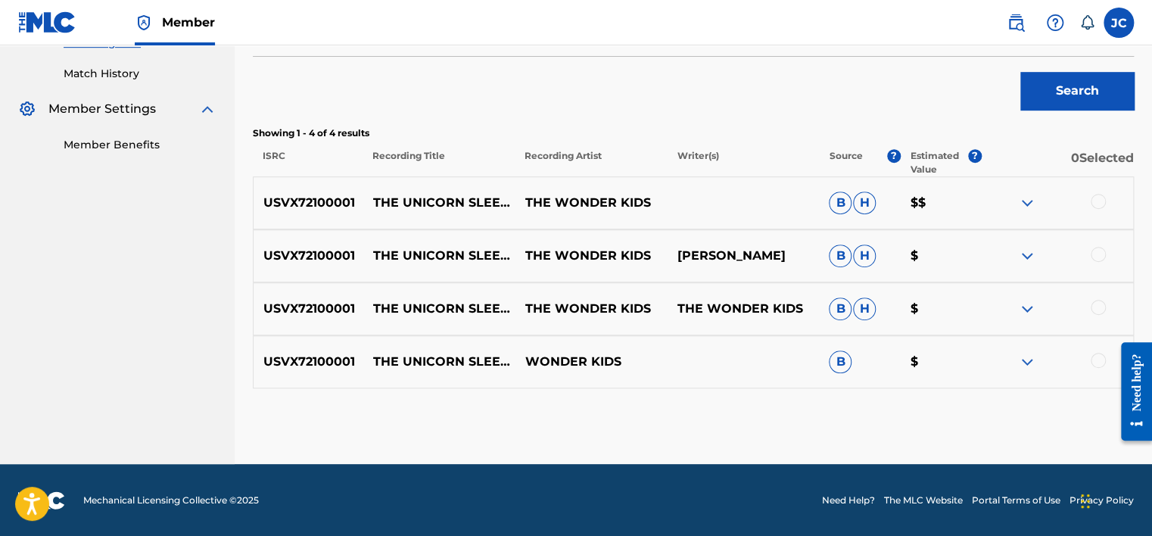
click at [1091, 361] on div at bounding box center [1097, 360] width 15 height 15
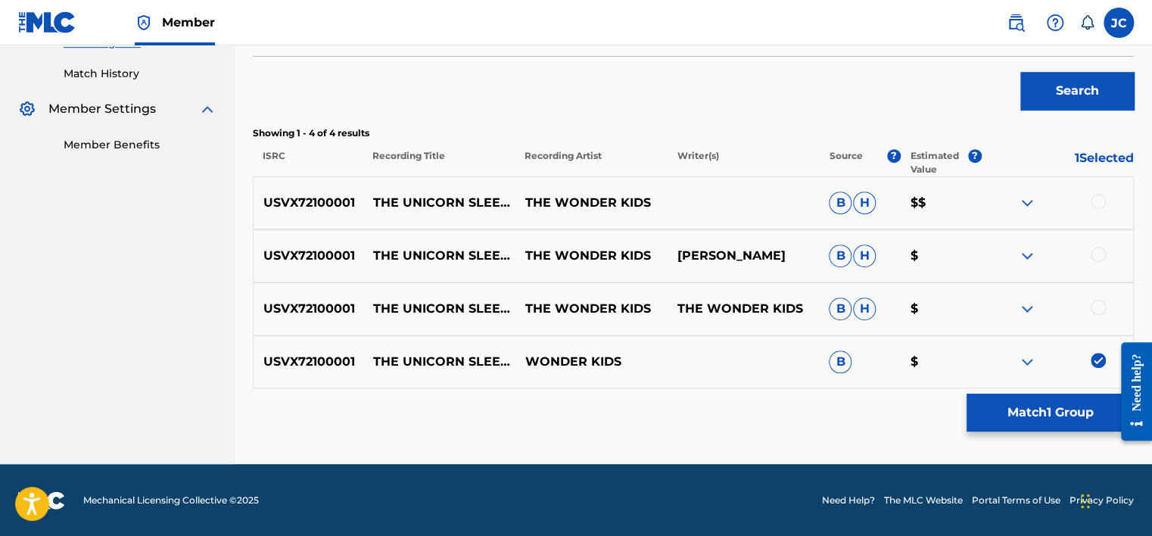
click at [1094, 303] on div at bounding box center [1097, 307] width 15 height 15
click at [1096, 254] on div at bounding box center [1097, 254] width 15 height 15
click at [1098, 205] on div at bounding box center [1097, 201] width 15 height 15
click at [1073, 417] on button "Match 4 Groups" at bounding box center [1049, 412] width 167 height 38
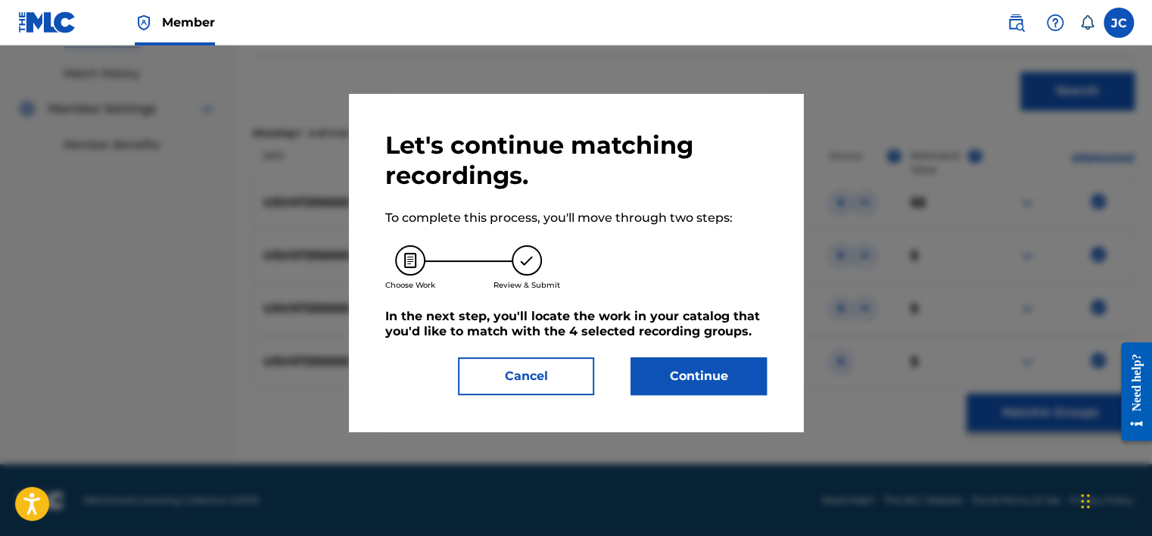
click at [716, 379] on button "Continue" at bounding box center [698, 376] width 136 height 38
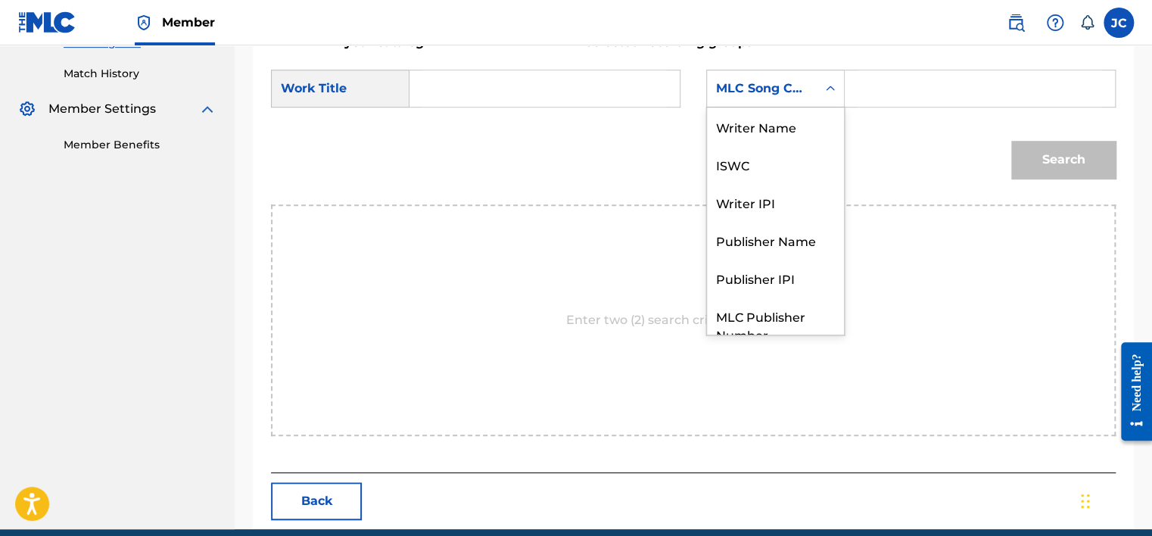
click at [765, 93] on div "MLC Song Code" at bounding box center [762, 88] width 92 height 18
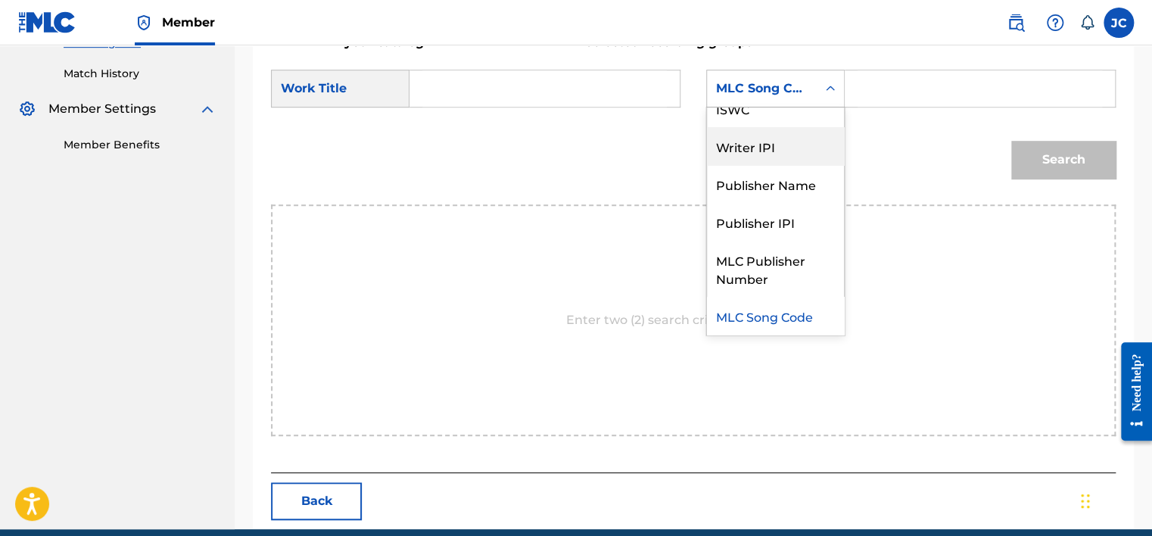
scroll to position [0, 0]
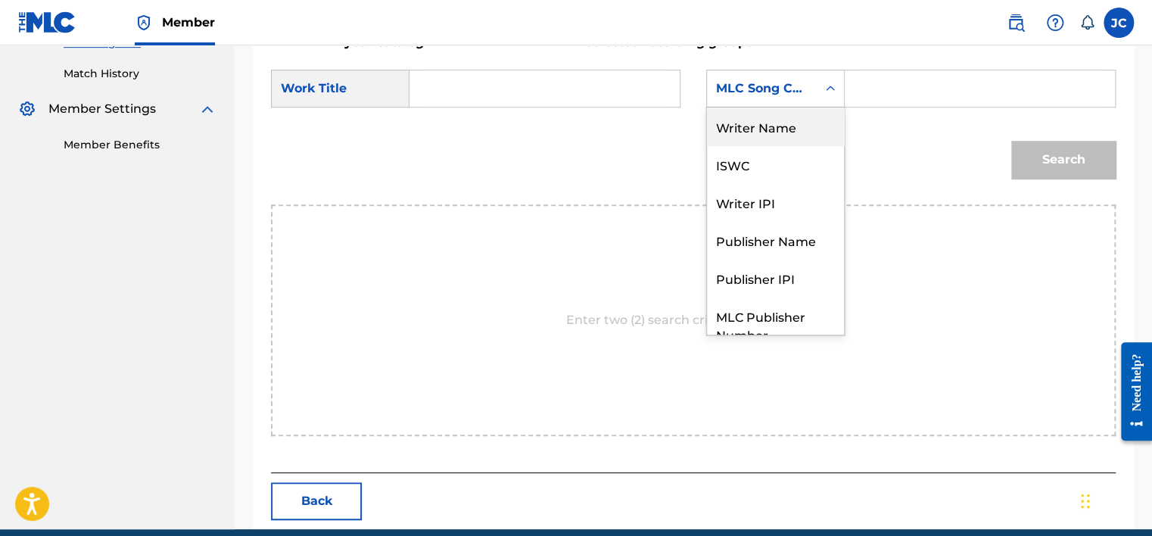
click at [788, 135] on div "Writer Name" at bounding box center [775, 126] width 137 height 38
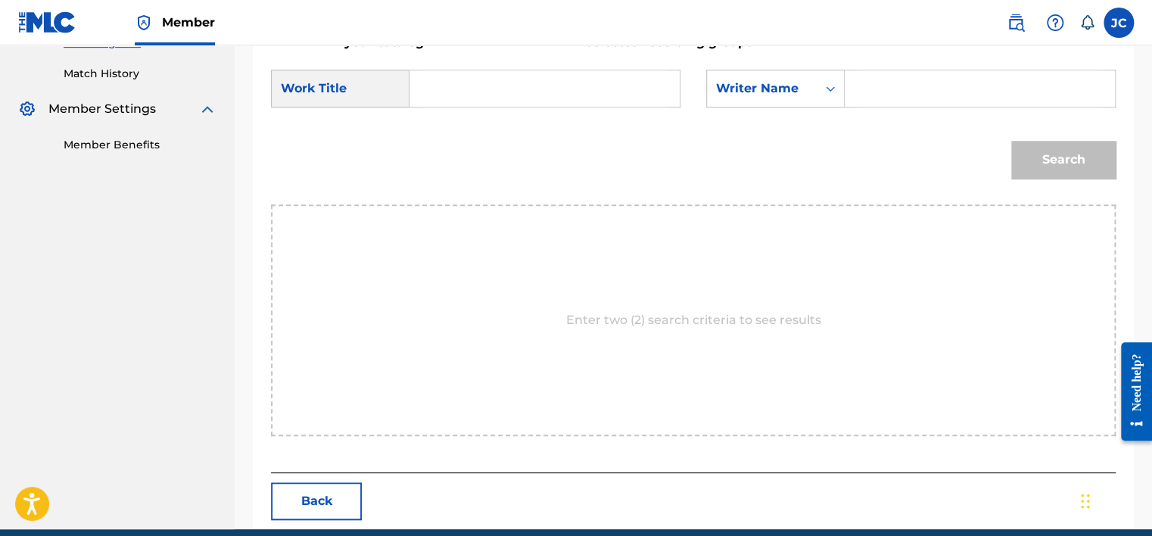
click at [549, 94] on input "Search Form" at bounding box center [544, 88] width 244 height 36
type input "The Unicorn Sleeps Tonight"
click at [899, 88] on input "Search Form" at bounding box center [979, 88] width 244 height 36
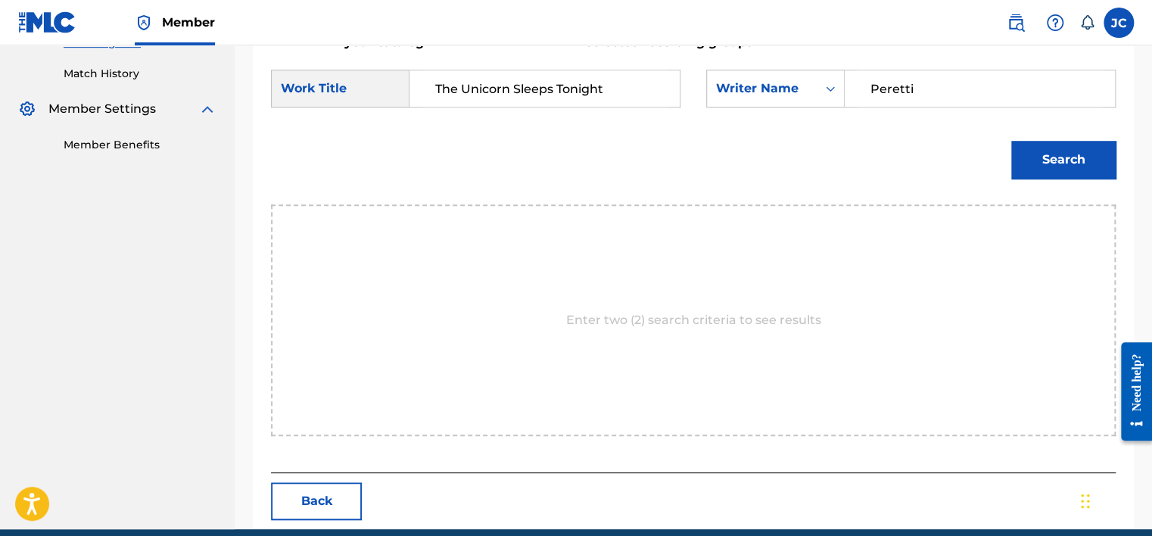
type input "Peretti"
click at [1011, 141] on button "Search" at bounding box center [1063, 160] width 104 height 38
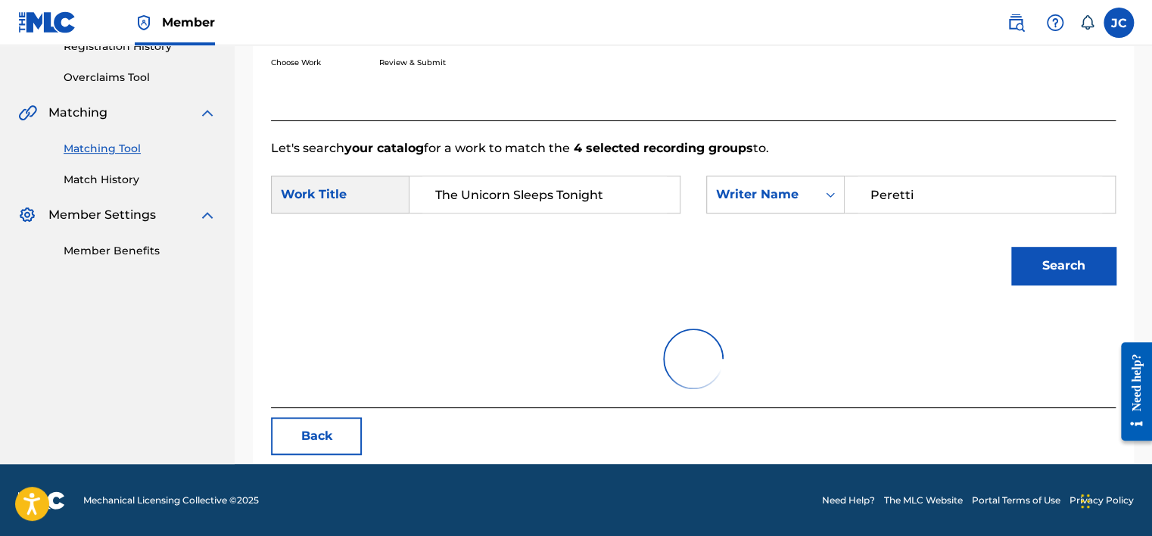
scroll to position [406, 0]
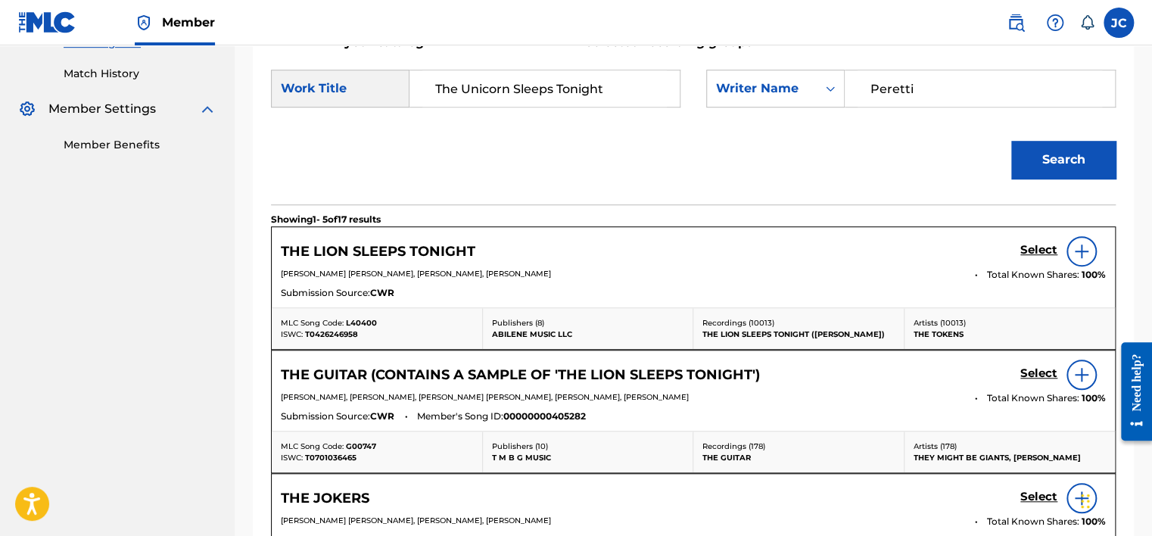
click at [1085, 254] on img at bounding box center [1081, 251] width 18 height 18
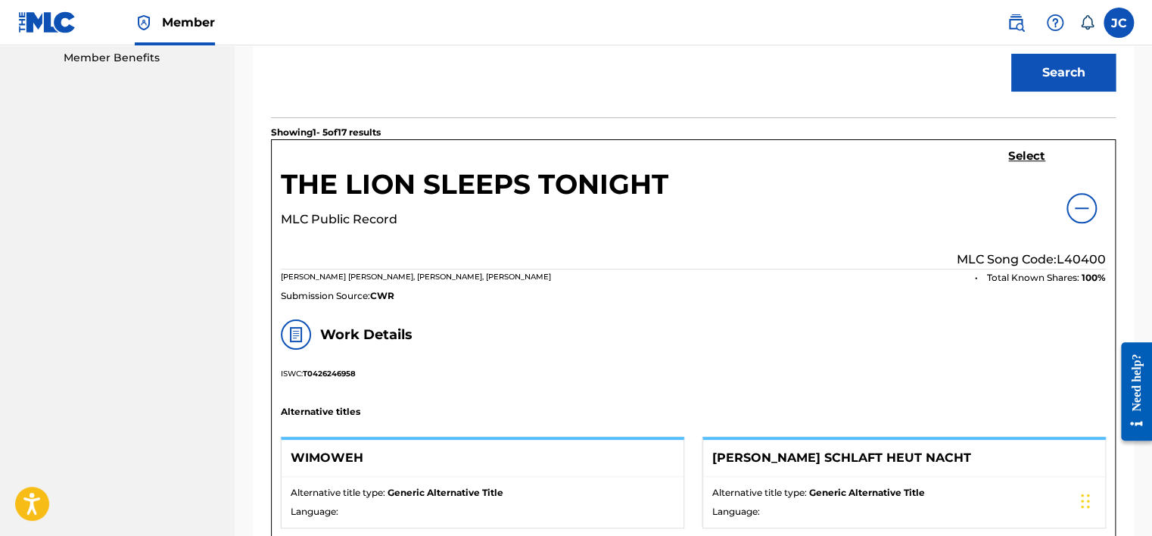
scroll to position [508, 0]
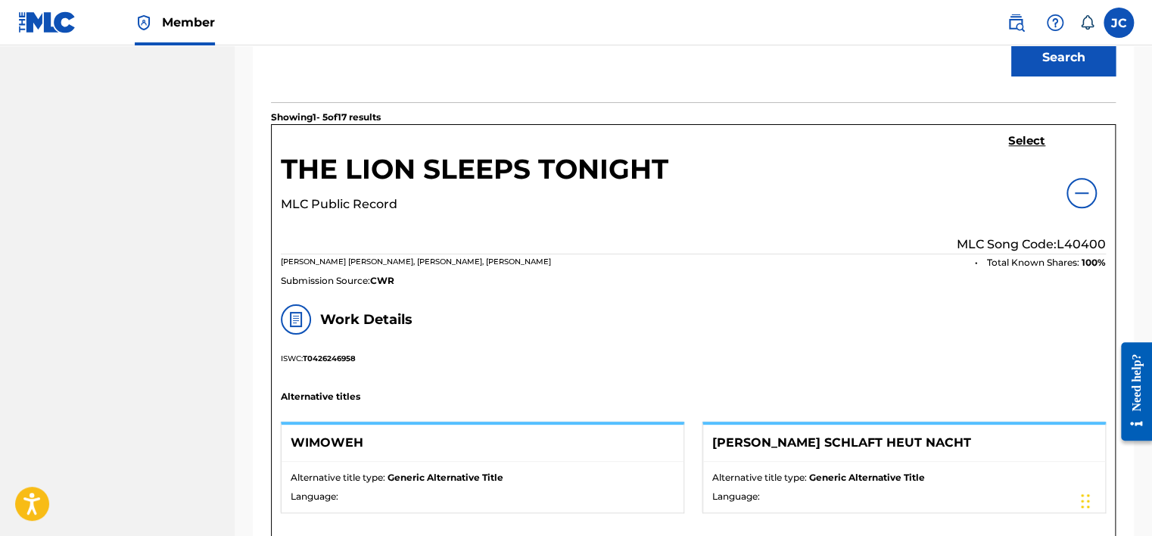
click at [1091, 185] on div at bounding box center [1081, 193] width 30 height 30
